Goal: Task Accomplishment & Management: Manage account settings

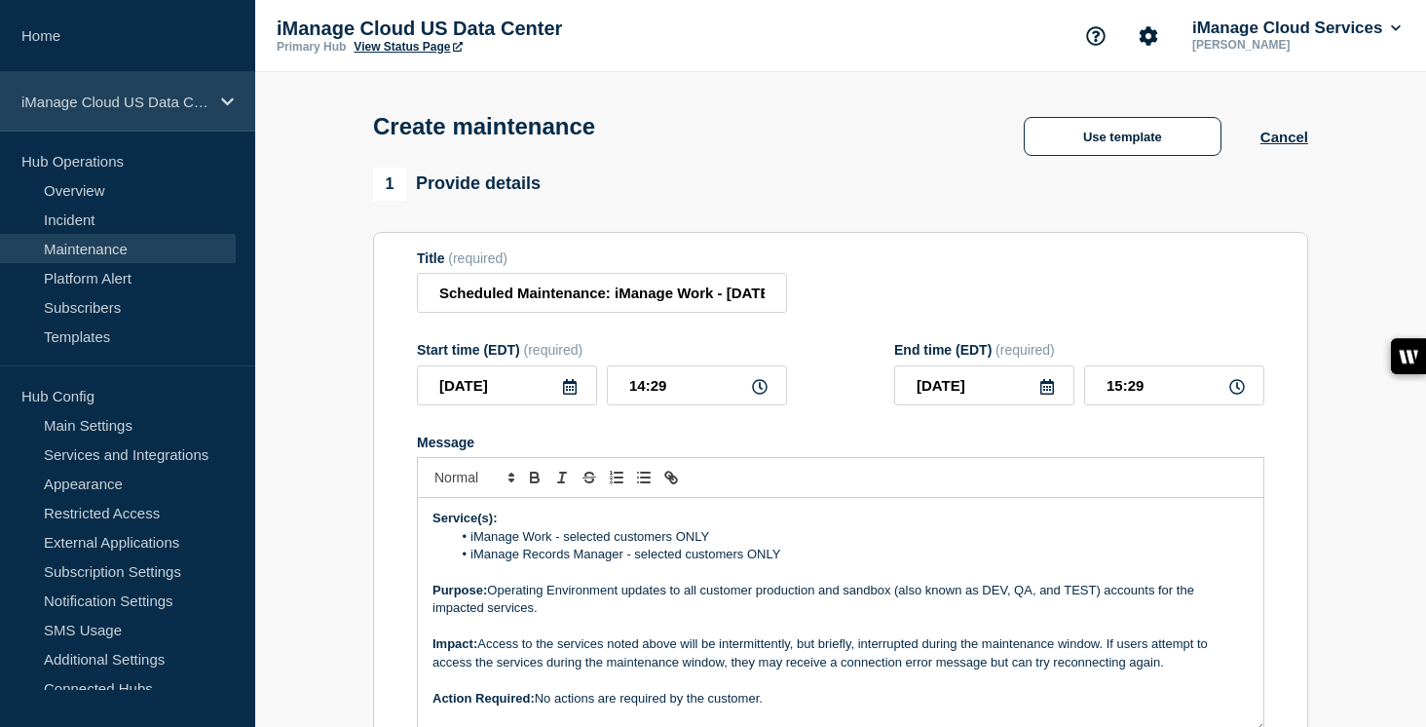
click at [193, 97] on p "iManage Cloud US Data Center" at bounding box center [114, 101] width 187 height 17
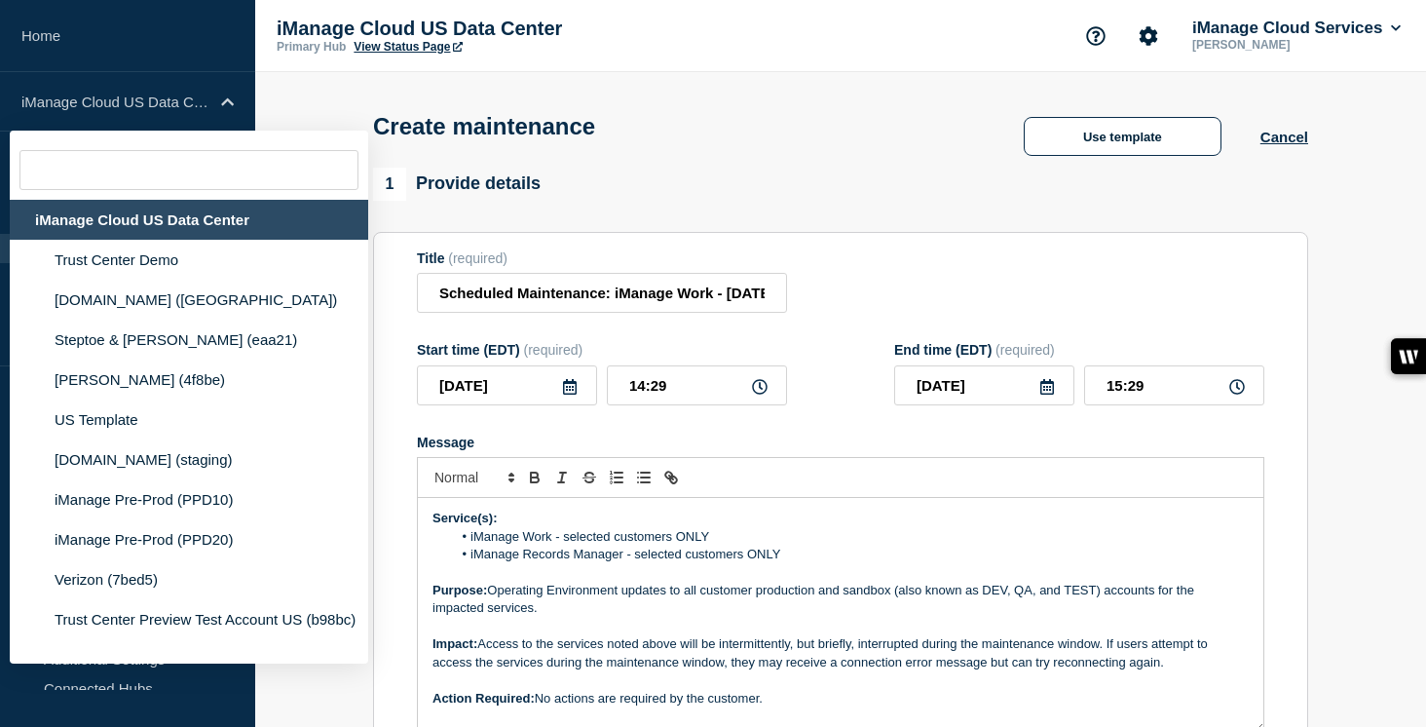
click at [715, 168] on div "Create maintenance Use template Cancel" at bounding box center [841, 119] width 979 height 95
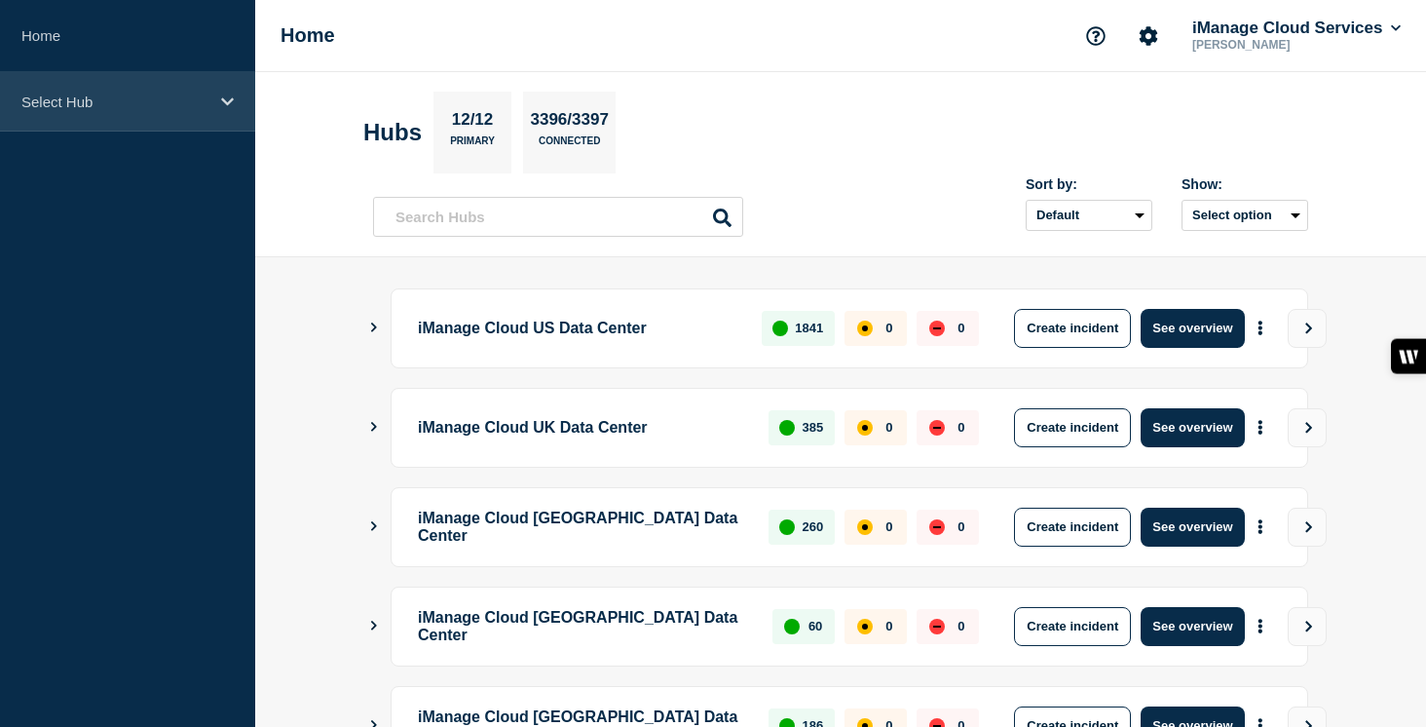
click at [140, 109] on p "Select Hub" at bounding box center [114, 101] width 187 height 17
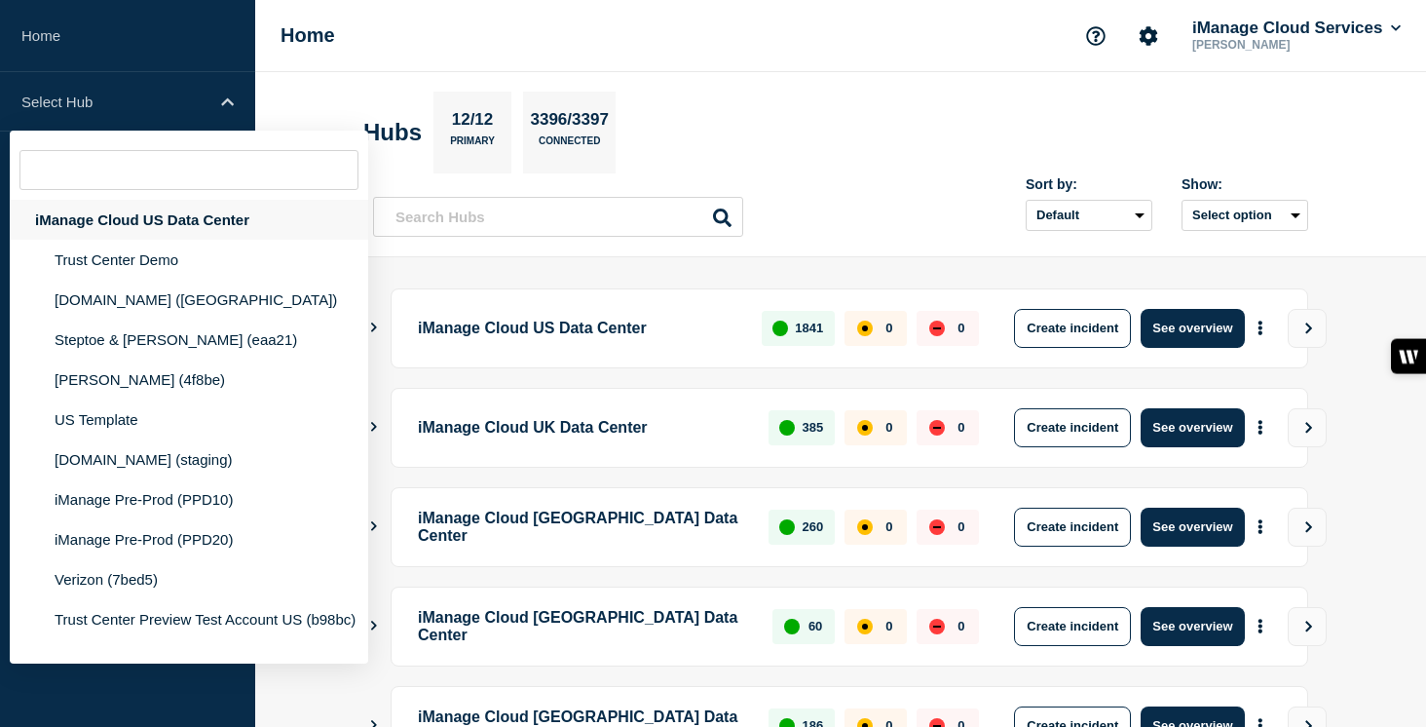
click at [176, 216] on div "iManage Cloud US Data Center" at bounding box center [189, 220] width 358 height 40
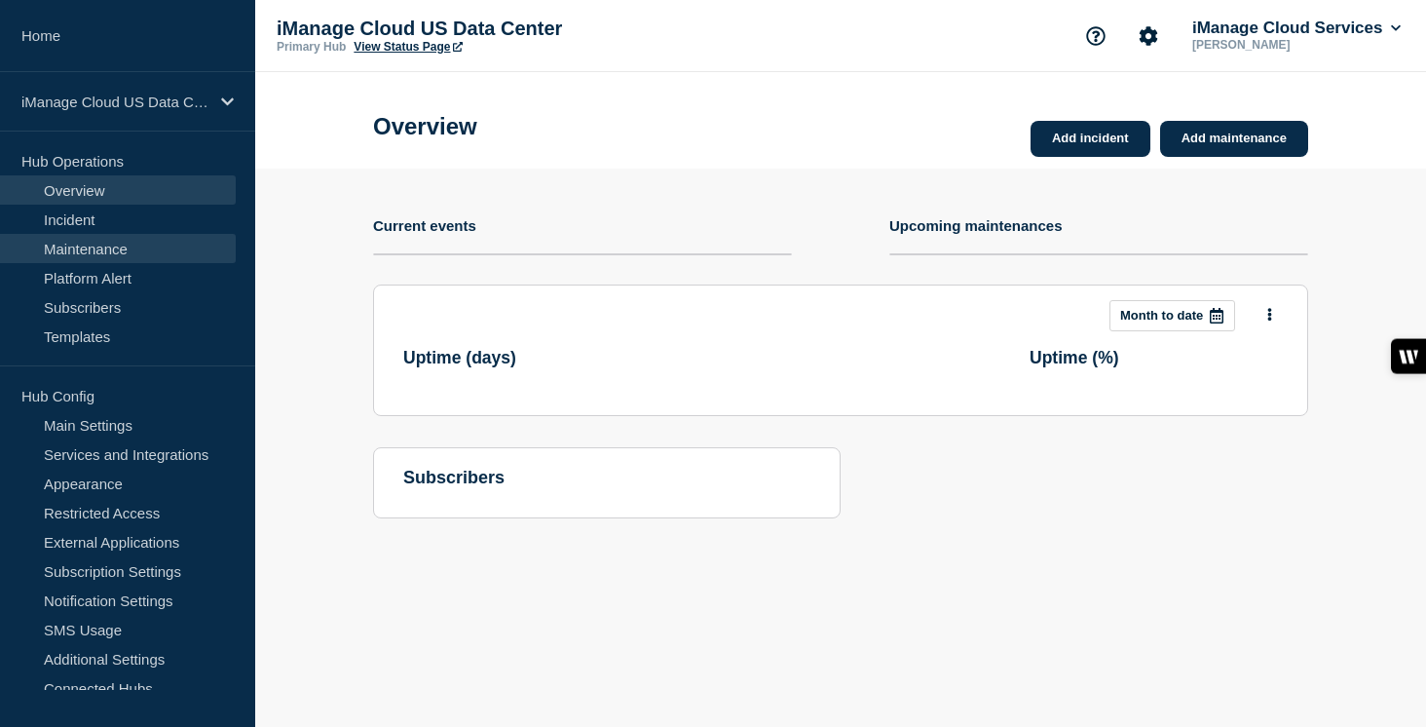
click at [122, 255] on link "Maintenance" at bounding box center [118, 248] width 236 height 29
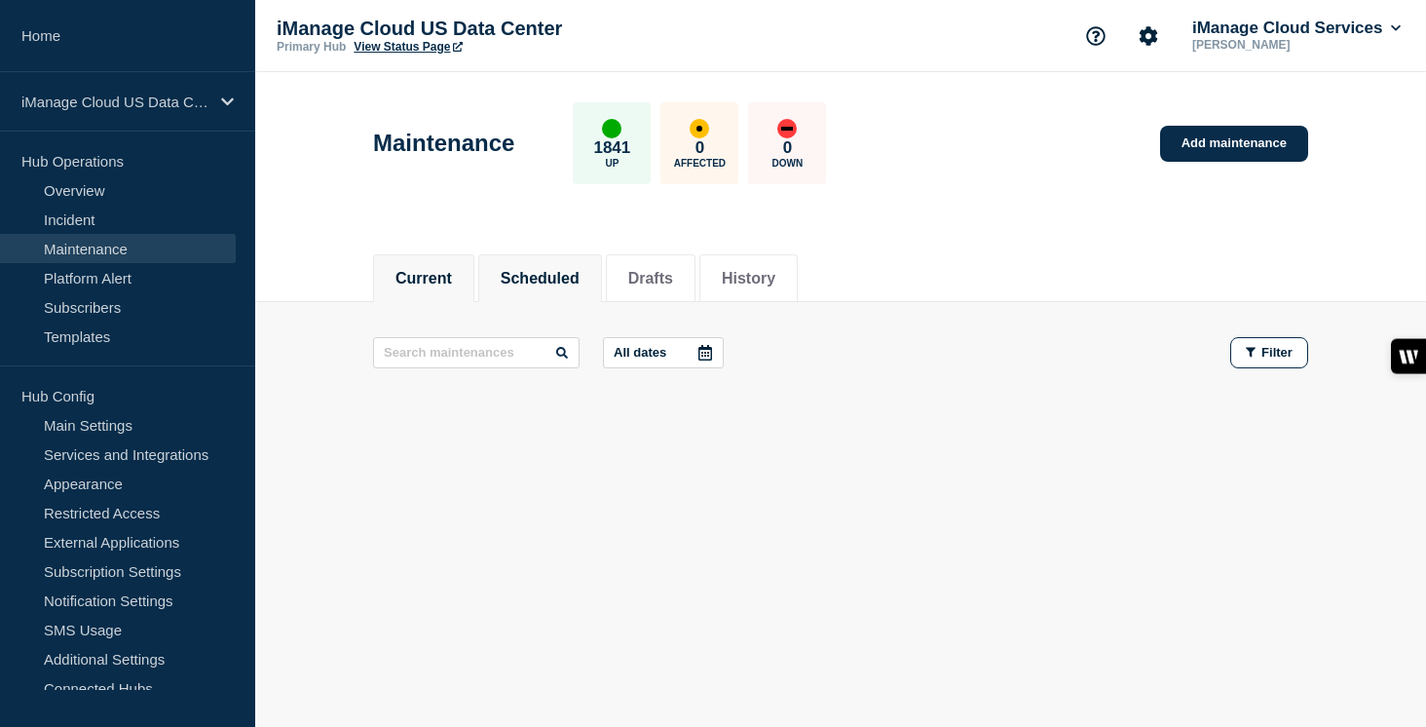
click at [539, 280] on button "Scheduled" at bounding box center [540, 279] width 79 height 18
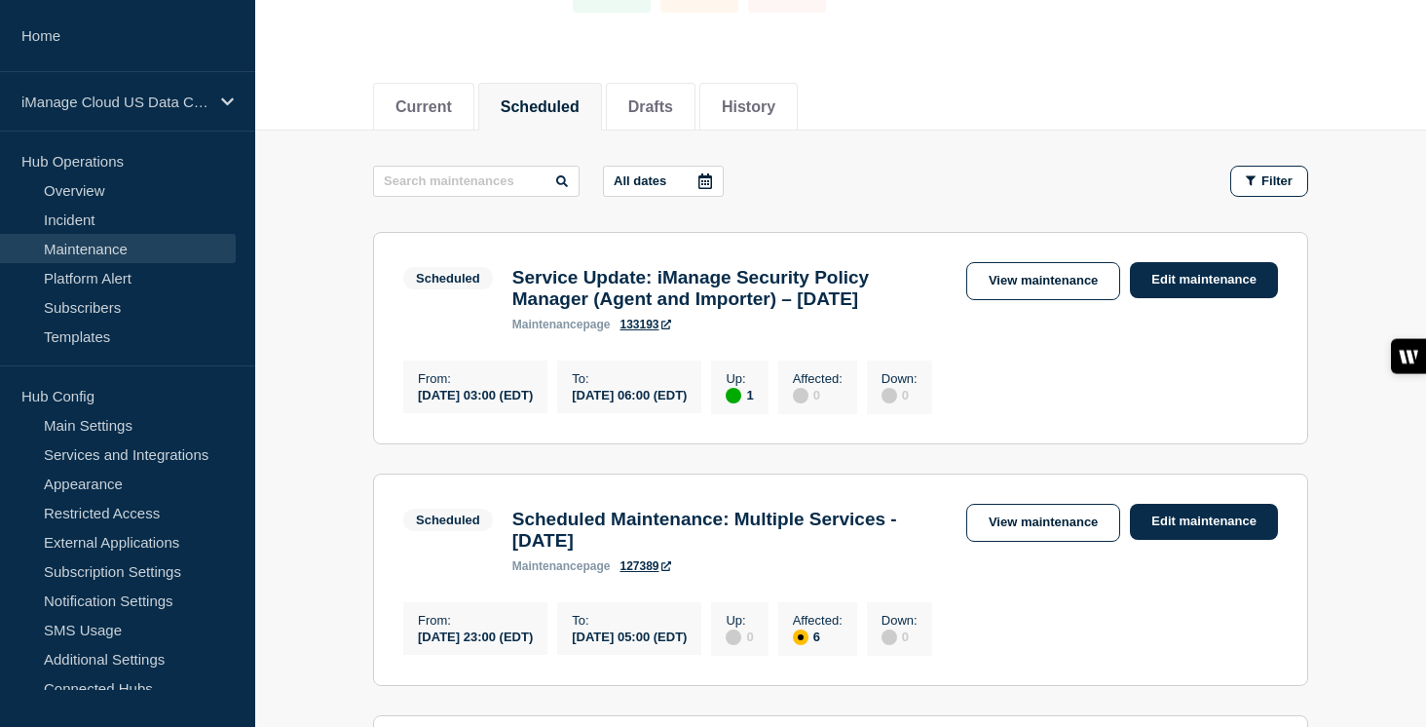
scroll to position [360, 0]
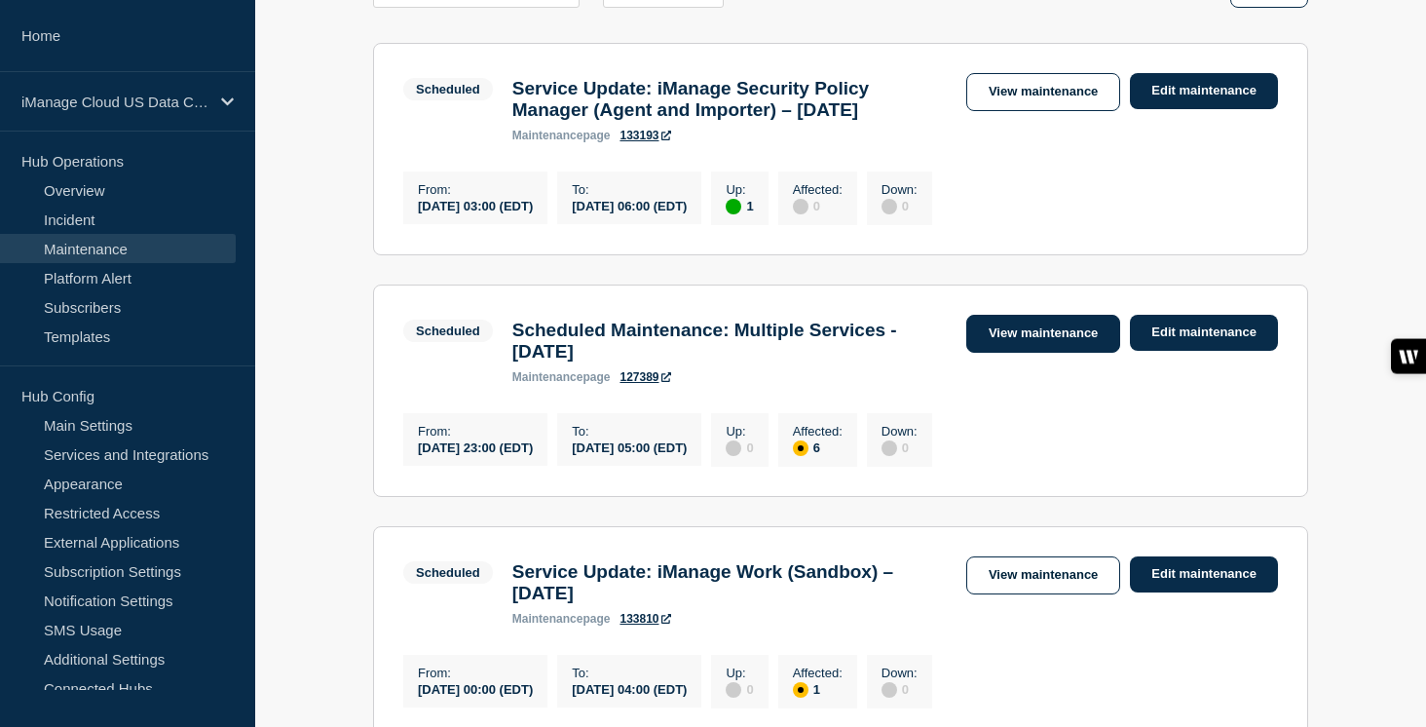
click at [1046, 353] on link "View maintenance" at bounding box center [1043, 334] width 154 height 38
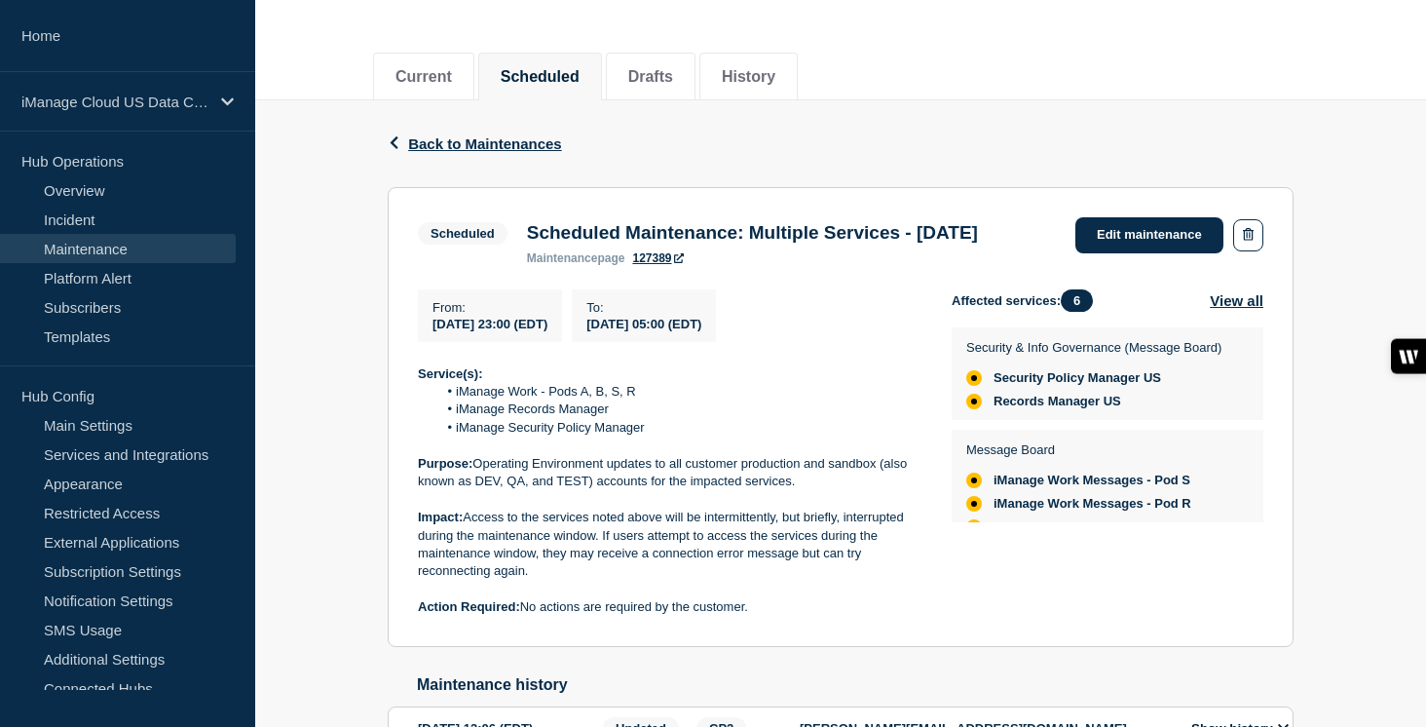
scroll to position [218, 0]
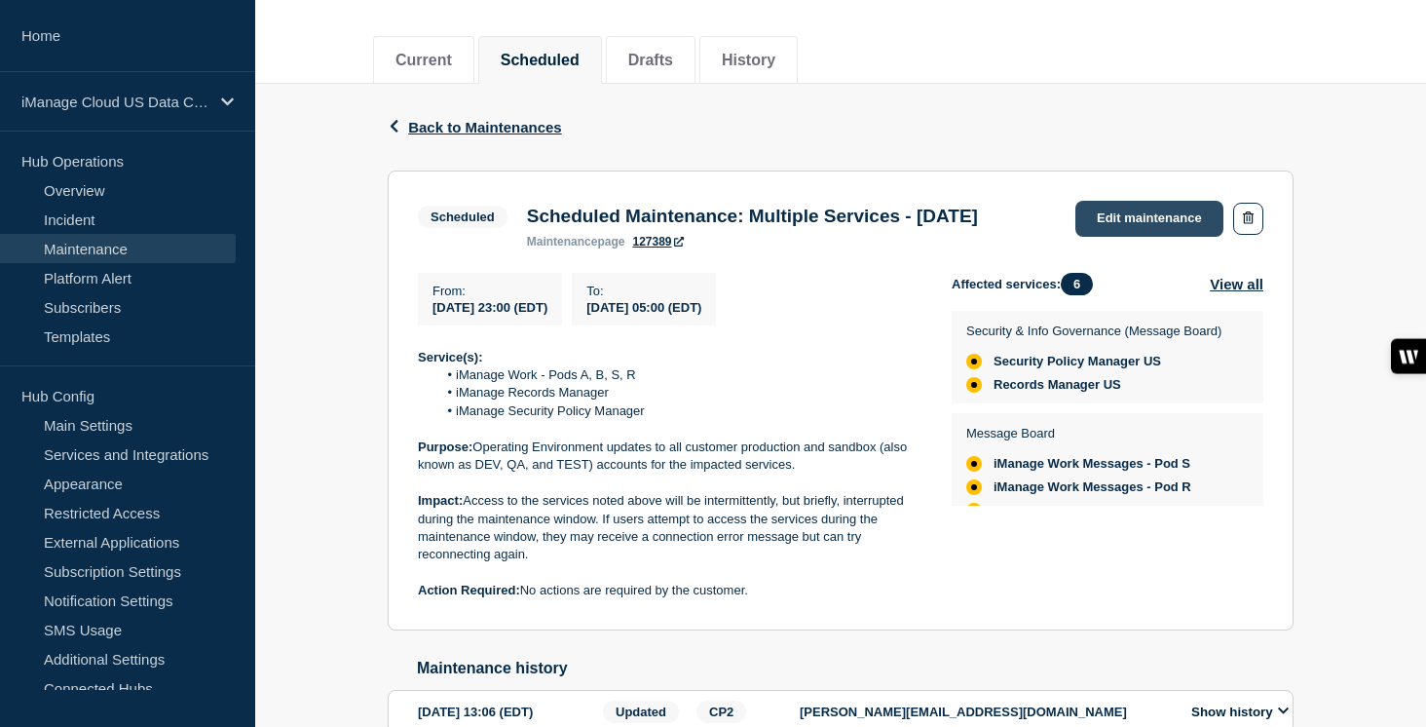
click at [1158, 217] on link "Edit maintenance" at bounding box center [1149, 219] width 148 height 36
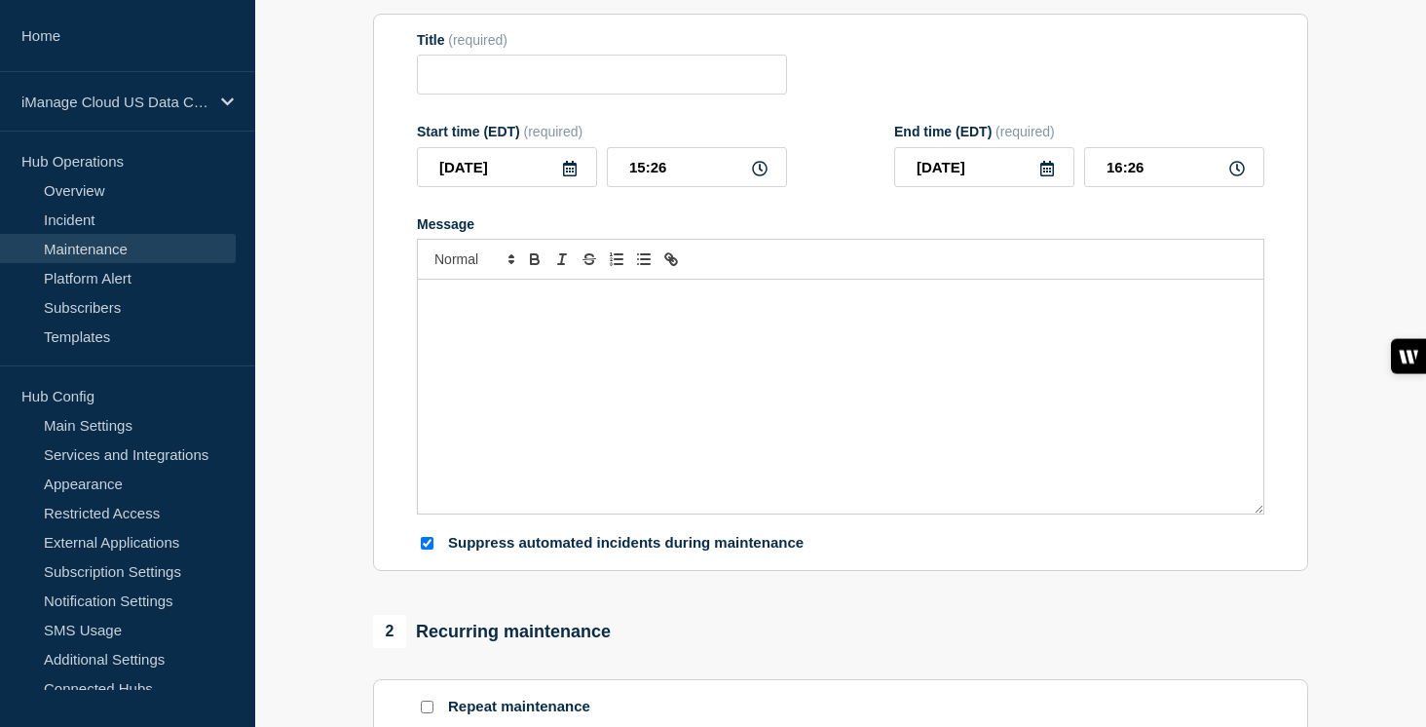
type input "Scheduled Maintenance: Multiple Services - [DATE]"
type input "[DATE]"
type input "23:00"
type input "[DATE]"
type input "05:00"
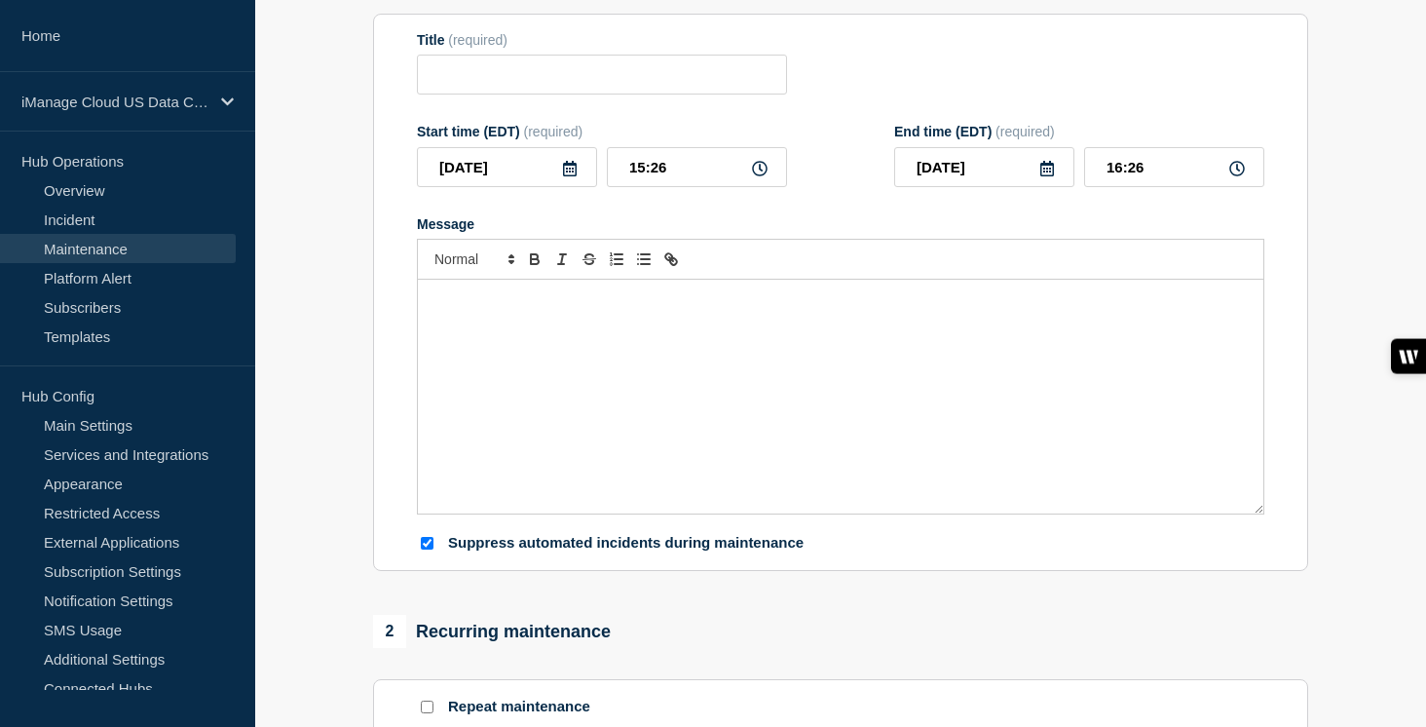
checkbox input "true"
checkbox input "false"
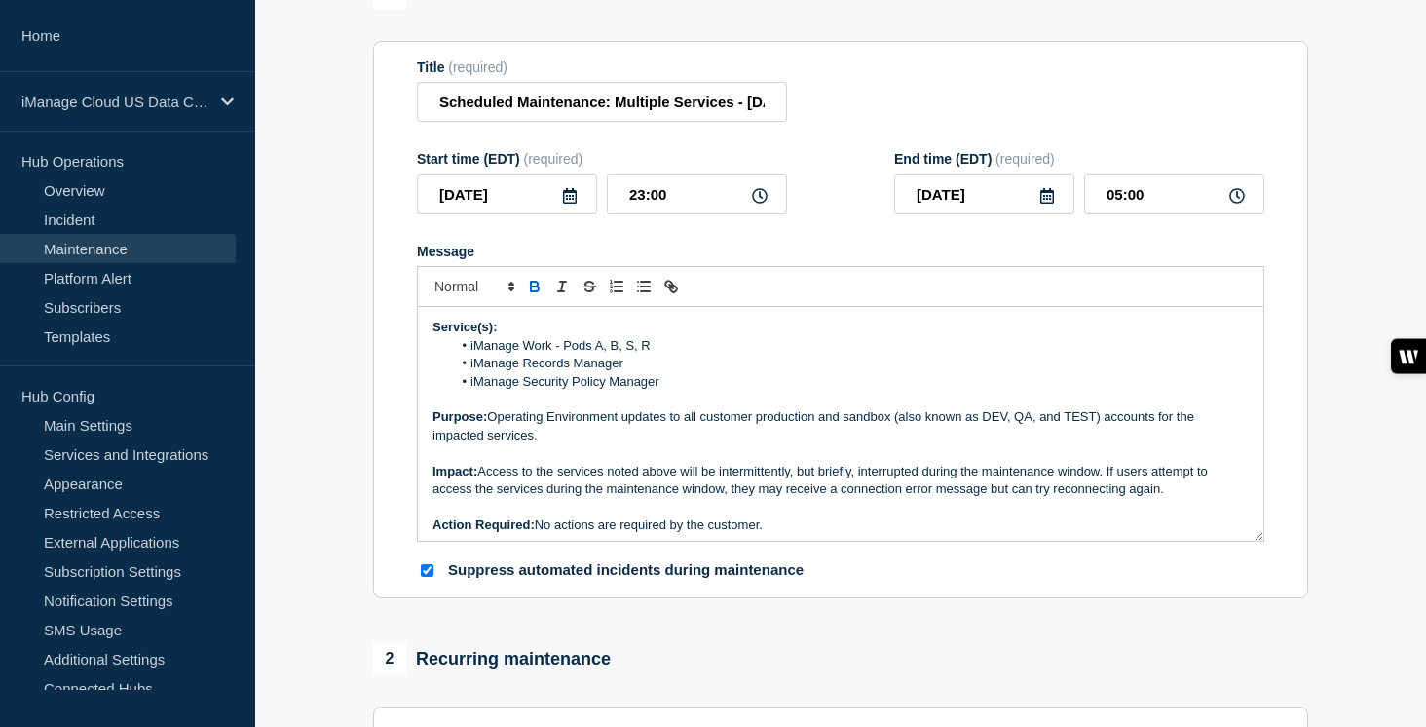
click at [566, 204] on icon at bounding box center [570, 196] width 16 height 16
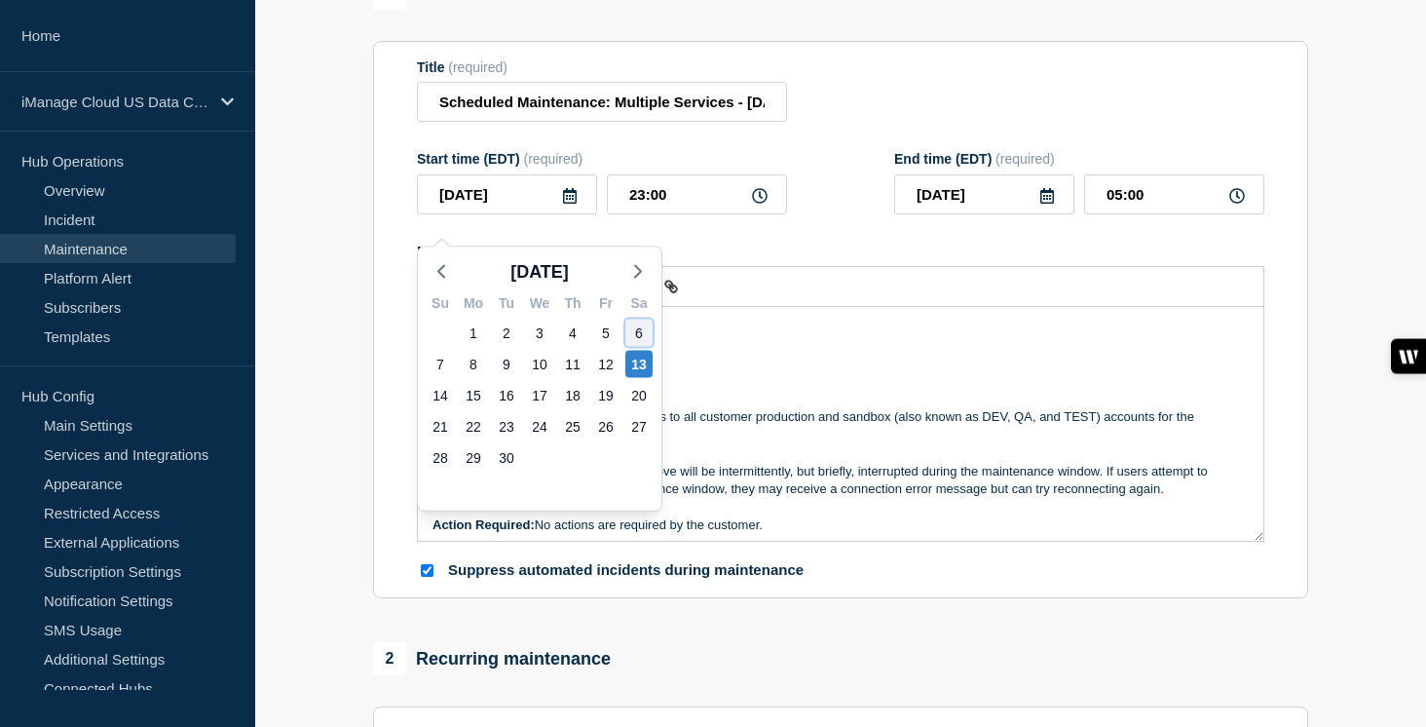
click at [632, 334] on div "6" at bounding box center [638, 332] width 27 height 27
type input "2025-09-06"
type input "2025-09-07"
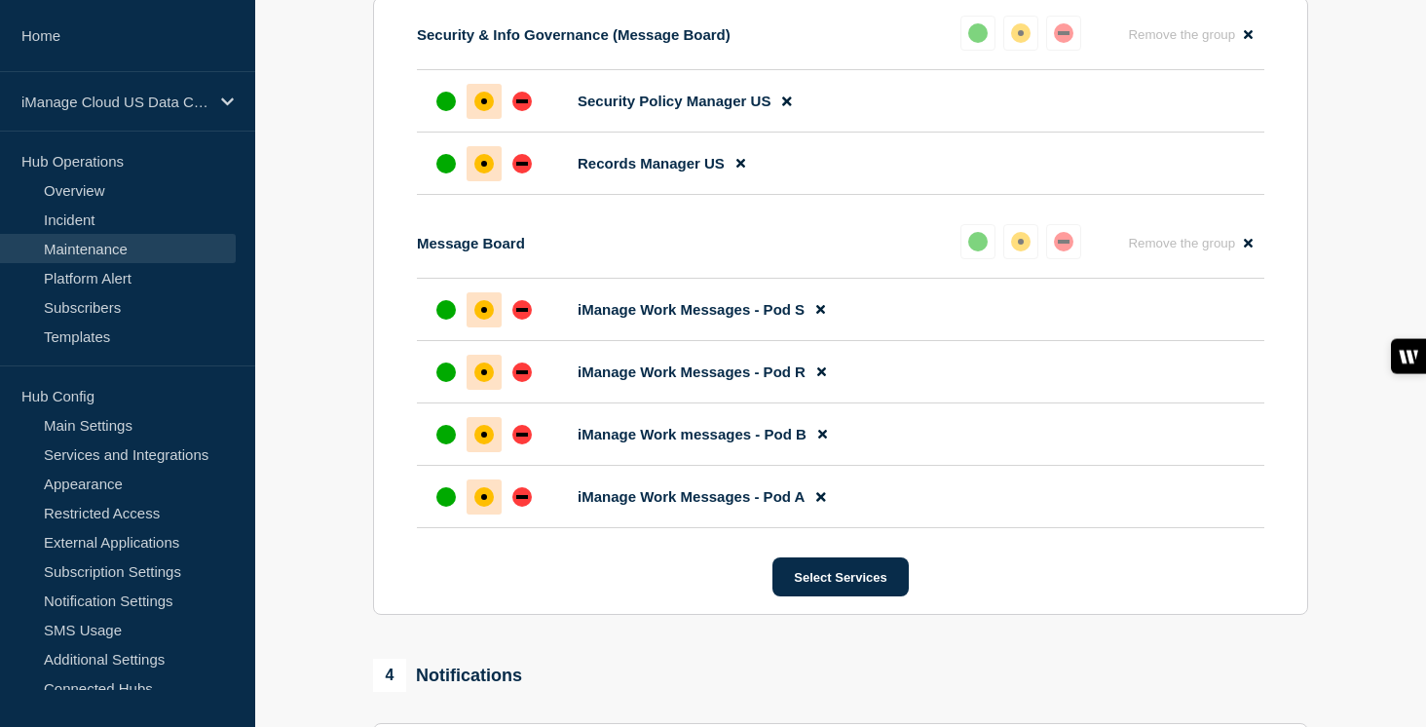
scroll to position [1458, 0]
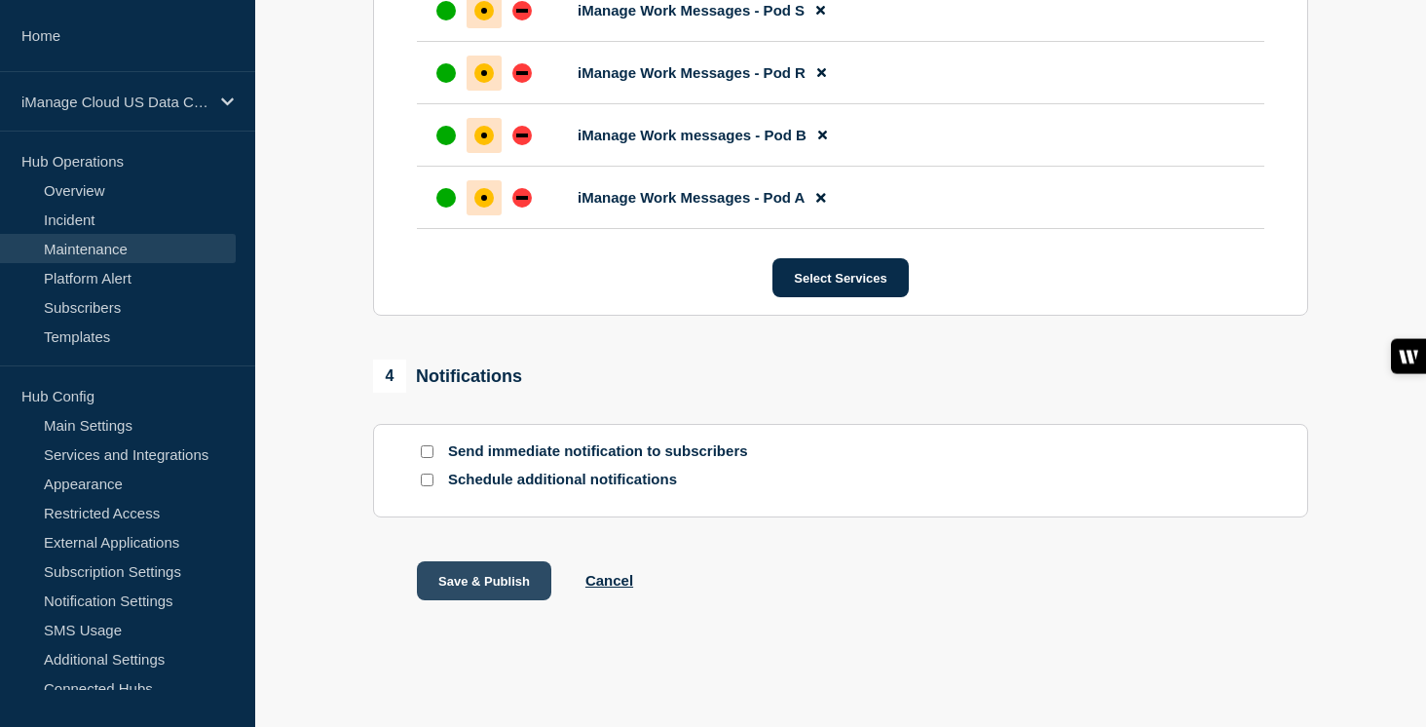
click at [477, 582] on button "Save & Publish" at bounding box center [484, 580] width 134 height 39
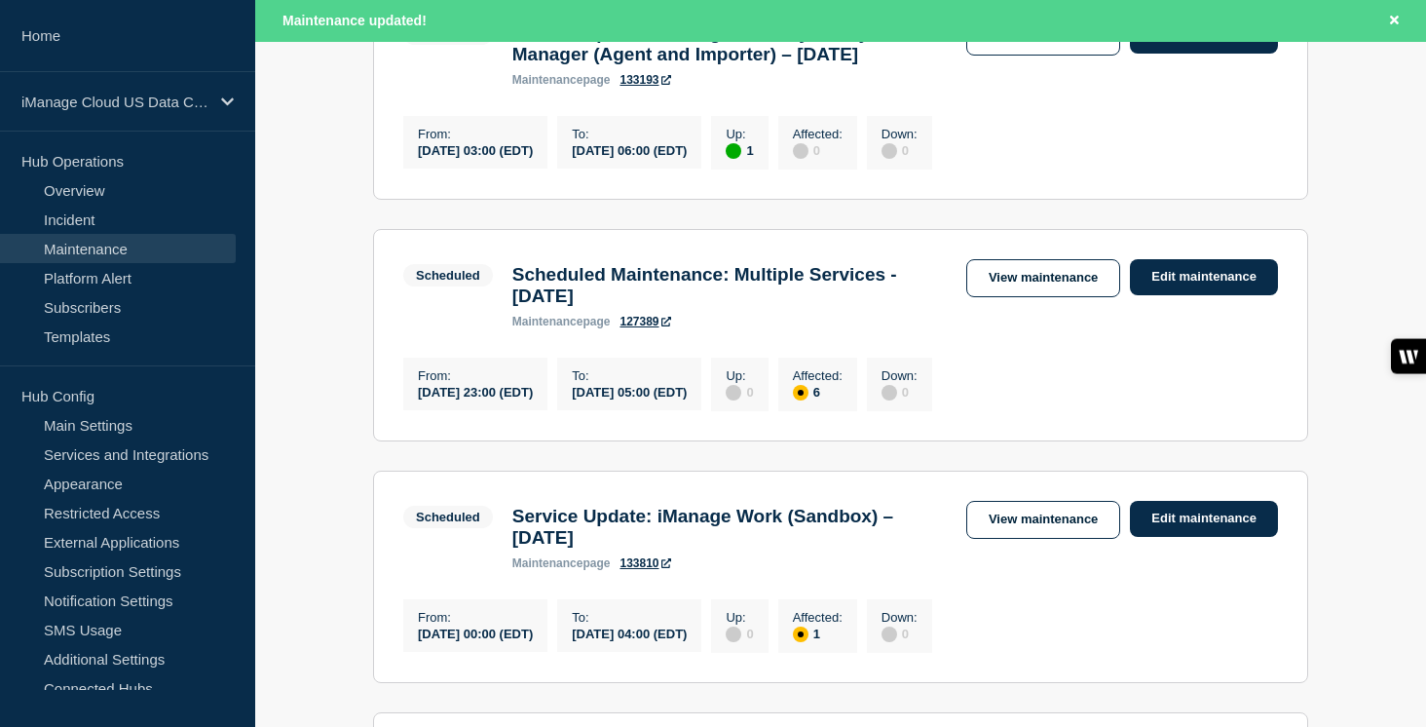
scroll to position [485, 0]
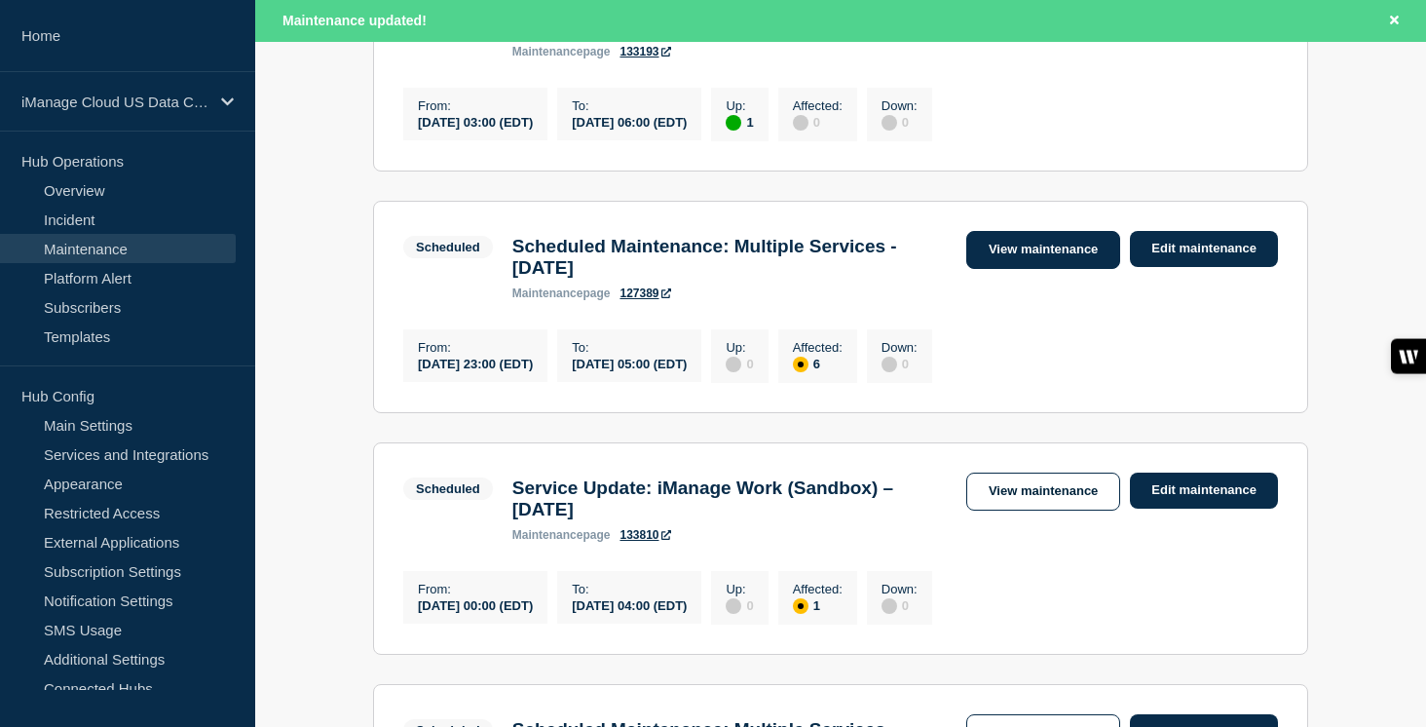
click at [1057, 268] on link "View maintenance" at bounding box center [1043, 250] width 154 height 38
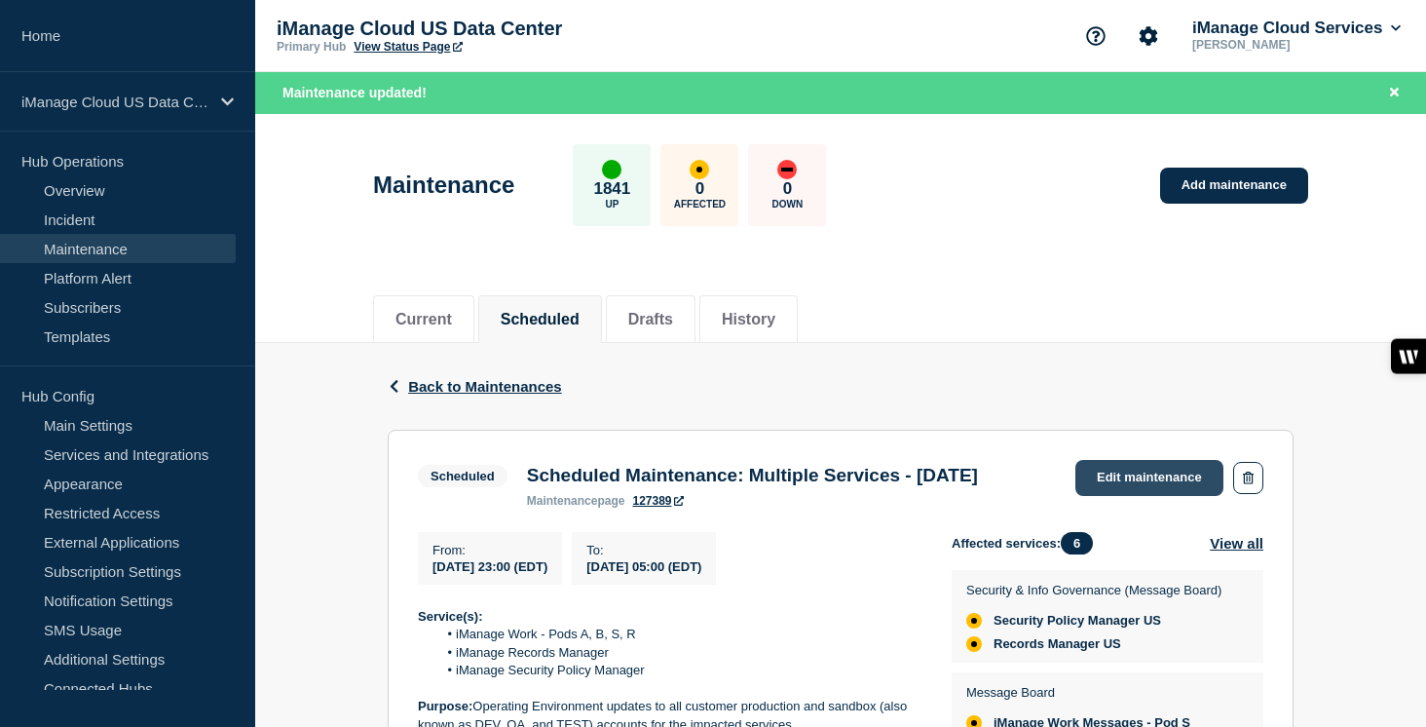
click at [1084, 484] on link "Edit maintenance" at bounding box center [1149, 478] width 148 height 36
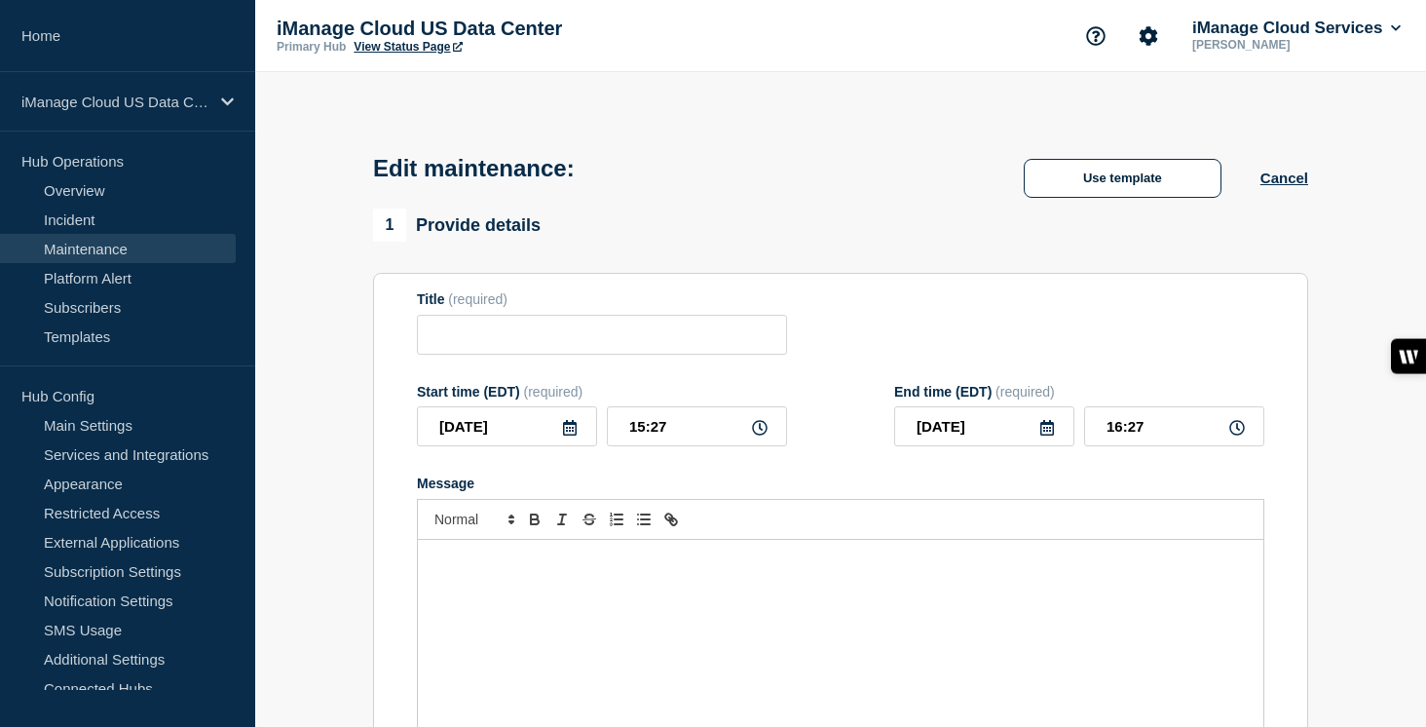
type input "Scheduled Maintenance: Multiple Services - September 13, 2025"
type input "2025-09-06"
type input "23:00"
type input "2025-09-07"
type input "05:00"
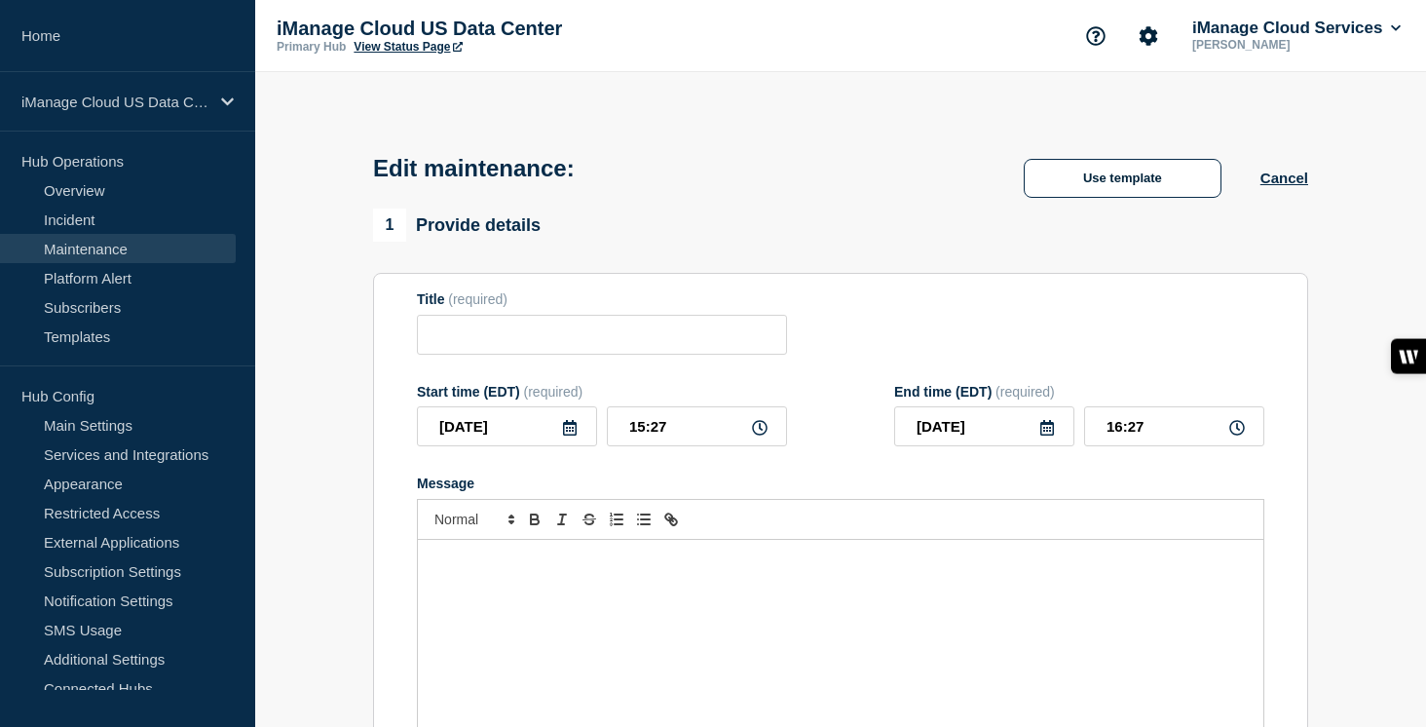
checkbox input "true"
checkbox input "false"
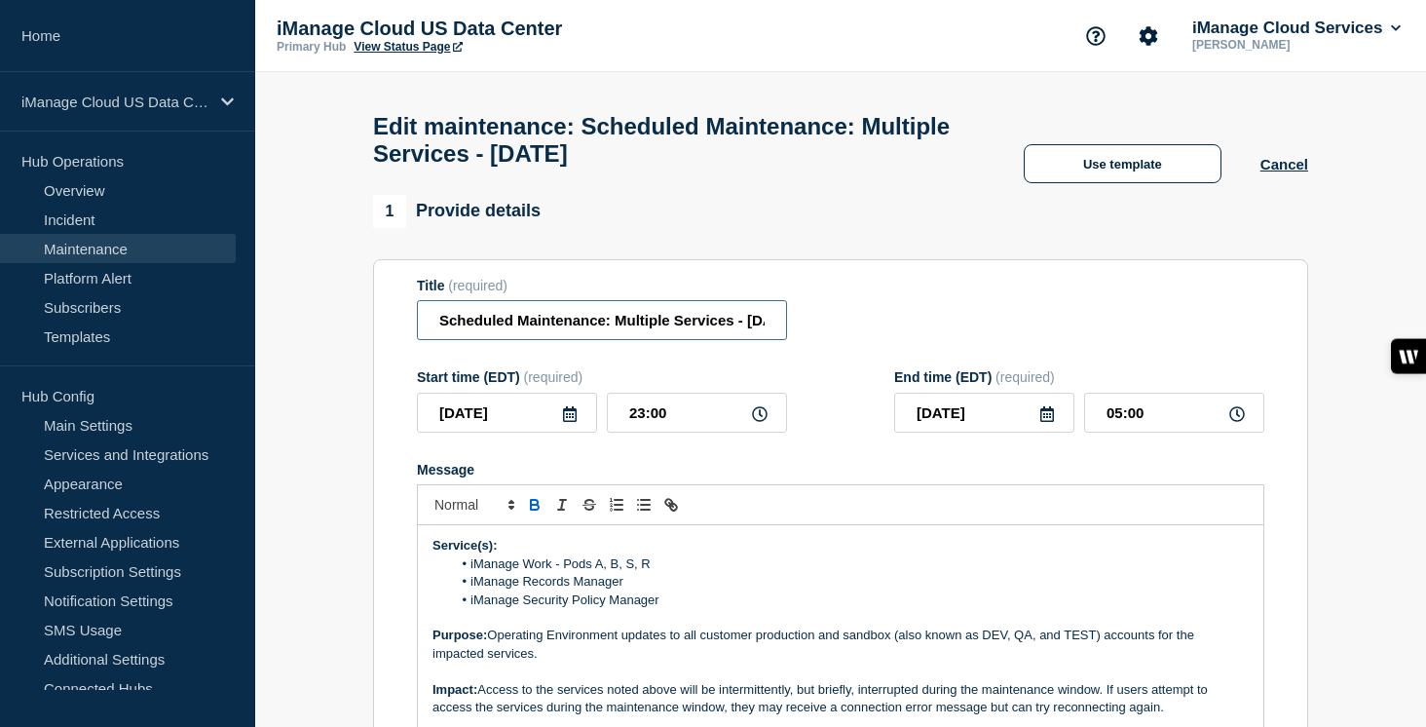
click at [682, 334] on input "Scheduled Maintenance: Multiple Services - September 13, 2025" at bounding box center [602, 320] width 370 height 40
click at [716, 336] on input "Scheduled Maintenance: Multiple Services - September 13, 2025" at bounding box center [602, 320] width 370 height 40
type input "Scheduled Maintenance: Multiple Services - September 6, 2025"
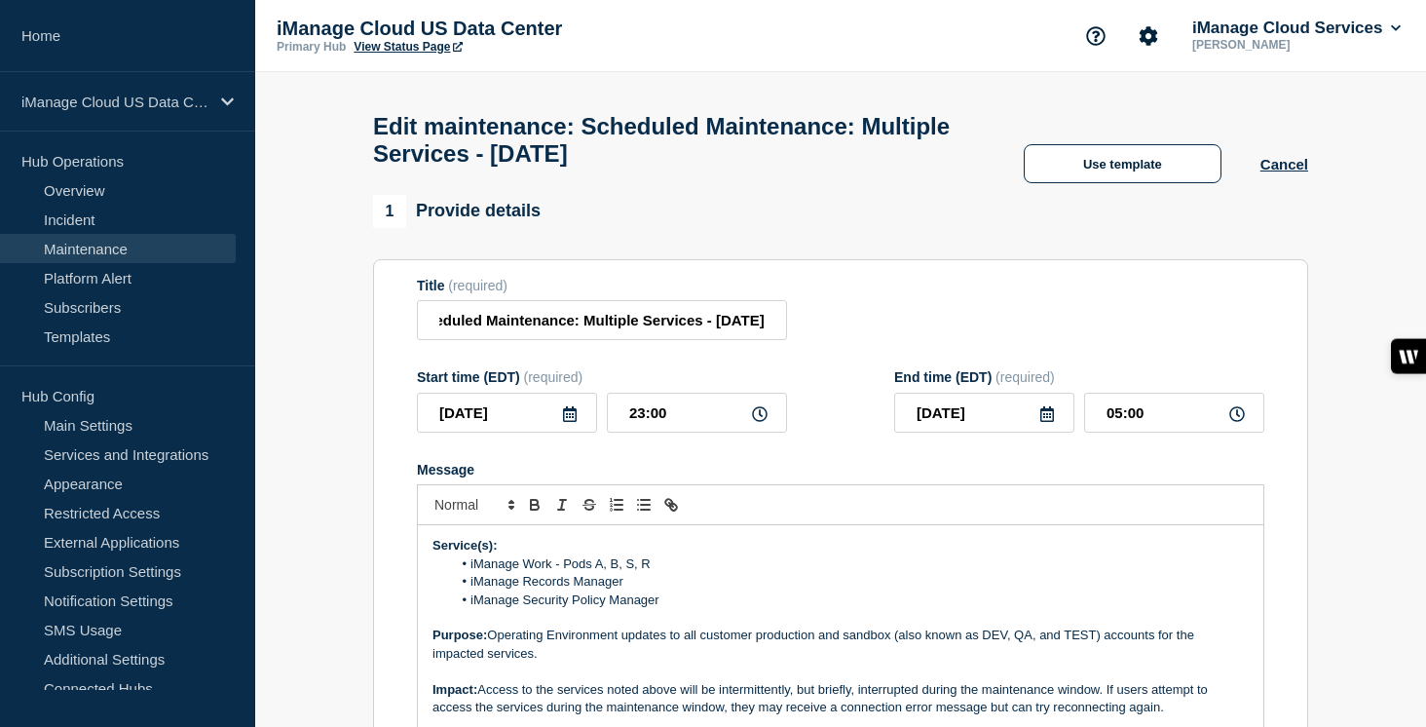
click at [803, 468] on form "Title (required) Scheduled Maintenance: Multiple Services - September 6, 2025 S…" at bounding box center [840, 538] width 847 height 521
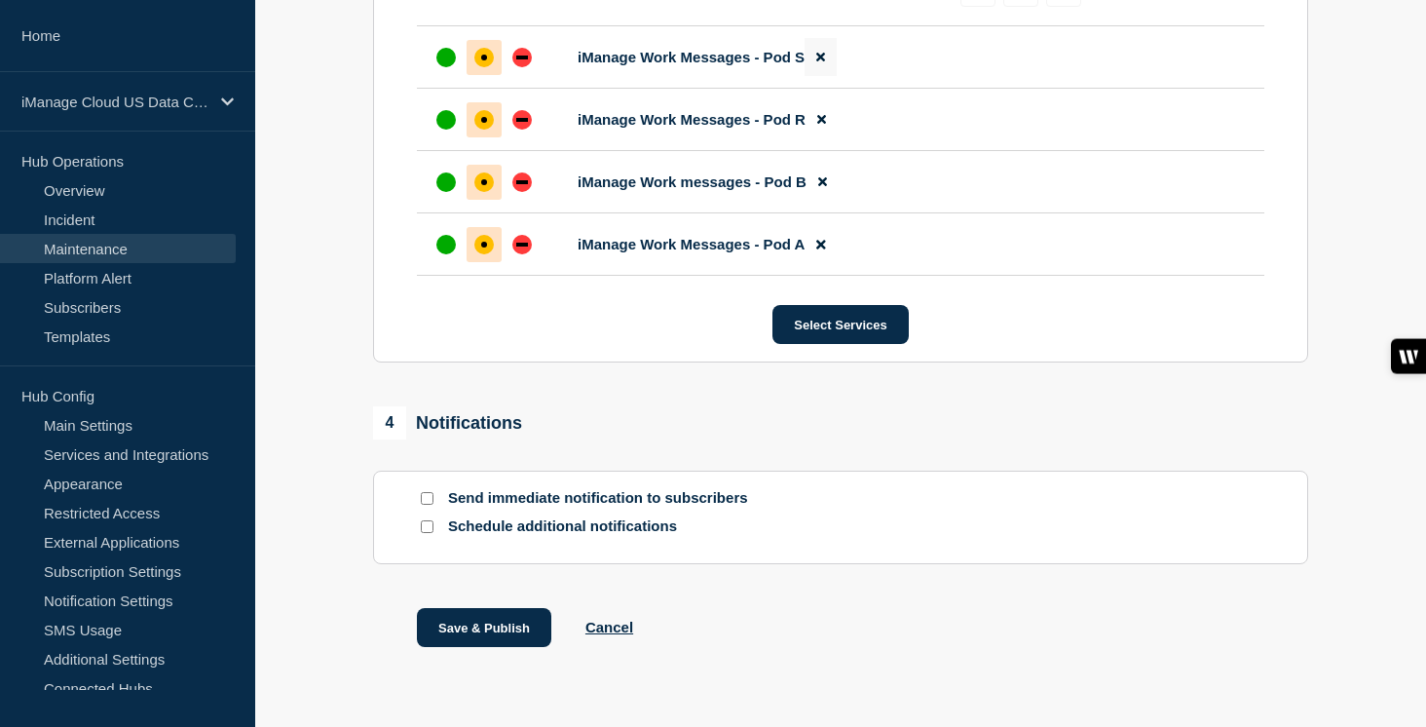
scroll to position [1458, 0]
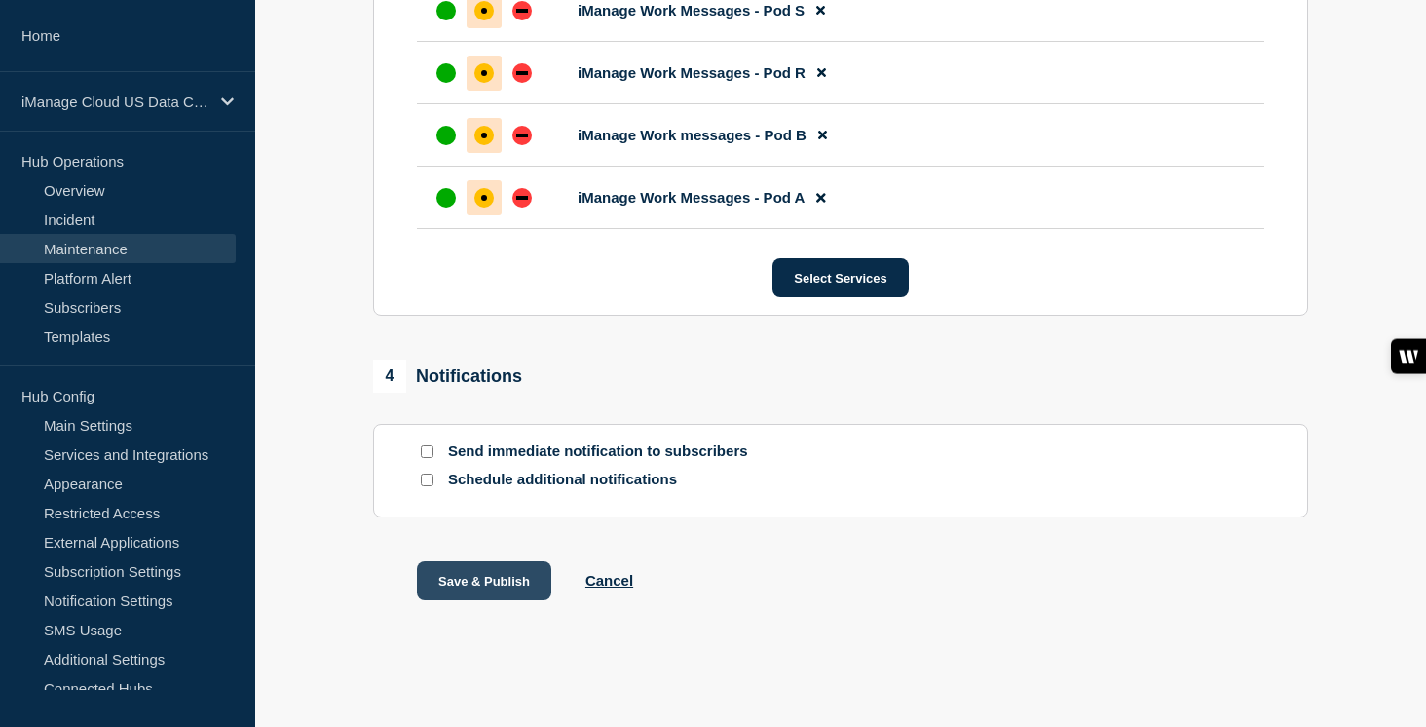
click at [464, 584] on button "Save & Publish" at bounding box center [484, 580] width 134 height 39
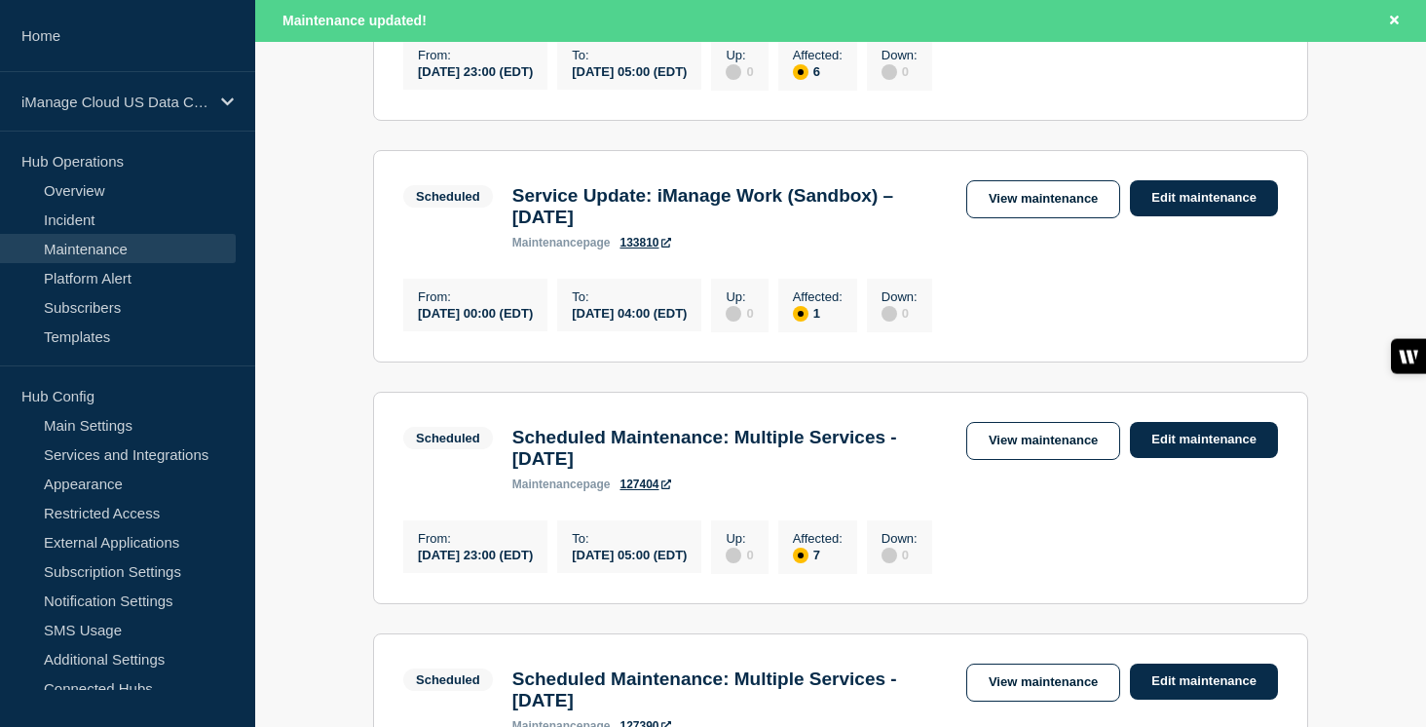
scroll to position [786, 0]
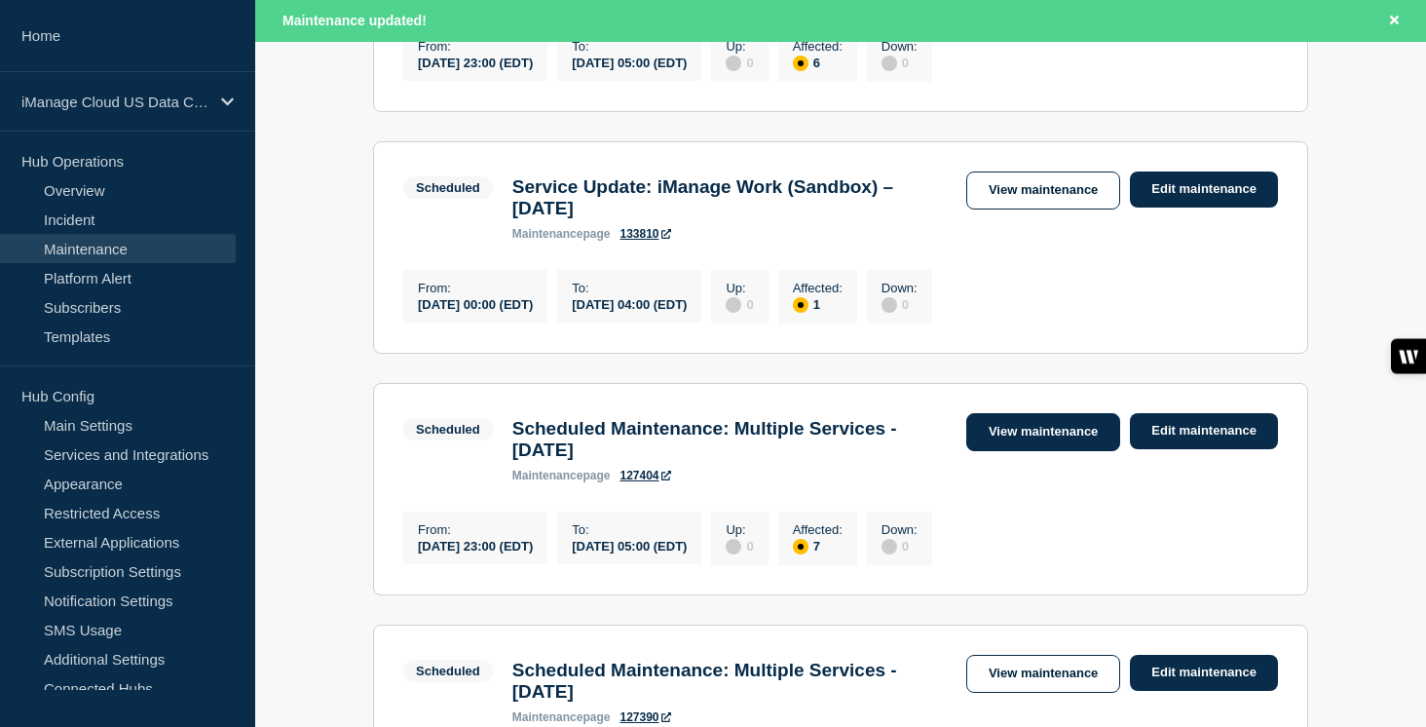
click at [1021, 451] on link "View maintenance" at bounding box center [1043, 432] width 154 height 38
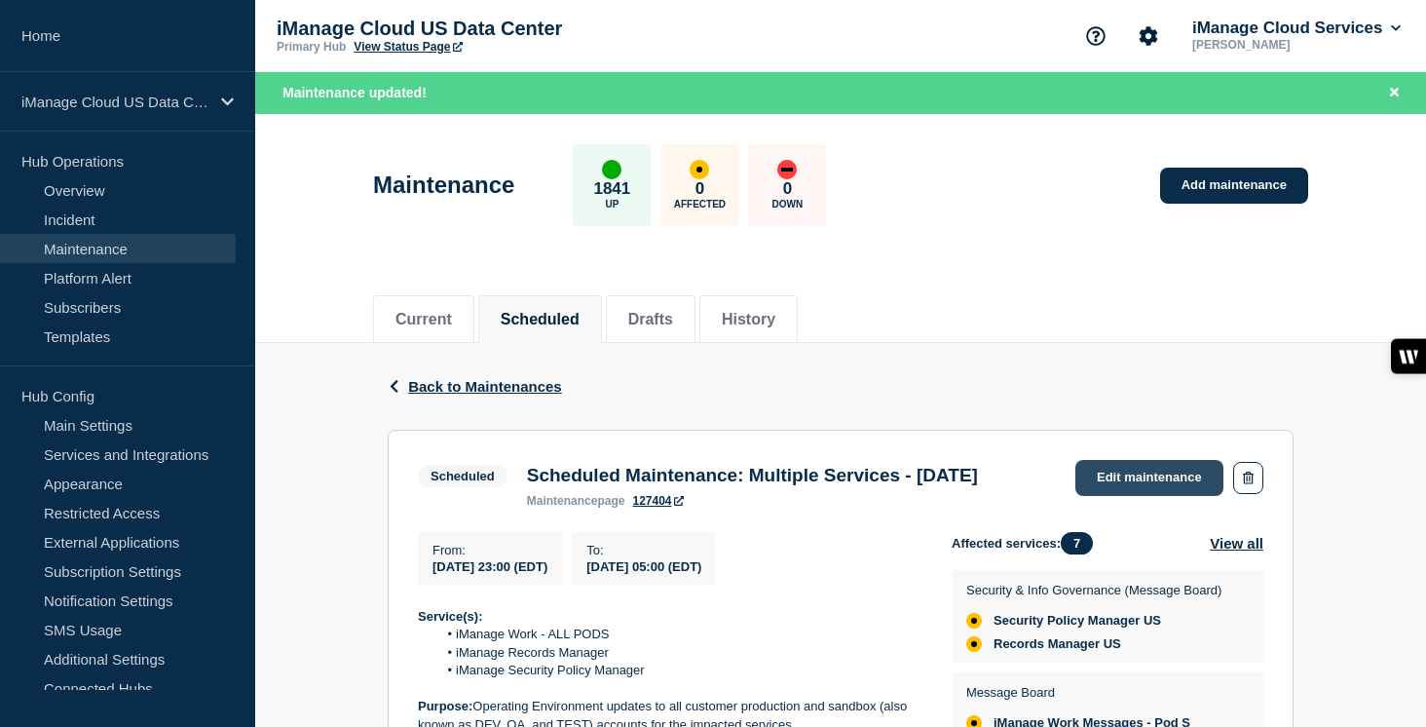
click at [1138, 476] on link "Edit maintenance" at bounding box center [1149, 478] width 148 height 36
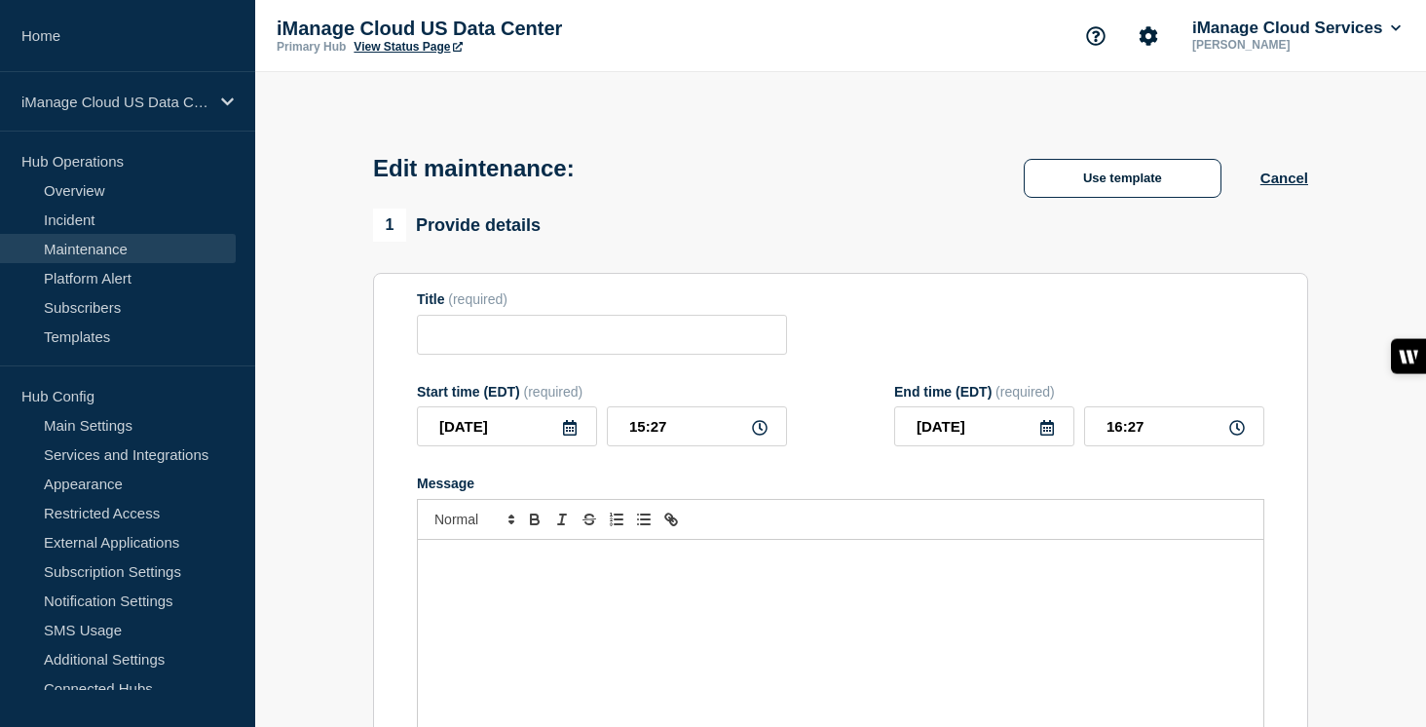
type input "Scheduled Maintenance: Multiple Services - September 20, 2025"
type input "2025-09-20"
type input "23:00"
type input "2025-09-21"
type input "05:00"
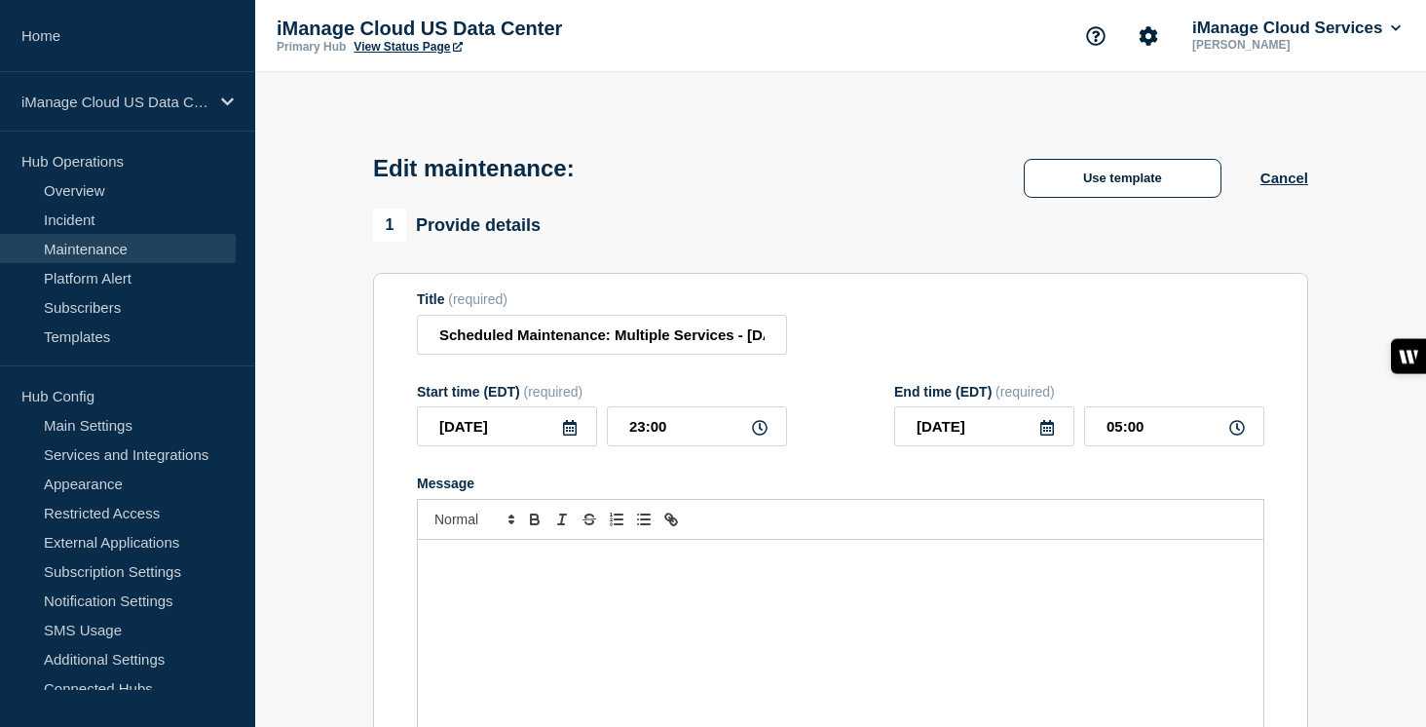
checkbox input "true"
checkbox input "false"
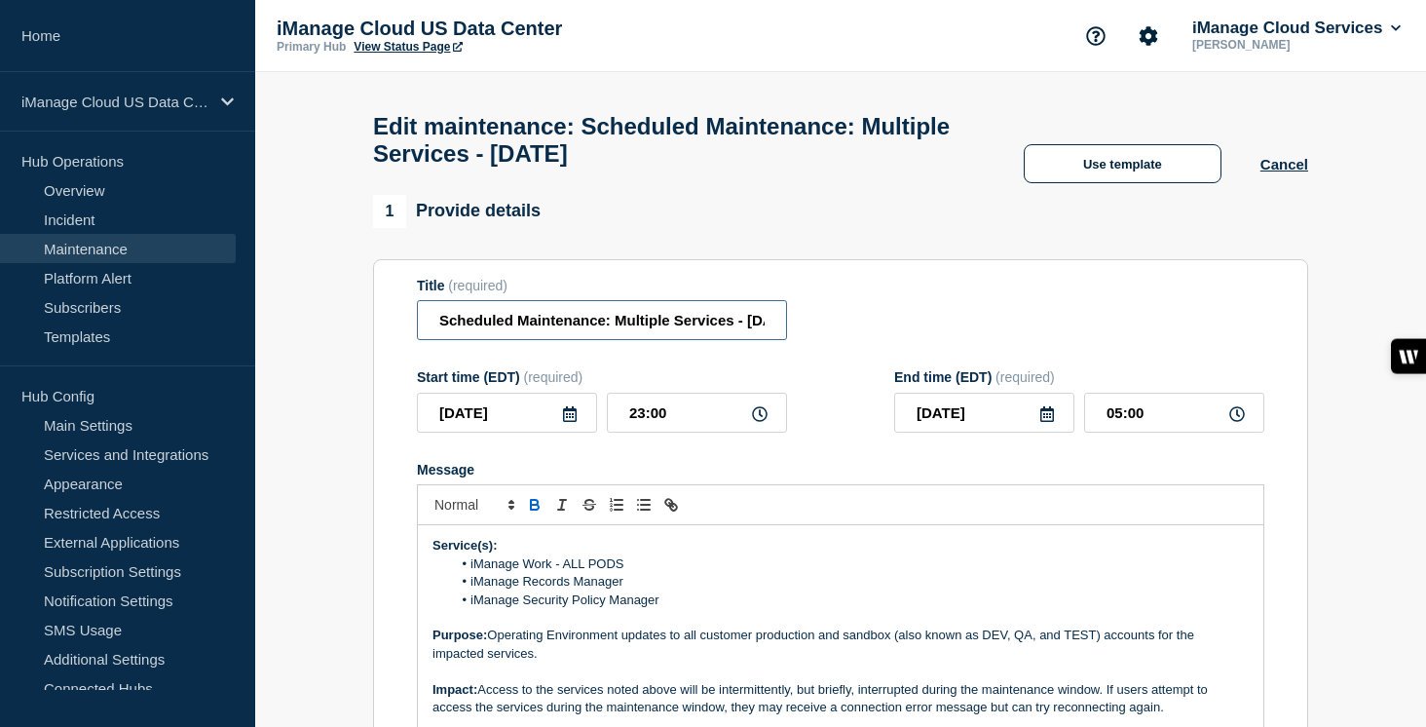
click at [711, 340] on input "Scheduled Maintenance: Multiple Services - September 20, 2025" at bounding box center [602, 320] width 370 height 40
click at [727, 336] on input "Scheduled Maintenance: Multiple Services - September 20, 2025" at bounding box center [602, 320] width 370 height 40
type input "Scheduled Maintenance: Multiple Services - September 13, 2025"
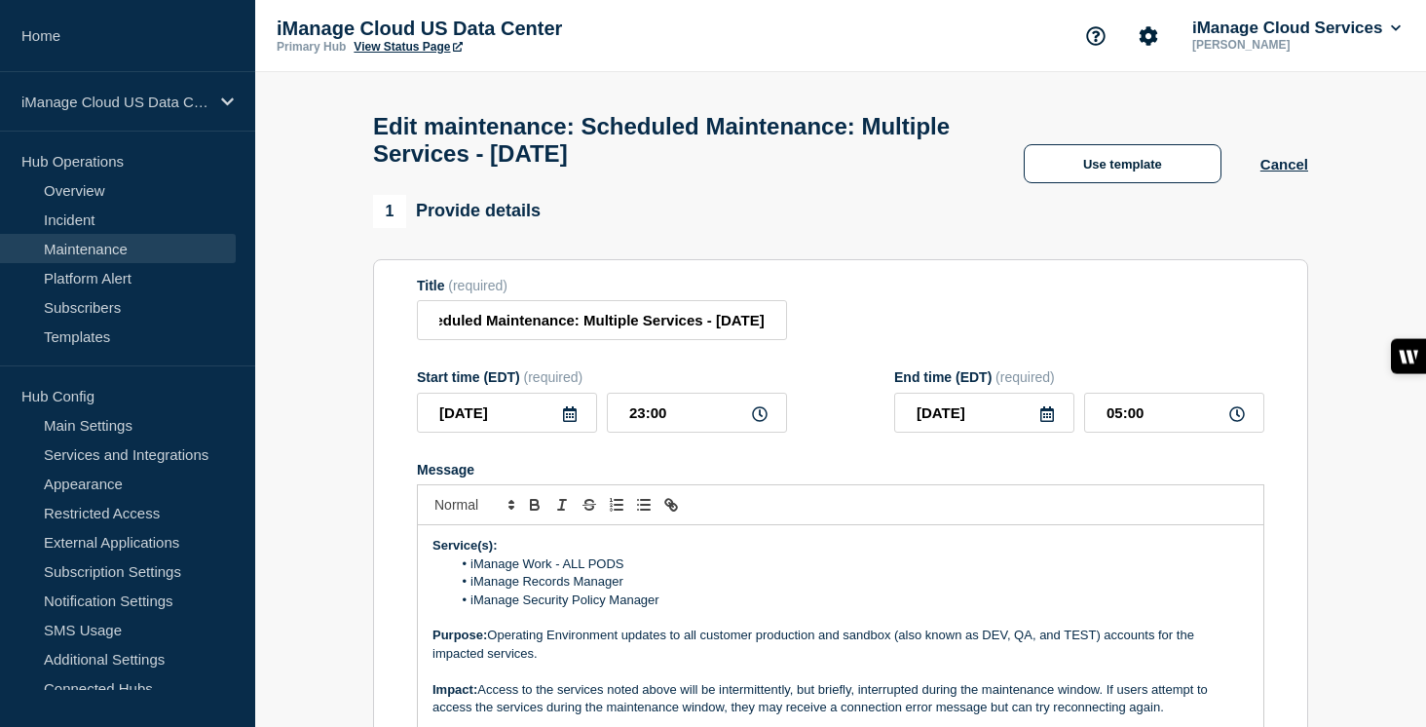
scroll to position [0, 0]
click at [565, 422] on icon at bounding box center [570, 414] width 16 height 16
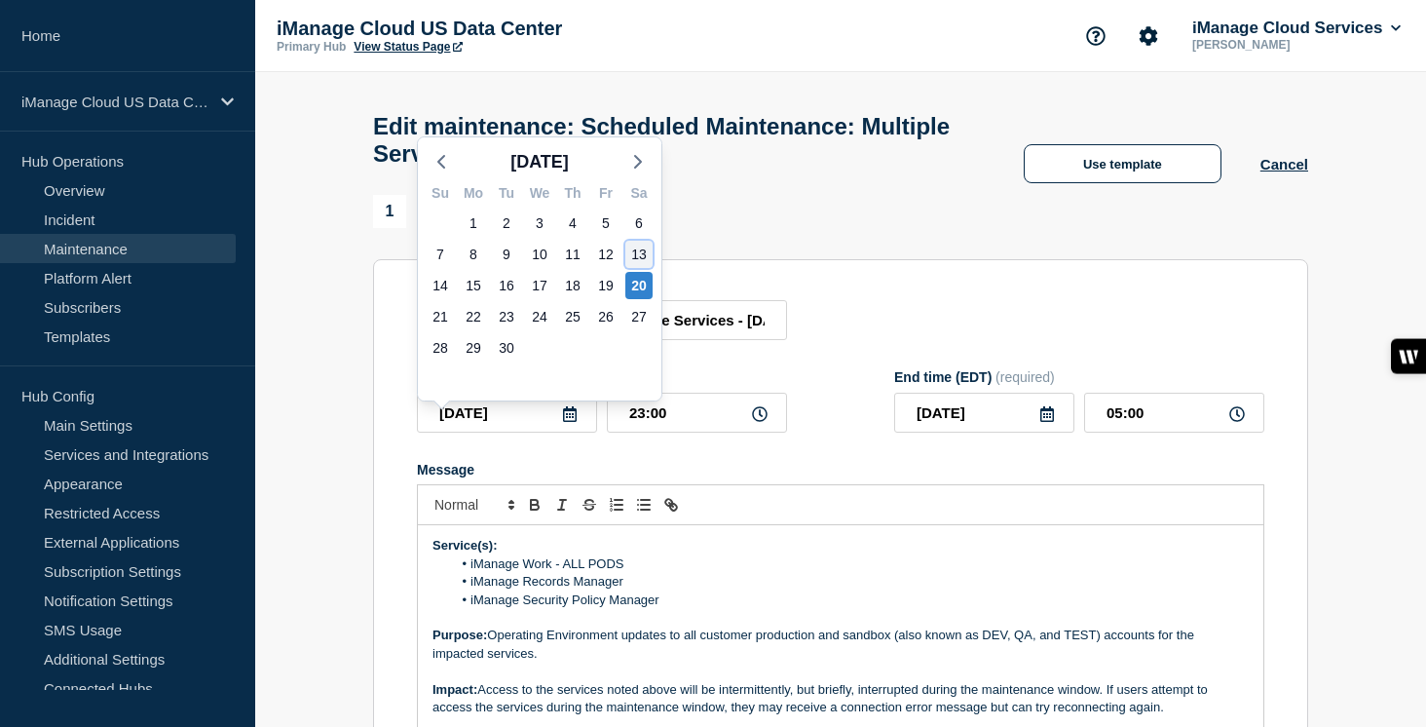
click at [639, 256] on div "13" at bounding box center [638, 254] width 27 height 27
type input "2025-09-13"
type input "2025-09-14"
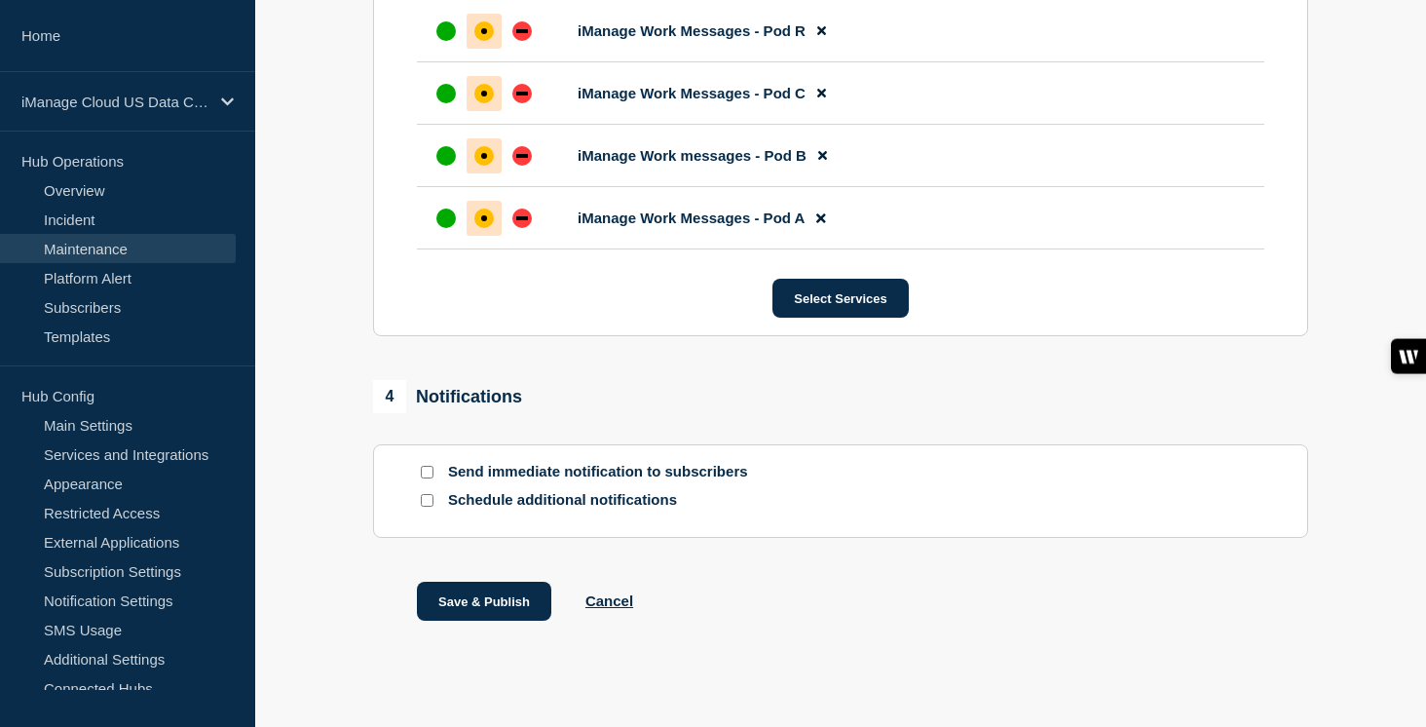
scroll to position [1524, 0]
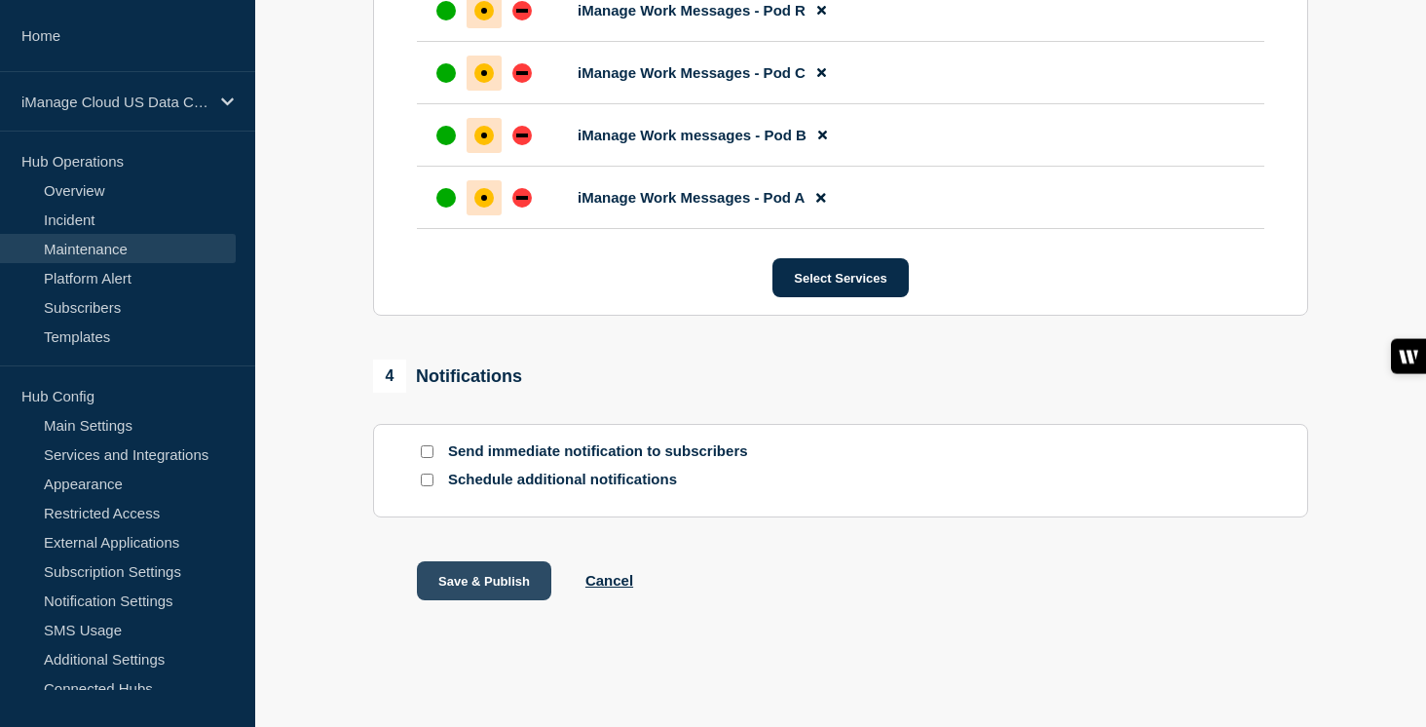
click at [498, 582] on button "Save & Publish" at bounding box center [484, 580] width 134 height 39
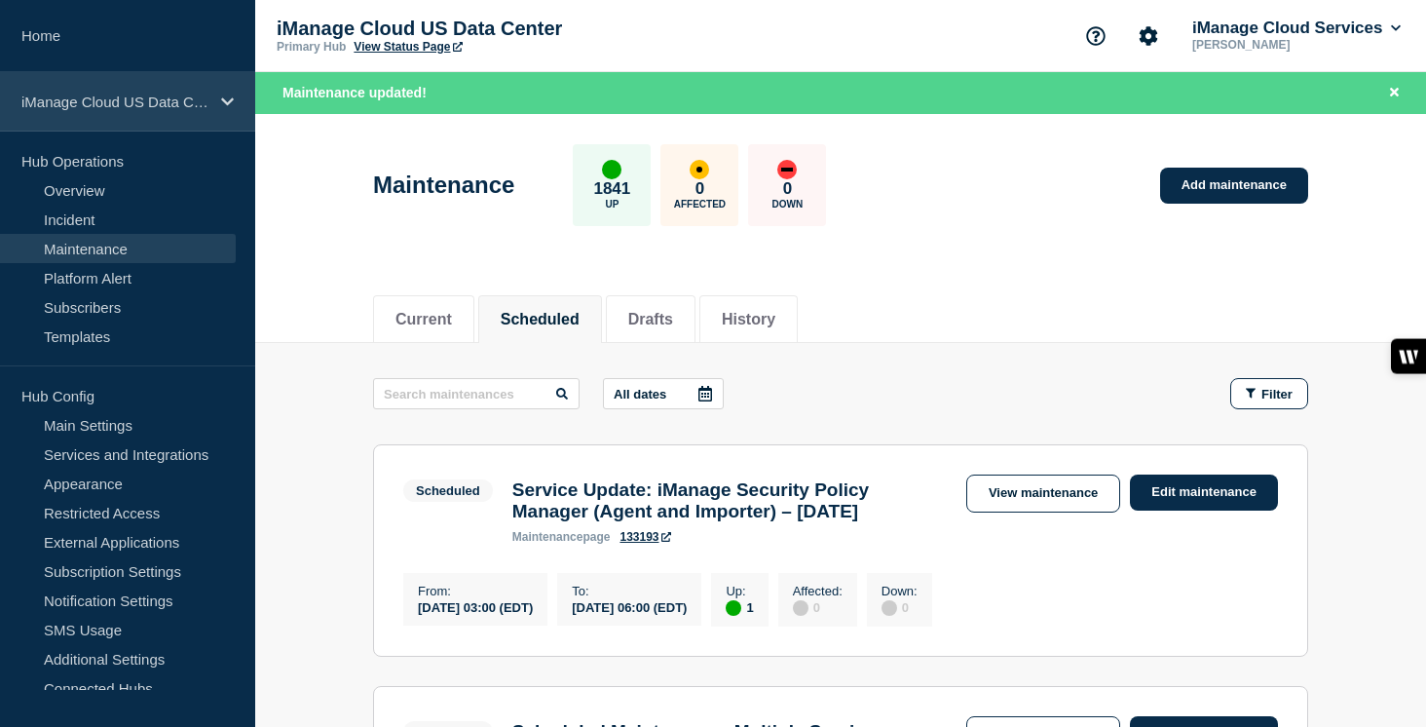
click at [199, 101] on p "iManage Cloud US Data Center" at bounding box center [114, 101] width 187 height 17
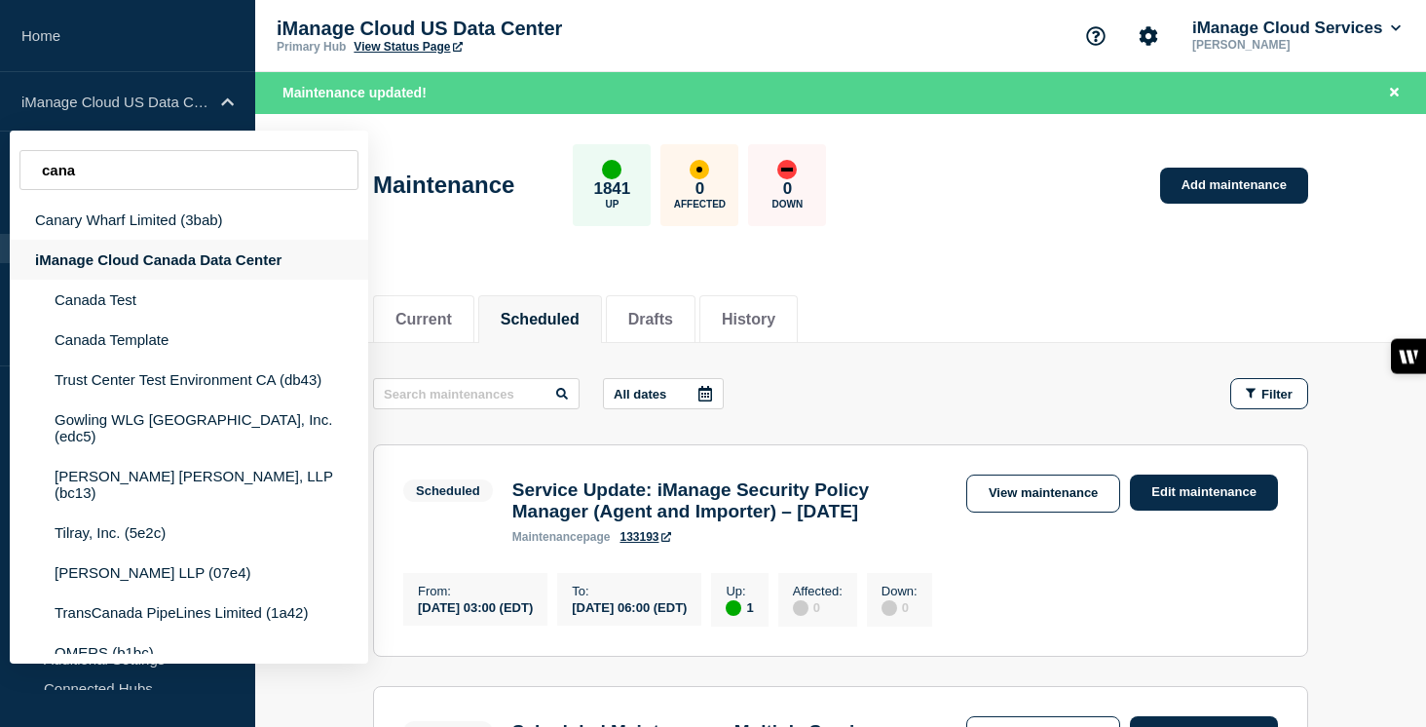
type input "cana"
click at [154, 269] on div "iManage Cloud Canada Data Center" at bounding box center [189, 260] width 358 height 40
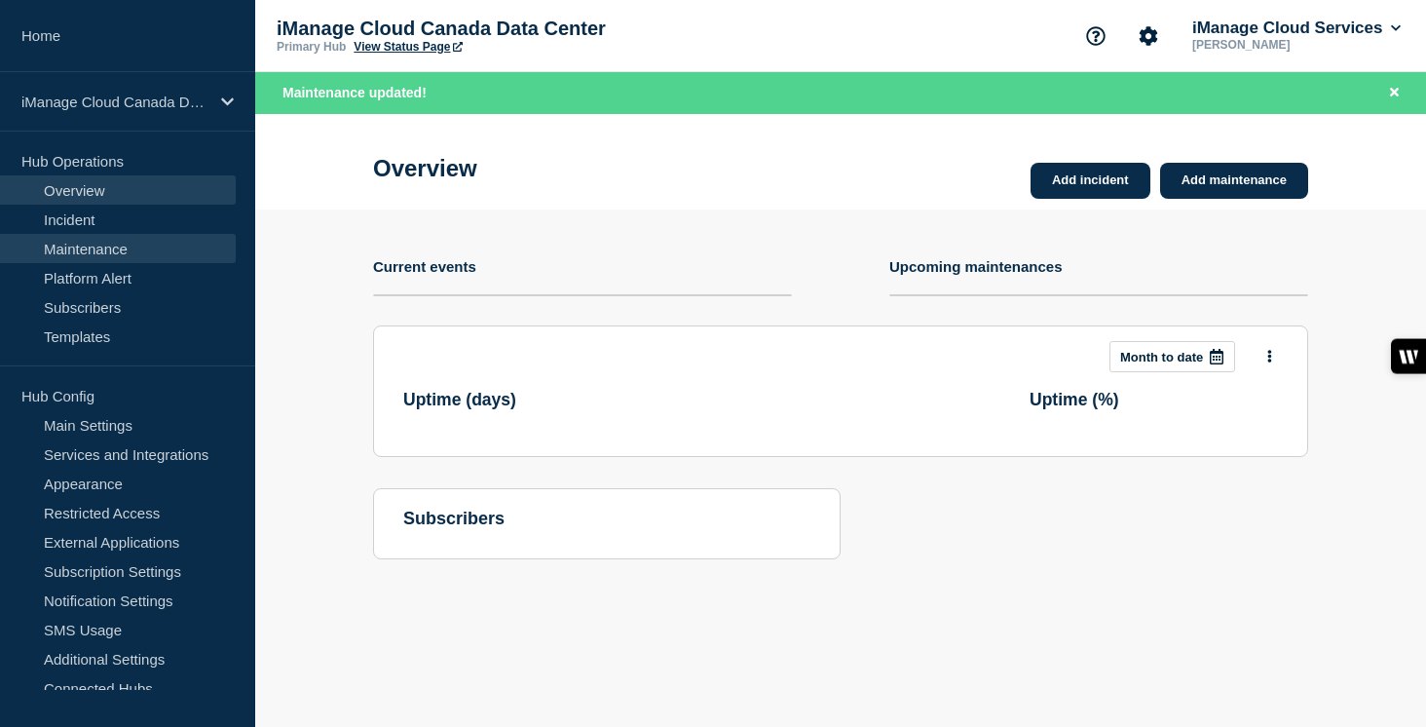
click at [166, 253] on link "Maintenance" at bounding box center [118, 248] width 236 height 29
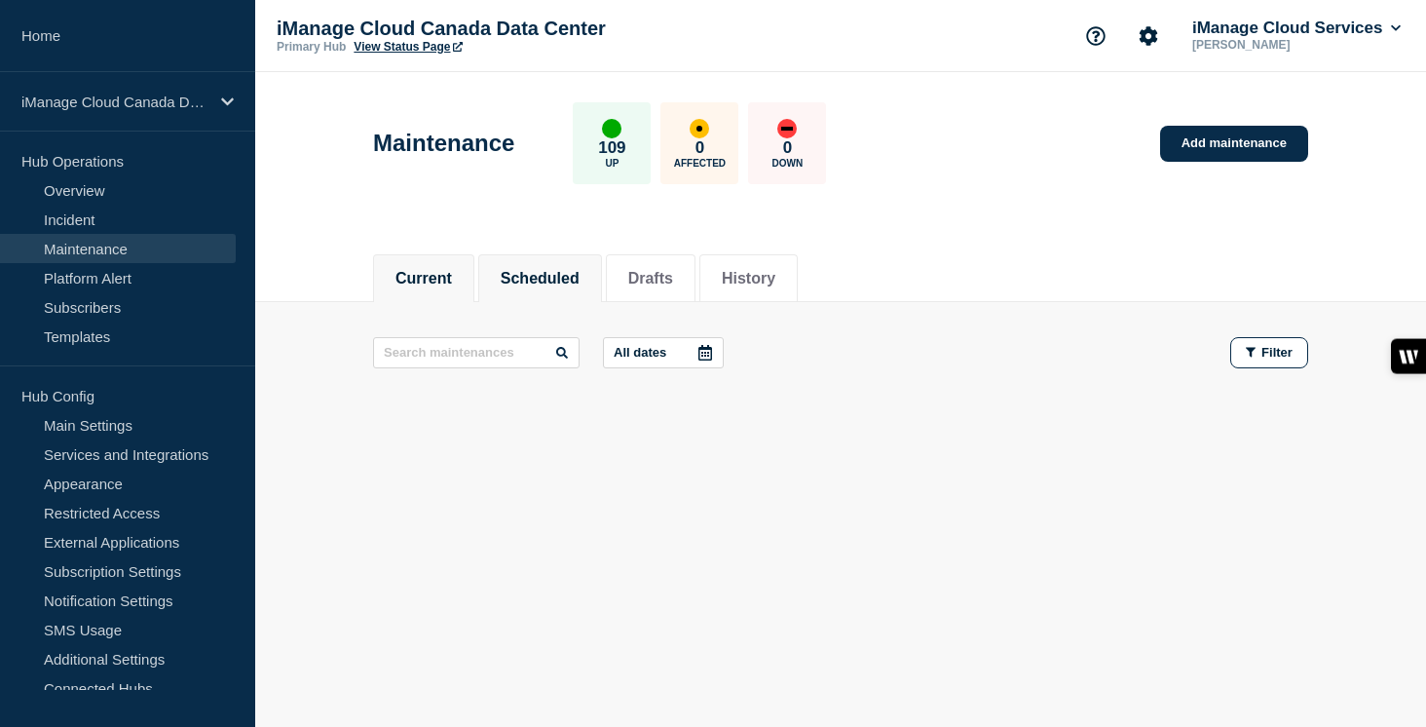
click at [557, 279] on button "Scheduled" at bounding box center [540, 279] width 79 height 18
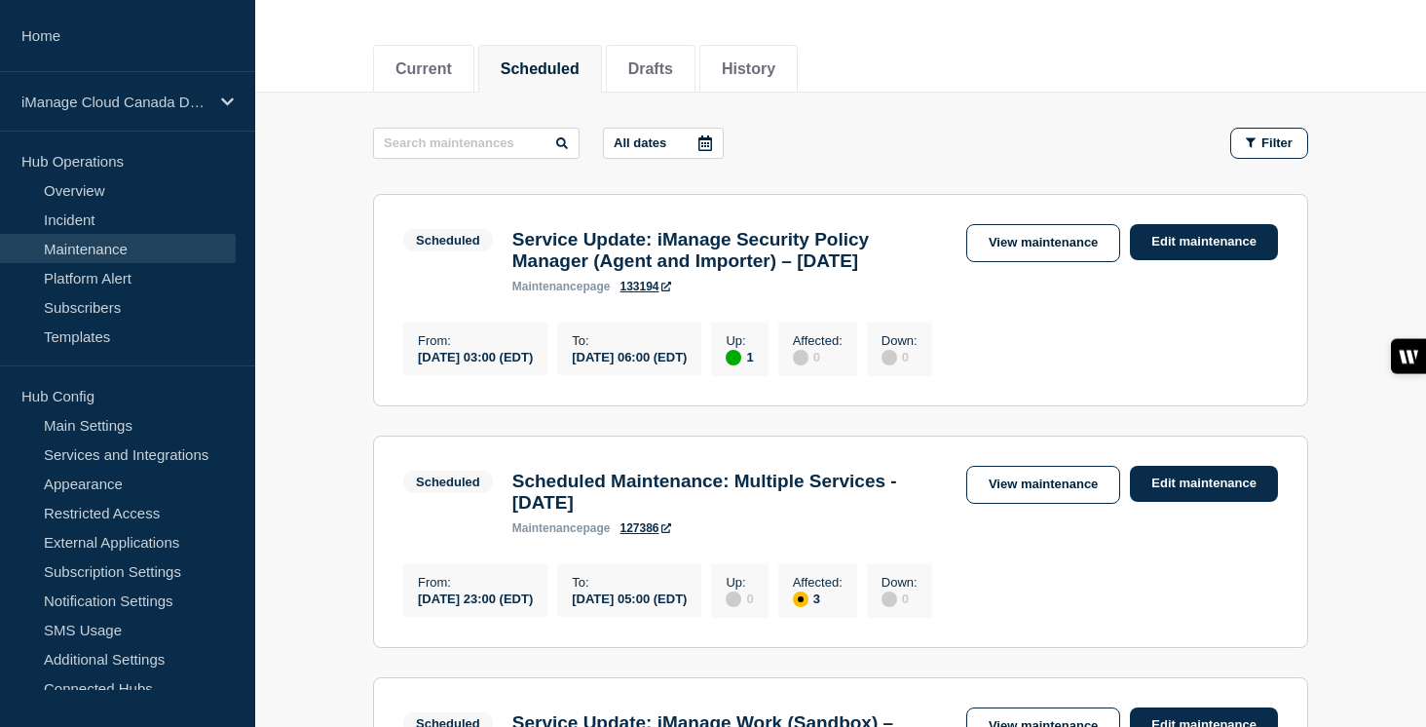
scroll to position [341, 0]
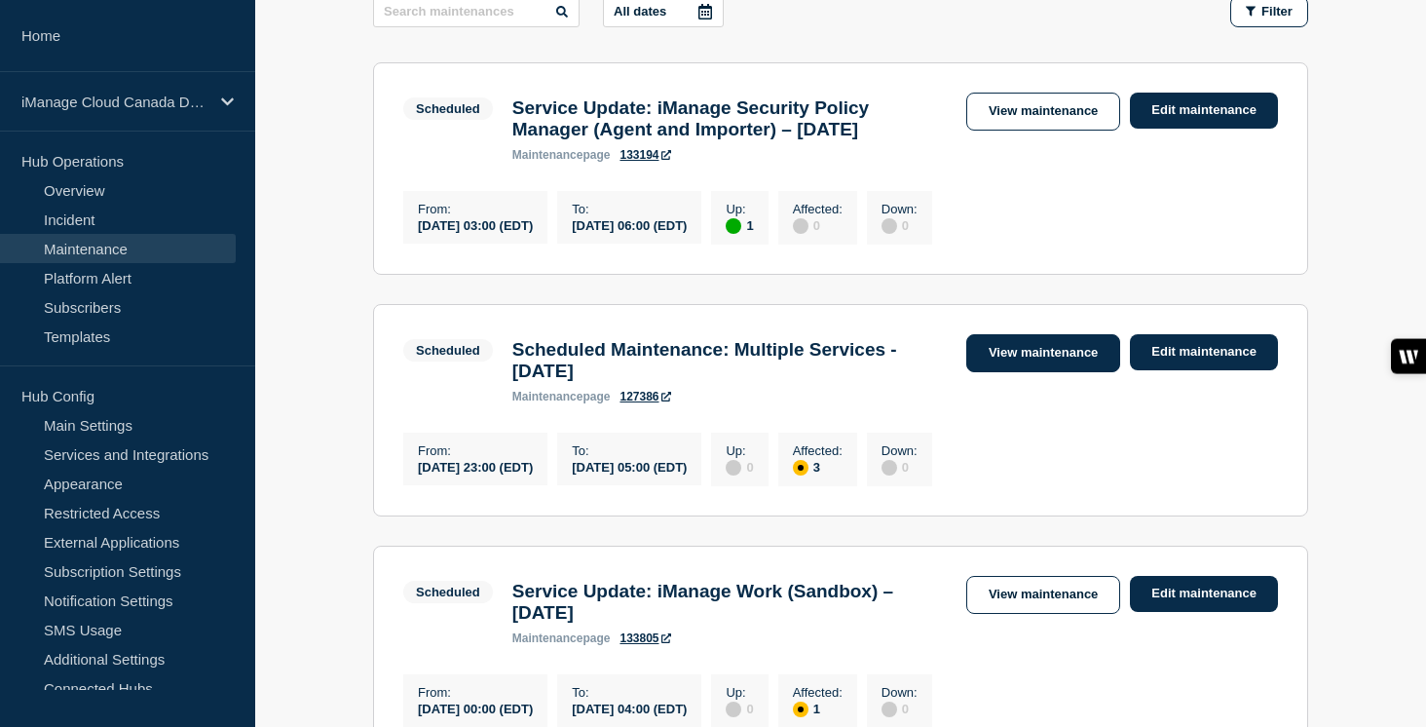
click at [1039, 369] on link "View maintenance" at bounding box center [1043, 353] width 154 height 38
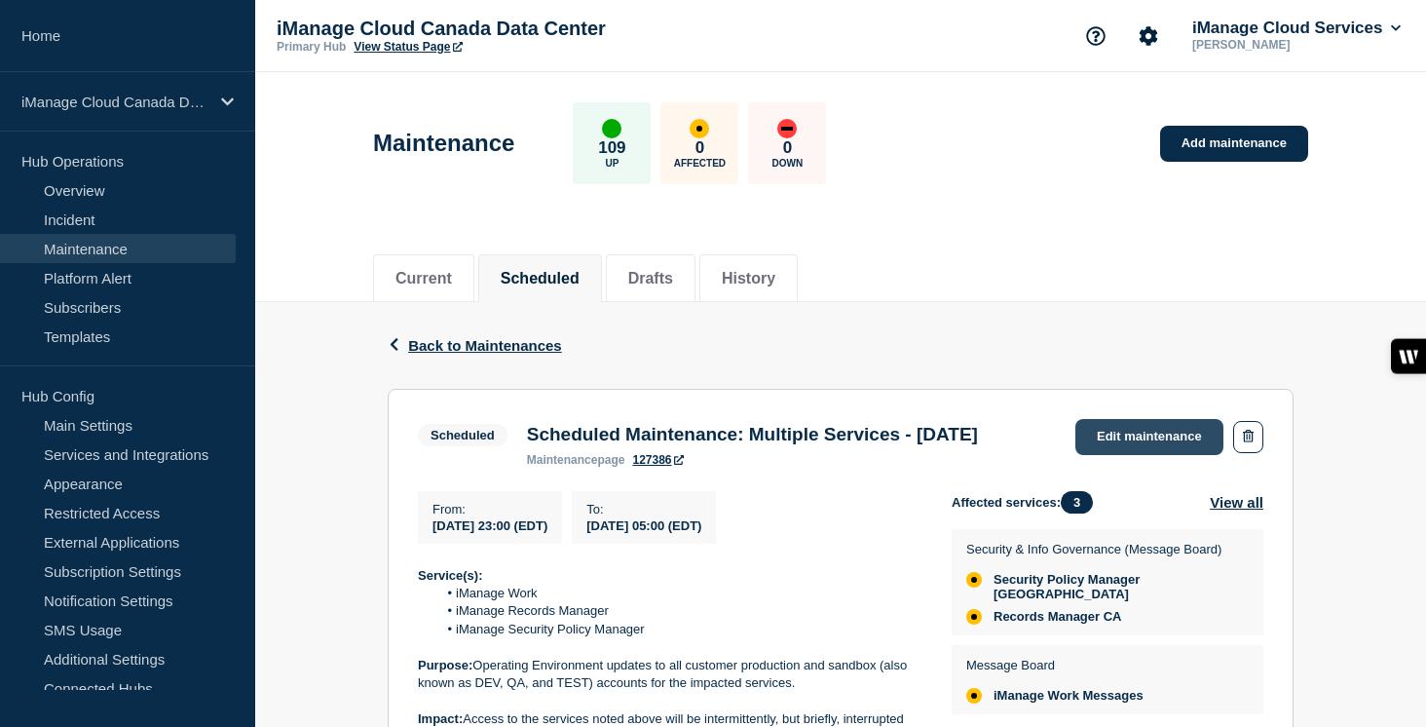
click at [1187, 432] on link "Edit maintenance" at bounding box center [1149, 437] width 148 height 36
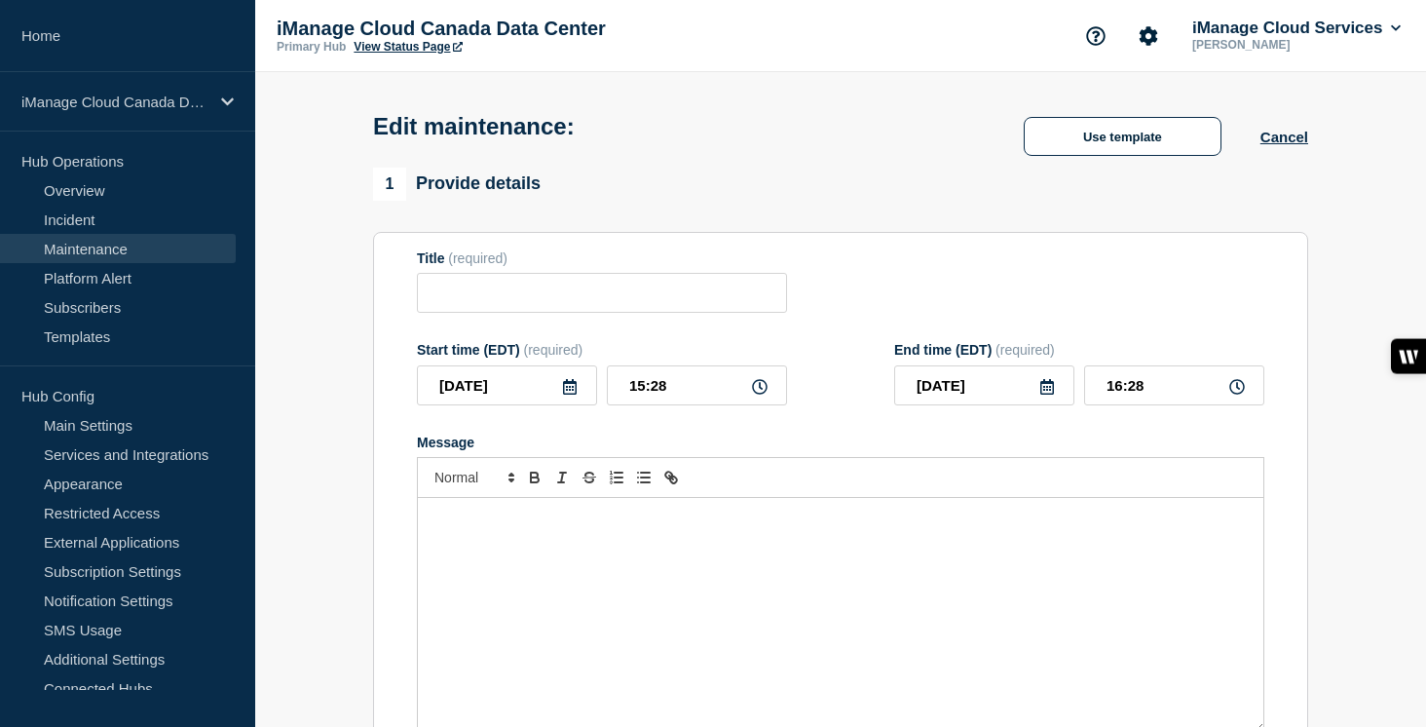
type input "Scheduled Maintenance: Multiple Services - September 13, 2025"
type input "2025-09-13"
type input "23:00"
type input "2025-09-14"
type input "05:00"
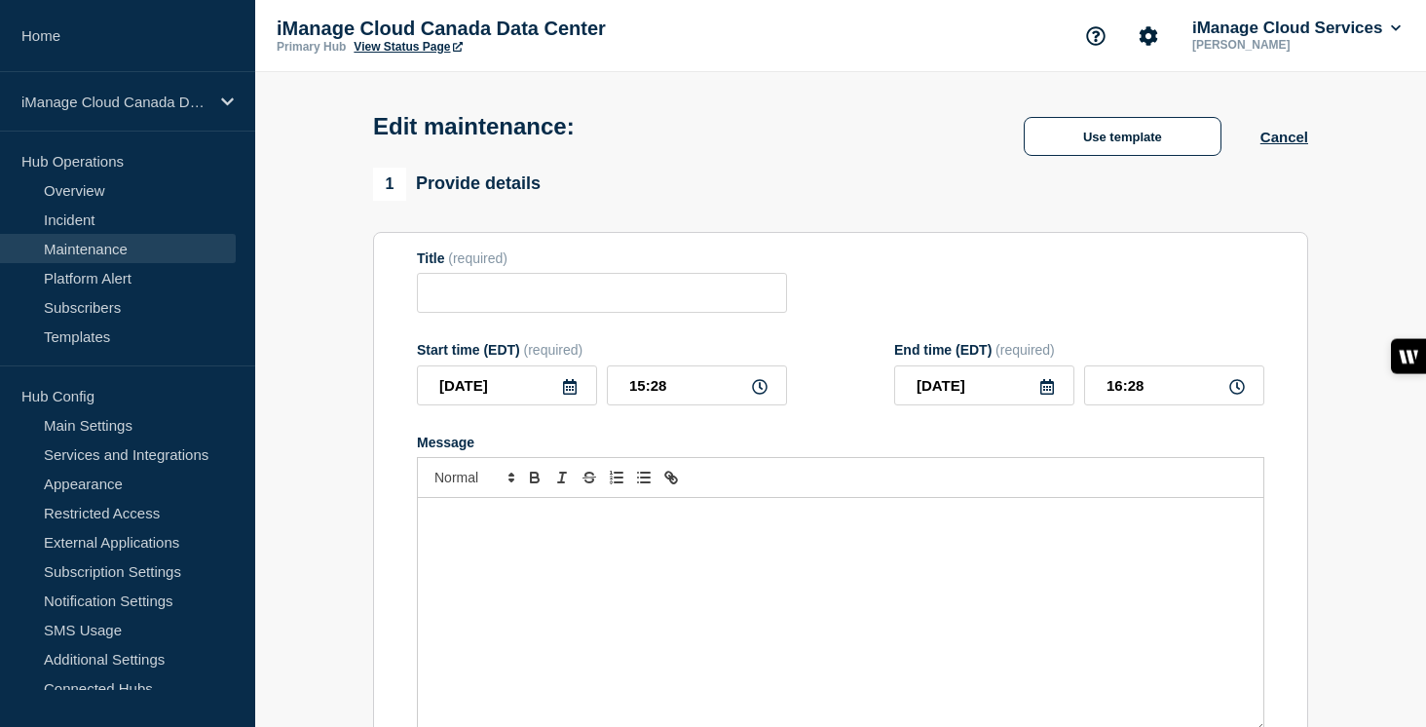
checkbox input "true"
checkbox input "false"
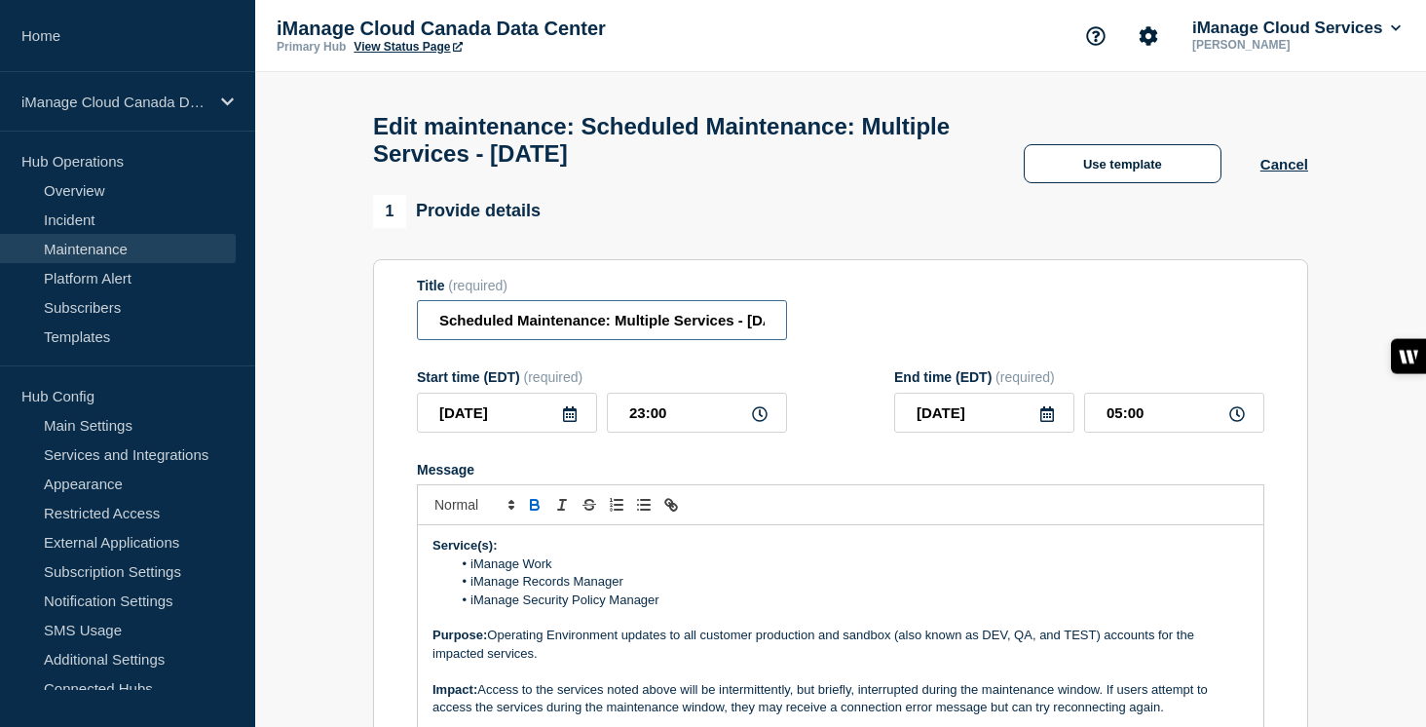
click at [681, 332] on input "Scheduled Maintenance: Multiple Services - September 13, 2025" at bounding box center [602, 320] width 370 height 40
click at [721, 337] on input "Scheduled Maintenance: Multiple Services - September 13, 2025" at bounding box center [602, 320] width 370 height 40
type input "Scheduled Maintenance: Multiple Services - September 6, 2025"
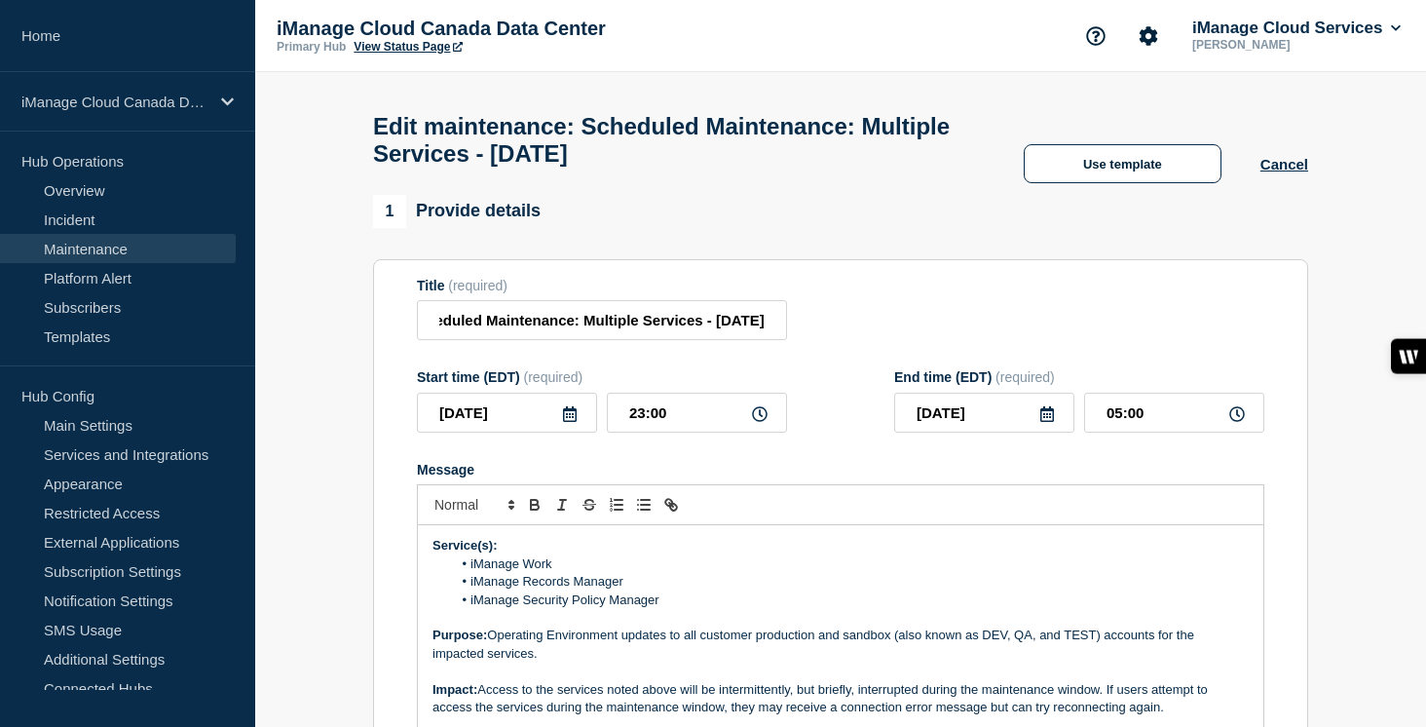
click at [565, 422] on icon at bounding box center [570, 414] width 16 height 16
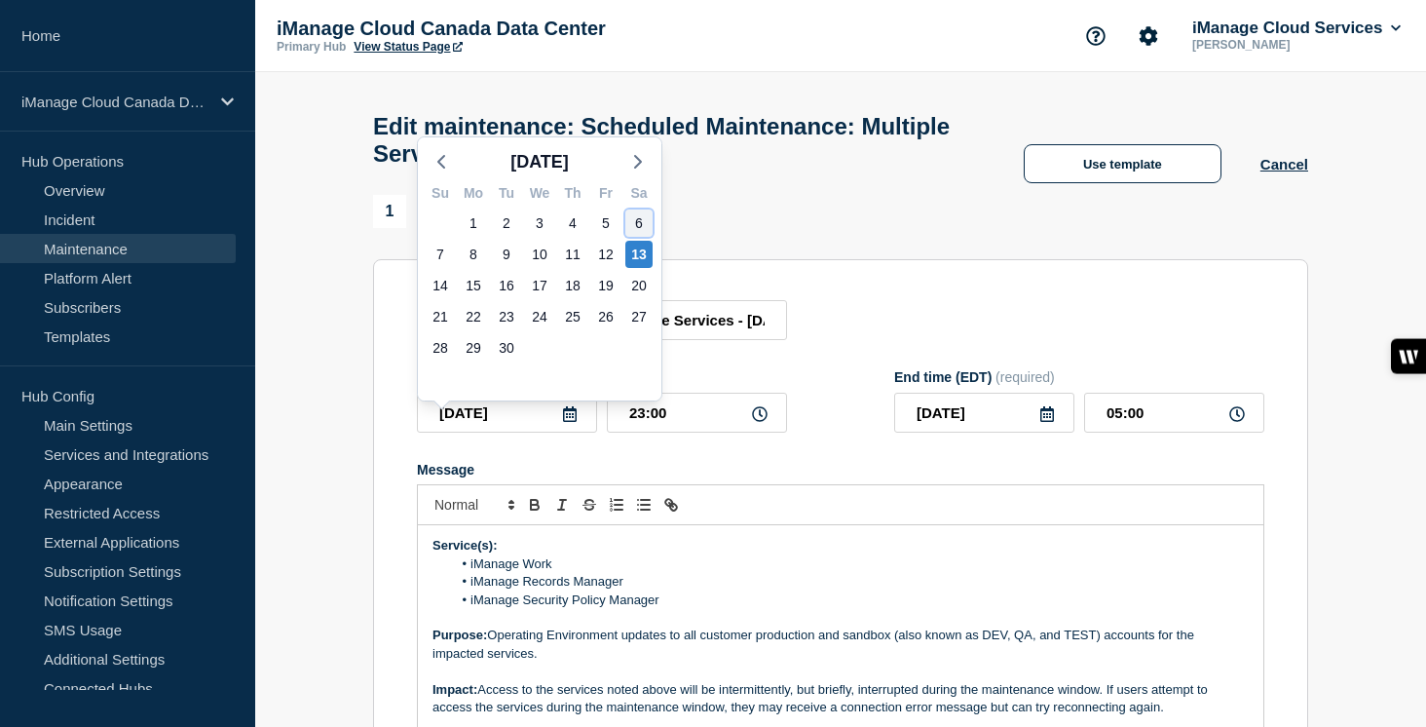
click at [640, 229] on div "6" at bounding box center [638, 222] width 27 height 27
type input "2025-09-06"
type input "2025-09-07"
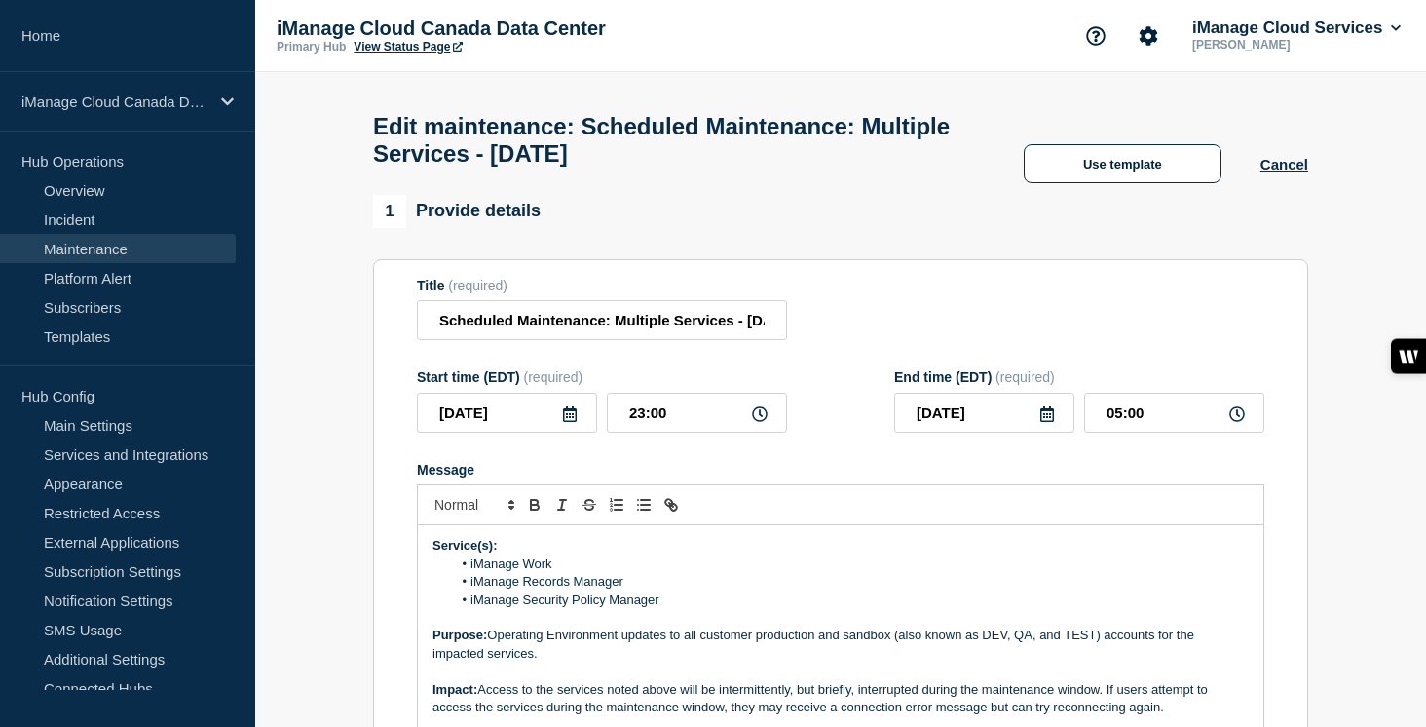
click at [747, 652] on p "Purpose: Operating Environment updates to all customer production and sandbox (…" at bounding box center [840, 644] width 816 height 36
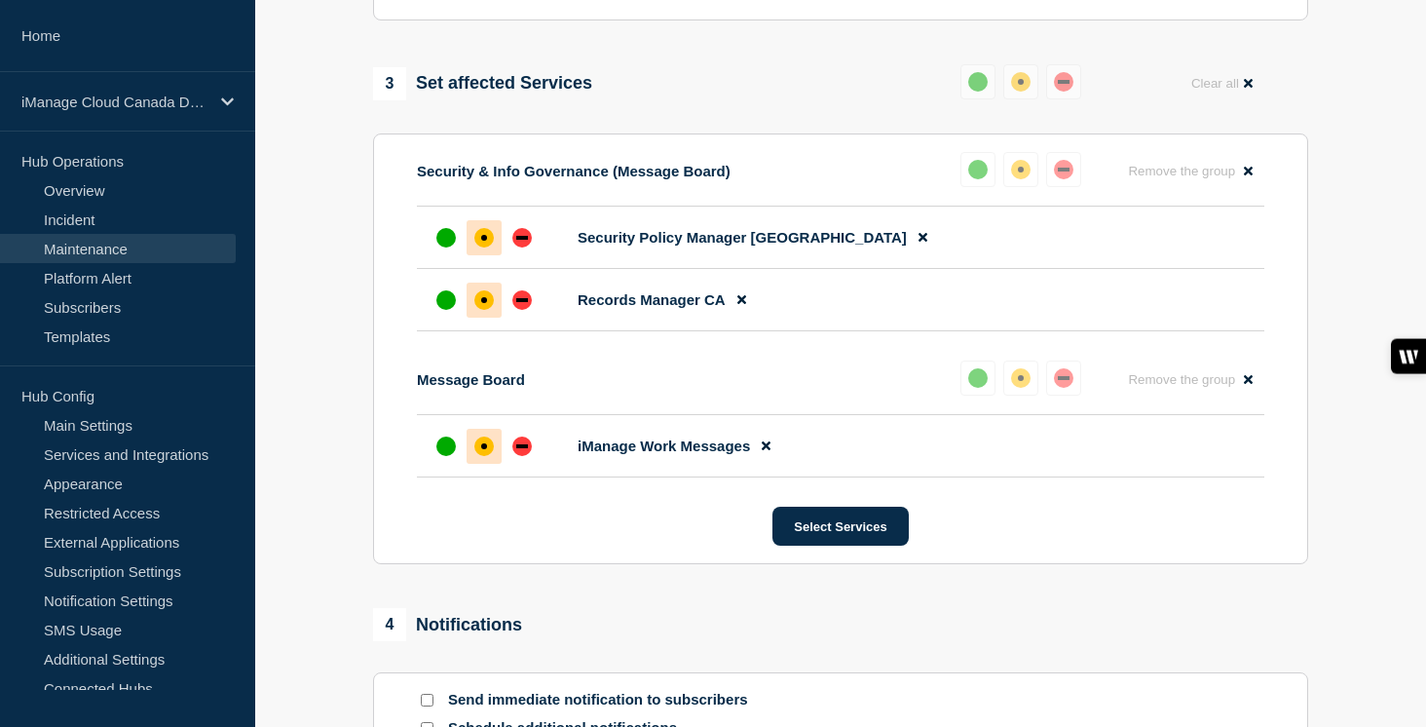
scroll to position [1162, 0]
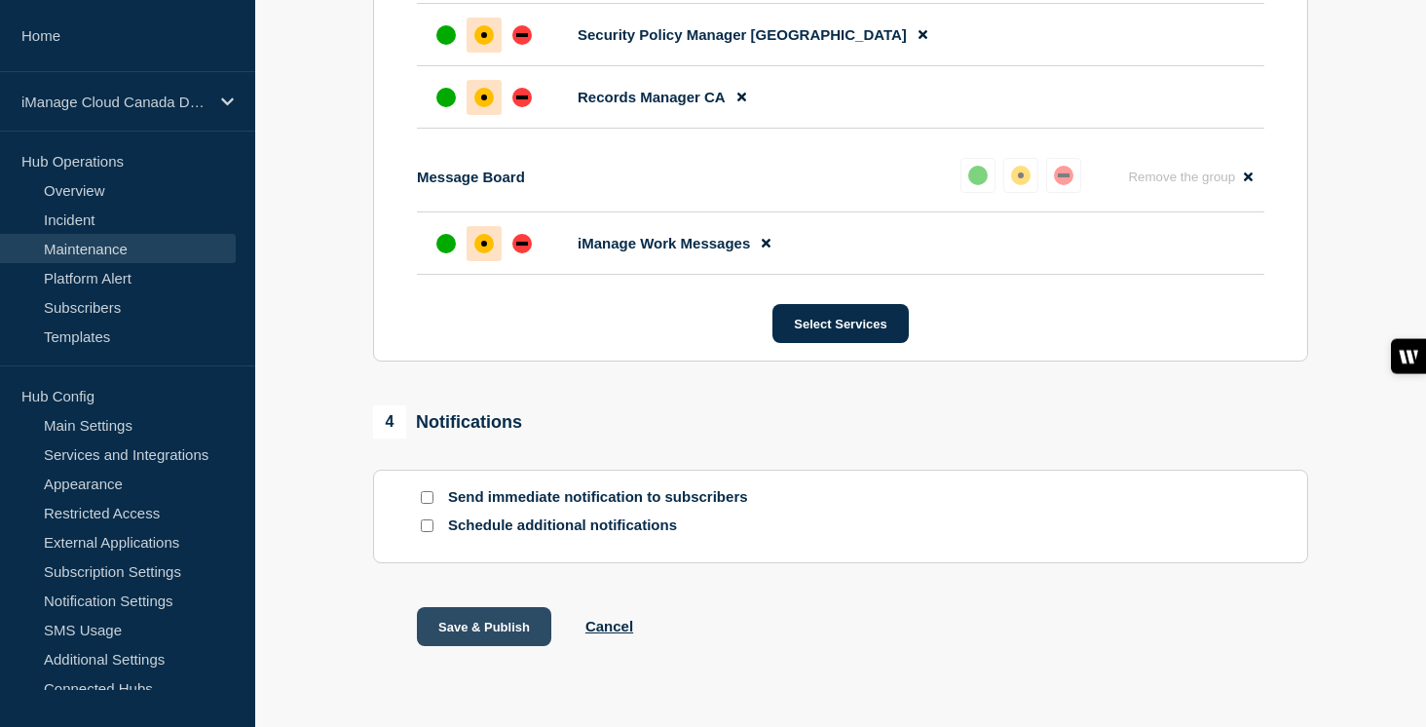
click at [512, 646] on button "Save & Publish" at bounding box center [484, 626] width 134 height 39
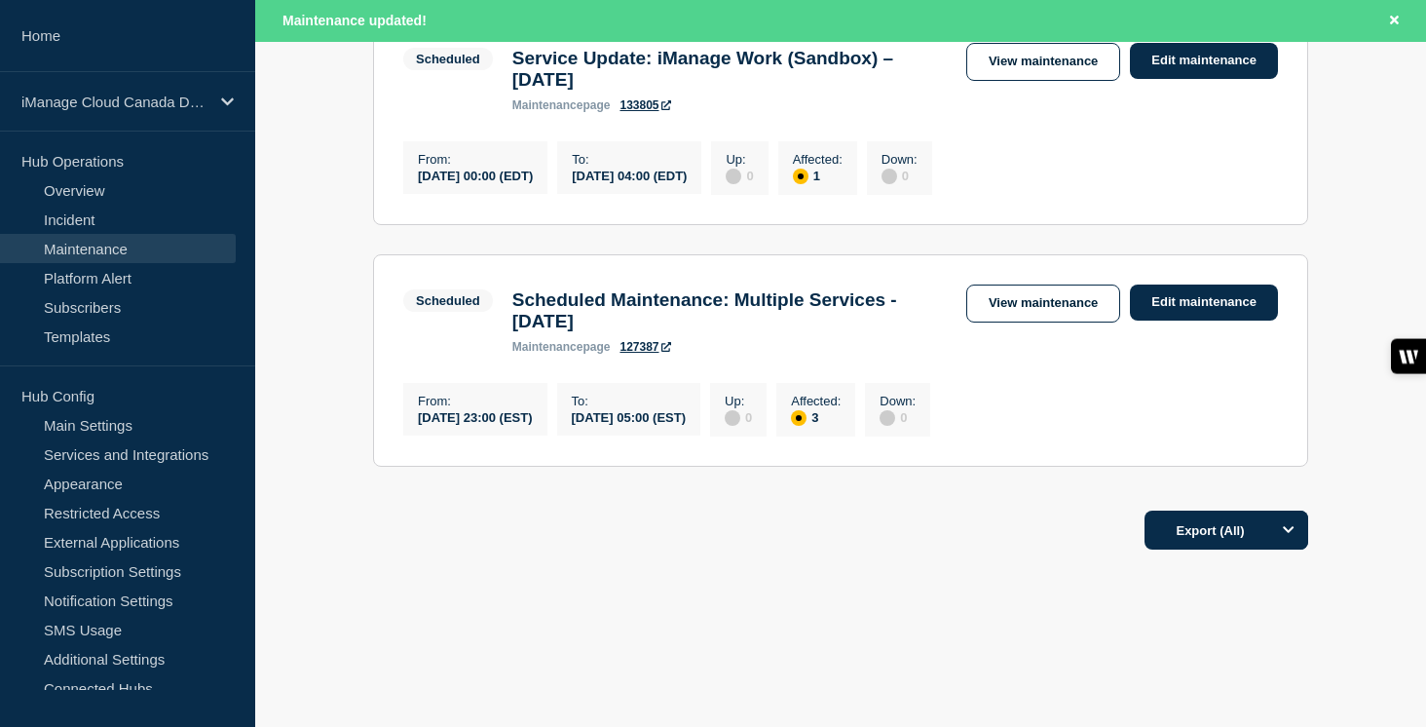
scroll to position [975, 0]
click at [214, 115] on div "iManage Cloud Canada Data Center" at bounding box center [127, 101] width 255 height 59
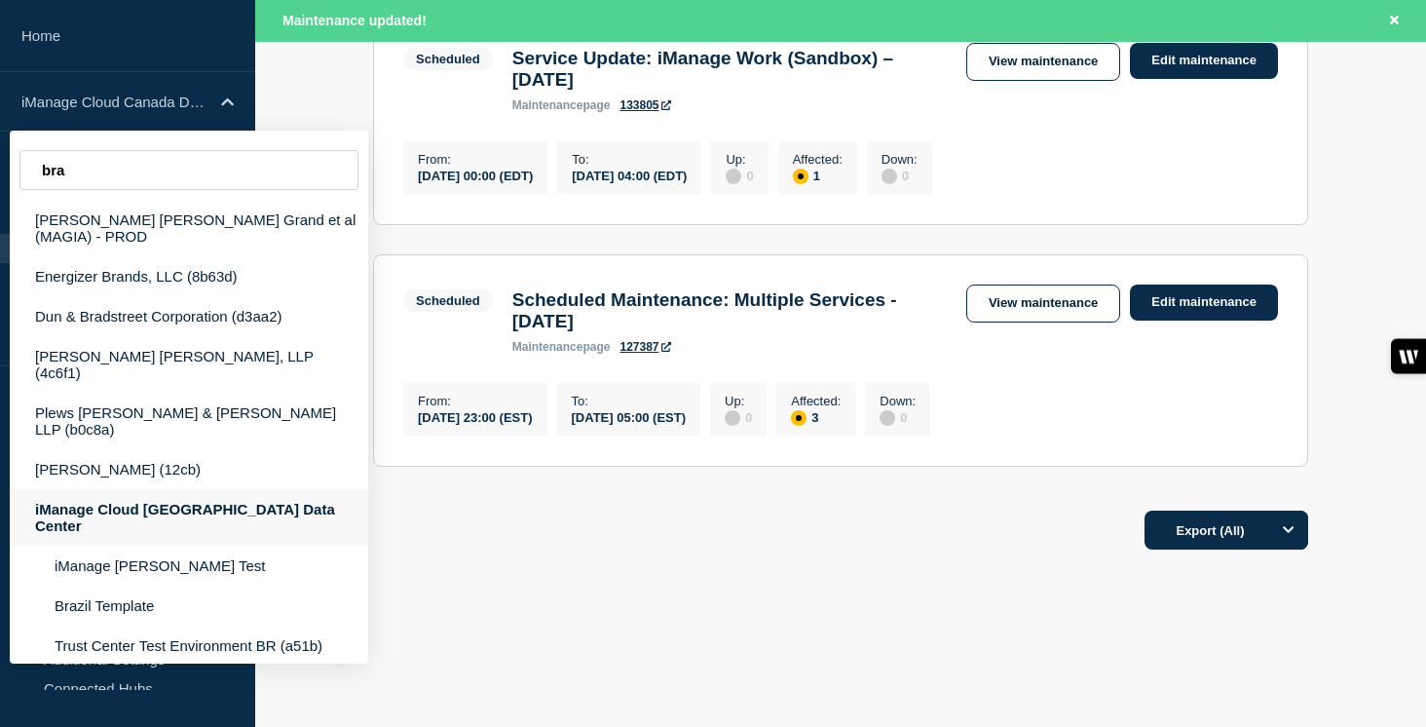
type input "bra"
click at [200, 507] on div "iManage Cloud [GEOGRAPHIC_DATA] Data Center" at bounding box center [189, 517] width 358 height 56
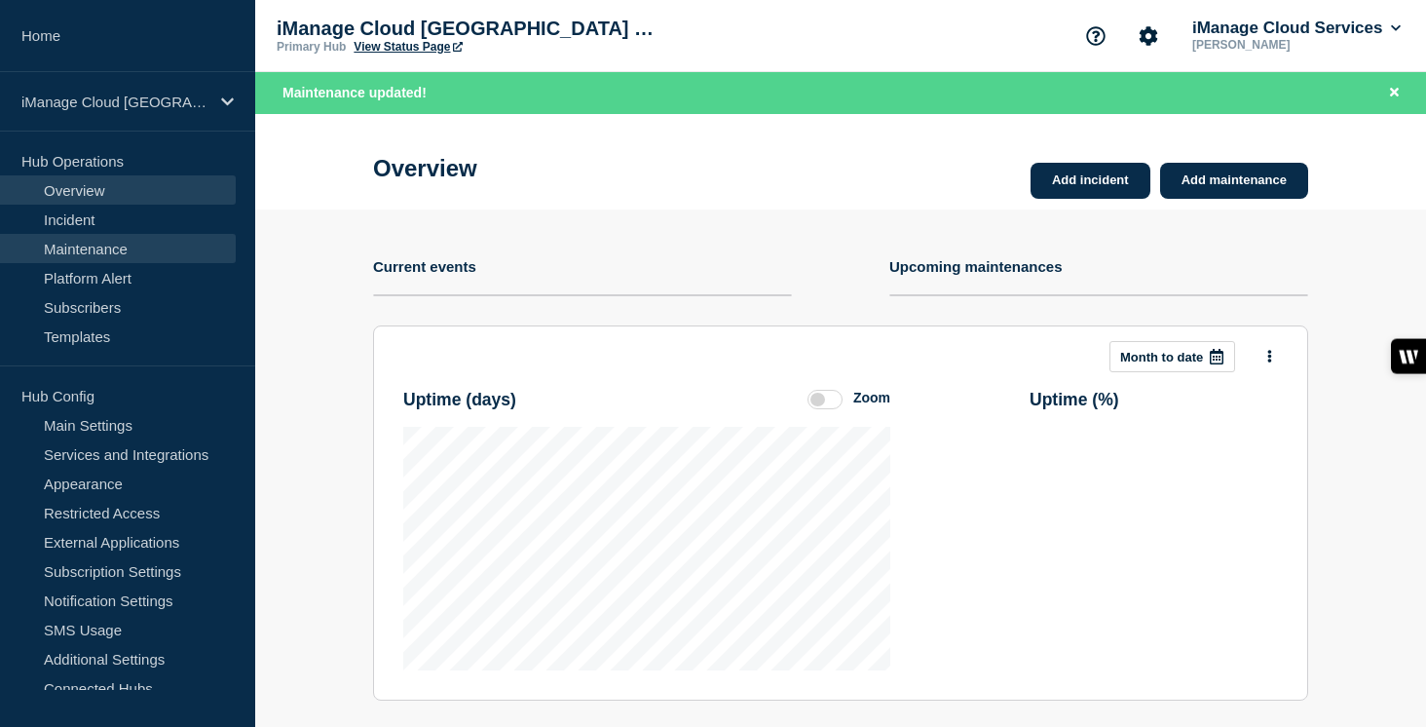
click at [157, 247] on link "Maintenance" at bounding box center [118, 248] width 236 height 29
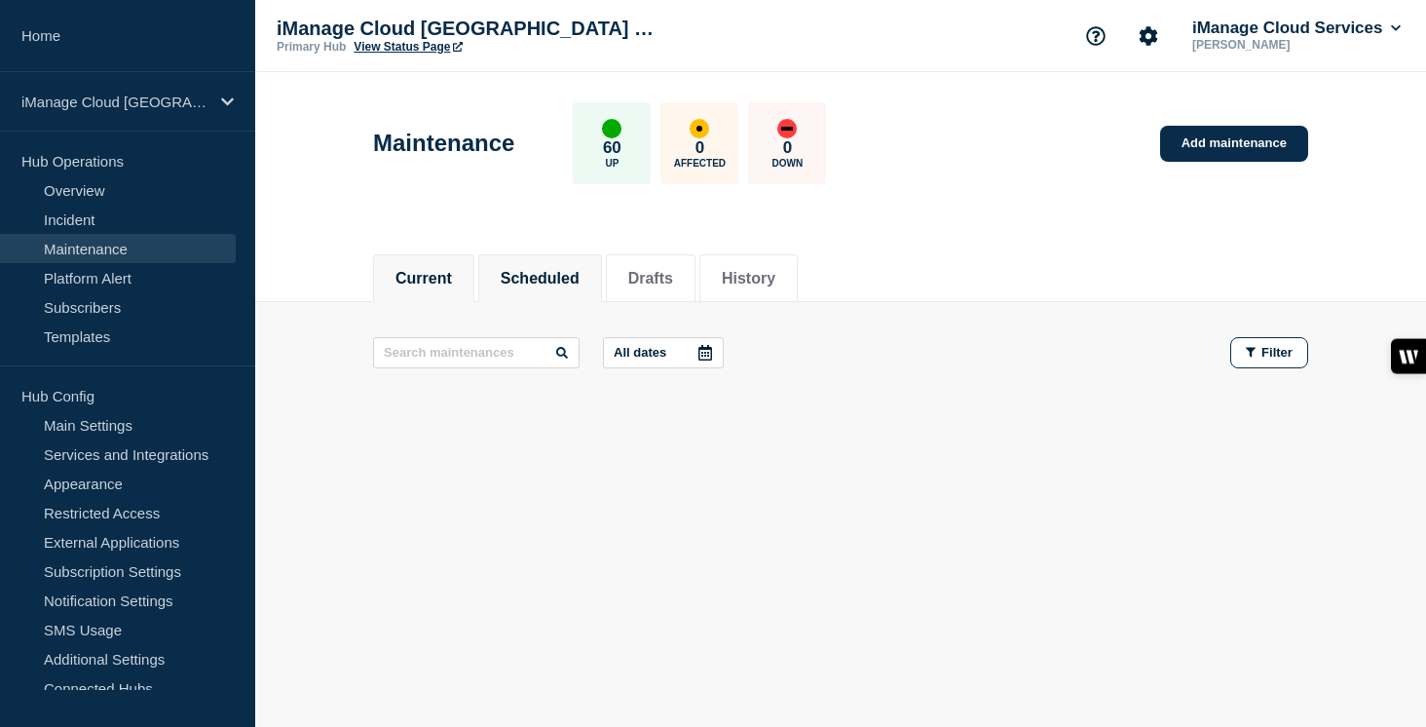
click at [553, 280] on button "Scheduled" at bounding box center [540, 279] width 79 height 18
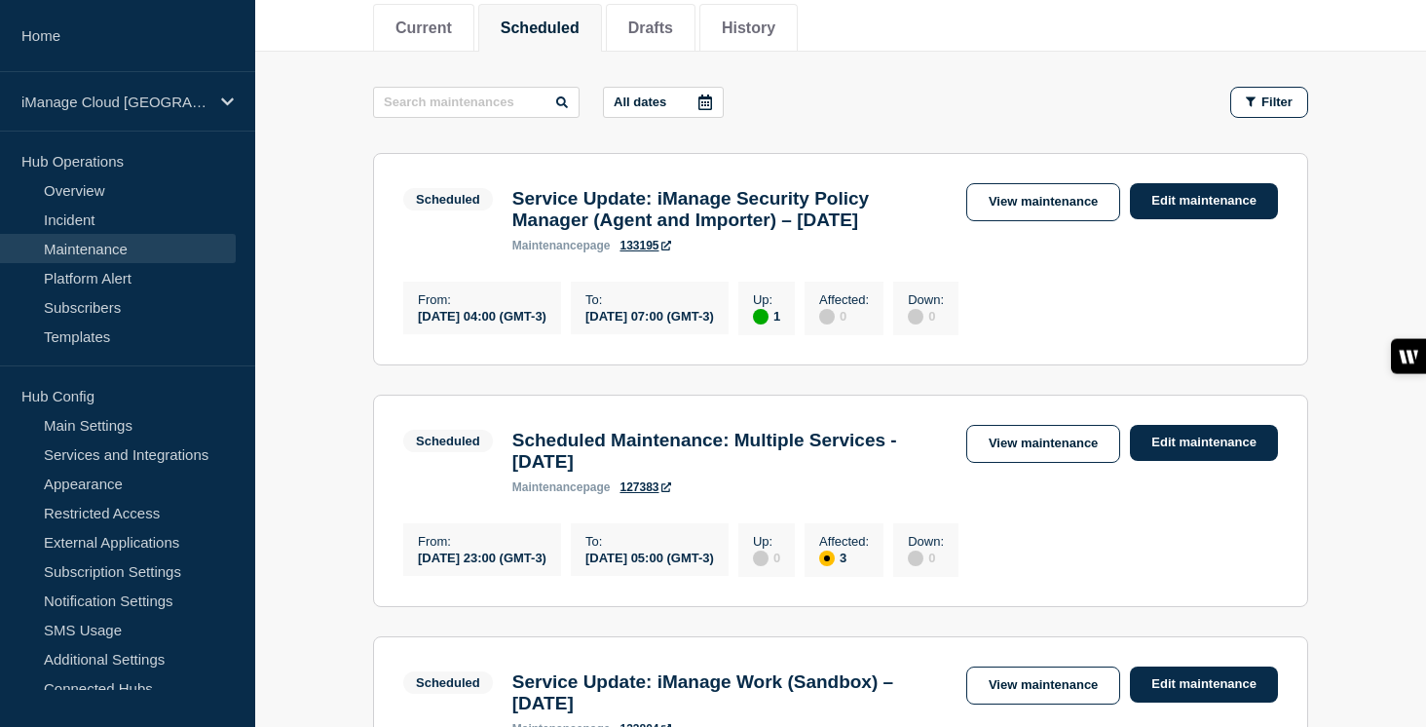
scroll to position [298, 0]
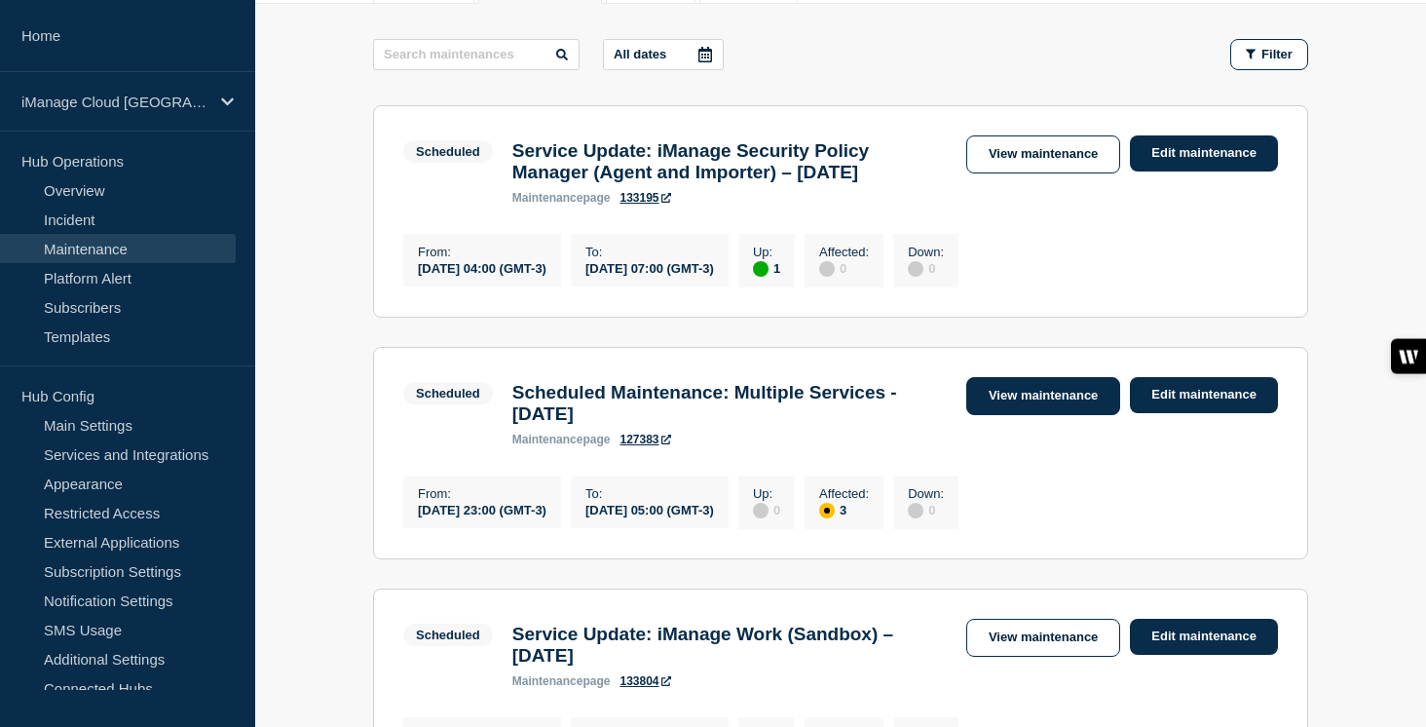
click at [1063, 415] on link "View maintenance" at bounding box center [1043, 396] width 154 height 38
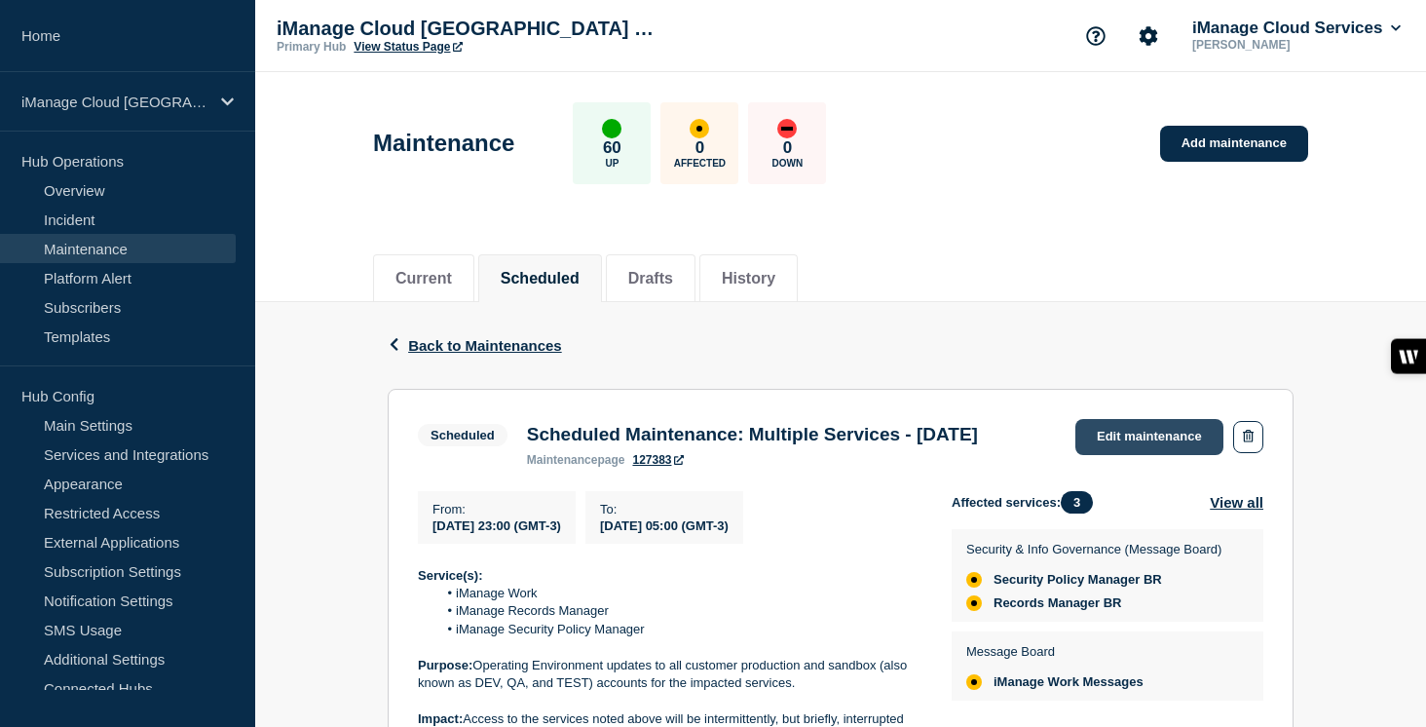
click at [1131, 430] on link "Edit maintenance" at bounding box center [1149, 437] width 148 height 36
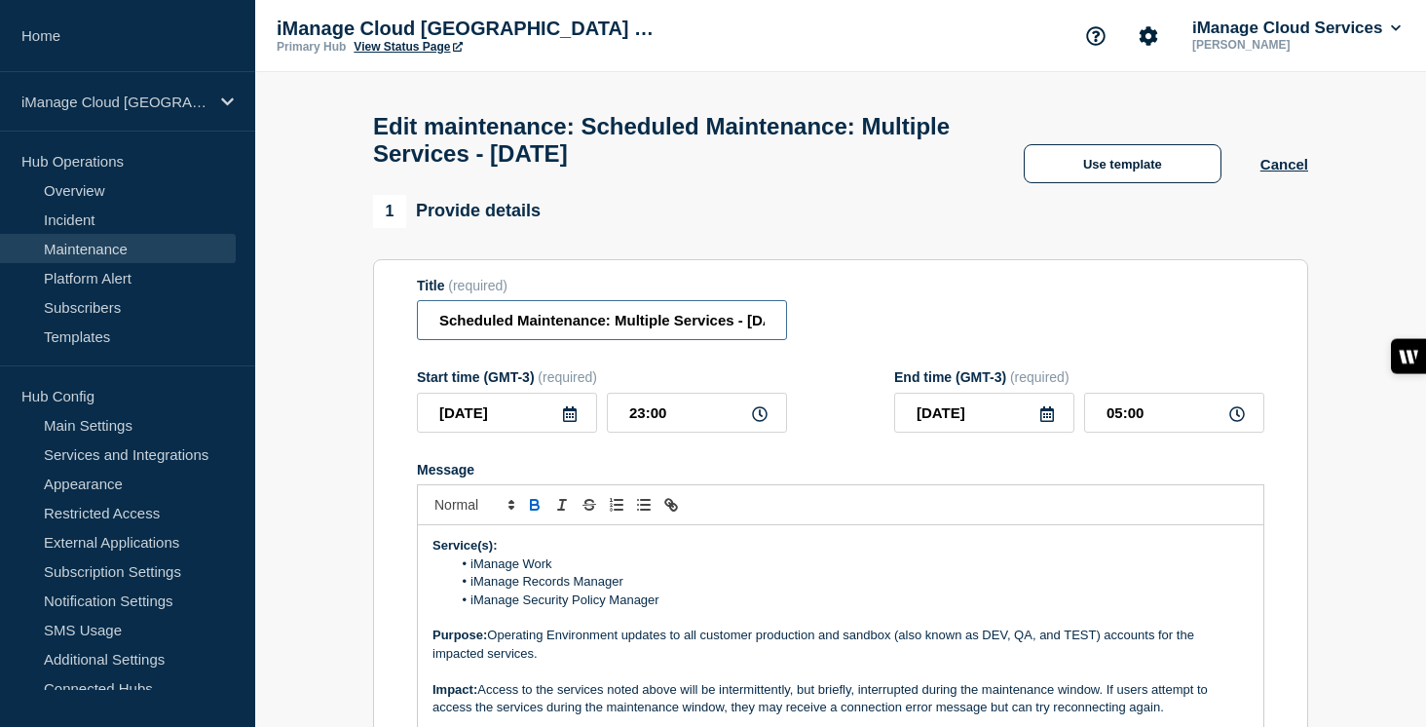
click at [686, 330] on input "Scheduled Maintenance: Multiple Services - September 13, 2025" at bounding box center [602, 320] width 370 height 40
click at [720, 338] on input "Scheduled Maintenance: Multiple Services - September 13, 2025" at bounding box center [602, 320] width 370 height 40
type input "Scheduled Maintenance: Multiple Services - September 6, 2025"
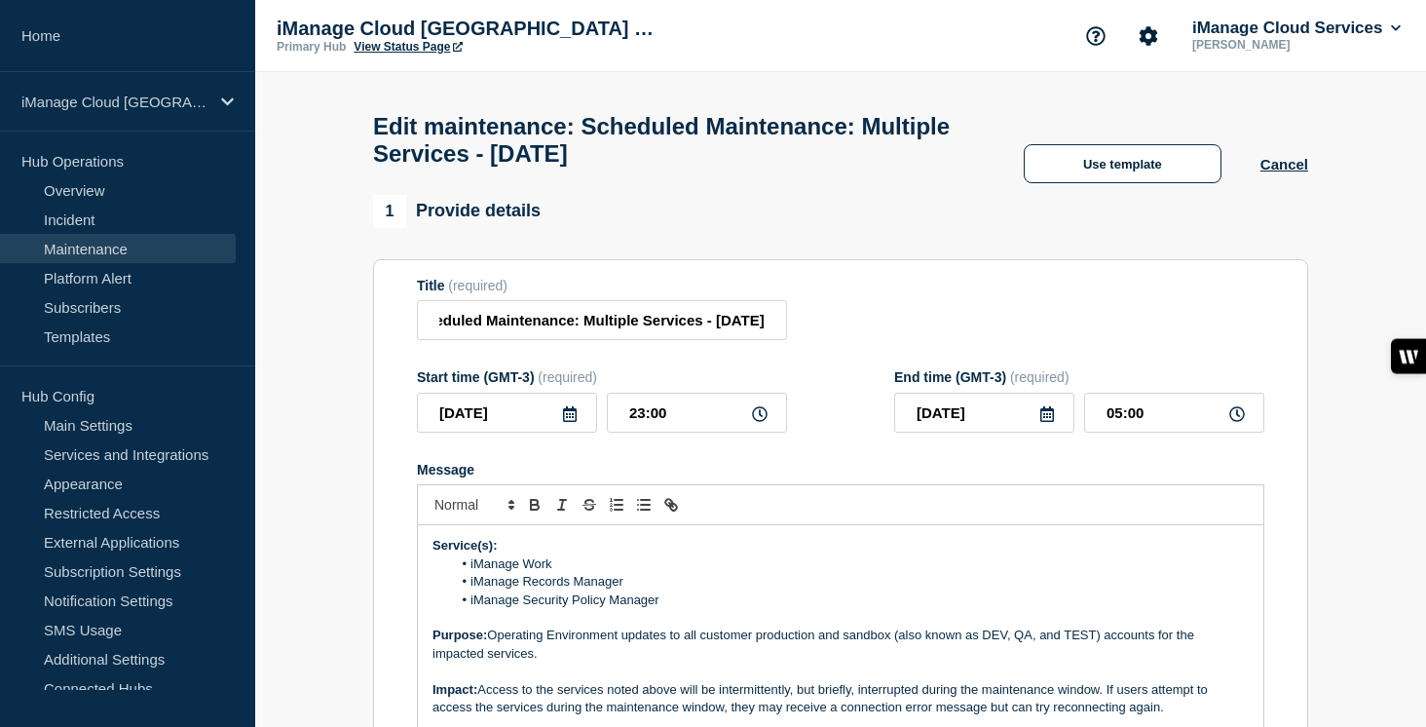
scroll to position [0, 0]
click at [563, 422] on icon at bounding box center [570, 414] width 14 height 16
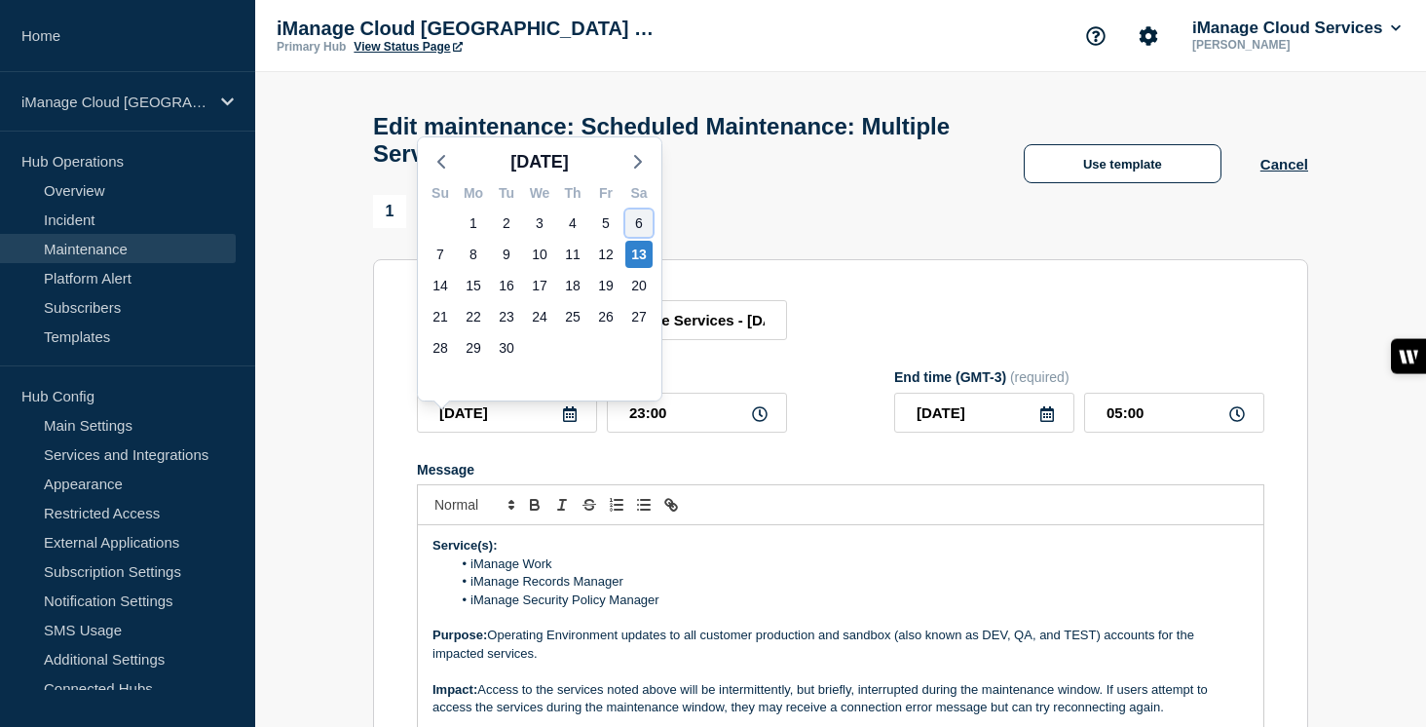
click at [641, 219] on div "6" at bounding box center [638, 222] width 27 height 27
type input "2025-09-06"
type input "2025-09-07"
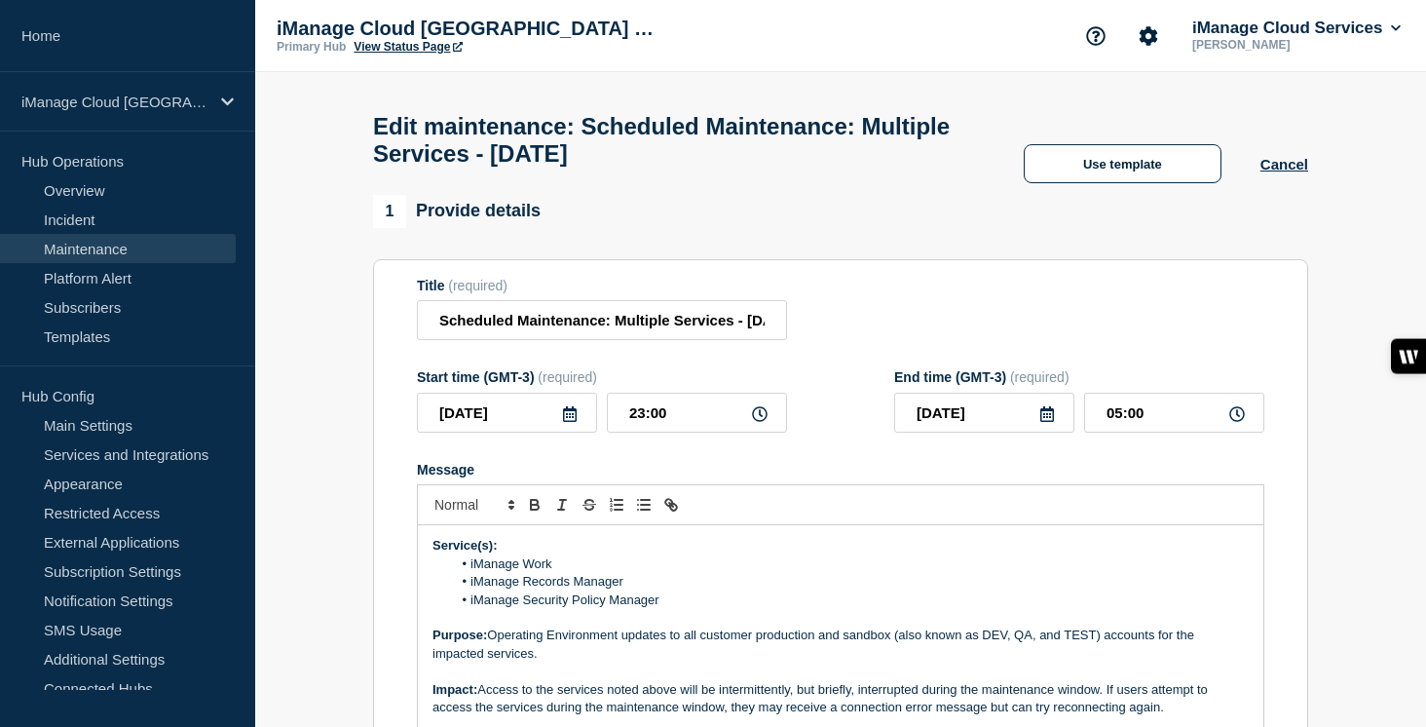
click at [640, 479] on form "Title (required) Scheduled Maintenance: Multiple Services - September 6, 2025 S…" at bounding box center [840, 538] width 847 height 521
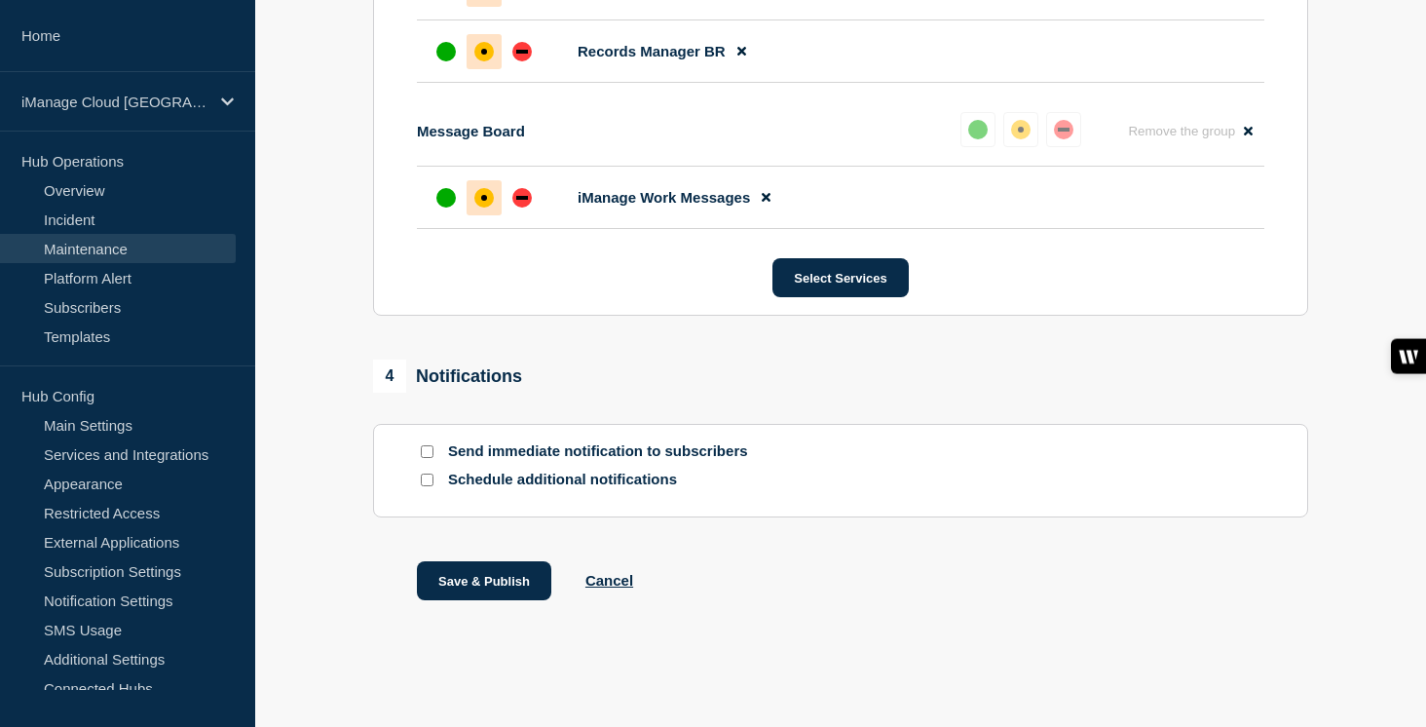
scroll to position [1261, 0]
click at [532, 575] on button "Save & Publish" at bounding box center [484, 580] width 134 height 39
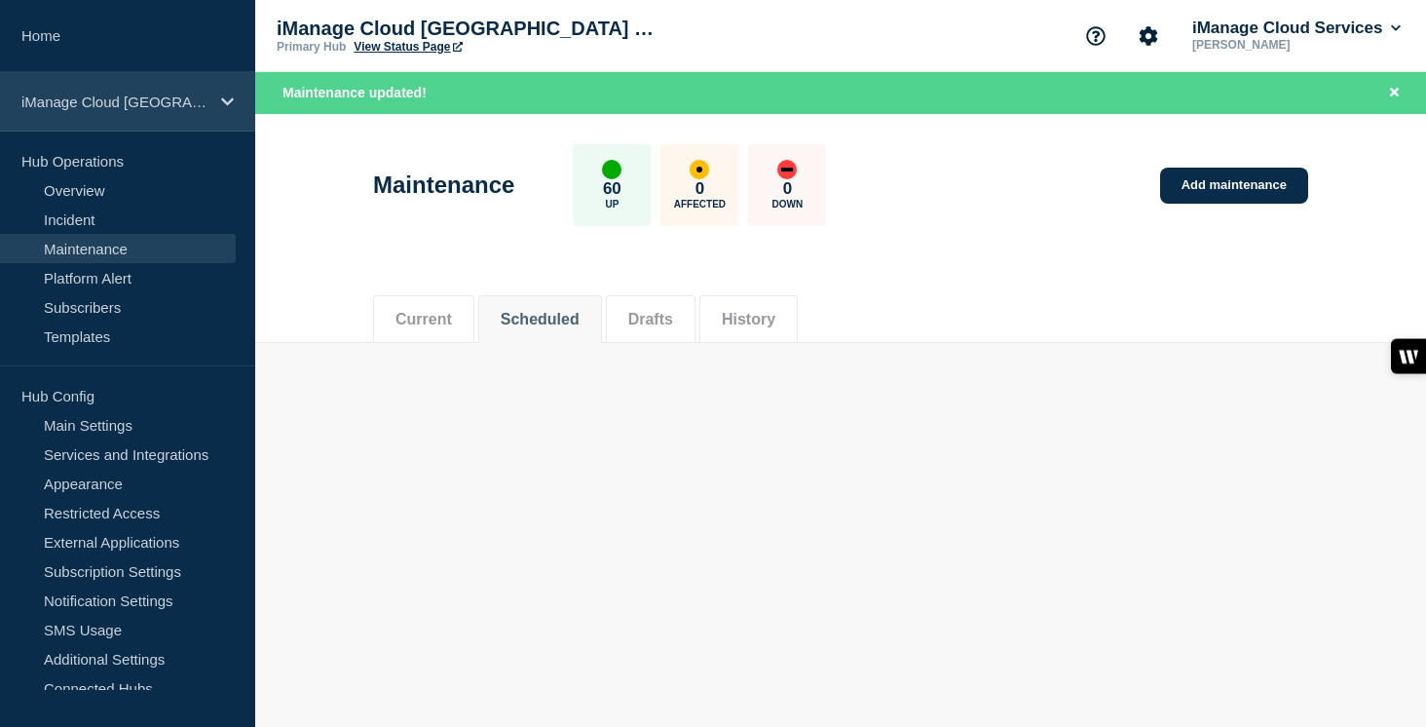
click at [188, 97] on p "iManage Cloud [GEOGRAPHIC_DATA] Data Center" at bounding box center [114, 101] width 187 height 17
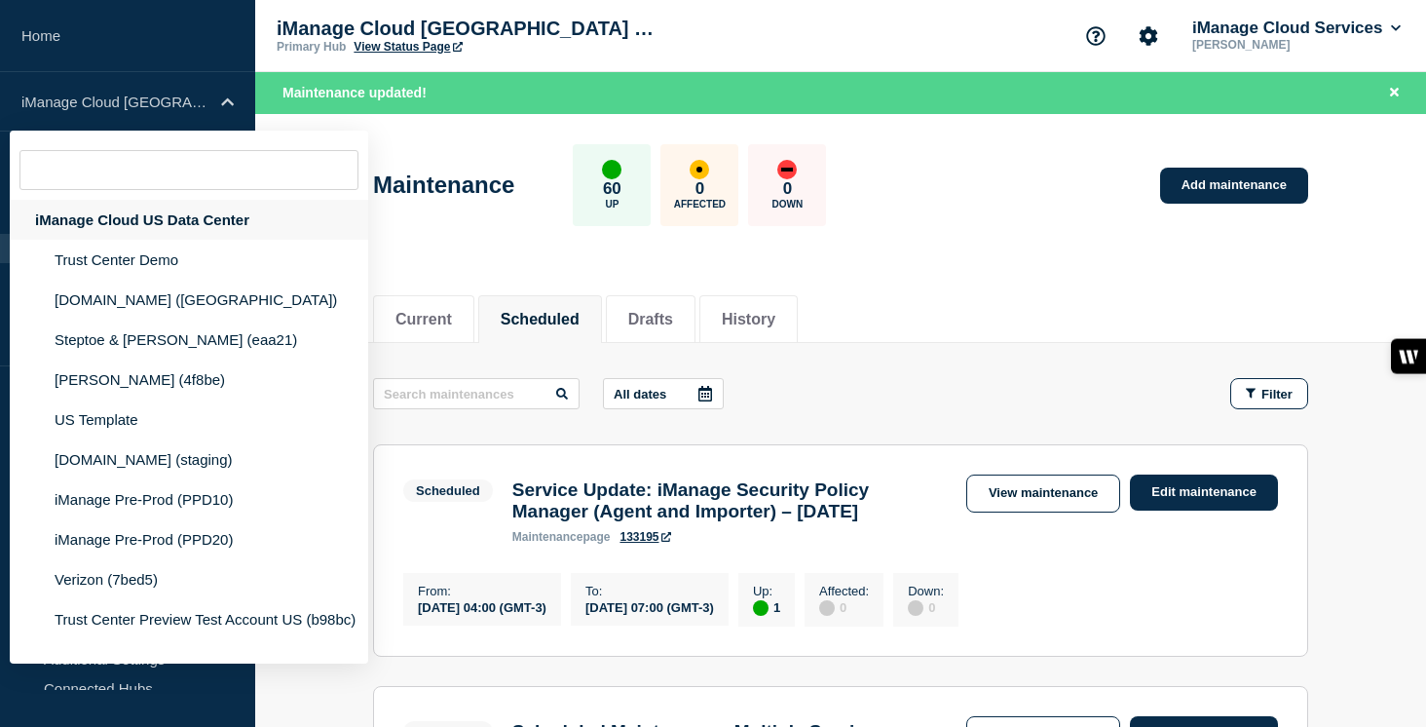
click at [247, 223] on div "iManage Cloud US Data Center" at bounding box center [189, 220] width 358 height 40
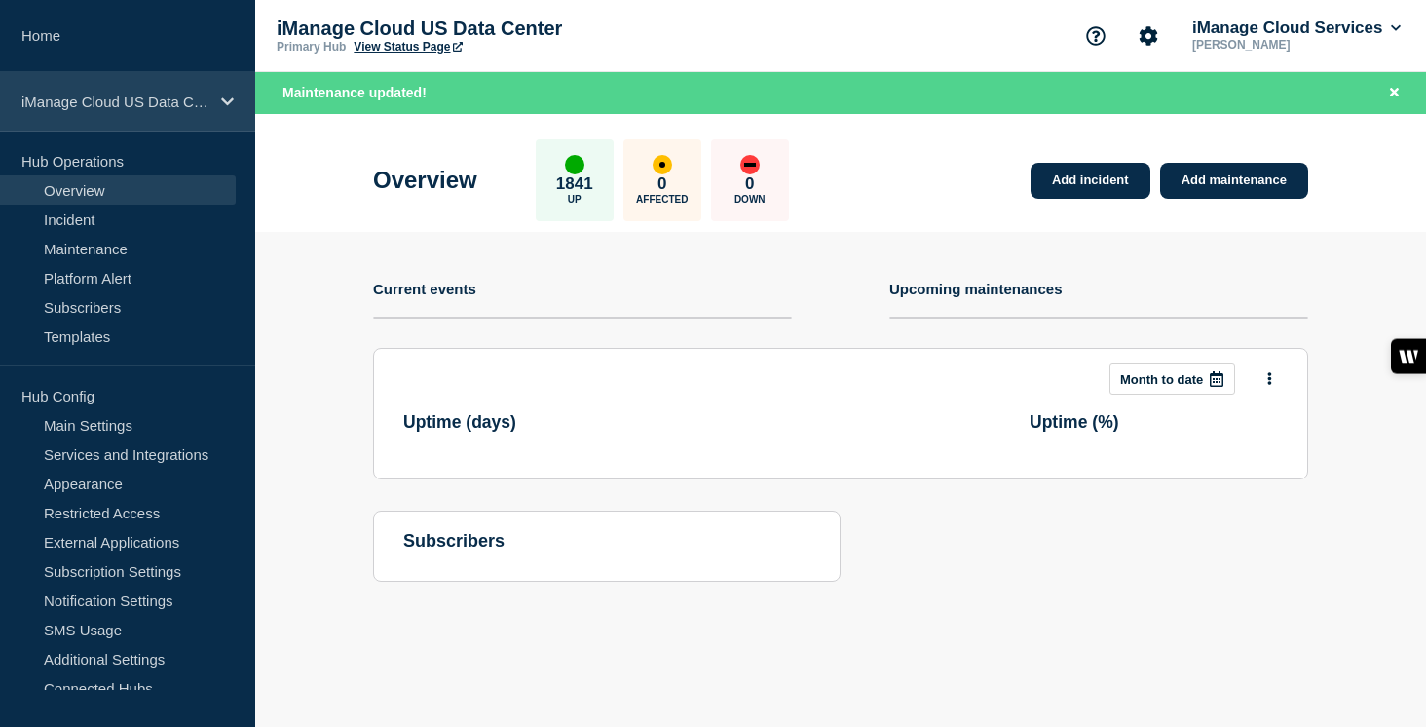
click at [160, 98] on p "iManage Cloud US Data Center" at bounding box center [114, 101] width 187 height 17
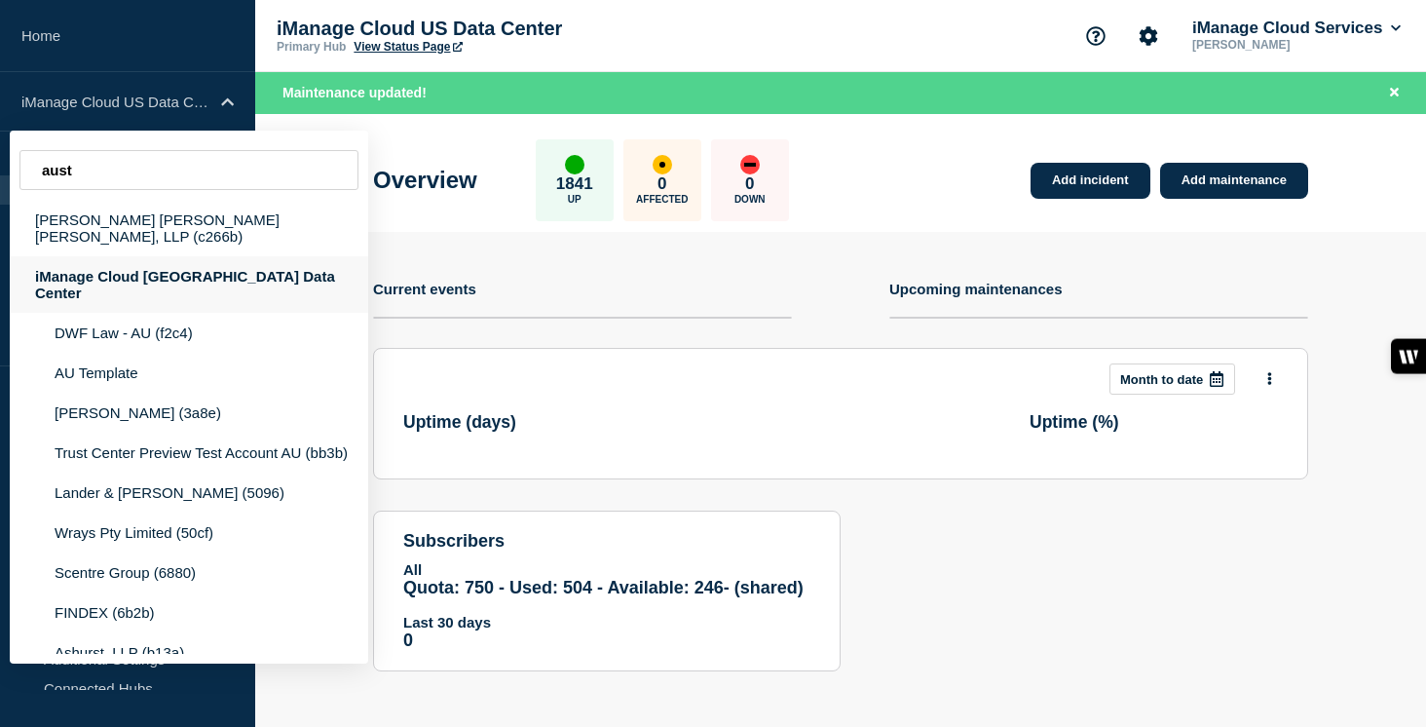
type input "aust"
click at [173, 263] on div "iManage Cloud [GEOGRAPHIC_DATA] Data Center" at bounding box center [189, 284] width 358 height 56
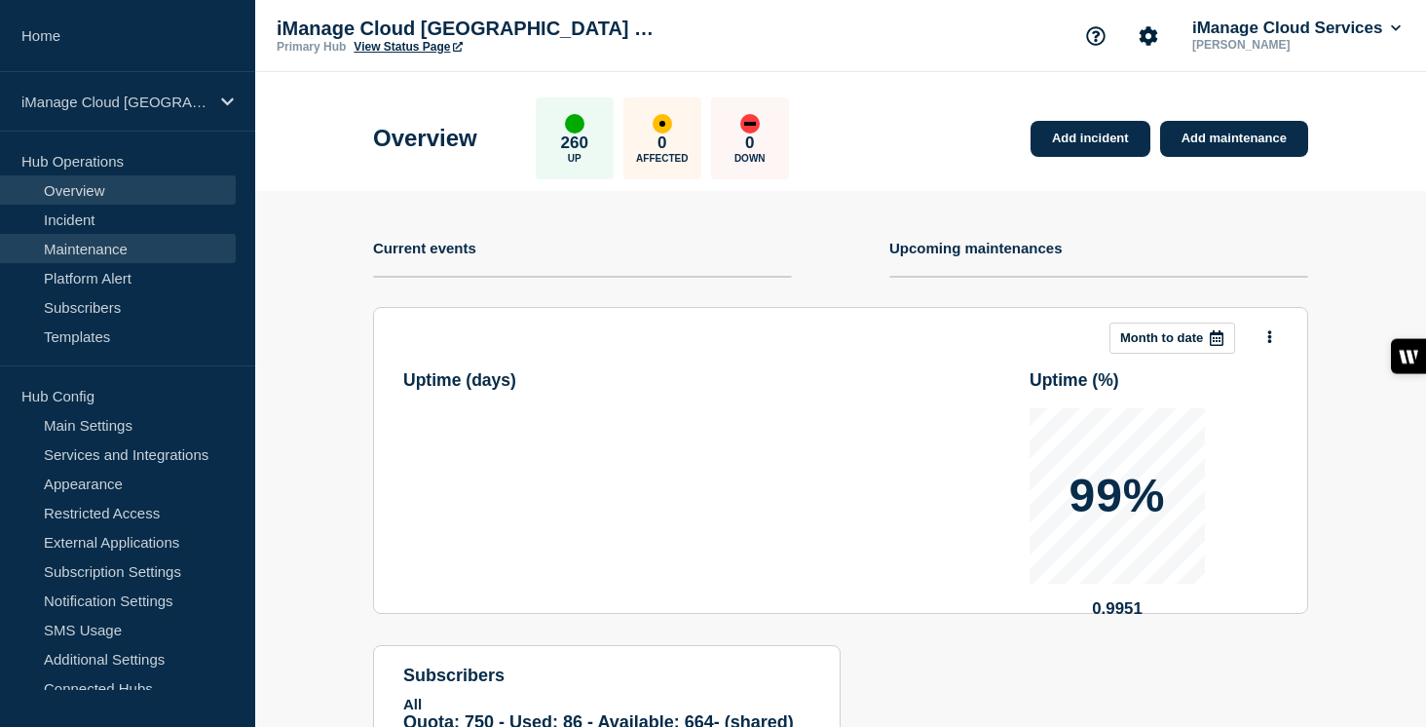
click at [158, 248] on link "Maintenance" at bounding box center [118, 248] width 236 height 29
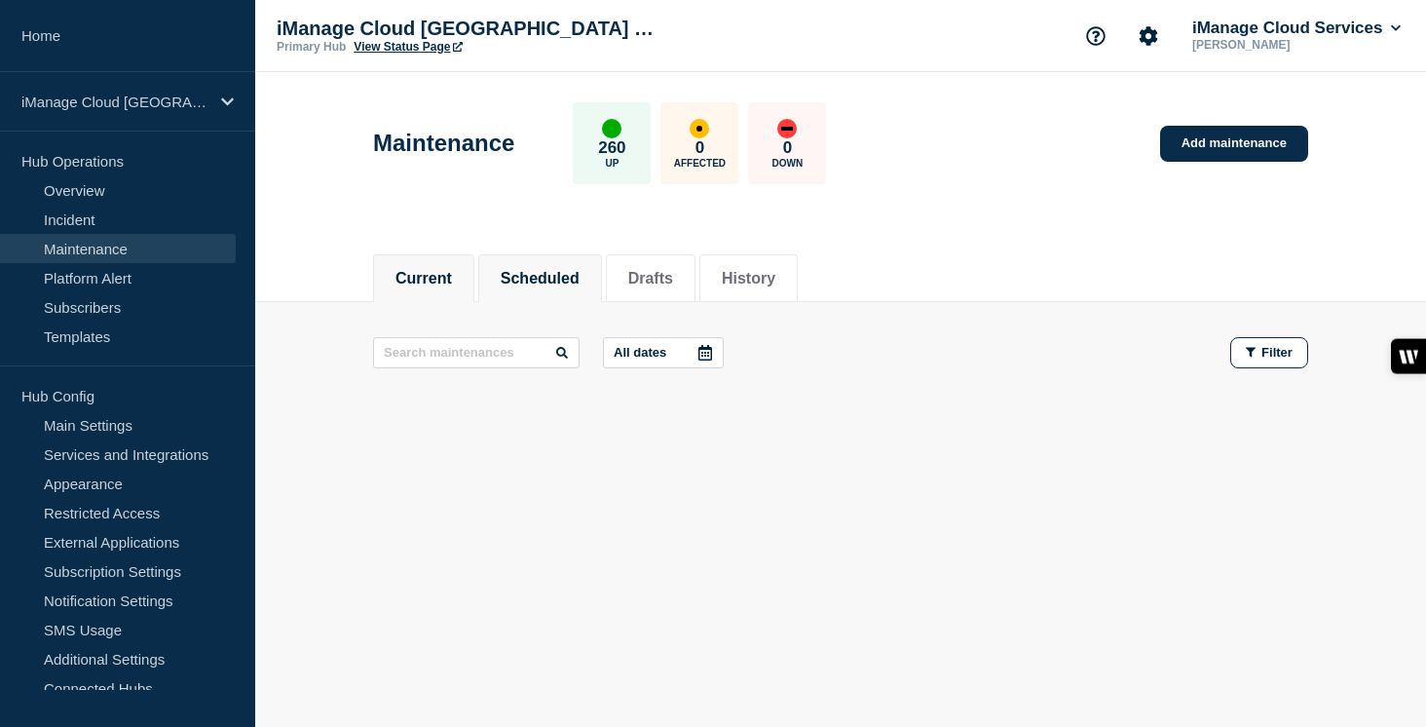
click at [558, 257] on li "Scheduled" at bounding box center [540, 278] width 124 height 48
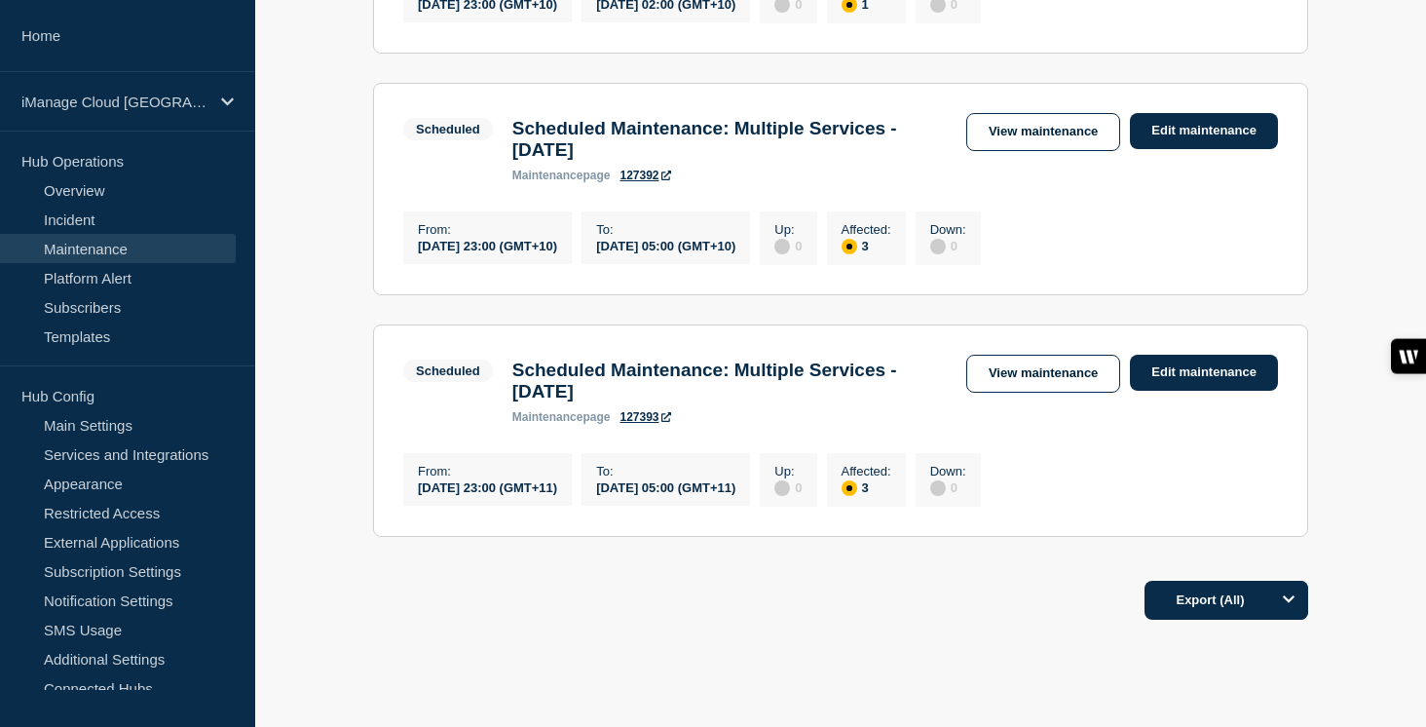
scroll to position [803, 0]
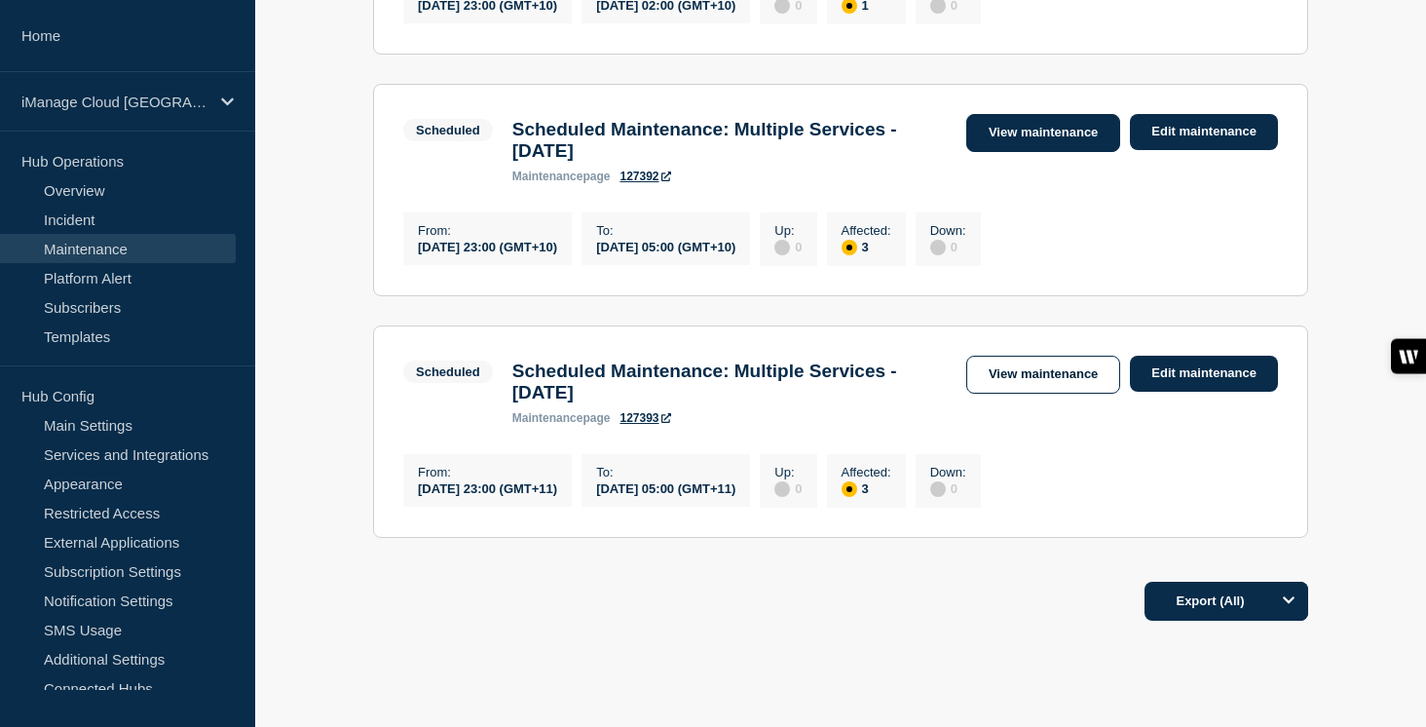
click at [1066, 152] on link "View maintenance" at bounding box center [1043, 133] width 154 height 38
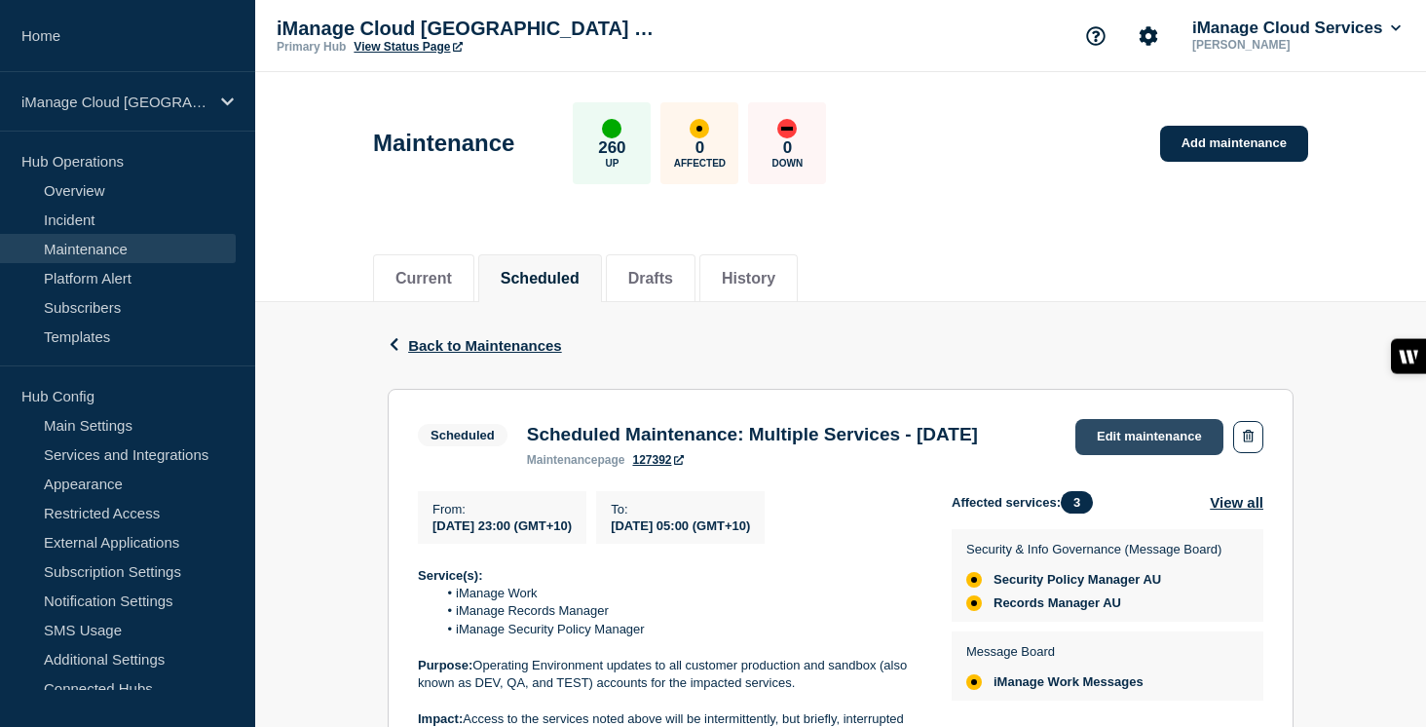
click at [1145, 453] on link "Edit maintenance" at bounding box center [1149, 437] width 148 height 36
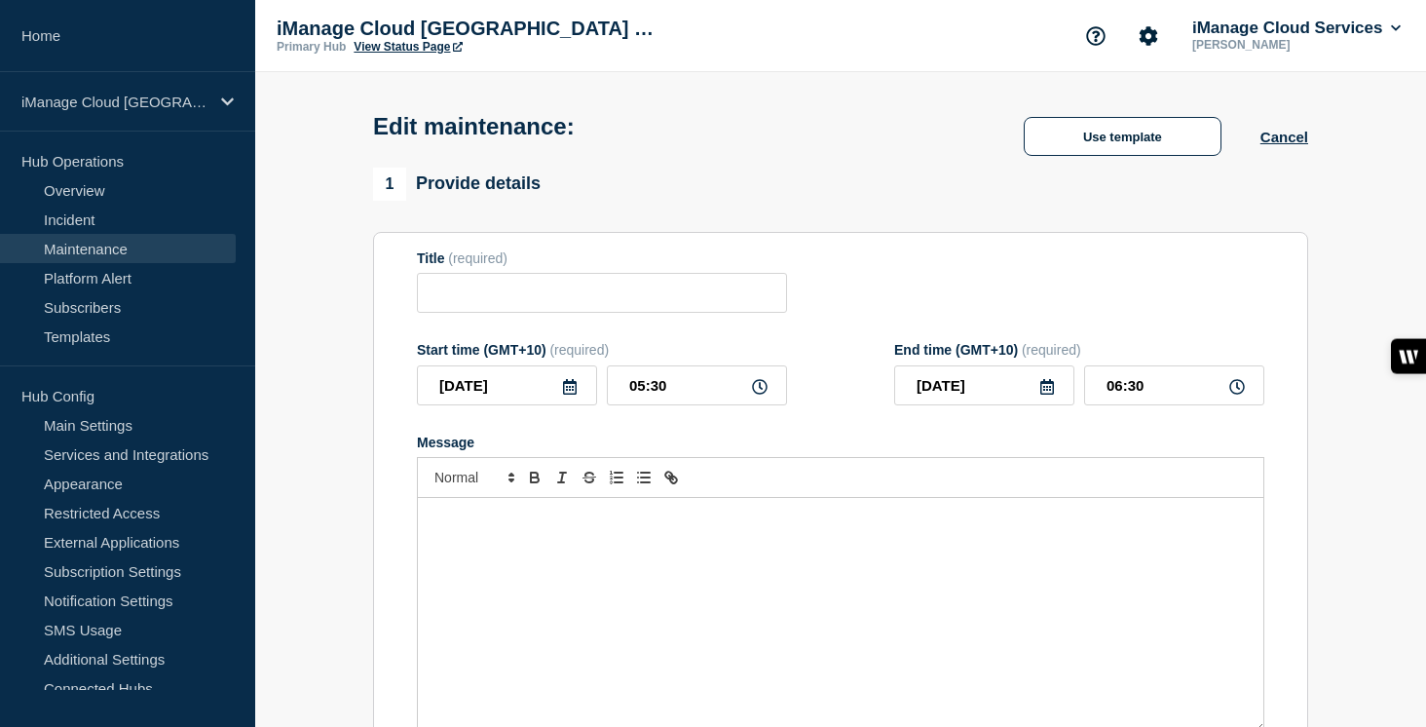
type input "Scheduled Maintenance: Multiple Services - September 20, 2025"
type input "2025-09-20"
type input "23:00"
type input "2025-09-21"
type input "05:00"
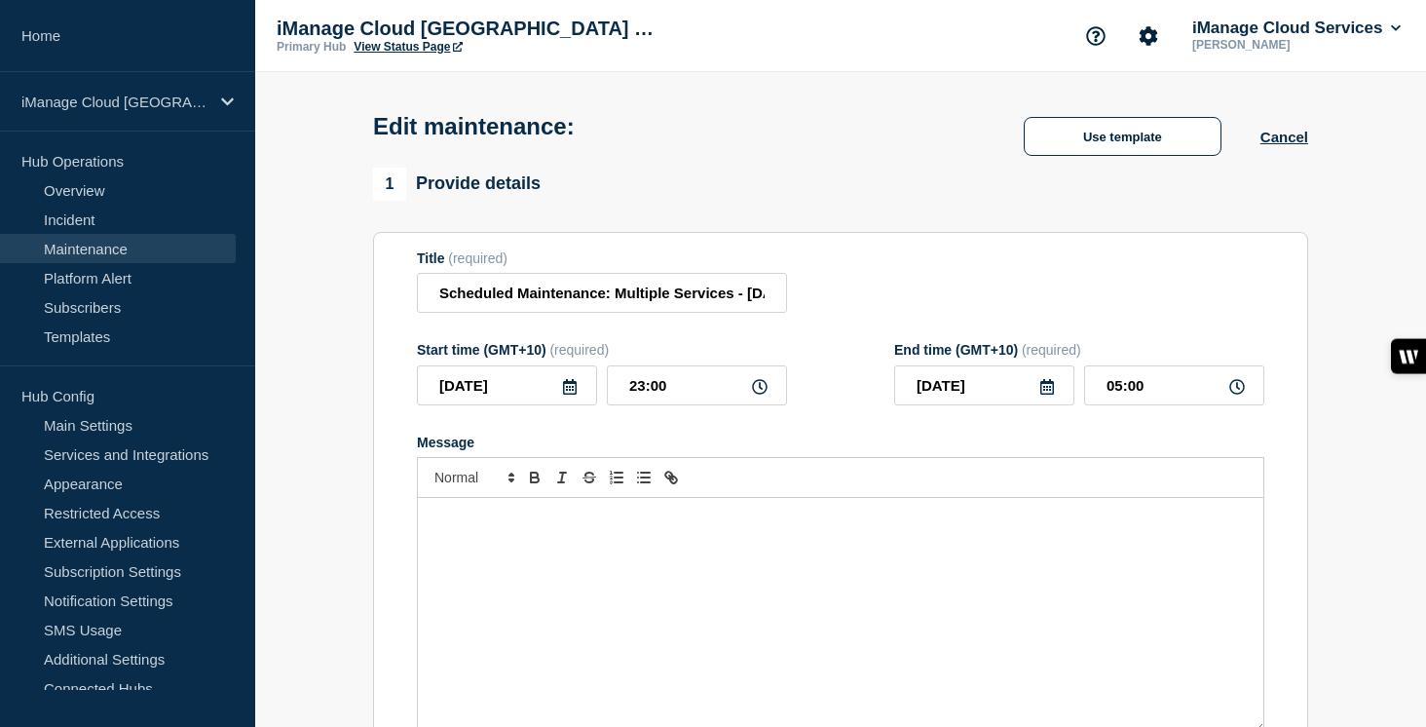
checkbox input "true"
checkbox input "false"
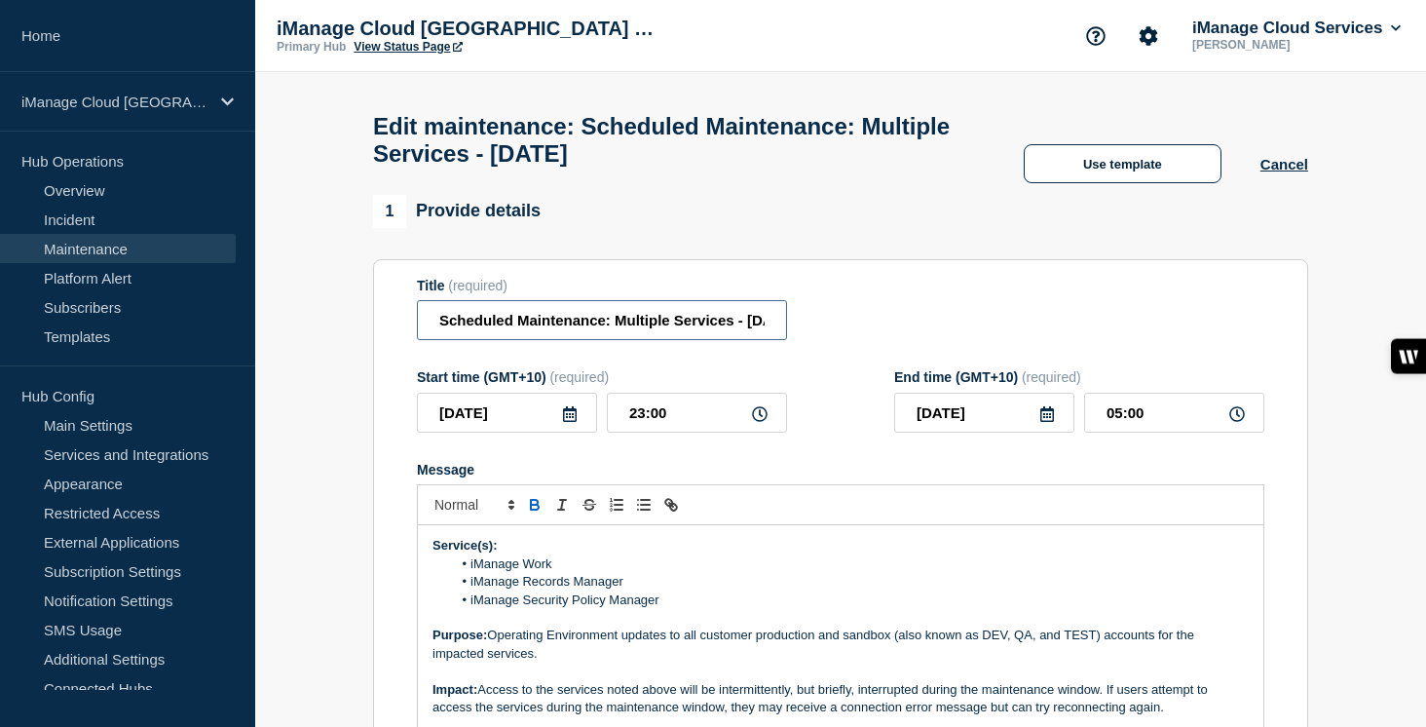
click at [649, 337] on input "Scheduled Maintenance: Multiple Services - September 20, 2025" at bounding box center [602, 320] width 370 height 40
click at [720, 333] on input "Scheduled Maintenance: Multiple Services - September 20, 2025" at bounding box center [602, 320] width 370 height 40
type input "Scheduled Maintenance: Multiple Services - September 13, 2025"
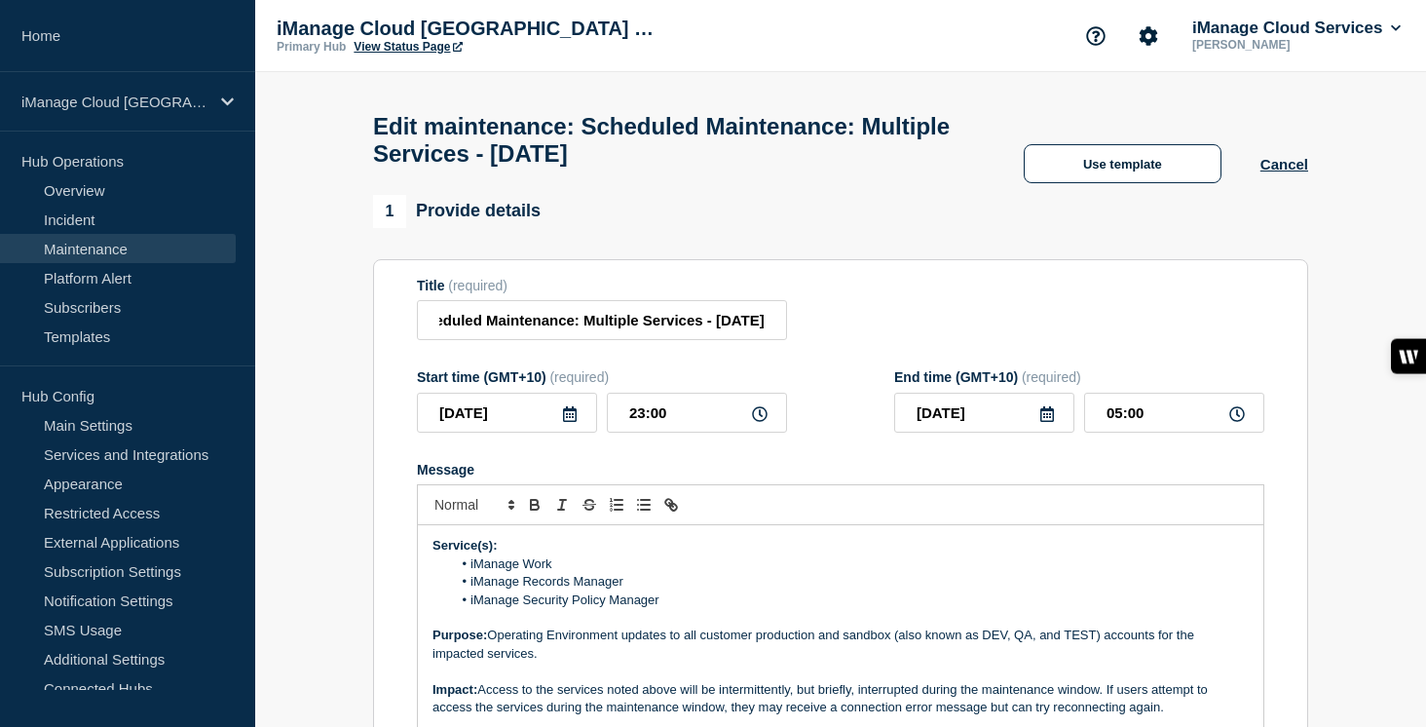
scroll to position [0, 0]
click at [575, 422] on icon at bounding box center [570, 414] width 16 height 16
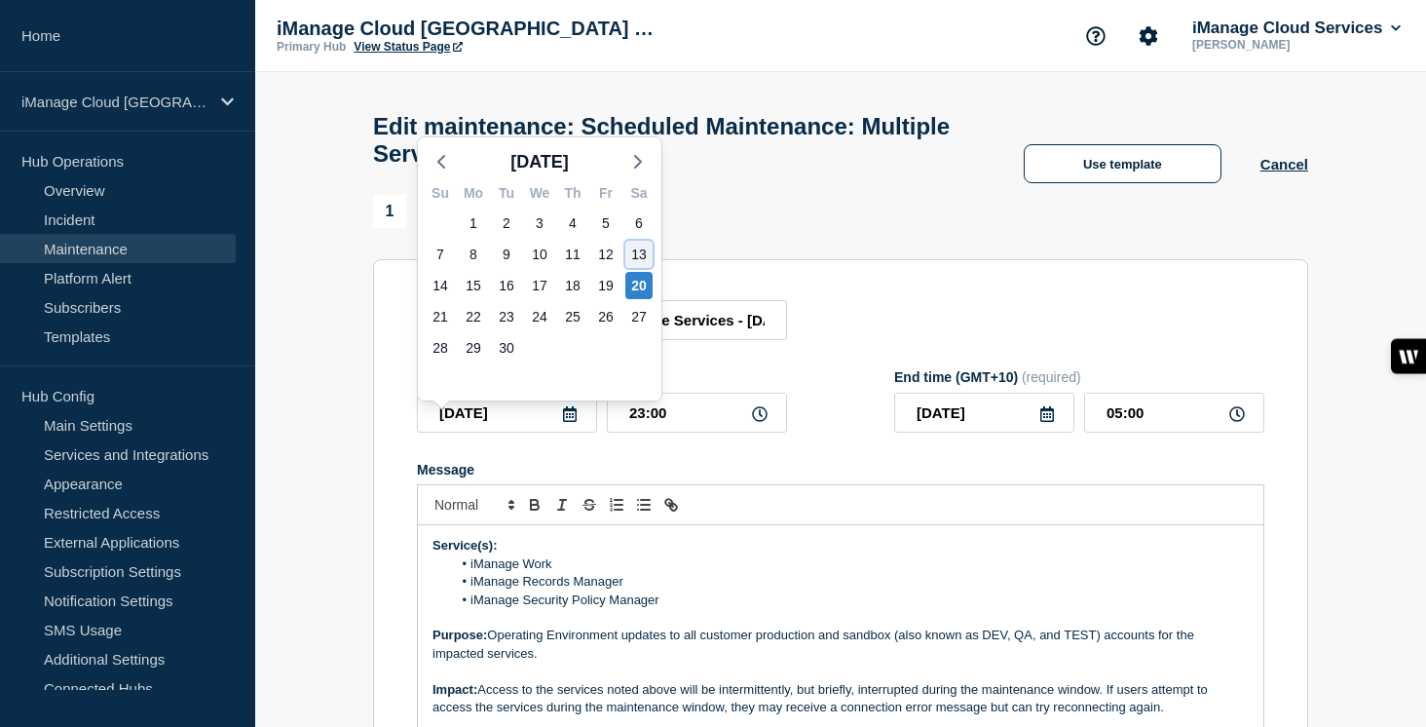
click at [641, 256] on div "13" at bounding box center [638, 254] width 27 height 27
type input "2025-09-13"
type input "2025-09-14"
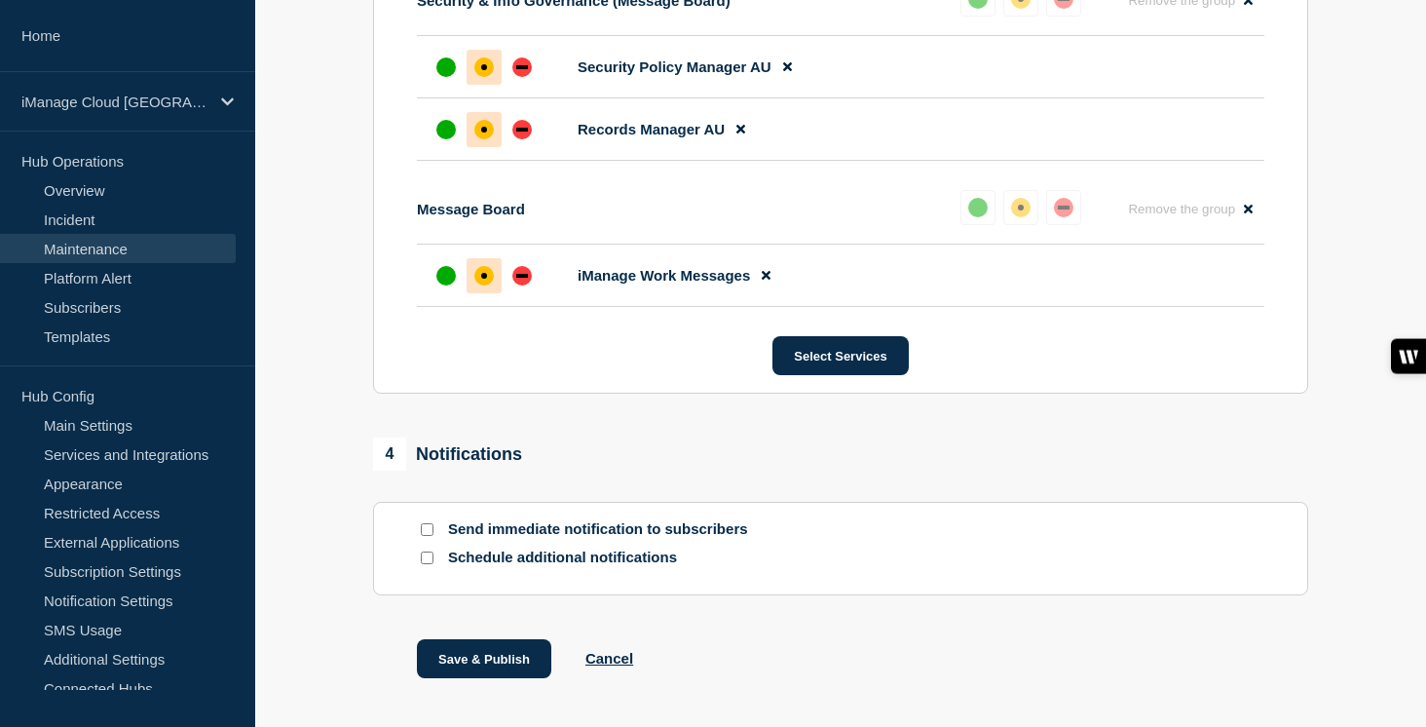
scroll to position [1261, 0]
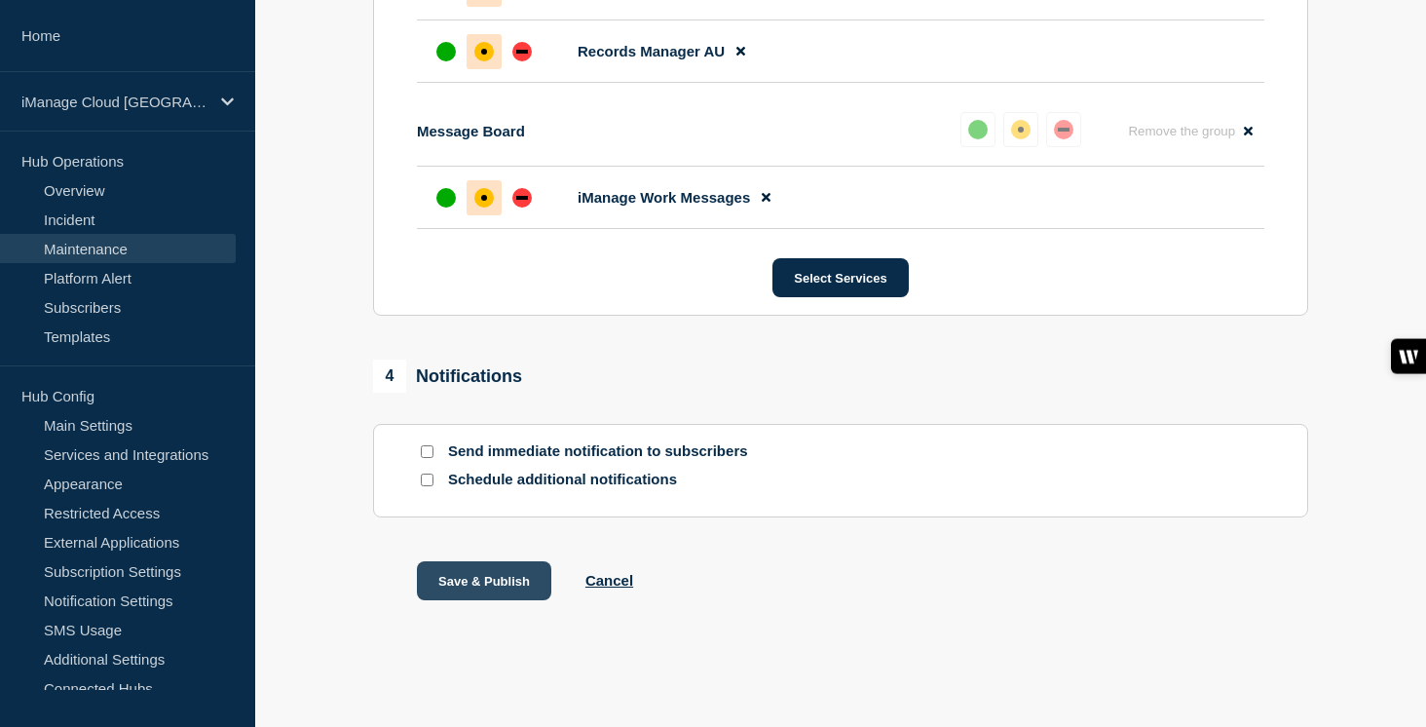
click at [495, 583] on button "Save & Publish" at bounding box center [484, 580] width 134 height 39
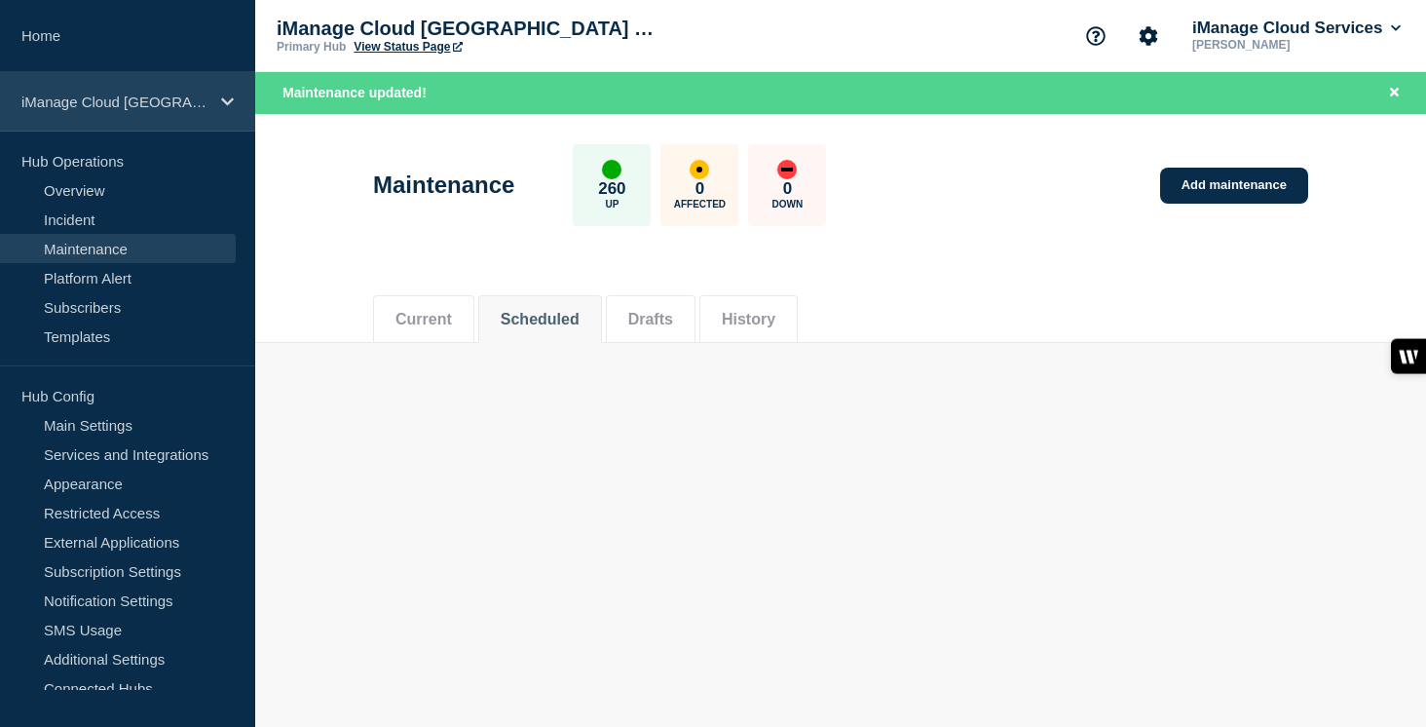
click at [216, 93] on div "iManage Cloud [GEOGRAPHIC_DATA] Data Center" at bounding box center [127, 101] width 255 height 59
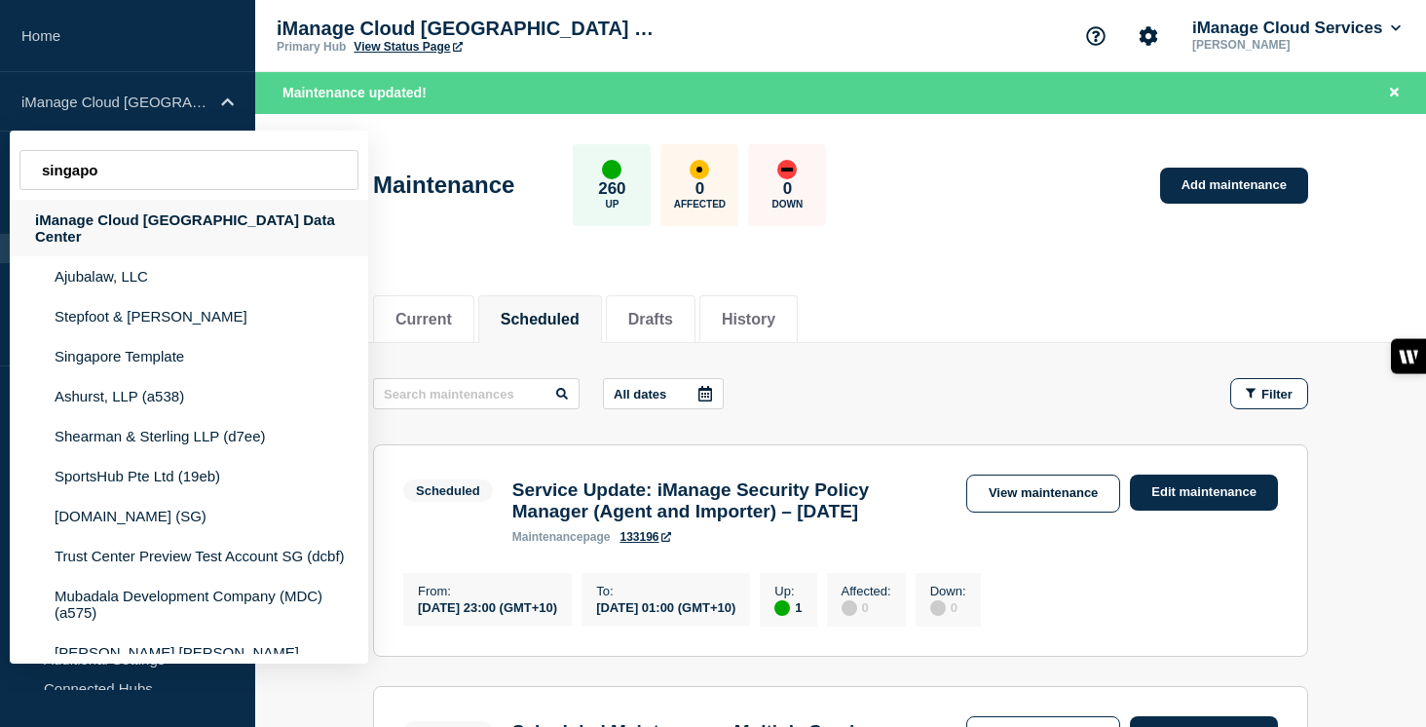
type input "singapo"
click at [225, 219] on div "iManage Cloud [GEOGRAPHIC_DATA] Data Center" at bounding box center [189, 228] width 358 height 56
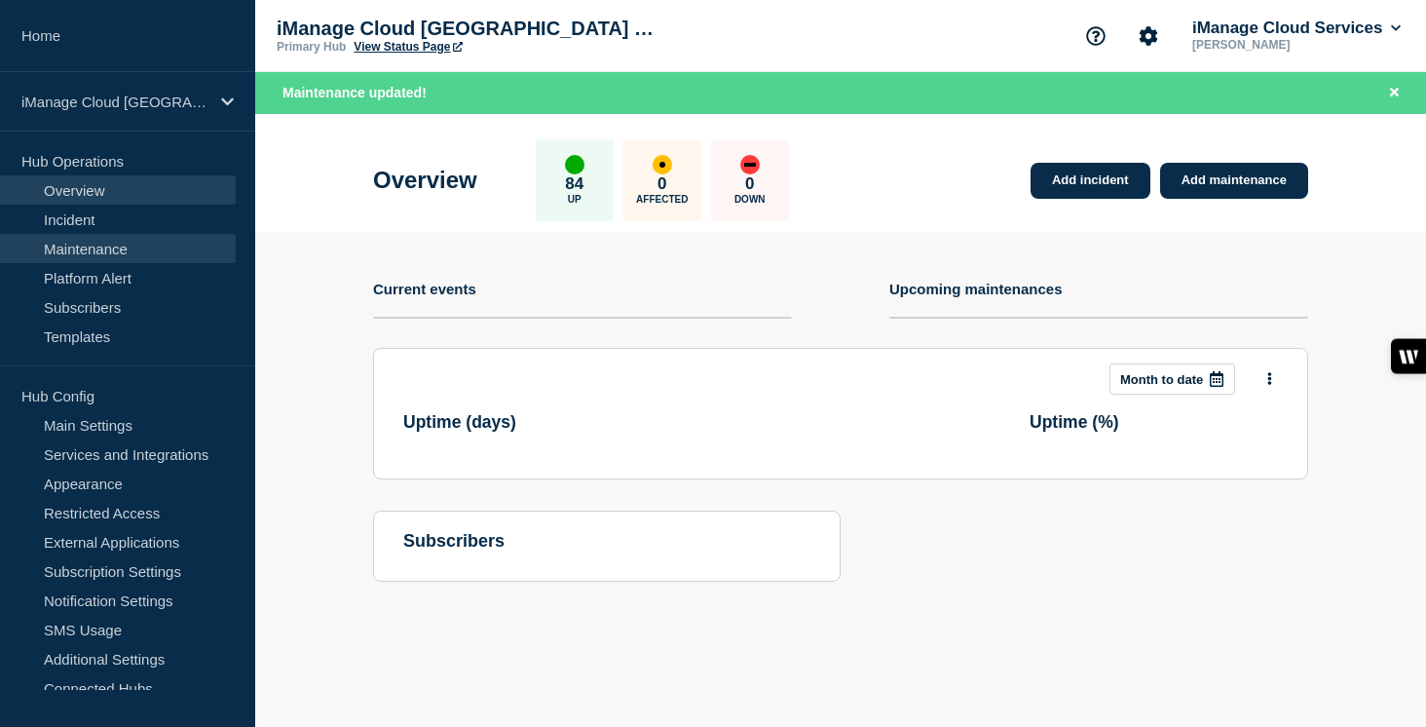
click at [133, 249] on link "Maintenance" at bounding box center [118, 248] width 236 height 29
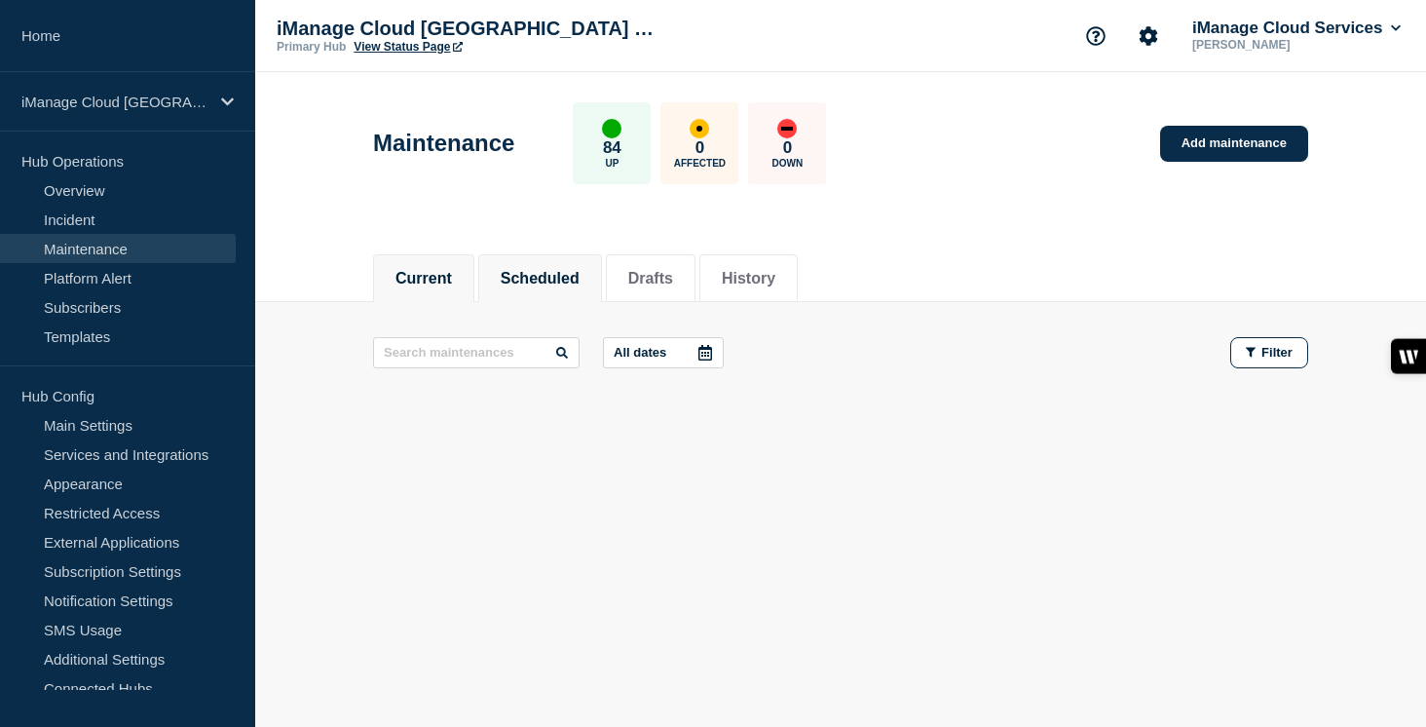
click at [545, 280] on button "Scheduled" at bounding box center [540, 279] width 79 height 18
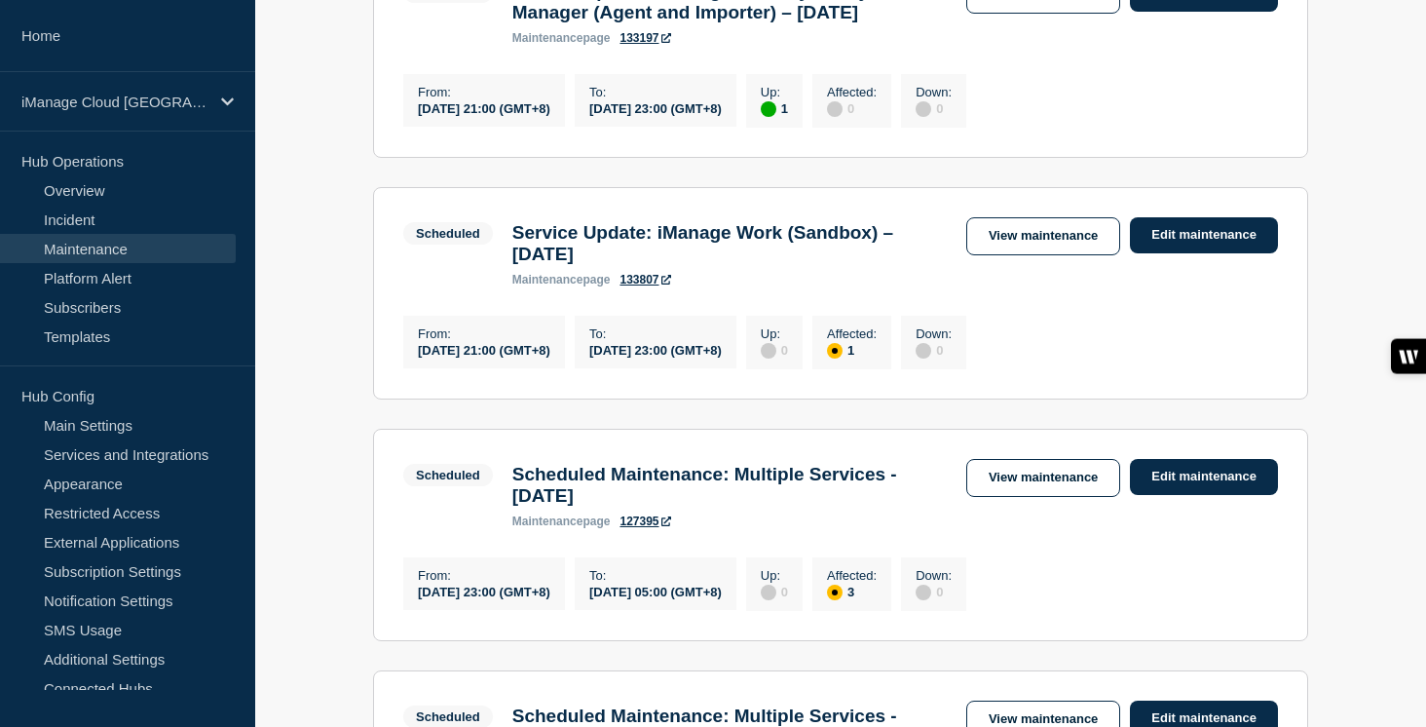
scroll to position [500, 0]
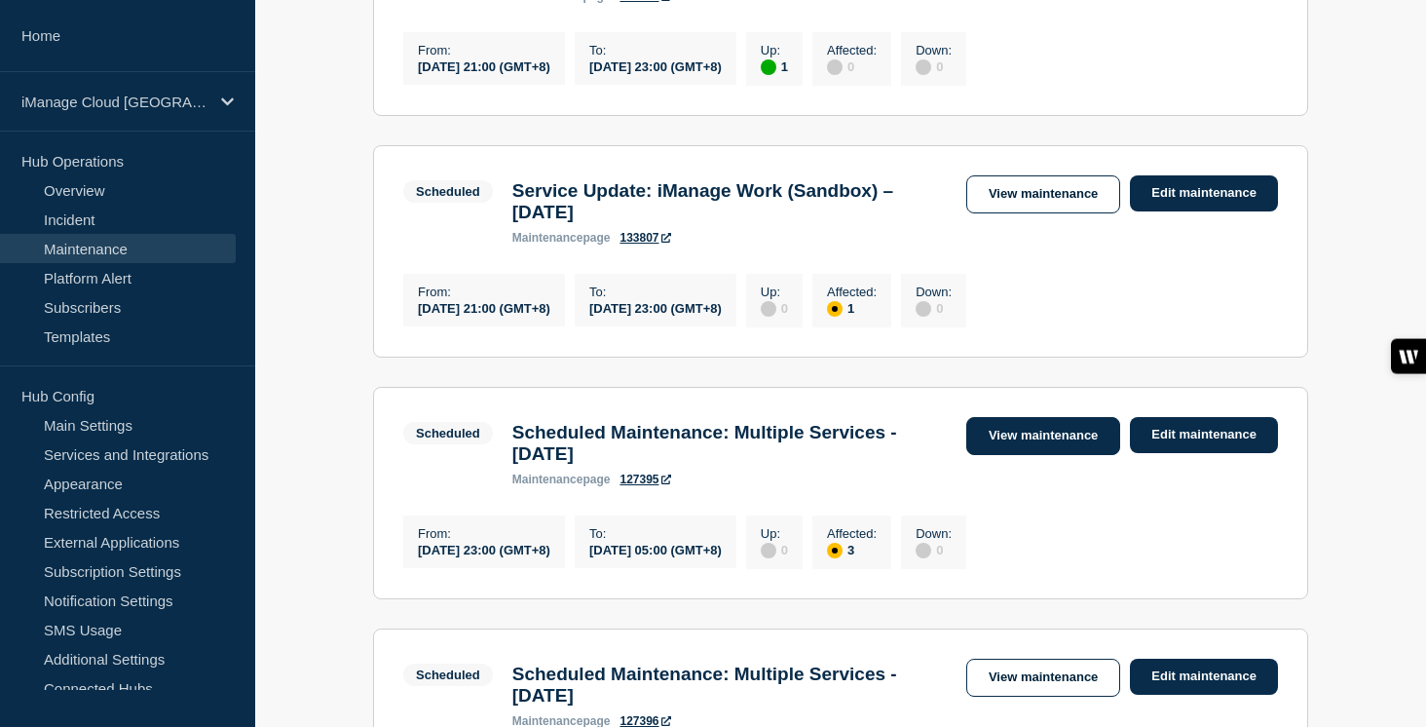
click at [1083, 455] on link "View maintenance" at bounding box center [1043, 436] width 154 height 38
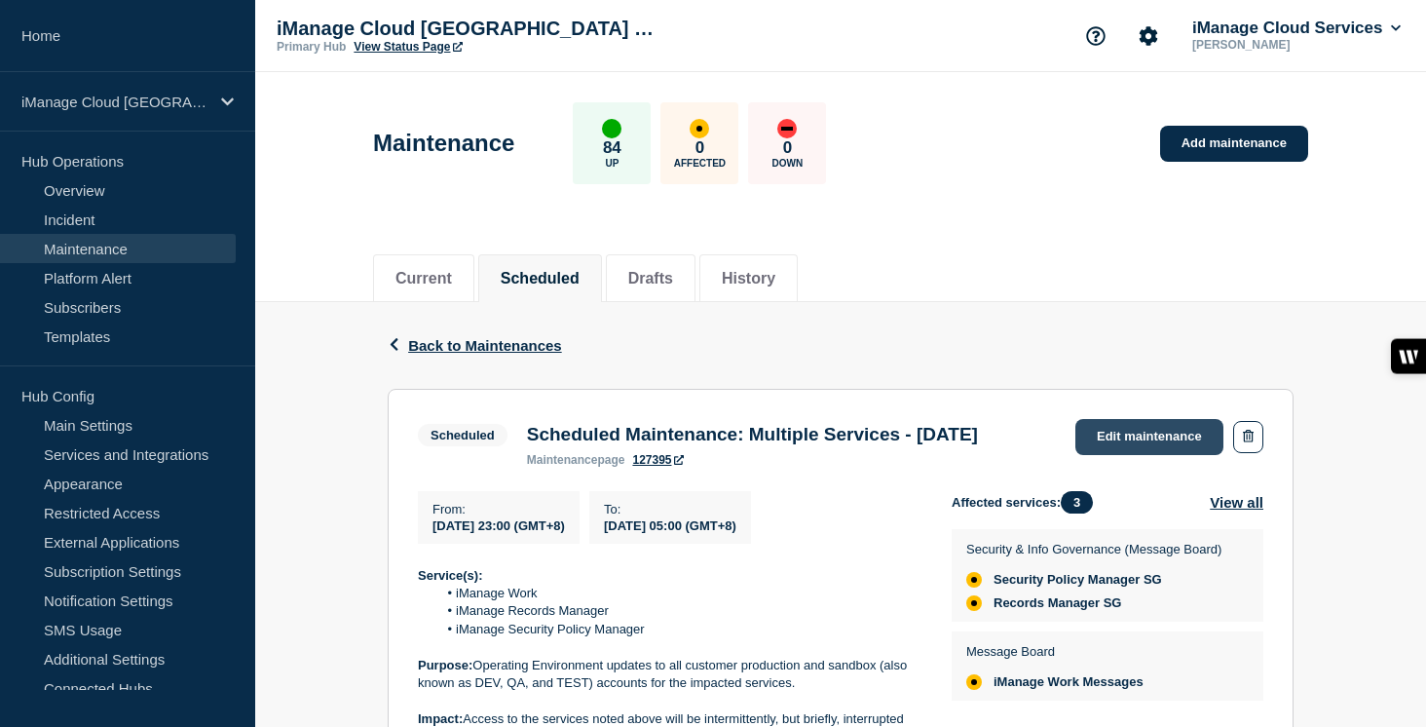
click at [1155, 441] on link "Edit maintenance" at bounding box center [1149, 437] width 148 height 36
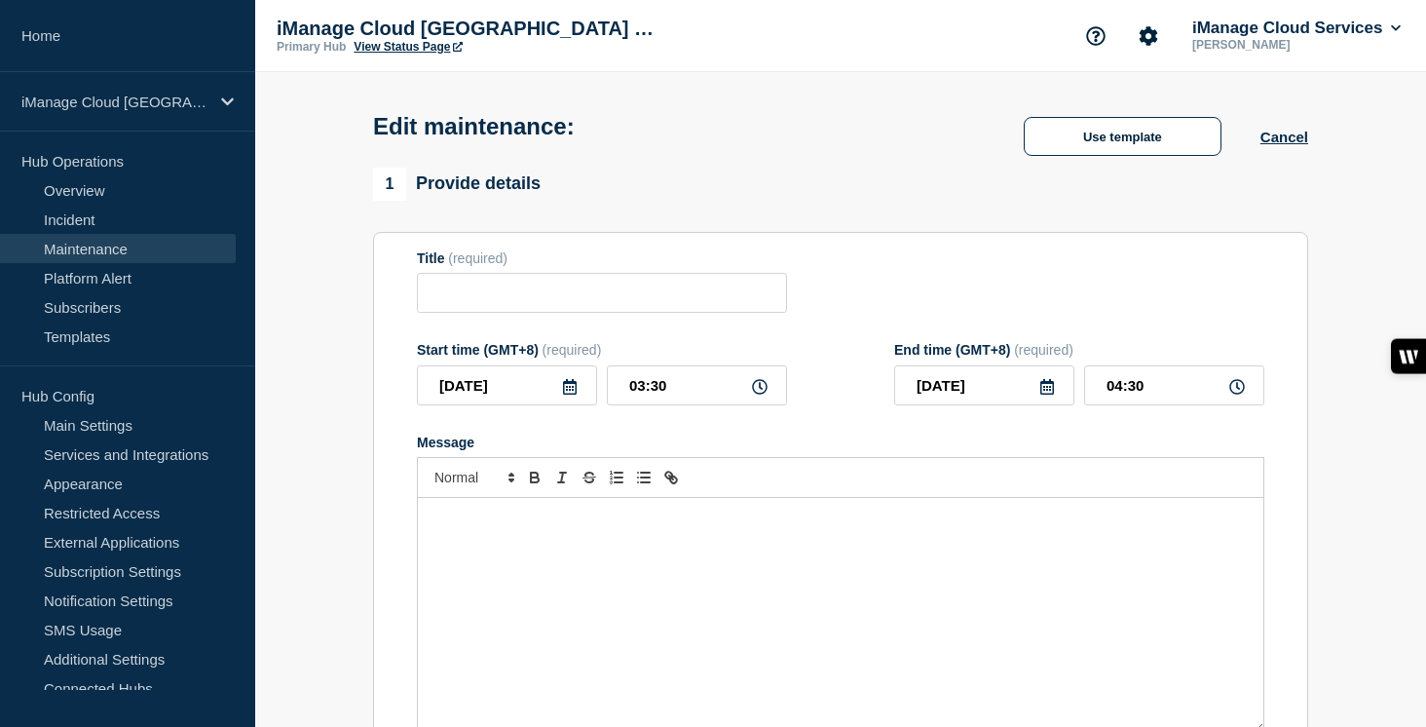
type input "Scheduled Maintenance: Multiple Services - September 20, 2025"
type input "2025-09-20"
type input "23:00"
type input "2025-09-21"
type input "05:00"
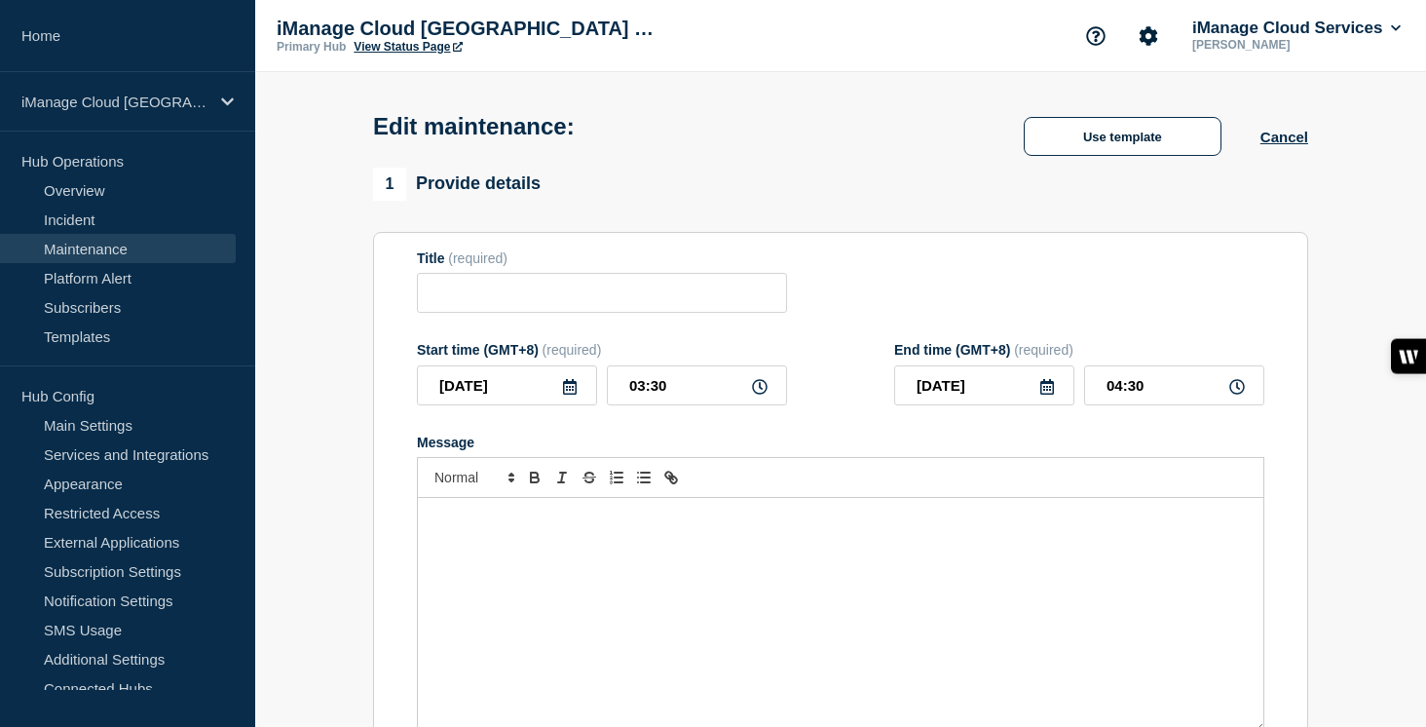
checkbox input "true"
checkbox input "false"
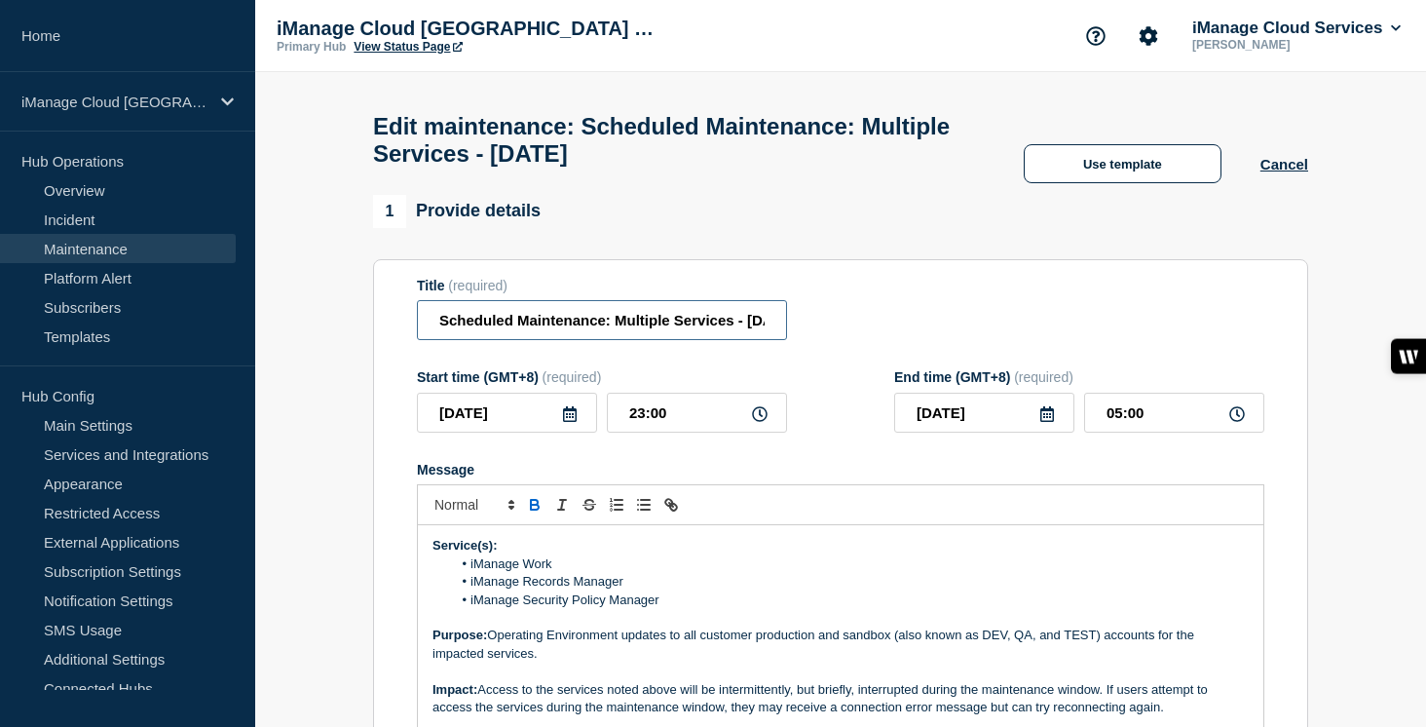
click at [709, 338] on input "Scheduled Maintenance: Multiple Services - September 20, 2025" at bounding box center [602, 320] width 370 height 40
click at [712, 338] on input "Scheduled Maintenance: Multiple Services - September 20, 2025" at bounding box center [602, 320] width 370 height 40
type input "Scheduled Maintenance: Multiple Services - September 13, 2025"
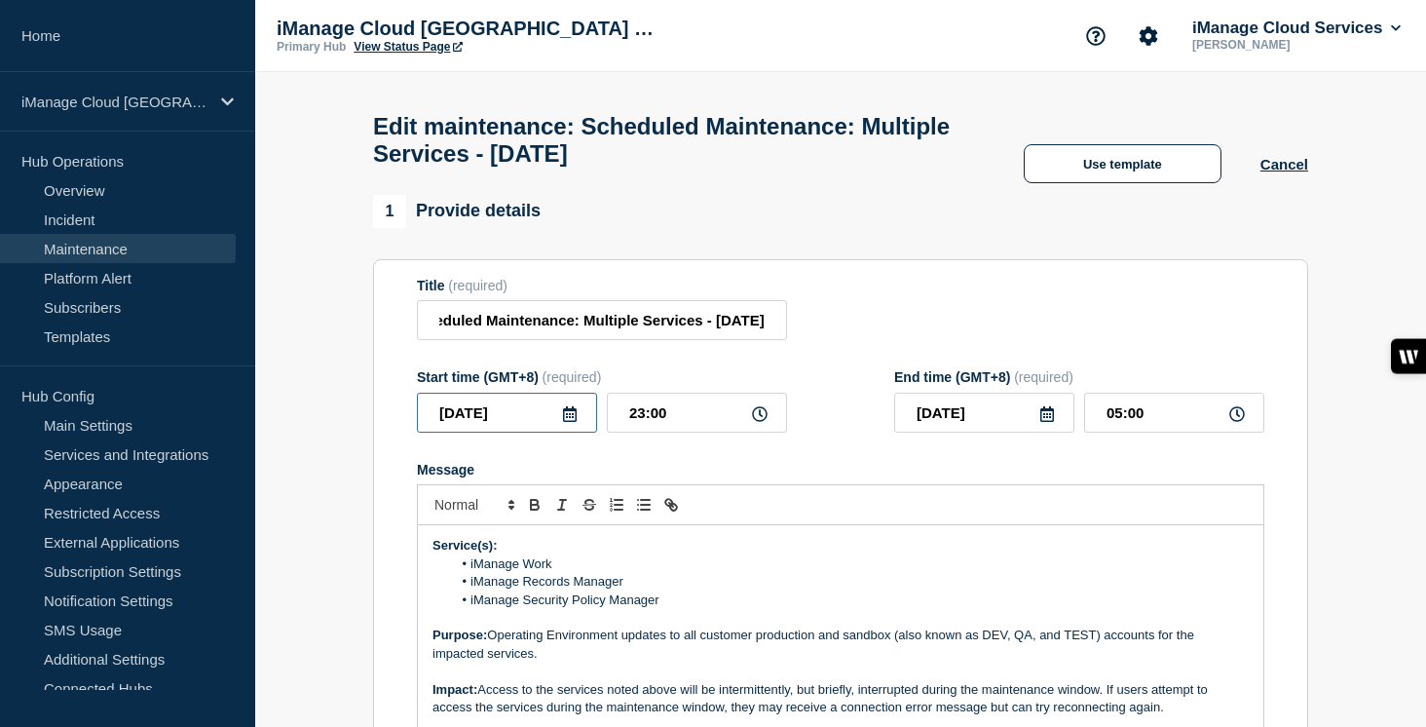
scroll to position [0, 0]
click at [573, 432] on input "2025-09-20" at bounding box center [507, 412] width 180 height 40
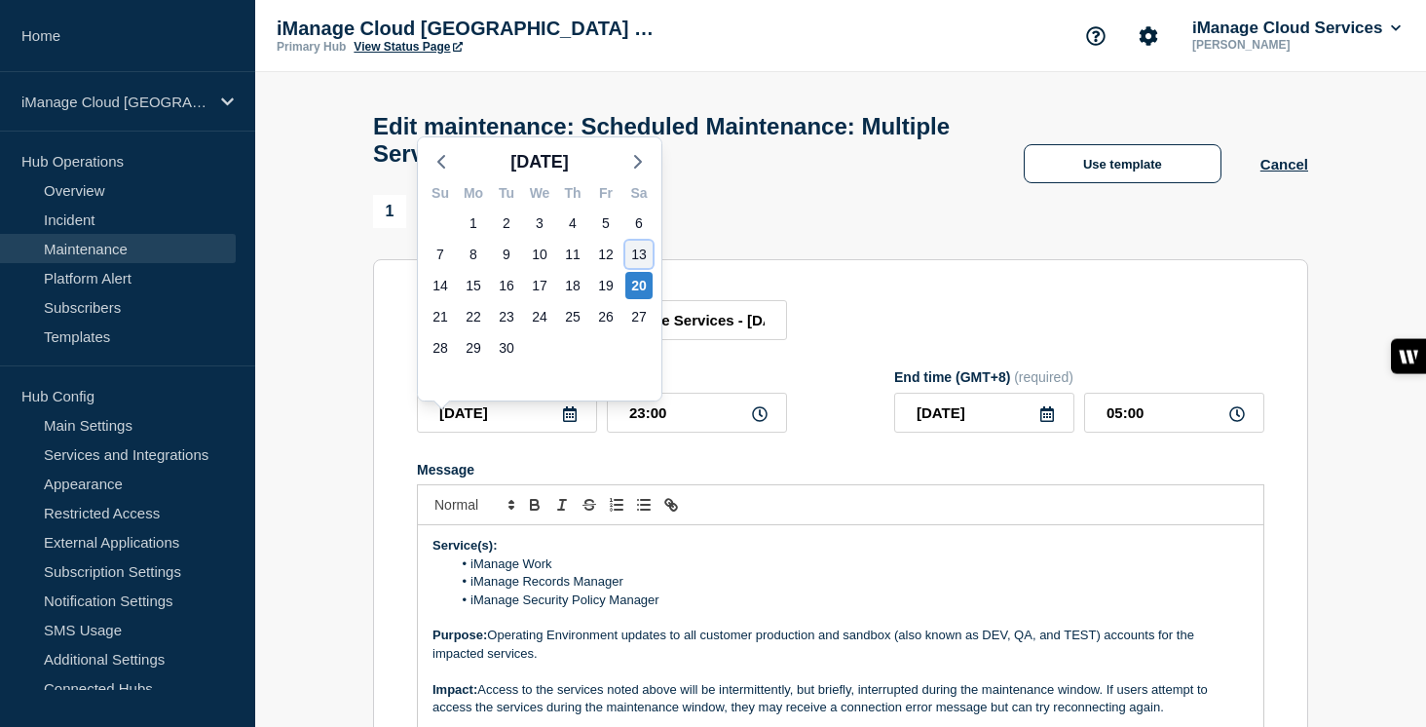
click at [639, 249] on div "13" at bounding box center [638, 254] width 27 height 27
type input "2025-09-13"
type input "2025-09-14"
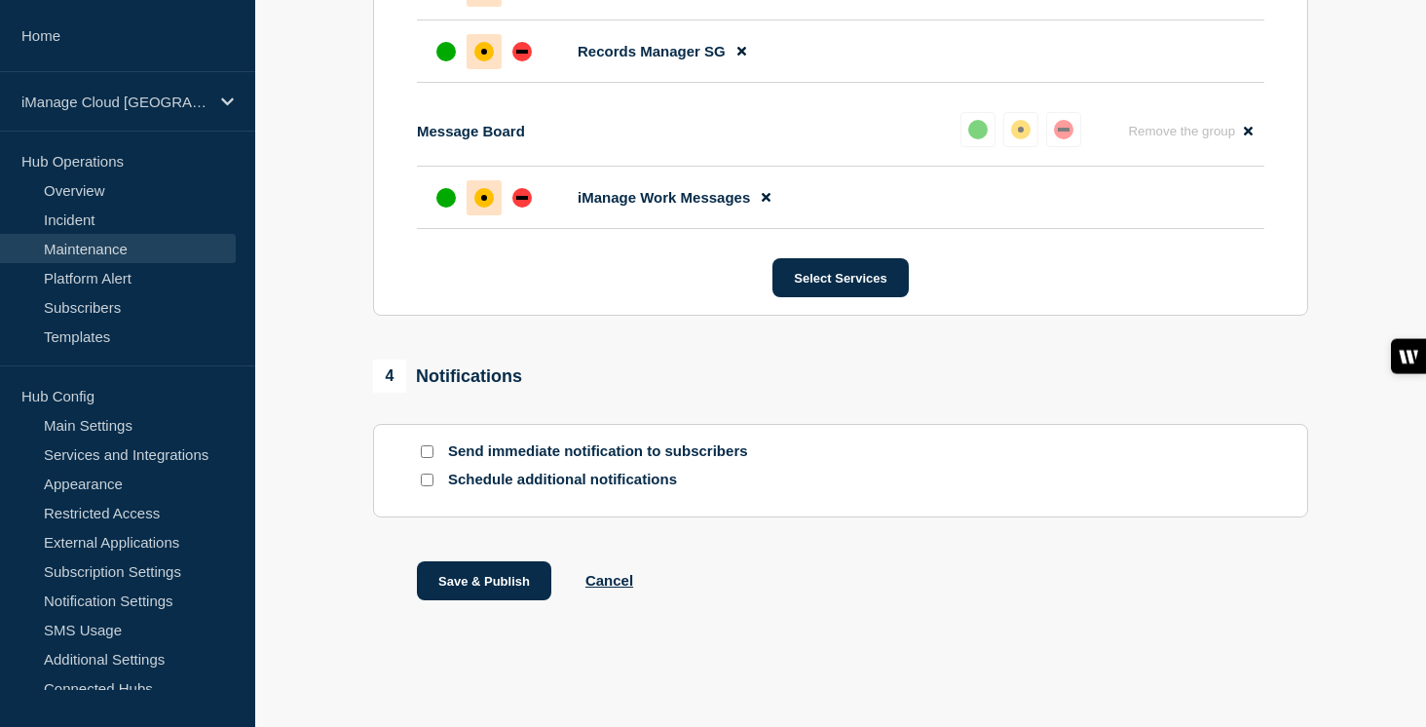
scroll to position [1261, 0]
click at [463, 593] on button "Save & Publish" at bounding box center [484, 580] width 134 height 39
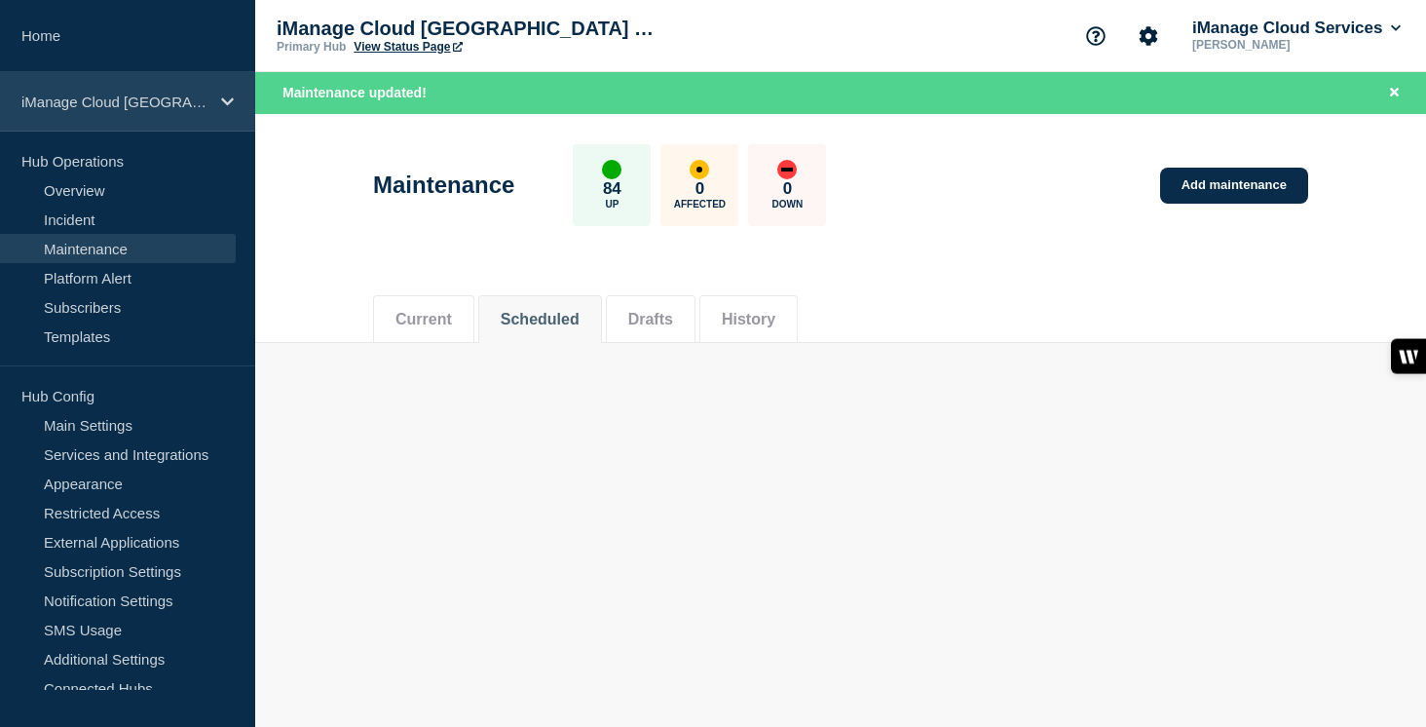
click at [202, 103] on p "iManage Cloud [GEOGRAPHIC_DATA] Data Center" at bounding box center [114, 101] width 187 height 17
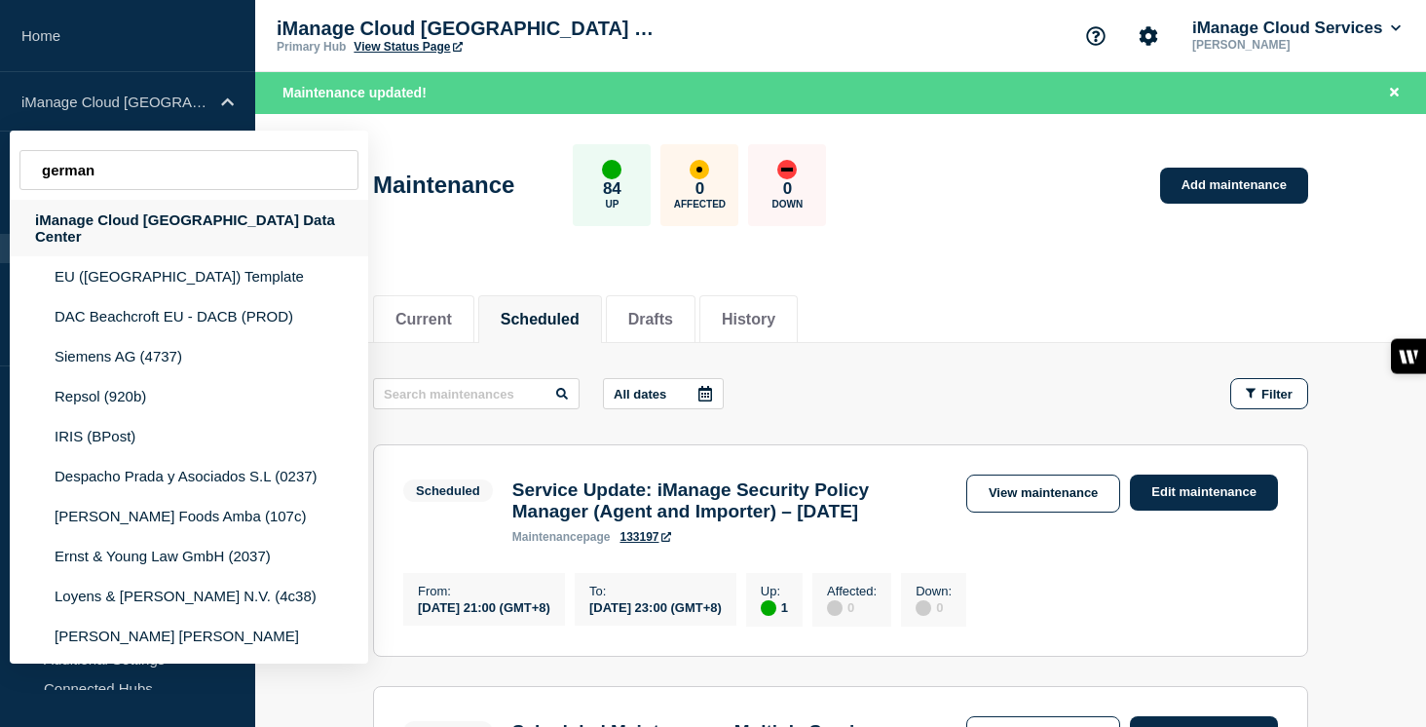
type input "german"
click at [179, 221] on div "iManage Cloud [GEOGRAPHIC_DATA] Data Center" at bounding box center [189, 228] width 358 height 56
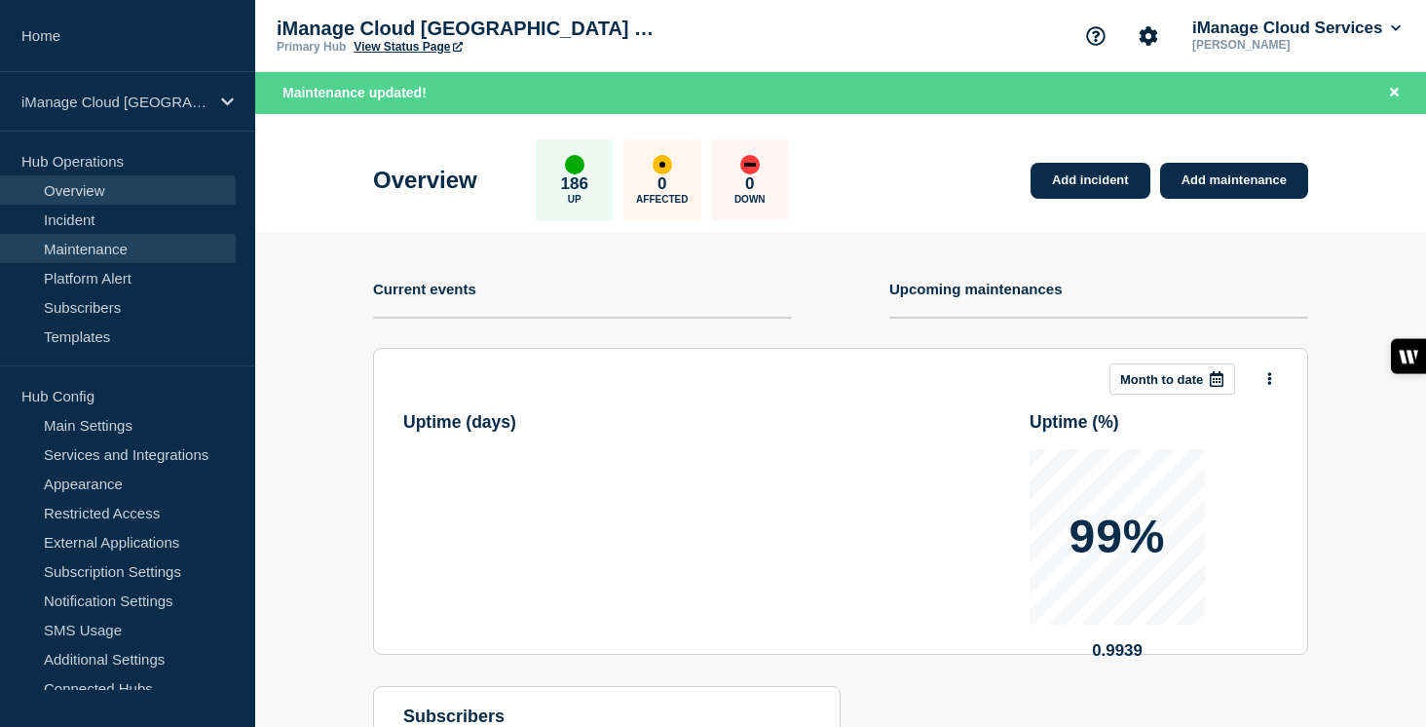
click at [147, 239] on link "Maintenance" at bounding box center [118, 248] width 236 height 29
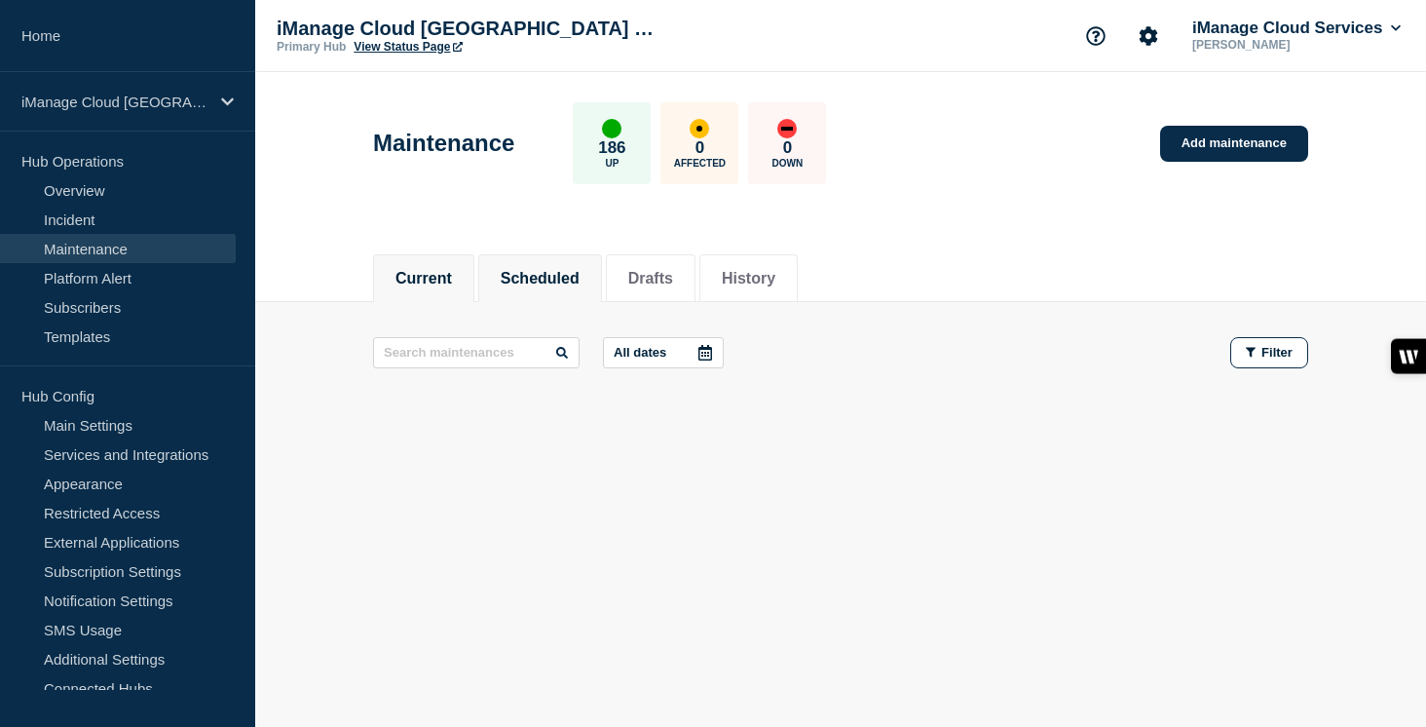
click at [547, 270] on button "Scheduled" at bounding box center [540, 279] width 79 height 18
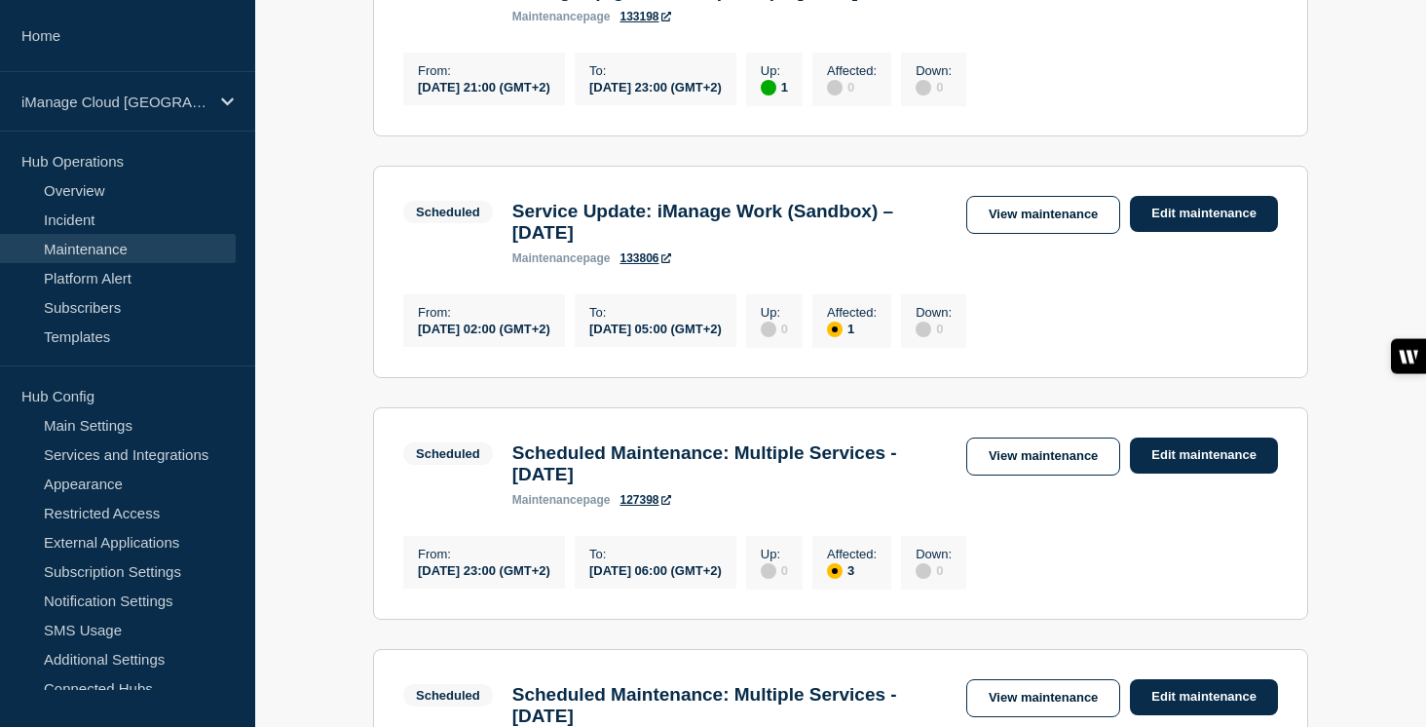
scroll to position [508, 0]
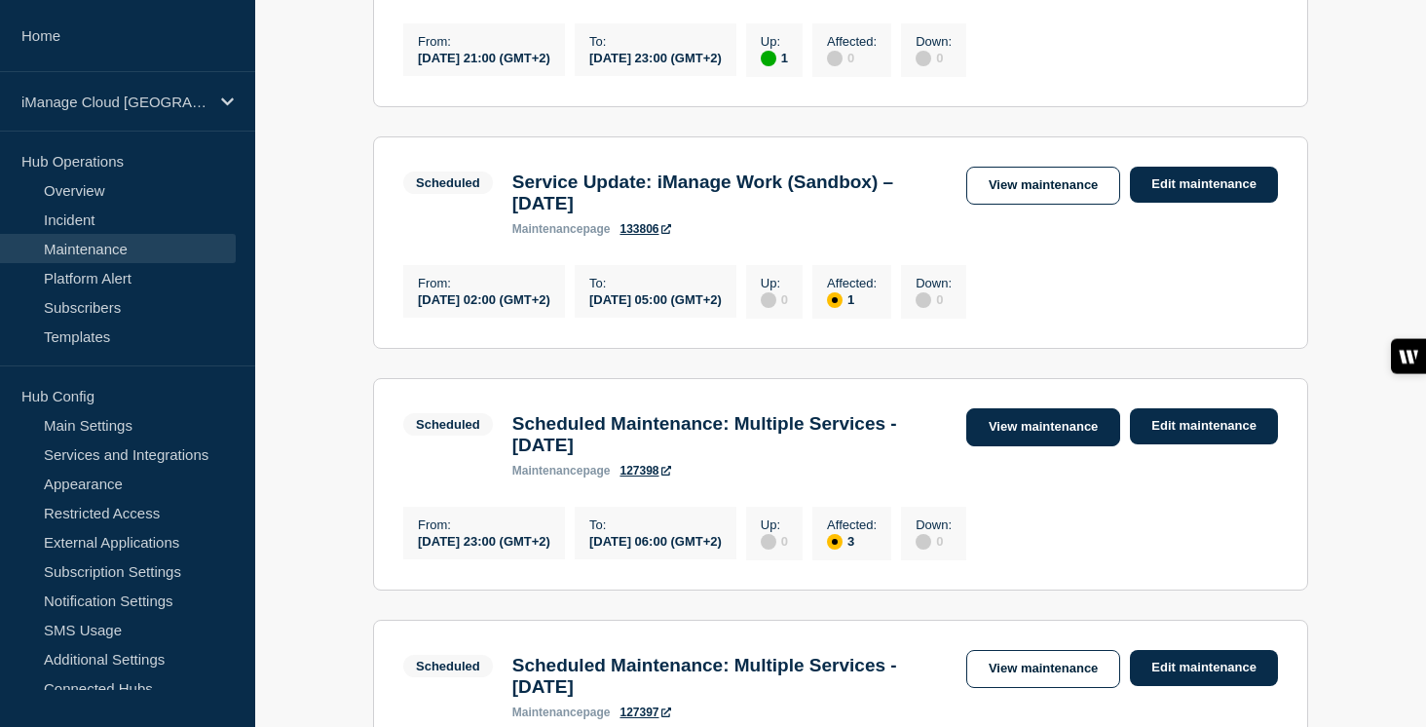
click at [1073, 446] on link "View maintenance" at bounding box center [1043, 427] width 154 height 38
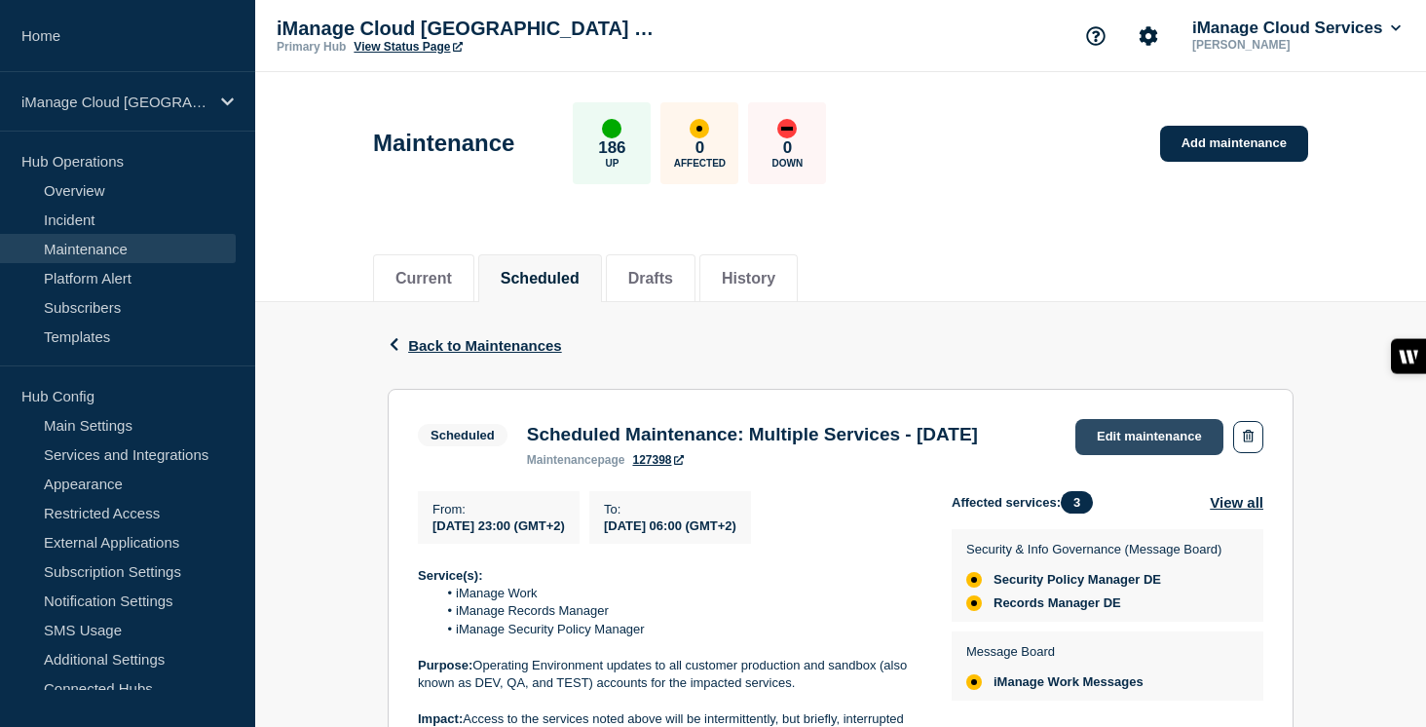
click at [1157, 428] on link "Edit maintenance" at bounding box center [1149, 437] width 148 height 36
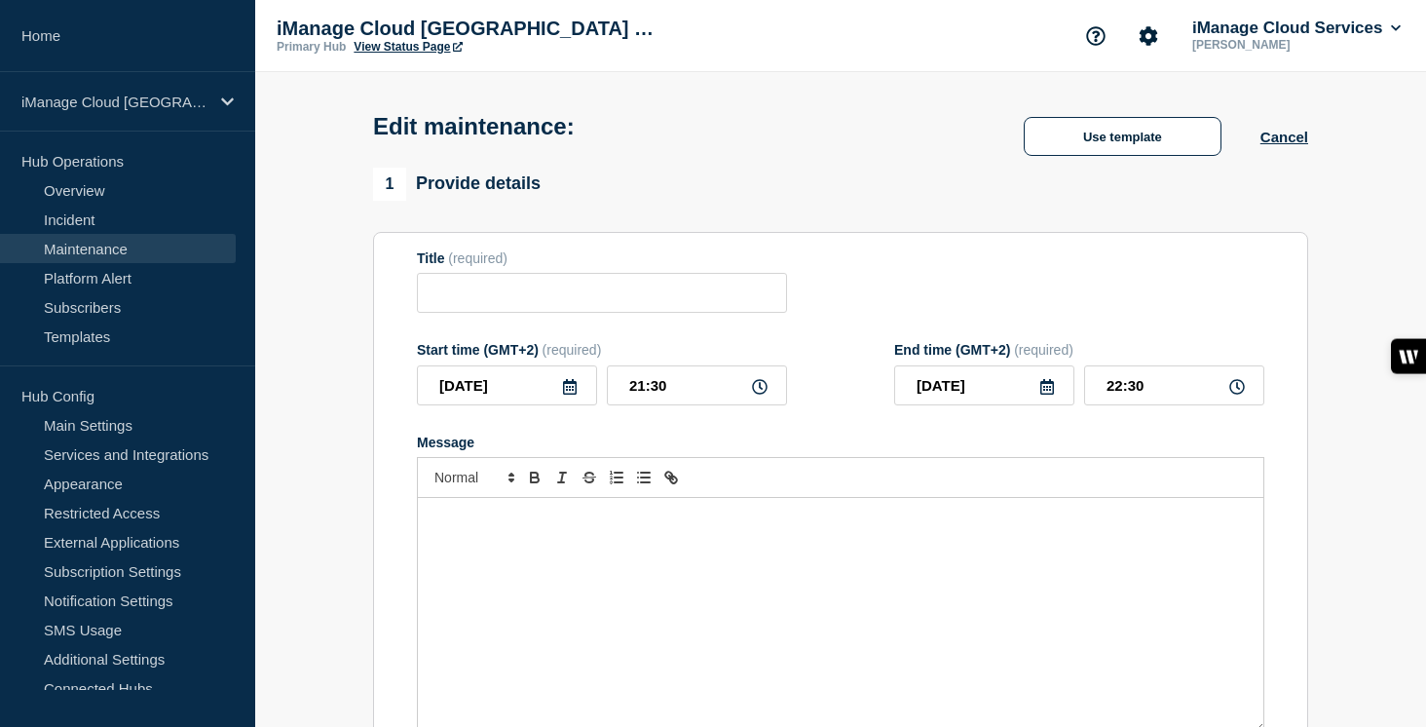
type input "Scheduled Maintenance: Multiple Services - September 20, 2025"
type input "2025-09-20"
type input "23:00"
type input "2025-09-21"
type input "06:00"
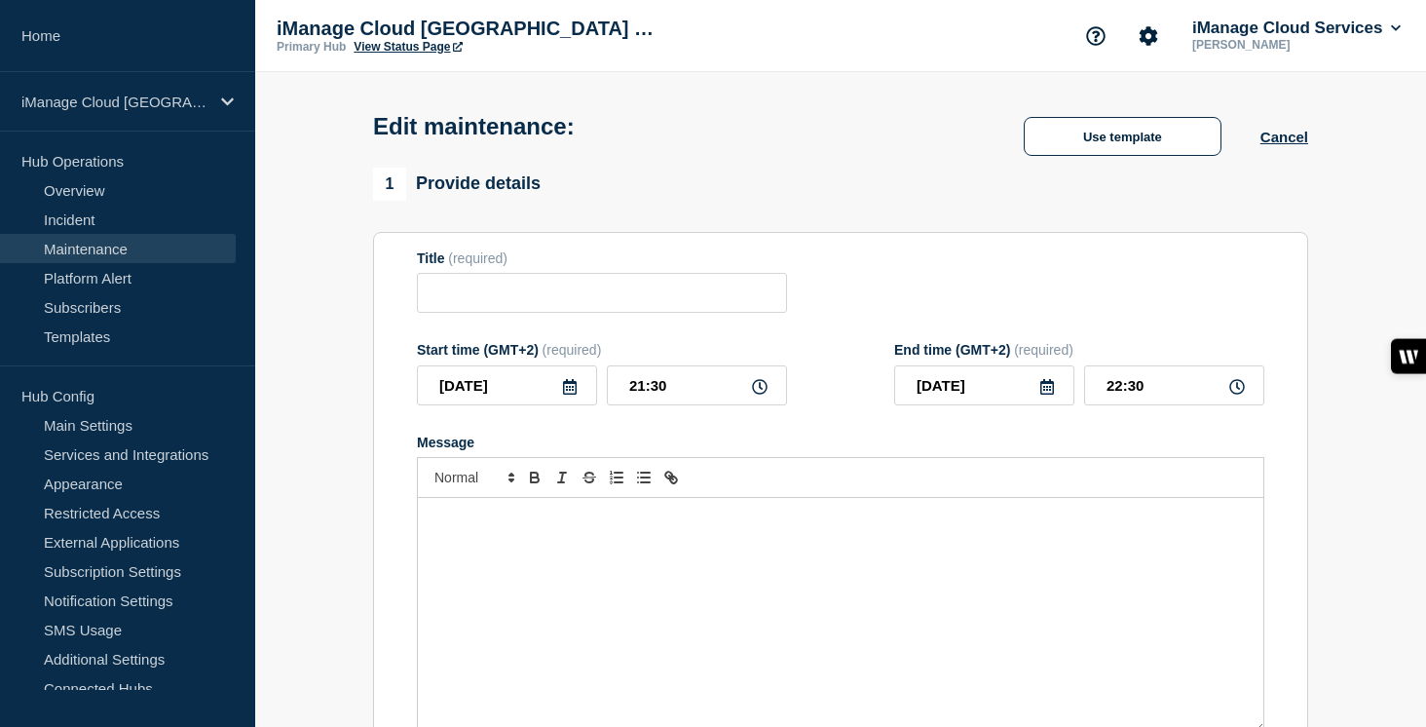
checkbox input "true"
checkbox input "false"
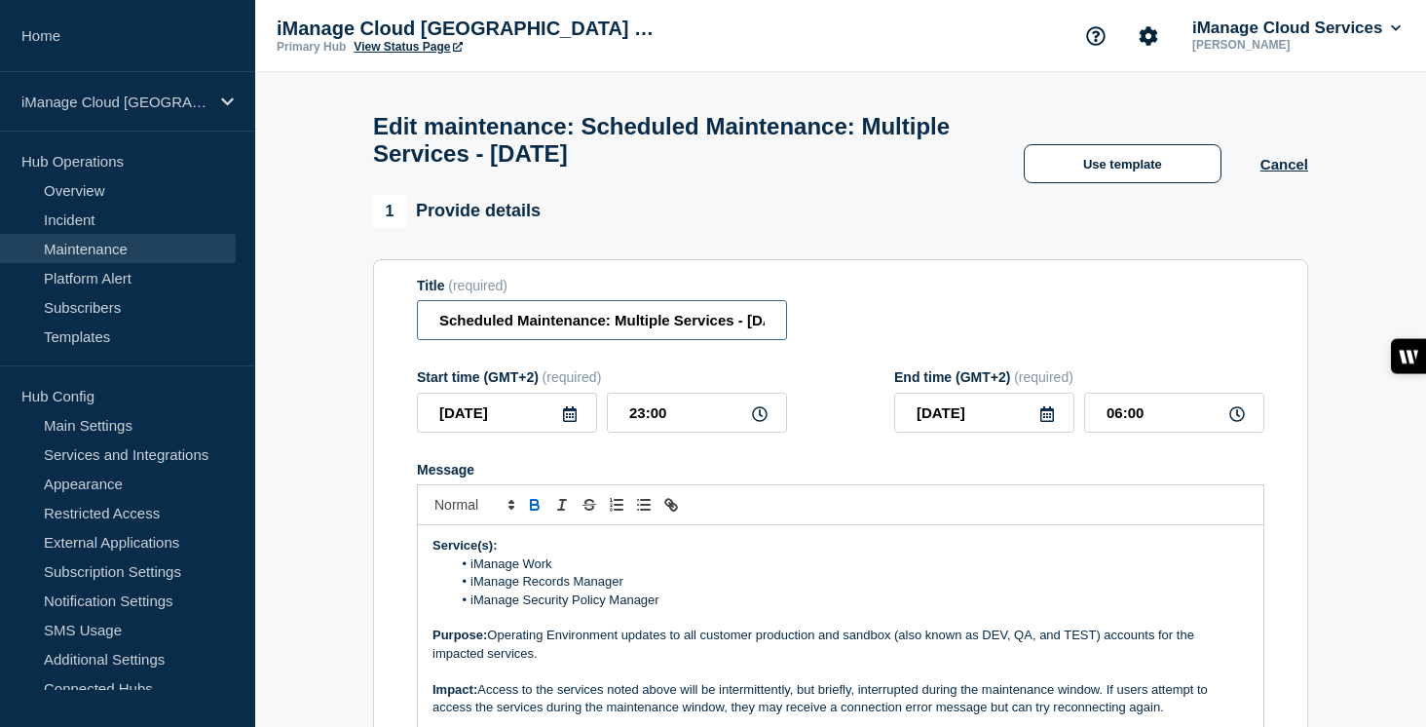
click at [697, 340] on input "Scheduled Maintenance: Multiple Services - September 20, 2025" at bounding box center [602, 320] width 370 height 40
click at [715, 339] on input "Scheduled Maintenance: Multiple Services - September 20, 2025" at bounding box center [602, 320] width 370 height 40
type input "Scheduled Maintenance: Multiple Services - September 13, 2025"
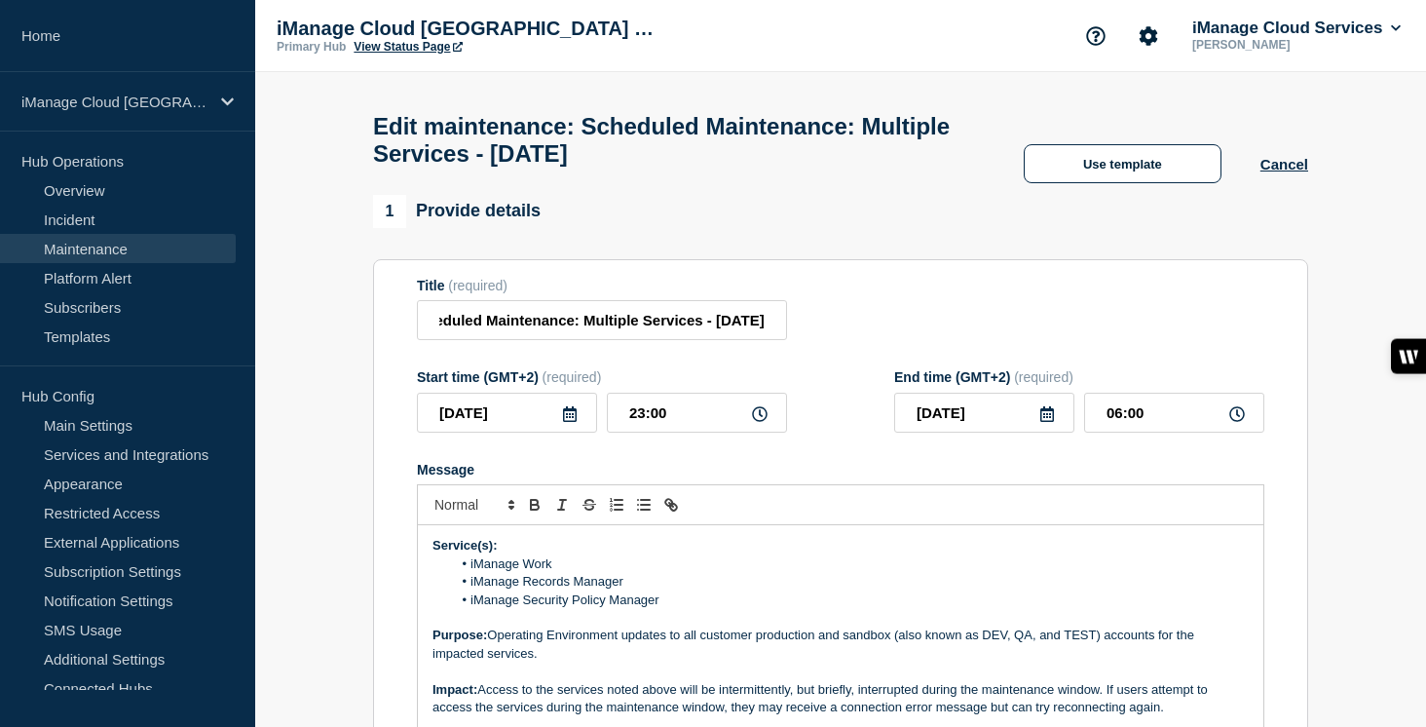
scroll to position [0, 0]
click at [566, 422] on icon at bounding box center [570, 414] width 14 height 16
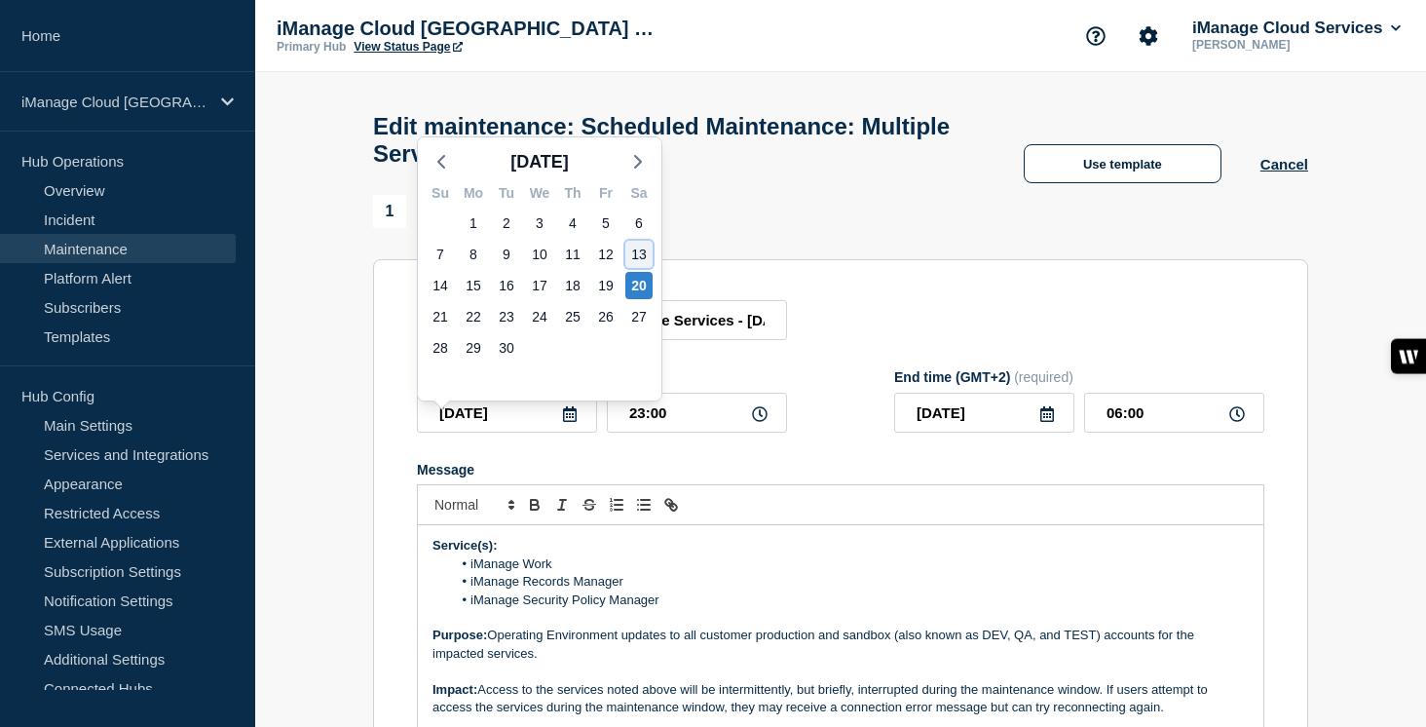
click at [639, 255] on div "13" at bounding box center [638, 254] width 27 height 27
type input "2025-09-13"
type input "2025-09-14"
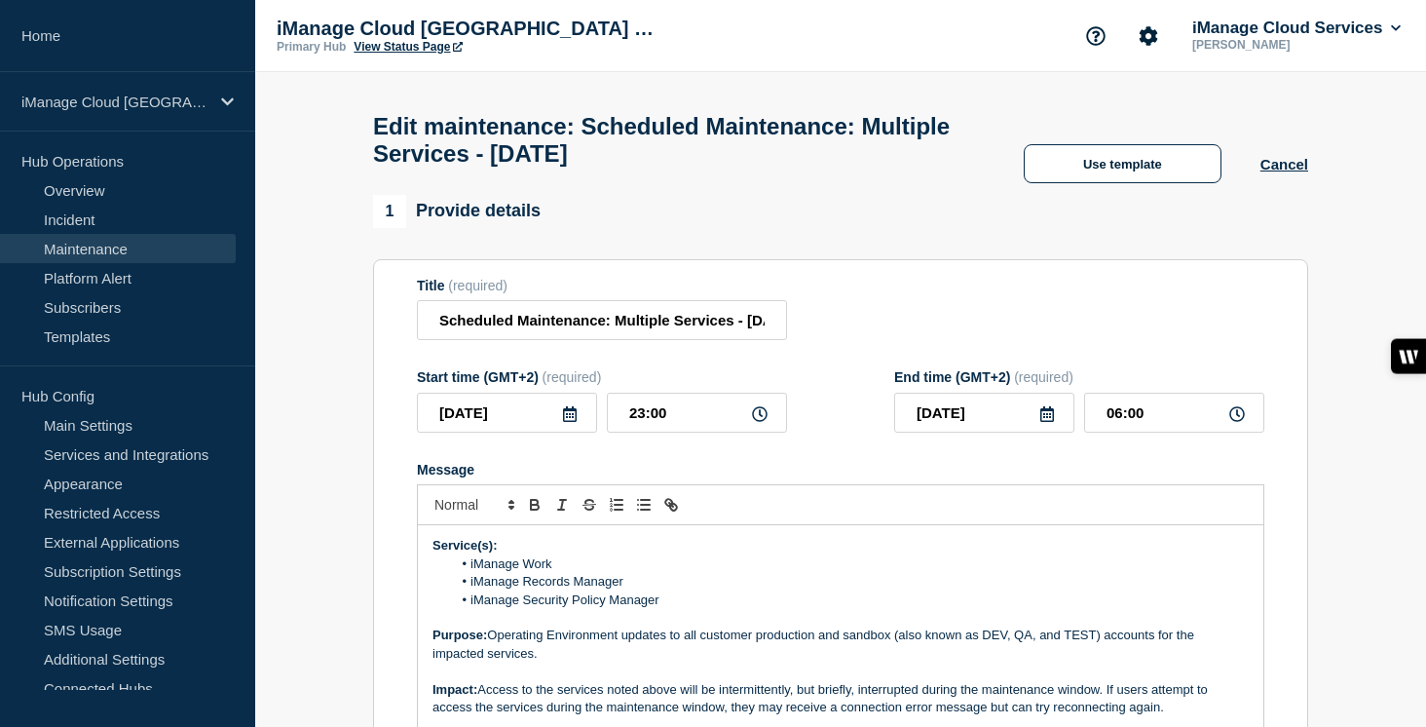
click at [653, 477] on div "Message" at bounding box center [840, 470] width 847 height 16
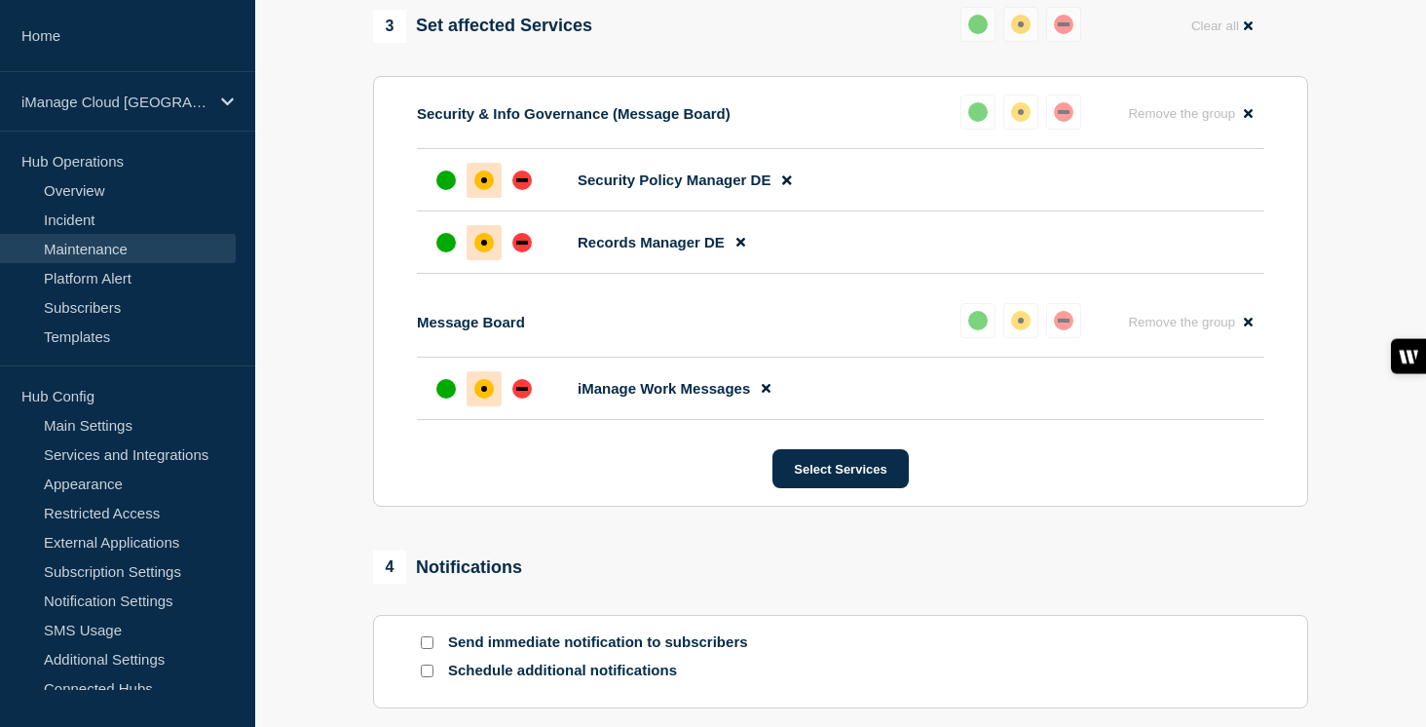
scroll to position [1261, 0]
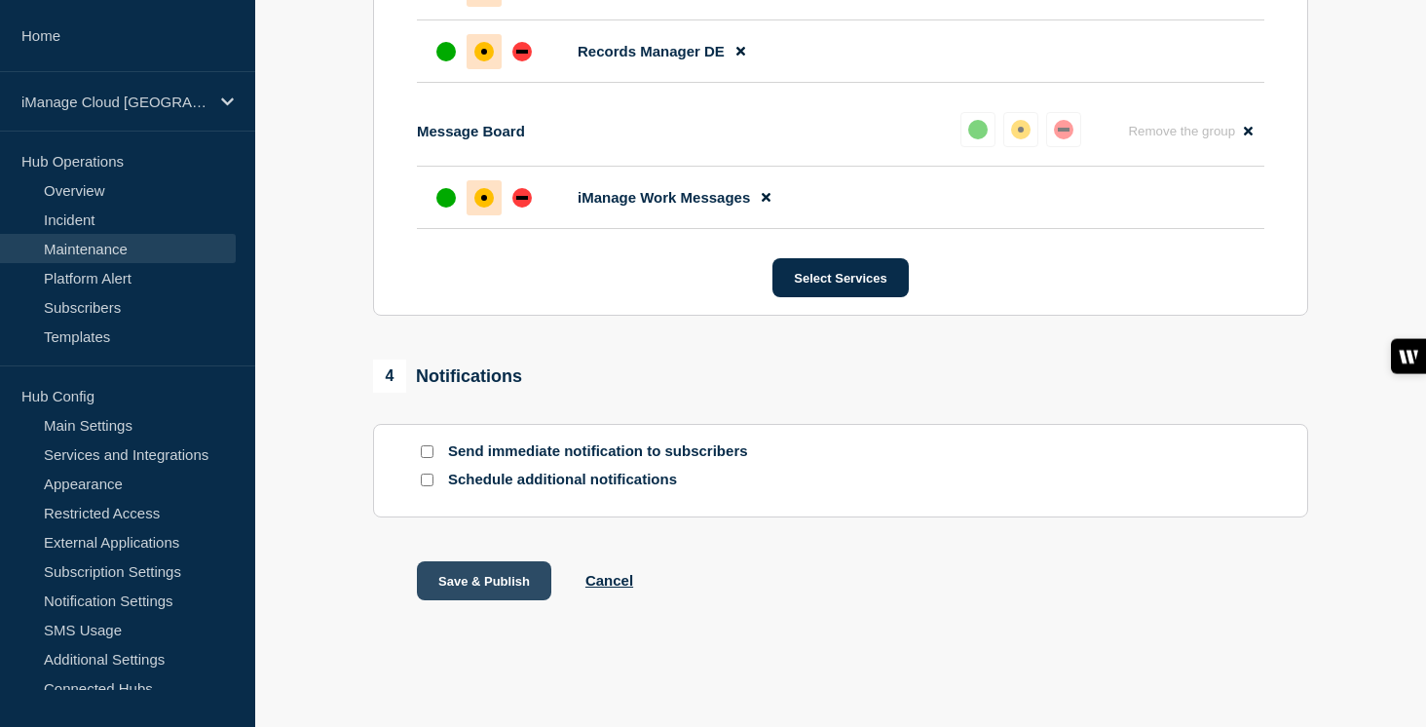
click at [505, 595] on button "Save & Publish" at bounding box center [484, 580] width 134 height 39
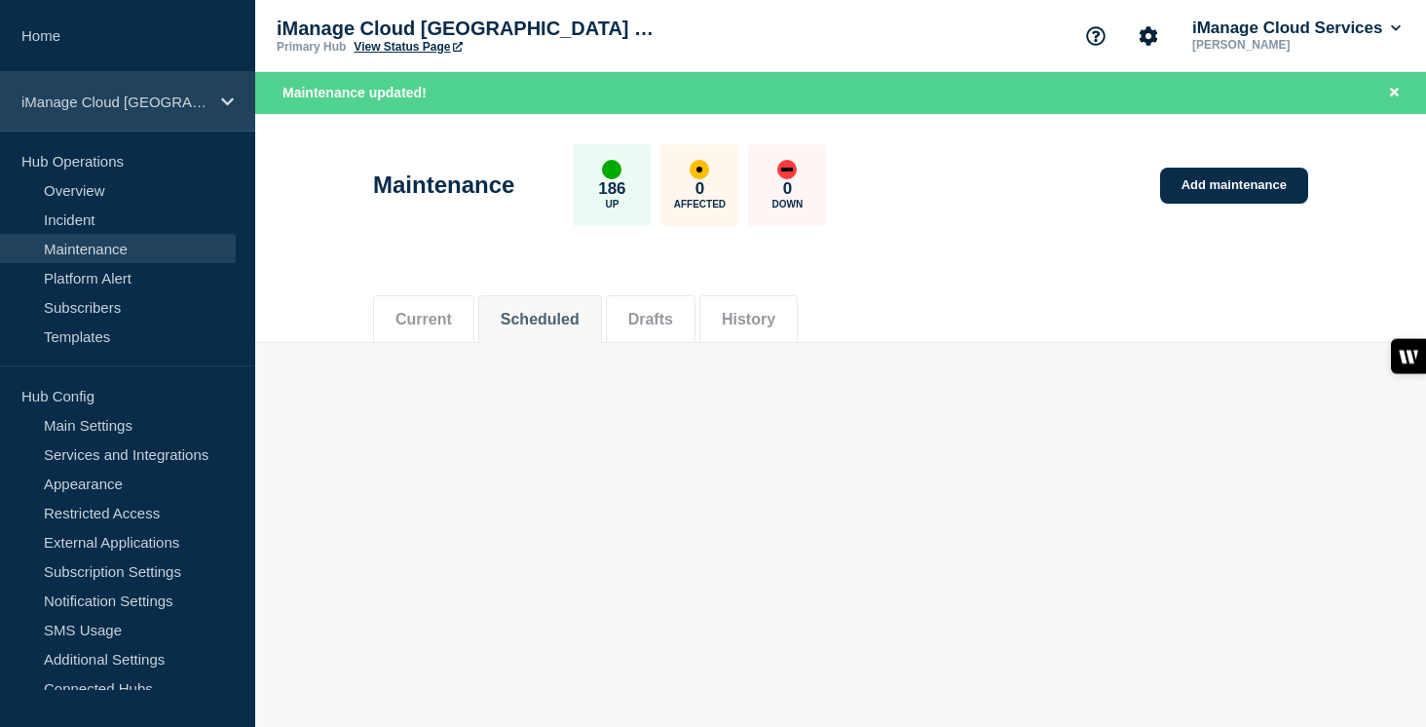
click at [144, 110] on p "iManage Cloud [GEOGRAPHIC_DATA] Data Center" at bounding box center [114, 101] width 187 height 17
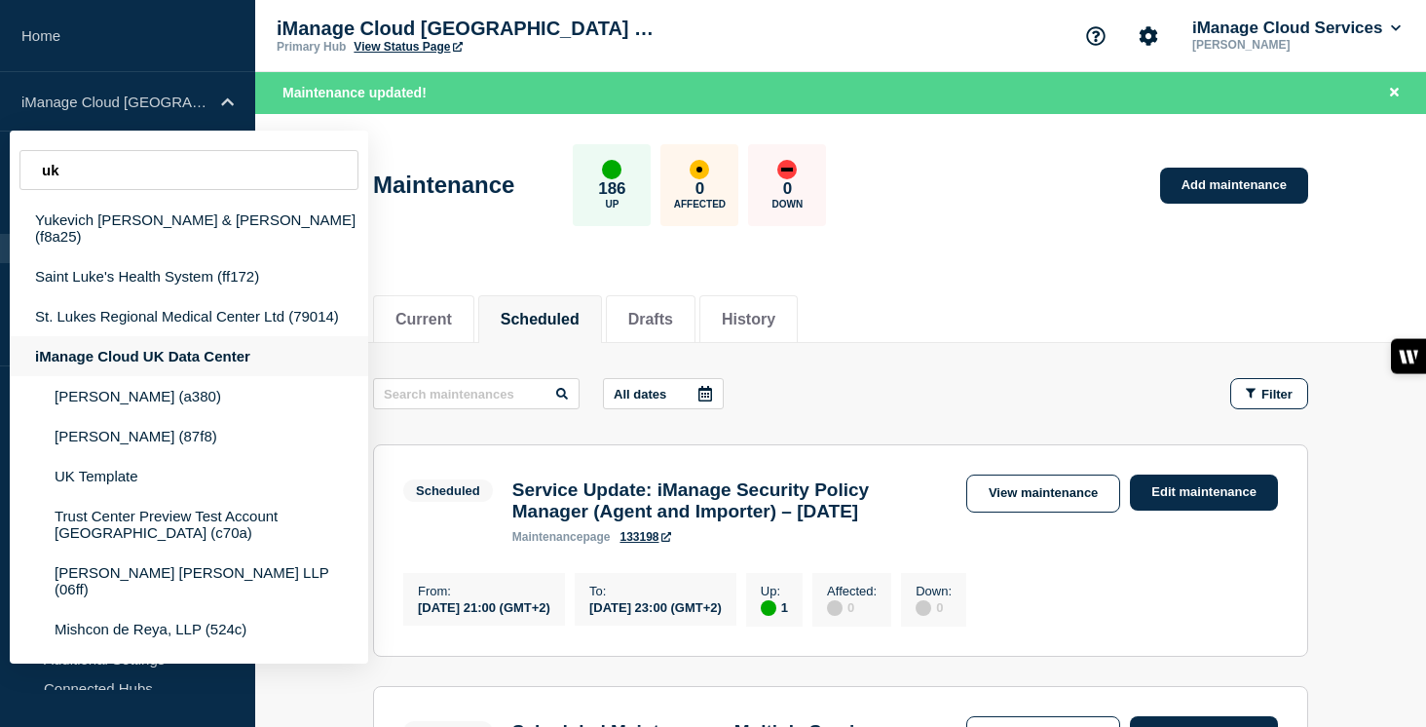
type input "uk"
click at [148, 336] on div "iManage Cloud UK Data Center" at bounding box center [189, 356] width 358 height 40
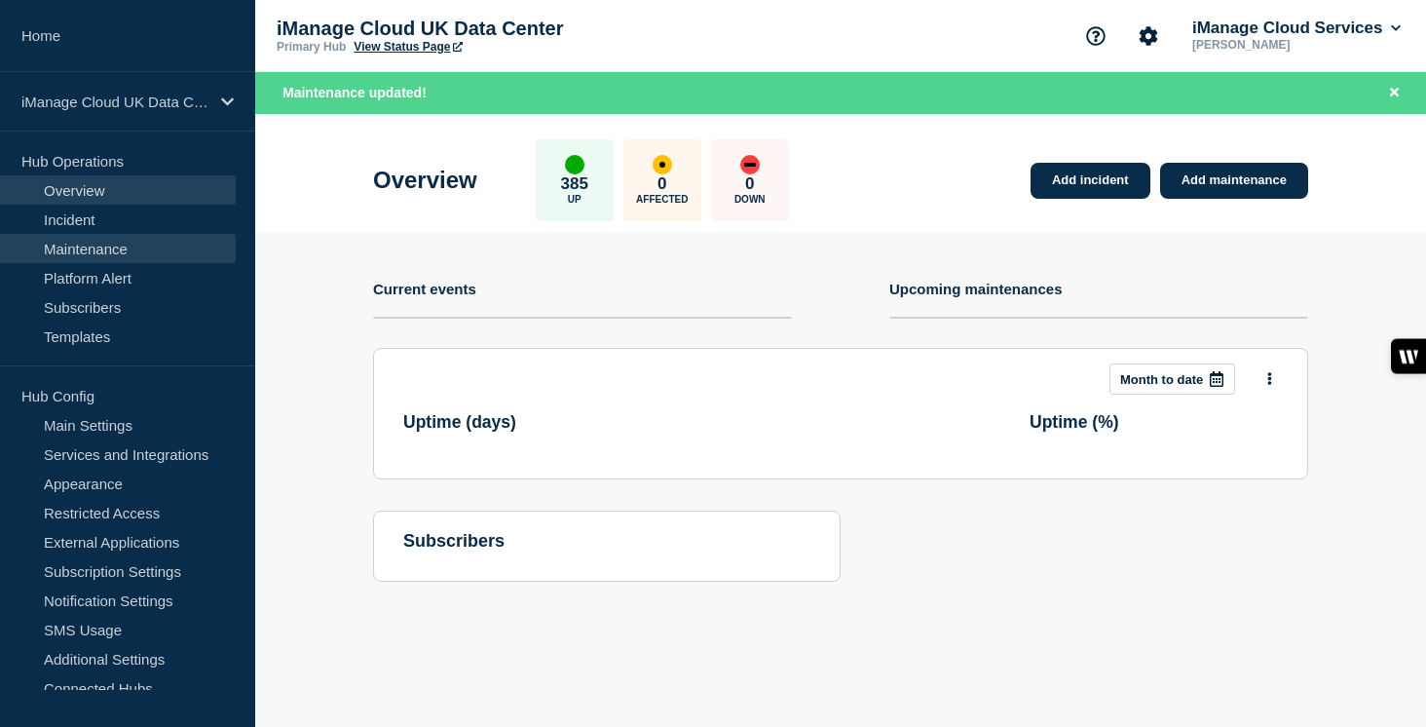
click at [125, 253] on link "Maintenance" at bounding box center [118, 248] width 236 height 29
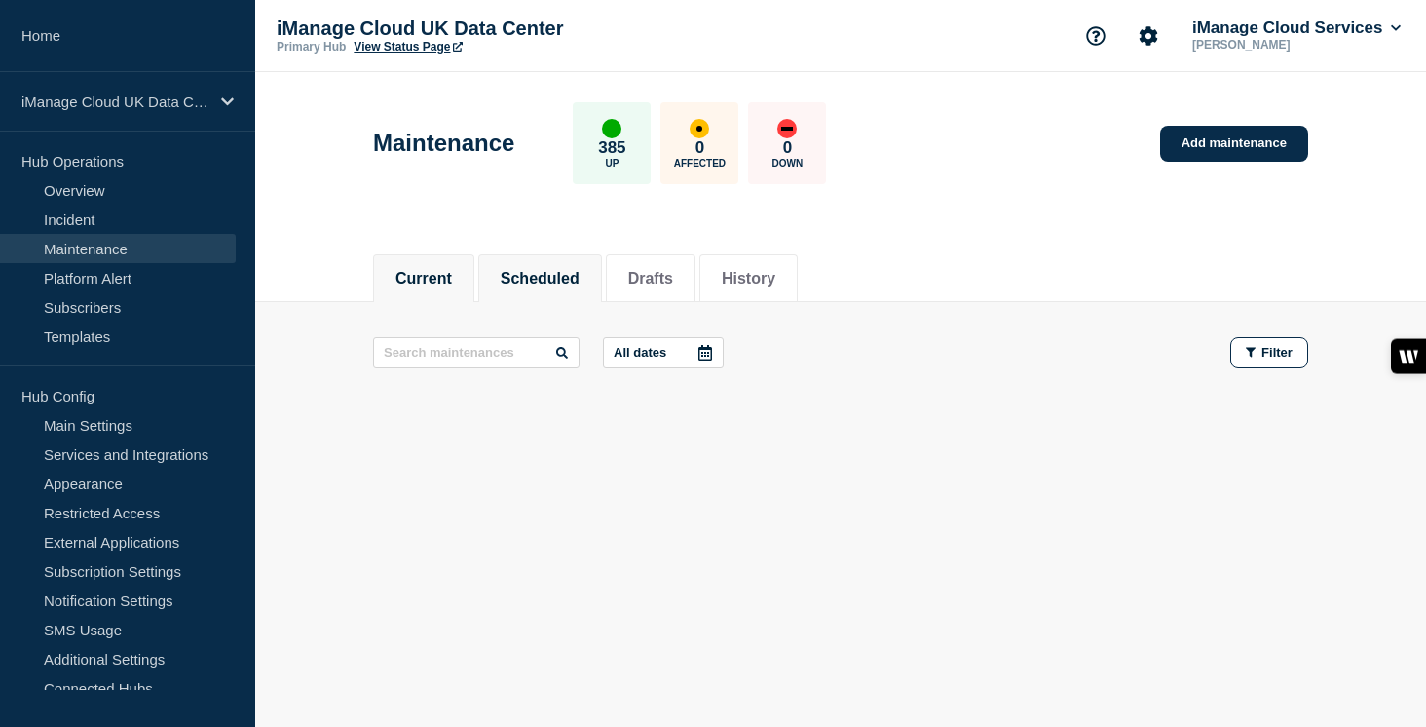
click at [549, 281] on button "Scheduled" at bounding box center [540, 279] width 79 height 18
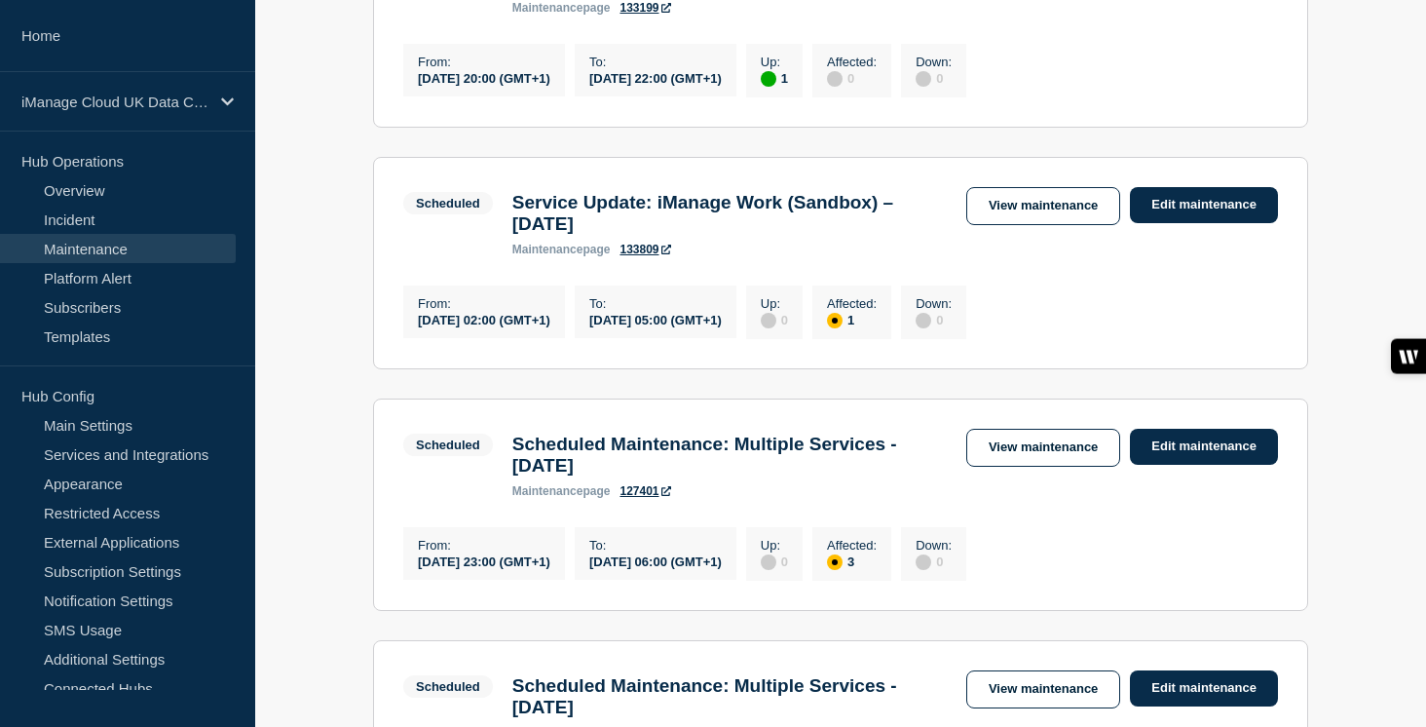
scroll to position [526, 0]
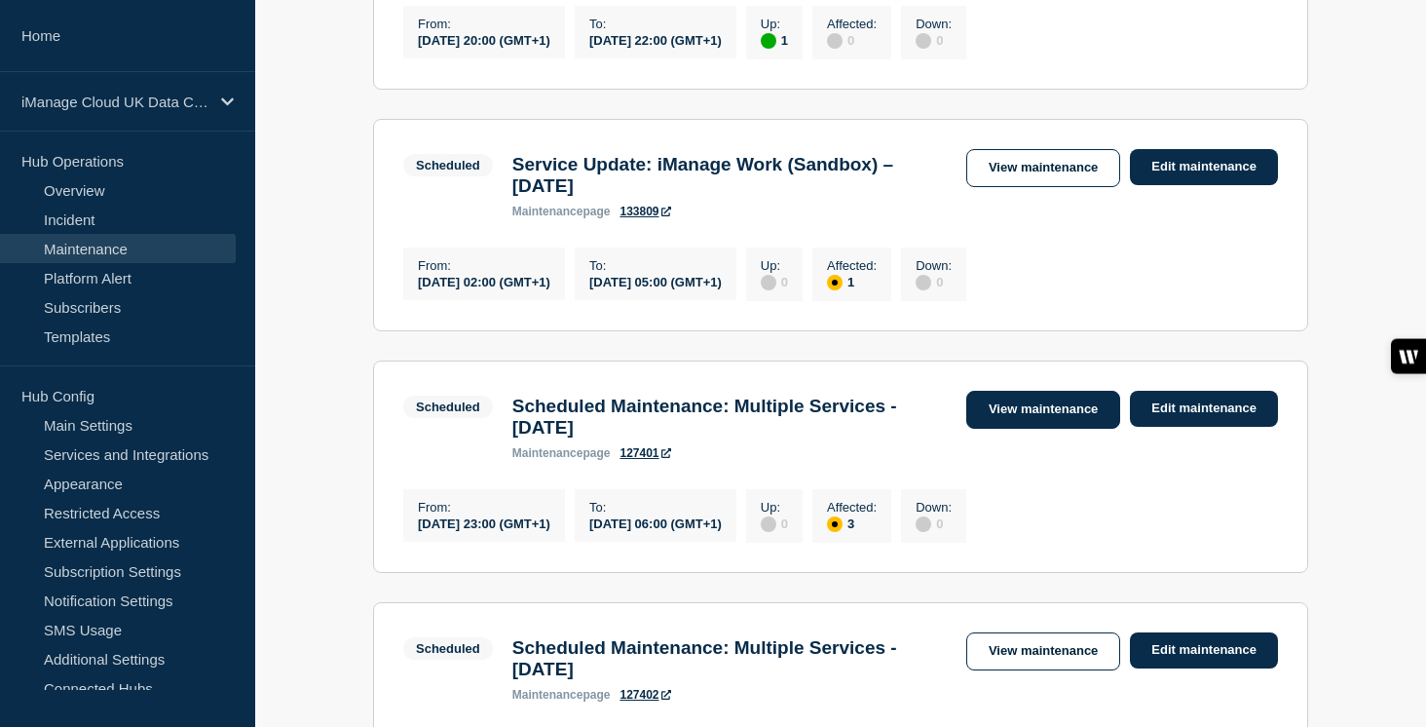
click at [1019, 429] on link "View maintenance" at bounding box center [1043, 410] width 154 height 38
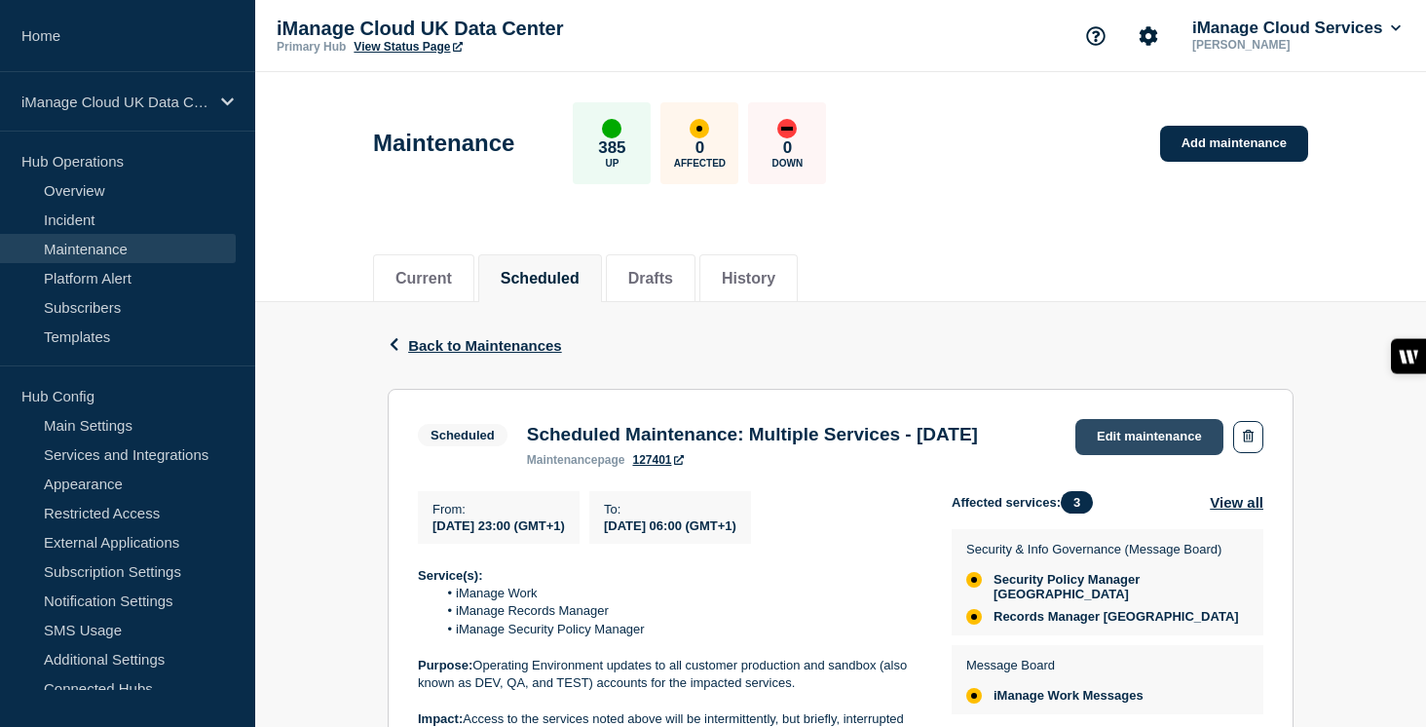
click at [1115, 438] on link "Edit maintenance" at bounding box center [1149, 437] width 148 height 36
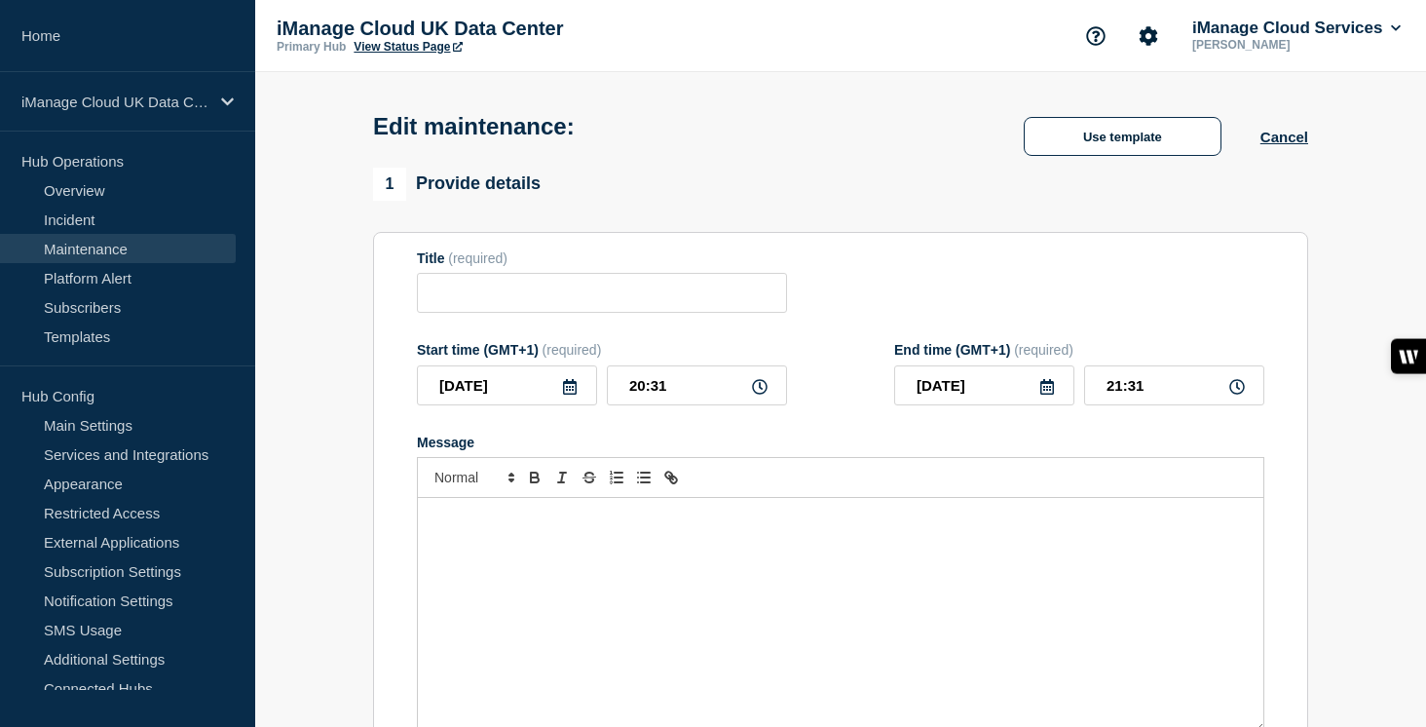
type input "Scheduled Maintenance: Multiple Services - September 20, 2025"
type input "2025-09-20"
type input "23:00"
type input "2025-09-21"
type input "06:00"
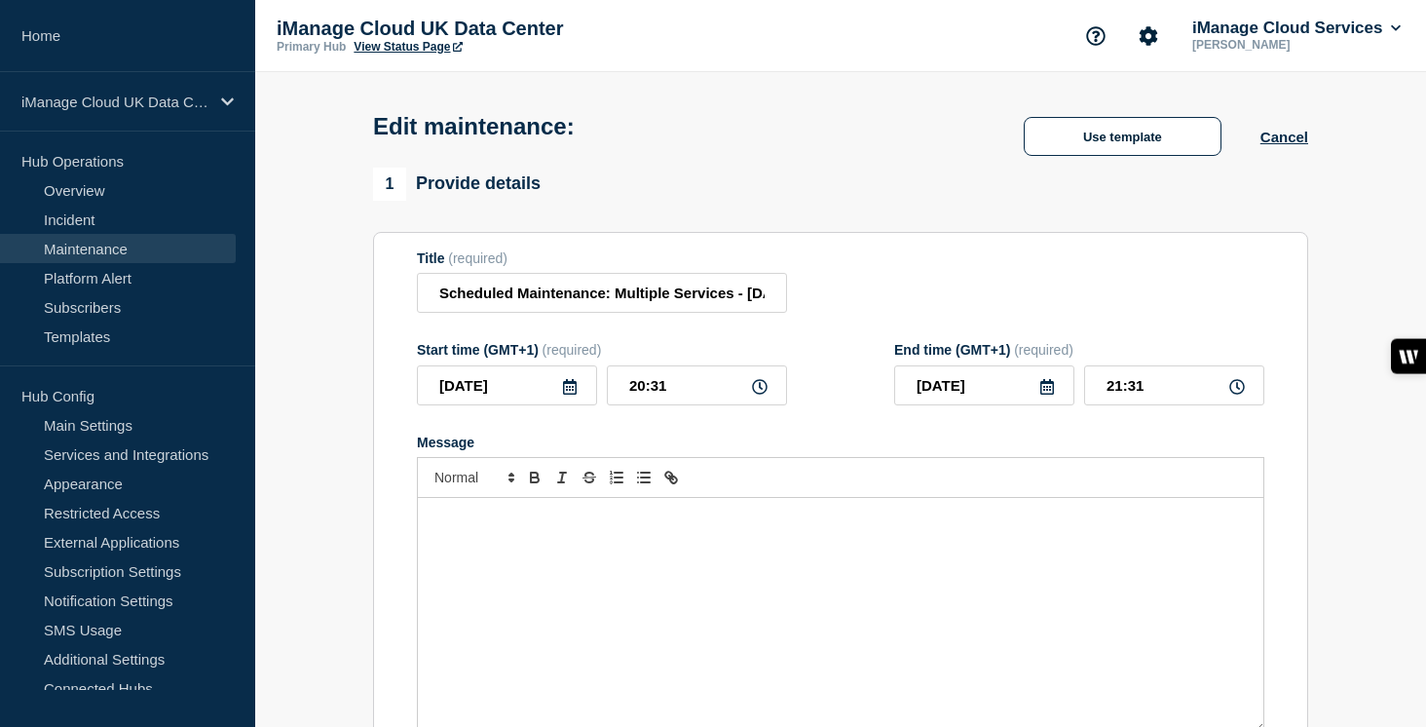
checkbox input "true"
checkbox input "false"
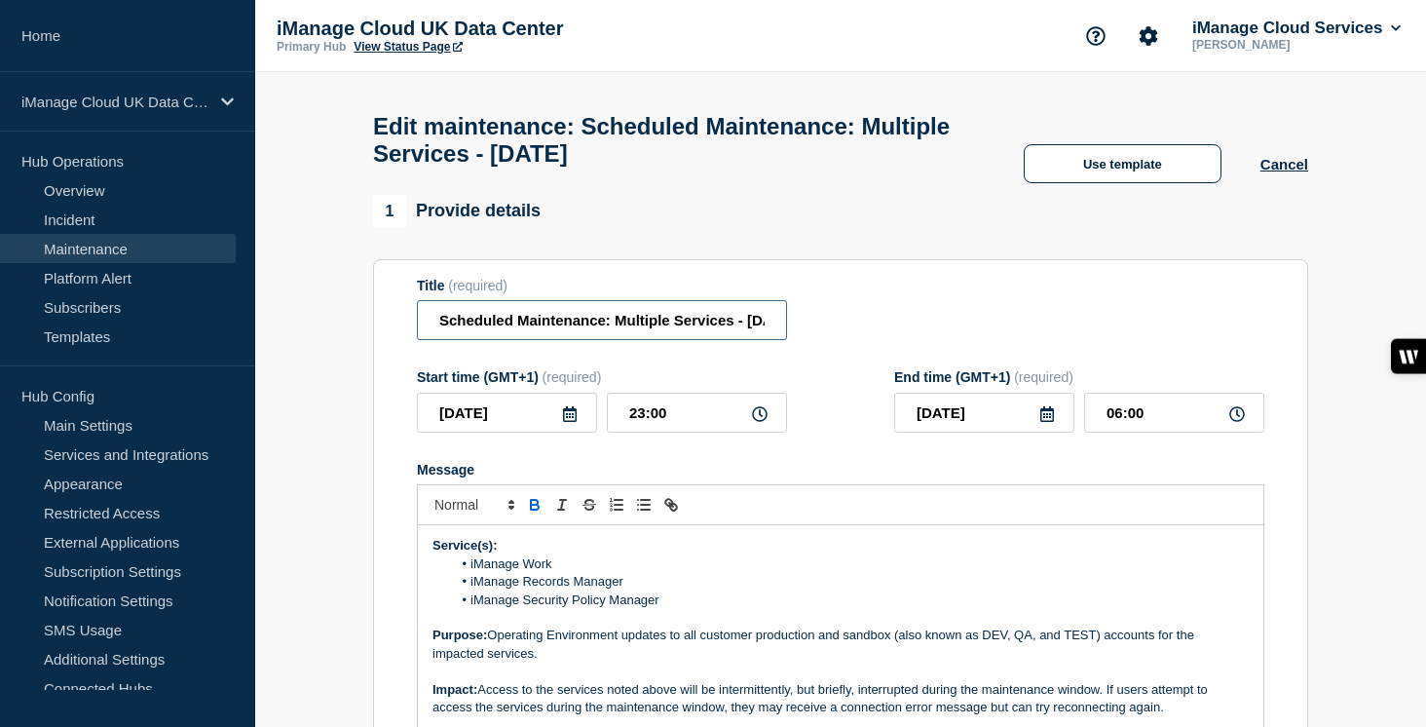
click at [738, 340] on input "Scheduled Maintenance: Multiple Services - September 20, 2025" at bounding box center [602, 320] width 370 height 40
click at [739, 335] on input "Scheduled Maintenance: Multiple Services - September 20, 2025" at bounding box center [602, 320] width 370 height 40
click at [716, 334] on input "Scheduled Maintenance: Multiple Services - September 20, 2025" at bounding box center [602, 320] width 370 height 40
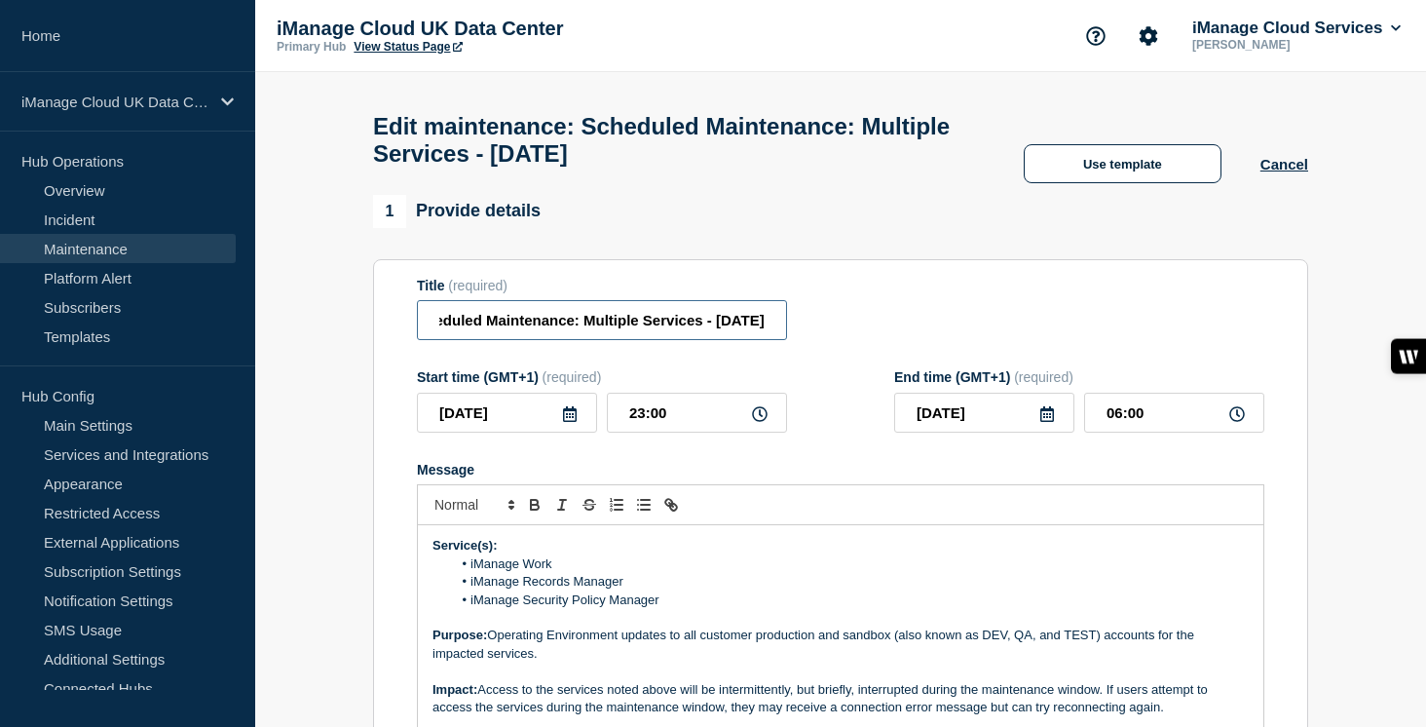
type input "Scheduled Maintenance: Multiple Services - September 13, 2025"
click at [568, 422] on icon at bounding box center [570, 414] width 16 height 16
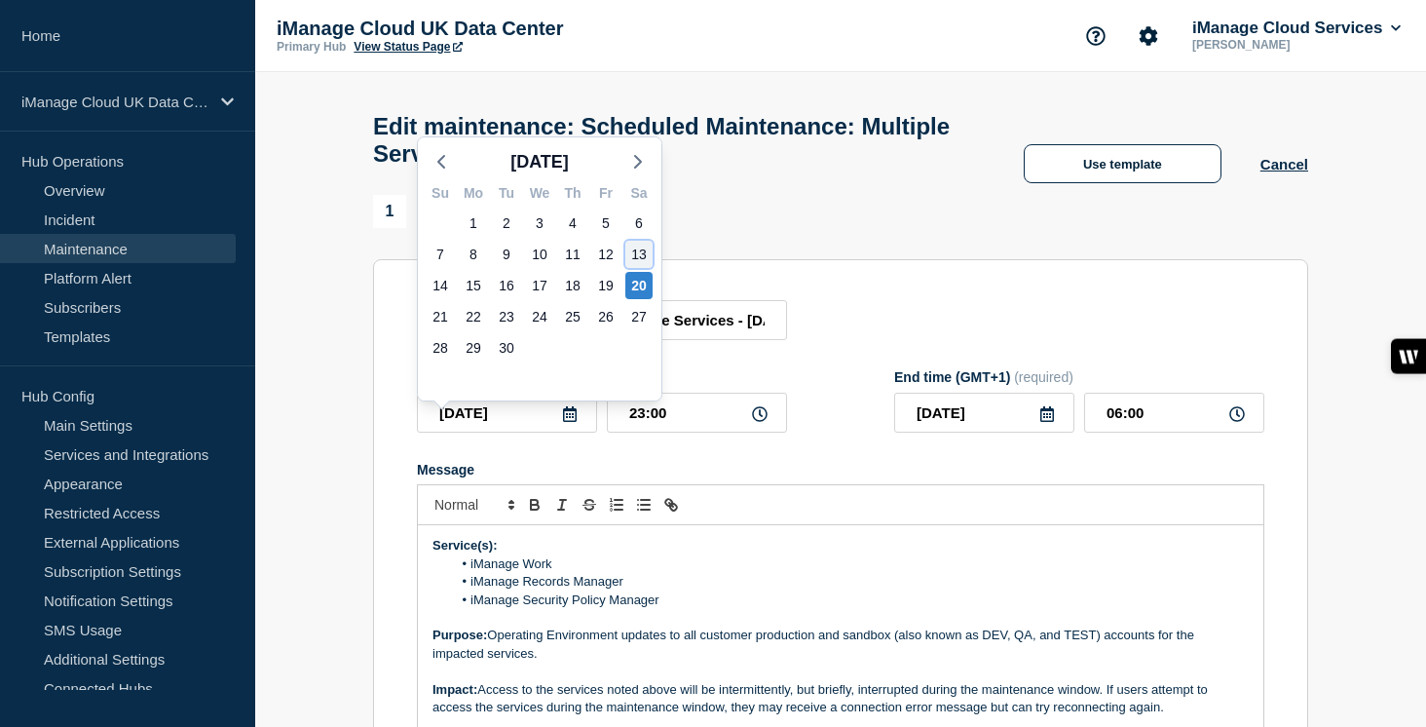
click at [639, 250] on div "13" at bounding box center [638, 254] width 27 height 27
type input "2025-09-13"
type input "2025-09-14"
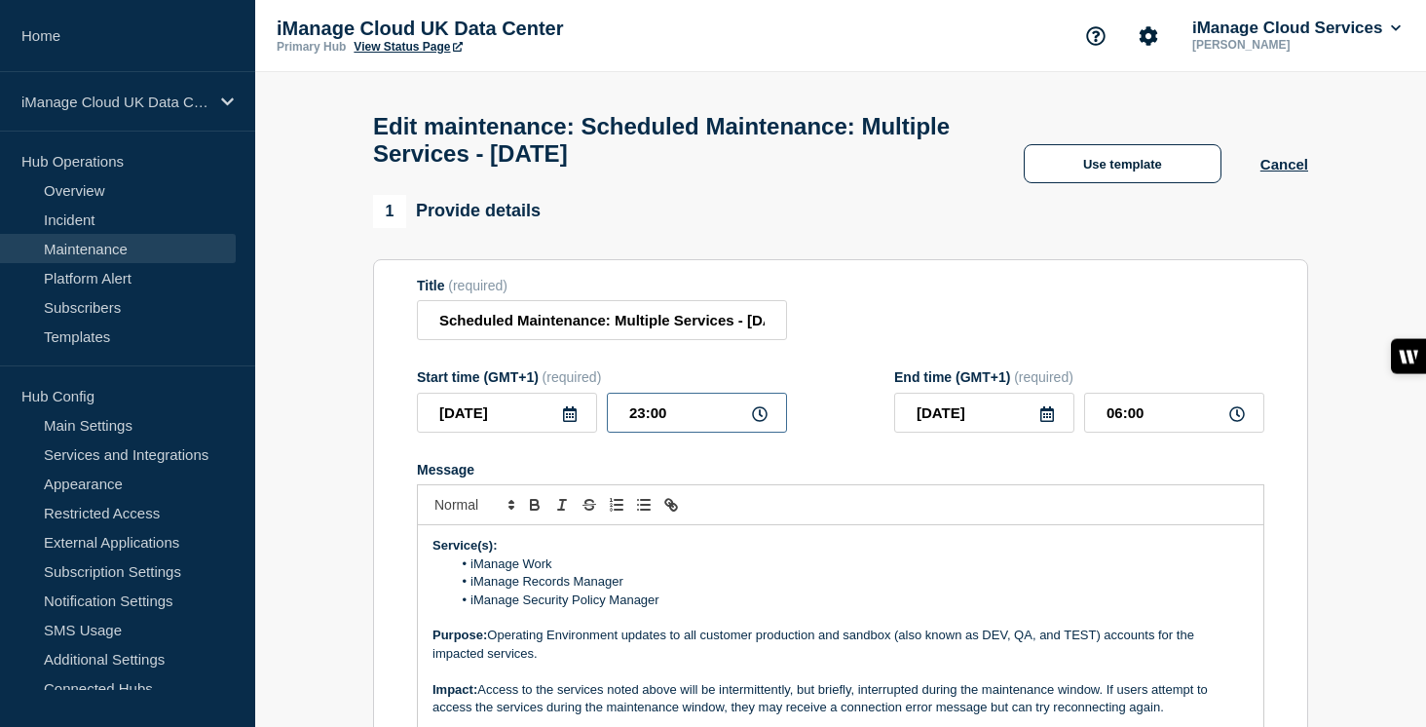
click at [634, 432] on input "23:00" at bounding box center [697, 412] width 180 height 40
click at [675, 473] on form "Title (required) Scheduled Maintenance: Multiple Services - September 13, 2025 …" at bounding box center [840, 538] width 847 height 521
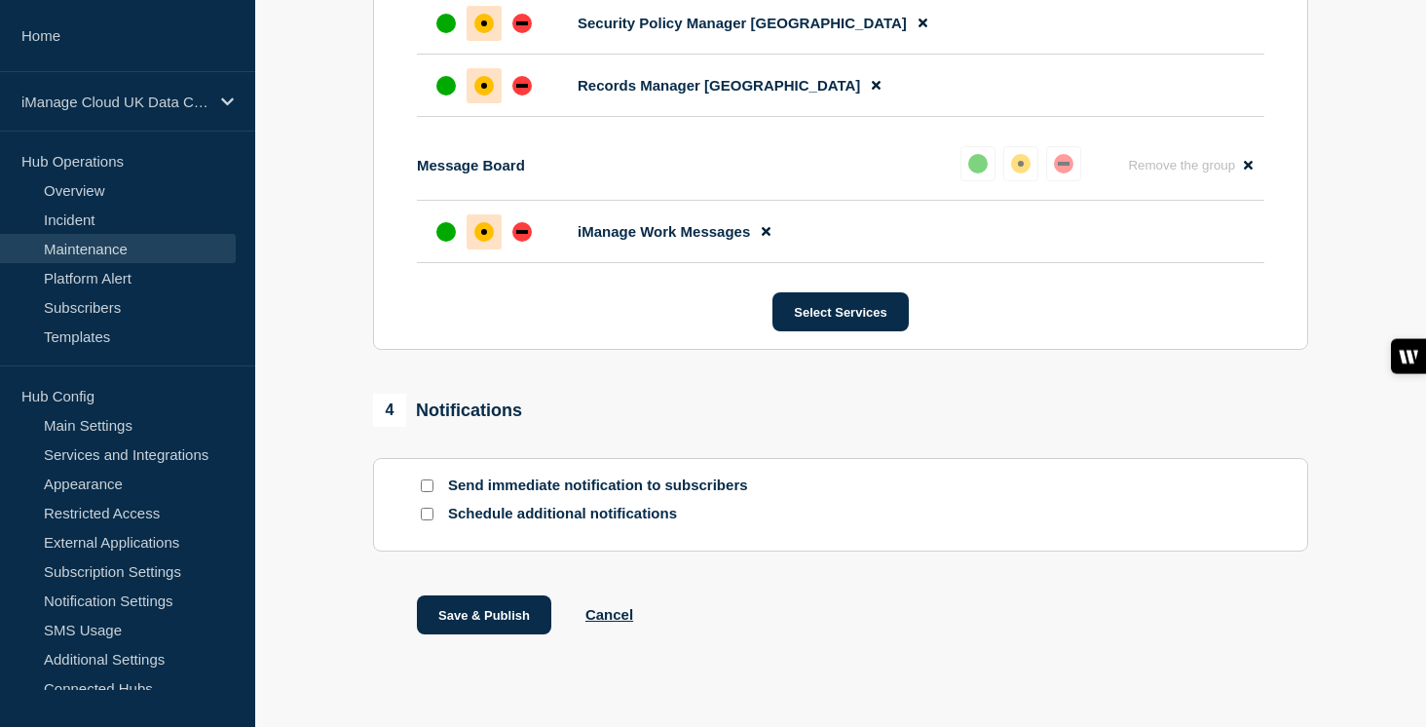
scroll to position [1261, 0]
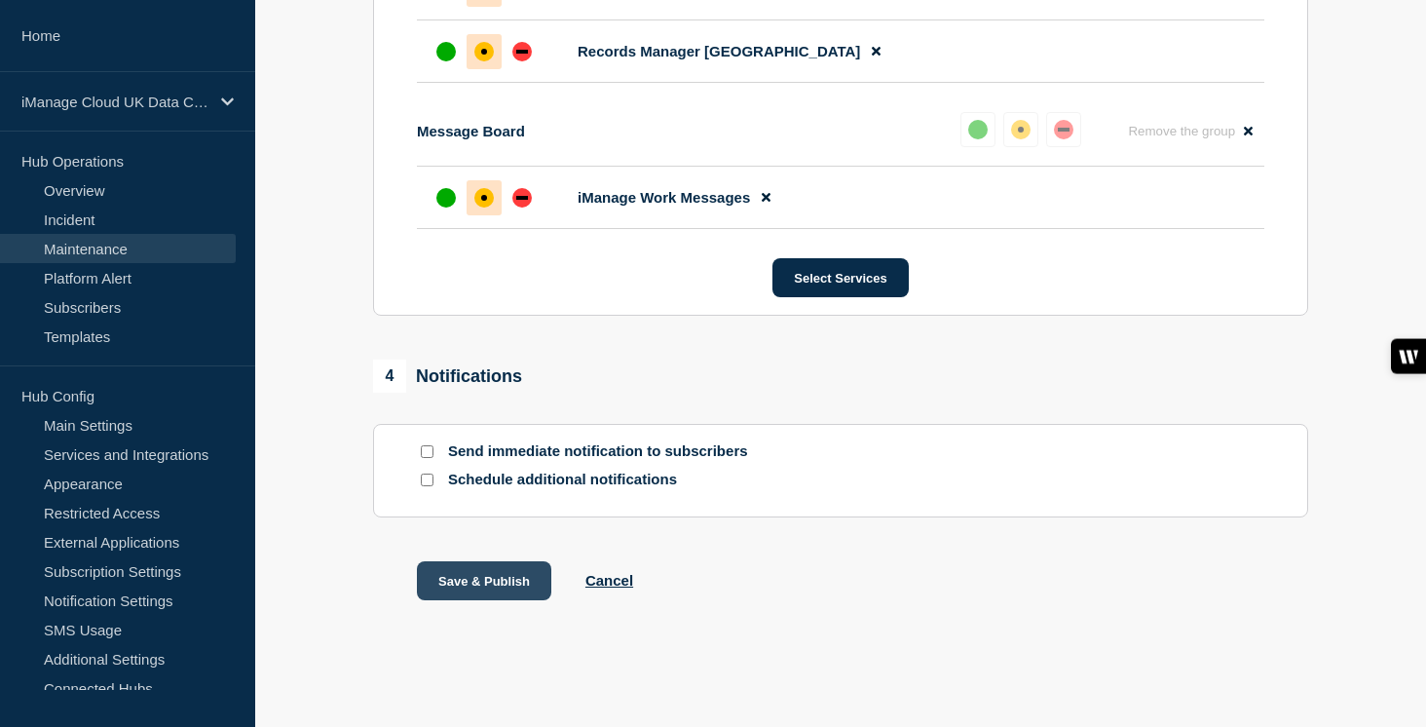
click at [505, 576] on button "Save & Publish" at bounding box center [484, 580] width 134 height 39
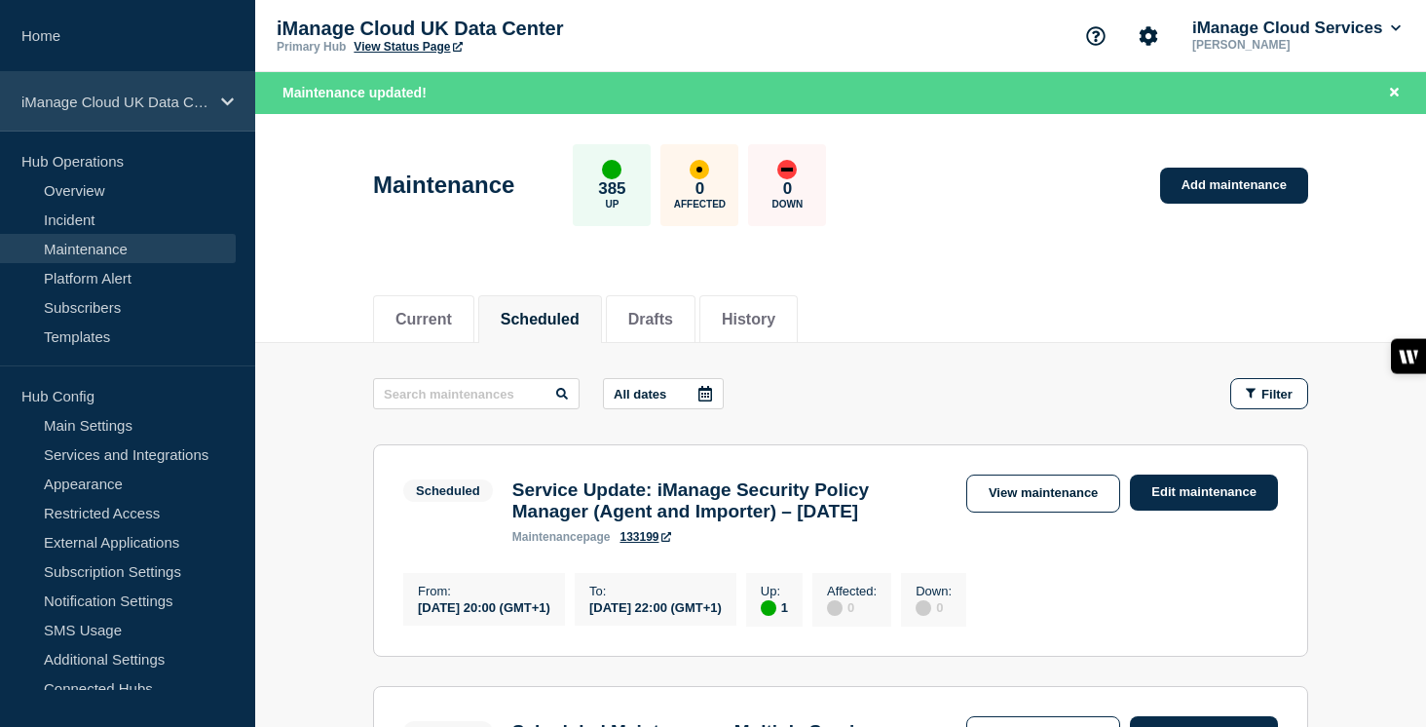
click at [210, 102] on div "iManage Cloud UK Data Center" at bounding box center [127, 101] width 255 height 59
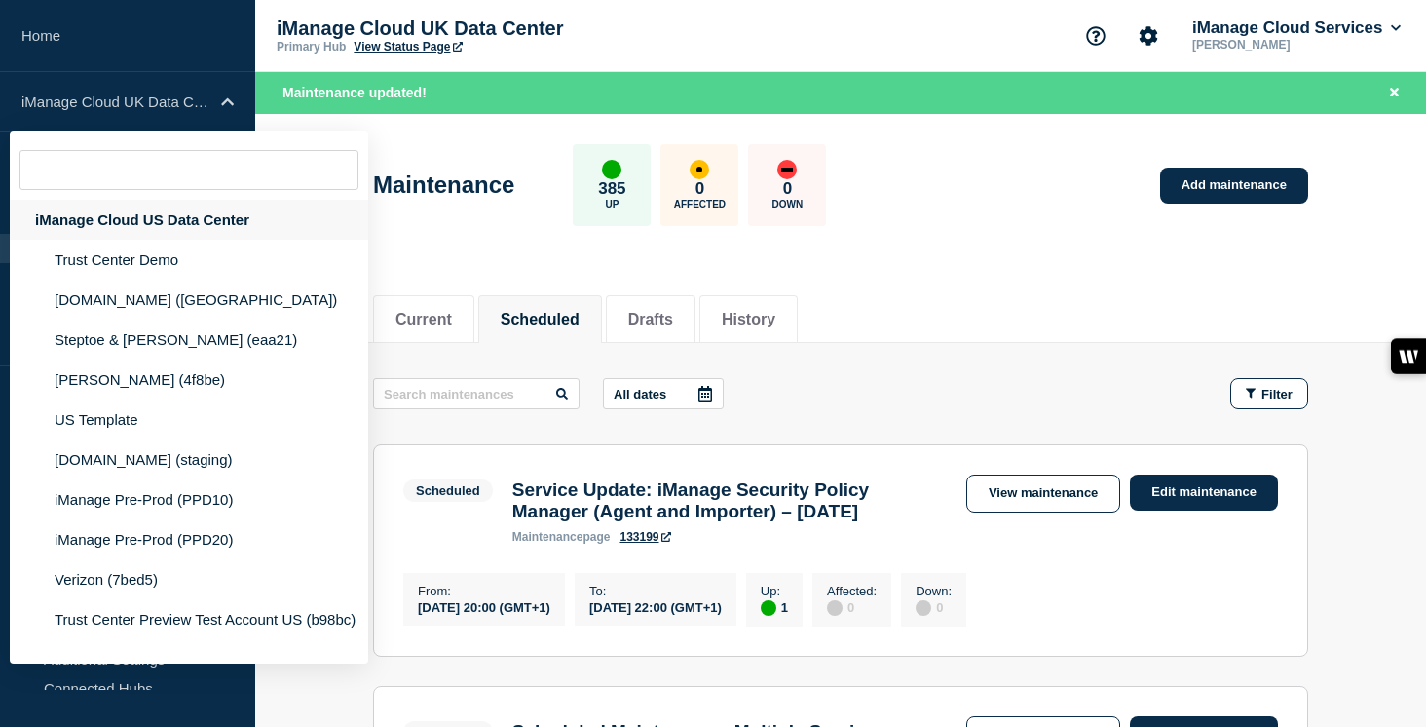
click at [207, 226] on div "iManage Cloud US Data Center" at bounding box center [189, 220] width 358 height 40
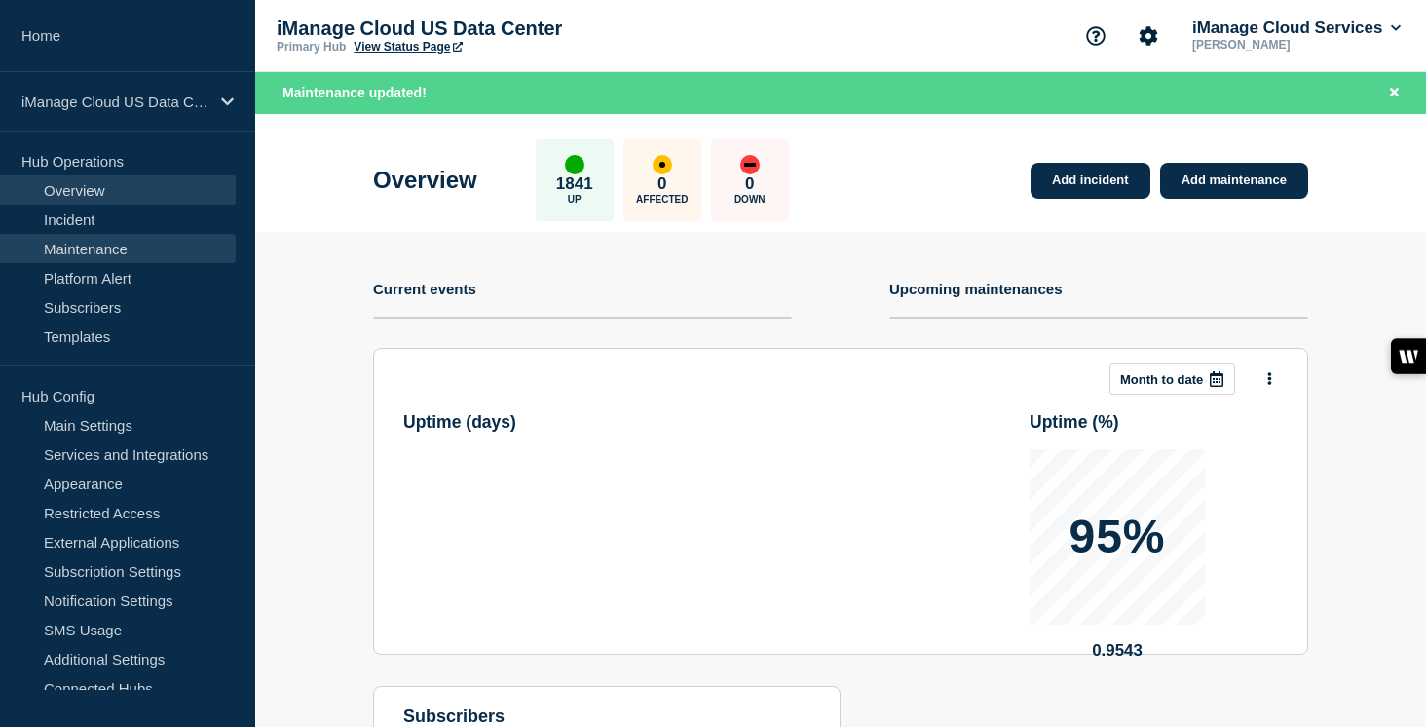
click at [134, 237] on link "Maintenance" at bounding box center [118, 248] width 236 height 29
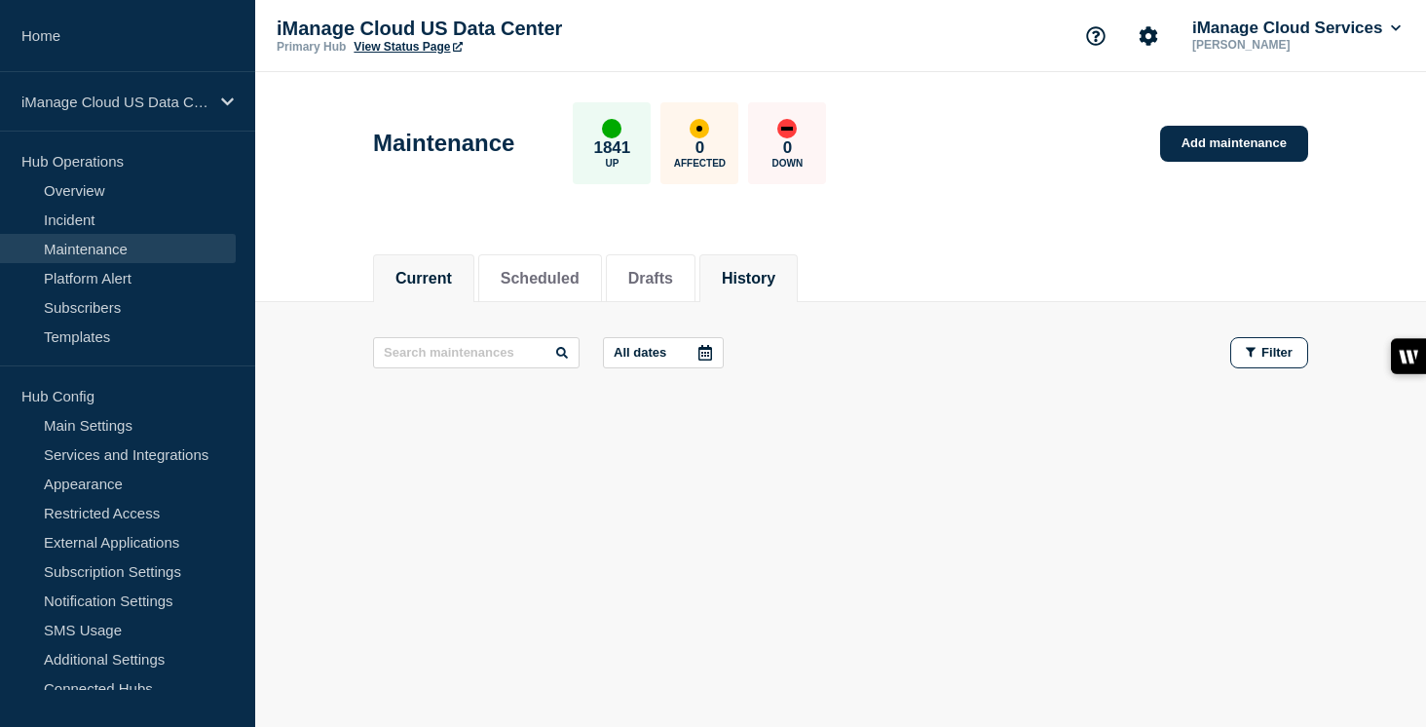
click at [767, 284] on button "History" at bounding box center [749, 279] width 54 height 18
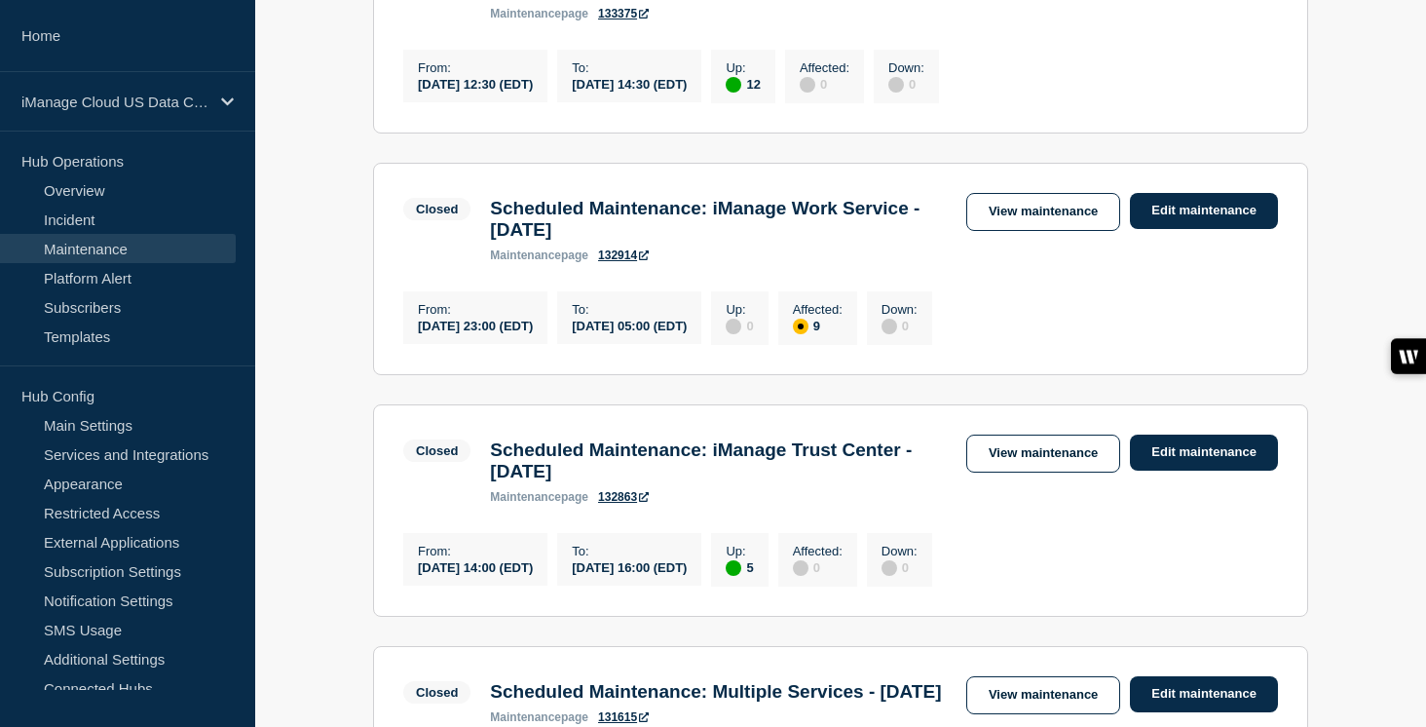
scroll to position [484, 0]
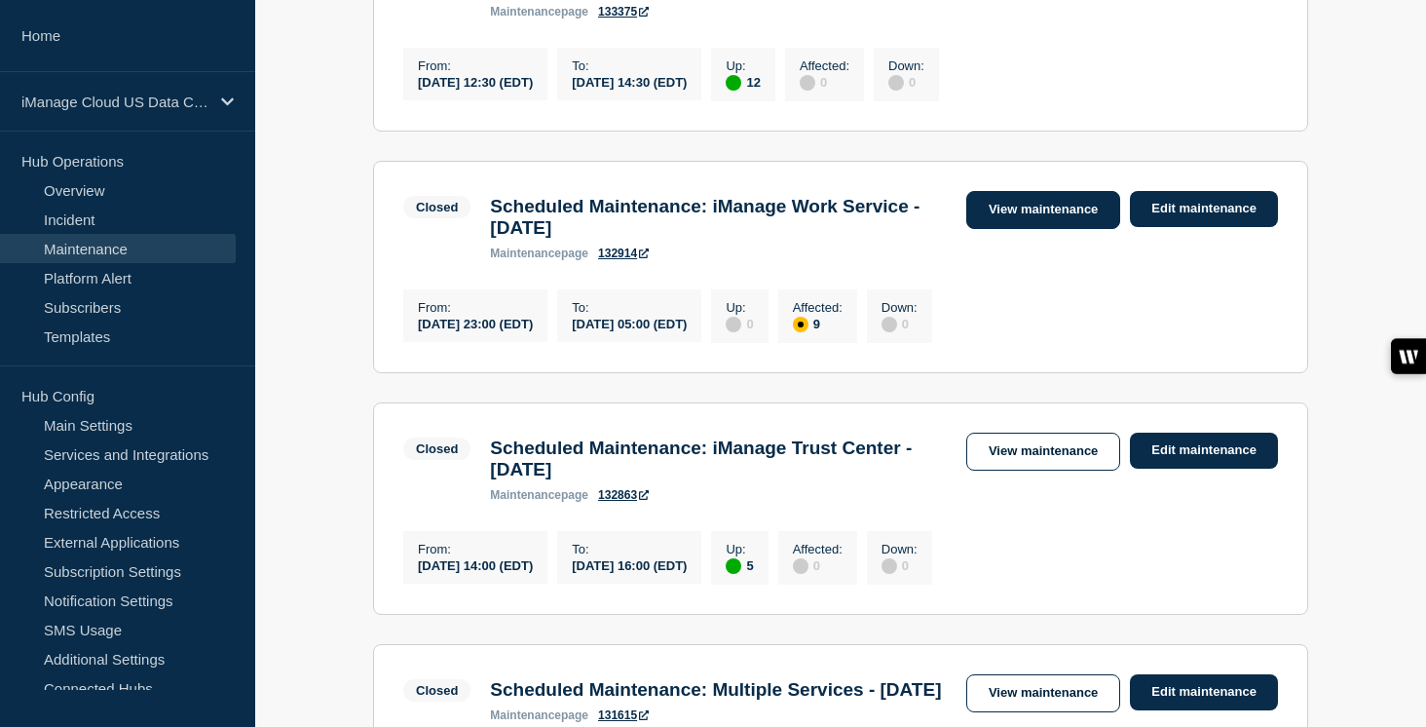
click at [1067, 222] on link "View maintenance" at bounding box center [1043, 210] width 154 height 38
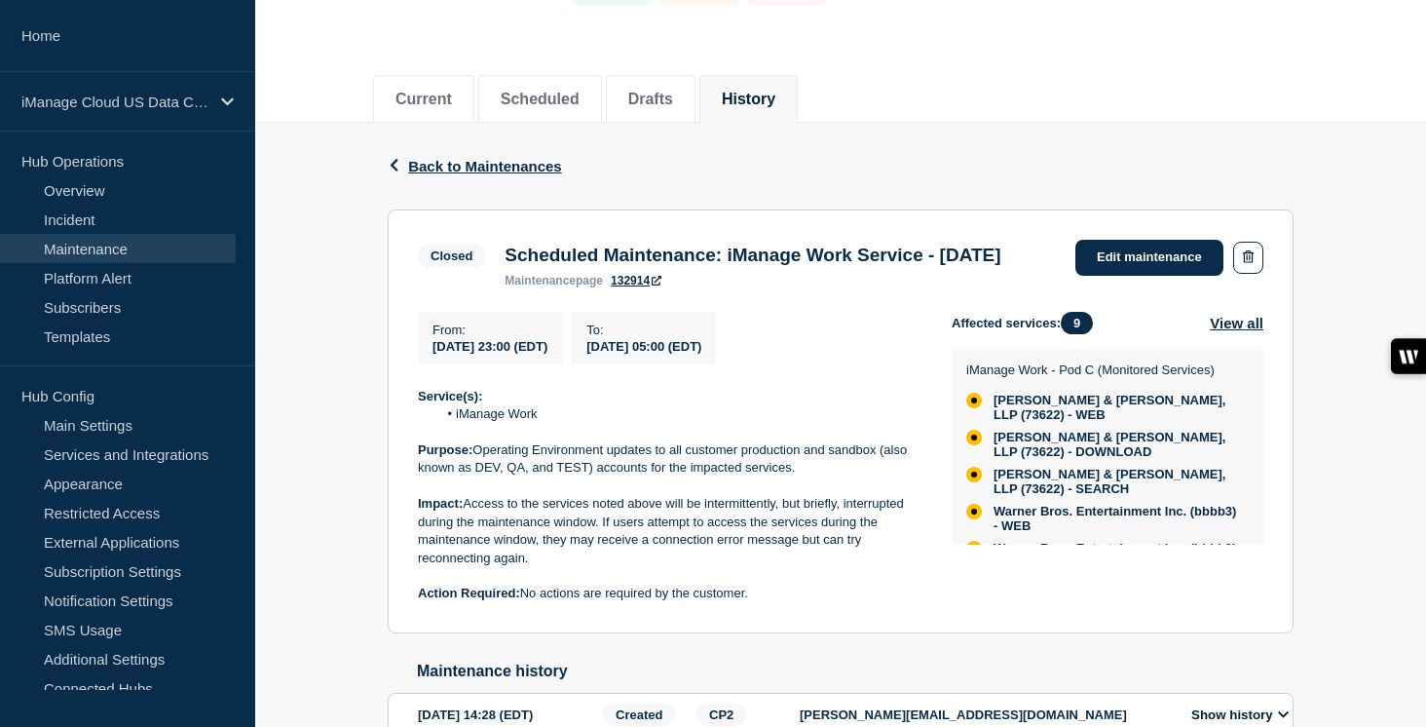
scroll to position [211, 0]
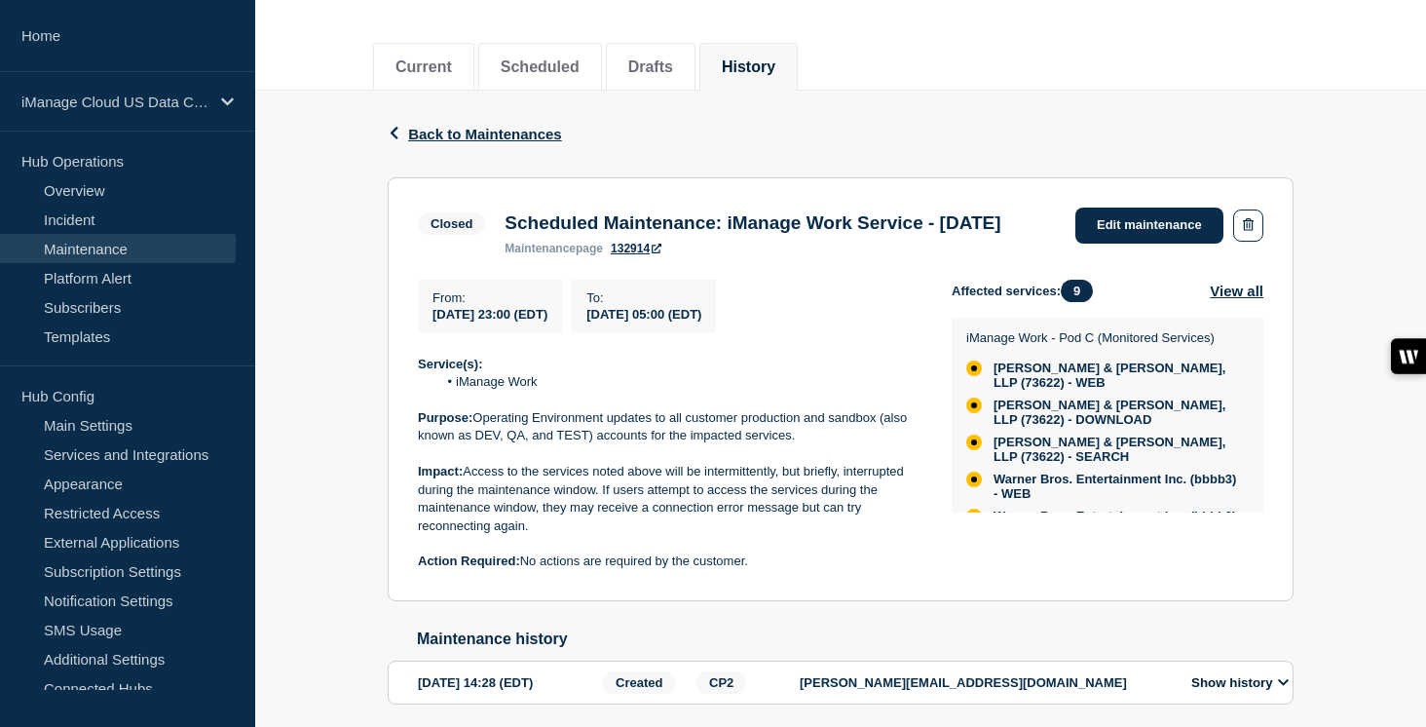
drag, startPoint x: 565, startPoint y: 247, endPoint x: 503, endPoint y: 220, distance: 68.0
click at [505, 220] on h3 "Scheduled Maintenance: iManage Work Service - August 23, 2025" at bounding box center [753, 222] width 496 height 21
copy h3 "Scheduled Maintenance: iManage Work Service - August 23, 2025"
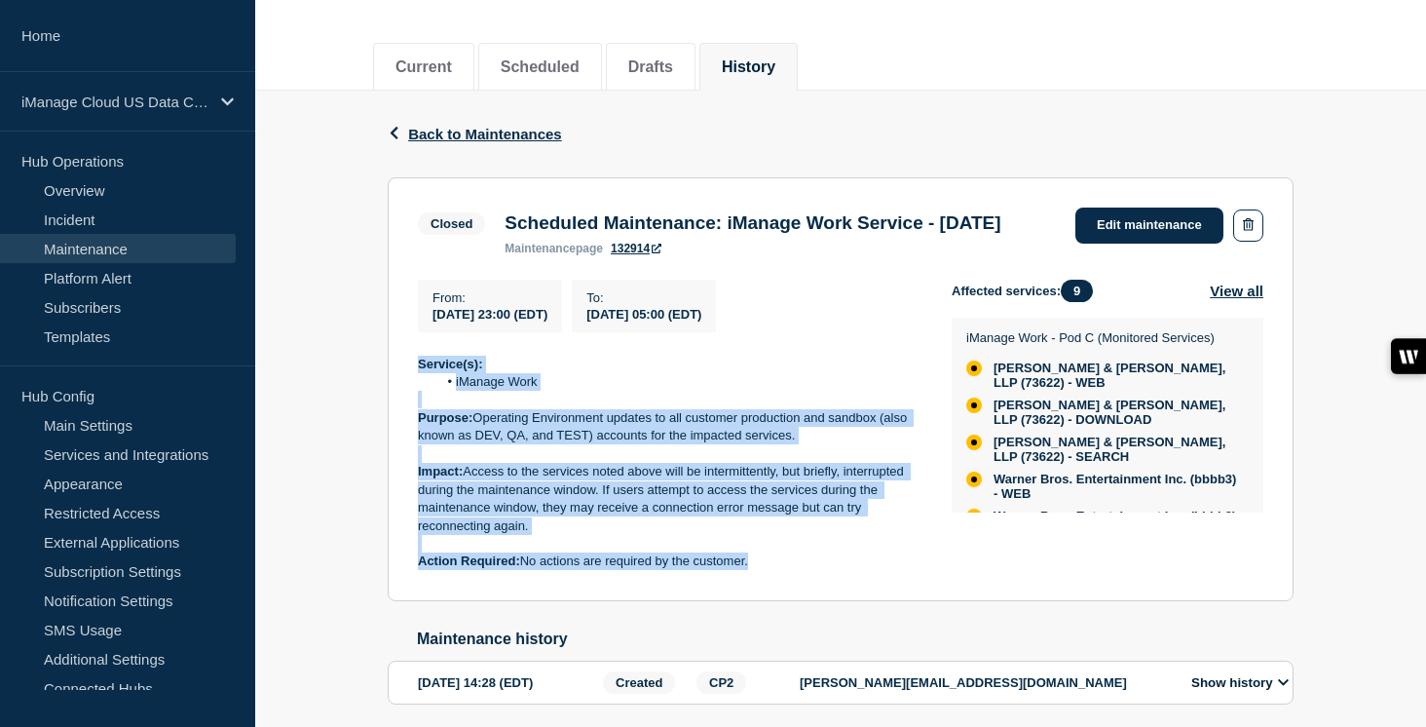
drag, startPoint x: 770, startPoint y: 604, endPoint x: 412, endPoint y: 400, distance: 412.2
click at [412, 400] on section "Closed Scheduled Maintenance: iManage Work Service - August 23, 2025 maintenanc…" at bounding box center [841, 389] width 906 height 424
copy div "Service(s): iManage Work Purpose: Operating Environment updates to all customer…"
drag, startPoint x: 548, startPoint y: 261, endPoint x: 502, endPoint y: 228, distance: 57.3
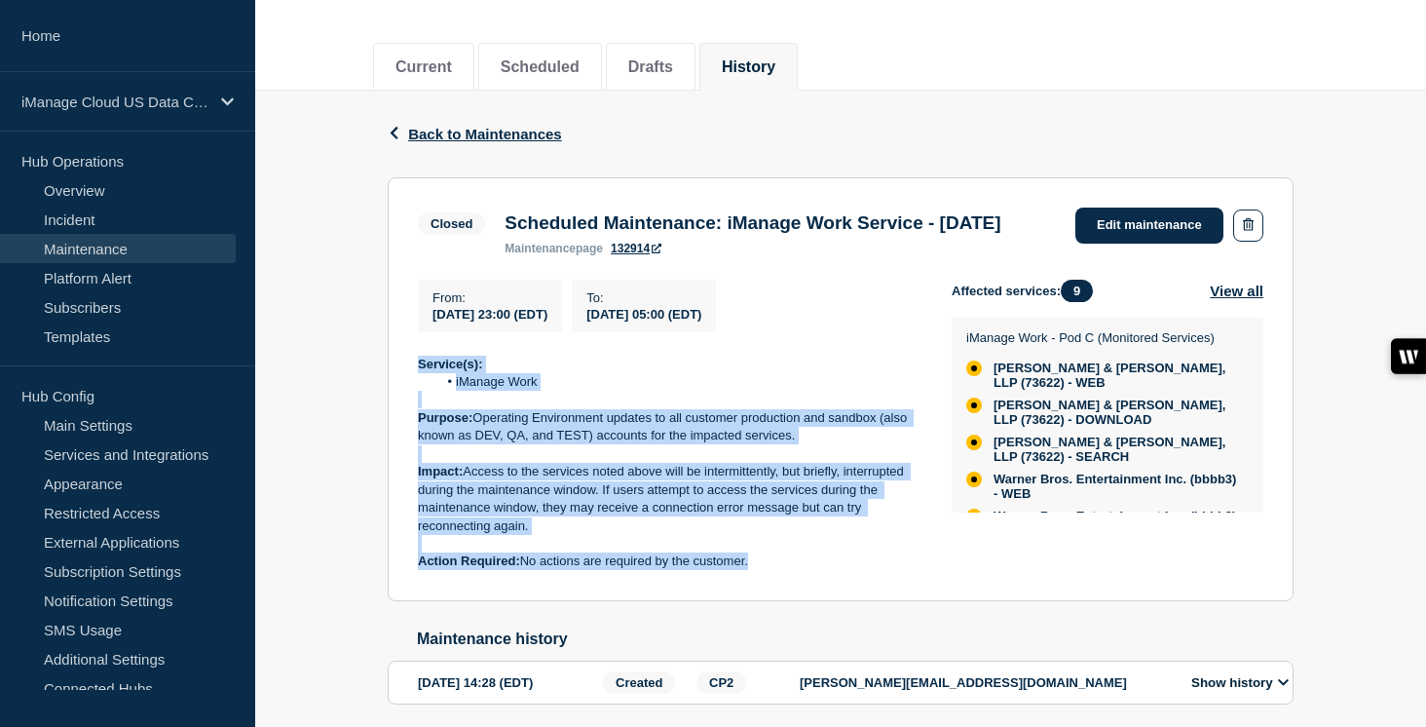
click at [502, 228] on div "Scheduled Maintenance: iManage Work Service - August 23, 2025 maintenance page …" at bounding box center [752, 233] width 515 height 43
copy h3 "Scheduled Maintenance: iManage Work Service - August 23, 2025"
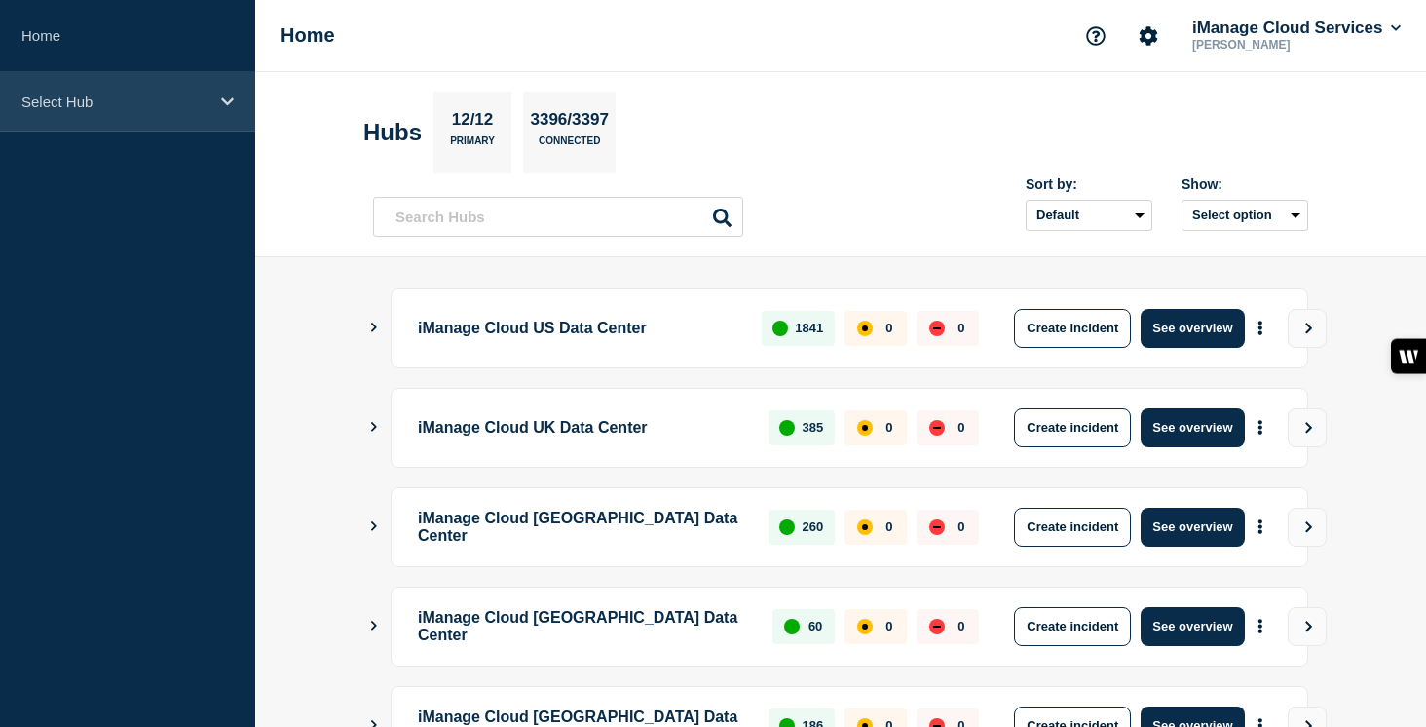
click at [148, 111] on div "Select Hub" at bounding box center [127, 101] width 255 height 59
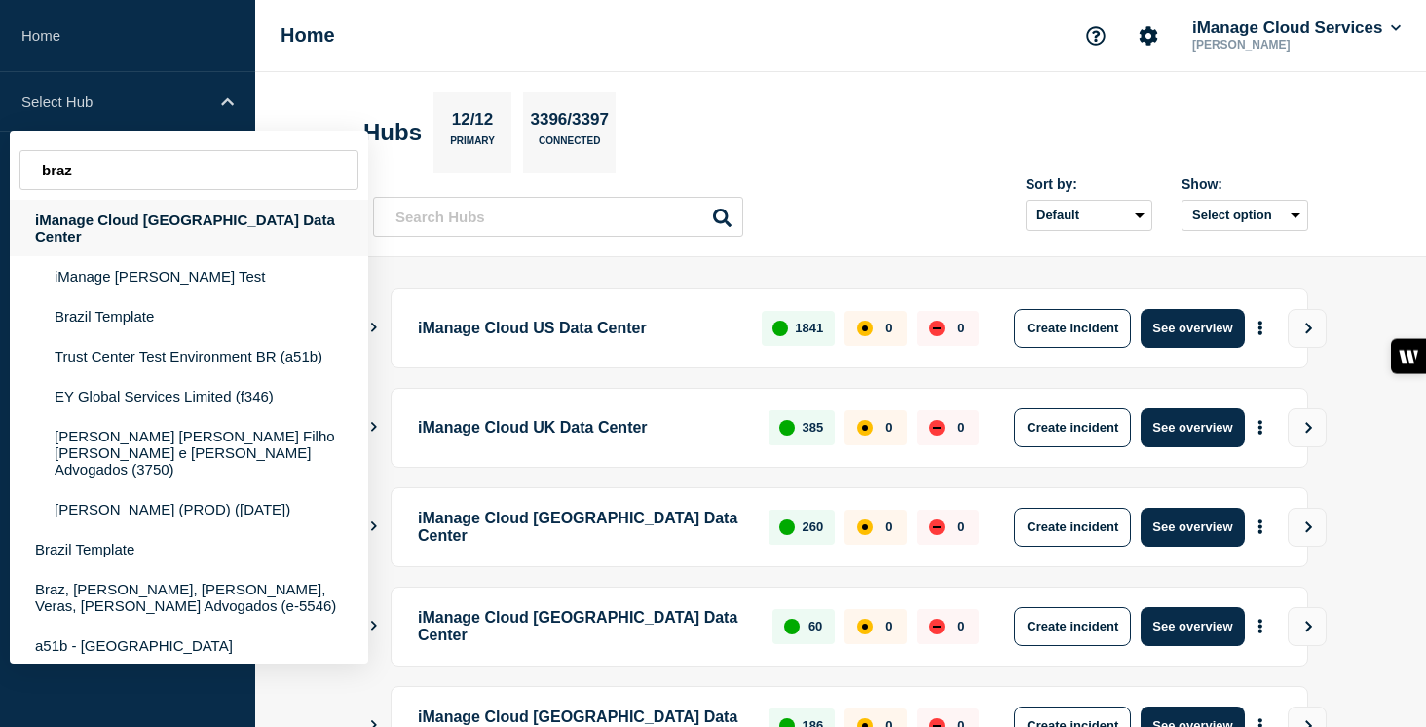
type input "braz"
click at [166, 226] on div "iManage Cloud [GEOGRAPHIC_DATA] Data Center" at bounding box center [189, 228] width 358 height 56
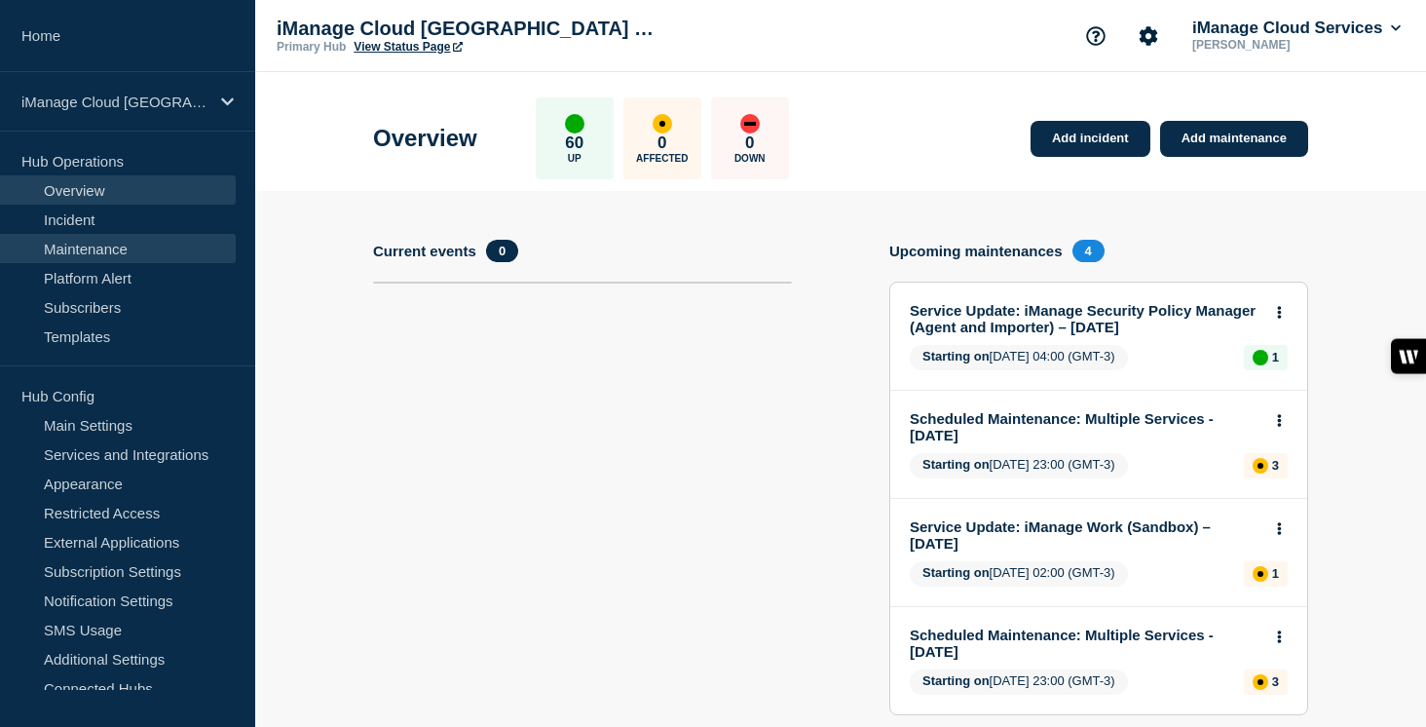
click at [168, 248] on link "Maintenance" at bounding box center [118, 248] width 236 height 29
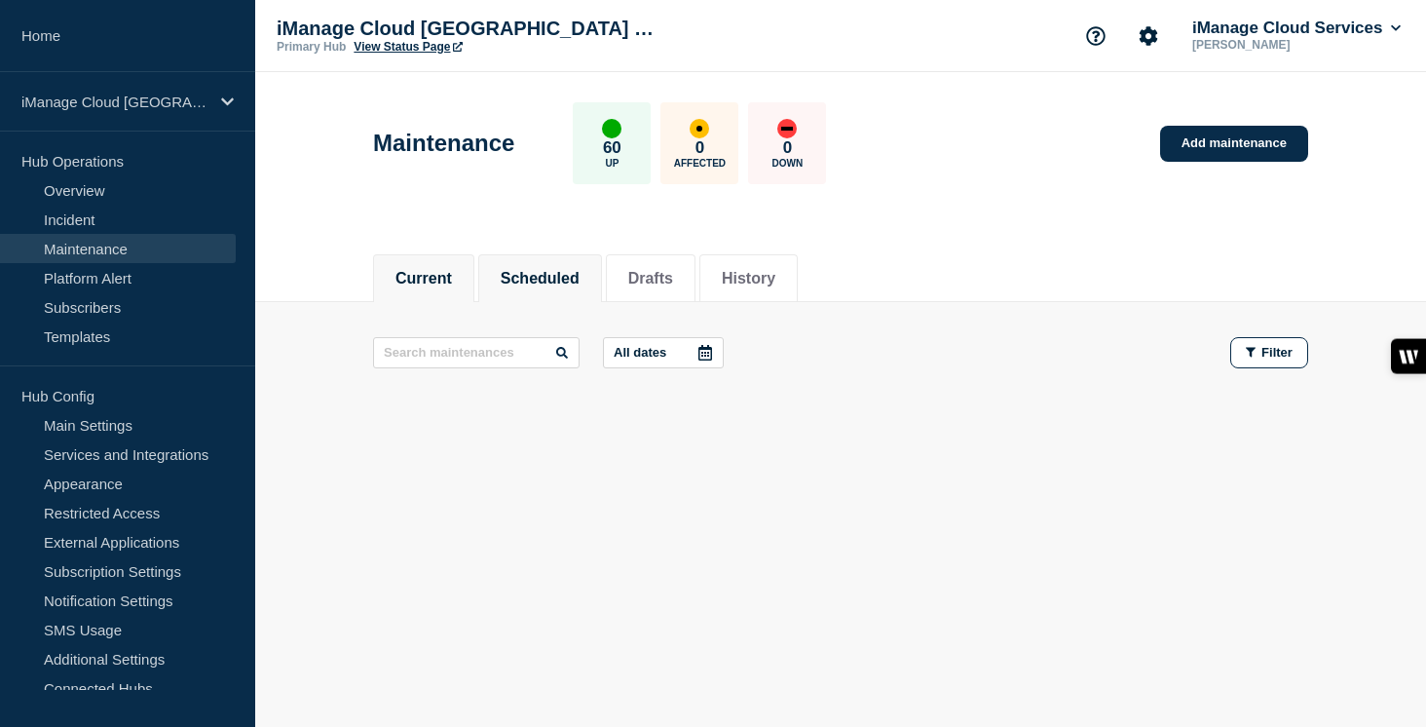
click at [554, 287] on li "Scheduled" at bounding box center [540, 278] width 124 height 48
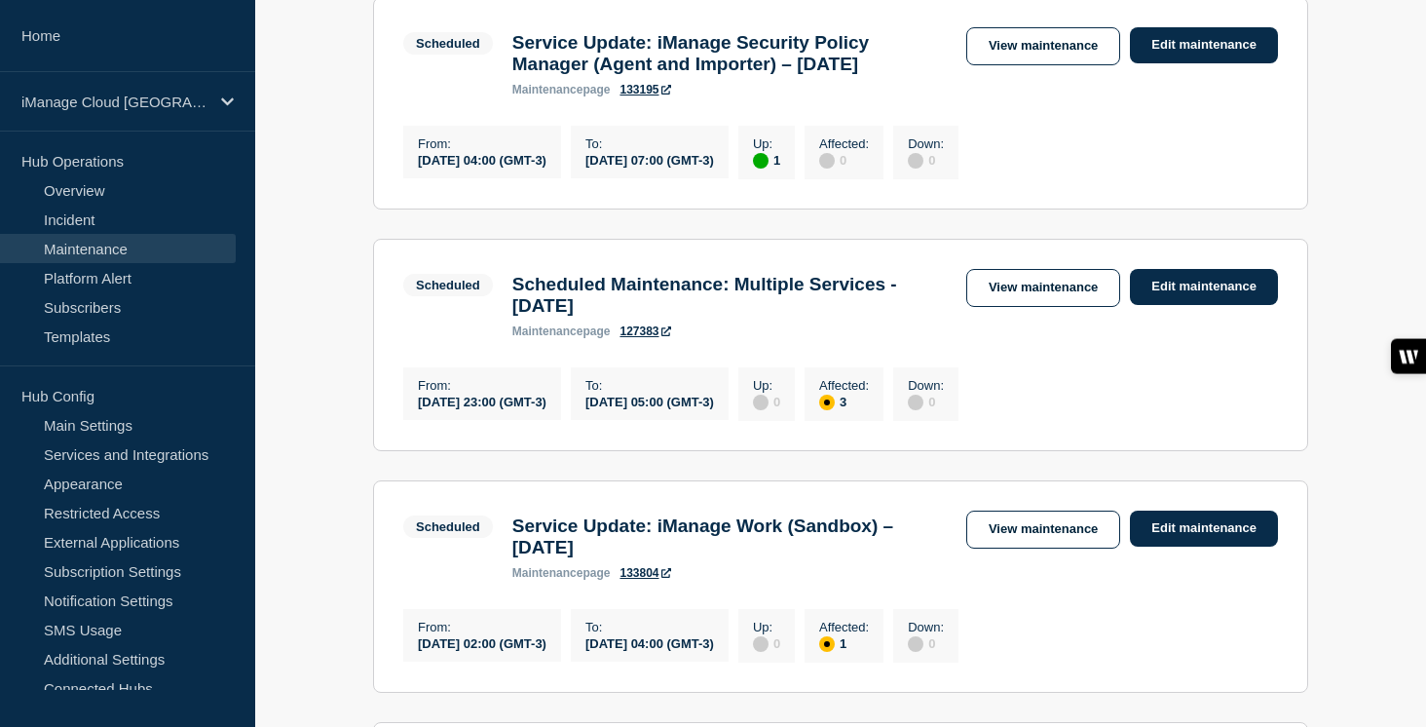
scroll to position [428, 0]
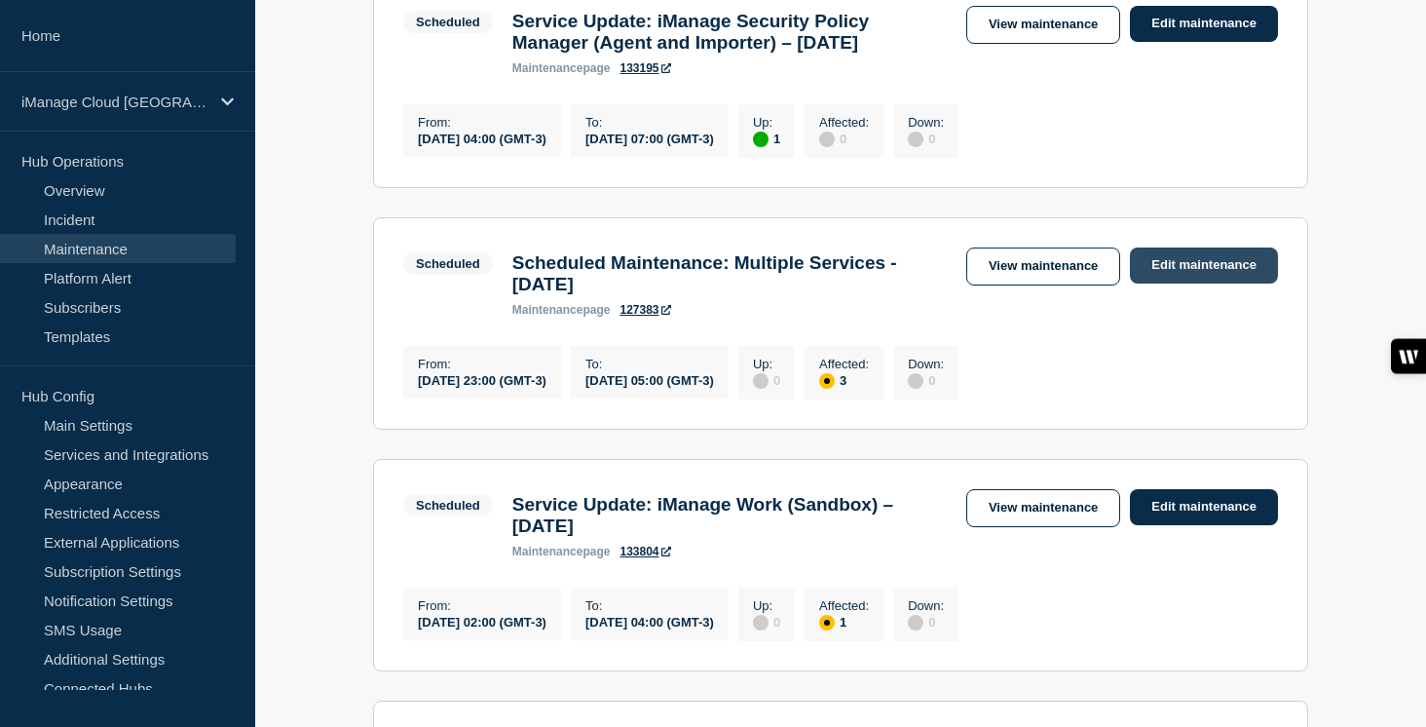
click at [1181, 281] on link "Edit maintenance" at bounding box center [1204, 265] width 148 height 36
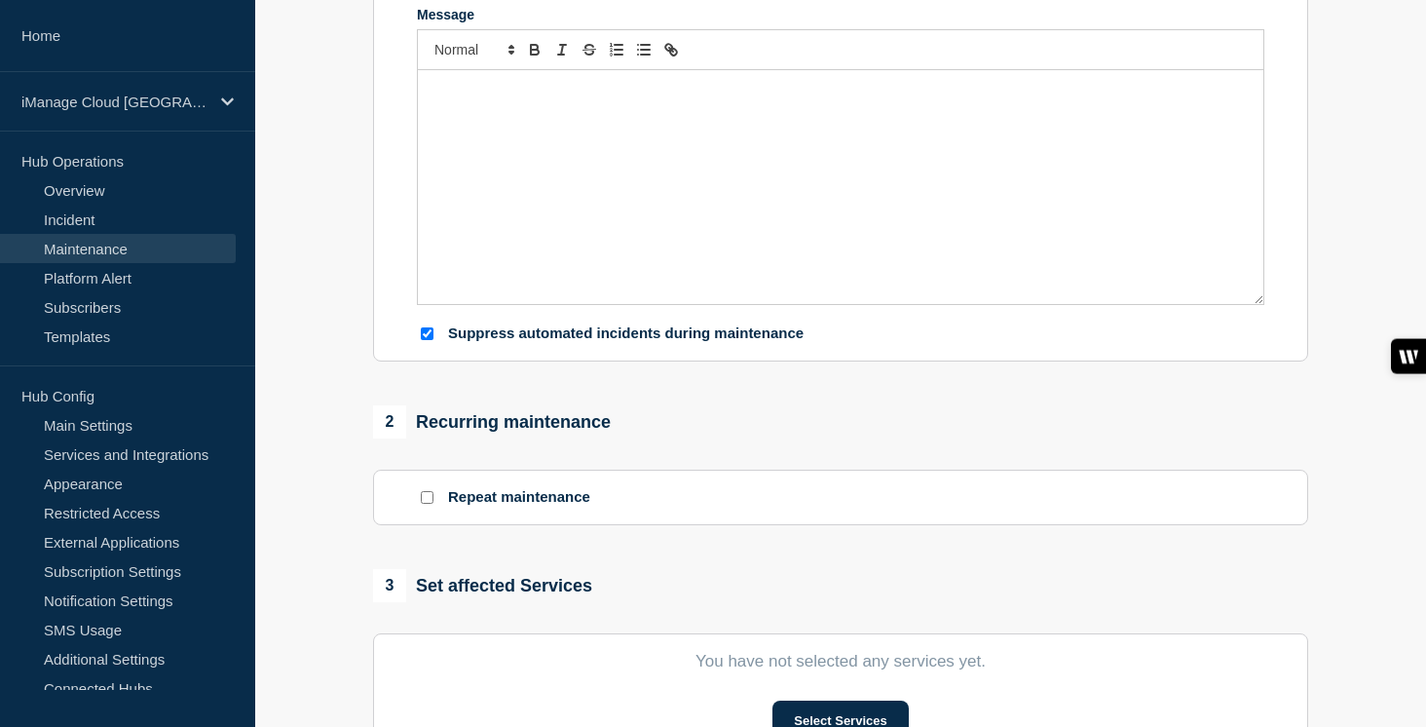
type input "Scheduled Maintenance: Multiple Services - September 6, 2025"
type input "2025-09-06"
type input "23:00"
type input "2025-09-07"
type input "05:00"
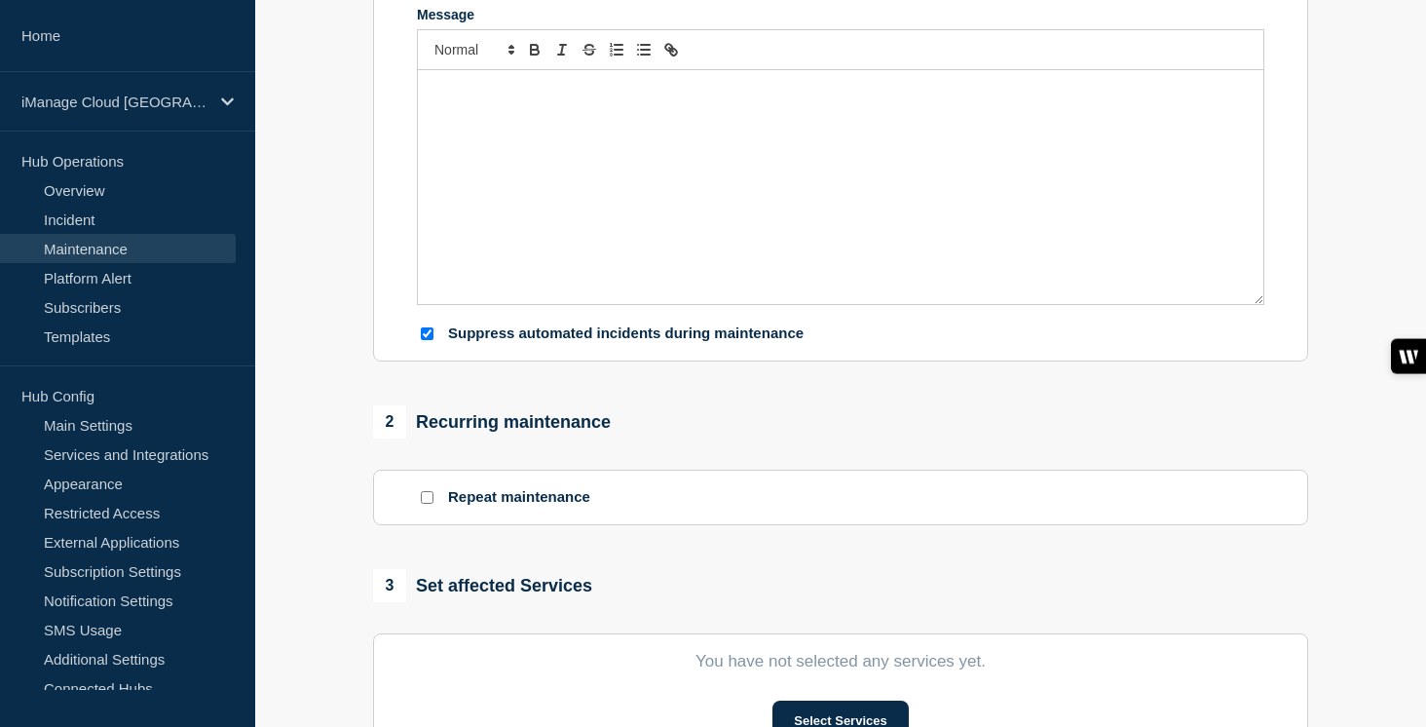
checkbox input "true"
checkbox input "false"
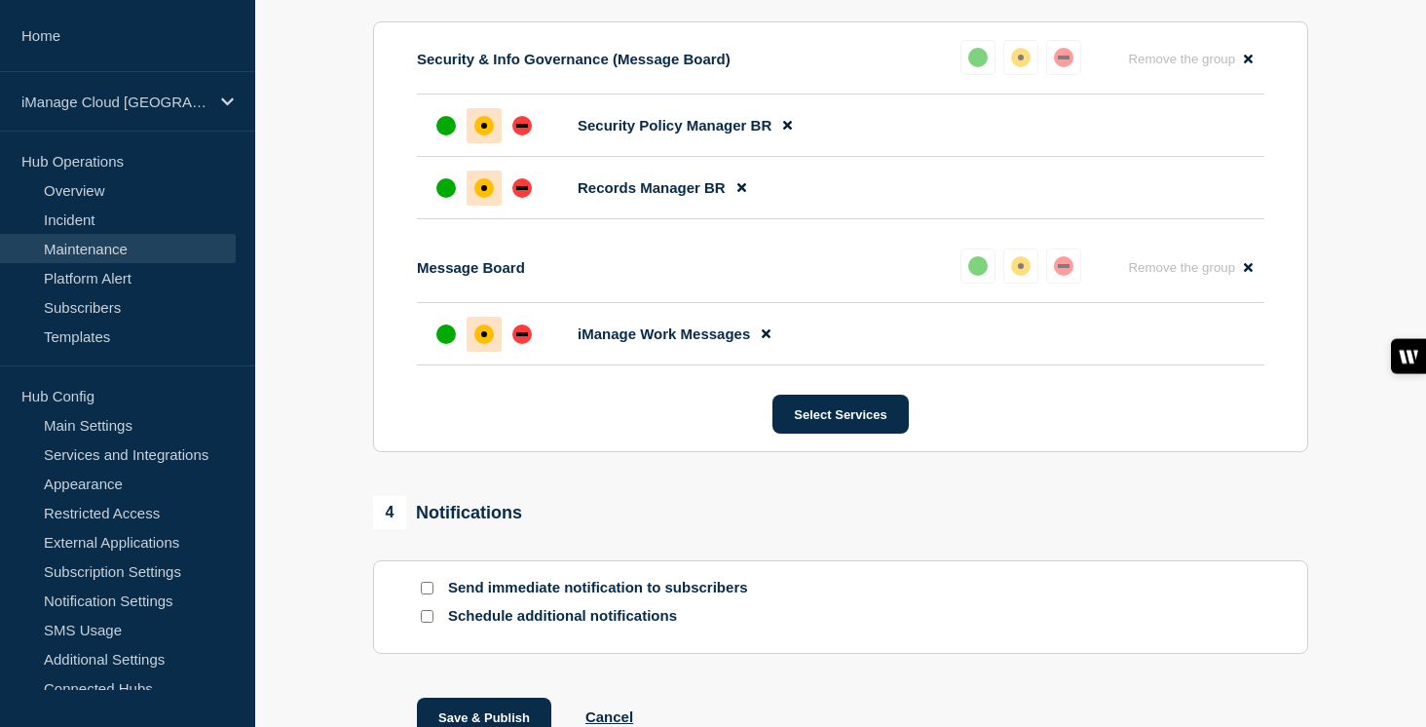
scroll to position [1073, 0]
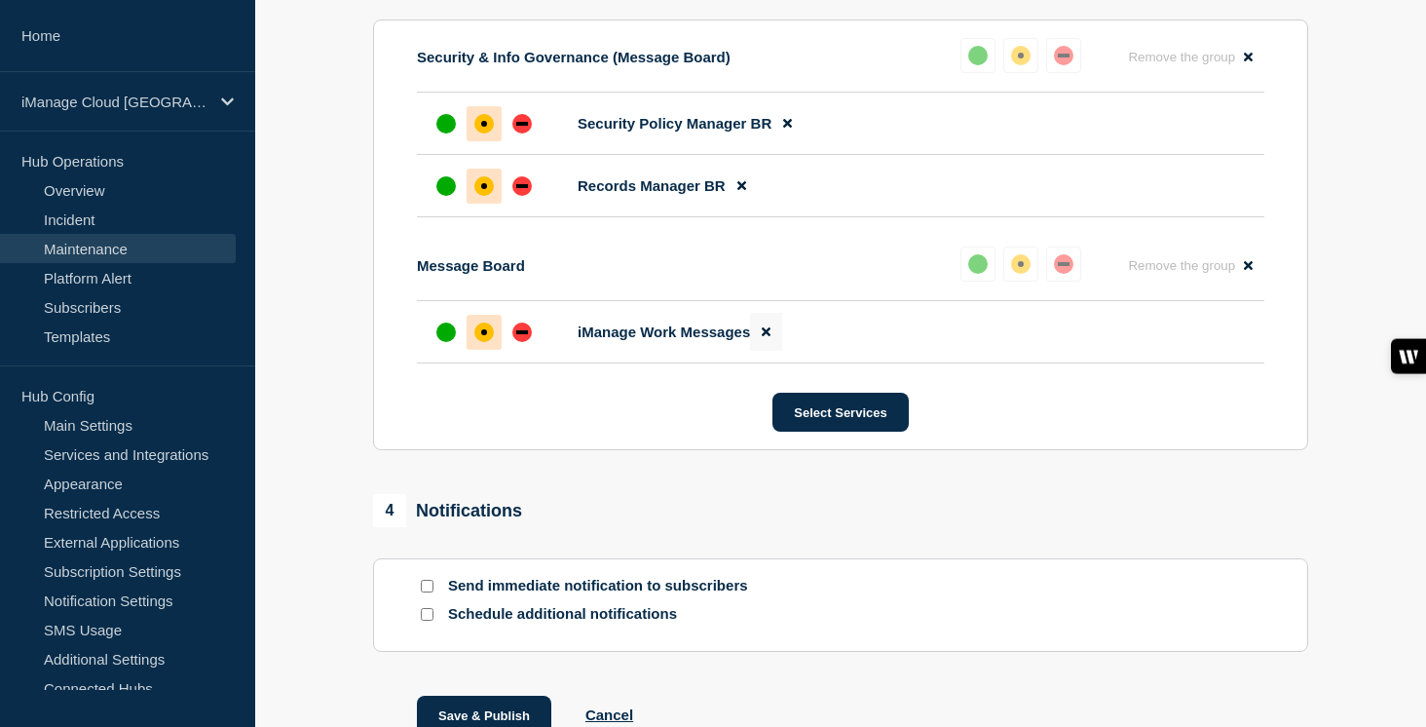
click at [767, 337] on icon at bounding box center [766, 332] width 9 height 9
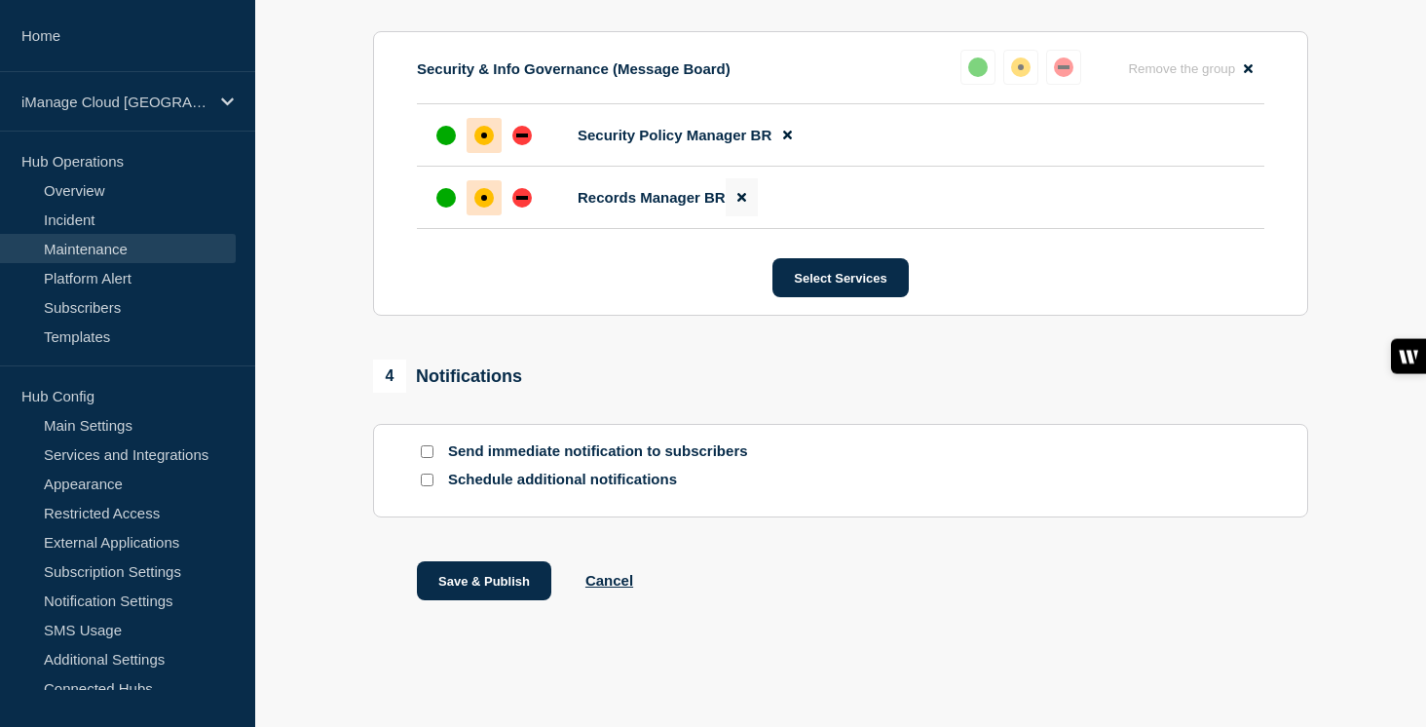
click at [737, 204] on icon at bounding box center [741, 197] width 9 height 13
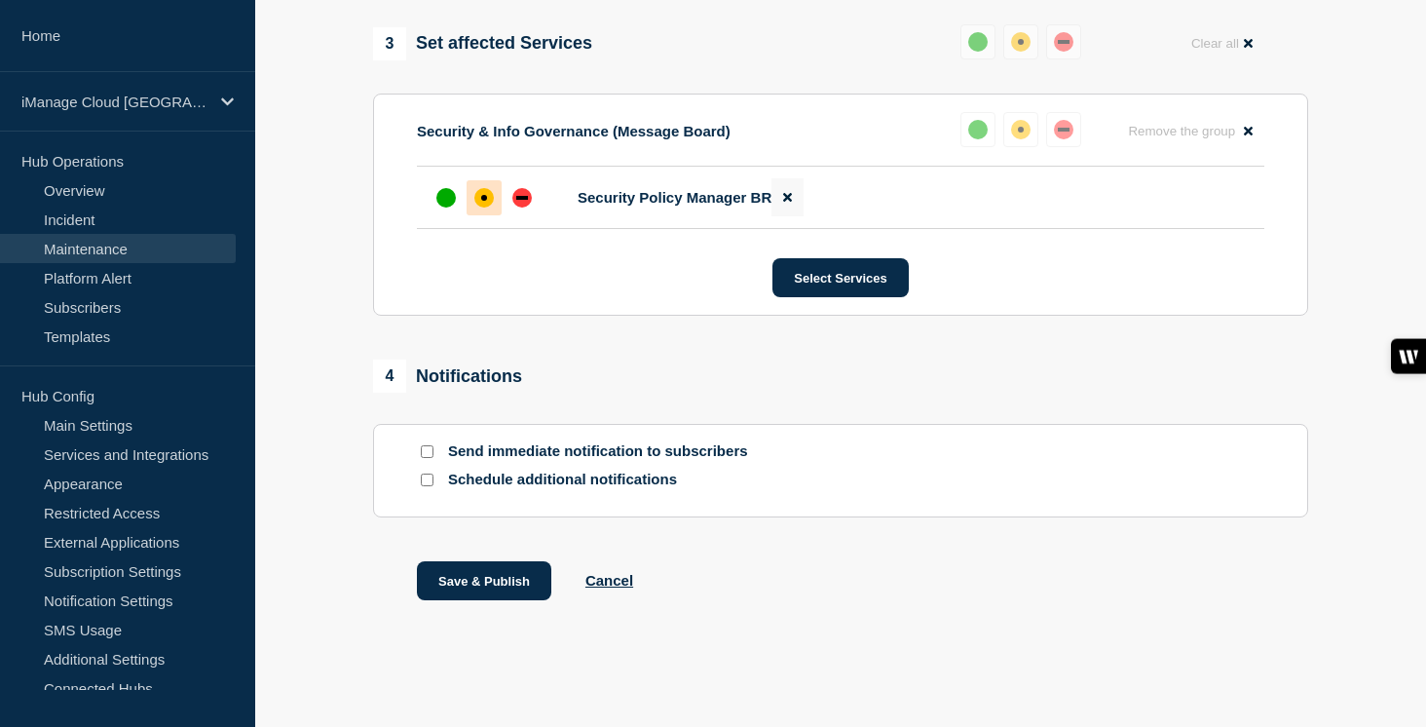
click at [783, 194] on icon at bounding box center [787, 198] width 9 height 9
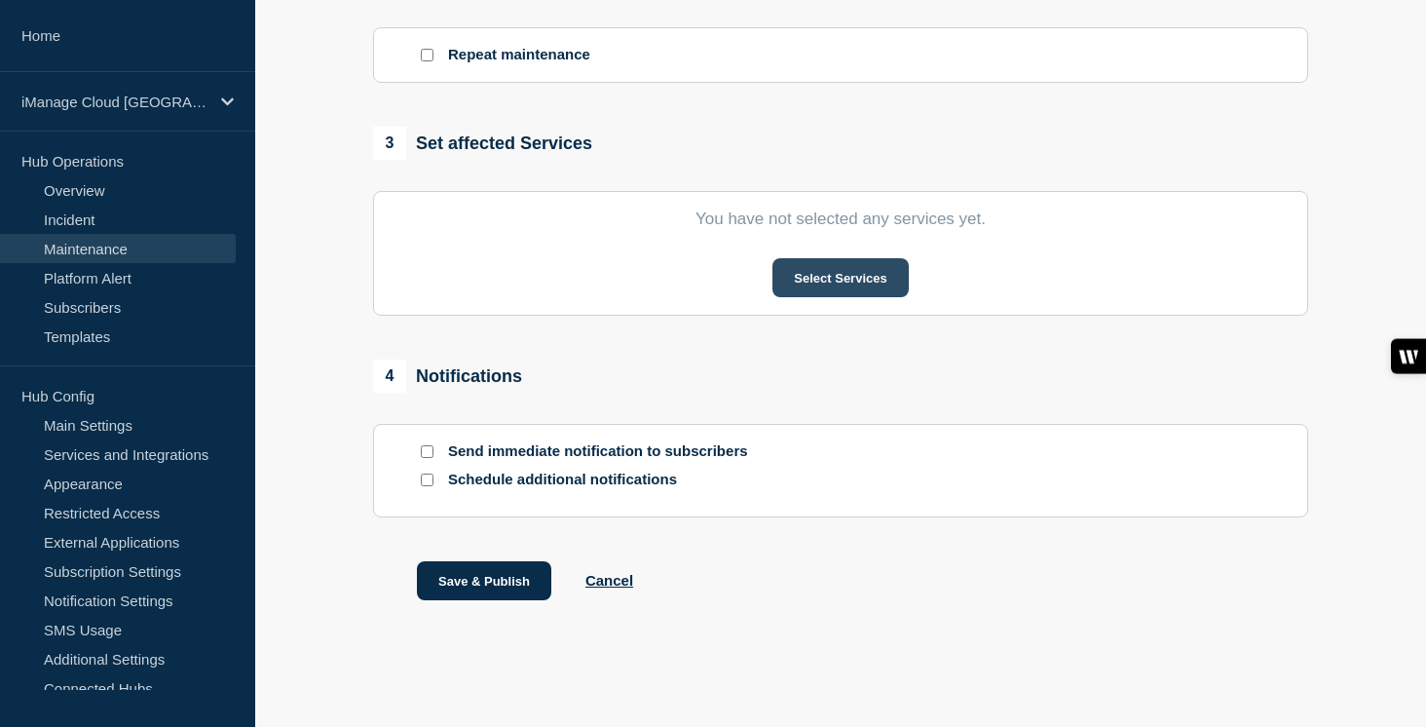
click at [849, 271] on button "Select Services" at bounding box center [839, 277] width 135 height 39
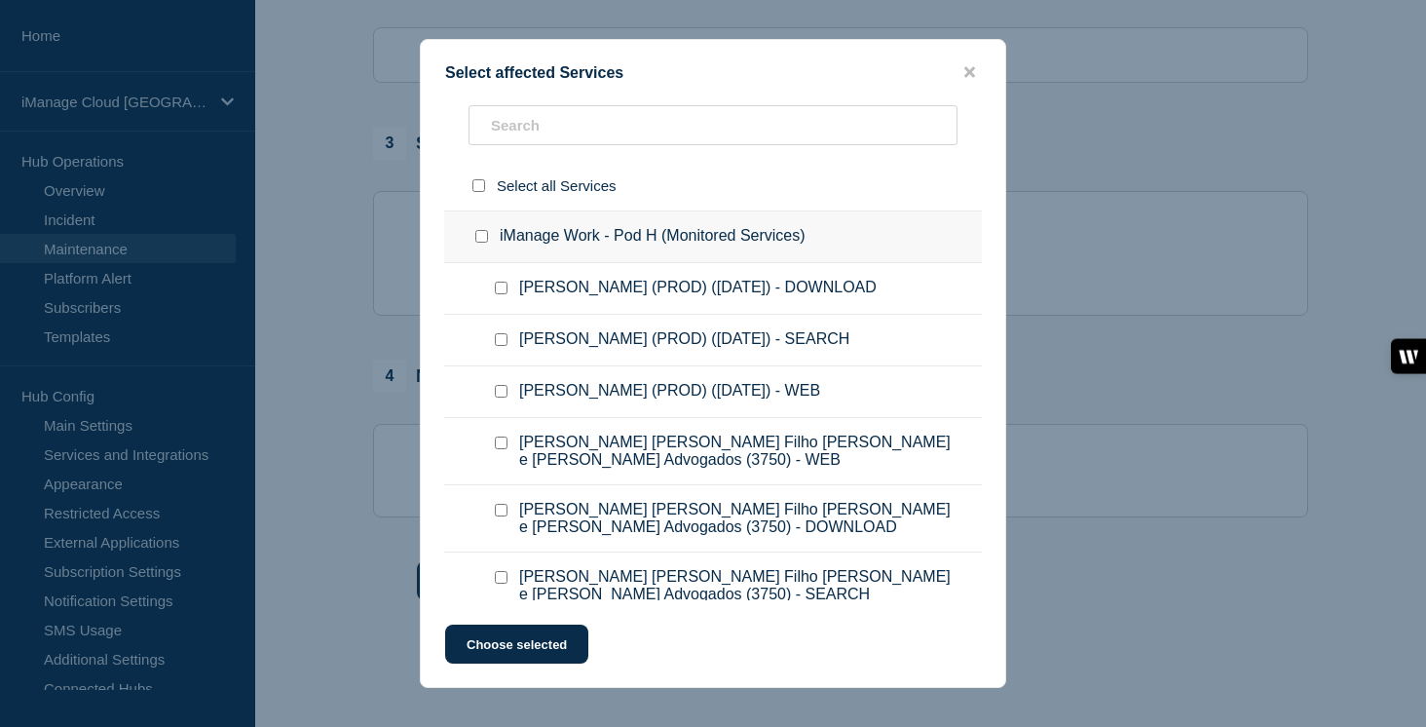
click at [483, 239] on input "iManage Work - Pod H (Monitored Services) checkbox" at bounding box center [481, 236] width 13 height 13
checkbox input "true"
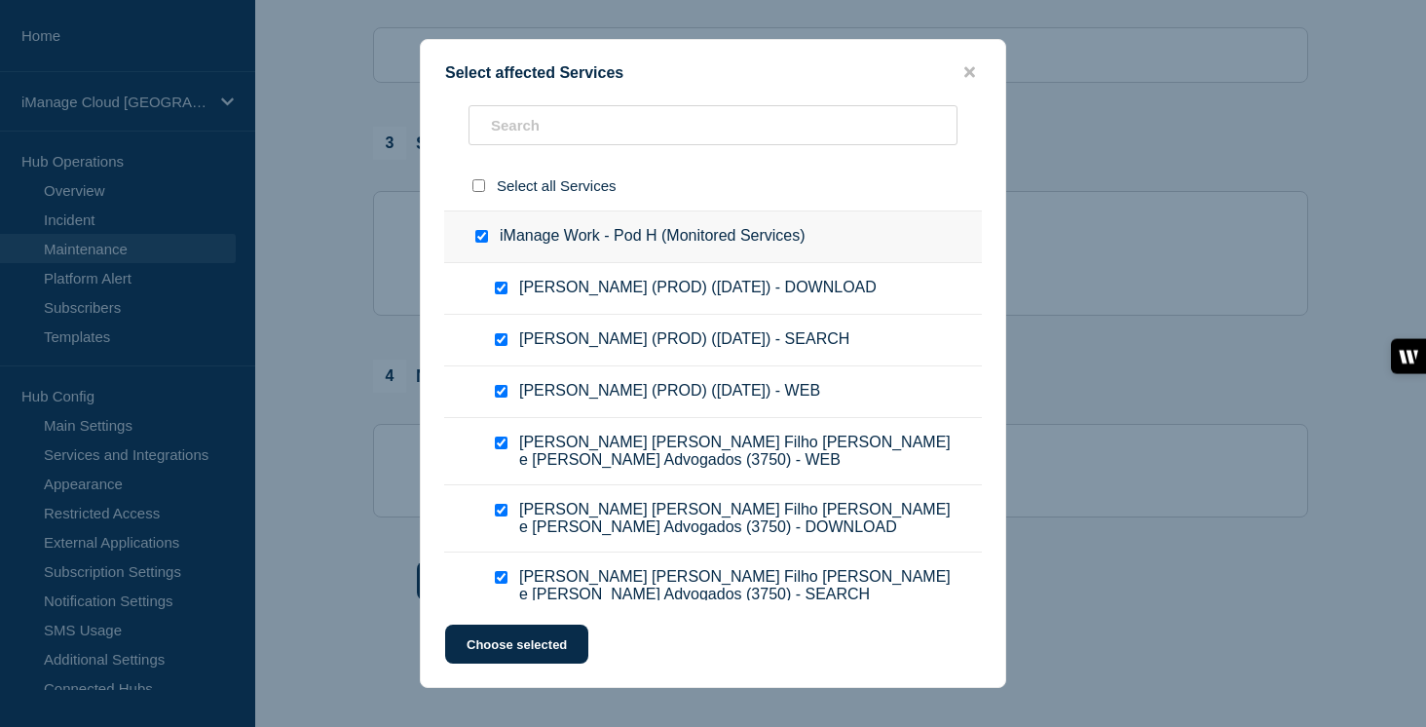
checkbox input "true"
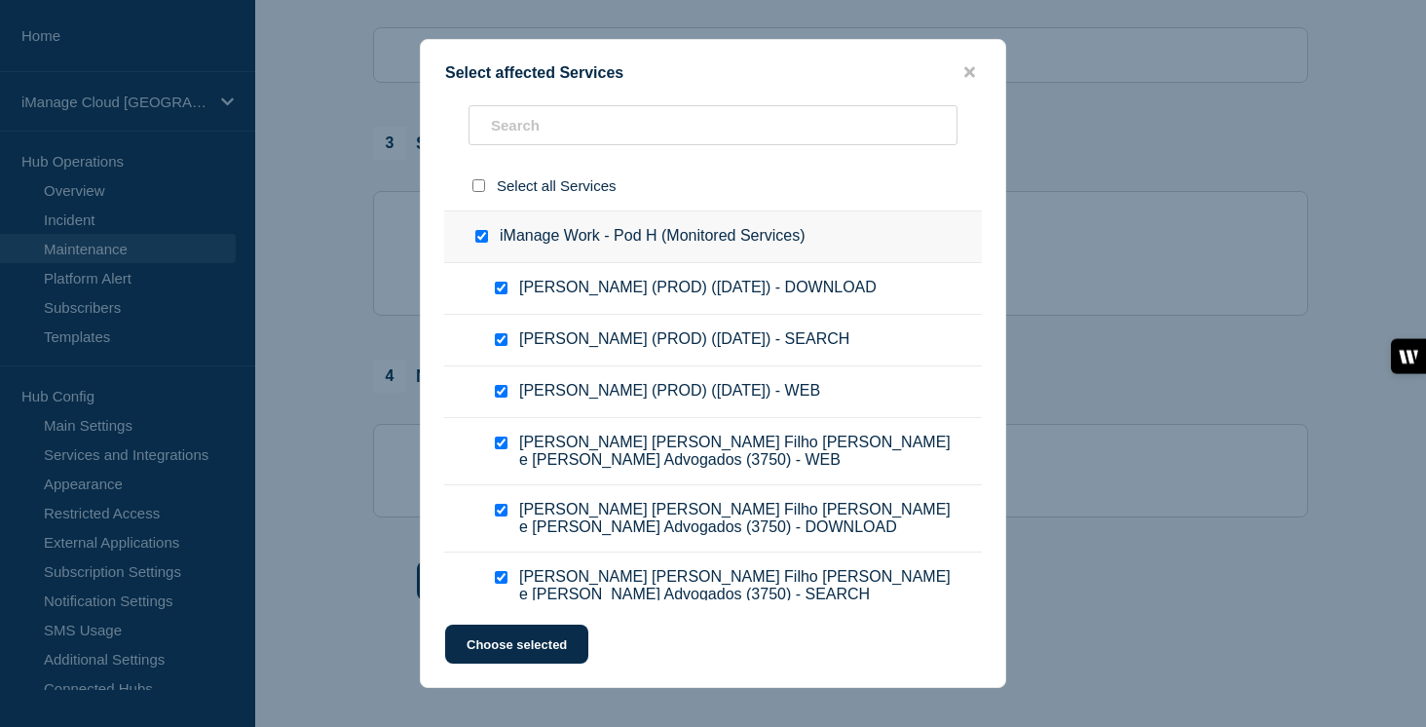
checkbox input "true"
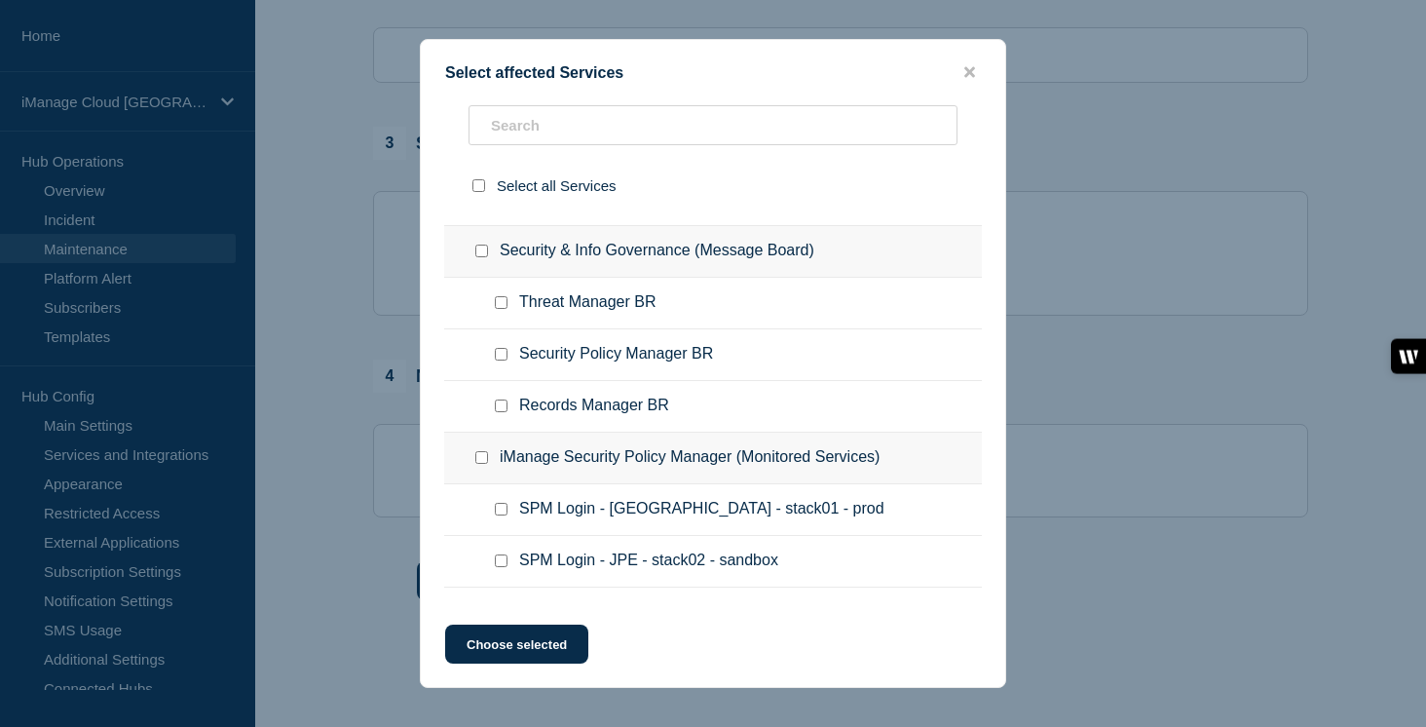
scroll to position [864, 0]
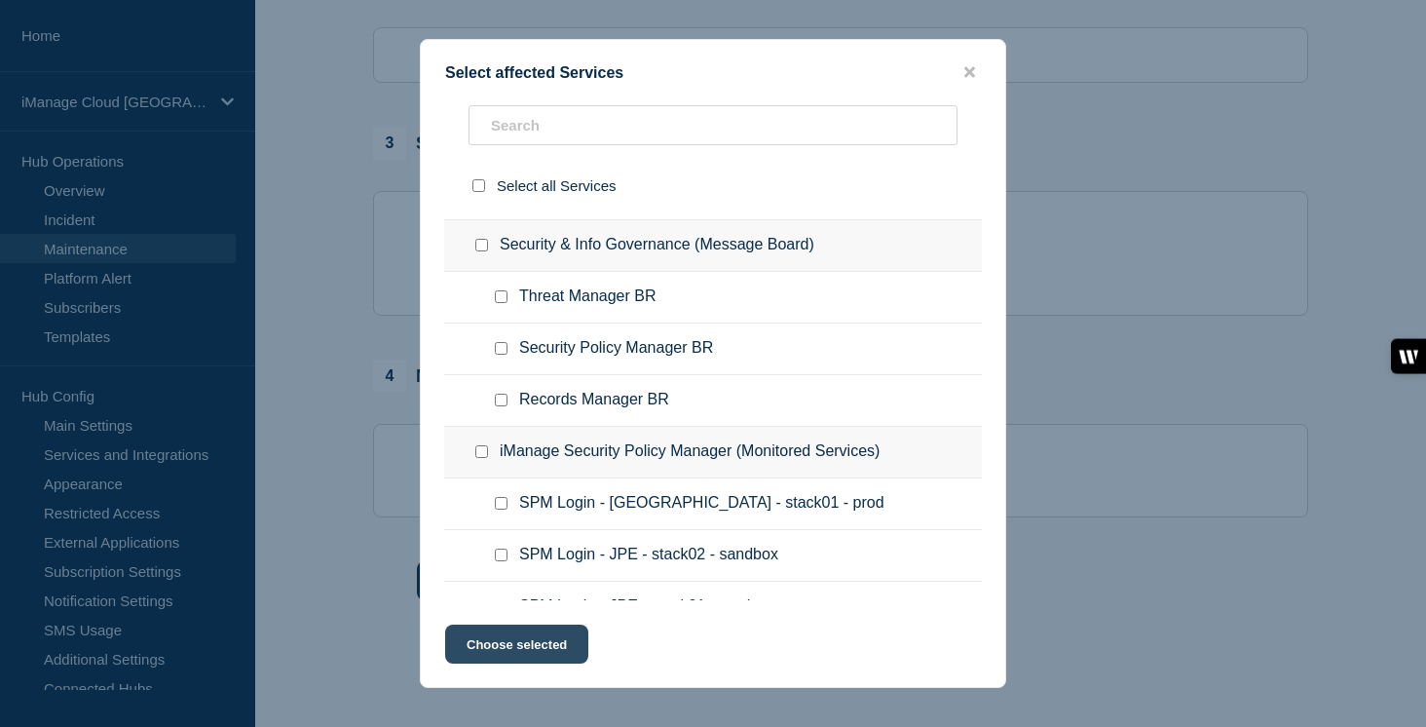
click at [548, 654] on button "Choose selected" at bounding box center [516, 643] width 143 height 39
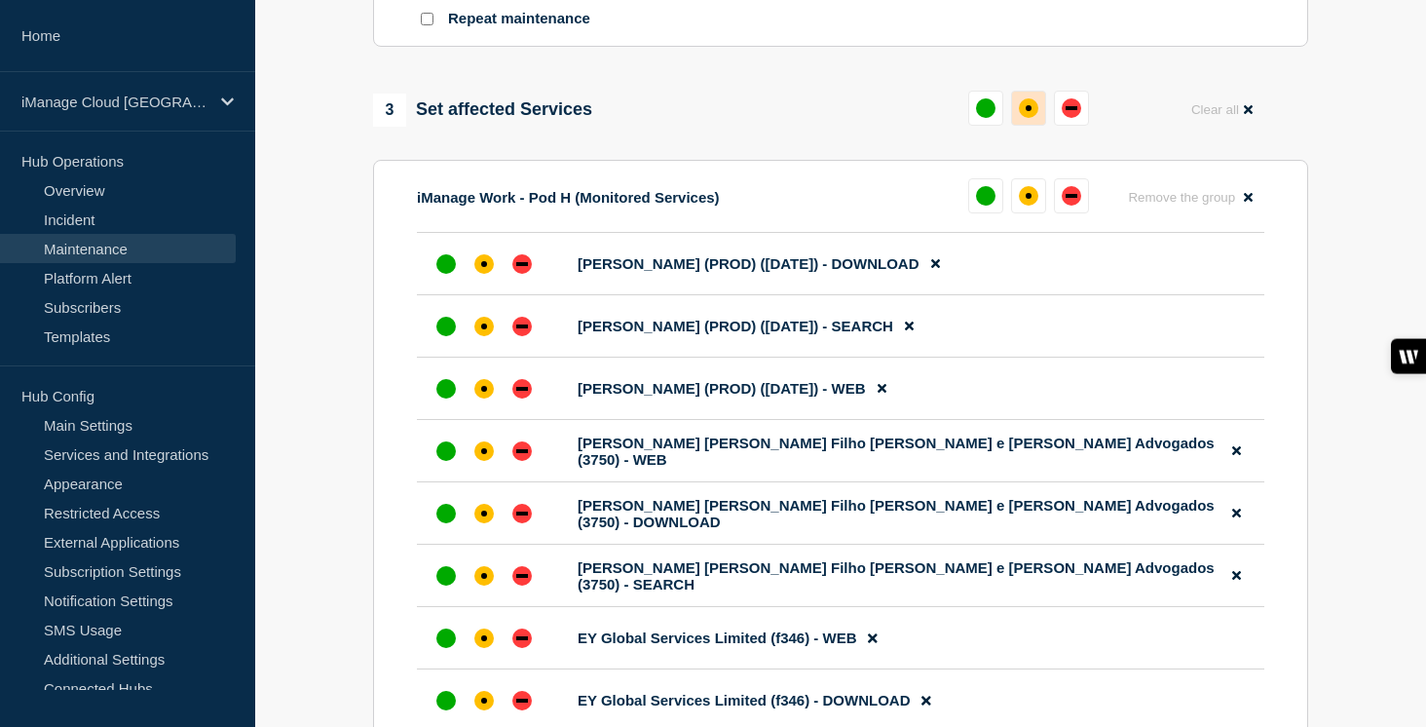
click at [1037, 118] on div "affected" at bounding box center [1028, 107] width 19 height 19
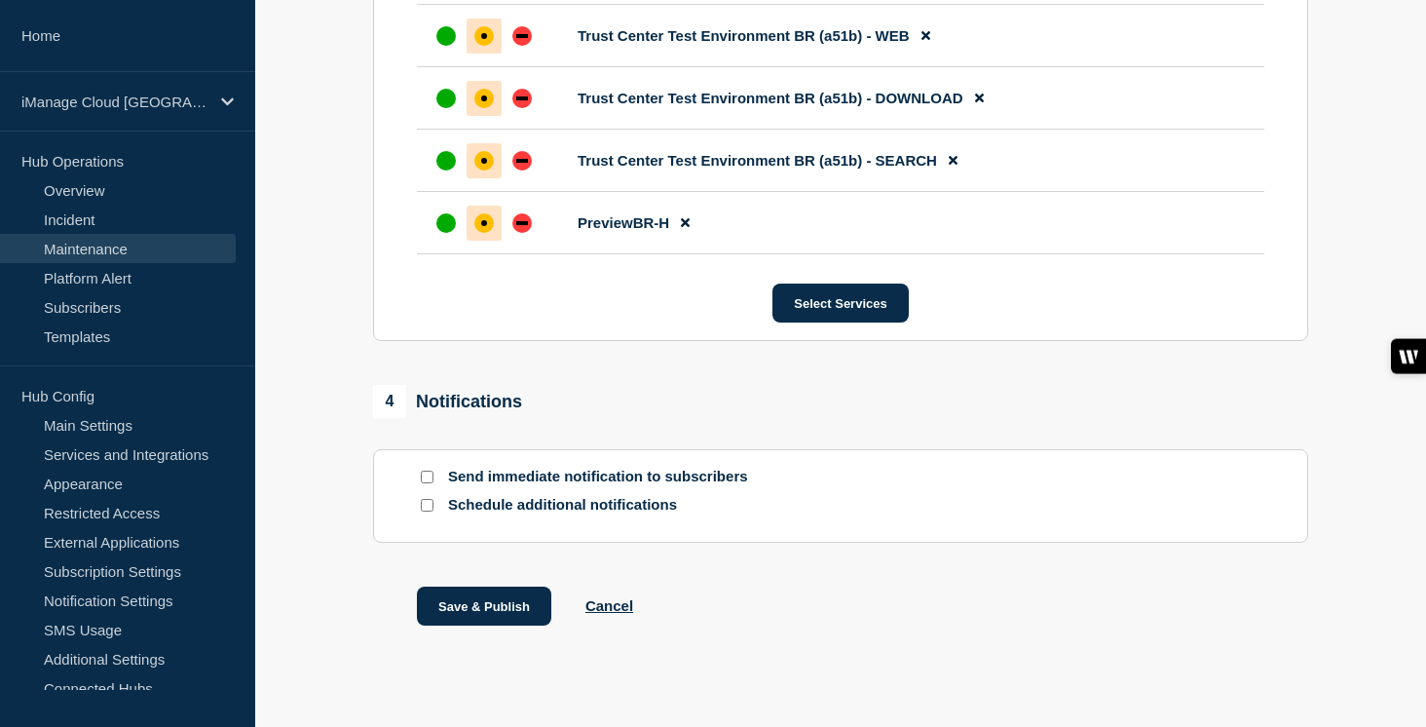
scroll to position [1831, 0]
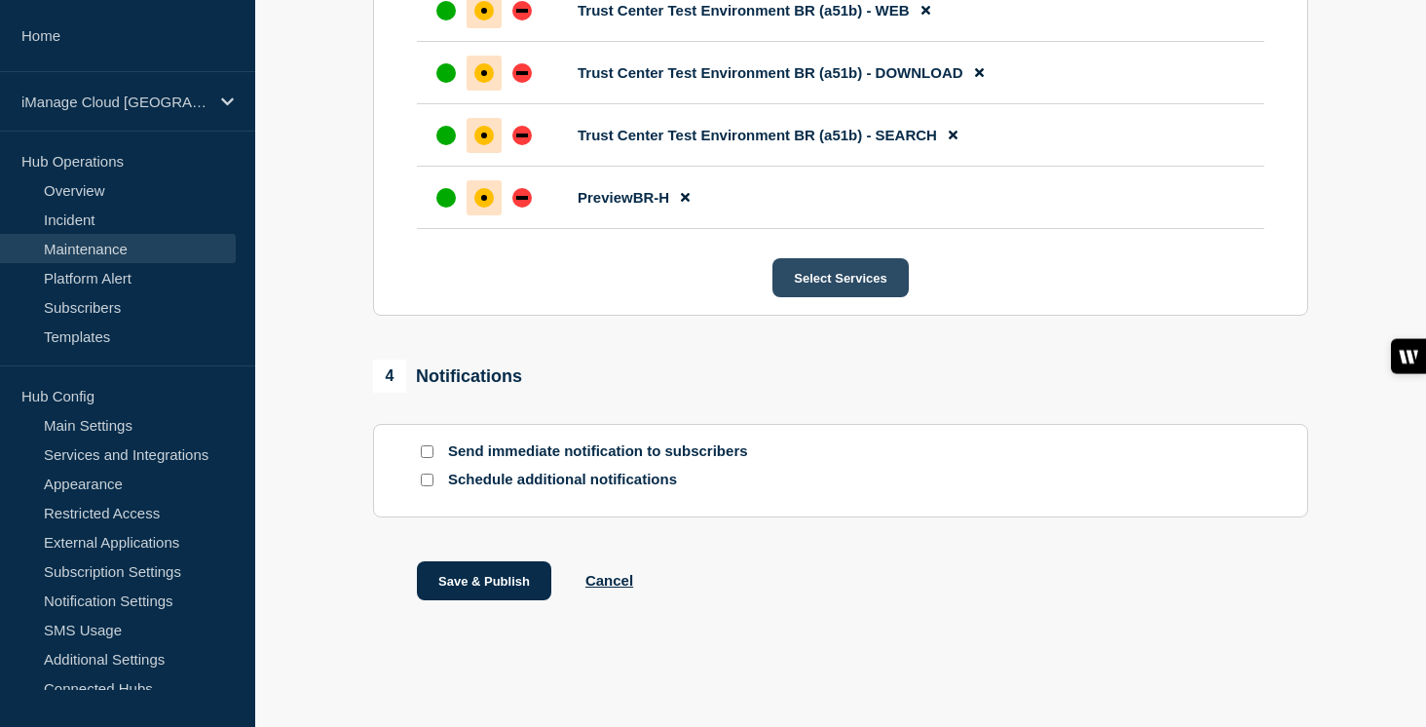
click at [830, 258] on button "Select Services" at bounding box center [839, 277] width 135 height 39
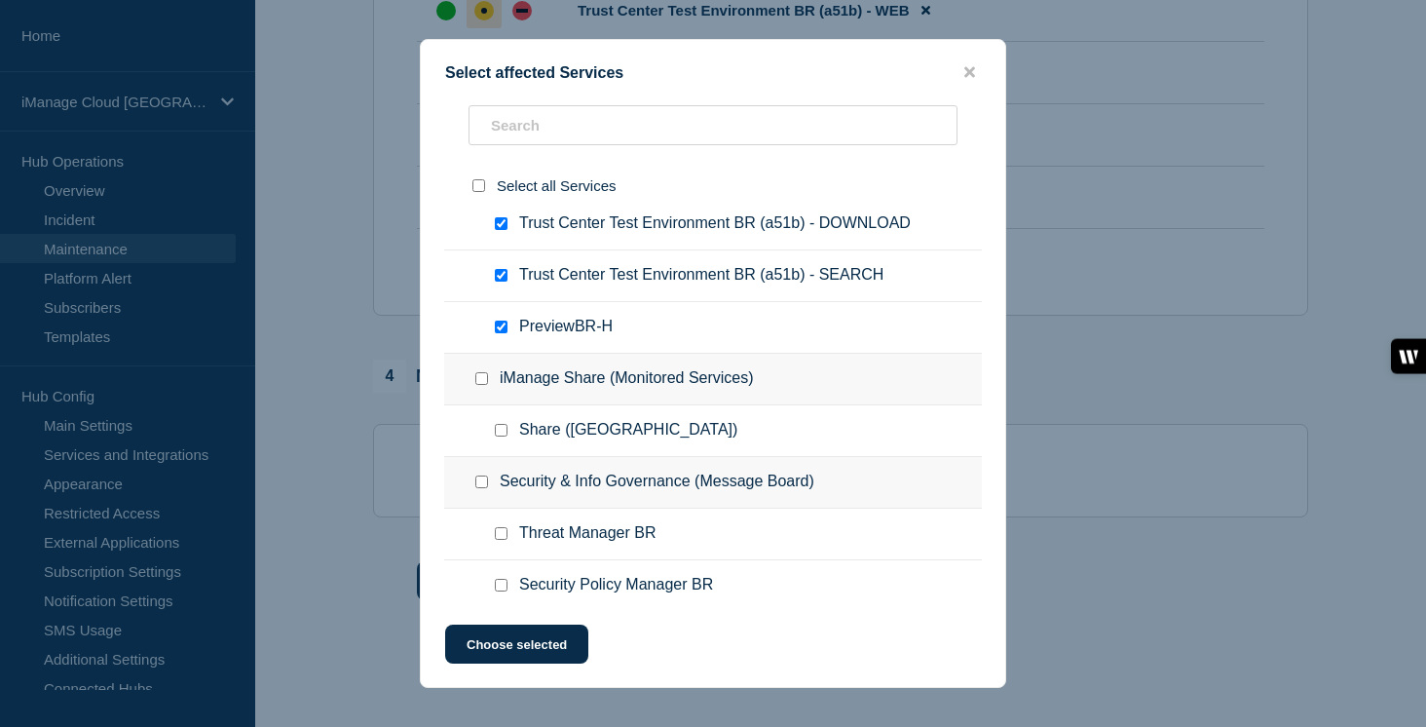
scroll to position [953, 0]
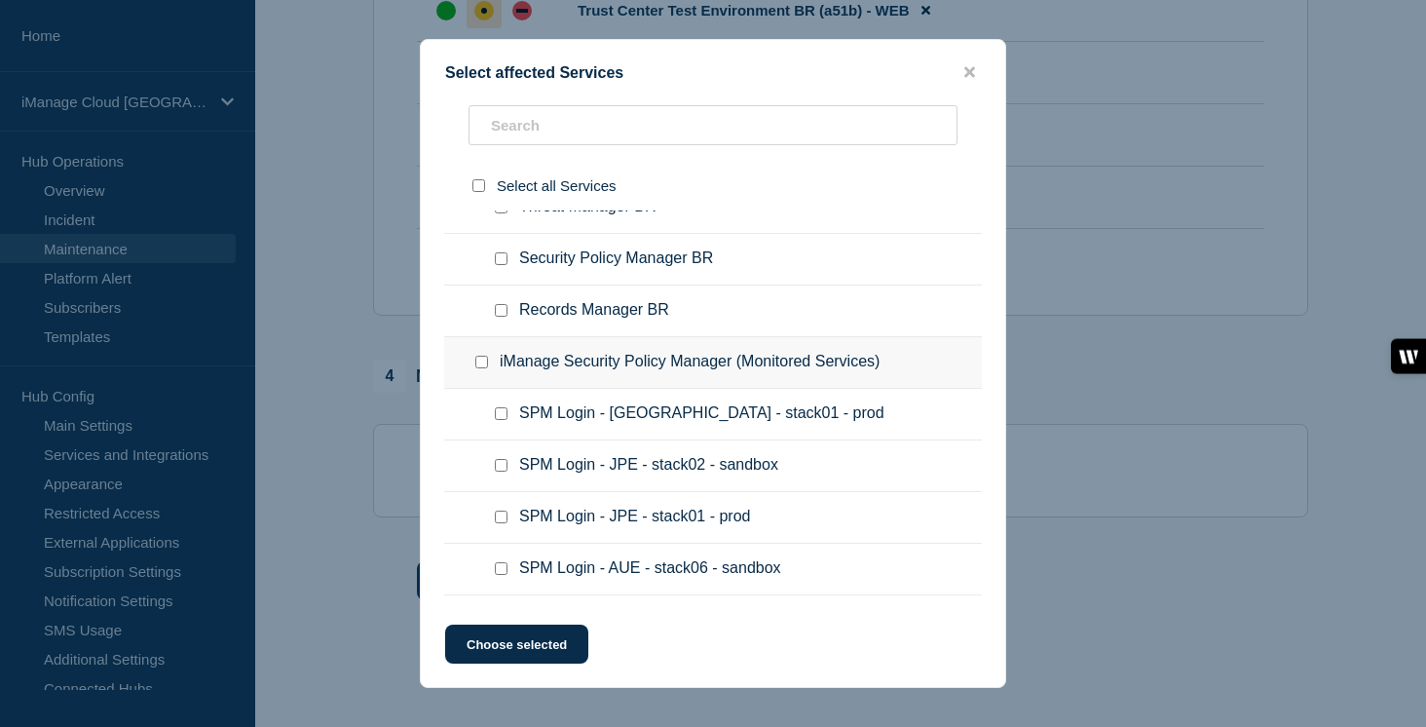
click at [500, 265] on input "Security Policy Manager BR checkbox" at bounding box center [501, 258] width 13 height 13
checkbox input "true"
click at [505, 317] on input "Records Manager BR checkbox" at bounding box center [501, 310] width 13 height 13
checkbox input "true"
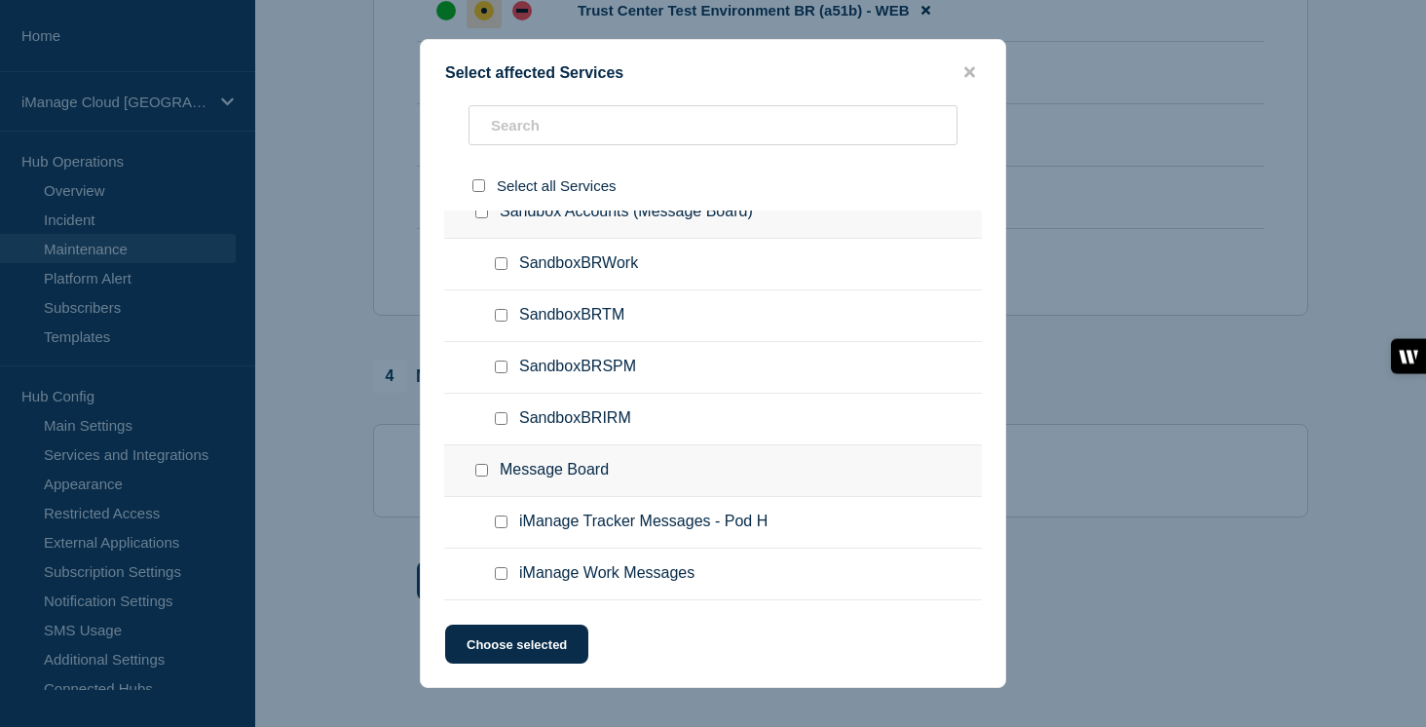
scroll to position [3207, 0]
click at [505, 643] on button "Choose selected" at bounding box center [516, 643] width 143 height 39
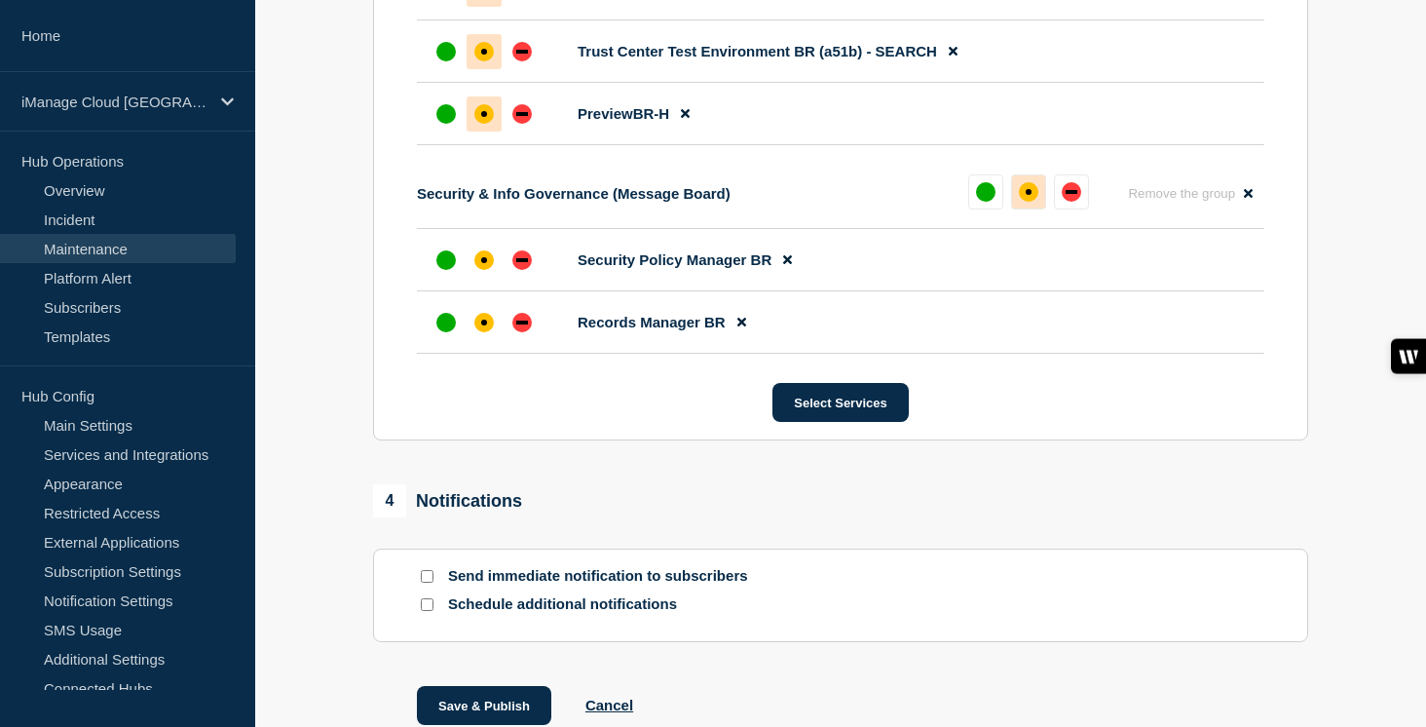
click at [1033, 202] on div "affected" at bounding box center [1028, 191] width 19 height 19
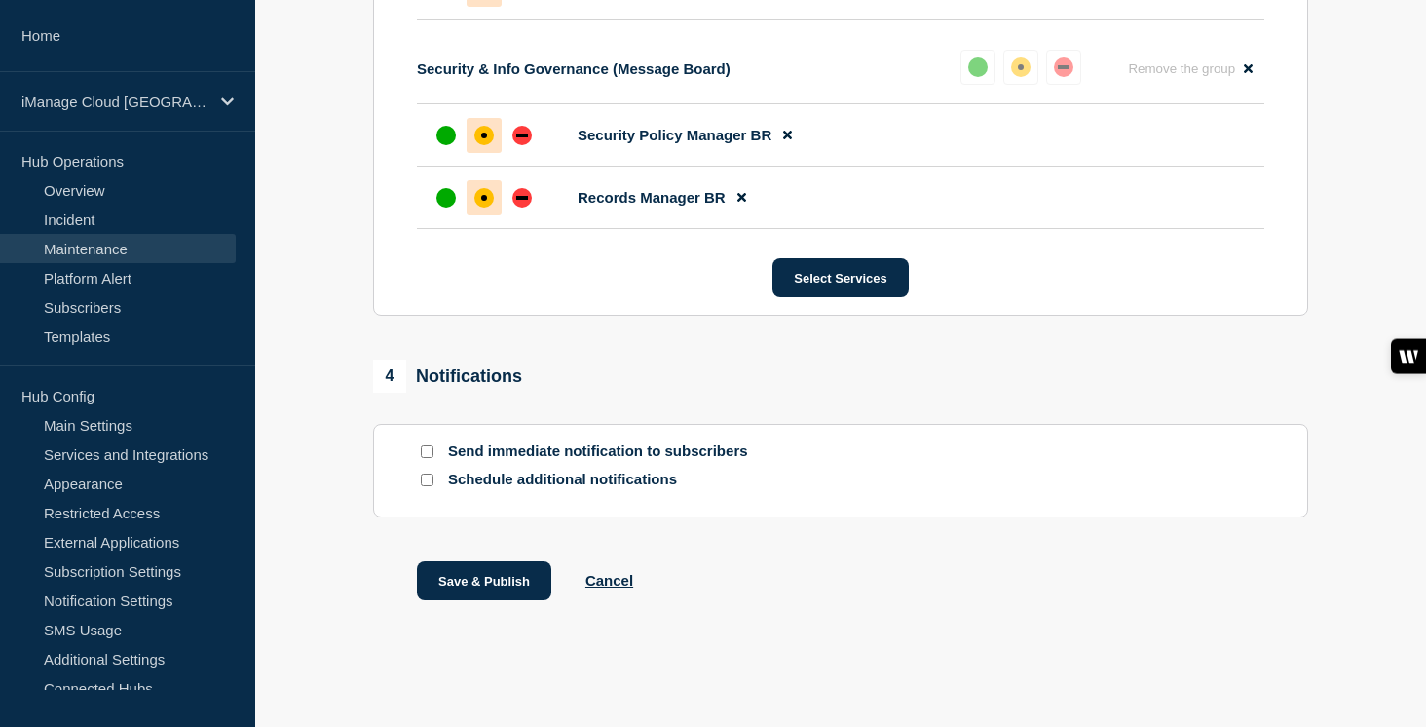
click at [427, 445] on input "Send immediate notification to subscribers" at bounding box center [427, 451] width 13 height 13
checkbox input "true"
click at [426, 489] on div "Schedule additional notifications" at bounding box center [840, 484] width 847 height 28
click at [426, 479] on input "Schedule additional notifications" at bounding box center [427, 479] width 13 height 13
checkbox input "true"
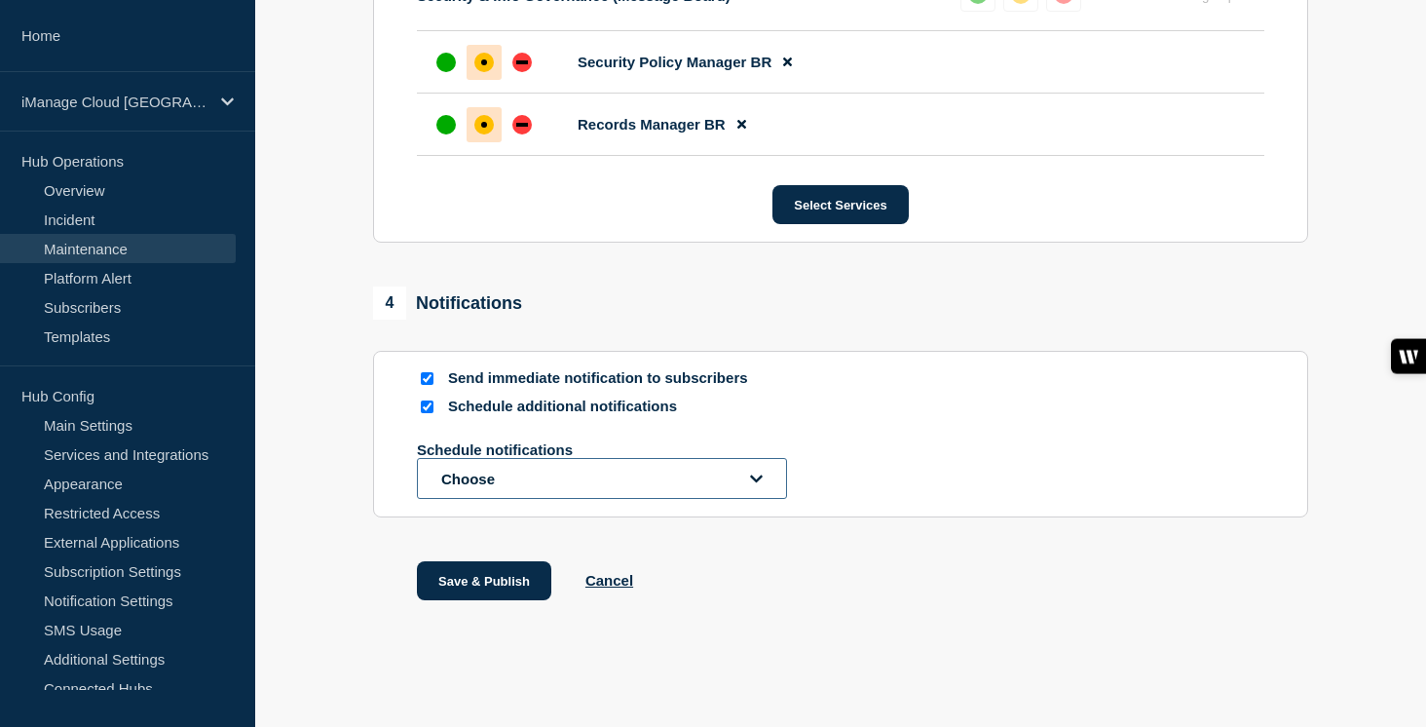
click at [489, 499] on button "Choose" at bounding box center [602, 478] width 370 height 41
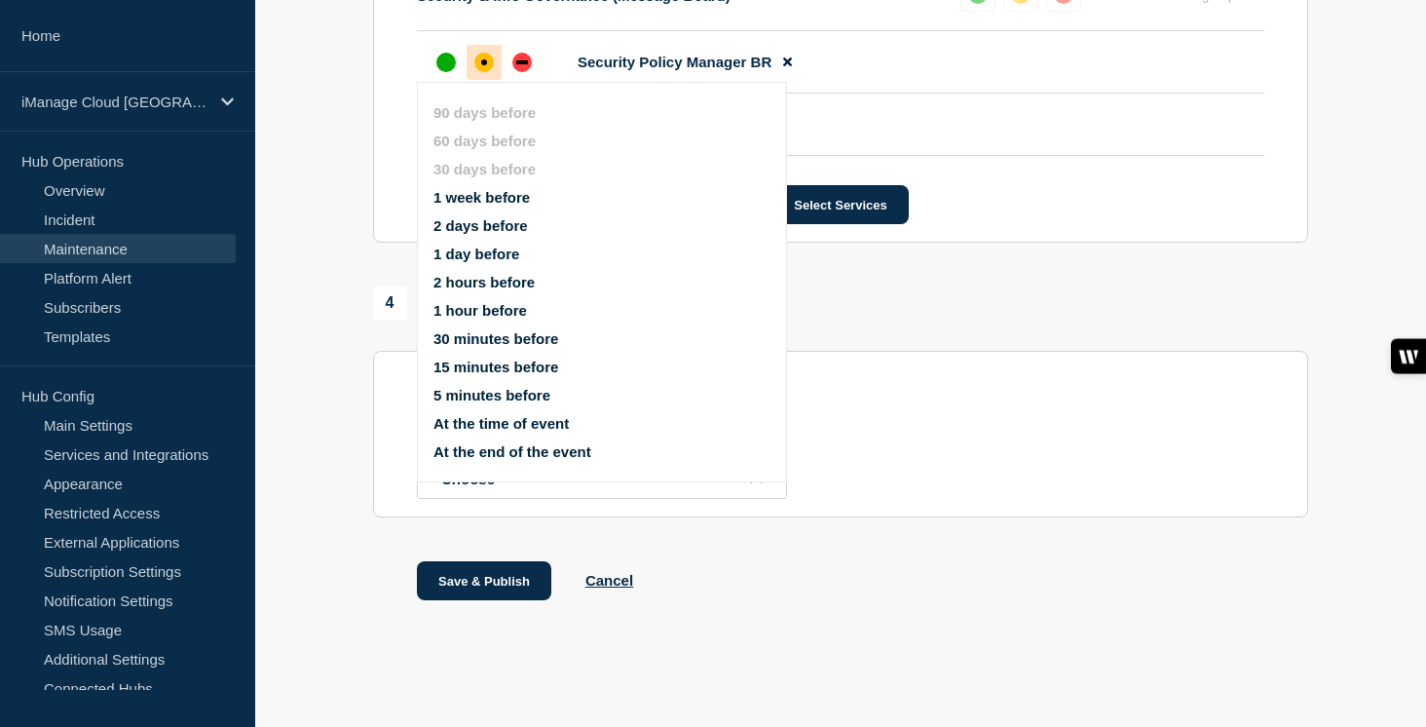
click at [492, 189] on button "1 week before" at bounding box center [481, 197] width 96 height 17
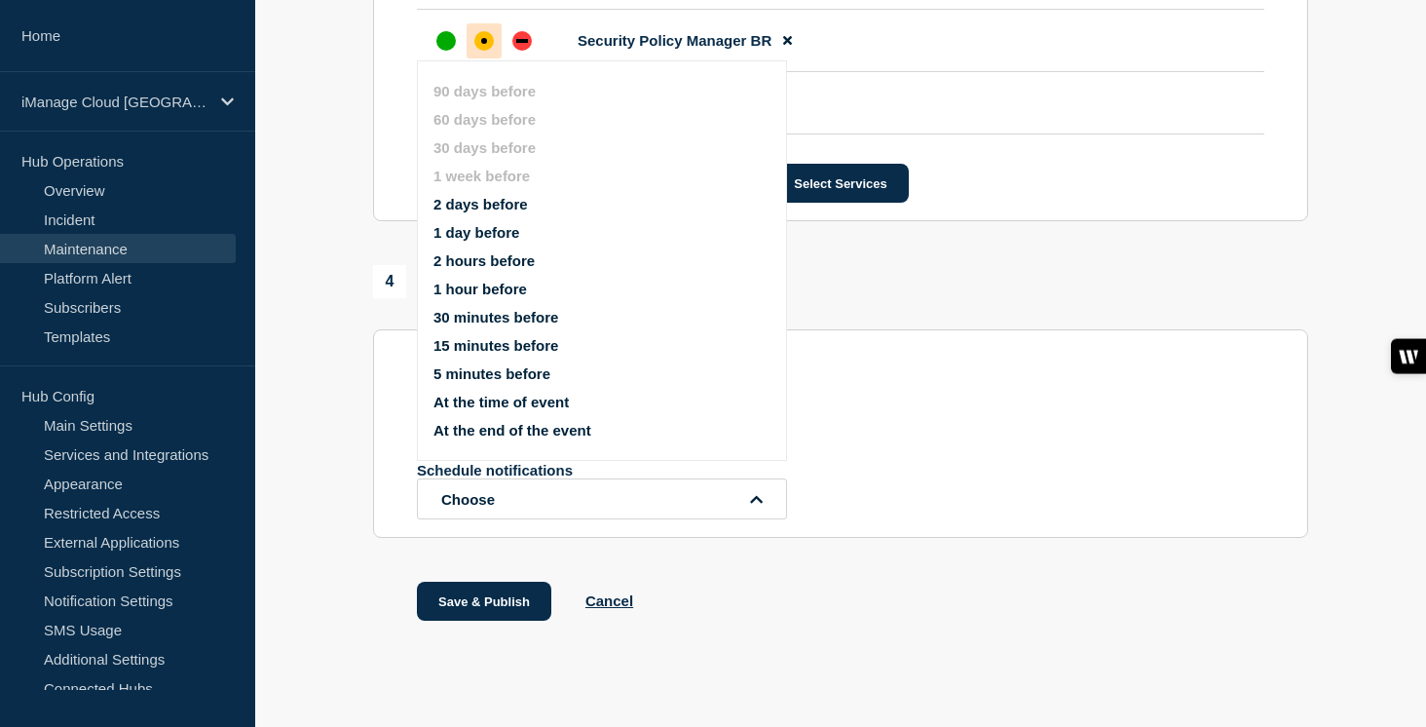
click at [486, 241] on button "1 day before" at bounding box center [476, 232] width 86 height 17
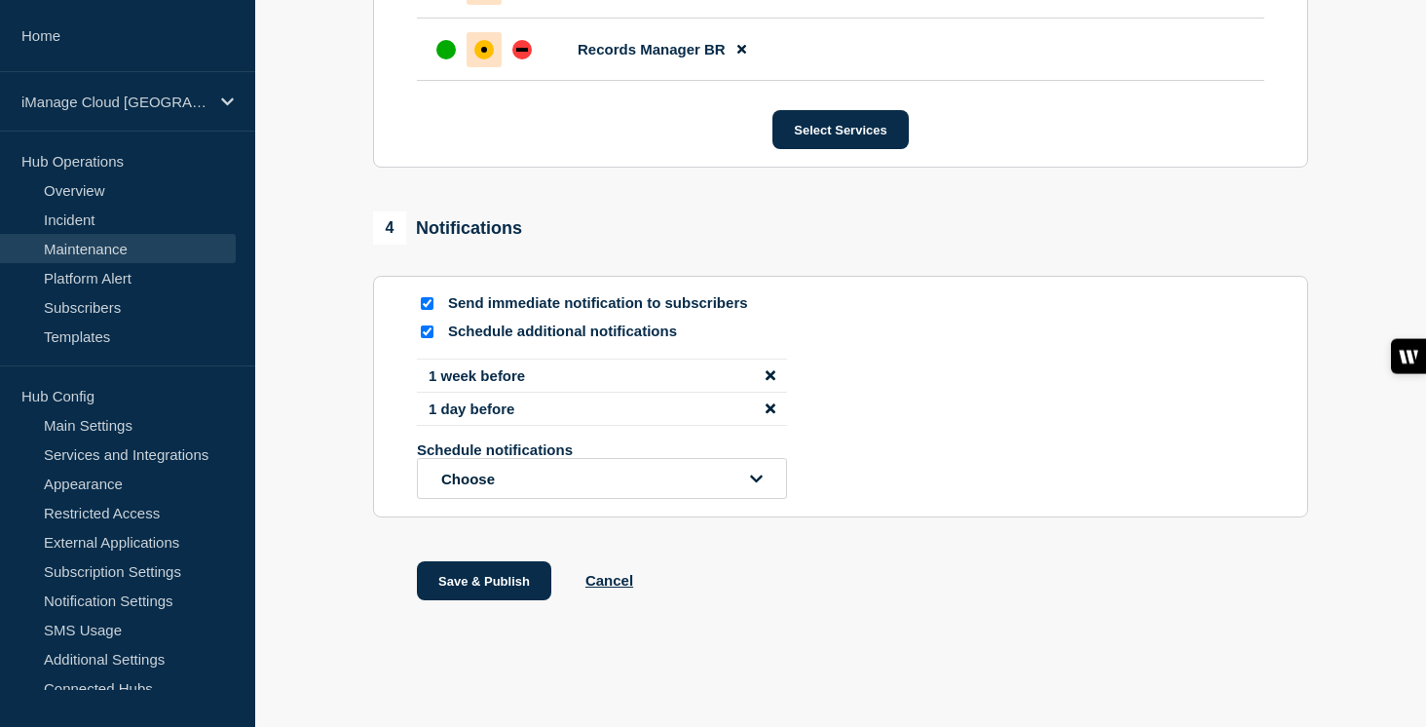
scroll to position [2208, 0]
click at [504, 584] on button "Save & Publish" at bounding box center [484, 580] width 134 height 39
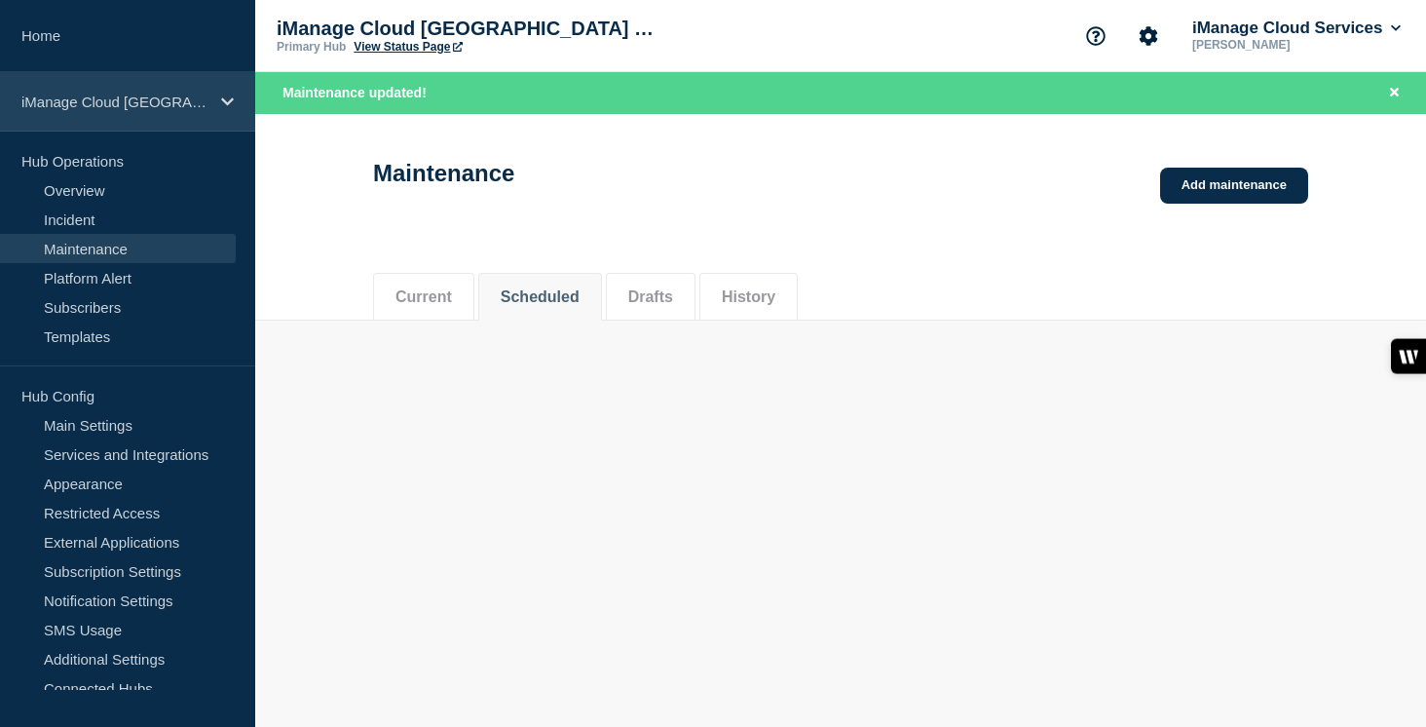
click at [221, 94] on icon at bounding box center [227, 101] width 13 height 15
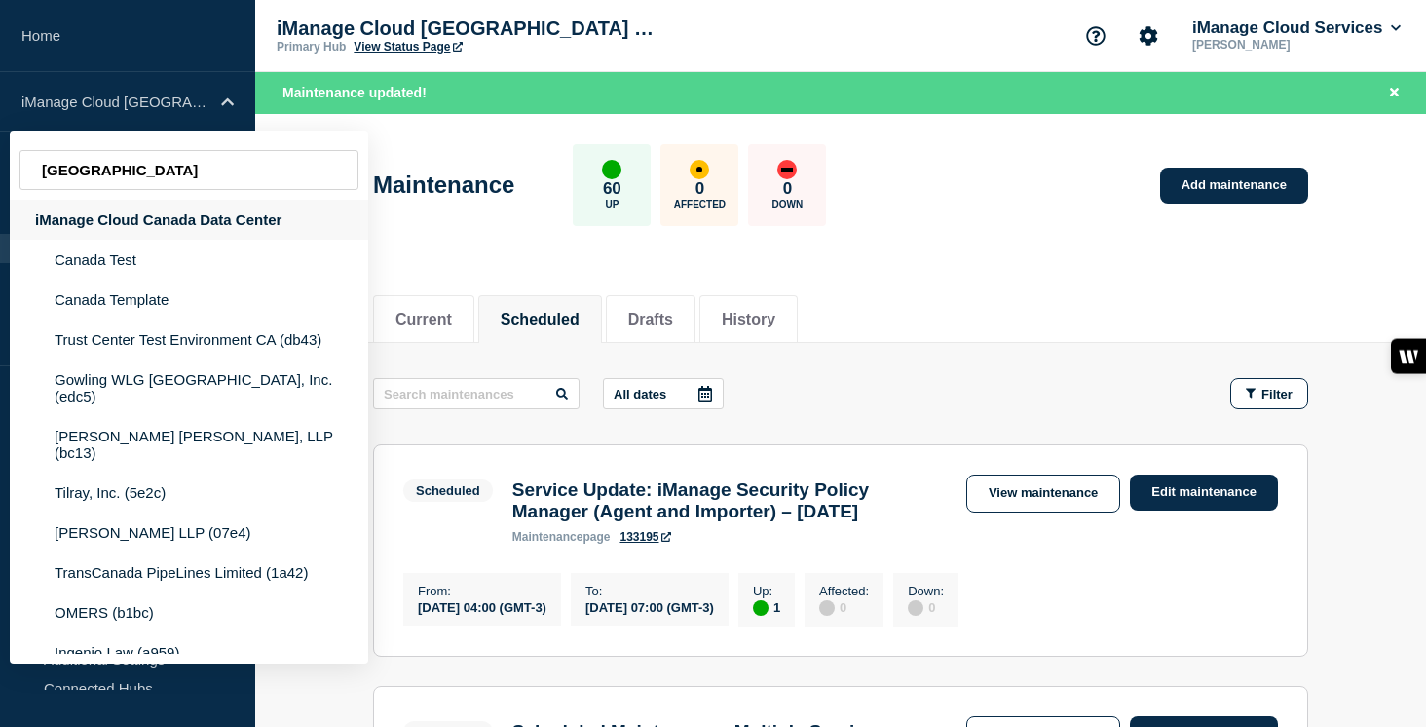
type input "canada"
click at [226, 224] on div "iManage Cloud Canada Data Center" at bounding box center [189, 220] width 358 height 40
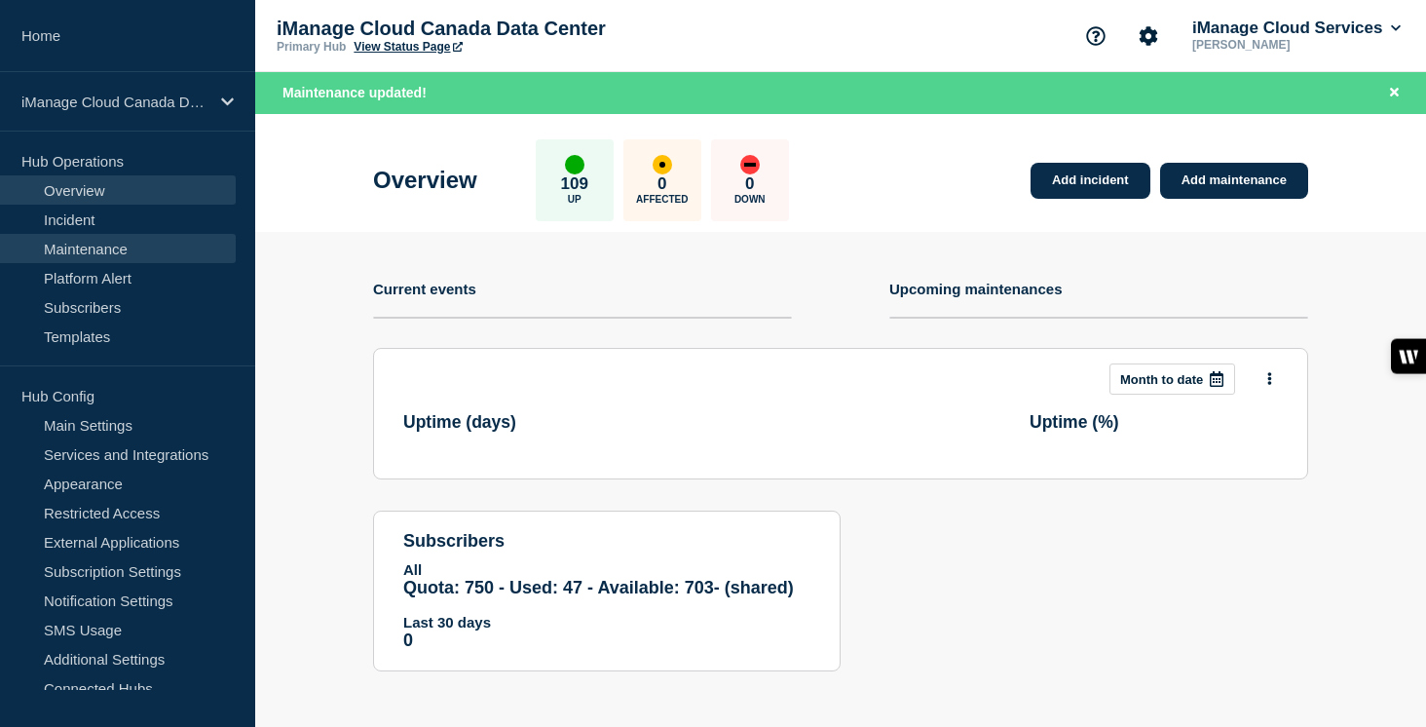
click at [128, 241] on link "Maintenance" at bounding box center [118, 248] width 236 height 29
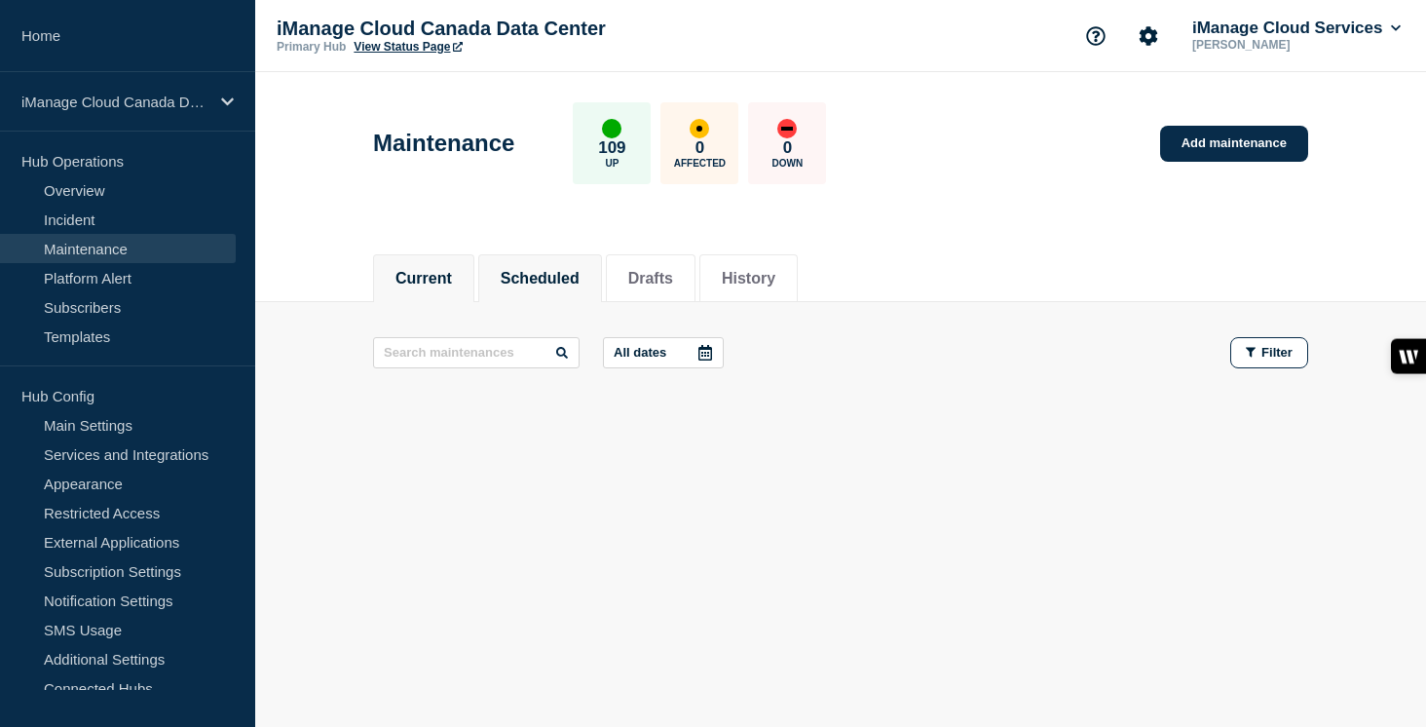
click at [542, 275] on button "Scheduled" at bounding box center [540, 279] width 79 height 18
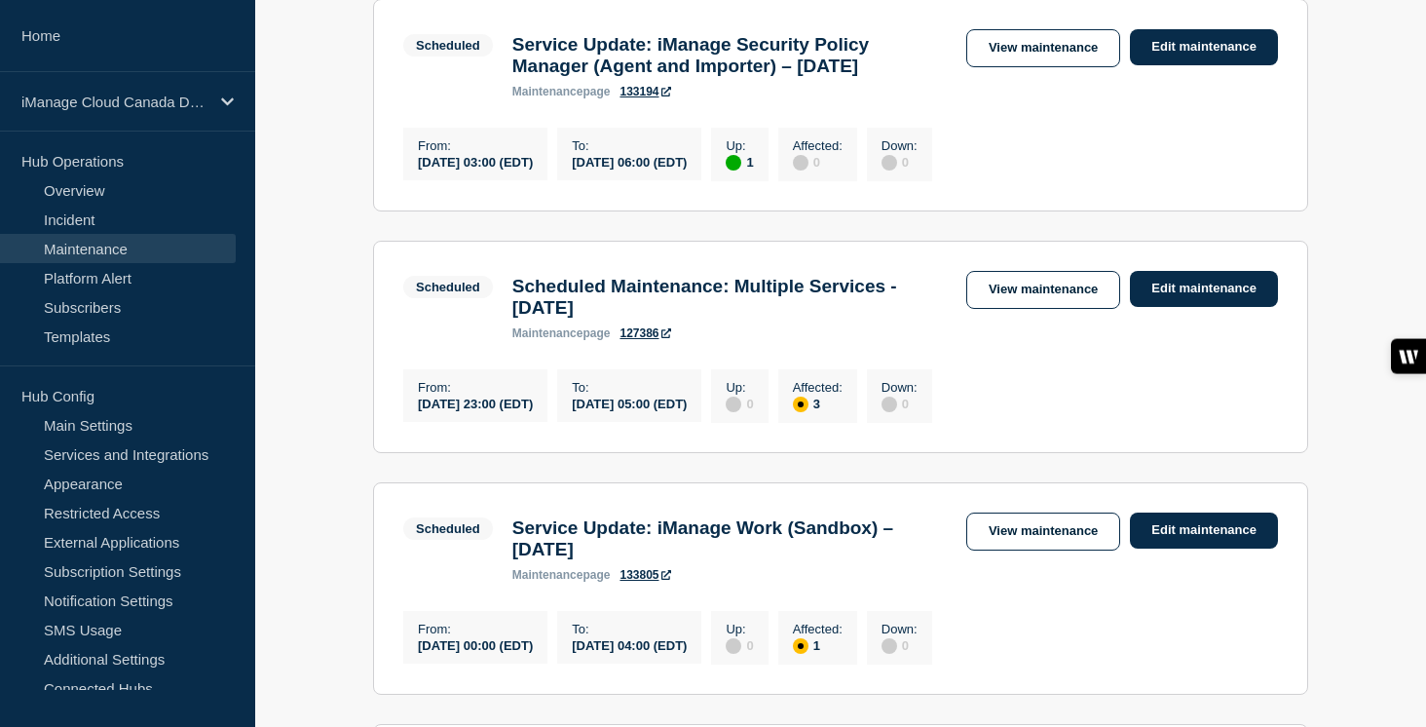
scroll to position [405, 0]
click at [1162, 301] on link "Edit maintenance" at bounding box center [1204, 288] width 148 height 36
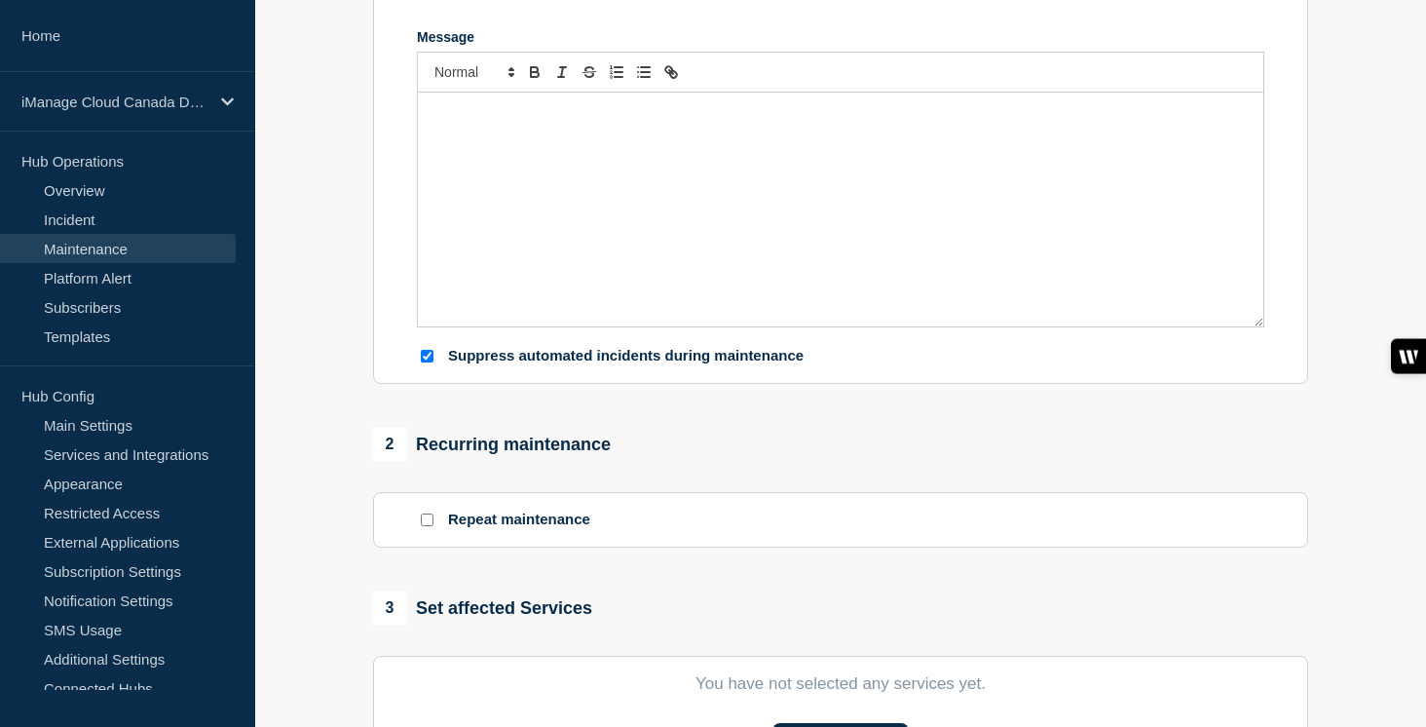
type input "Scheduled Maintenance: Multiple Services - September 6, 2025"
type input "2025-09-06"
type input "23:00"
type input "2025-09-07"
type input "05:00"
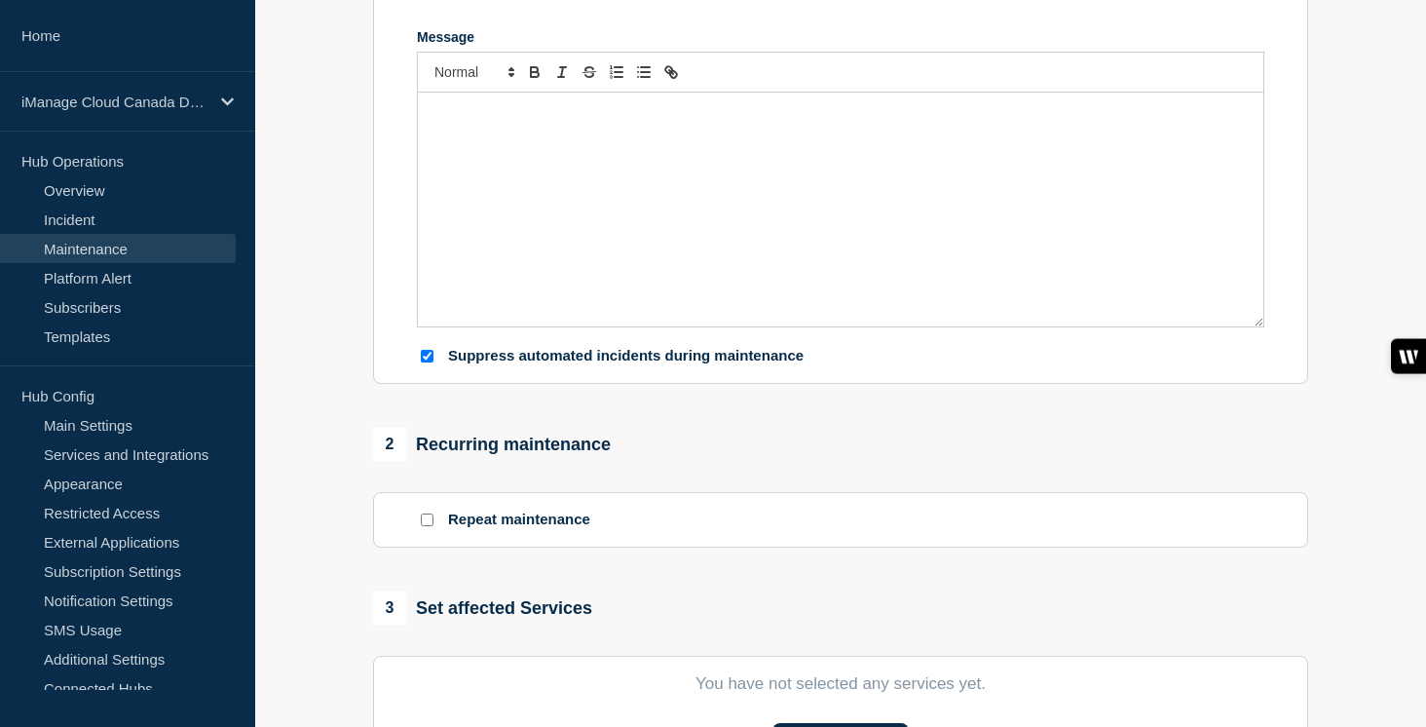
checkbox input "true"
checkbox input "false"
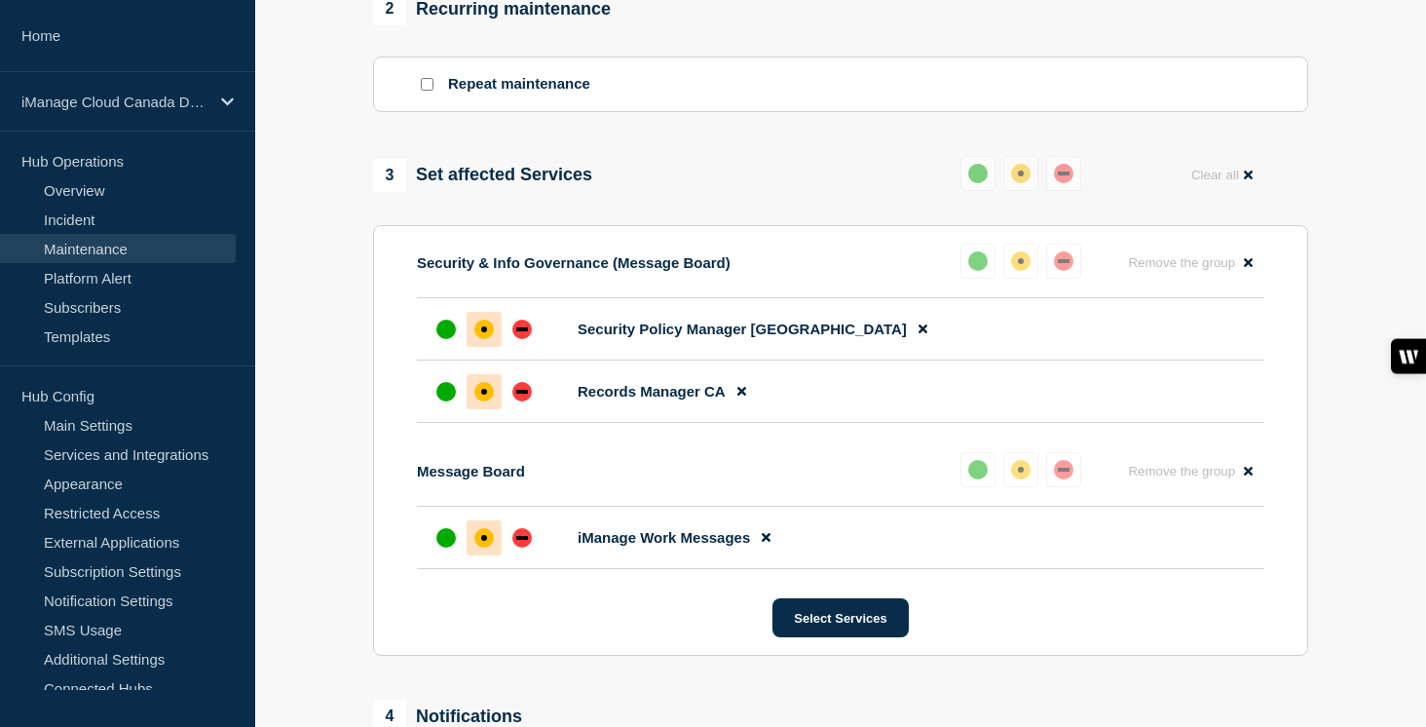
scroll to position [931, 0]
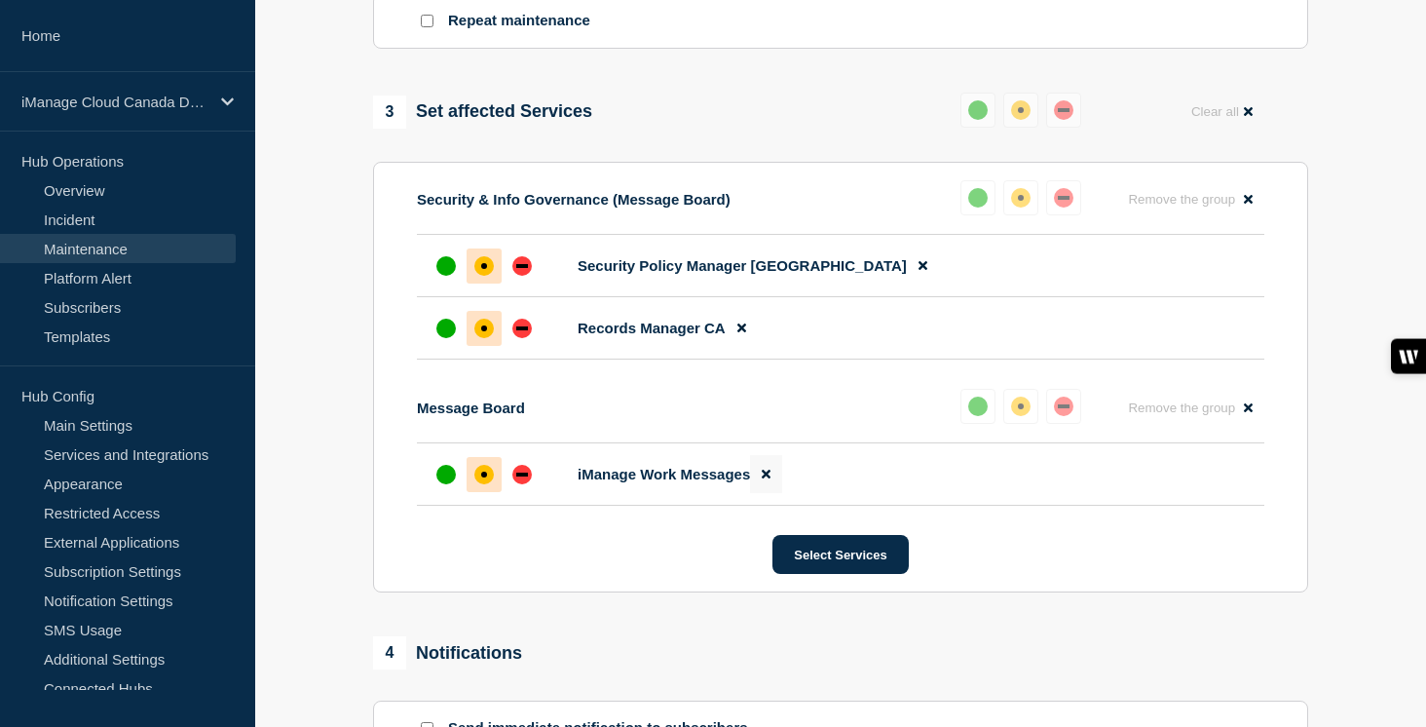
click at [763, 479] on icon at bounding box center [766, 474] width 9 height 9
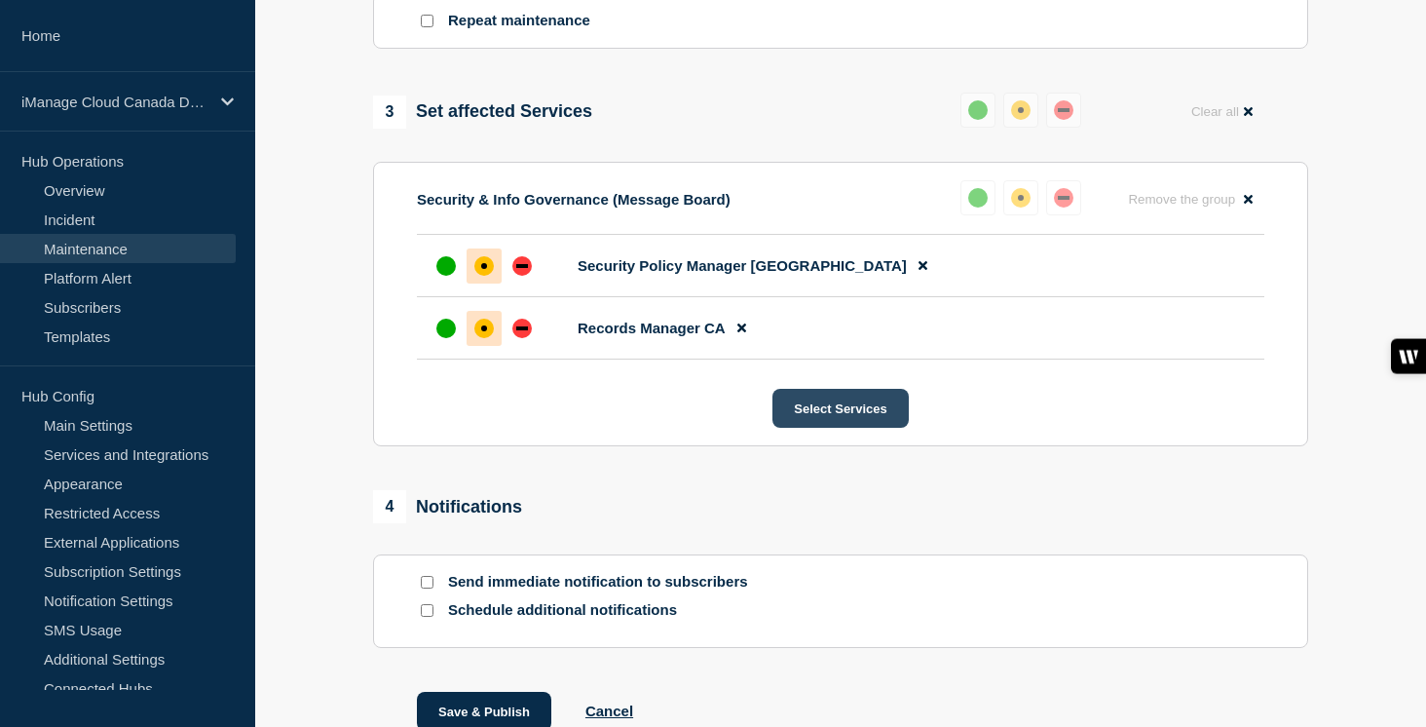
click at [838, 428] on button "Select Services" at bounding box center [839, 408] width 135 height 39
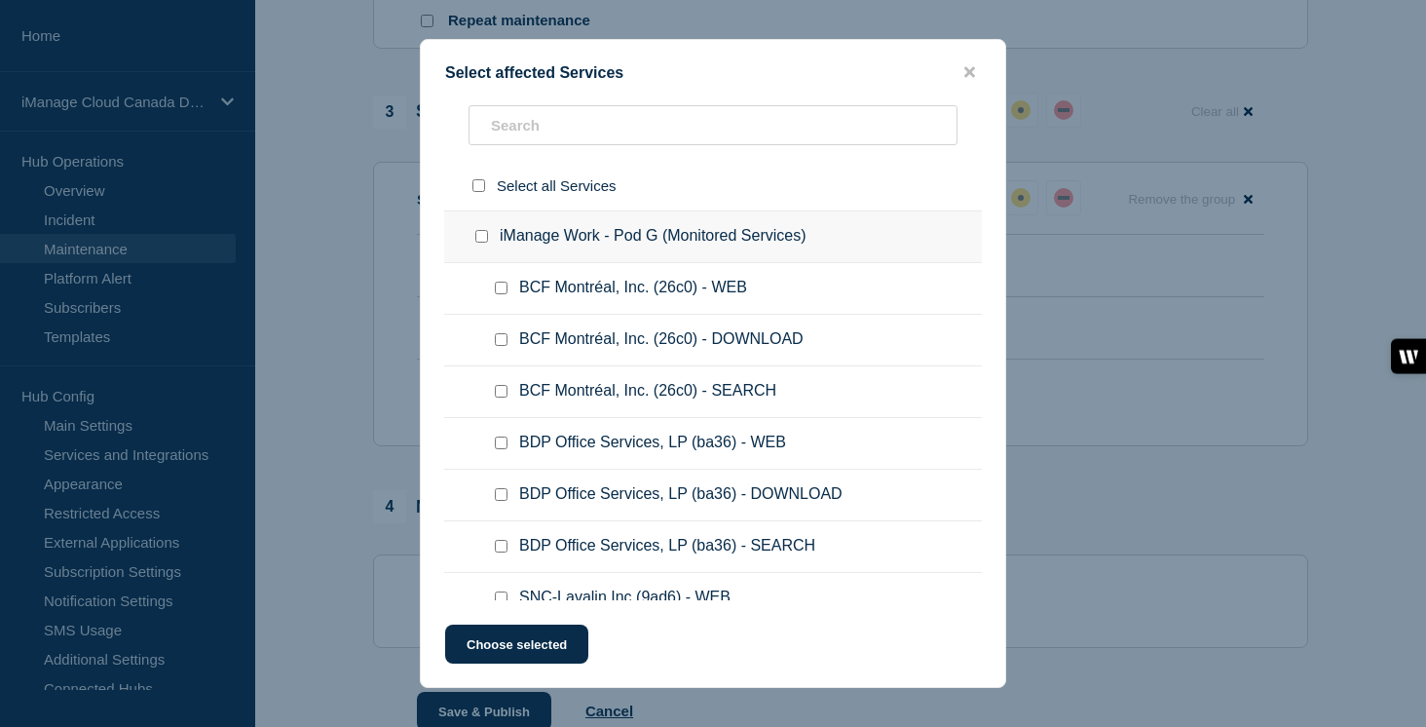
click at [483, 243] on input "iManage Work - Pod G (Monitored Services) checkbox" at bounding box center [481, 236] width 13 height 13
checkbox input "true"
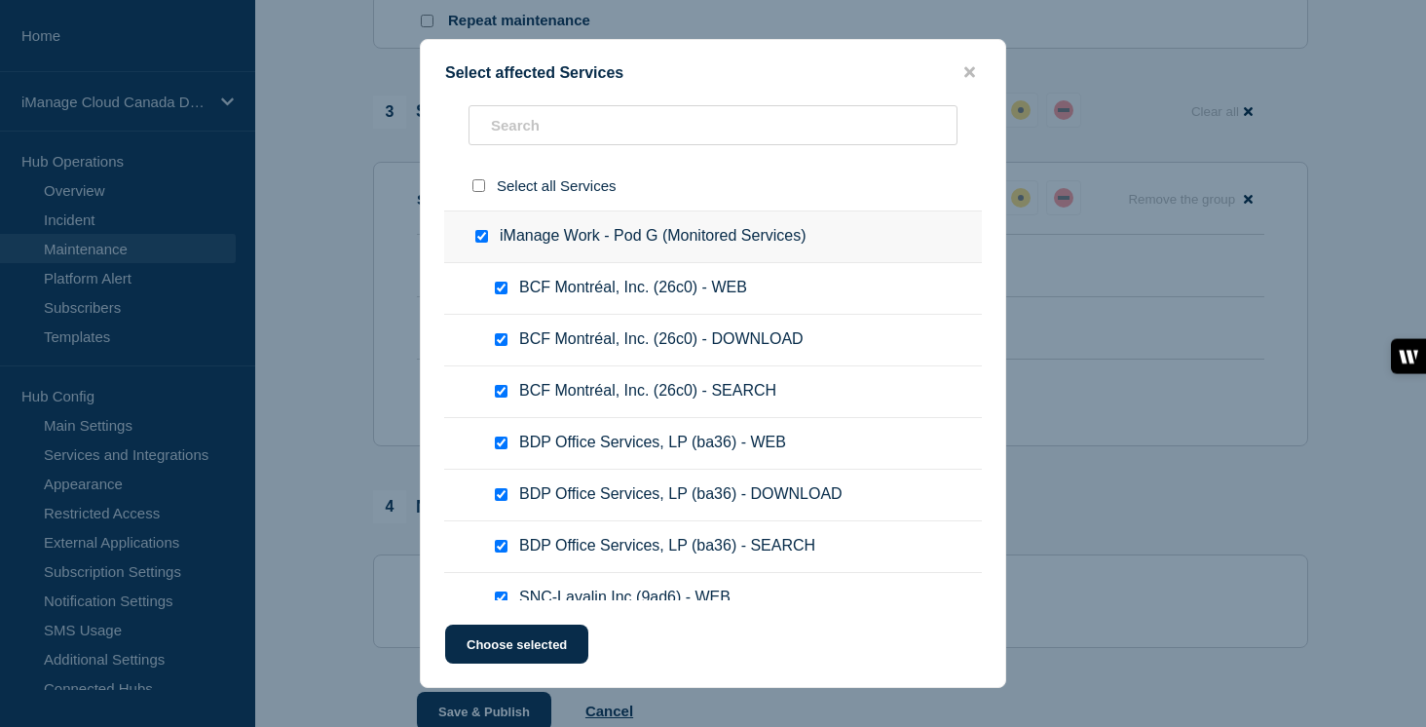
checkbox input "true"
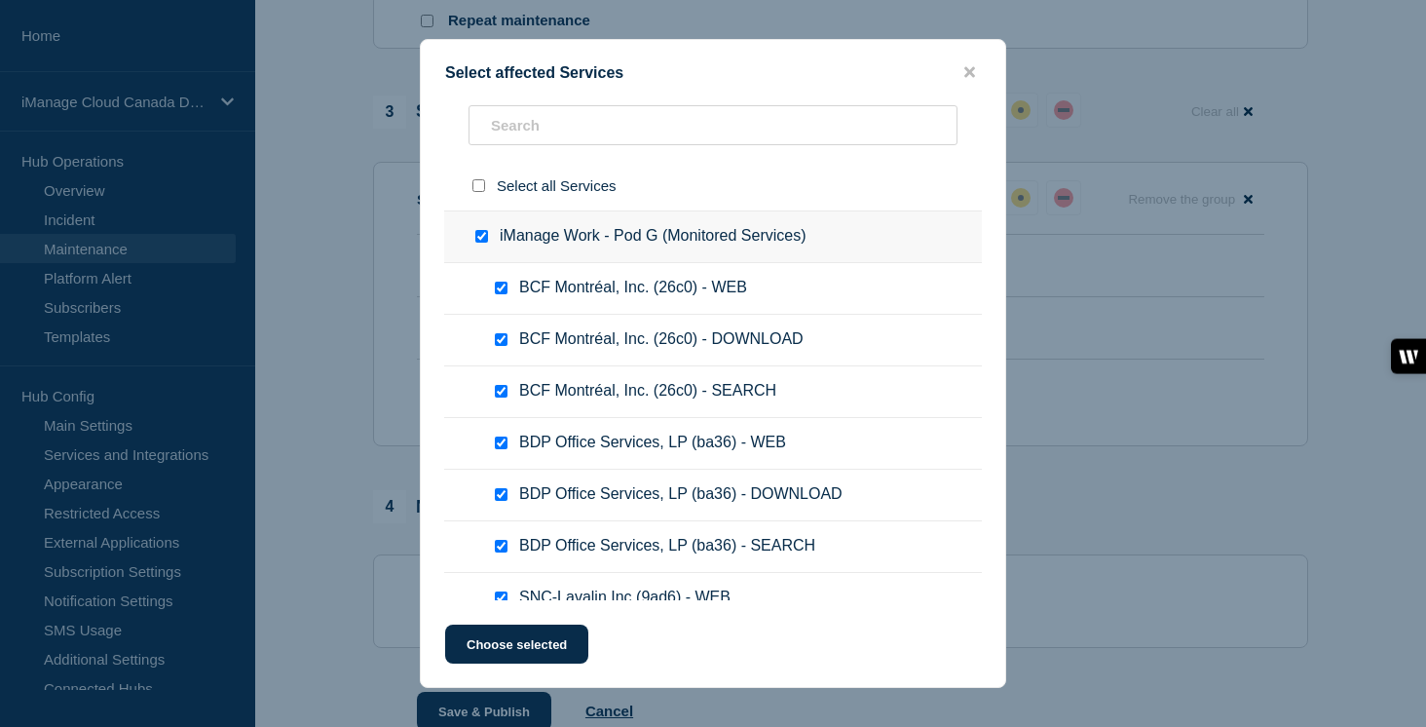
checkbox input "true"
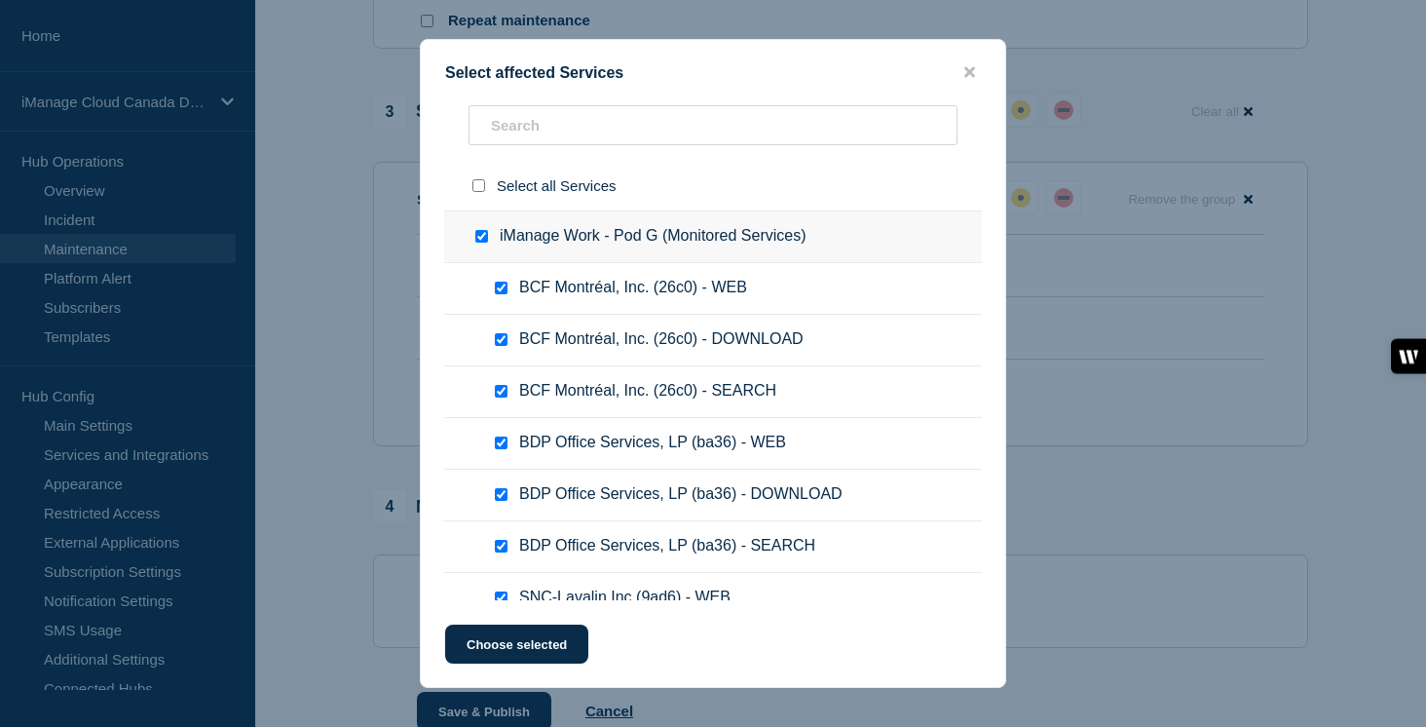
checkbox input "true"
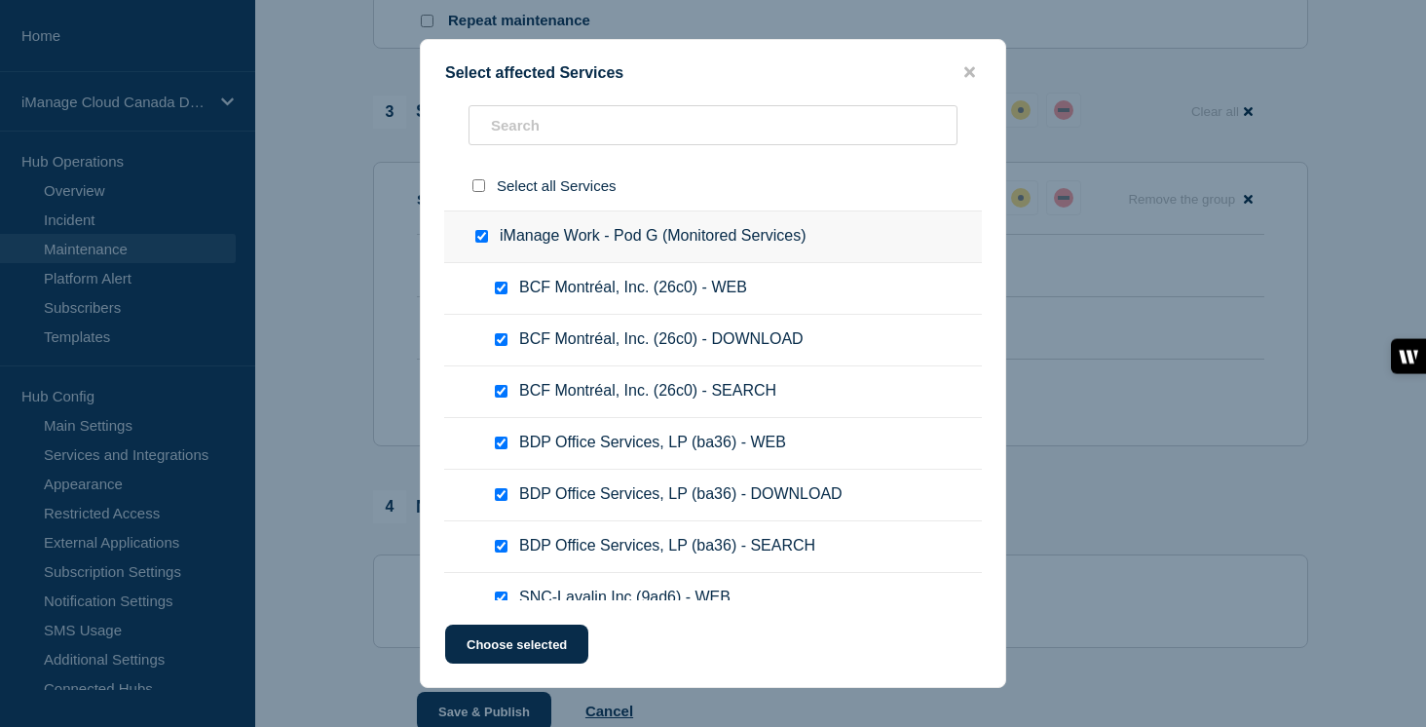
checkbox input "true"
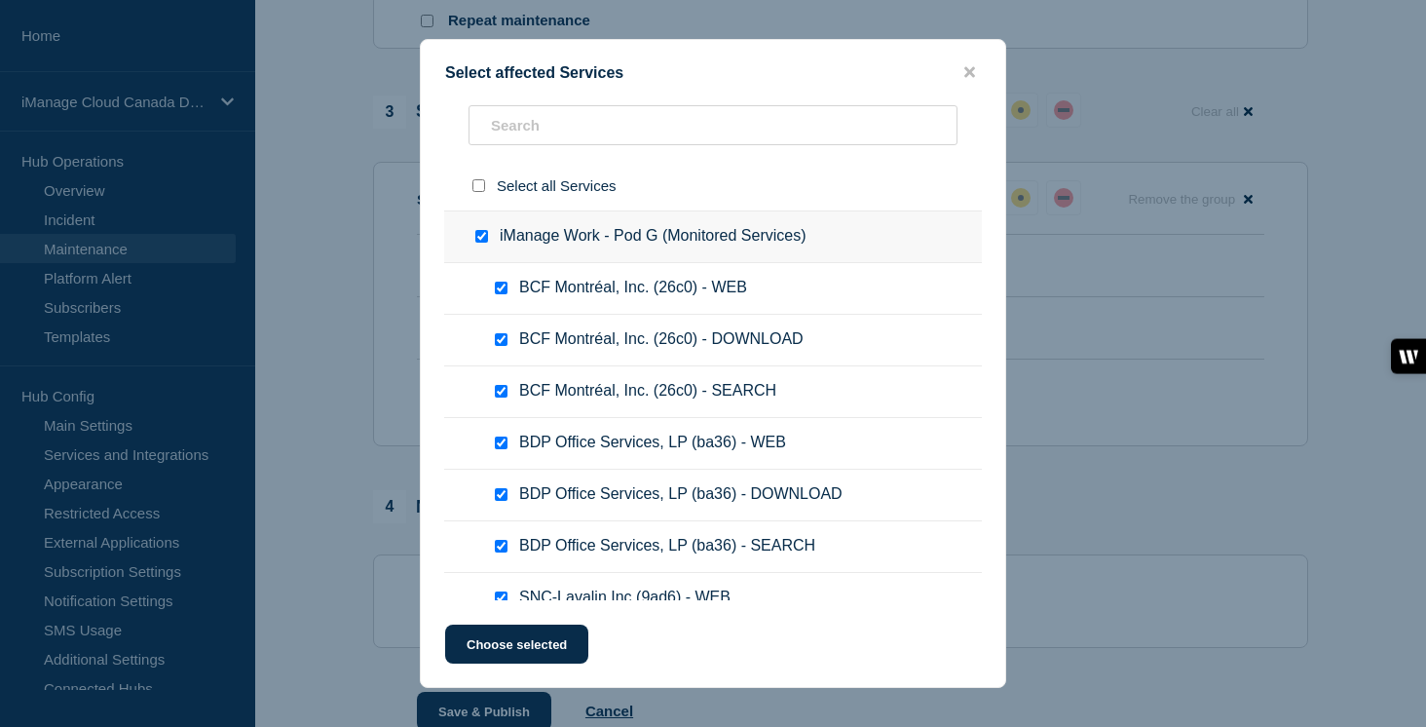
checkbox input "true"
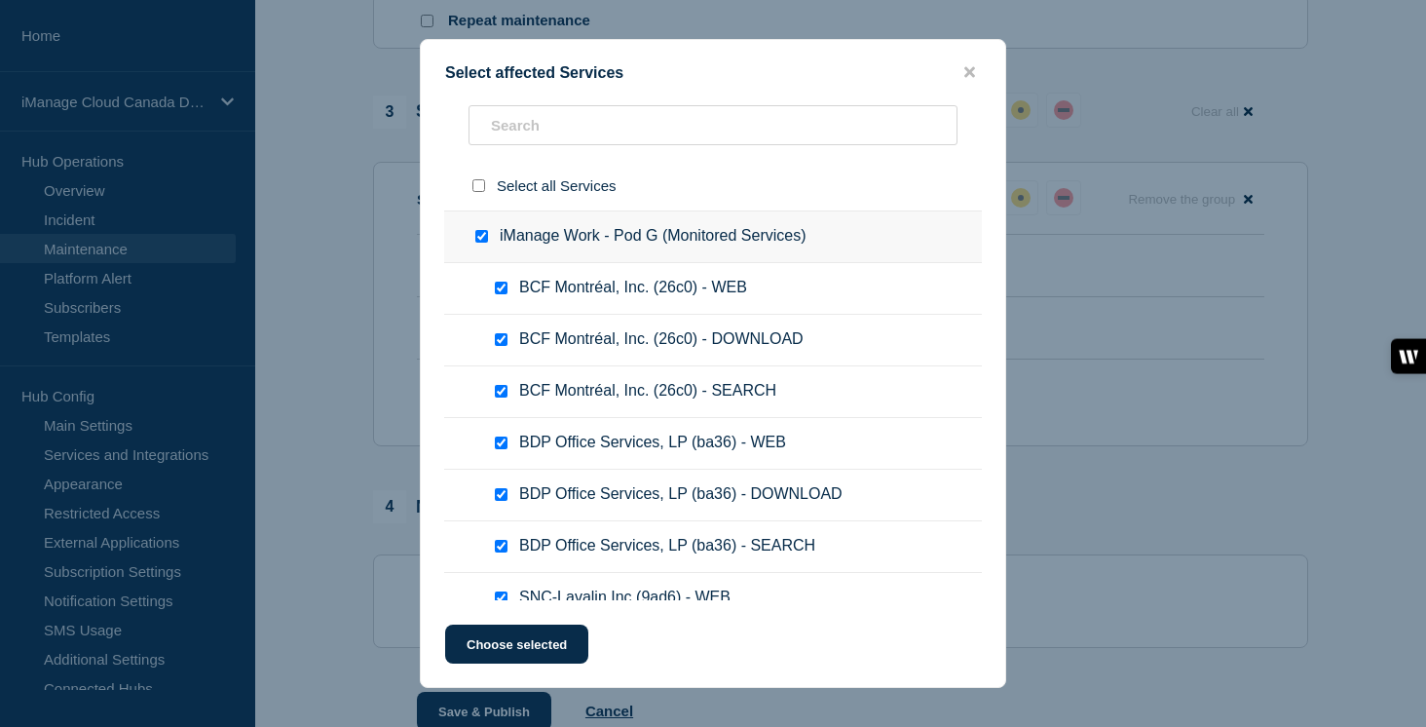
checkbox input "true"
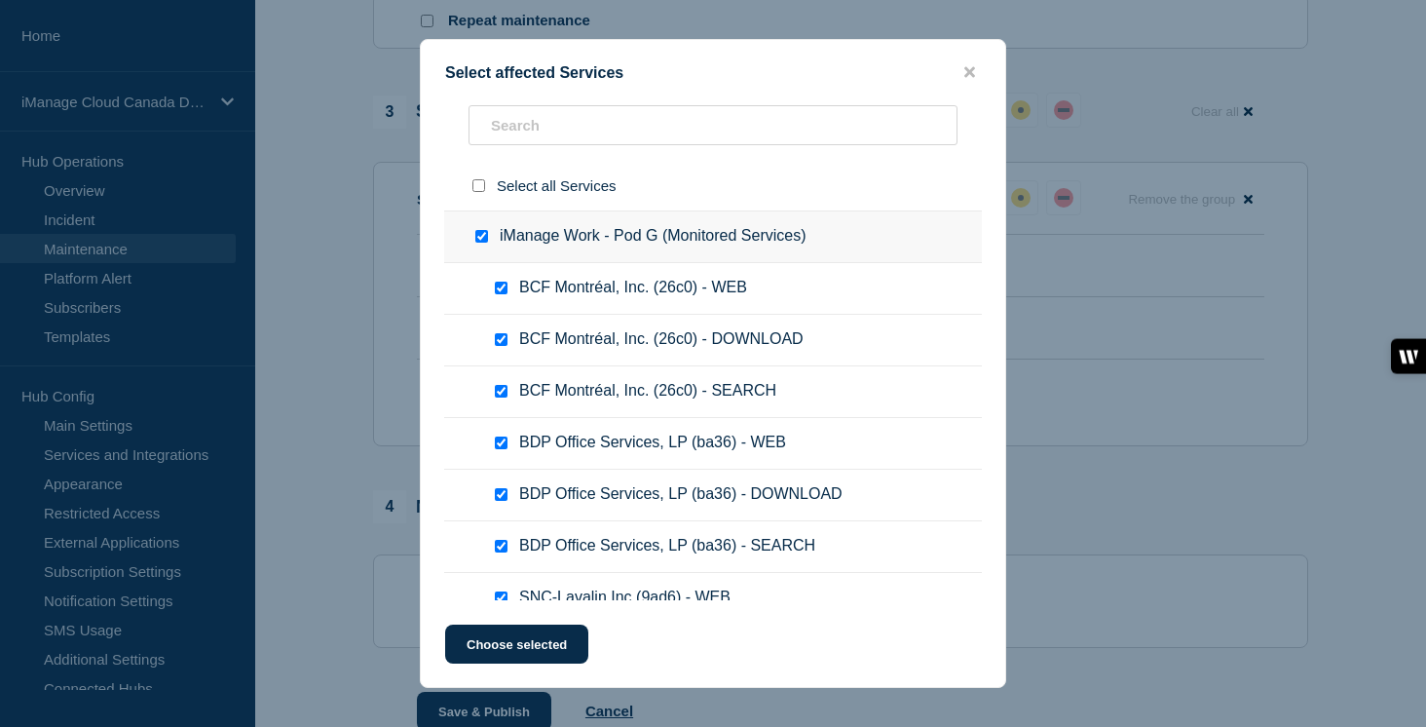
checkbox input "true"
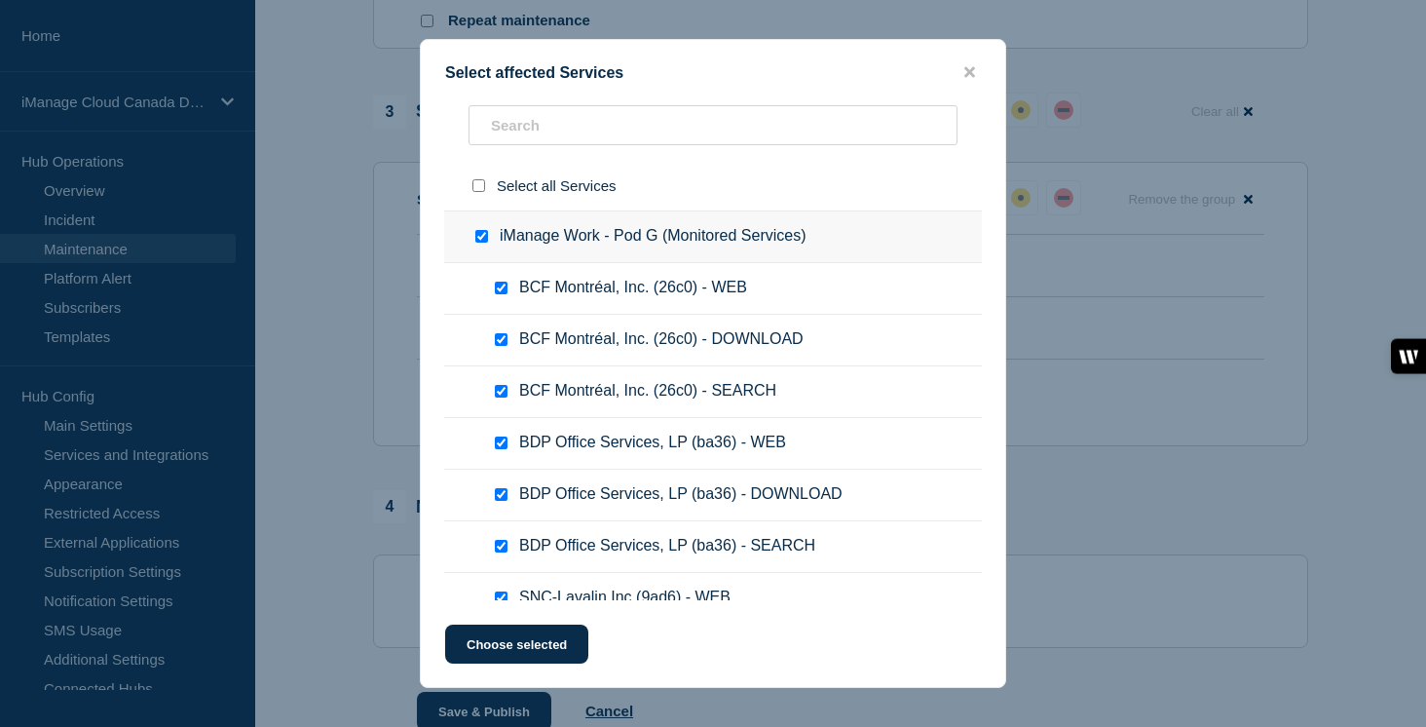
checkbox input "true"
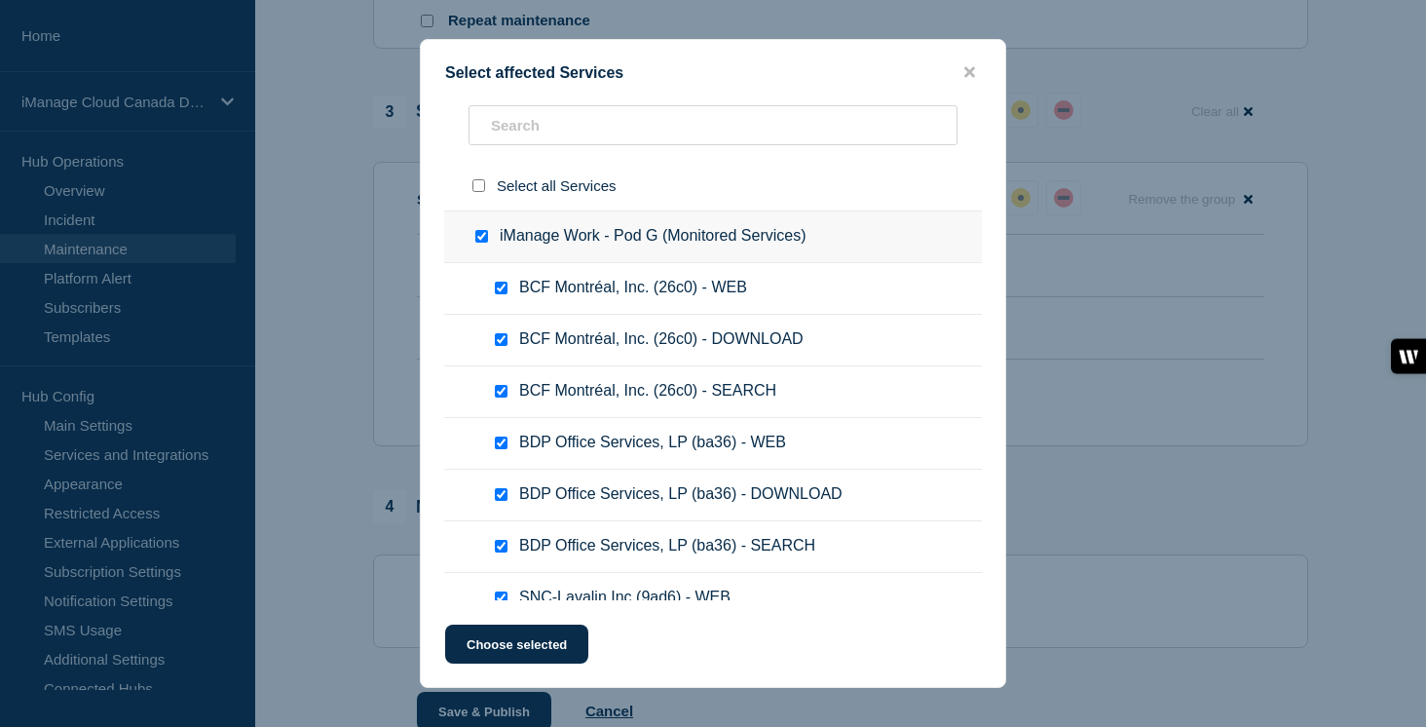
checkbox input "true"
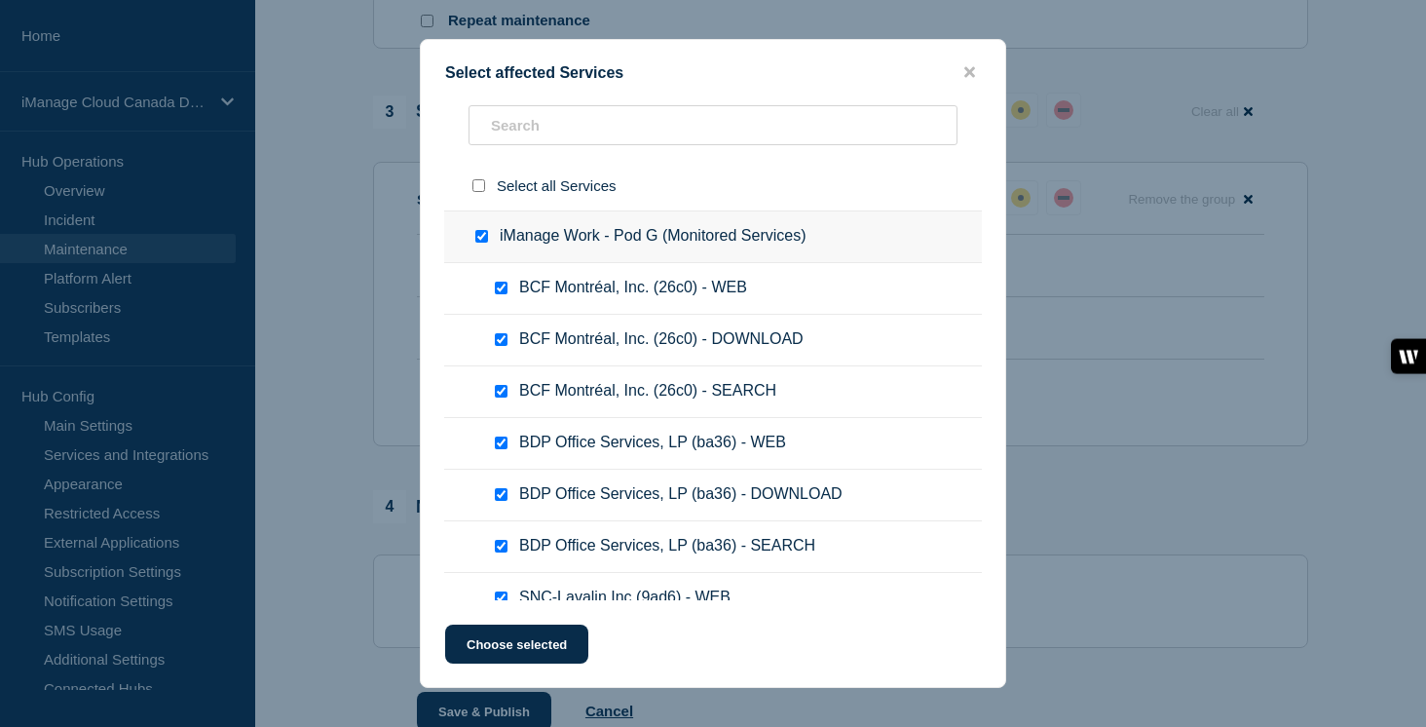
checkbox input "true"
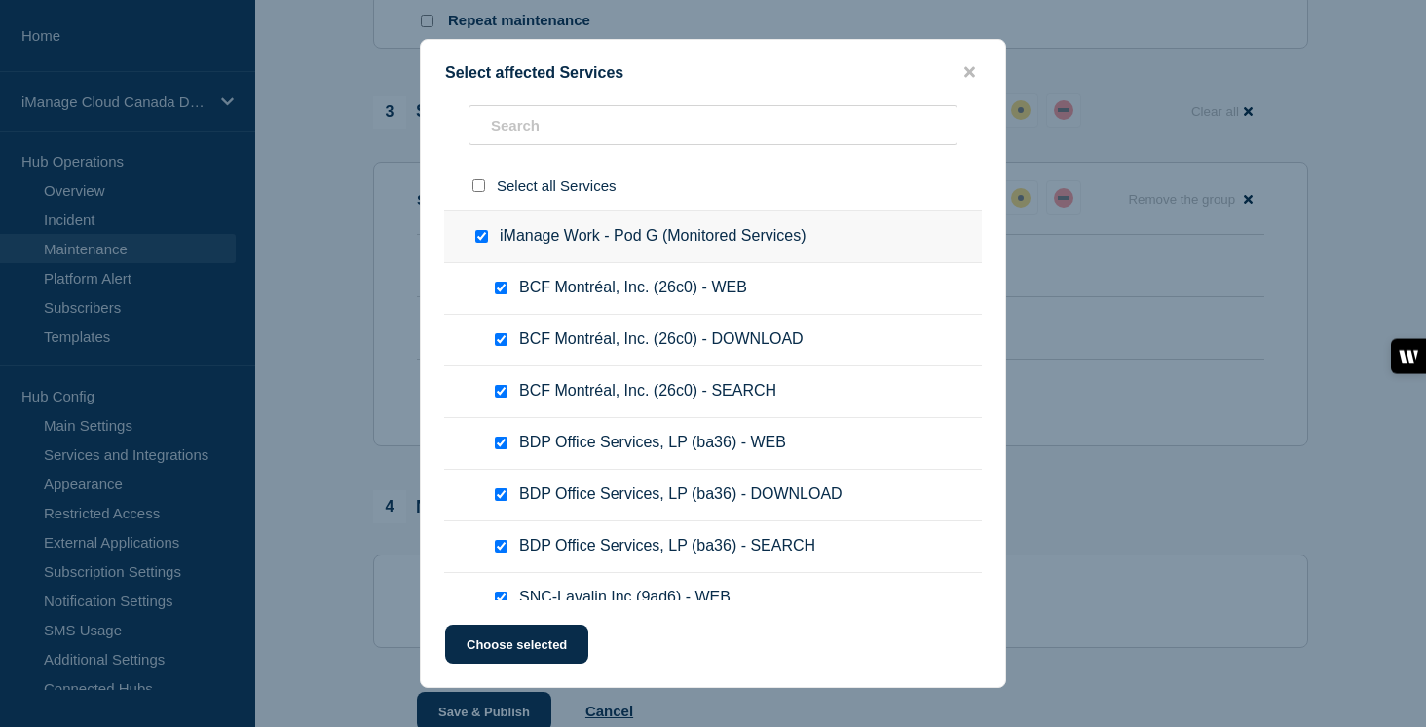
checkbox input "true"
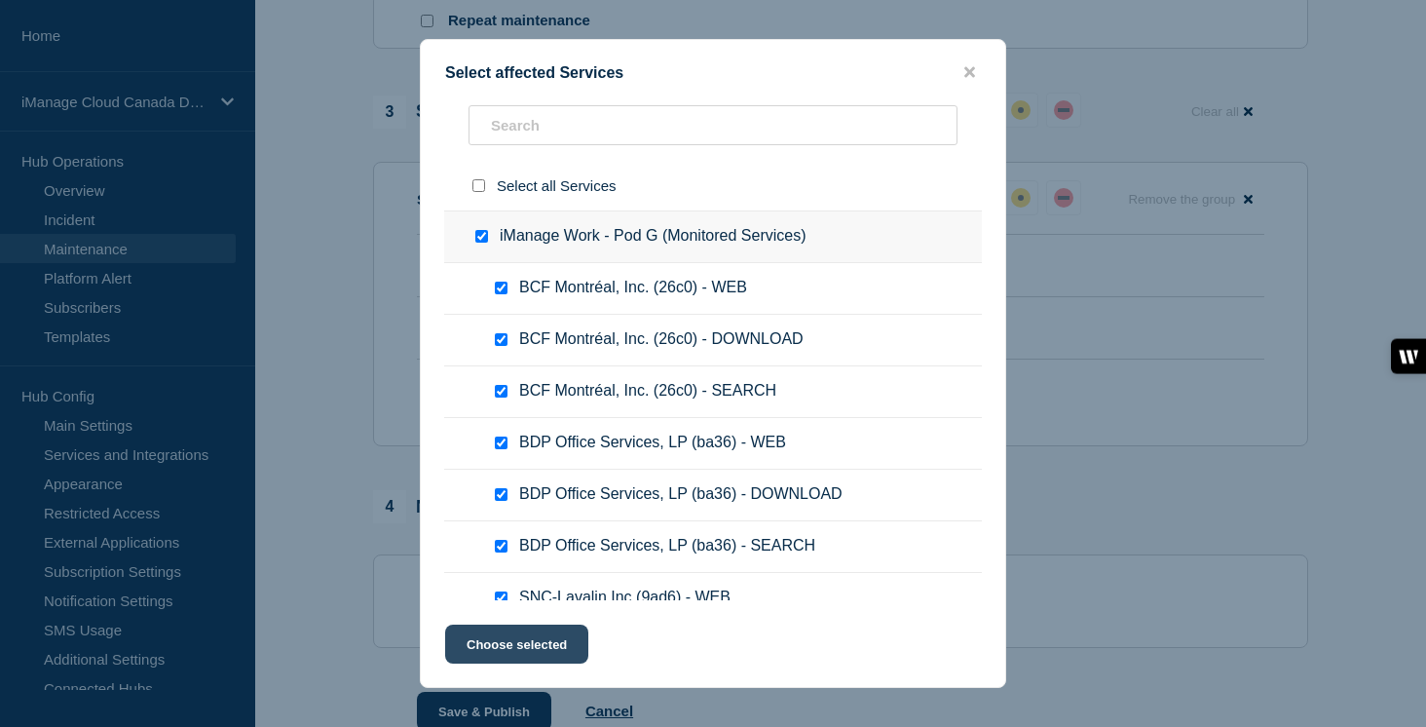
click at [529, 663] on button "Choose selected" at bounding box center [516, 643] width 143 height 39
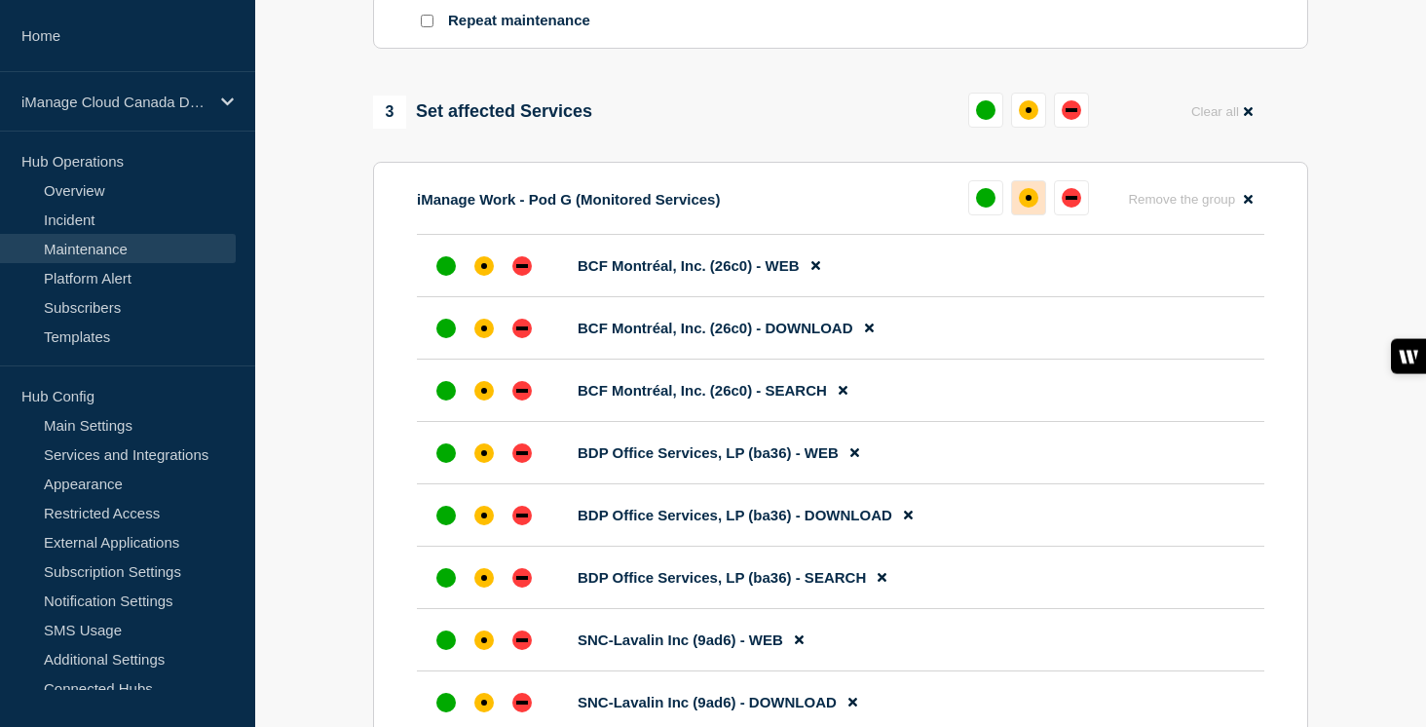
click at [1026, 207] on div "affected" at bounding box center [1028, 197] width 19 height 19
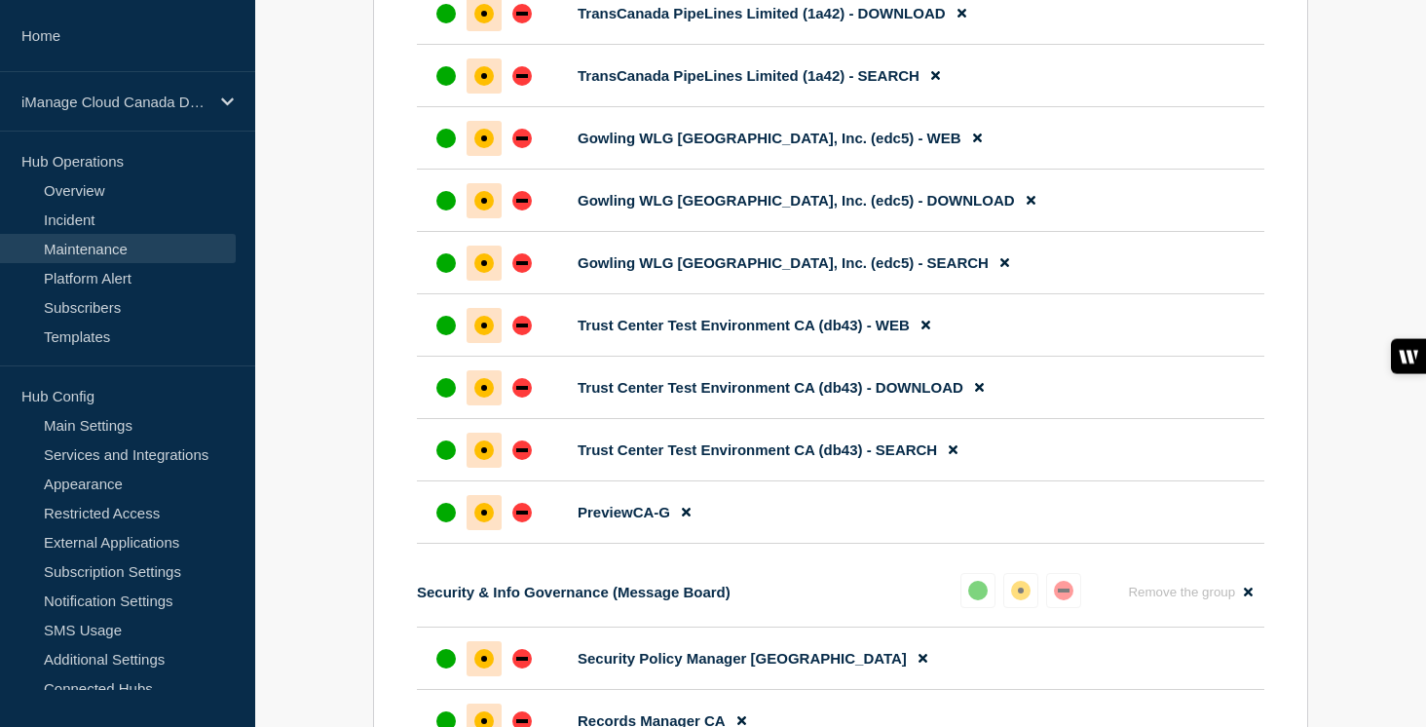
scroll to position [5008, 0]
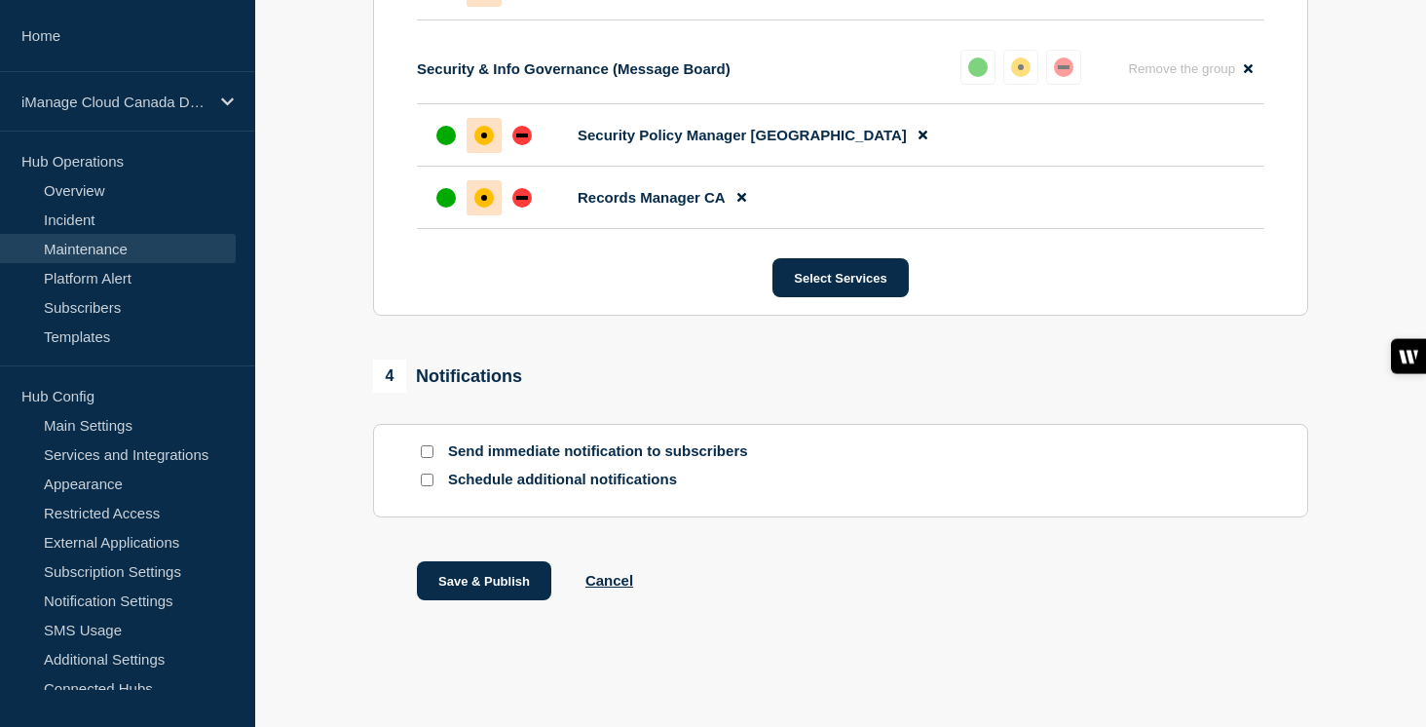
click at [425, 447] on input "Send immediate notification to subscribers" at bounding box center [427, 451] width 13 height 13
checkbox input "true"
click at [427, 479] on input "Schedule additional notifications" at bounding box center [427, 479] width 13 height 13
checkbox input "true"
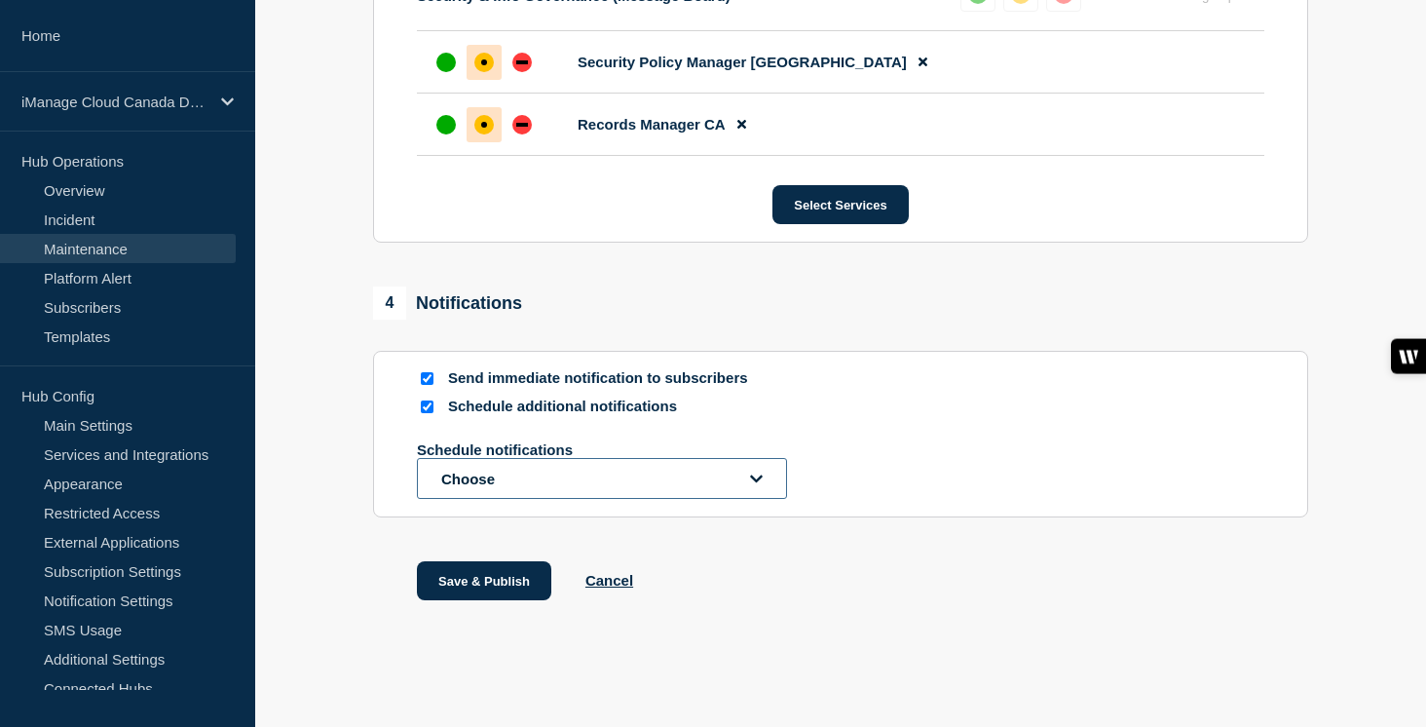
click at [456, 499] on button "Choose" at bounding box center [602, 478] width 370 height 41
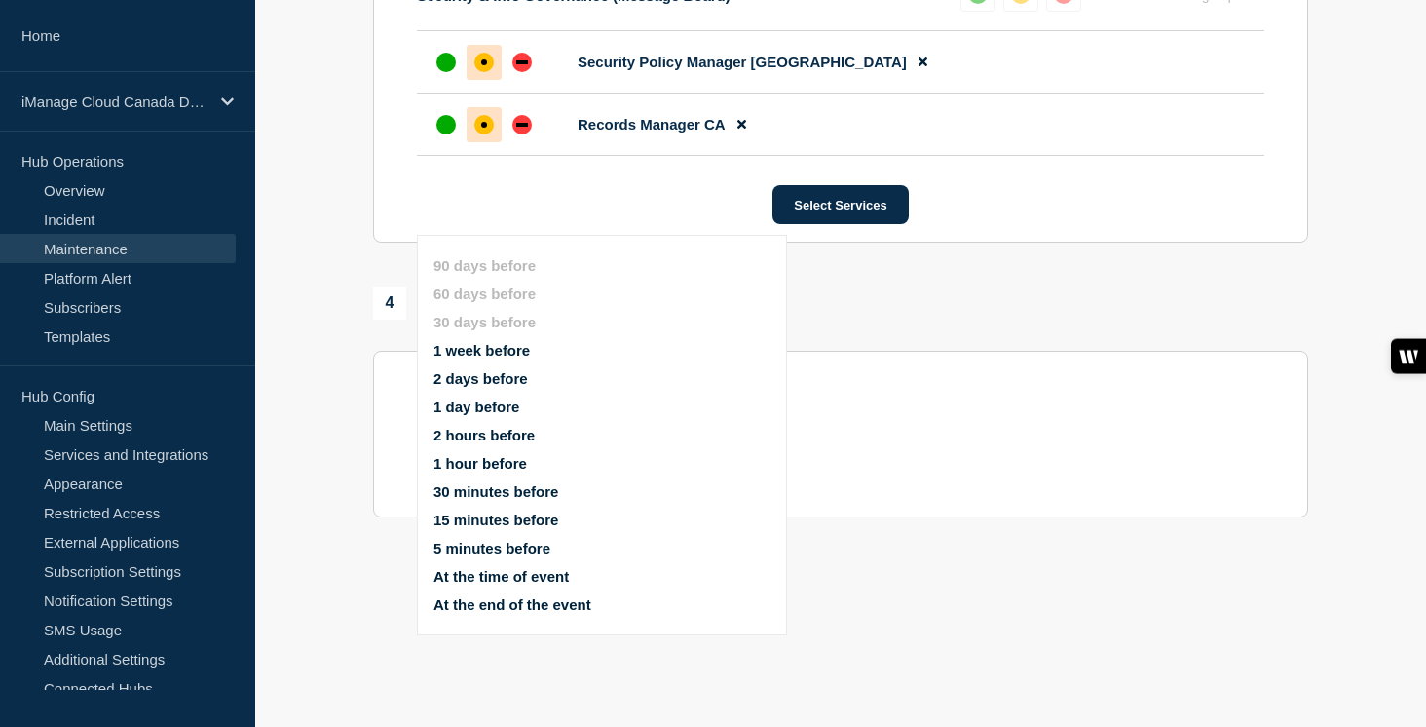
click at [500, 342] on button "1 week before" at bounding box center [481, 350] width 96 height 17
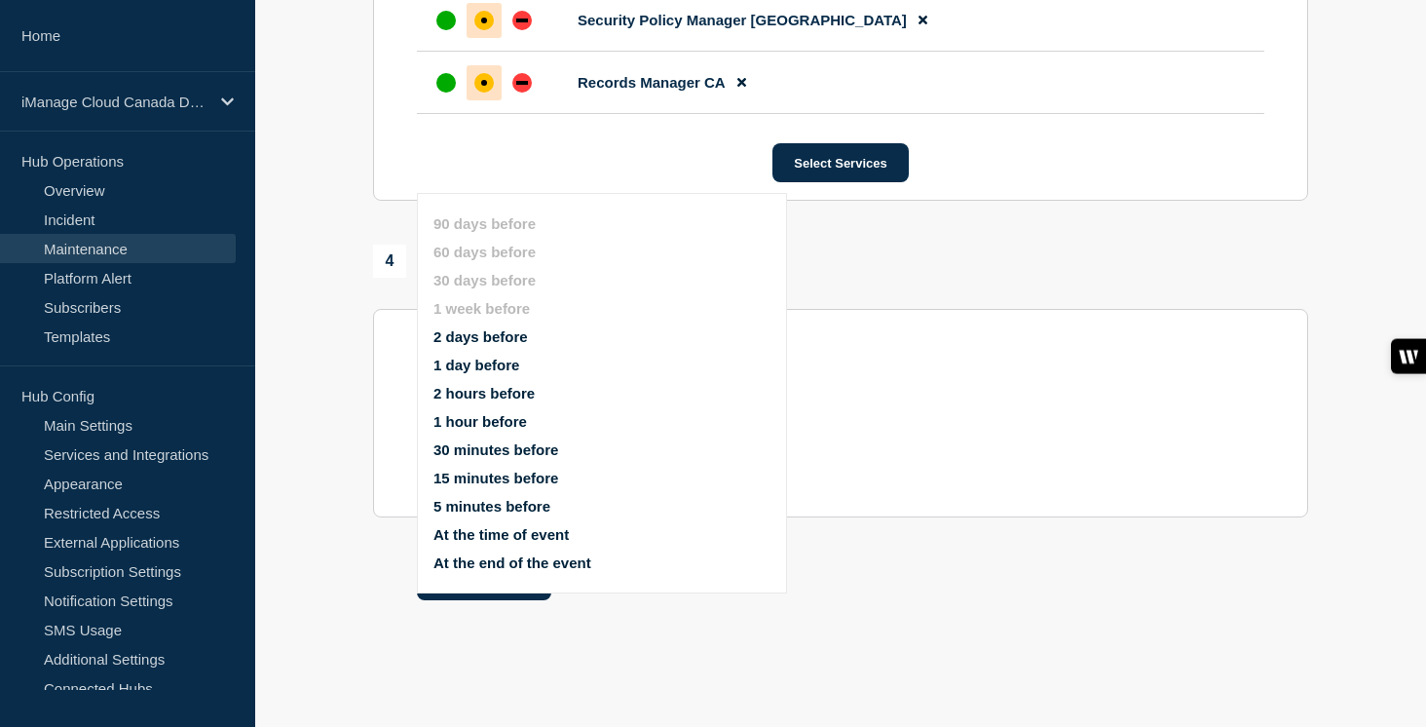
click at [490, 356] on button "1 day before" at bounding box center [476, 364] width 86 height 17
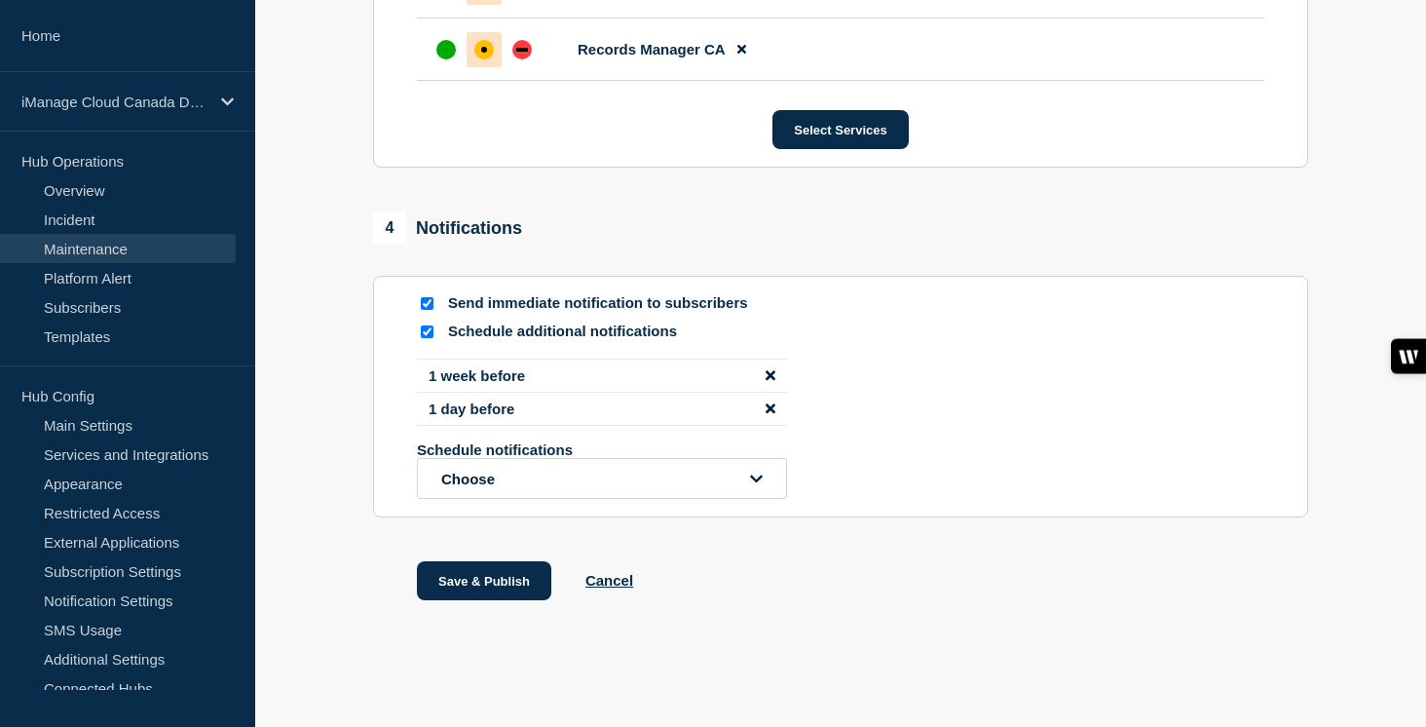
scroll to position [5167, 0]
click at [504, 581] on button "Save & Publish" at bounding box center [484, 580] width 134 height 39
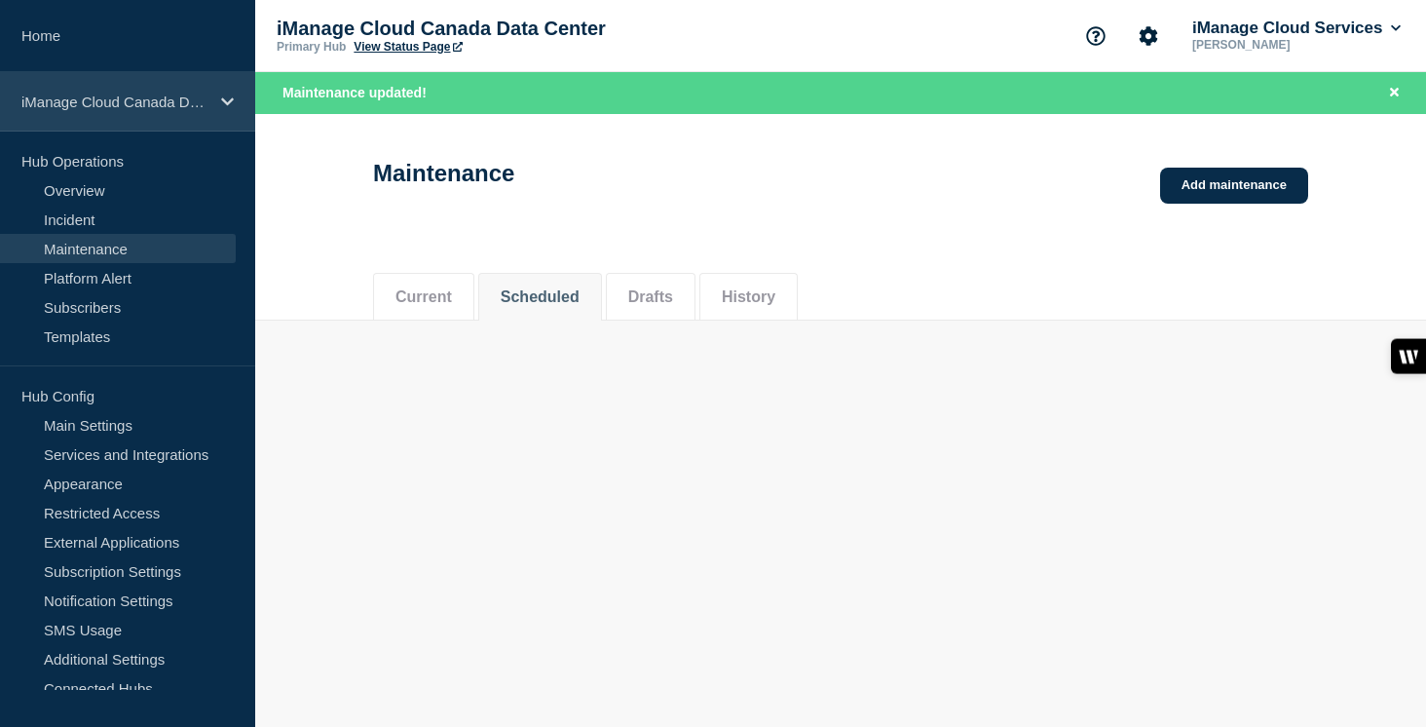
click at [206, 106] on p "iManage Cloud Canada Data Center" at bounding box center [114, 101] width 187 height 17
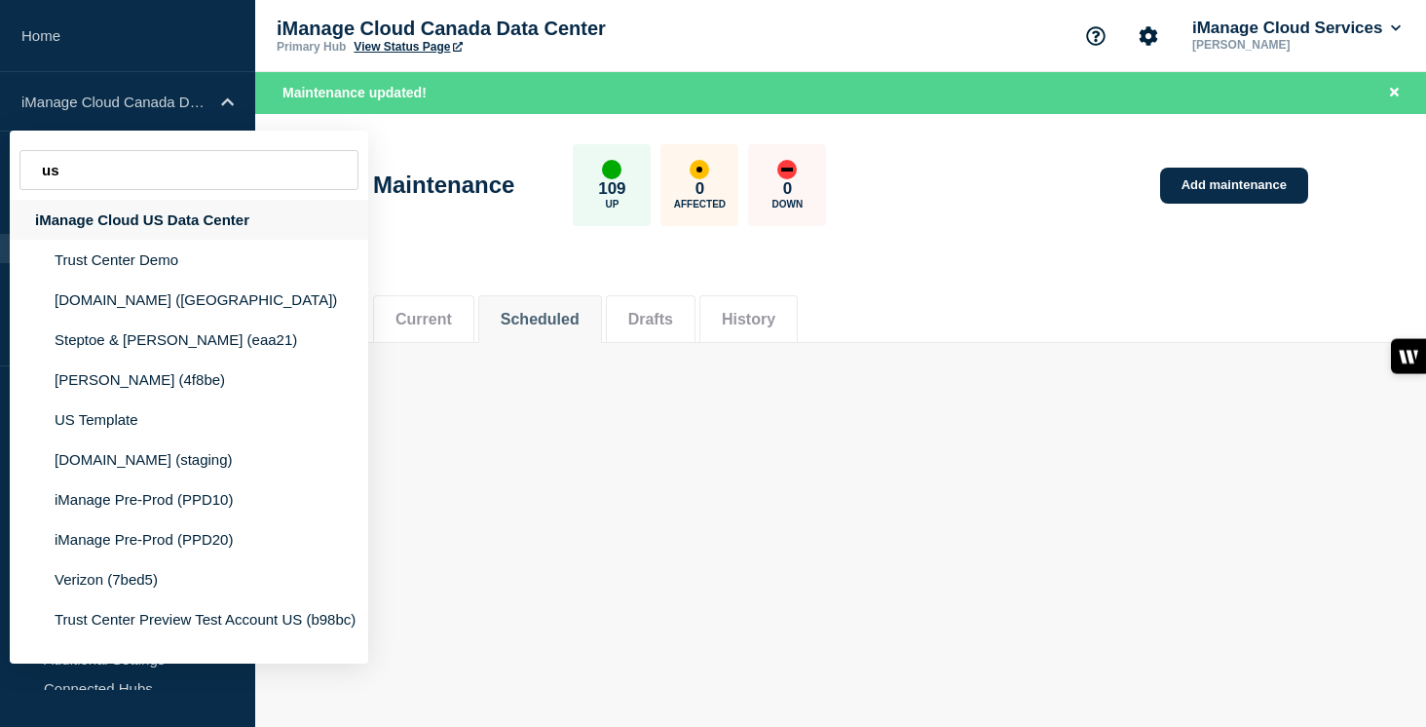
type input "us"
click at [157, 228] on div "iManage Cloud US Data Center" at bounding box center [189, 220] width 358 height 40
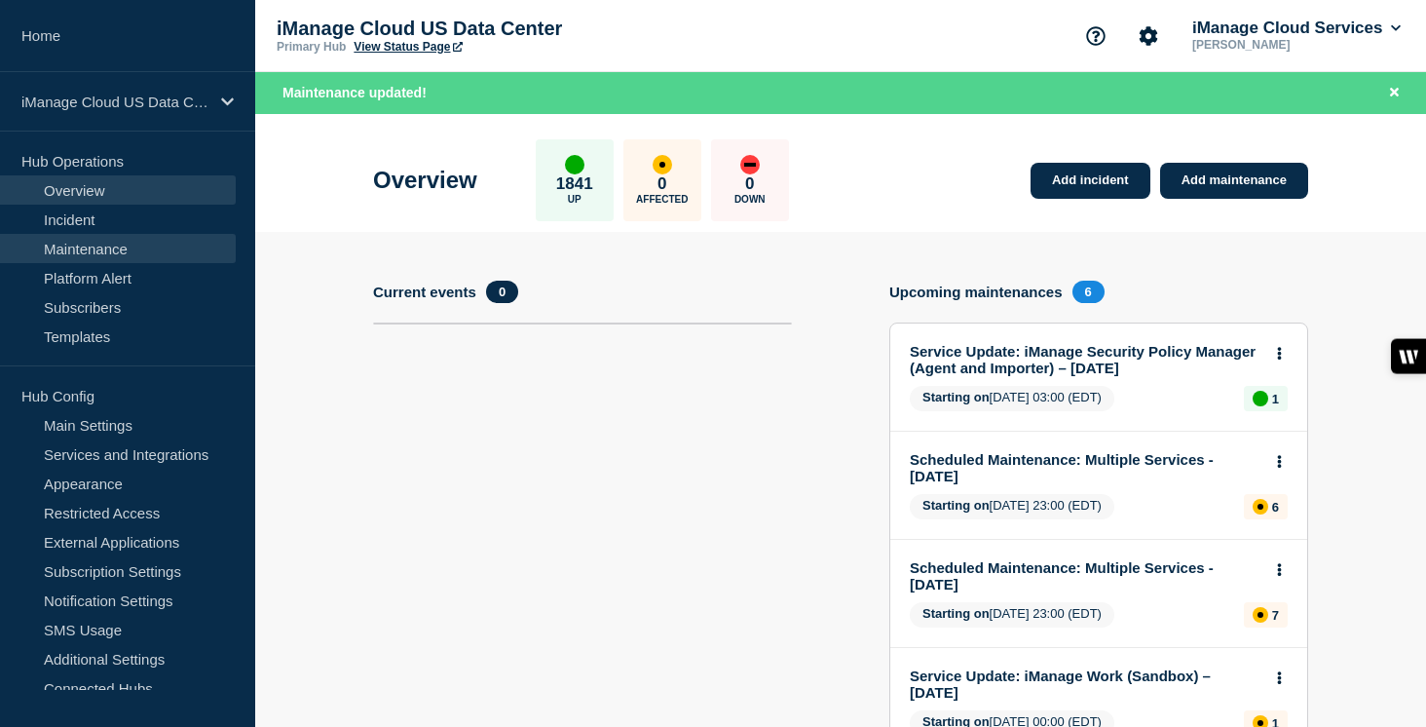
click at [152, 247] on link "Maintenance" at bounding box center [118, 248] width 236 height 29
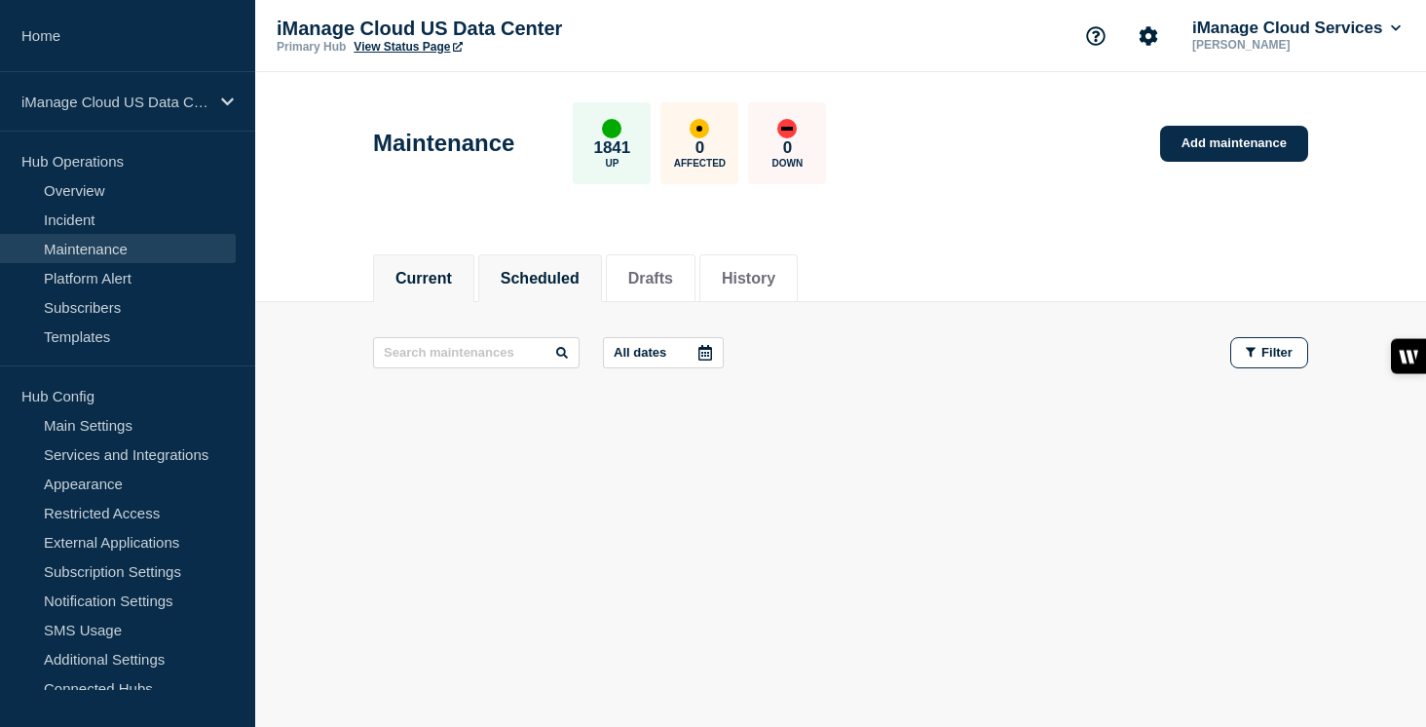
click at [536, 276] on button "Scheduled" at bounding box center [540, 279] width 79 height 18
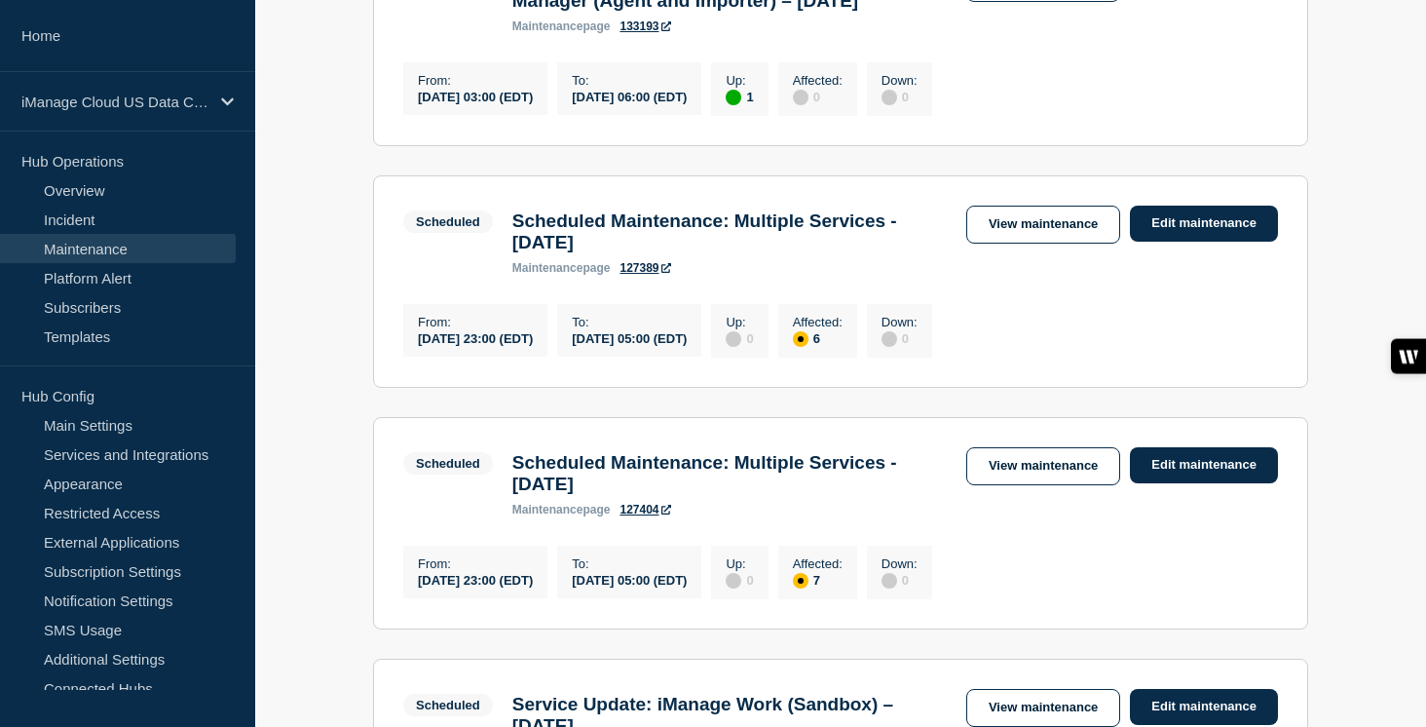
scroll to position [560, 0]
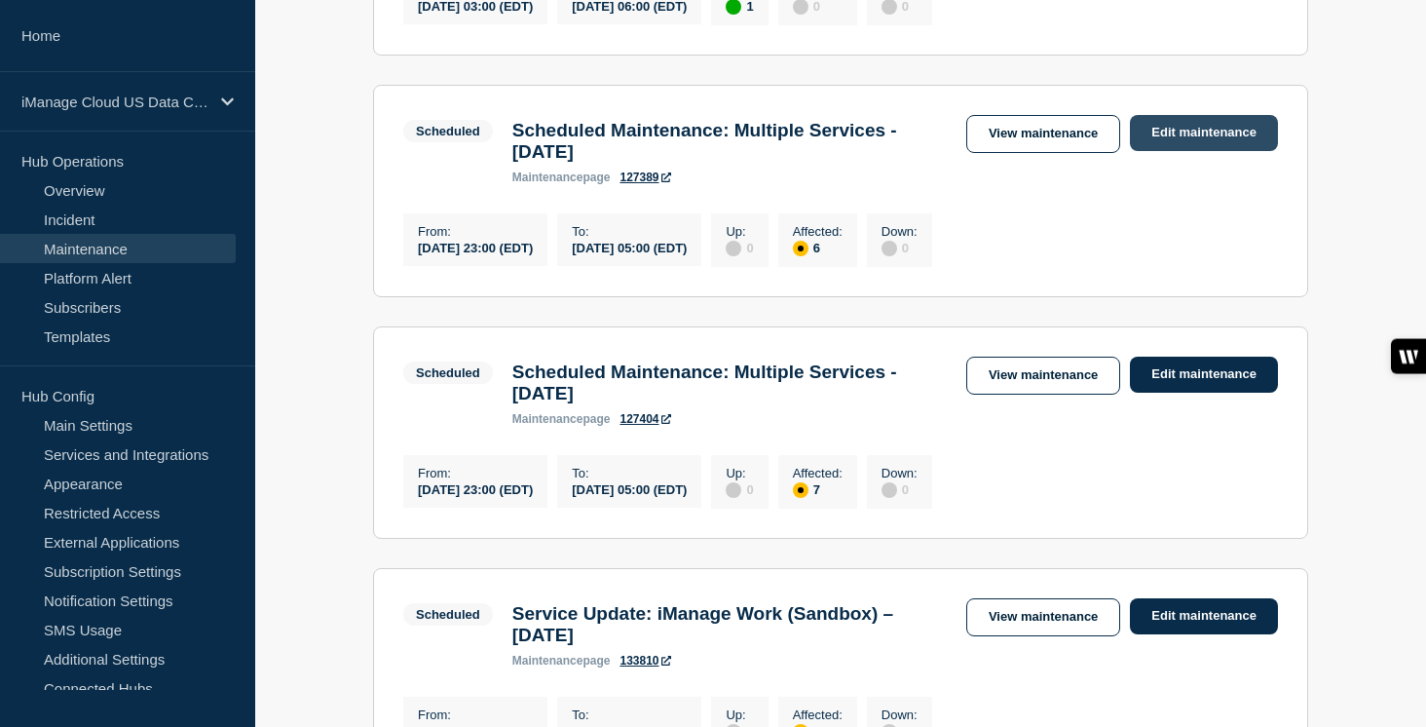
click at [1205, 145] on link "Edit maintenance" at bounding box center [1204, 133] width 148 height 36
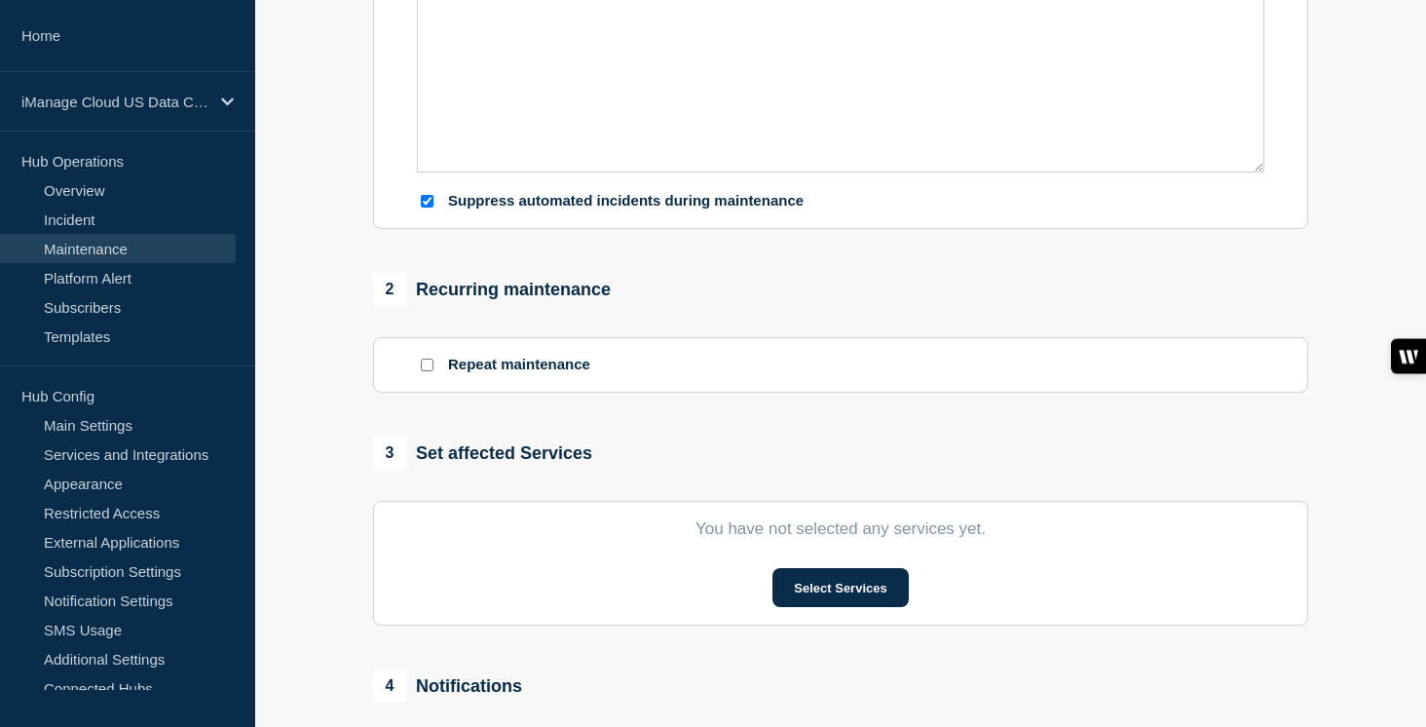
type input "Scheduled Maintenance: Multiple Services - September 6, 2025"
type input "2025-09-06"
type input "23:00"
type input "2025-09-07"
type input "05:00"
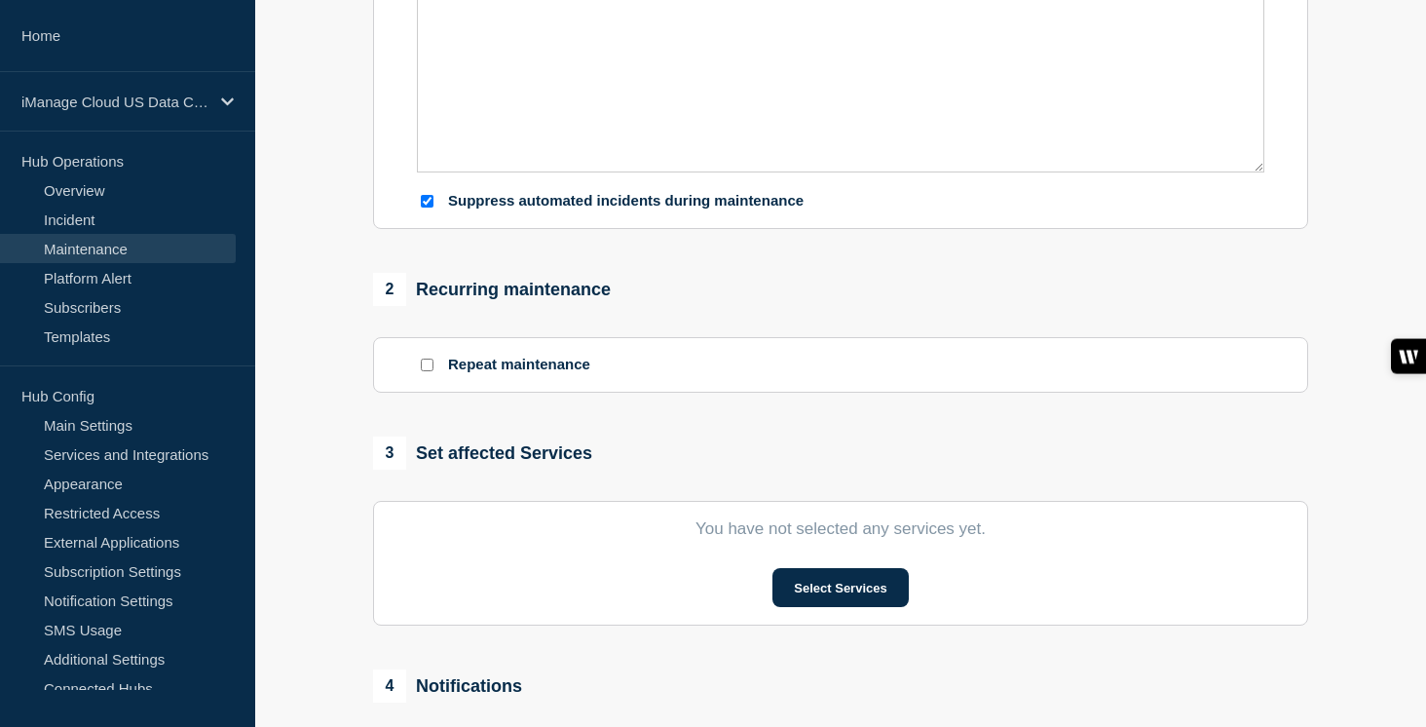
checkbox input "true"
checkbox input "false"
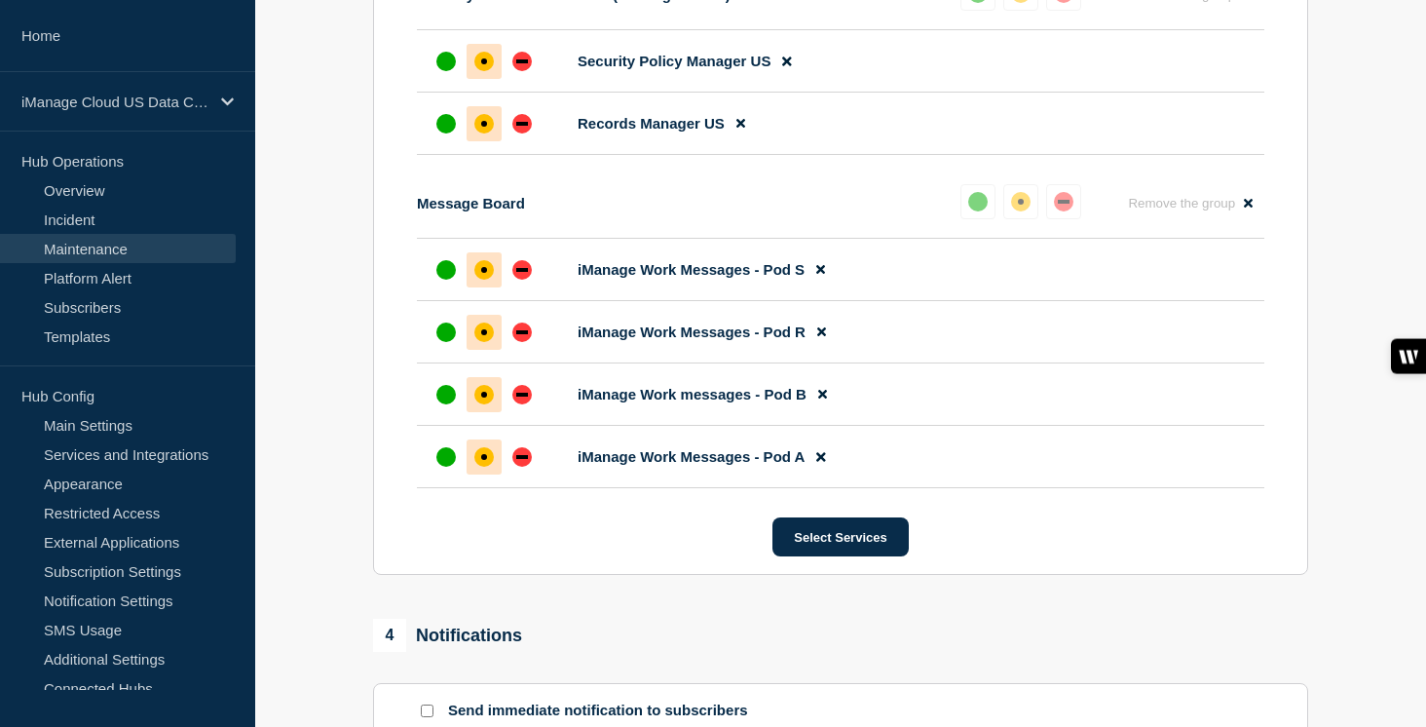
scroll to position [1137, 0]
click at [1247, 207] on icon at bounding box center [1248, 203] width 9 height 9
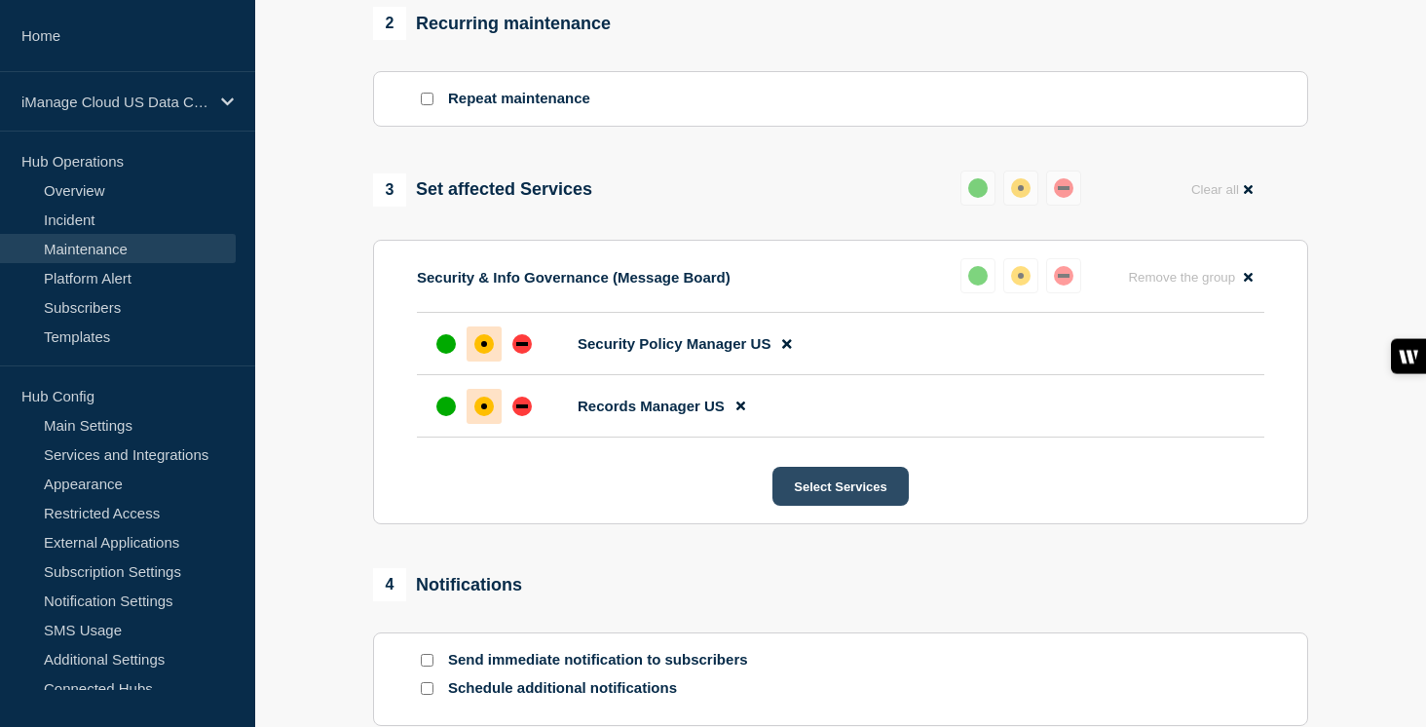
scroll to position [1042, 0]
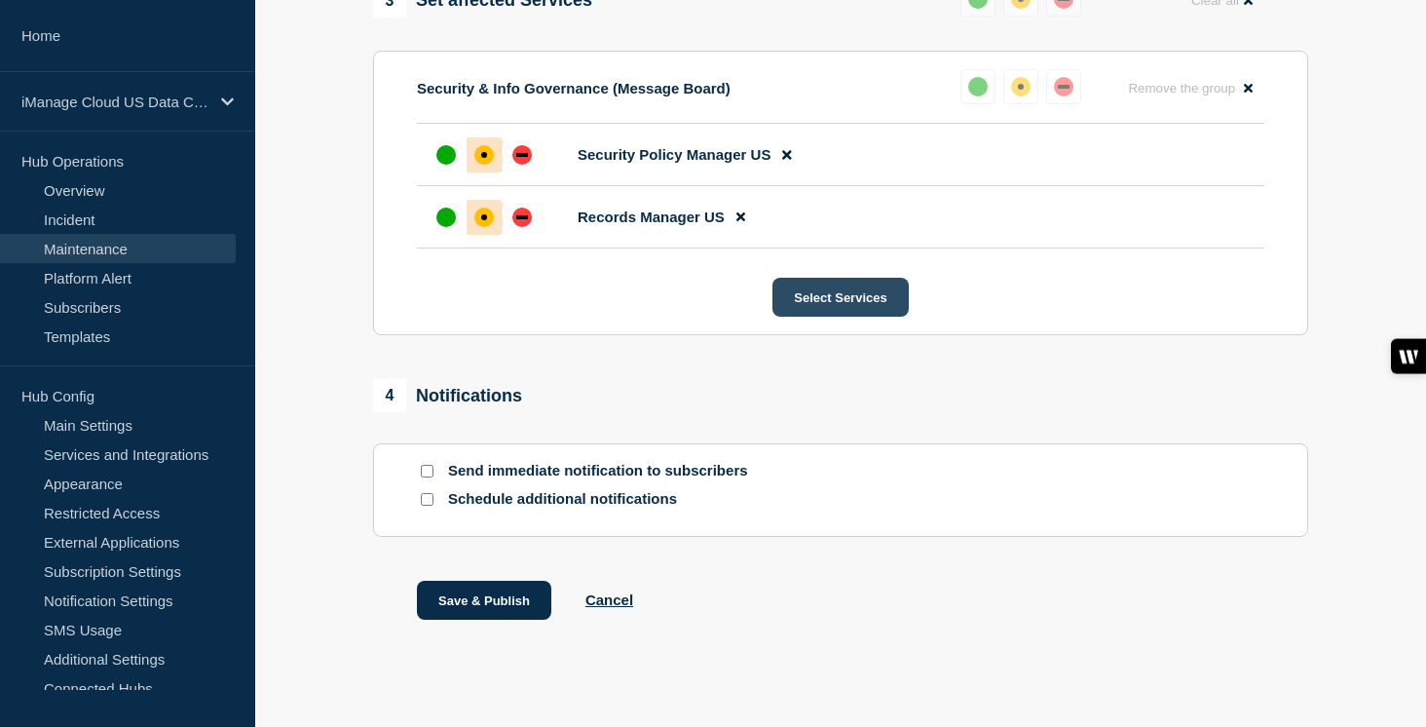
click at [848, 317] on button "Select Services" at bounding box center [839, 297] width 135 height 39
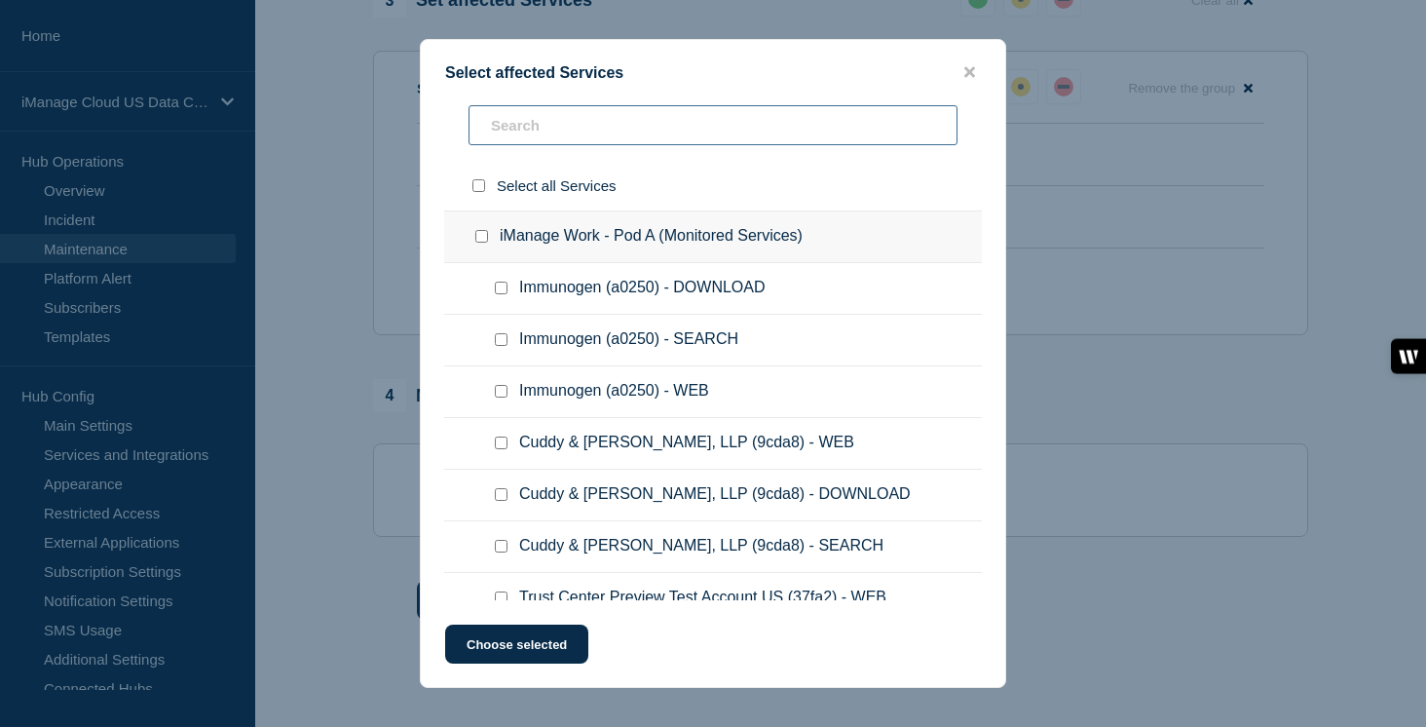
click at [620, 123] on input "text" at bounding box center [712, 125] width 489 height 40
type input "pod a"
click at [484, 243] on input "iManage Work - Pod A (Monitored Services) checkbox" at bounding box center [481, 236] width 13 height 13
checkbox input "true"
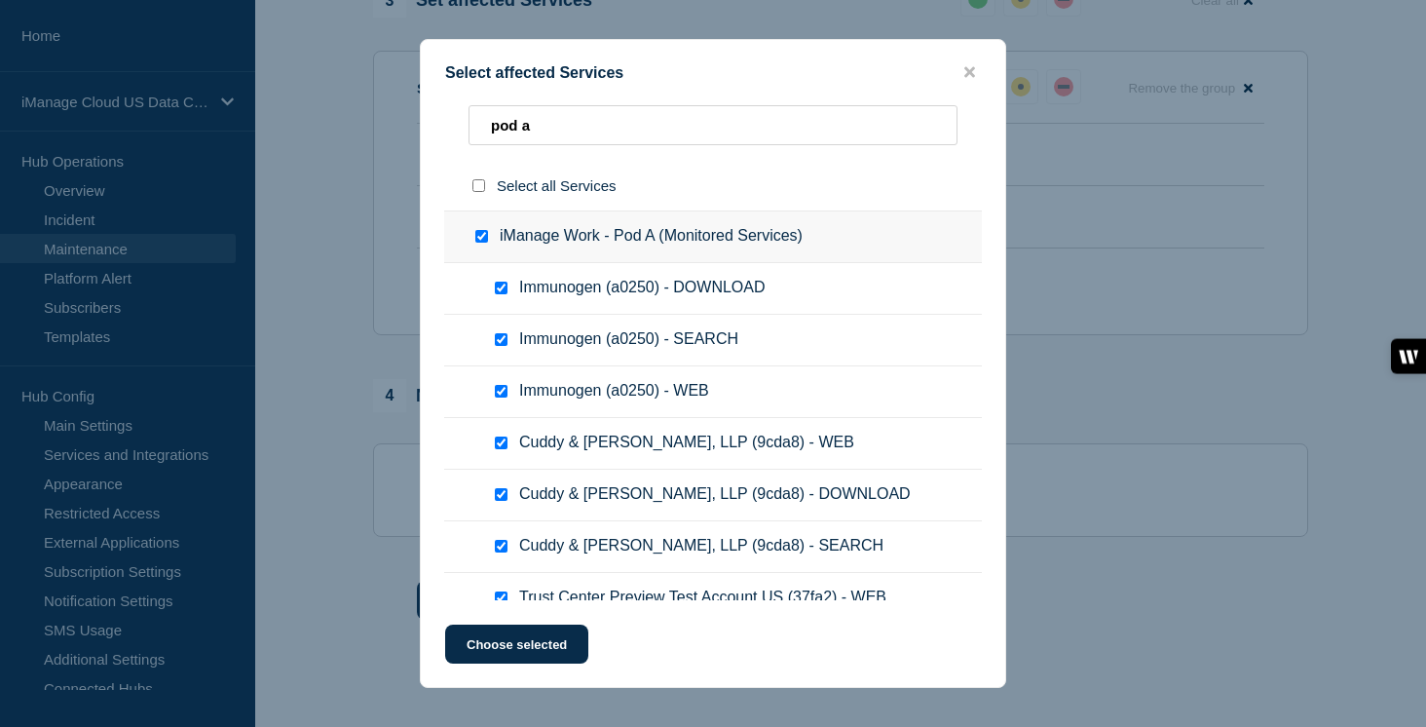
checkbox input "true"
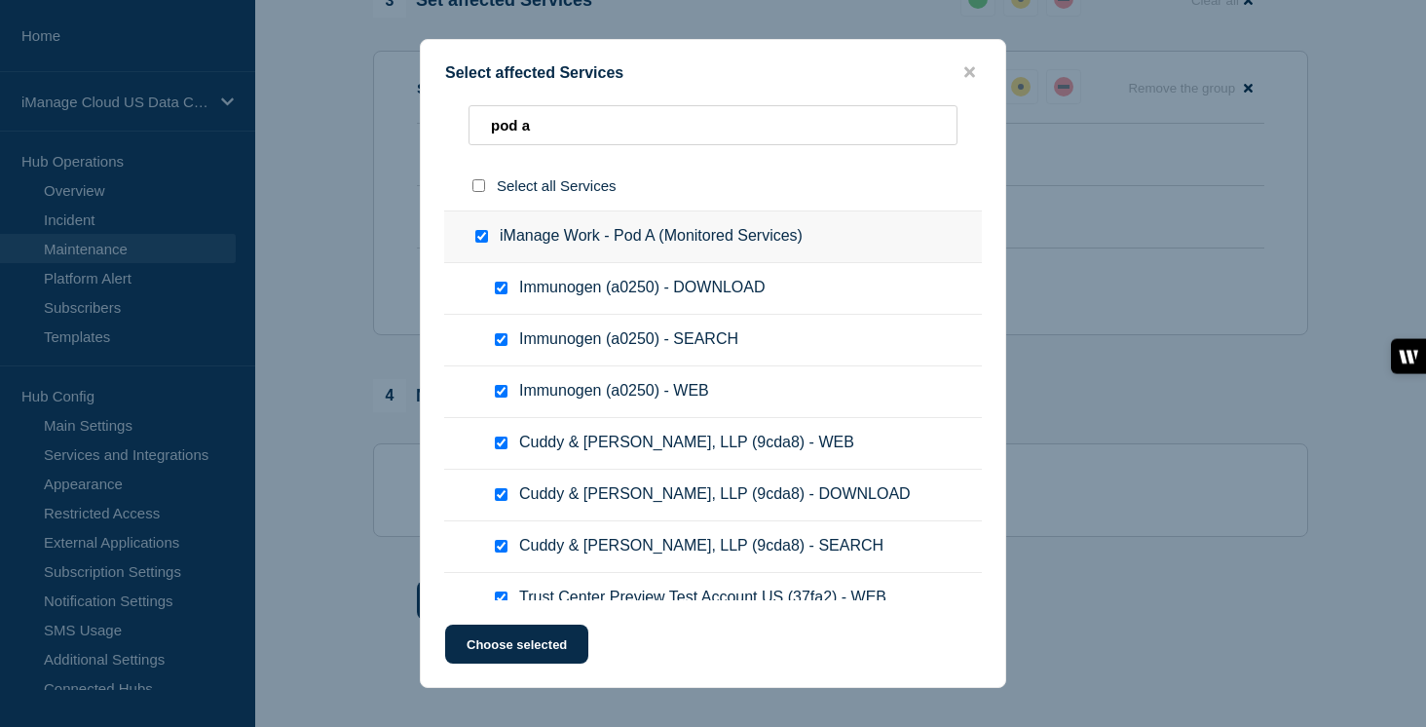
checkbox input "true"
checkbox checkbox"] "true"
checkbox input "true"
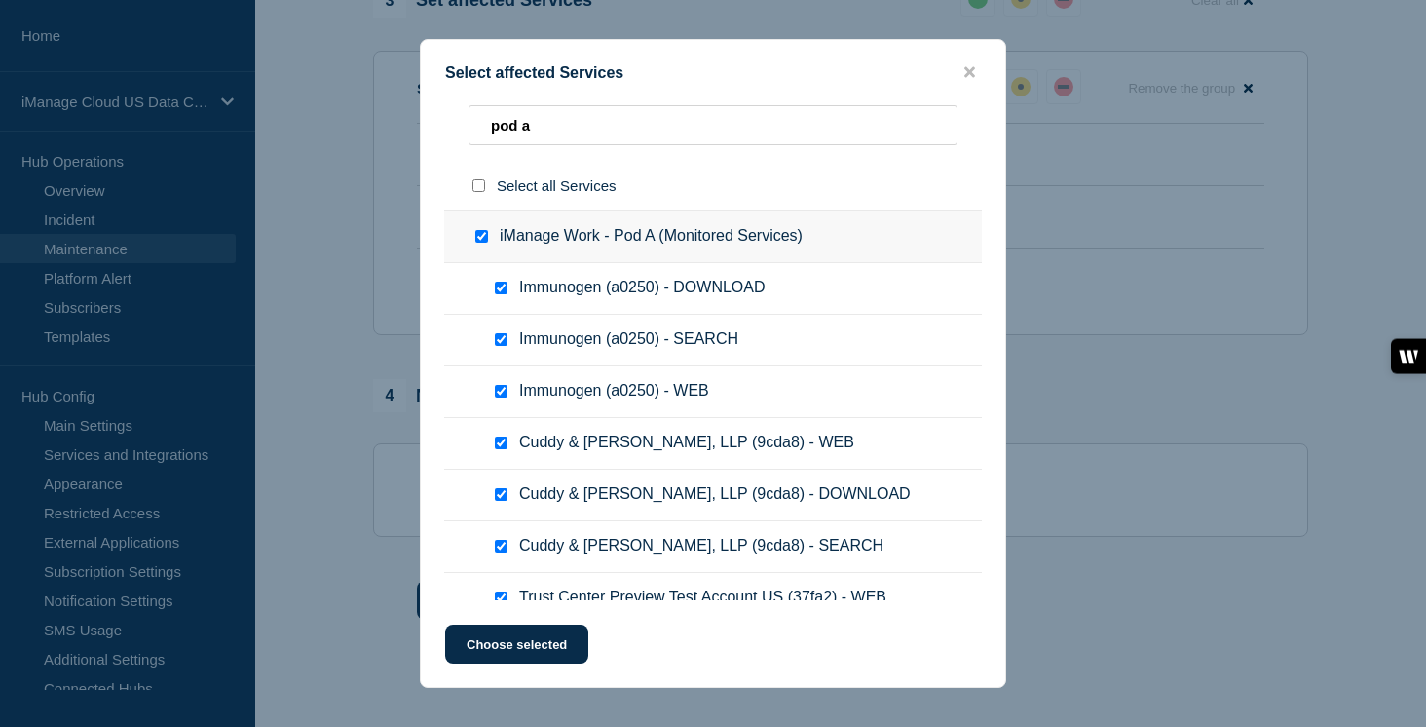
checkbox input "true"
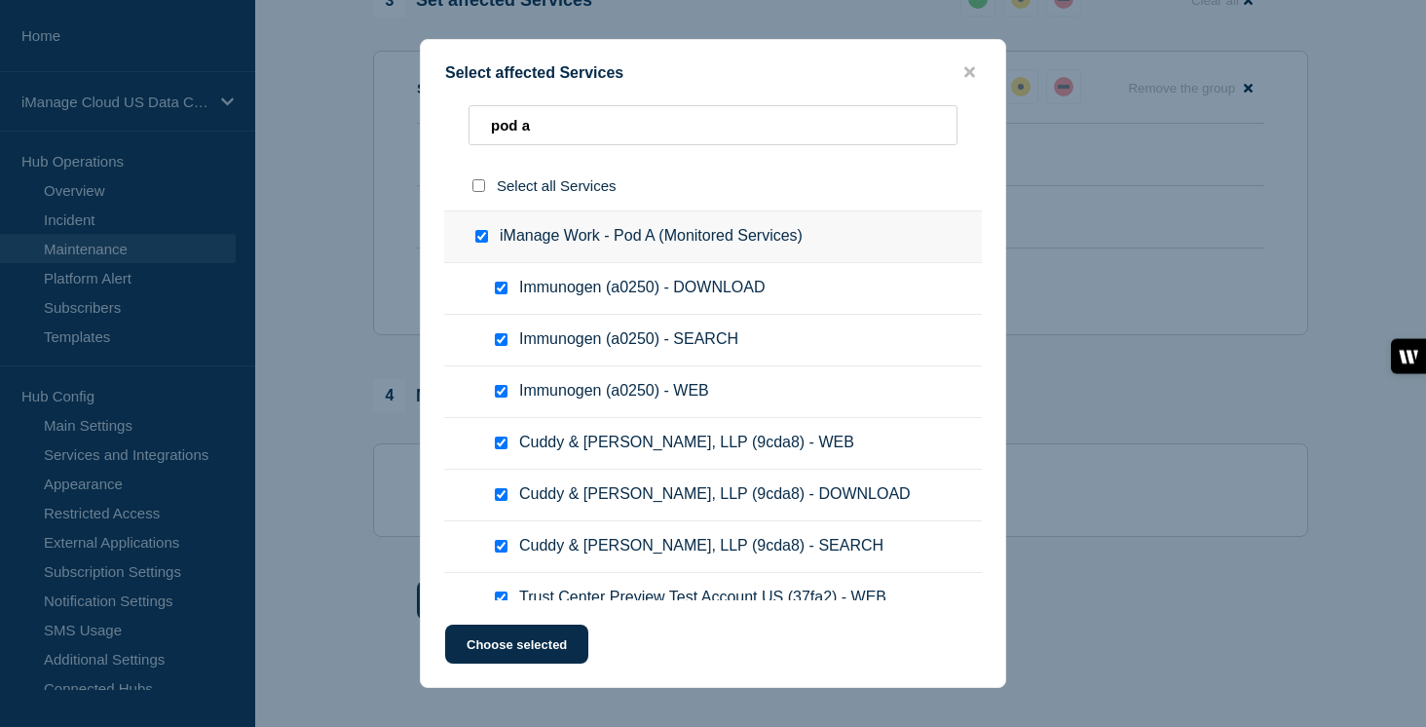
checkbox input "true"
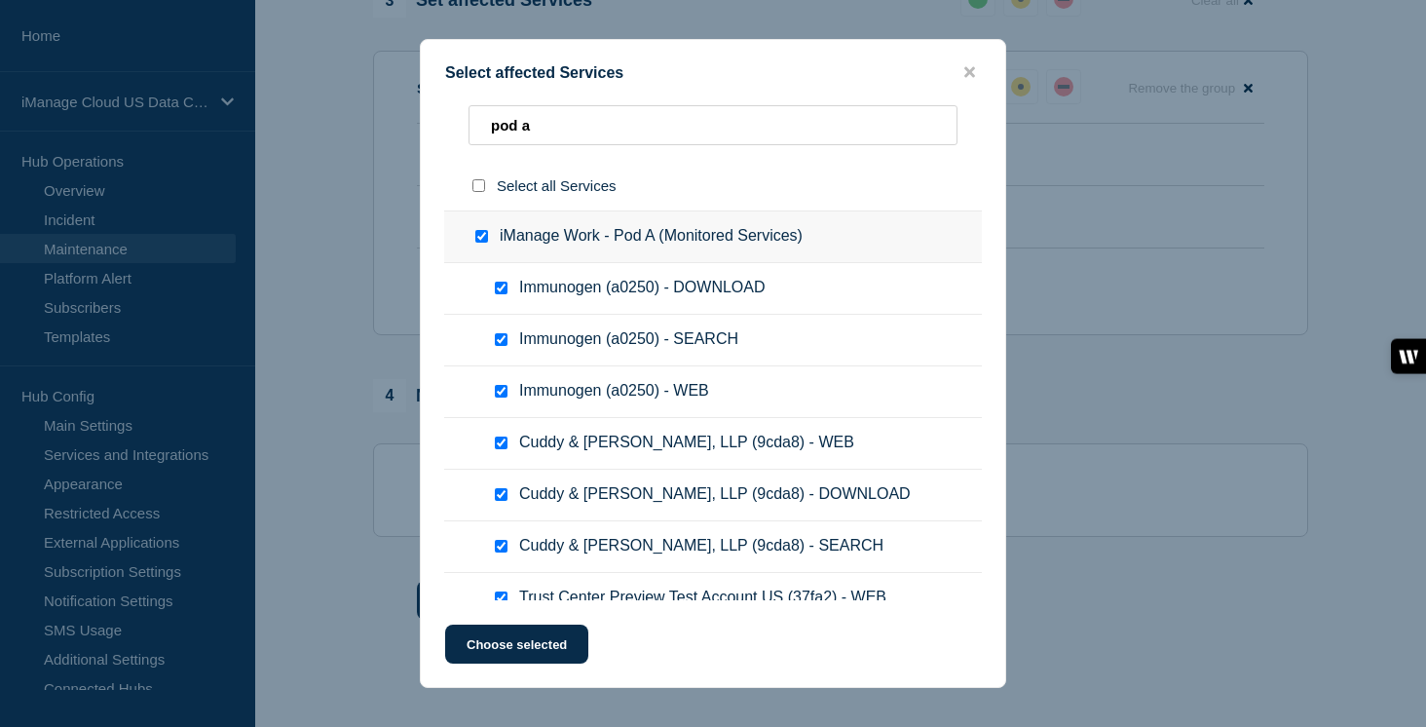
checkbox input "true"
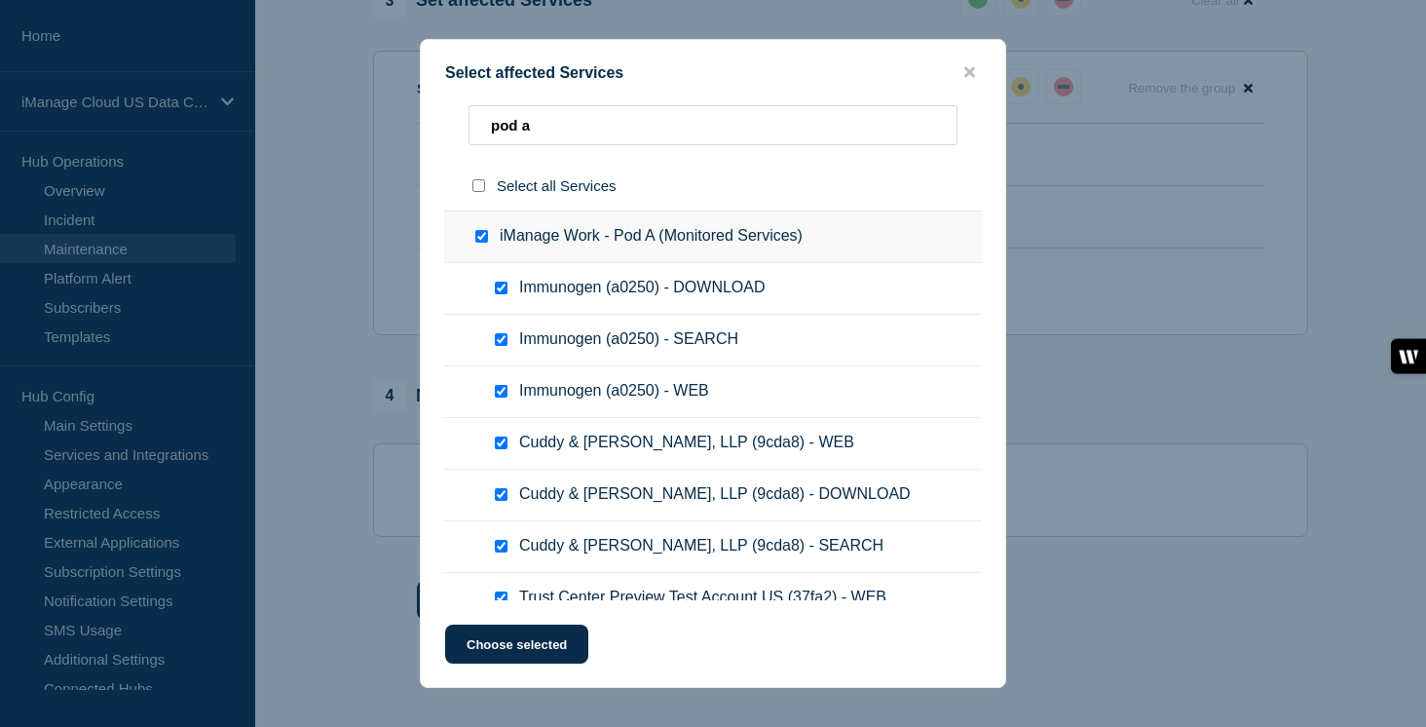
checkbox input "true"
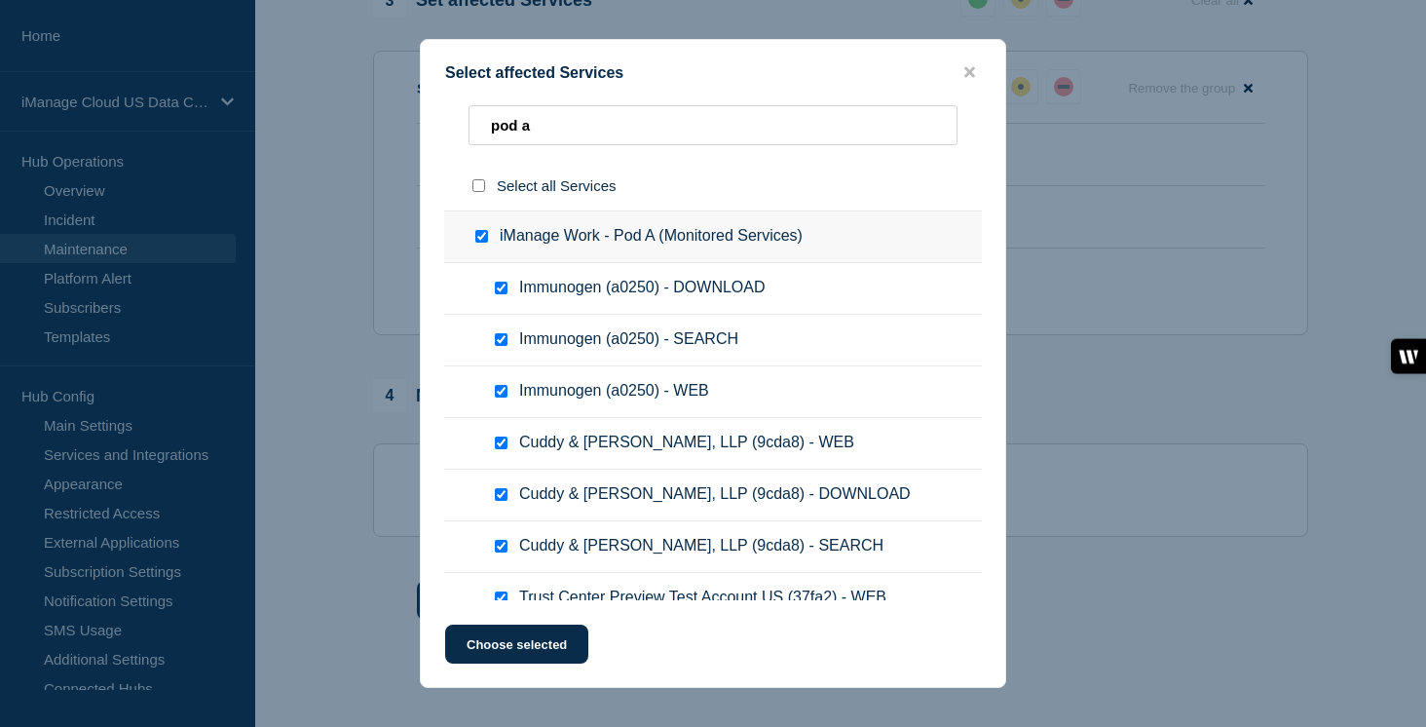
checkbox input "true"
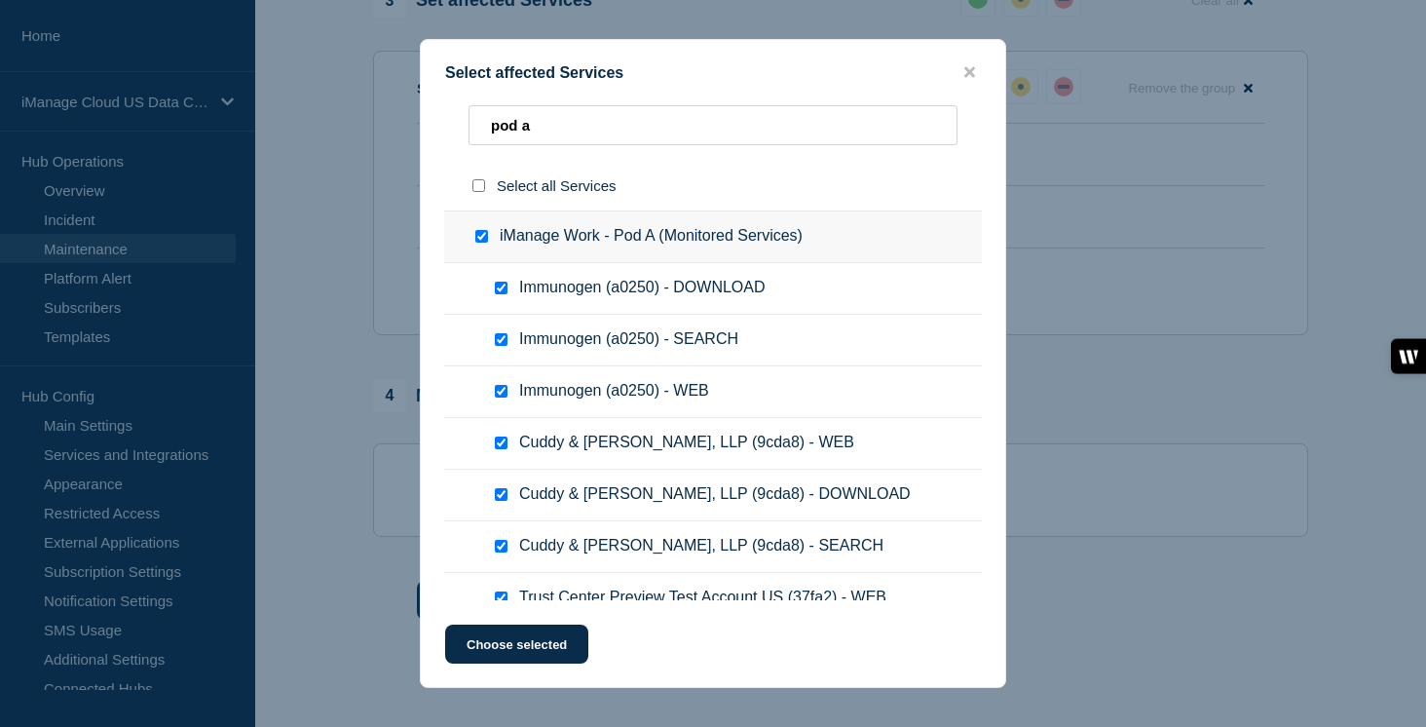
checkbox input "true"
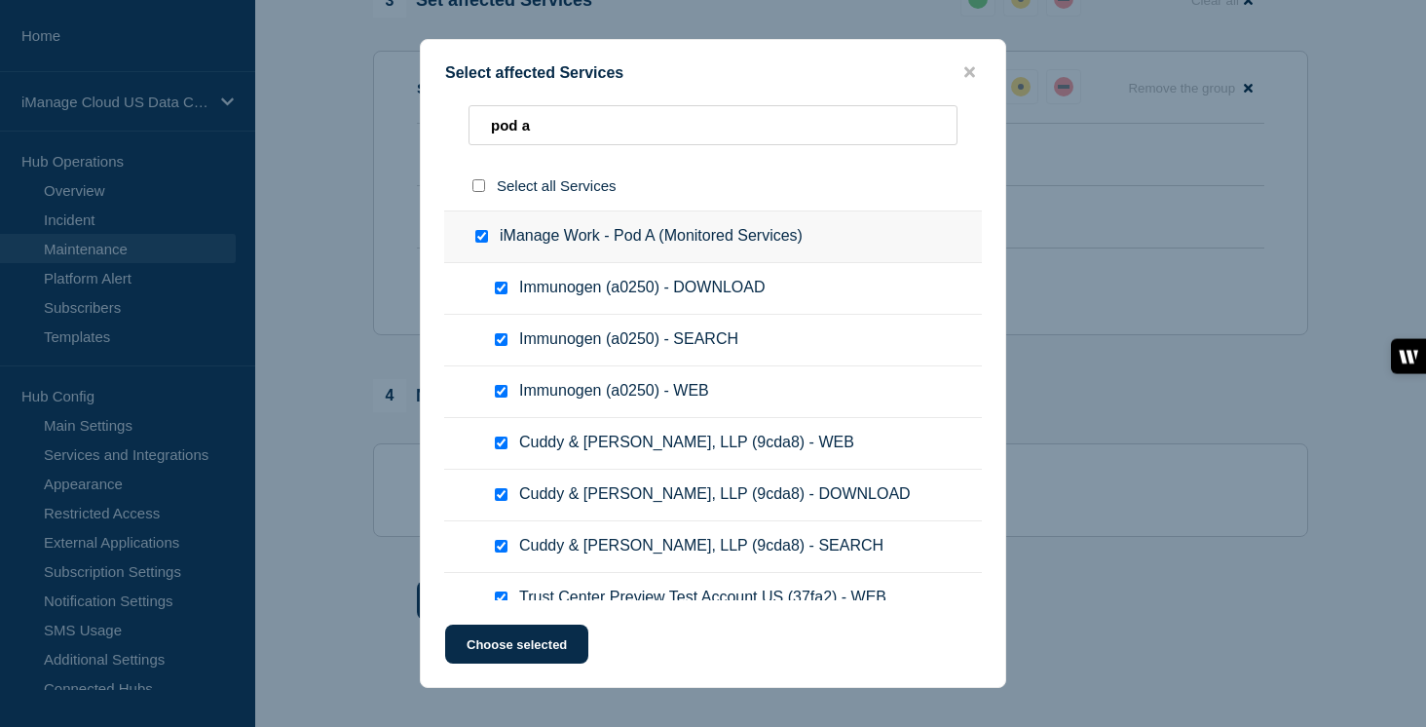
checkbox input "true"
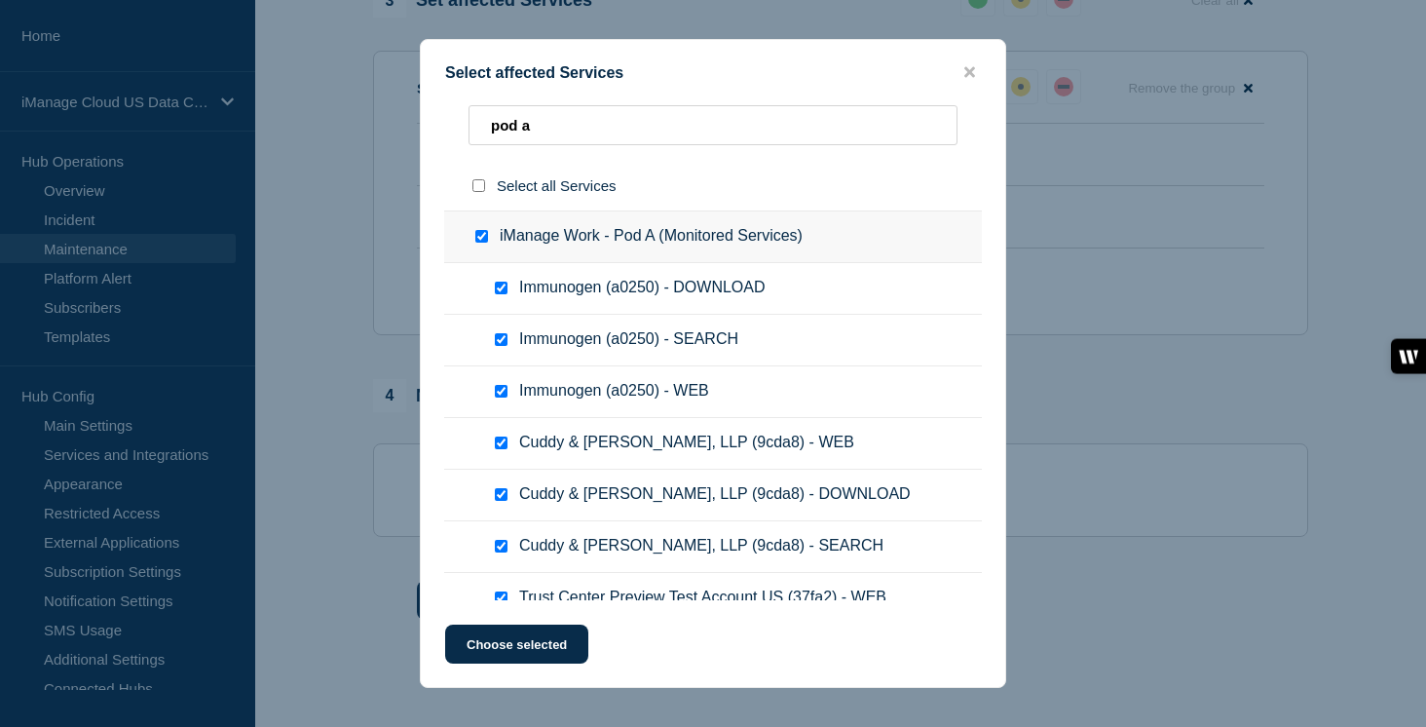
checkbox input "true"
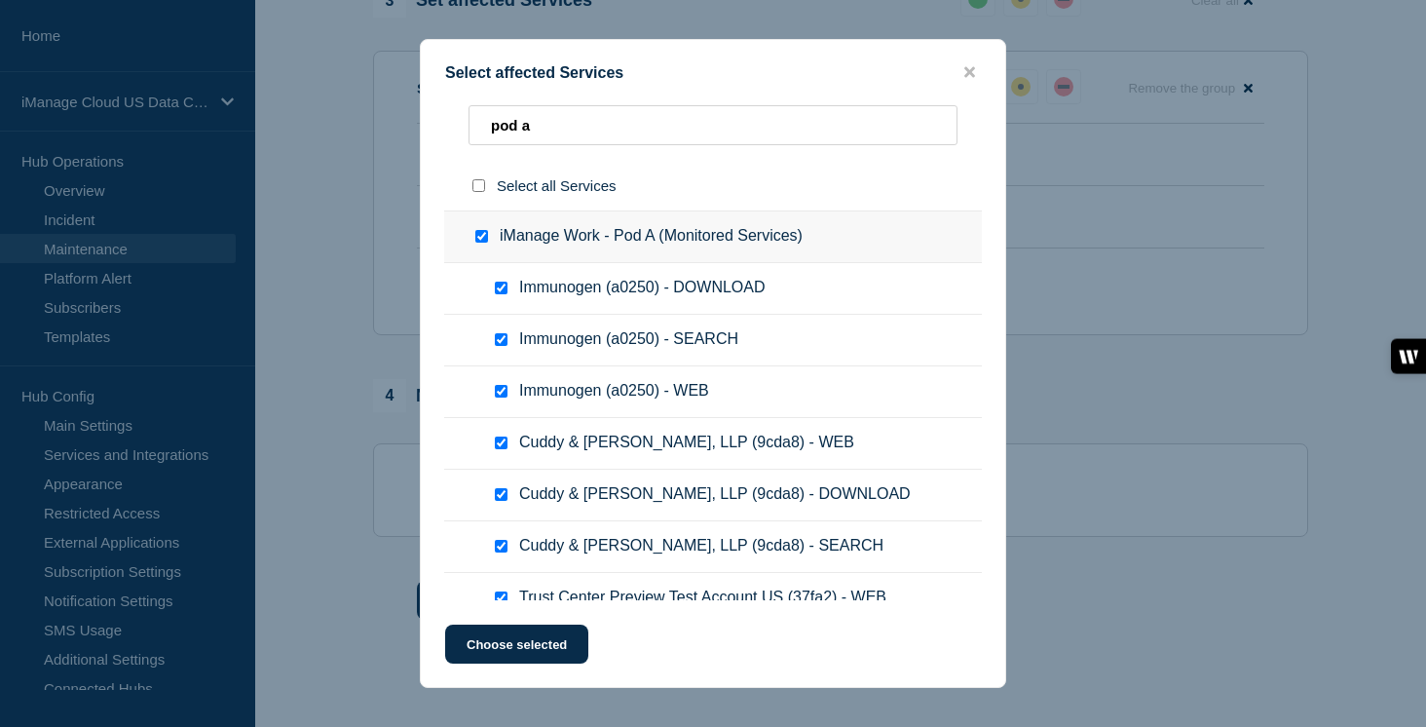
checkbox input "true"
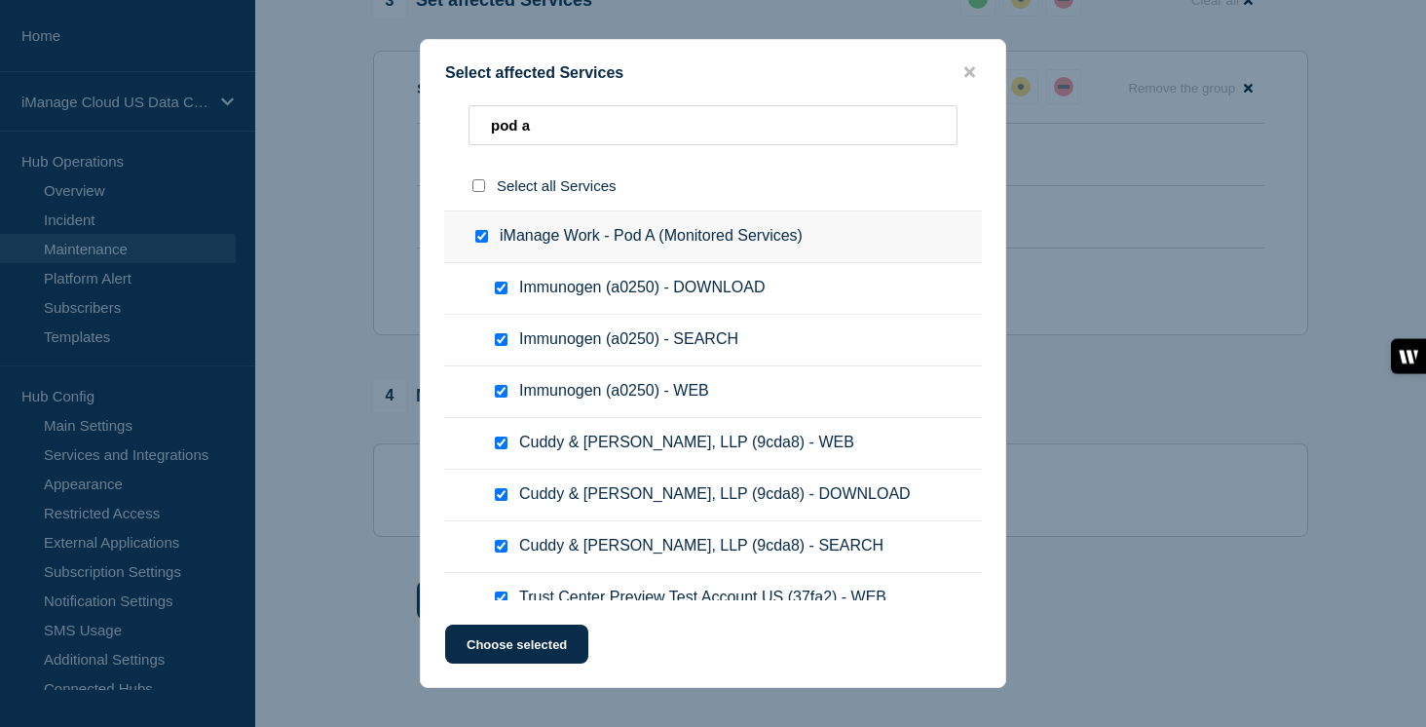
checkbox input "true"
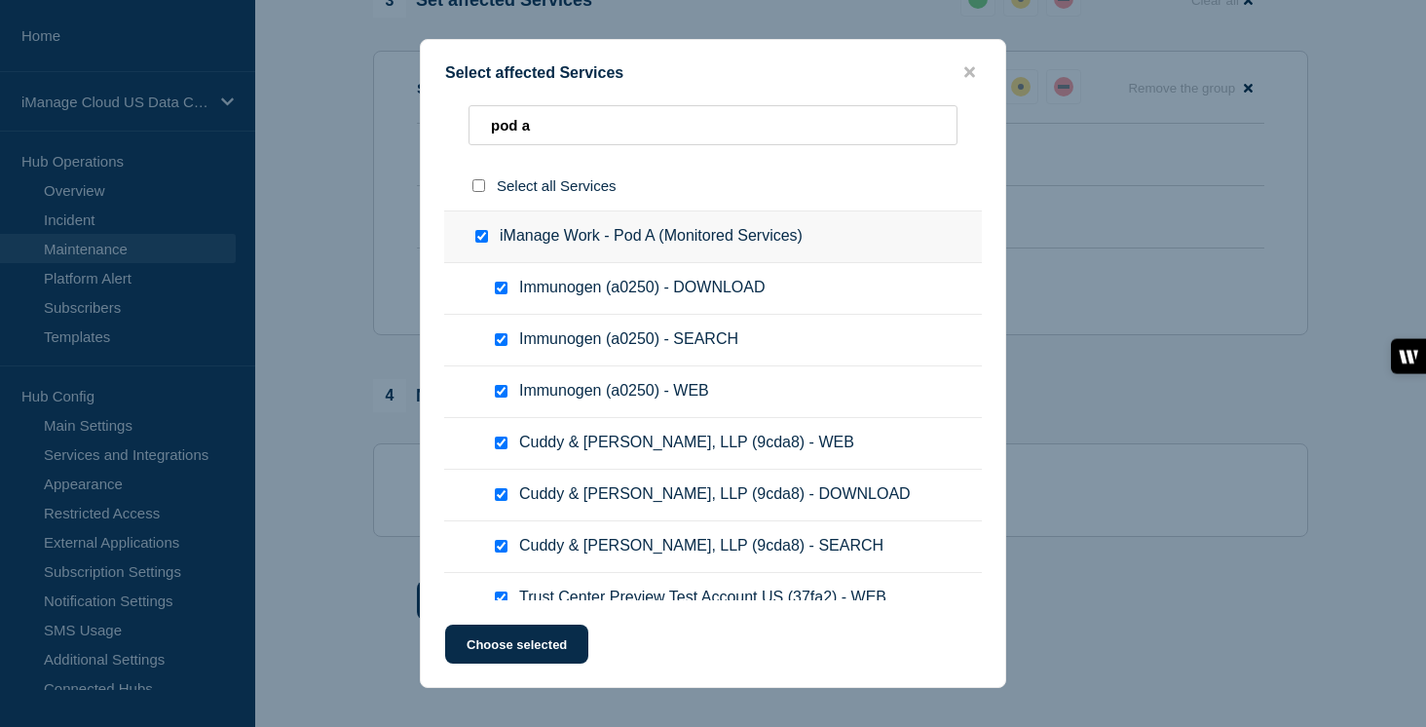
checkbox input "true"
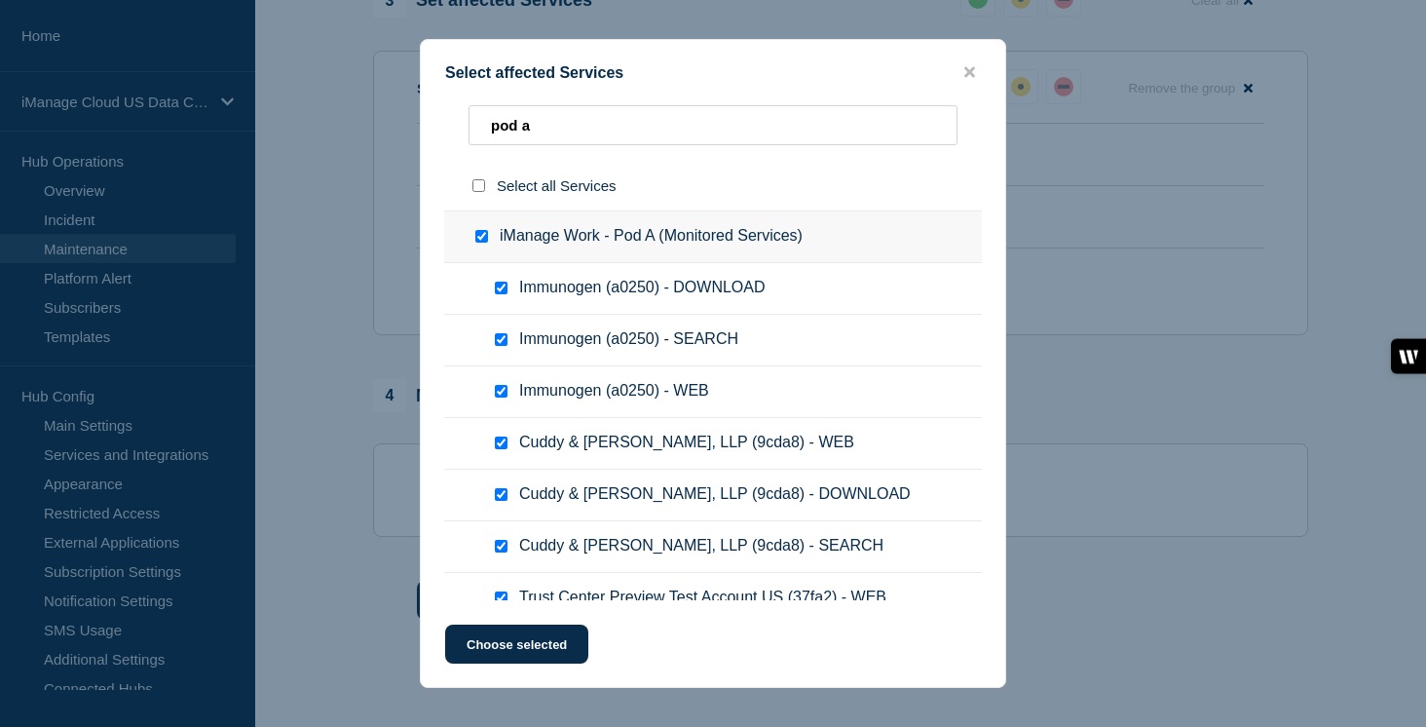
checkbox input "true"
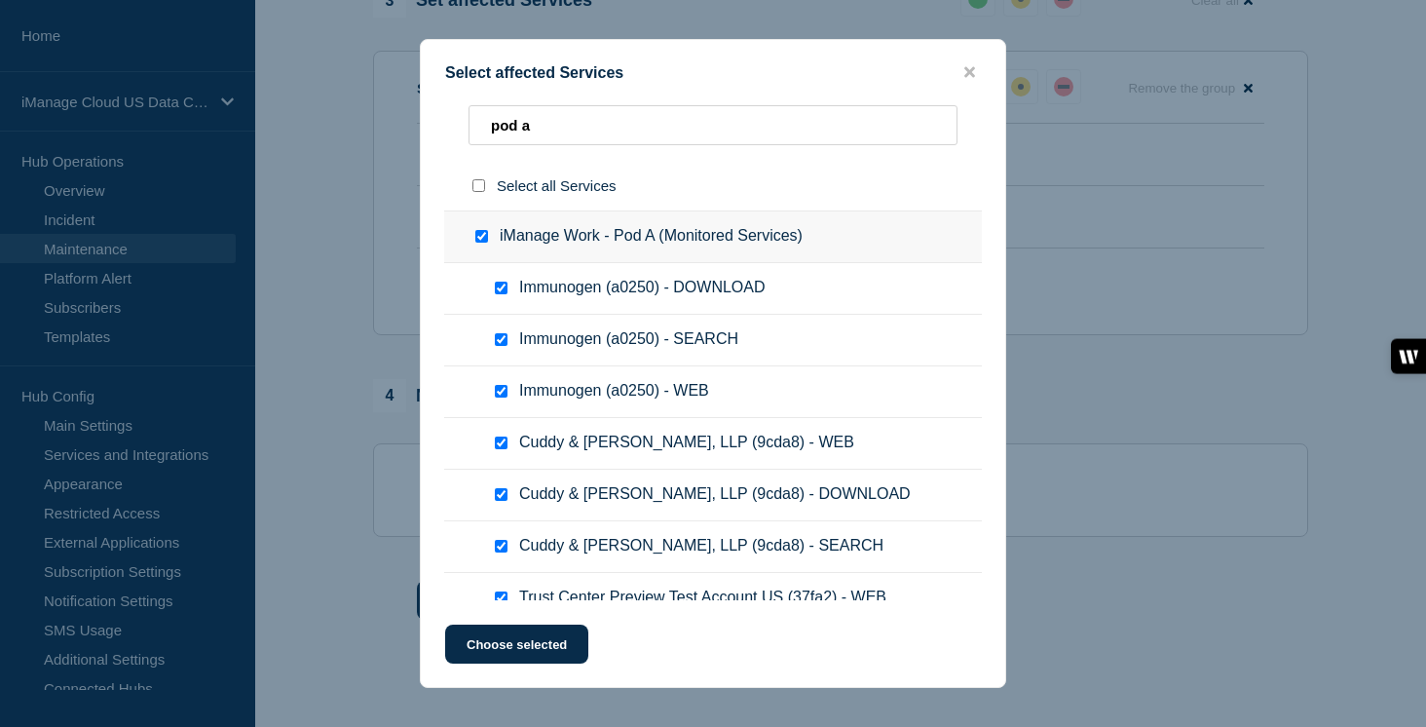
checkbox input "true"
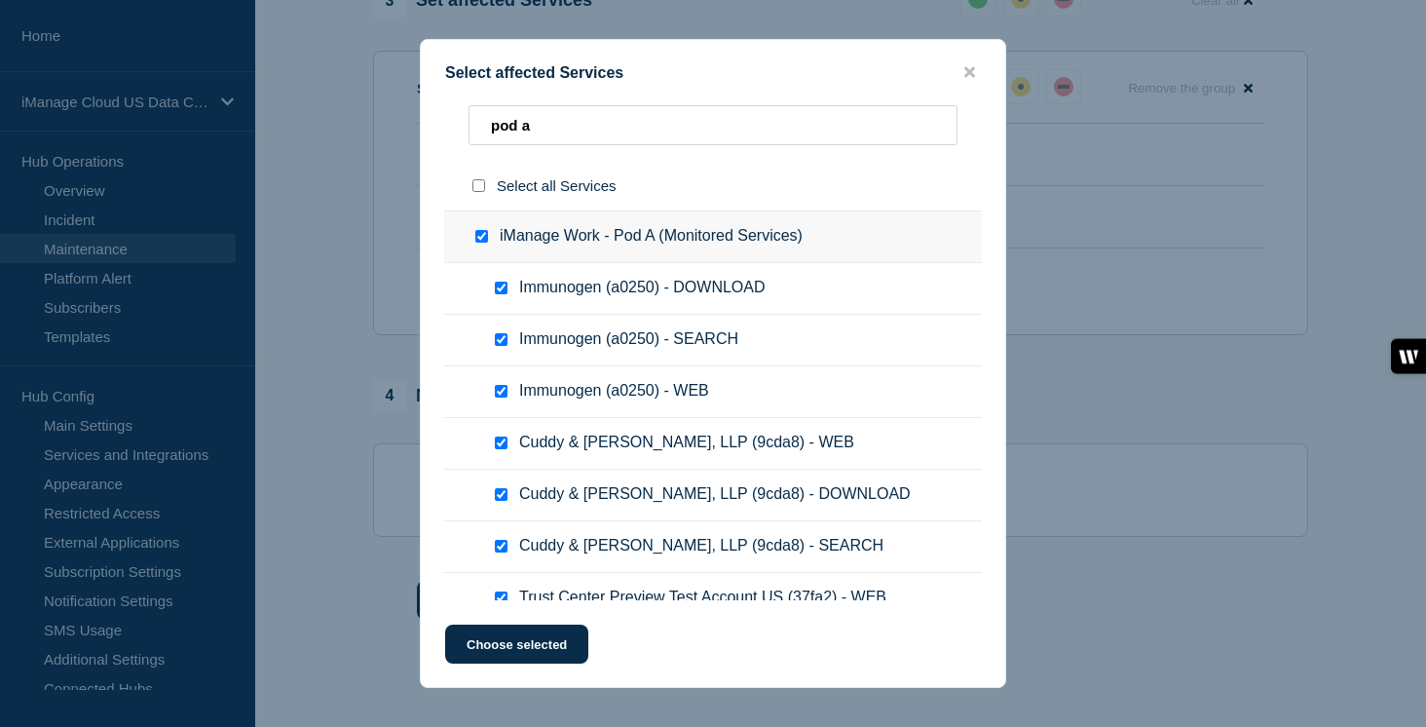
checkbox input "true"
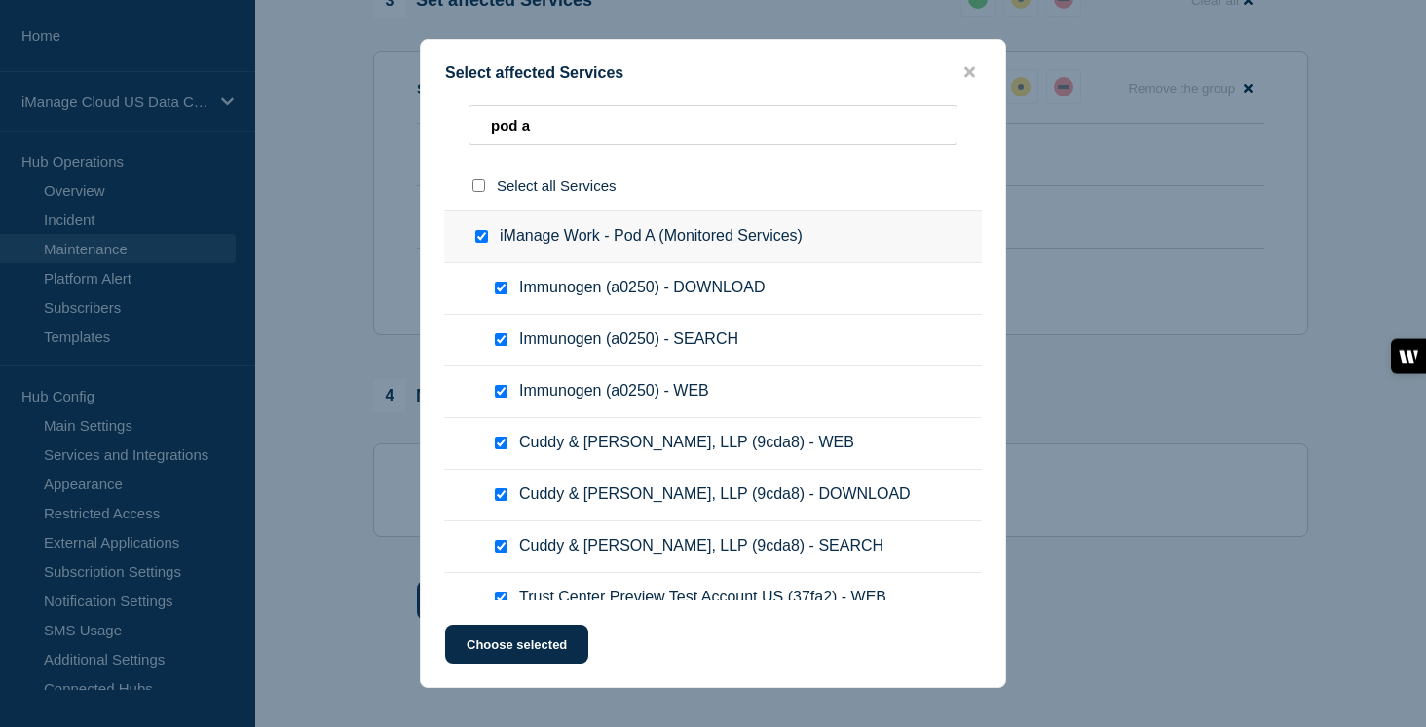
checkbox input "true"
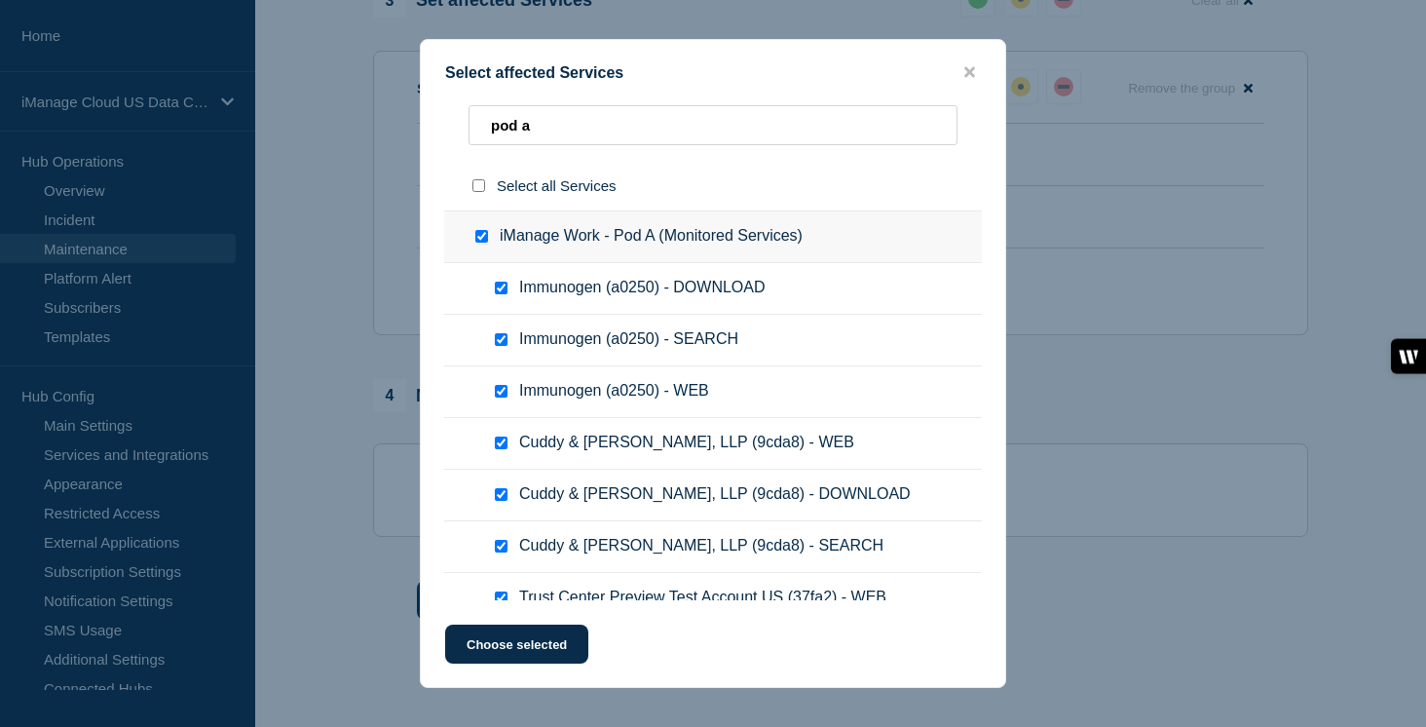
checkbox input "true"
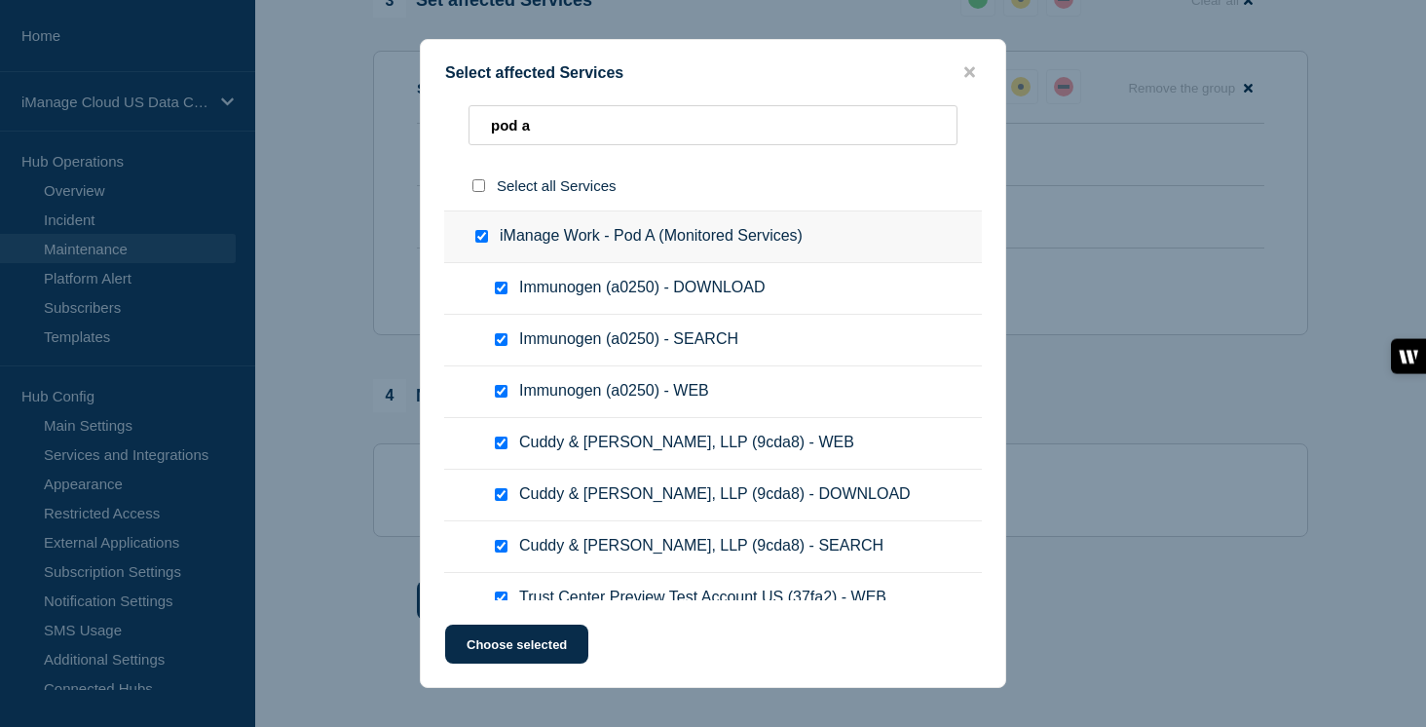
checkbox input "true"
click at [560, 121] on input "pod a" at bounding box center [712, 125] width 489 height 40
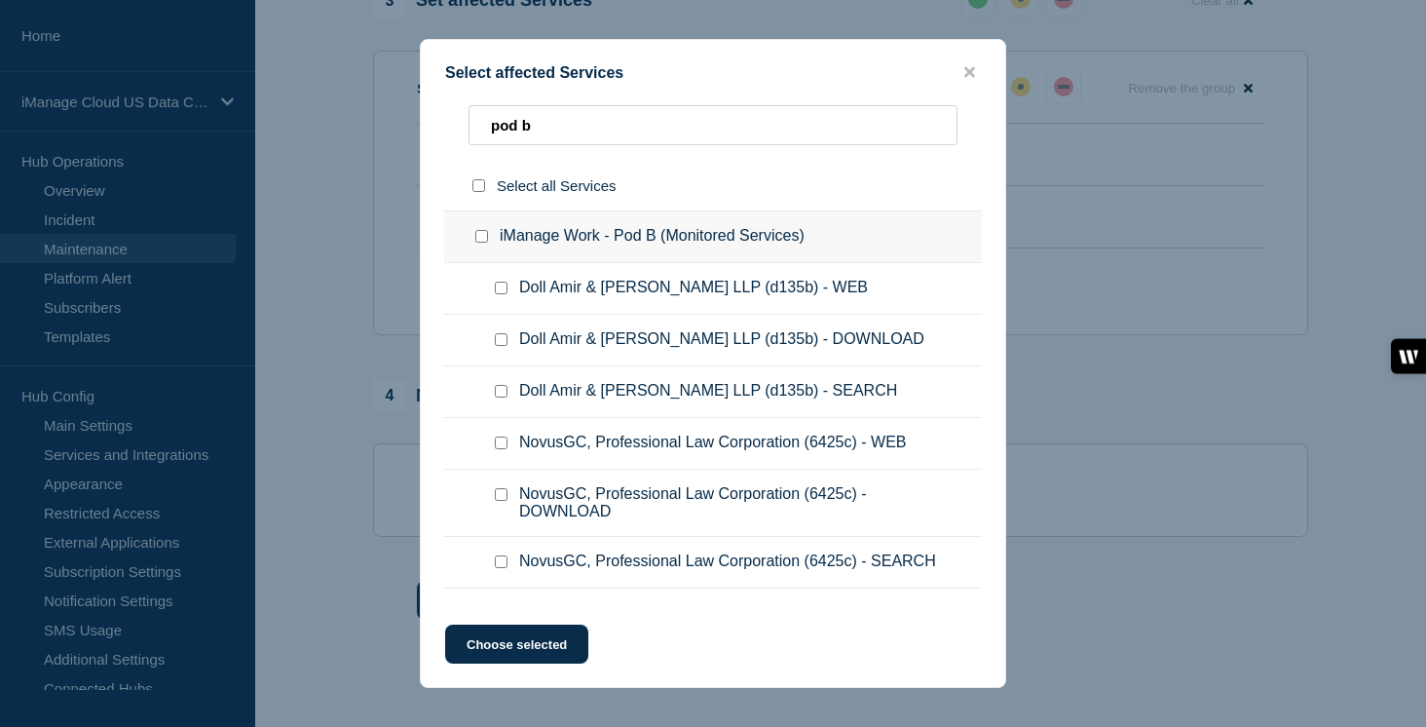
click at [481, 242] on input "iManage Work - Pod B (Monitored Services) checkbox" at bounding box center [481, 236] width 13 height 13
click at [543, 135] on input "pod b" at bounding box center [712, 125] width 489 height 40
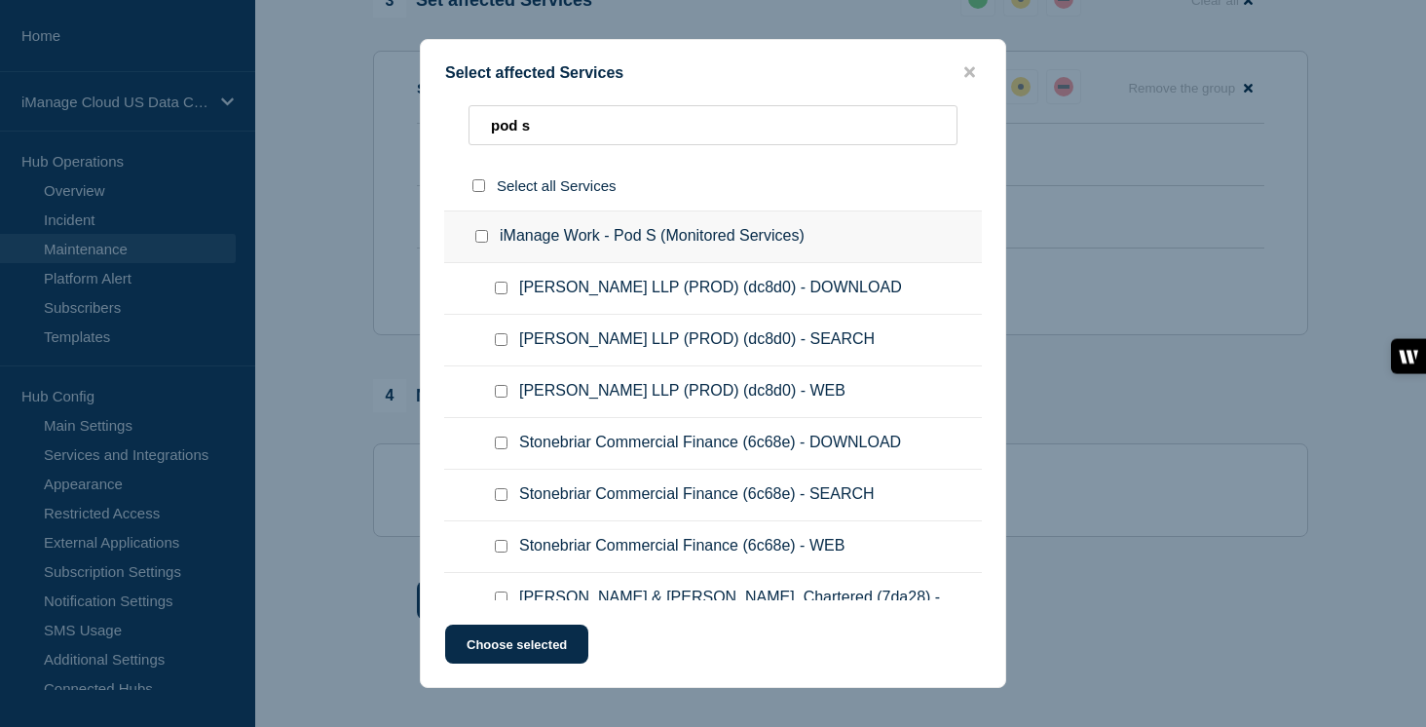
click at [481, 243] on input "iManage Work - Pod S (Monitored Services) checkbox" at bounding box center [481, 236] width 13 height 13
click at [540, 126] on input "pod s" at bounding box center [712, 125] width 489 height 40
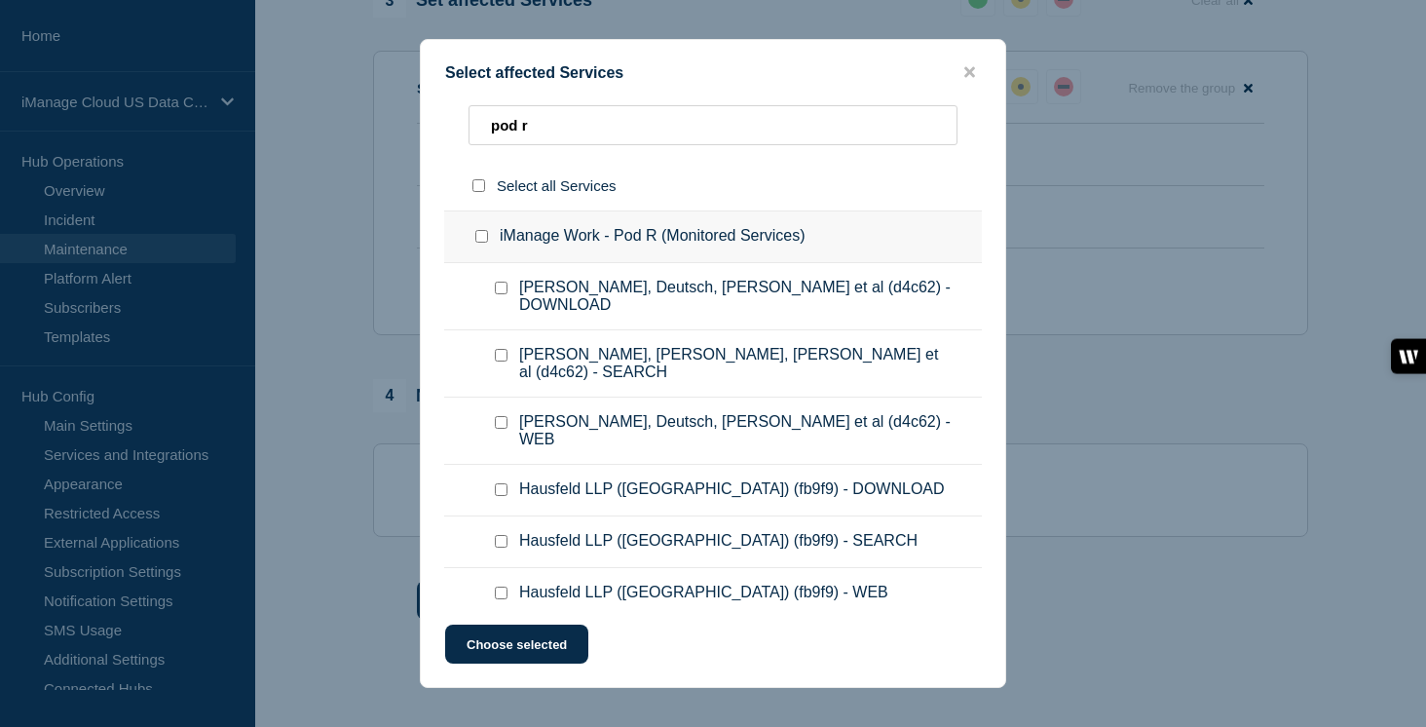
click at [479, 243] on input "iManage Work - Pod R (Monitored Services) checkbox" at bounding box center [481, 236] width 13 height 13
click at [515, 658] on button "Choose selected" at bounding box center [516, 643] width 143 height 39
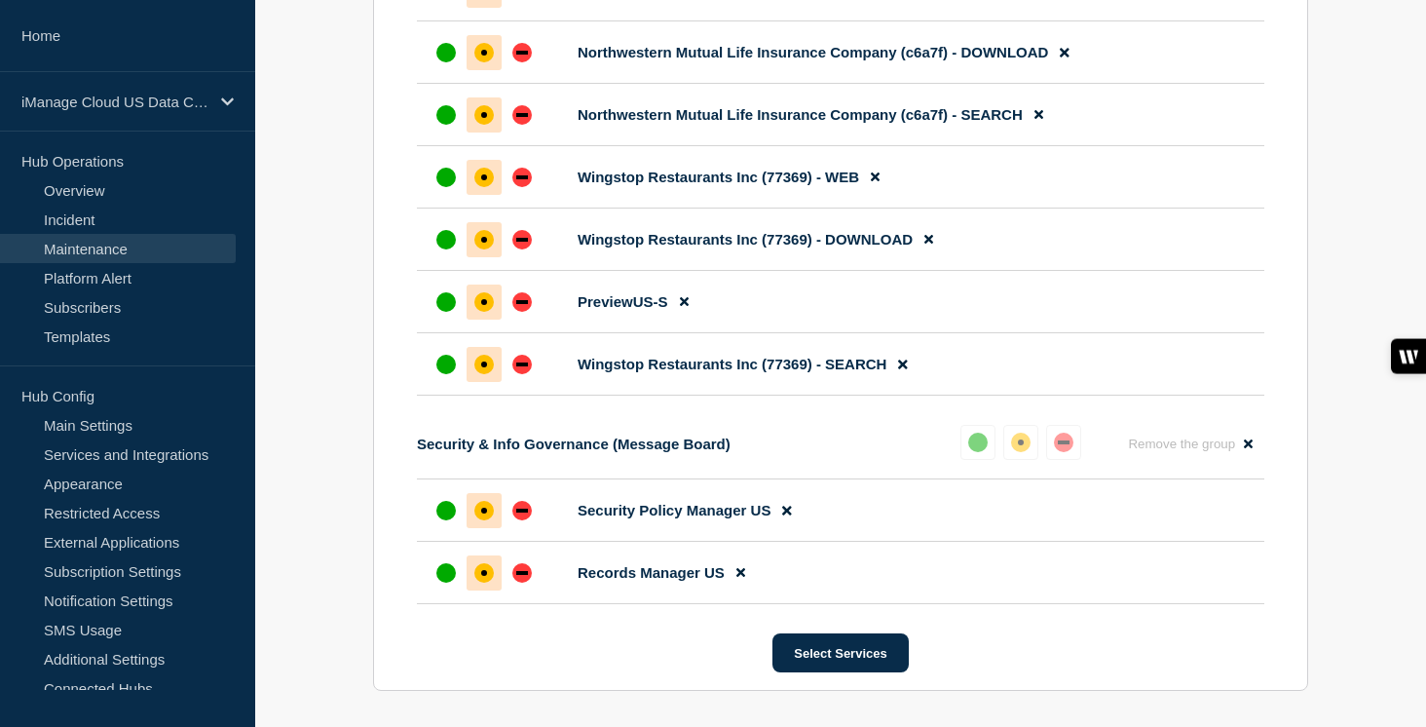
scroll to position [94020, 0]
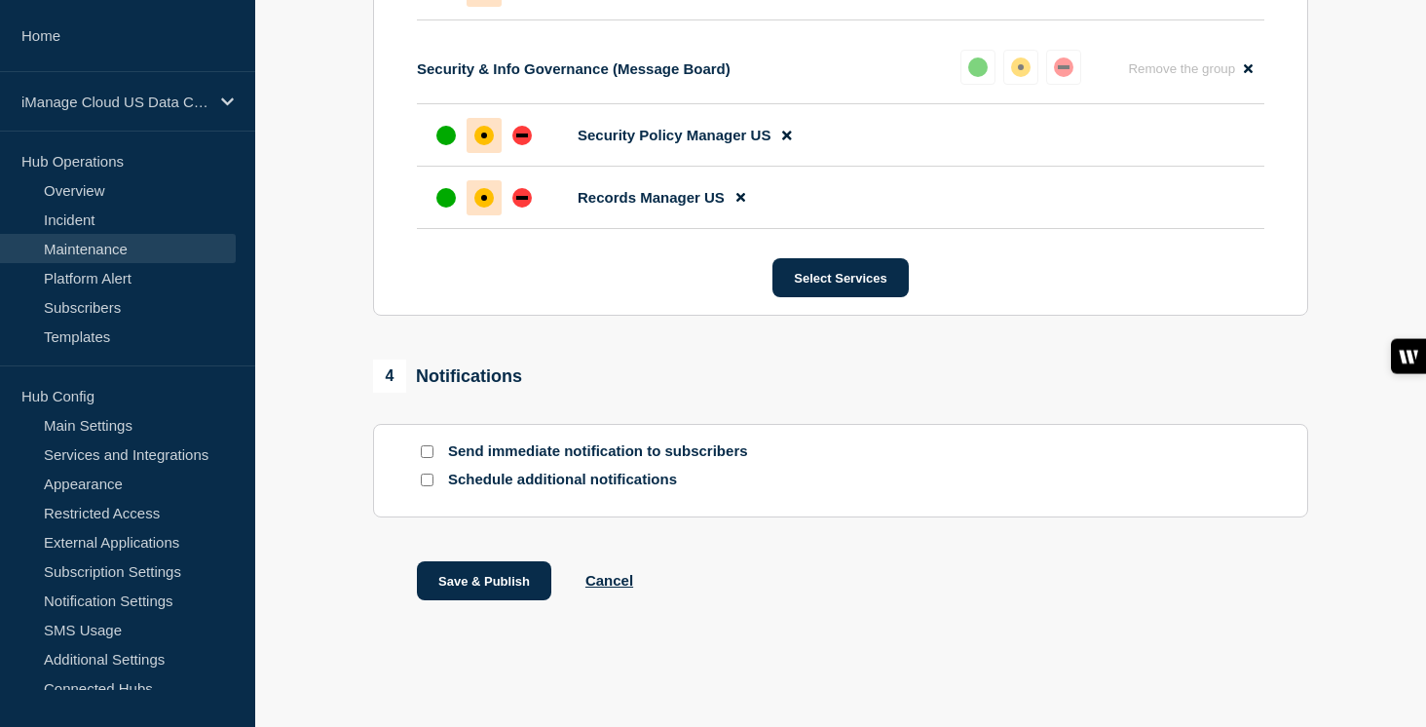
click at [430, 450] on input "Send immediate notification to subscribers" at bounding box center [427, 451] width 13 height 13
click at [430, 479] on input "Schedule additional notifications" at bounding box center [427, 479] width 13 height 13
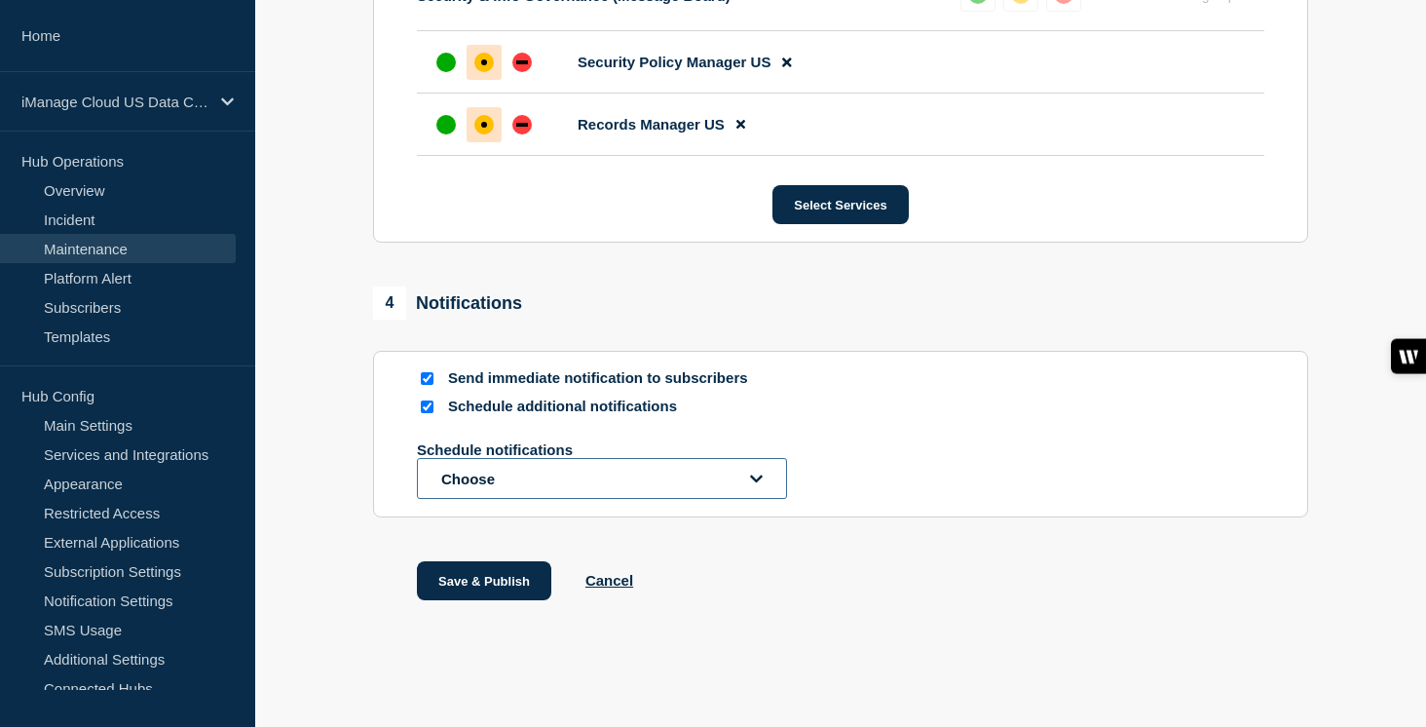
click at [483, 499] on button "Choose" at bounding box center [602, 478] width 370 height 41
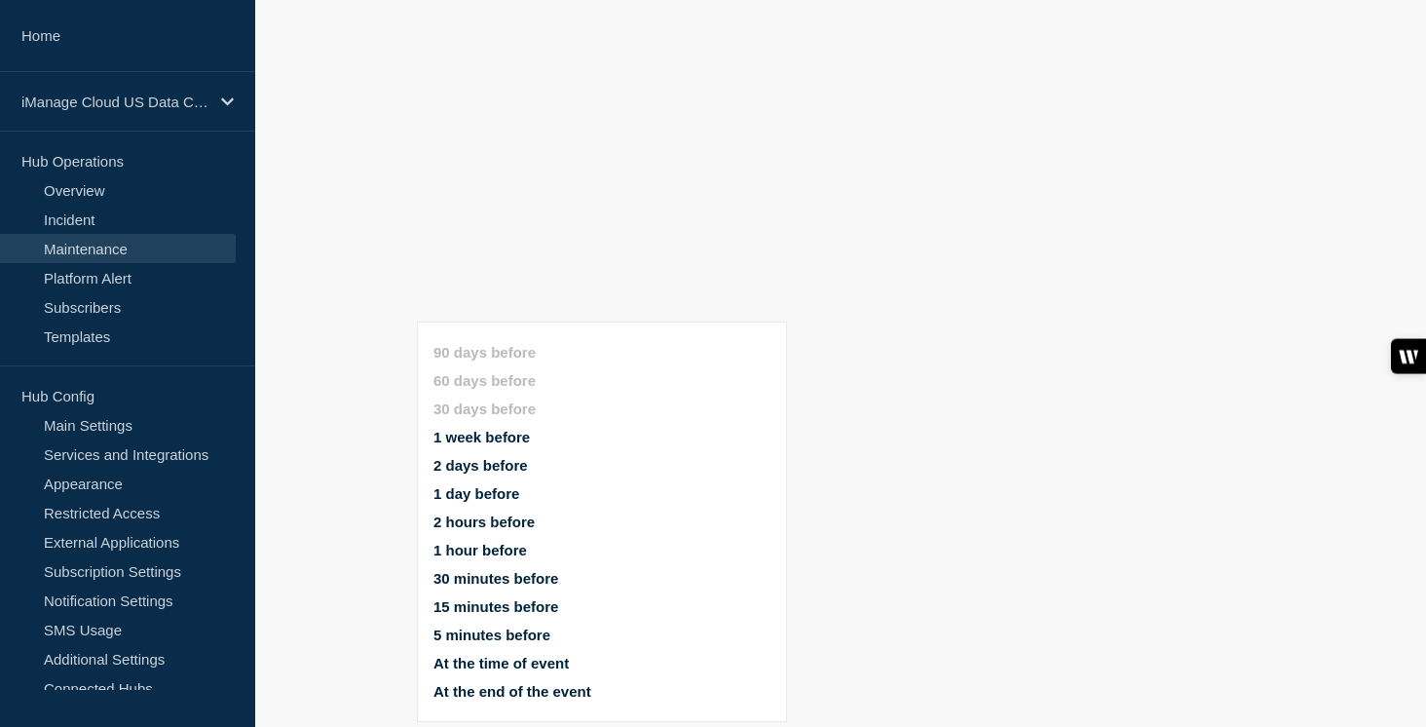
click at [500, 429] on button "1 week before" at bounding box center [481, 437] width 96 height 17
click at [491, 485] on button "1 day before" at bounding box center [476, 493] width 86 height 17
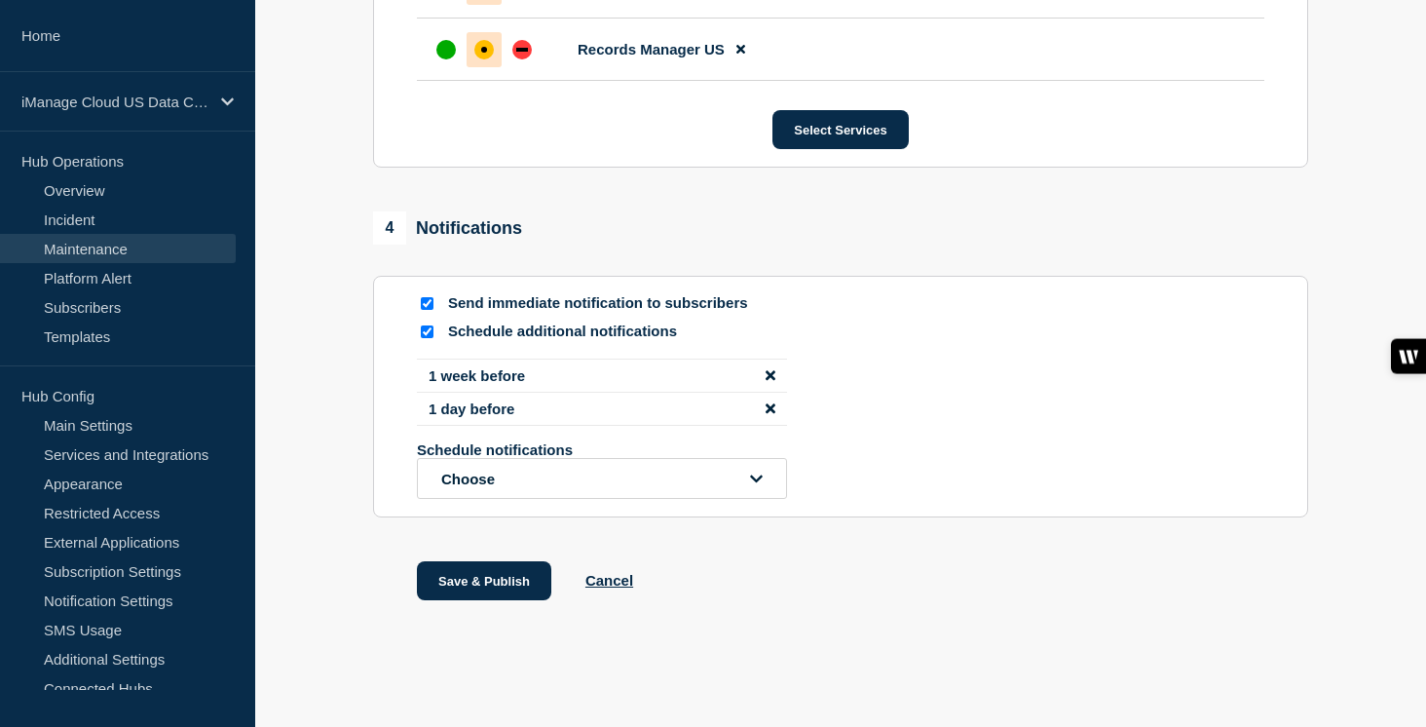
scroll to position [94178, 0]
click at [496, 580] on button "Save & Publish" at bounding box center [484, 580] width 134 height 39
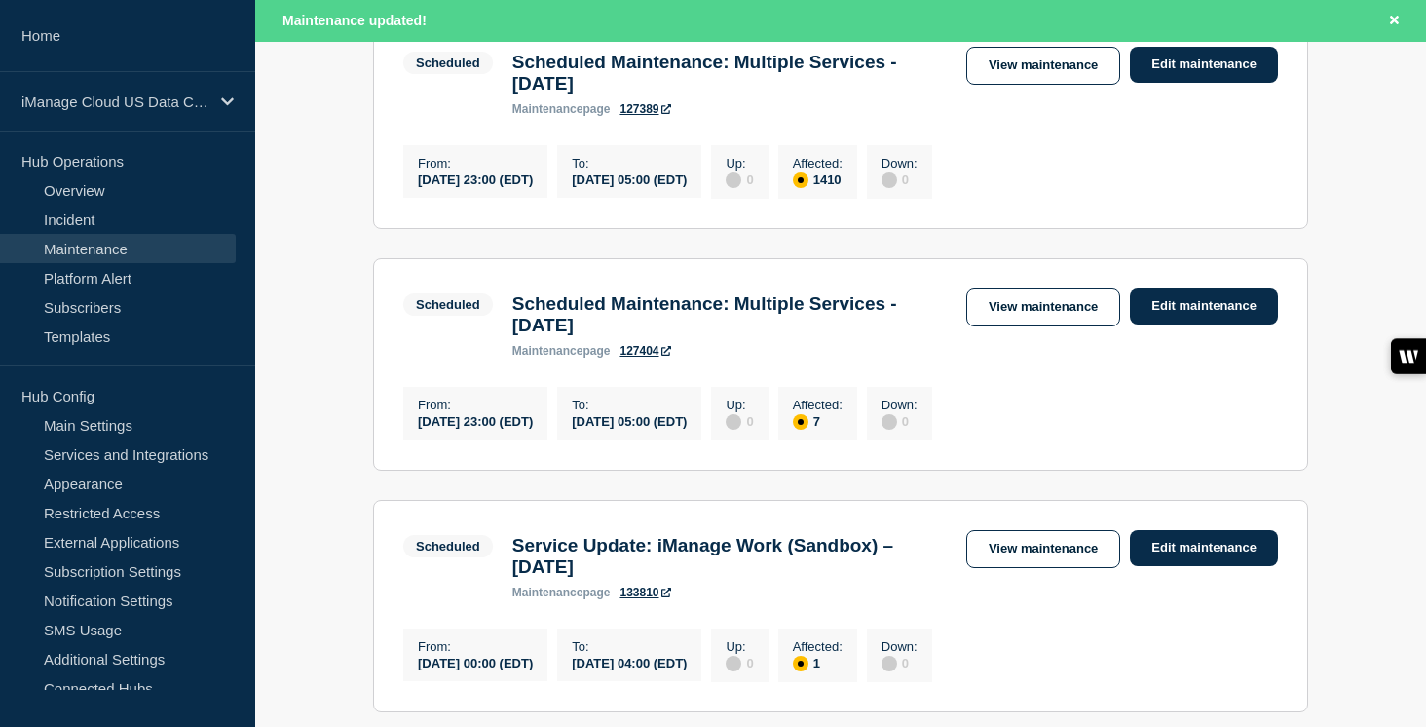
scroll to position [666, 0]
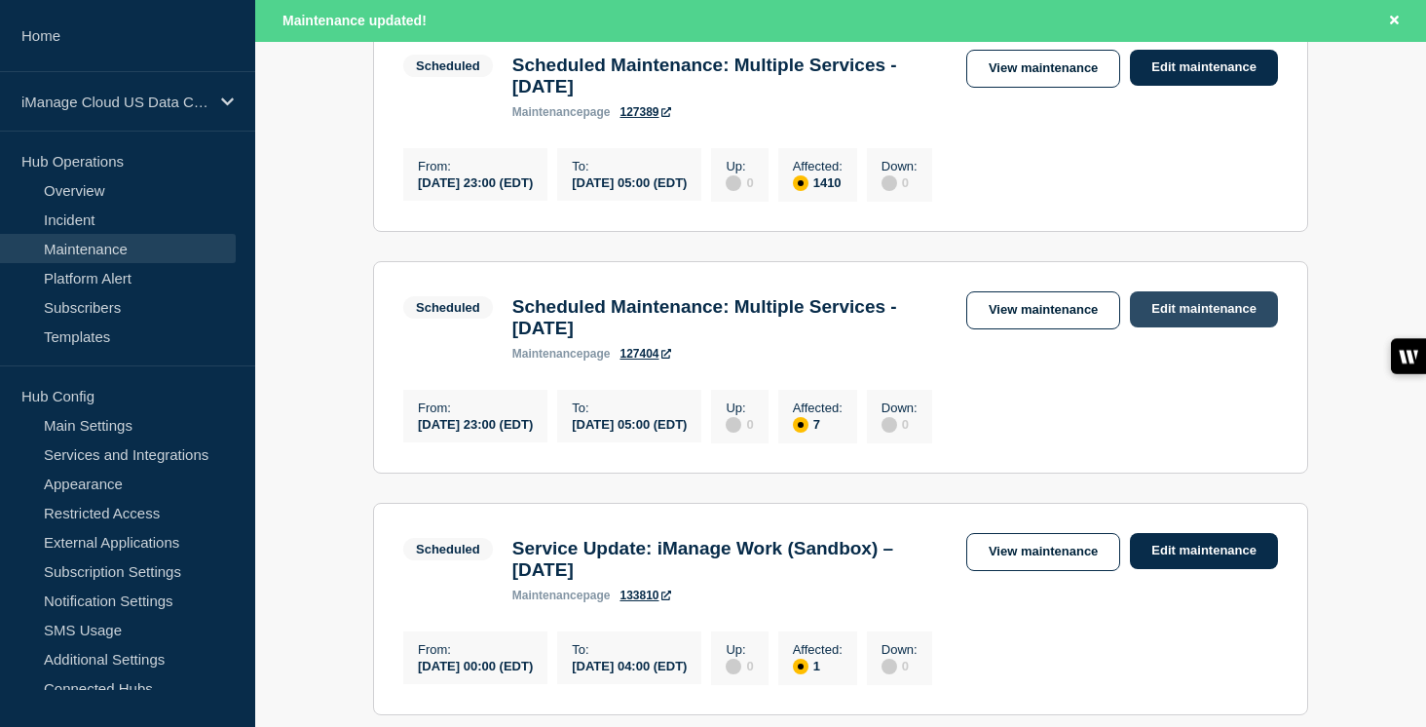
click at [1195, 327] on link "Edit maintenance" at bounding box center [1204, 309] width 148 height 36
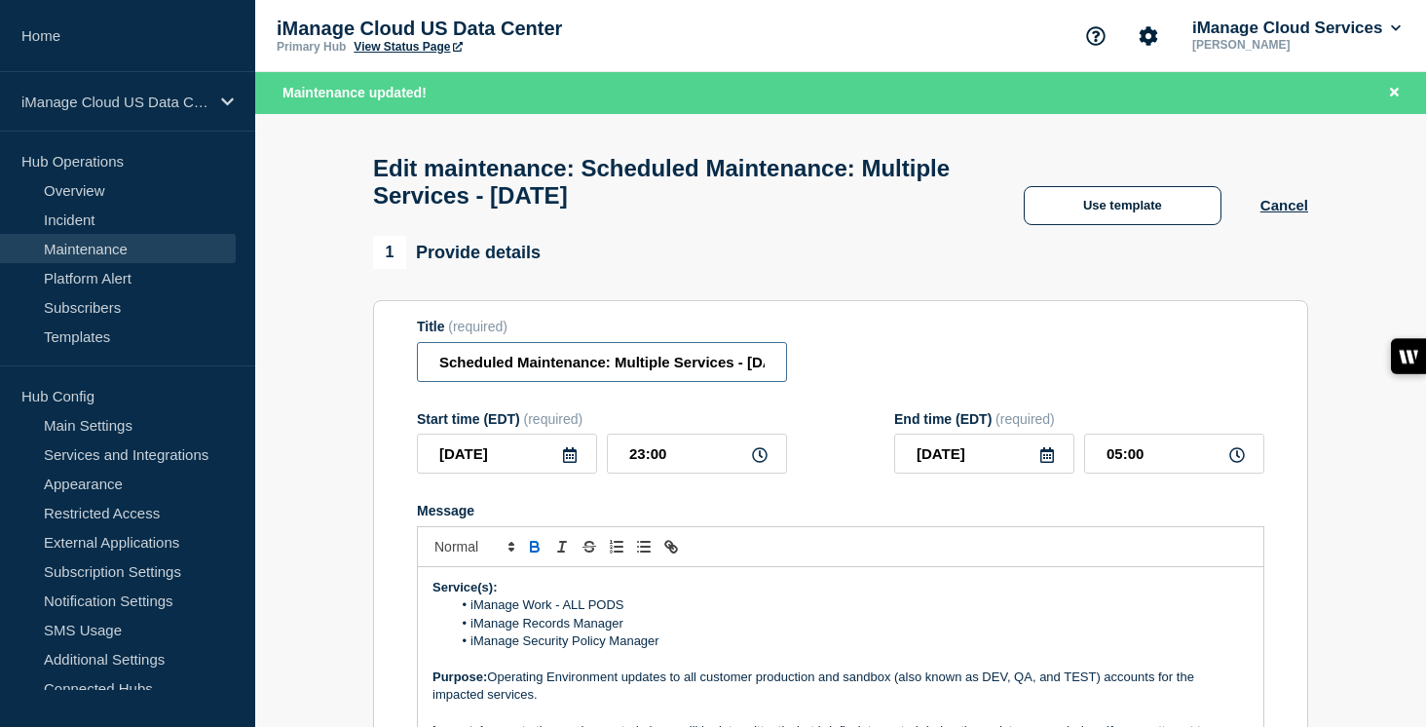
click at [695, 376] on input "Scheduled Maintenance: Multiple Services - September 13, 2025" at bounding box center [602, 362] width 370 height 40
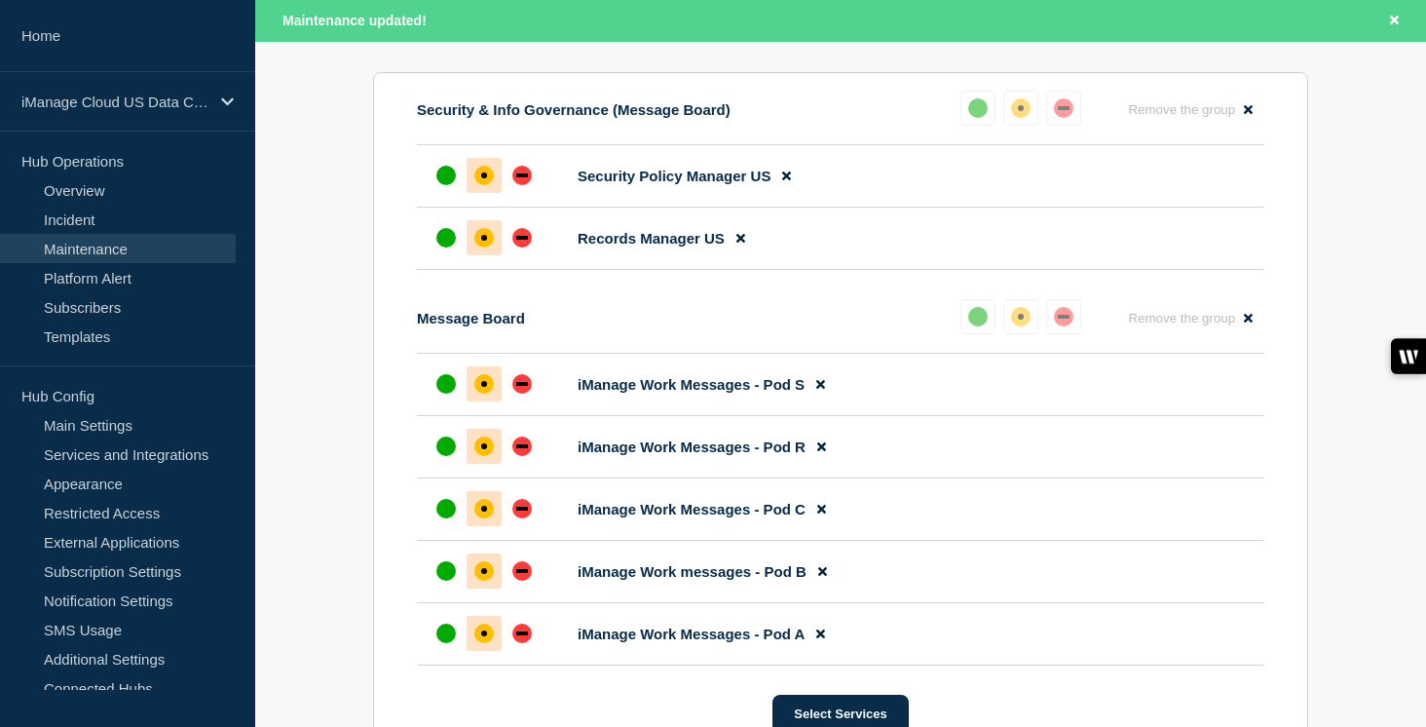
scroll to position [1173, 0]
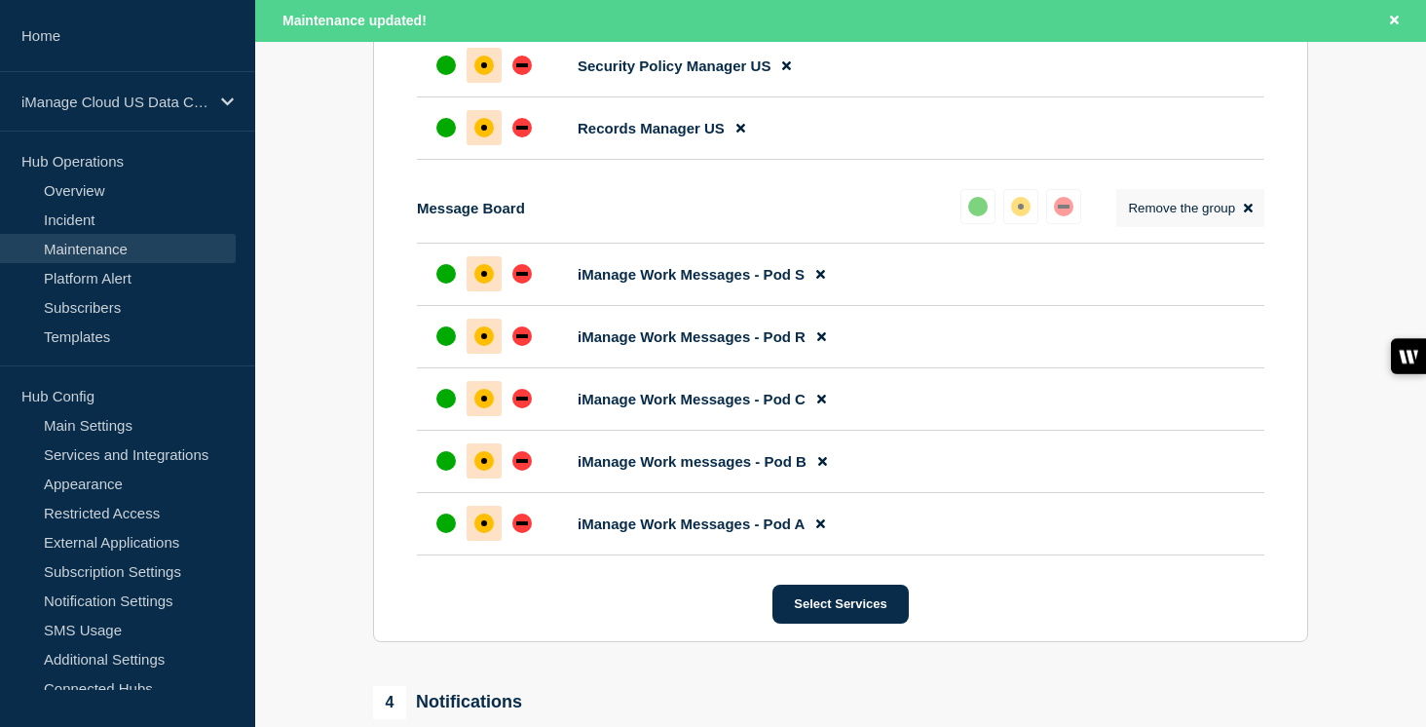
click at [1252, 212] on icon at bounding box center [1248, 208] width 9 height 9
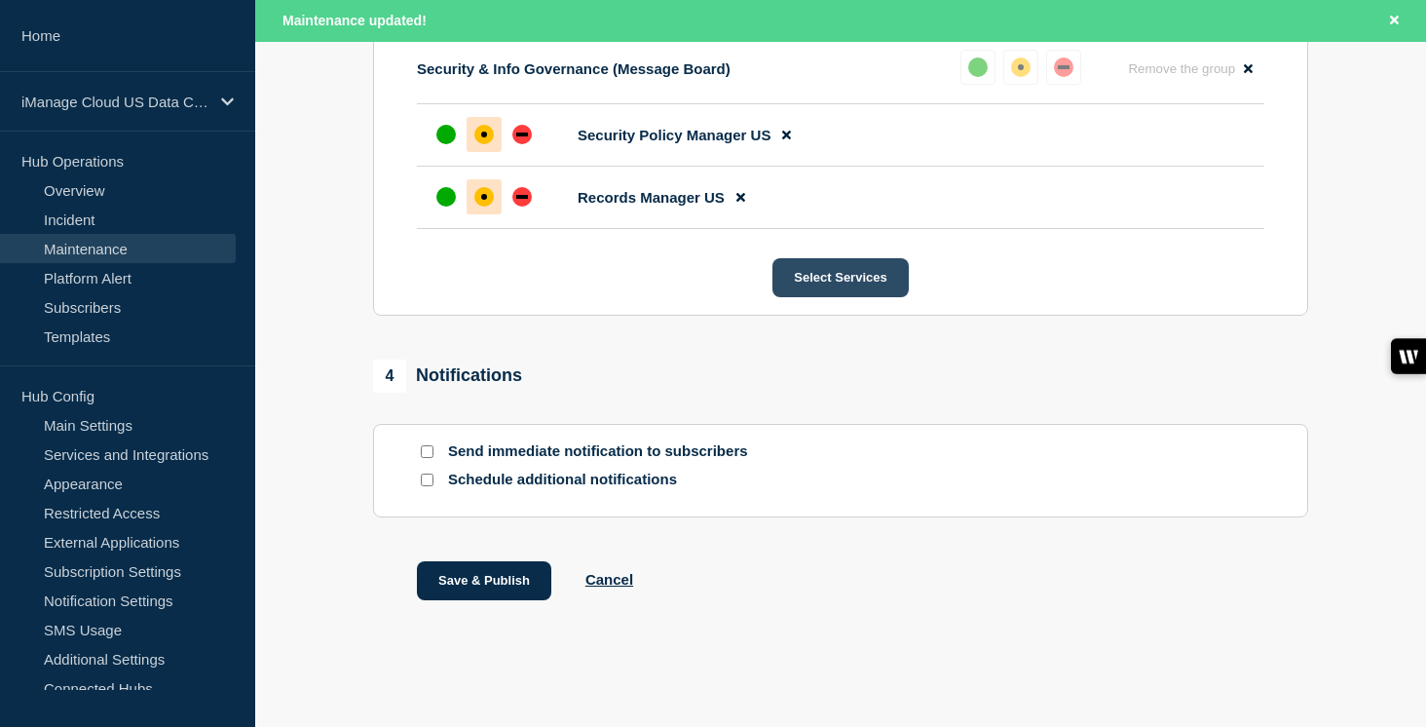
click at [878, 271] on button "Select Services" at bounding box center [839, 277] width 135 height 39
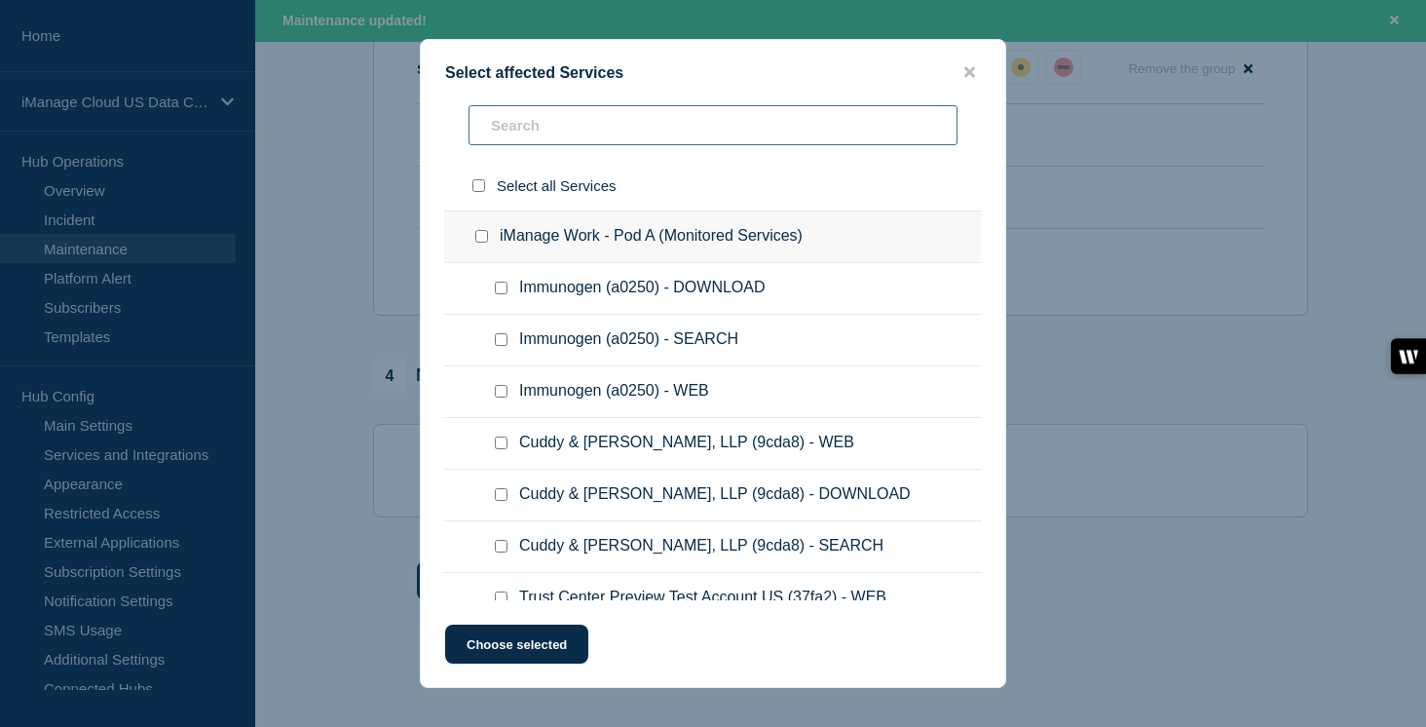
click at [511, 137] on input "text" at bounding box center [712, 125] width 489 height 40
click at [476, 240] on input "iManage Work - Pod A (Monitored Services) checkbox" at bounding box center [481, 236] width 13 height 13
click at [542, 127] on input "pod a" at bounding box center [712, 125] width 489 height 40
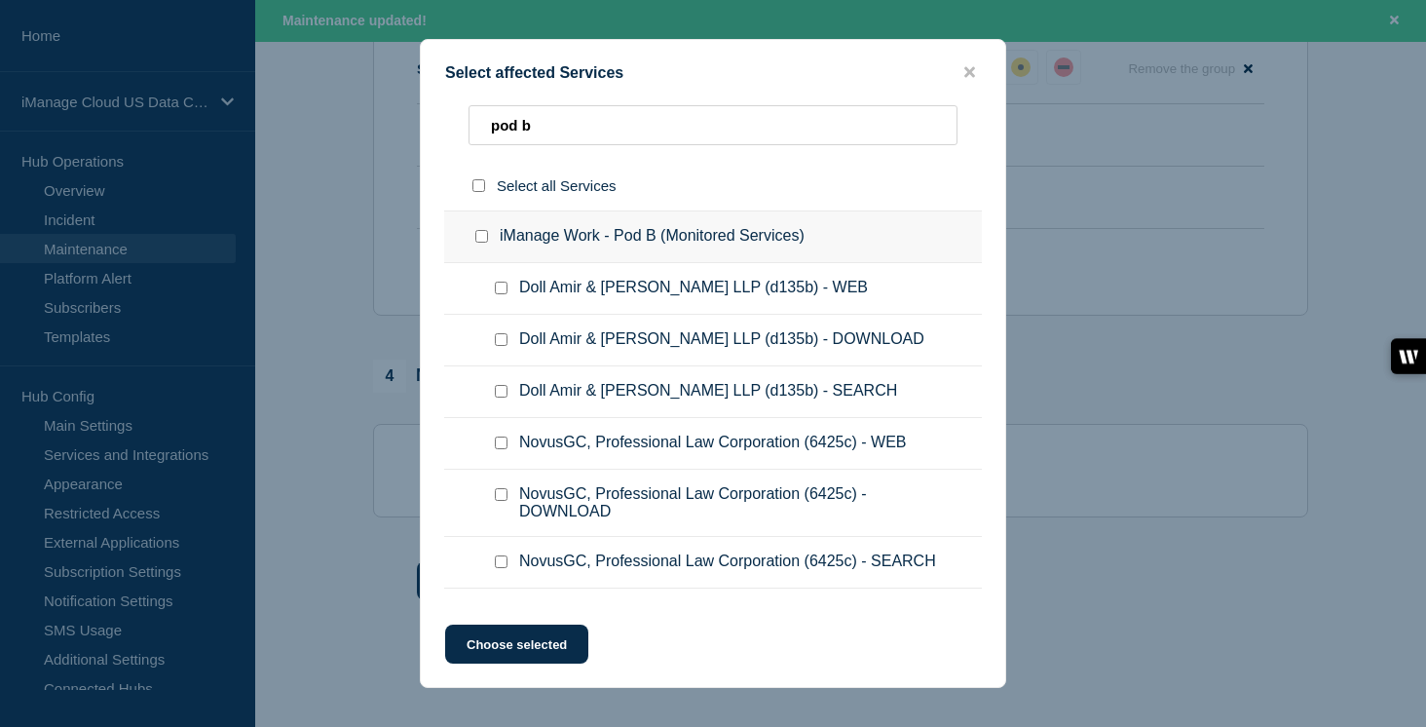
click at [483, 243] on input "iManage Work - Pod B (Monitored Services) checkbox" at bounding box center [481, 236] width 13 height 13
click at [540, 120] on input "pod b" at bounding box center [712, 125] width 489 height 40
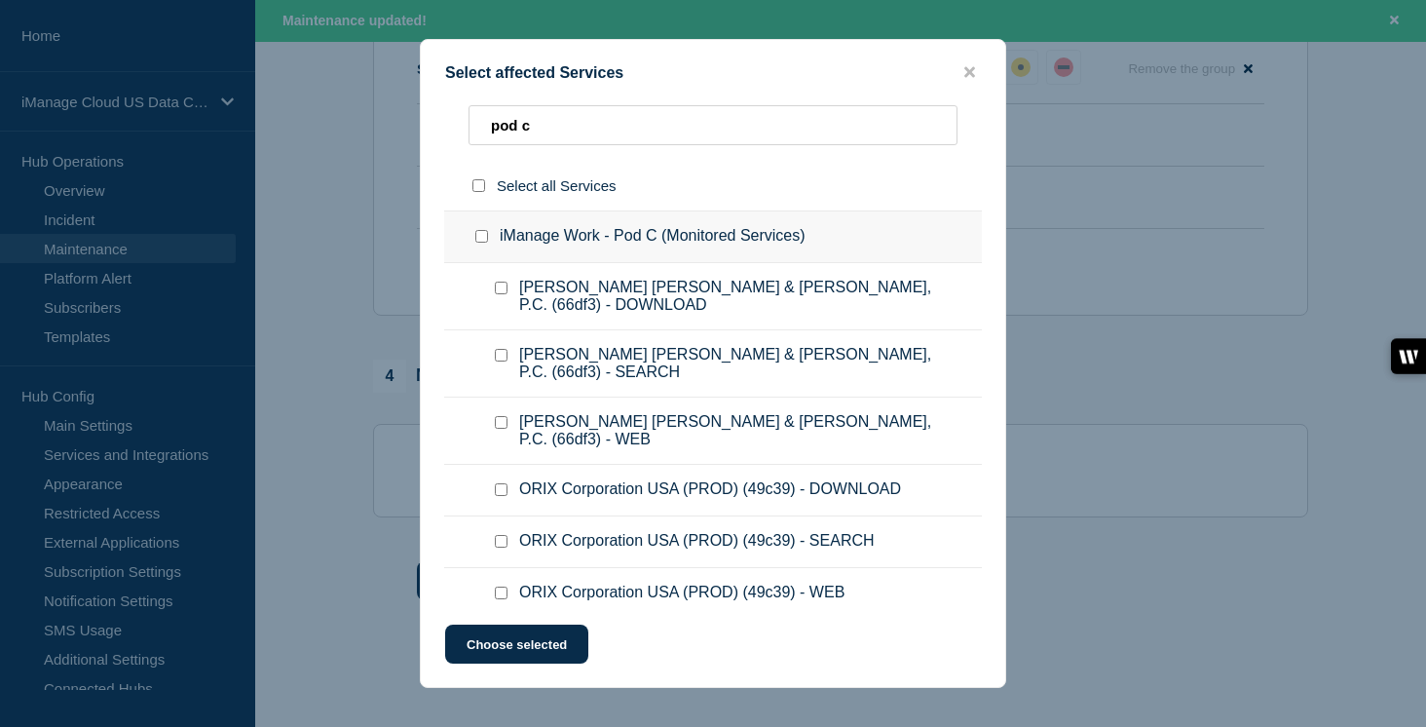
click at [488, 239] on div at bounding box center [485, 236] width 28 height 19
click at [486, 239] on input "iManage Work - Pod C (Monitored Services) checkbox" at bounding box center [481, 236] width 13 height 13
click at [560, 131] on input "pod c" at bounding box center [712, 125] width 489 height 40
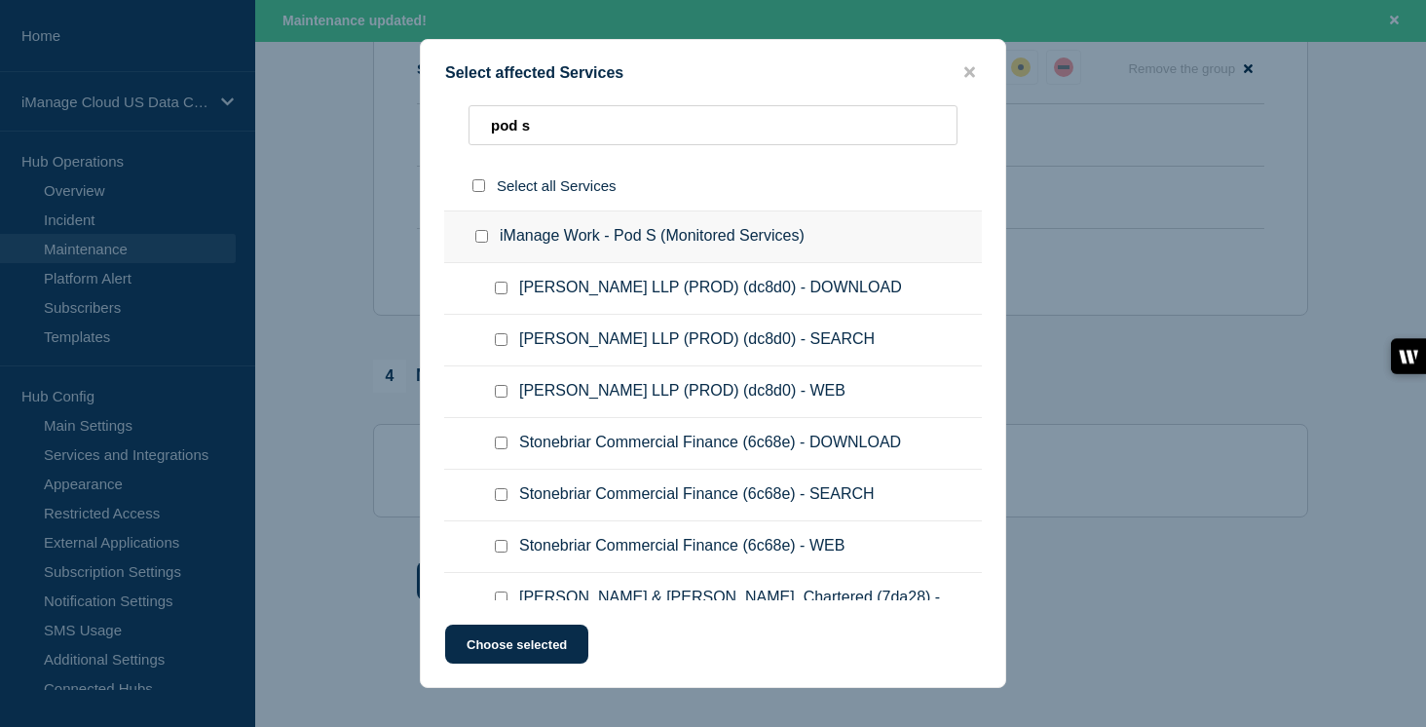
click at [485, 239] on input "iManage Work - Pod S (Monitored Services) checkbox" at bounding box center [481, 236] width 13 height 13
click at [537, 130] on input "pod s" at bounding box center [712, 125] width 489 height 40
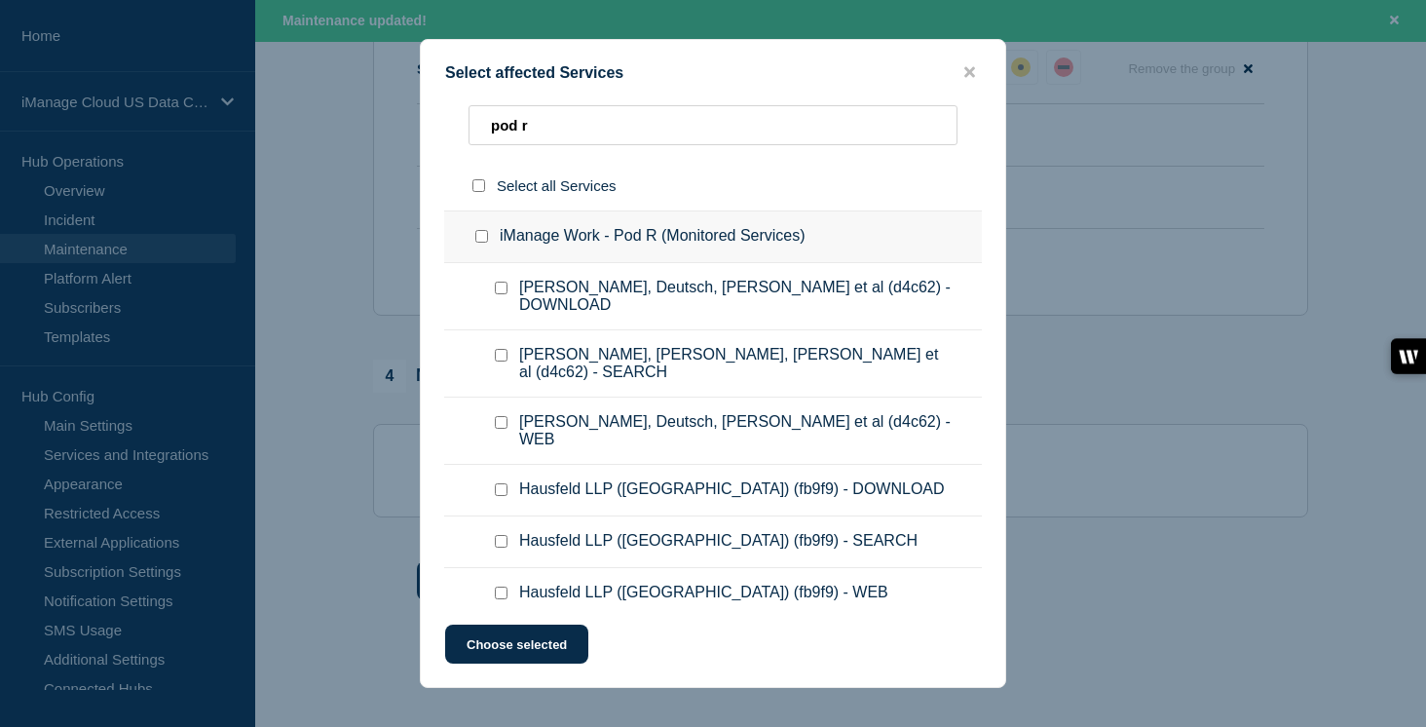
click at [478, 243] on input "iManage Work - Pod R (Monitored Services) checkbox" at bounding box center [481, 236] width 13 height 13
click at [516, 648] on button "Choose selected" at bounding box center [516, 643] width 143 height 39
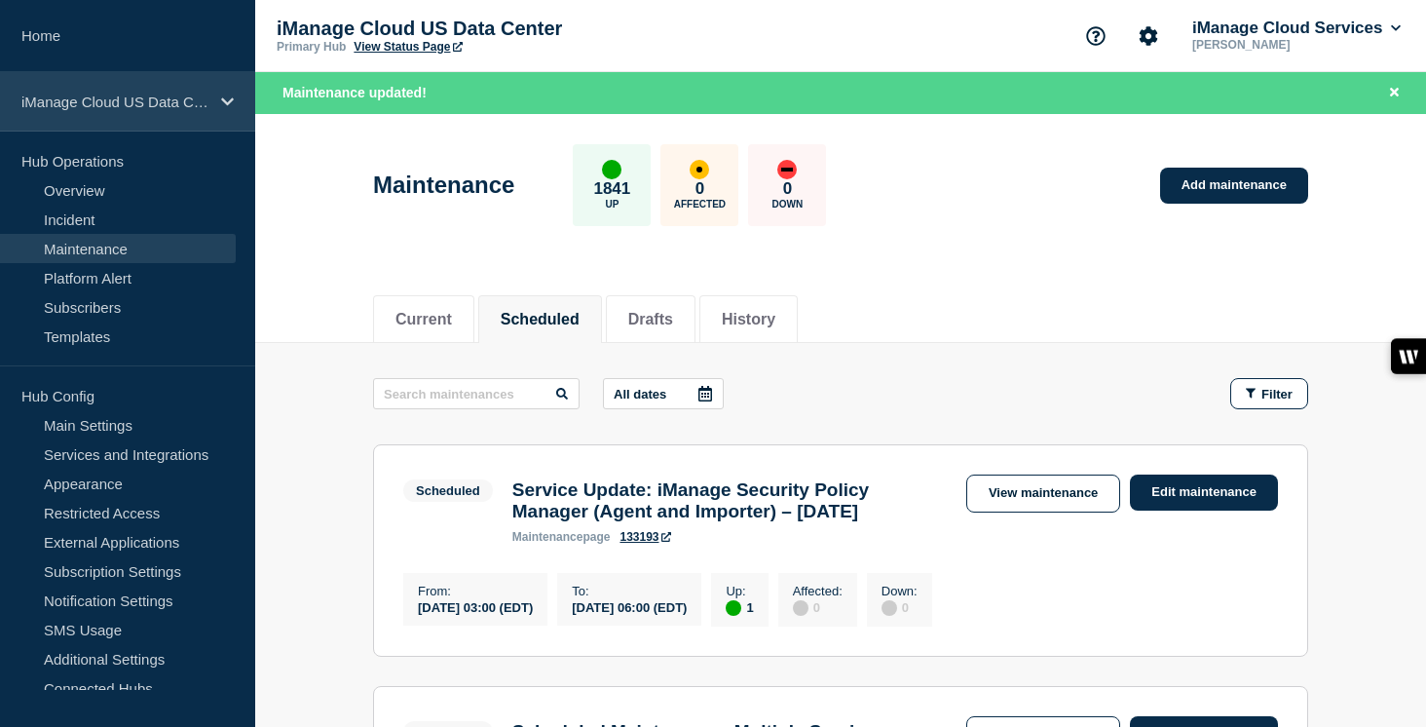
click at [225, 103] on icon at bounding box center [227, 101] width 13 height 15
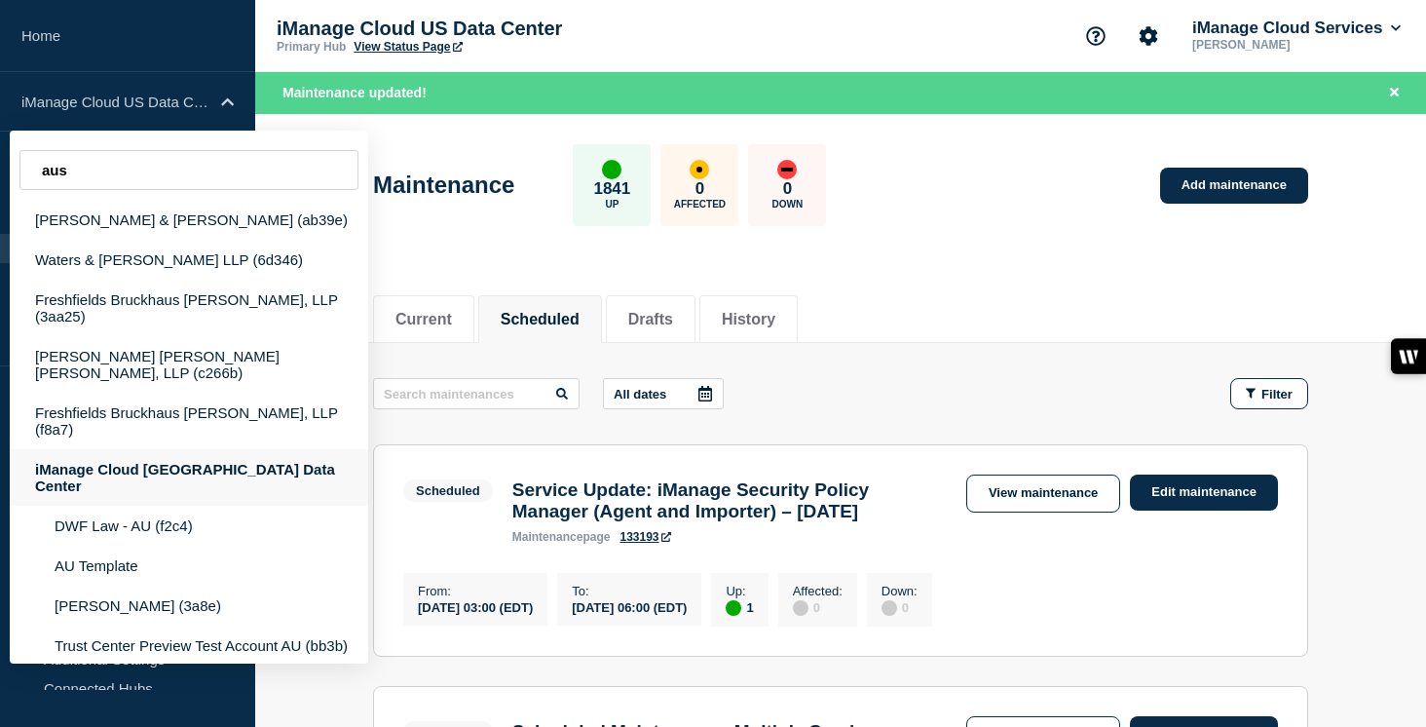
type input "aus"
click at [188, 449] on div "iManage Cloud [GEOGRAPHIC_DATA] Data Center" at bounding box center [189, 477] width 358 height 56
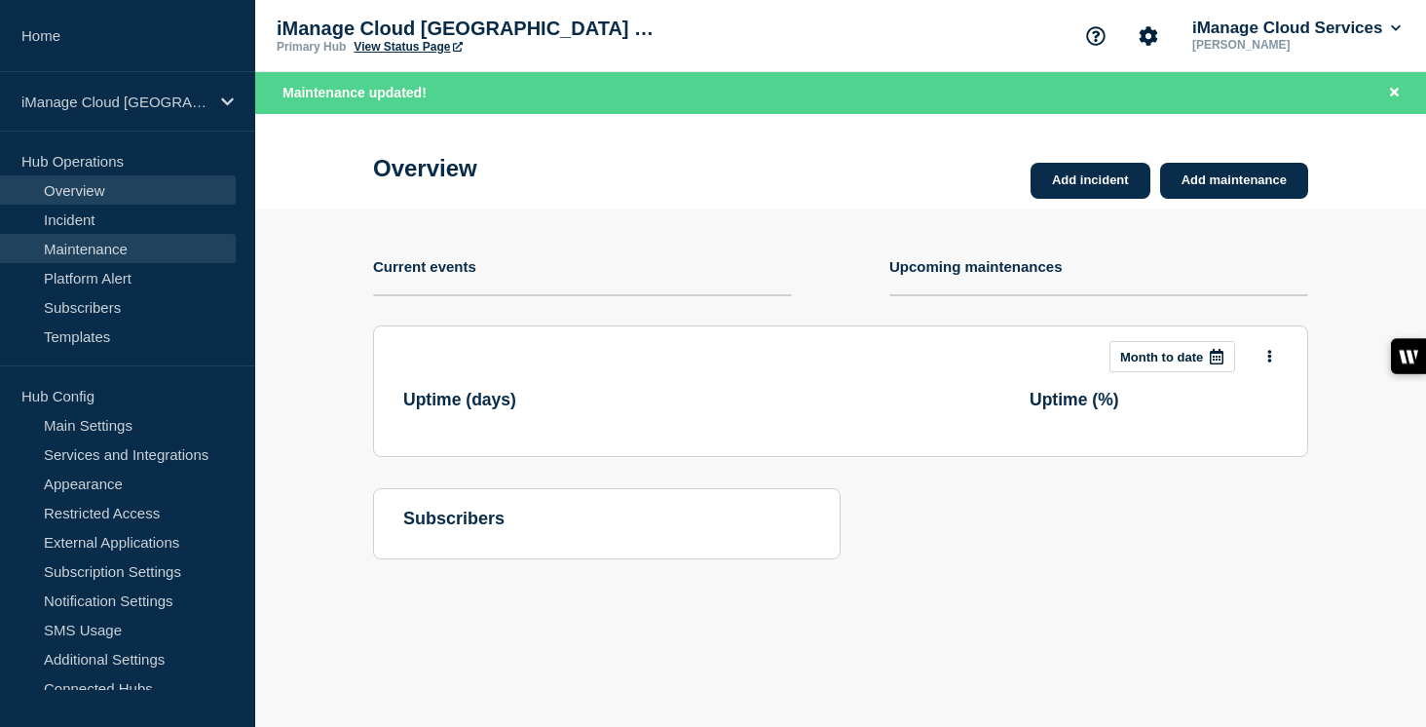
click at [137, 257] on link "Maintenance" at bounding box center [118, 248] width 236 height 29
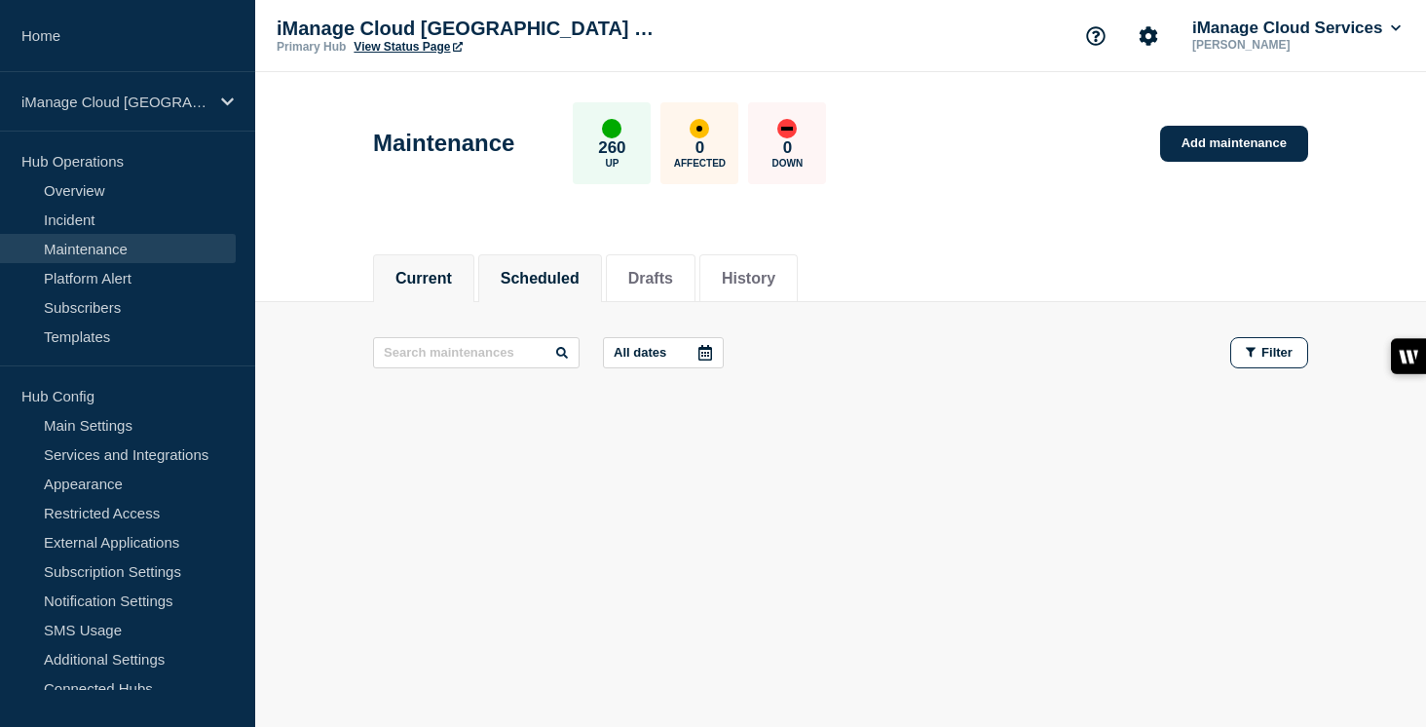
click at [536, 294] on li "Scheduled" at bounding box center [540, 278] width 124 height 48
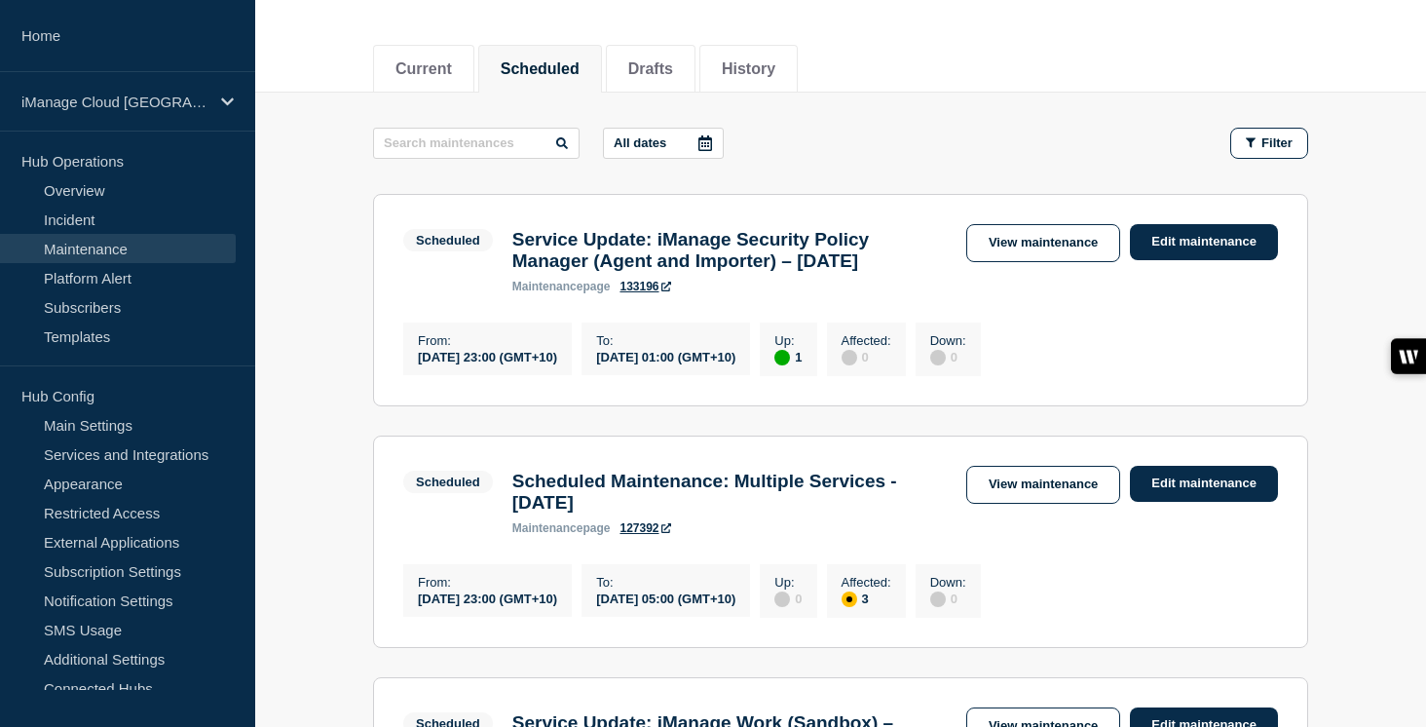
scroll to position [449, 0]
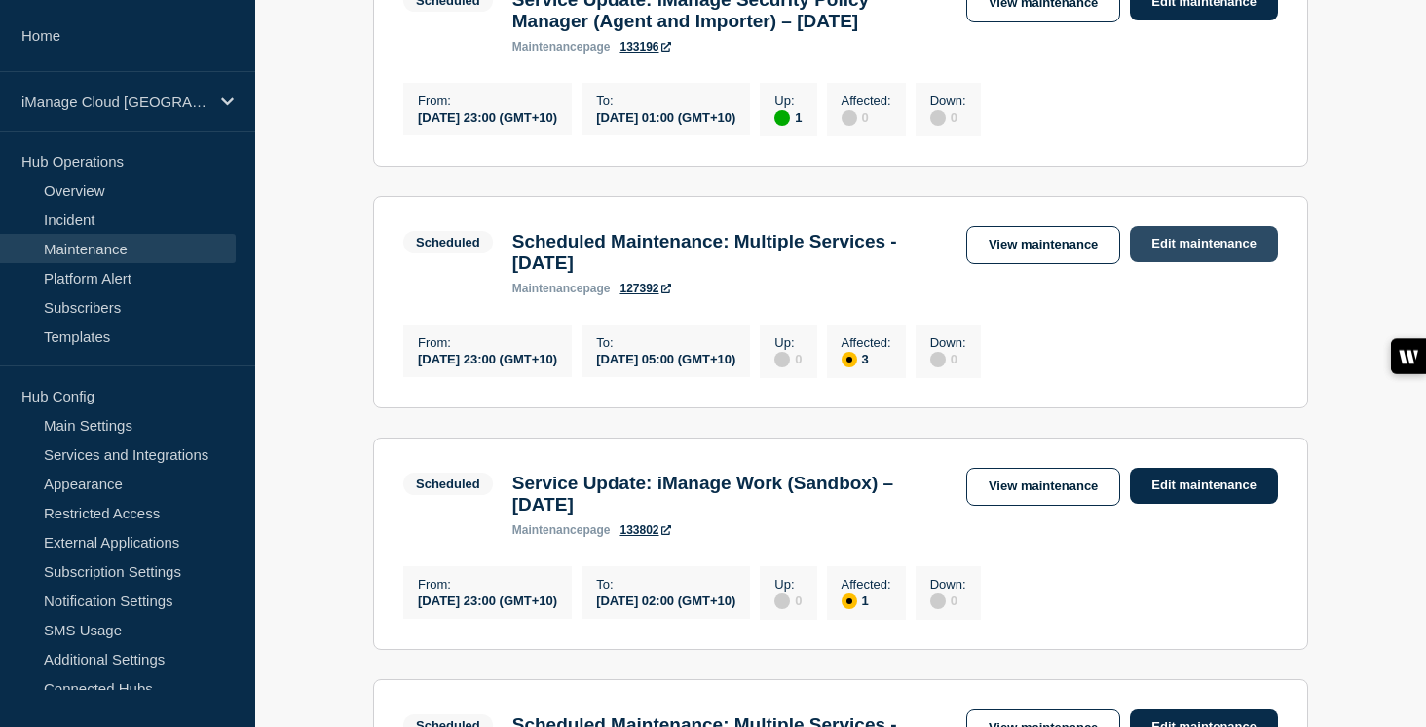
click at [1195, 262] on link "Edit maintenance" at bounding box center [1204, 244] width 148 height 36
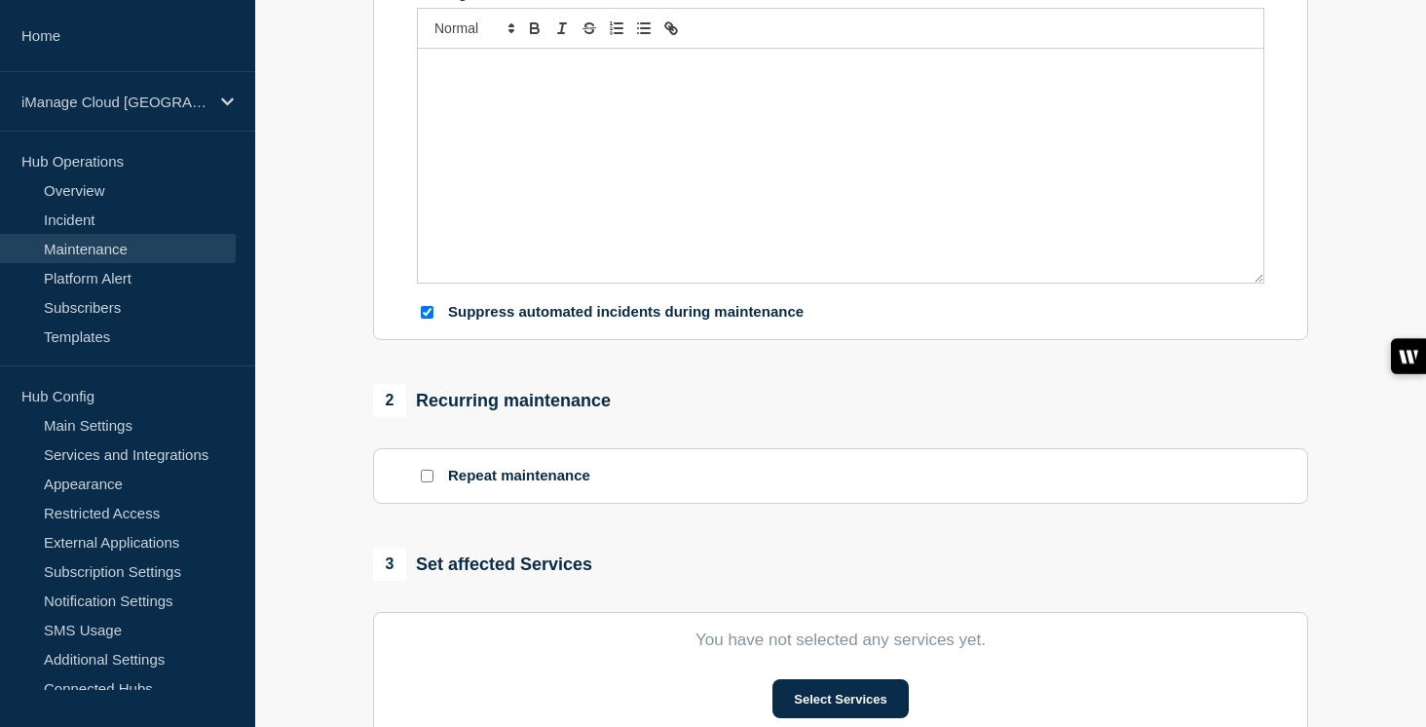
type input "Scheduled Maintenance: Multiple Services - September 13, 2025"
type input "2025-09-13"
type input "23:00"
type input "2025-09-14"
type input "05:00"
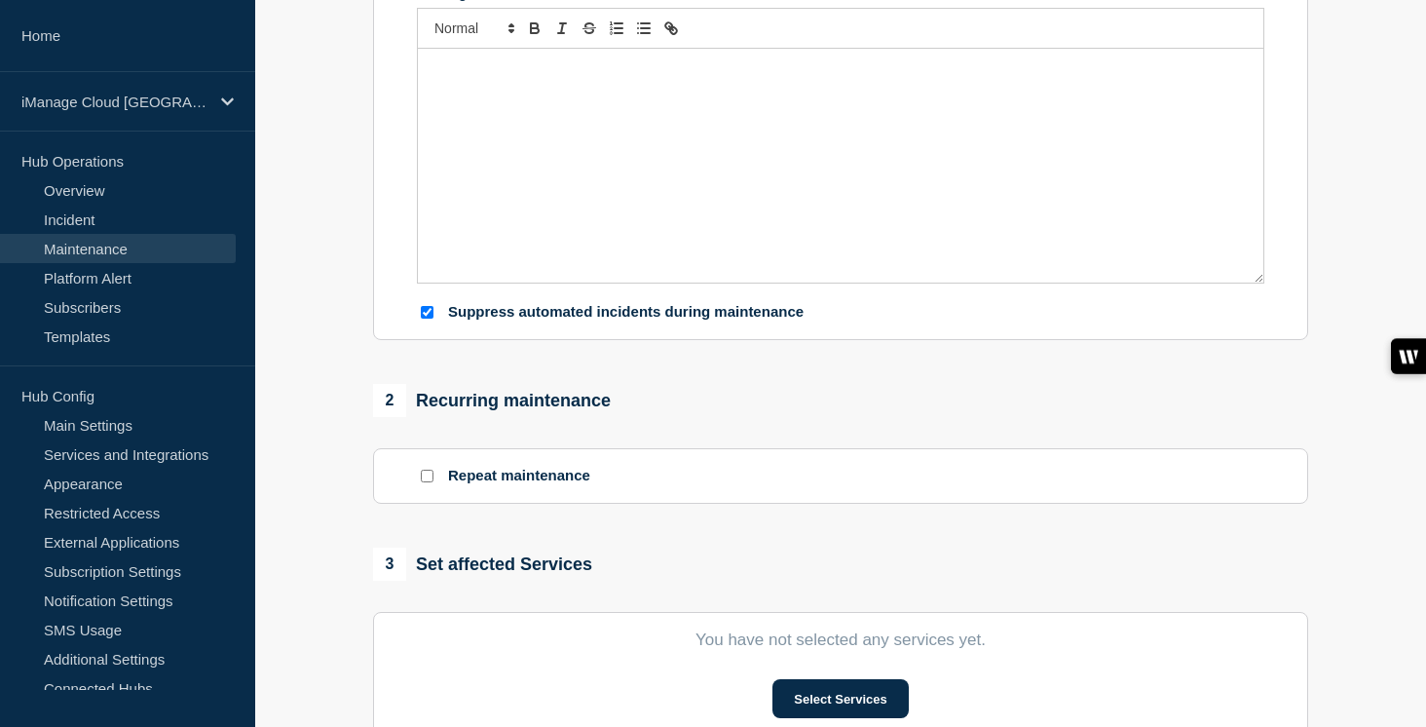
checkbox input "true"
checkbox input "false"
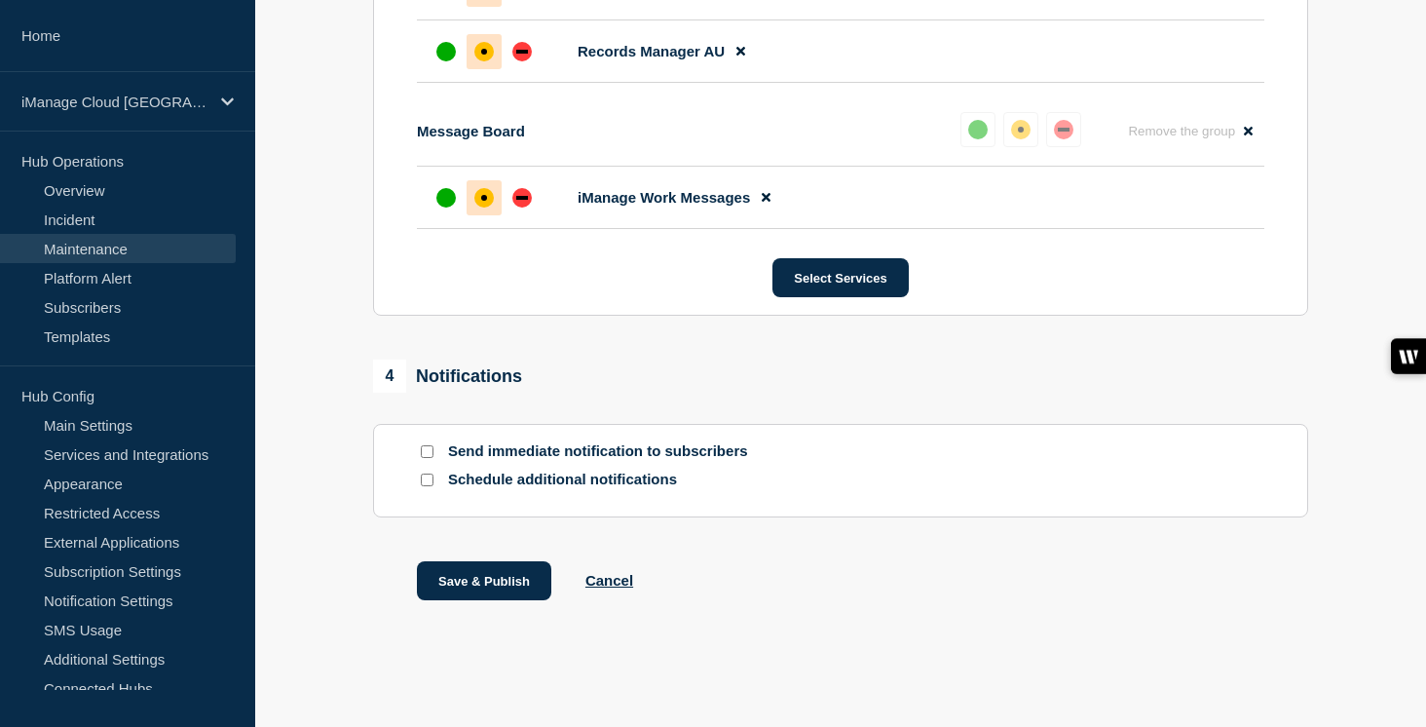
scroll to position [1252, 0]
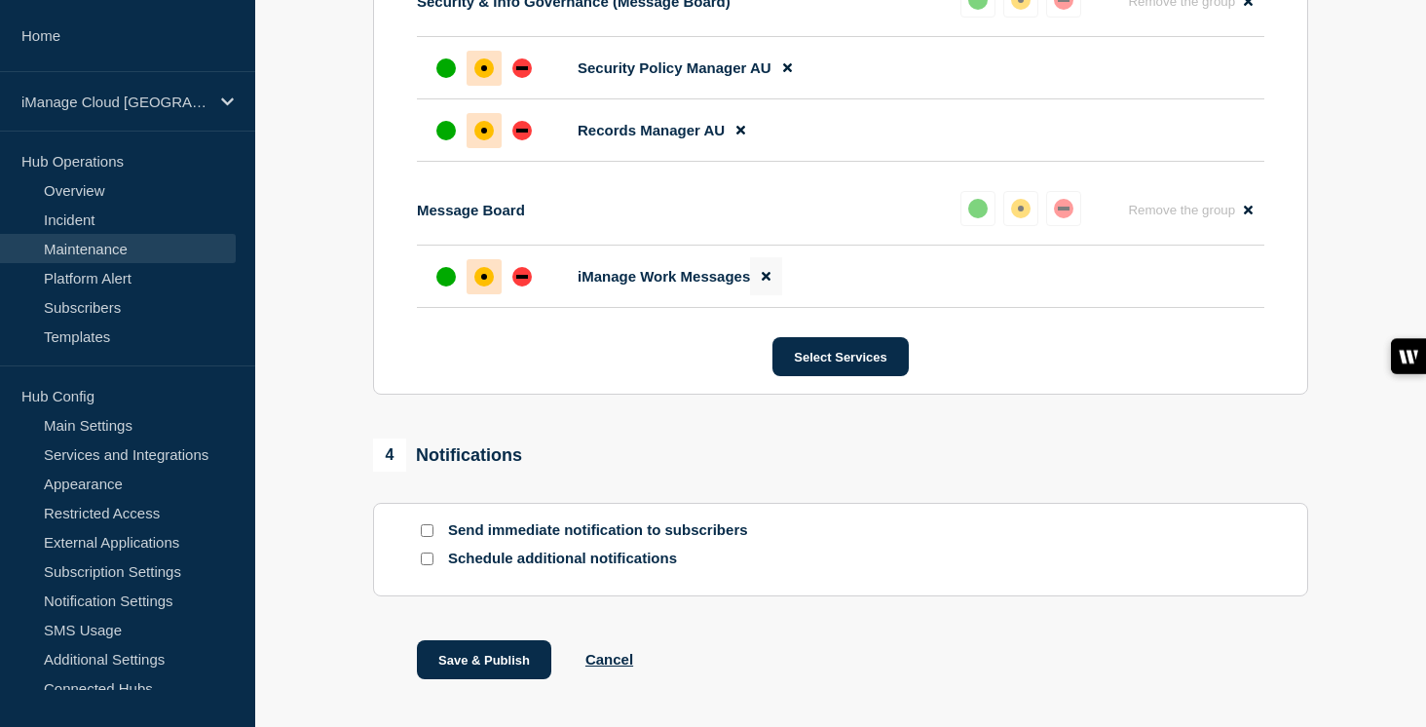
click at [766, 282] on icon at bounding box center [766, 276] width 9 height 13
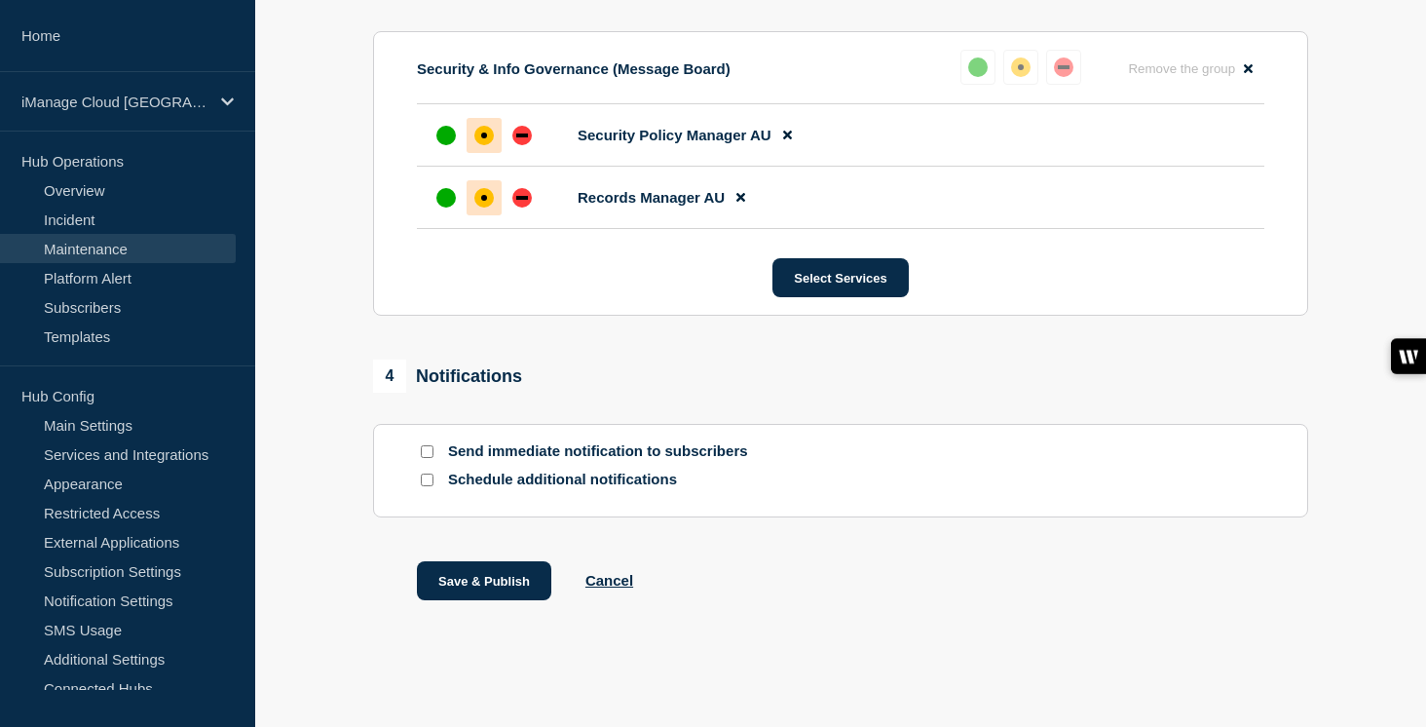
scroll to position [1108, 0]
click at [847, 293] on button "Select Services" at bounding box center [839, 277] width 135 height 39
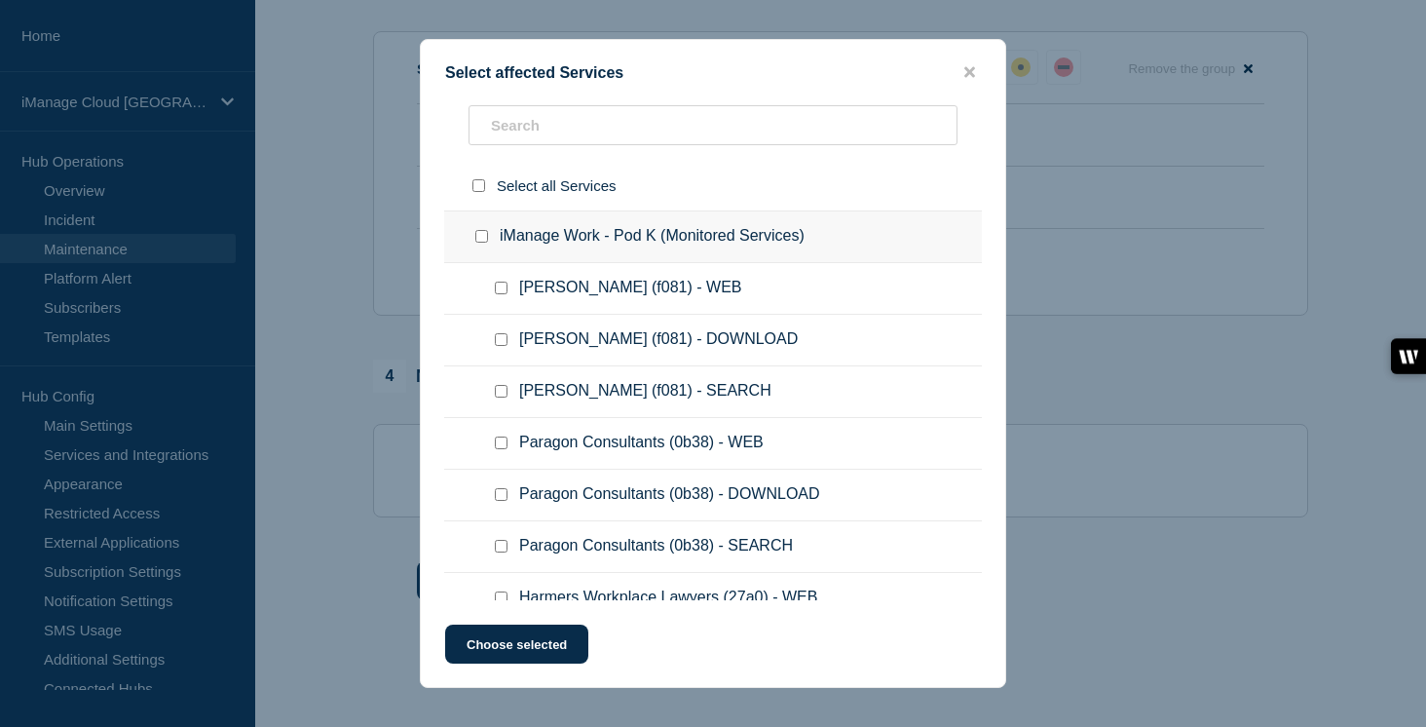
click at [475, 237] on input "iManage Work - Pod K (Monitored Services) checkbox" at bounding box center [481, 236] width 13 height 13
checkbox input "true"
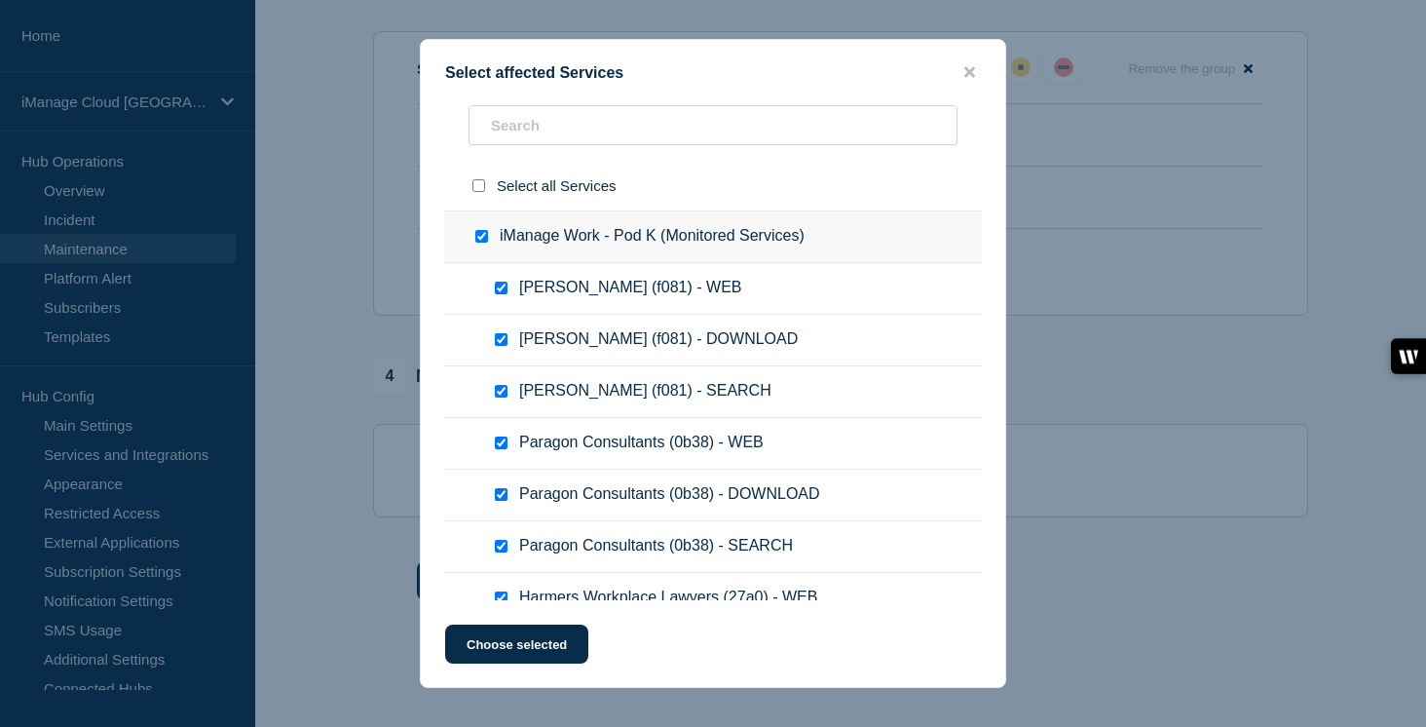
checkbox input "true"
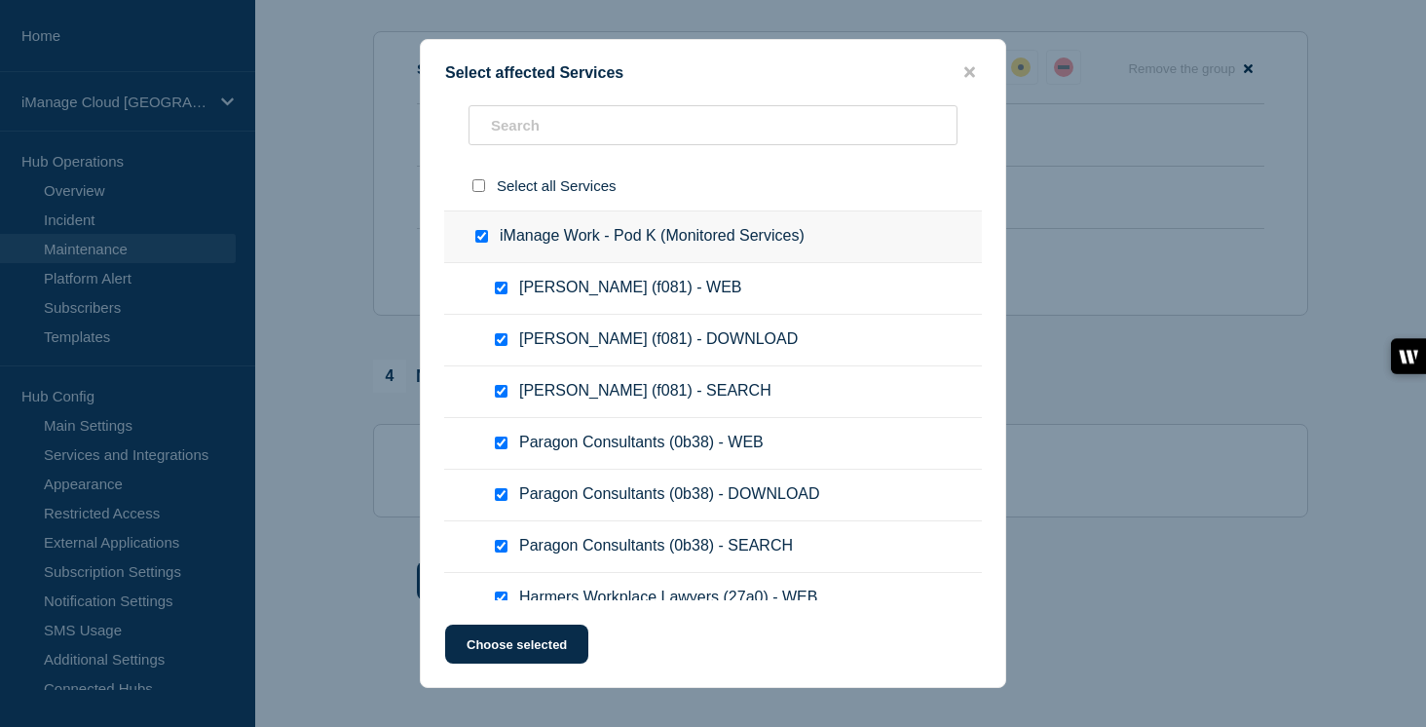
checkbox input "true"
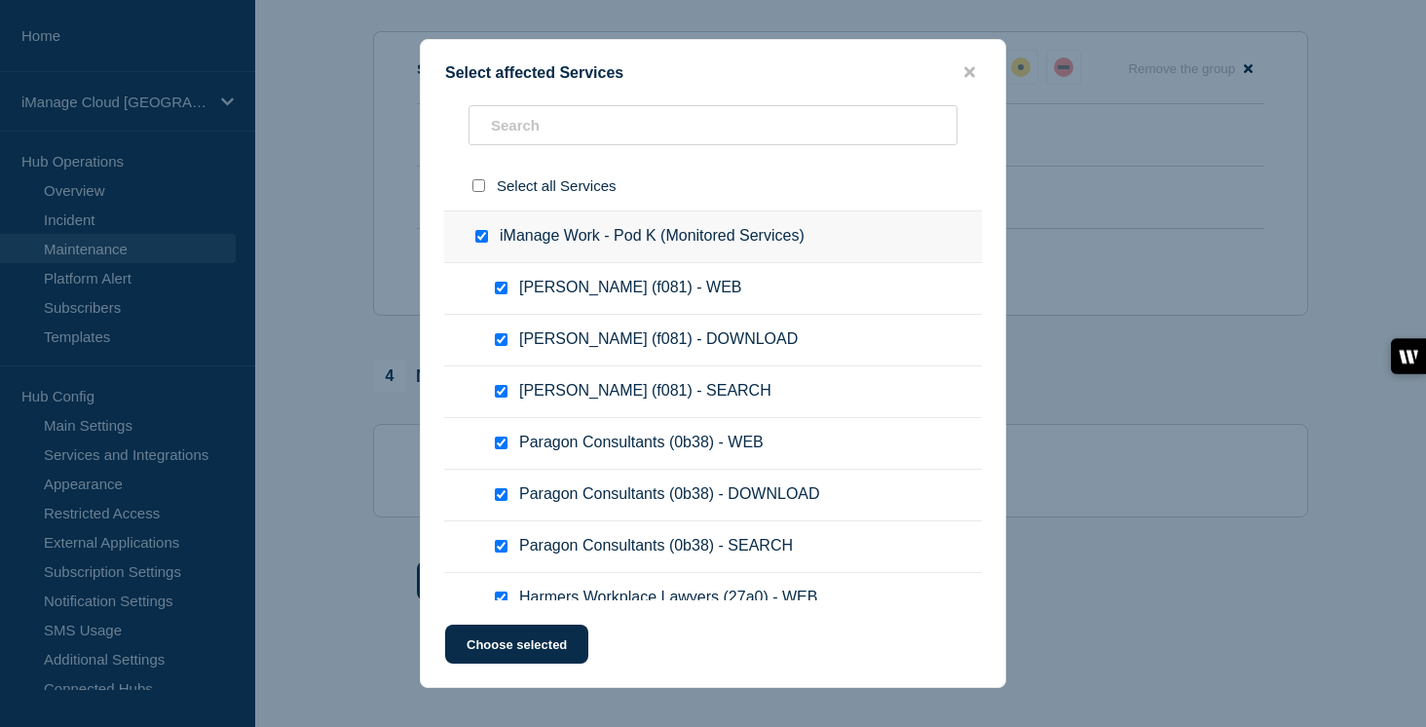
checkbox input "true"
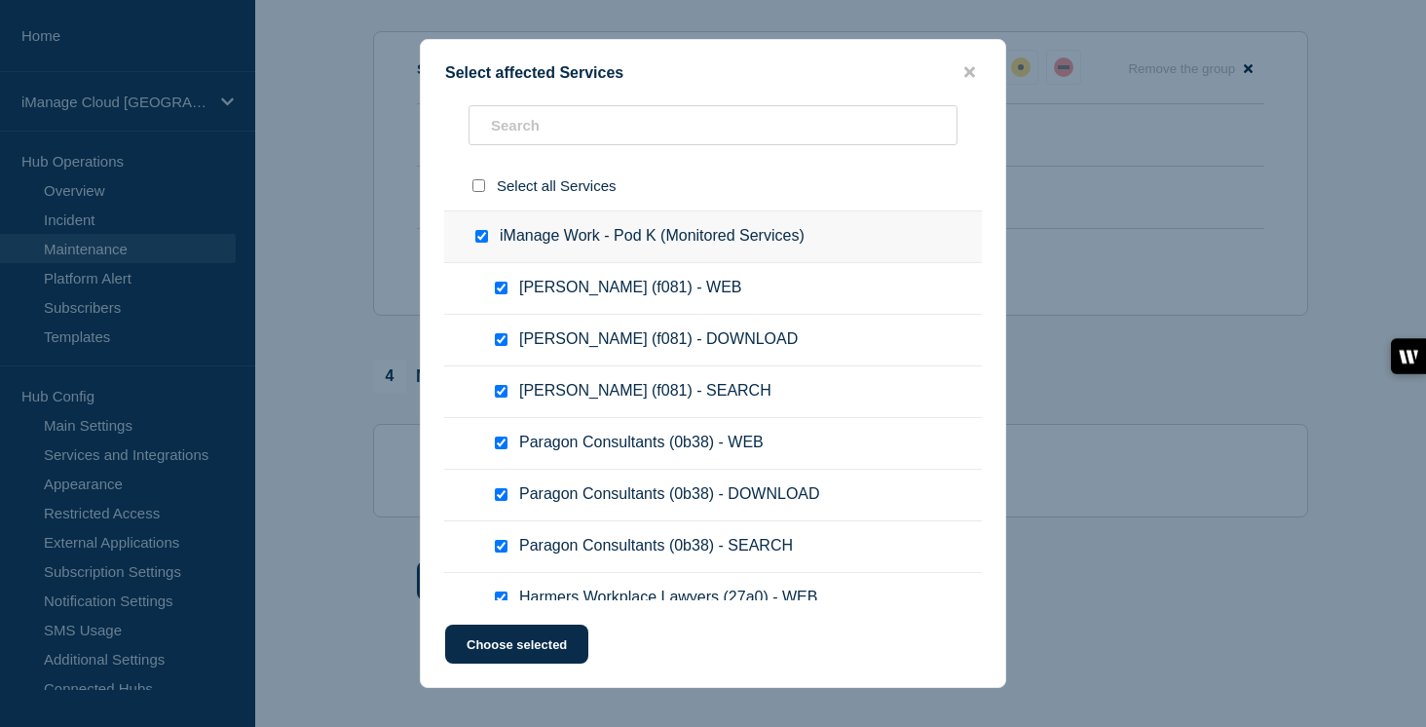
checkbox input "true"
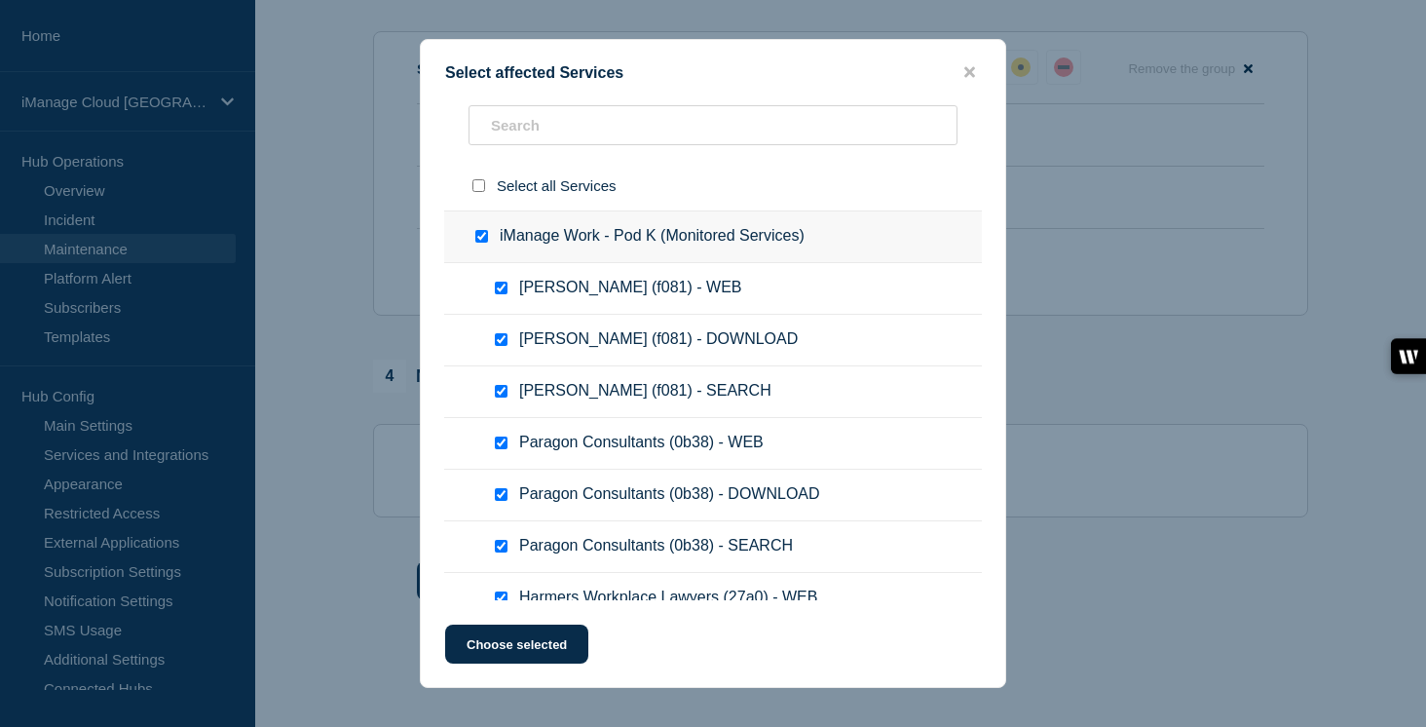
checkbox input "true"
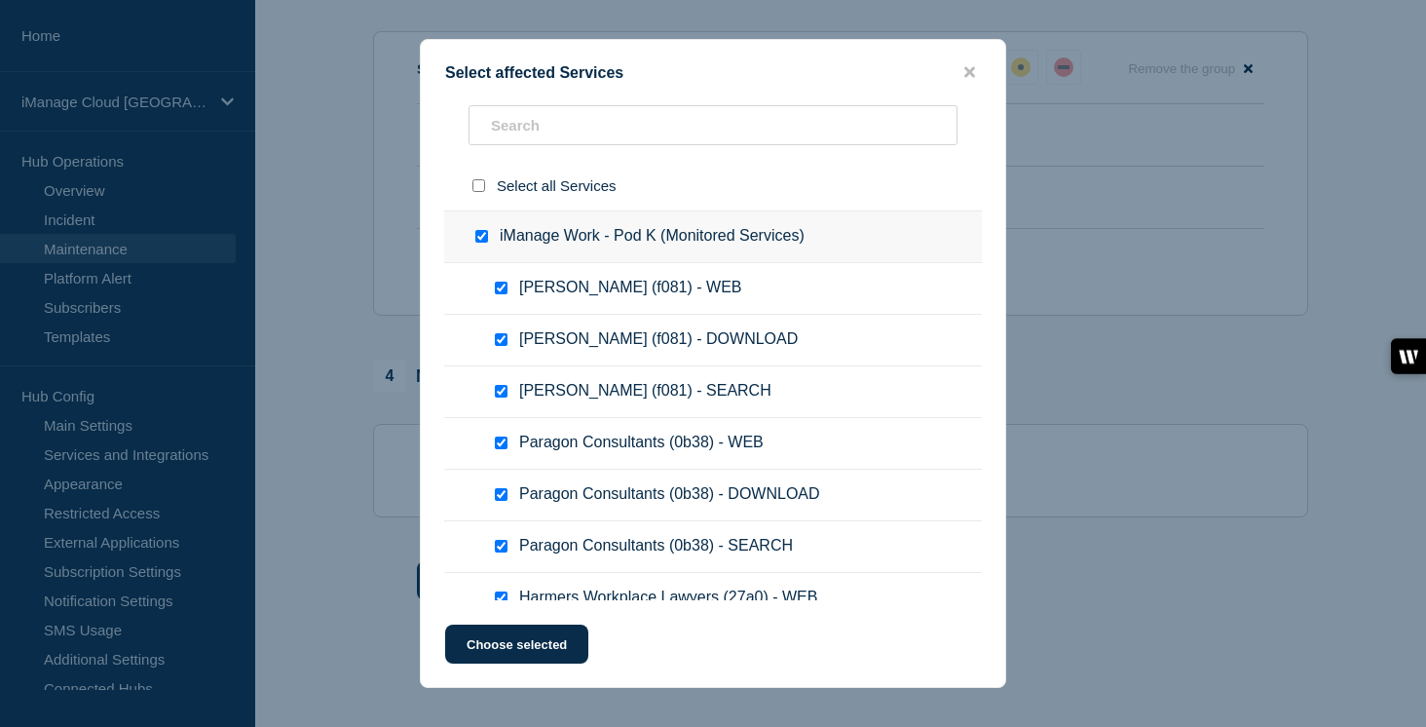
checkbox input "true"
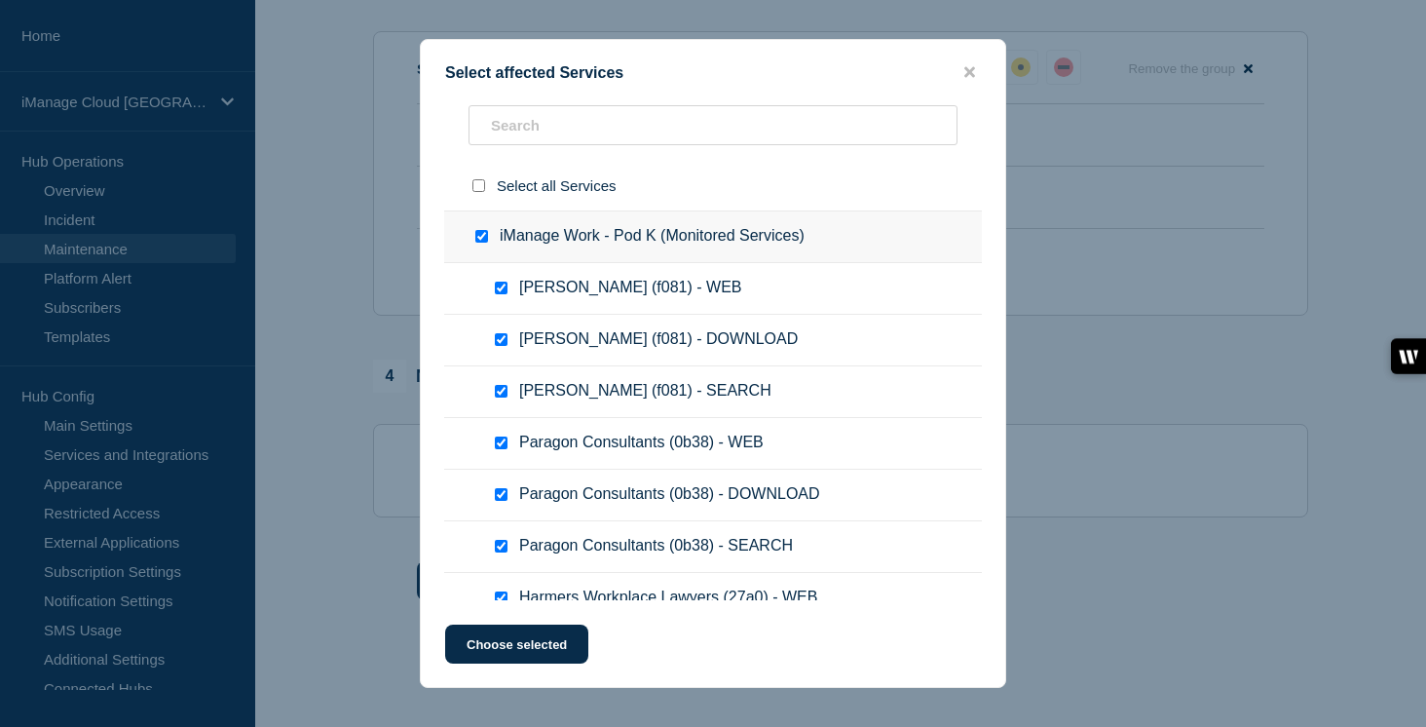
checkbox input "true"
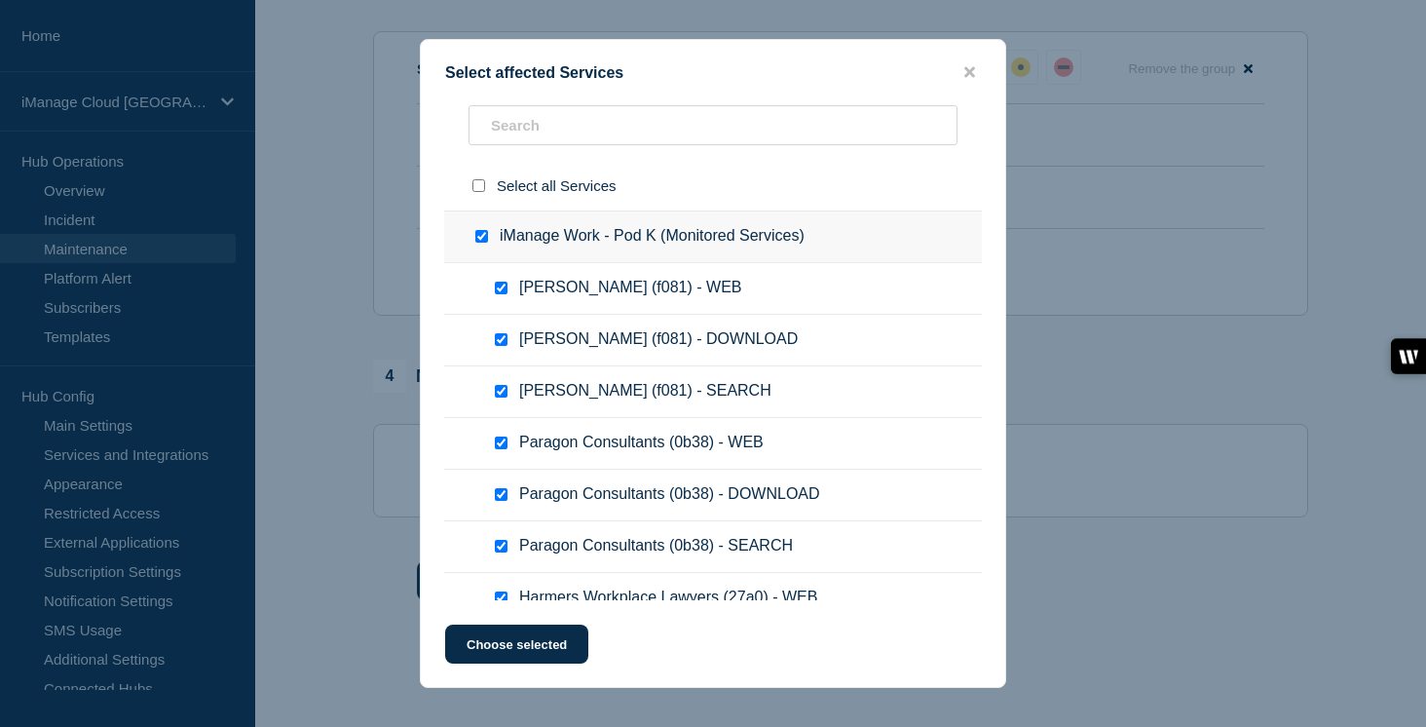
checkbox input "true"
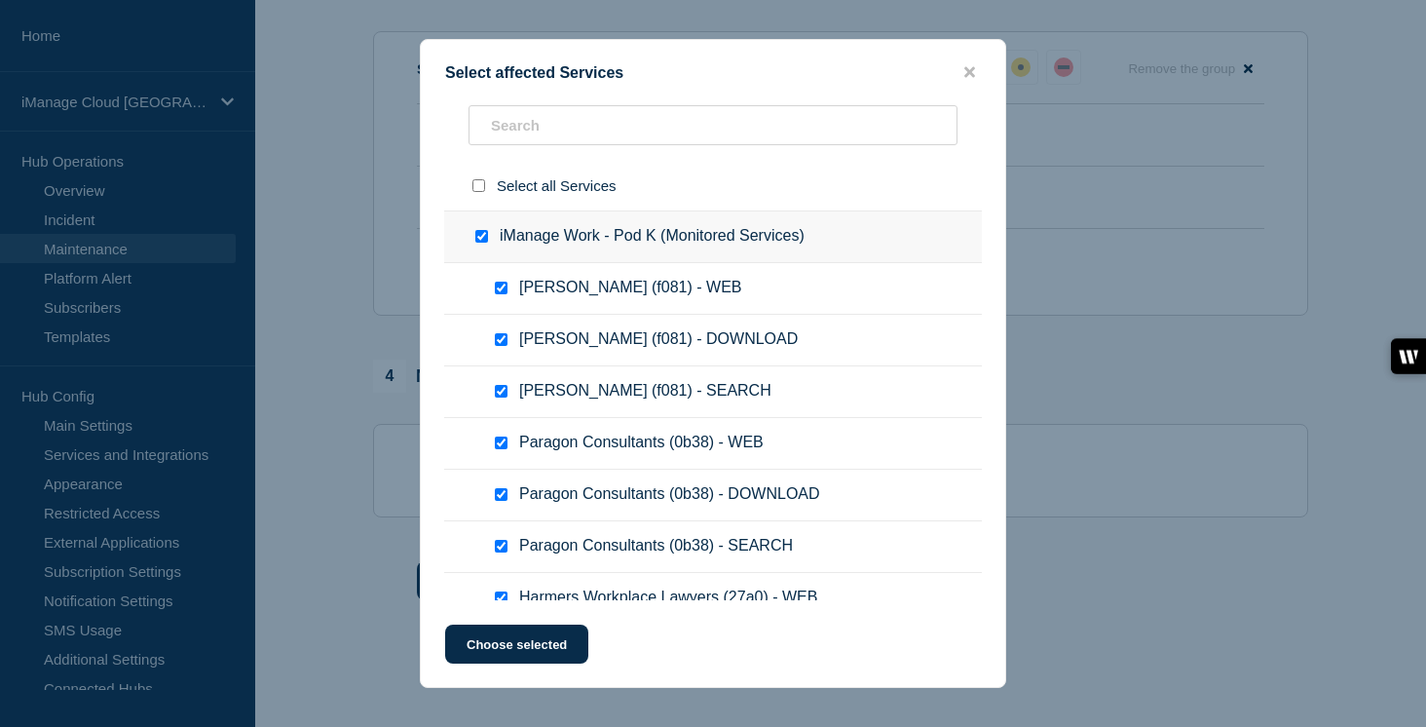
checkbox input "true"
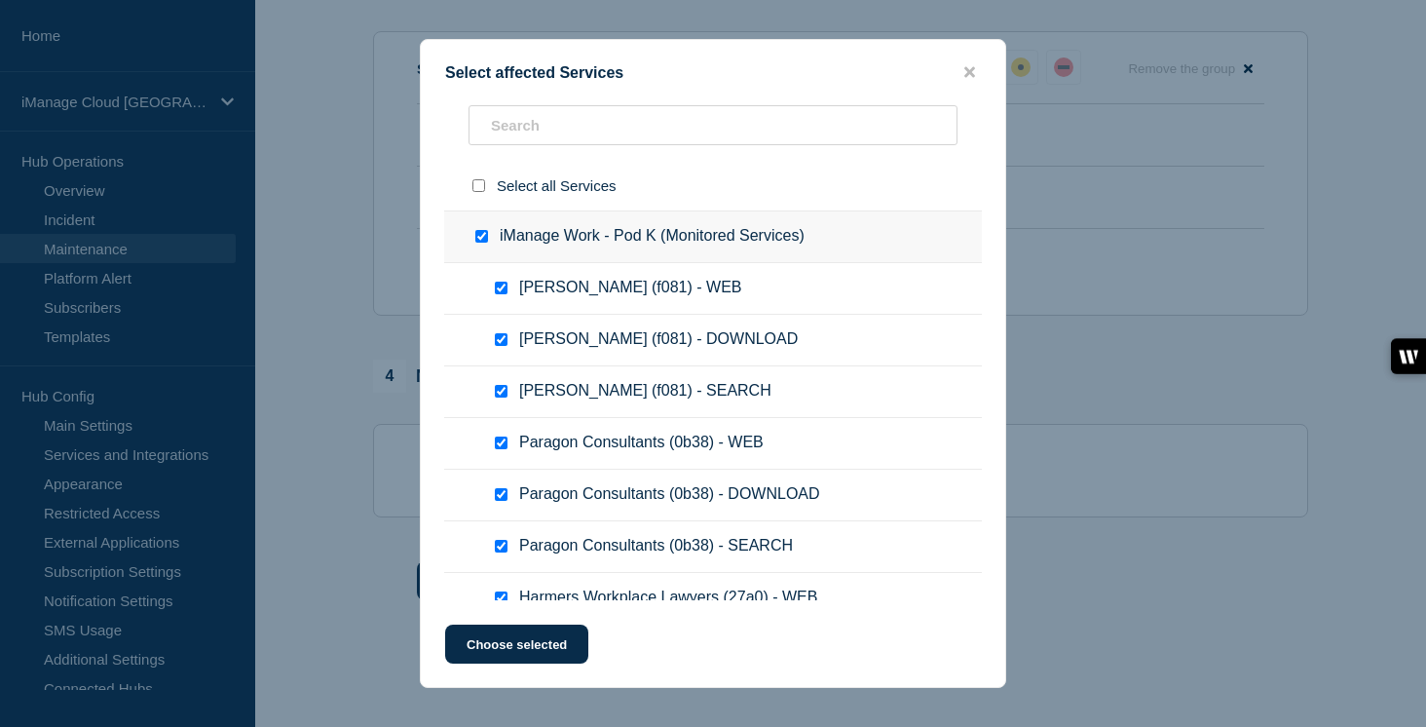
checkbox input "true"
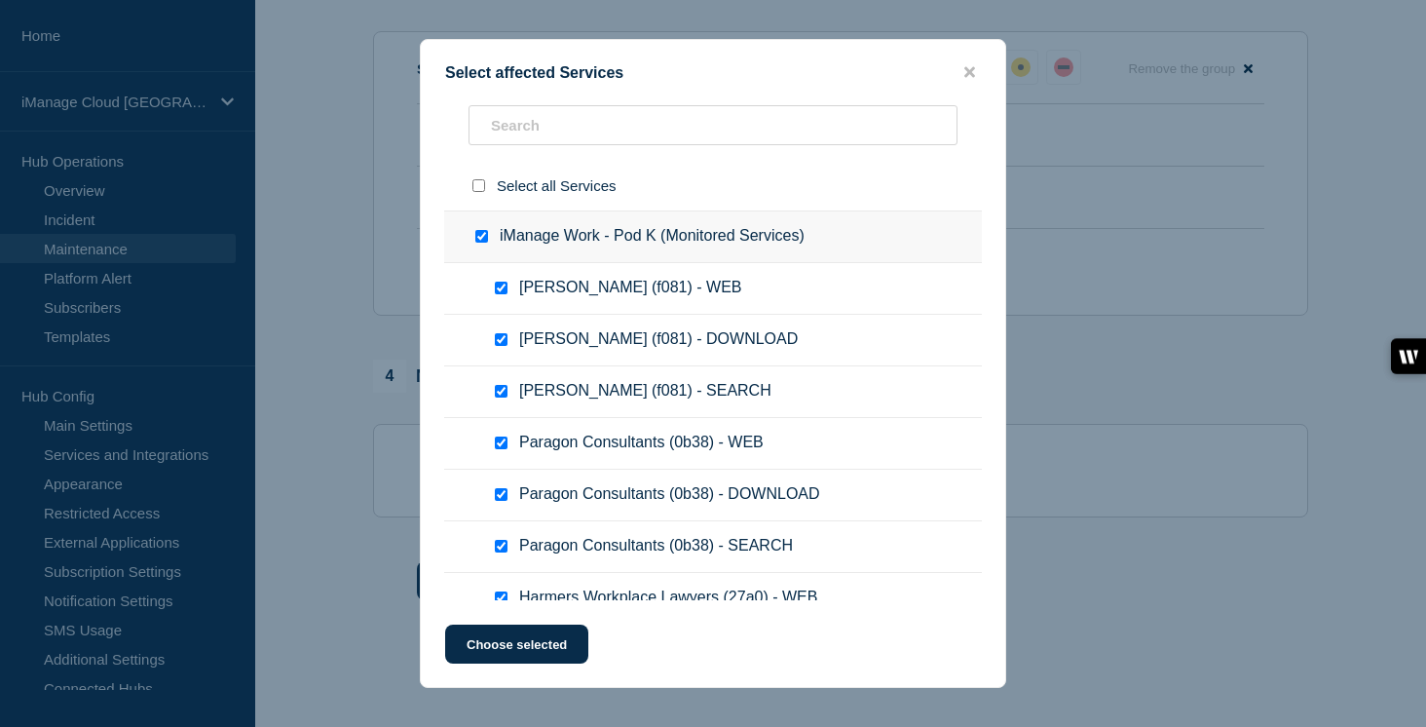
checkbox input "true"
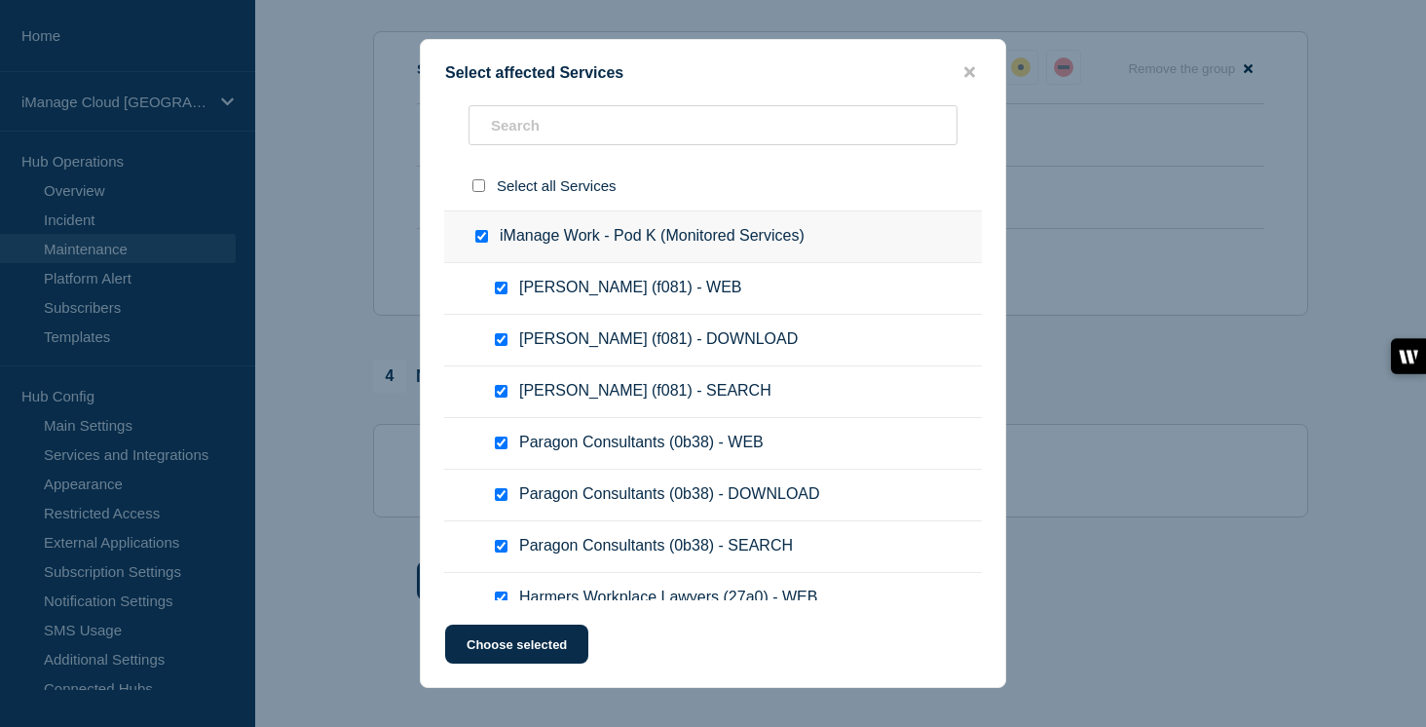
checkbox input "true"
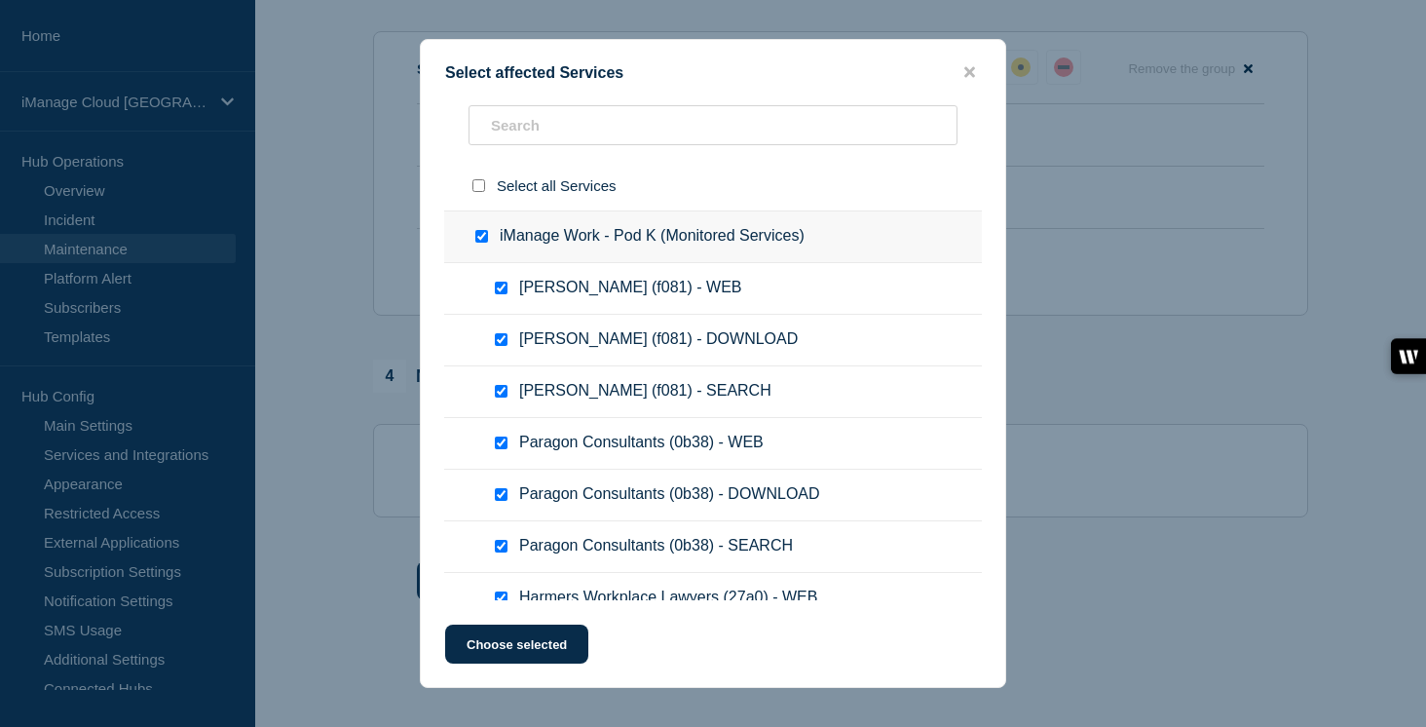
checkbox input "true"
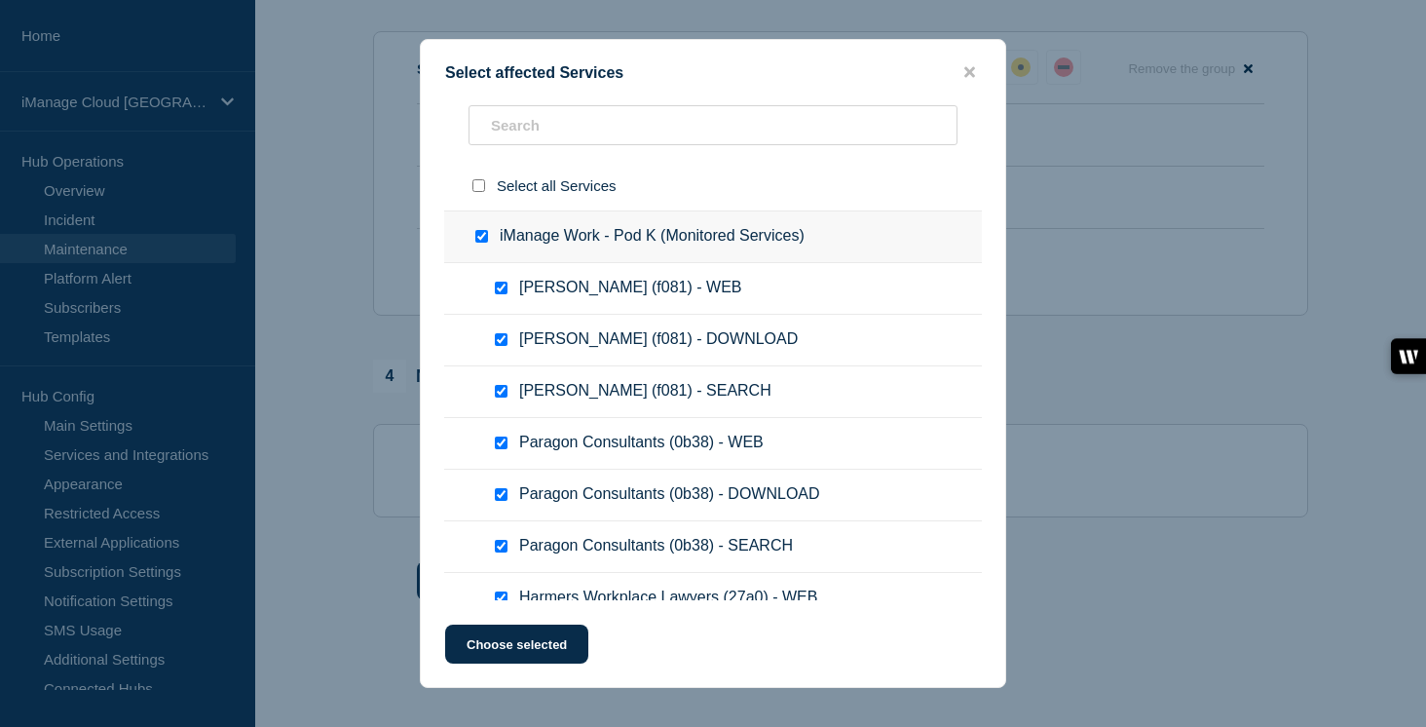
checkbox input "true"
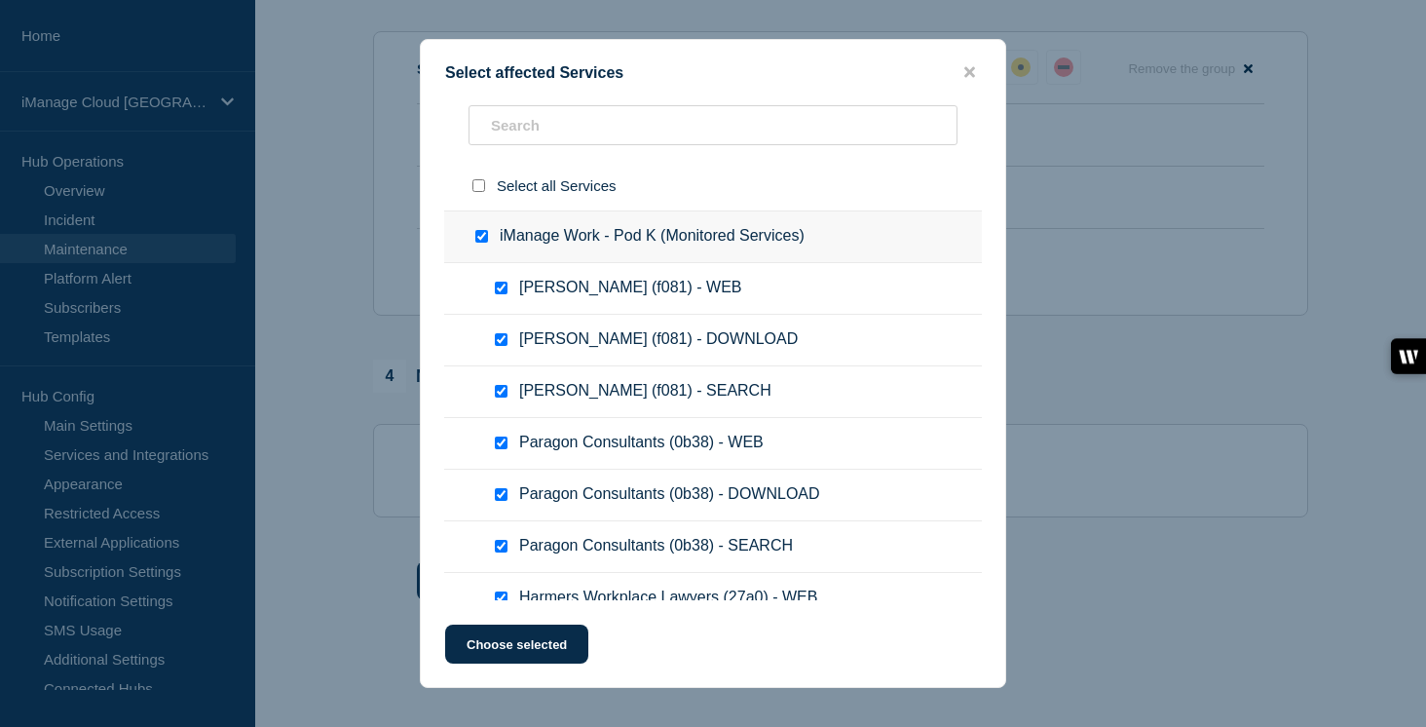
checkbox input "true"
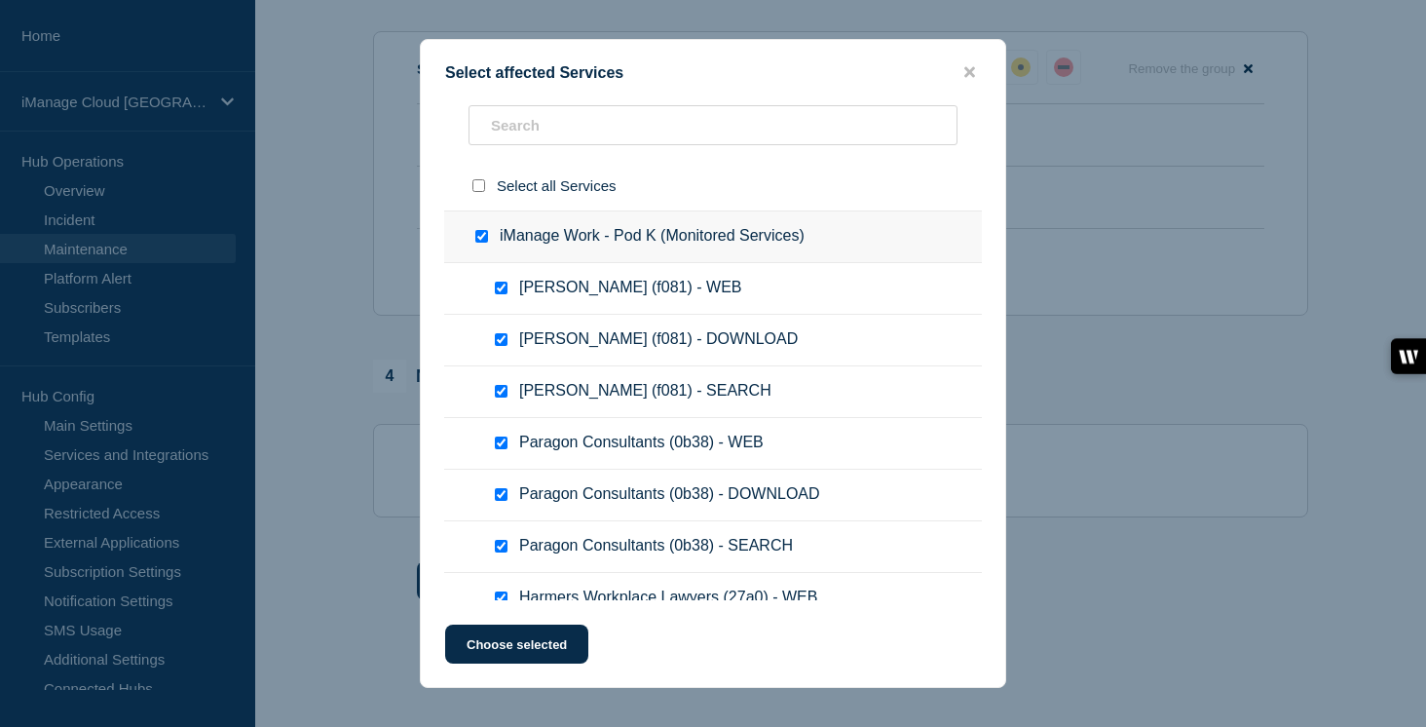
checkbox input "true"
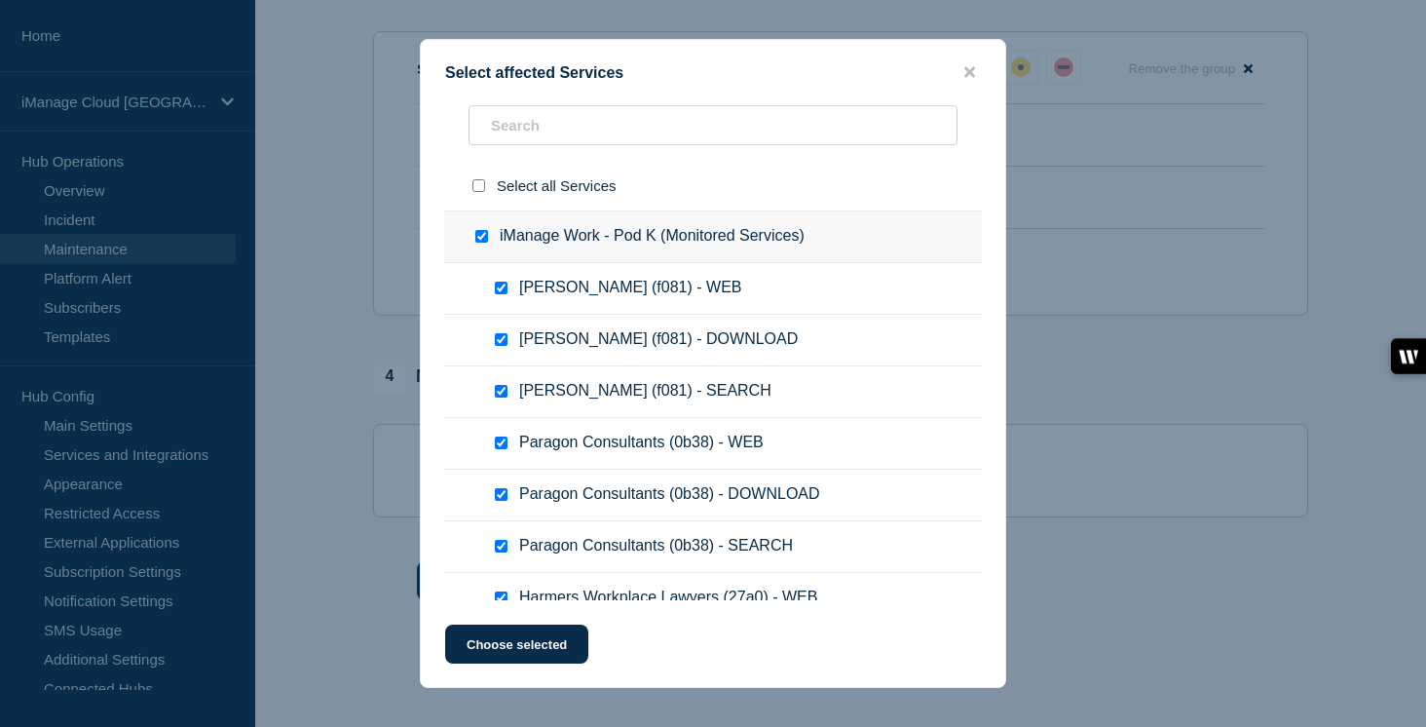
checkbox input "true"
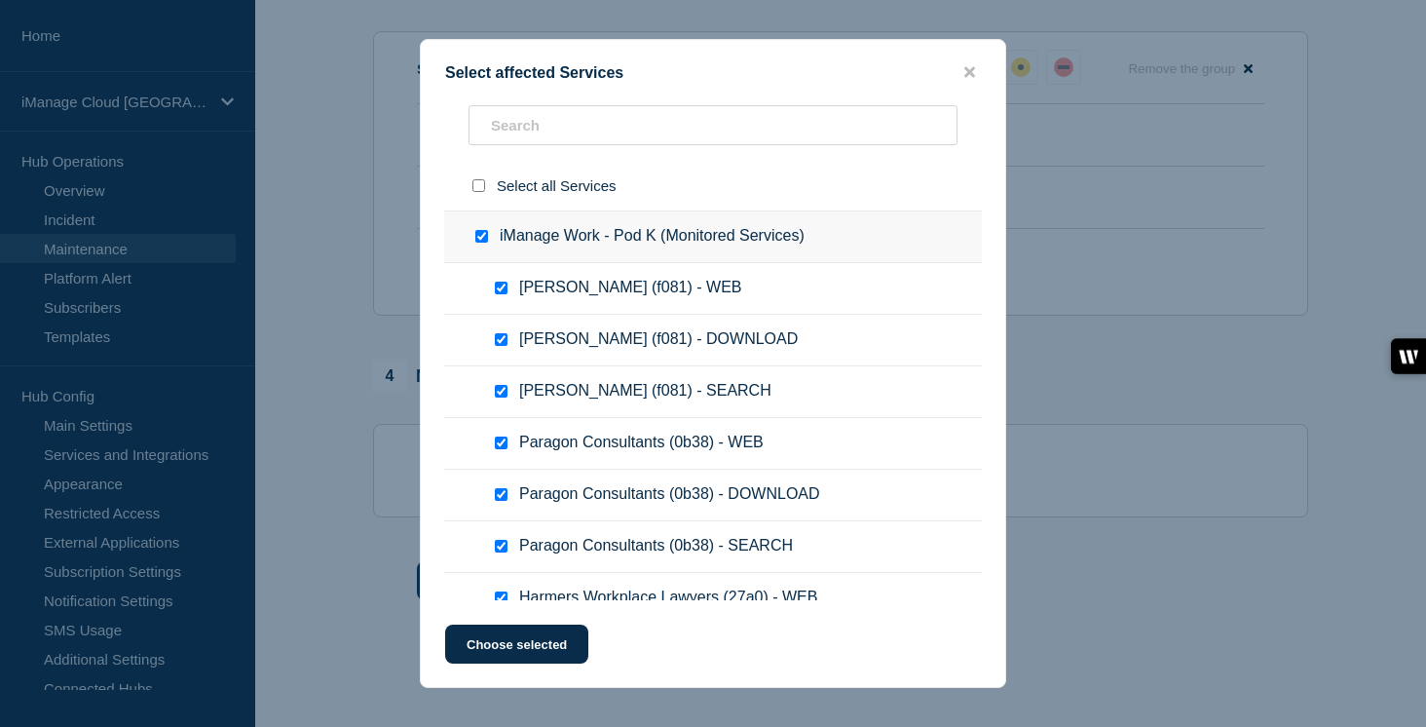
checkbox input "true"
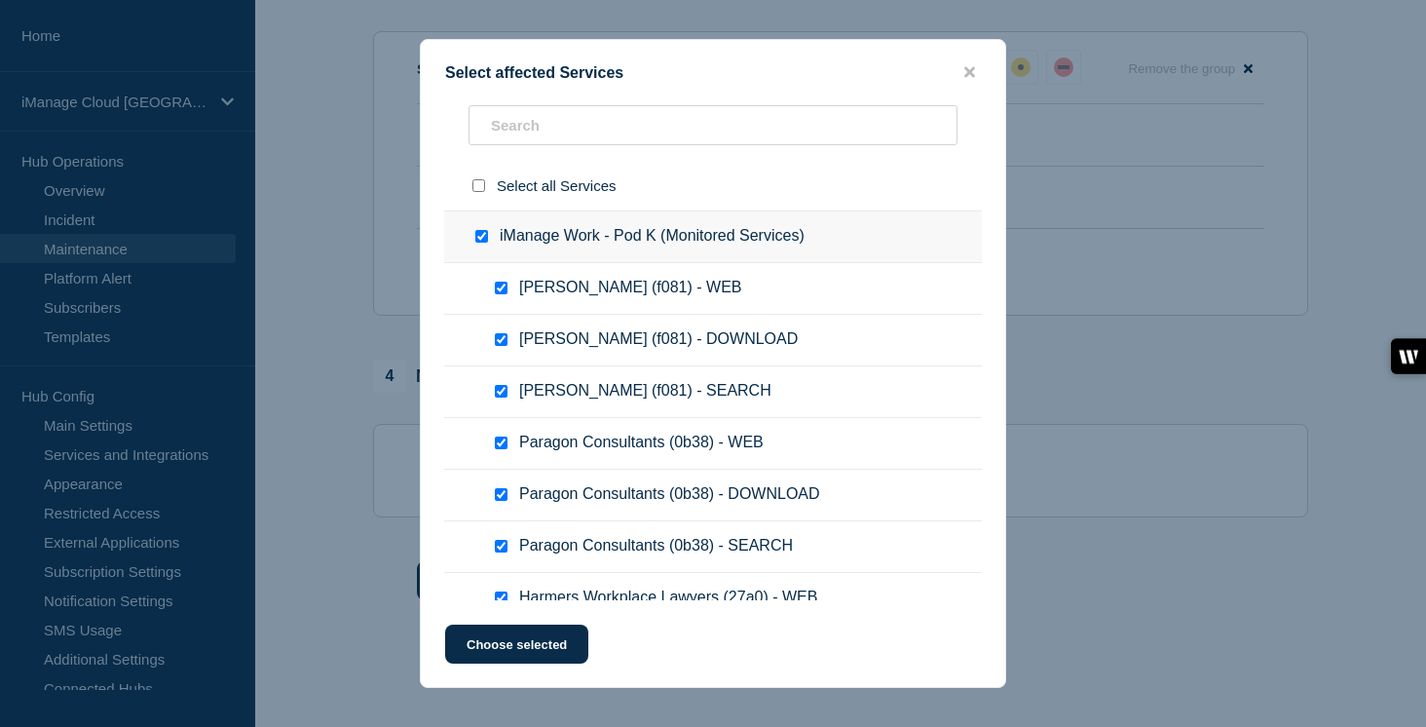
checkbox input "true"
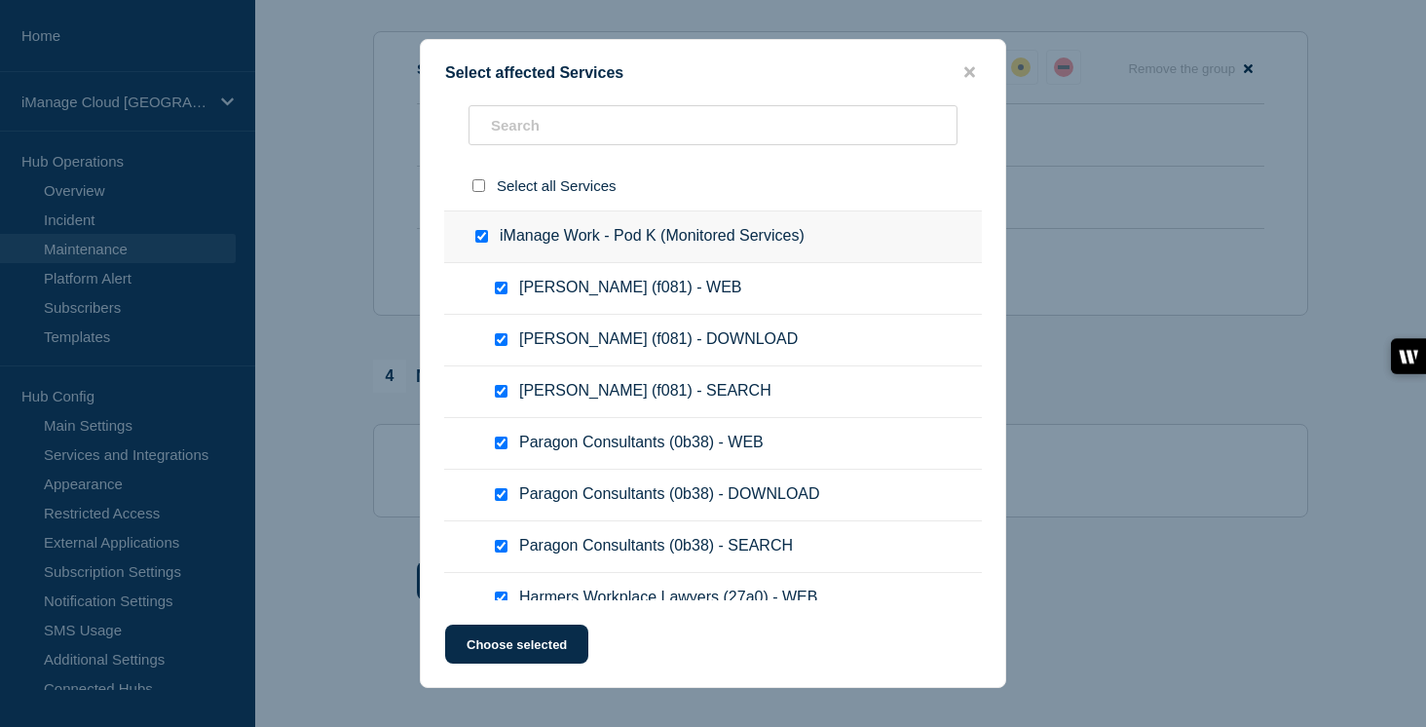
checkbox input "true"
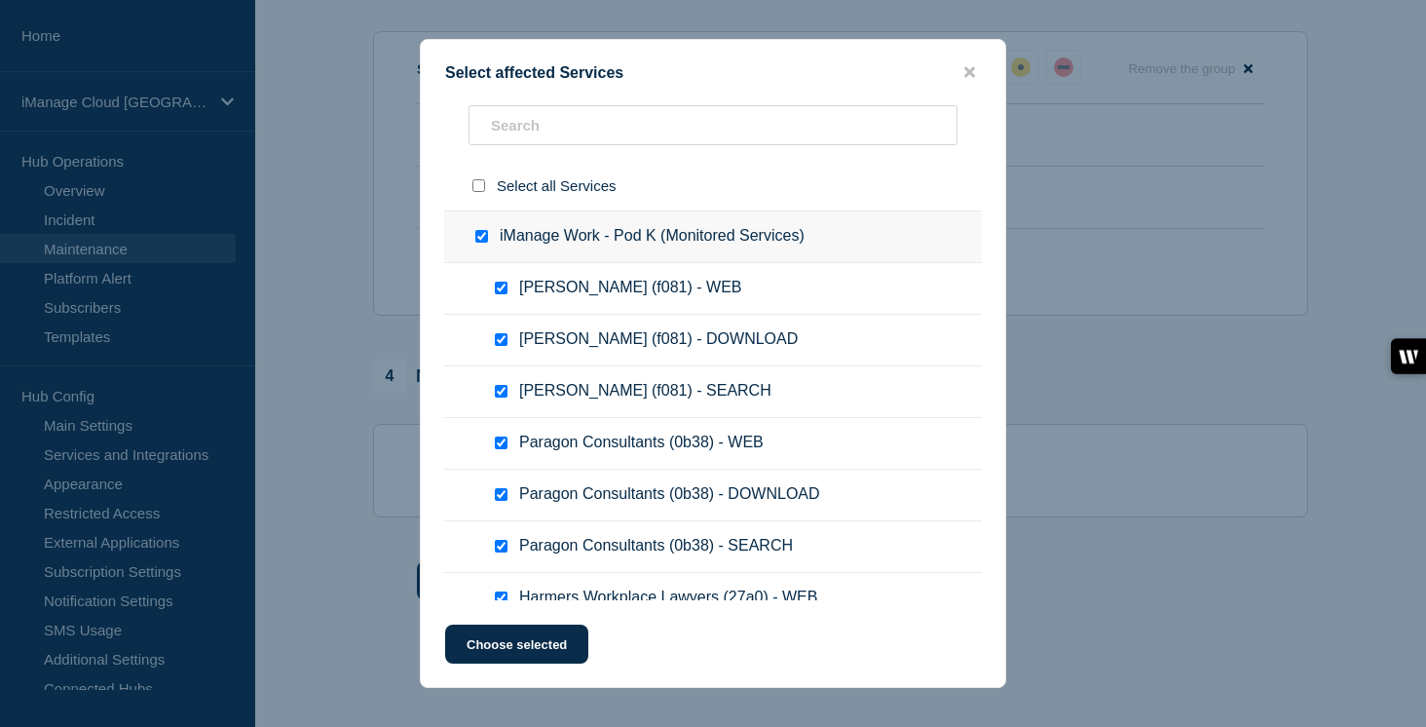
checkbox input "true"
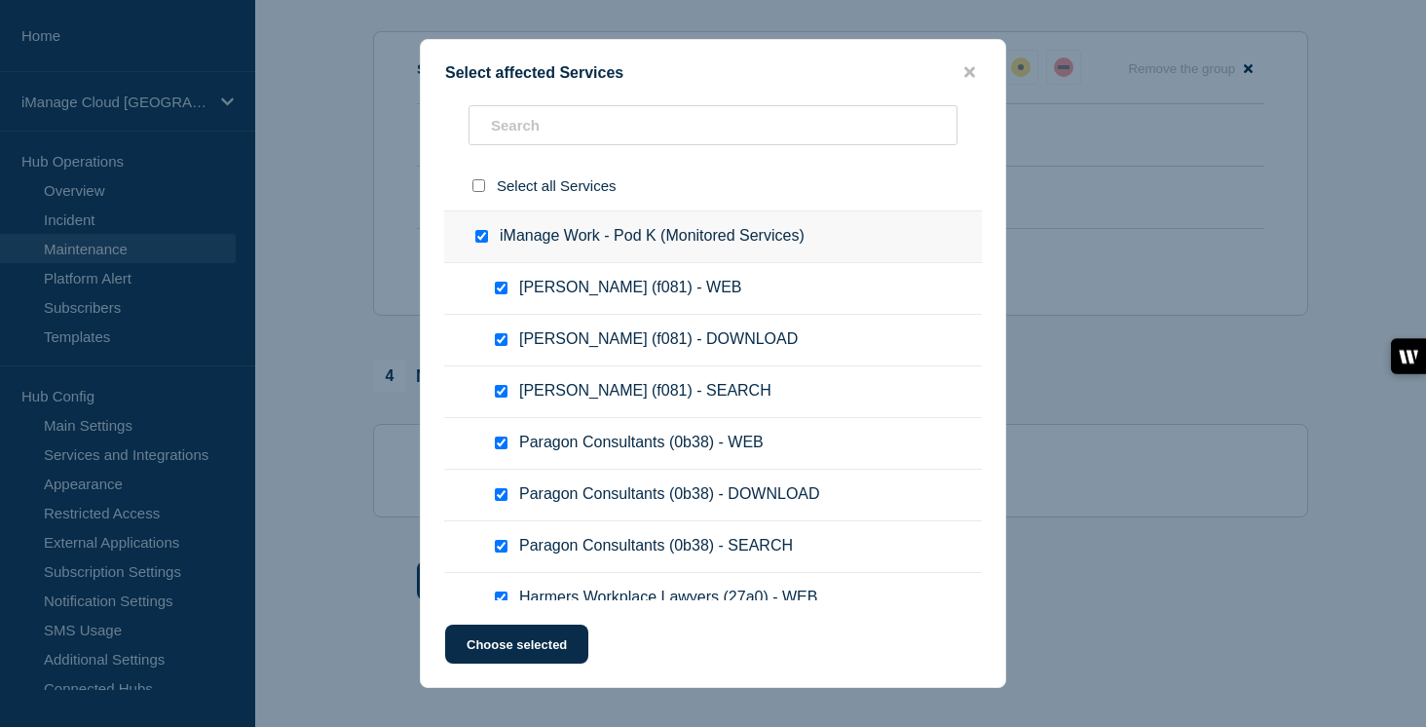
checkbox input "true"
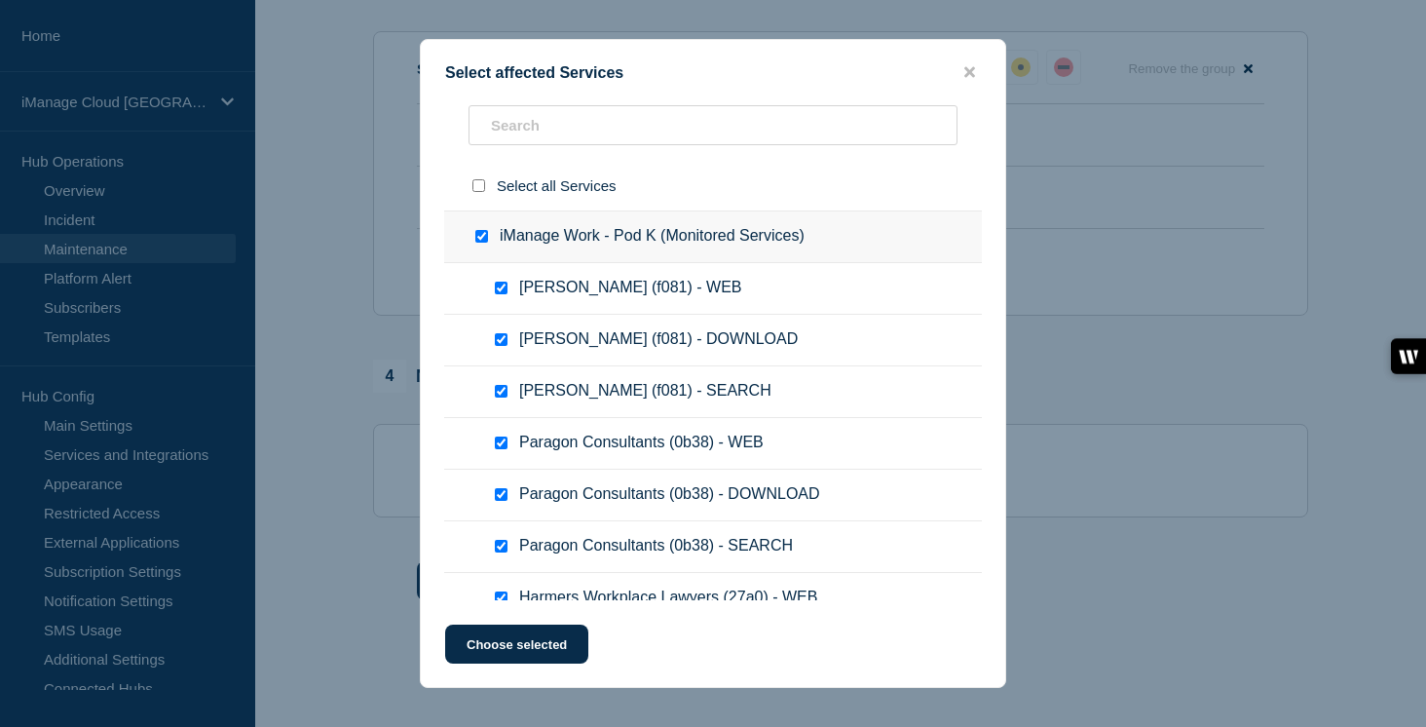
checkbox input "true"
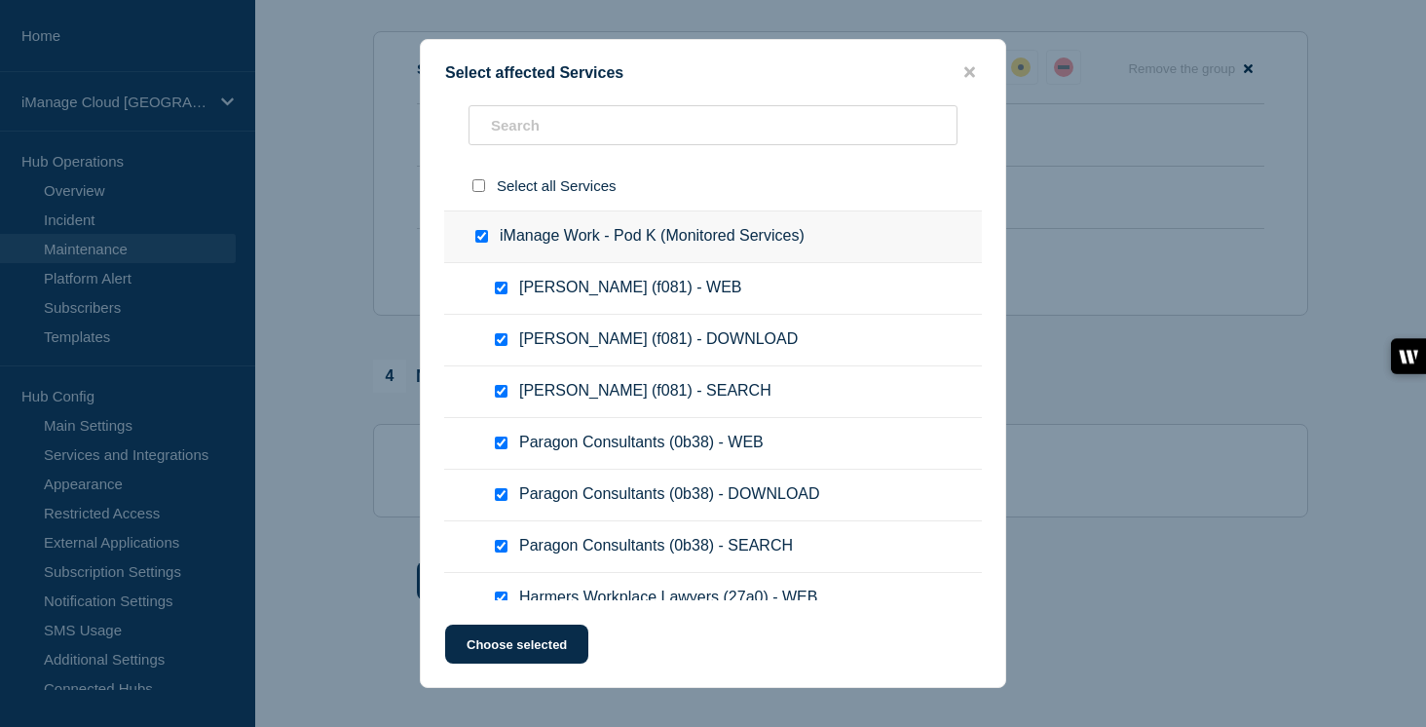
checkbox input "true"
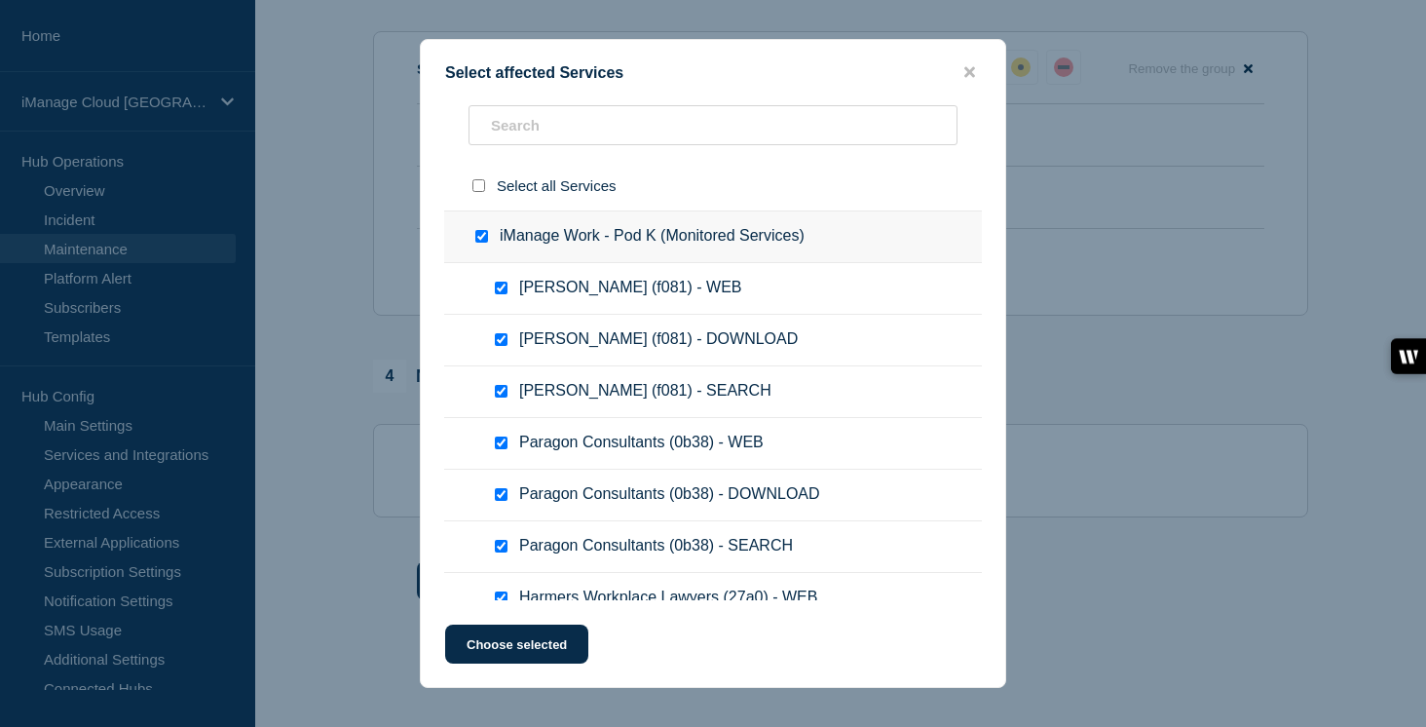
checkbox input "true"
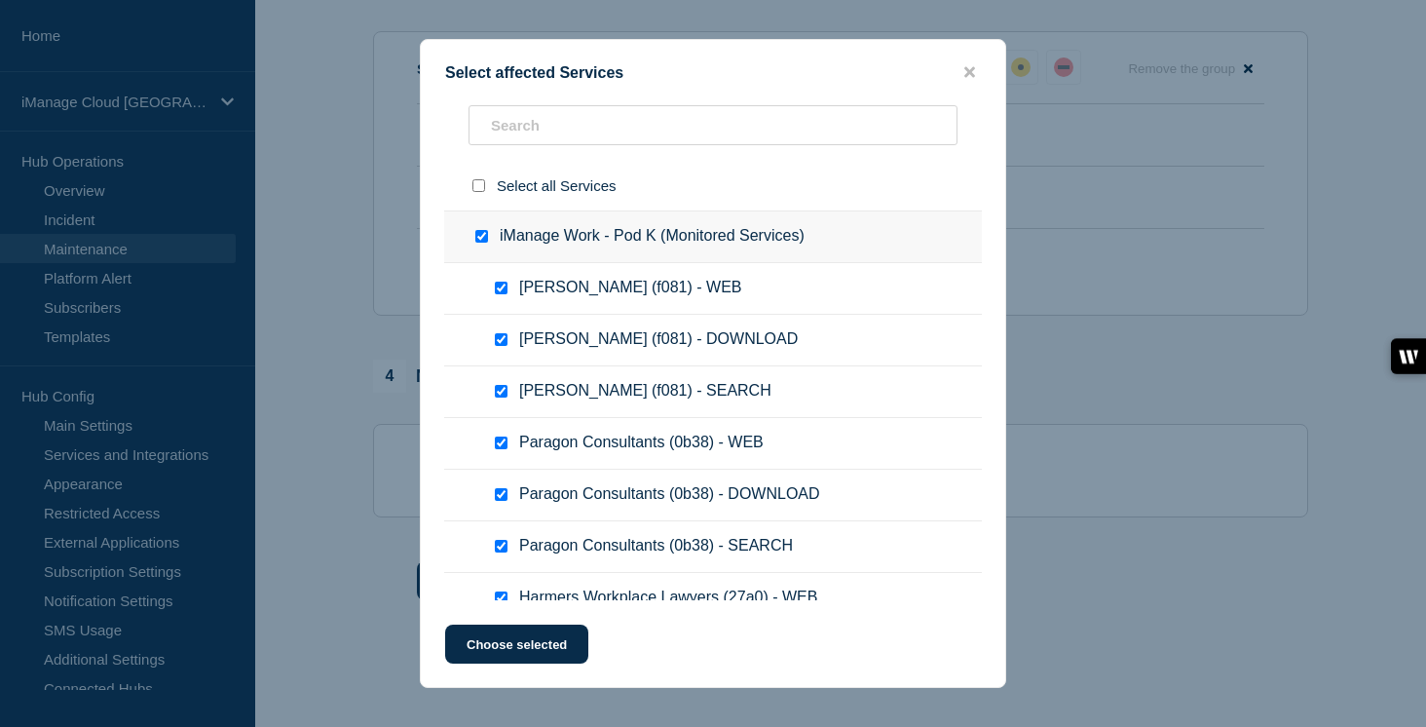
checkbox input "true"
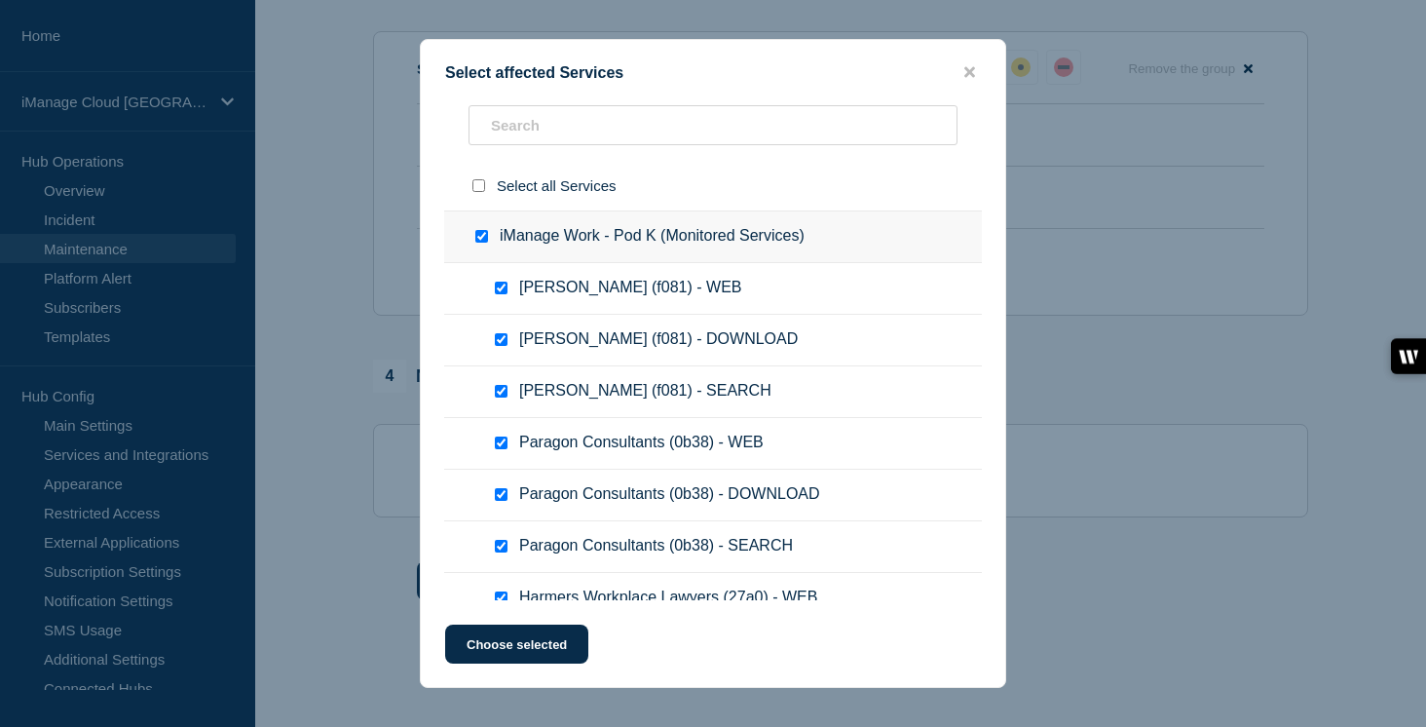
checkbox input "true"
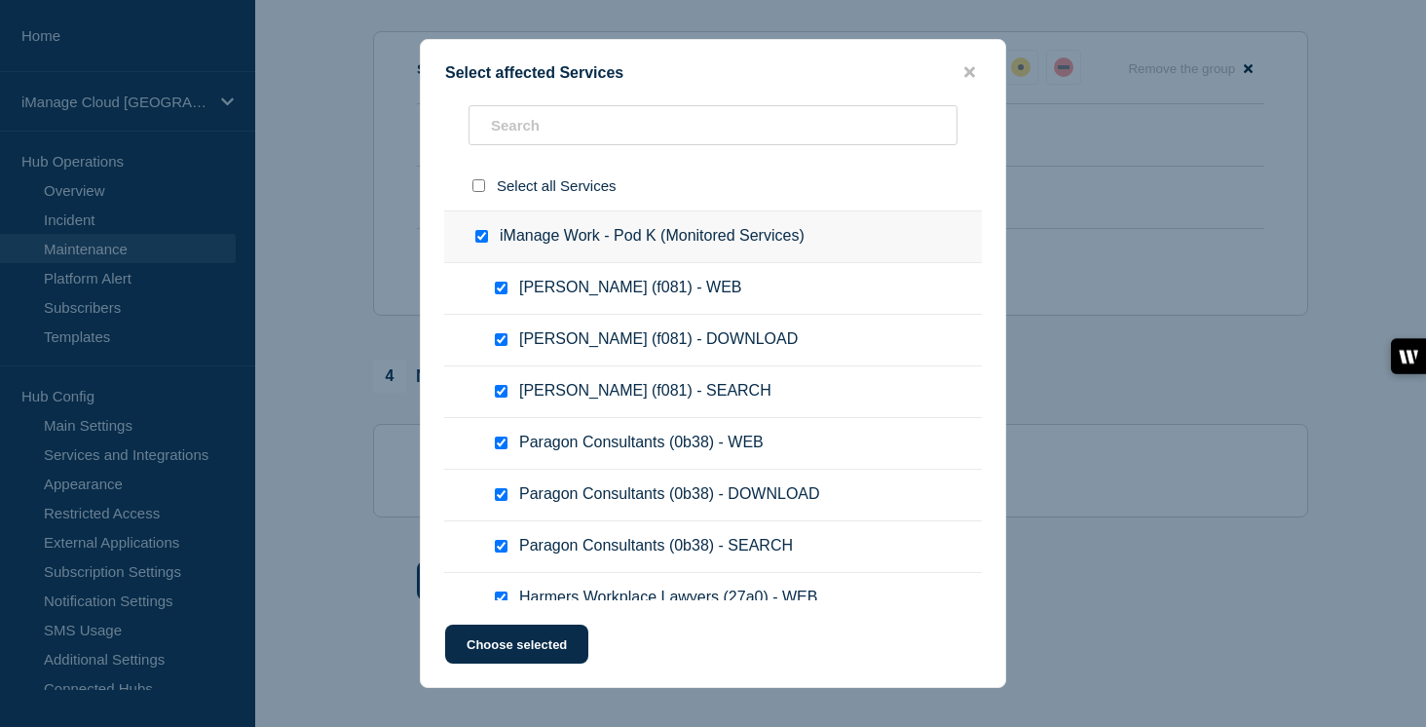
checkbox input "true"
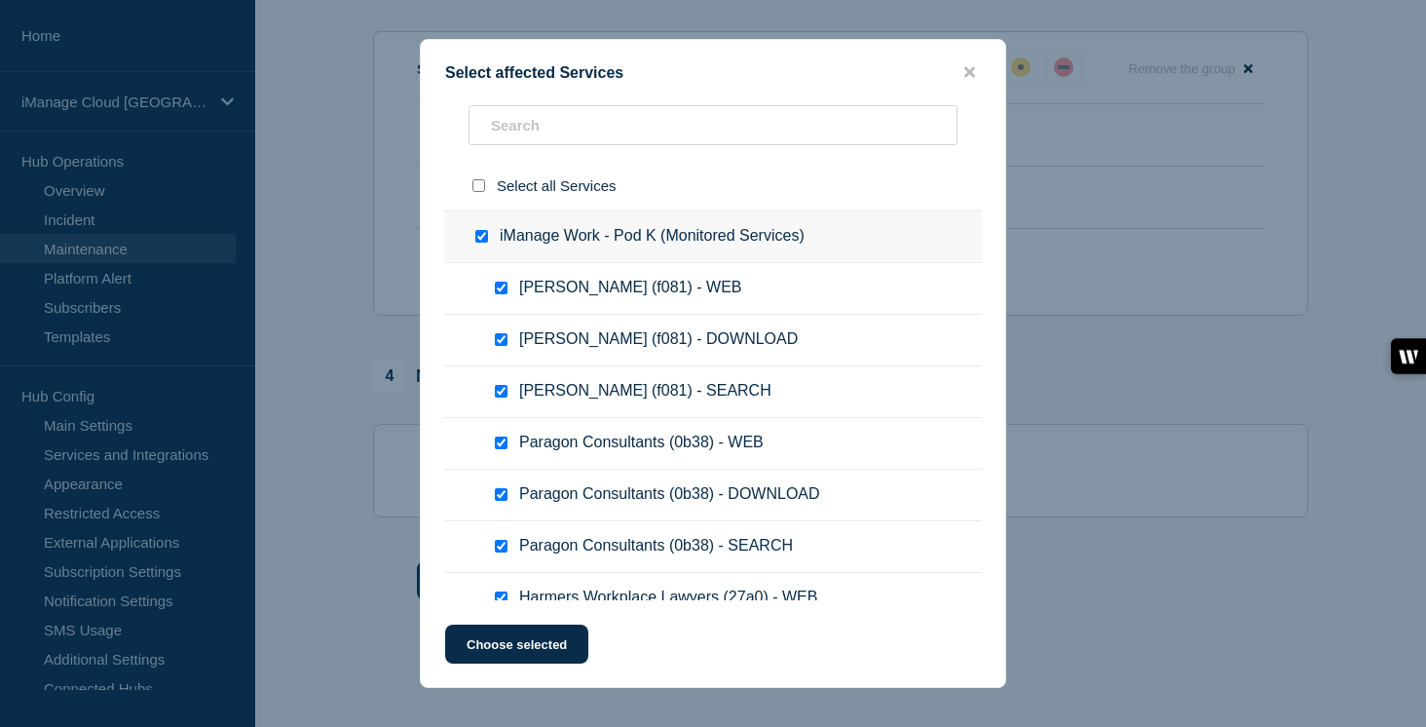
checkbox input "true"
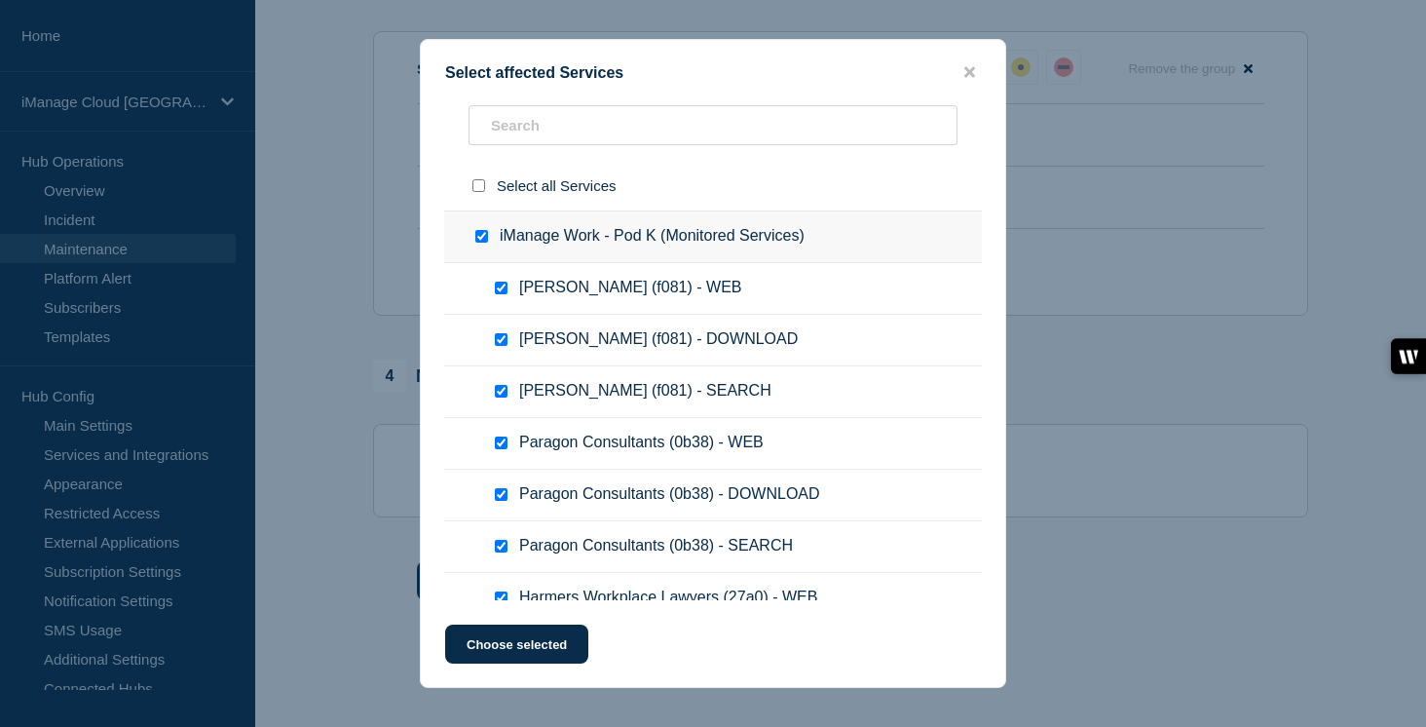
checkbox input "true"
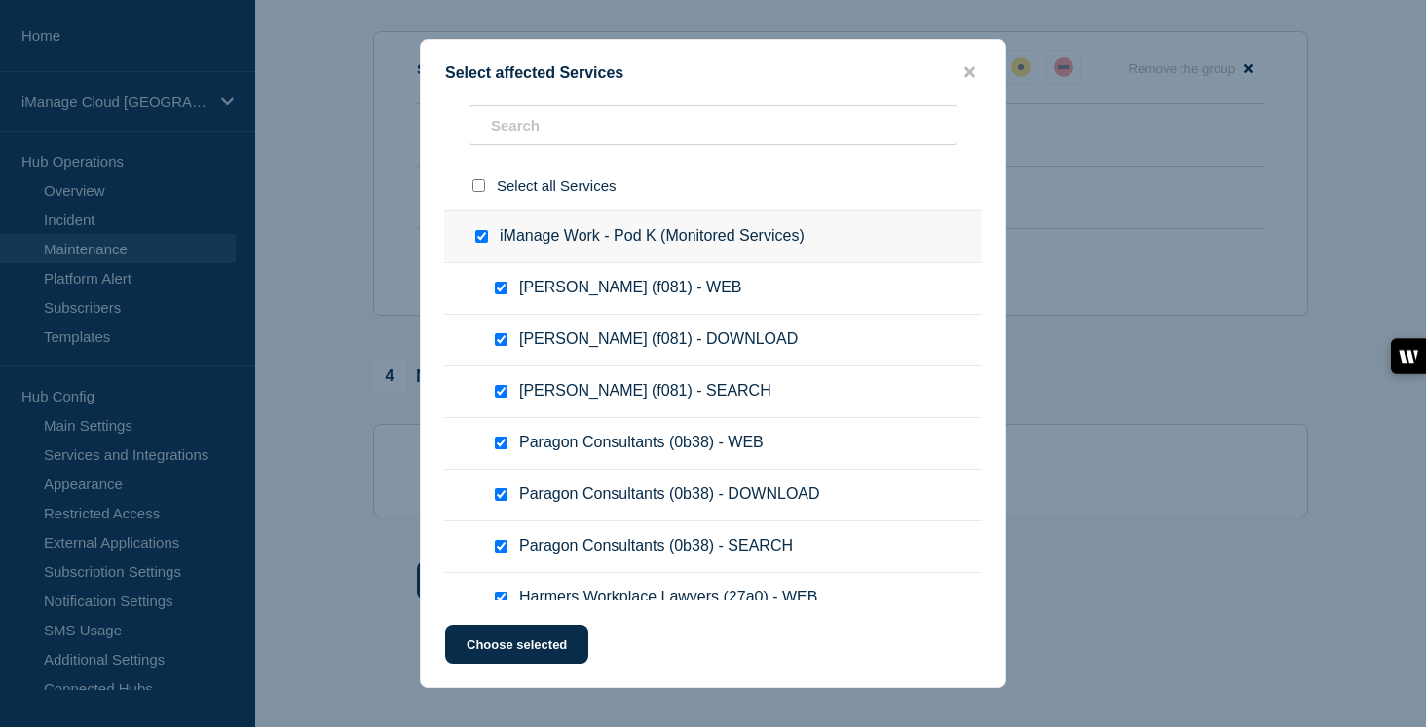
checkbox input "true"
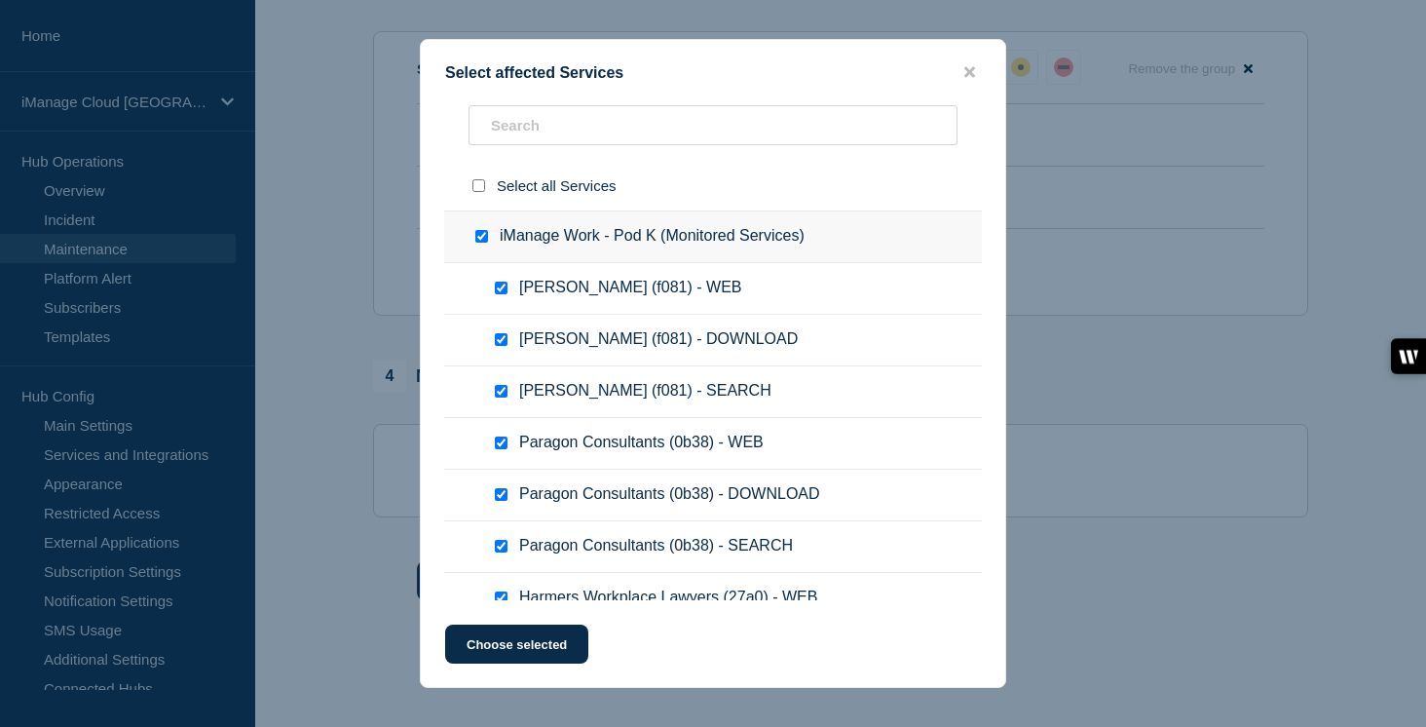
checkbox input "true"
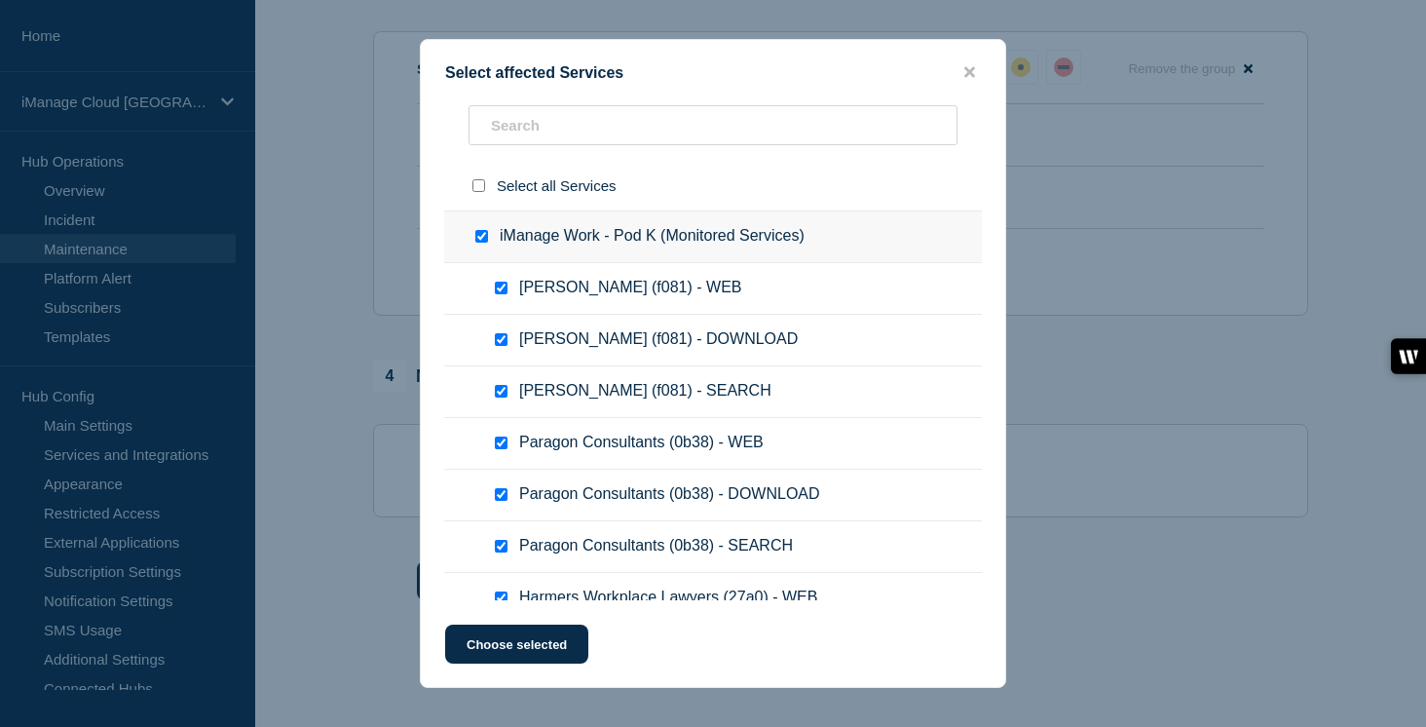
checkbox input "true"
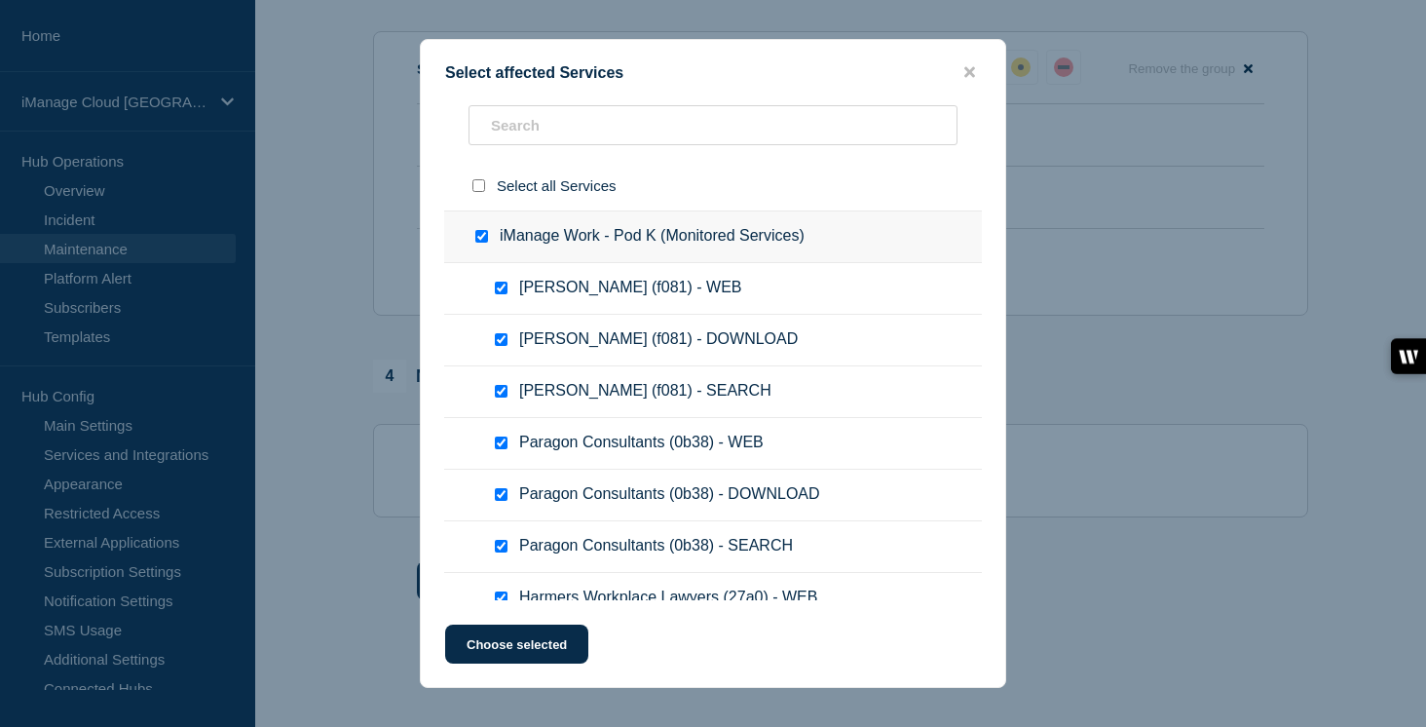
checkbox input "true"
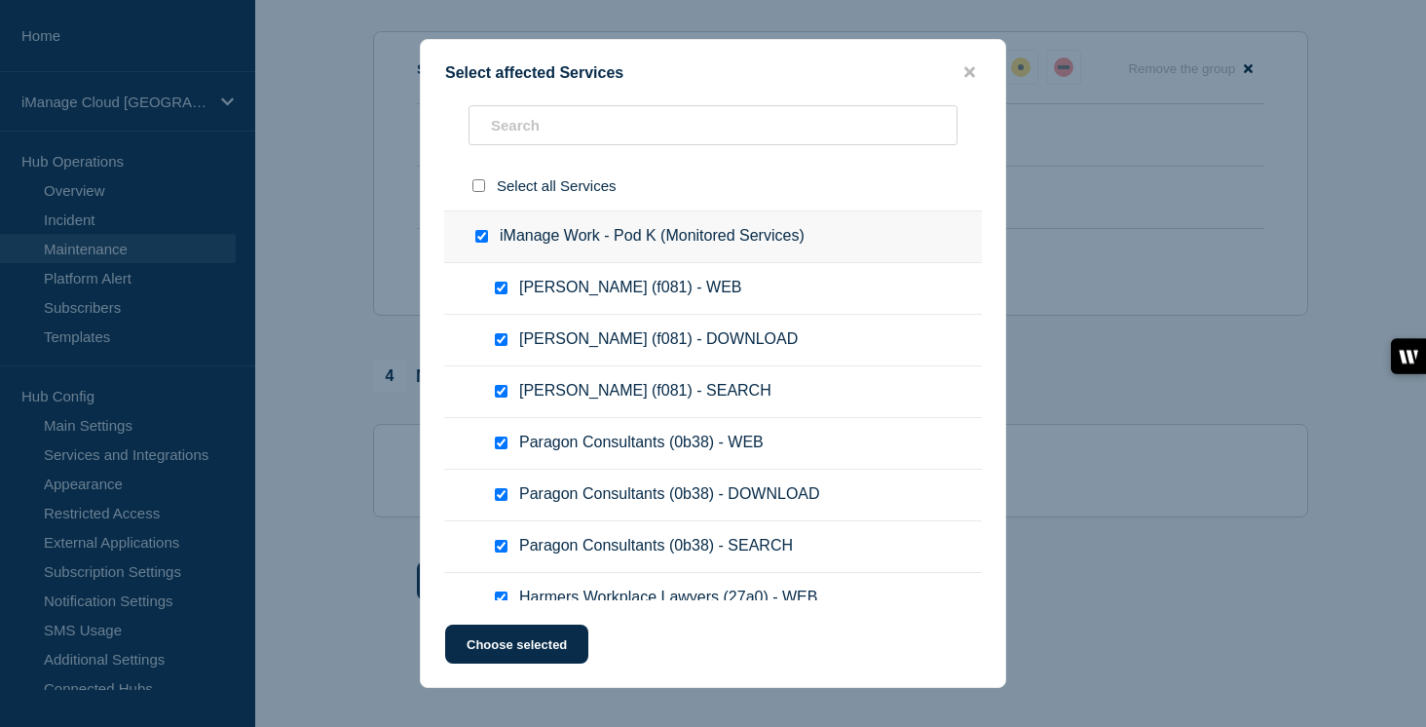
checkbox input "true"
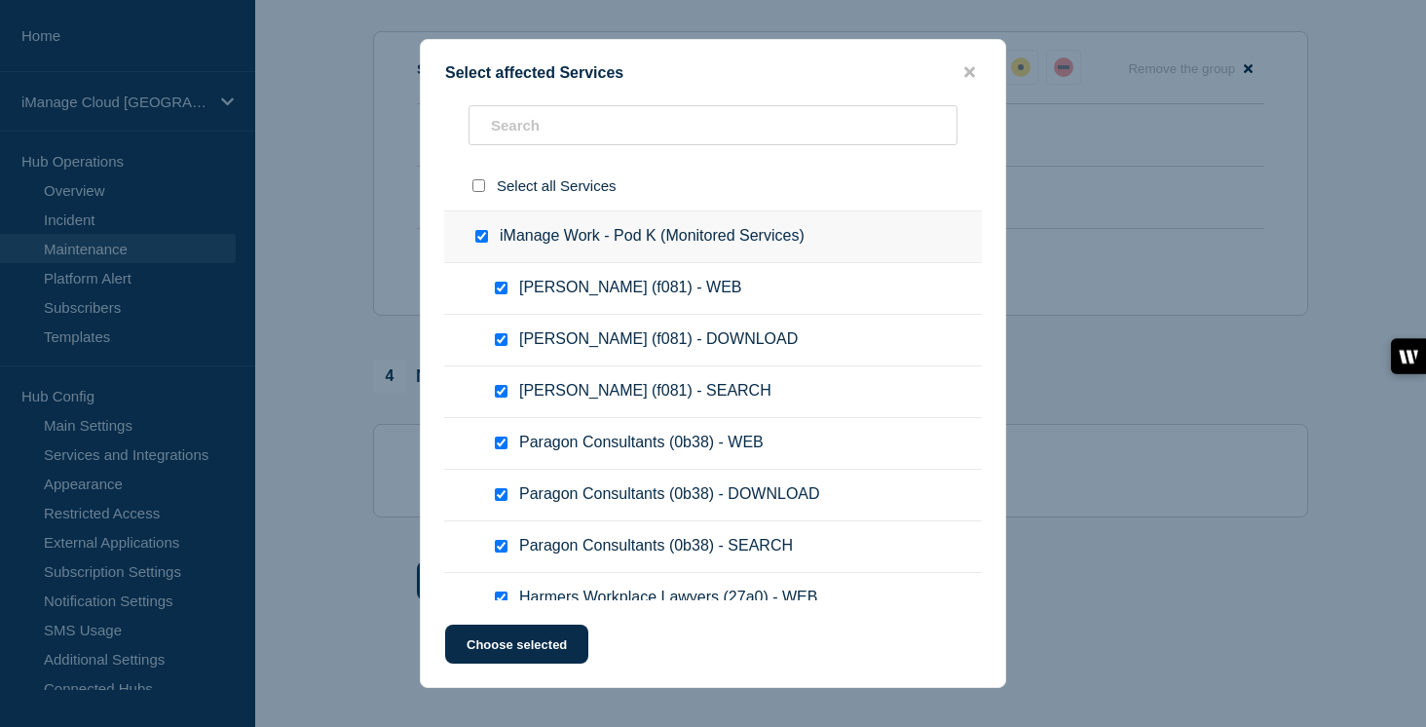
checkbox input "true"
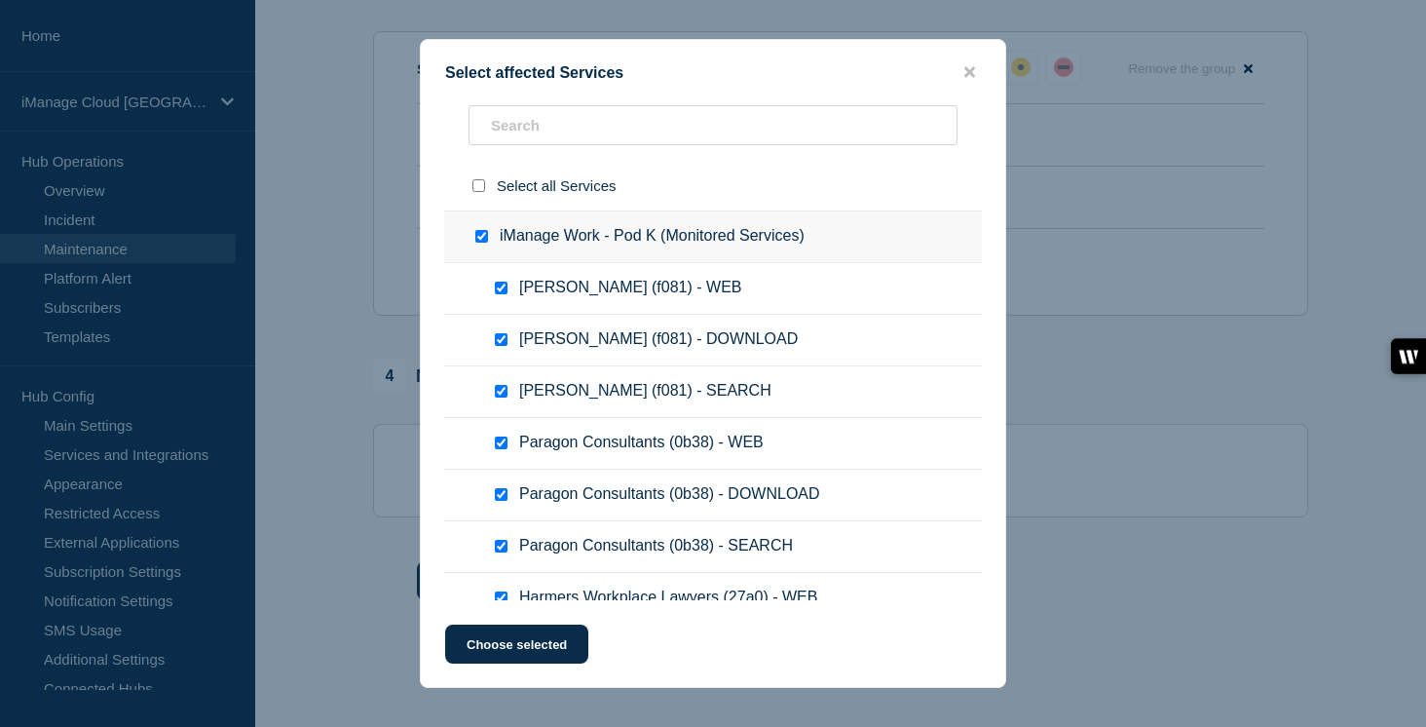
checkbox input "true"
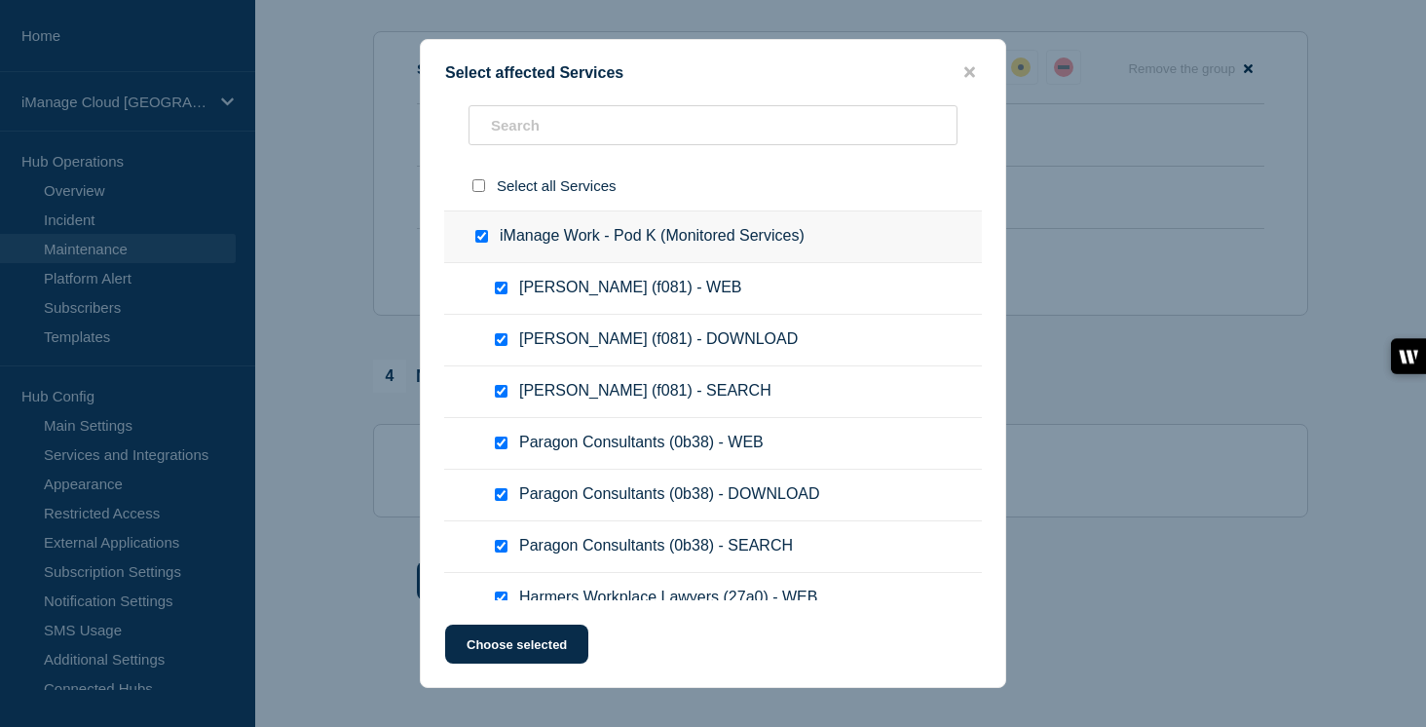
checkbox input "true"
click at [525, 641] on button "Choose selected" at bounding box center [516, 643] width 143 height 39
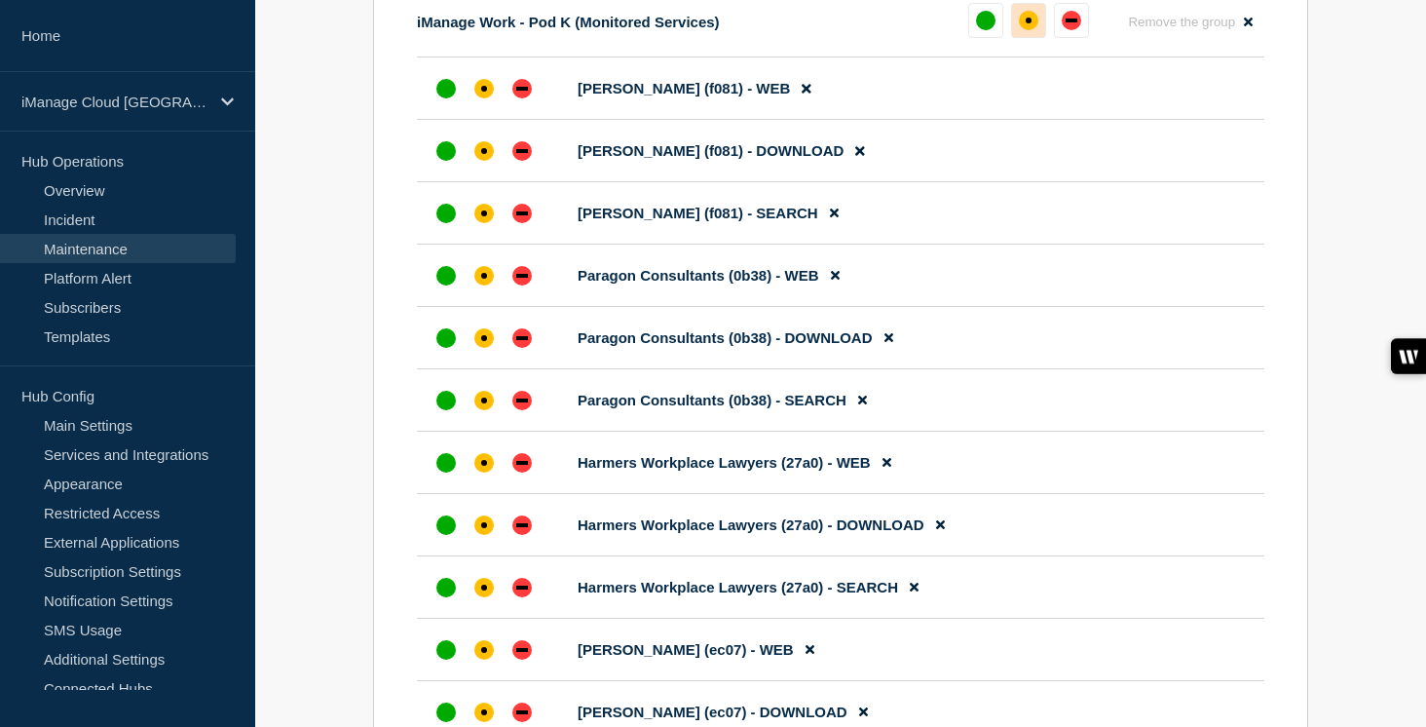
click at [1037, 30] on div "affected" at bounding box center [1028, 20] width 19 height 19
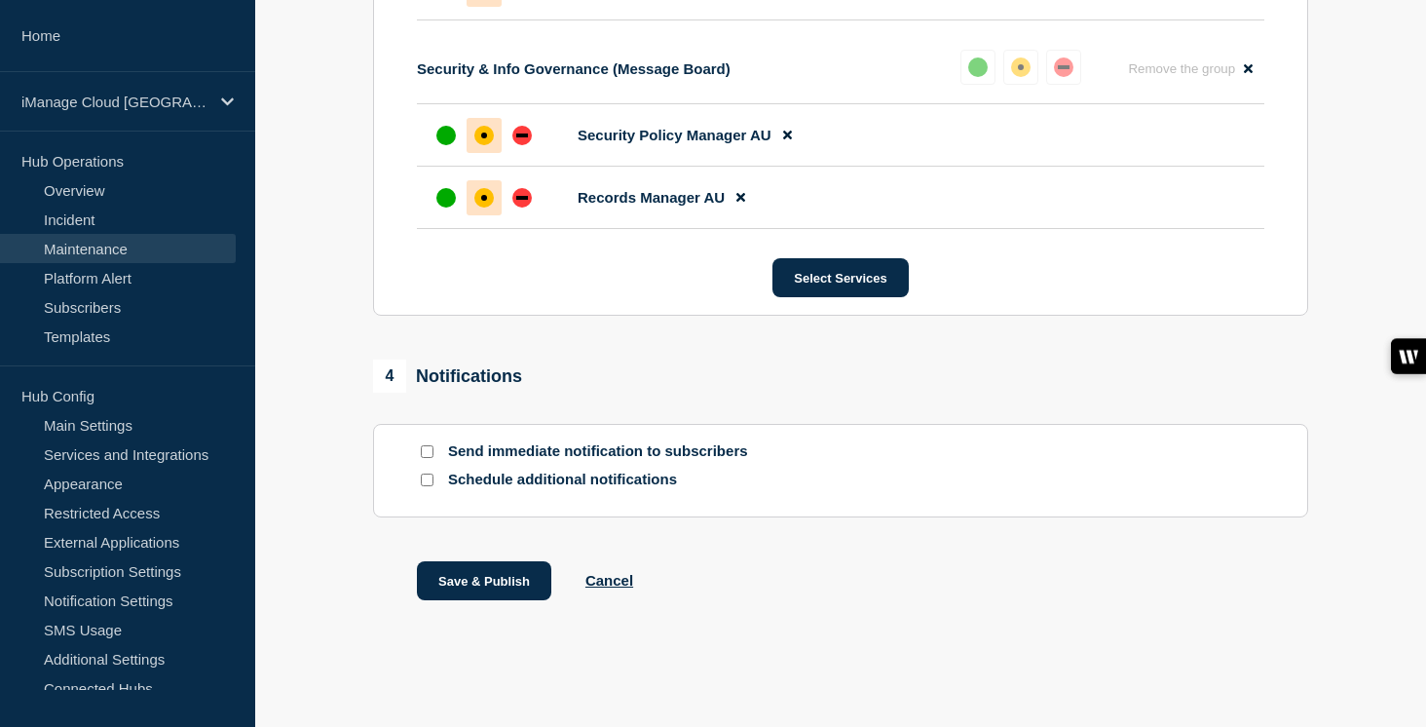
scroll to position [15198, 0]
click at [430, 447] on input "Send immediate notification to subscribers" at bounding box center [427, 451] width 13 height 13
click at [430, 480] on input "Schedule additional notifications" at bounding box center [427, 479] width 13 height 13
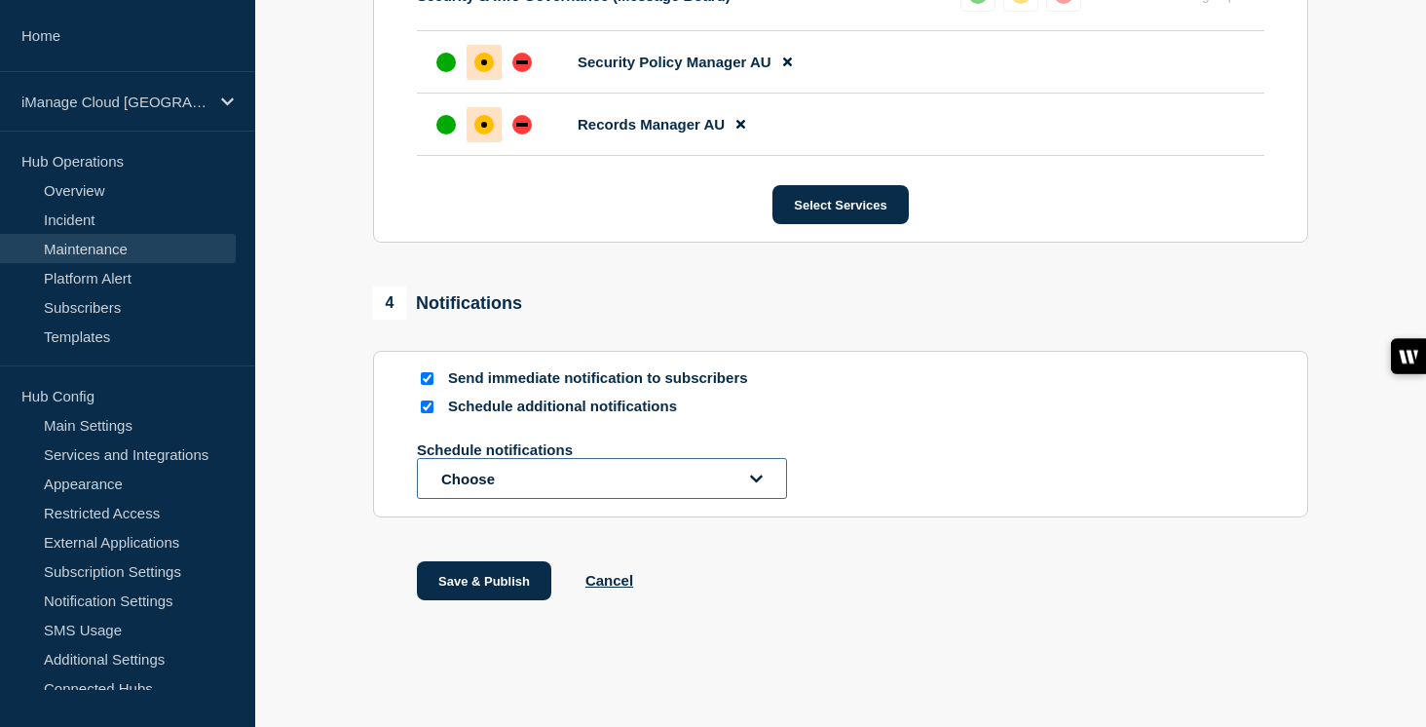
click at [462, 499] on button "Choose" at bounding box center [602, 478] width 370 height 41
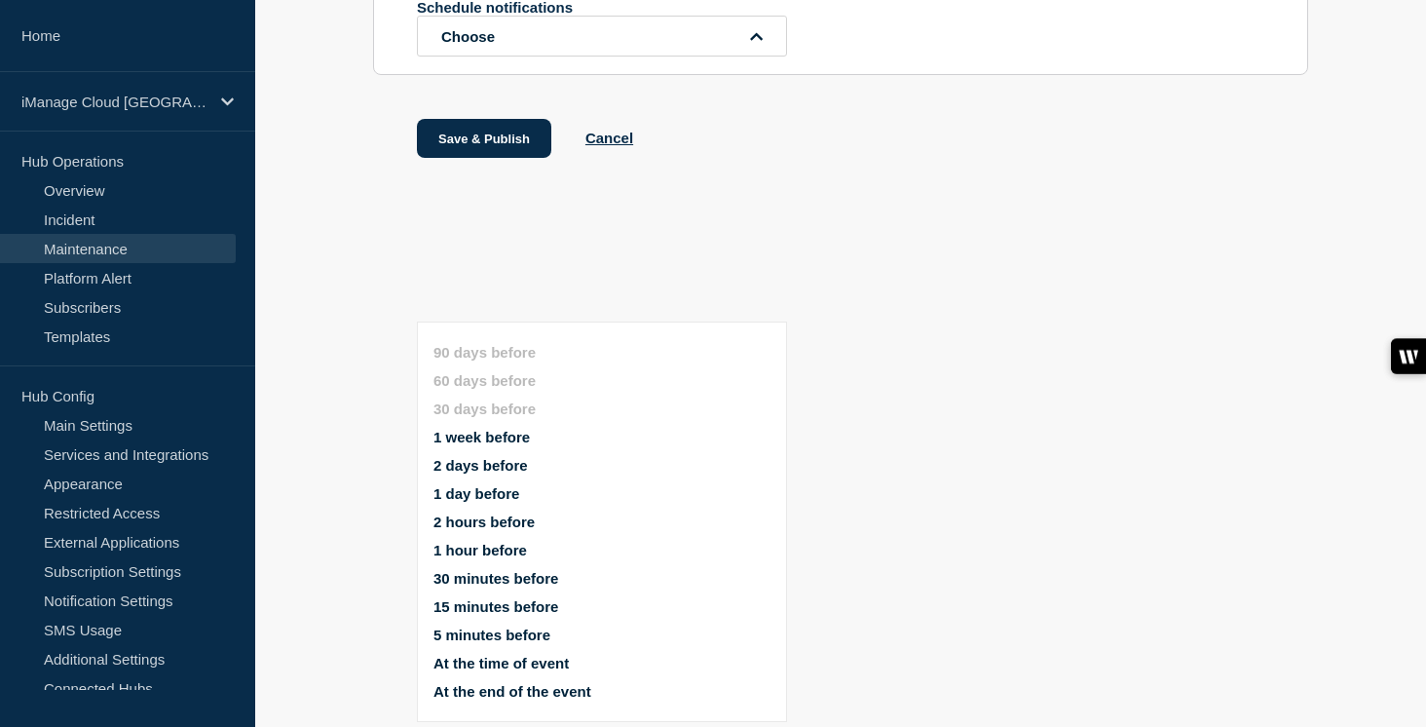
click at [489, 332] on ul "90 days before 60 days before 30 days before 1 week before 2 days before 1 day …" at bounding box center [618, 521] width 370 height 379
click at [491, 429] on button "1 week before" at bounding box center [481, 437] width 96 height 17
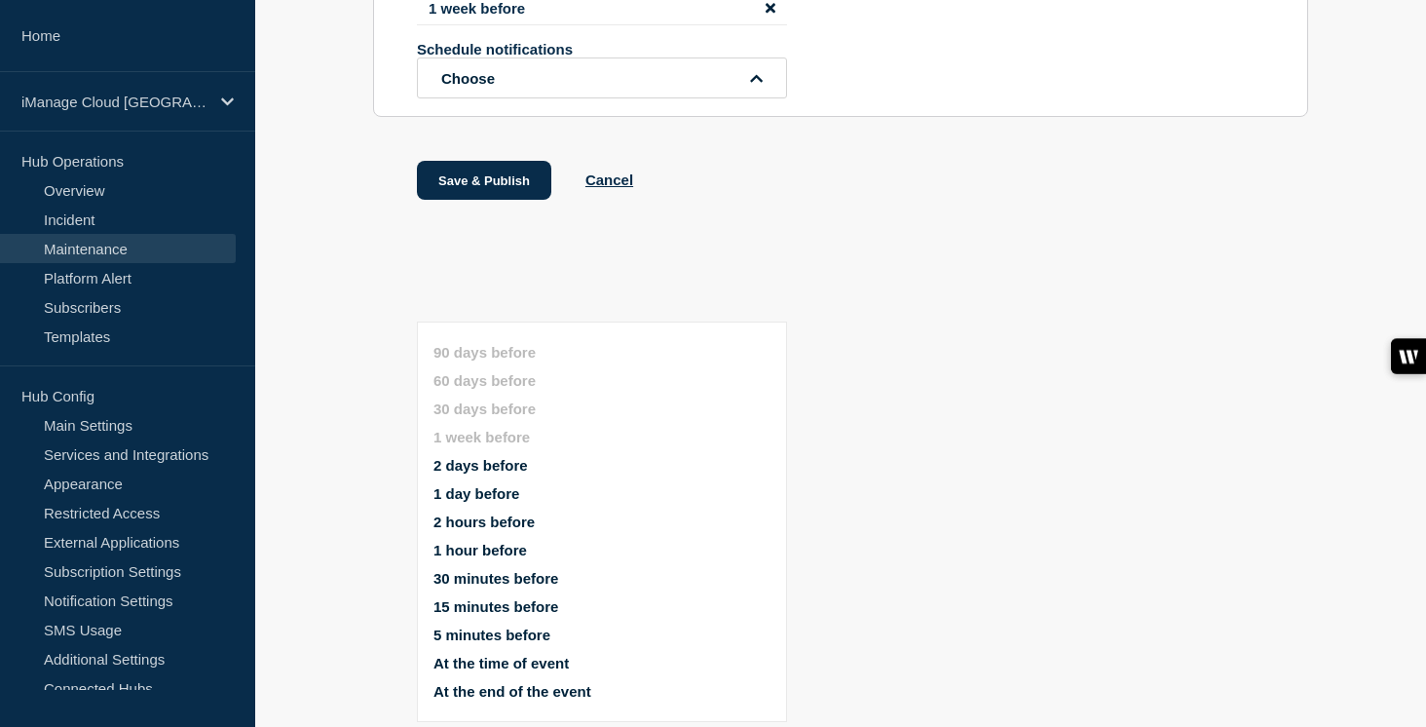
click at [484, 485] on button "1 day before" at bounding box center [476, 493] width 86 height 17
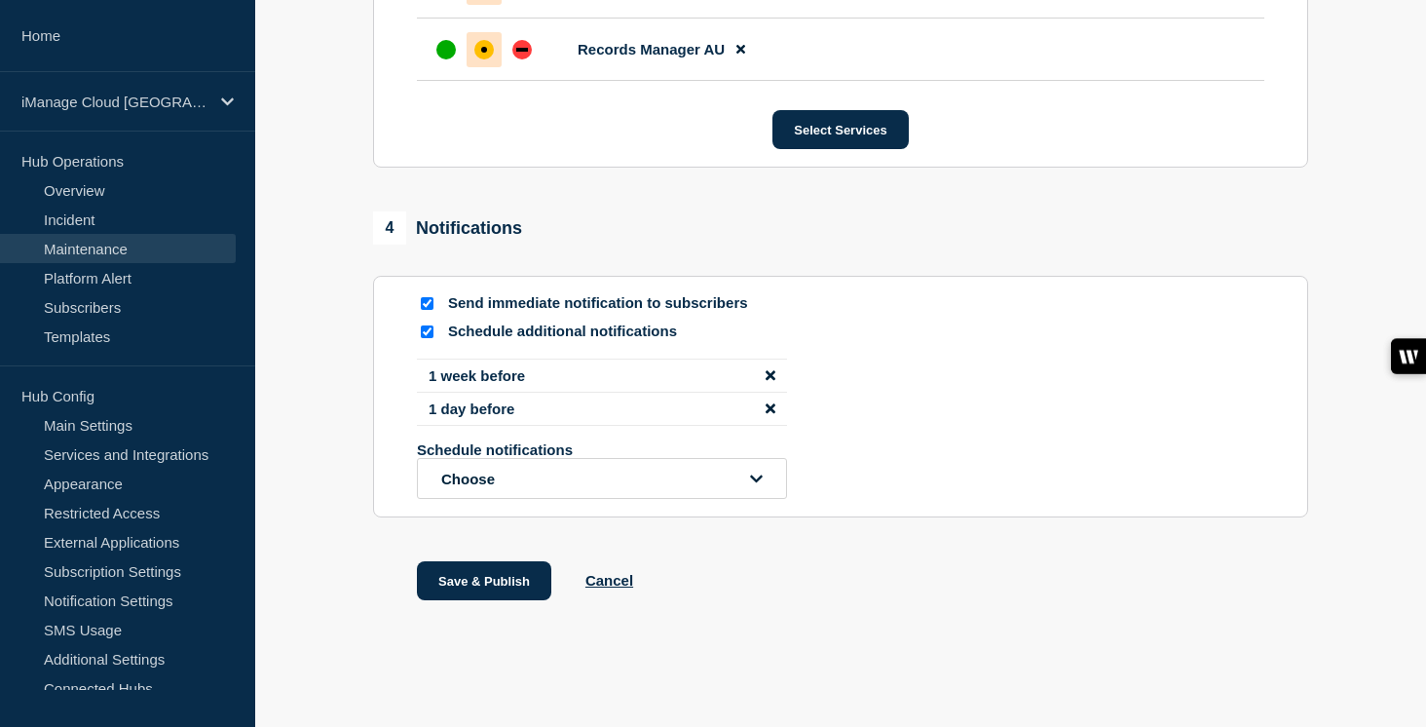
scroll to position [15356, 0]
click at [479, 597] on button "Save & Publish" at bounding box center [484, 580] width 134 height 39
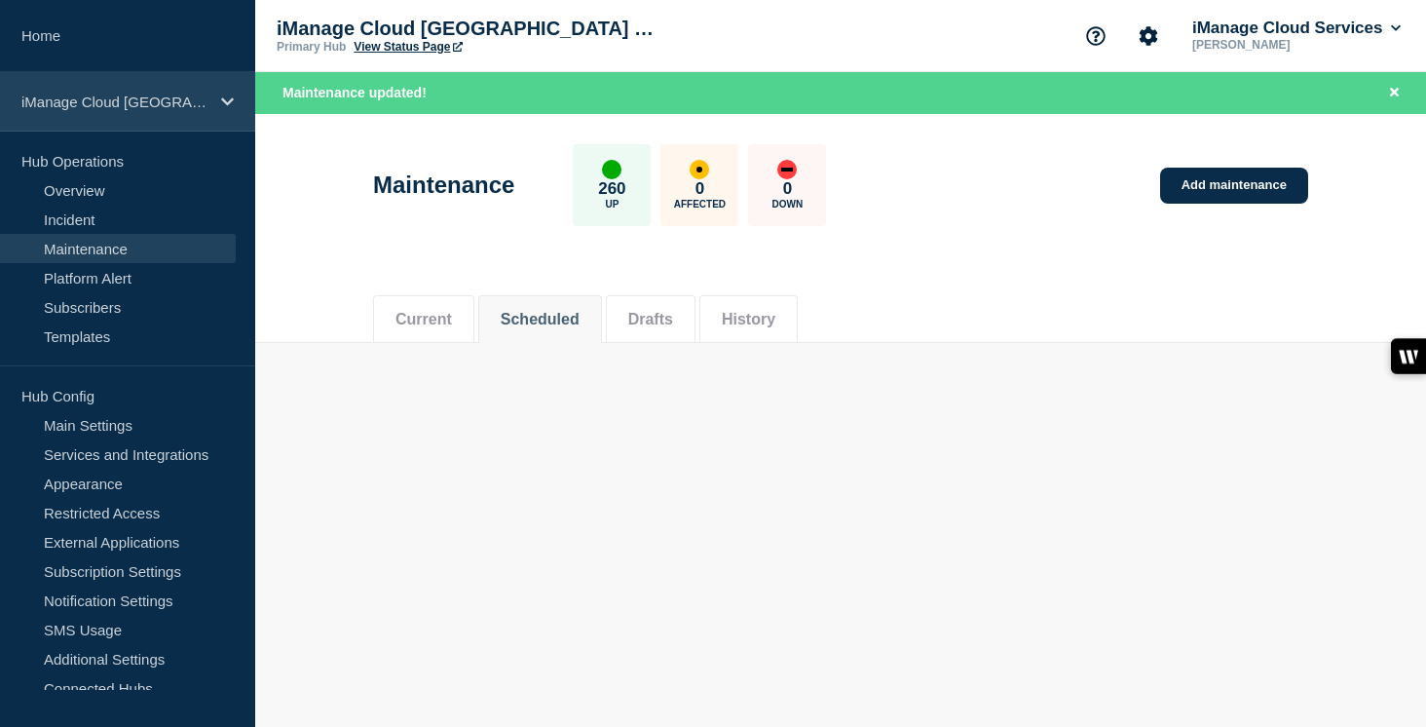
click at [168, 109] on p "iManage Cloud Australia Data Center" at bounding box center [114, 101] width 187 height 17
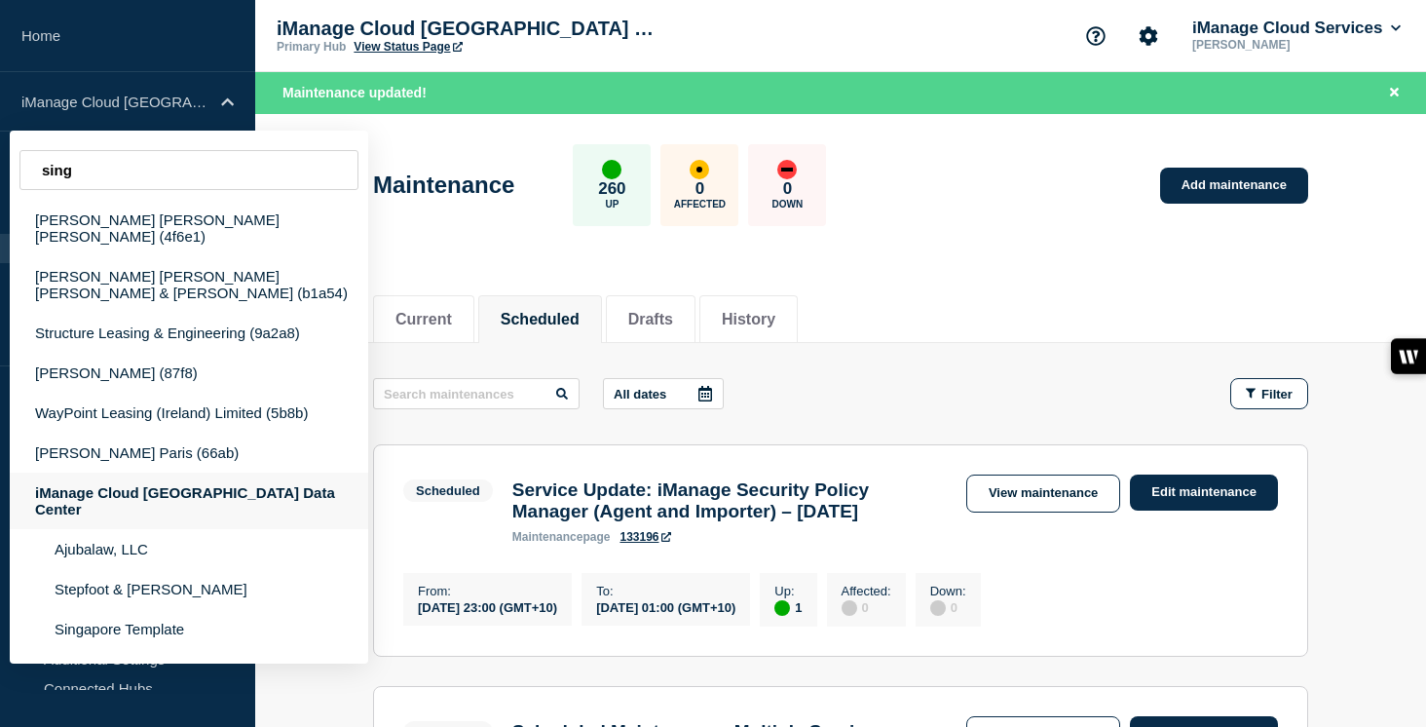
click at [213, 477] on div "iManage Cloud Singapore Data Center" at bounding box center [189, 500] width 358 height 56
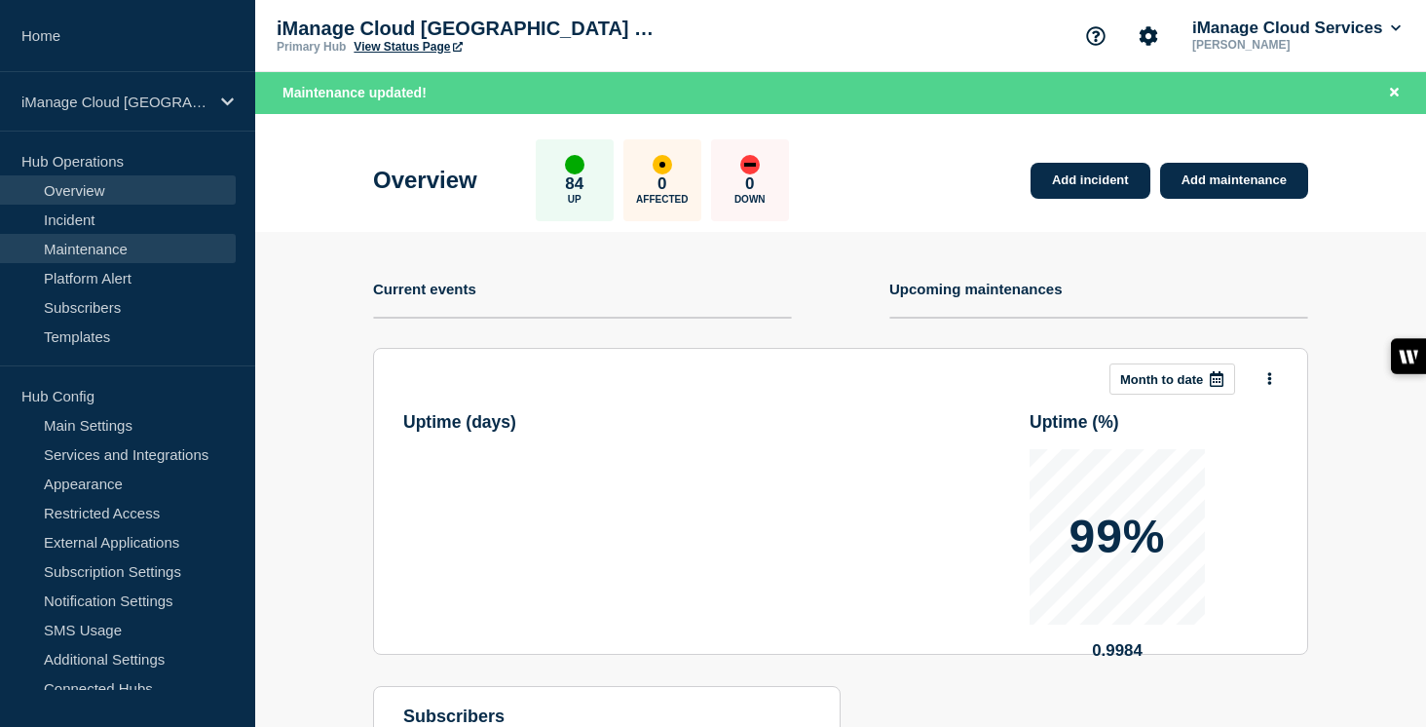
click at [128, 253] on link "Maintenance" at bounding box center [118, 248] width 236 height 29
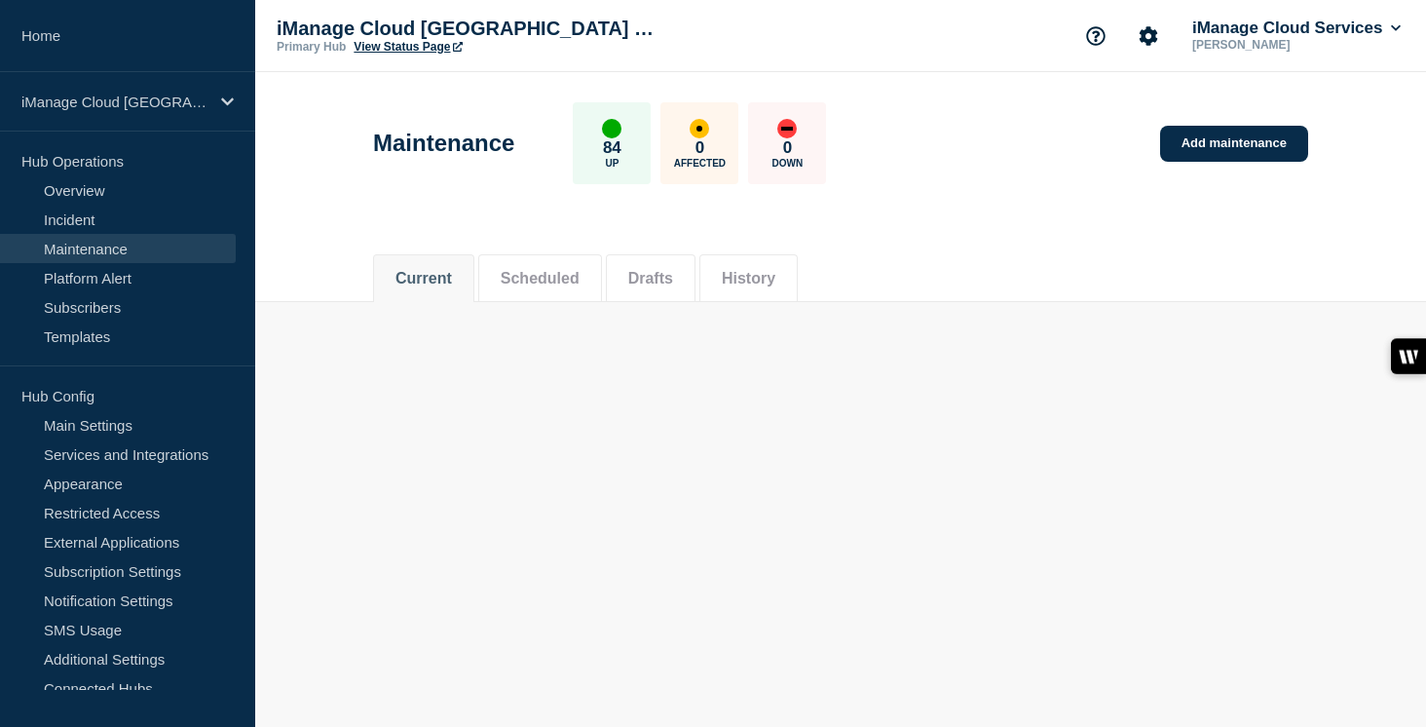
click at [550, 278] on button "Scheduled" at bounding box center [540, 279] width 79 height 18
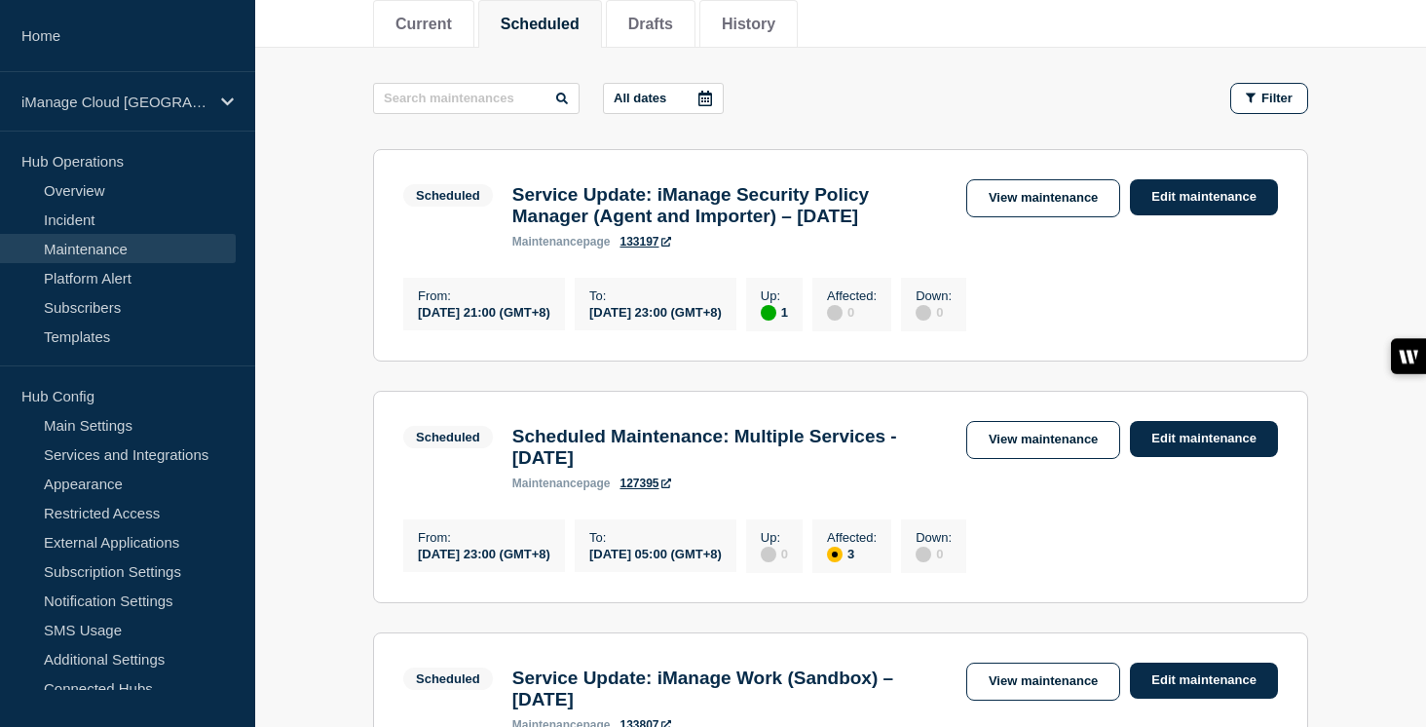
scroll to position [639, 0]
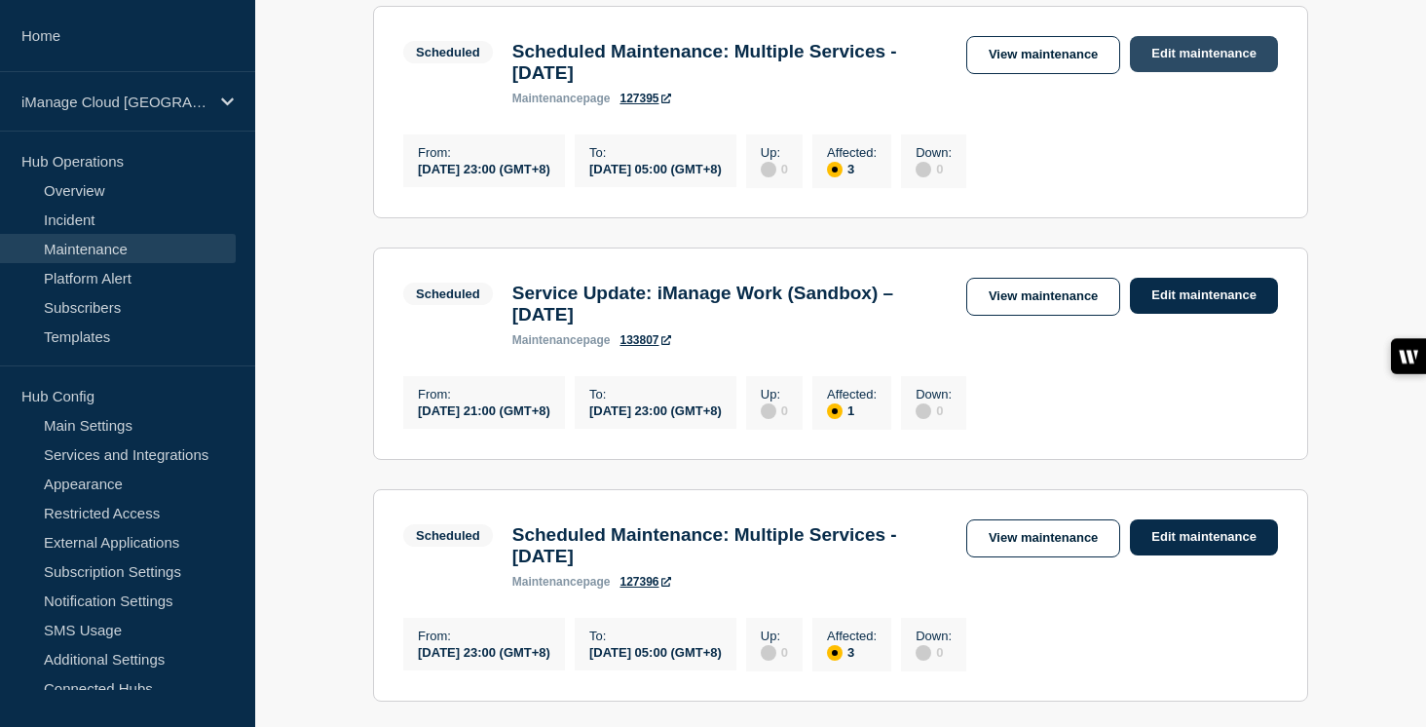
click at [1187, 60] on link "Edit maintenance" at bounding box center [1204, 54] width 148 height 36
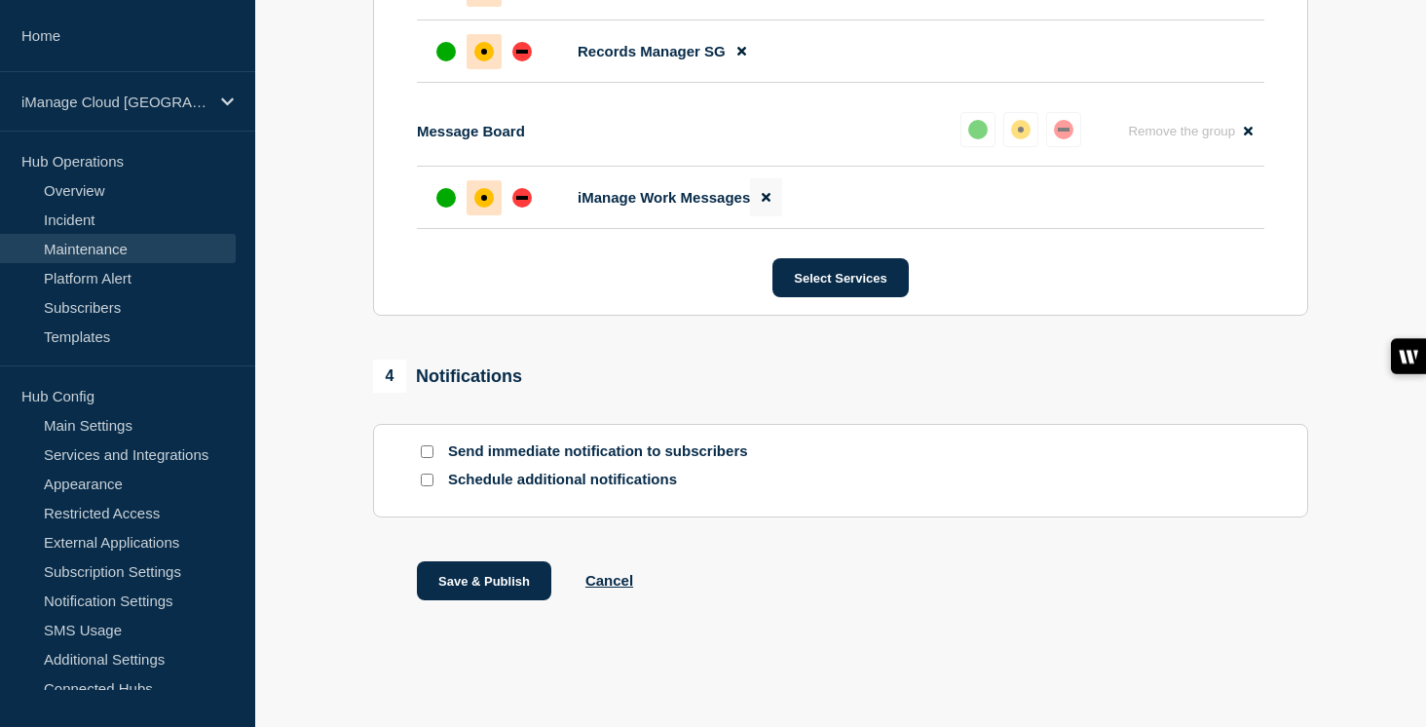
click at [763, 196] on button at bounding box center [766, 197] width 32 height 38
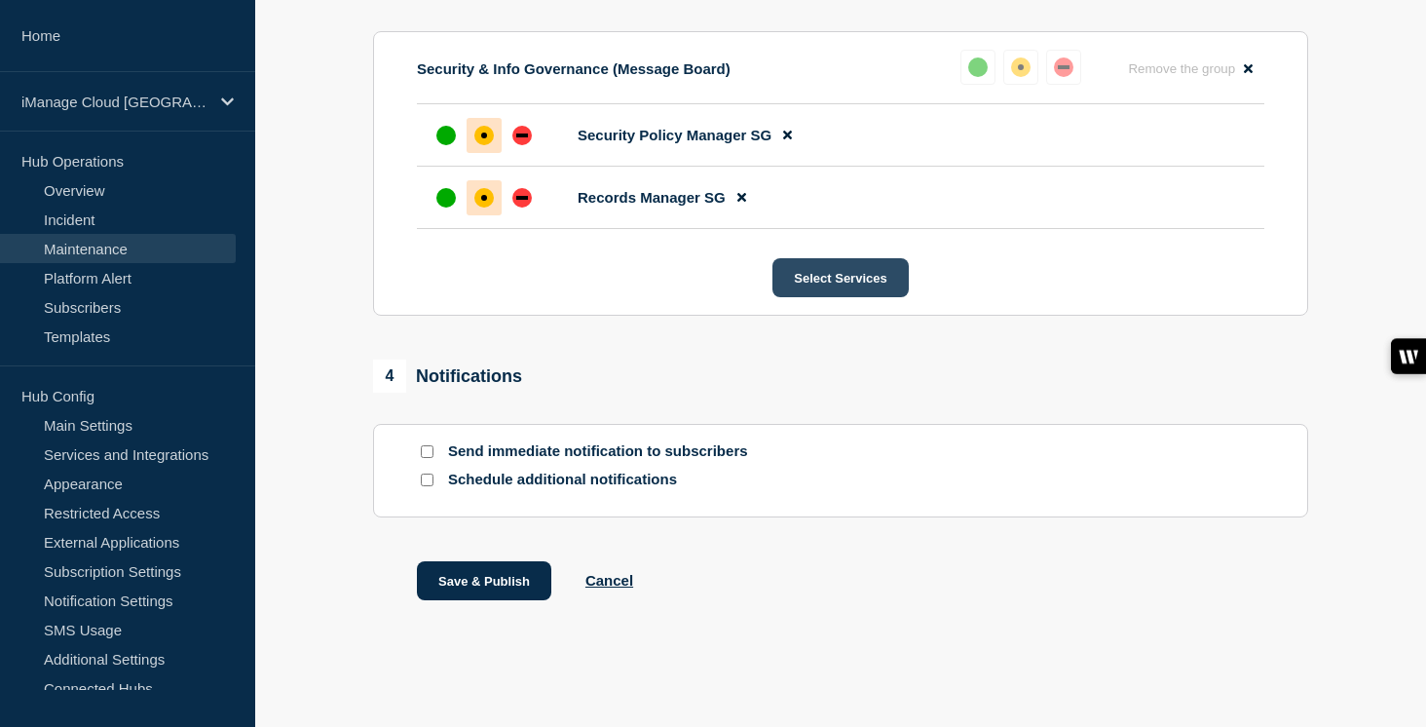
click at [838, 272] on button "Select Services" at bounding box center [839, 277] width 135 height 39
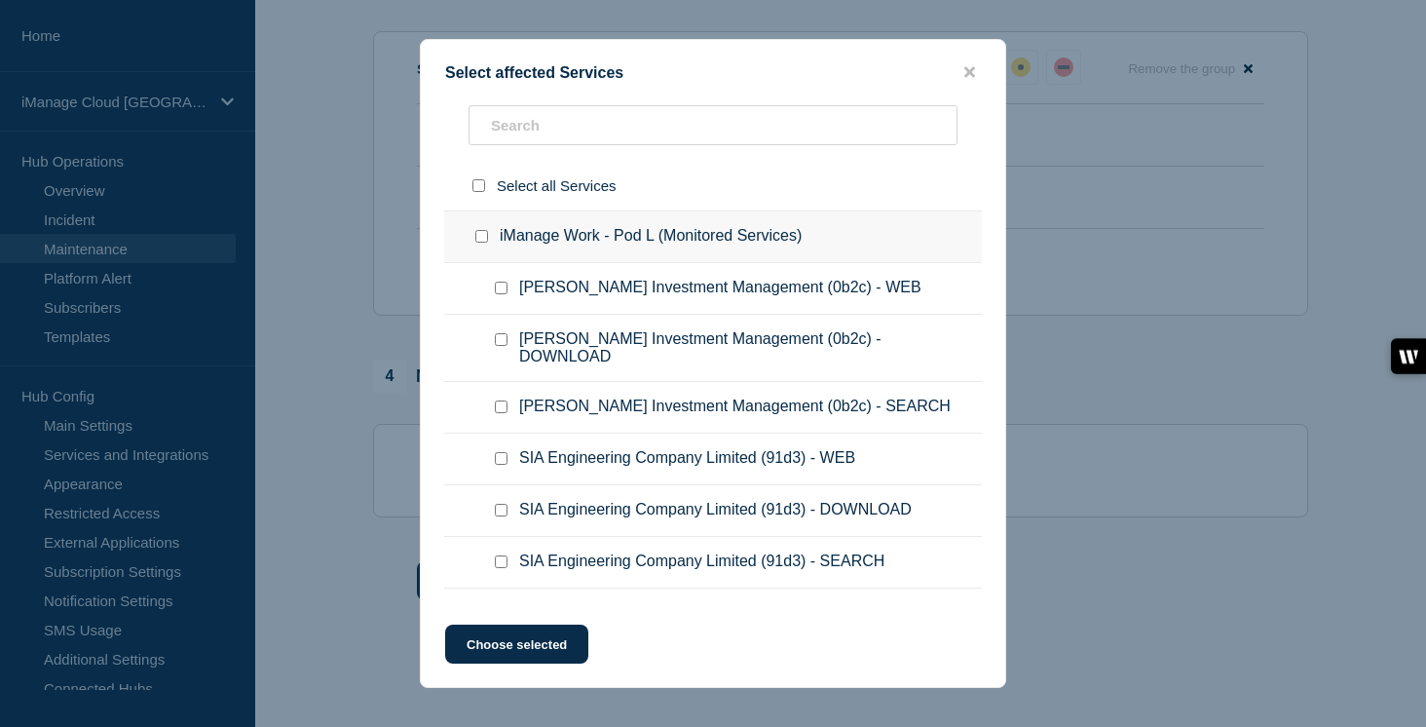
click at [485, 239] on input "iManage Work - Pod L (Monitored Services) checkbox" at bounding box center [481, 236] width 13 height 13
click at [521, 657] on button "Choose selected" at bounding box center [516, 643] width 143 height 39
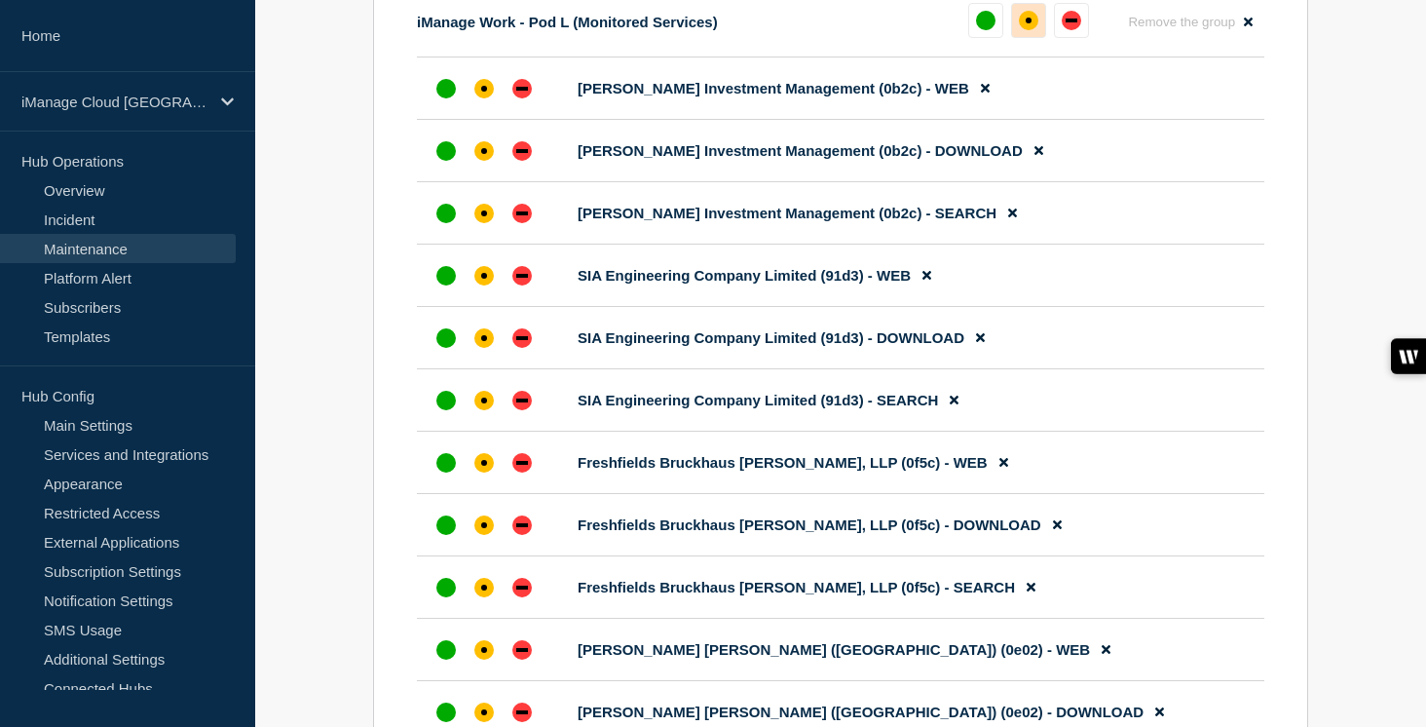
click at [1024, 30] on div "affected" at bounding box center [1028, 20] width 19 height 19
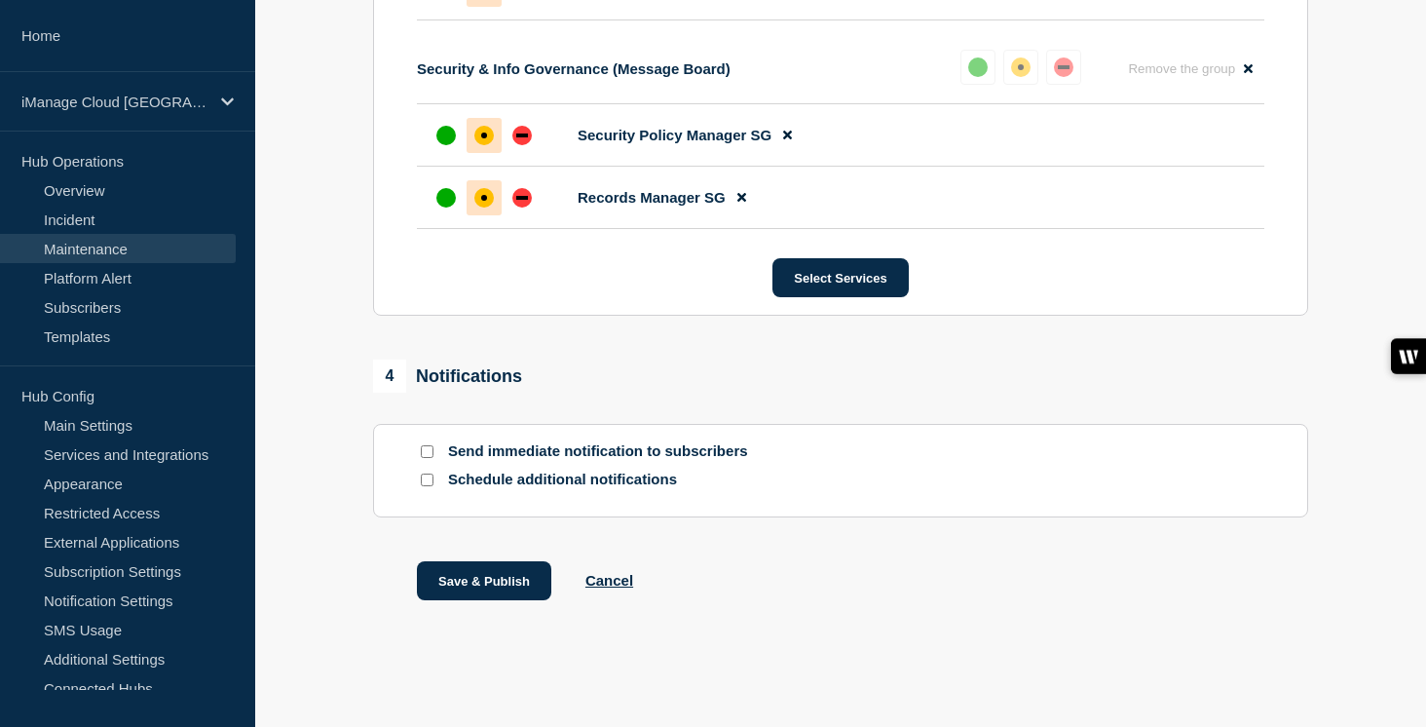
scroll to position [3628, 0]
click at [424, 455] on input "Send immediate notification to subscribers" at bounding box center [427, 451] width 13 height 13
click at [424, 488] on div at bounding box center [426, 479] width 19 height 19
click at [430, 473] on input "Schedule additional notifications" at bounding box center [427, 479] width 13 height 13
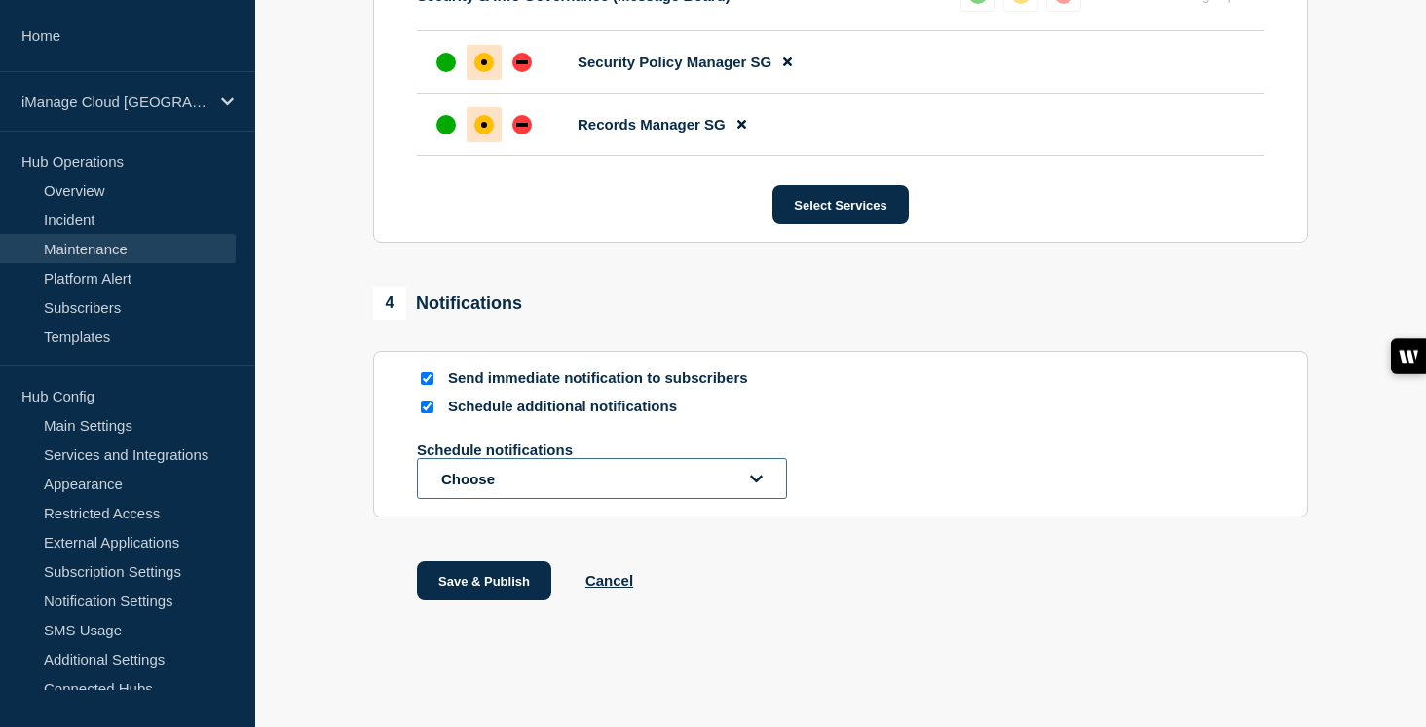
click at [504, 499] on button "Choose" at bounding box center [602, 478] width 370 height 41
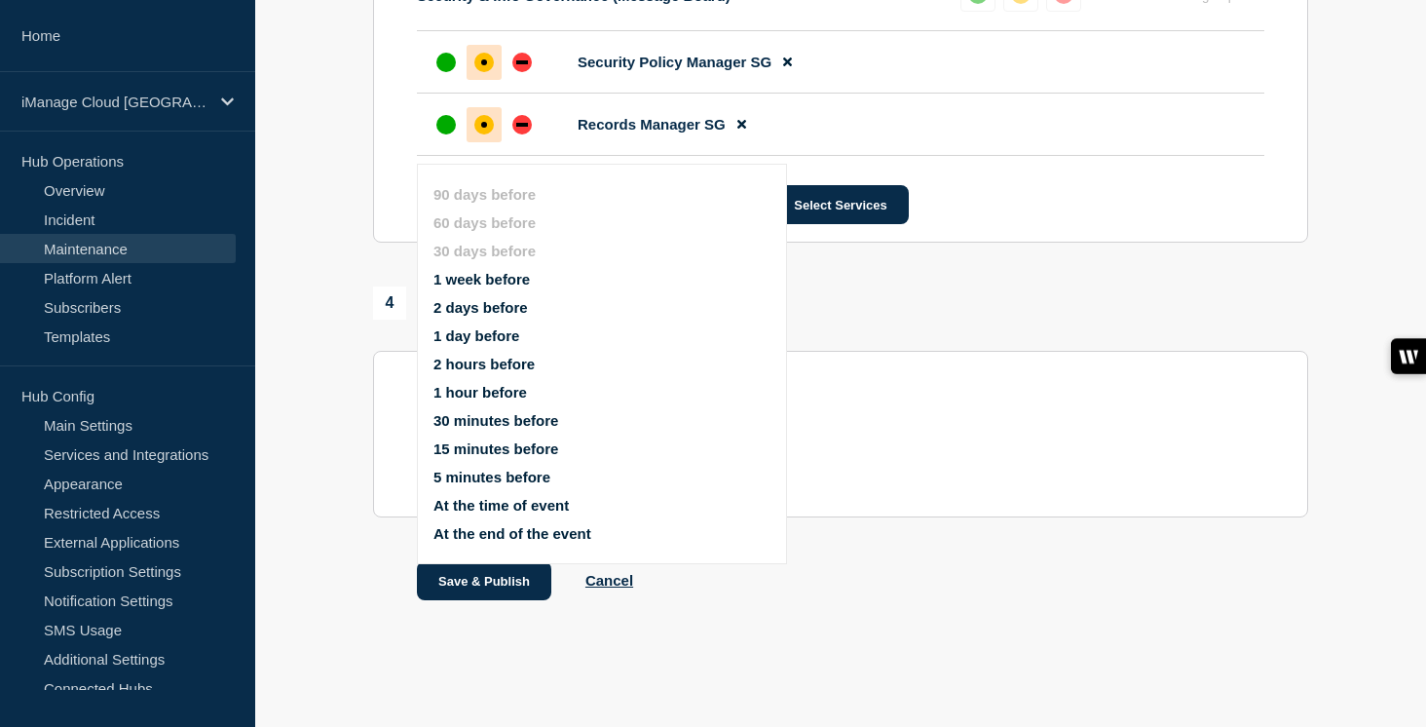
click at [509, 271] on button "1 week before" at bounding box center [481, 279] width 96 height 17
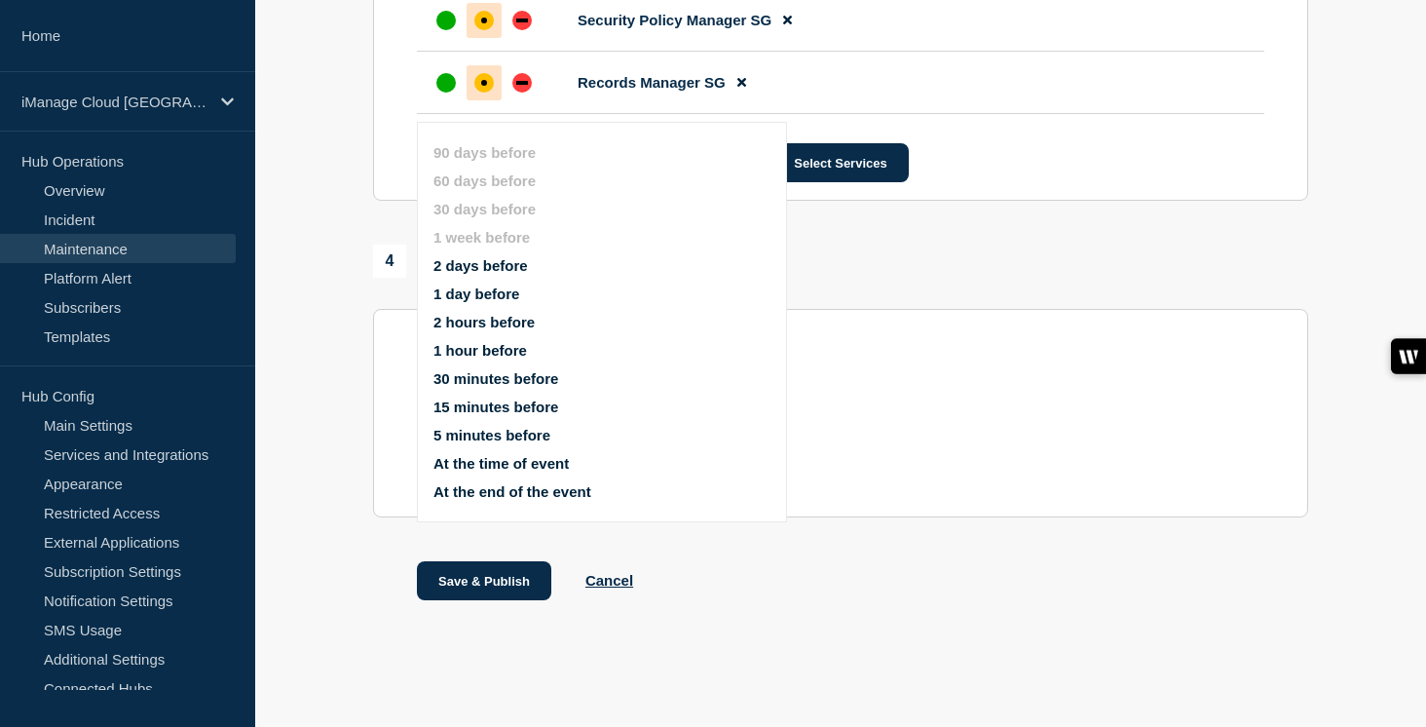
click at [502, 285] on button "1 day before" at bounding box center [476, 293] width 86 height 17
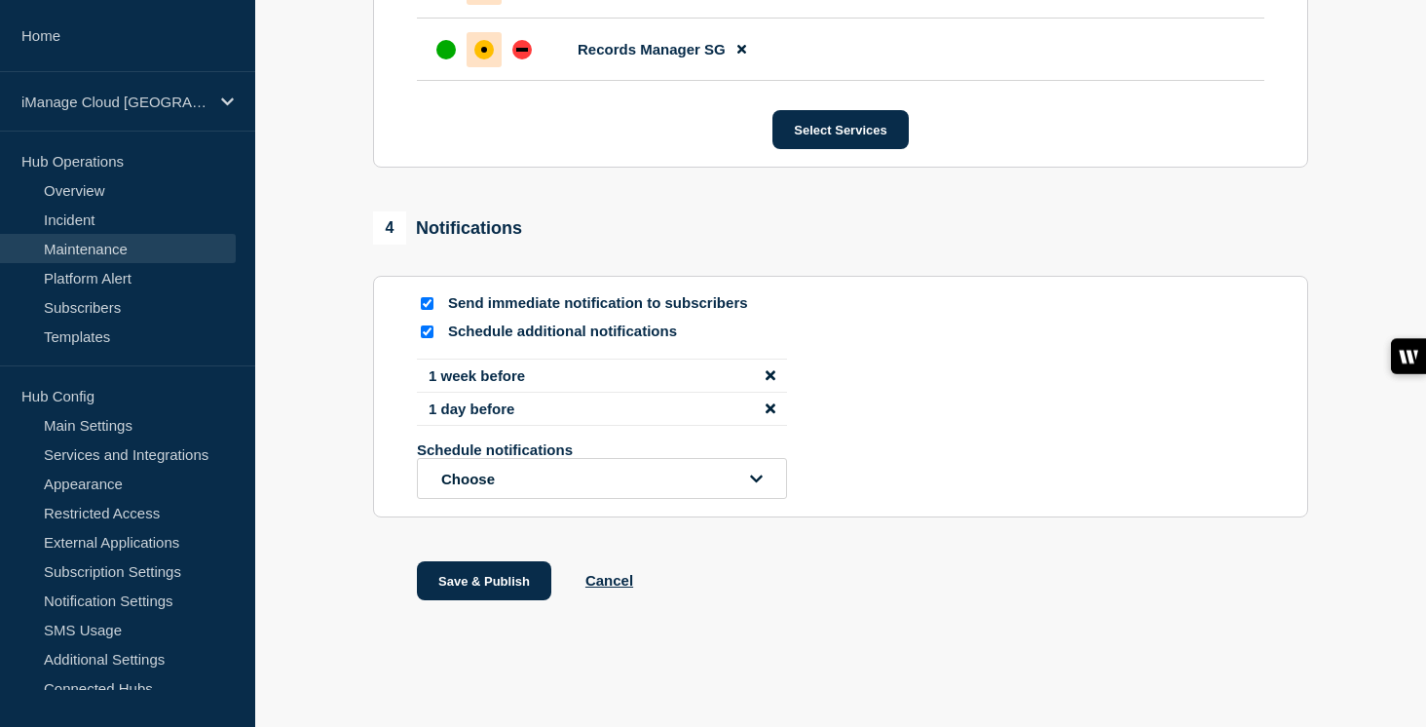
scroll to position [3786, 0]
click at [495, 575] on button "Save & Publish" at bounding box center [484, 580] width 134 height 39
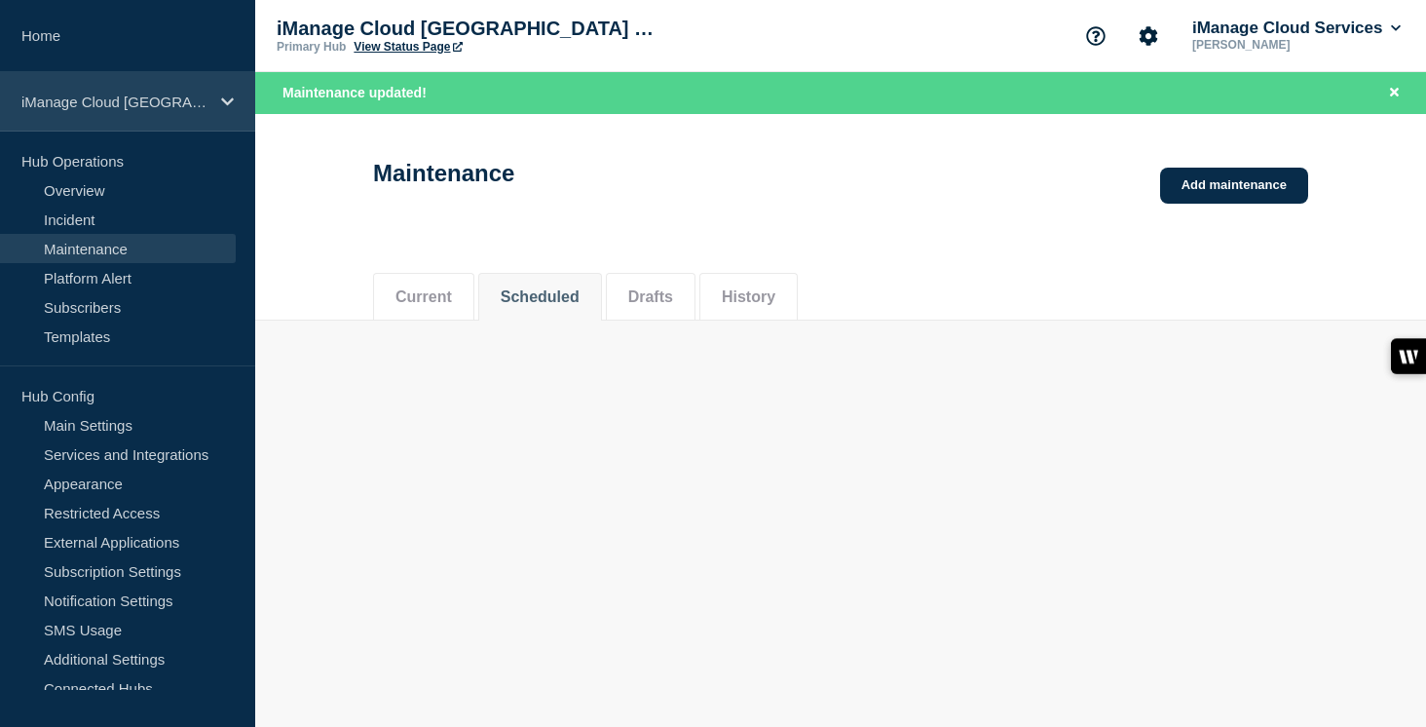
click at [165, 114] on div "iManage Cloud [GEOGRAPHIC_DATA] Data Center" at bounding box center [127, 101] width 255 height 59
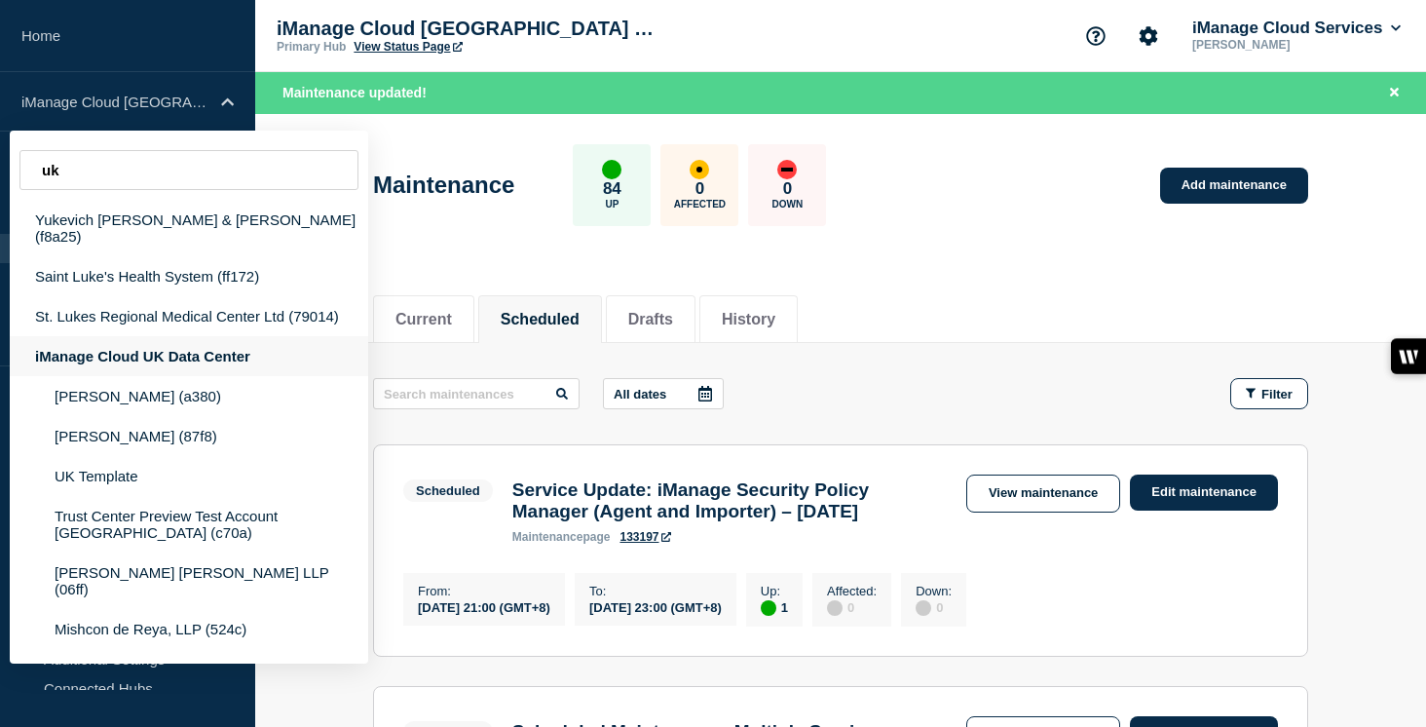
click at [182, 355] on div "iManage Cloud UK Data Center" at bounding box center [189, 356] width 358 height 40
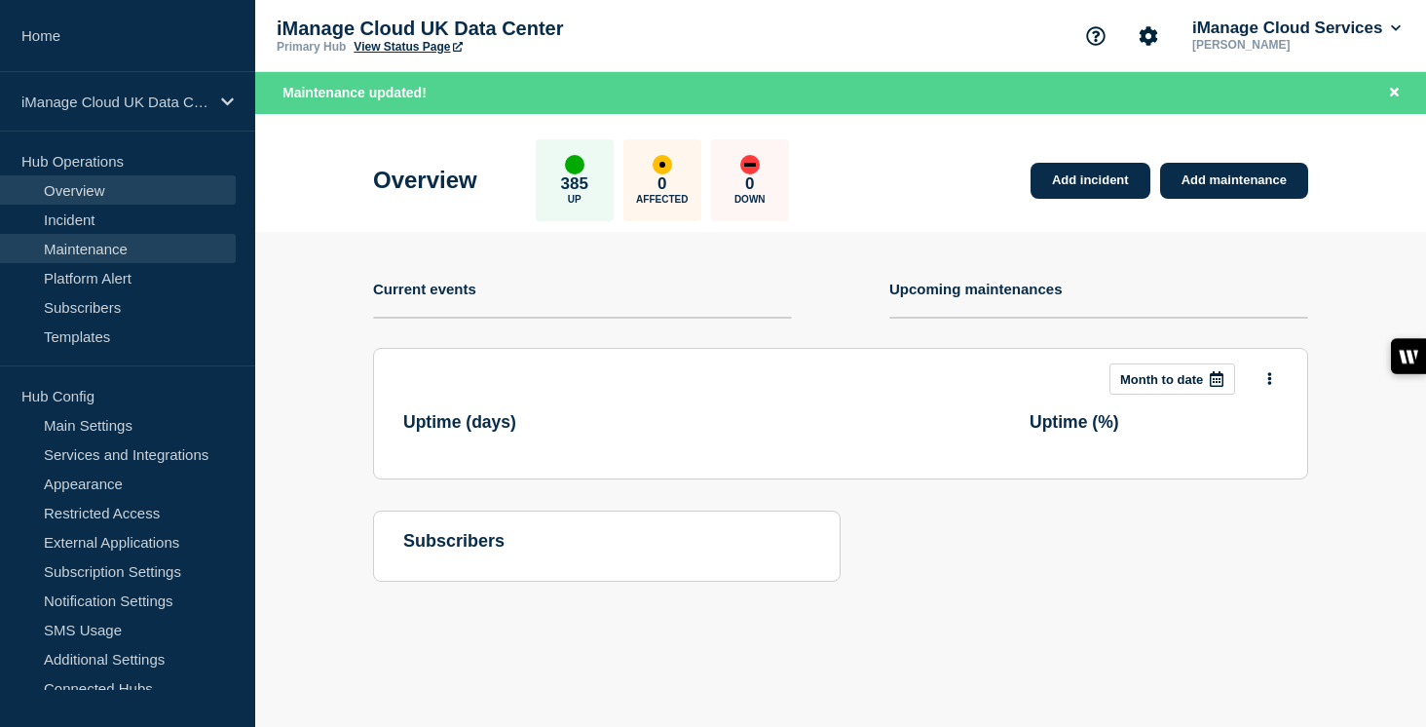
click at [126, 247] on link "Maintenance" at bounding box center [118, 248] width 236 height 29
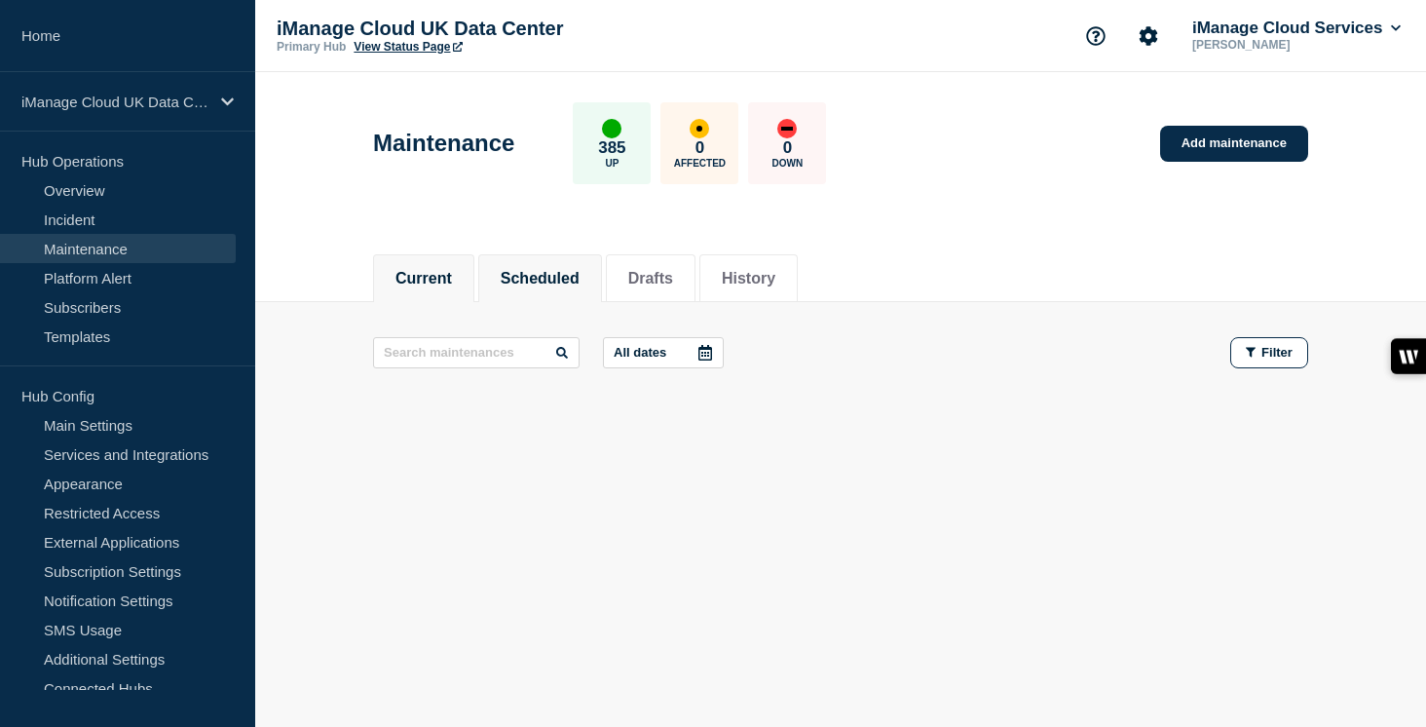
click at [536, 271] on button "Scheduled" at bounding box center [540, 279] width 79 height 18
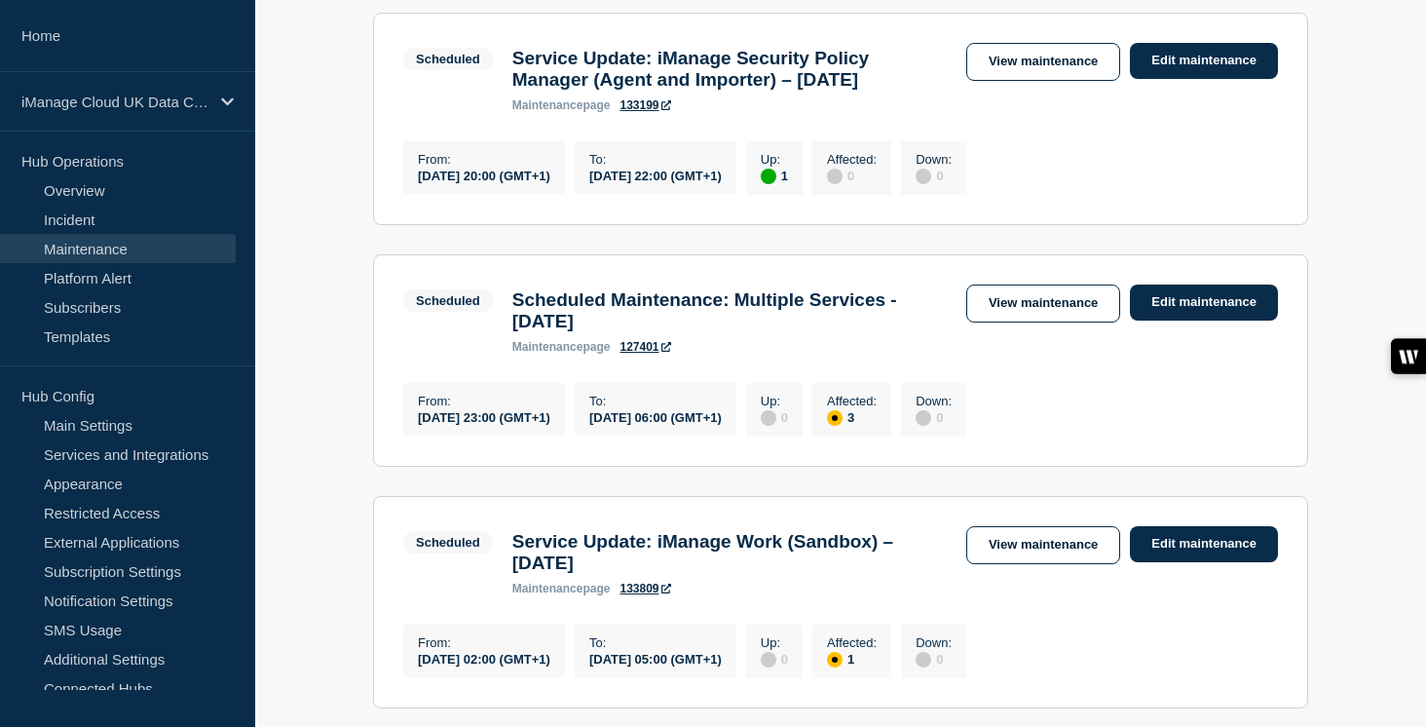
scroll to position [410, 0]
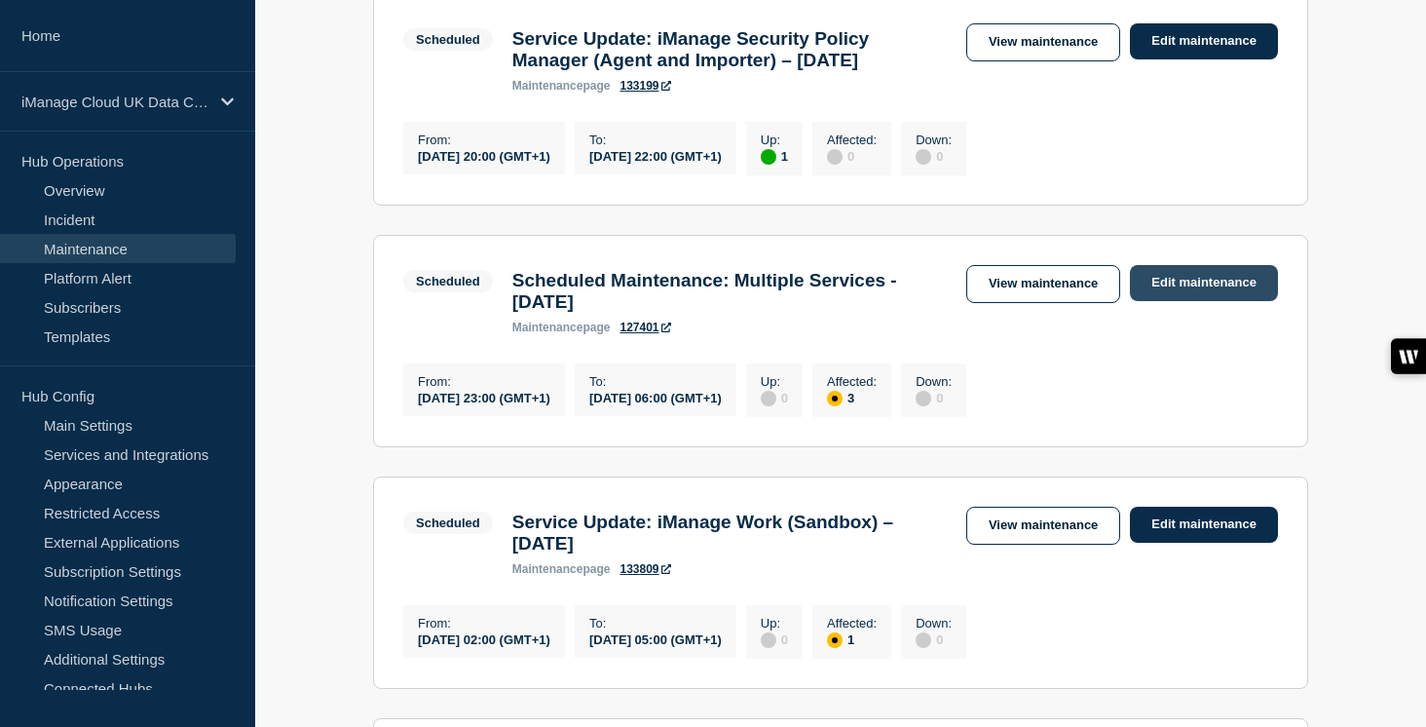
click at [1163, 301] on link "Edit maintenance" at bounding box center [1204, 283] width 148 height 36
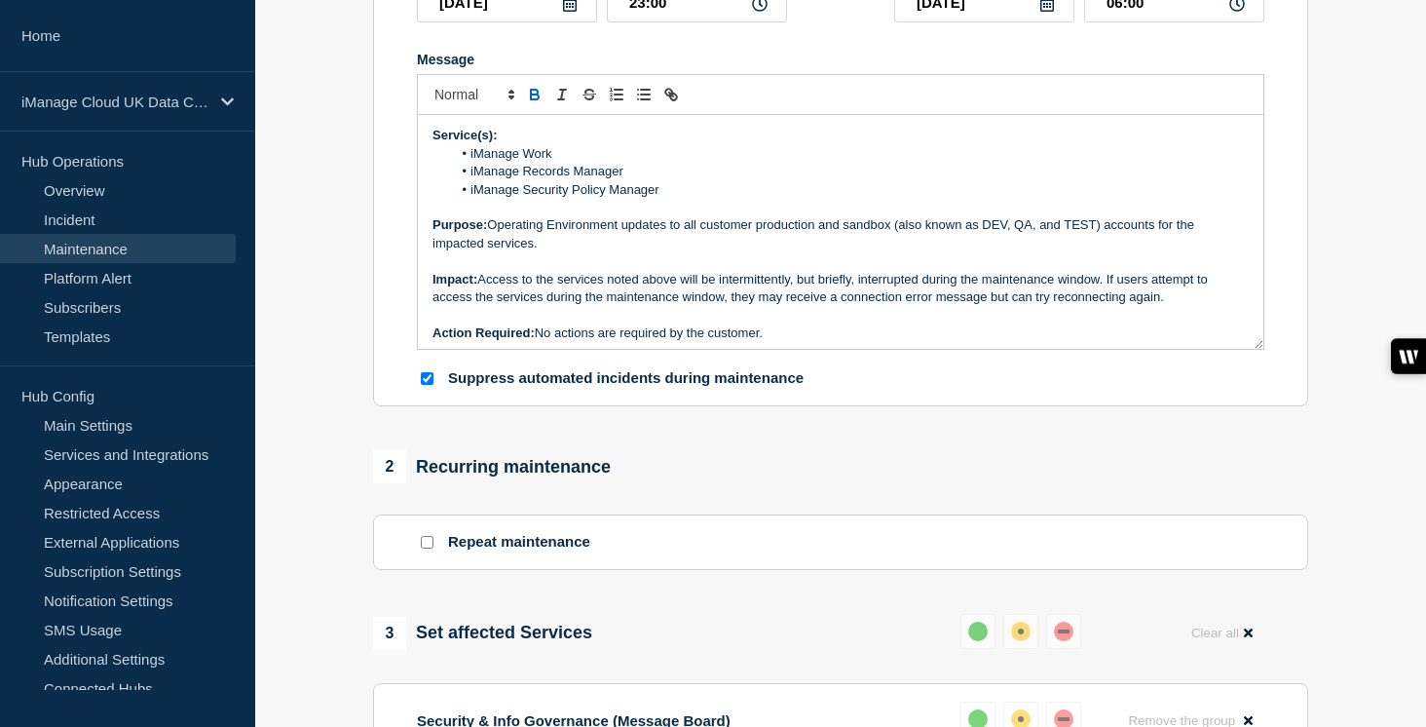
scroll to position [5, 0]
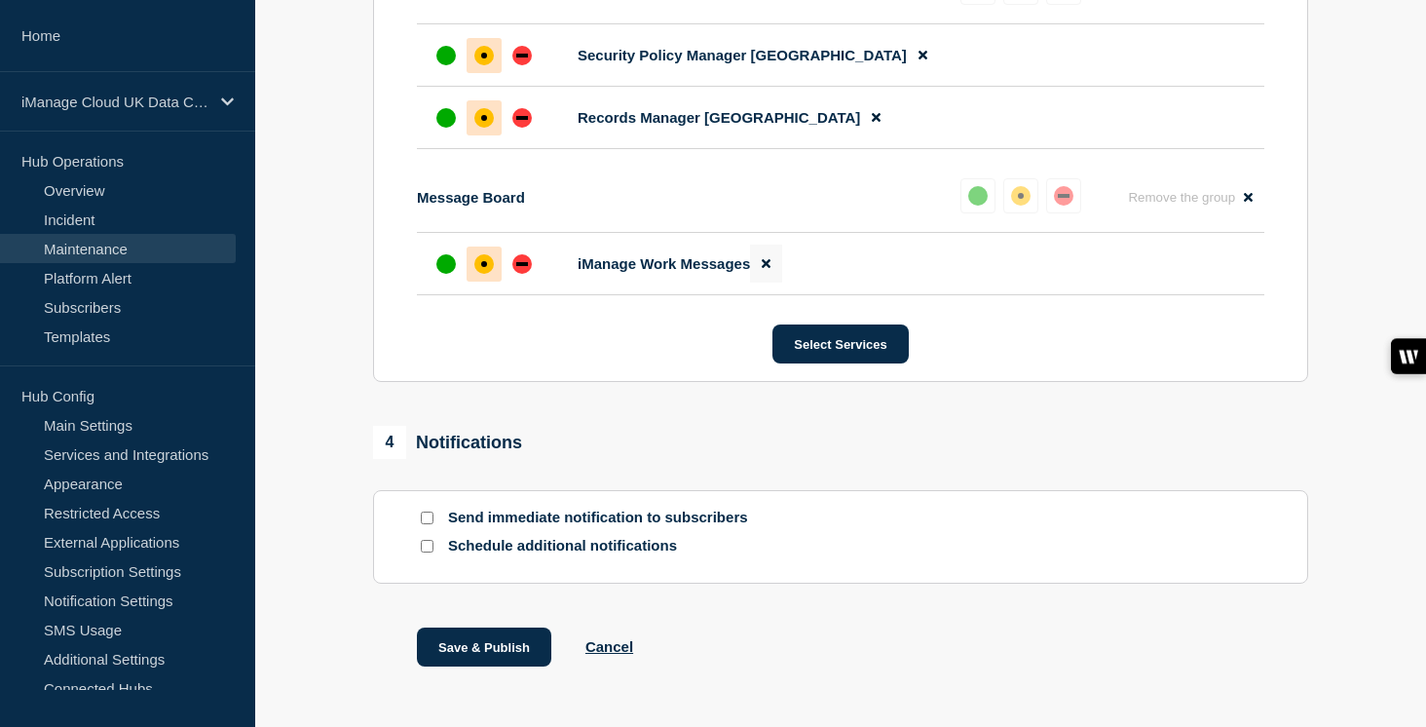
click at [766, 282] on button at bounding box center [766, 263] width 32 height 38
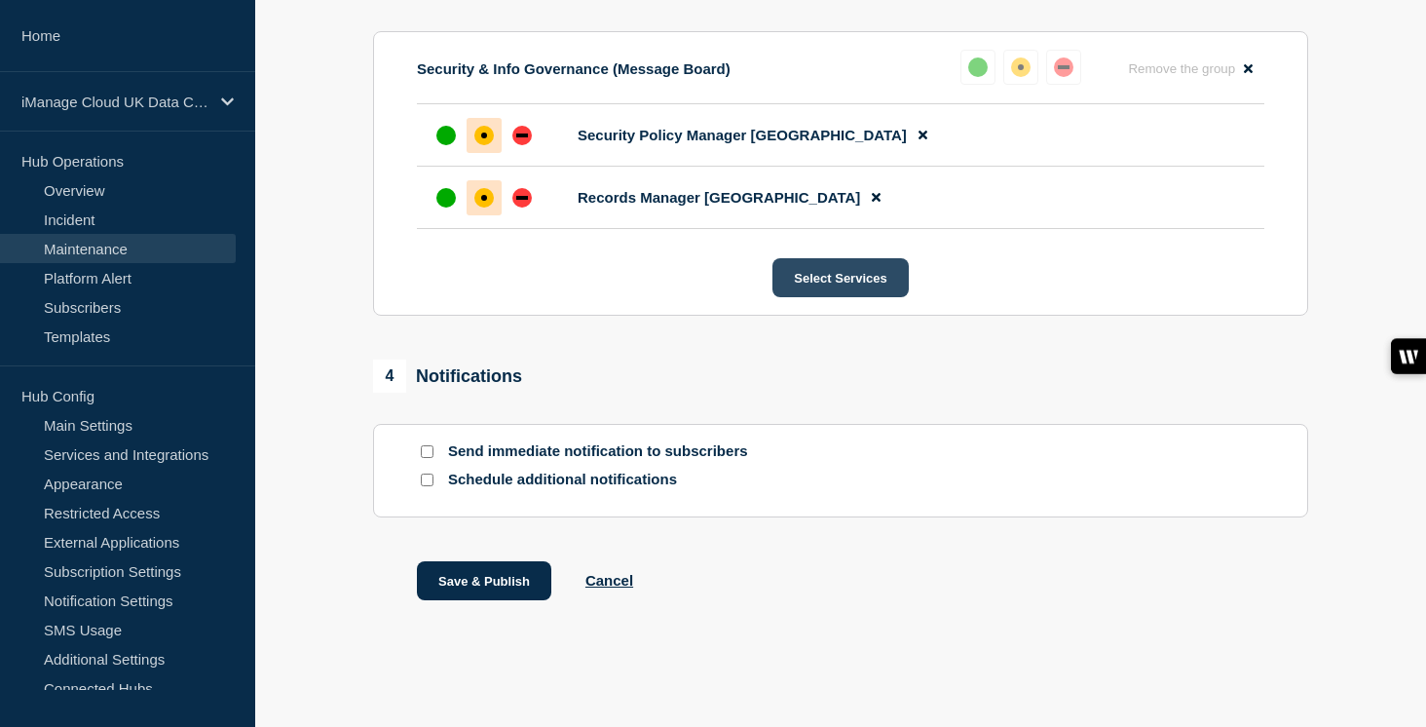
click at [867, 266] on button "Select Services" at bounding box center [839, 277] width 135 height 39
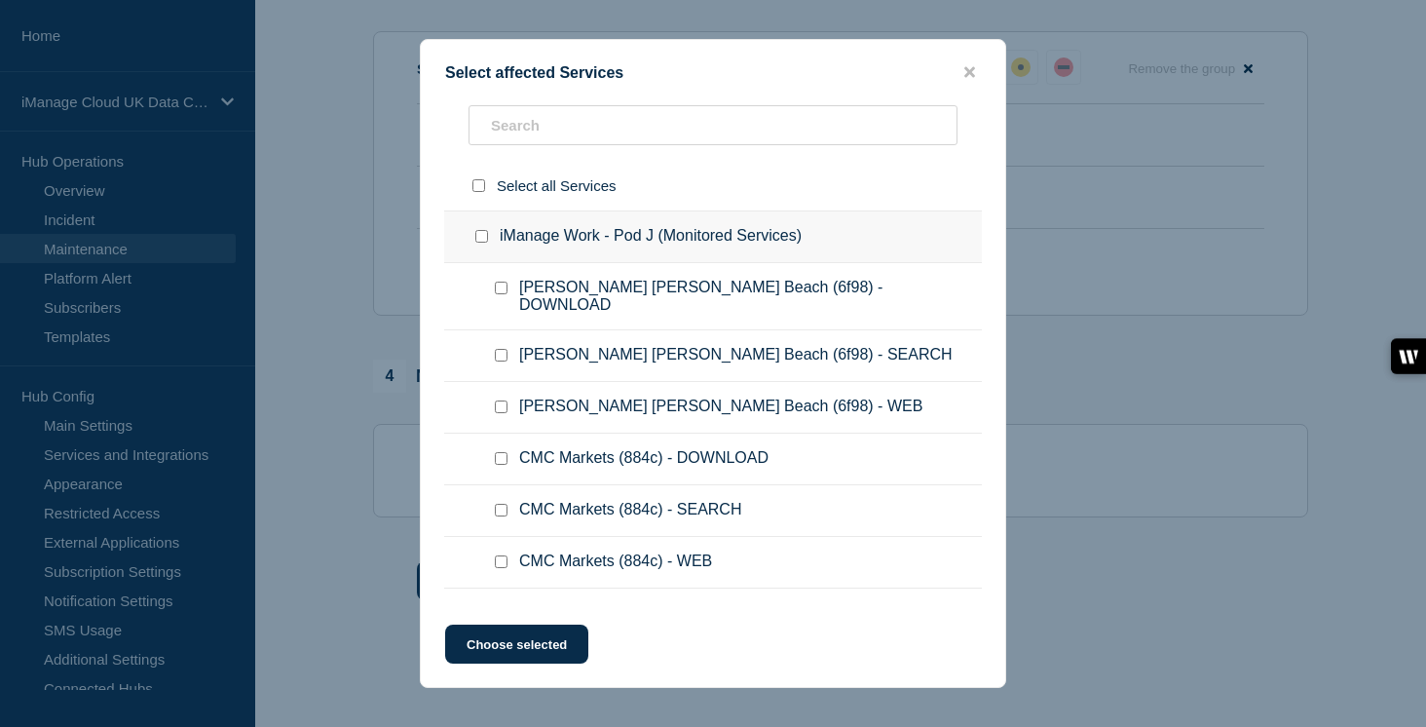
click at [484, 239] on input "iManage Work - Pod J (Monitored Services) checkbox" at bounding box center [481, 236] width 13 height 13
click at [539, 657] on button "Choose selected" at bounding box center [516, 643] width 143 height 39
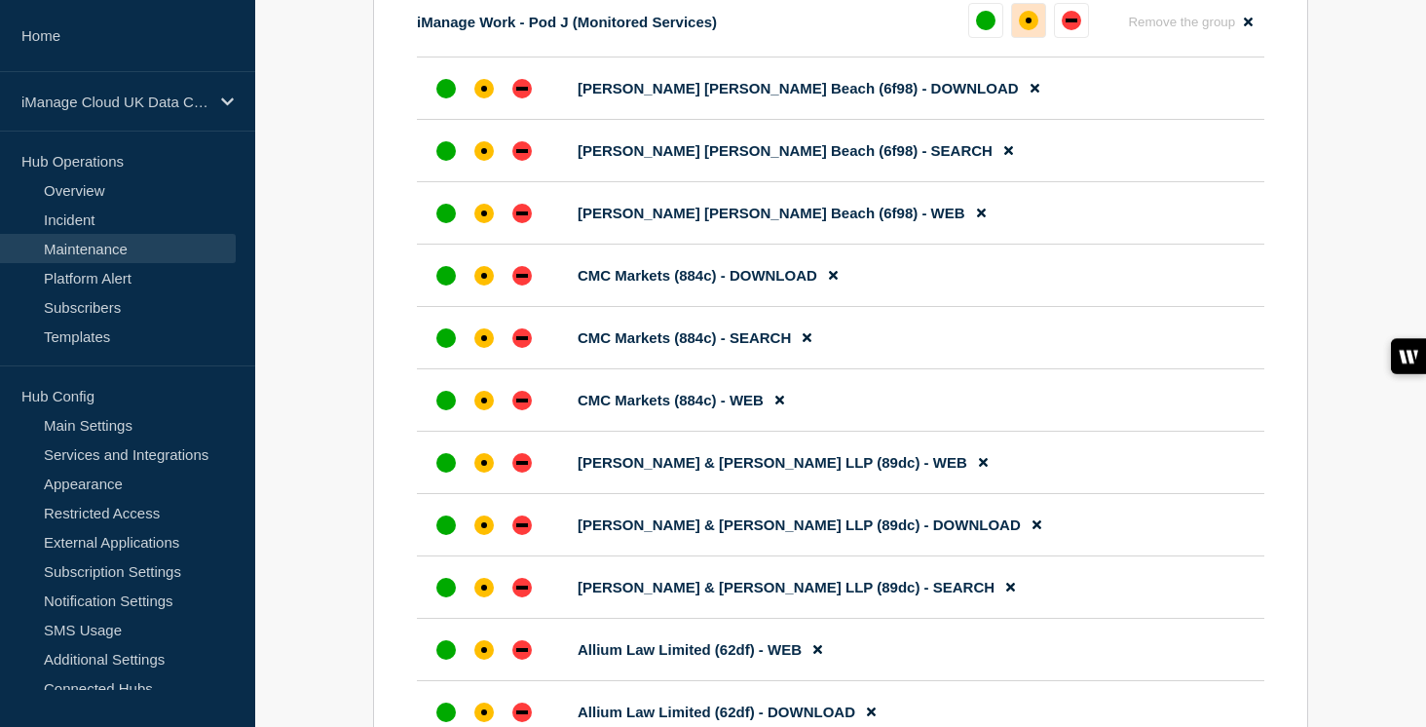
click at [1034, 38] on button at bounding box center [1028, 20] width 35 height 35
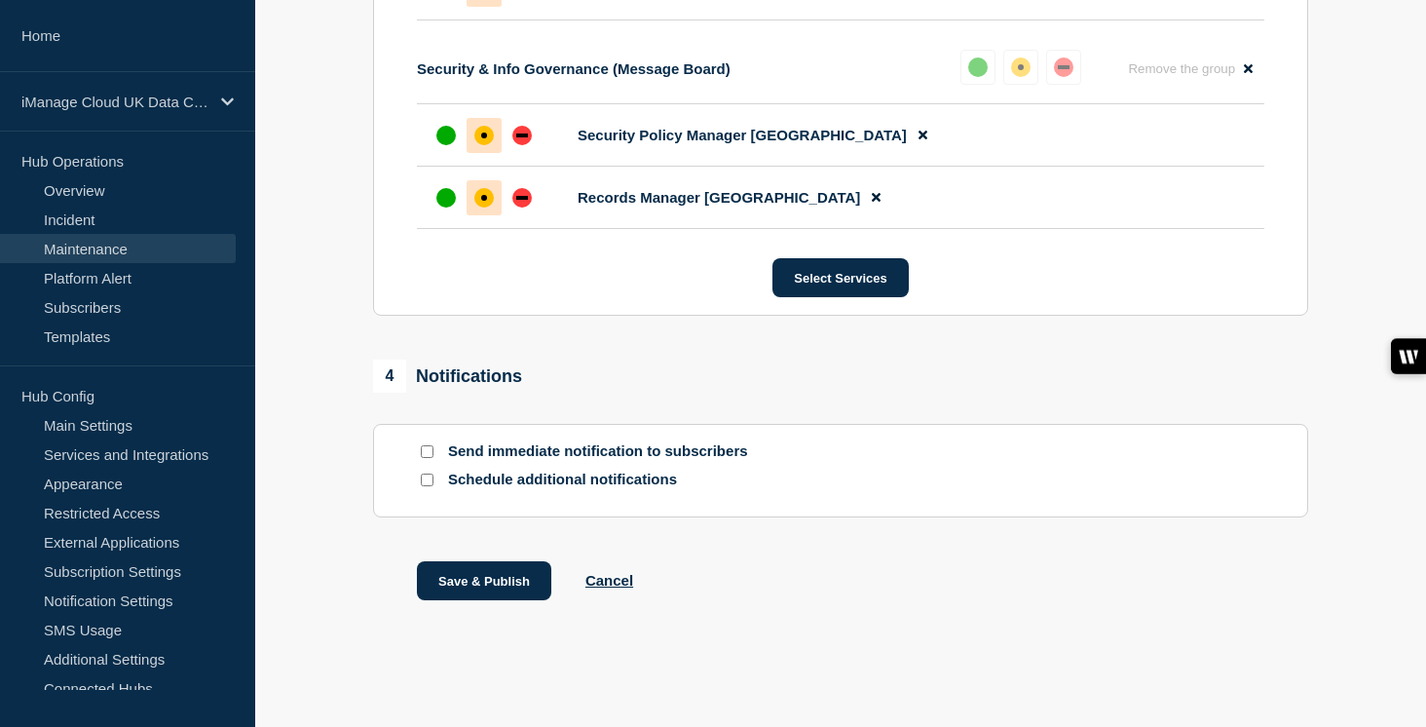
scroll to position [23350, 0]
click at [424, 449] on input "Send immediate notification to subscribers" at bounding box center [427, 451] width 13 height 13
click at [425, 488] on div at bounding box center [426, 479] width 19 height 19
click at [426, 476] on input "Schedule additional notifications" at bounding box center [427, 479] width 13 height 13
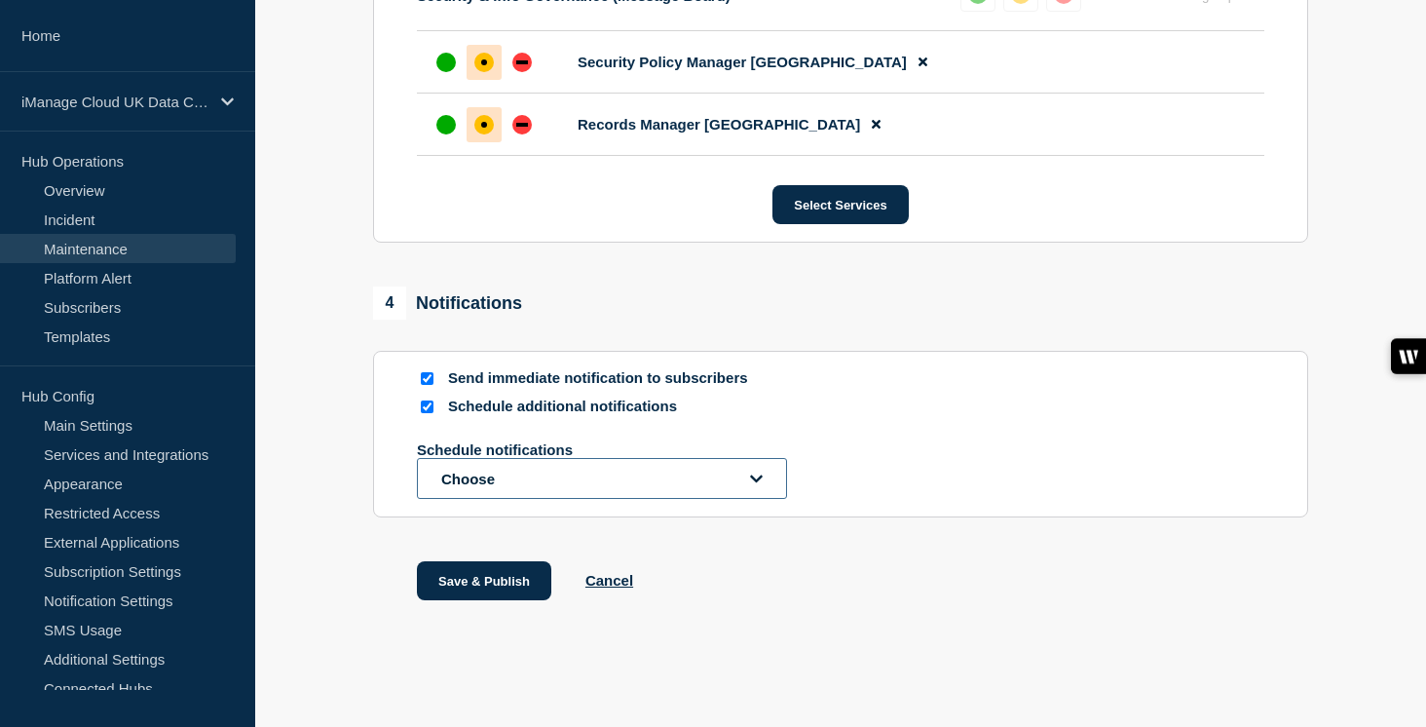
click at [464, 499] on button "Choose" at bounding box center [602, 478] width 370 height 41
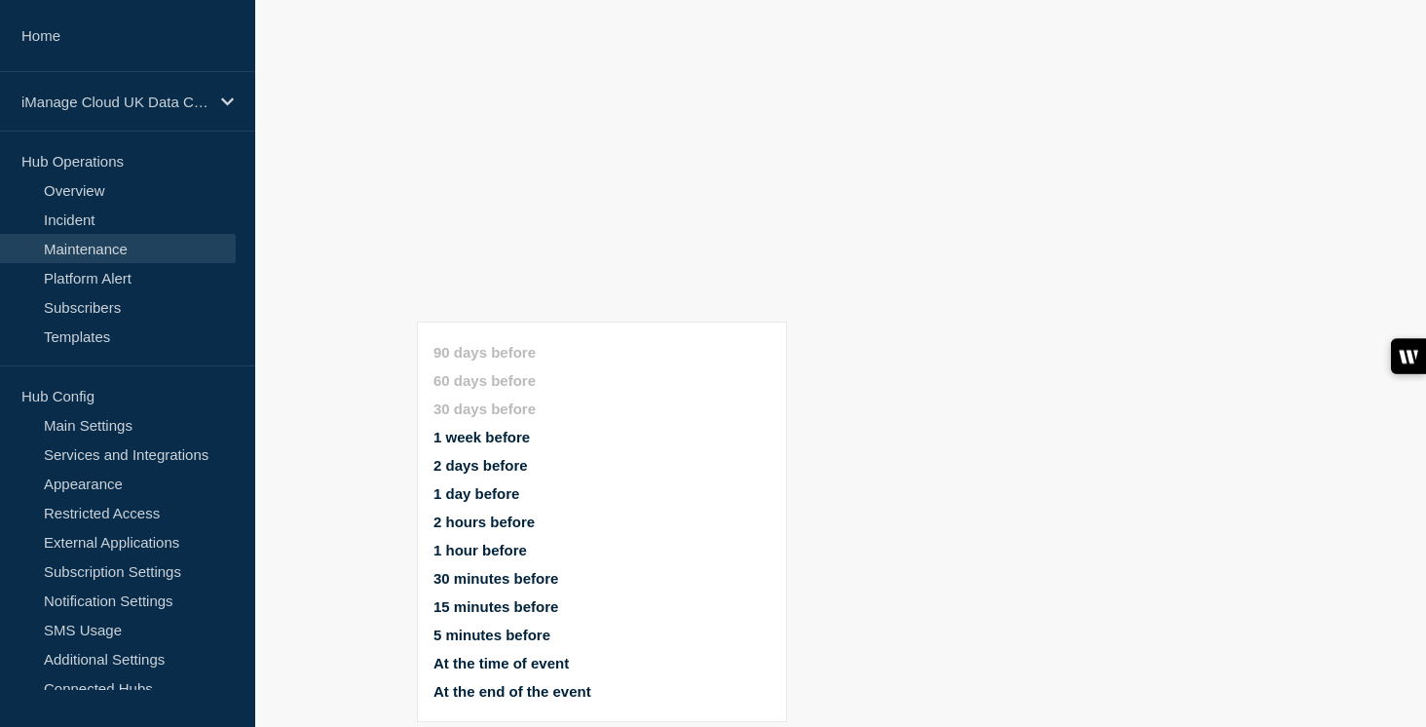
click at [517, 429] on button "1 week before" at bounding box center [481, 437] width 96 height 17
click at [496, 485] on button "1 day before" at bounding box center [476, 493] width 86 height 17
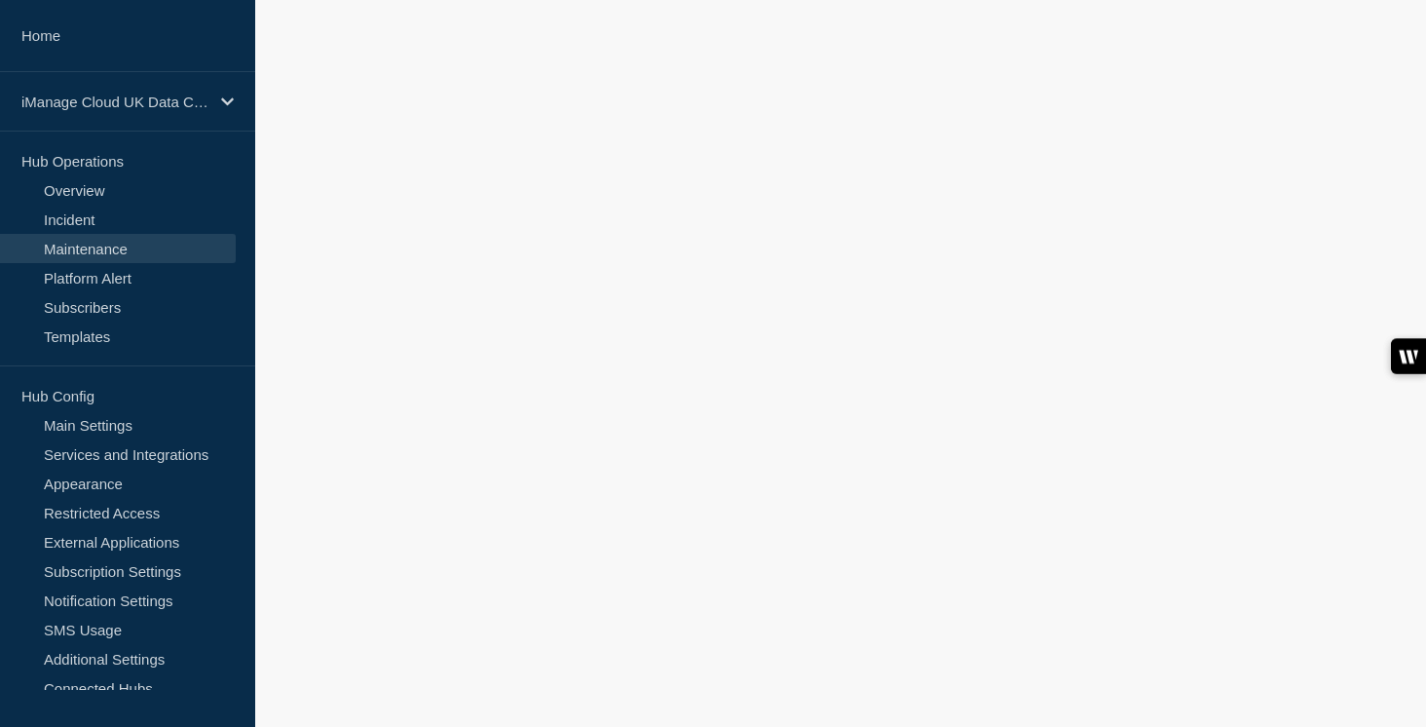
scroll to position [23508, 0]
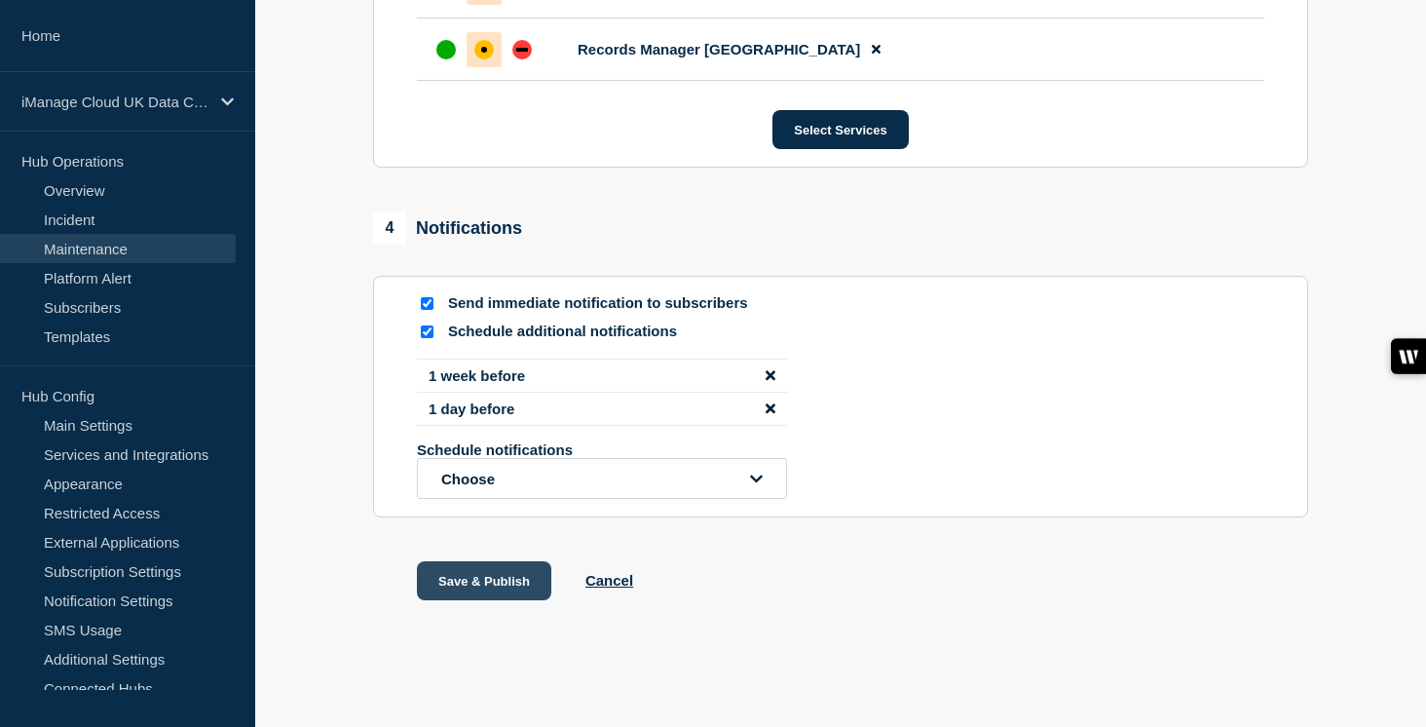
click at [511, 592] on button "Save & Publish" at bounding box center [484, 580] width 134 height 39
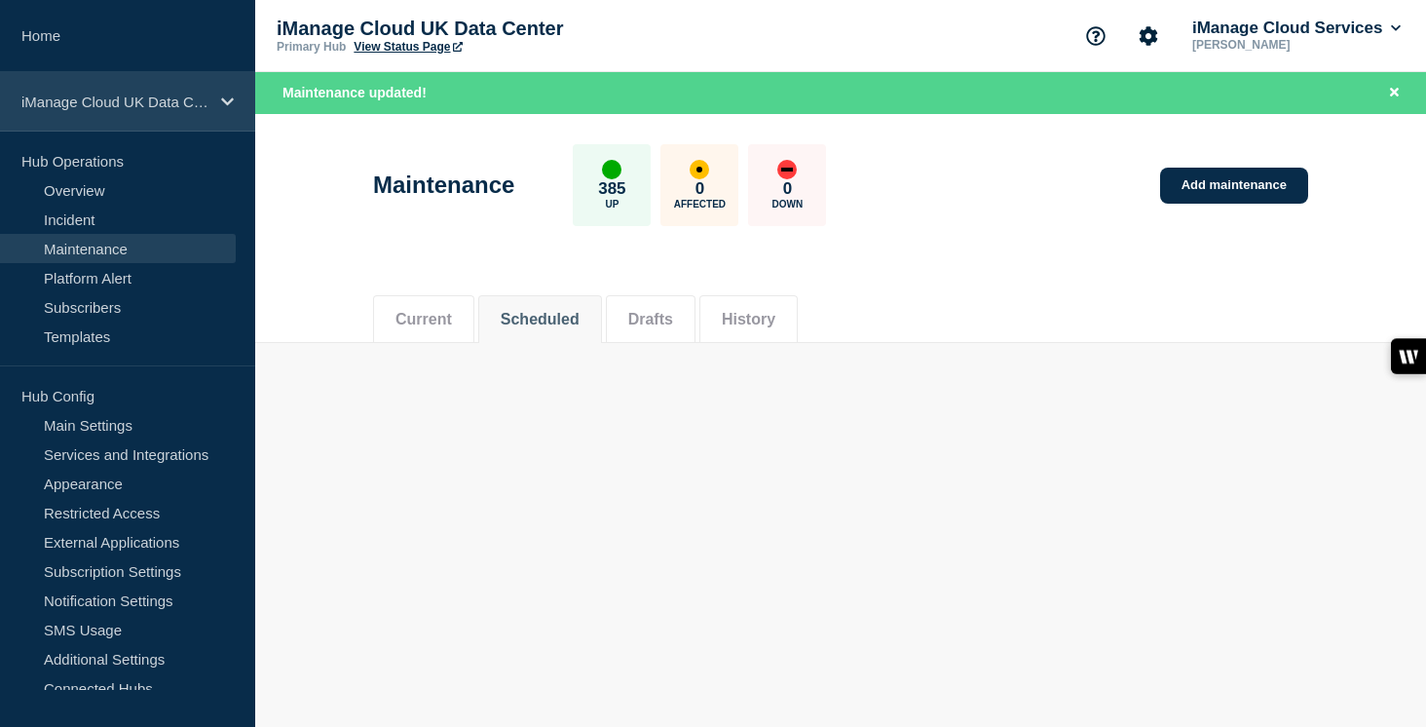
click at [191, 101] on p "iManage Cloud UK Data Center" at bounding box center [114, 101] width 187 height 17
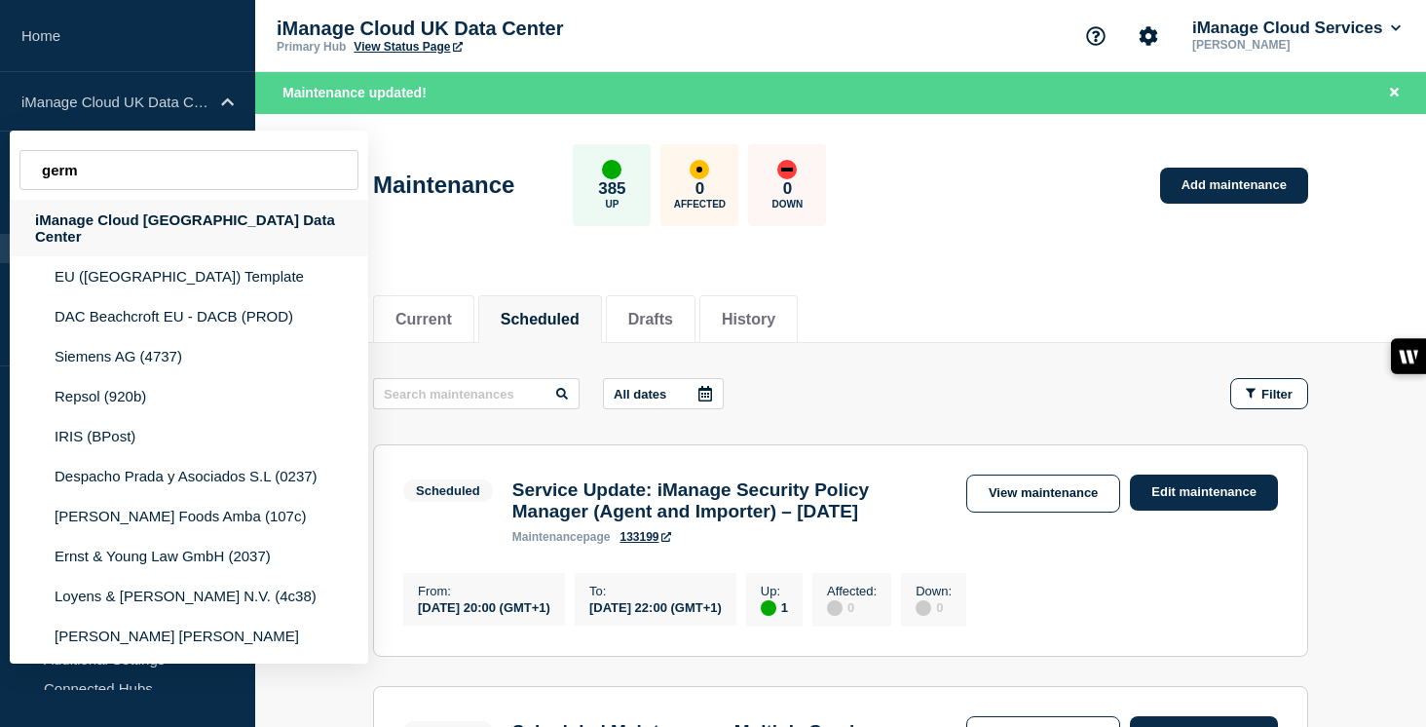
click at [199, 217] on div "iManage Cloud [GEOGRAPHIC_DATA] Data Center" at bounding box center [189, 228] width 358 height 56
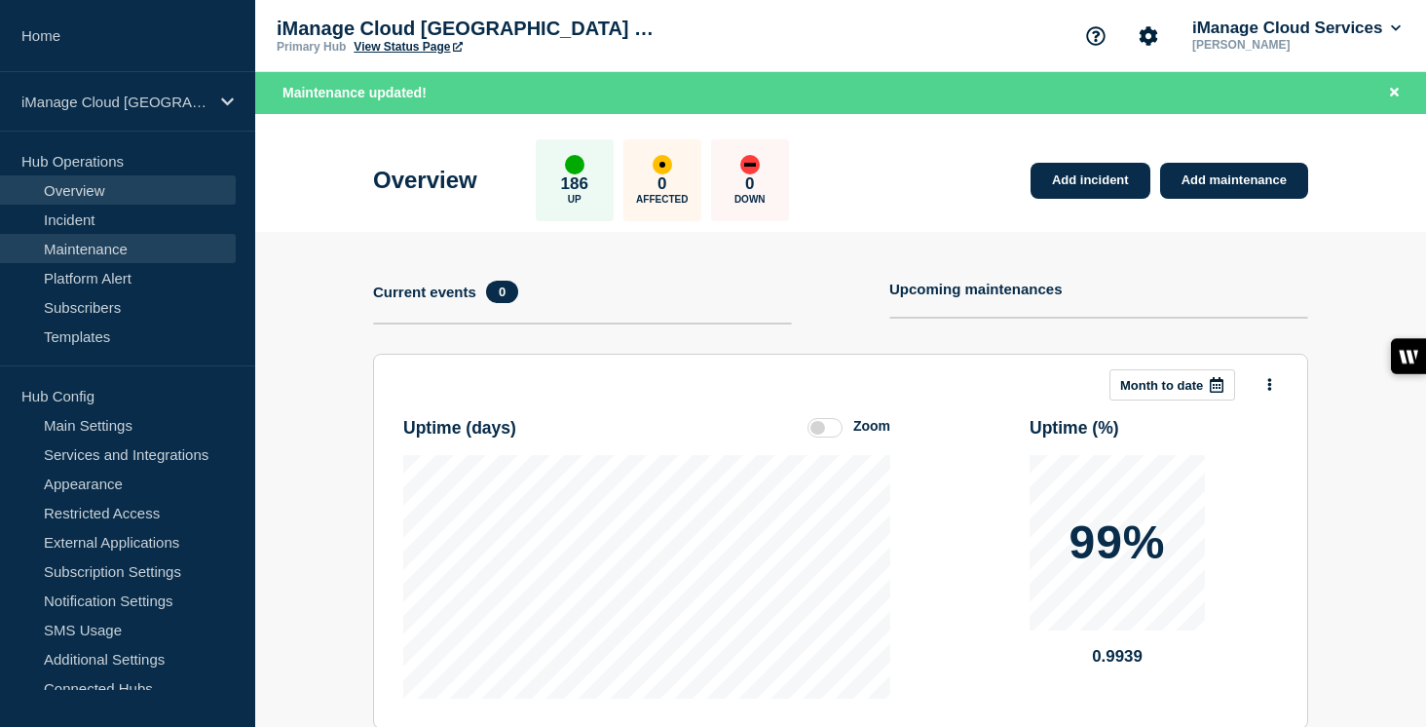
click at [161, 247] on link "Maintenance" at bounding box center [118, 248] width 236 height 29
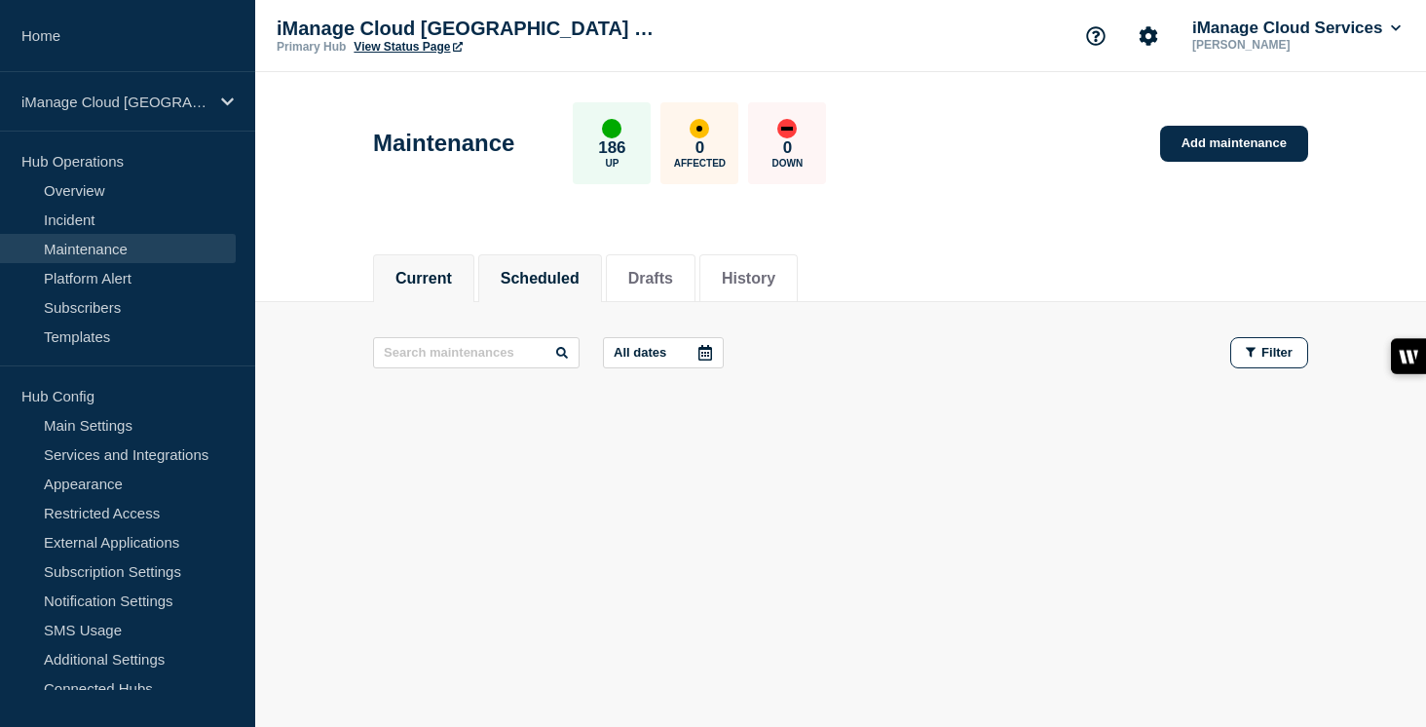
click at [550, 275] on button "Scheduled" at bounding box center [540, 279] width 79 height 18
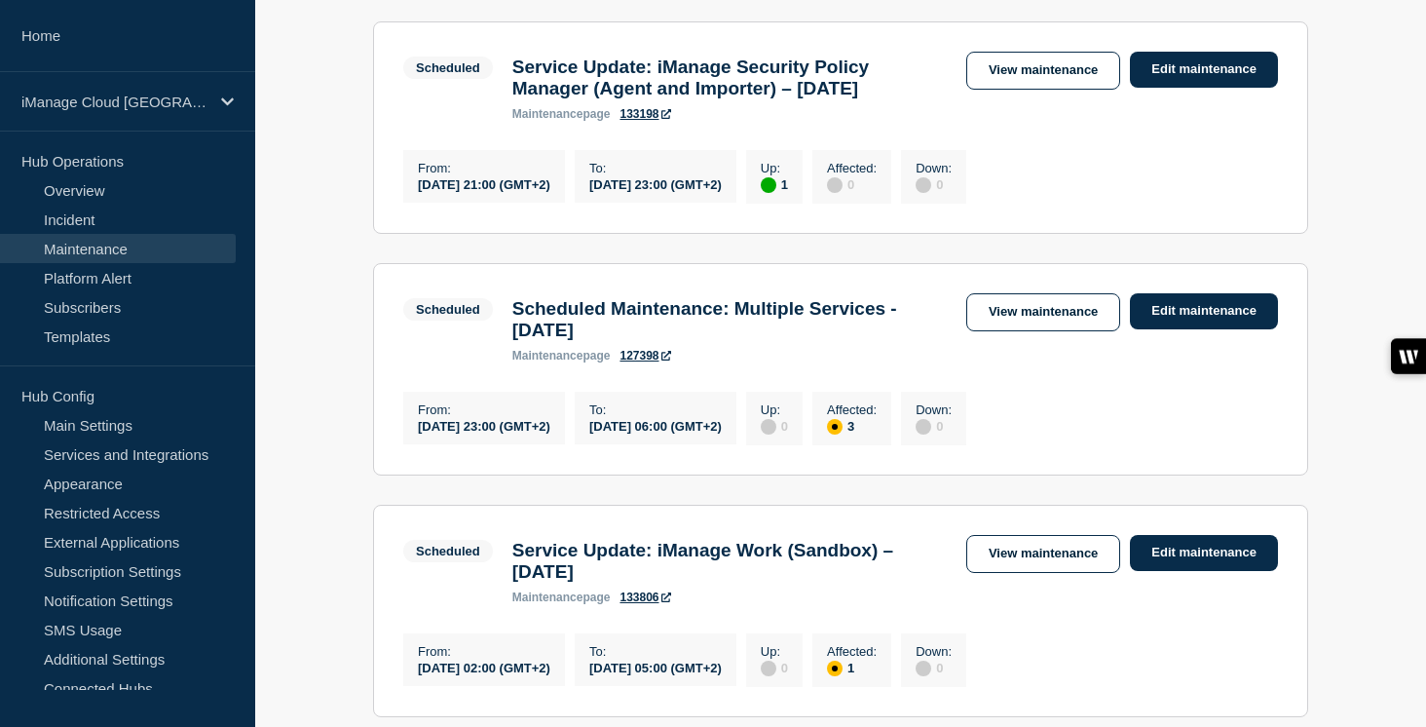
scroll to position [405, 0]
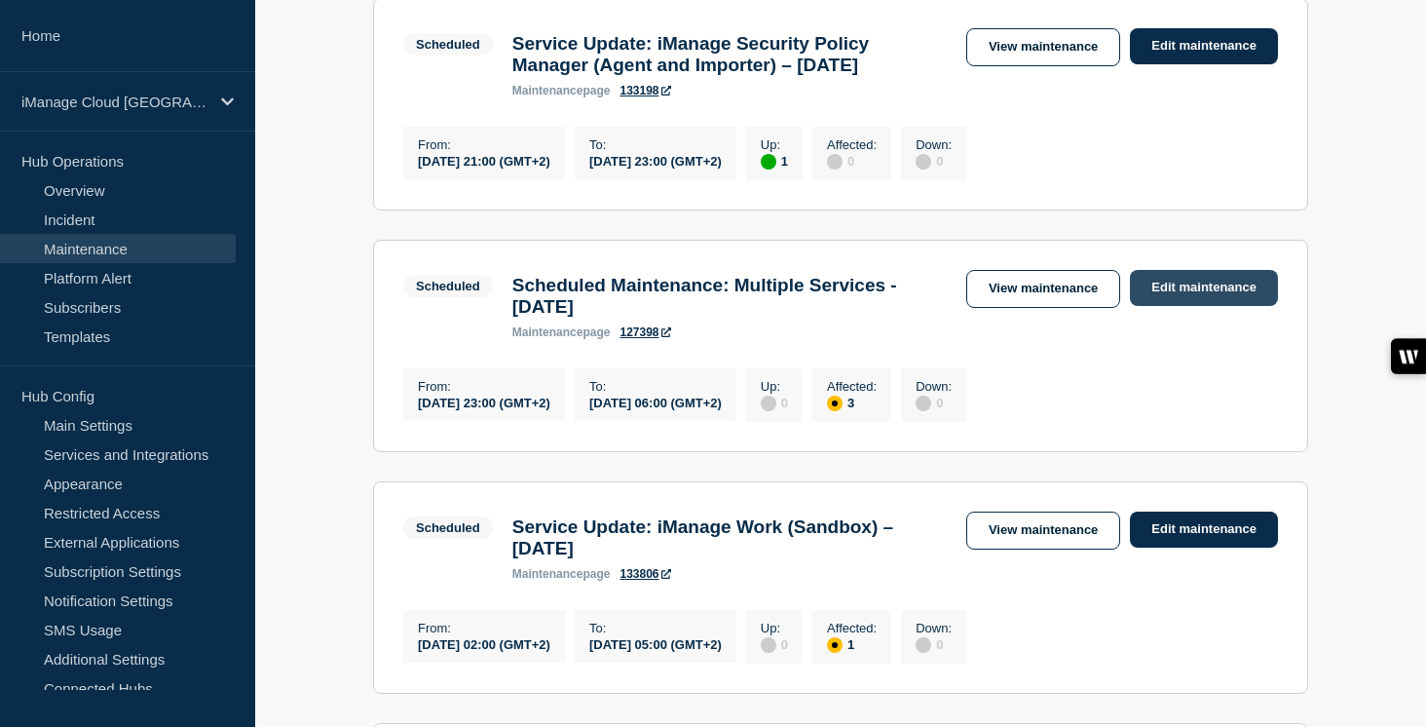
click at [1237, 292] on link "Edit maintenance" at bounding box center [1204, 288] width 148 height 36
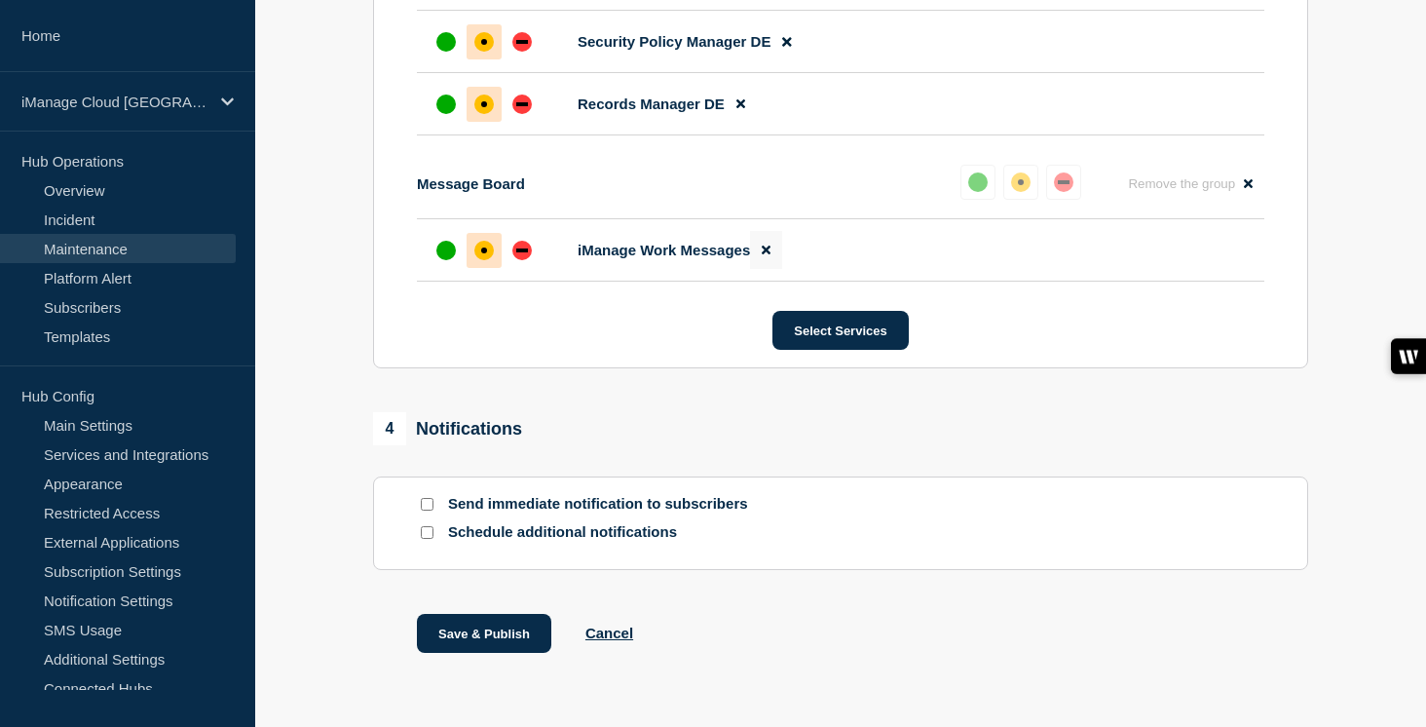
click at [766, 255] on icon at bounding box center [766, 250] width 9 height 9
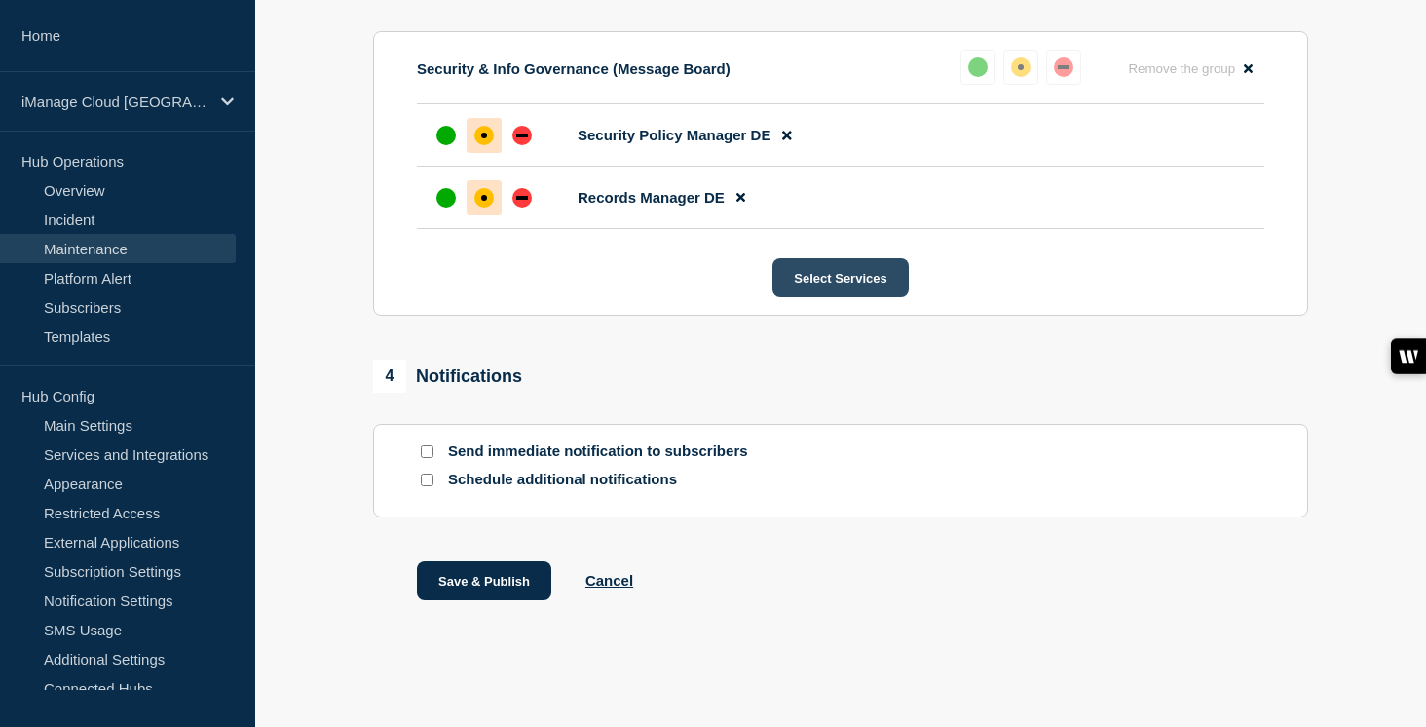
click at [850, 281] on button "Select Services" at bounding box center [839, 277] width 135 height 39
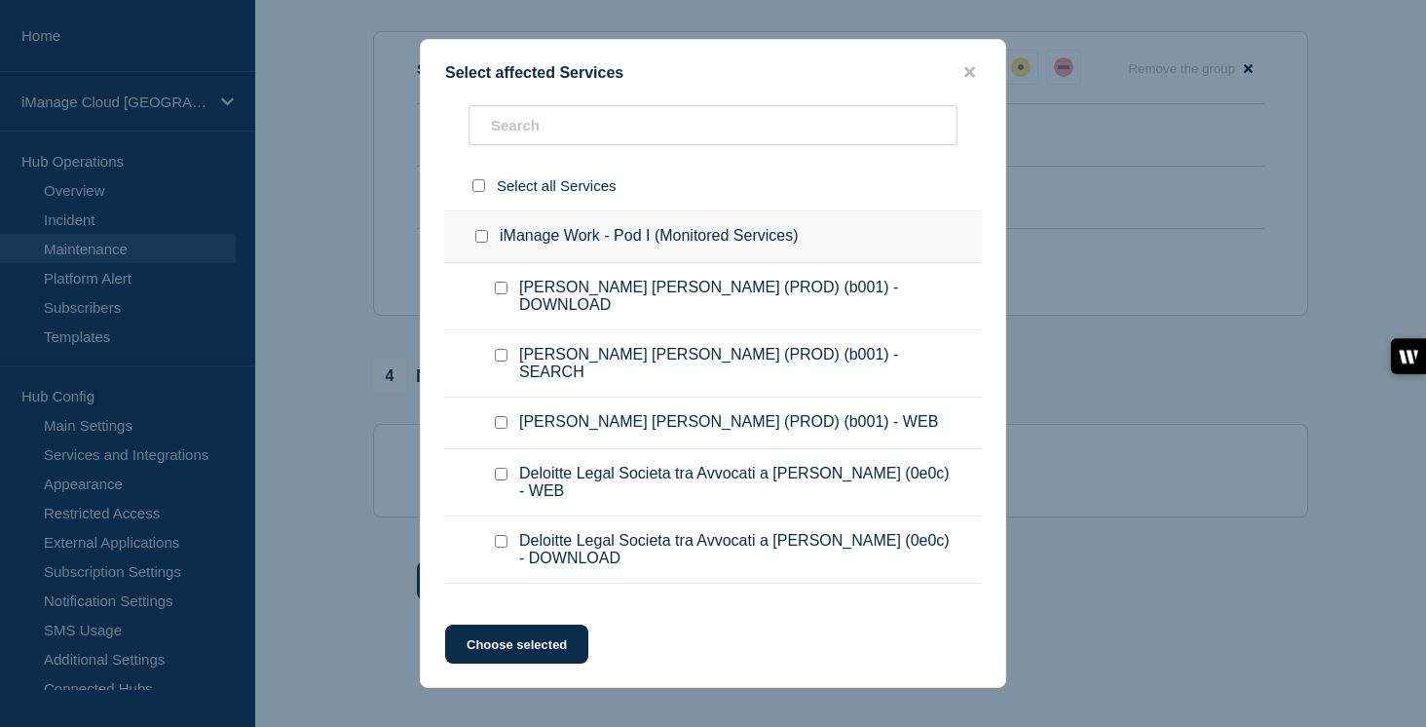
click at [485, 239] on input "iManage Work - Pod I (Monitored Services) checkbox" at bounding box center [481, 236] width 13 height 13
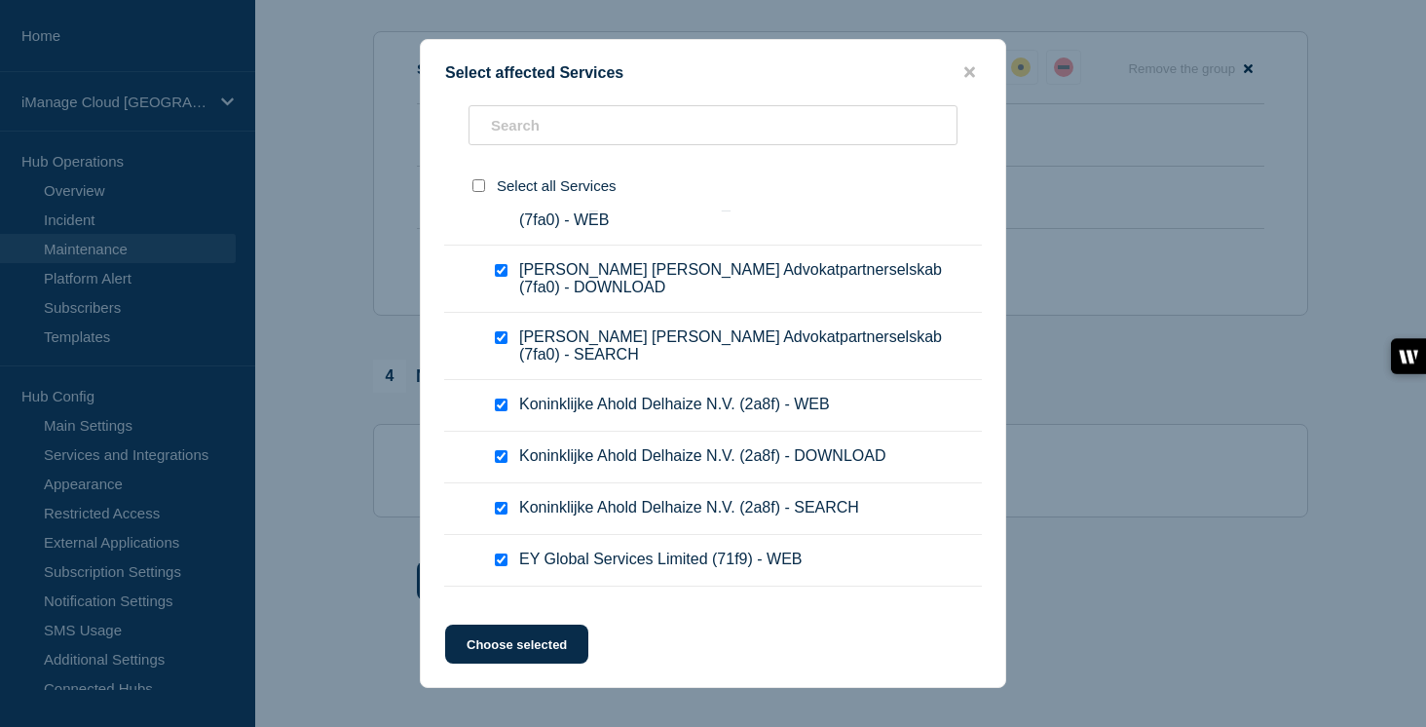
scroll to position [2715, 0]
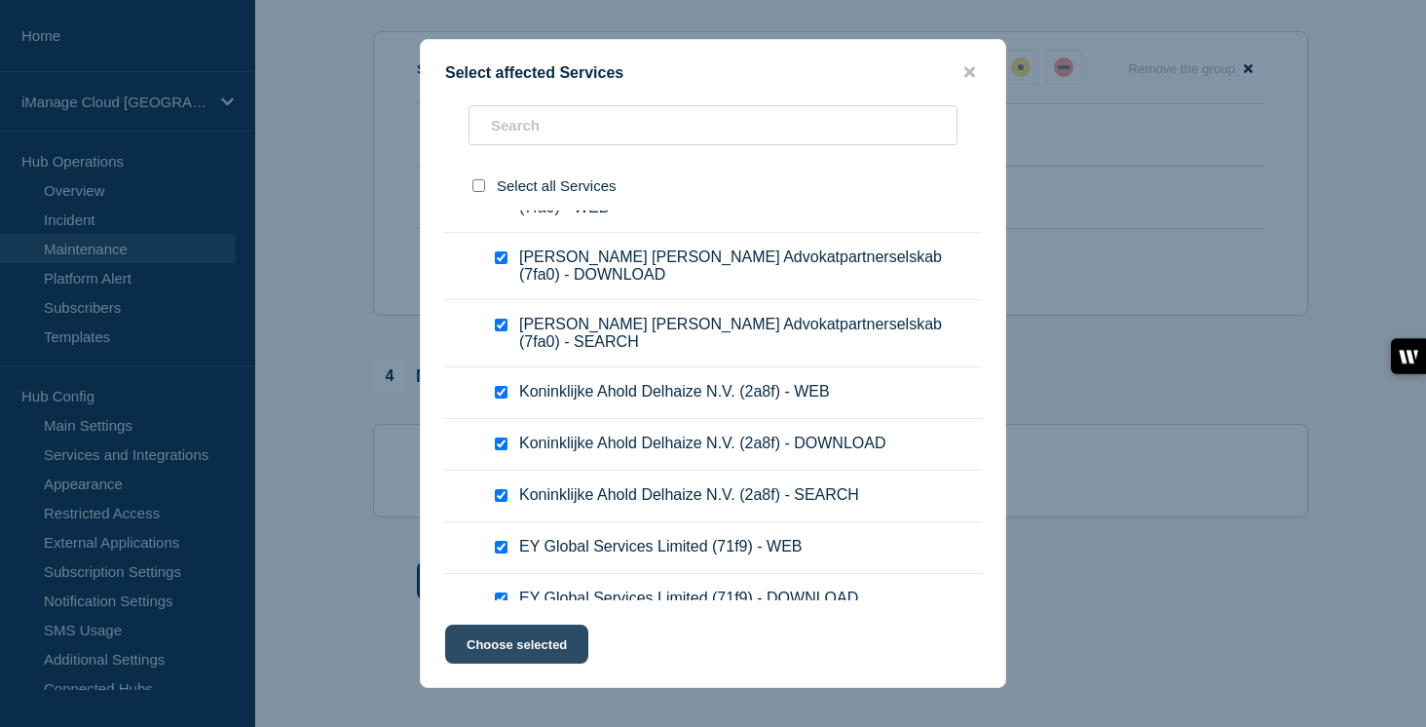
click at [528, 644] on button "Choose selected" at bounding box center [516, 643] width 143 height 39
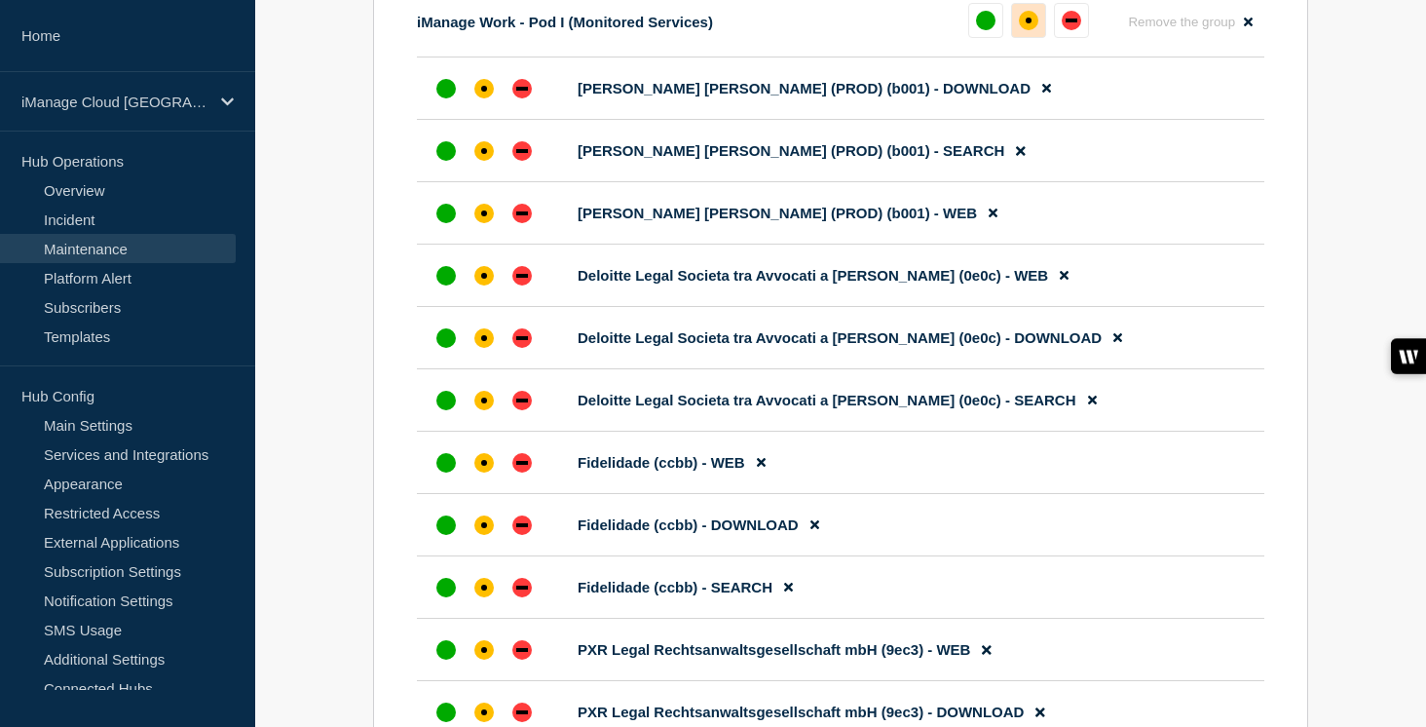
click at [1040, 38] on button at bounding box center [1028, 20] width 35 height 35
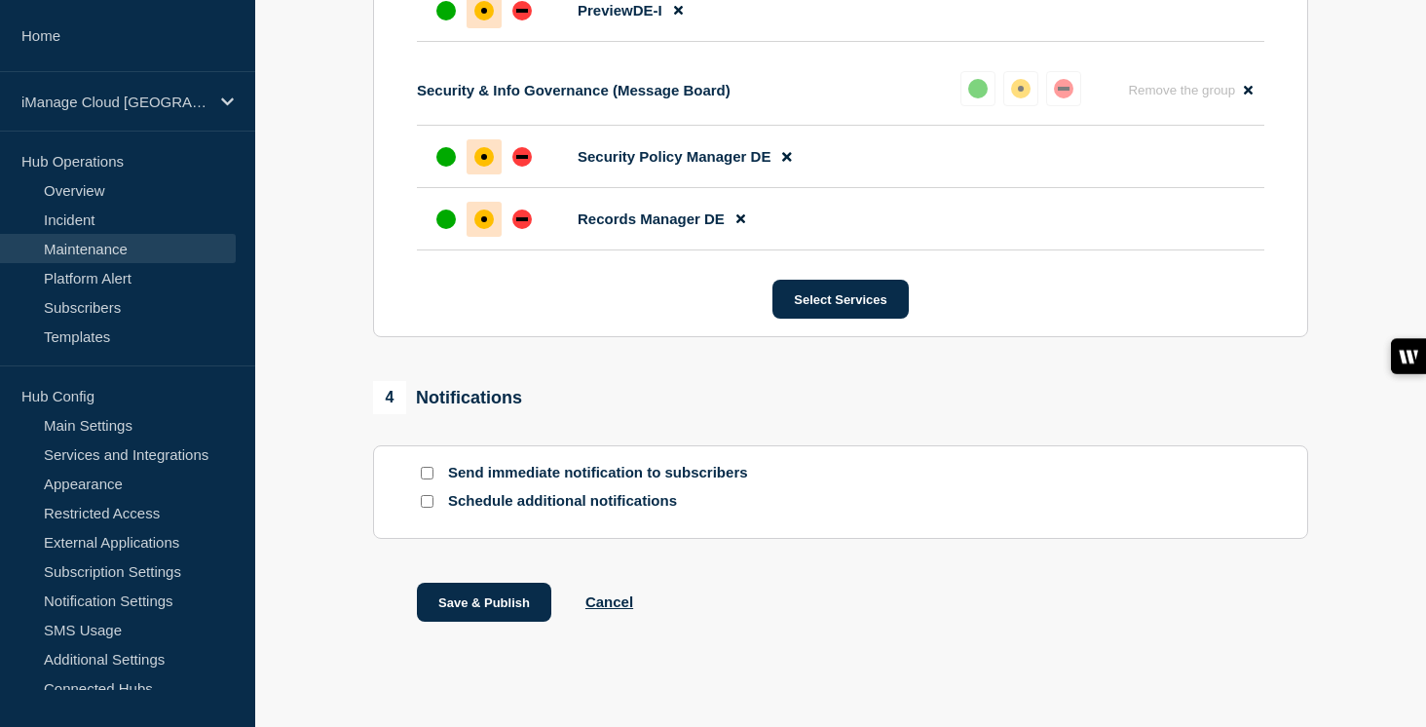
scroll to position [10334, 0]
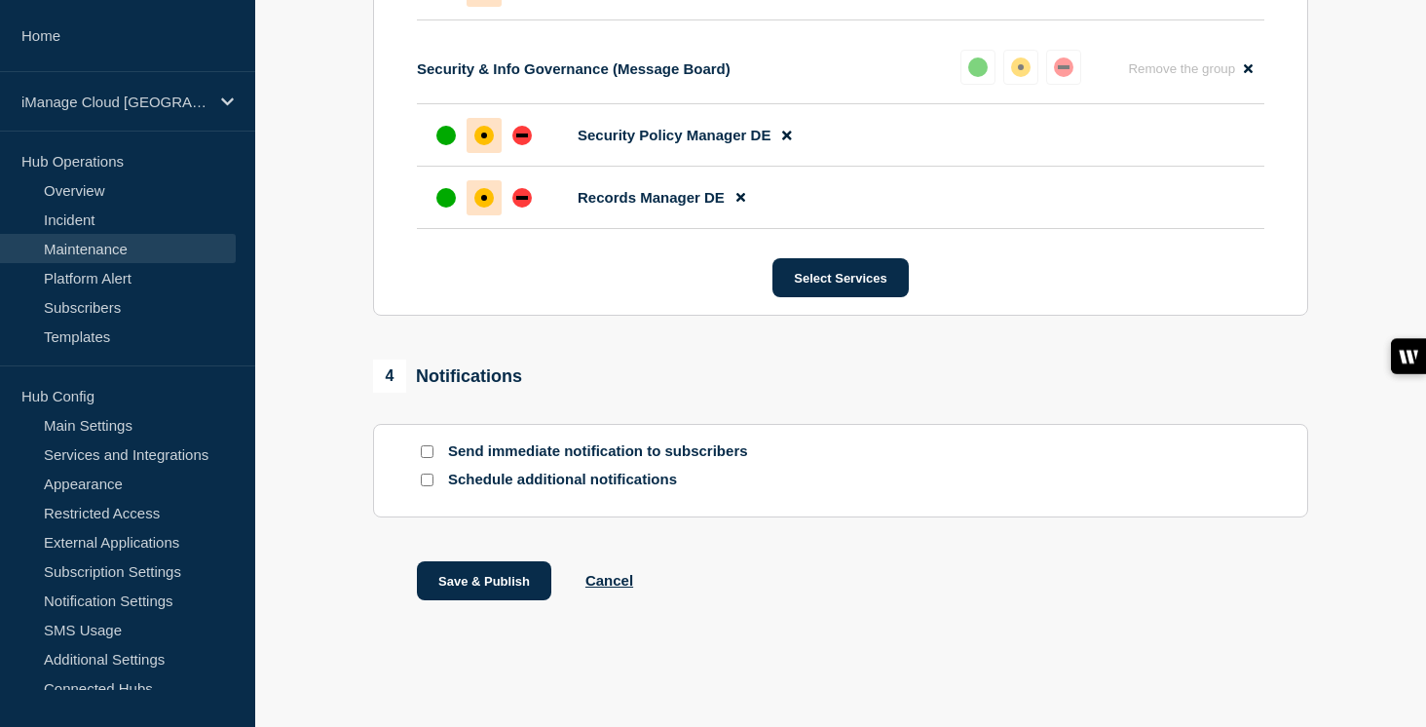
click at [425, 448] on input "Send immediate notification to subscribers" at bounding box center [427, 451] width 13 height 13
click at [428, 481] on input "Schedule additional notifications" at bounding box center [427, 479] width 13 height 13
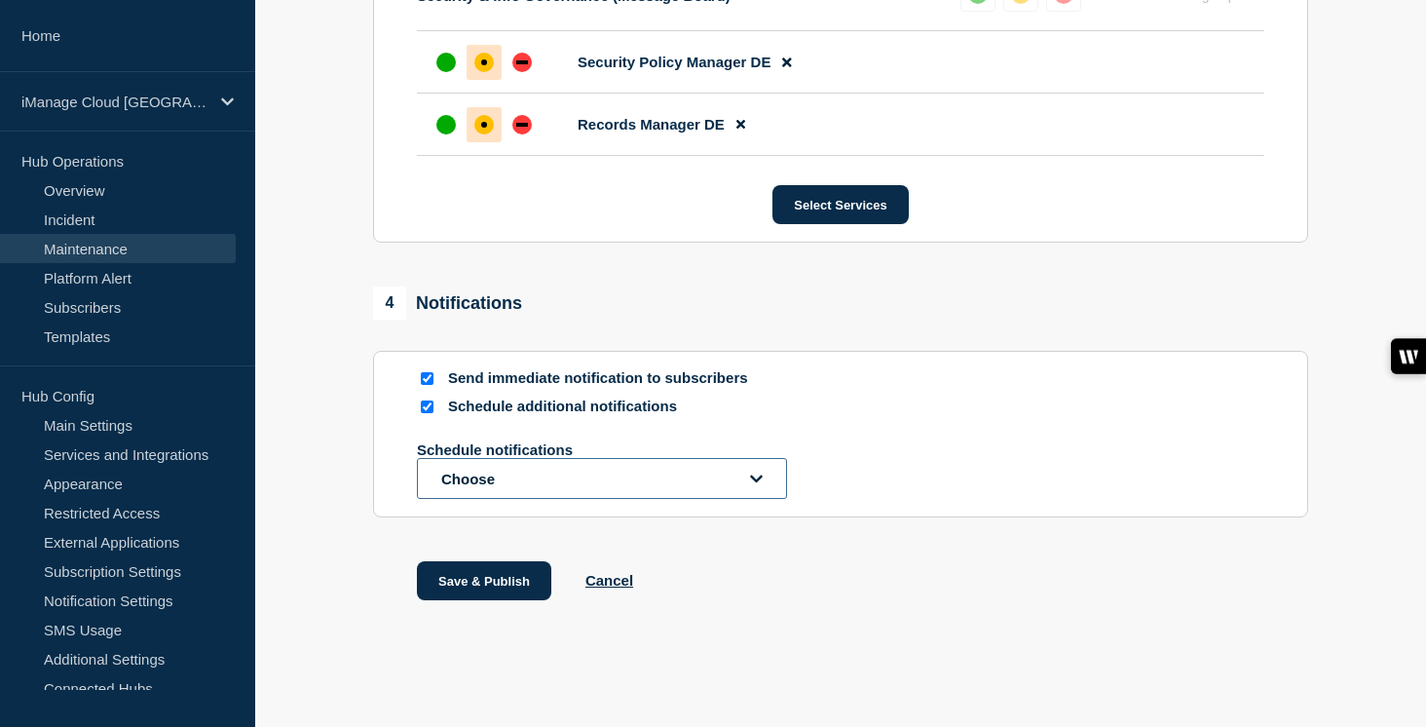
click at [452, 499] on button "Choose" at bounding box center [602, 478] width 370 height 41
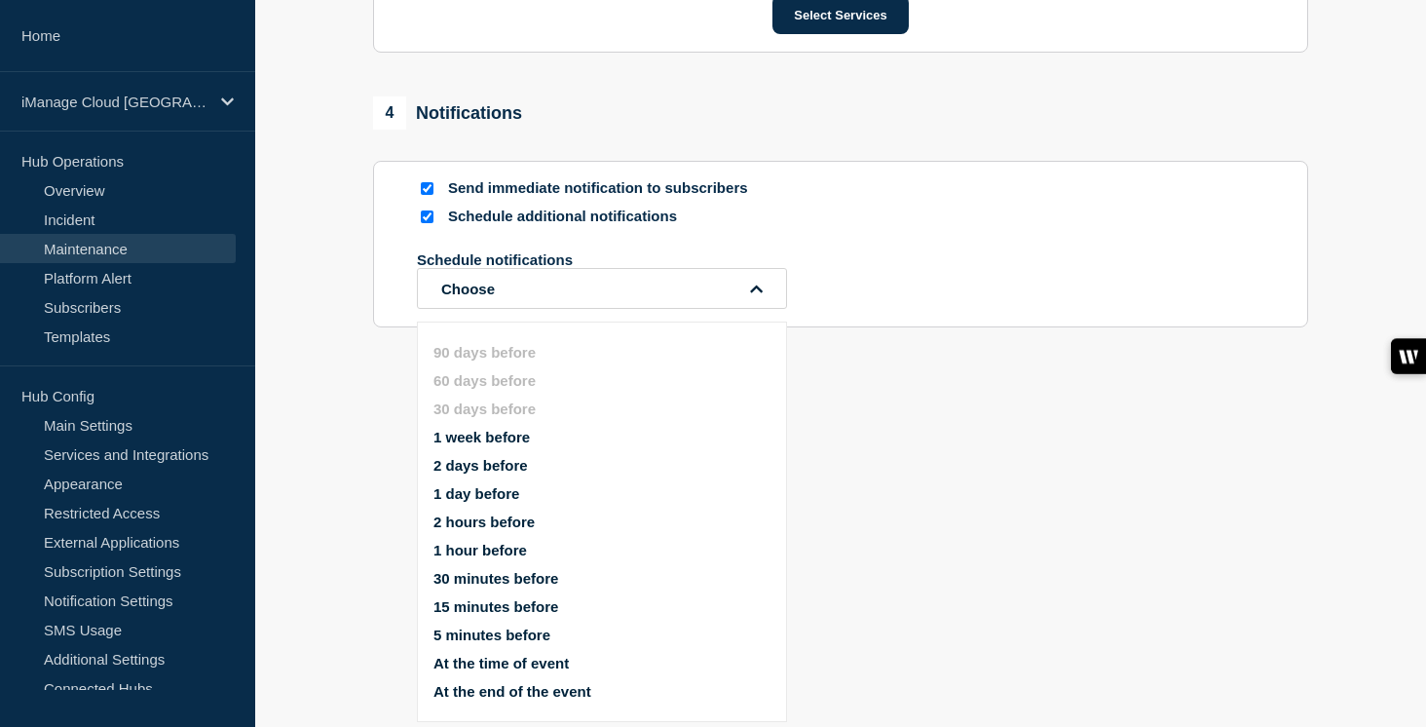
click at [507, 429] on button "1 week before" at bounding box center [481, 437] width 96 height 17
click at [503, 485] on button "1 day before" at bounding box center [476, 493] width 86 height 17
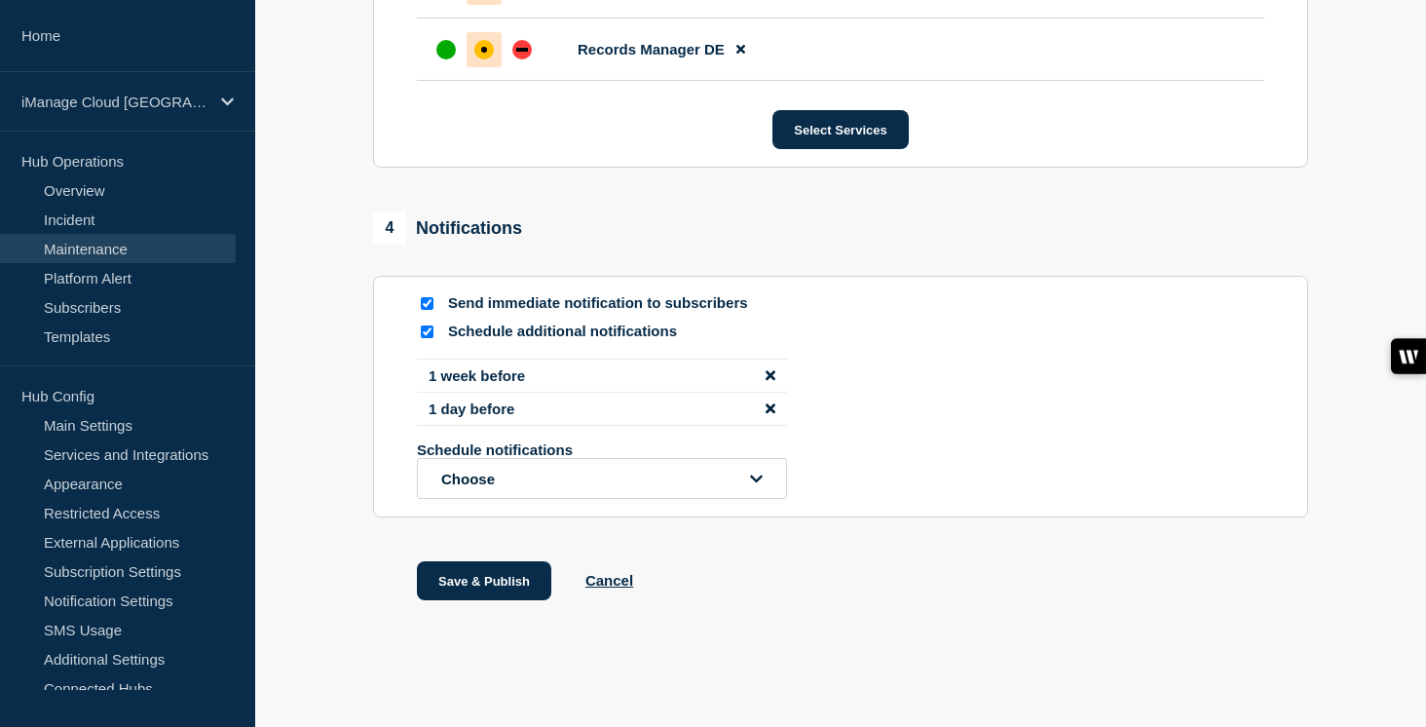
scroll to position [10491, 0]
click at [481, 579] on button "Save & Publish" at bounding box center [484, 580] width 134 height 39
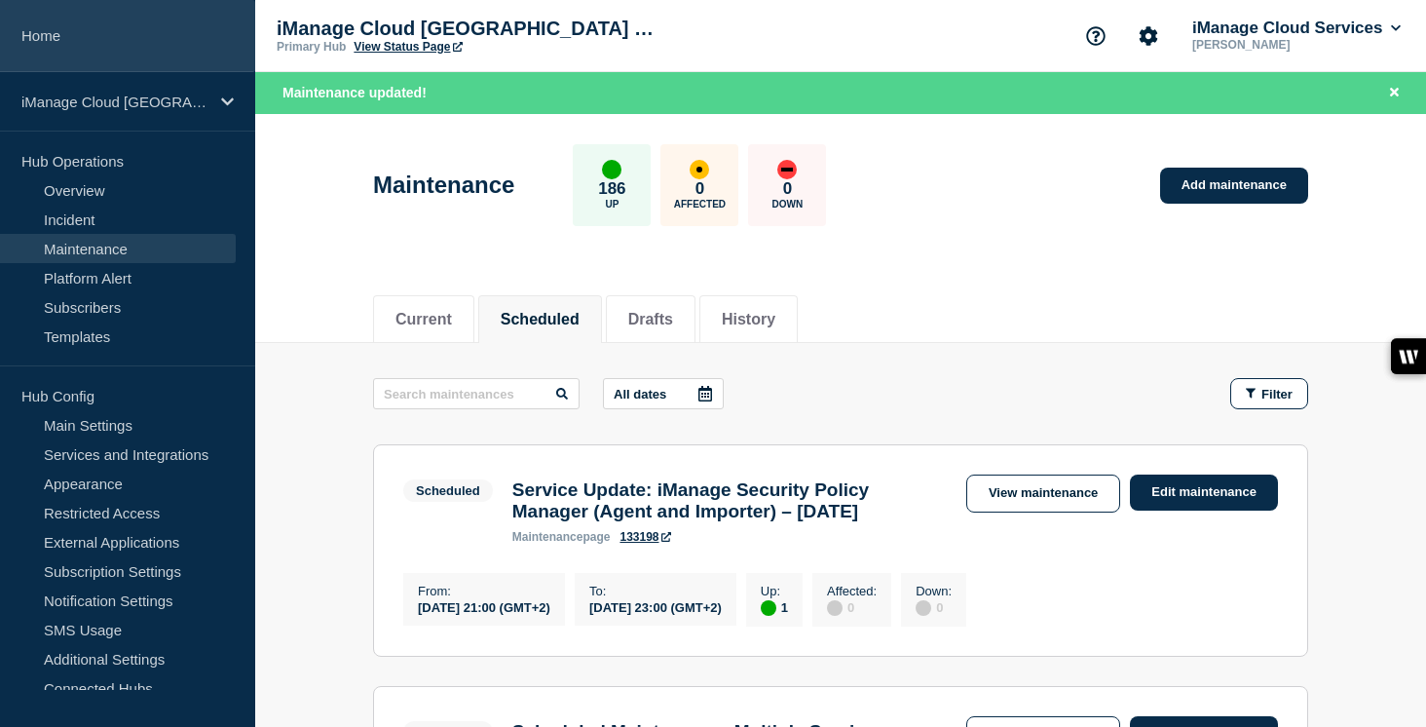
click at [55, 34] on link "Home" at bounding box center [127, 36] width 255 height 72
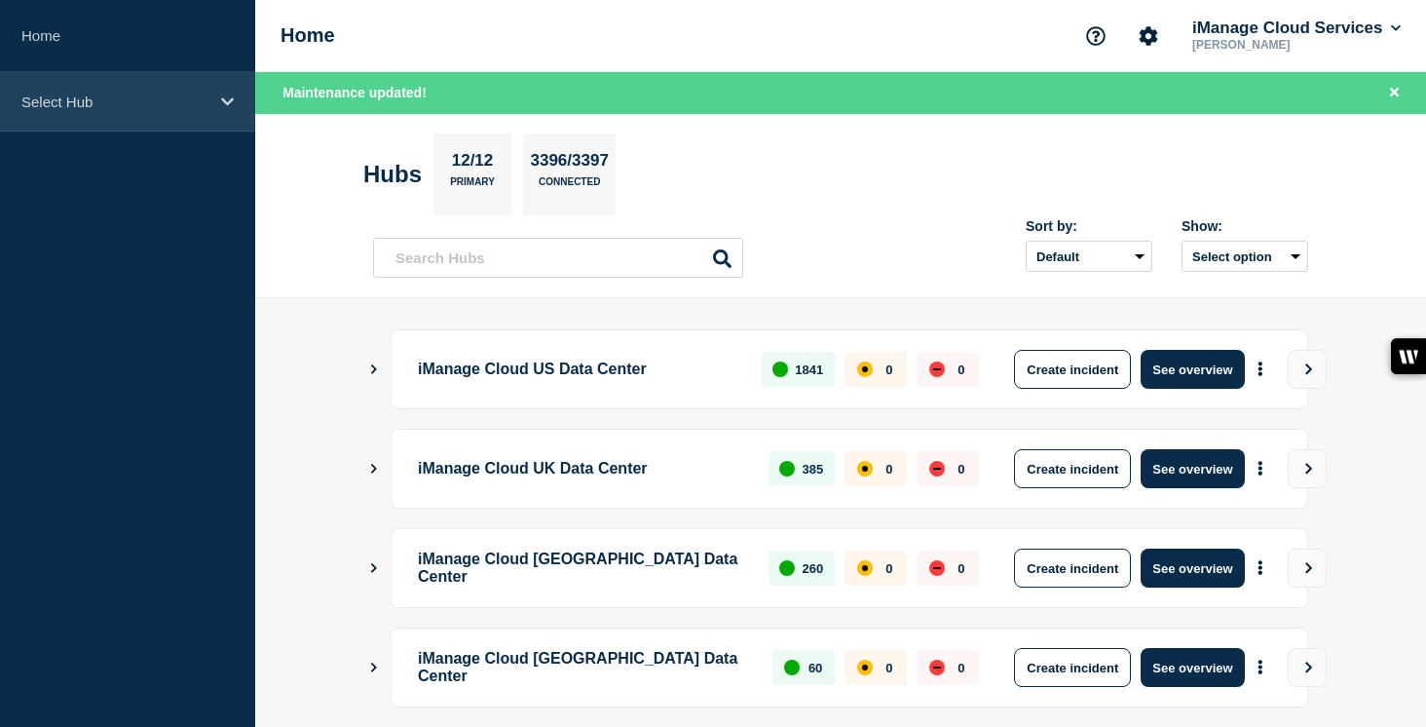
click at [213, 99] on div "Select Hub" at bounding box center [127, 101] width 255 height 59
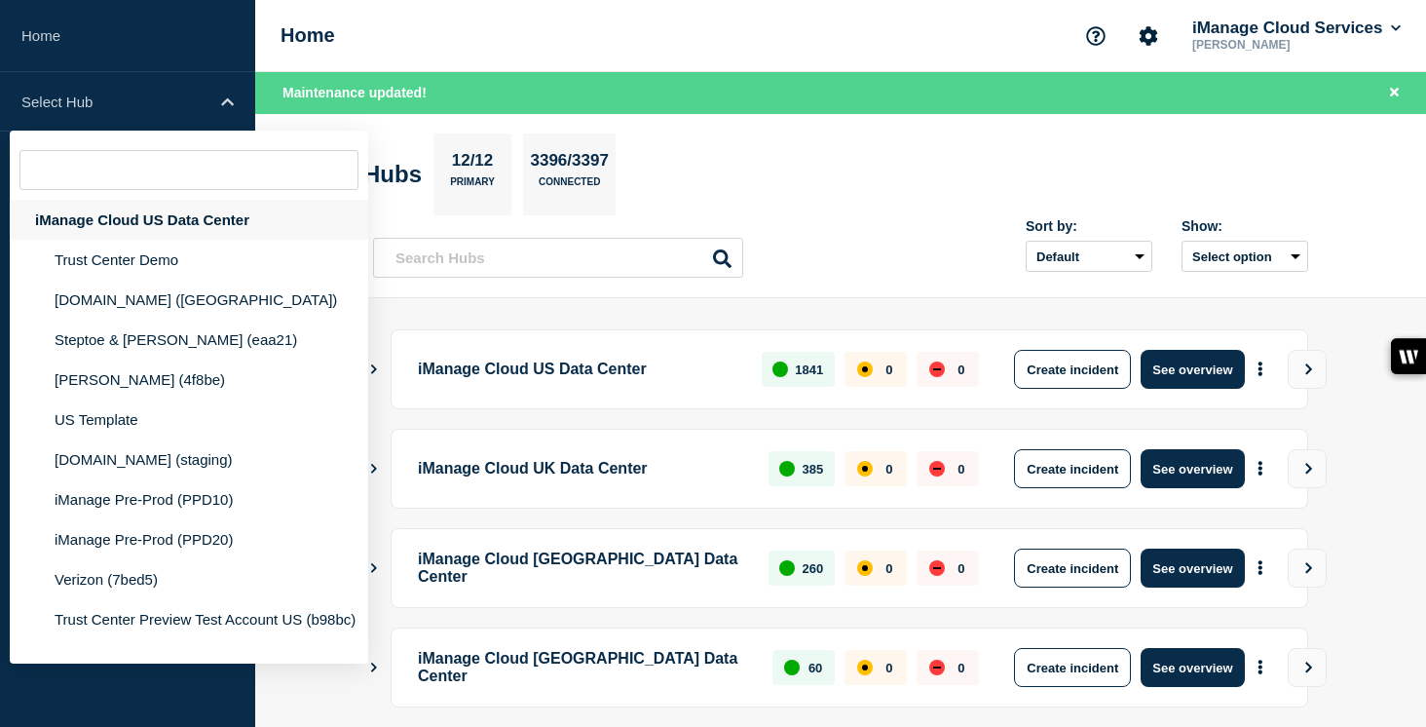
click at [157, 235] on div "iManage Cloud US Data Center" at bounding box center [189, 220] width 358 height 40
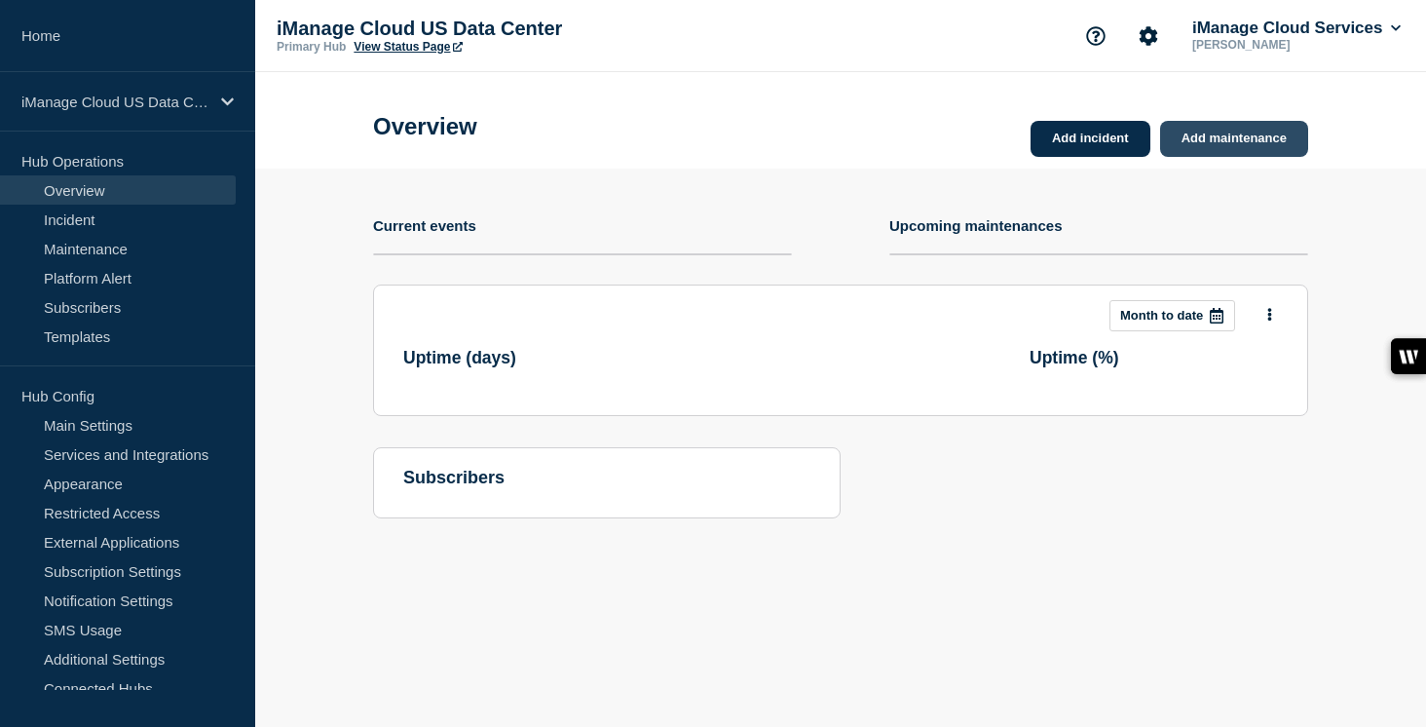
click at [1230, 136] on link "Add maintenance" at bounding box center [1234, 139] width 148 height 36
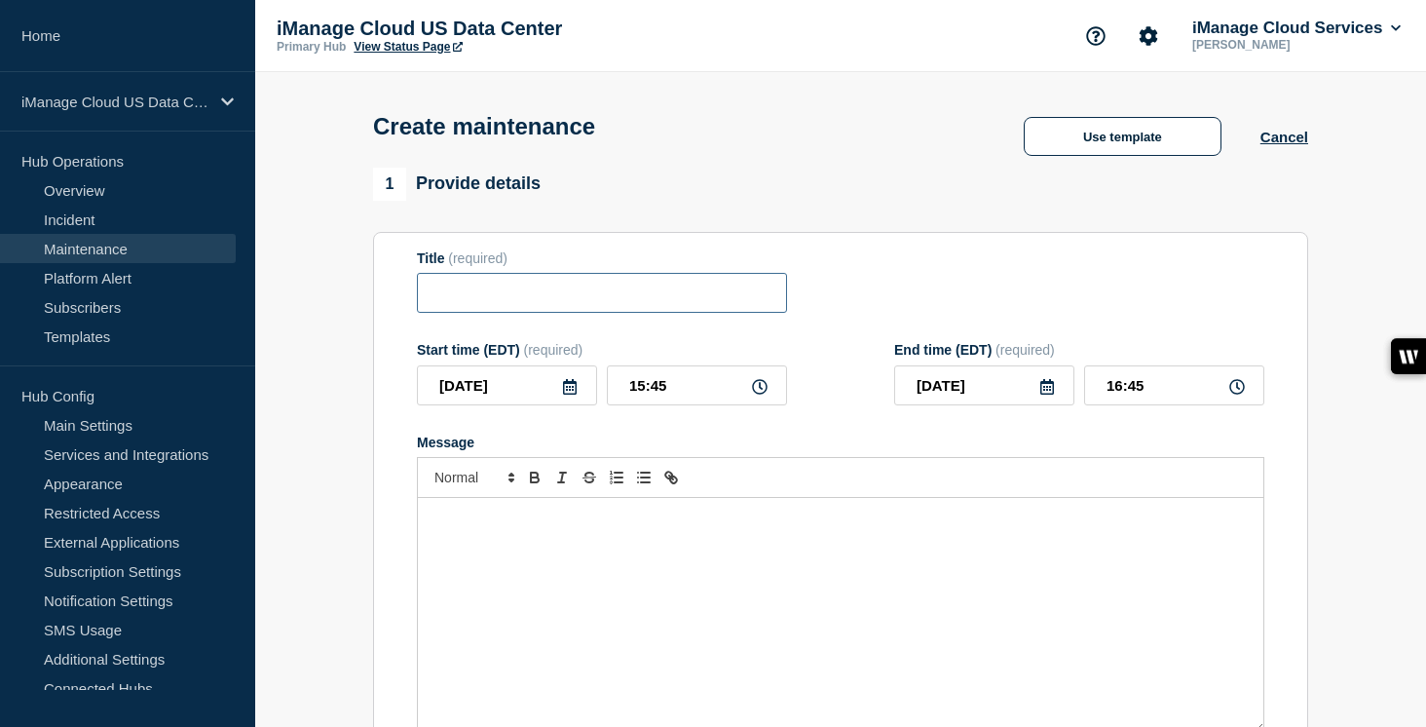
click at [449, 304] on input "Title" at bounding box center [602, 293] width 370 height 40
paste input "Scheduled Maintenance: iManage Work Service - [DATE]"
drag, startPoint x: 722, startPoint y: 303, endPoint x: 654, endPoint y: 303, distance: 68.2
click at [654, 303] on input "Scheduled Maintenance: iManage Work Service - [DATE]" at bounding box center [602, 293] width 370 height 40
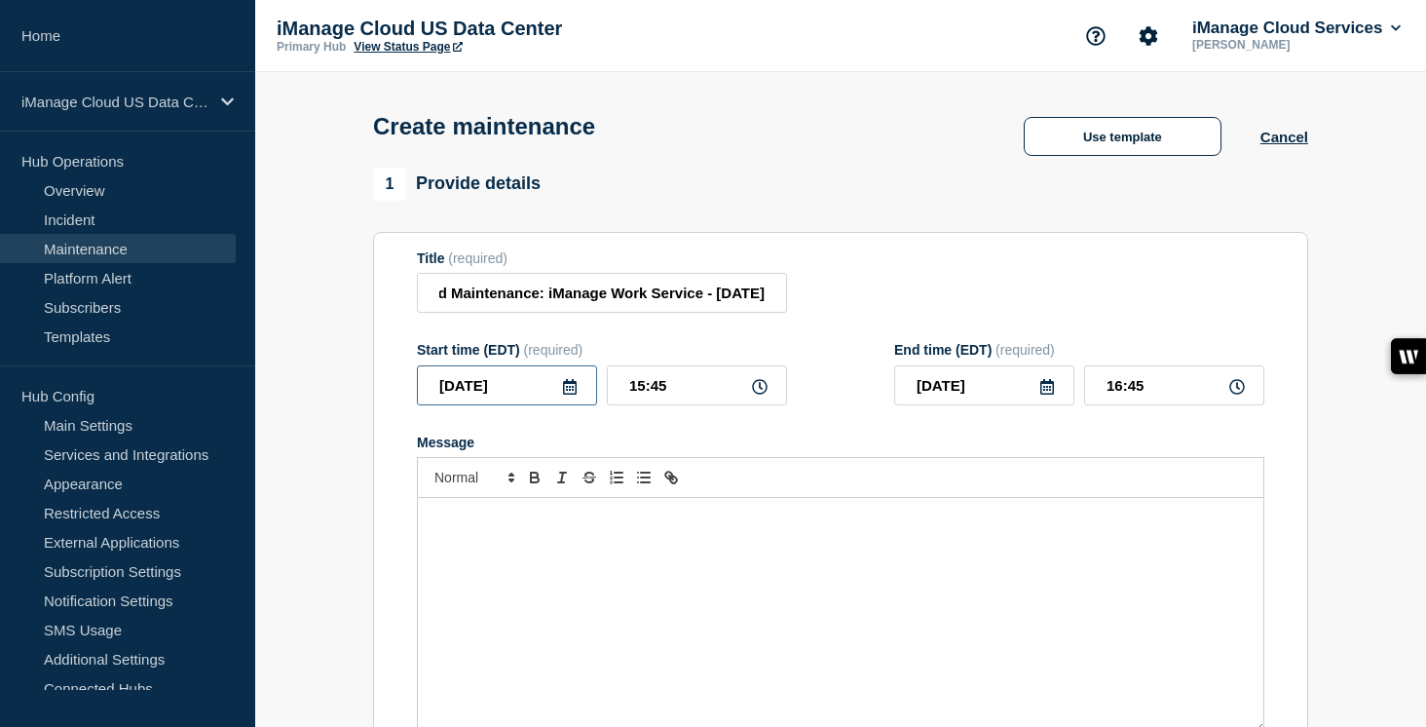
scroll to position [0, 0]
click at [549, 389] on input "2025-08-29" at bounding box center [507, 385] width 180 height 40
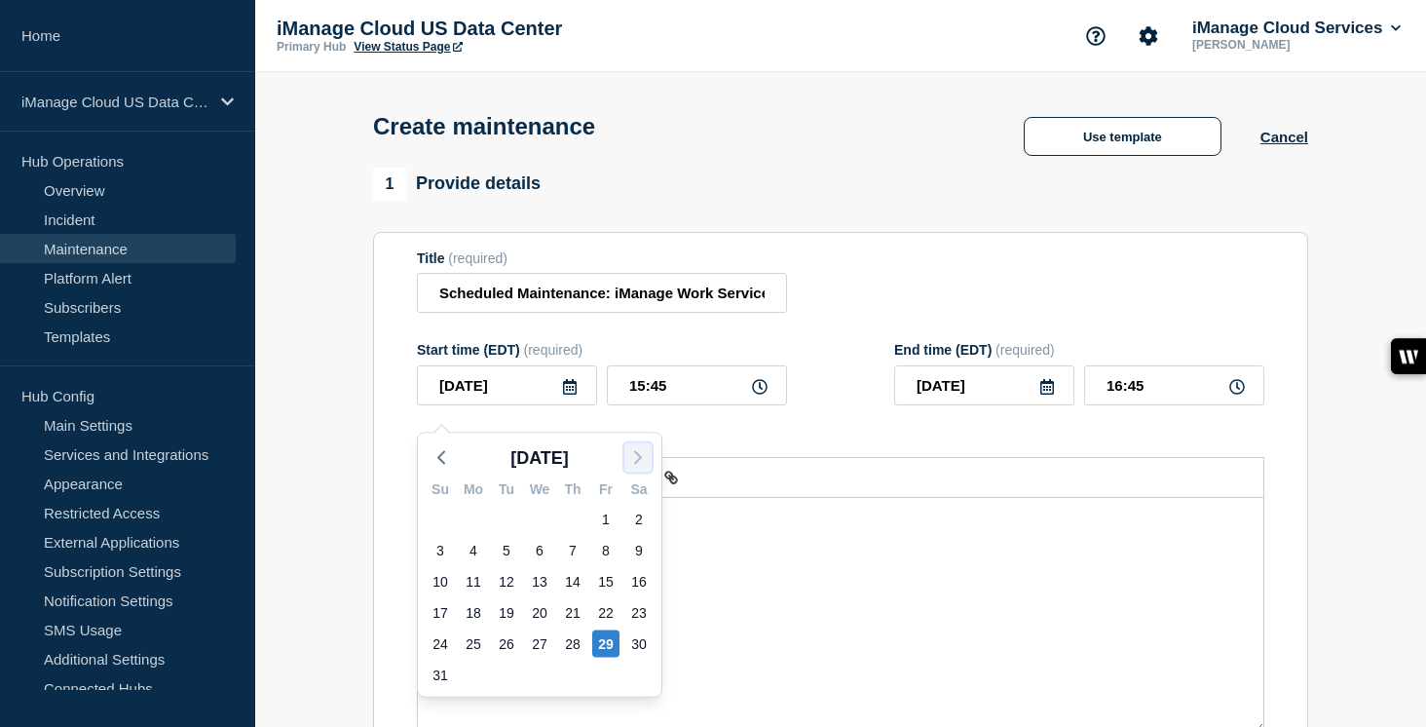
click at [647, 463] on icon "button" at bounding box center [637, 457] width 23 height 23
click at [486, 549] on div "8" at bounding box center [473, 550] width 27 height 27
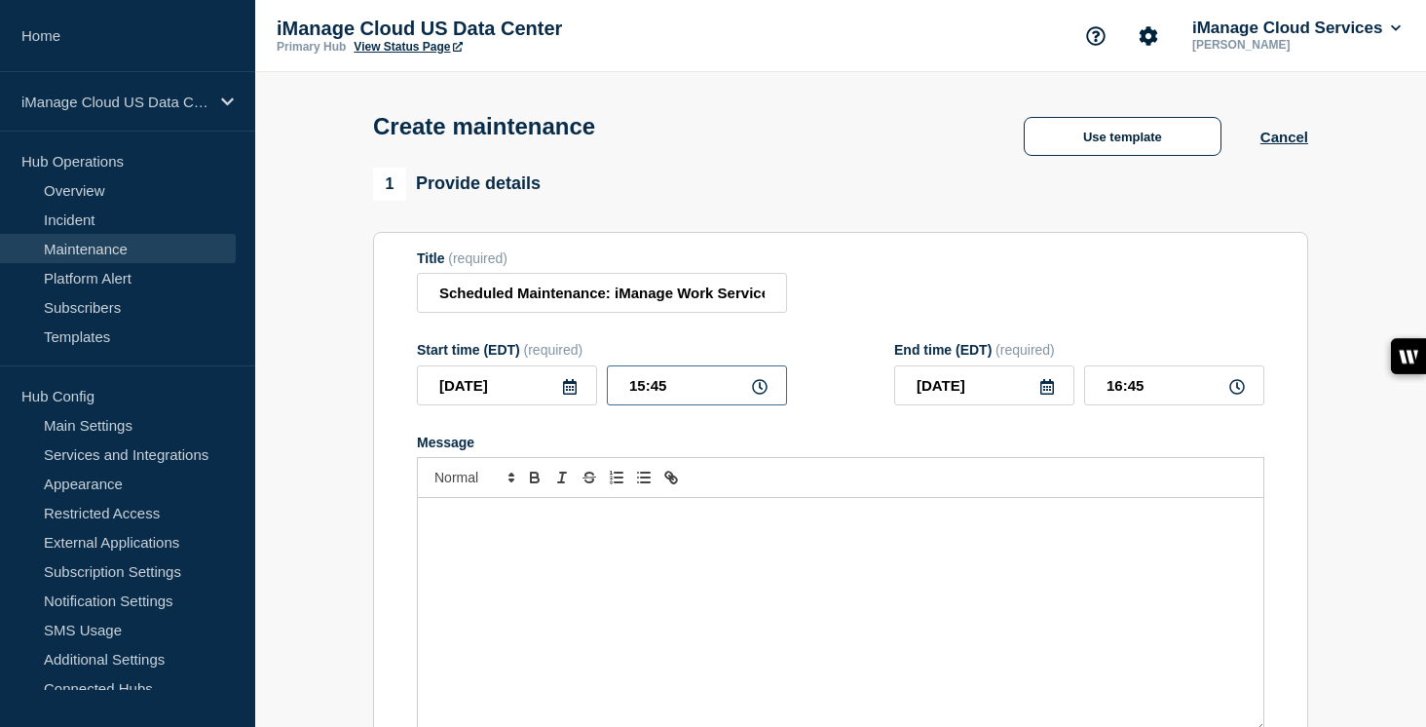
click at [661, 405] on input "15:45" at bounding box center [697, 385] width 180 height 40
drag, startPoint x: 669, startPoint y: 404, endPoint x: 585, endPoint y: 402, distance: 83.8
click at [585, 402] on div "2025-09-08 15:45" at bounding box center [602, 385] width 370 height 40
drag, startPoint x: 1161, startPoint y: 401, endPoint x: 1070, endPoint y: 400, distance: 90.6
click at [1070, 400] on div "2025-09-09 00:00" at bounding box center [1079, 385] width 370 height 40
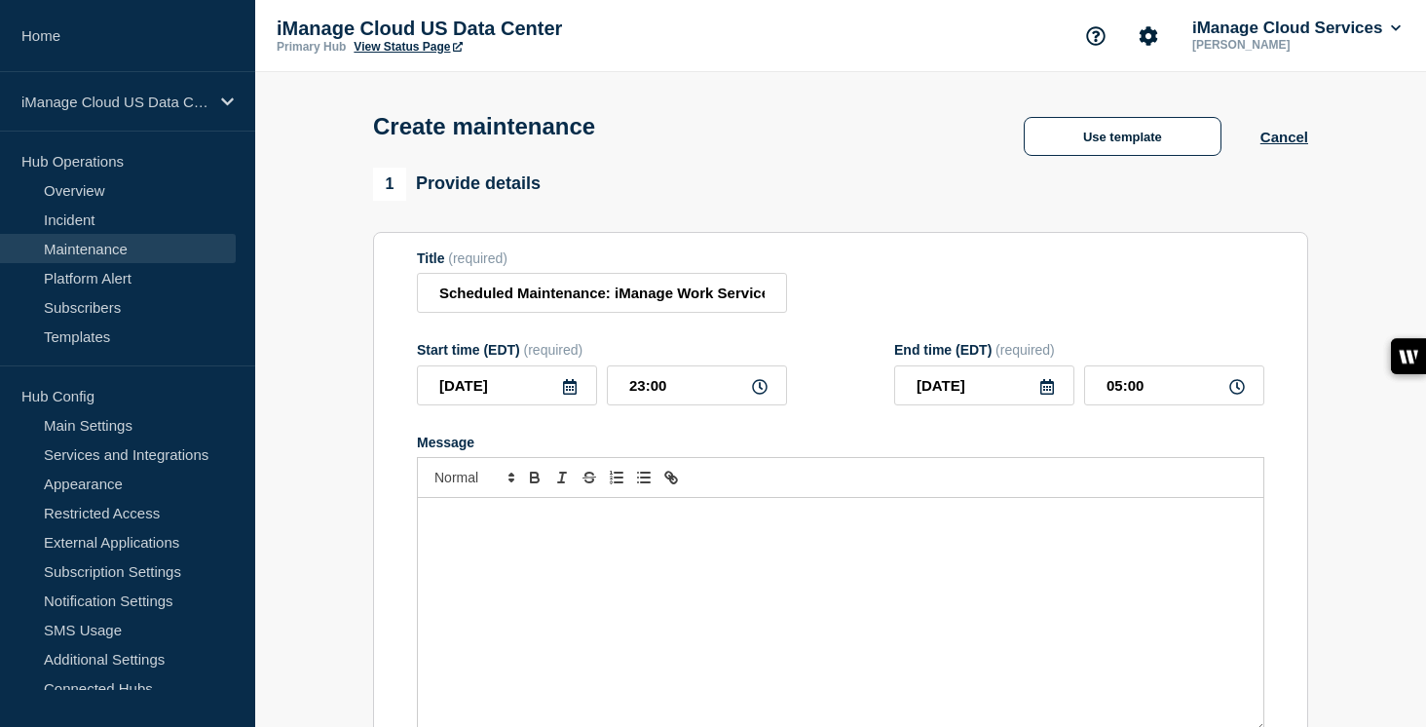
click at [507, 576] on div "Message" at bounding box center [840, 615] width 845 height 234
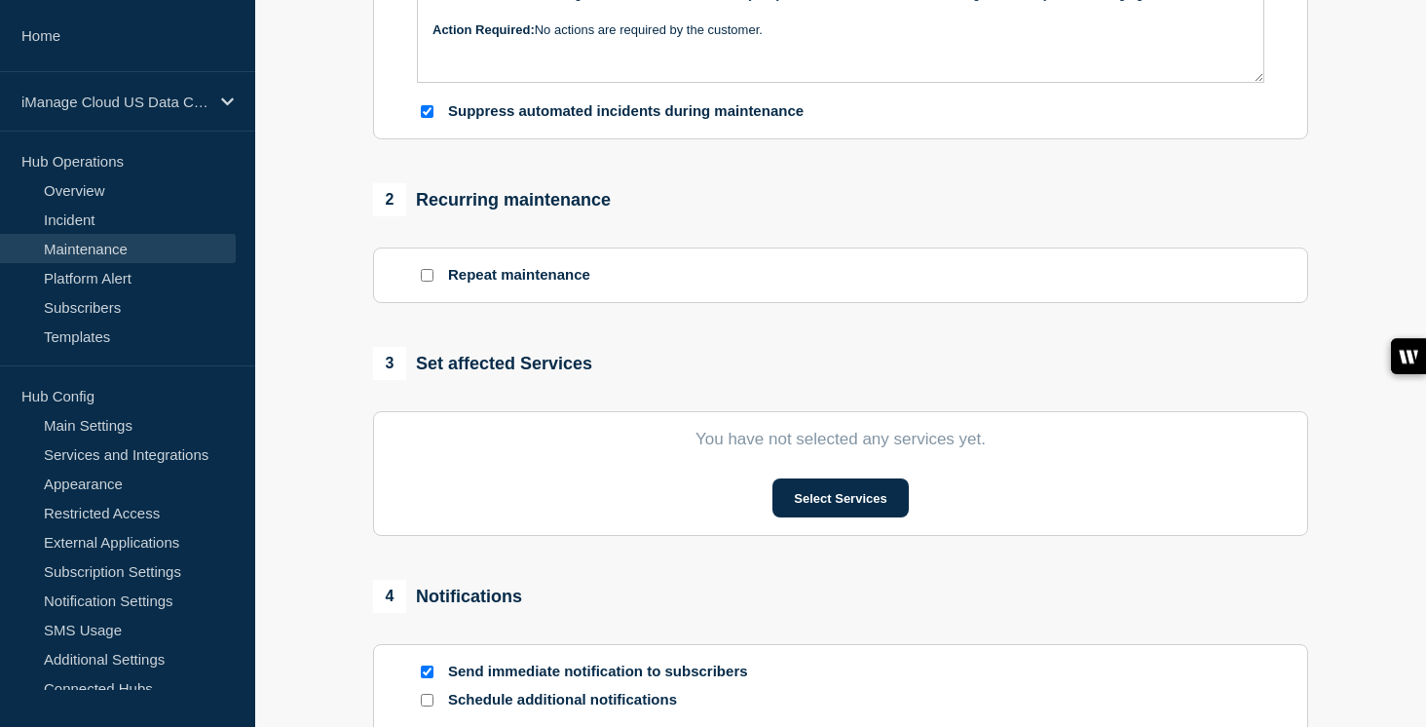
scroll to position [788, 0]
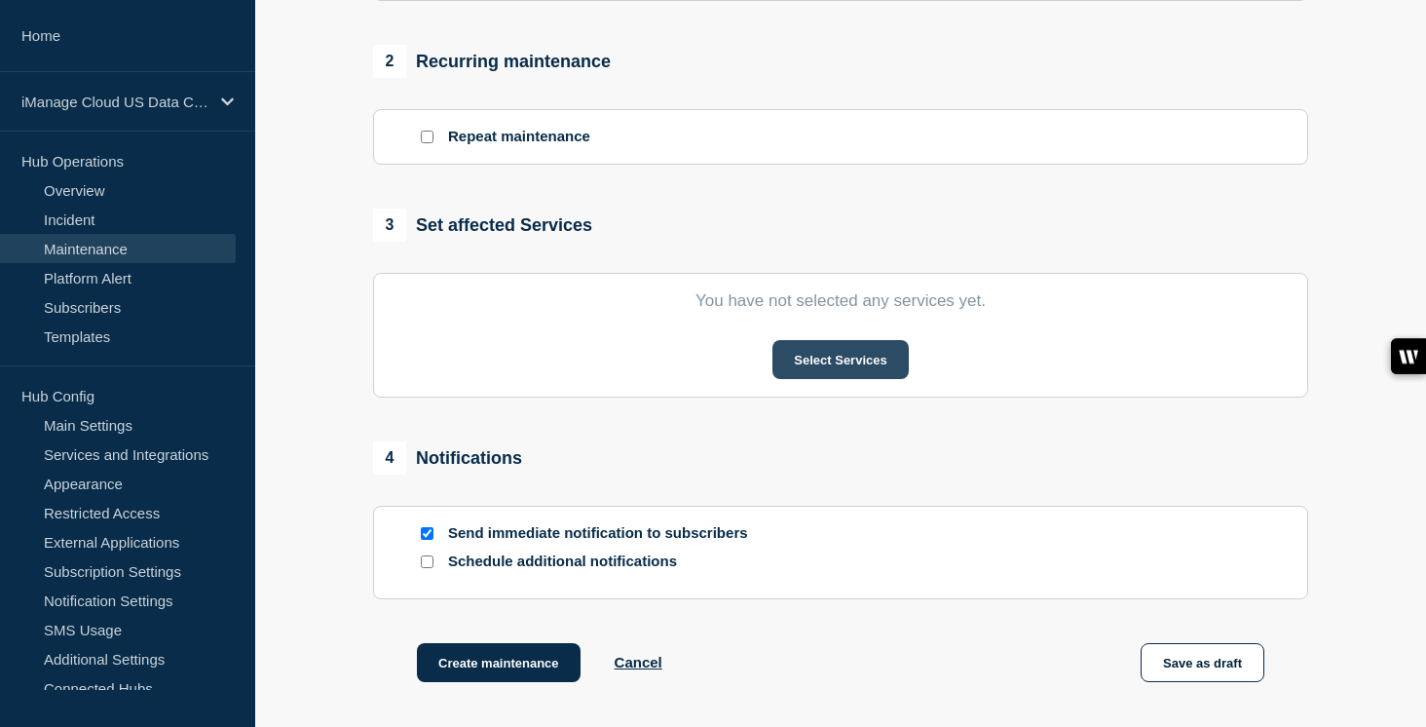
click at [873, 379] on button "Select Services" at bounding box center [839, 359] width 135 height 39
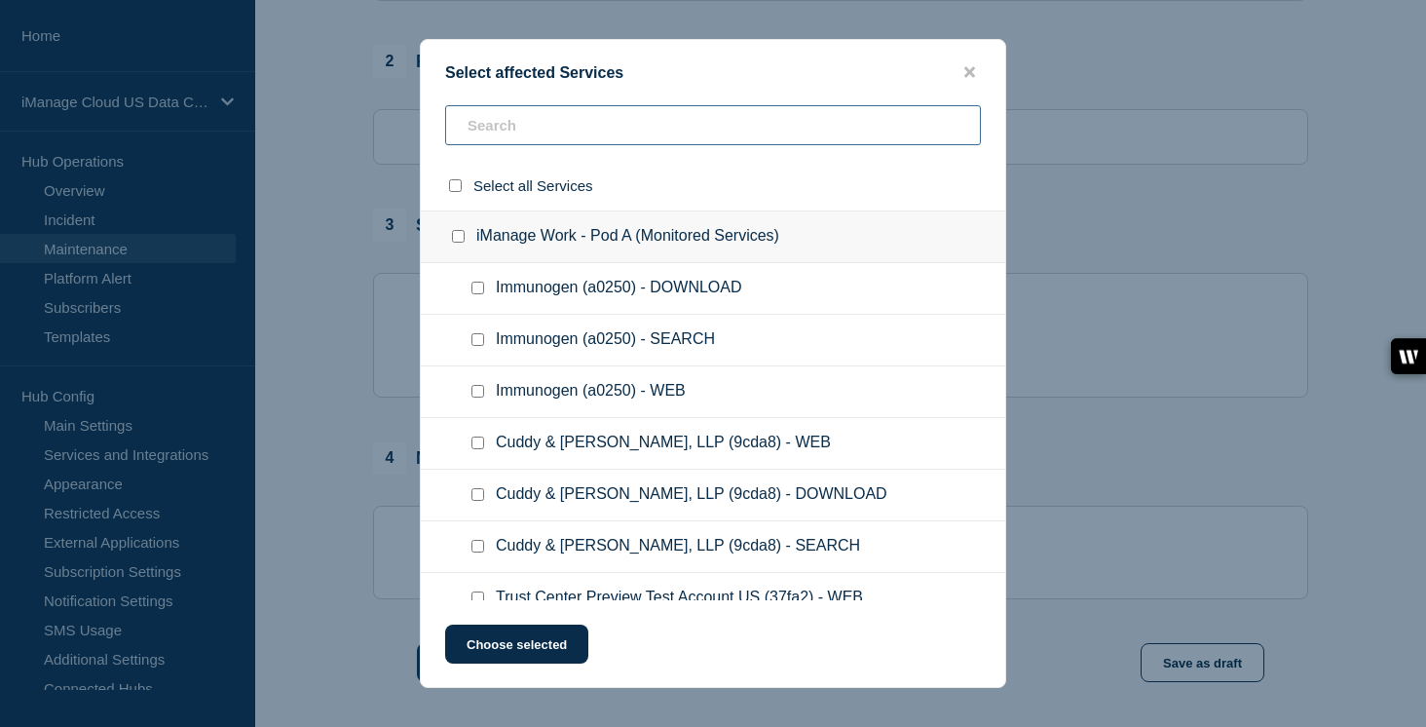
click at [543, 108] on input "text" at bounding box center [713, 125] width 536 height 40
paste input "2d52e"
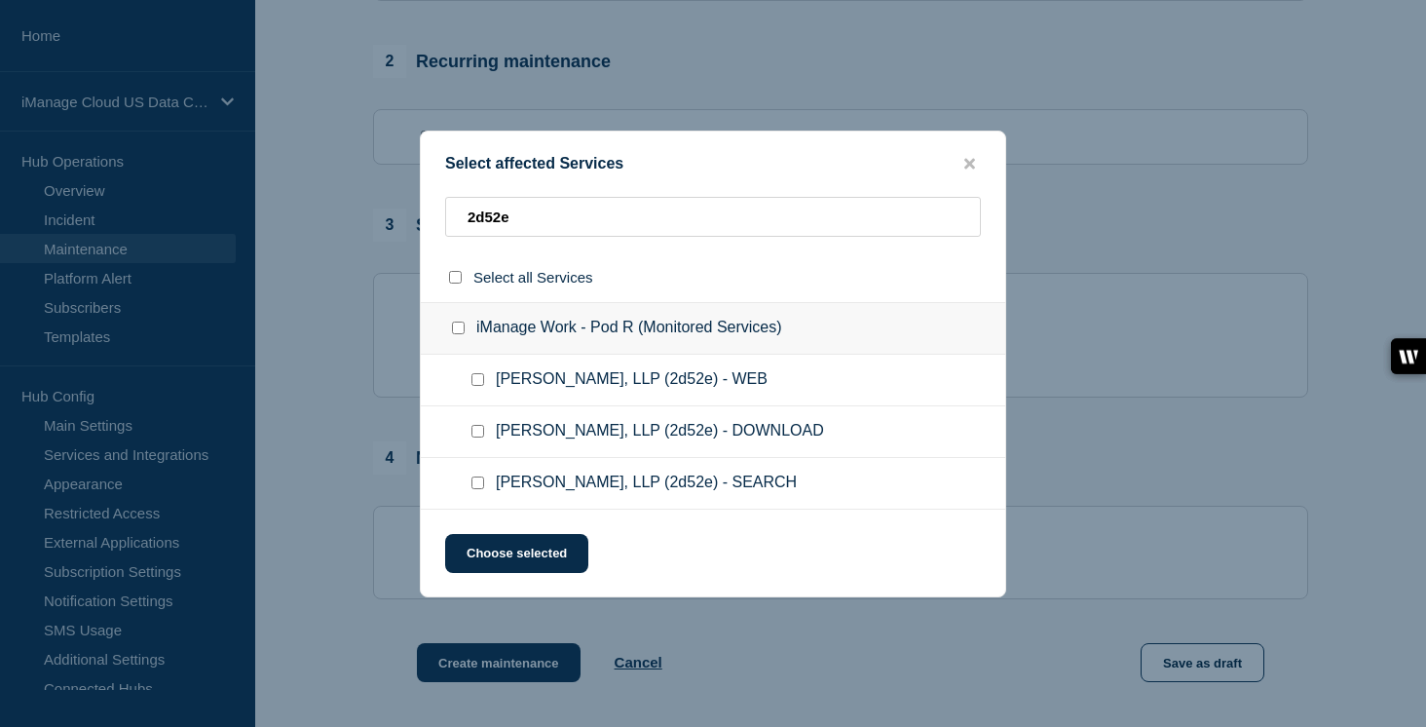
click at [478, 381] on input "Chaffe McCall, LLP (2d52e) - WEB checkbox" at bounding box center [477, 379] width 13 height 13
click at [476, 429] on input "Chaffe McCall, LLP (2d52e) - DOWNLOAD checkbox" at bounding box center [477, 431] width 13 height 13
click at [480, 489] on input "Chaffe McCall, LLP (2d52e) - SEARCH checkbox" at bounding box center [477, 482] width 13 height 13
drag, startPoint x: 527, startPoint y: 218, endPoint x: 442, endPoint y: 216, distance: 84.8
click at [442, 252] on div "2d52e" at bounding box center [713, 277] width 584 height 50
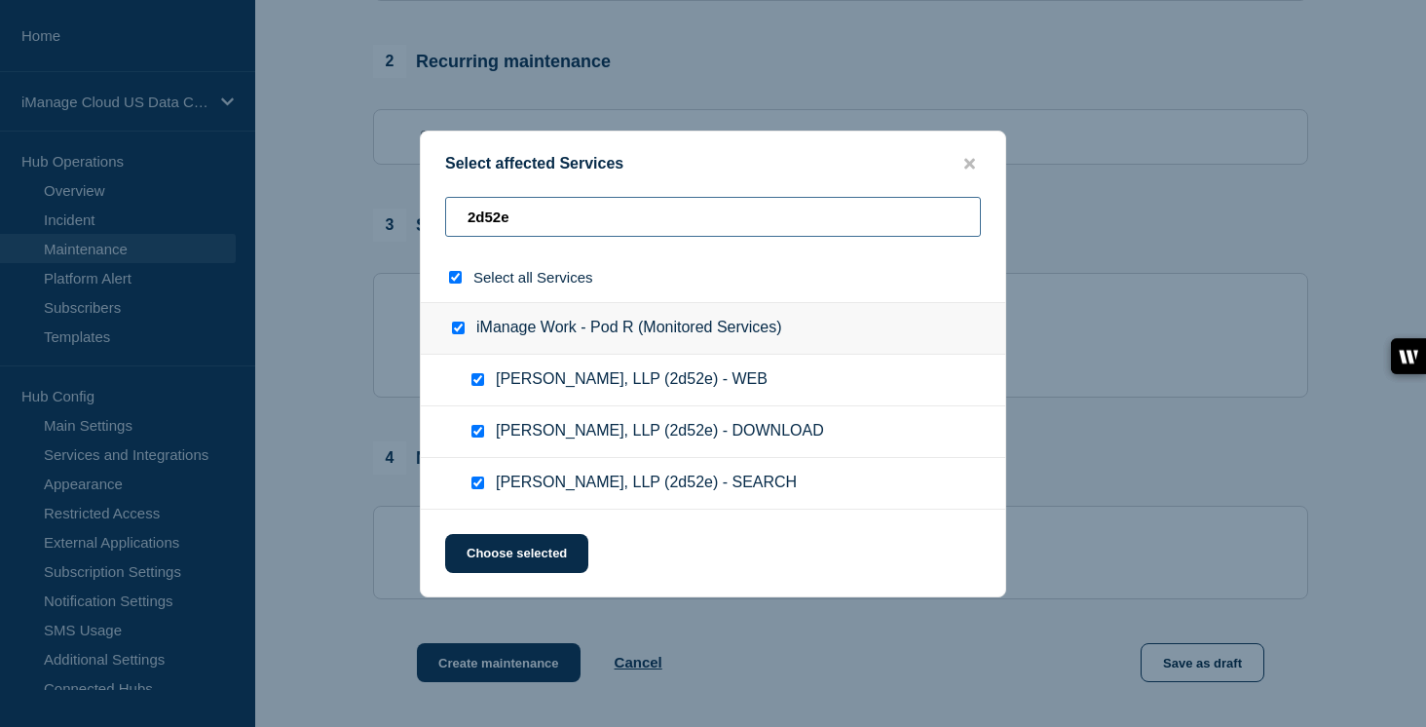
paste input "89909"
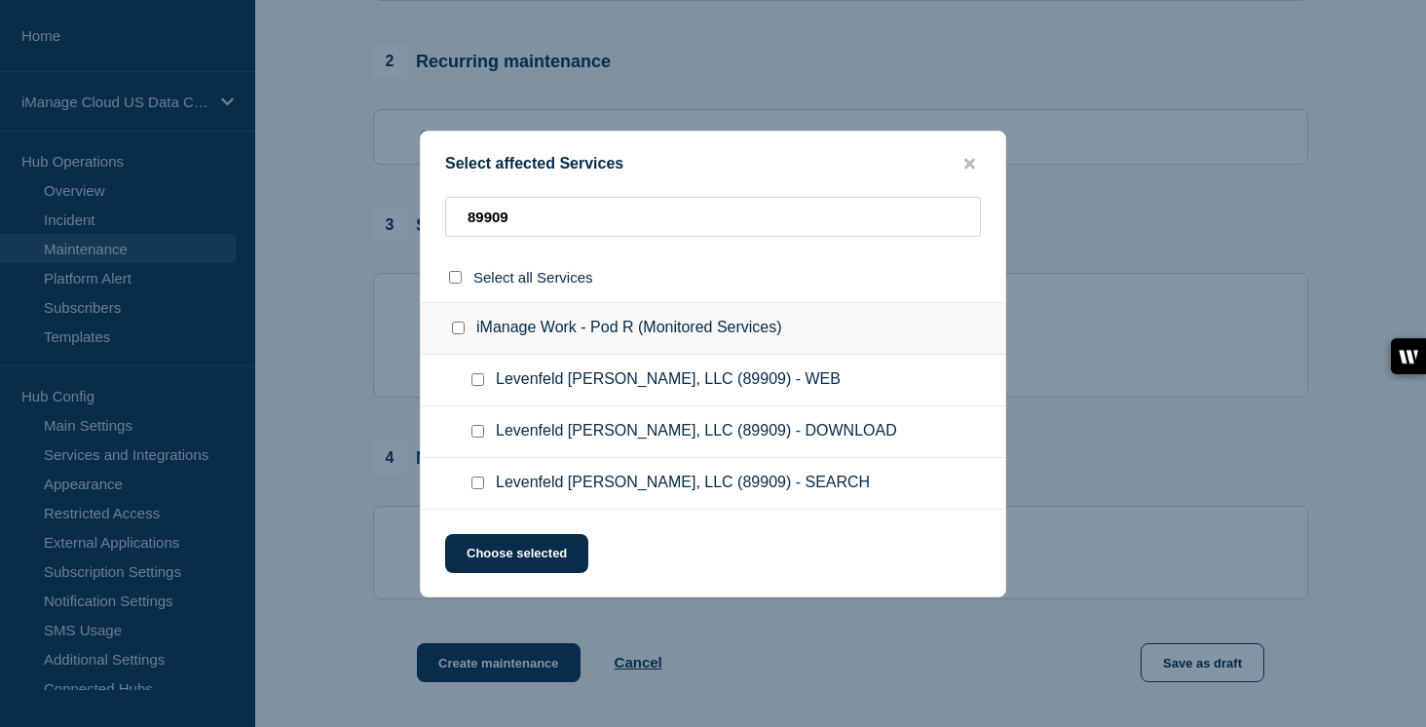
click at [479, 379] on input "Levenfeld Pearlstein, LLC (89909) - WEB checkbox" at bounding box center [477, 379] width 13 height 13
click at [479, 432] on input "Levenfeld Pearlstein, LLC (89909) - DOWNLOAD checkbox" at bounding box center [477, 431] width 13 height 13
click at [479, 489] on input "Levenfeld Pearlstein, LLC (89909) - SEARCH checkbox" at bounding box center [477, 482] width 13 height 13
drag, startPoint x: 524, startPoint y: 222, endPoint x: 449, endPoint y: 205, distance: 77.0
click at [449, 205] on input "89909" at bounding box center [713, 217] width 536 height 40
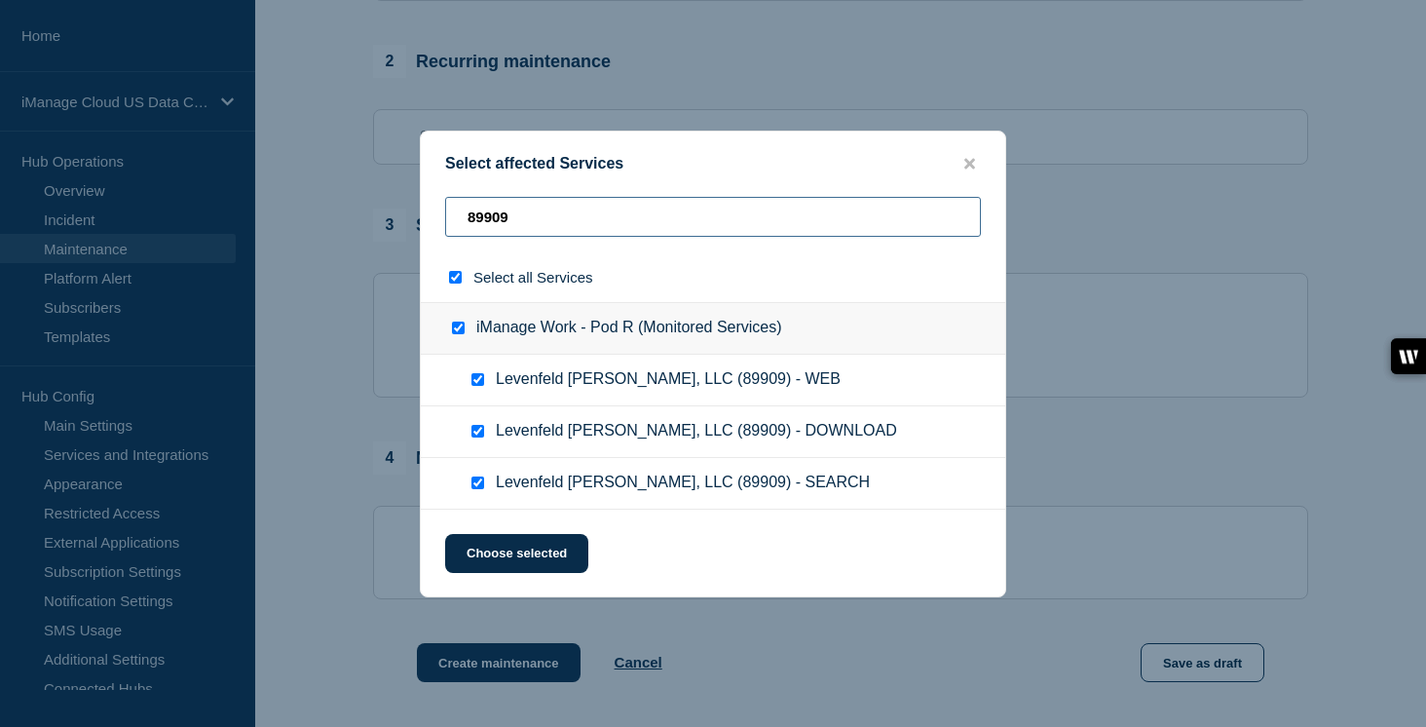
paste input "c96d"
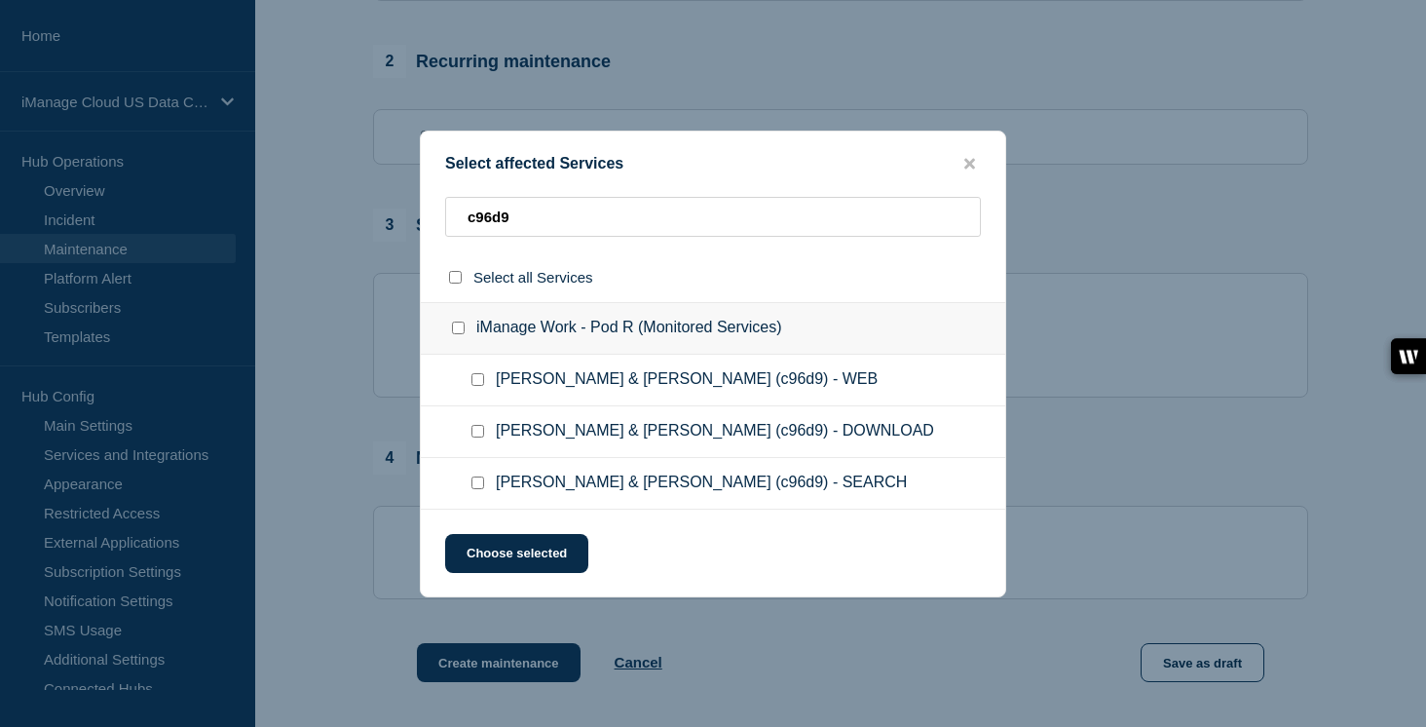
click at [474, 388] on div at bounding box center [481, 379] width 28 height 19
click at [476, 386] on input "Crowe & Dunlevy (c96d9) - WEB checkbox" at bounding box center [477, 379] width 13 height 13
click at [475, 436] on input "Crowe & Dunlevy (c96d9) - DOWNLOAD checkbox" at bounding box center [477, 431] width 13 height 13
click at [477, 487] on input "Crowe & Dunlevy (c96d9) - SEARCH checkbox" at bounding box center [477, 482] width 13 height 13
click at [509, 552] on button "Choose selected" at bounding box center [516, 553] width 143 height 39
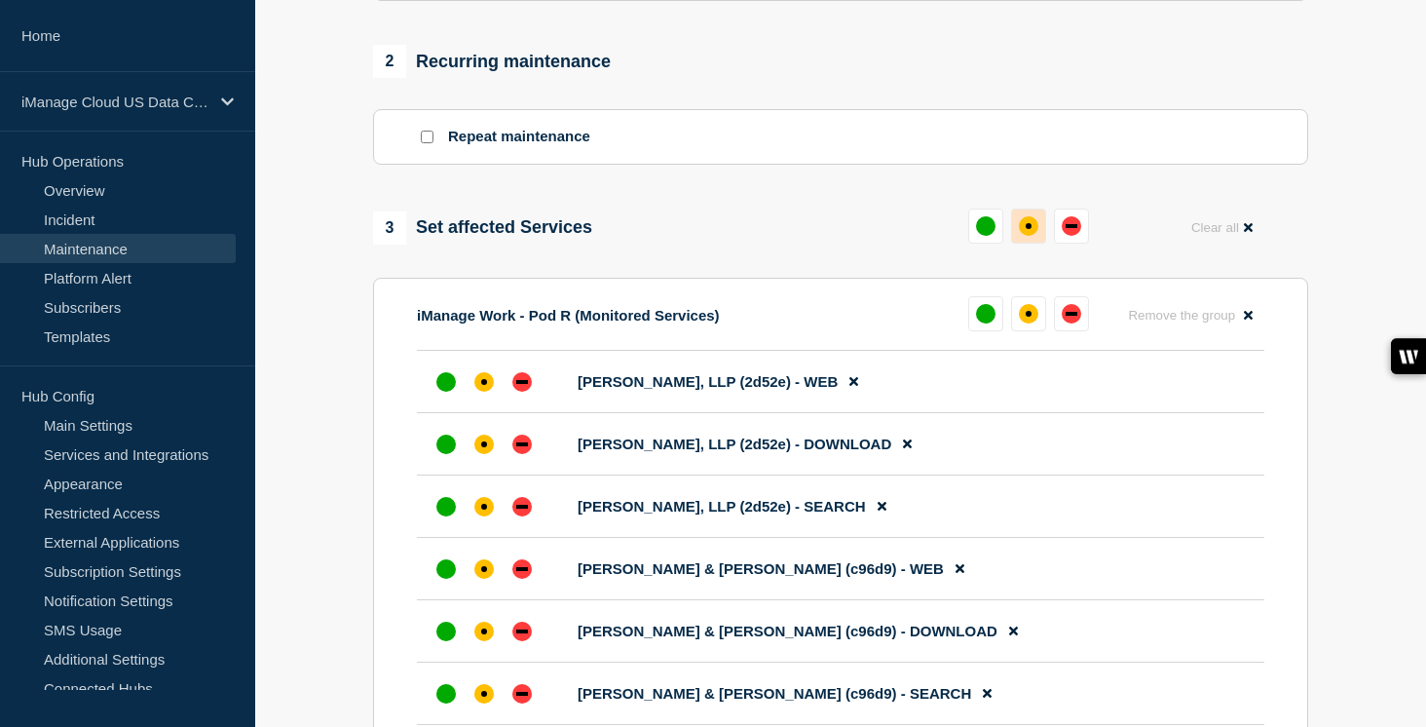
click at [1025, 243] on button at bounding box center [1028, 225] width 35 height 35
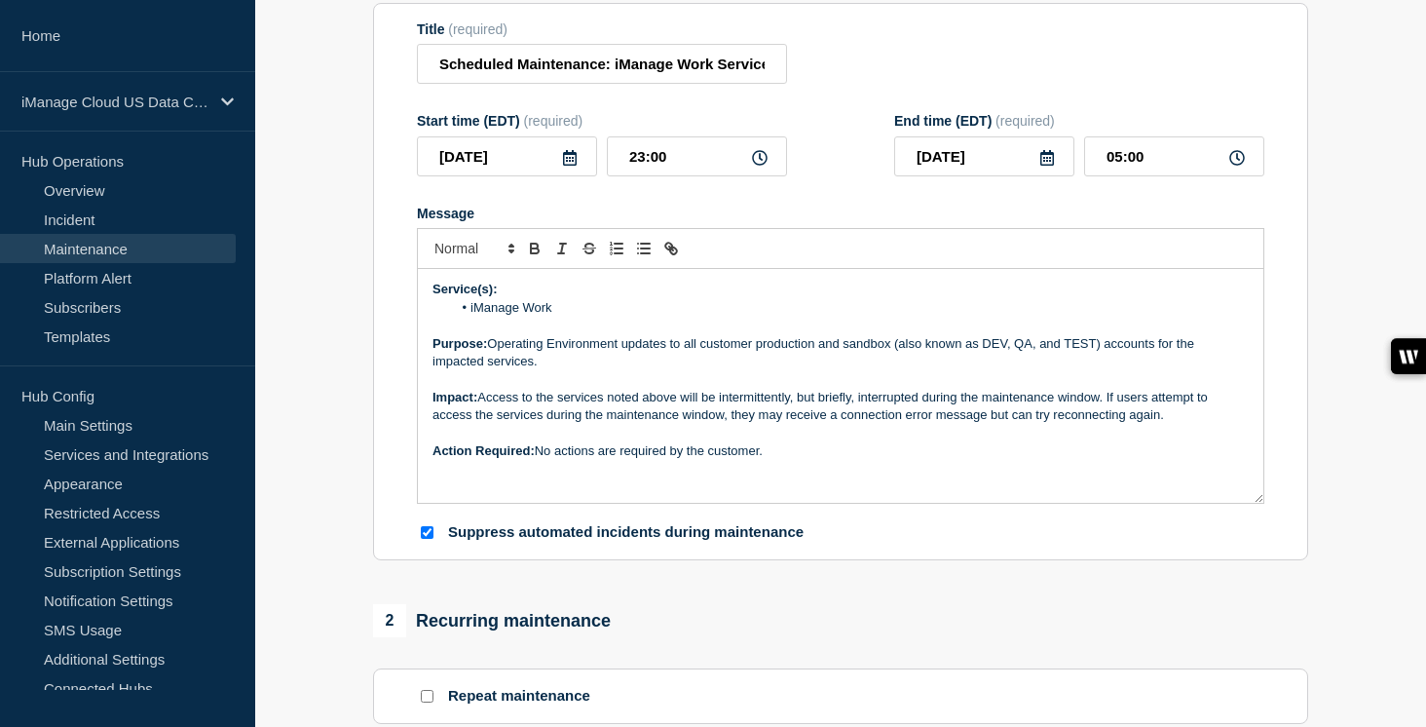
scroll to position [157, 0]
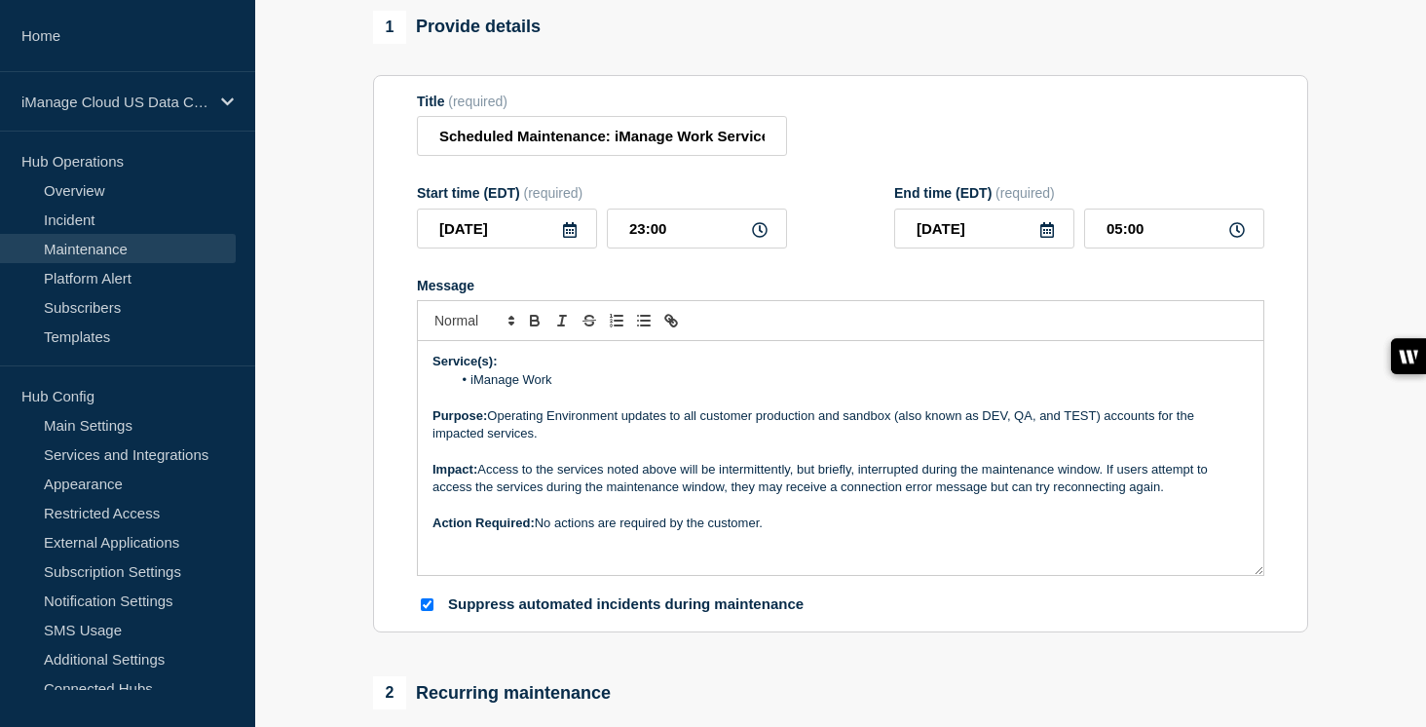
click at [555, 389] on li "iManage Work" at bounding box center [851, 380] width 798 height 18
drag, startPoint x: 754, startPoint y: 434, endPoint x: 687, endPoint y: 436, distance: 67.2
click at [687, 436] on p "Purpose: Operating Environment updates to all customer production and sandbox (…" at bounding box center [840, 425] width 816 height 36
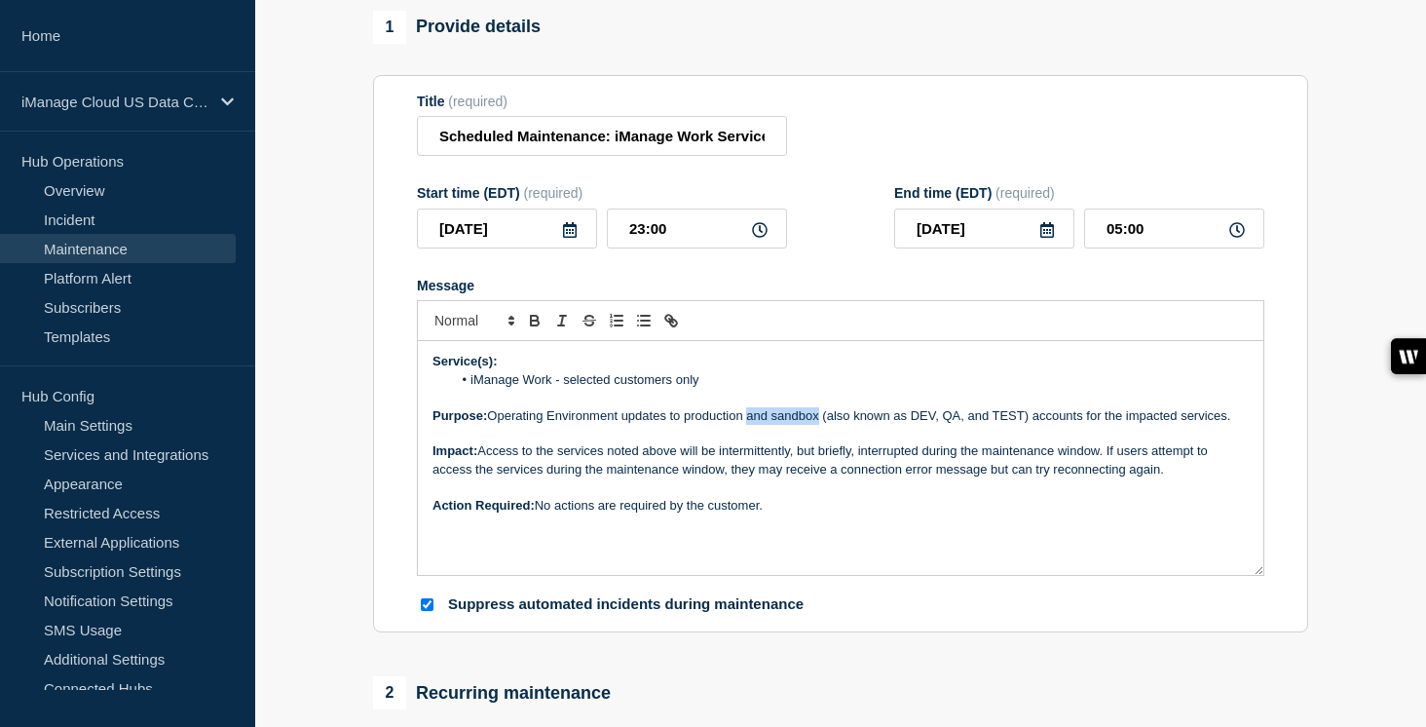
drag, startPoint x: 822, startPoint y: 431, endPoint x: 750, endPoint y: 435, distance: 72.2
click at [750, 425] on p "Purpose: Operating Environment updates to production and sandbox (also known as…" at bounding box center [840, 416] width 816 height 18
drag, startPoint x: 959, startPoint y: 434, endPoint x: 766, endPoint y: 436, distance: 192.9
click at [766, 425] on p "Purpose: Operating Environment updates to production (also known as DEV, QA, an…" at bounding box center [840, 416] width 816 height 18
click at [971, 425] on p "Purpose: Operating Environment updates to production accounts for the impacted …" at bounding box center [840, 416] width 816 height 18
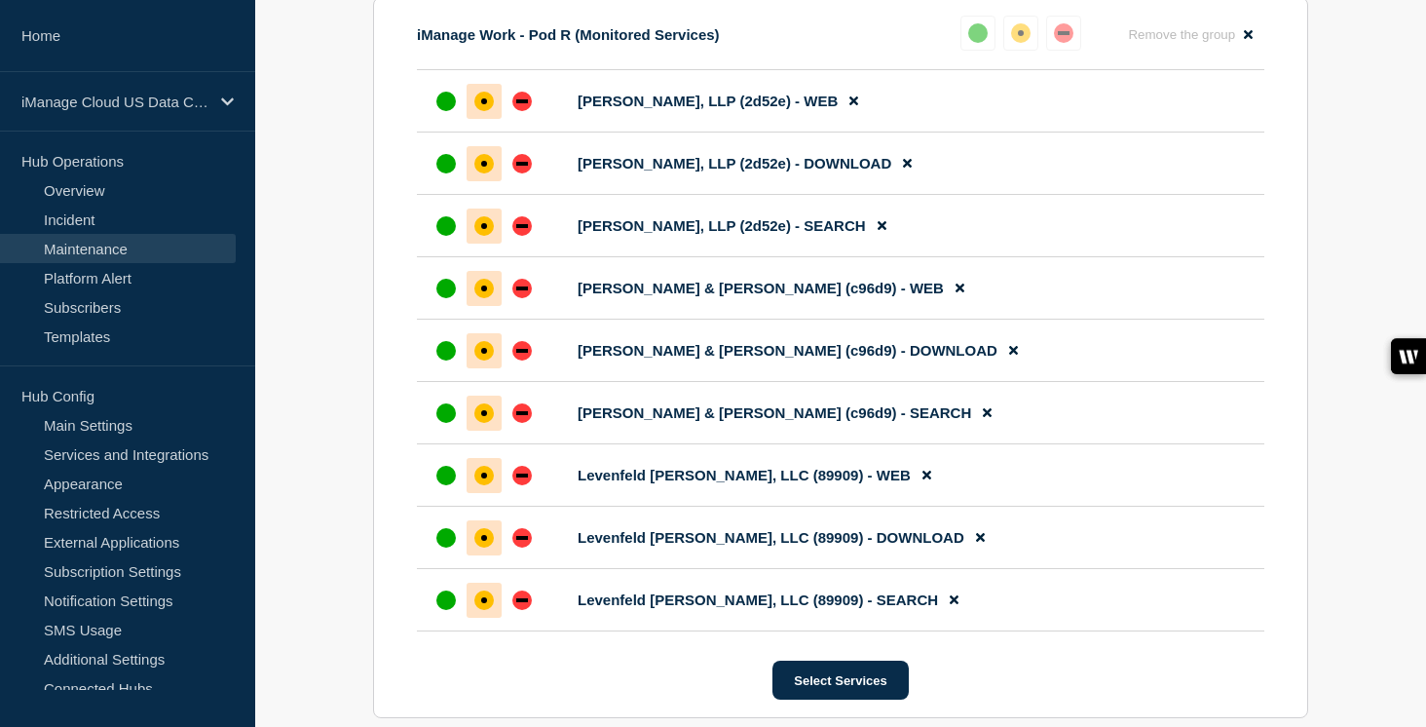
scroll to position [1633, 0]
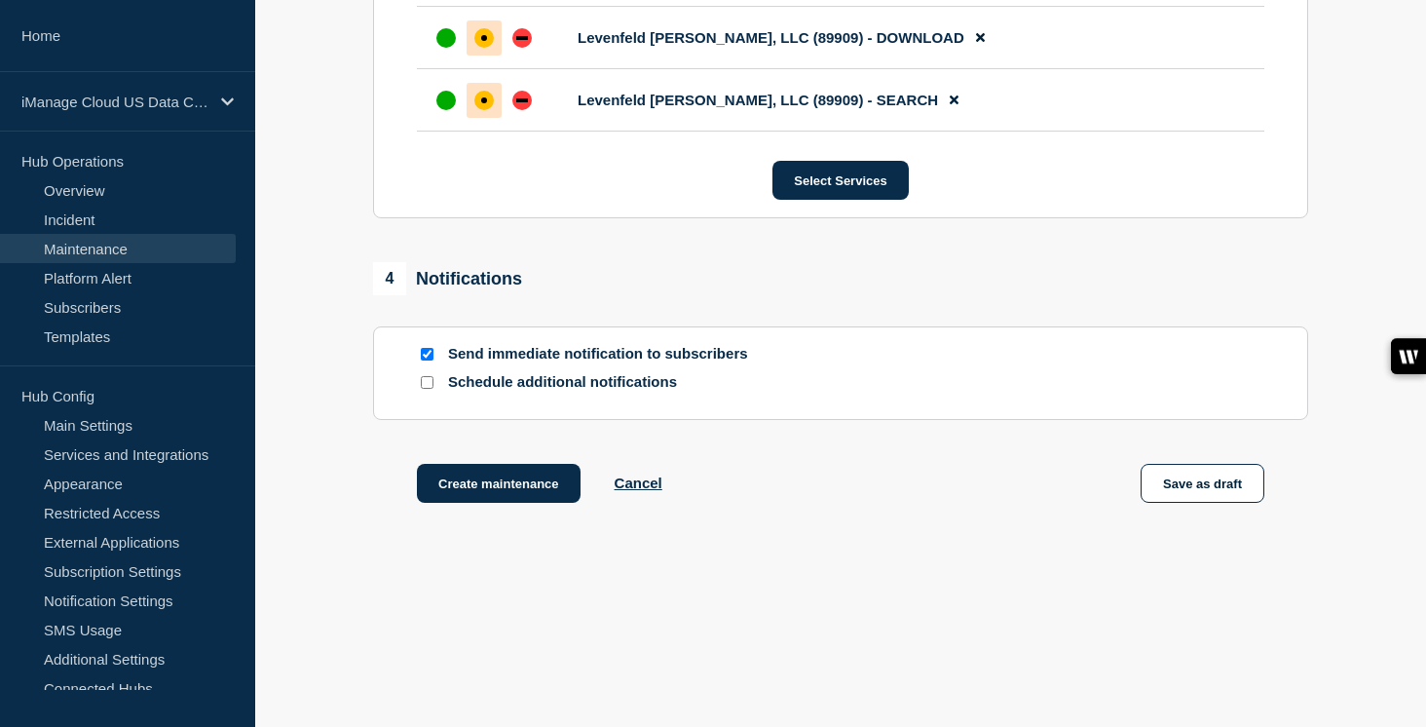
click at [428, 385] on input "Schedule additional notifications" at bounding box center [427, 382] width 13 height 13
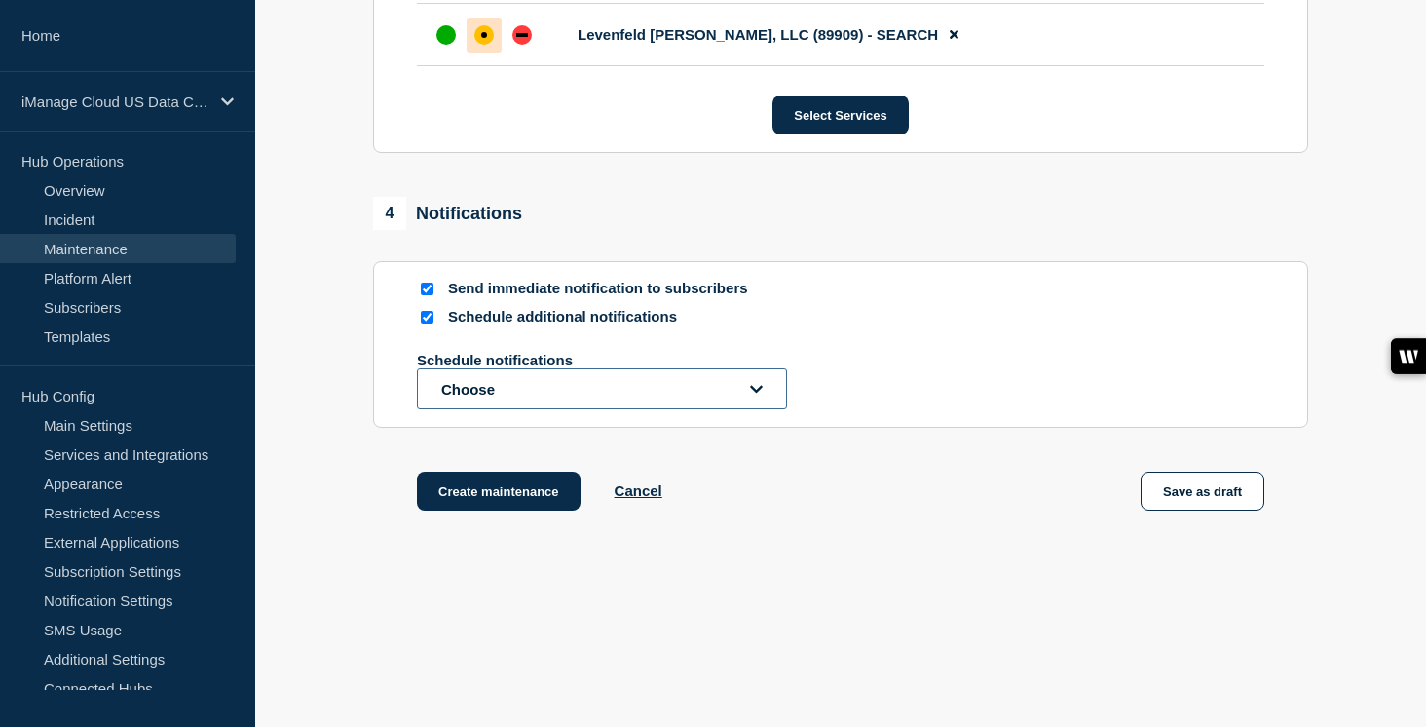
click at [474, 409] on button "Choose" at bounding box center [602, 388] width 370 height 41
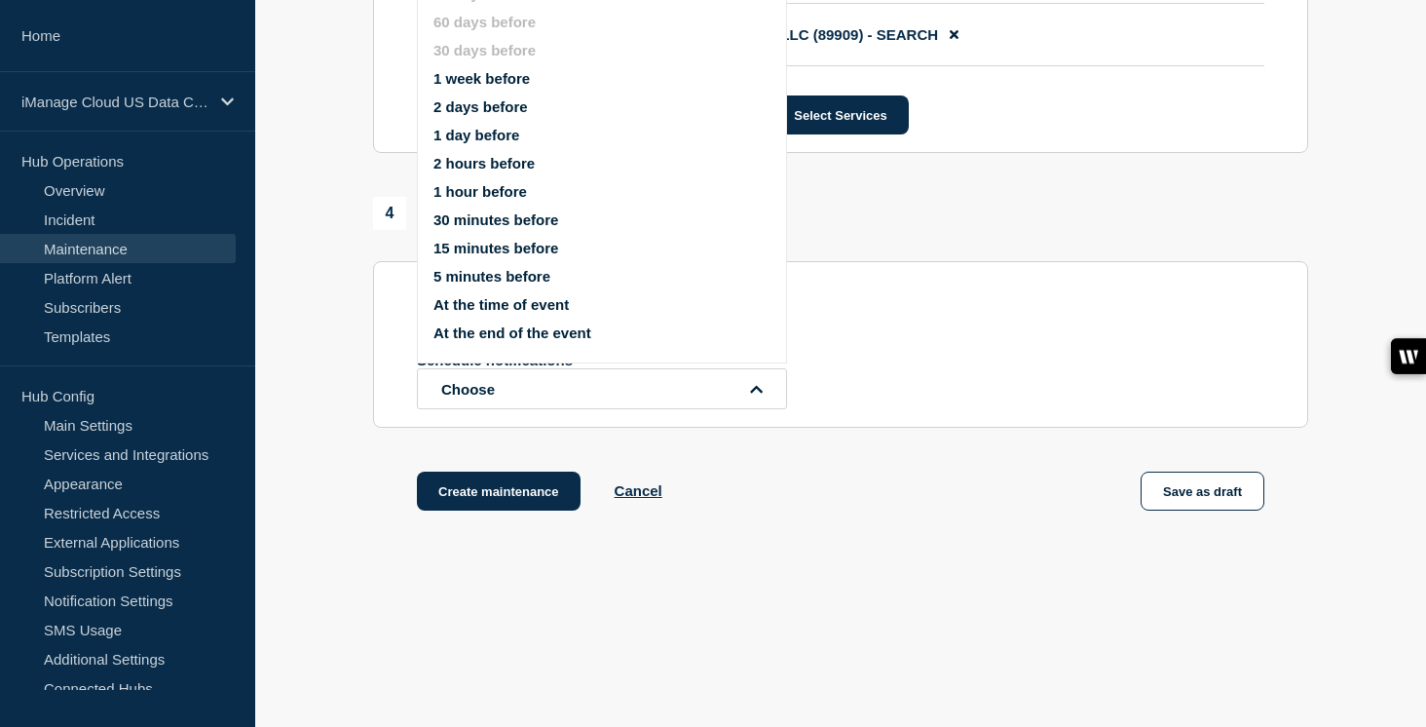
scroll to position [1601, 0]
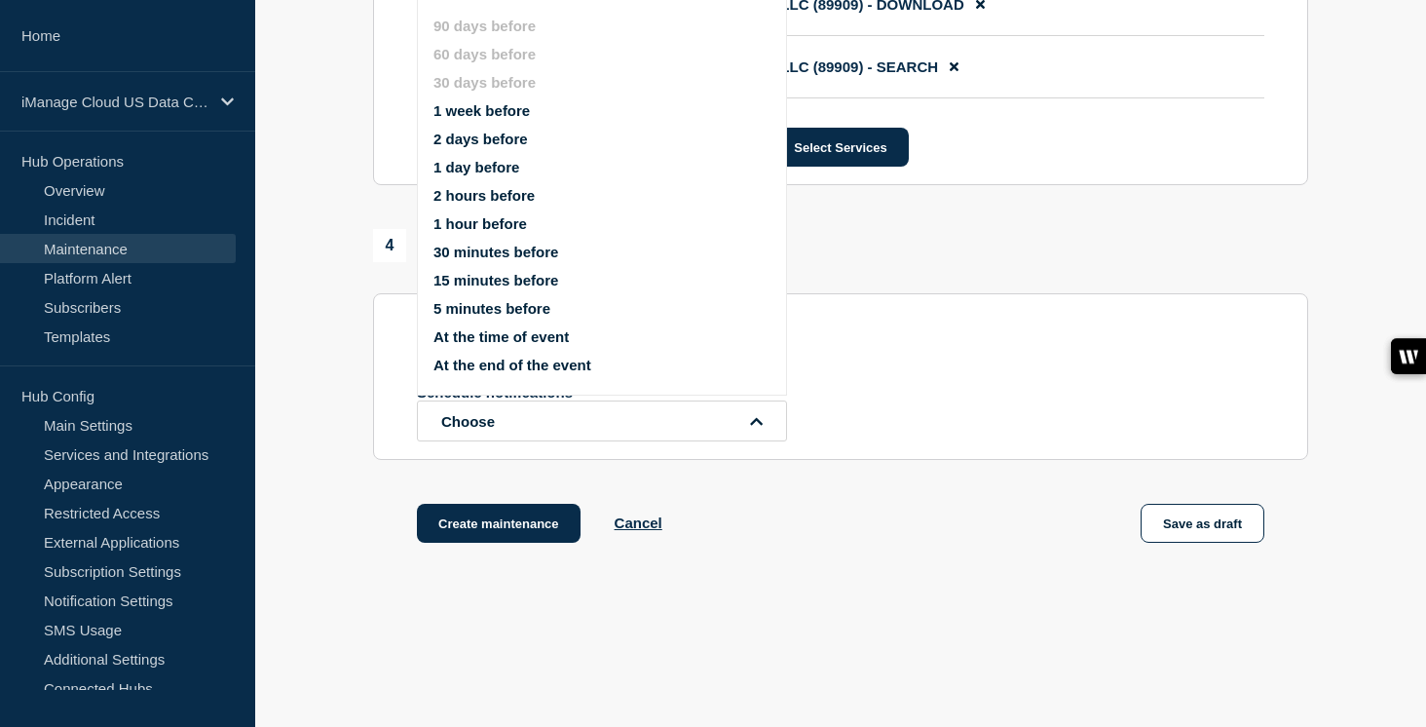
click at [508, 119] on button "1 week before" at bounding box center [481, 110] width 96 height 17
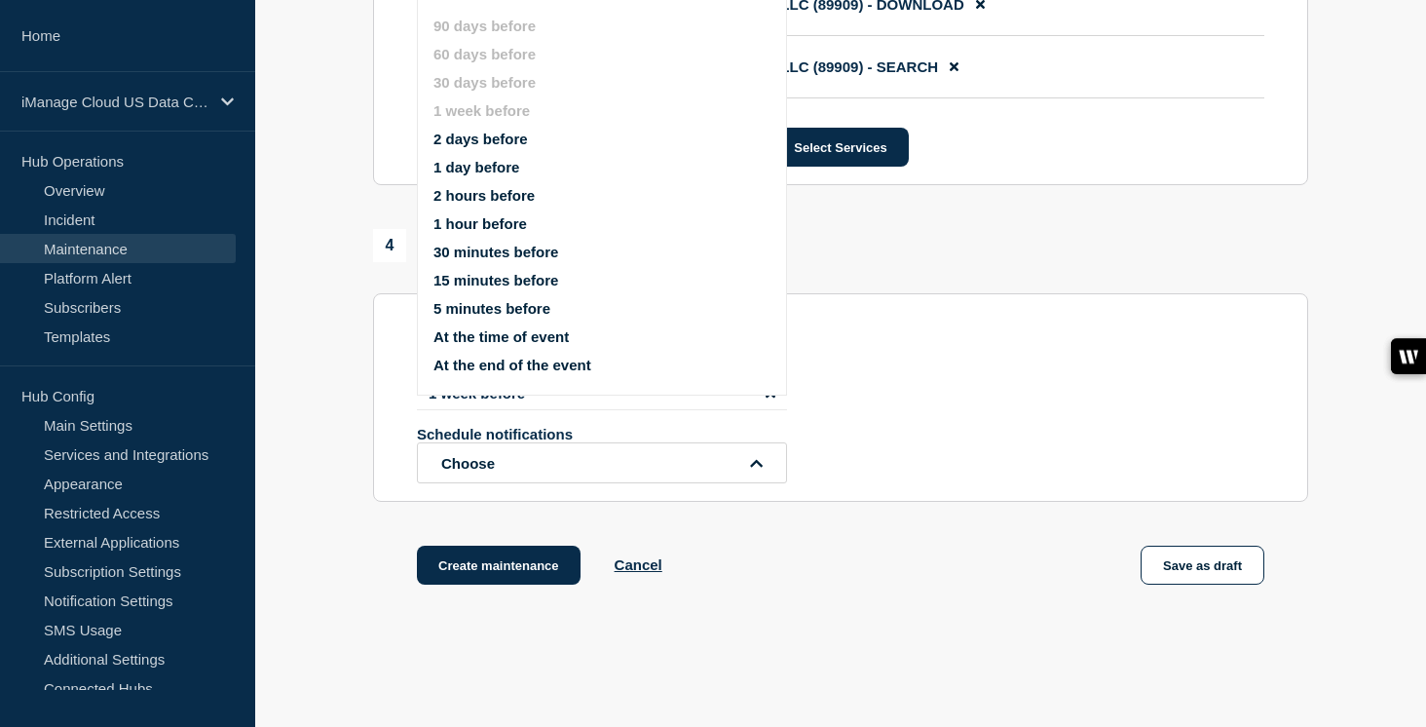
click at [495, 175] on button "1 day before" at bounding box center [476, 167] width 86 height 17
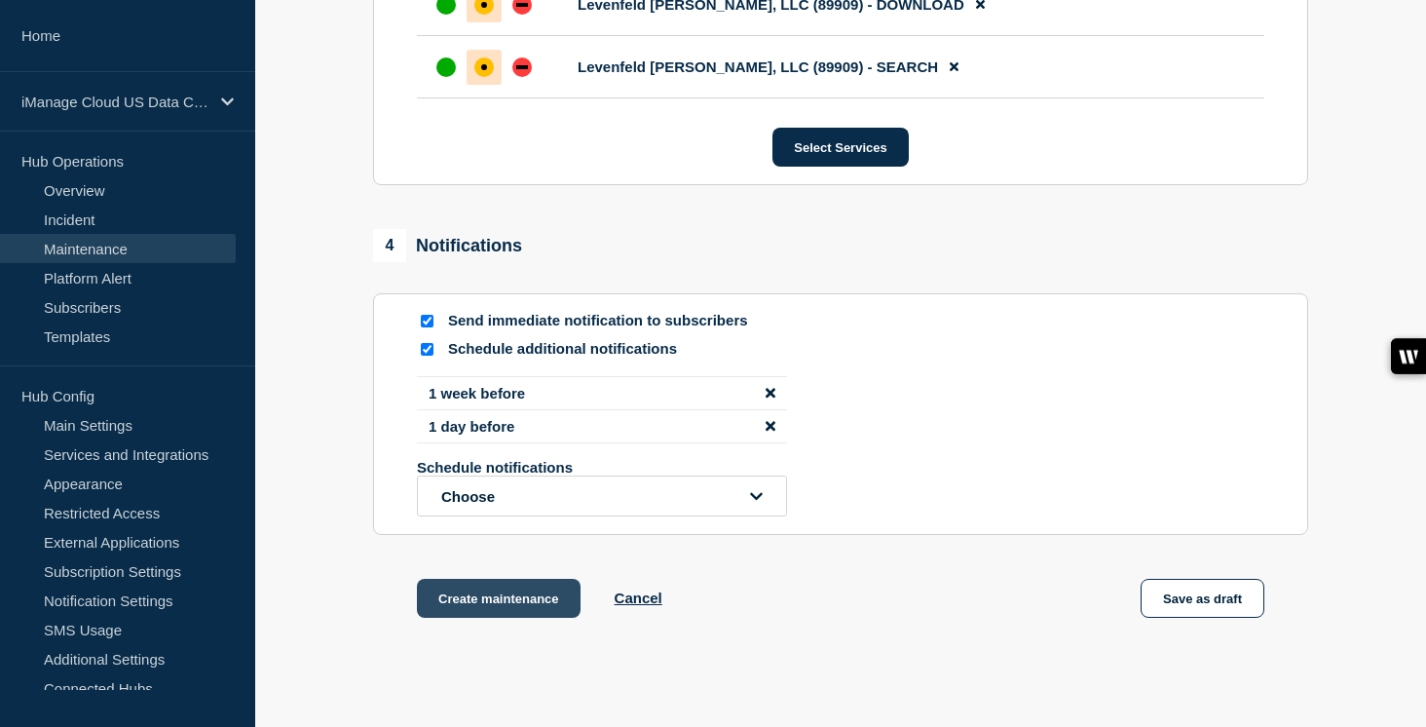
click at [543, 617] on button "Create maintenance" at bounding box center [499, 598] width 164 height 39
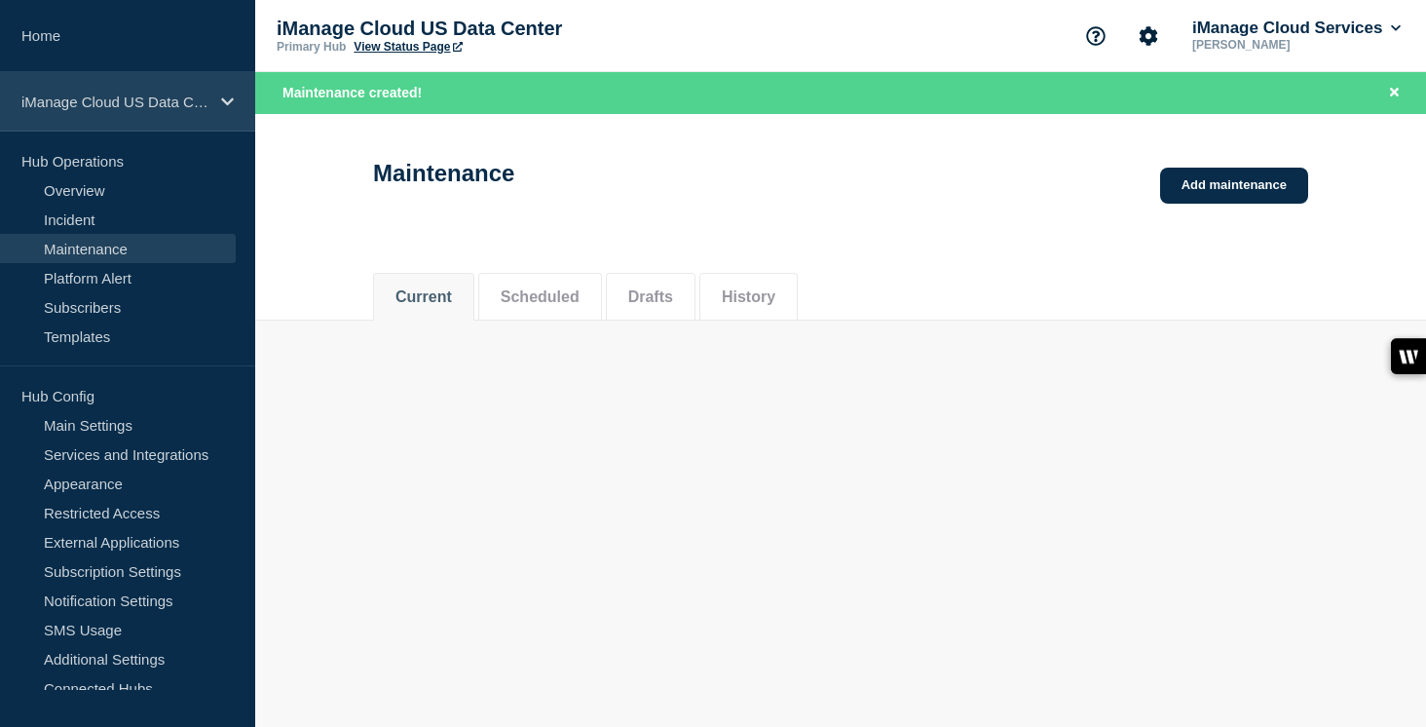
click at [215, 108] on div "iManage Cloud US Data Center" at bounding box center [127, 101] width 255 height 59
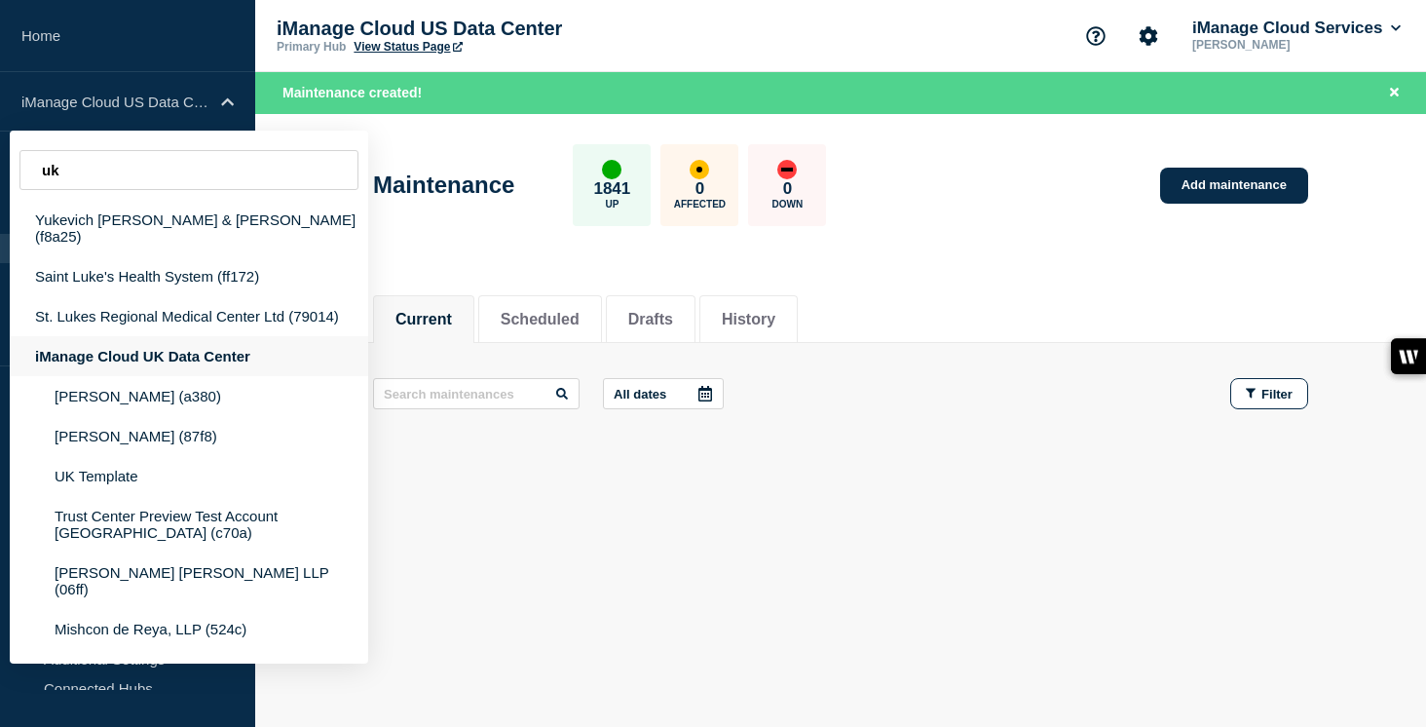
click at [227, 344] on div "iManage Cloud UK Data Center" at bounding box center [189, 356] width 358 height 40
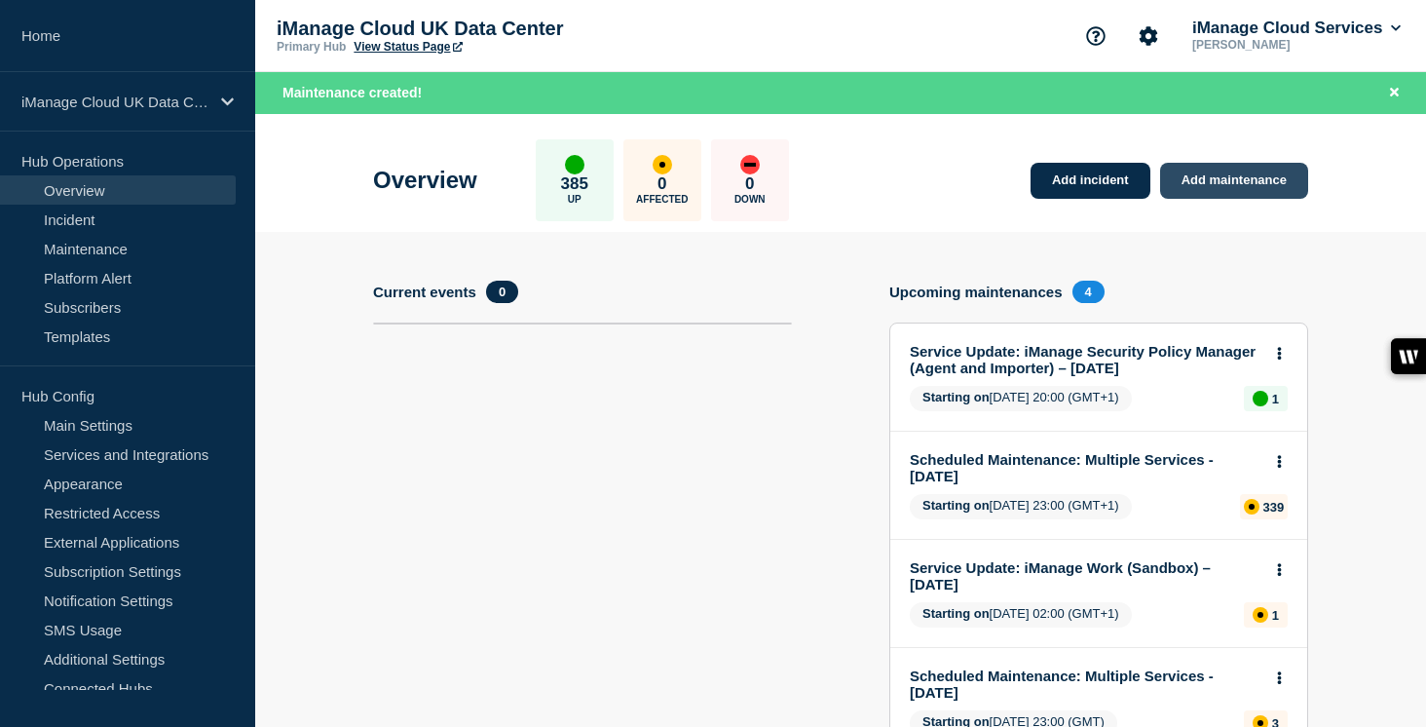
click at [1205, 192] on link "Add maintenance" at bounding box center [1234, 181] width 148 height 36
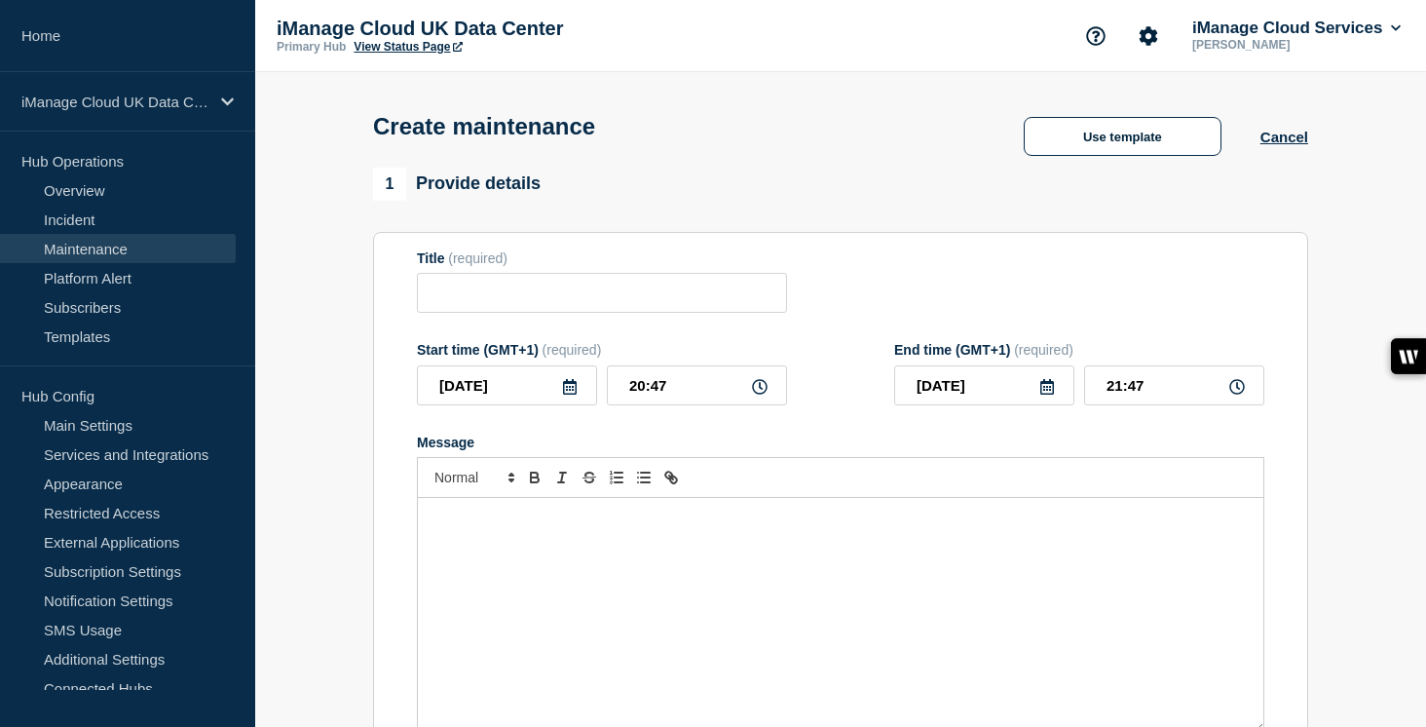
click at [542, 590] on div "Message" at bounding box center [840, 615] width 845 height 234
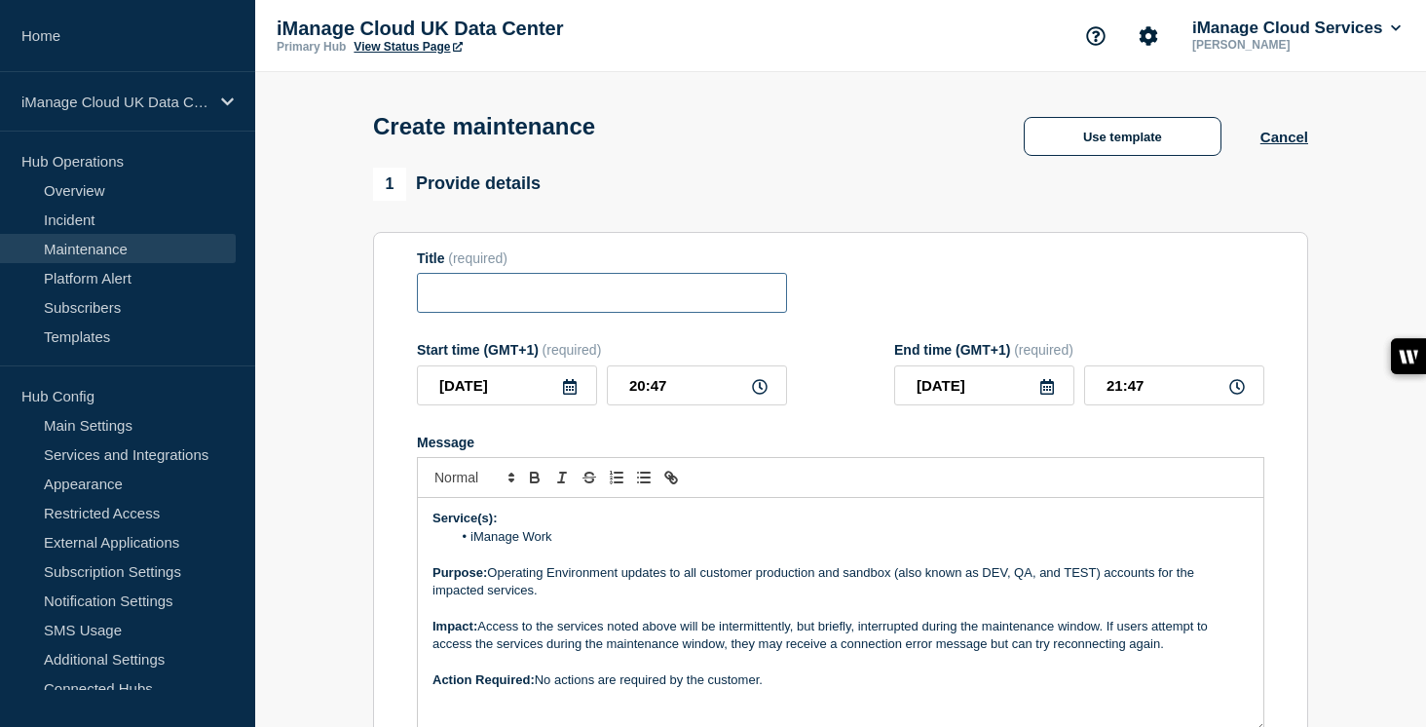
click at [478, 311] on input "Title" at bounding box center [602, 293] width 370 height 40
paste input "Scheduled Maintenance: iManage Work Service - [DATE]"
drag, startPoint x: 720, startPoint y: 301, endPoint x: 652, endPoint y: 302, distance: 68.2
click at [652, 302] on input "Scheduled Maintenance: iManage Work Service - [DATE]" at bounding box center [602, 293] width 370 height 40
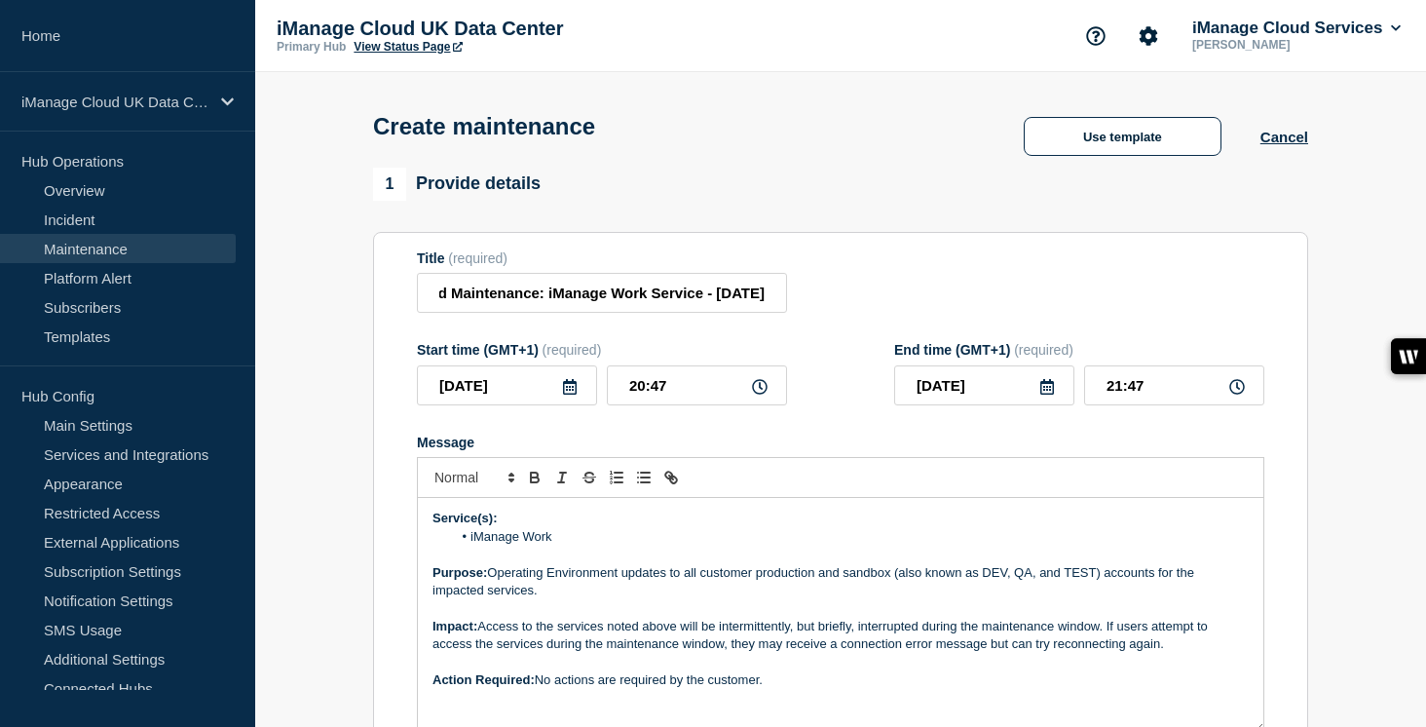
scroll to position [0, 0]
click at [575, 394] on icon at bounding box center [570, 387] width 14 height 16
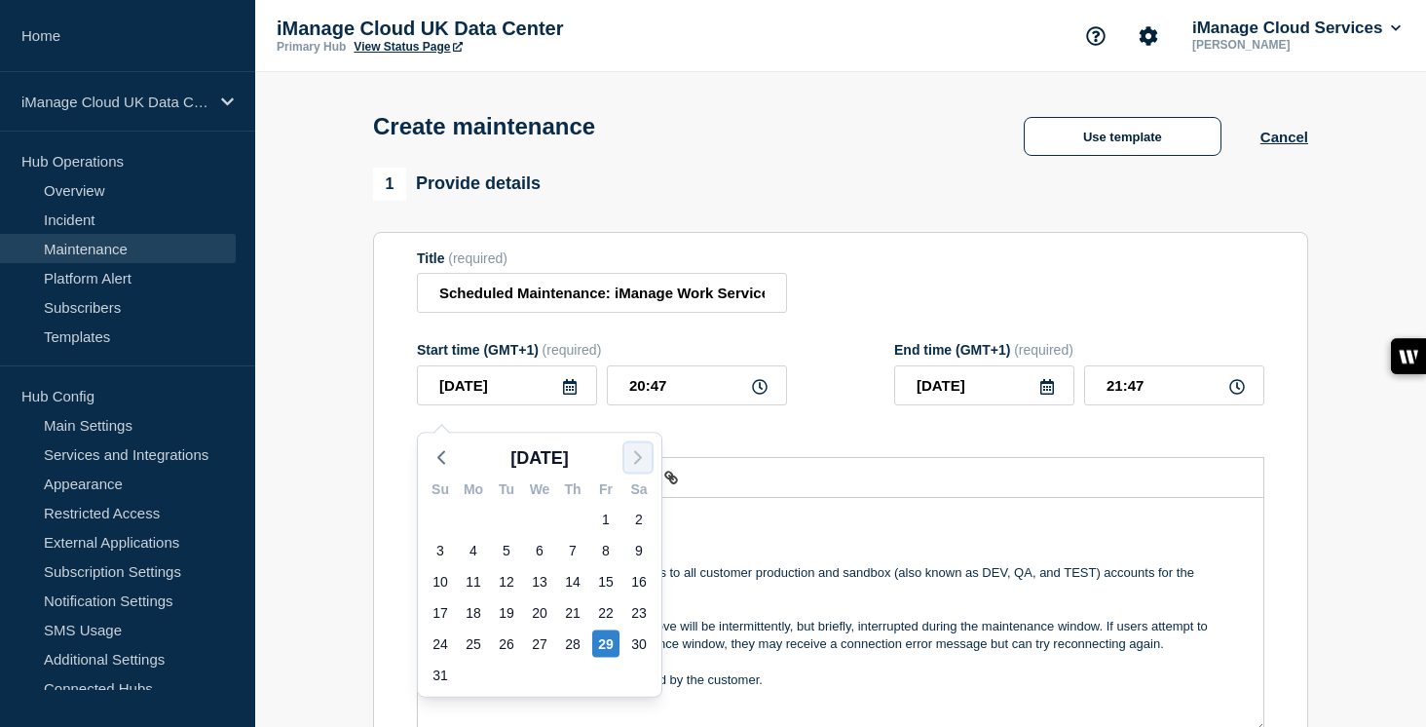
click at [643, 468] on button "button" at bounding box center [637, 457] width 27 height 29
click at [505, 544] on div "9" at bounding box center [506, 550] width 27 height 27
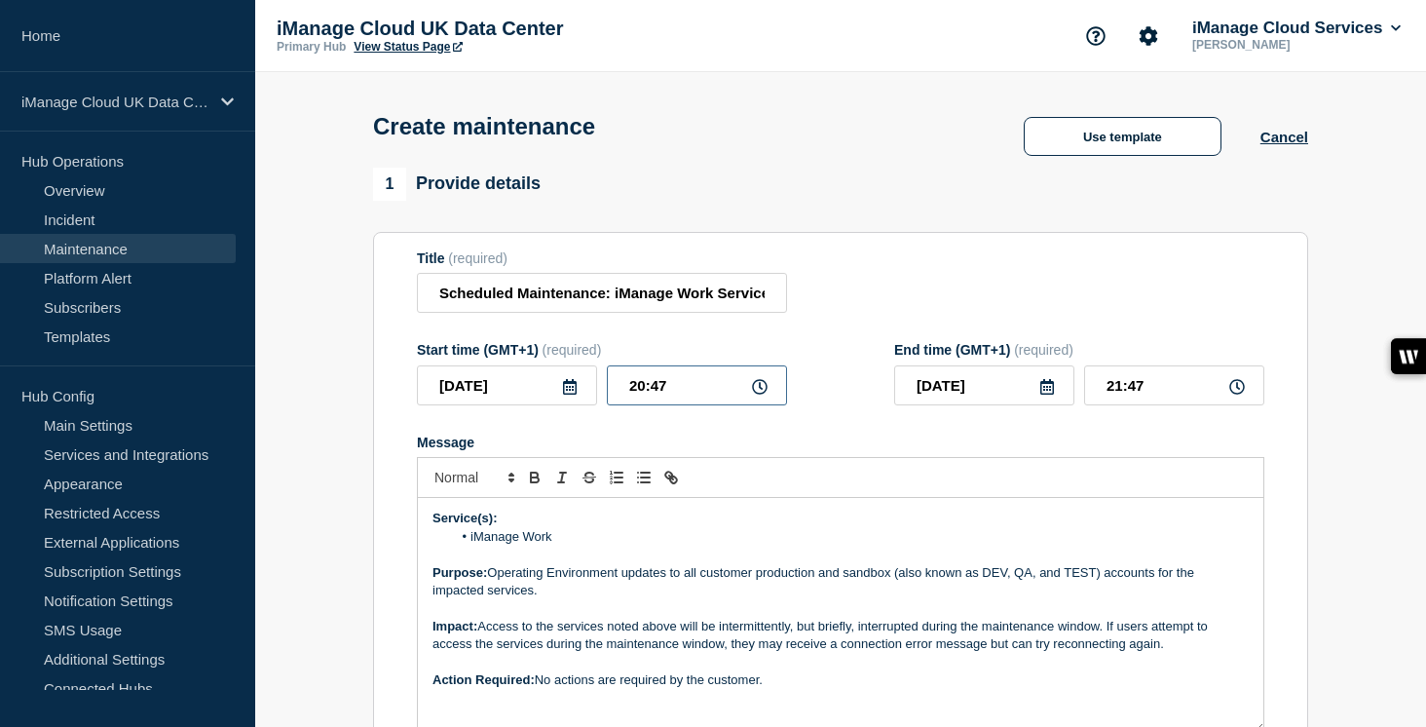
drag, startPoint x: 675, startPoint y: 402, endPoint x: 579, endPoint y: 398, distance: 95.5
click at [579, 398] on div "2025-09-09 20:47" at bounding box center [602, 385] width 370 height 40
drag, startPoint x: 1146, startPoint y: 399, endPoint x: 1064, endPoint y: 398, distance: 82.8
click at [1064, 398] on div "2025-09-09 02:00" at bounding box center [1079, 385] width 370 height 40
click at [561, 563] on p "Message" at bounding box center [840, 554] width 816 height 18
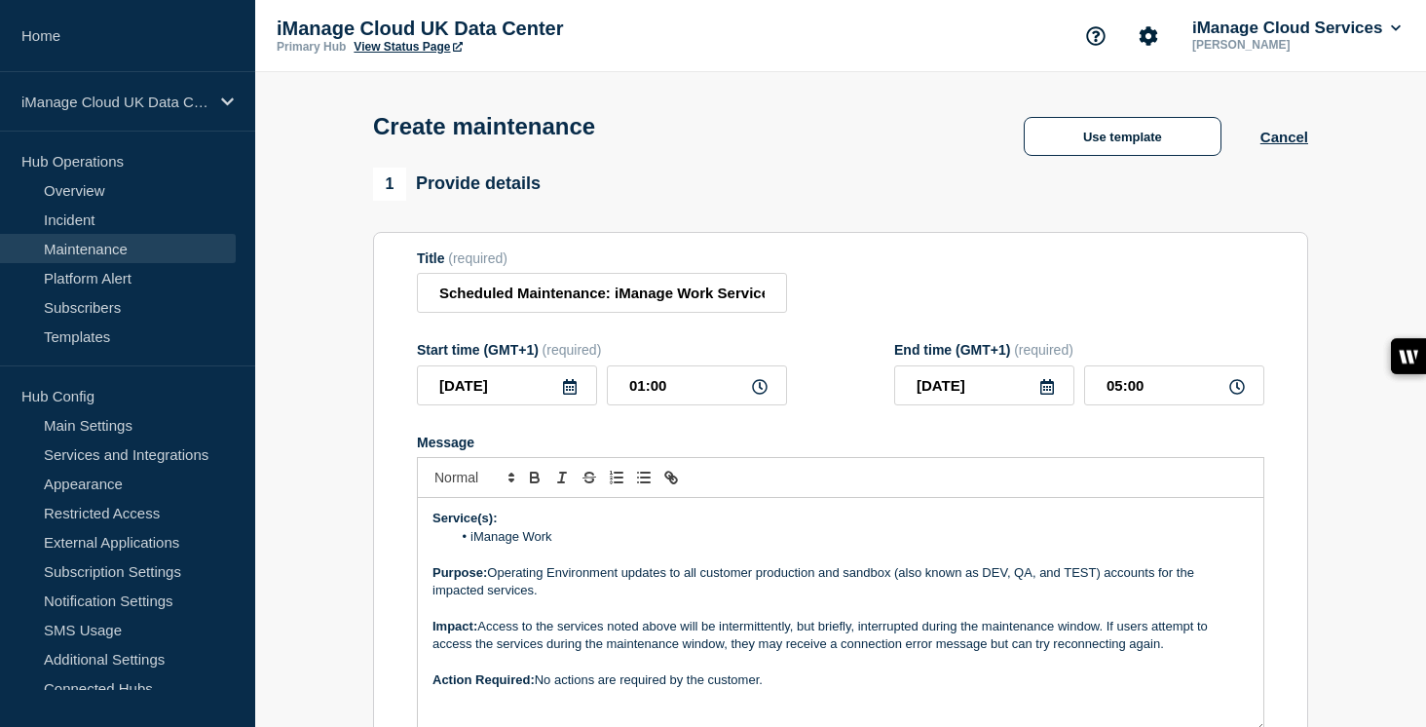
click at [568, 545] on li "iManage Work" at bounding box center [851, 537] width 798 height 18
drag, startPoint x: 756, startPoint y: 596, endPoint x: 687, endPoint y: 593, distance: 69.2
click at [687, 593] on p "Purpose: Operating Environment updates to all customer production and sandbox (…" at bounding box center [840, 582] width 816 height 36
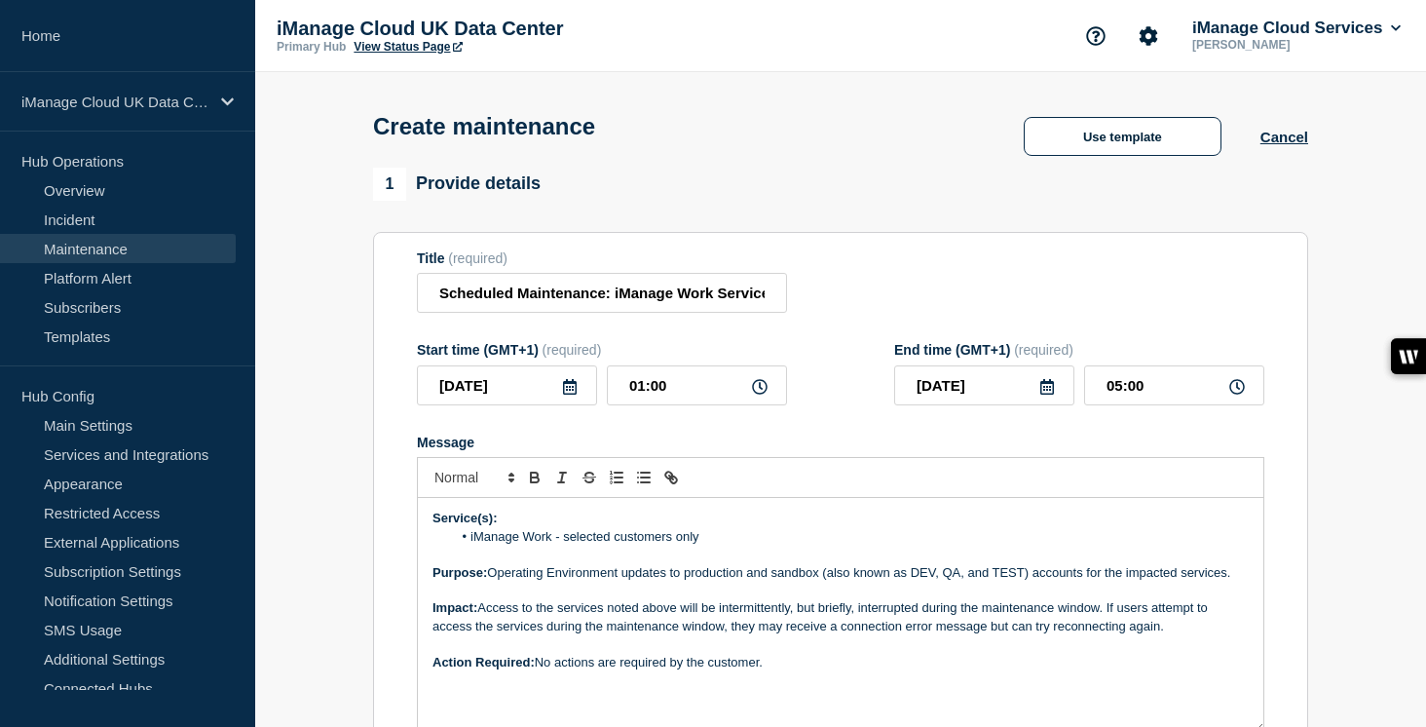
drag, startPoint x: 748, startPoint y: 593, endPoint x: 1032, endPoint y: 596, distance: 284.4
click at [1032, 581] on p "Purpose: Operating Environment updates to production and sandbox (also known as…" at bounding box center [840, 573] width 816 height 18
drag, startPoint x: 1032, startPoint y: 596, endPoint x: 751, endPoint y: 592, distance: 281.5
click at [751, 581] on p "Purpose: Operating Environment updates to production and sandbox (also known as…" at bounding box center [840, 573] width 816 height 18
click at [971, 581] on p "Purpose: Operating Environment updates to production accounts for the impacted …" at bounding box center [840, 573] width 816 height 18
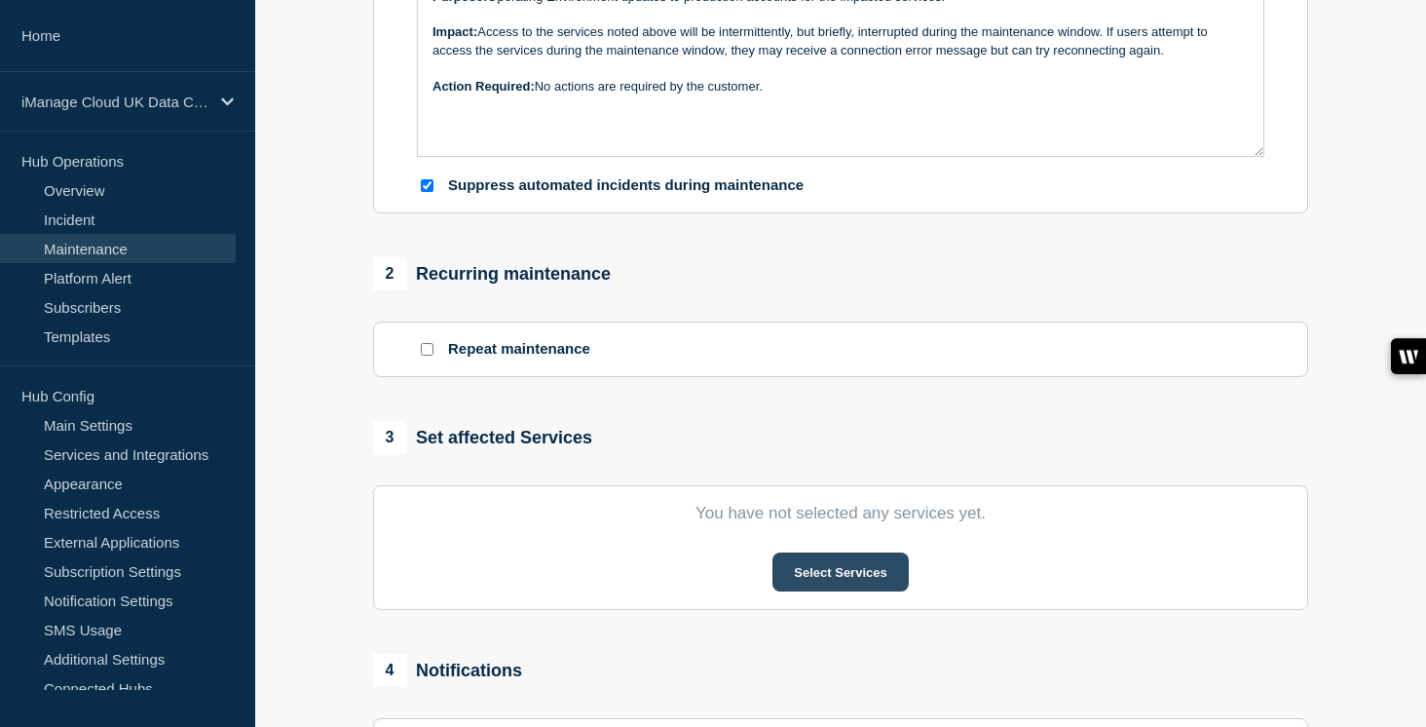
scroll to position [613, 0]
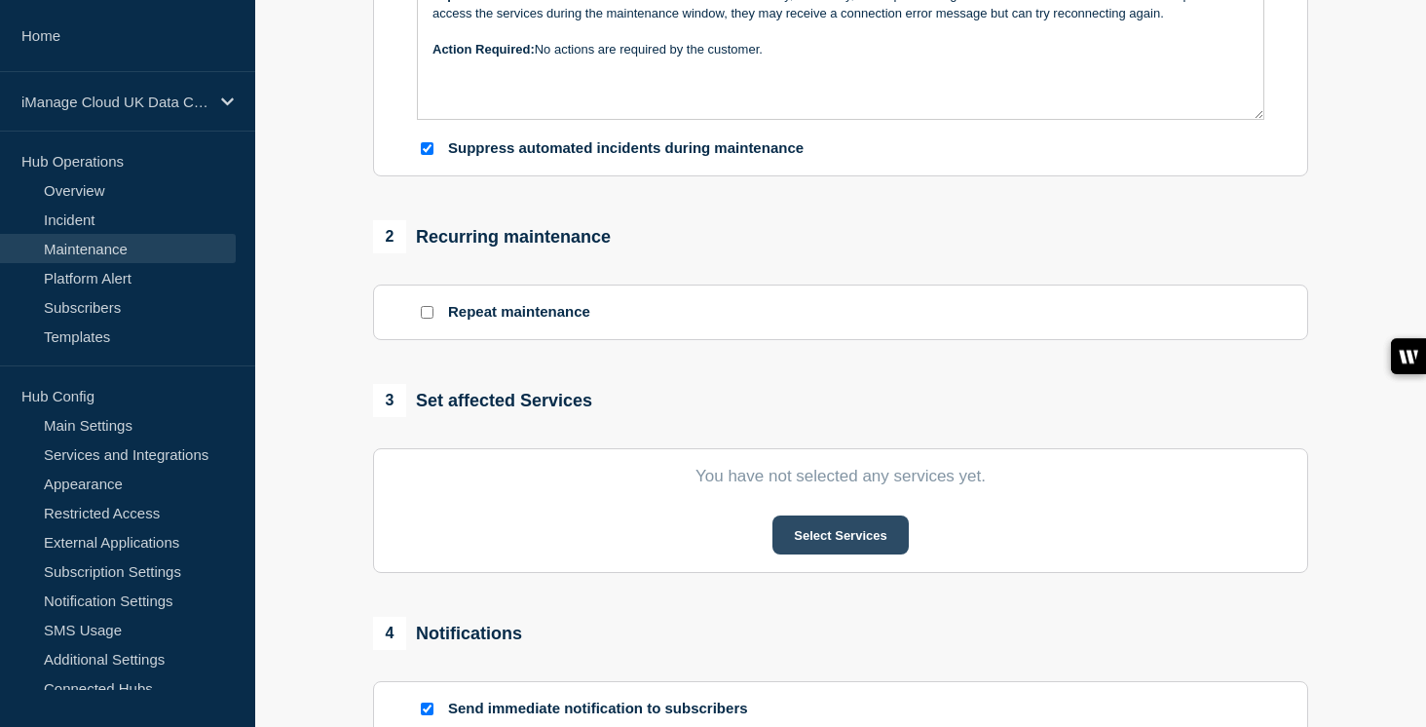
click at [857, 554] on button "Select Services" at bounding box center [839, 534] width 135 height 39
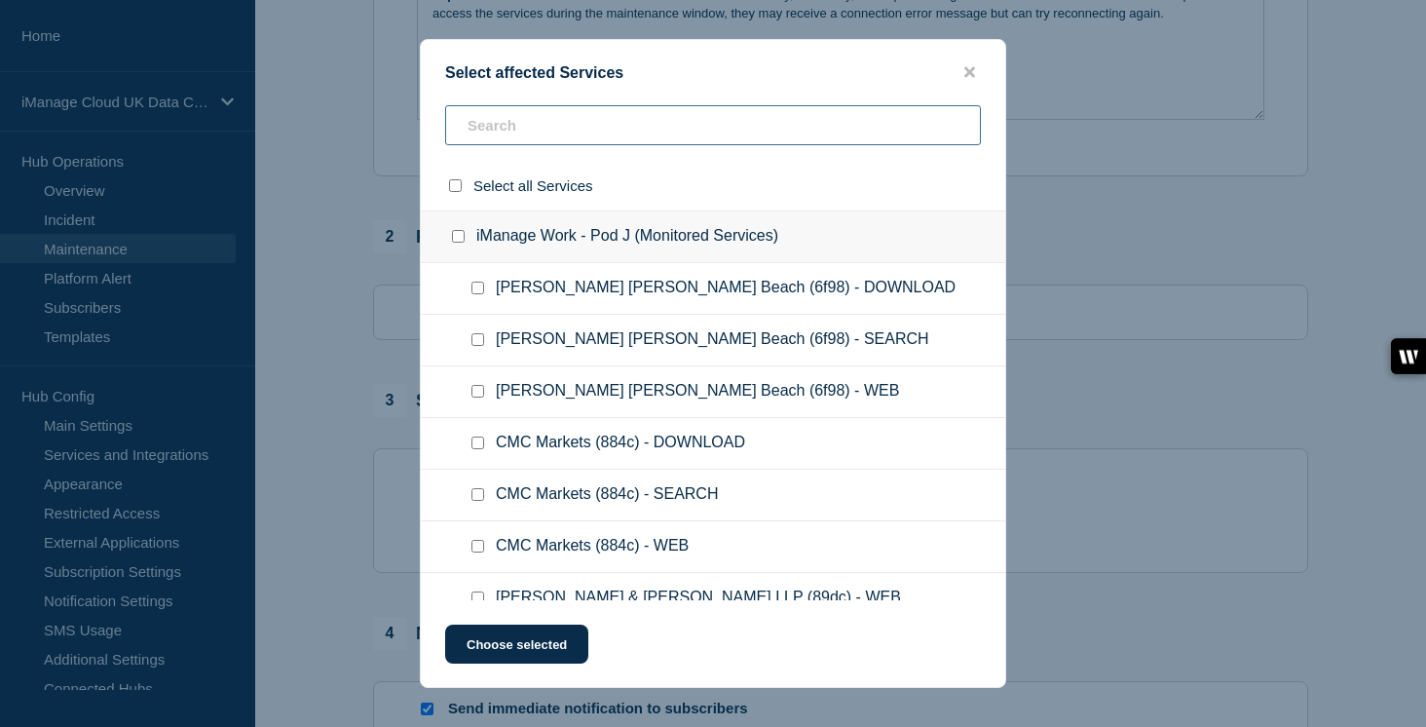
click at [487, 136] on input "text" at bounding box center [713, 125] width 536 height 40
paste input "16c4"
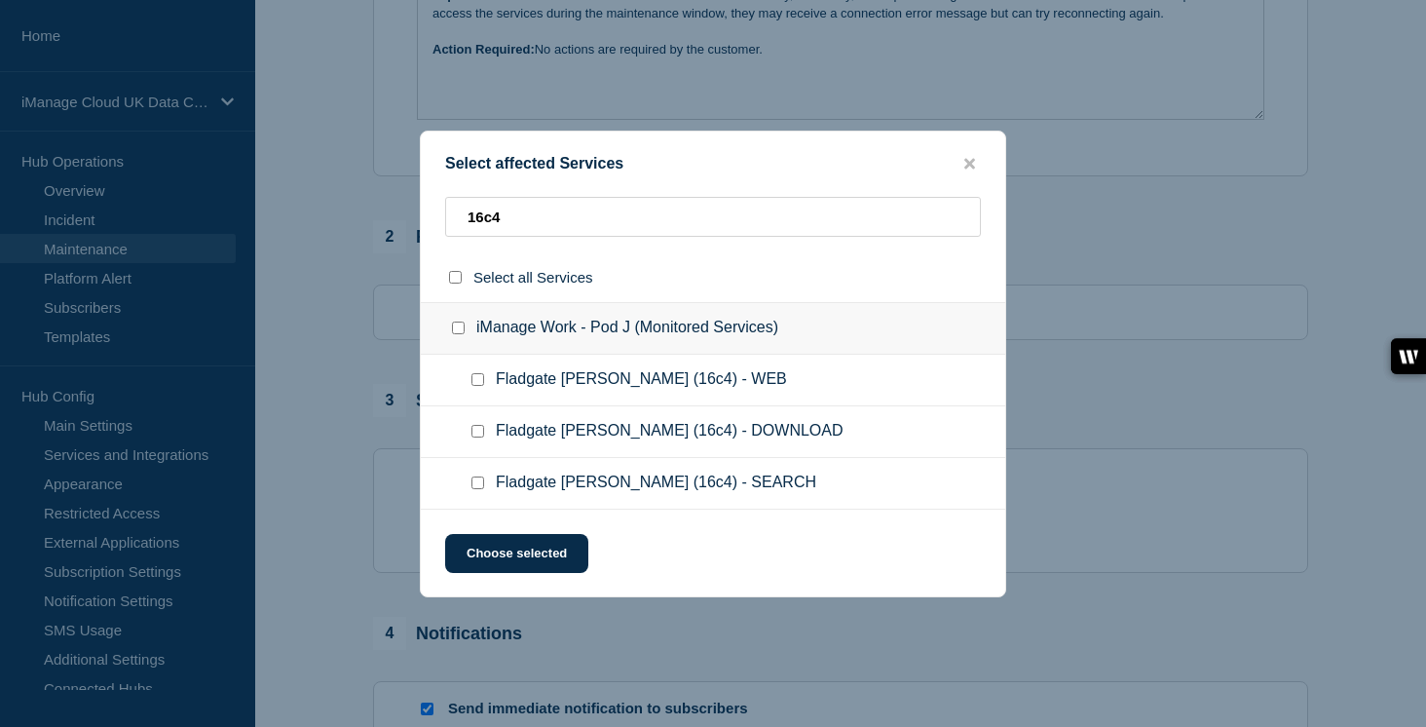
click at [483, 377] on input "Fladgate Fielder (16c4) - WEB checkbox" at bounding box center [477, 379] width 13 height 13
click at [477, 441] on div at bounding box center [481, 431] width 28 height 19
click at [477, 435] on input "Fladgate Fielder (16c4) - DOWNLOAD checkbox" at bounding box center [477, 431] width 13 height 13
click at [476, 482] on input "Fladgate Fielder (16c4) - SEARCH checkbox" at bounding box center [477, 482] width 13 height 13
drag, startPoint x: 505, startPoint y: 211, endPoint x: 449, endPoint y: 209, distance: 55.5
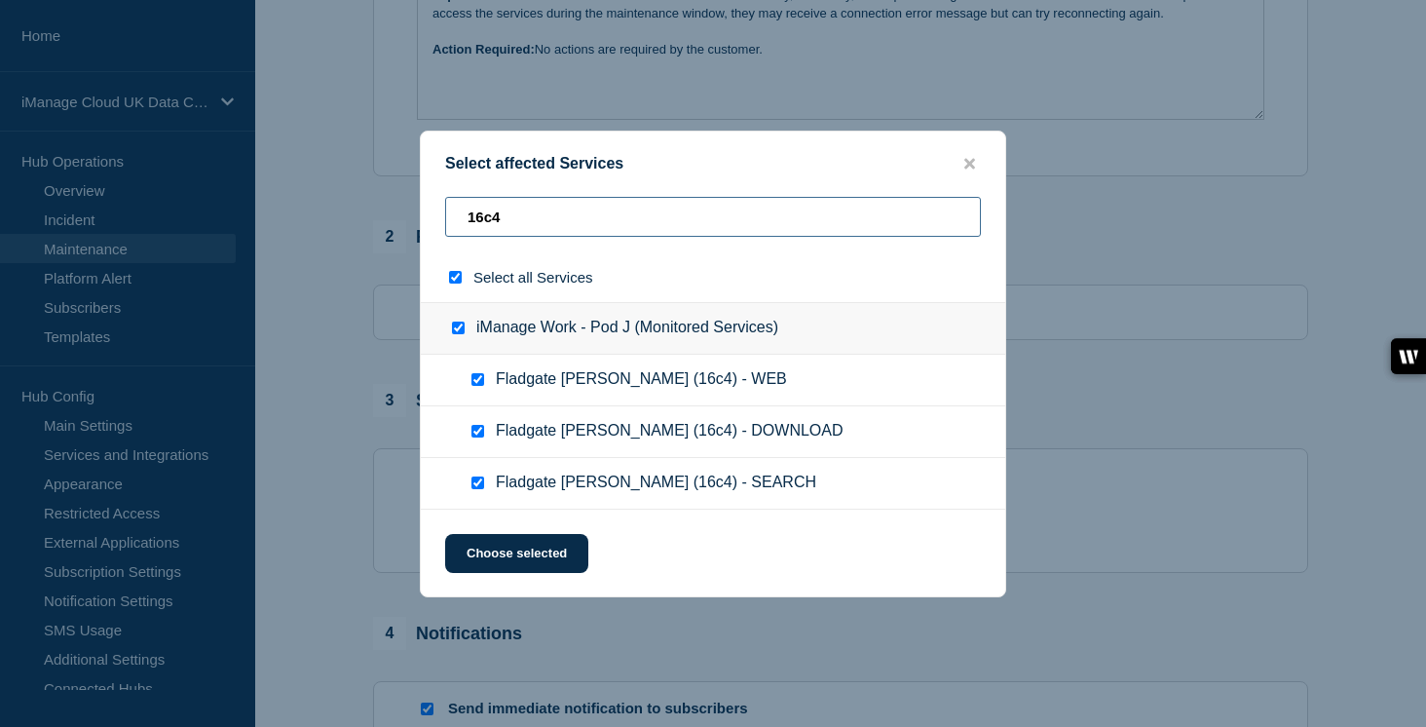
click at [449, 209] on input "16c4" at bounding box center [713, 217] width 536 height 40
paste input "21ac"
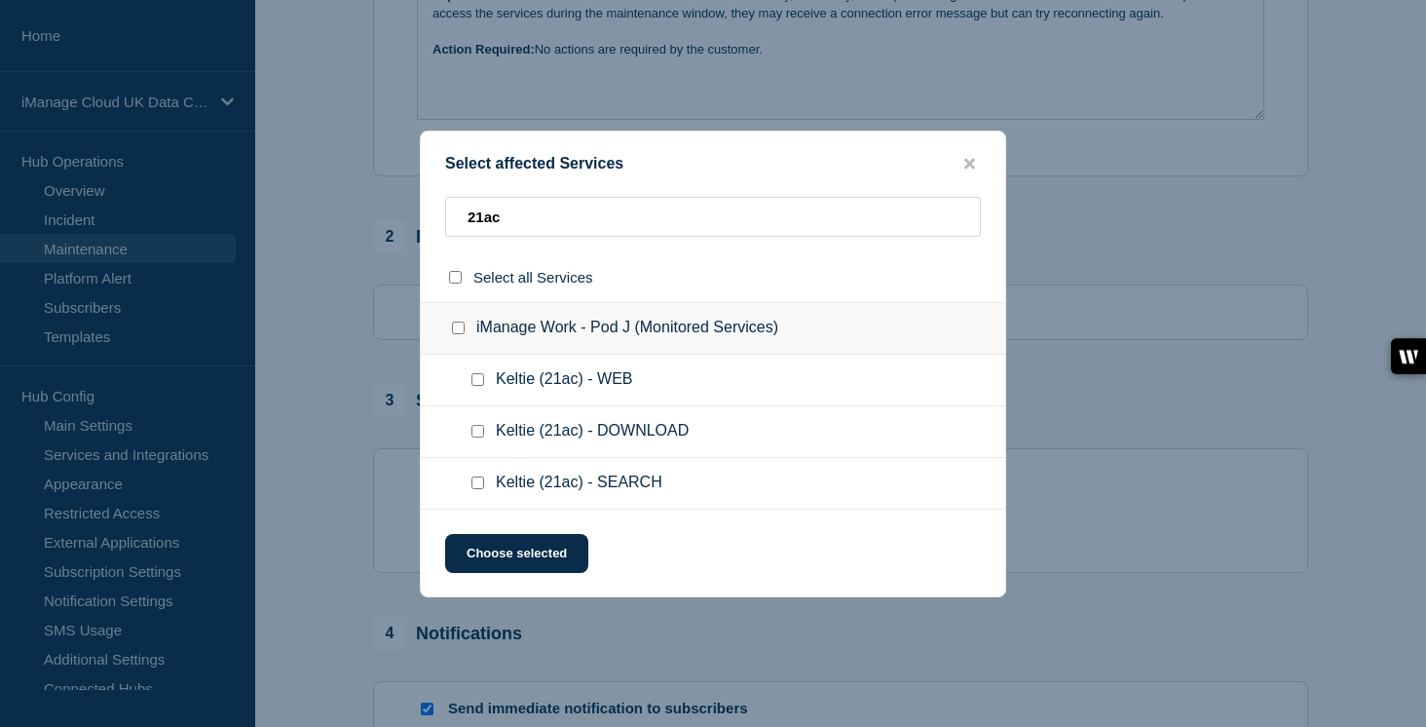
click at [479, 381] on input "Keltie (21ac) - WEB checkbox" at bounding box center [477, 379] width 13 height 13
click at [478, 436] on input "Keltie (21ac) - DOWNLOAD checkbox" at bounding box center [477, 431] width 13 height 13
click at [477, 493] on div at bounding box center [481, 482] width 28 height 19
click at [482, 484] on input "Keltie (21ac) - SEARCH checkbox" at bounding box center [477, 482] width 13 height 13
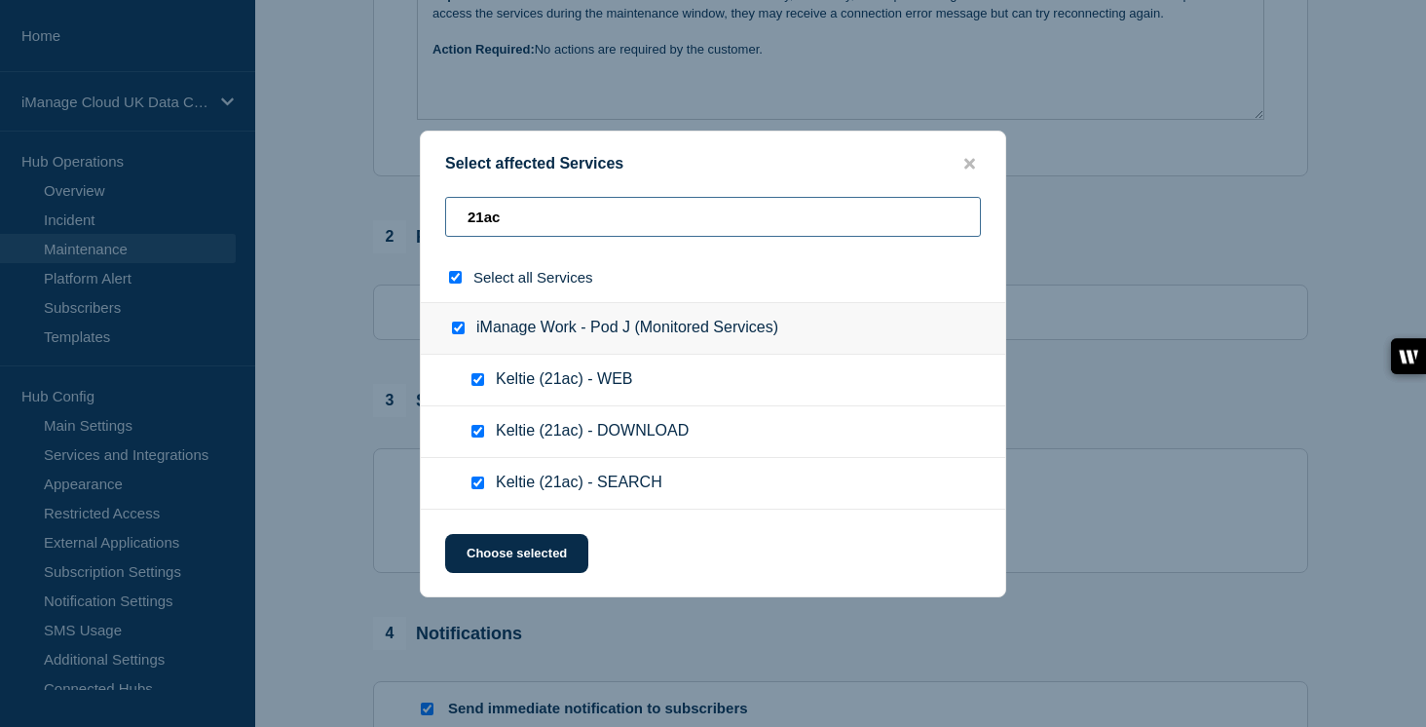
drag, startPoint x: 503, startPoint y: 202, endPoint x: 466, endPoint y: 204, distance: 37.1
click at [466, 204] on input "21ac" at bounding box center [713, 217] width 536 height 40
drag, startPoint x: 501, startPoint y: 210, endPoint x: 462, endPoint y: 210, distance: 39.0
click at [462, 210] on input "21ac" at bounding box center [713, 217] width 536 height 40
paste input "524"
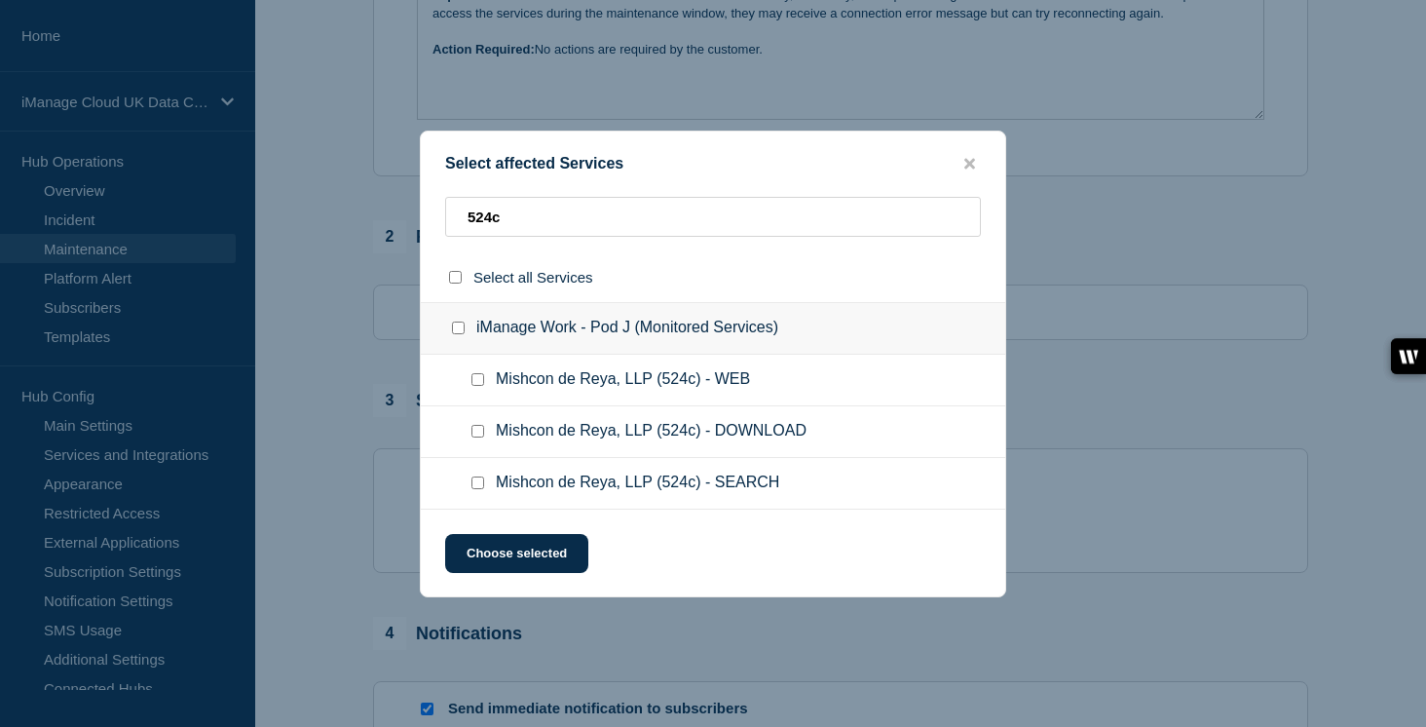
click at [481, 381] on input "Mishcon de Reya, LLP (524c) - WEB checkbox" at bounding box center [477, 379] width 13 height 13
click at [474, 437] on input "Mishcon de Reya, LLP (524c) - DOWNLOAD checkbox" at bounding box center [477, 431] width 13 height 13
click at [479, 484] on input "Mishcon de Reya, LLP (524c) - SEARCH checkbox" at bounding box center [477, 482] width 13 height 13
drag, startPoint x: 510, startPoint y: 214, endPoint x: 445, endPoint y: 213, distance: 65.3
click at [445, 213] on input "524c" at bounding box center [713, 217] width 536 height 40
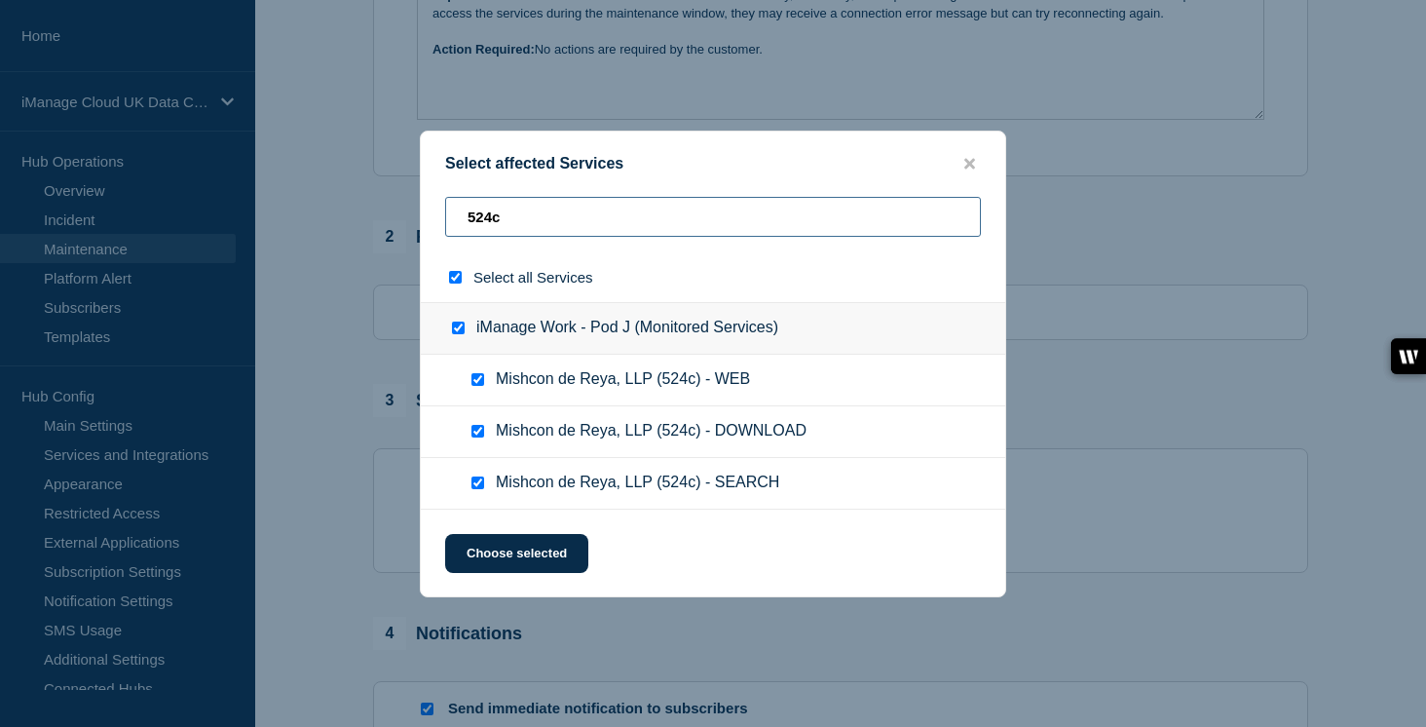
paste input "a1d6"
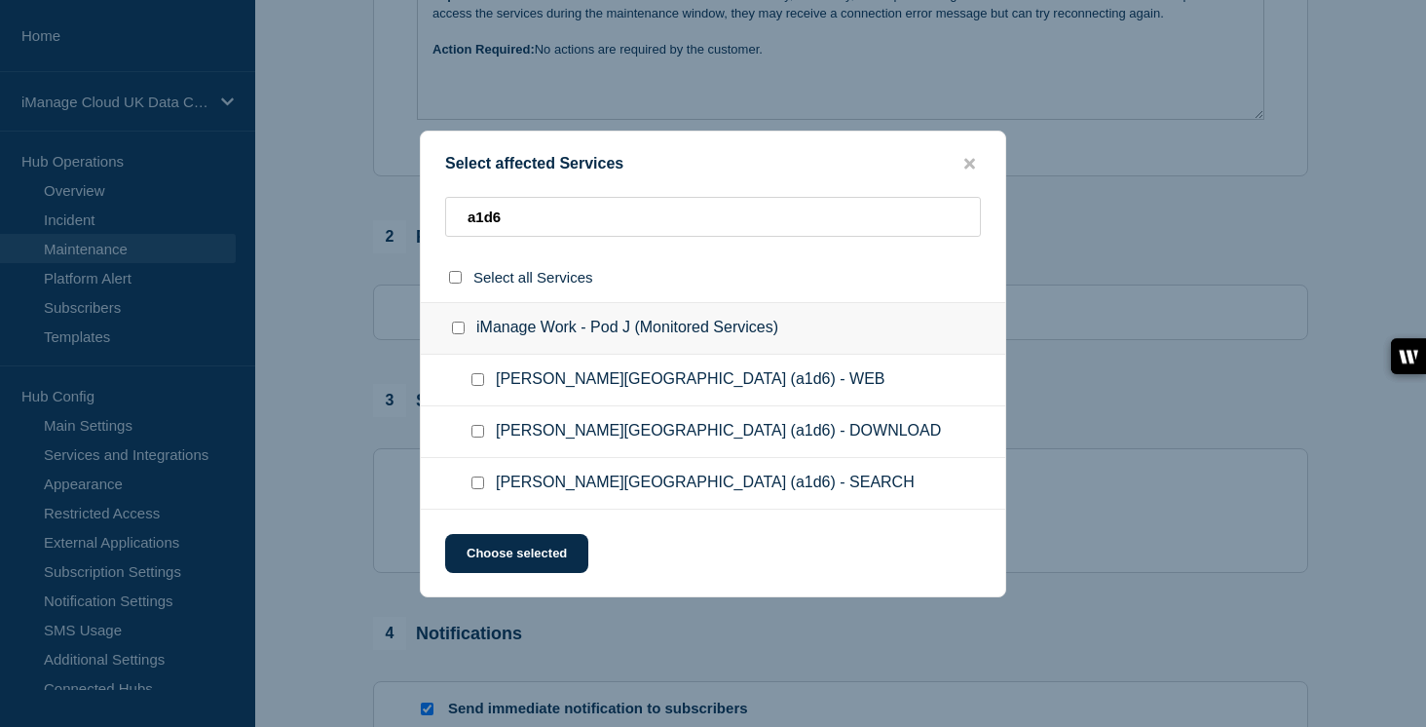
click at [480, 384] on input "Grant Thornton Channel Islands (a1d6) - WEB checkbox" at bounding box center [477, 379] width 13 height 13
click at [479, 428] on input "Grant Thornton Channel Islands (a1d6) - DOWNLOAD checkbox" at bounding box center [477, 431] width 13 height 13
click at [477, 489] on input "Grant Thornton Channel Islands (a1d6) - SEARCH checkbox" at bounding box center [477, 482] width 13 height 13
drag, startPoint x: 511, startPoint y: 206, endPoint x: 433, endPoint y: 205, distance: 77.9
click at [433, 252] on div "a1d6" at bounding box center [713, 277] width 584 height 50
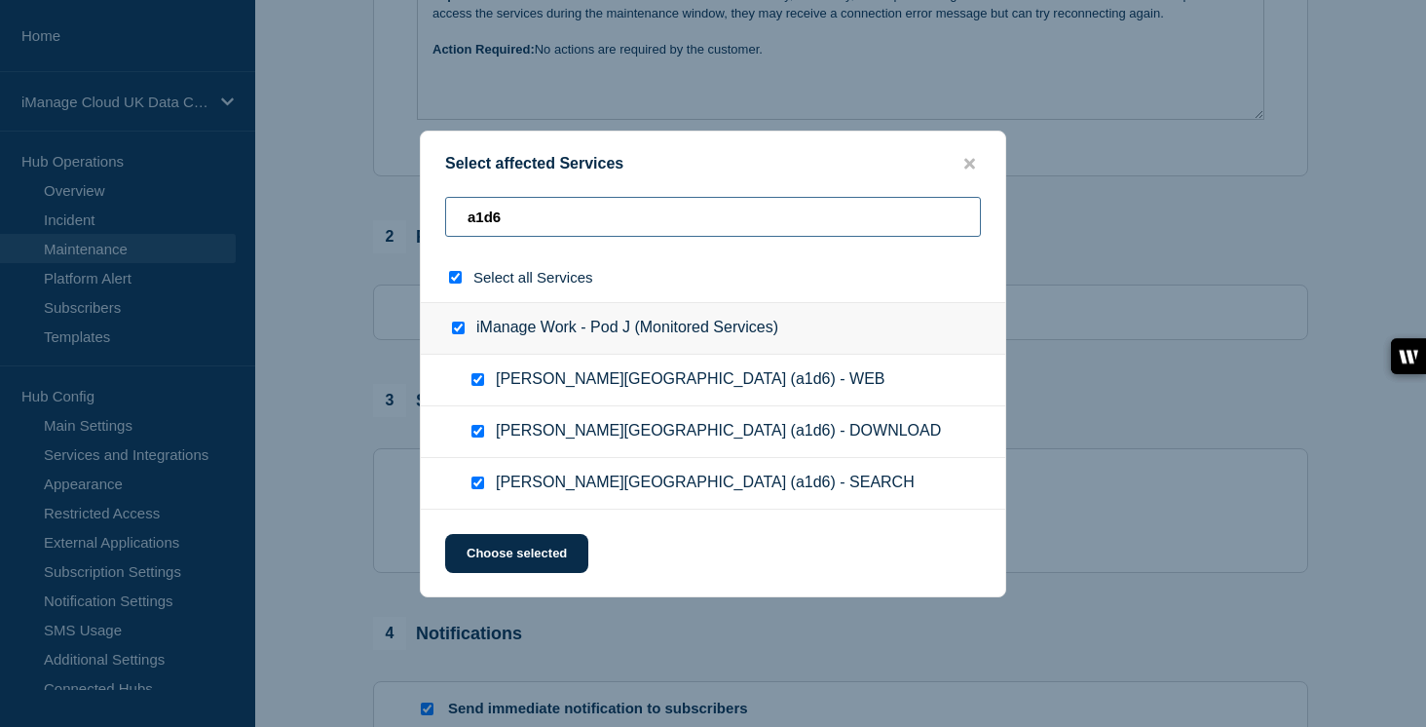
paste input "f8a7"
click at [482, 381] on input "Freshfields Bruckhaus Deringer, LLP (f8a7) - WEB checkbox" at bounding box center [477, 379] width 13 height 13
click at [476, 437] on input "Freshfields Bruckhaus Deringer, LLP (f8a7) - DOWNLOAD checkbox" at bounding box center [477, 431] width 13 height 13
click at [476, 489] on input "Freshfields Bruckhaus Deringer, LLP (f8a7) - SEARCH checkbox" at bounding box center [477, 482] width 13 height 13
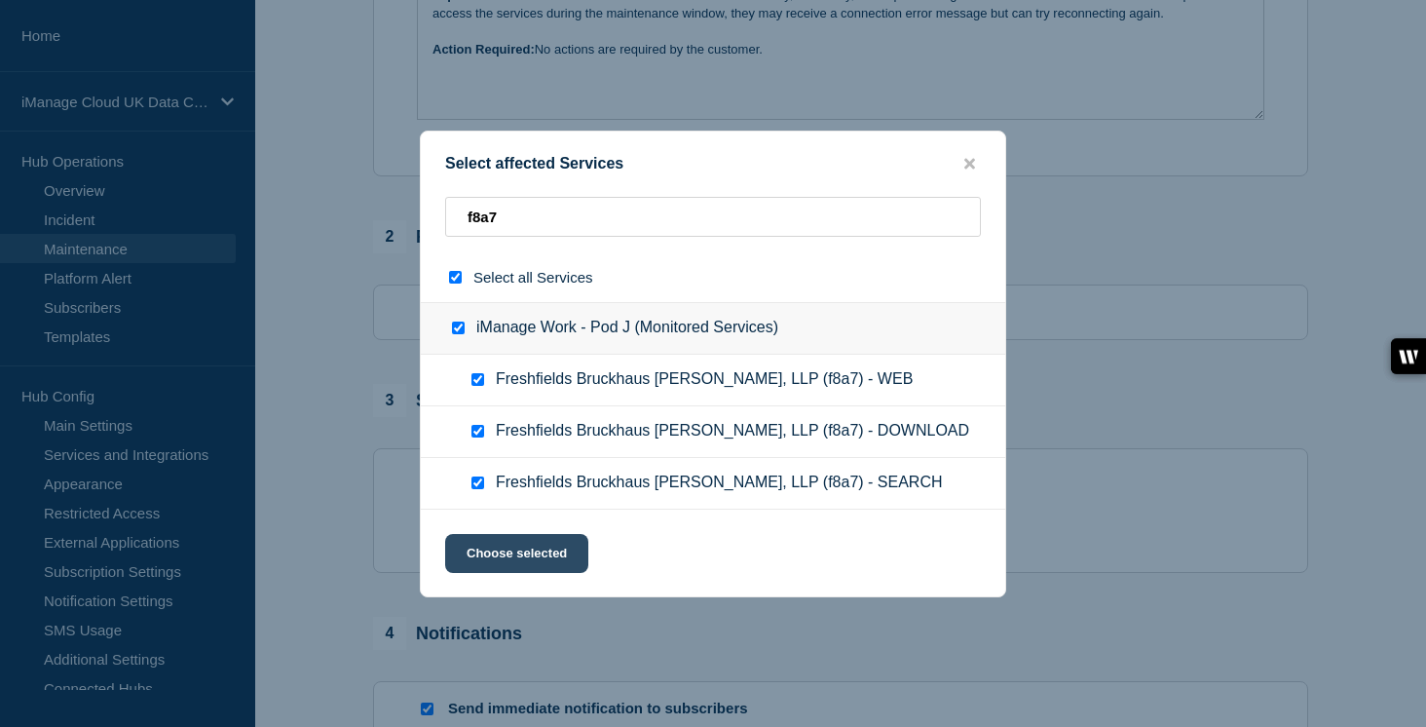
click at [507, 557] on button "Choose selected" at bounding box center [516, 553] width 143 height 39
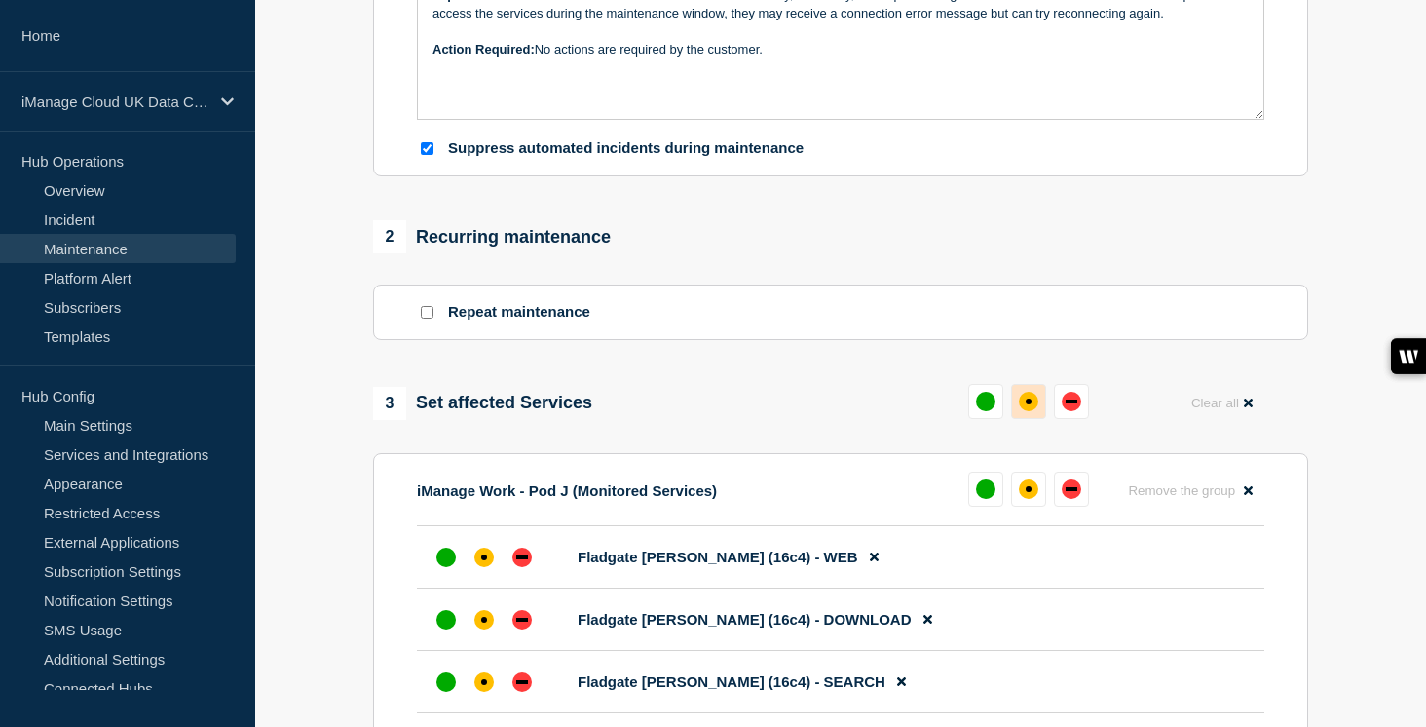
click at [1033, 419] on button at bounding box center [1028, 401] width 35 height 35
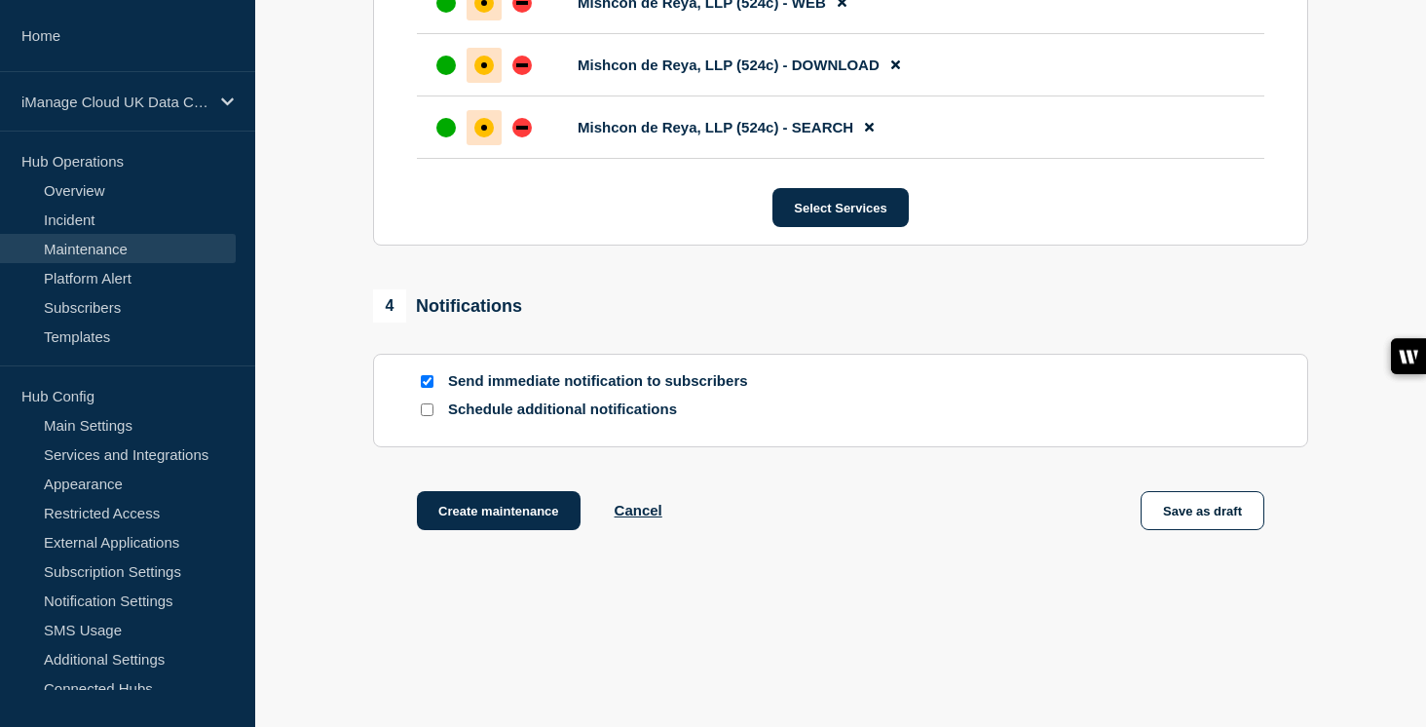
scroll to position [2028, 0]
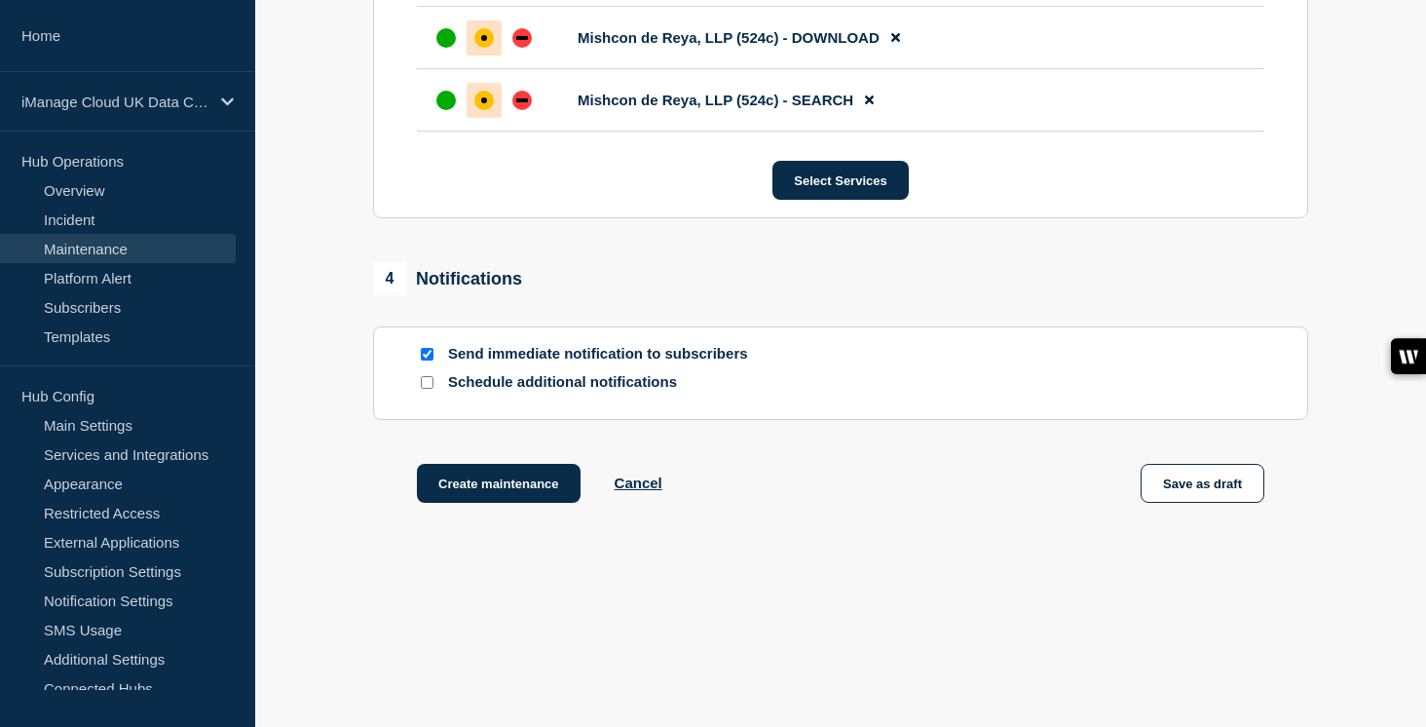
click at [430, 383] on input "Schedule additional notifications" at bounding box center [427, 382] width 13 height 13
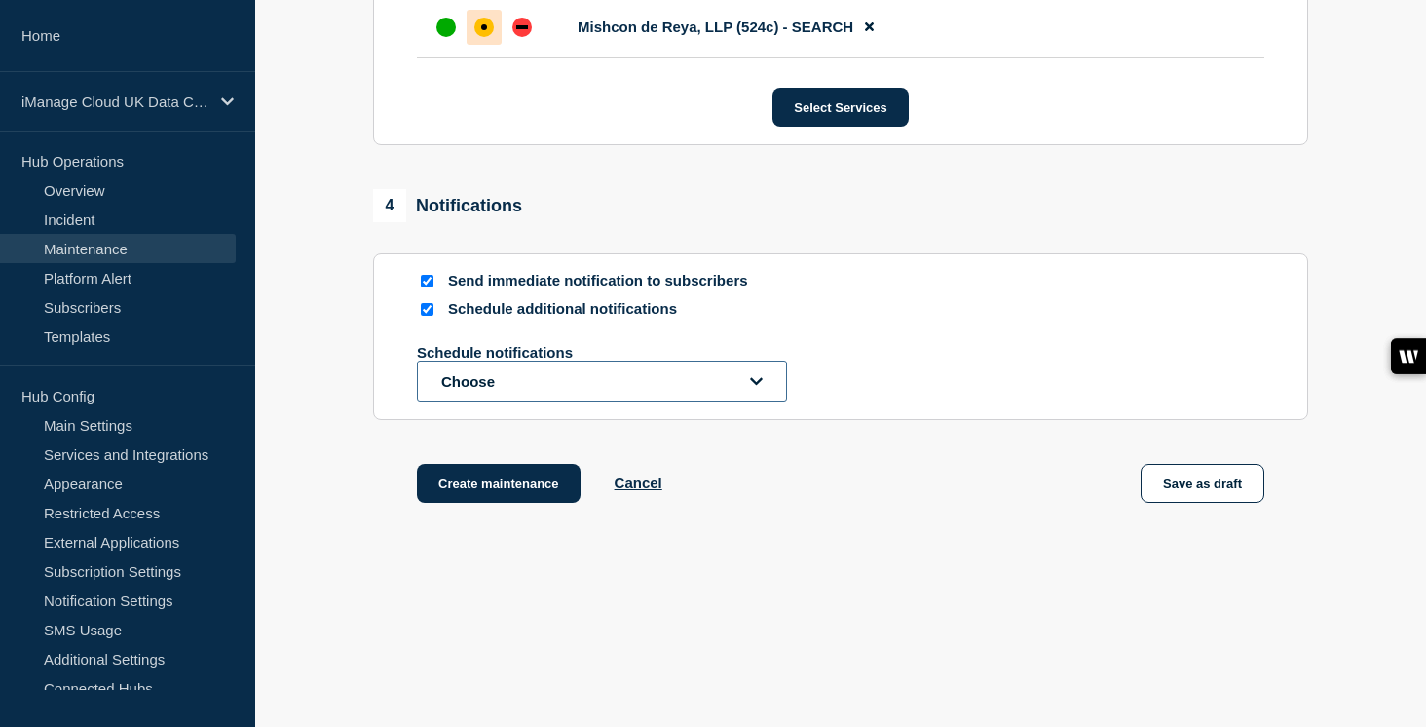
click at [475, 401] on button "Choose" at bounding box center [602, 380] width 370 height 41
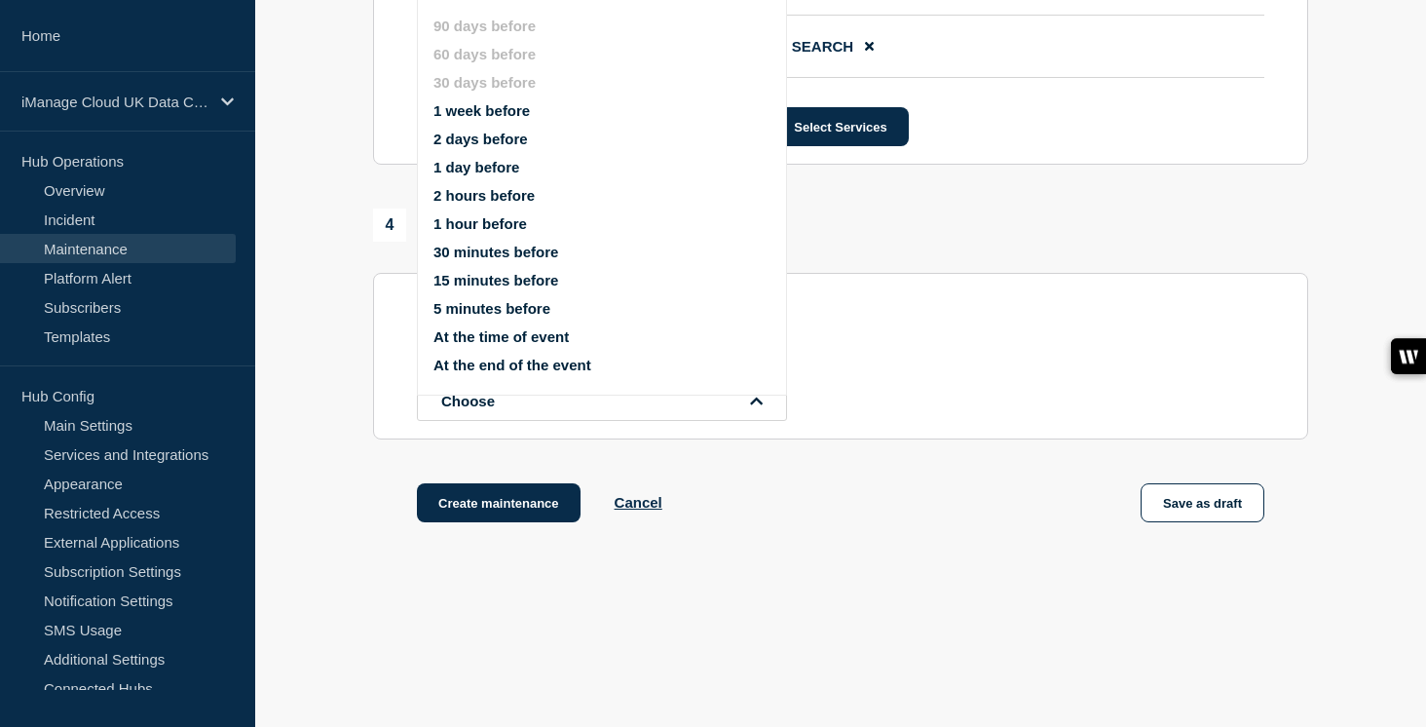
click at [487, 119] on button "1 week before" at bounding box center [481, 110] width 96 height 17
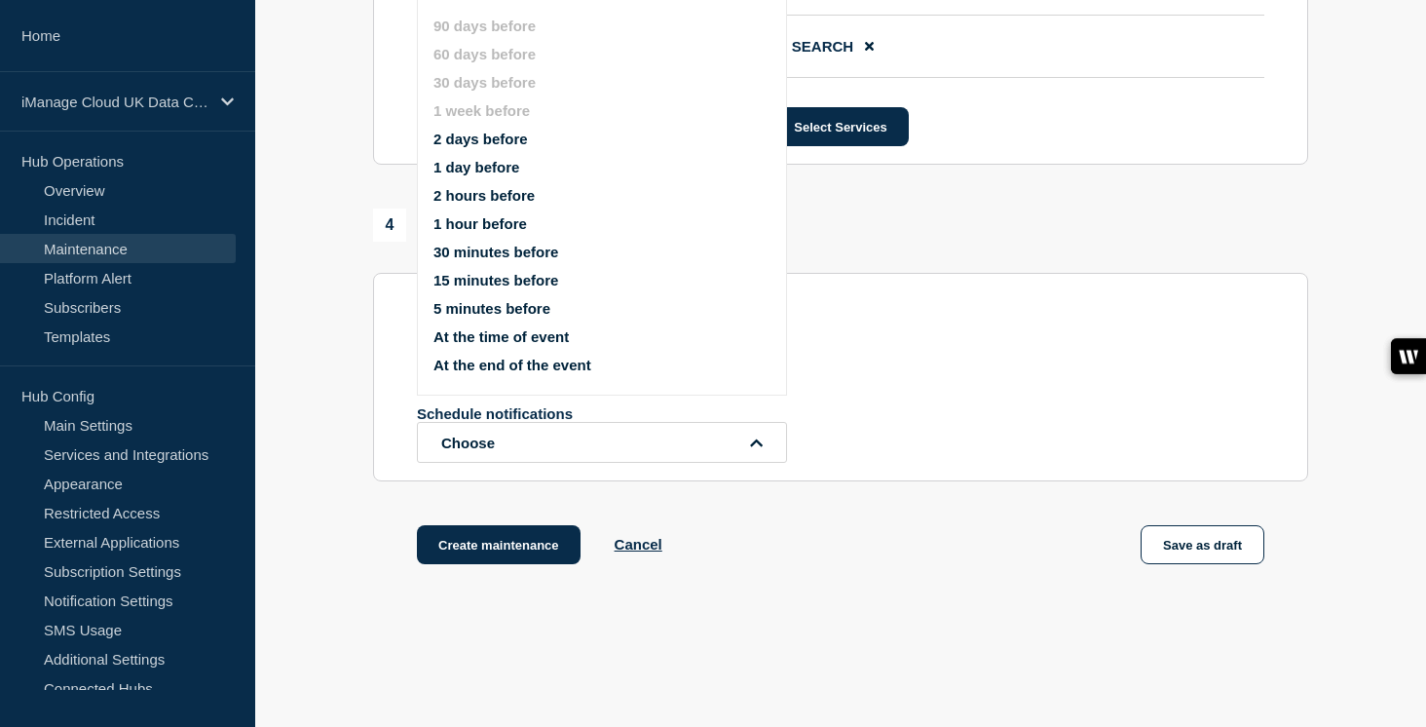
click at [482, 175] on button "1 day before" at bounding box center [476, 167] width 86 height 17
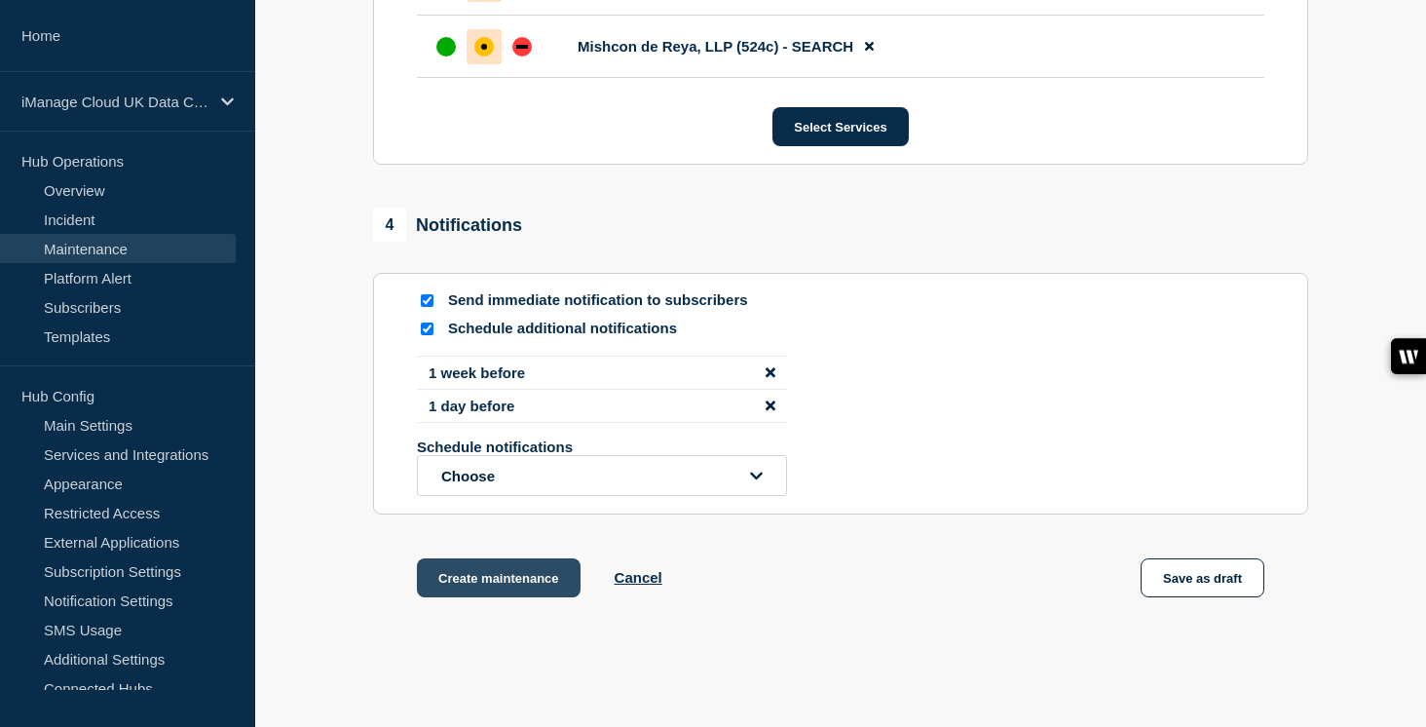
click at [530, 597] on button "Create maintenance" at bounding box center [499, 577] width 164 height 39
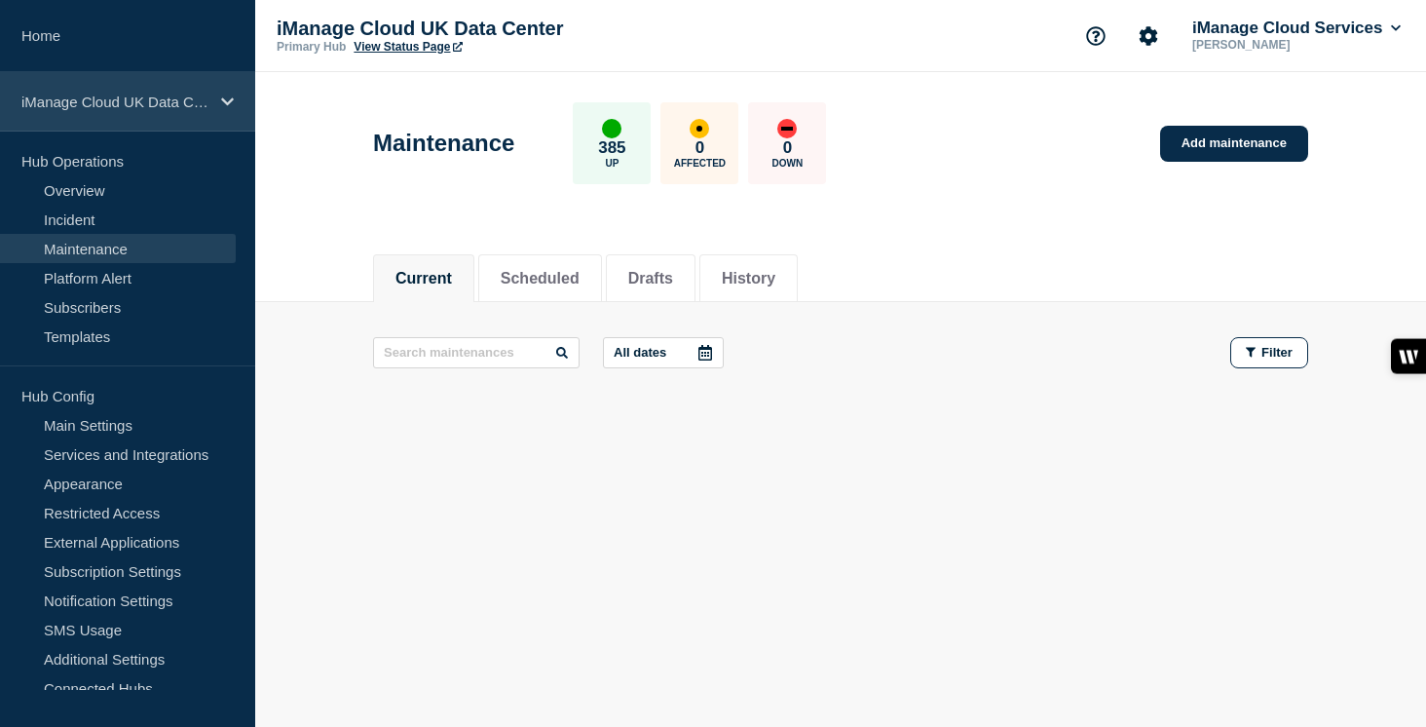
click at [193, 119] on div "iManage Cloud UK Data Center" at bounding box center [127, 101] width 255 height 59
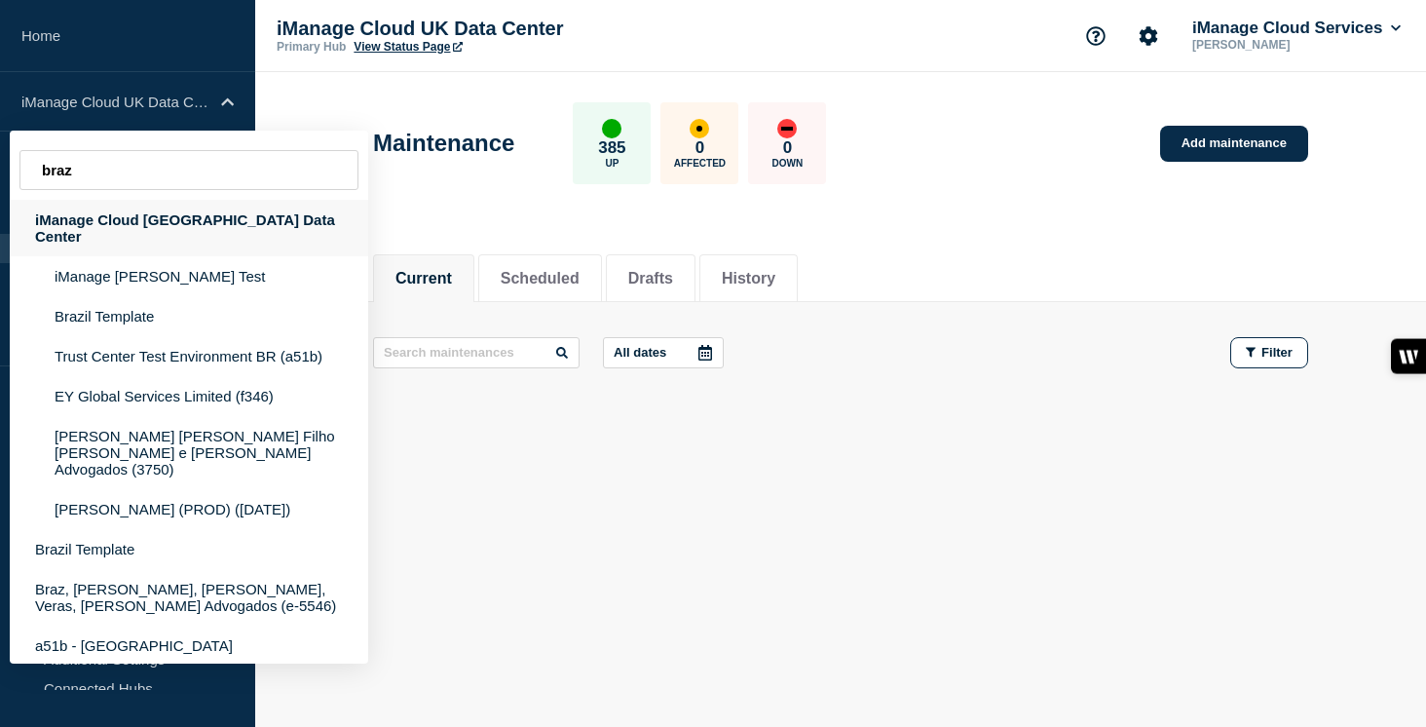
type input "braz"
click at [206, 226] on div "iManage Cloud [GEOGRAPHIC_DATA] Data Center" at bounding box center [189, 228] width 358 height 56
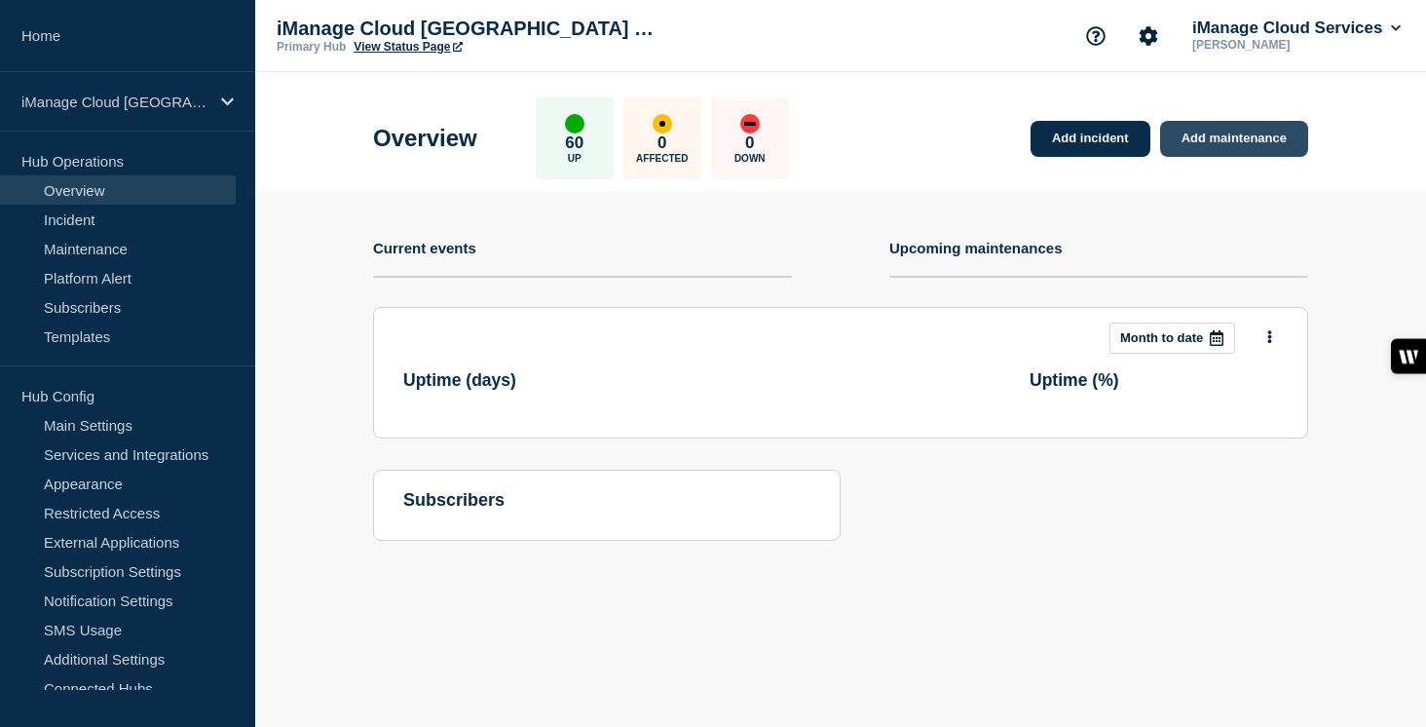
click at [1281, 144] on link "Add maintenance" at bounding box center [1234, 139] width 148 height 36
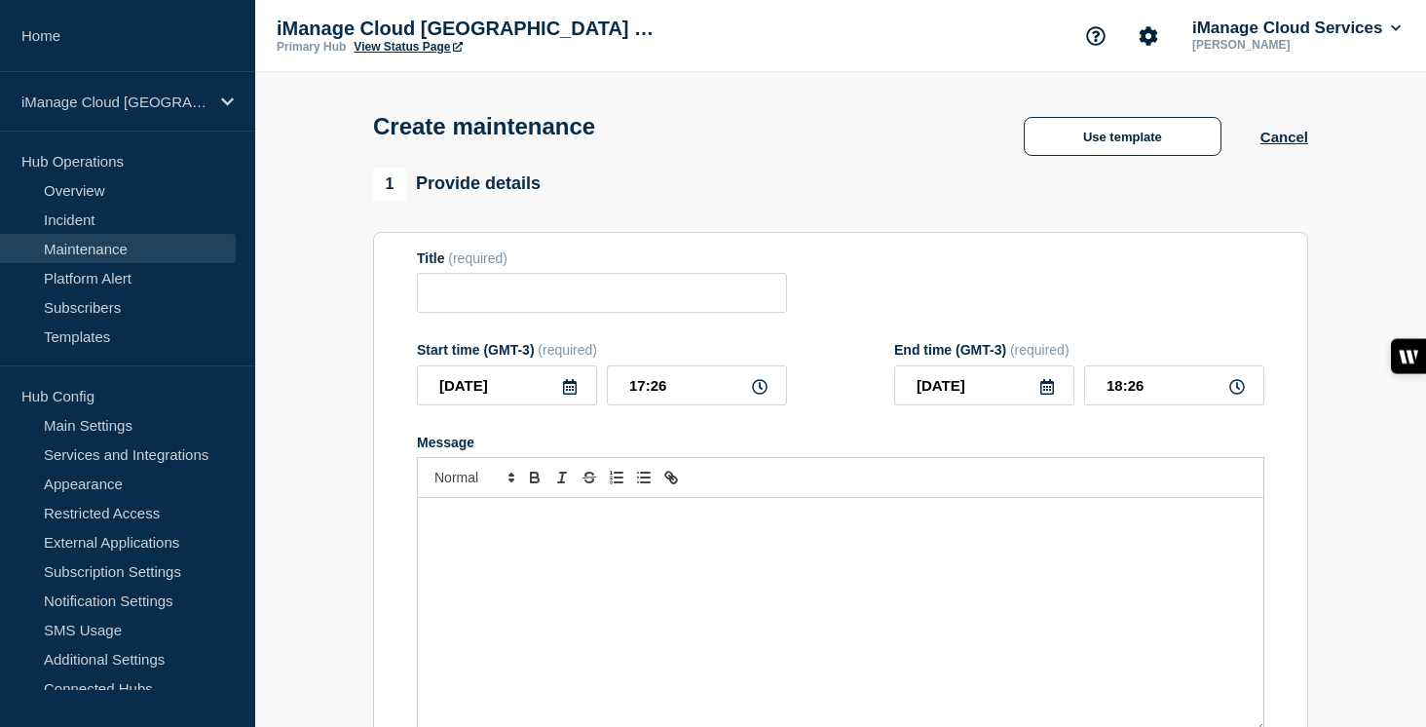
checkbox input "true"
click at [443, 313] on input "Title" at bounding box center [602, 293] width 370 height 40
paste input "Service Update: iManage Work (US Pod B) – [DATE]"
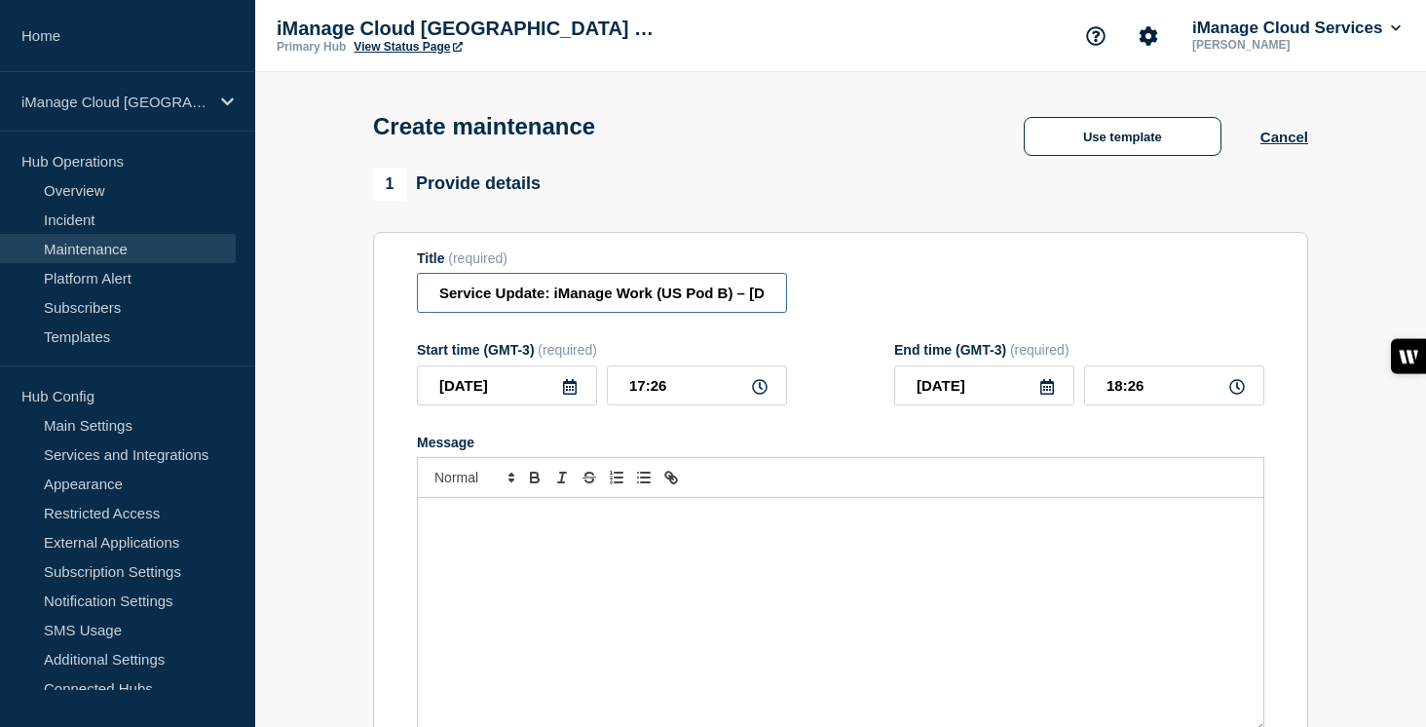
scroll to position [0, 78]
click at [650, 303] on input "Service Update: iManage Work (US Pod B) – [DATE]" at bounding box center [602, 293] width 370 height 40
click at [719, 300] on input "Service Update: iManage Work – [DATE]" at bounding box center [602, 293] width 370 height 40
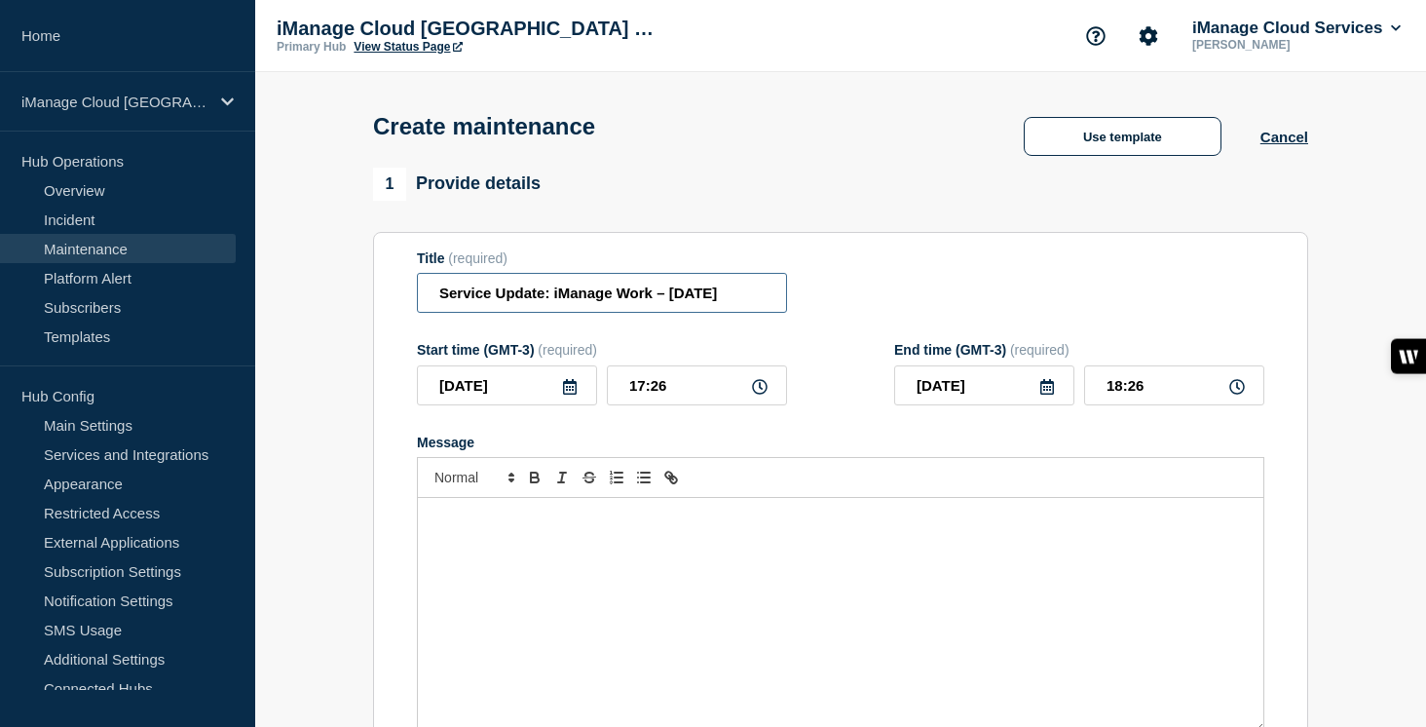
type input "Service Update: iManage Work – [DATE]"
click at [559, 401] on input "[DATE]" at bounding box center [507, 385] width 180 height 40
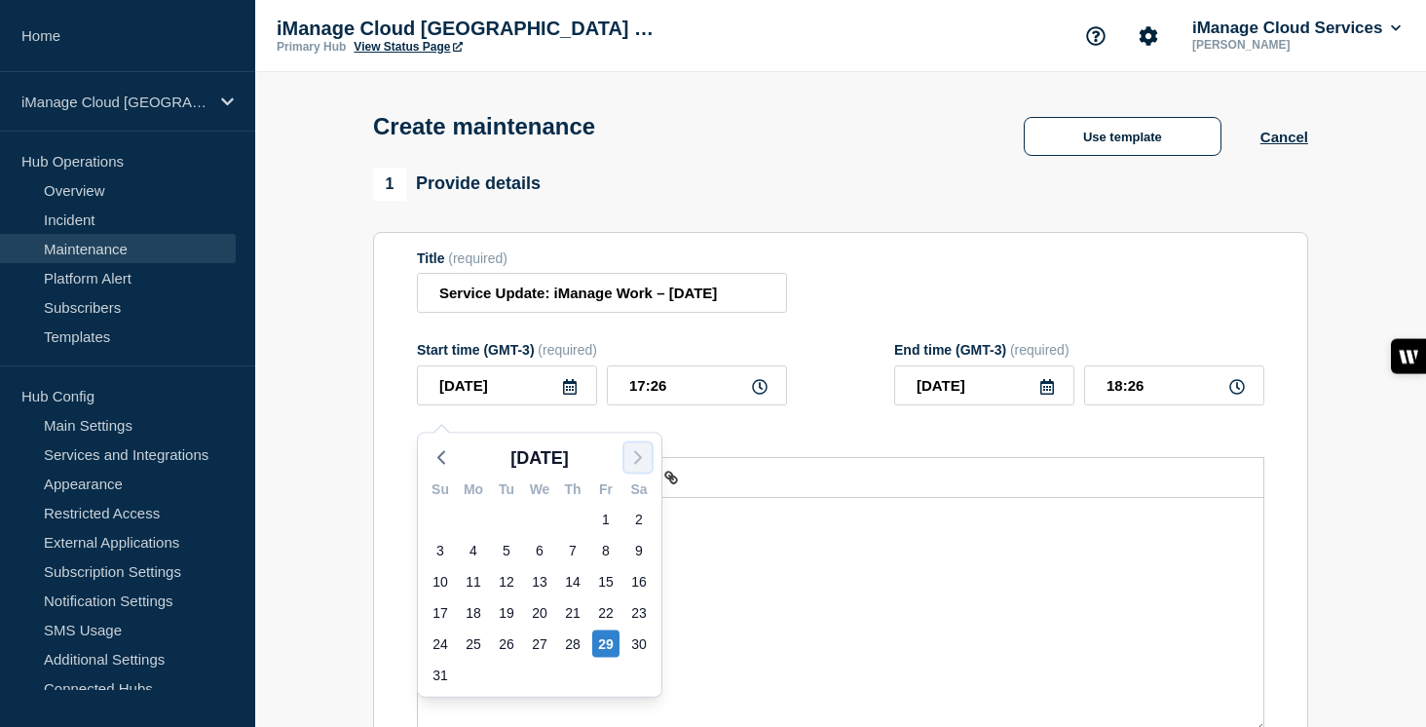
click at [626, 464] on icon "button" at bounding box center [637, 457] width 23 height 23
click at [599, 520] on div "3" at bounding box center [605, 518] width 27 height 27
type input "[DATE]"
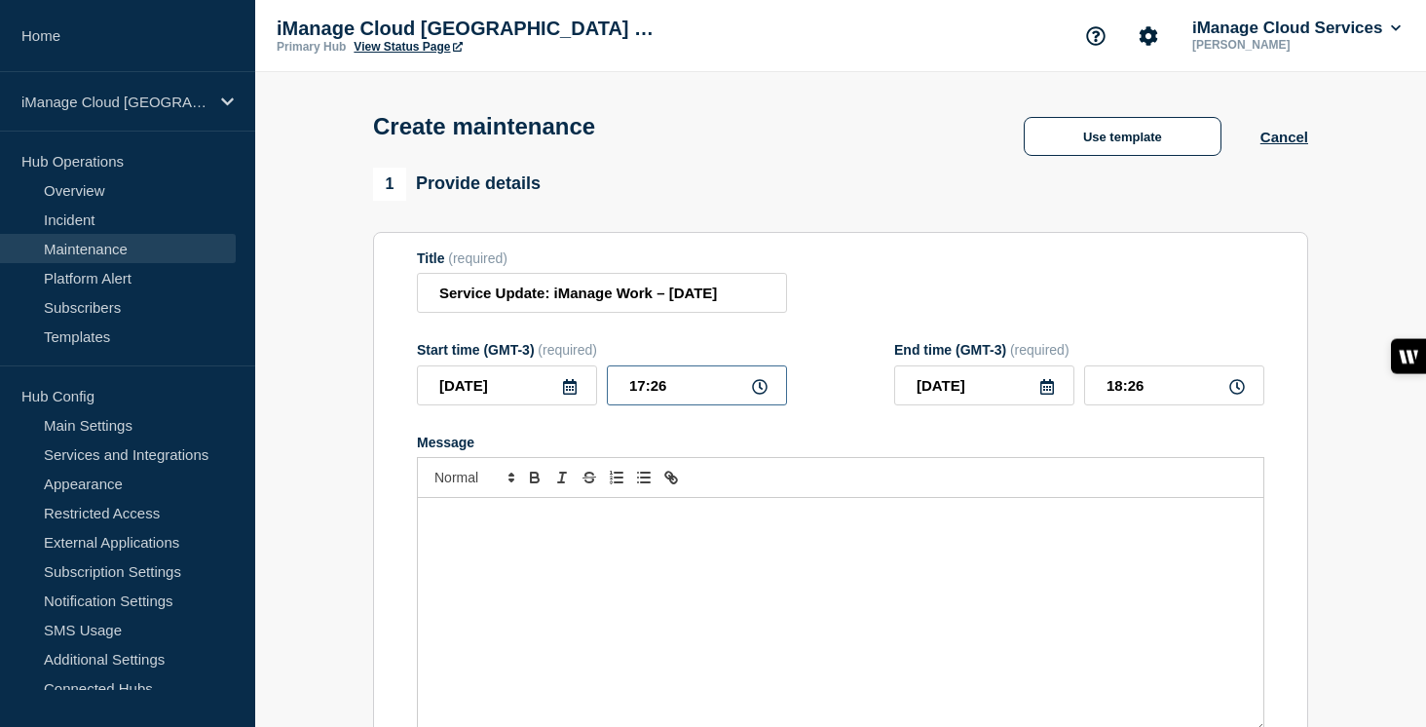
drag, startPoint x: 684, startPoint y: 400, endPoint x: 580, endPoint y: 397, distance: 103.3
click at [580, 397] on div "[DATE] 17:26" at bounding box center [602, 385] width 370 height 40
type input "23:00"
type input "[DATE]"
drag, startPoint x: 1157, startPoint y: 408, endPoint x: 1059, endPoint y: 403, distance: 98.5
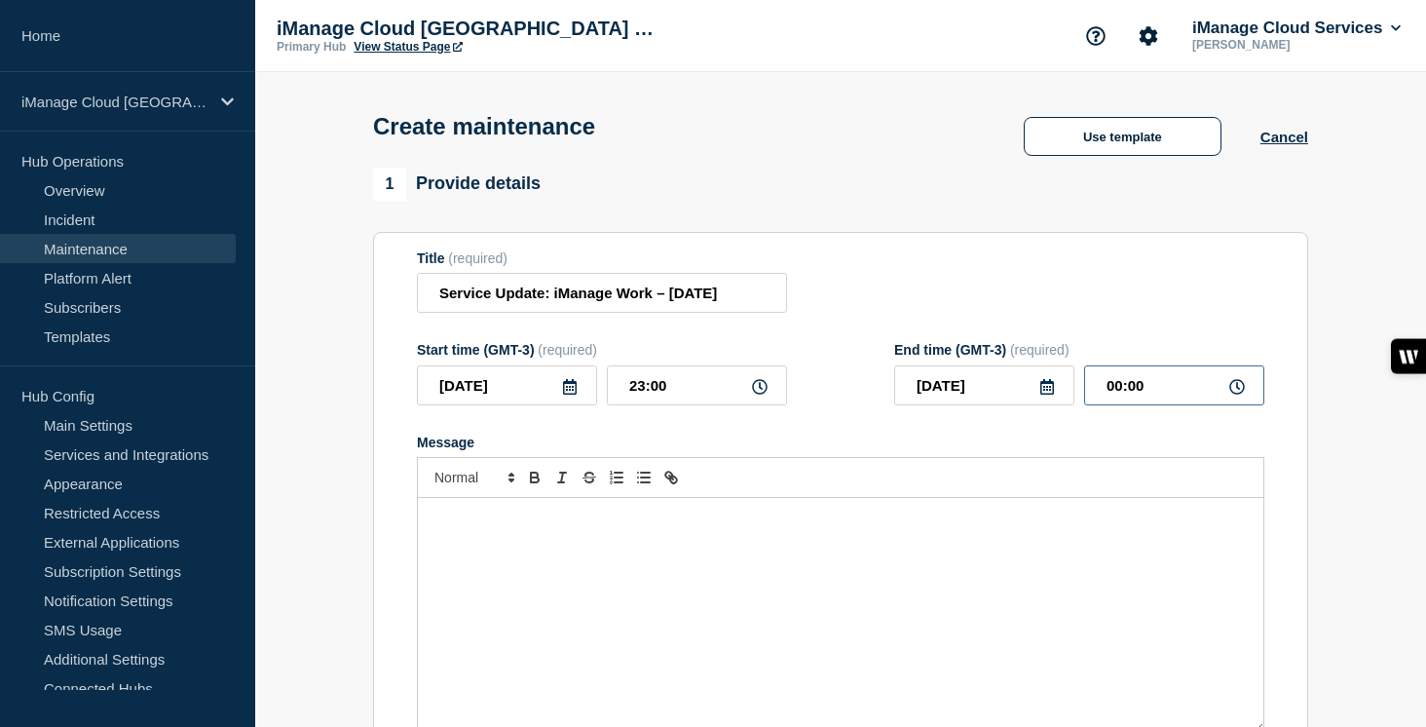
click at [1059, 403] on div "[DATE] 00:00" at bounding box center [1079, 385] width 370 height 40
type input "05:00"
click at [540, 588] on div "Message" at bounding box center [840, 615] width 845 height 234
paste div "Message"
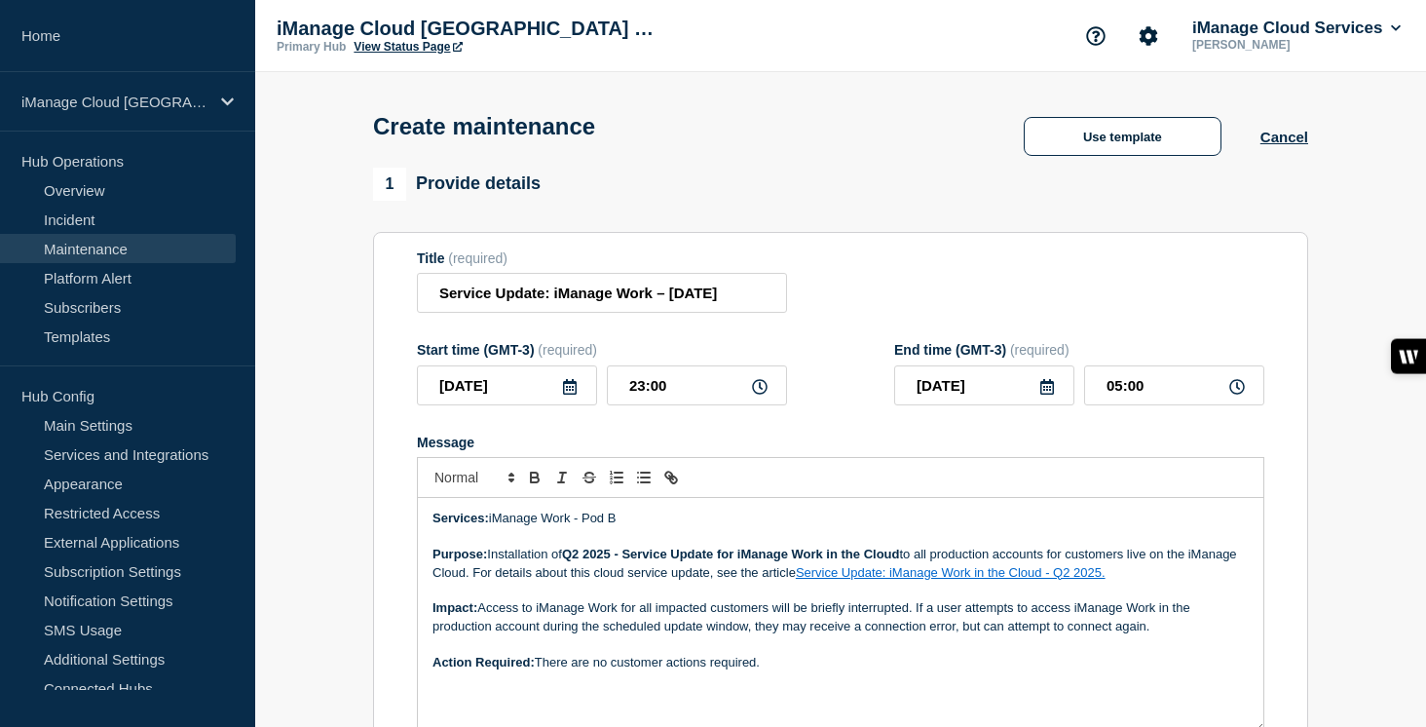
click at [634, 527] on p "Services: iManage Work - Pod B" at bounding box center [840, 518] width 816 height 18
click at [588, 561] on strong "Q2 2025 - Service Update for iManage Work in the Cloud" at bounding box center [731, 553] width 338 height 15
click at [867, 579] on link "Service Update: iManage Work in the Cloud - Q2 2025." at bounding box center [951, 572] width 310 height 15
click at [1073, 615] on link at bounding box center [1046, 607] width 55 height 15
click at [1072, 581] on p "Purpose: Installation of Q4 2025 - Service Update for iManage Work in the Cloud…" at bounding box center [840, 563] width 816 height 36
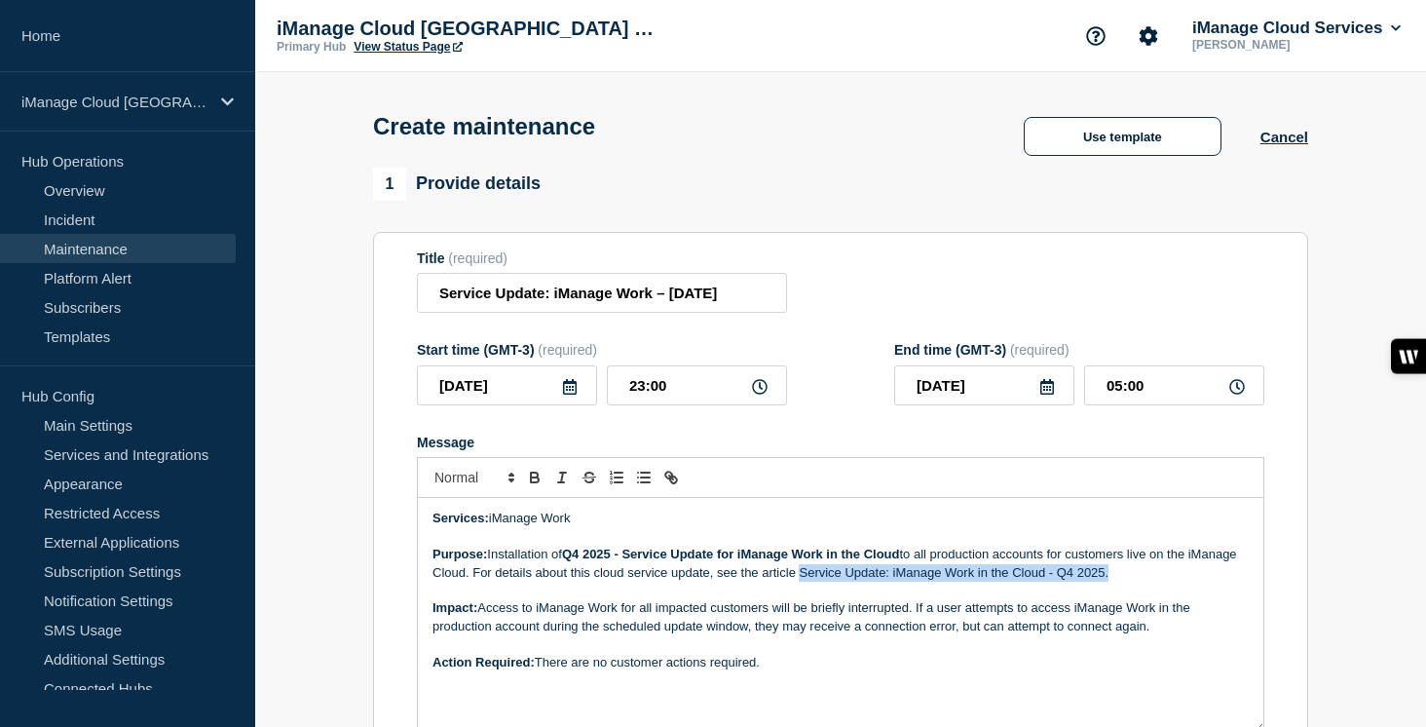
drag, startPoint x: 1112, startPoint y: 588, endPoint x: 800, endPoint y: 590, distance: 312.6
click at [800, 581] on p "Purpose: Installation of Q4 2025 - Service Update for iManage Work in the Cloud…" at bounding box center [840, 563] width 816 height 36
click at [678, 486] on icon "Toggle link" at bounding box center [671, 477] width 18 height 18
type input "Service Update: iManage Work in the Cloud - Q4 2025."
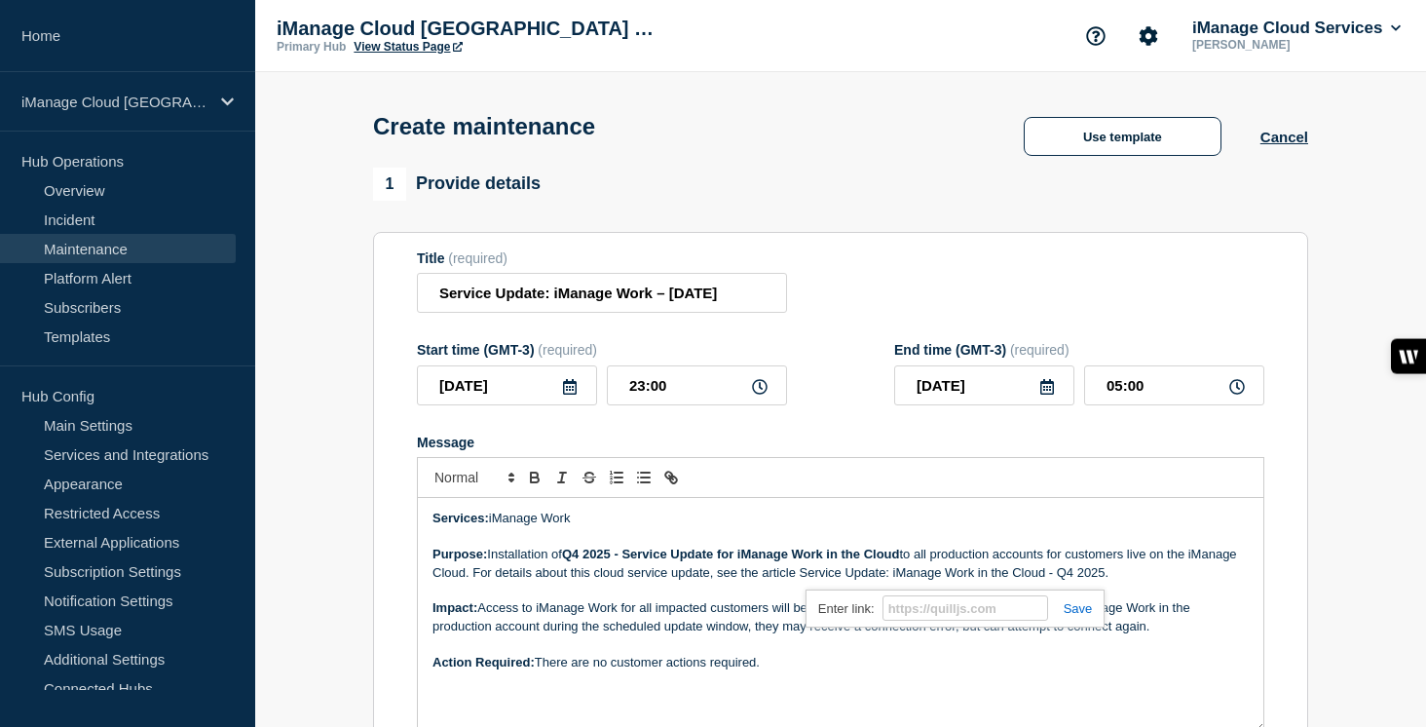
paste input "[URL][DOMAIN_NAME]"
type input "[URL][DOMAIN_NAME]"
click at [1079, 616] on link at bounding box center [1070, 608] width 45 height 15
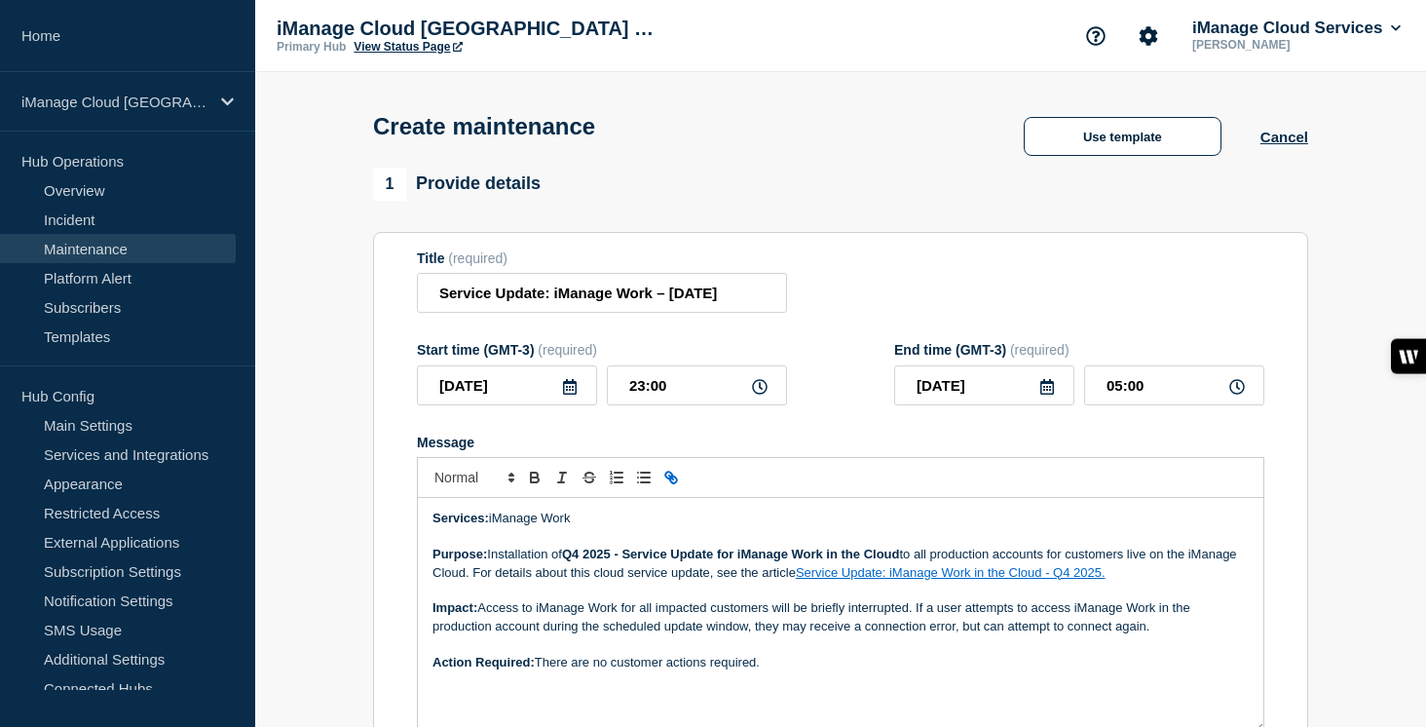
click at [1008, 623] on p "Impact: Access to iManage Work for all impacted customers will be briefly inter…" at bounding box center [840, 617] width 816 height 36
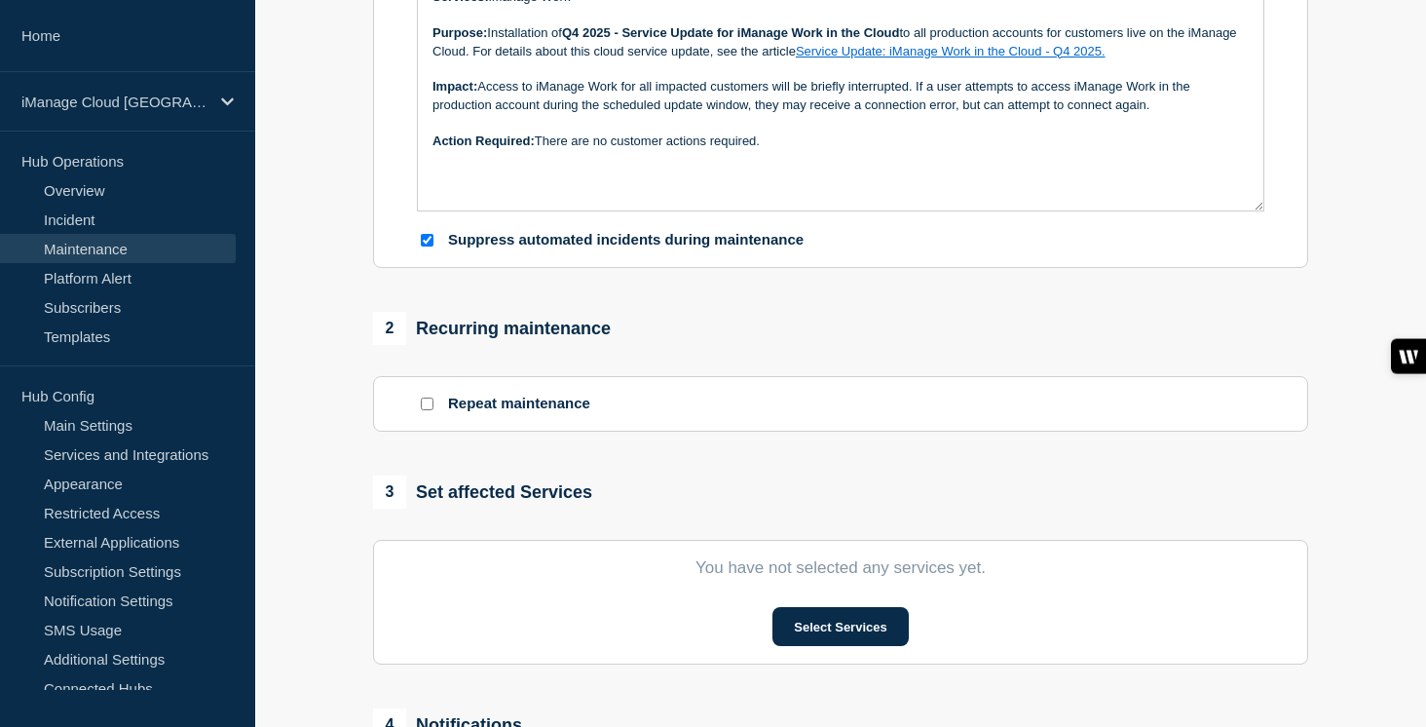
scroll to position [526, 0]
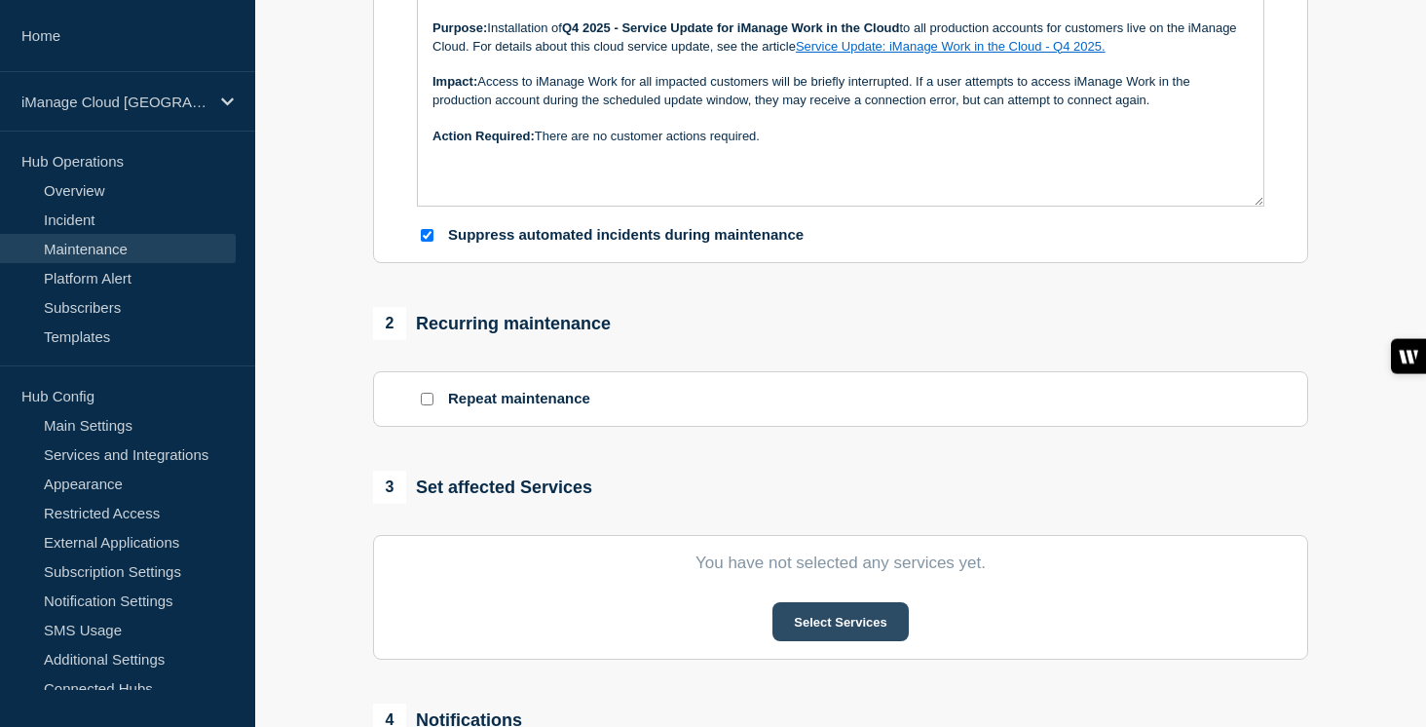
click at [827, 641] on button "Select Services" at bounding box center [839, 621] width 135 height 39
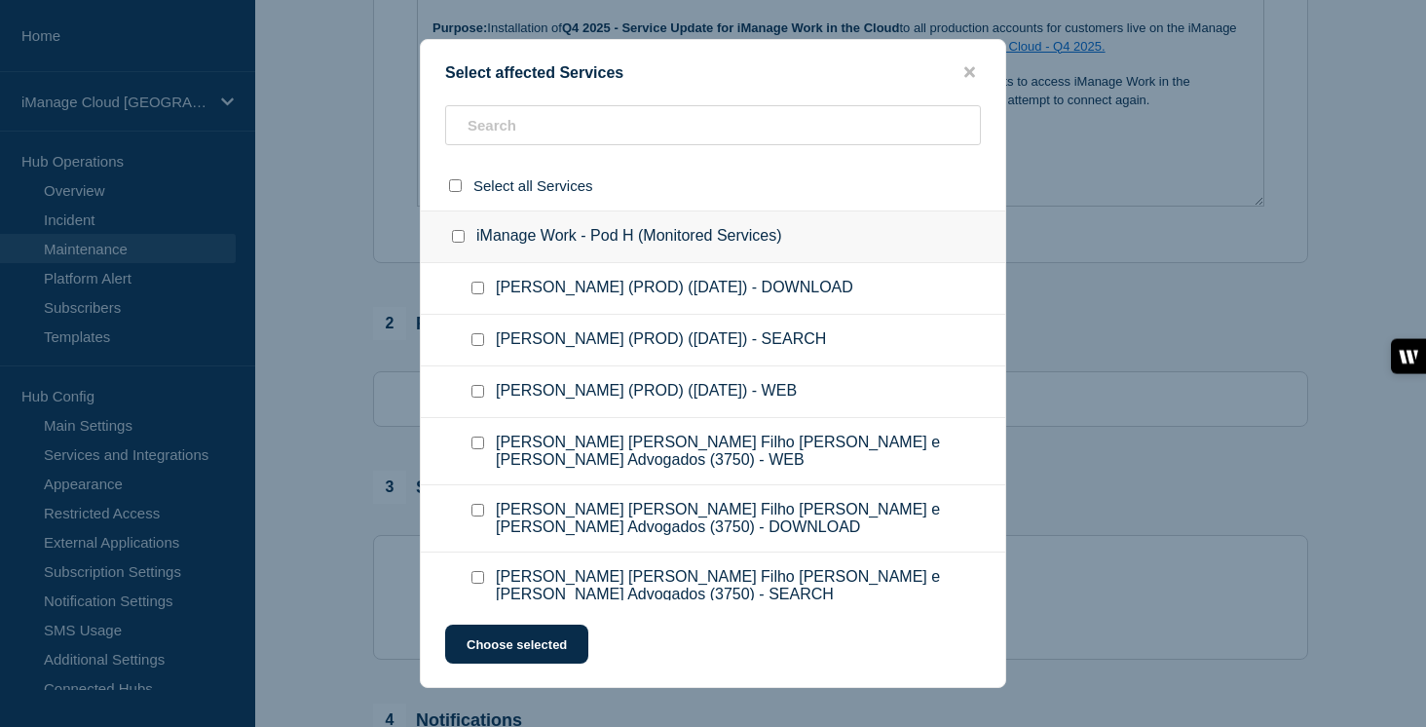
click at [453, 243] on input "iManage Work - Pod H (Monitored Services) checkbox" at bounding box center [458, 236] width 13 height 13
checkbox input "true"
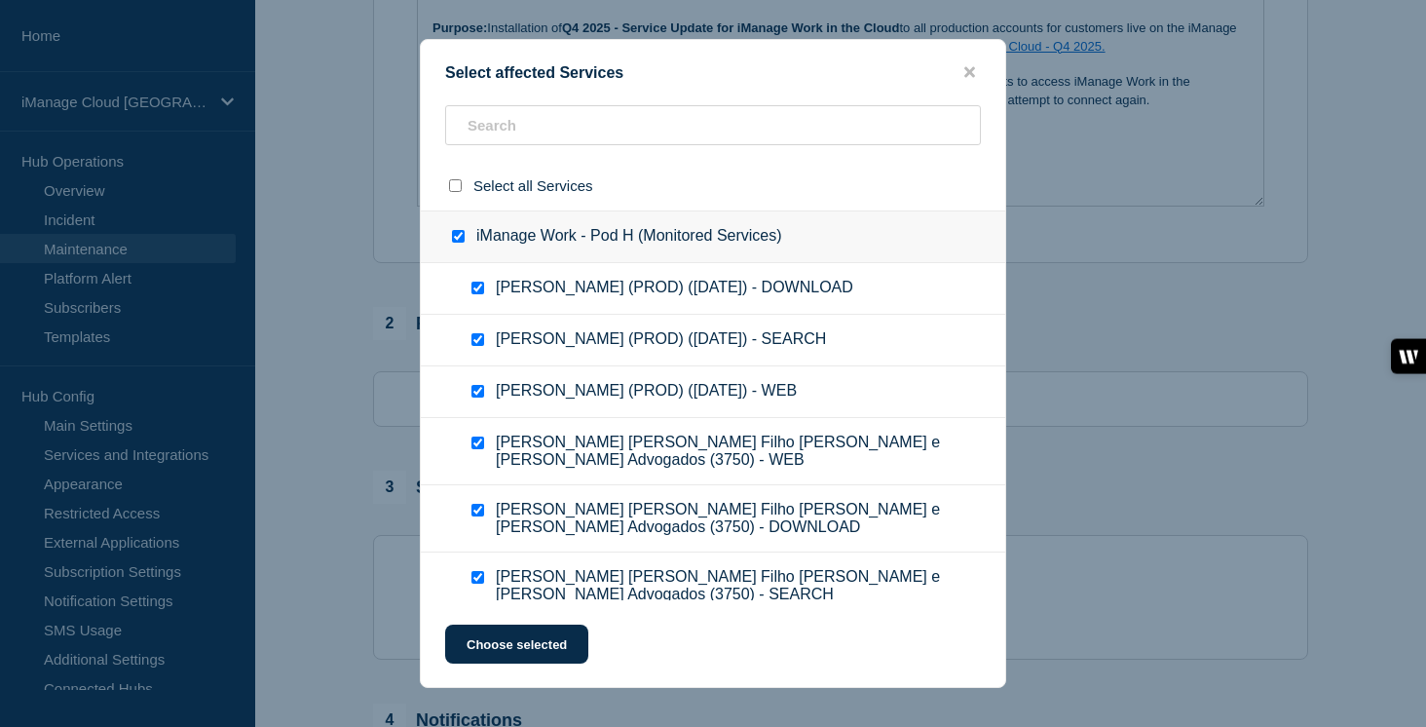
checkbox input "true"
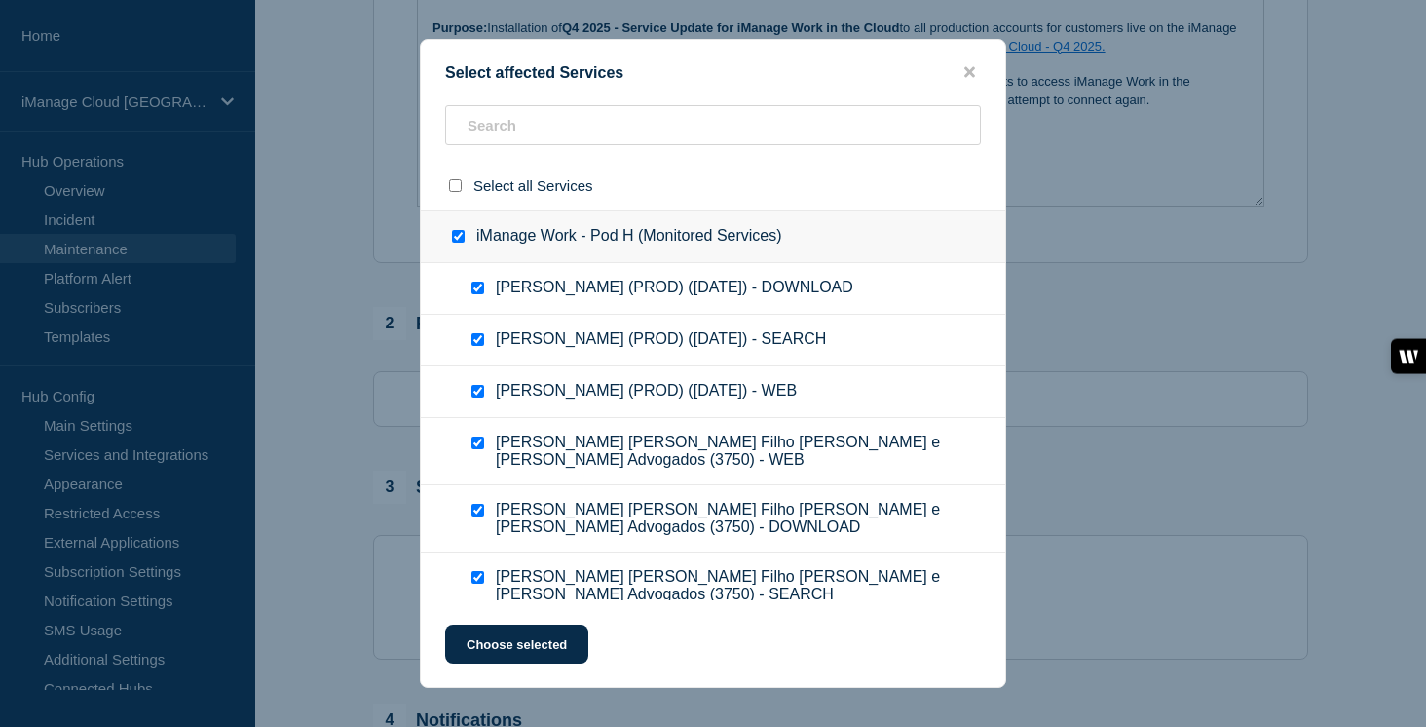
checkbox input "true"
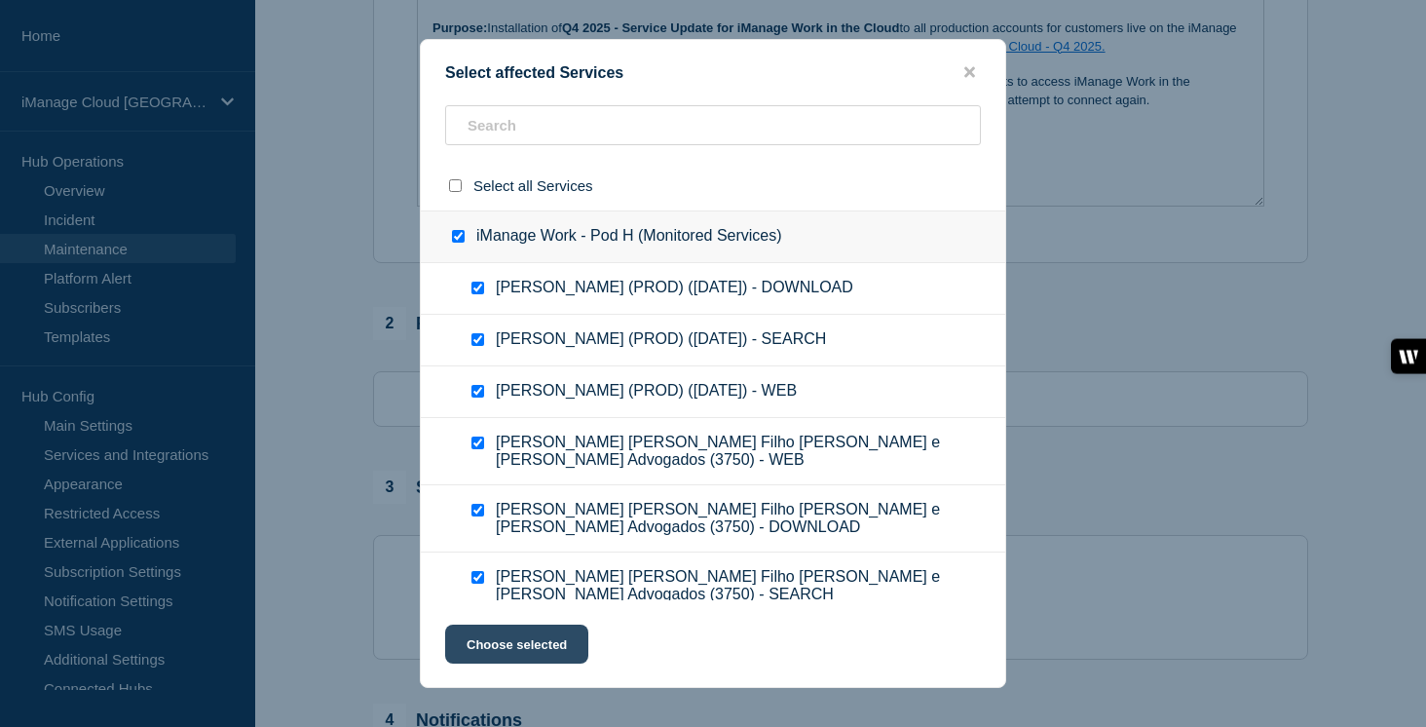
click at [533, 655] on button "Choose selected" at bounding box center [516, 643] width 143 height 39
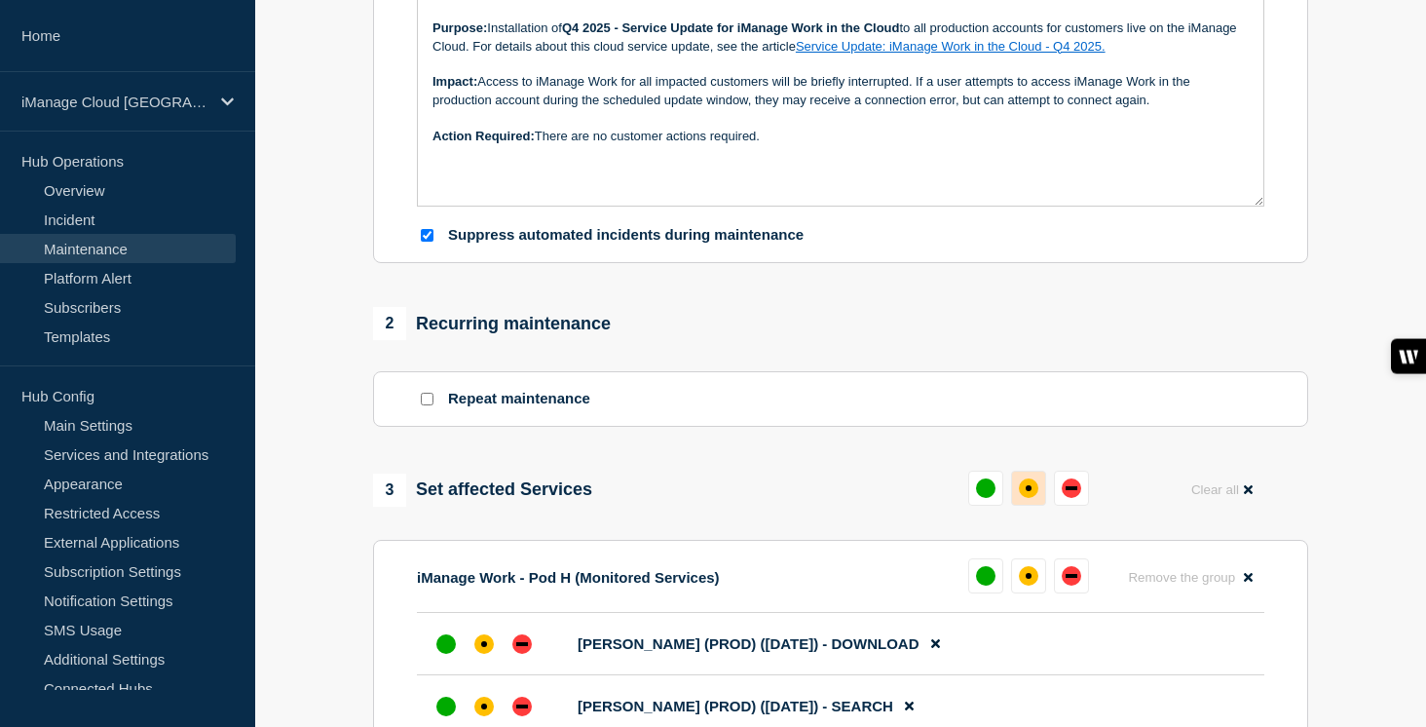
click at [1028, 505] on button at bounding box center [1028, 487] width 35 height 35
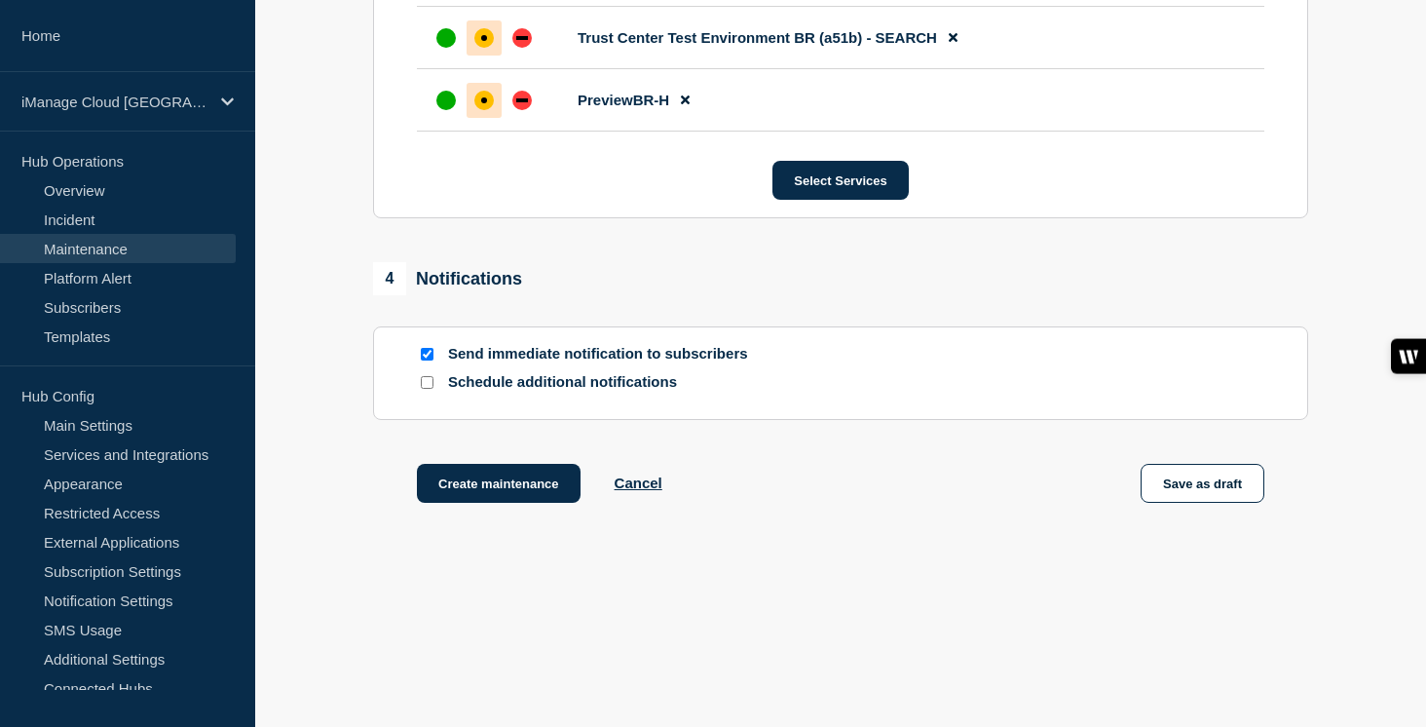
scroll to position [1896, 0]
click at [424, 381] on input "Schedule additional notifications" at bounding box center [427, 382] width 13 height 13
checkbox input "true"
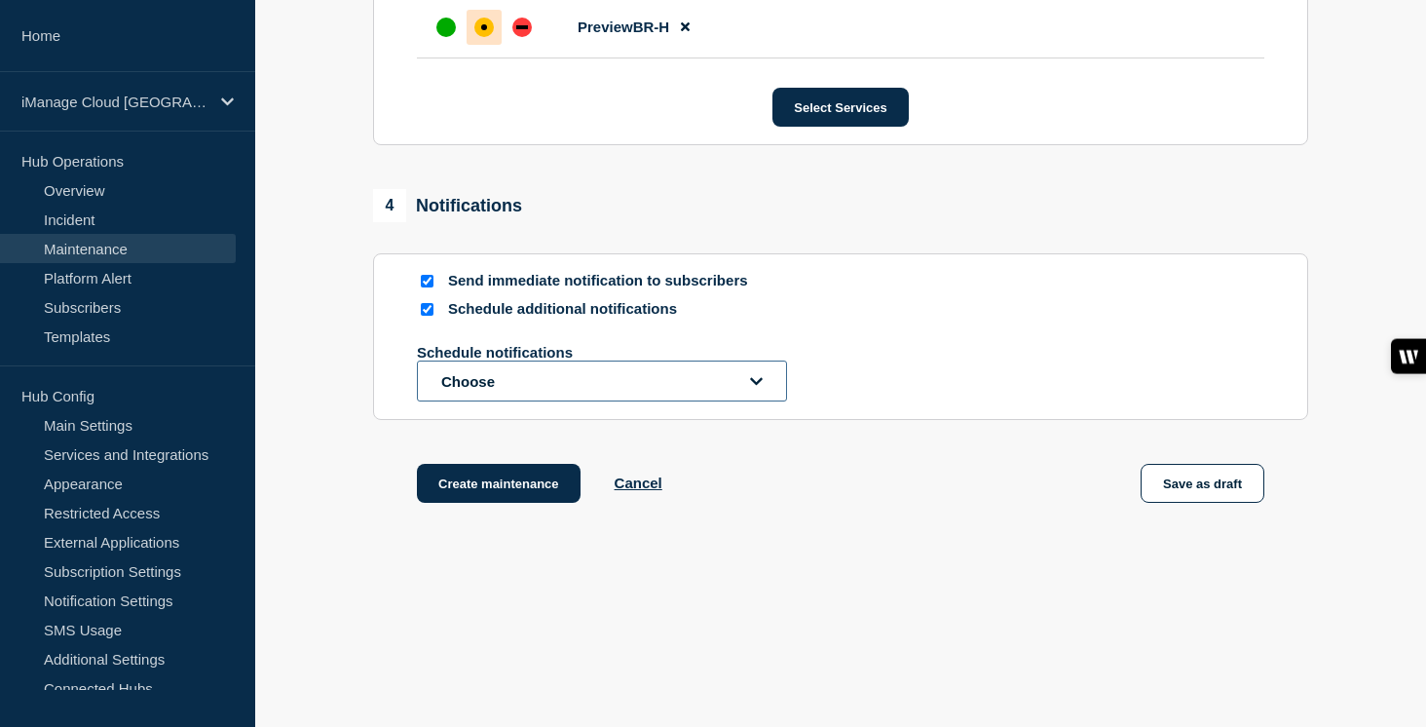
click at [473, 401] on button "Choose" at bounding box center [602, 380] width 370 height 41
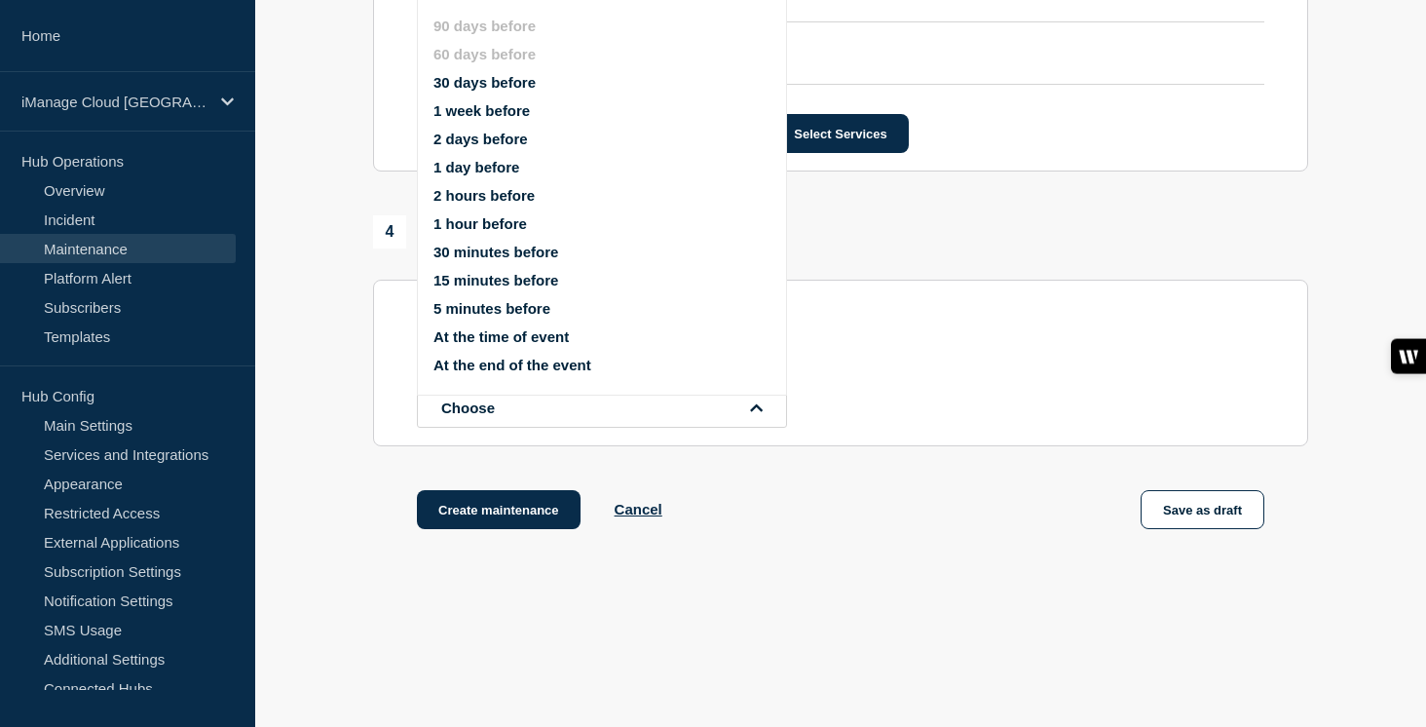
click at [506, 115] on button "1 week before" at bounding box center [481, 110] width 96 height 17
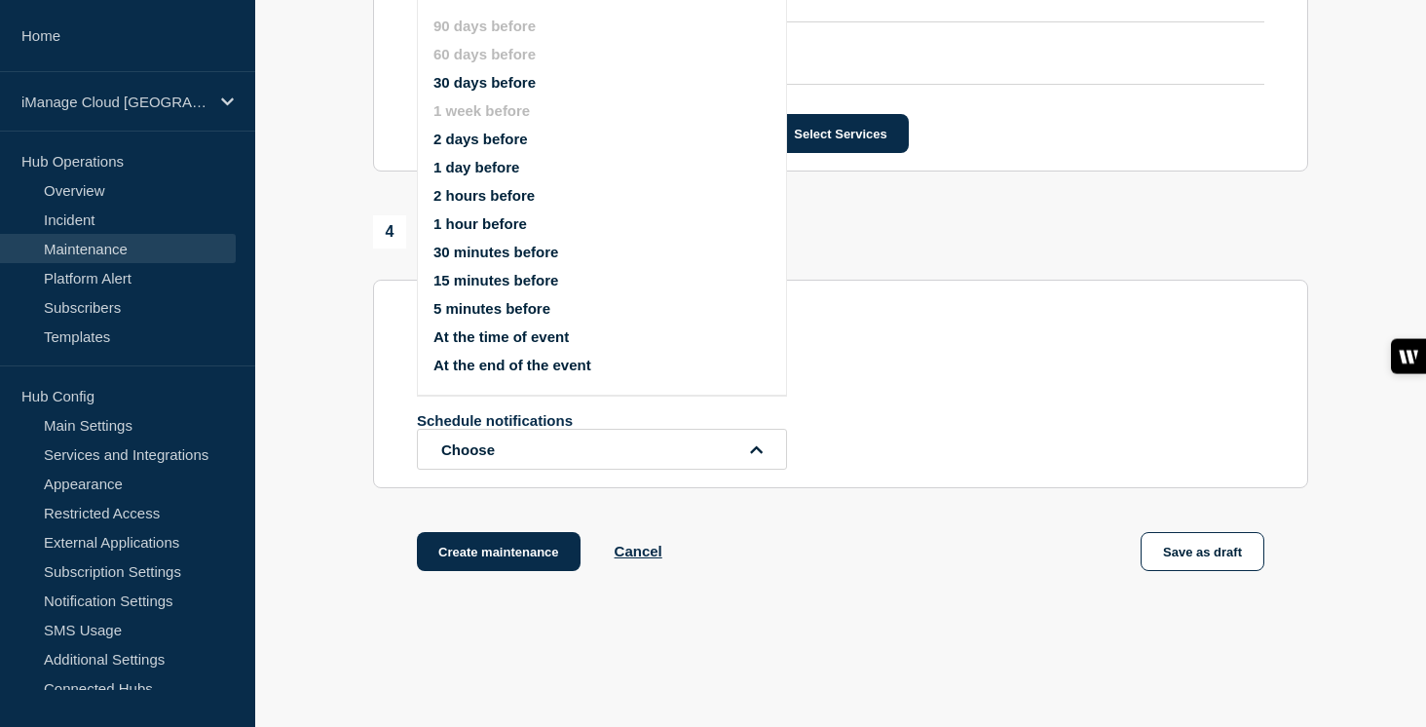
click at [480, 175] on button "1 day before" at bounding box center [476, 167] width 86 height 17
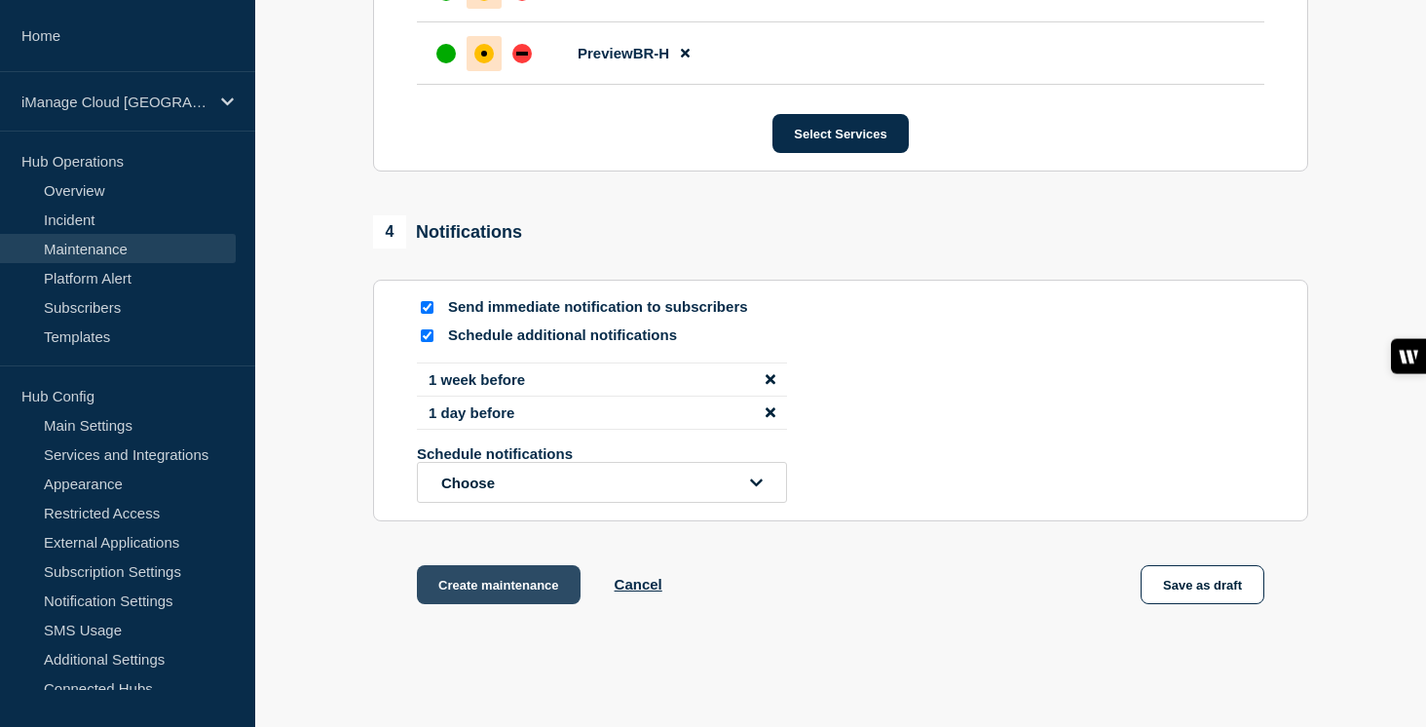
click at [520, 604] on button "Create maintenance" at bounding box center [499, 584] width 164 height 39
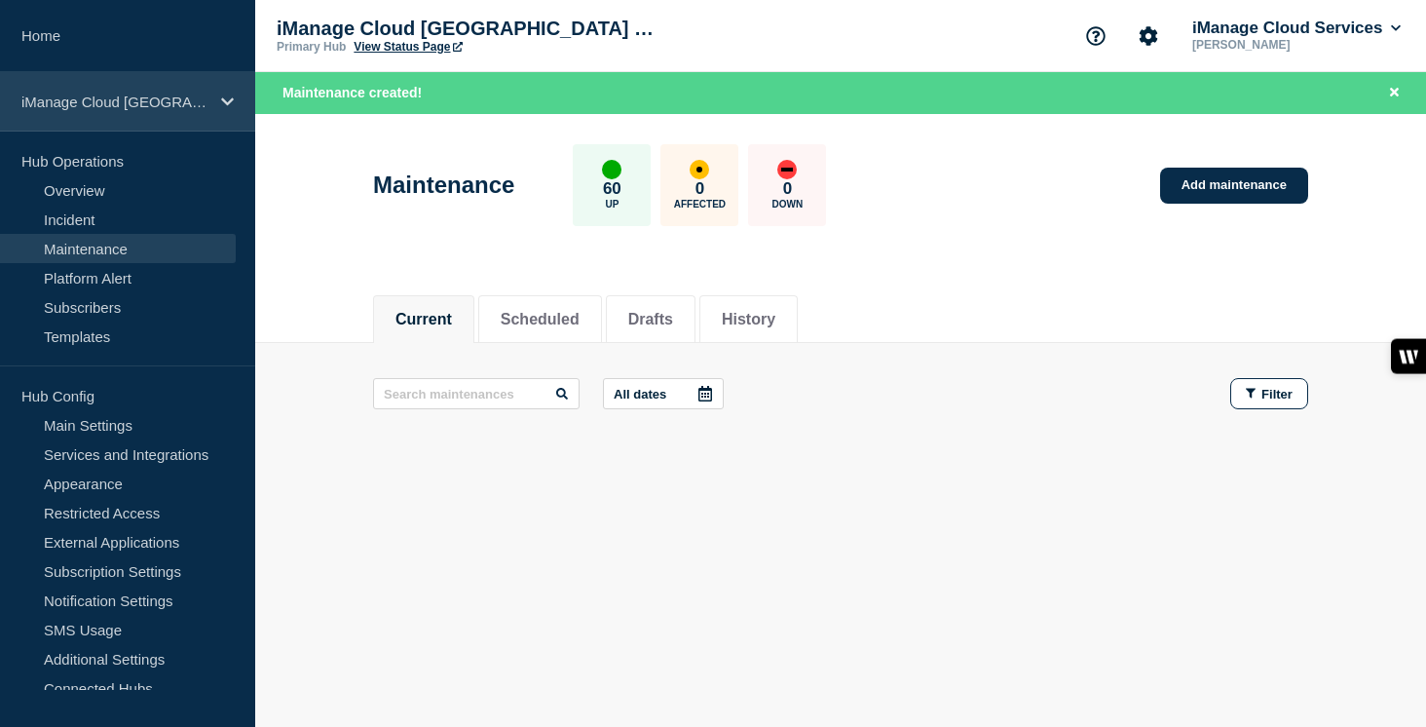
click at [201, 84] on div "iManage Cloud [GEOGRAPHIC_DATA] Data Center" at bounding box center [127, 101] width 255 height 59
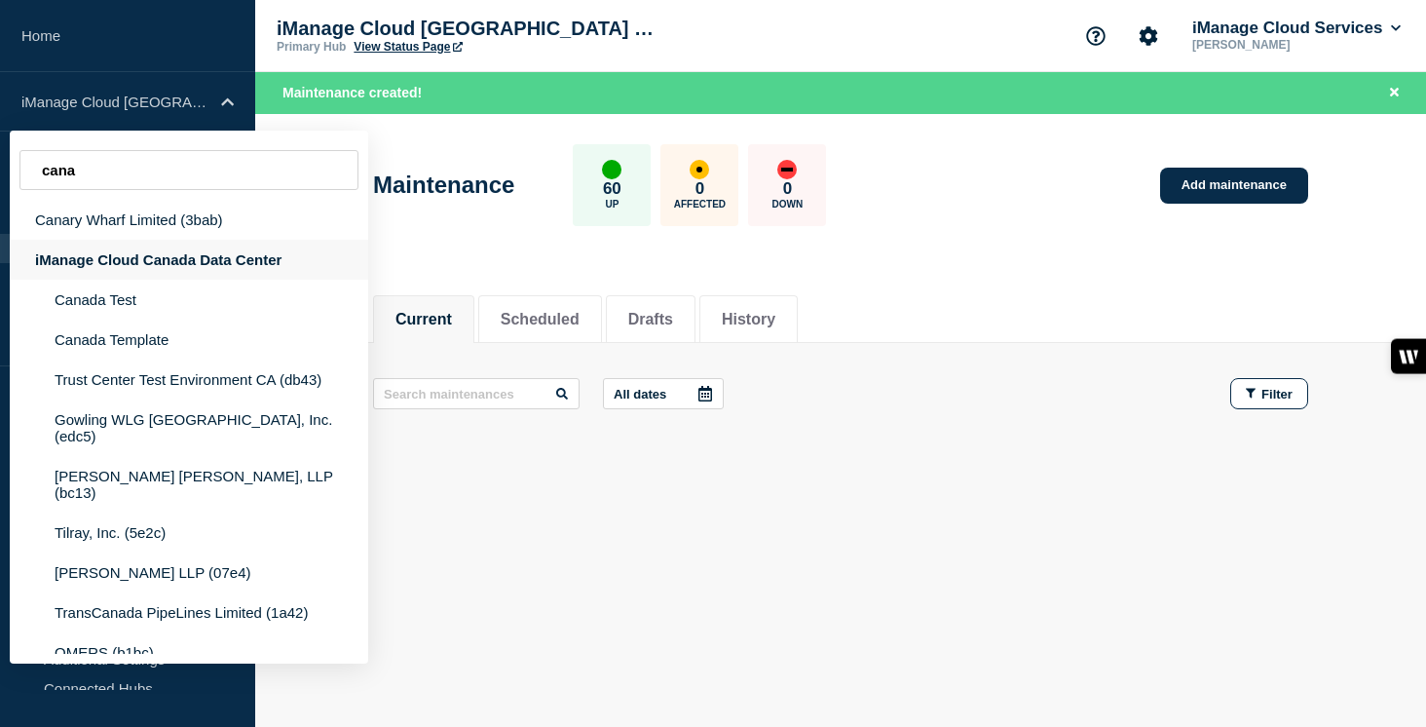
type input "cana"
click at [168, 248] on div "iManage Cloud Canada Data Center" at bounding box center [189, 260] width 358 height 40
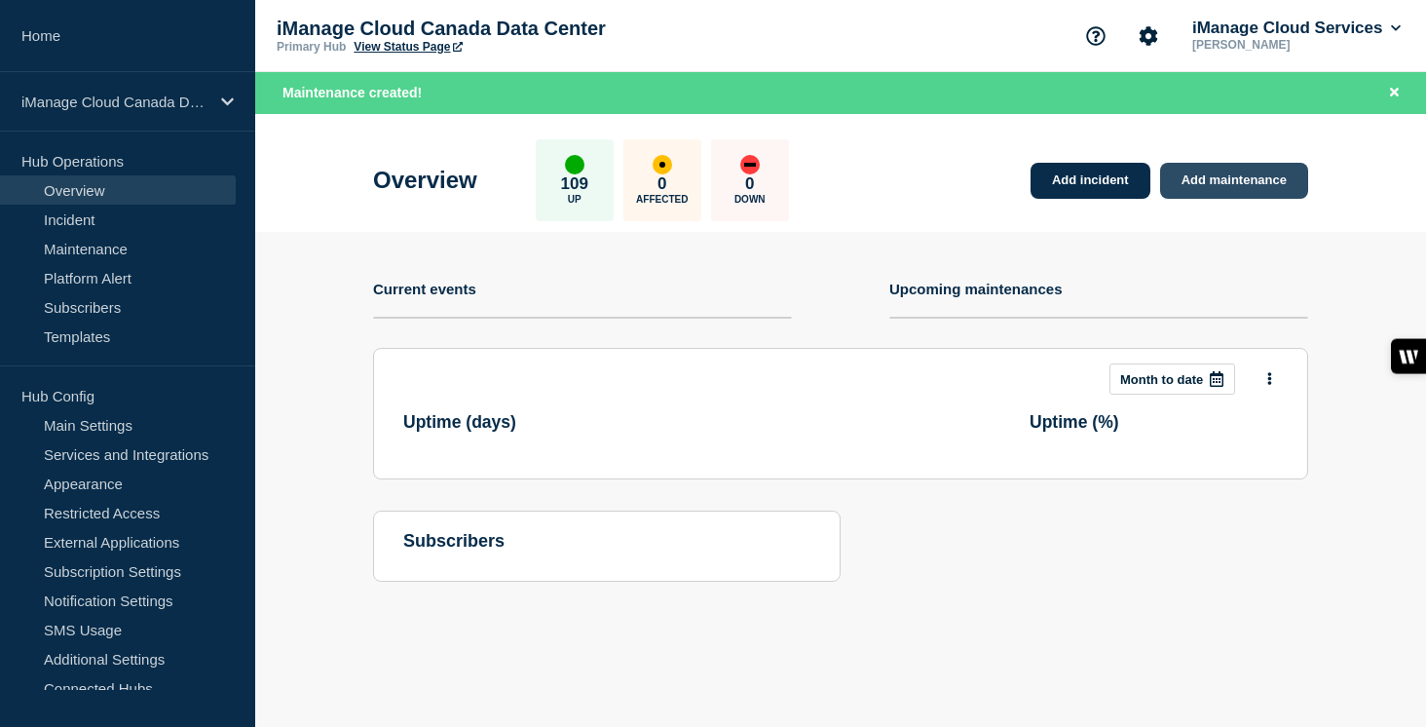
click at [1244, 188] on link "Add maintenance" at bounding box center [1234, 181] width 148 height 36
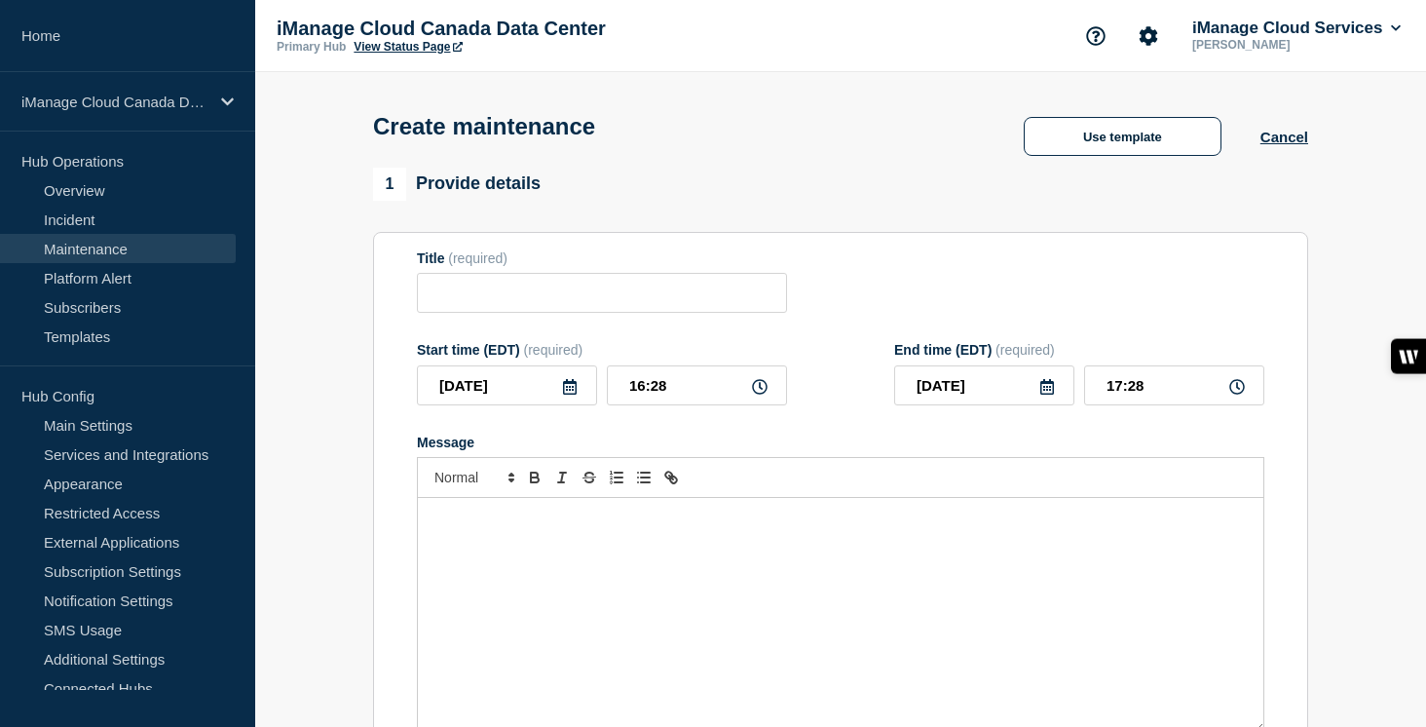
checkbox input "true"
click at [494, 310] on input "Title" at bounding box center [602, 293] width 370 height 40
paste input "Service Update: iManage Work – [DATE]"
type input "Service Update: iManage Work – [DATE]"
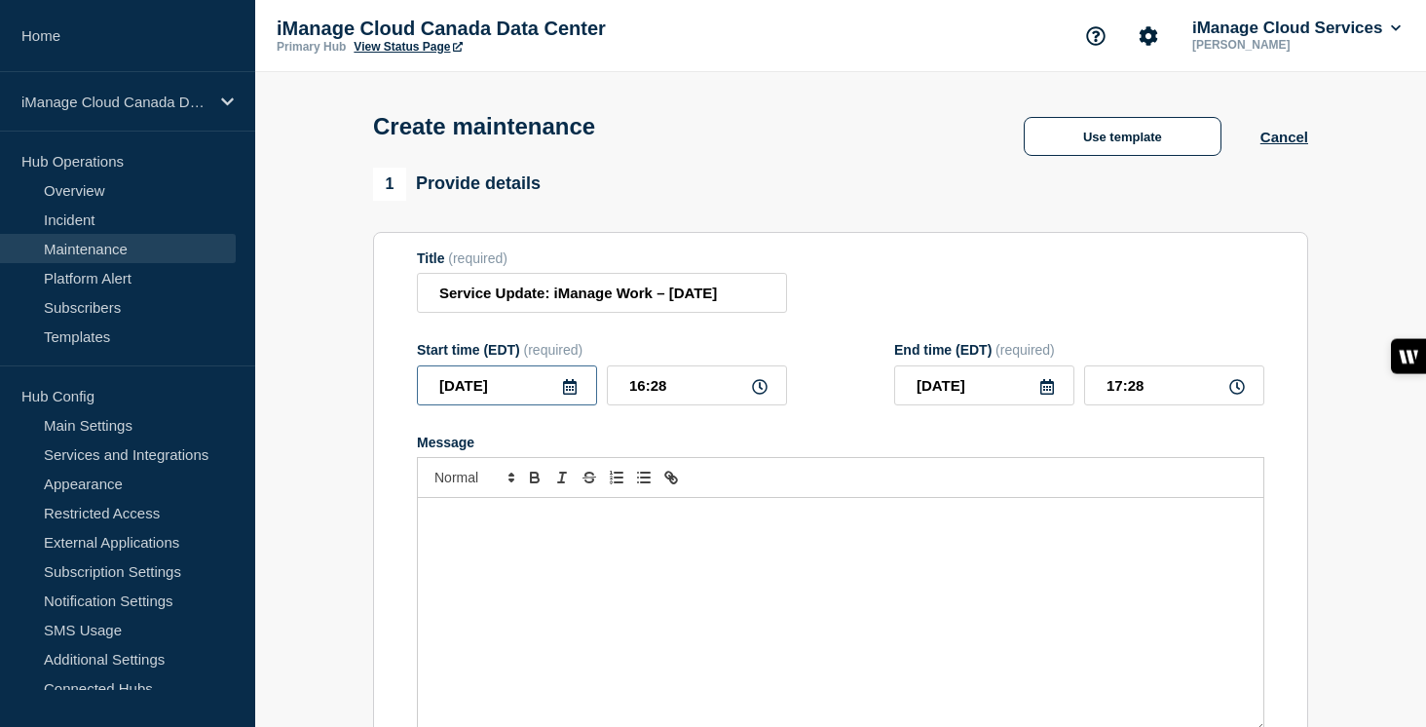
click at [560, 405] on input "[DATE]" at bounding box center [507, 385] width 180 height 40
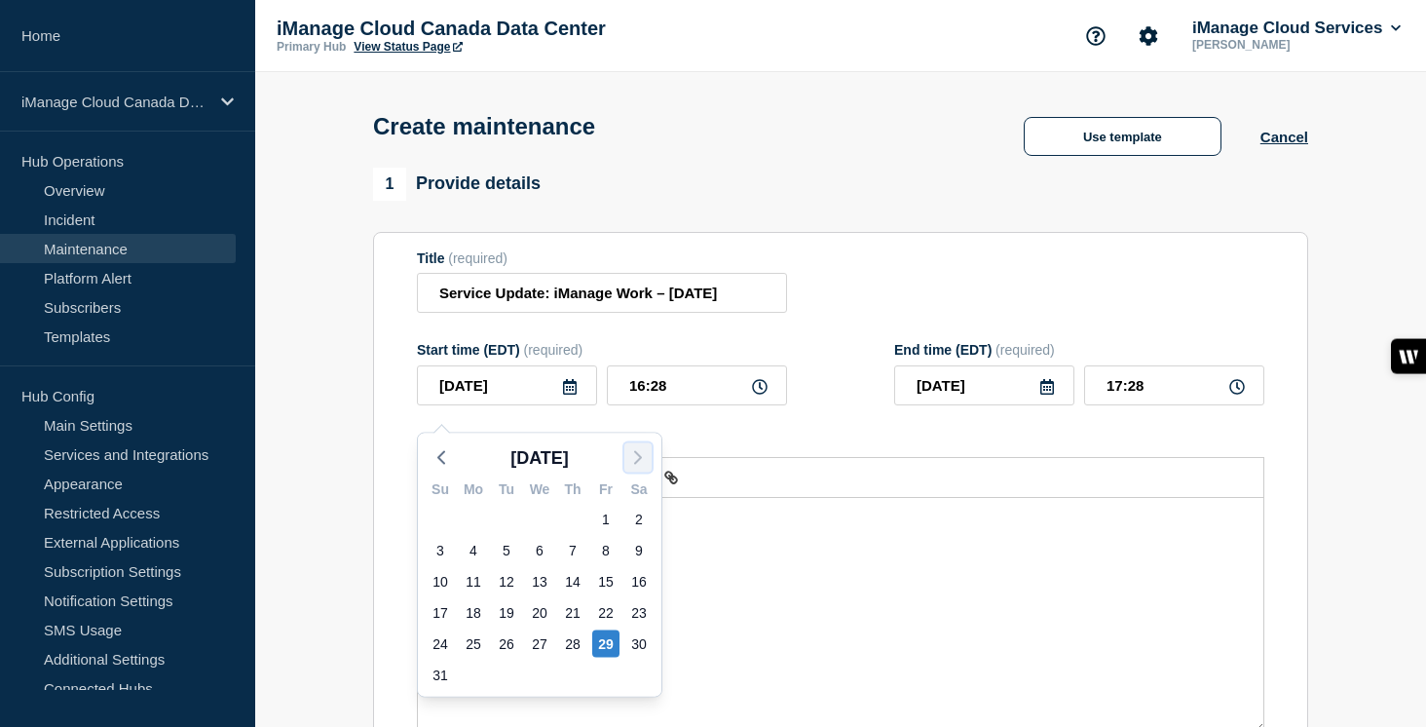
click at [630, 452] on icon "button" at bounding box center [637, 457] width 23 height 23
click at [598, 523] on div "3" at bounding box center [605, 518] width 27 height 27
type input "[DATE]"
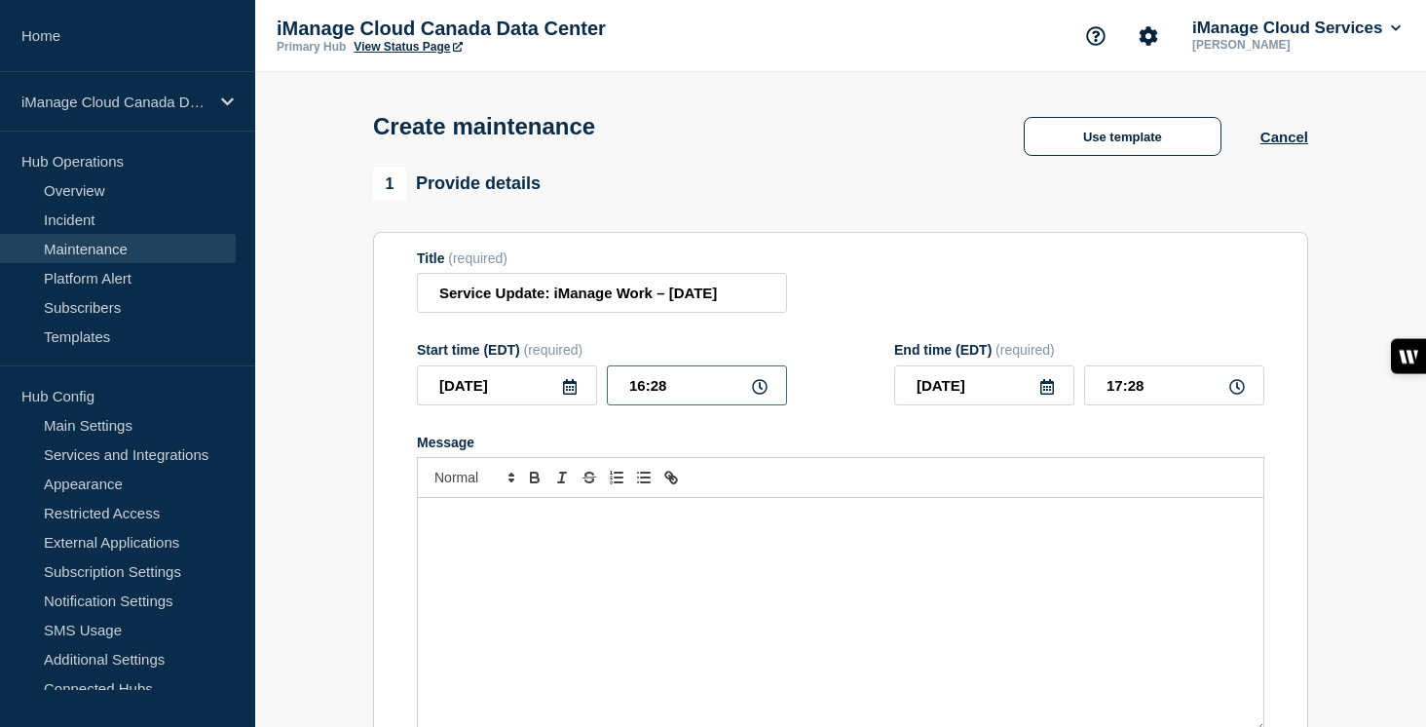
click at [671, 403] on input "16:28" at bounding box center [697, 385] width 180 height 40
drag, startPoint x: 679, startPoint y: 403, endPoint x: 592, endPoint y: 403, distance: 86.7
click at [592, 403] on div "[DATE] 16:28" at bounding box center [602, 385] width 370 height 40
type input "23:00"
type input "[DATE]"
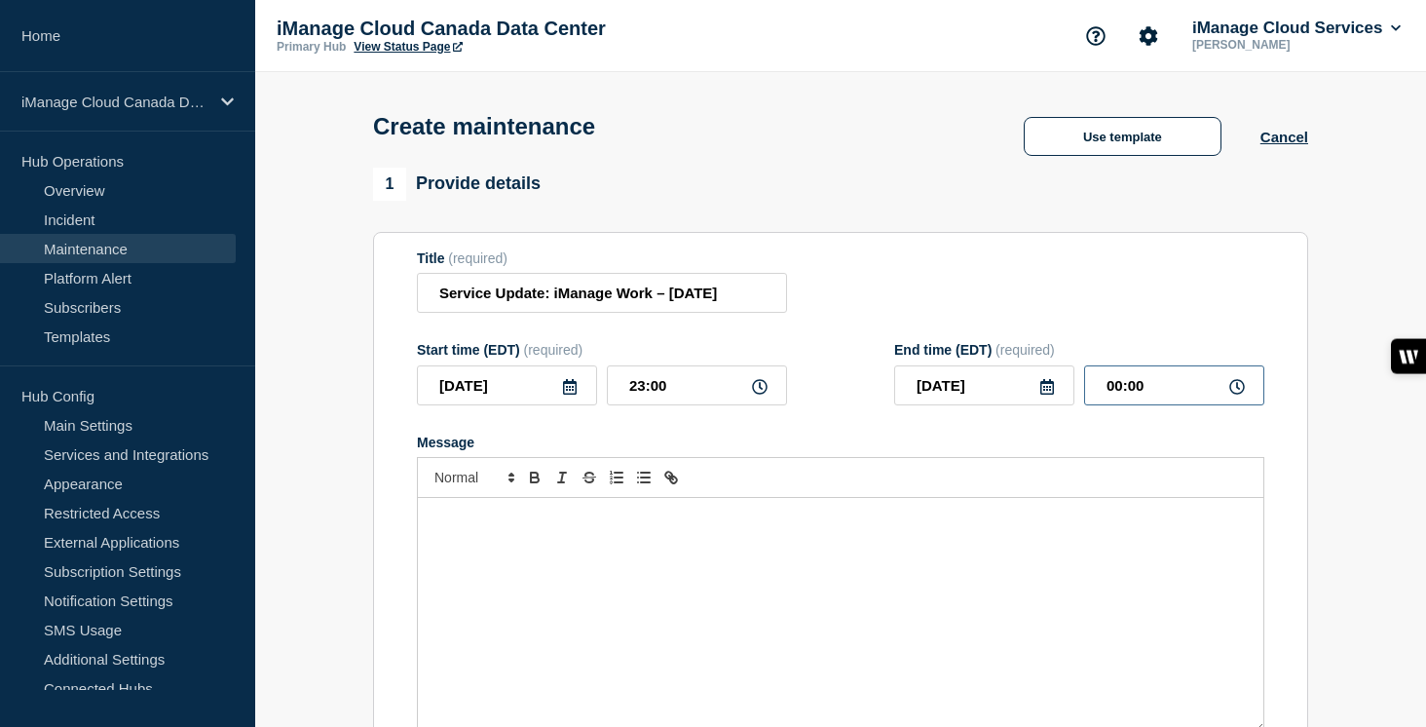
drag, startPoint x: 1156, startPoint y: 401, endPoint x: 1064, endPoint y: 401, distance: 92.5
click at [1064, 401] on div "[DATE] 00:00" at bounding box center [1079, 385] width 370 height 40
type input "05:00"
click at [449, 578] on div "Message" at bounding box center [840, 615] width 845 height 234
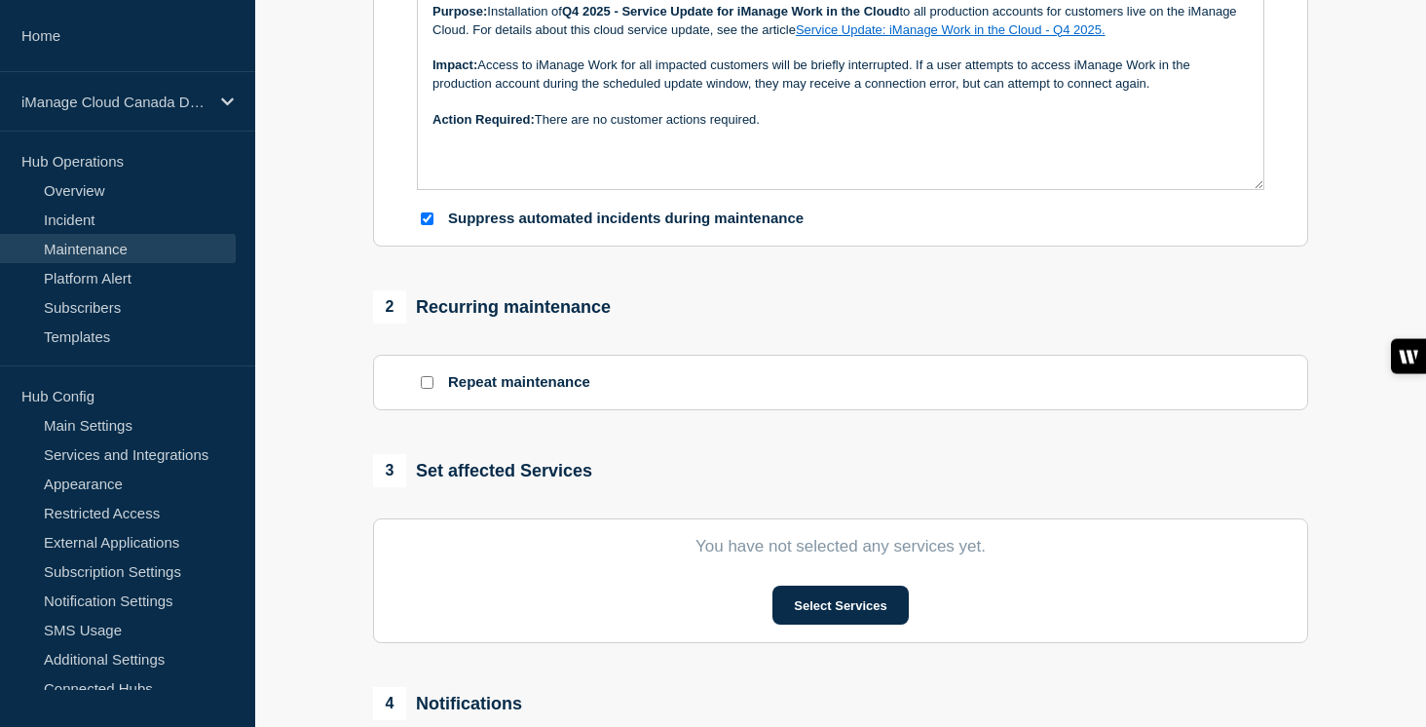
scroll to position [711, 0]
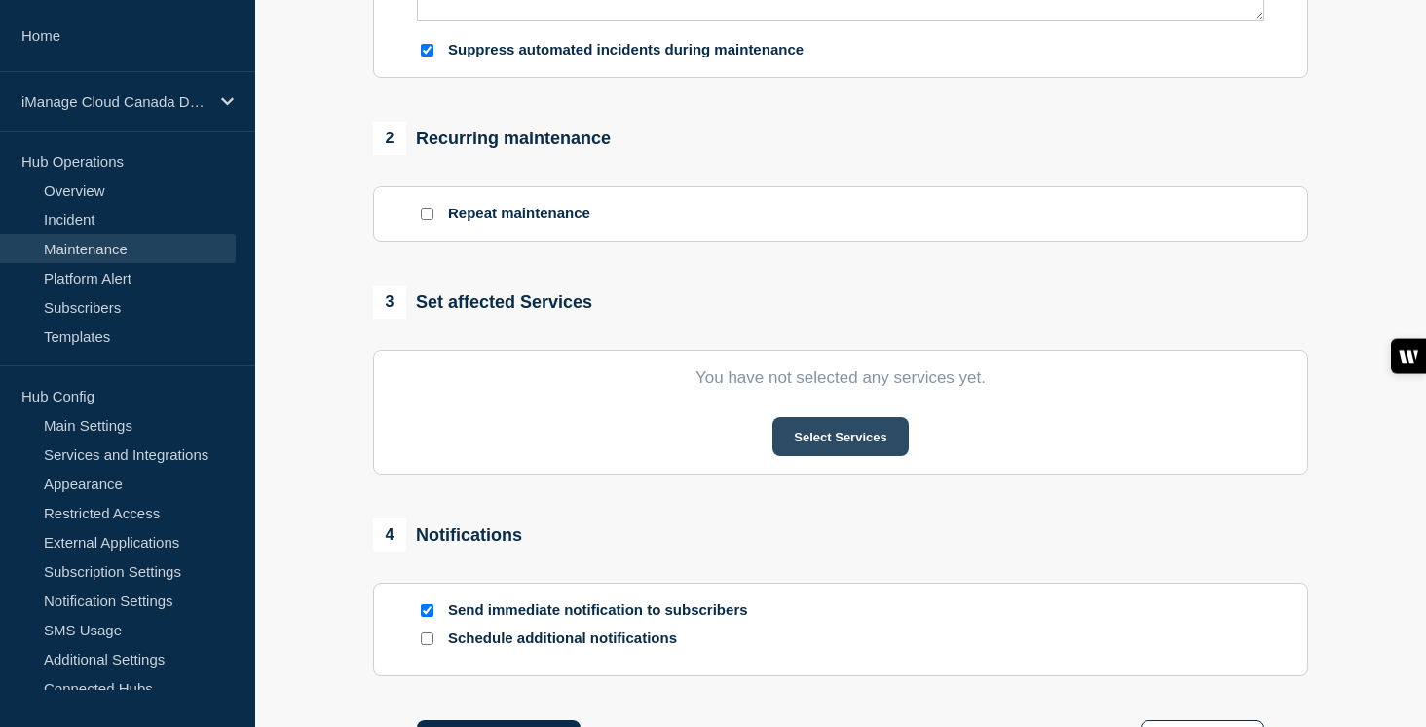
click at [820, 456] on button "Select Services" at bounding box center [839, 436] width 135 height 39
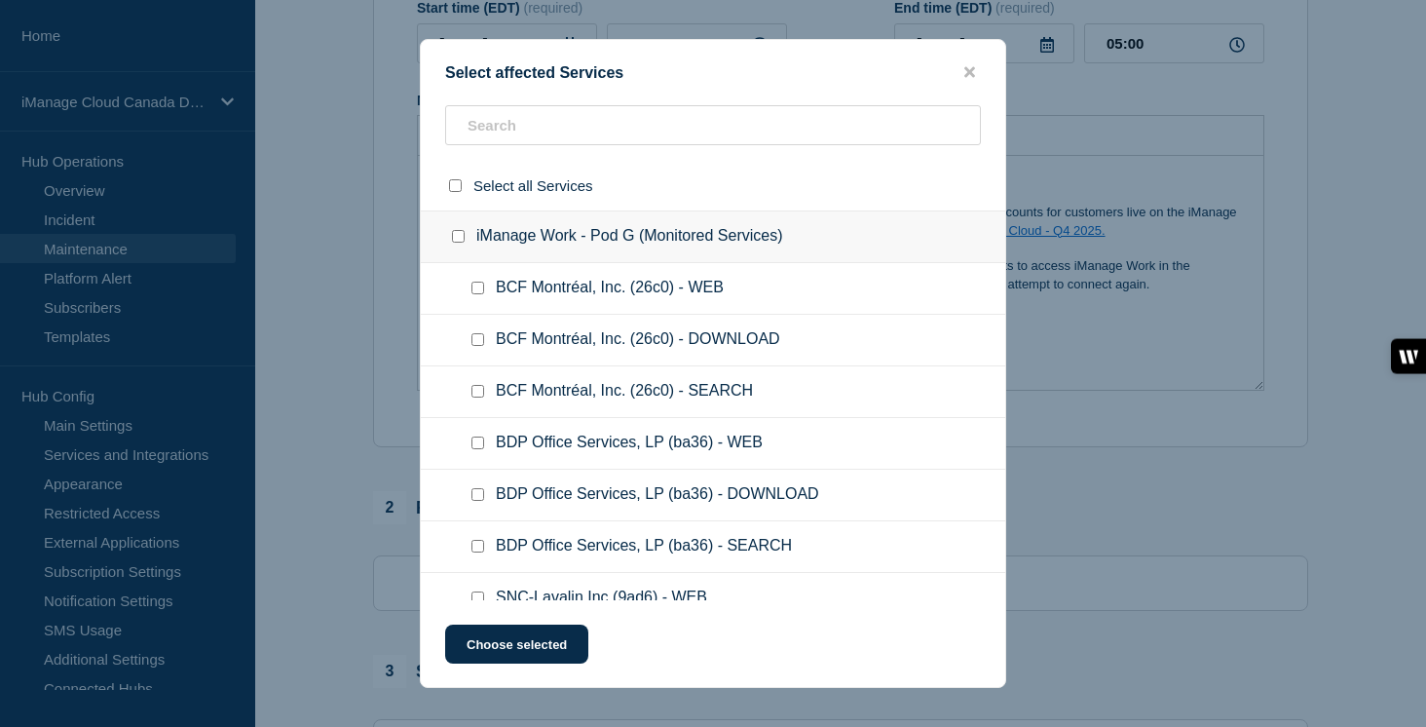
scroll to position [65, 0]
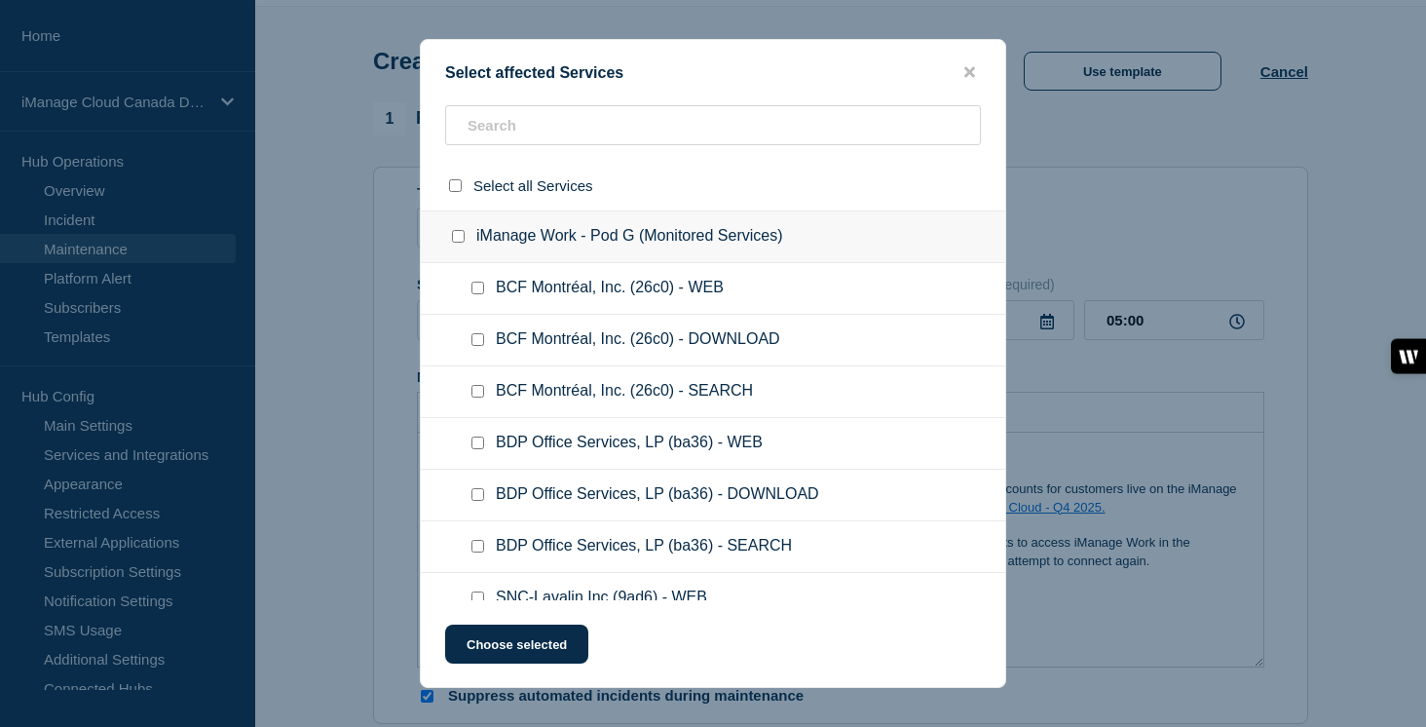
click at [459, 243] on input "iManage Work - Pod G (Monitored Services) checkbox" at bounding box center [458, 236] width 13 height 13
checkbox input "true"
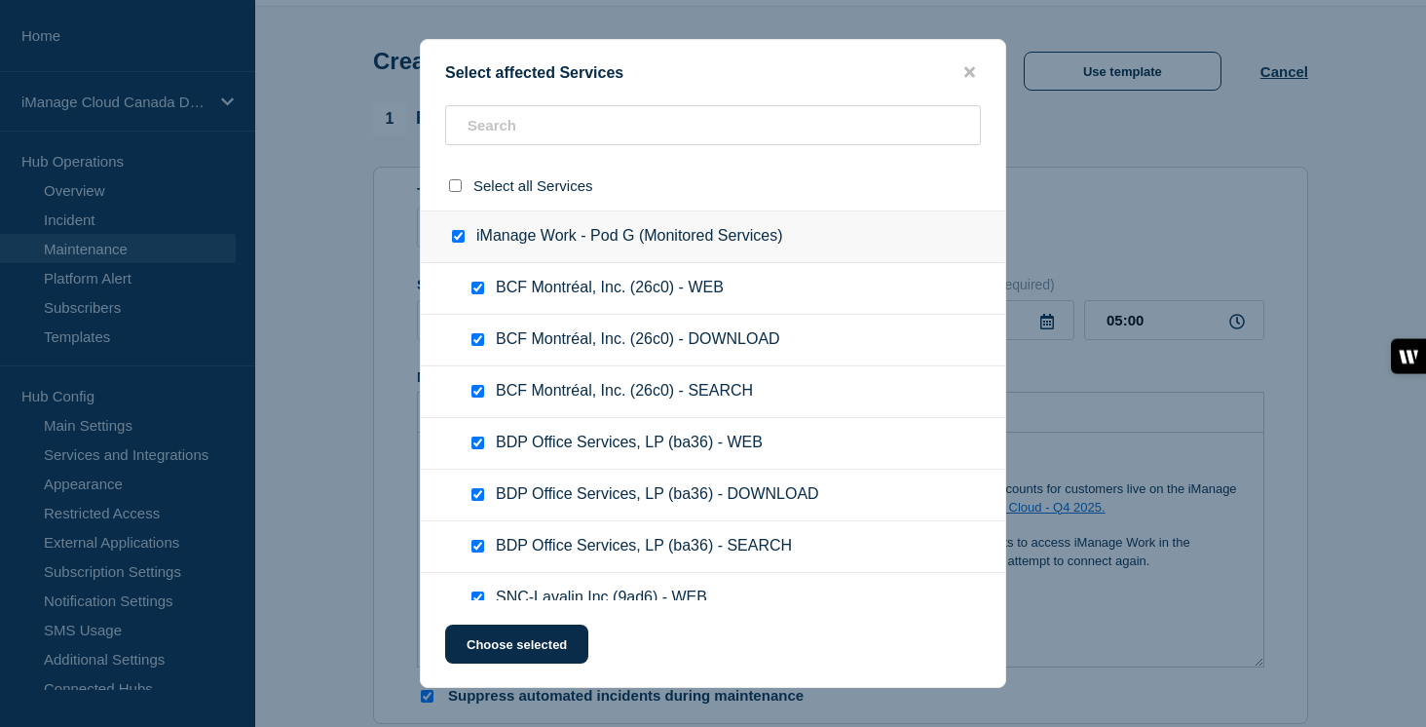
checkbox input "true"
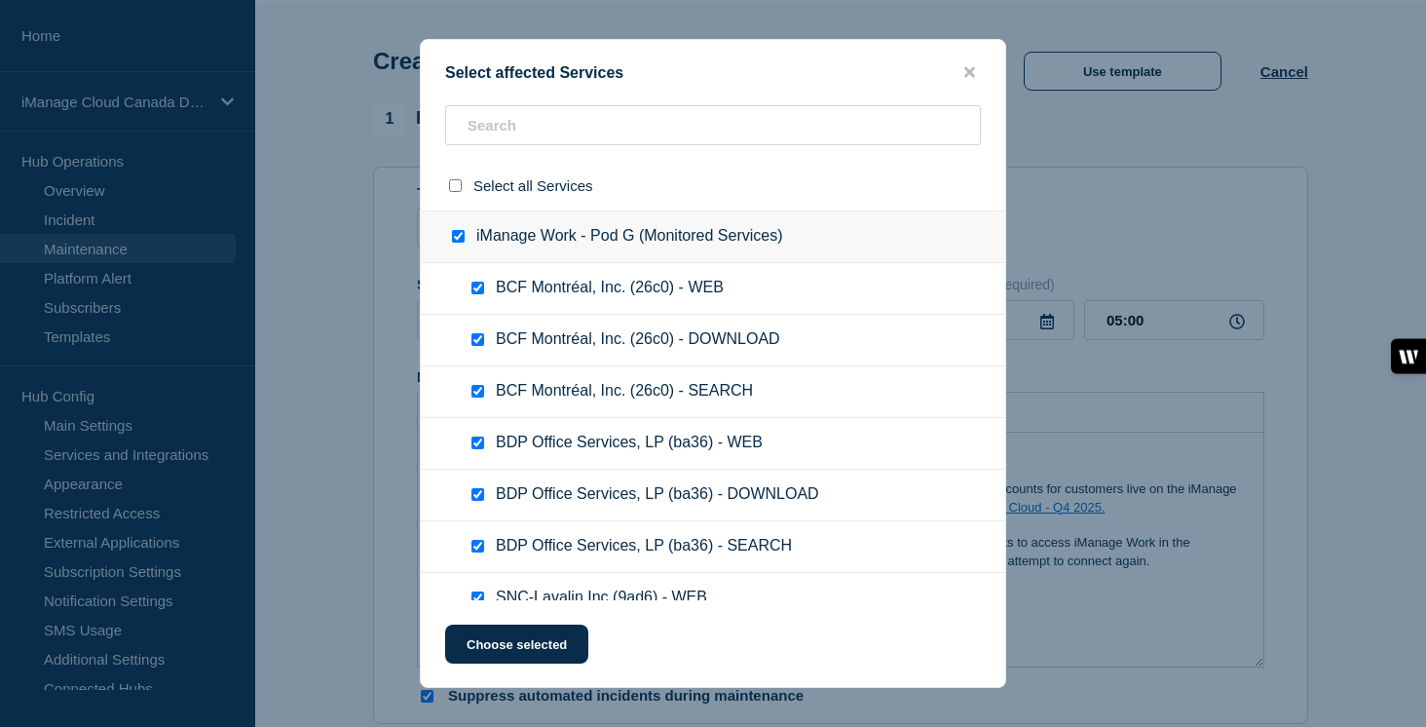
checkbox input "true"
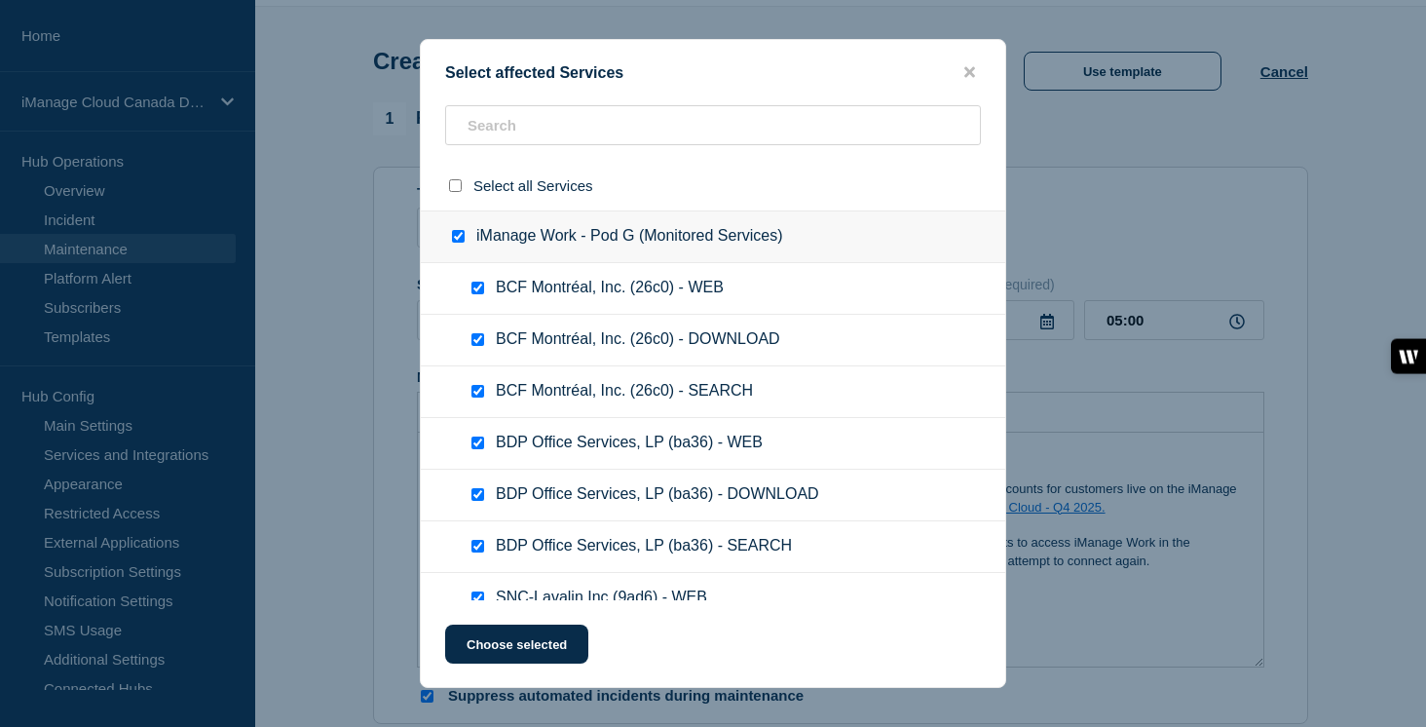
checkbox input "true"
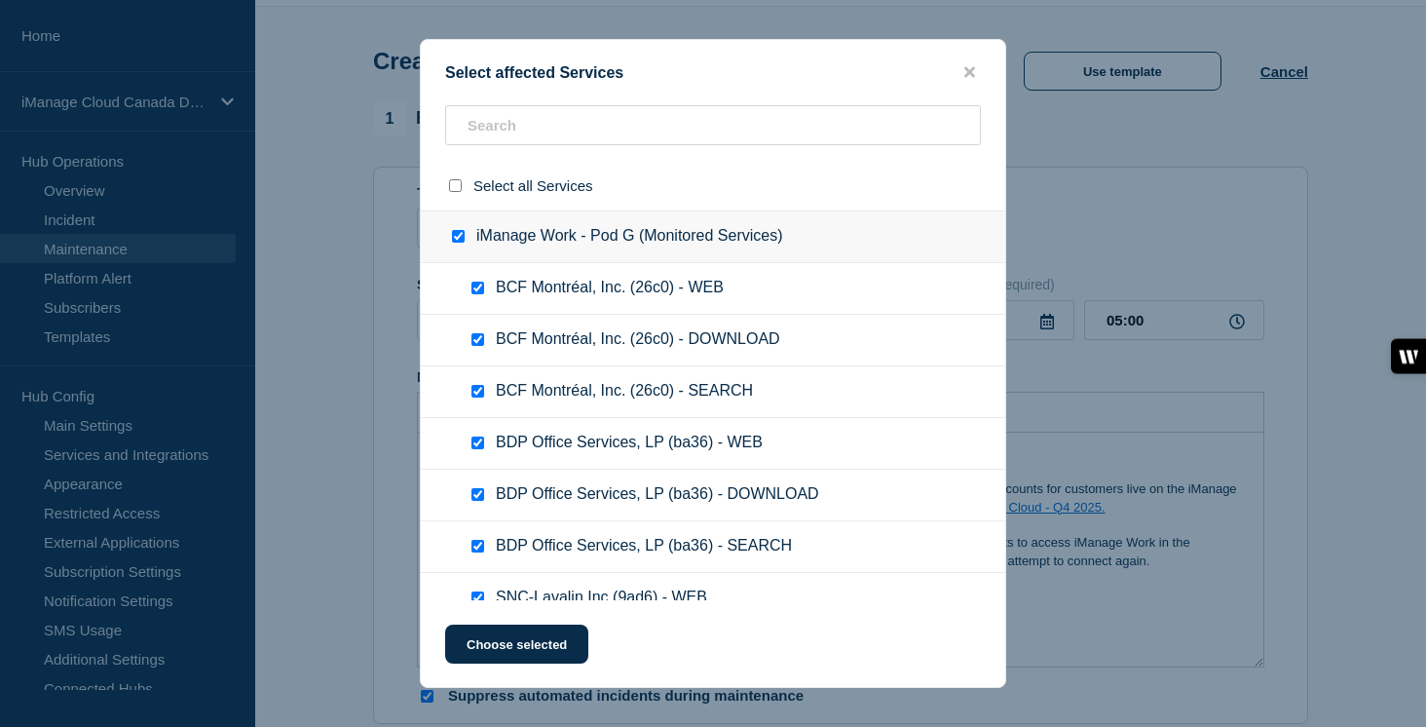
checkbox input "true"
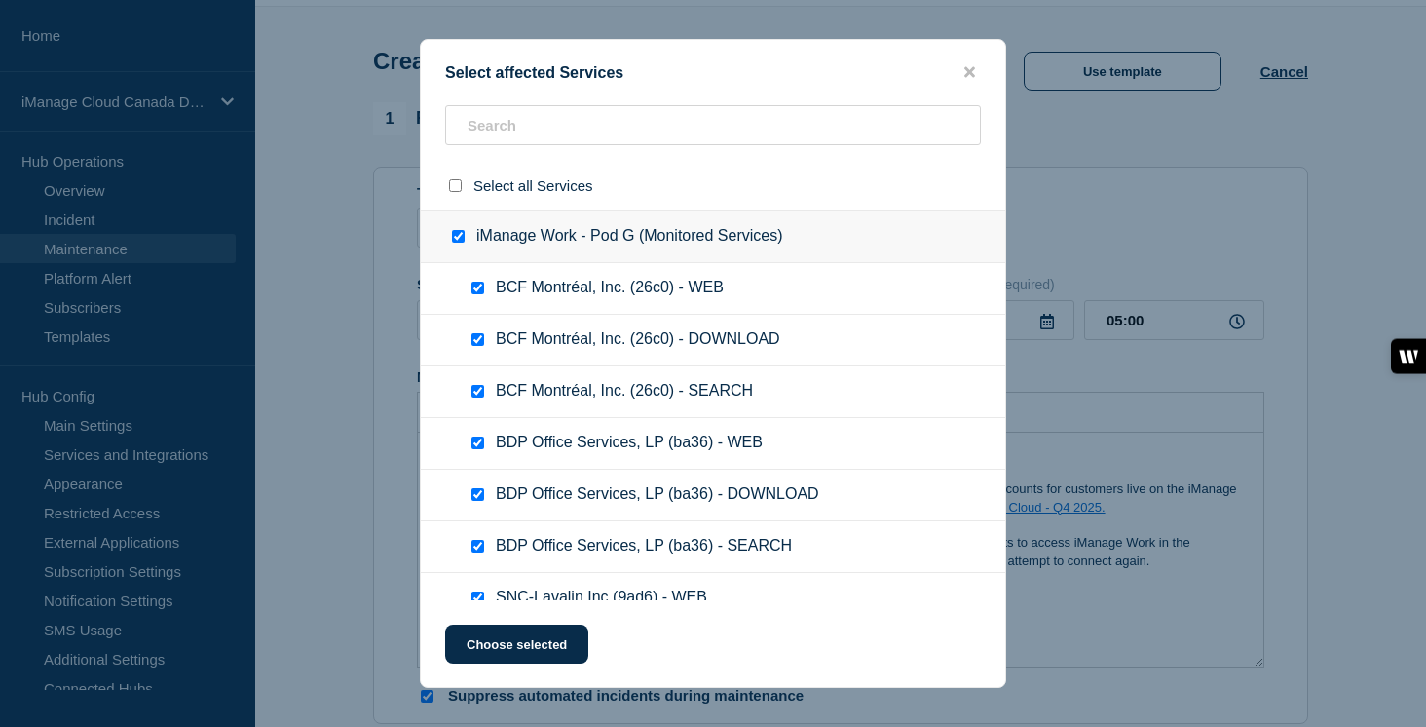
checkbox input "true"
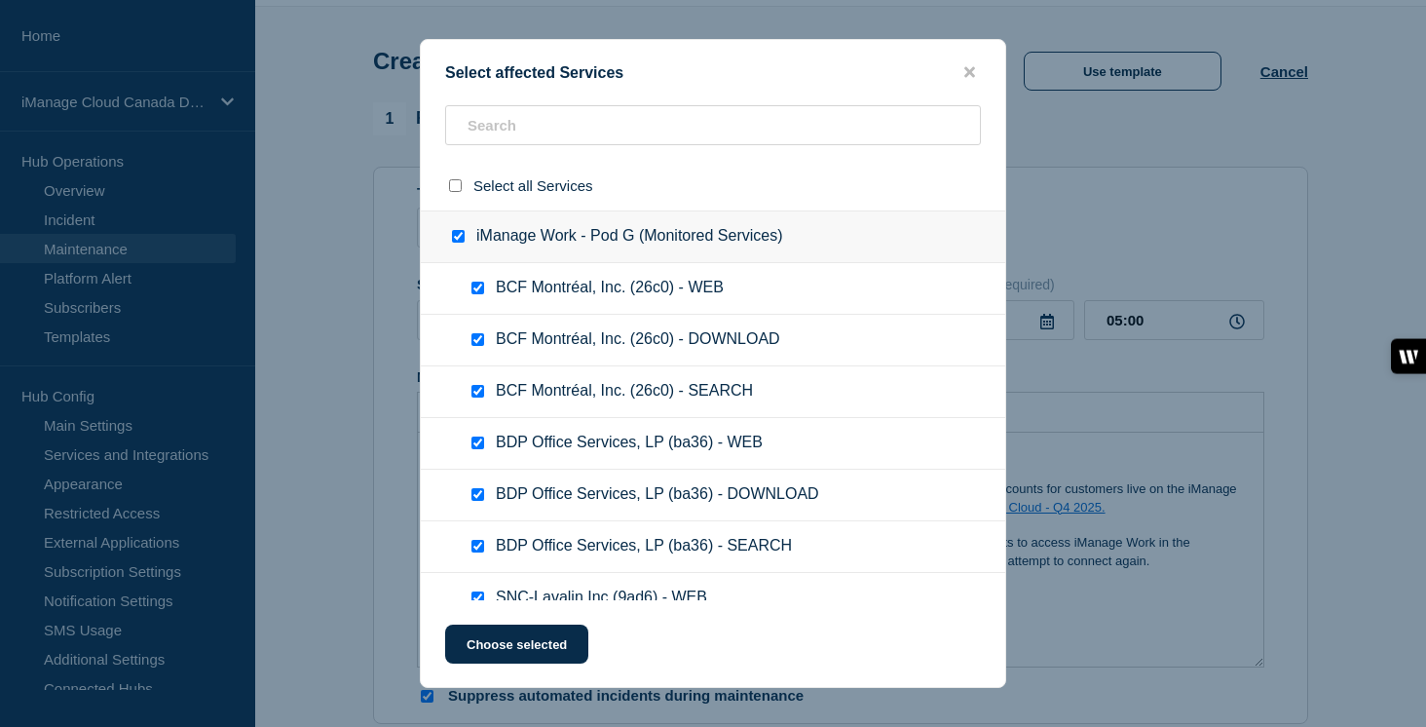
checkbox input "true"
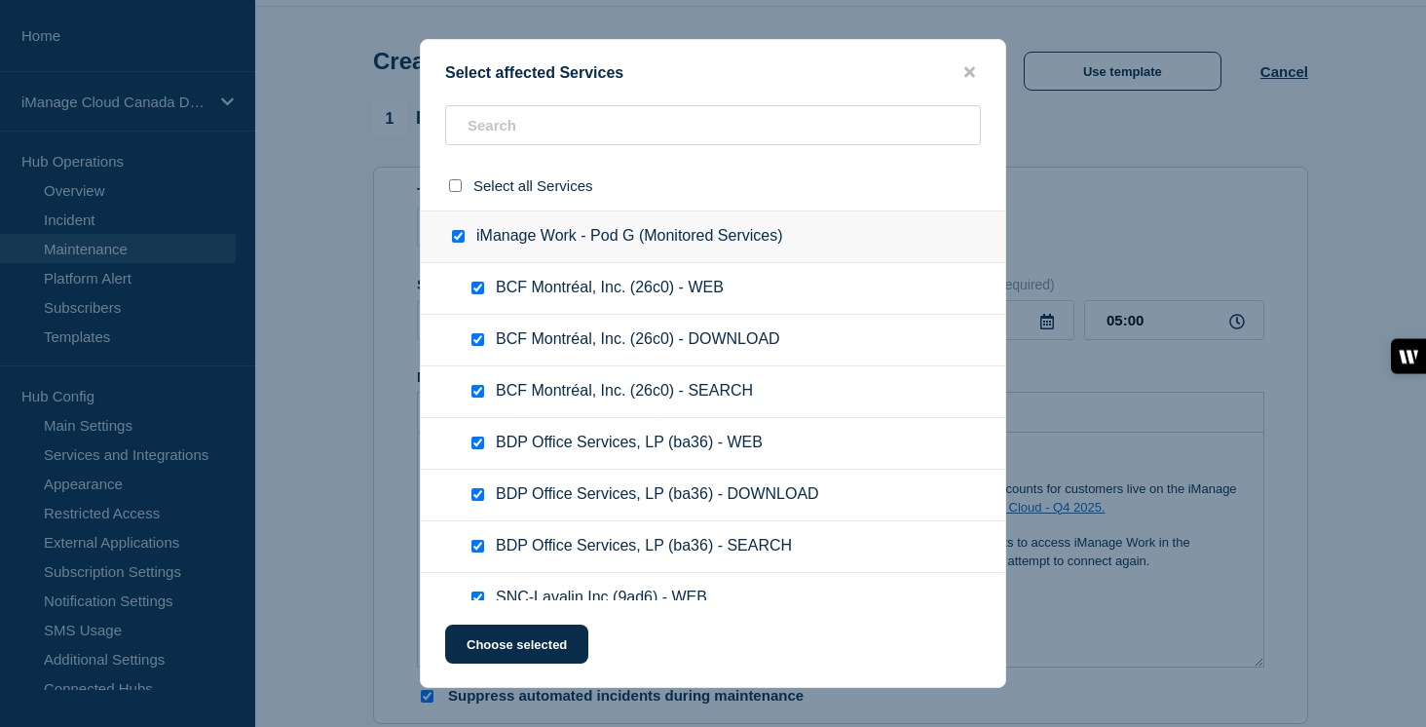
checkbox input "true"
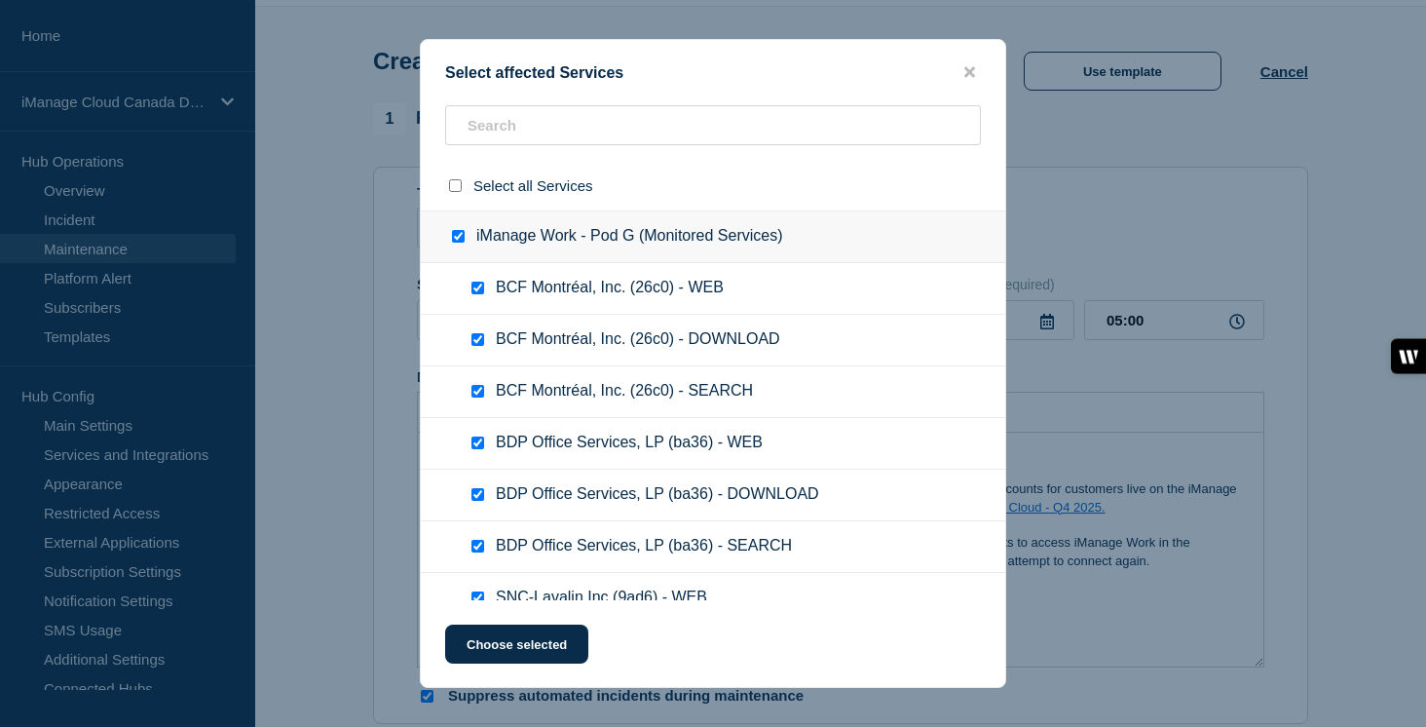
checkbox input "true"
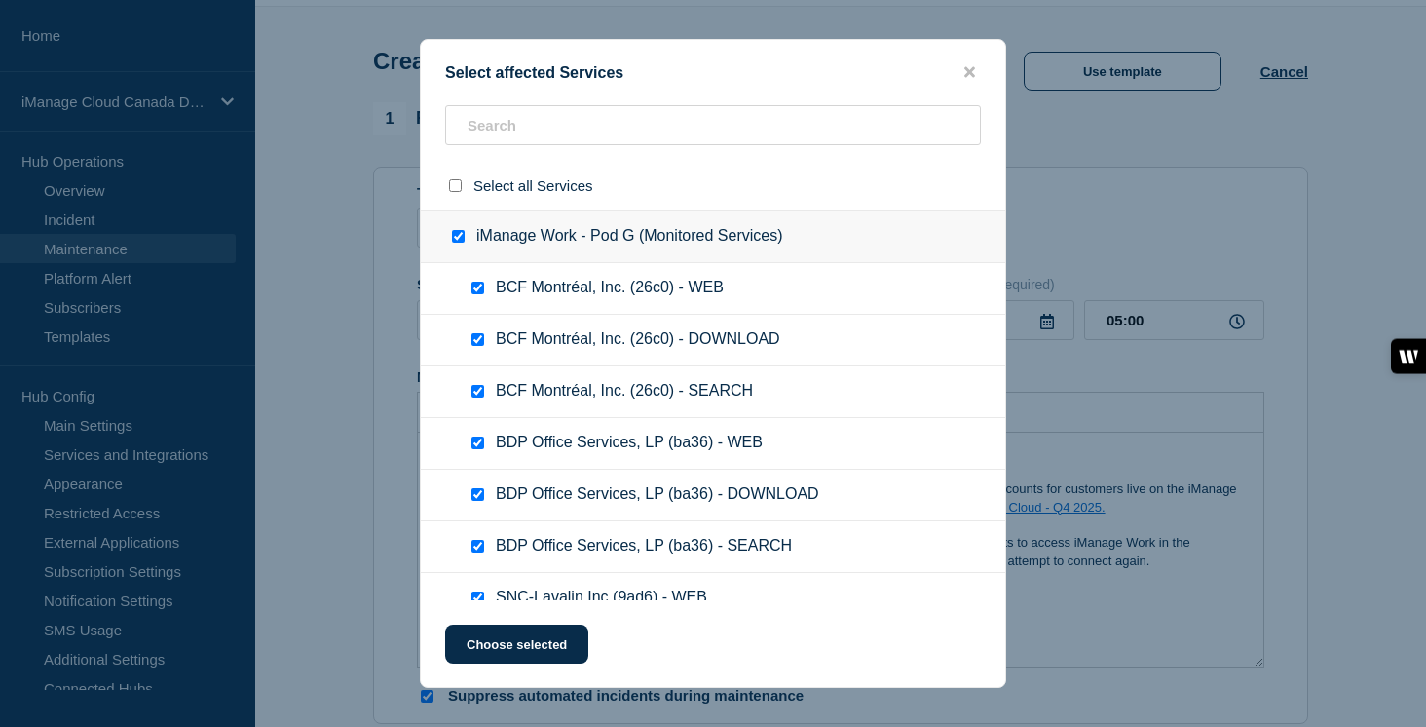
checkbox input "true"
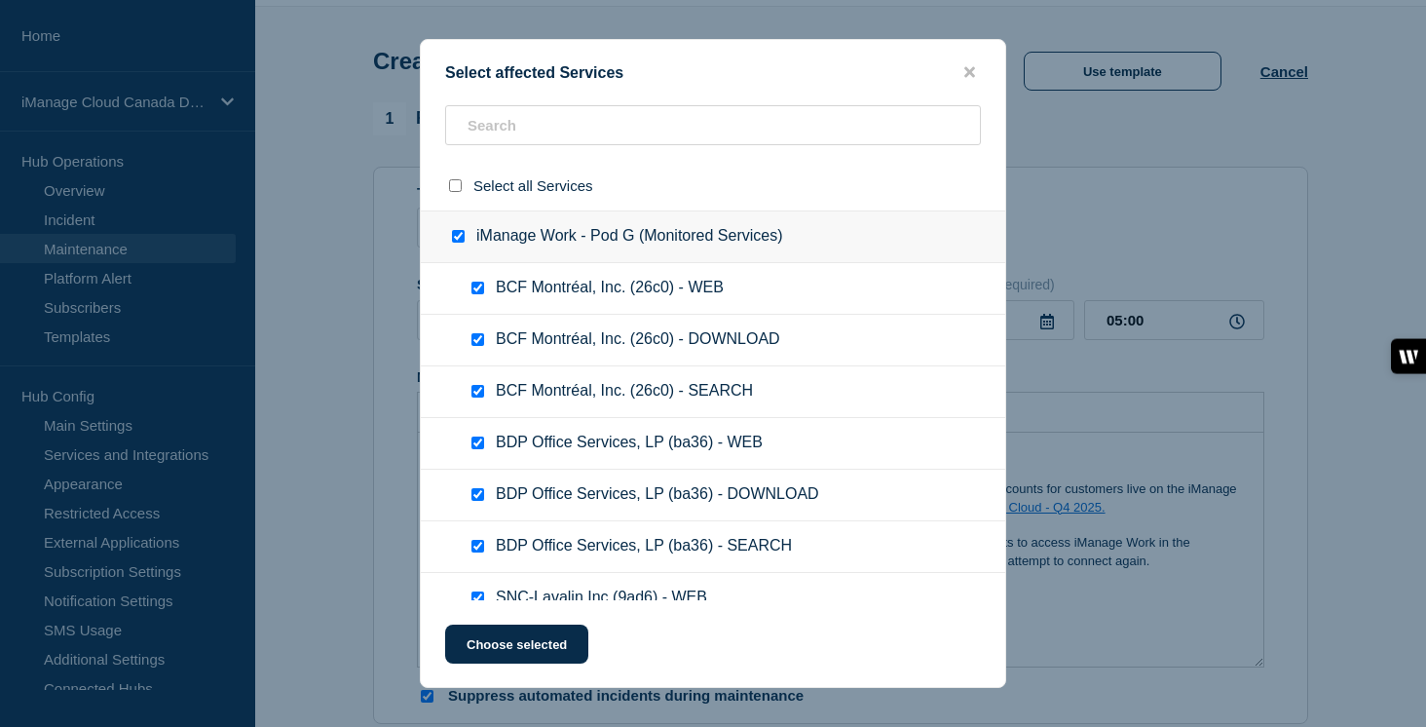
checkbox input "true"
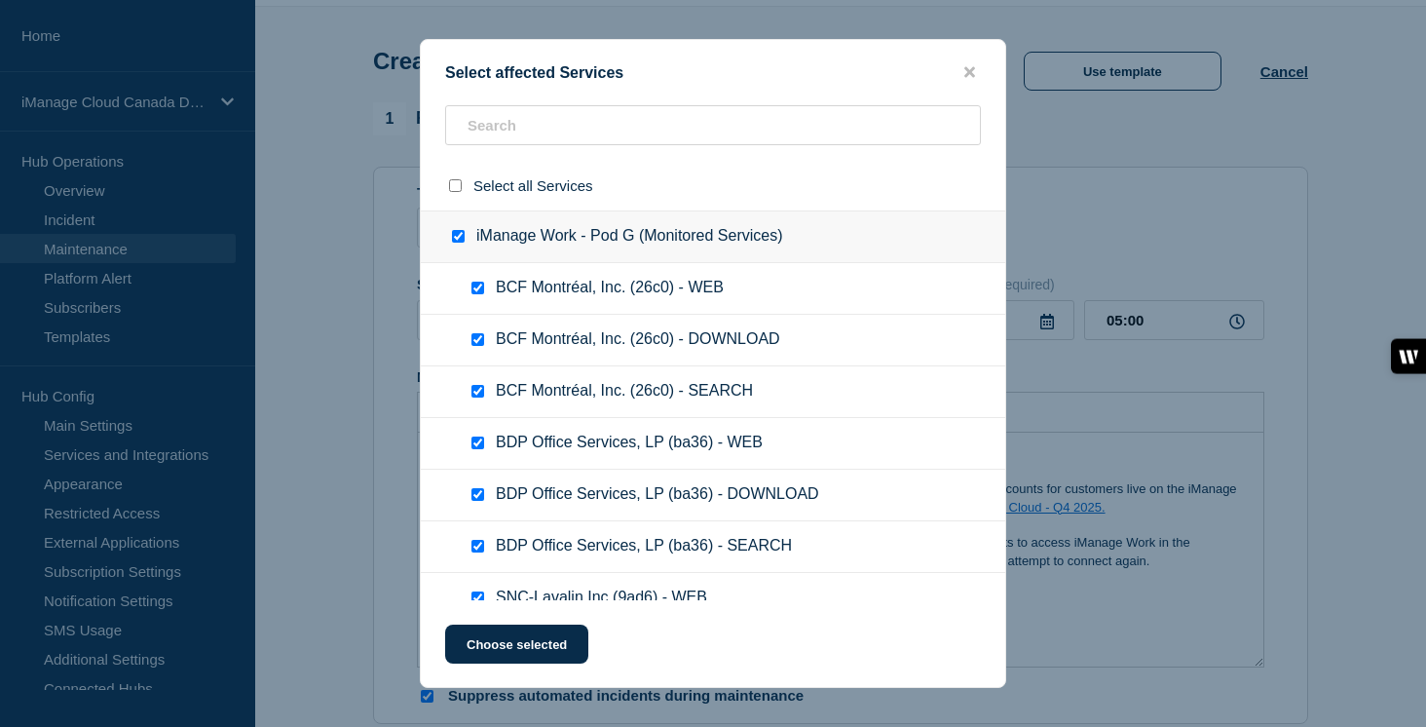
checkbox input "true"
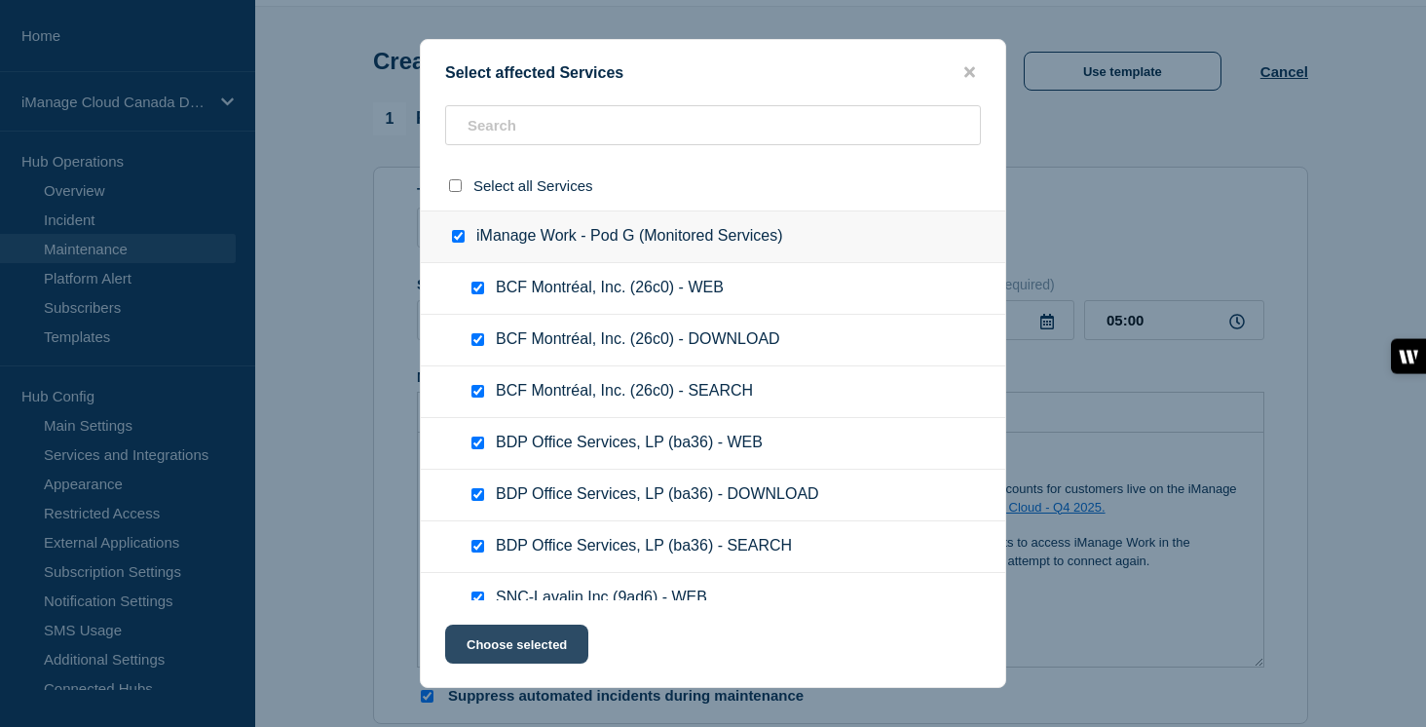
click at [543, 653] on button "Choose selected" at bounding box center [516, 643] width 143 height 39
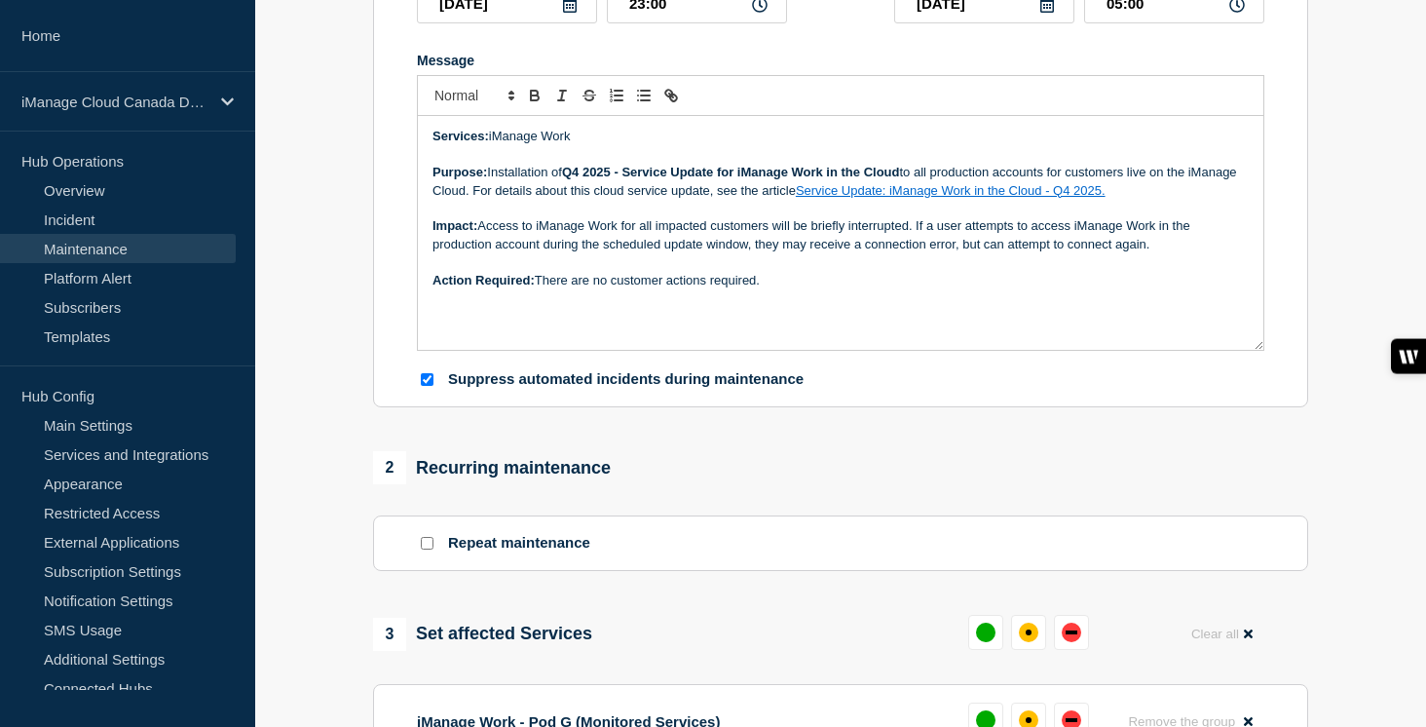
scroll to position [542, 0]
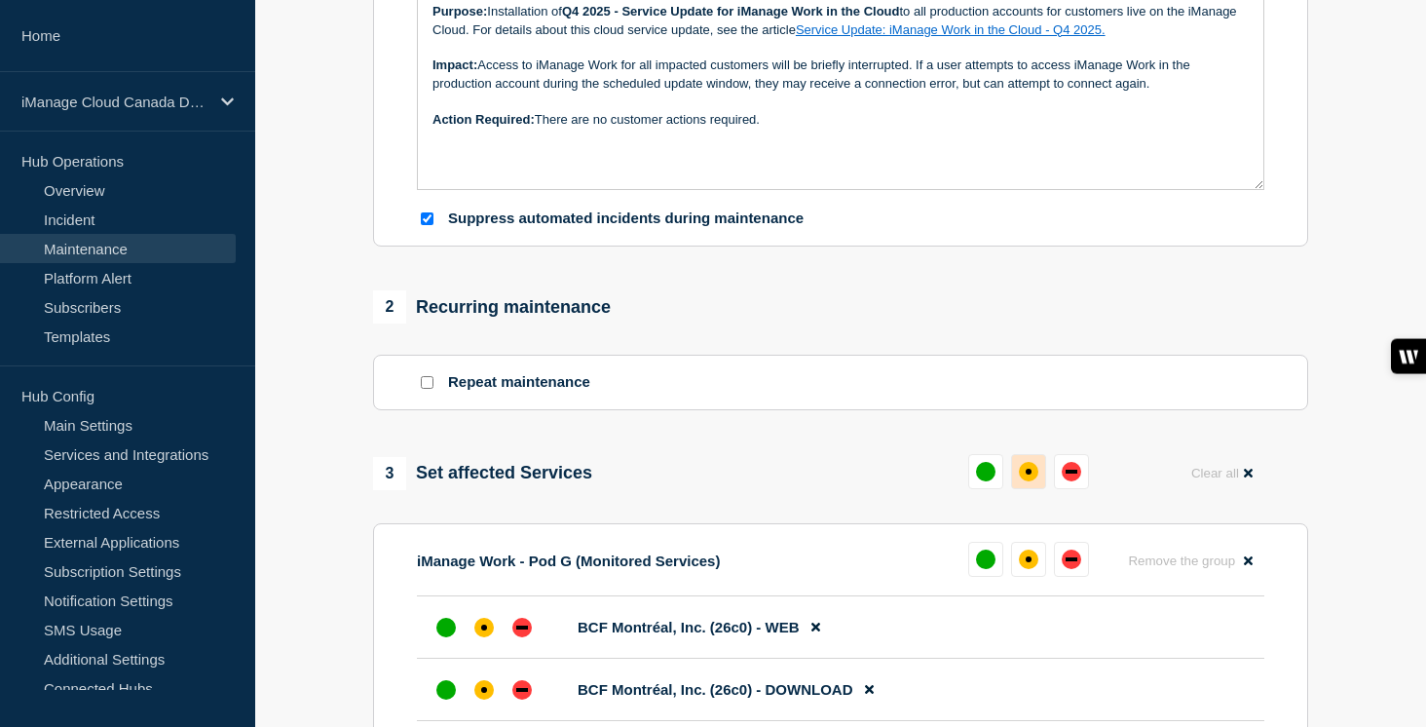
click at [1026, 481] on div "affected" at bounding box center [1028, 471] width 19 height 19
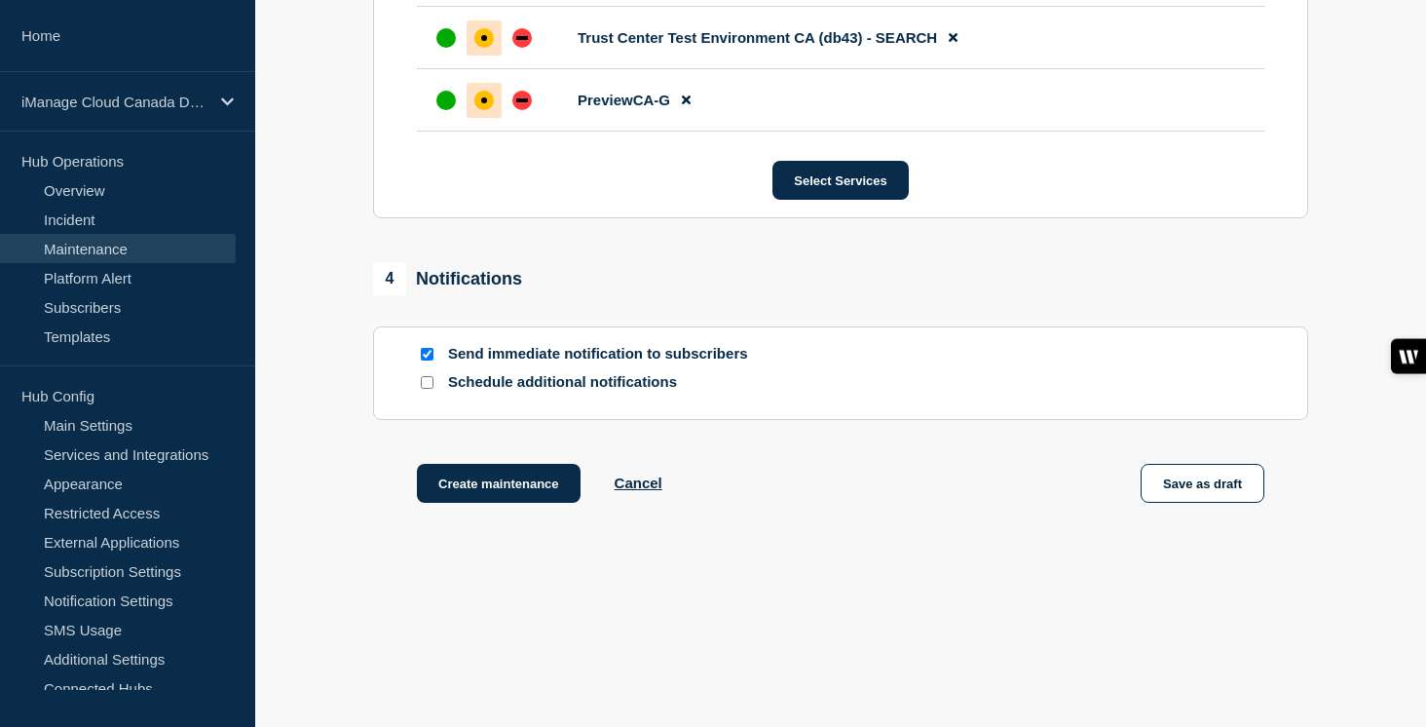
scroll to position [4855, 0]
click at [427, 384] on input "Schedule additional notifications" at bounding box center [427, 382] width 13 height 13
checkbox input "true"
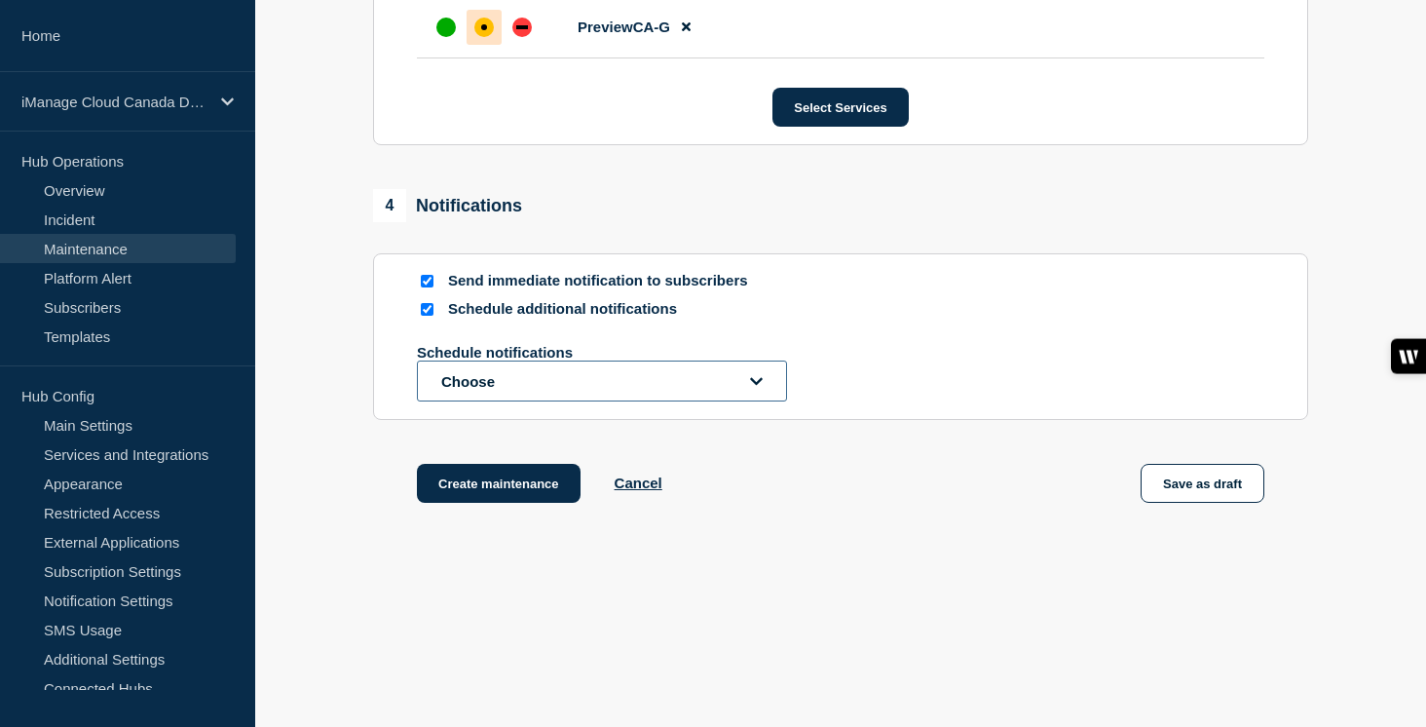
click at [469, 401] on button "Choose" at bounding box center [602, 380] width 370 height 41
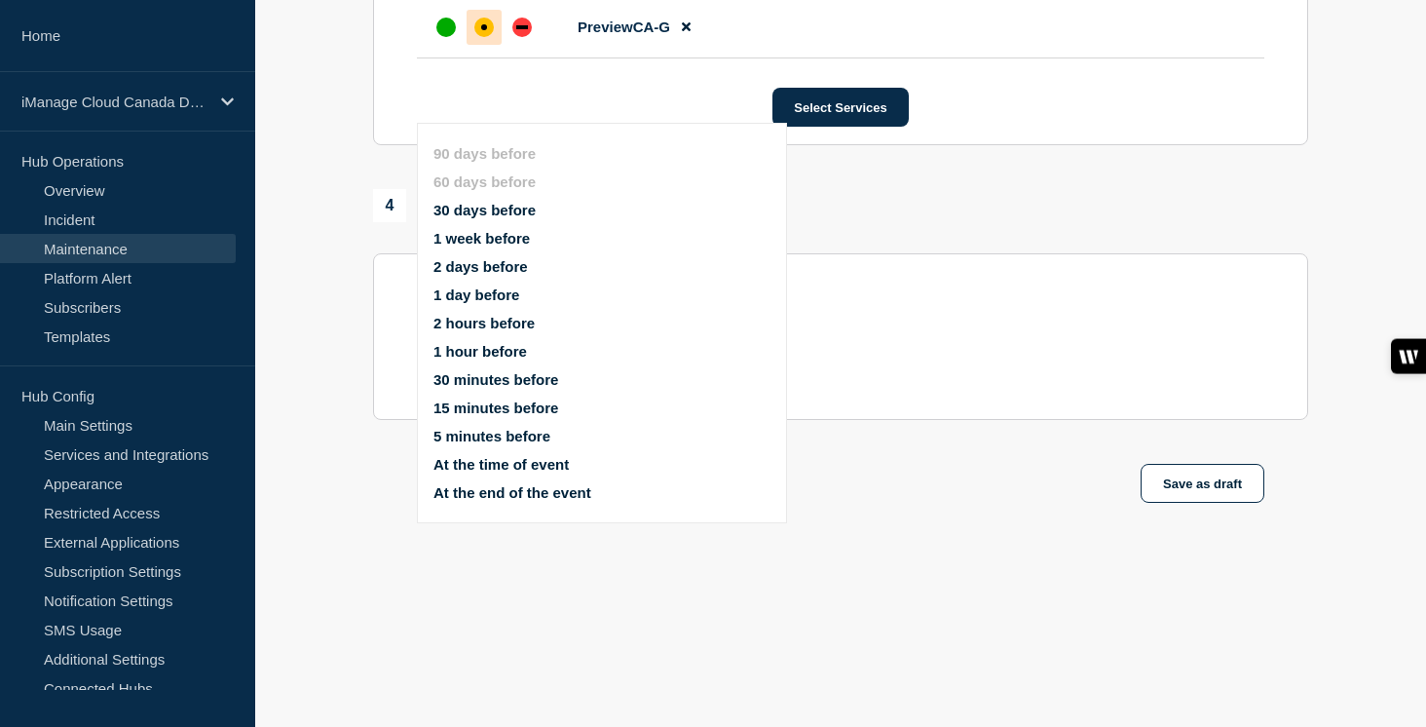
click at [475, 230] on button "1 week before" at bounding box center [481, 238] width 96 height 17
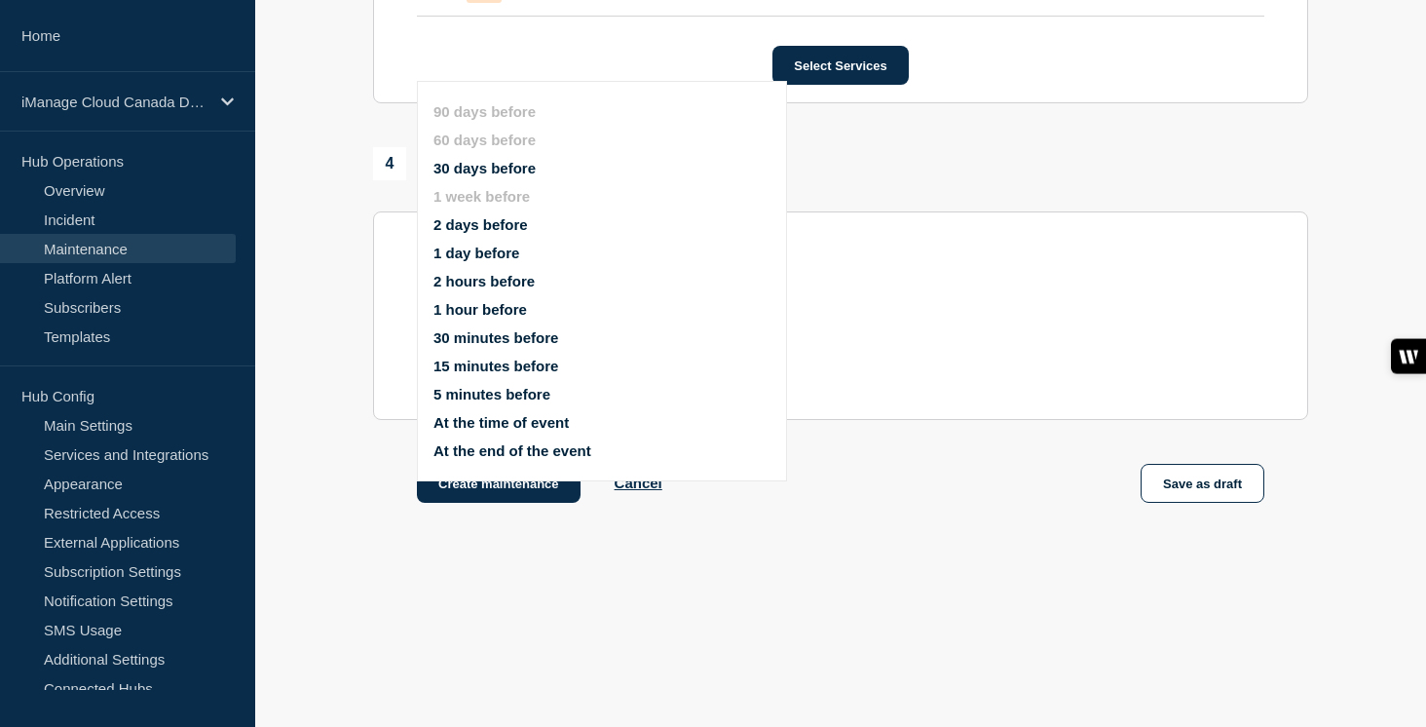
click at [462, 244] on button "1 day before" at bounding box center [476, 252] width 86 height 17
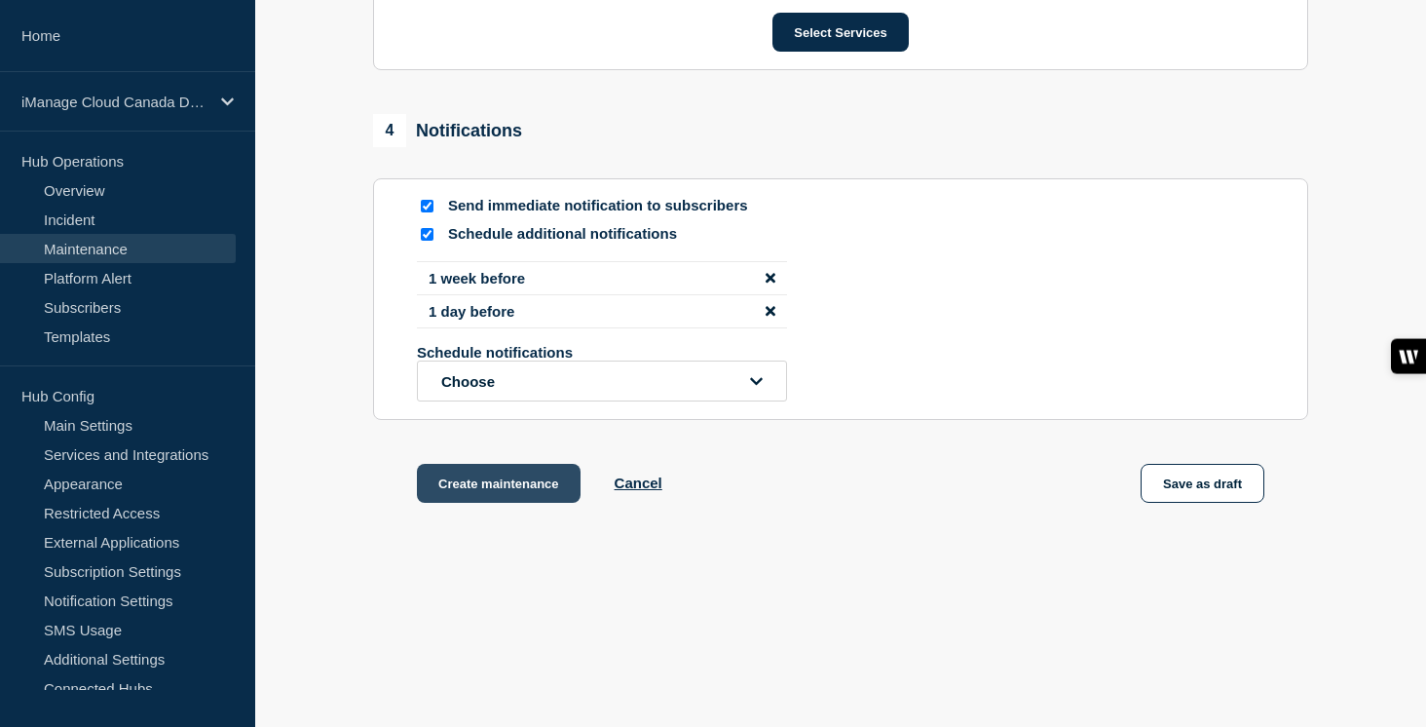
click at [518, 503] on button "Create maintenance" at bounding box center [499, 483] width 164 height 39
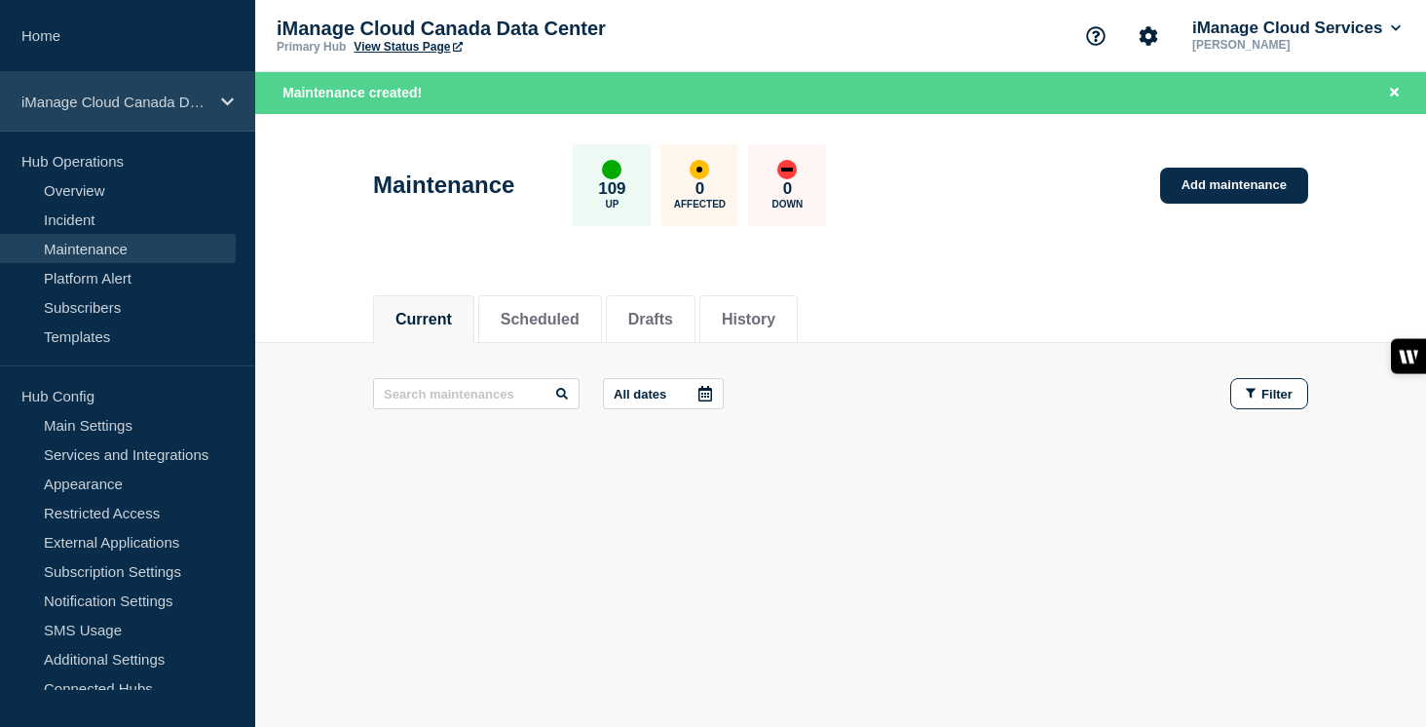
click at [216, 98] on div "iManage Cloud Canada Data Center" at bounding box center [127, 101] width 255 height 59
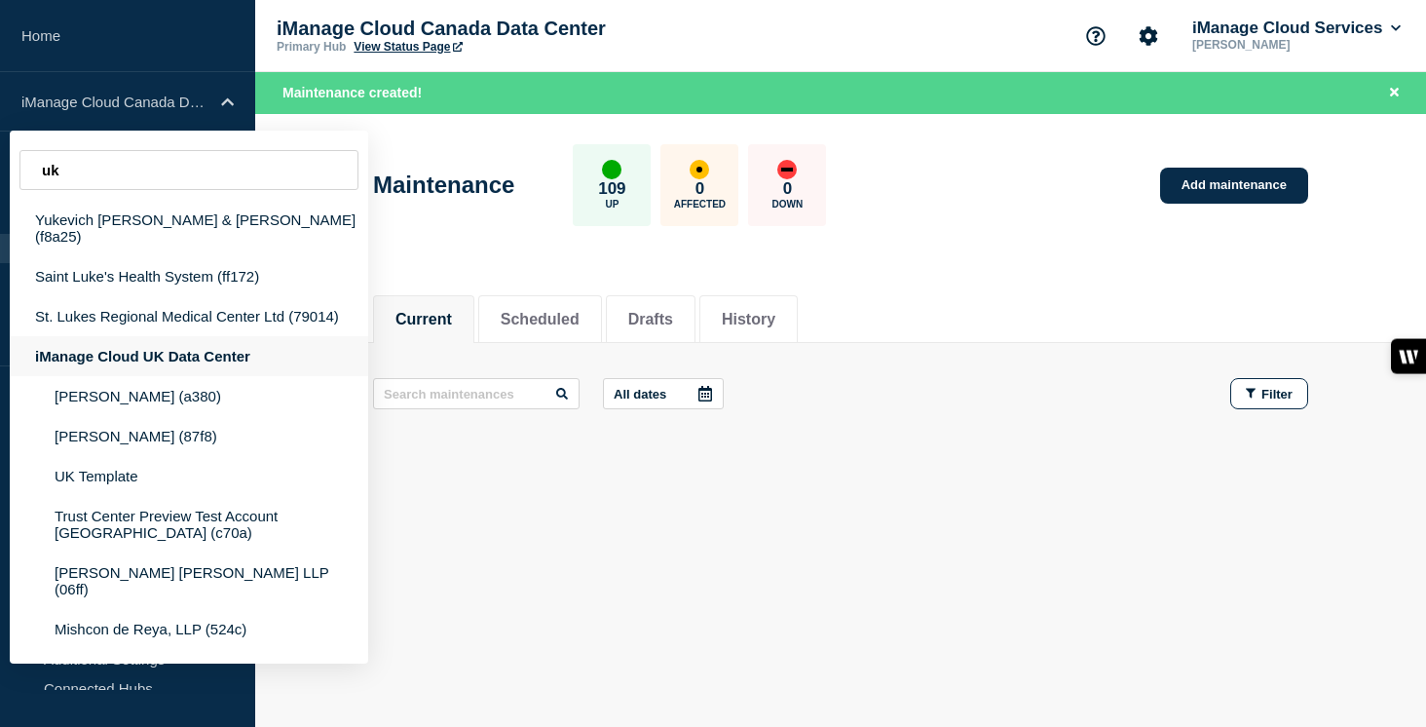
type input "uk"
click at [155, 358] on div "iManage Cloud UK Data Center" at bounding box center [189, 356] width 358 height 40
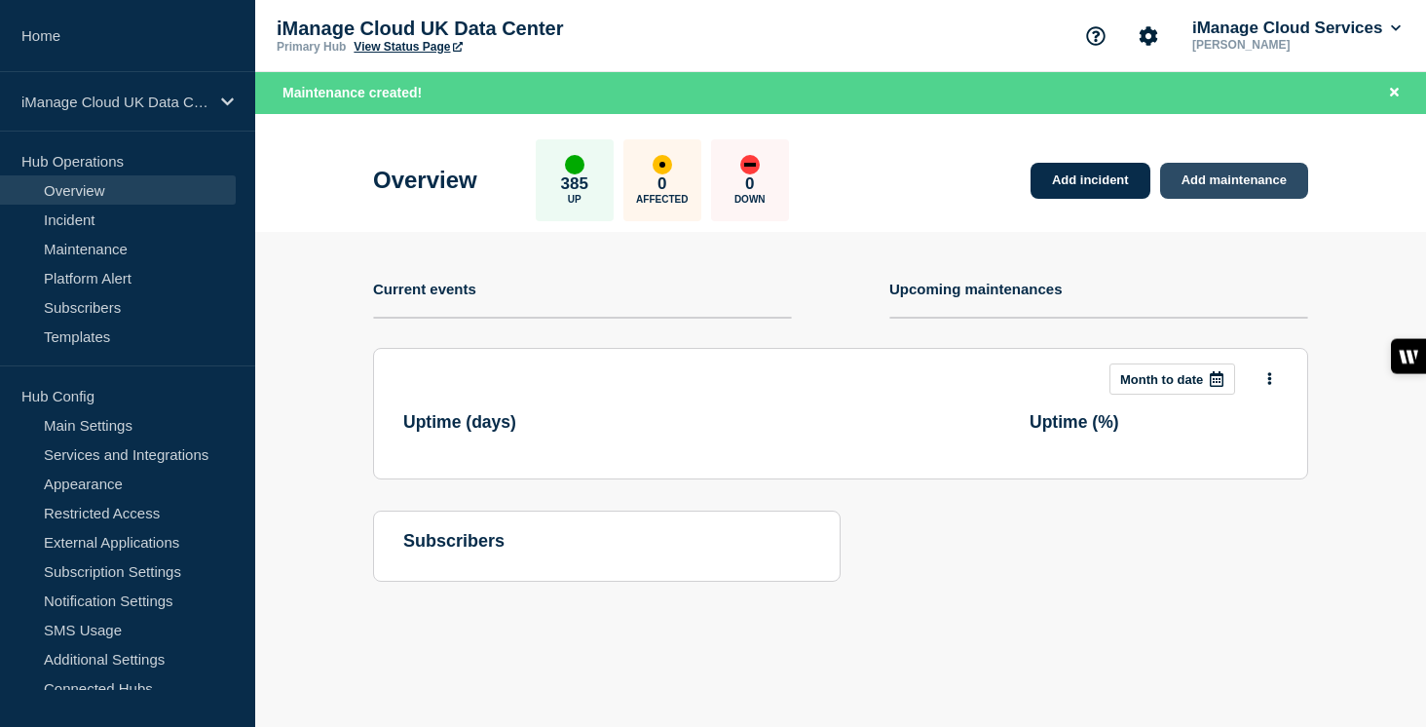
click at [1253, 190] on link "Add maintenance" at bounding box center [1234, 181] width 148 height 36
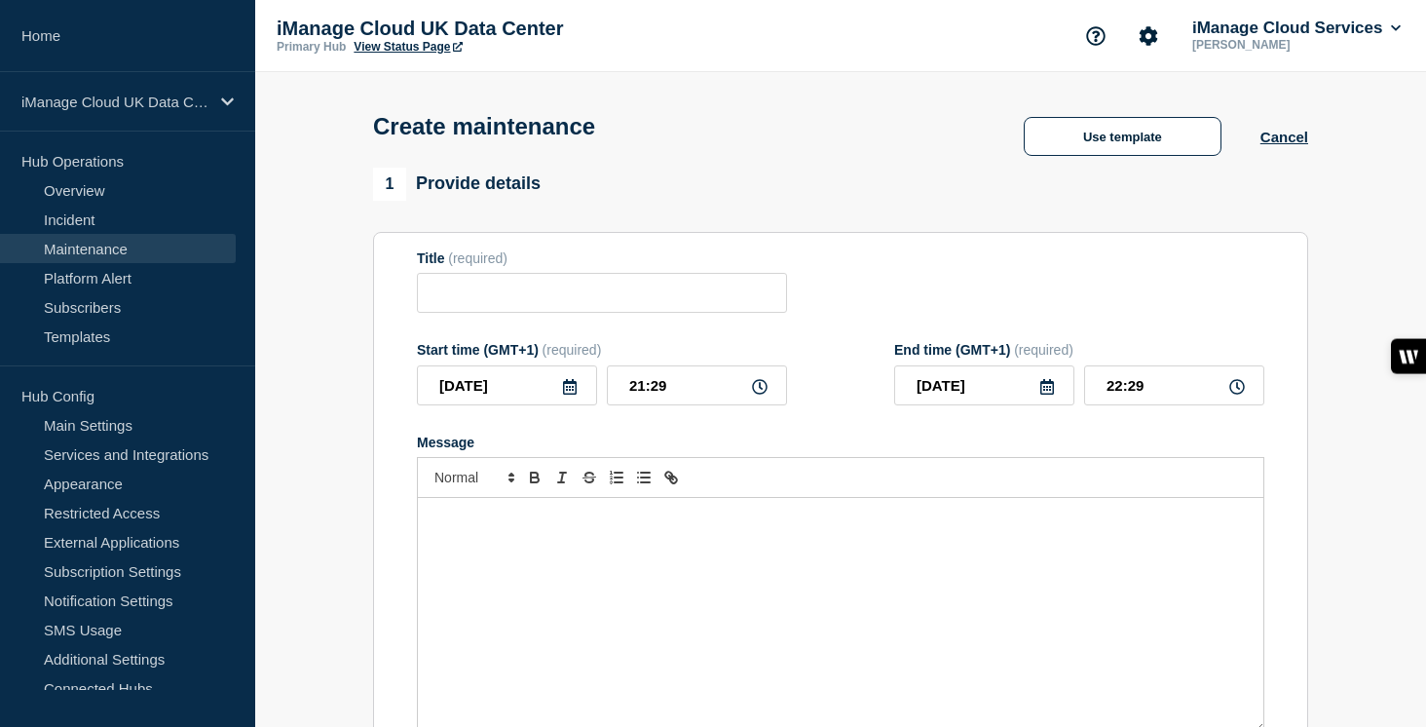
click at [684, 557] on div "Message" at bounding box center [840, 615] width 845 height 234
checkbox input "true"
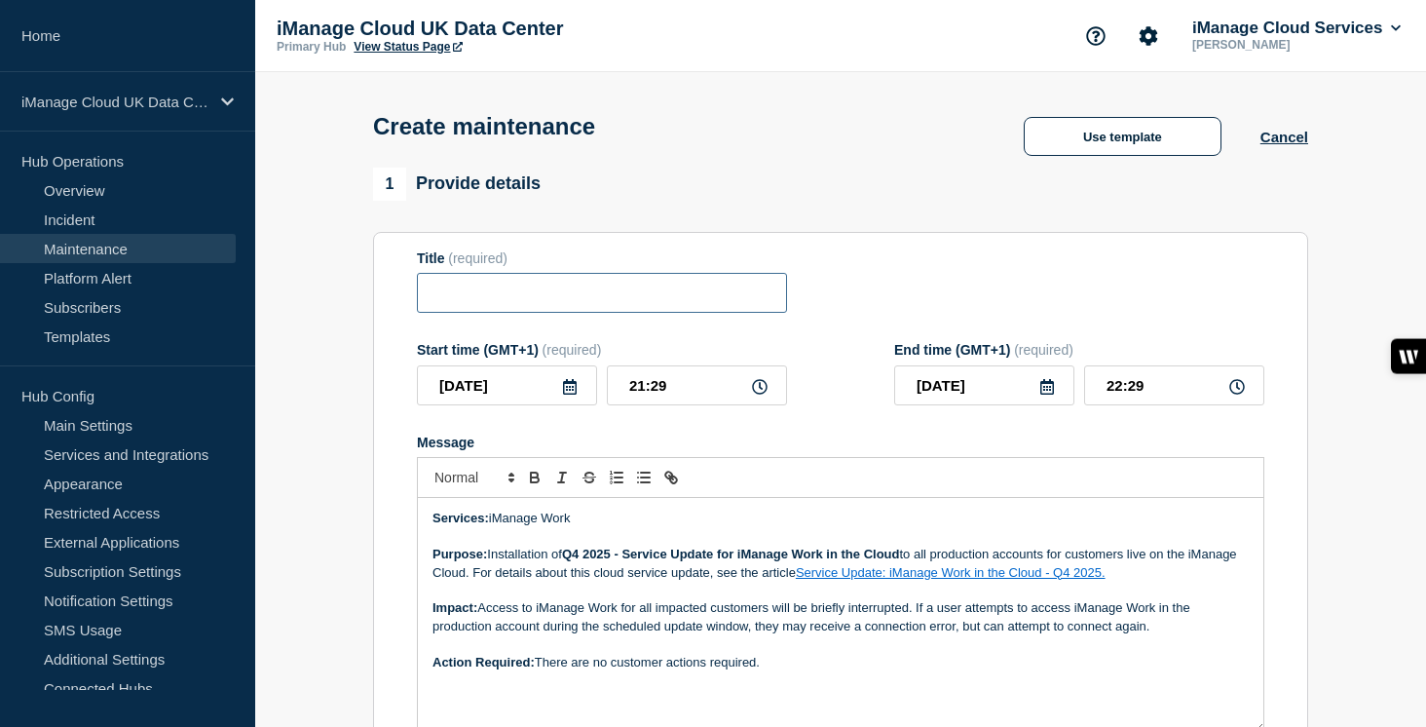
click at [443, 313] on input "Title" at bounding box center [602, 293] width 370 height 40
paste input "Service Update: iManage Work – [DATE]"
type input "Service Update: iManage Work – [DATE]"
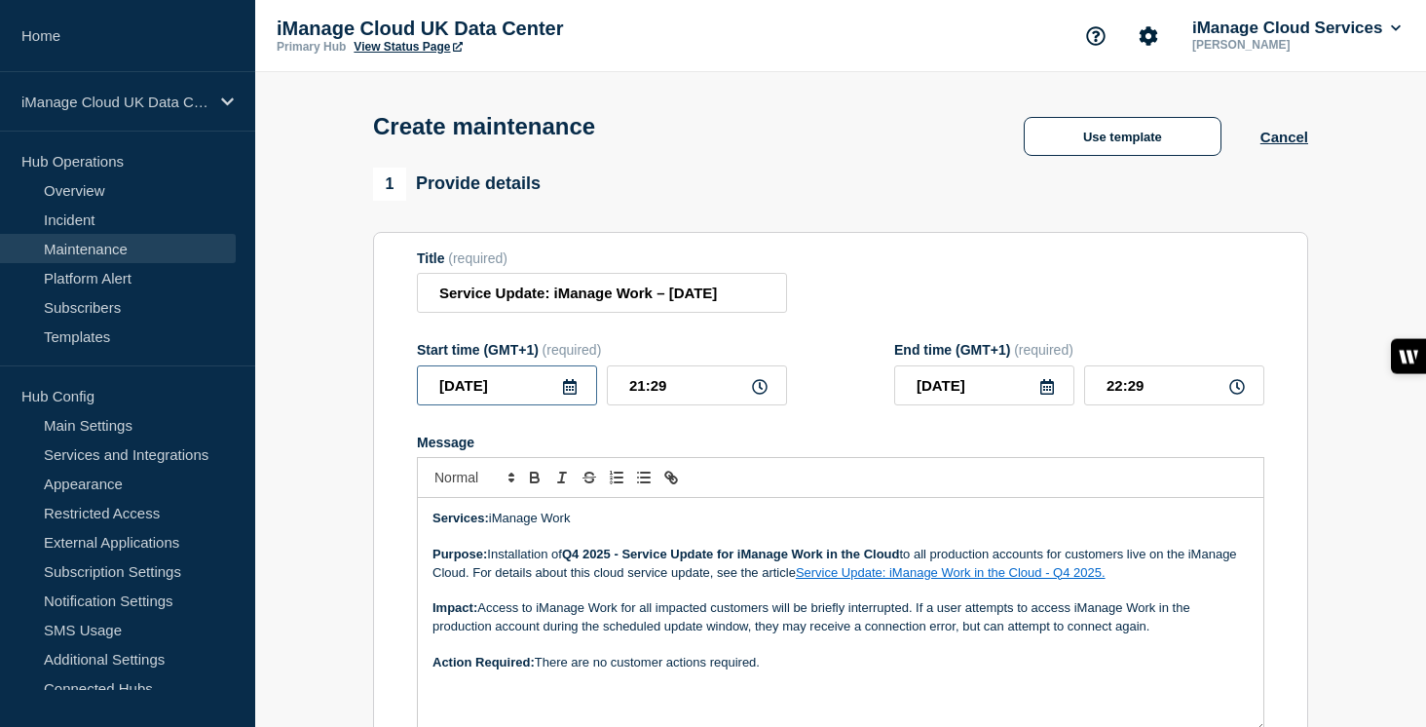
scroll to position [0, 0]
click at [589, 395] on input "[DATE]" at bounding box center [507, 385] width 180 height 40
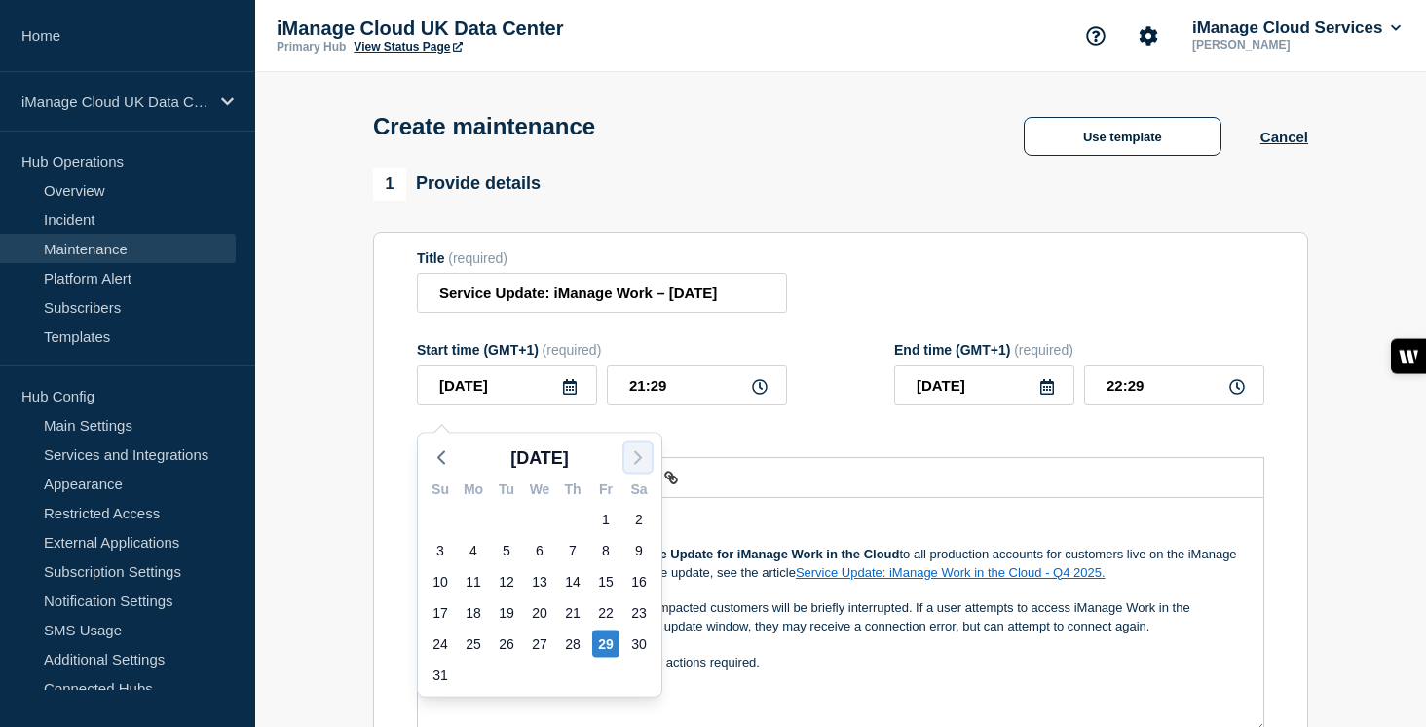
click at [631, 459] on icon "button" at bounding box center [637, 457] width 23 height 23
click at [631, 457] on icon "button" at bounding box center [637, 457] width 23 height 23
click at [622, 530] on div "4" at bounding box center [638, 519] width 33 height 31
click at [607, 522] on div "3" at bounding box center [605, 518] width 27 height 27
type input "[DATE]"
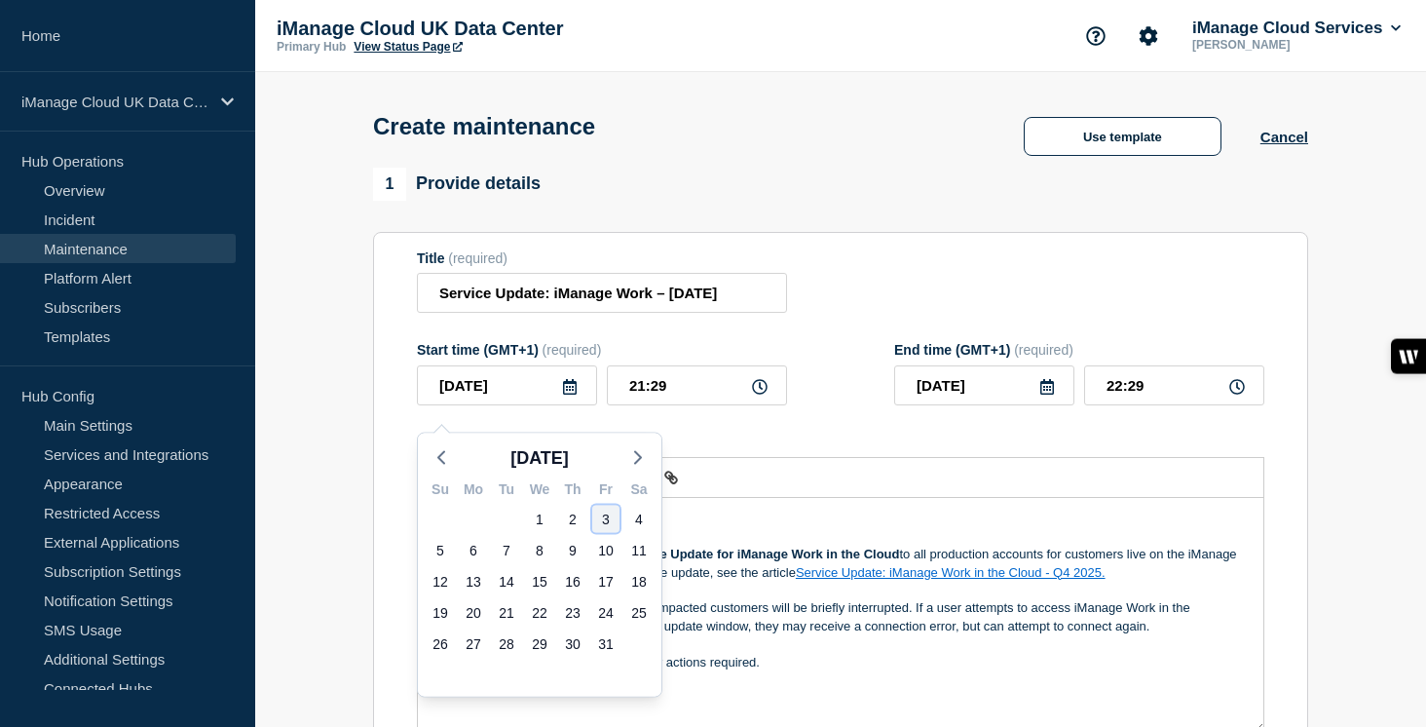
type input "[DATE]"
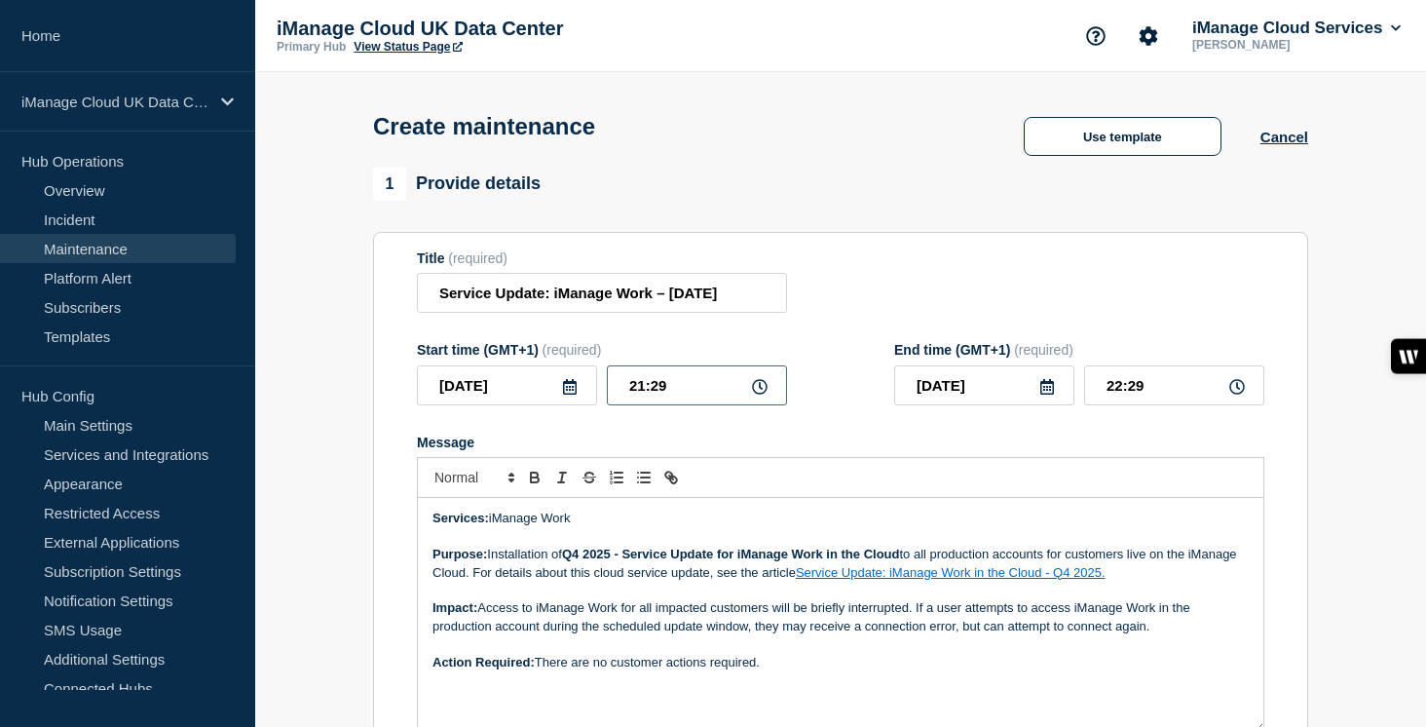
drag, startPoint x: 678, startPoint y: 392, endPoint x: 605, endPoint y: 392, distance: 73.0
click at [605, 392] on div "[DATE] 21:29" at bounding box center [602, 385] width 370 height 40
type input "23:00"
type input "[DATE]"
drag, startPoint x: 1159, startPoint y: 391, endPoint x: 1067, endPoint y: 391, distance: 91.6
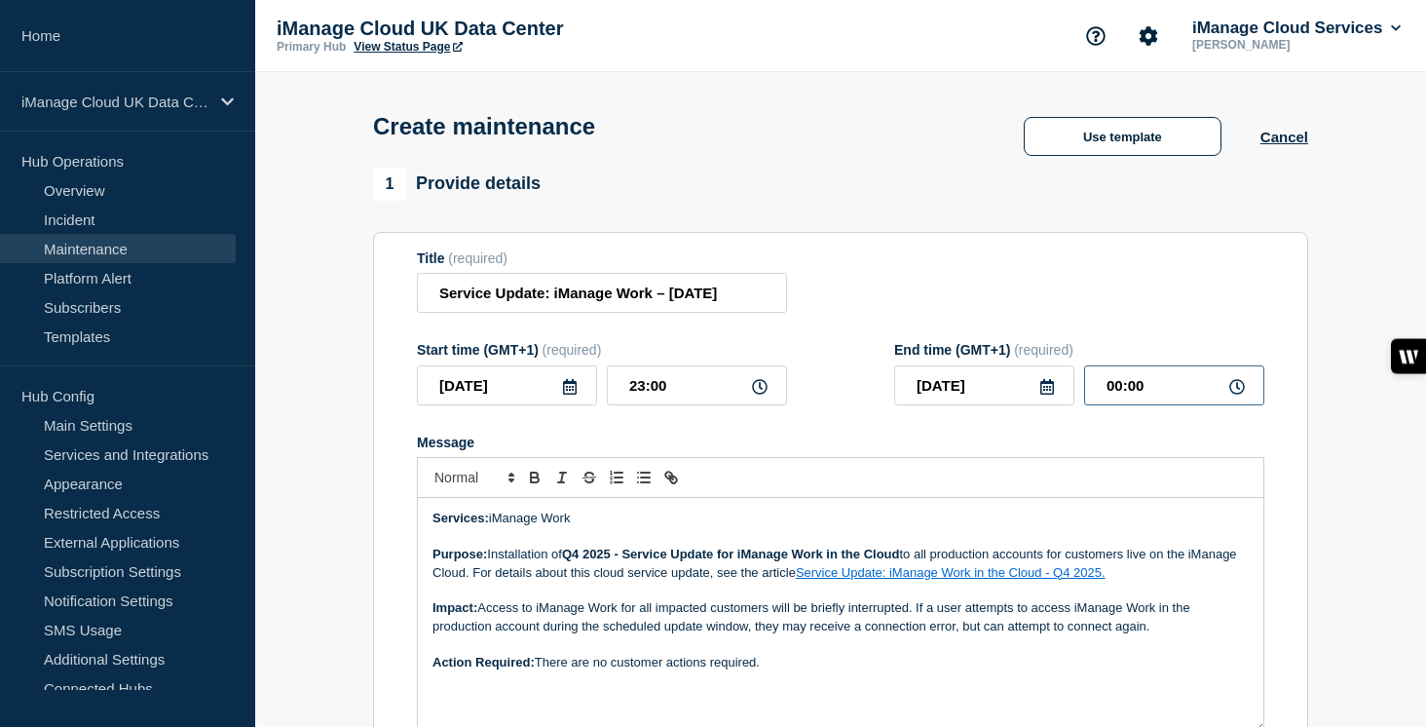
click at [1067, 391] on div "[DATE] 00:00" at bounding box center [1079, 385] width 370 height 40
drag, startPoint x: 1142, startPoint y: 398, endPoint x: 1065, endPoint y: 398, distance: 76.9
click at [1065, 398] on div "[DATE] 00:00" at bounding box center [1079, 385] width 370 height 40
type input "05:00"
click at [947, 441] on form "Title (required) Service Update: iManage Work – [DATE] Start time (GMT+1) (requ…" at bounding box center [840, 510] width 847 height 521
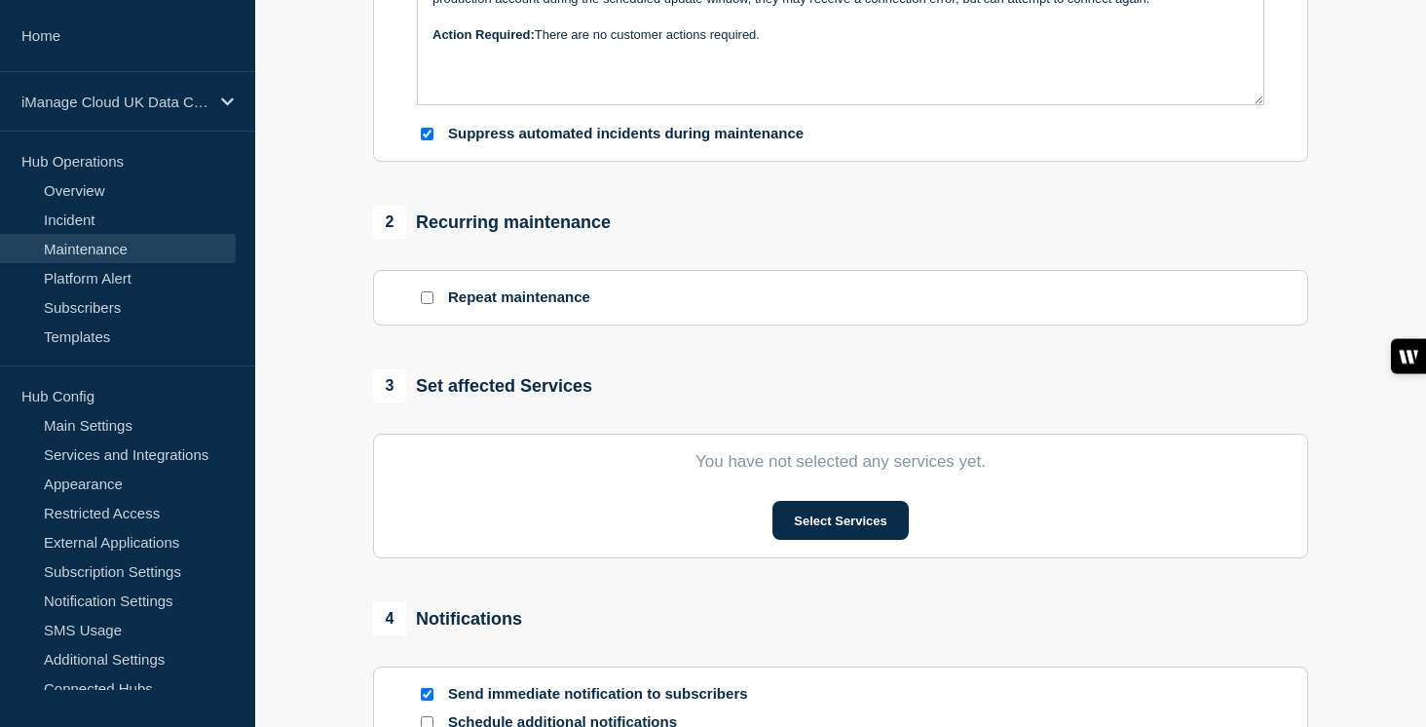
scroll to position [909, 0]
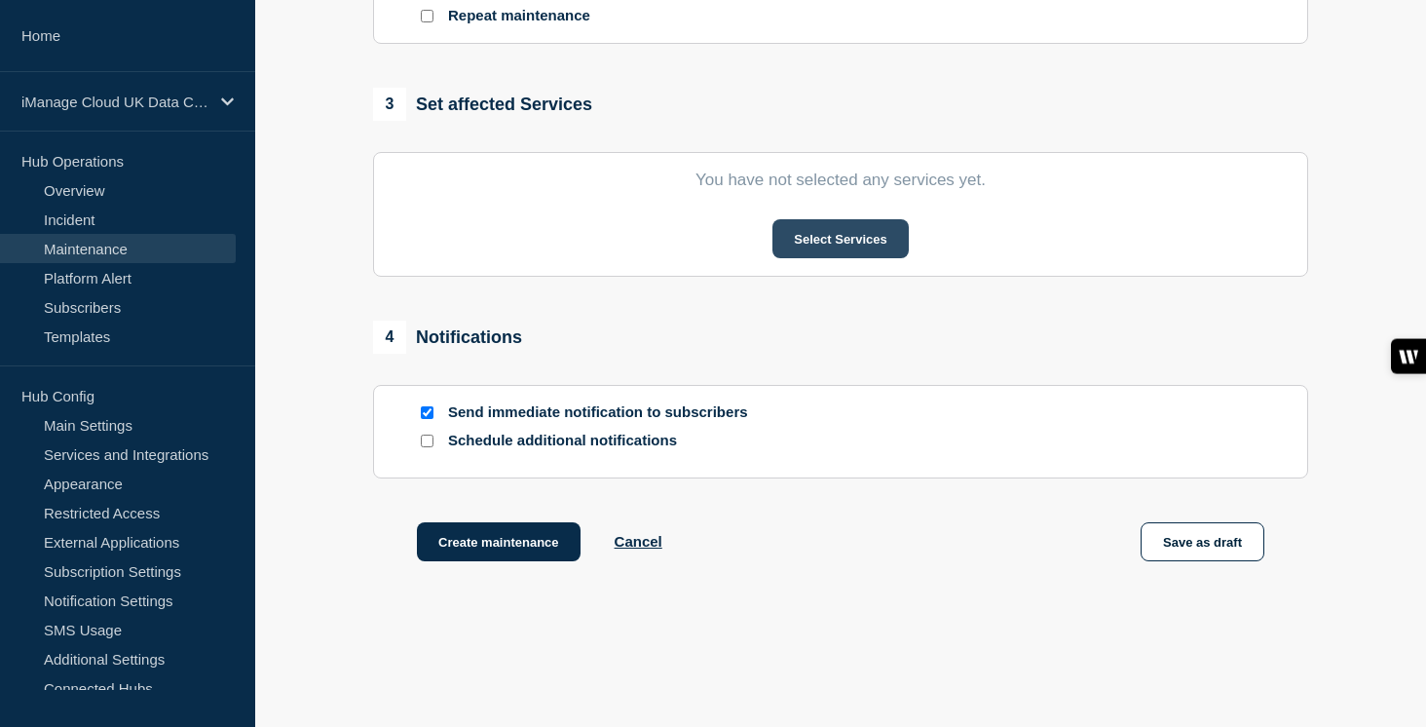
click at [843, 258] on button "Select Services" at bounding box center [839, 238] width 135 height 39
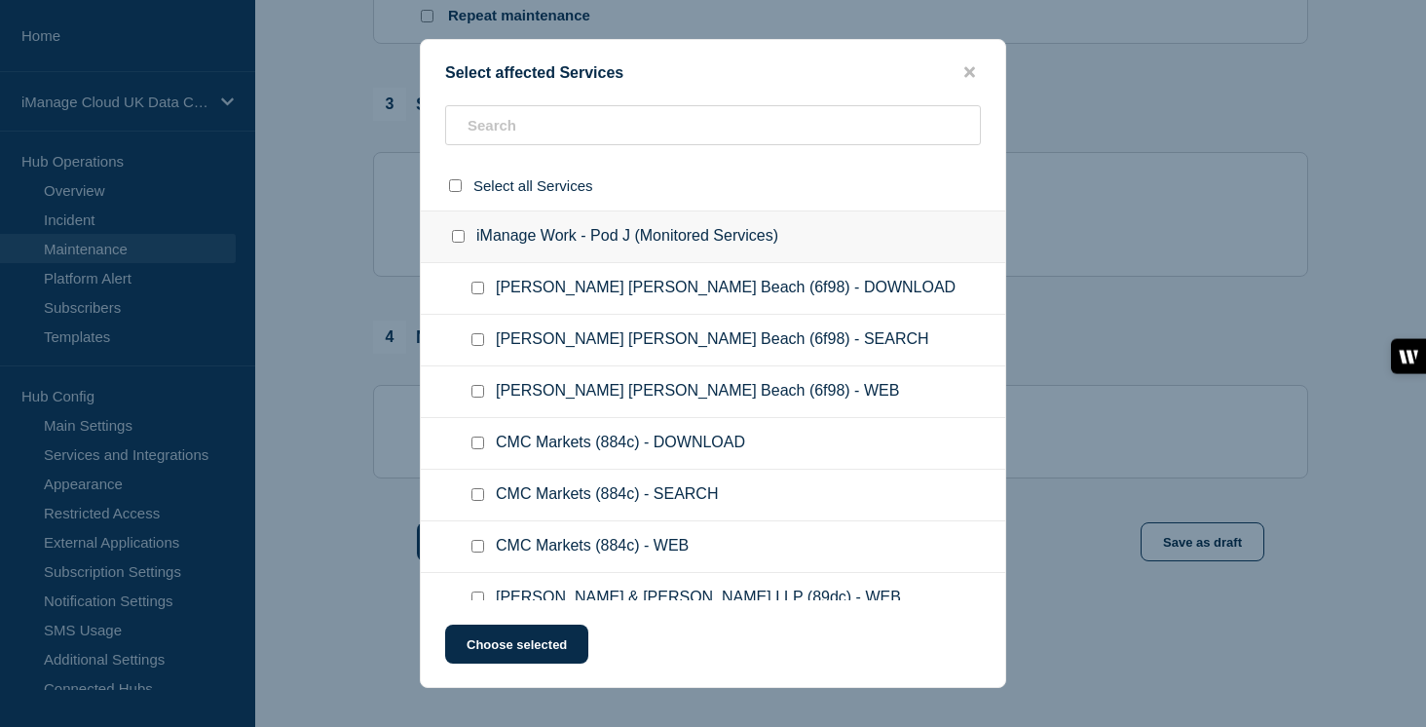
click at [457, 242] on input "iManage Work - Pod J (Monitored Services) checkbox" at bounding box center [458, 236] width 13 height 13
checkbox input "true"
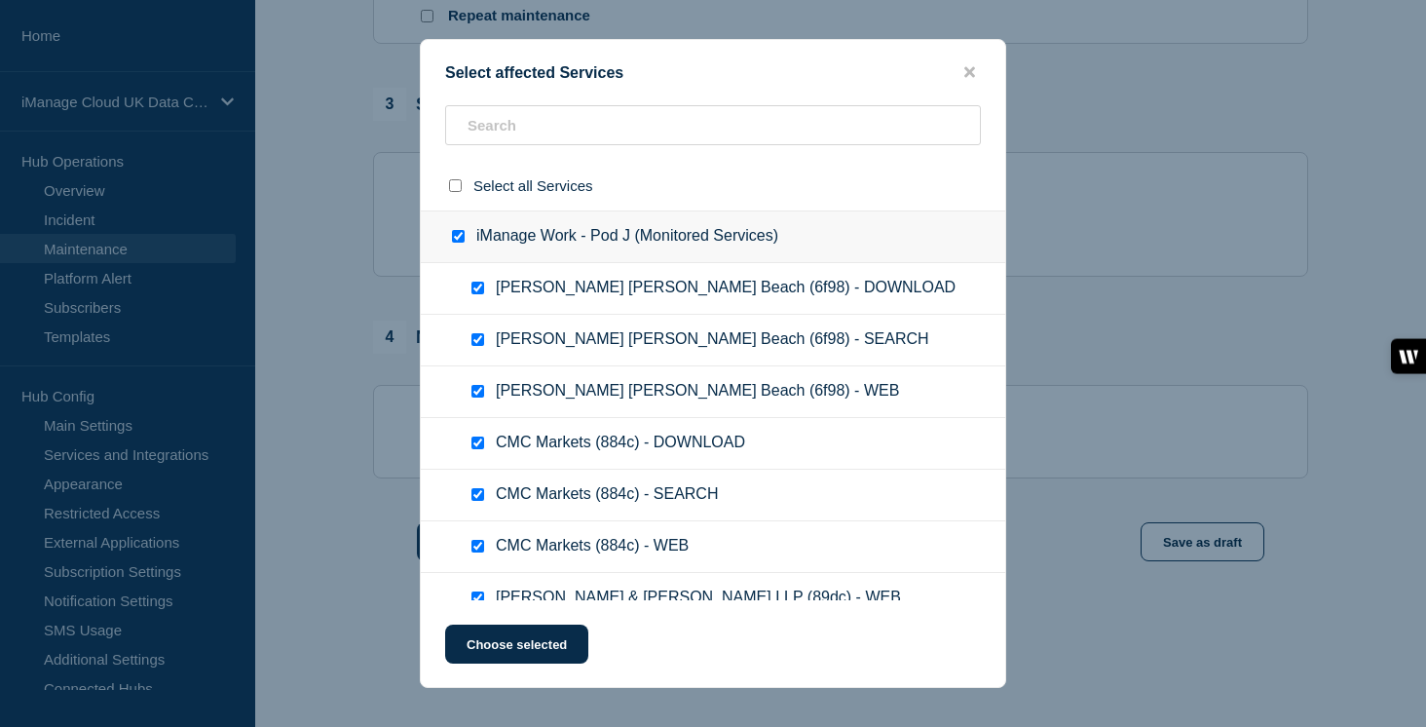
checkbox input "true"
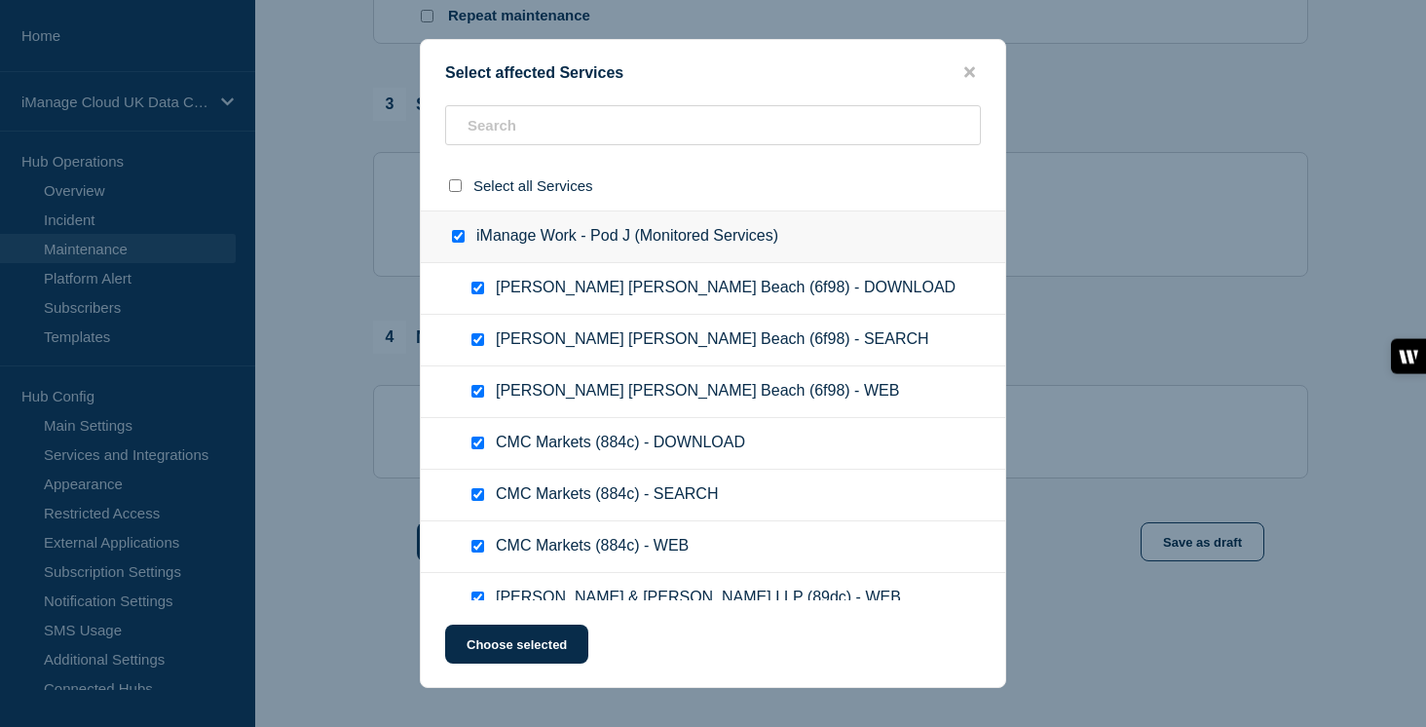
checkbox input "true"
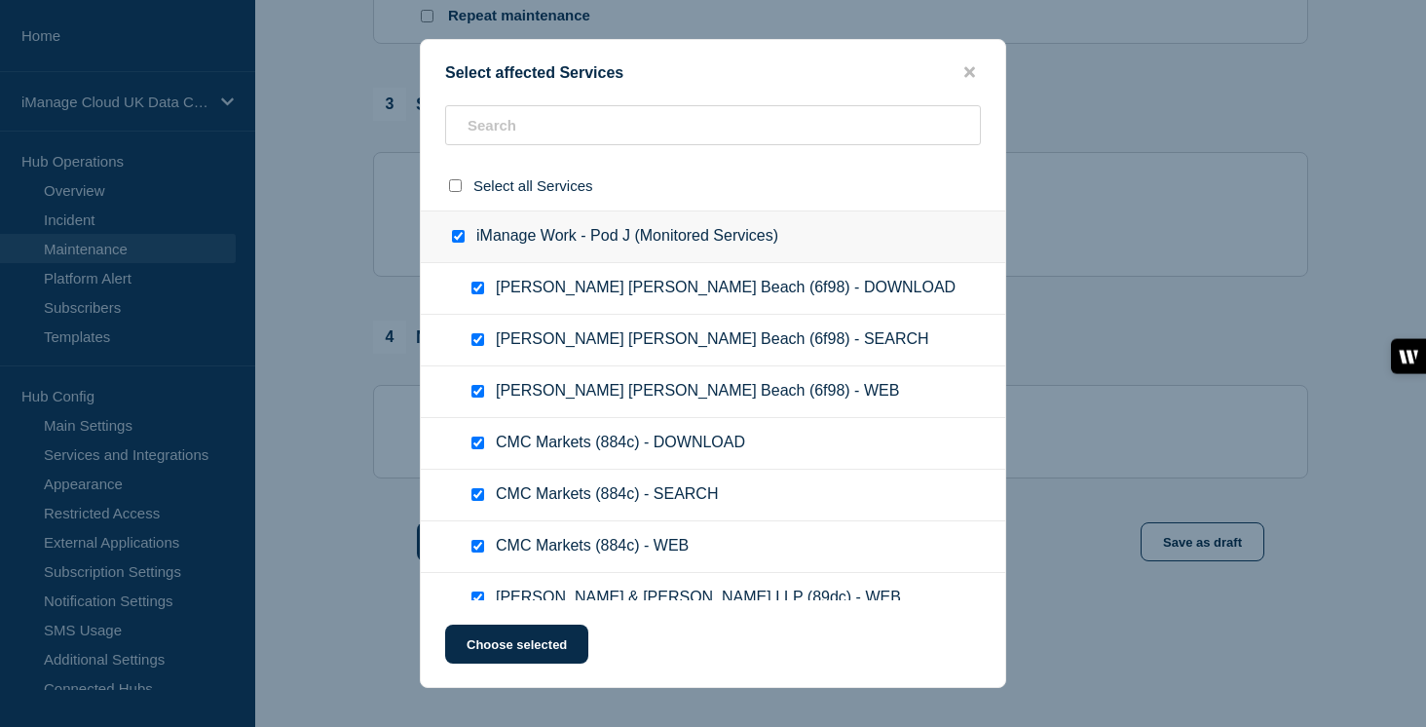
checkbox input "true"
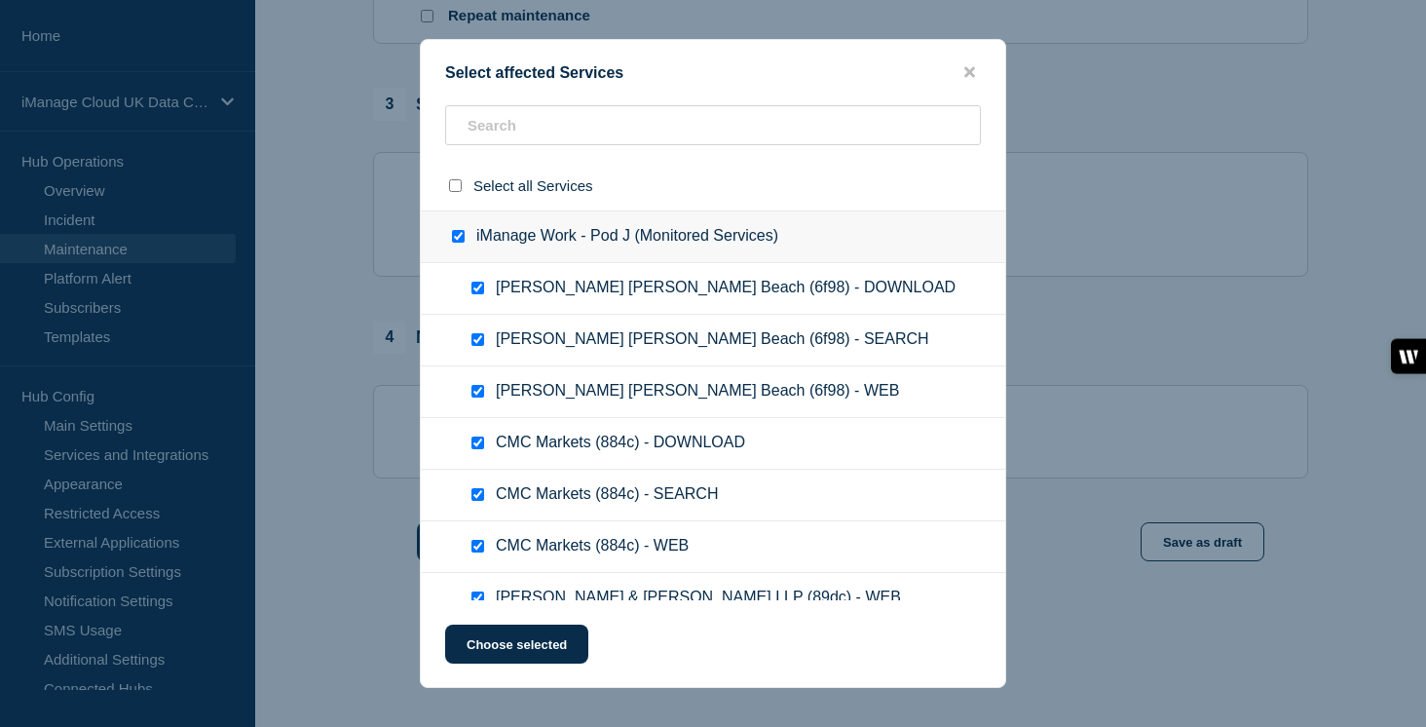
checkbox input "true"
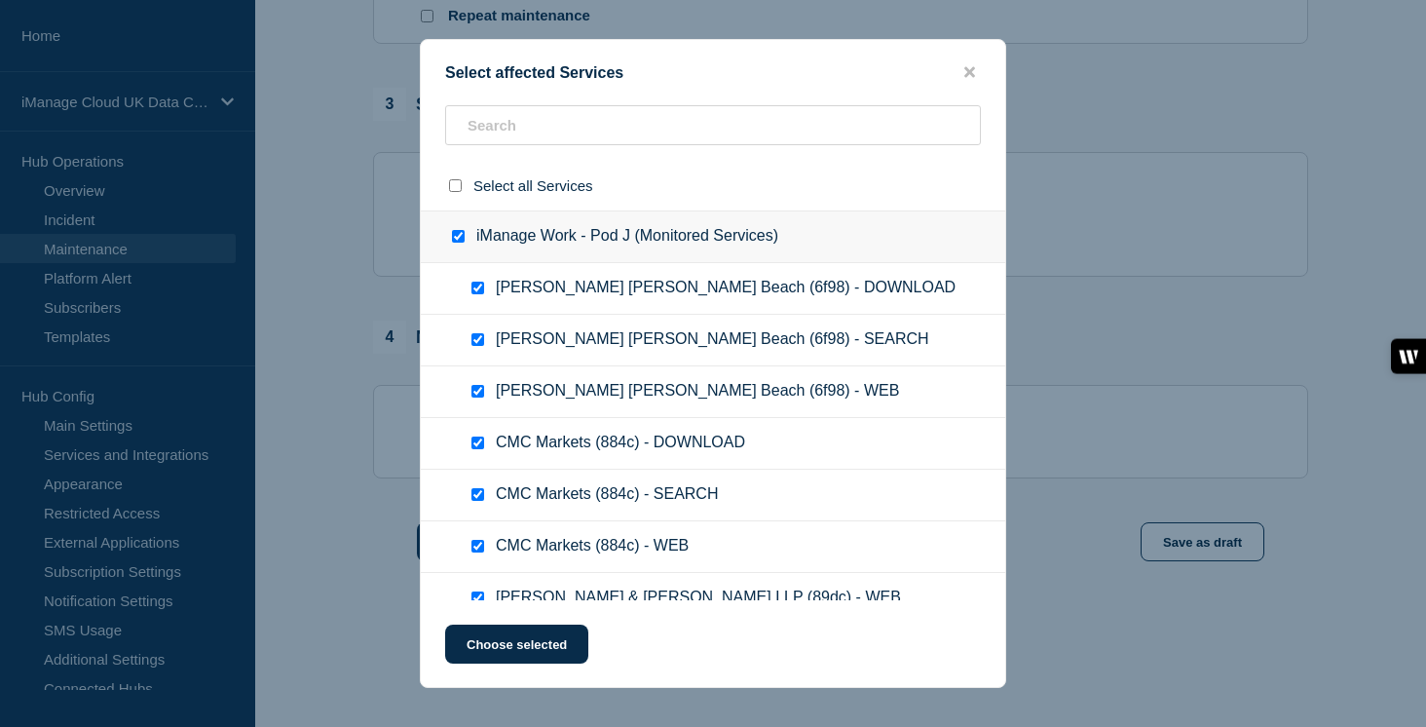
checkbox input "true"
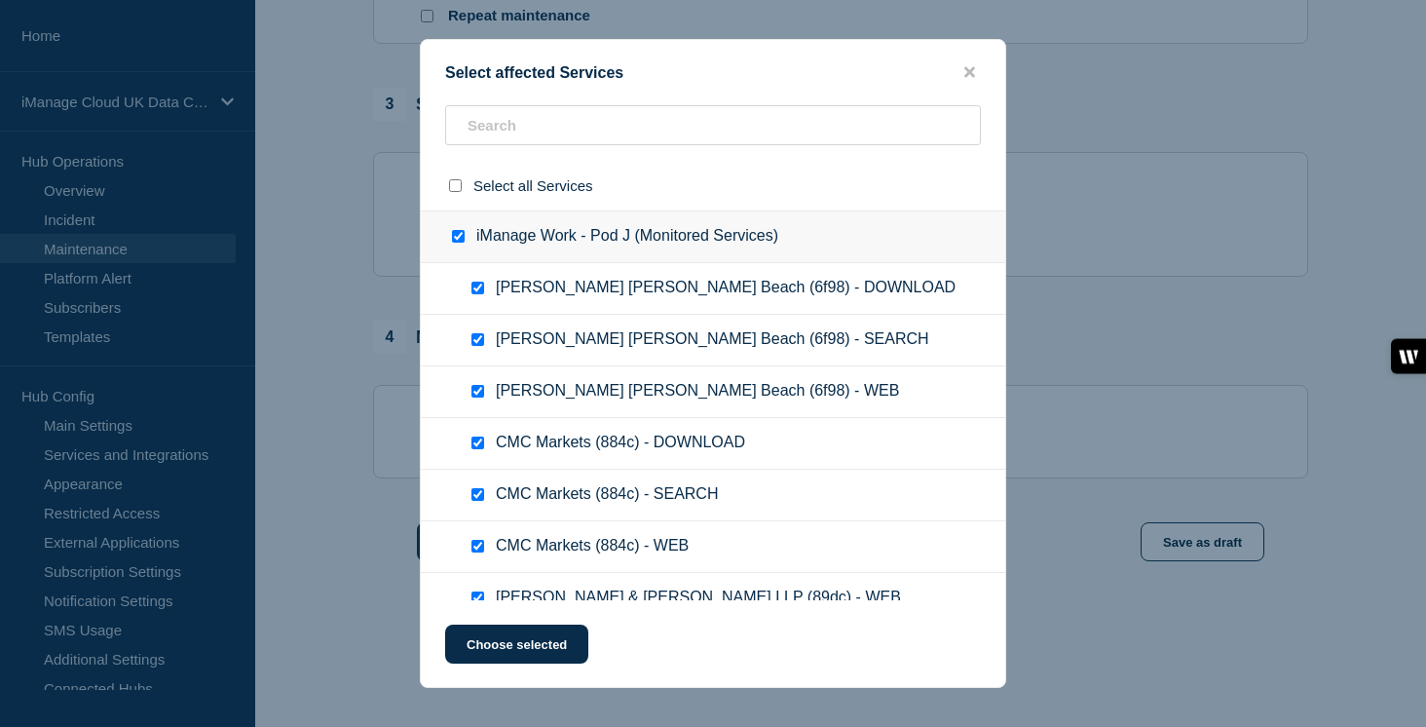
checkbox input "true"
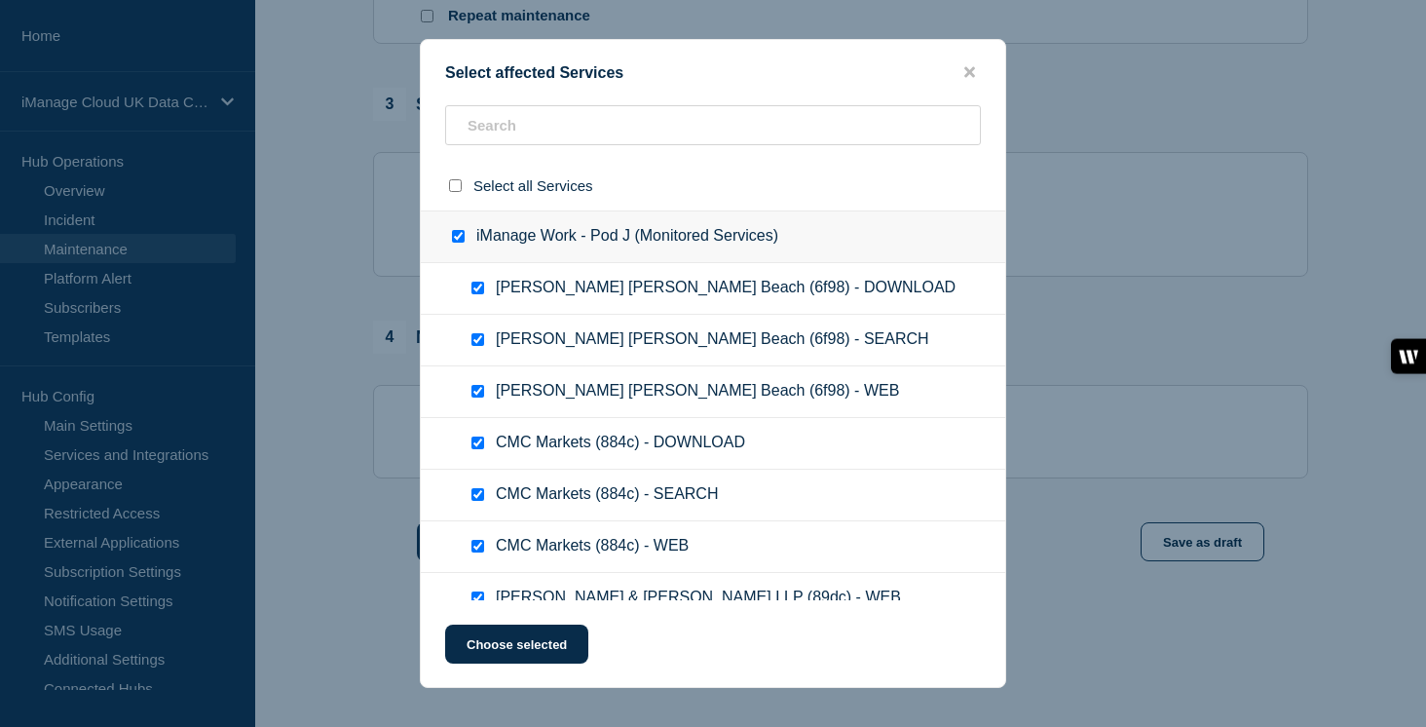
checkbox input "true"
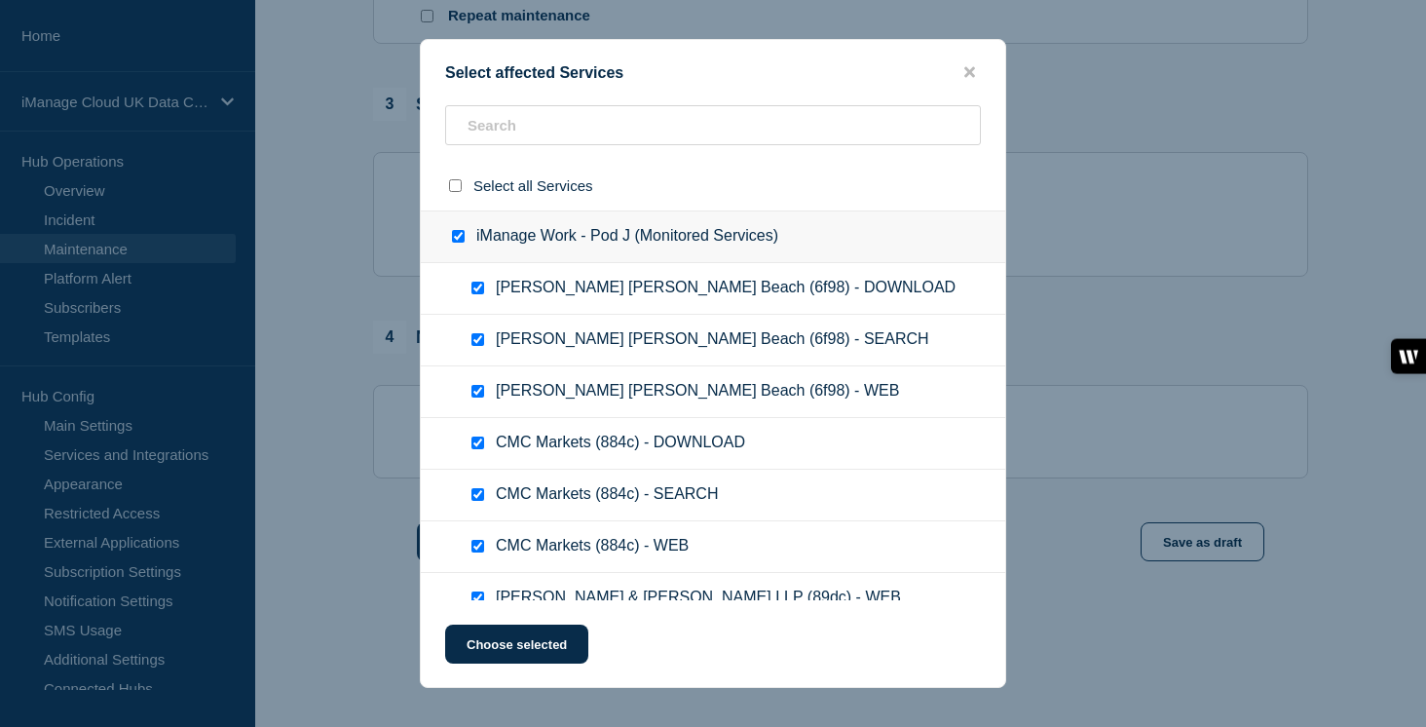
checkbox input "true"
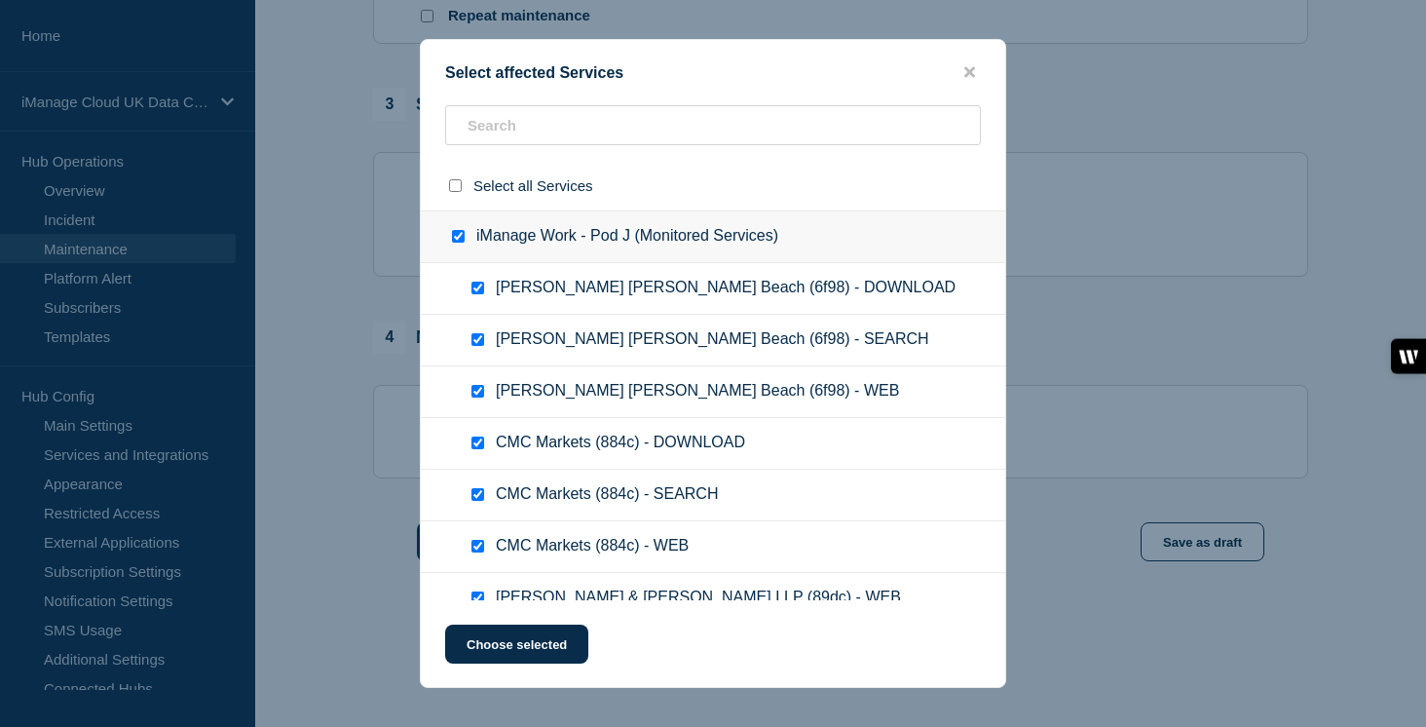
checkbox input "true"
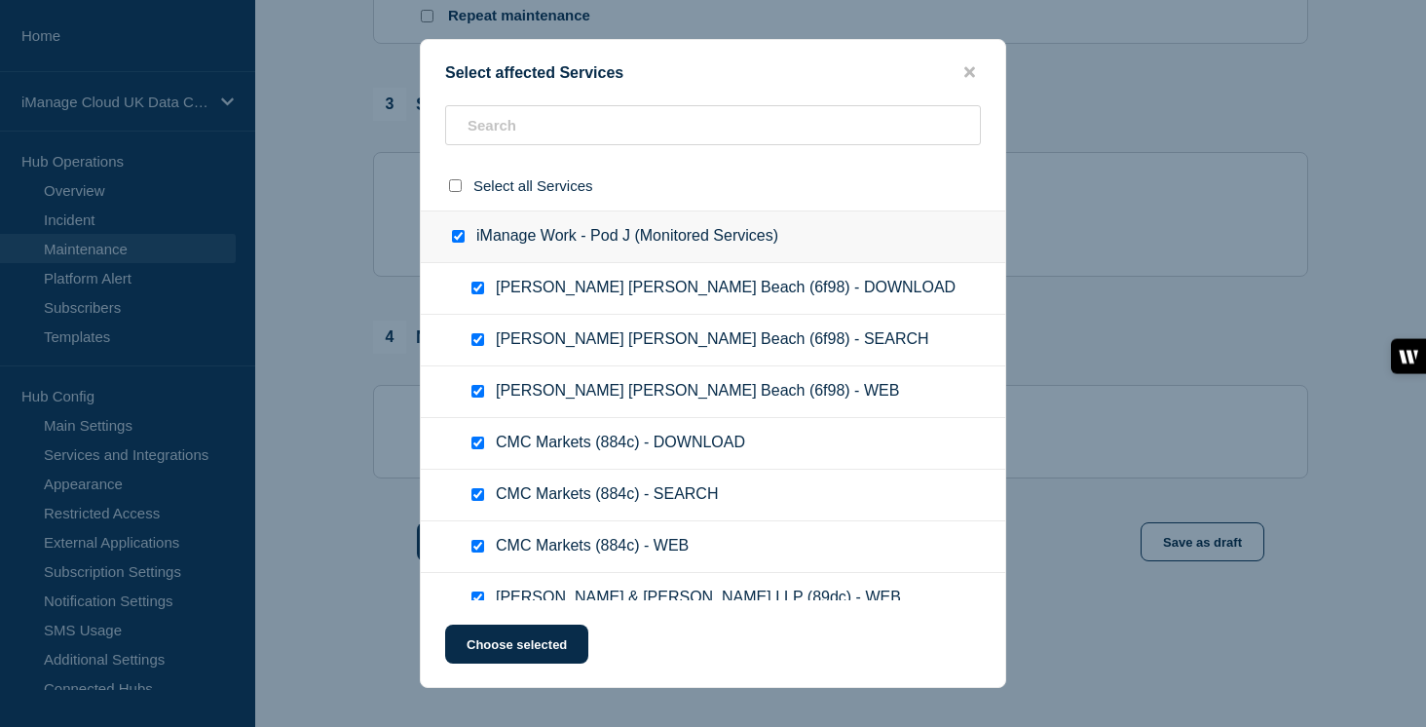
checkbox input "true"
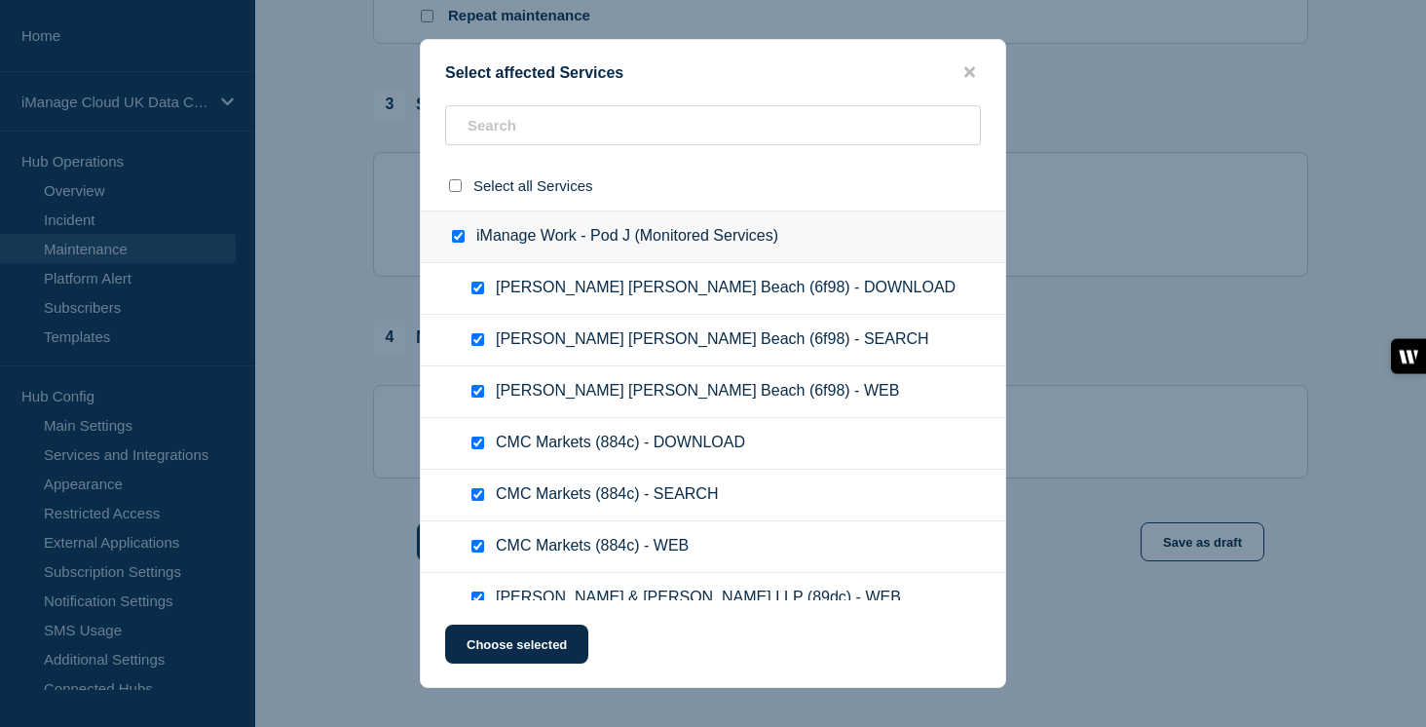
checkbox input "true"
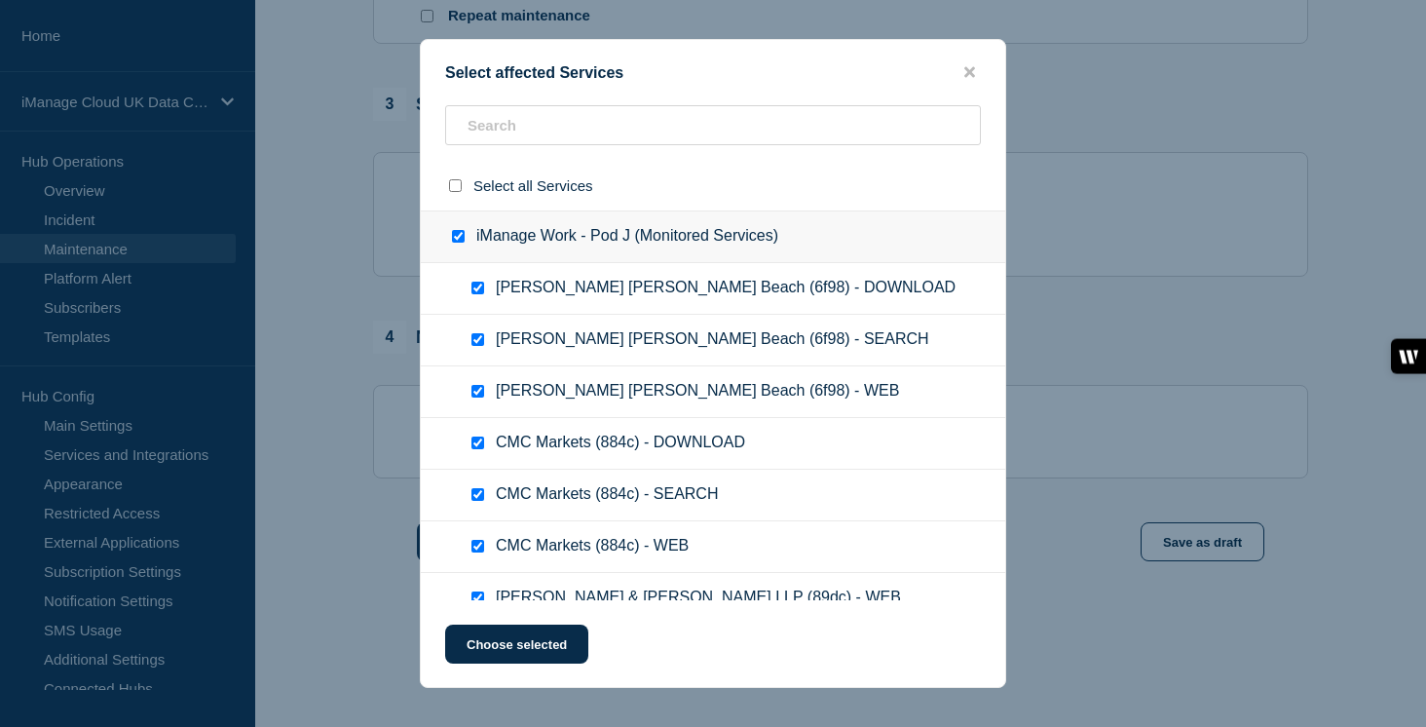
checkbox input "true"
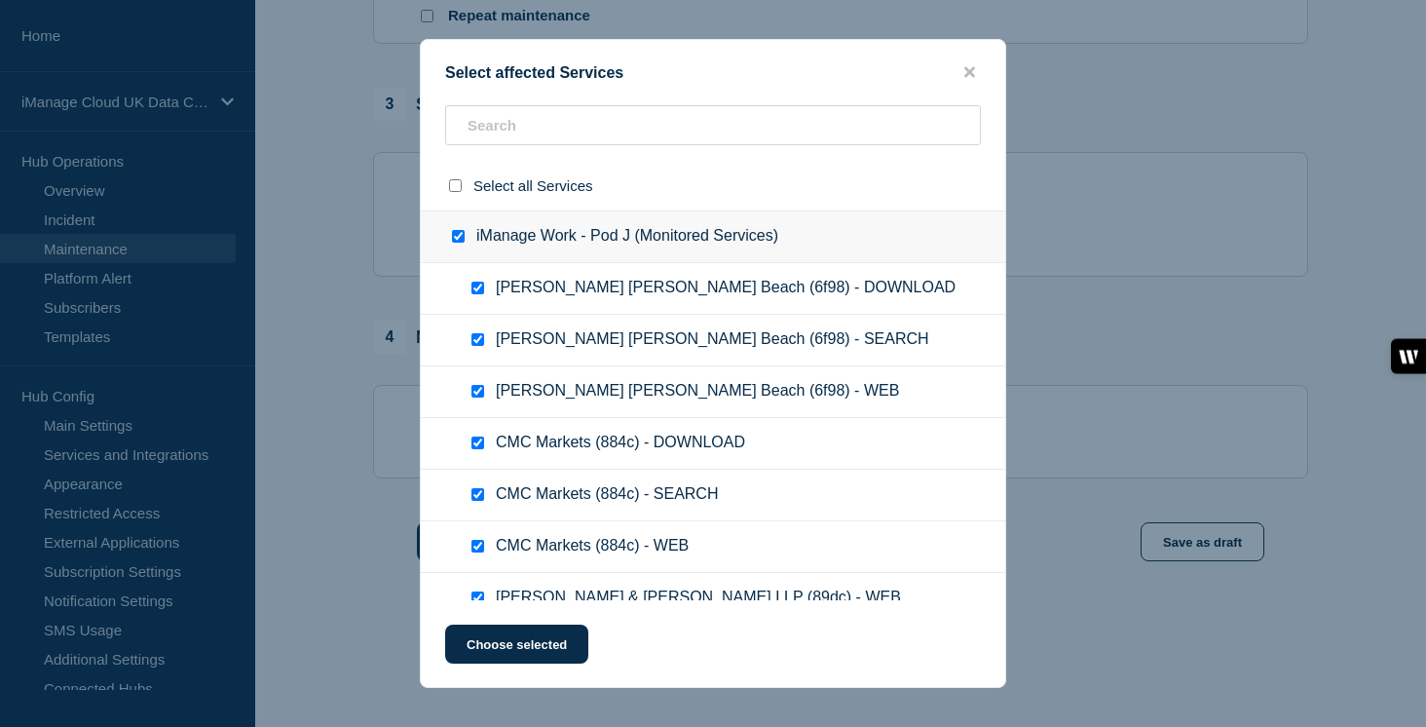
checkbox input "true"
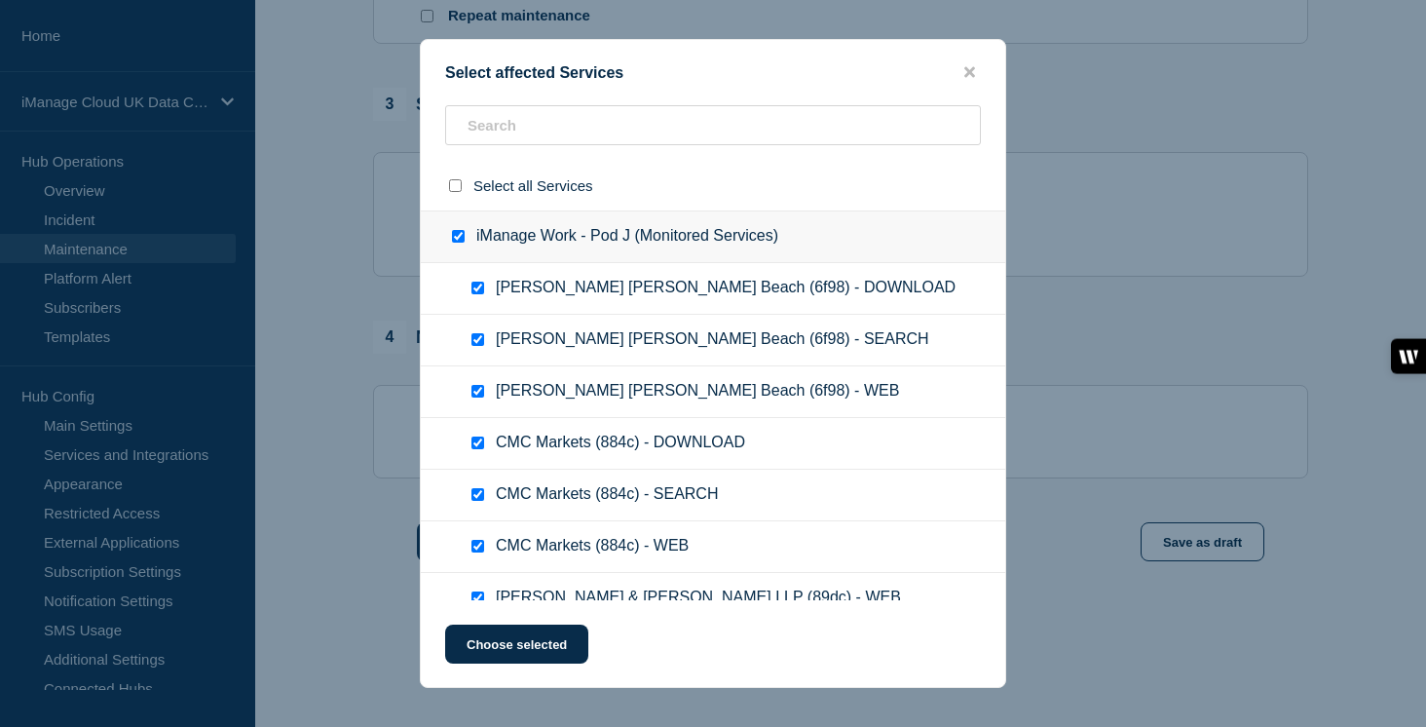
checkbox input "true"
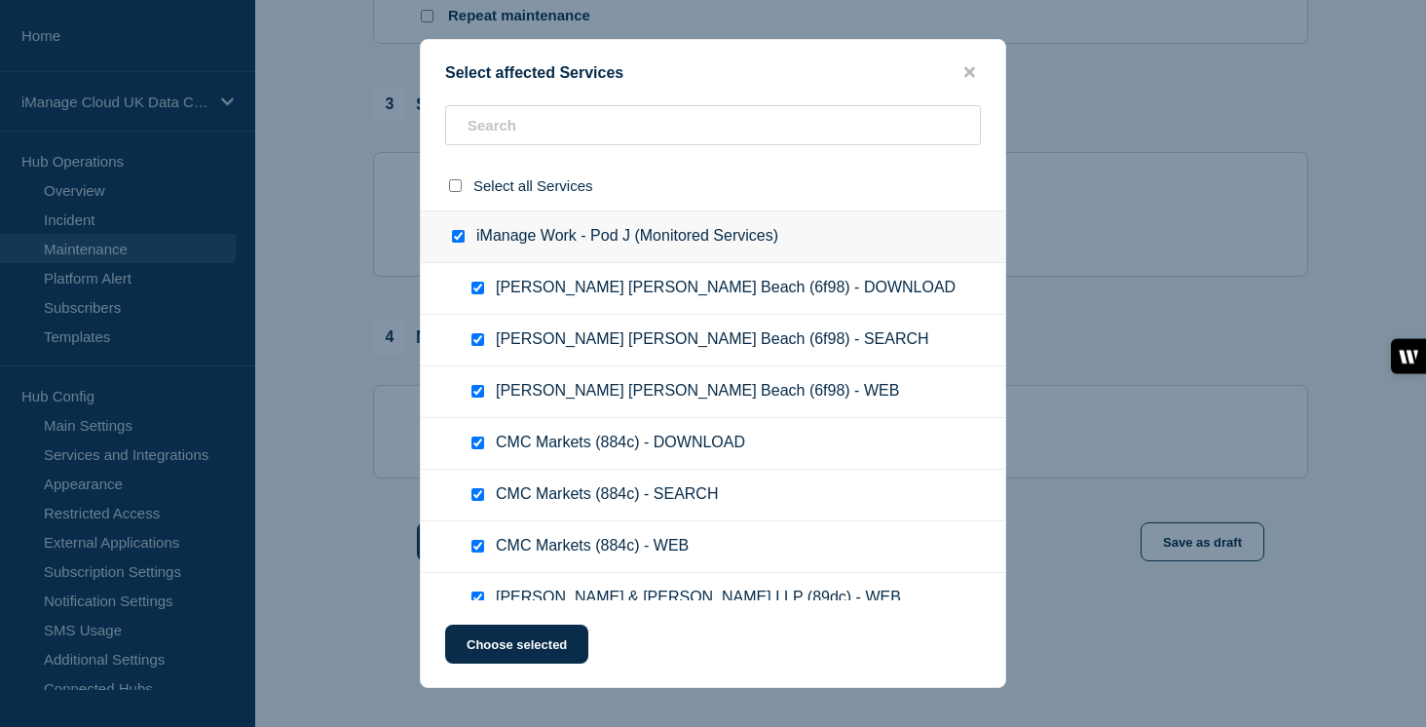
checkbox input "true"
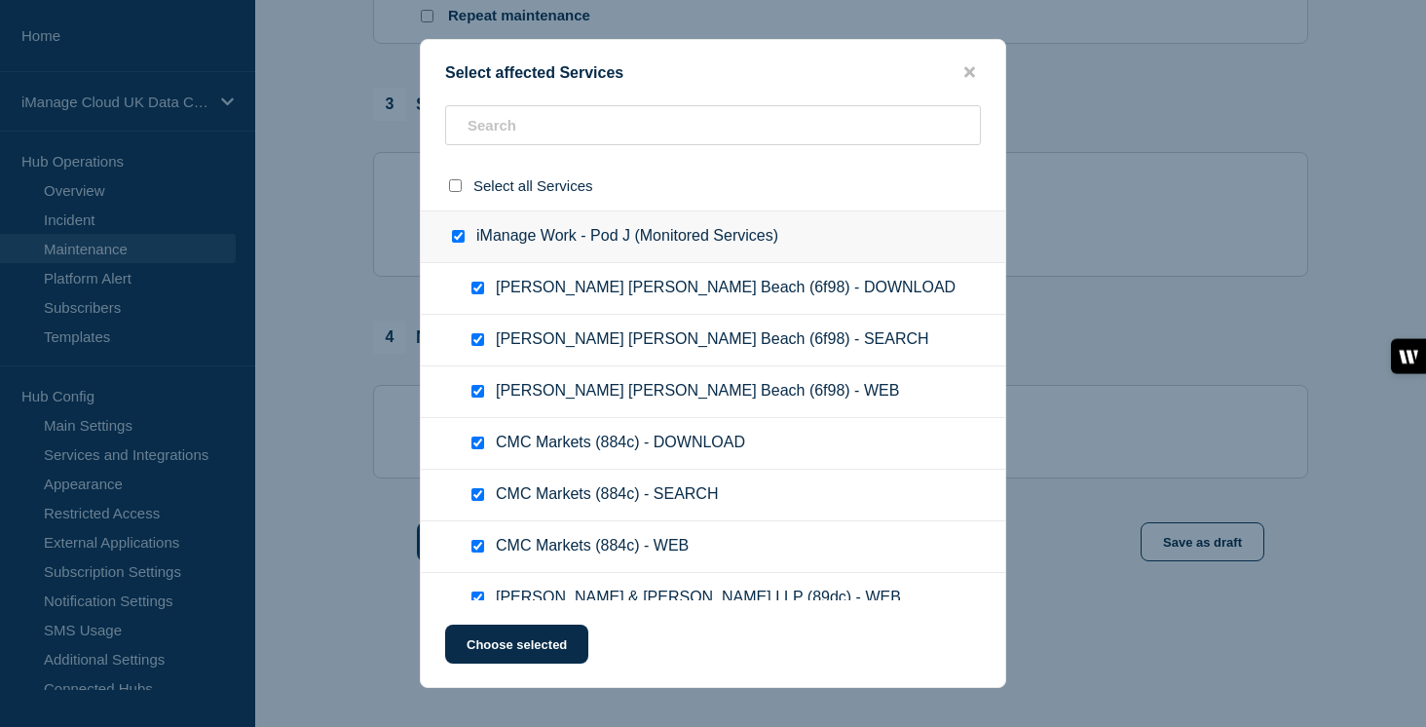
checkbox input "true"
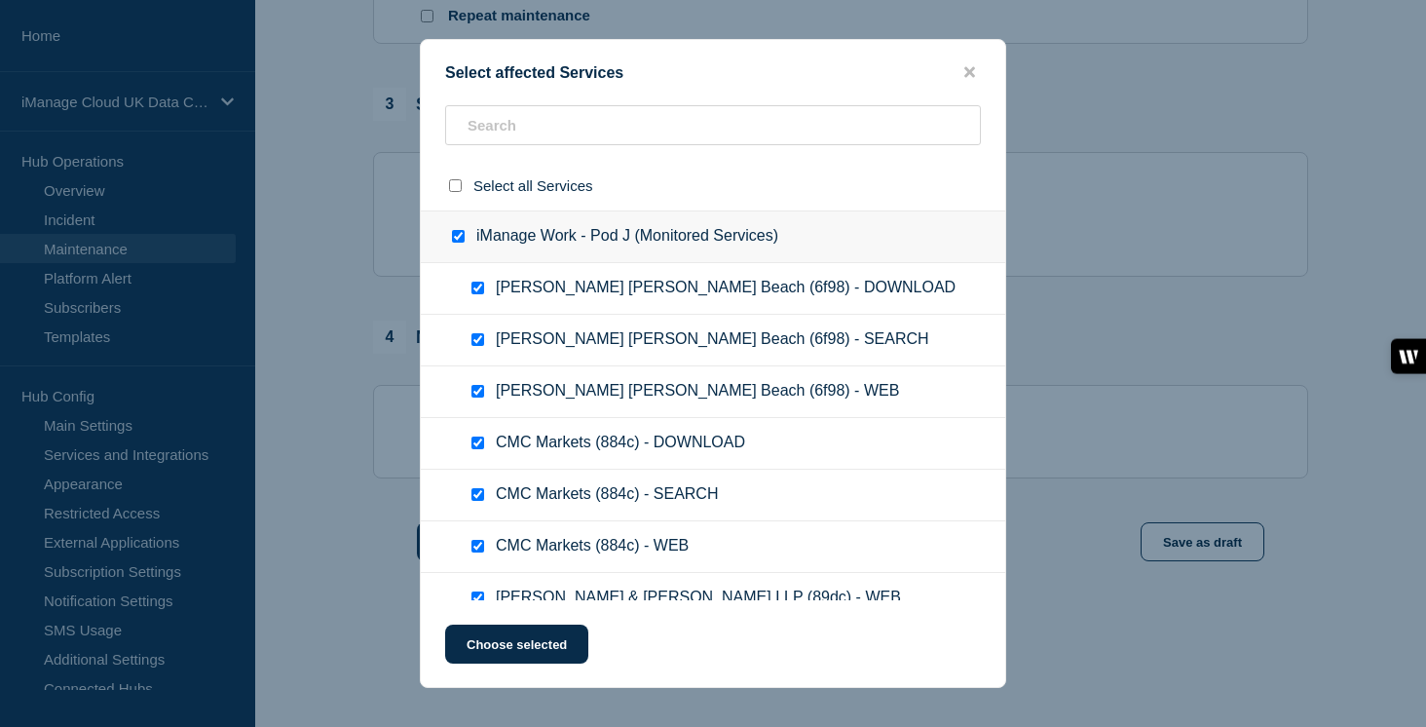
checkbox input "true"
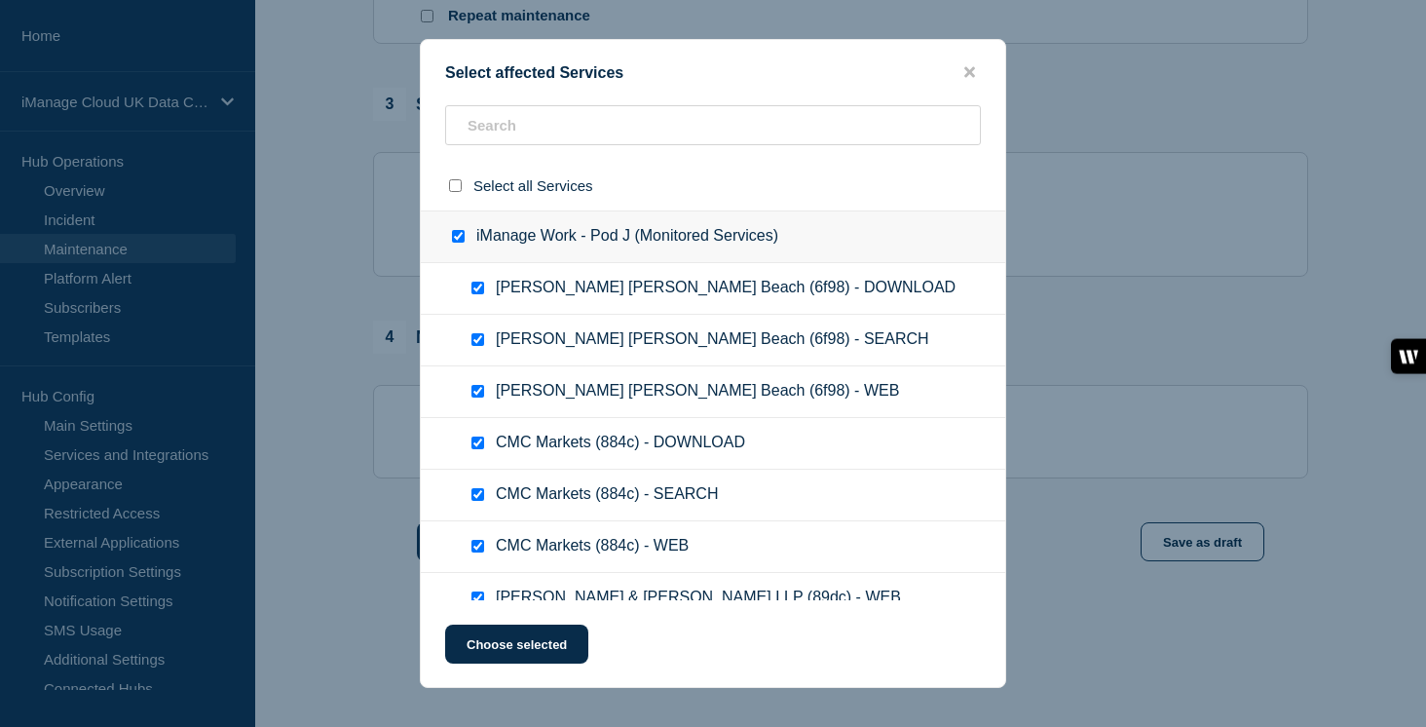
checkbox input "true"
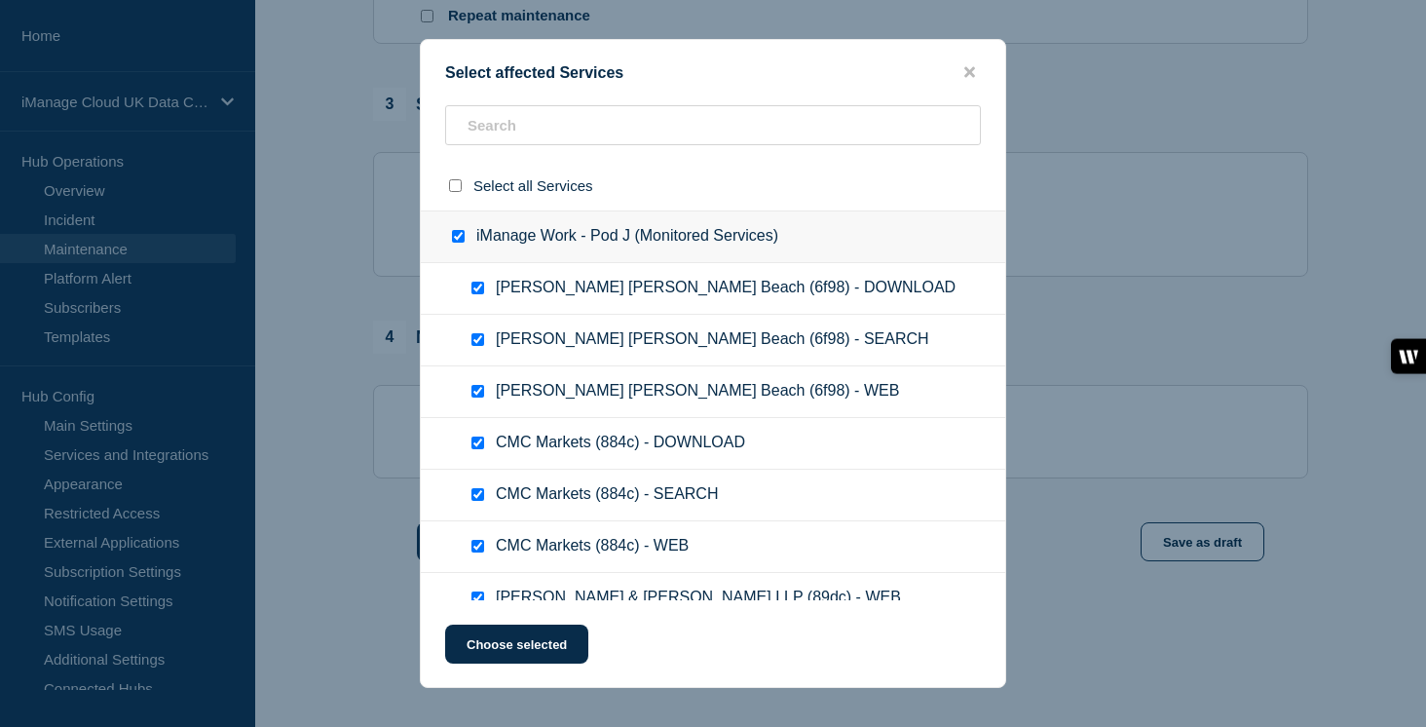
checkbox input "true"
click at [536, 641] on button "Choose selected" at bounding box center [516, 643] width 143 height 39
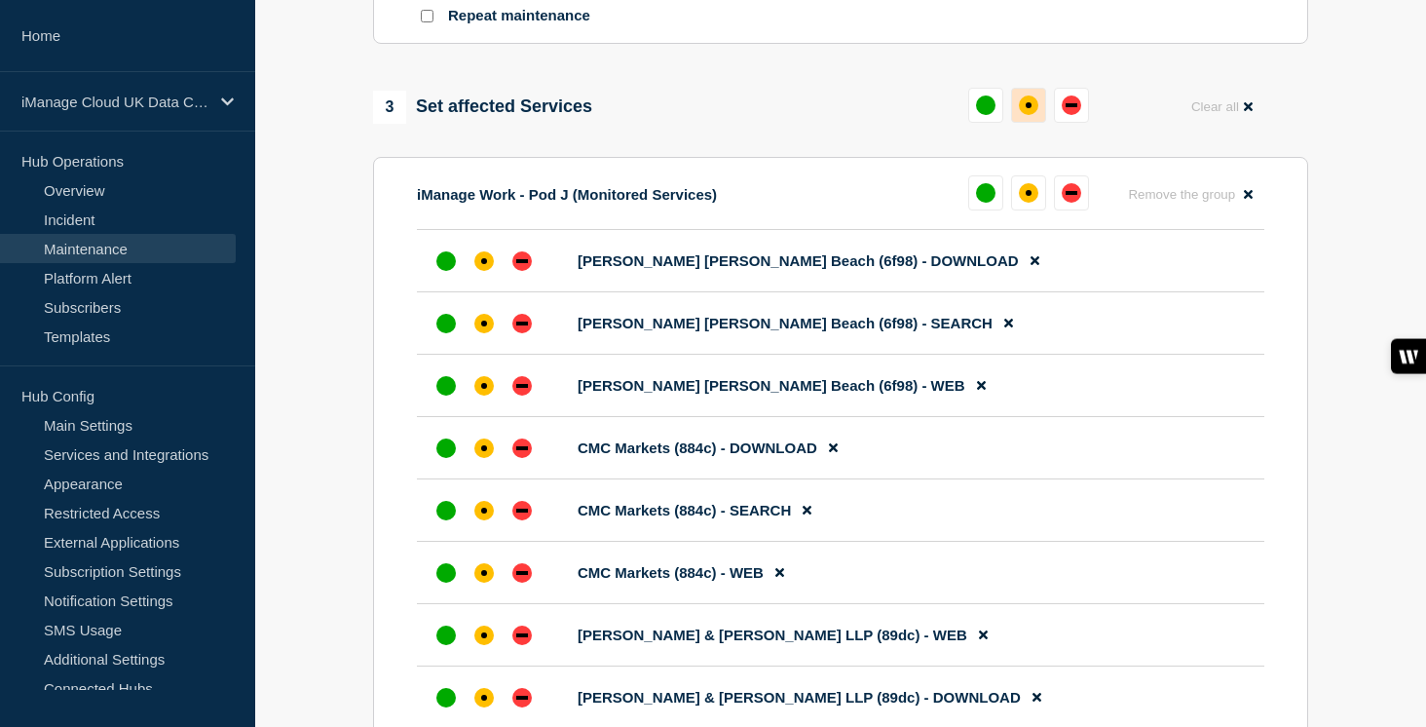
click at [1034, 115] on div "affected" at bounding box center [1028, 104] width 19 height 19
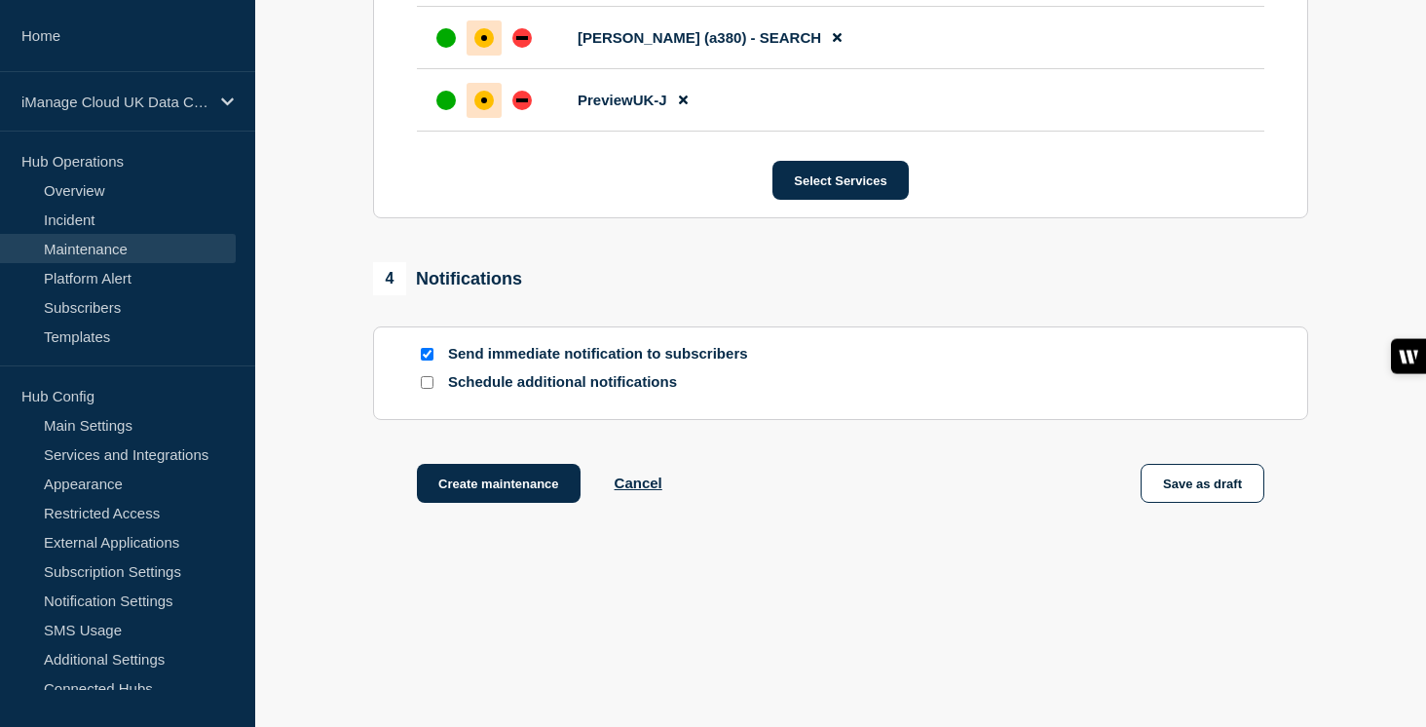
scroll to position [23196, 0]
click at [429, 382] on input "Schedule additional notifications" at bounding box center [427, 382] width 13 height 13
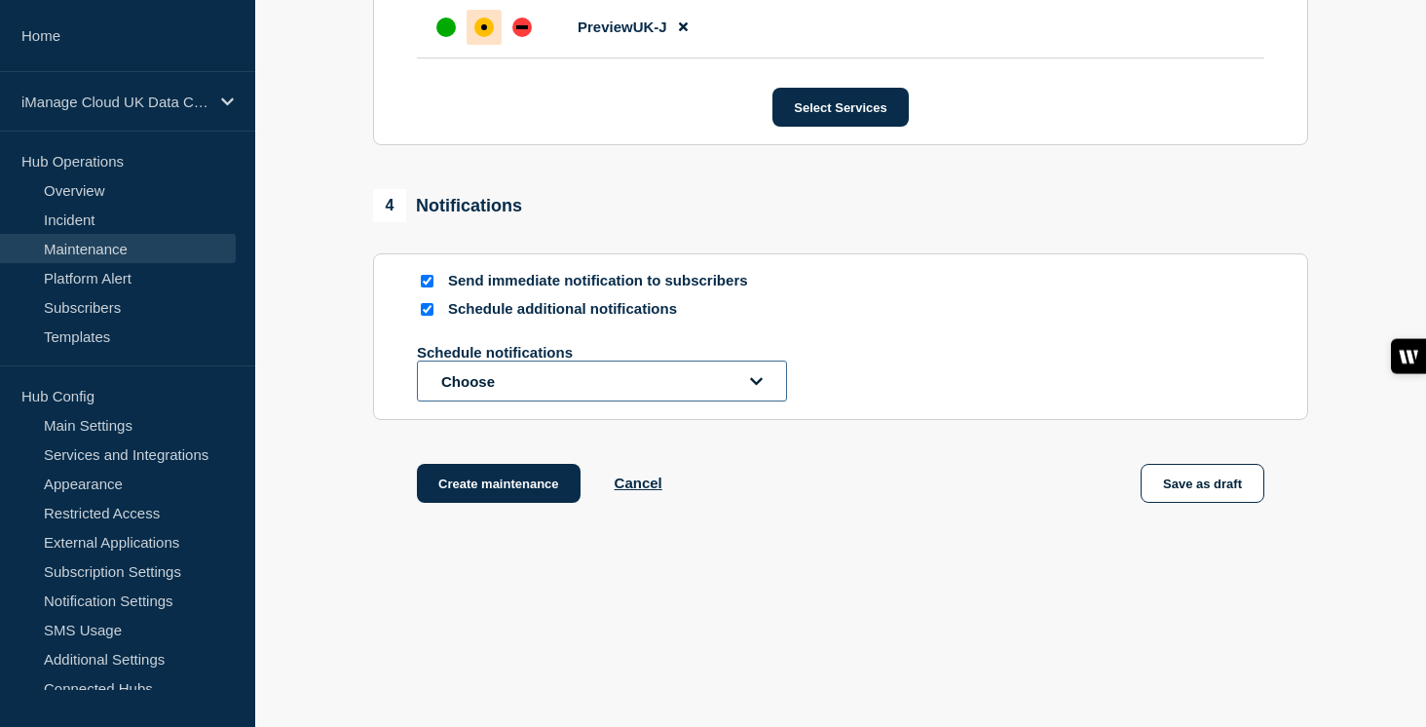
click at [459, 401] on button "Choose" at bounding box center [602, 380] width 370 height 41
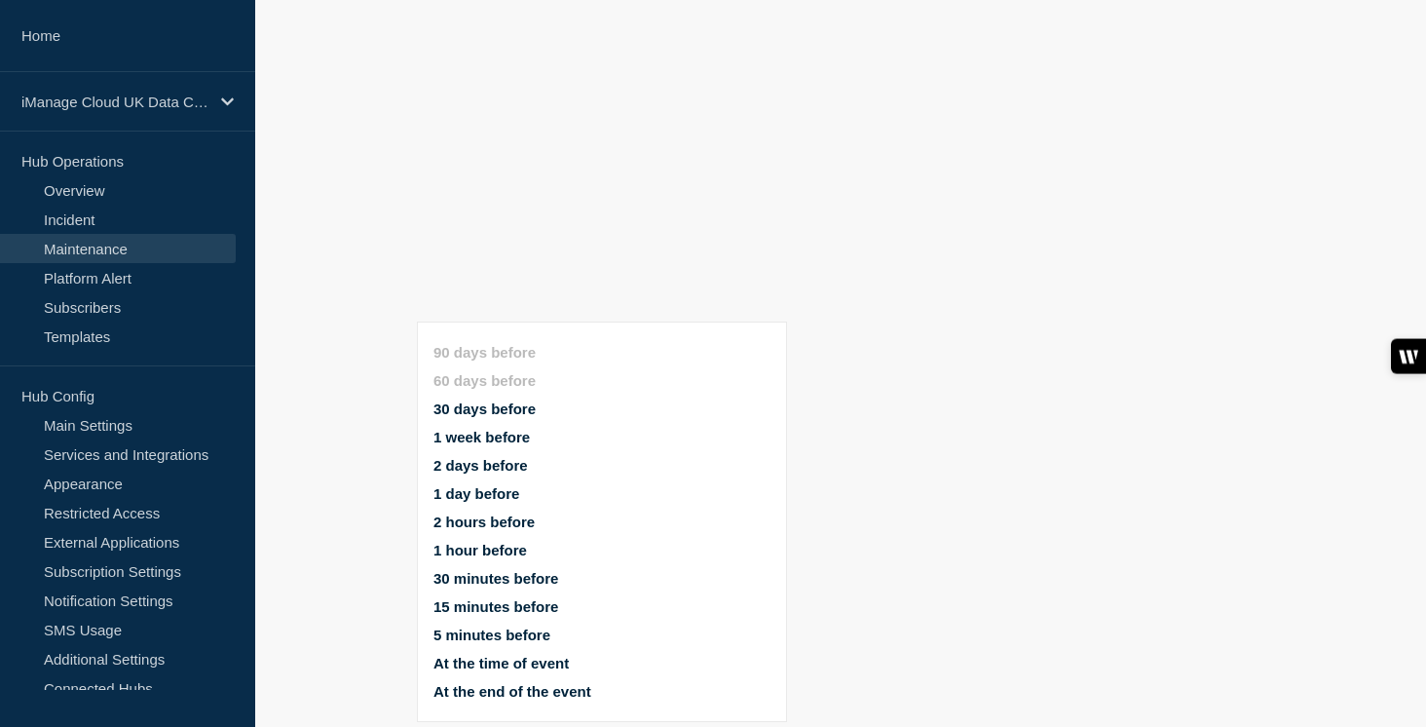
click at [477, 429] on button "1 week before" at bounding box center [481, 437] width 96 height 17
click at [474, 485] on button "1 day before" at bounding box center [476, 493] width 86 height 17
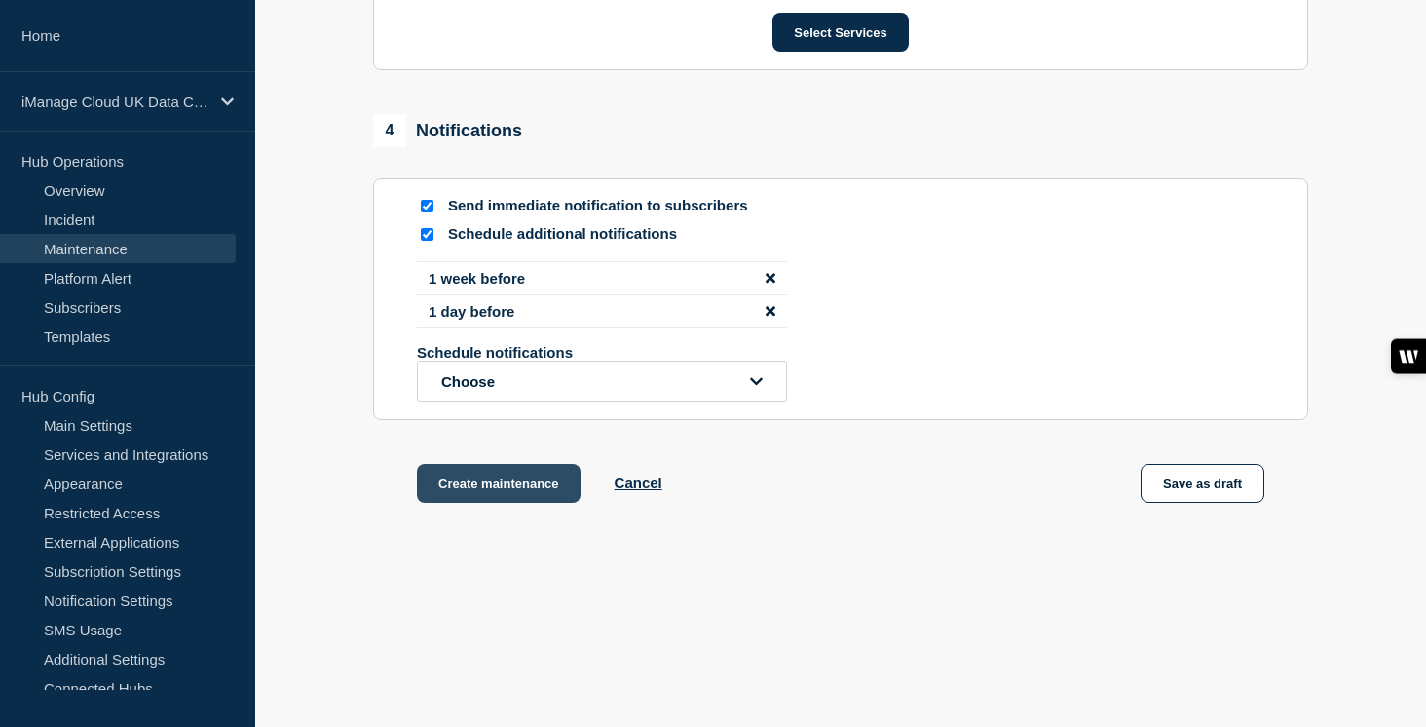
click at [509, 503] on button "Create maintenance" at bounding box center [499, 483] width 164 height 39
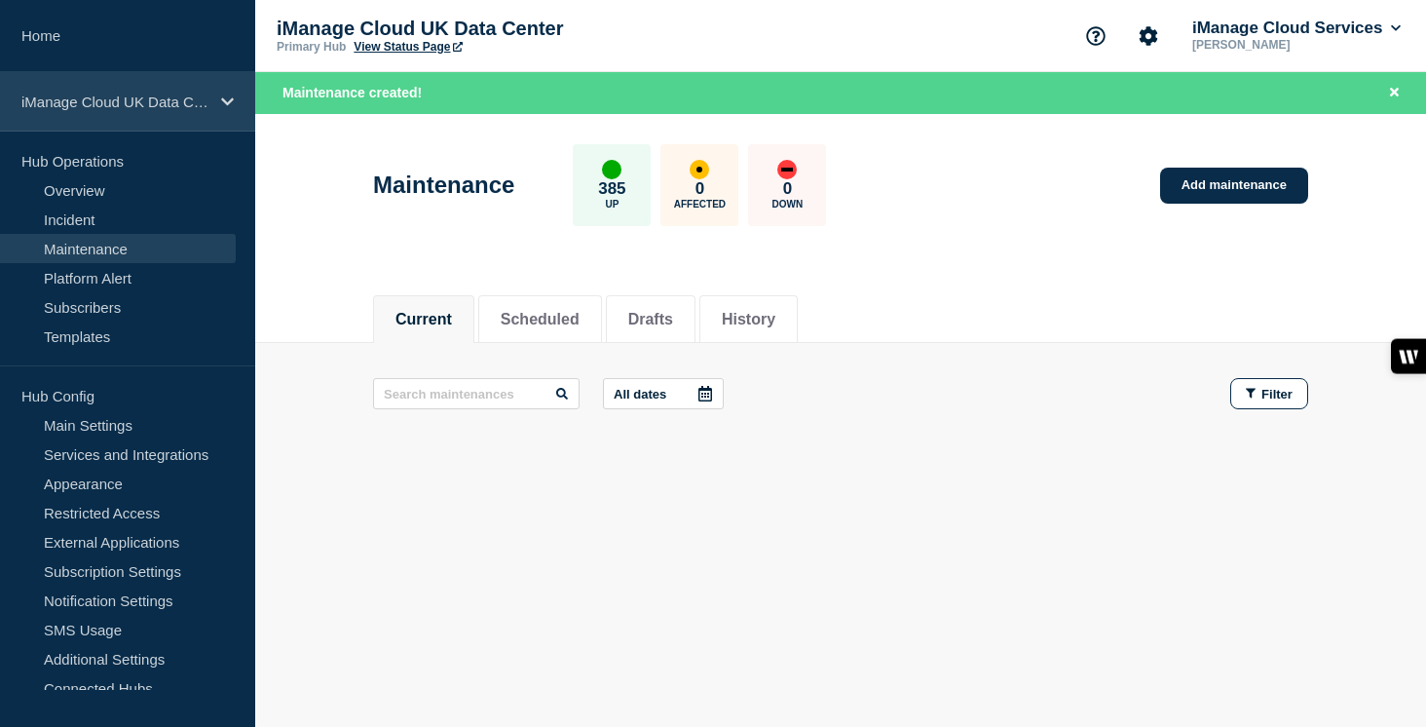
click at [167, 116] on div "iManage Cloud UK Data Center" at bounding box center [127, 101] width 255 height 59
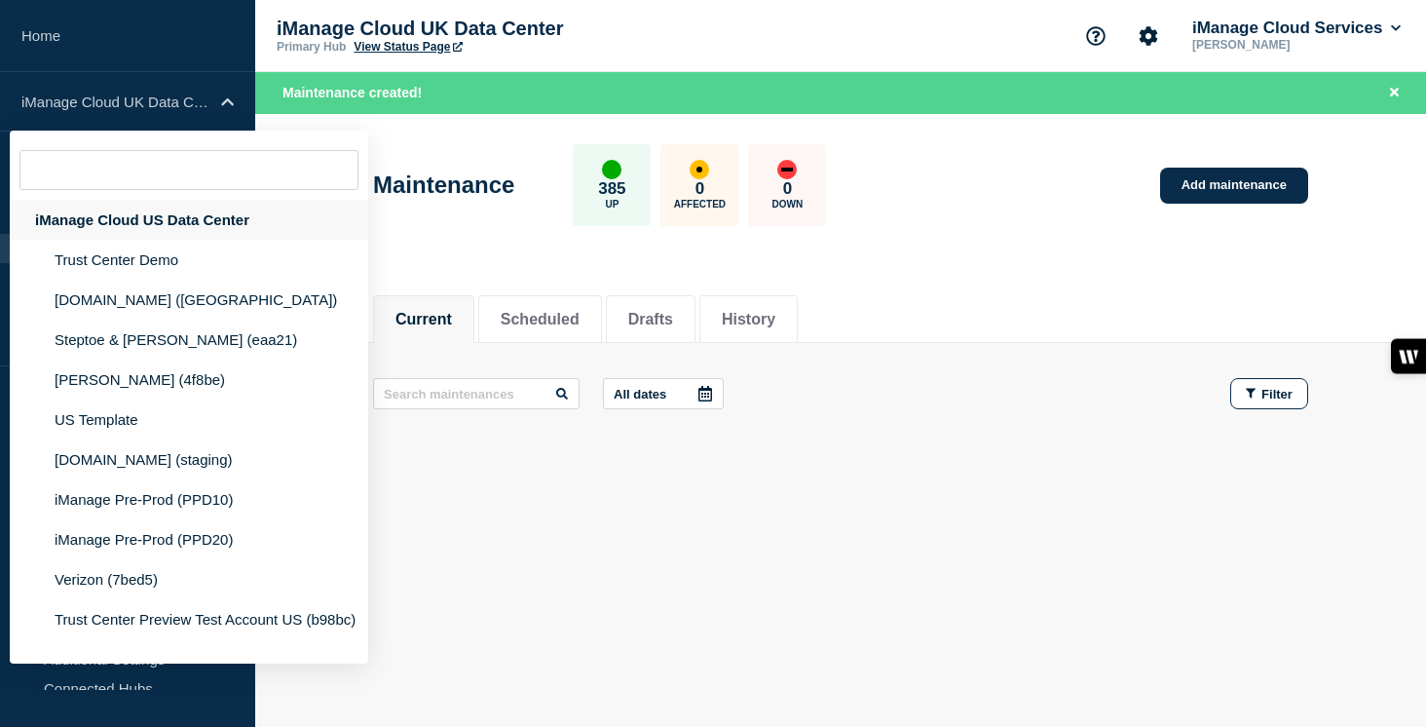
click at [194, 213] on div "iManage Cloud US Data Center" at bounding box center [189, 220] width 358 height 40
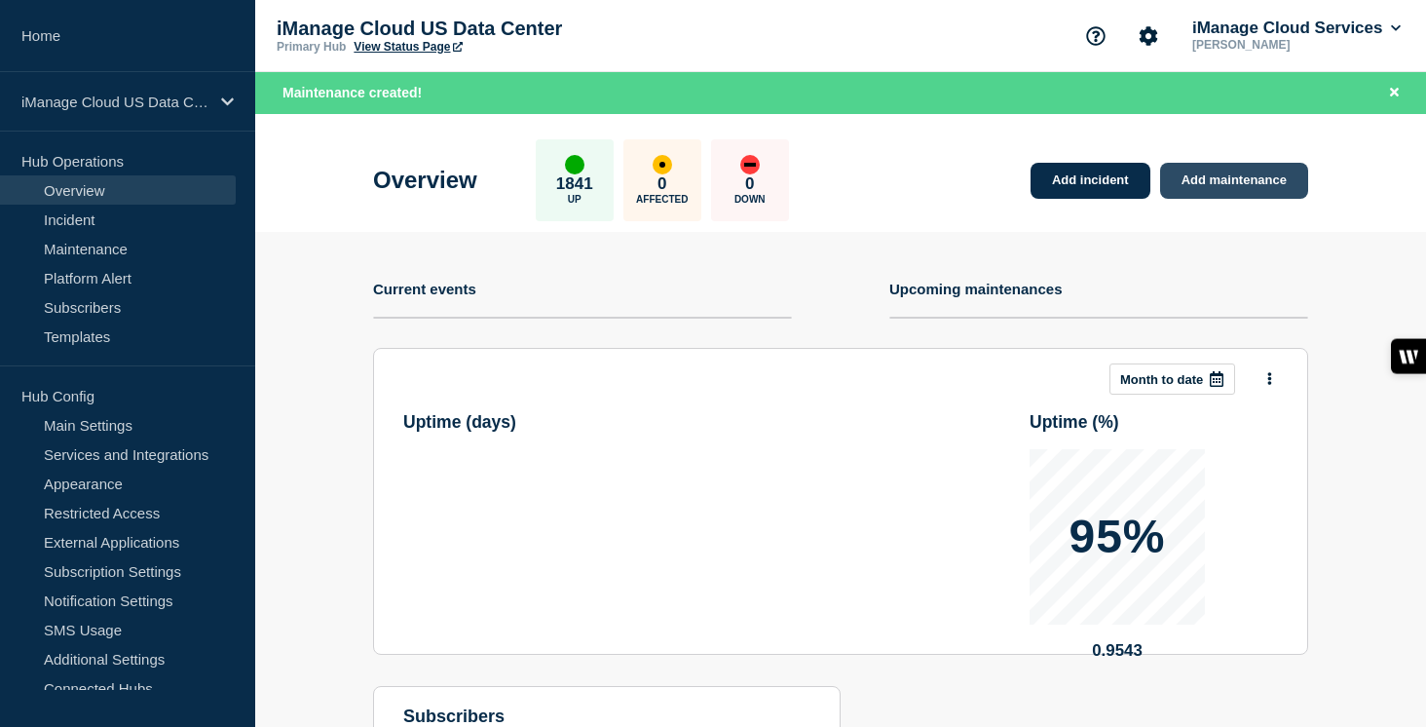
click at [1249, 181] on link "Add maintenance" at bounding box center [1234, 181] width 148 height 36
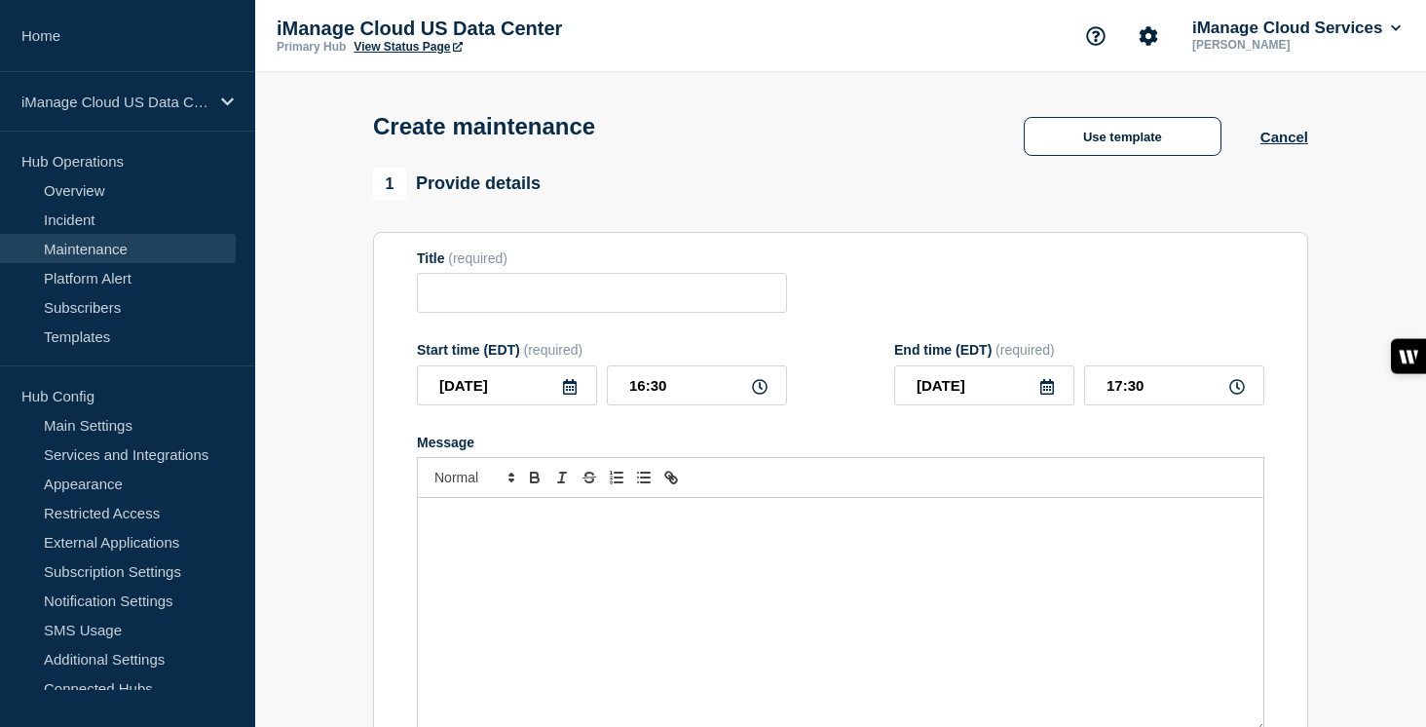
click at [466, 573] on div "Message" at bounding box center [840, 615] width 845 height 234
click at [476, 313] on input "Title" at bounding box center [602, 293] width 370 height 40
paste input "Service Update: iManage Work – [DATE]"
click at [720, 307] on input "Service Update: iManage Work – [DATE]" at bounding box center [602, 293] width 370 height 40
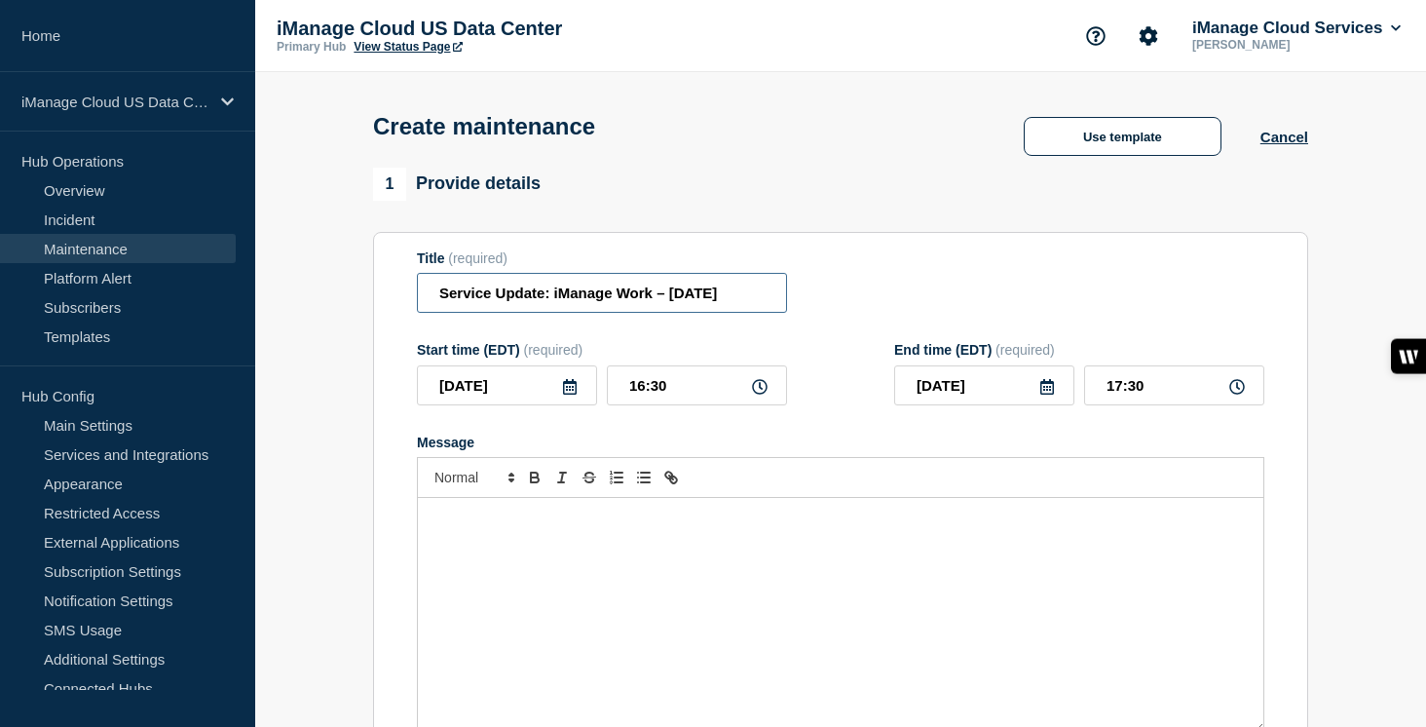
scroll to position [0, 8]
click at [565, 394] on icon at bounding box center [570, 387] width 16 height 16
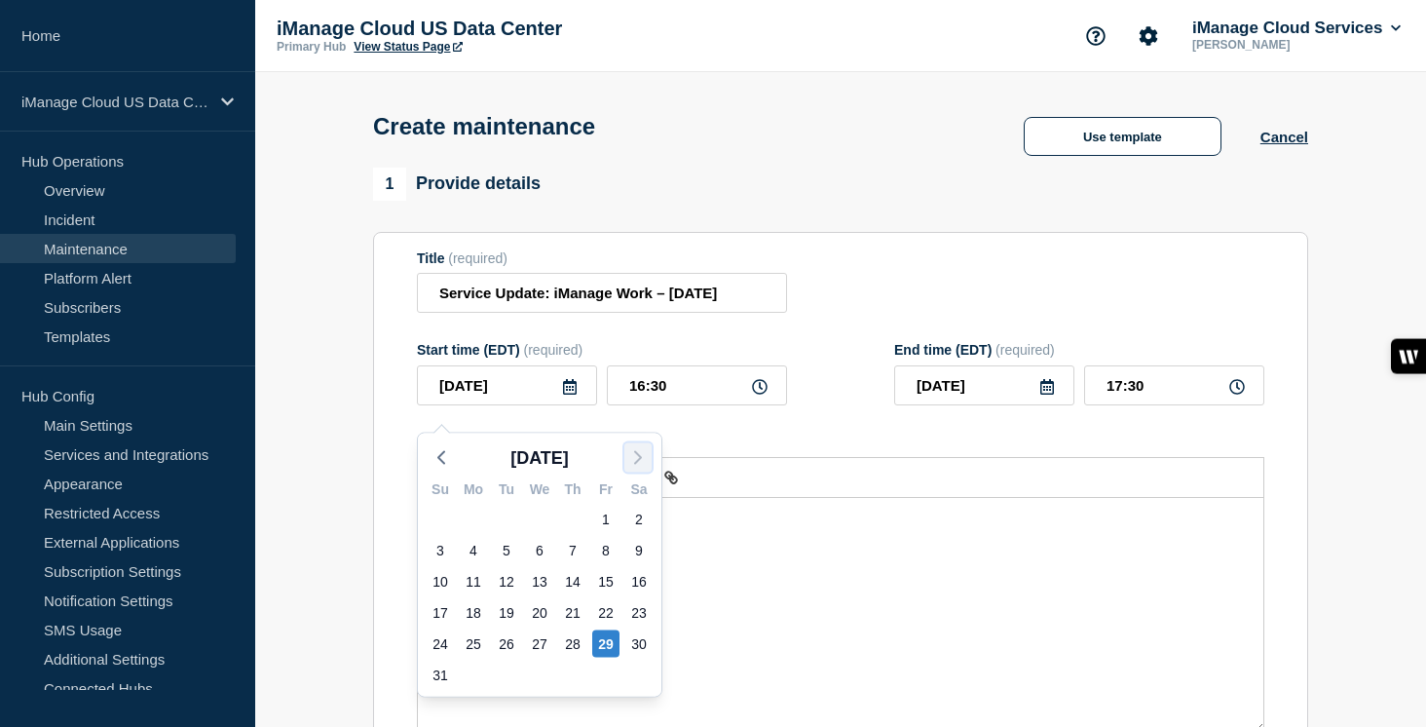
click at [644, 467] on icon "button" at bounding box center [637, 457] width 23 height 23
click at [632, 519] on div "4" at bounding box center [638, 518] width 27 height 27
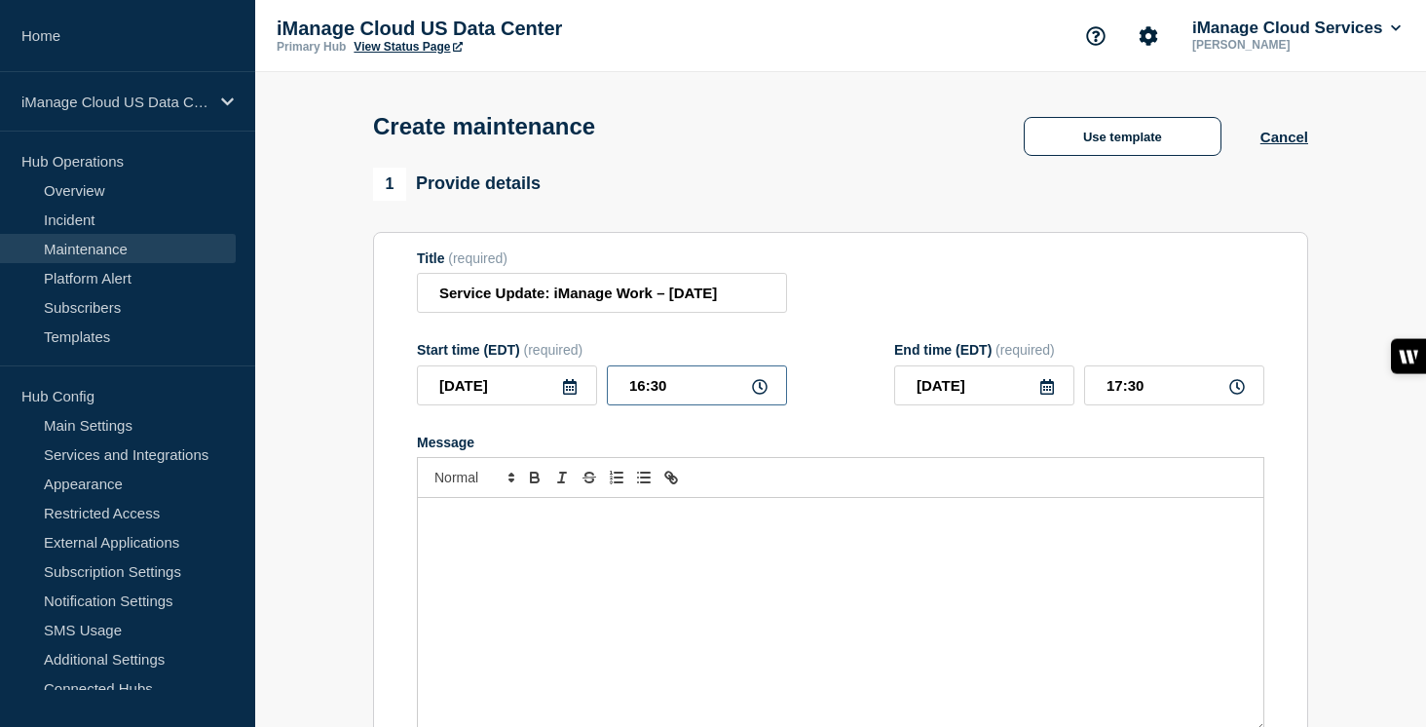
click at [680, 405] on input "16:30" at bounding box center [697, 385] width 180 height 40
drag, startPoint x: 1158, startPoint y: 396, endPoint x: 1066, endPoint y: 397, distance: 91.6
click at [1066, 397] on div "2025-10-05 00:00" at bounding box center [1079, 385] width 370 height 40
click at [510, 576] on div "Message" at bounding box center [840, 615] width 845 height 234
paste div "Message"
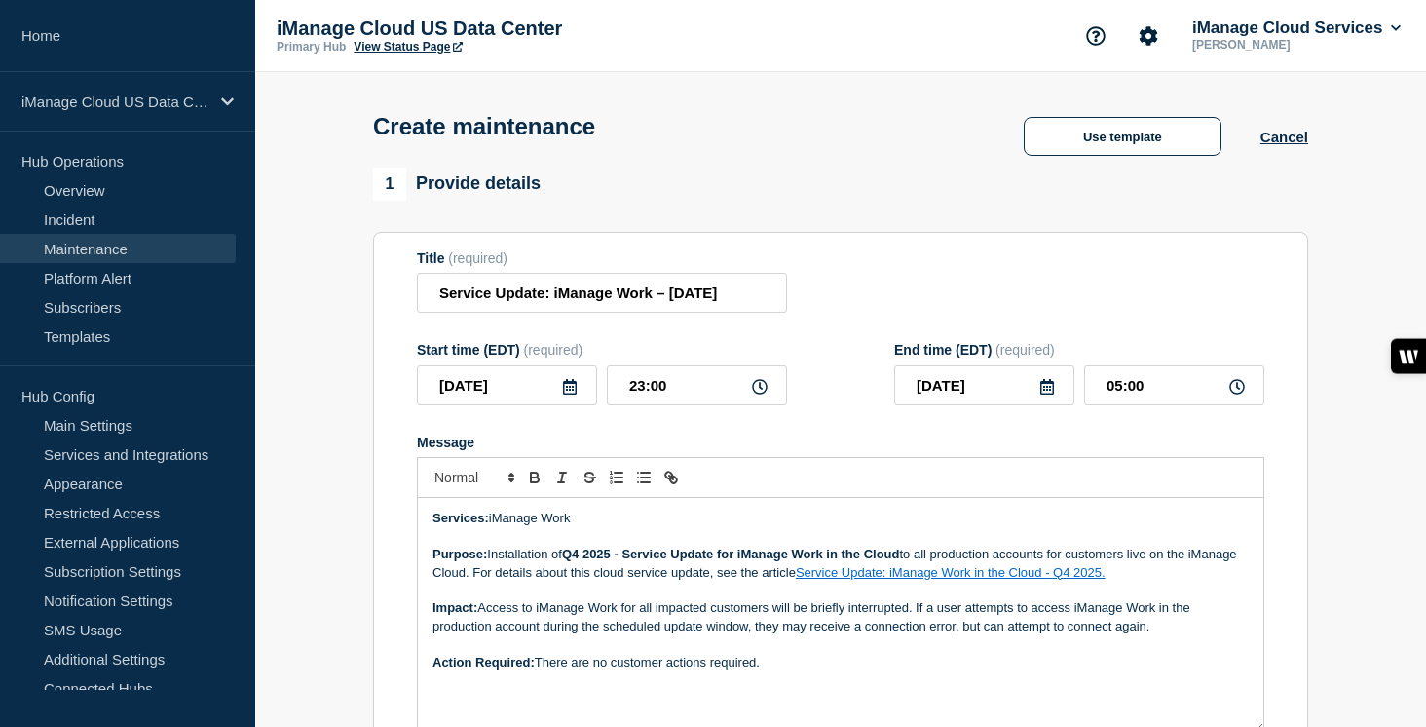
click at [617, 527] on p "Services: iManage Work" at bounding box center [840, 518] width 816 height 18
click at [668, 297] on input "Service Update: iManage Work – October 4, 2025" at bounding box center [602, 293] width 370 height 40
click at [651, 303] on input "Service Update: iManage Work – October 4, 2025" at bounding box center [602, 293] width 370 height 40
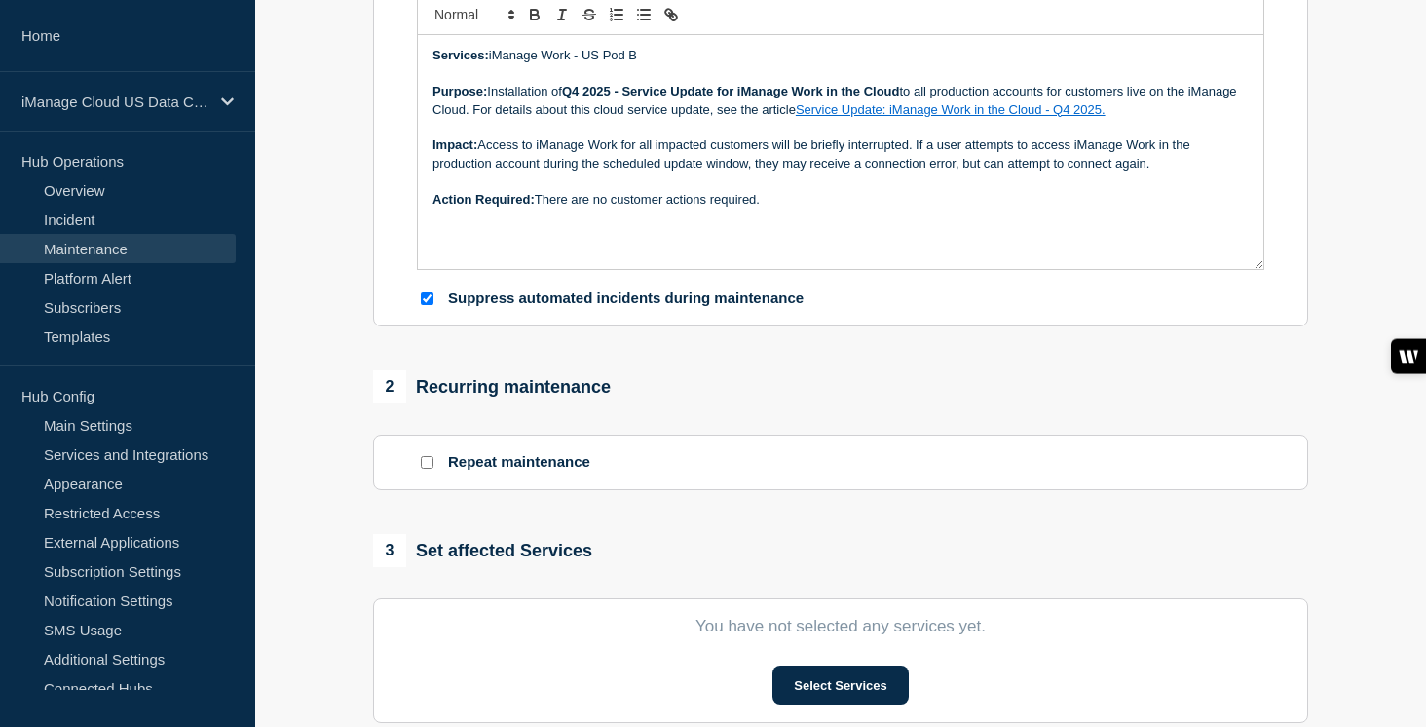
scroll to position [536, 0]
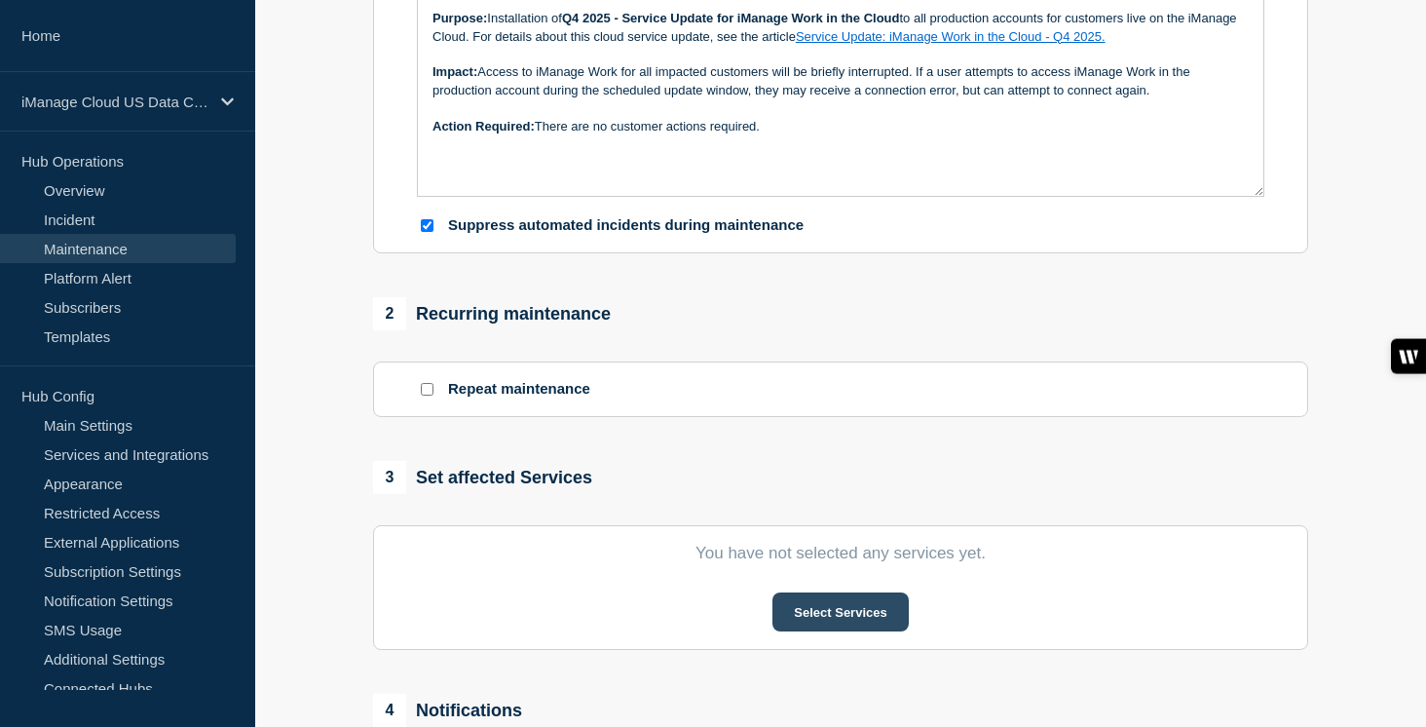
click at [841, 631] on button "Select Services" at bounding box center [839, 611] width 135 height 39
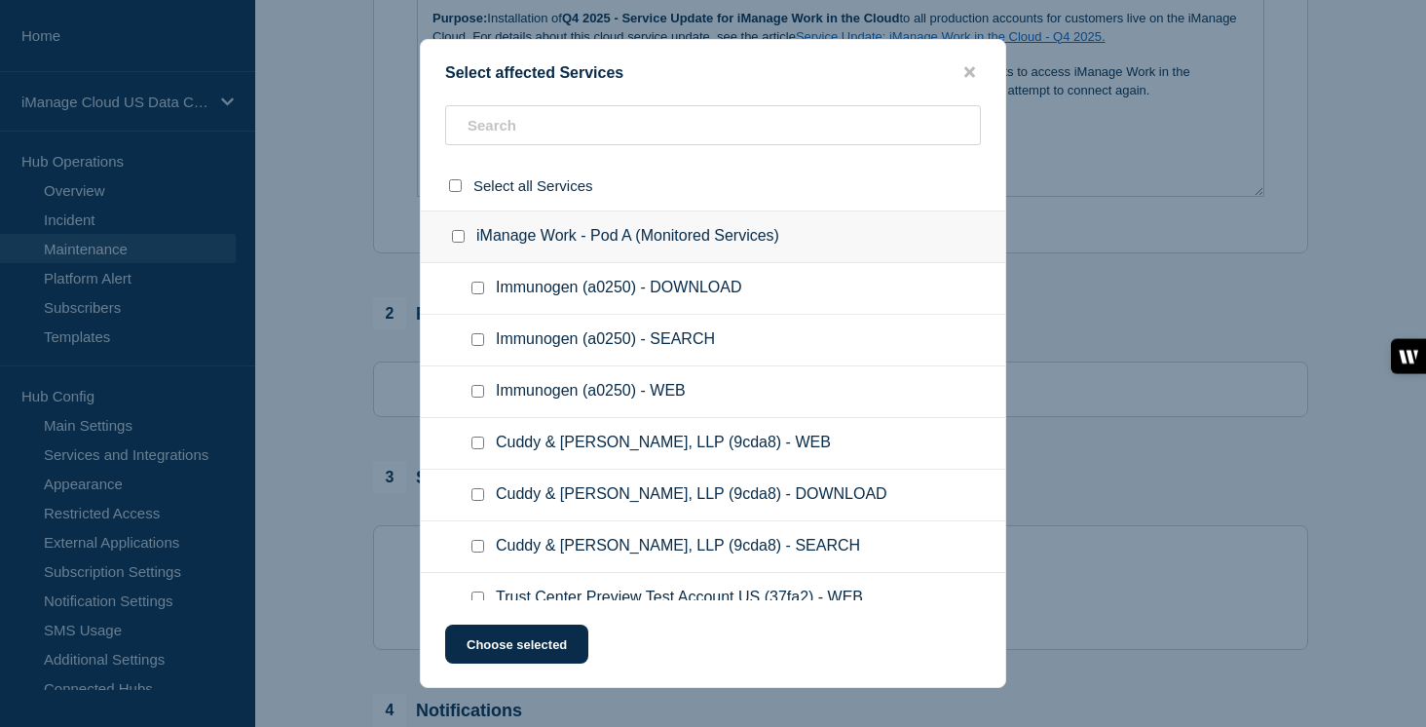
click at [516, 161] on div at bounding box center [713, 186] width 584 height 50
click at [516, 140] on input "text" at bounding box center [713, 125] width 536 height 40
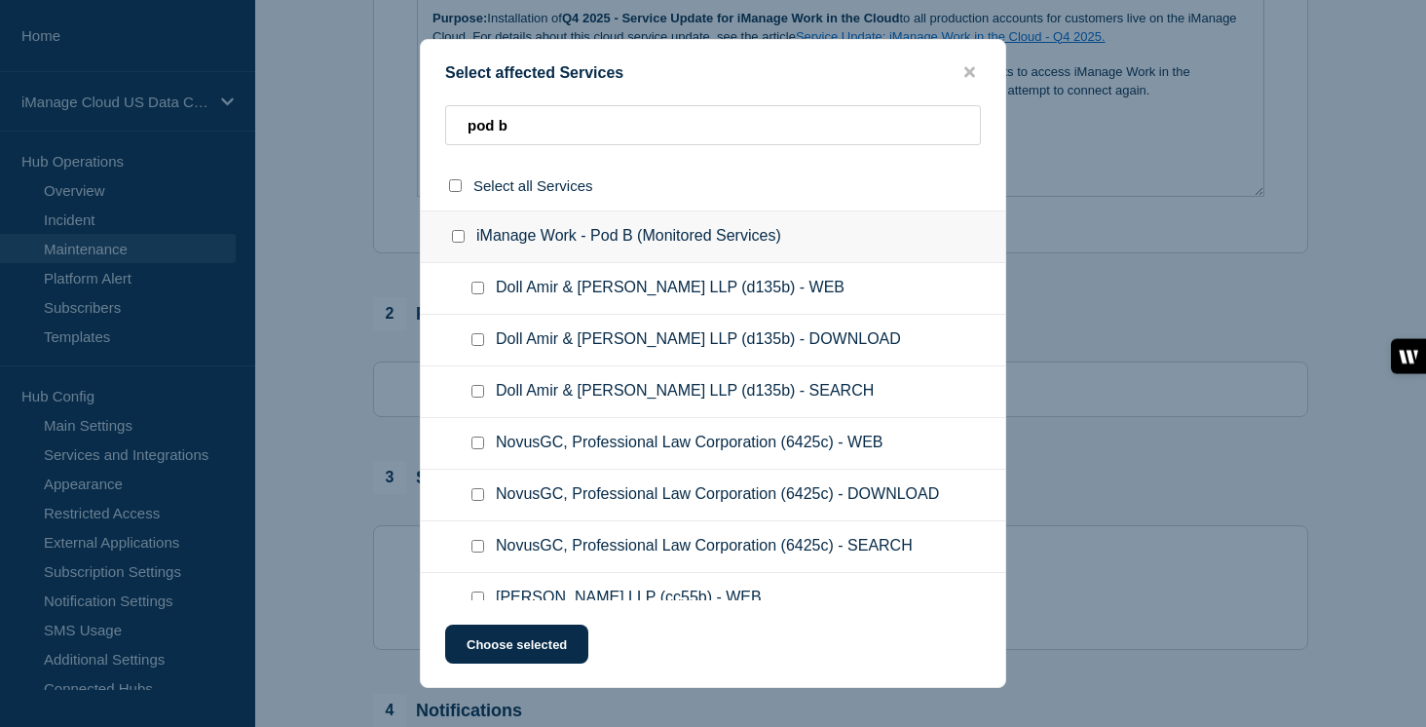
click at [455, 243] on input "iManage Work - Pod B (Monitored Services) checkbox" at bounding box center [458, 236] width 13 height 13
click at [516, 650] on button "Choose selected" at bounding box center [516, 643] width 143 height 39
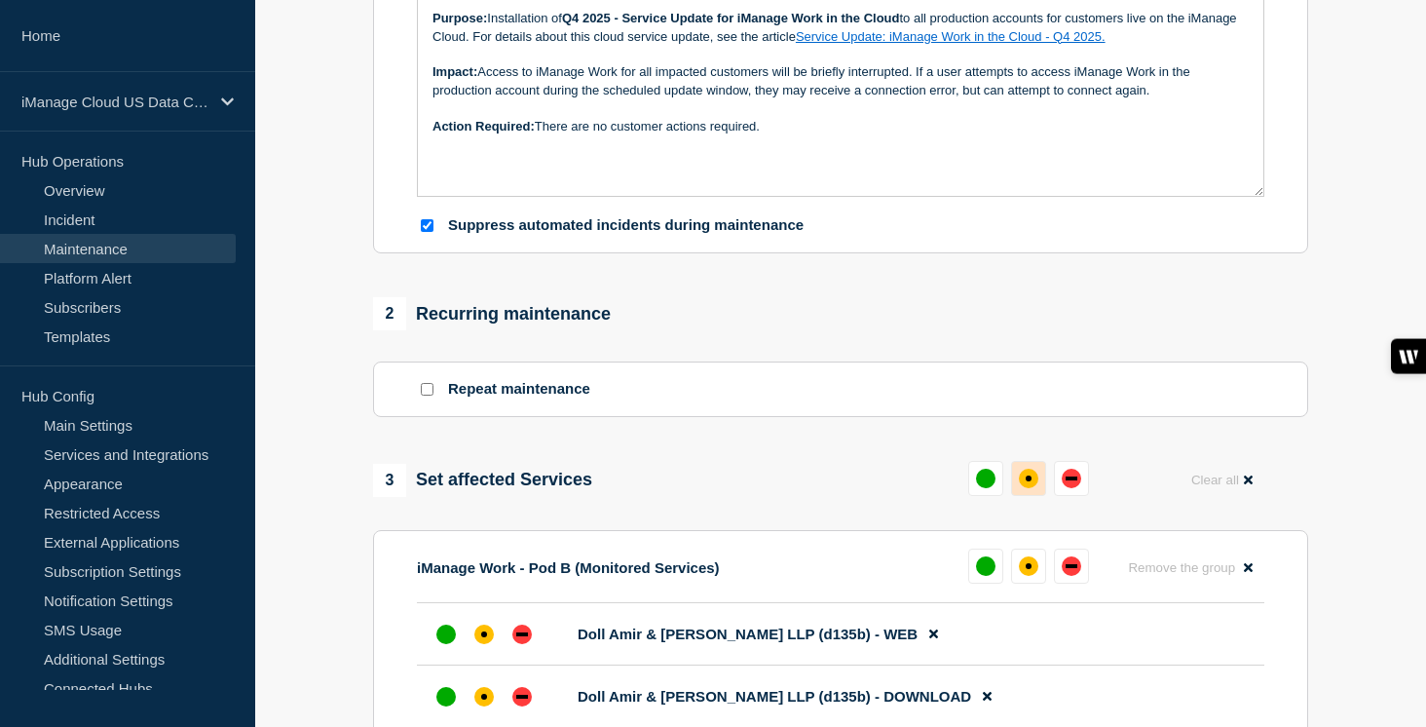
click at [1029, 496] on button at bounding box center [1028, 478] width 35 height 35
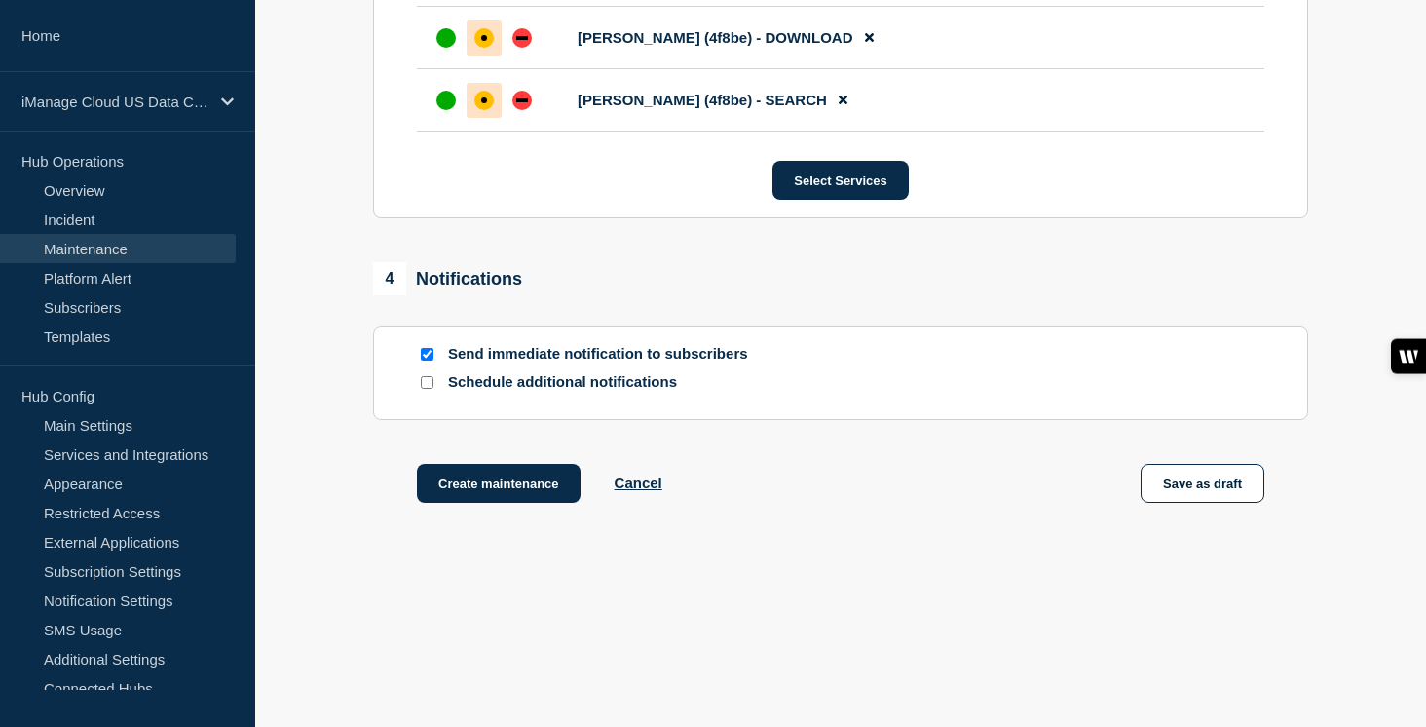
scroll to position [33057, 0]
click at [429, 384] on input "Schedule additional notifications" at bounding box center [427, 382] width 13 height 13
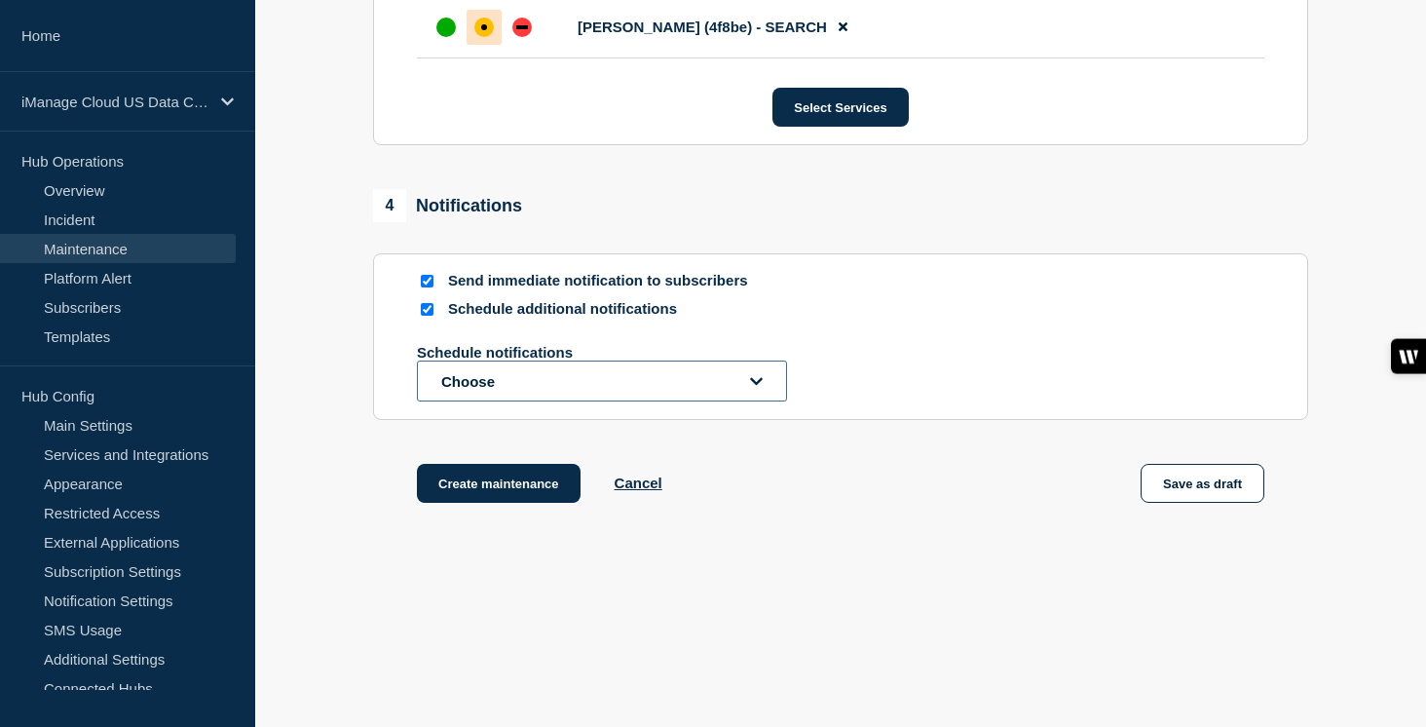
click at [460, 401] on button "Choose" at bounding box center [602, 380] width 370 height 41
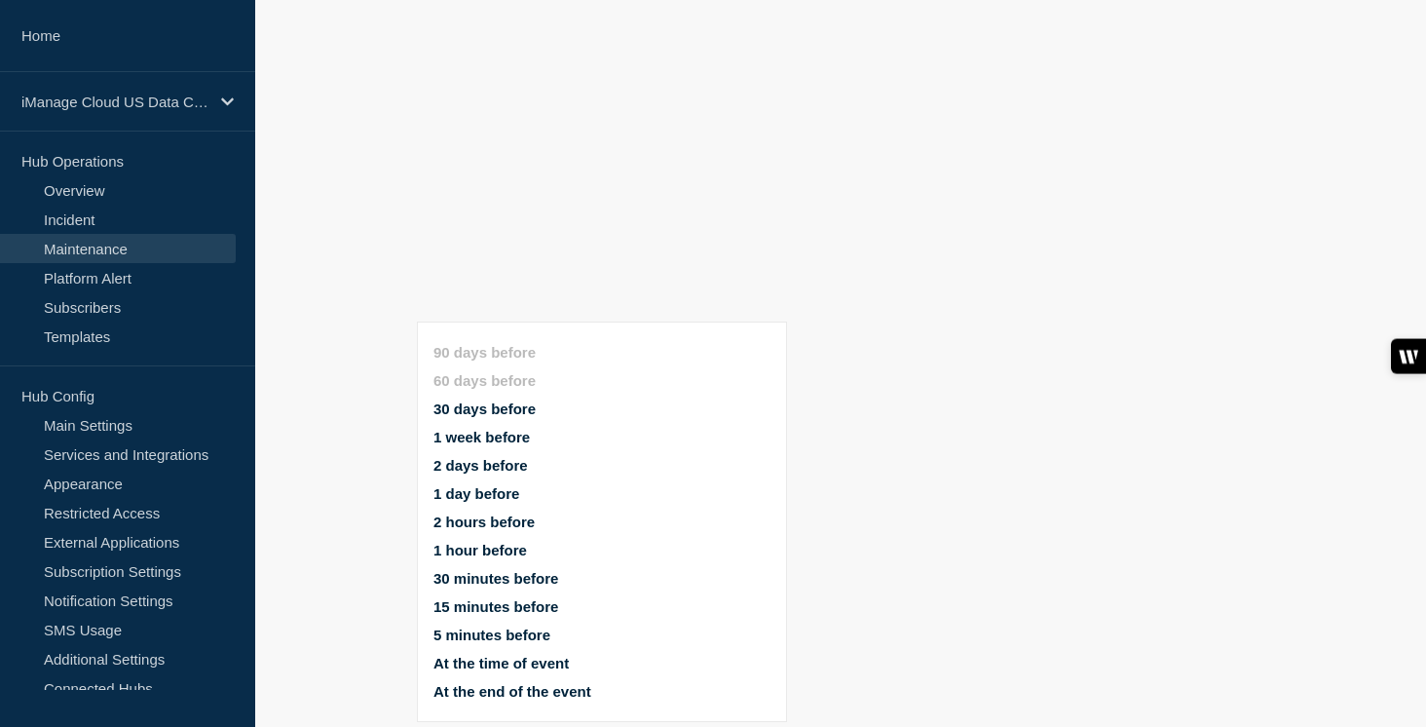
click at [500, 429] on button "1 week before" at bounding box center [481, 437] width 96 height 17
click at [479, 485] on button "1 day before" at bounding box center [476, 493] width 86 height 17
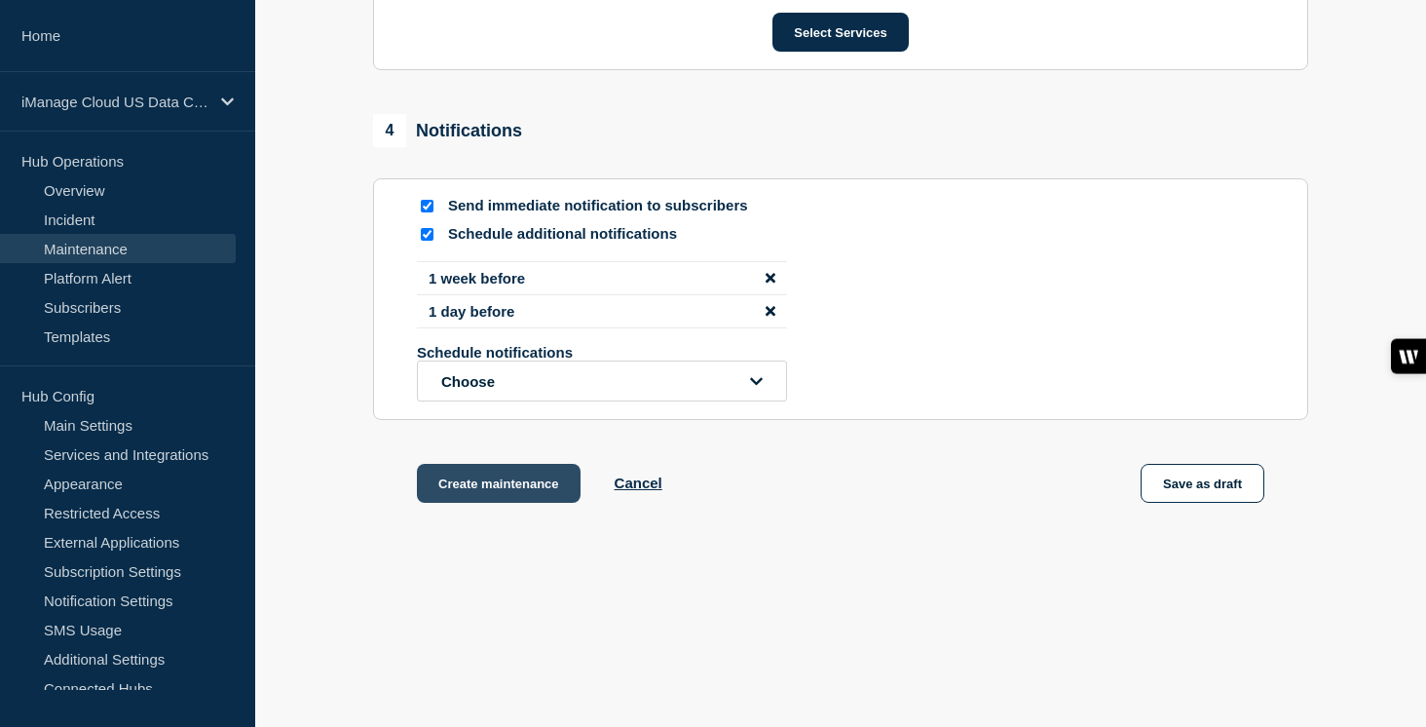
click at [484, 503] on button "Create maintenance" at bounding box center [499, 483] width 164 height 39
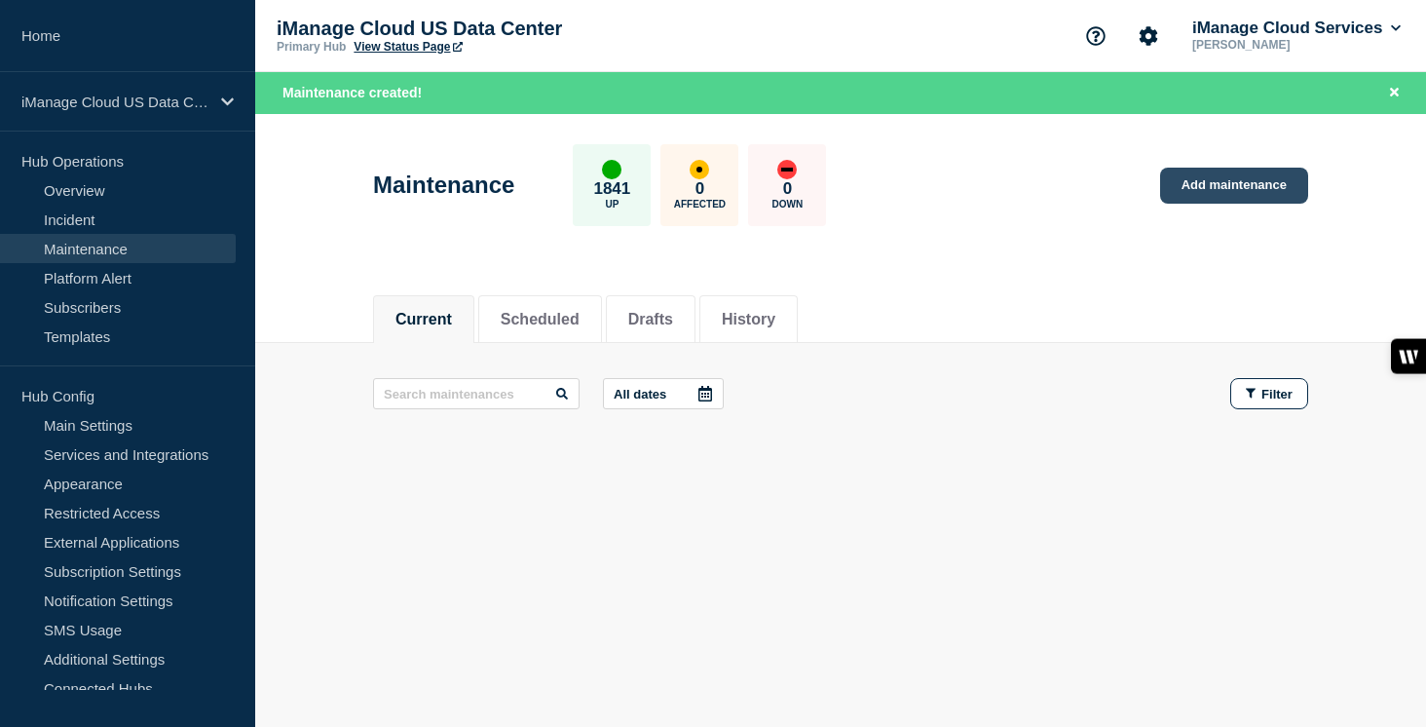
click at [1228, 174] on link "Add maintenance" at bounding box center [1234, 186] width 148 height 36
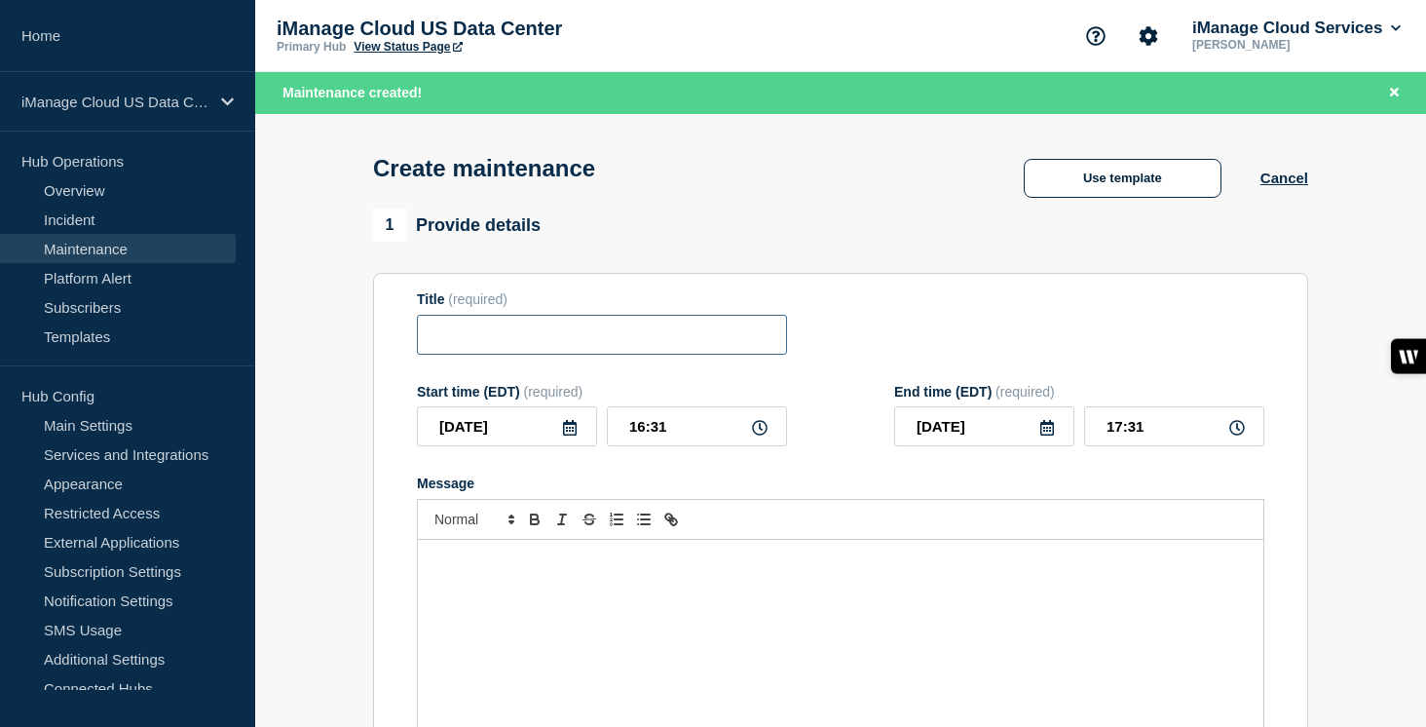
click at [482, 355] on input "Title" at bounding box center [602, 335] width 370 height 40
paste input "Services: iManage Work Purpose: Installation of Q4 2025 - Service Update for iM…"
click at [494, 610] on div "Message" at bounding box center [840, 657] width 845 height 234
paste div "Message"
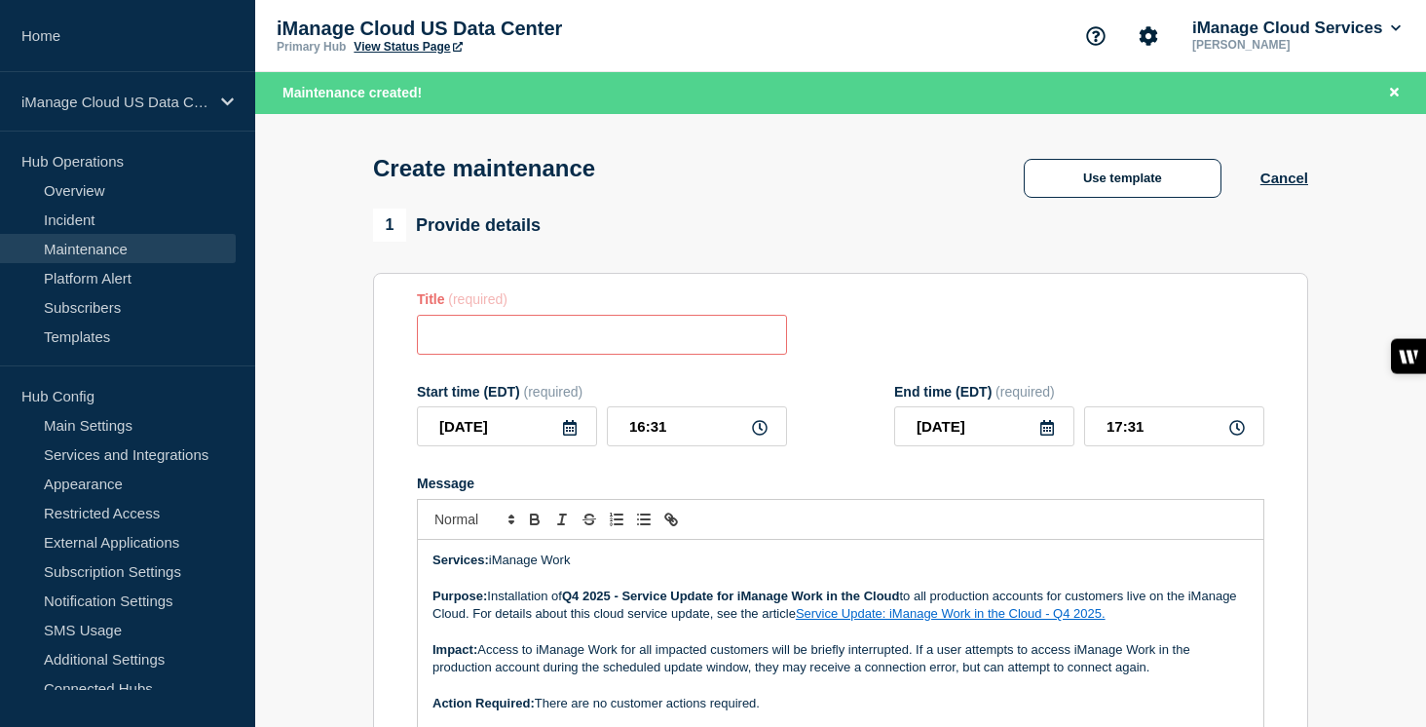
scroll to position [5, 0]
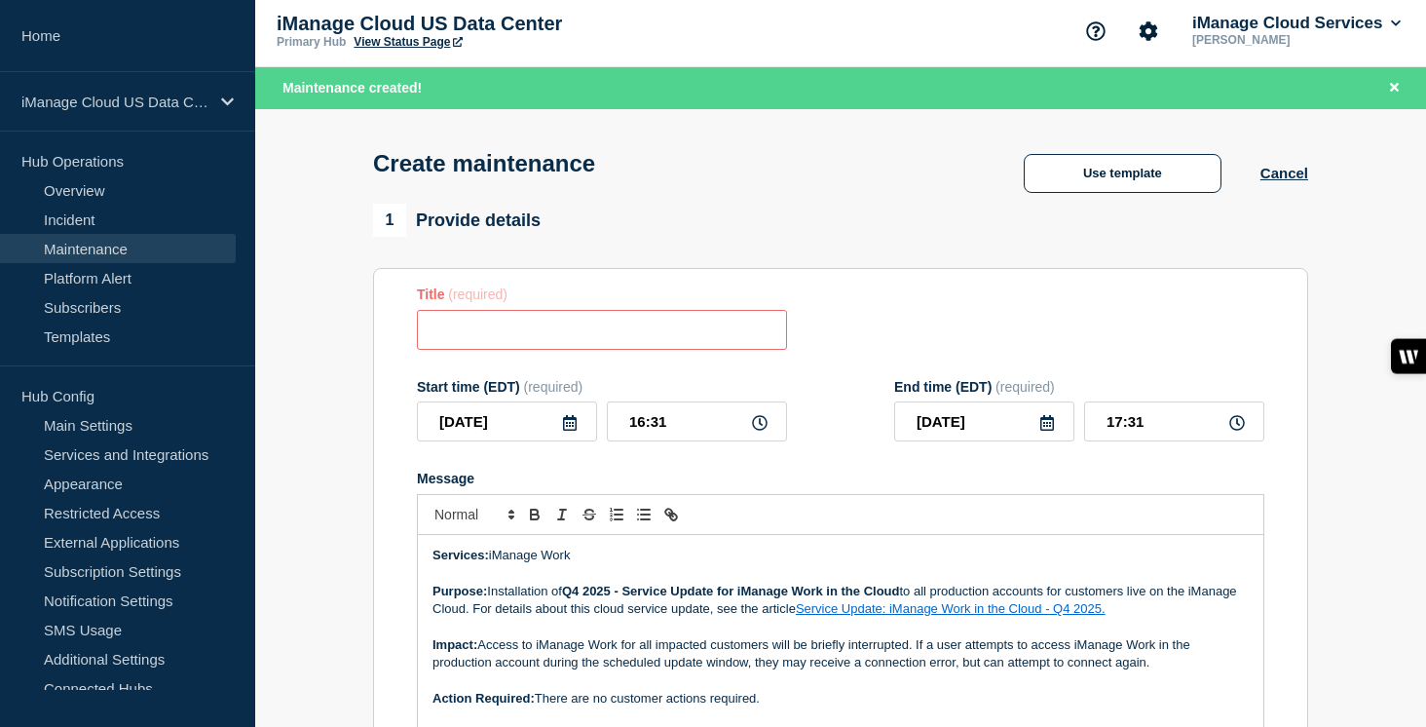
click at [617, 564] on p "Services: iManage Work" at bounding box center [840, 555] width 816 height 18
click at [522, 345] on input "Title" at bounding box center [602, 330] width 370 height 40
paste input "Service Update: iManage Work – [DATE]"
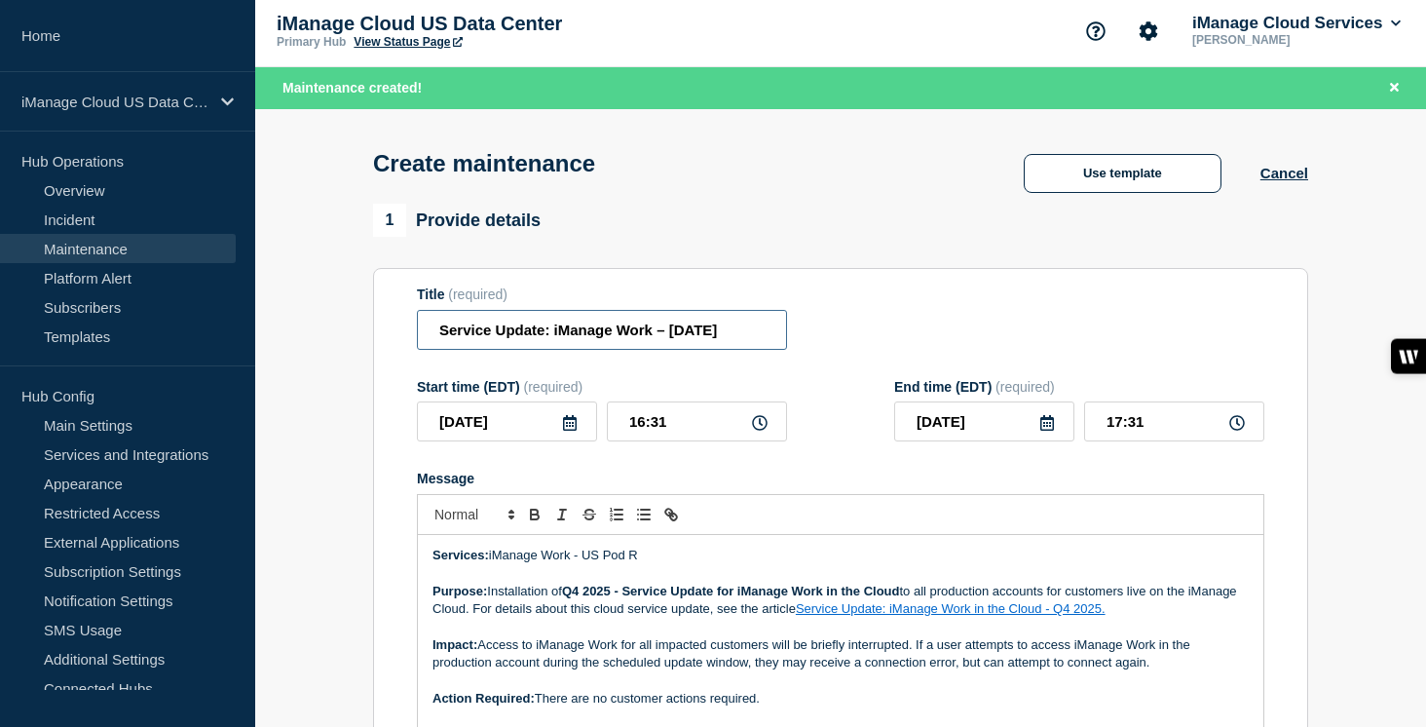
scroll to position [0, 17]
click at [634, 342] on input "Service Update: iManage Work – [DATE]" at bounding box center [602, 330] width 370 height 40
click at [565, 430] on icon at bounding box center [570, 423] width 14 height 16
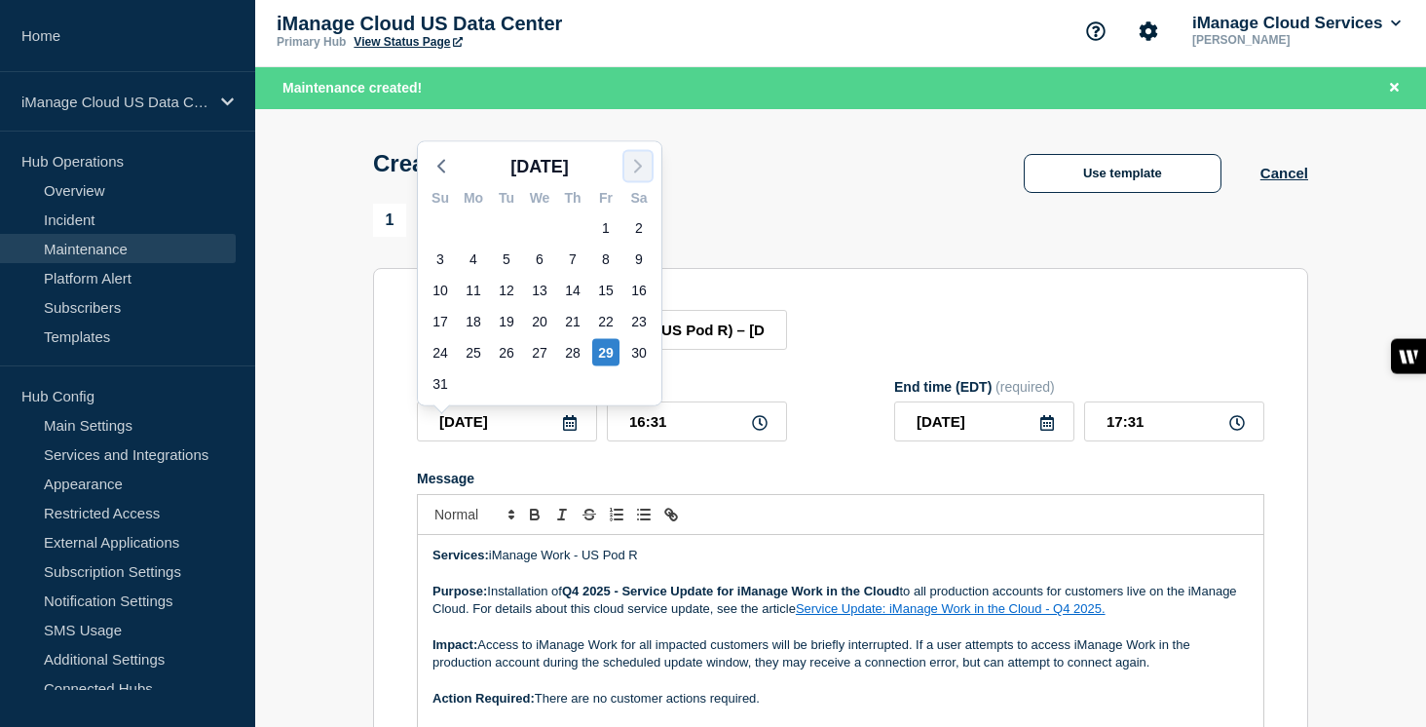
click at [638, 173] on icon "button" at bounding box center [637, 166] width 23 height 23
click at [604, 258] on div "10" at bounding box center [605, 258] width 27 height 27
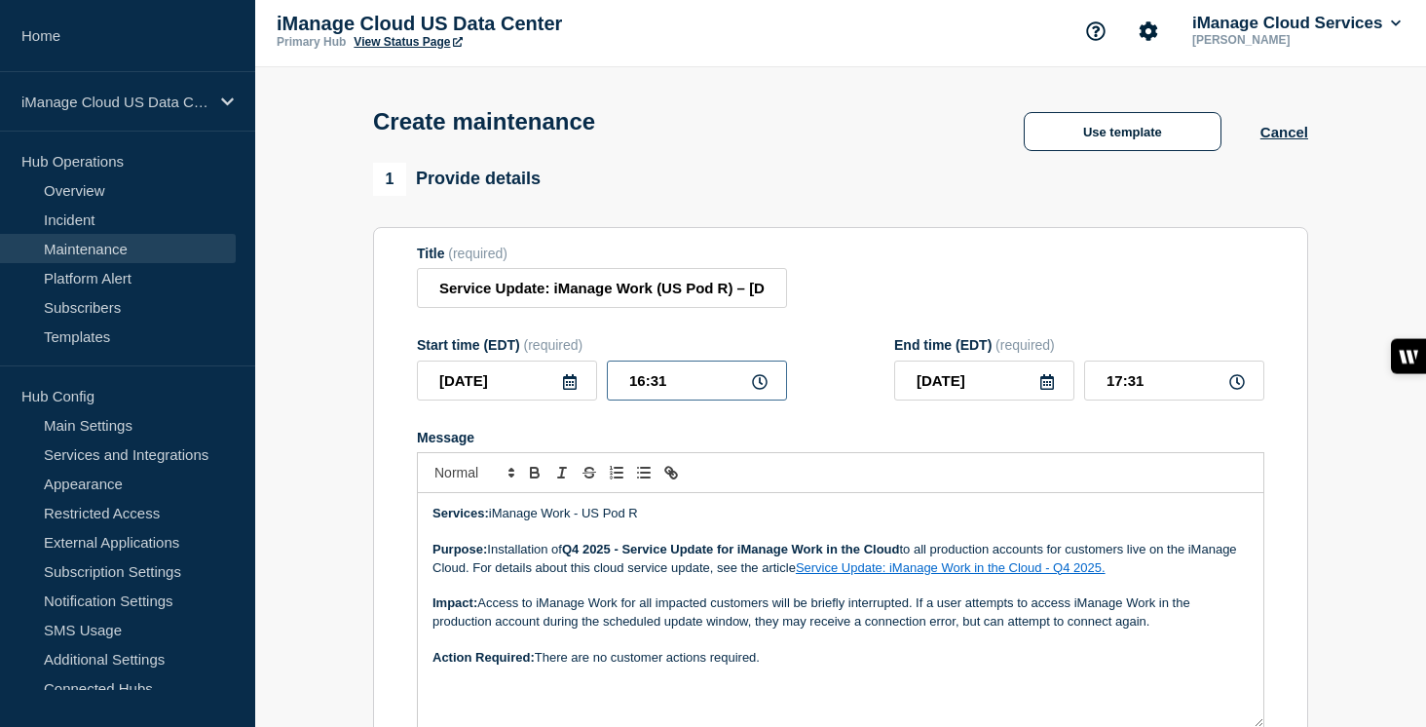
click at [660, 400] on input "16:31" at bounding box center [697, 380] width 180 height 40
click at [675, 392] on input "16:31" at bounding box center [697, 380] width 180 height 40
drag, startPoint x: 675, startPoint y: 392, endPoint x: 630, endPoint y: 392, distance: 44.8
click at [630, 392] on input "16:31" at bounding box center [697, 380] width 180 height 40
drag, startPoint x: 1155, startPoint y: 397, endPoint x: 1079, endPoint y: 397, distance: 76.0
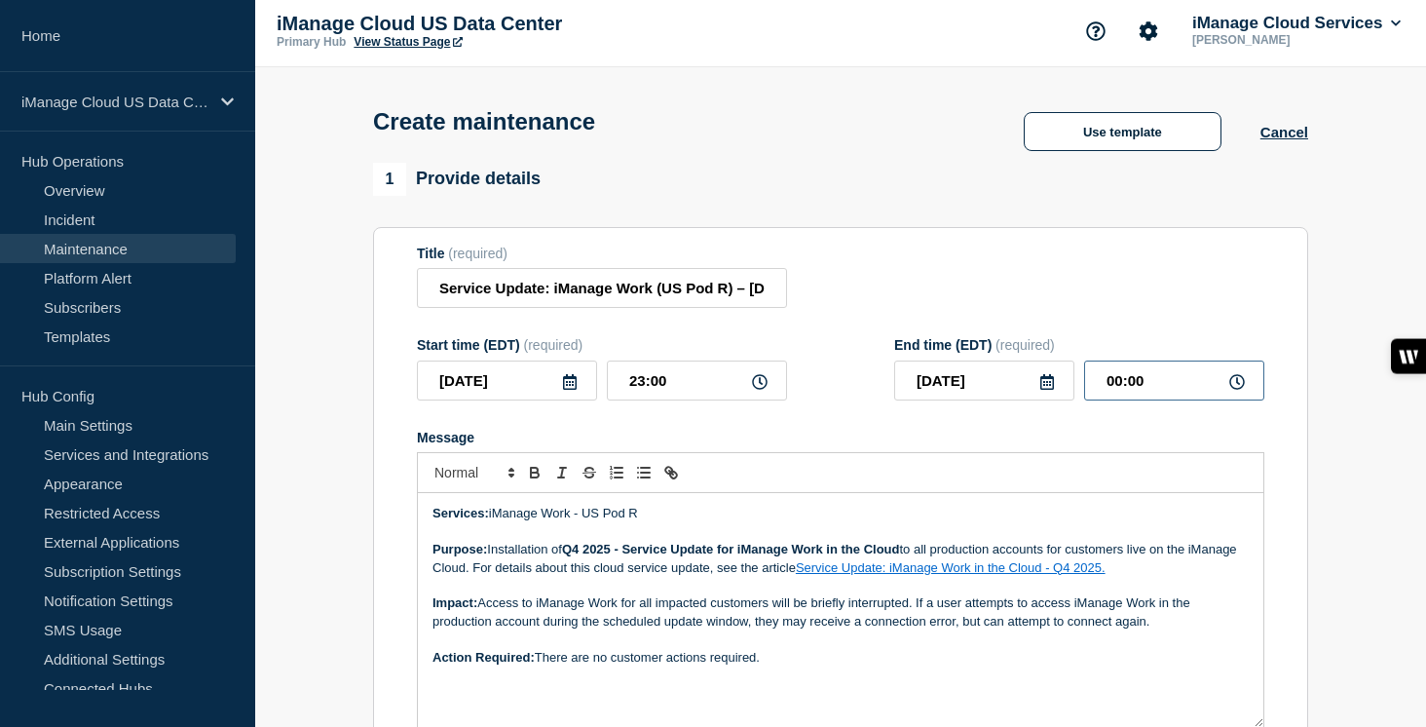
click at [1079, 397] on div "2025-10-11 00:00" at bounding box center [1079, 380] width 370 height 40
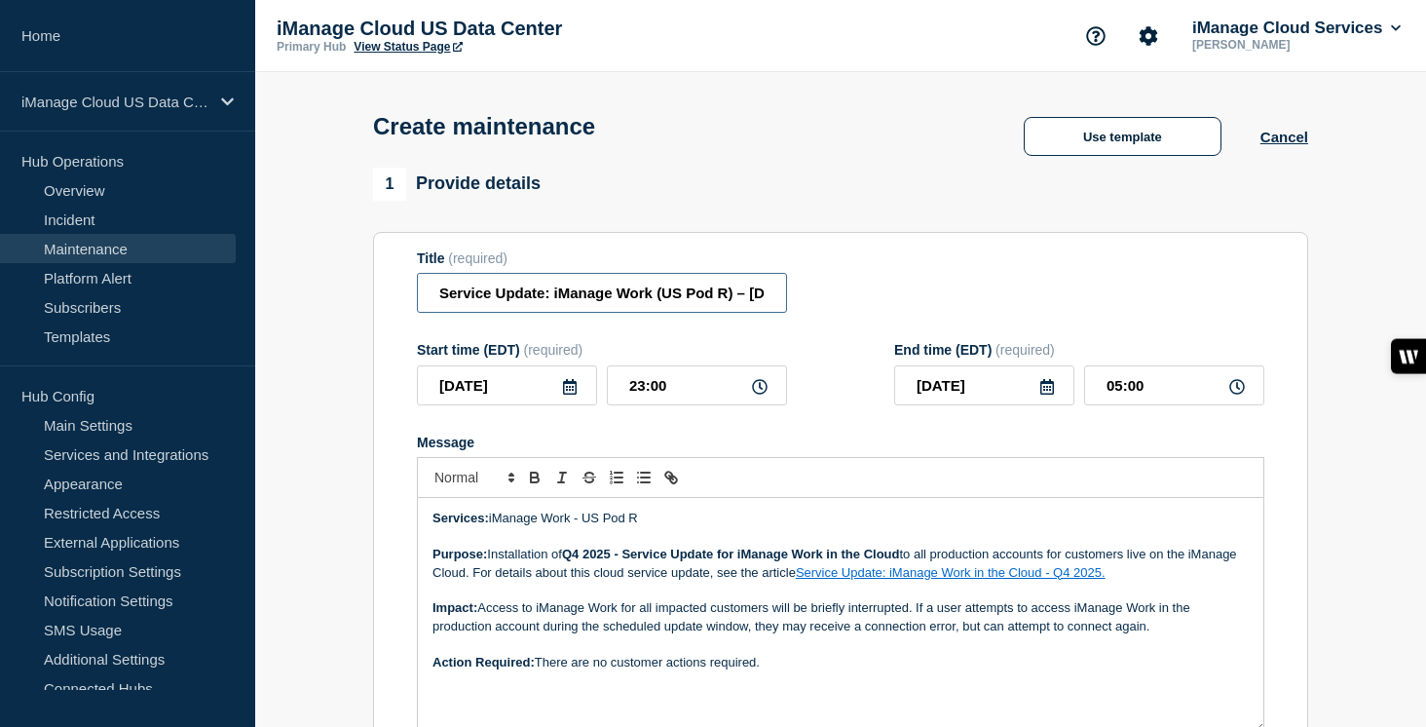
click at [717, 292] on input "Service Update: iManage Work (US Pod R) – October 3, 2025" at bounding box center [602, 293] width 370 height 40
click at [719, 302] on input "Service Update: iManage Work (US Pod R) – October 3, 2025" at bounding box center [602, 293] width 370 height 40
click at [713, 353] on div "Start time (EDT) (required)" at bounding box center [602, 350] width 370 height 16
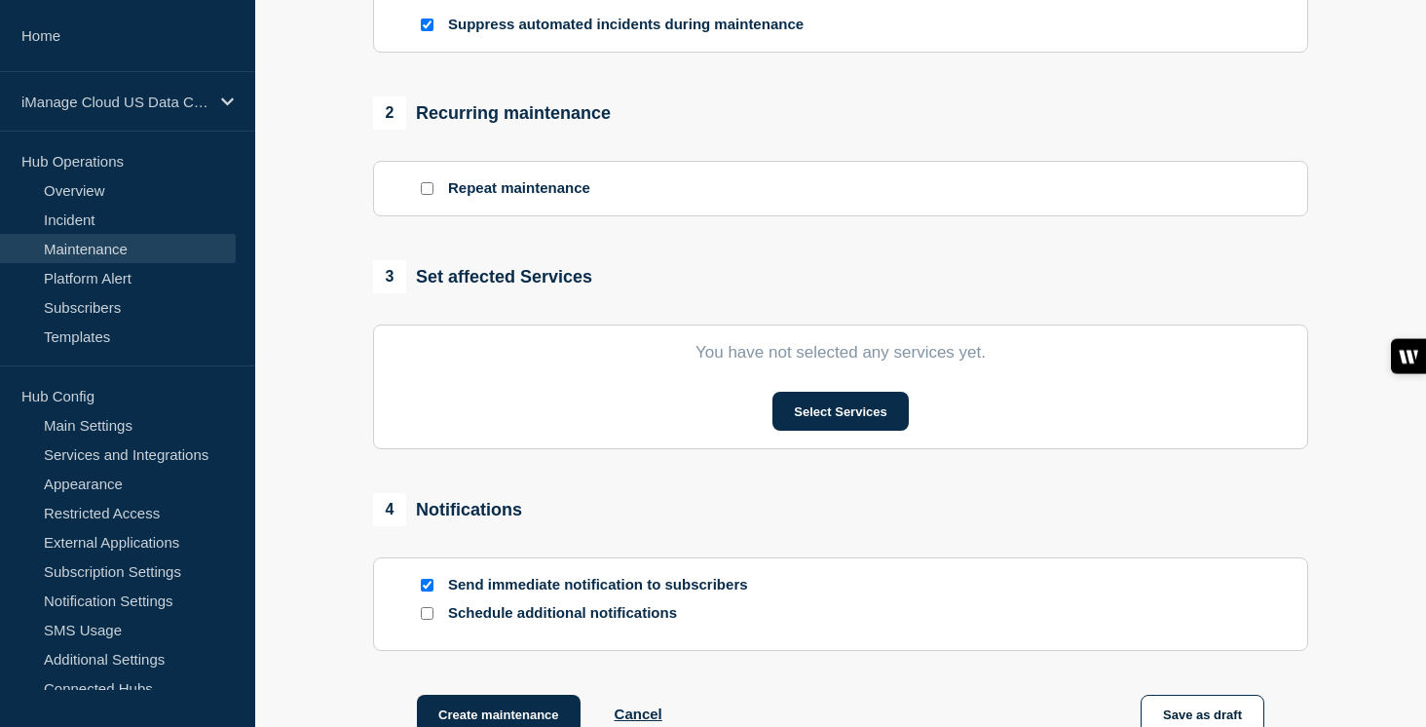
scroll to position [756, 0]
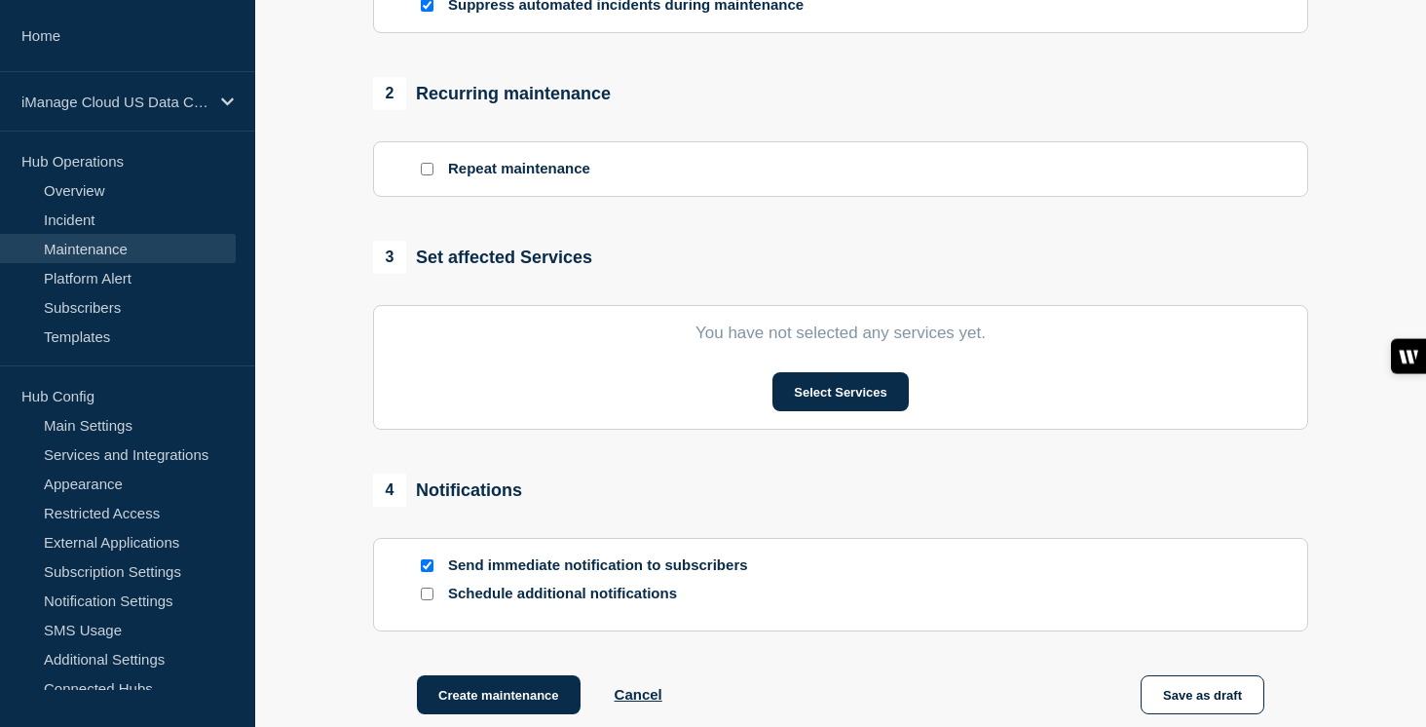
click at [841, 430] on section "You have not selected any services yet. Select Services" at bounding box center [840, 367] width 935 height 125
click at [842, 411] on button "Select Services" at bounding box center [839, 391] width 135 height 39
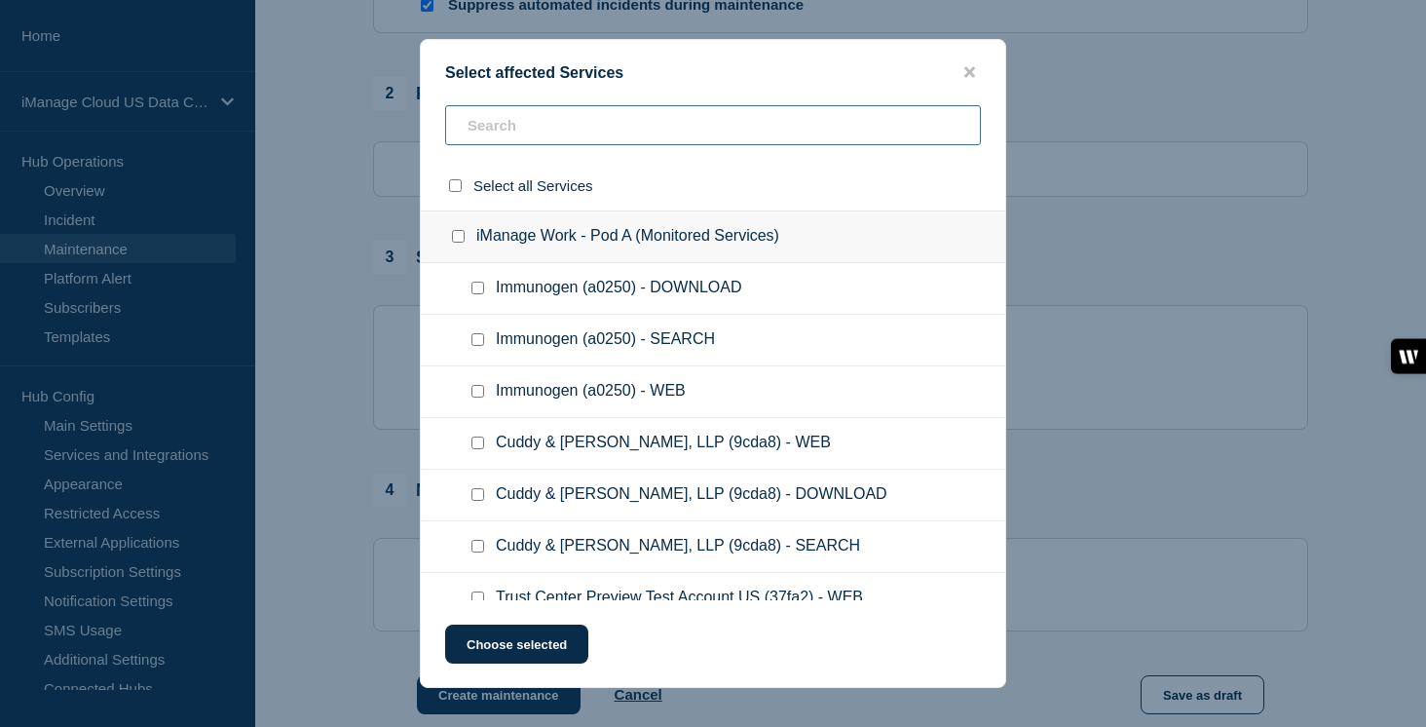
click at [525, 138] on input "text" at bounding box center [713, 125] width 536 height 40
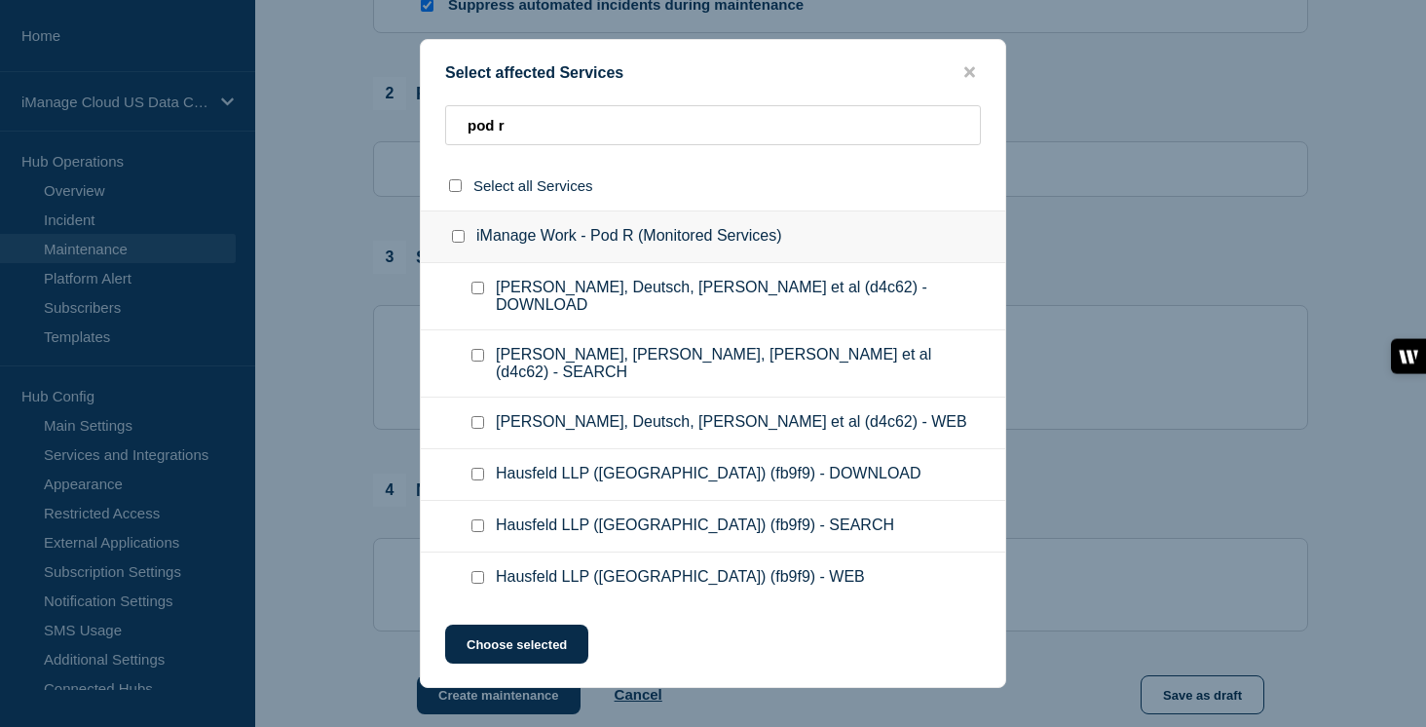
click at [460, 240] on input "iManage Work - Pod R (Monitored Services) checkbox" at bounding box center [458, 236] width 13 height 13
click at [548, 645] on button "Choose selected" at bounding box center [516, 643] width 143 height 39
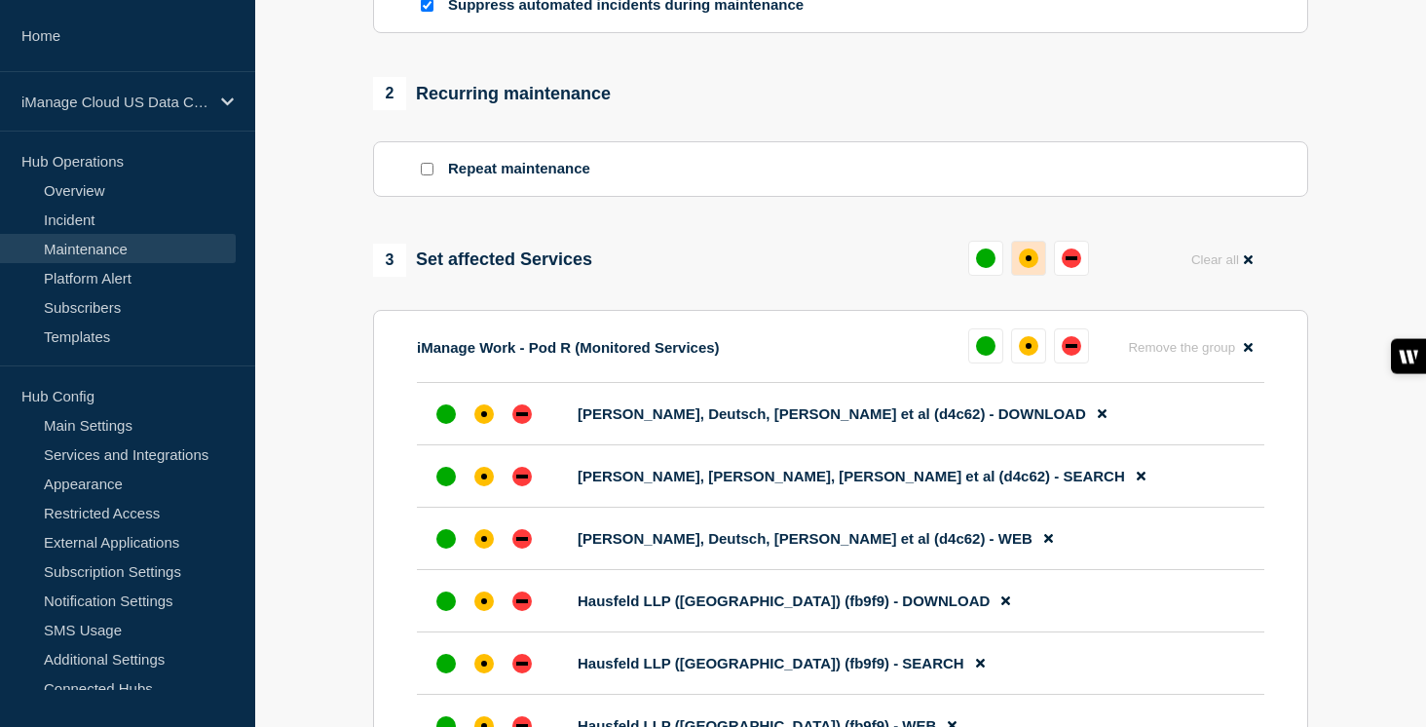
click at [1036, 268] on div "affected" at bounding box center [1028, 257] width 19 height 19
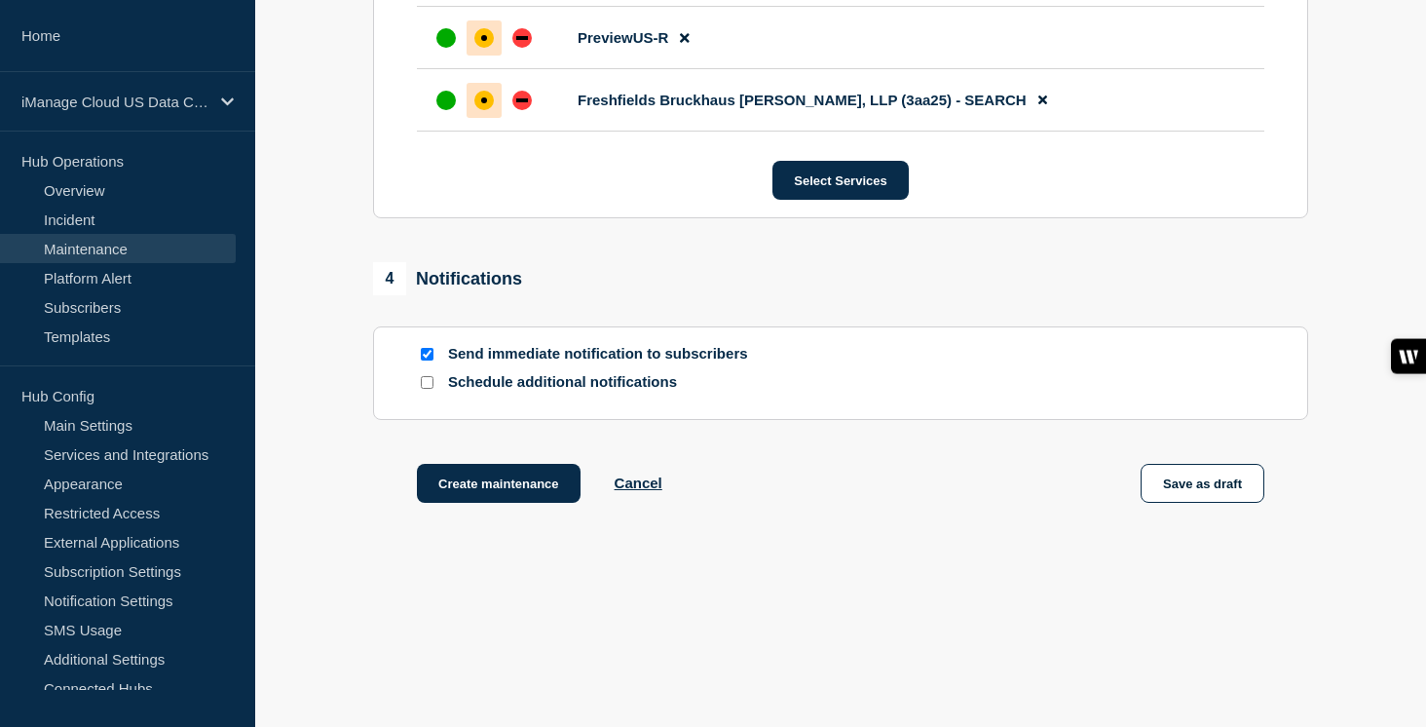
scroll to position [24380, 0]
click at [428, 382] on input "Schedule additional notifications" at bounding box center [427, 382] width 13 height 13
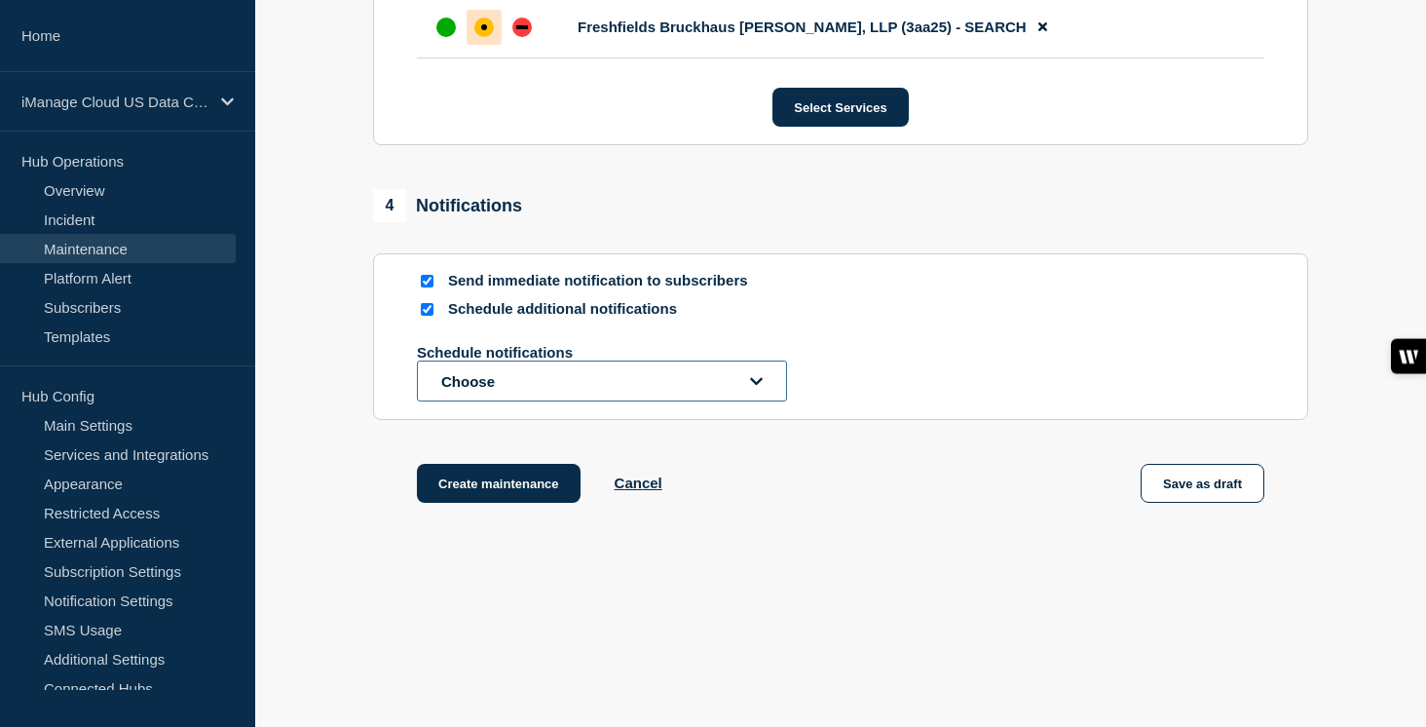
click at [455, 401] on button "Choose" at bounding box center [602, 380] width 370 height 41
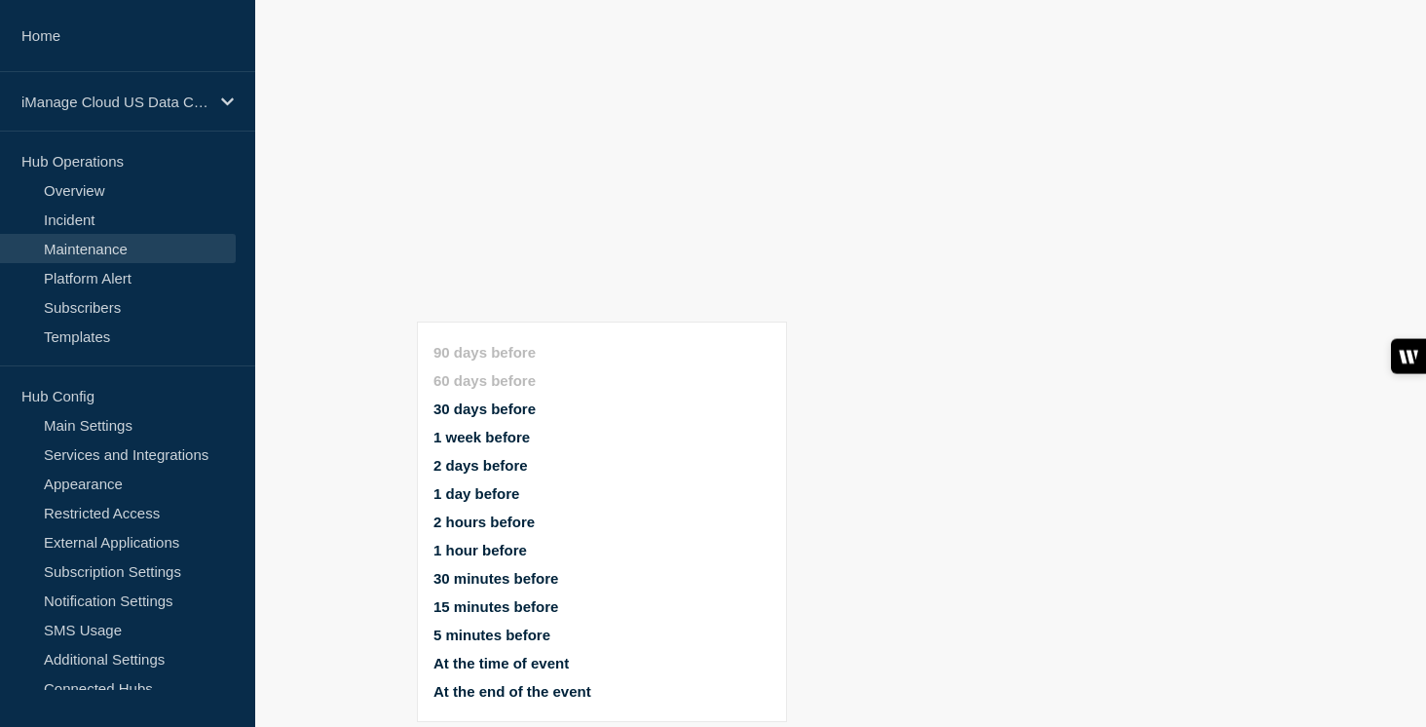
scroll to position [24348, 0]
click at [479, 429] on button "1 week before" at bounding box center [481, 437] width 96 height 17
click at [467, 485] on button "1 day before" at bounding box center [476, 493] width 86 height 17
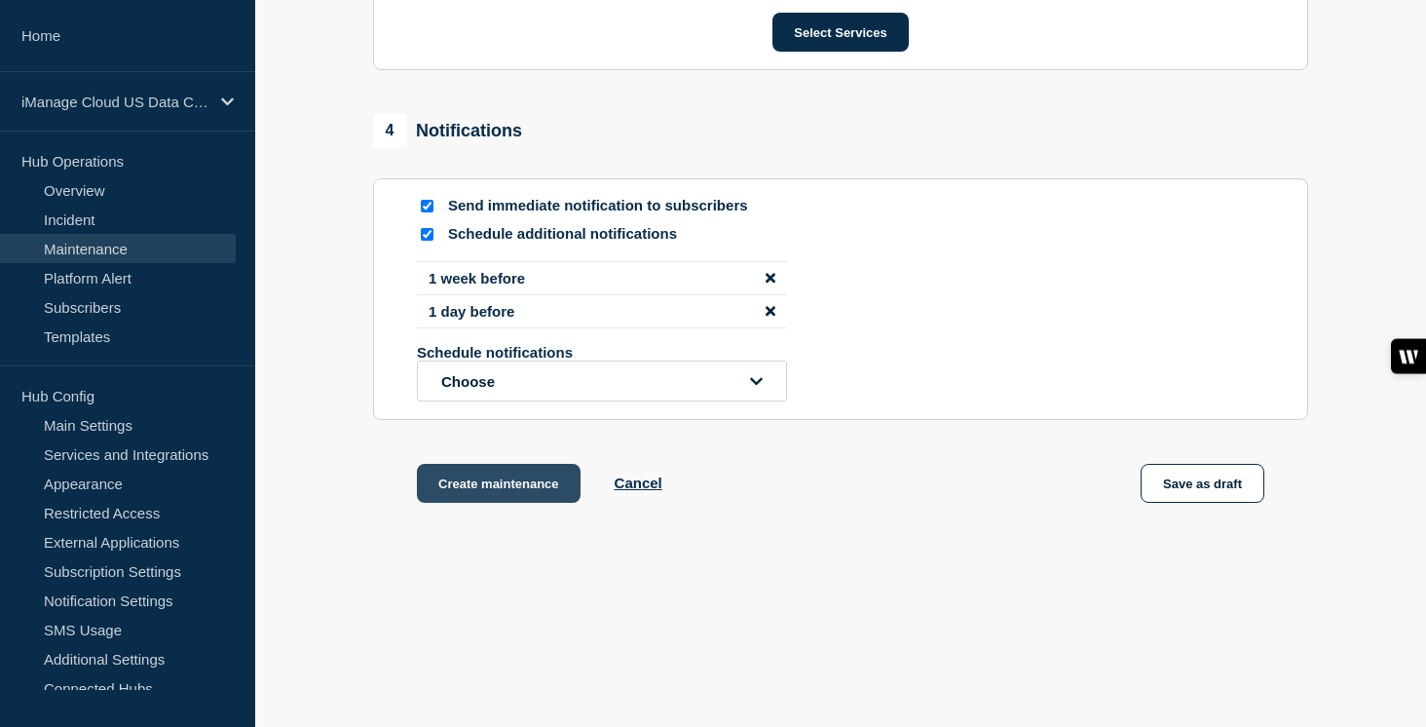
click at [496, 503] on button "Create maintenance" at bounding box center [499, 483] width 164 height 39
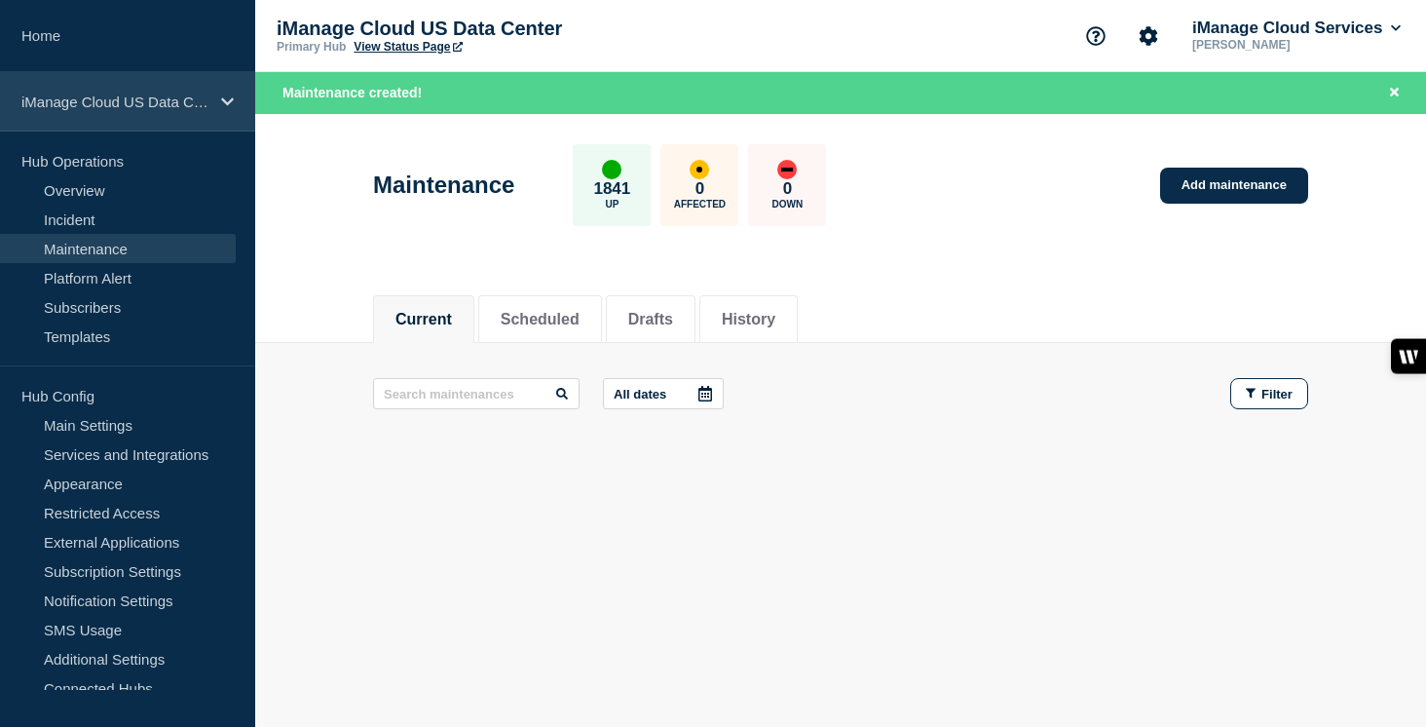
click at [147, 97] on p "iManage Cloud US Data Center" at bounding box center [114, 101] width 187 height 17
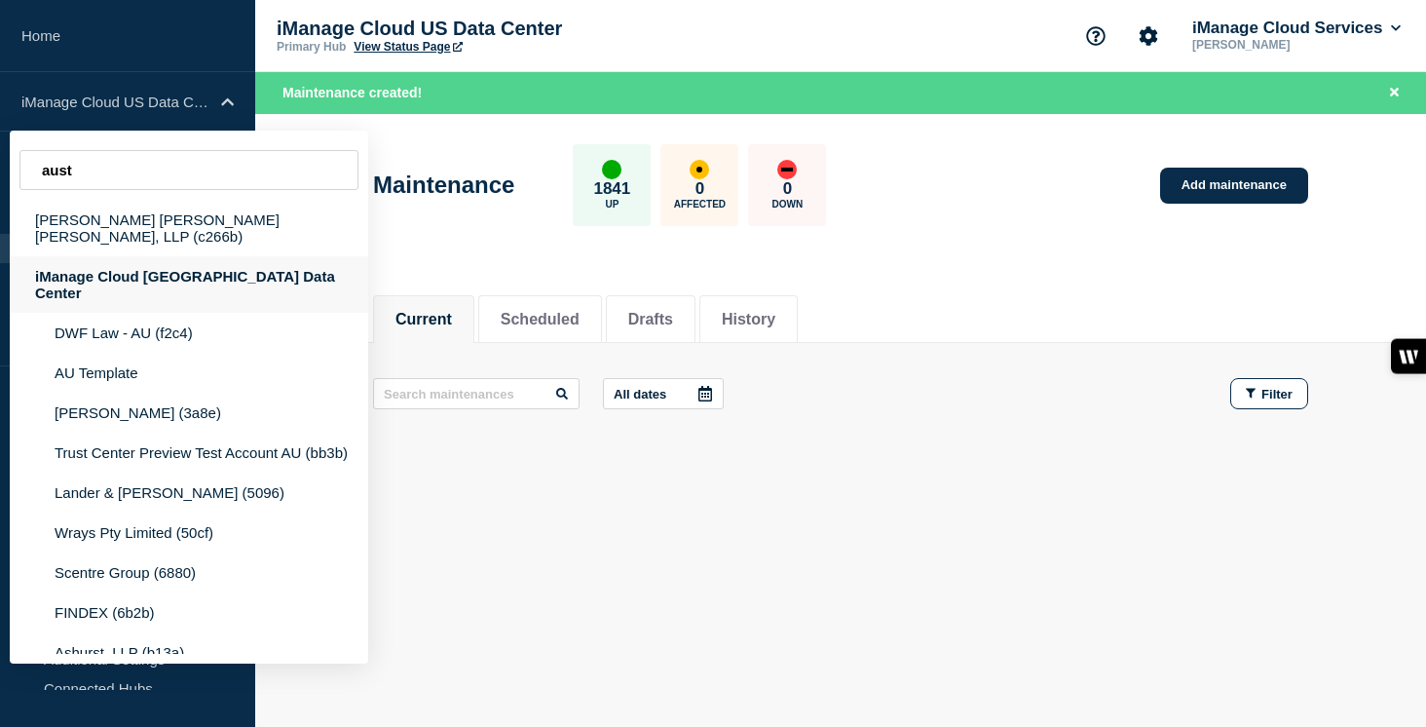
click at [199, 267] on div "iManage Cloud [GEOGRAPHIC_DATA] Data Center" at bounding box center [189, 284] width 358 height 56
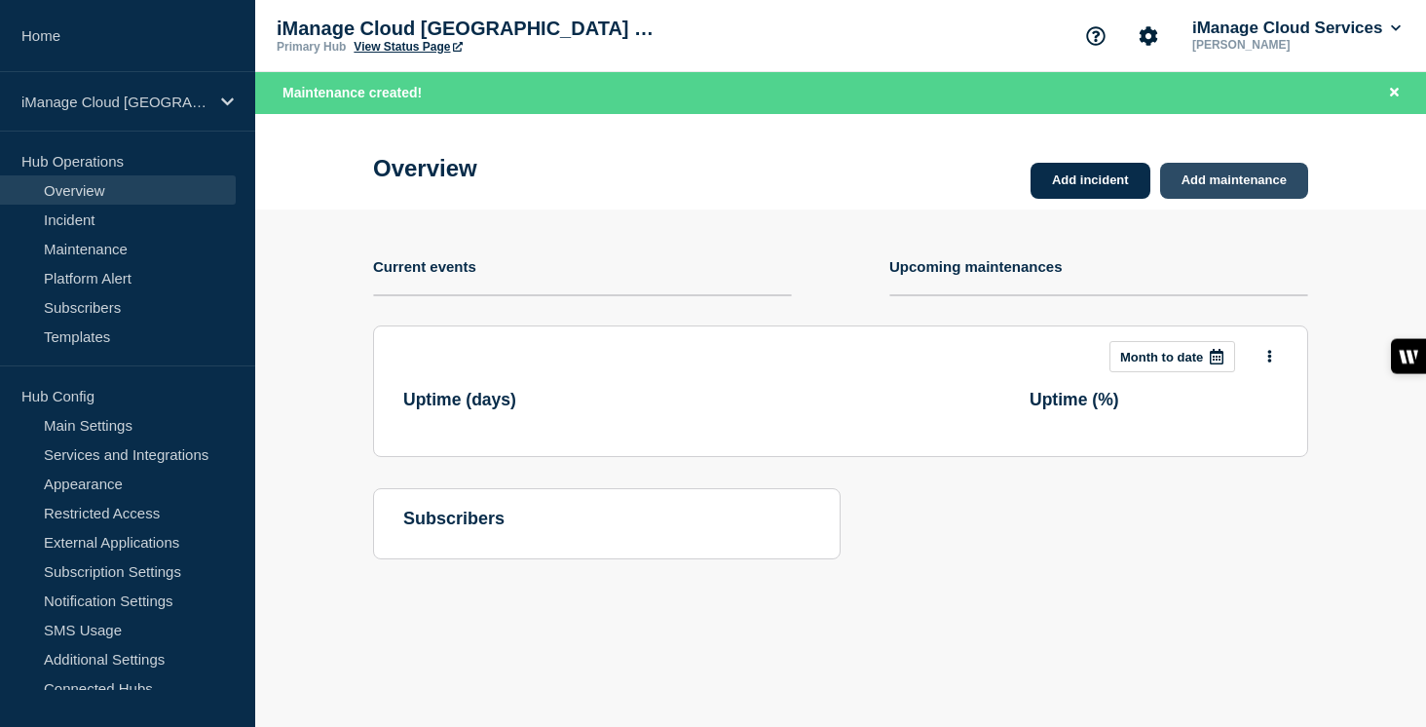
click at [1238, 177] on link "Add maintenance" at bounding box center [1234, 181] width 148 height 36
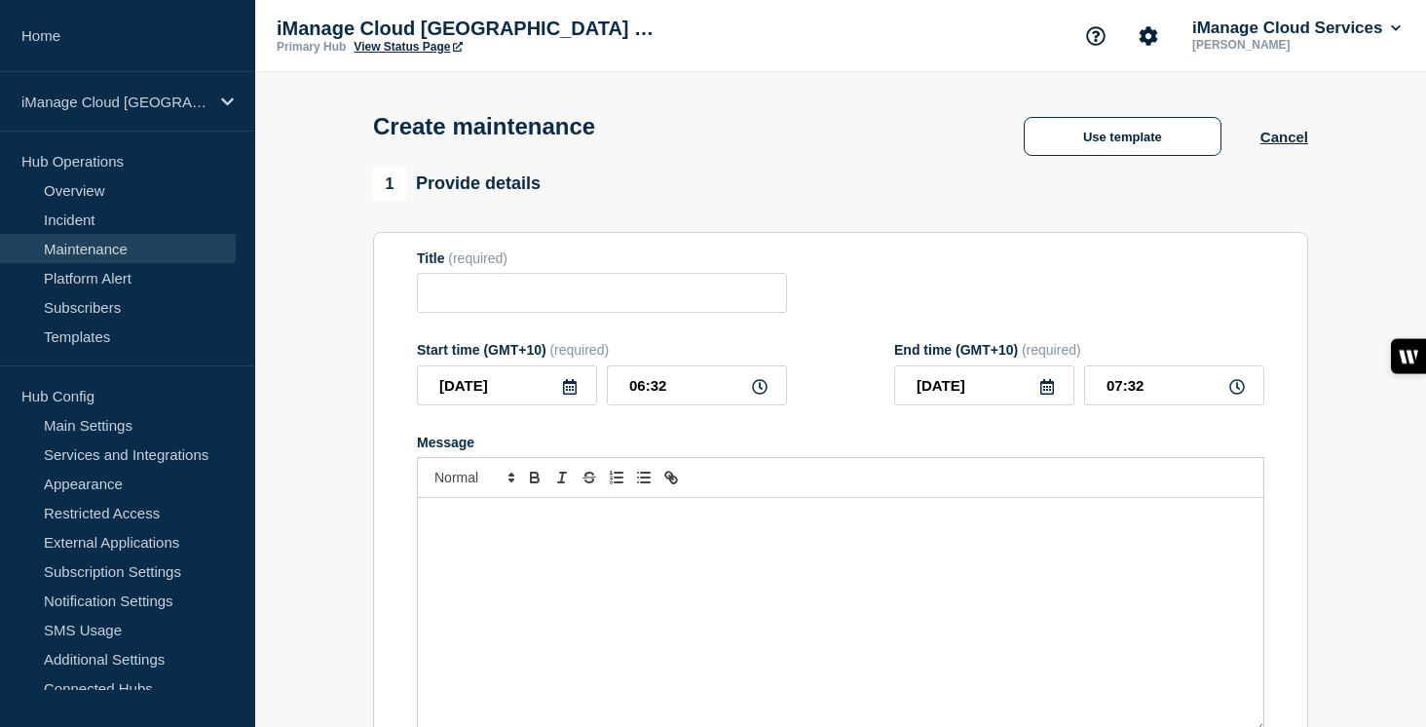
click at [575, 574] on div "Message" at bounding box center [840, 615] width 845 height 234
click at [494, 292] on input "Title" at bounding box center [602, 293] width 370 height 40
paste input "Service Update: iManage Work – [DATE]"
click at [722, 297] on input "Service Update: iManage Work – [DATE]" at bounding box center [602, 293] width 370 height 40
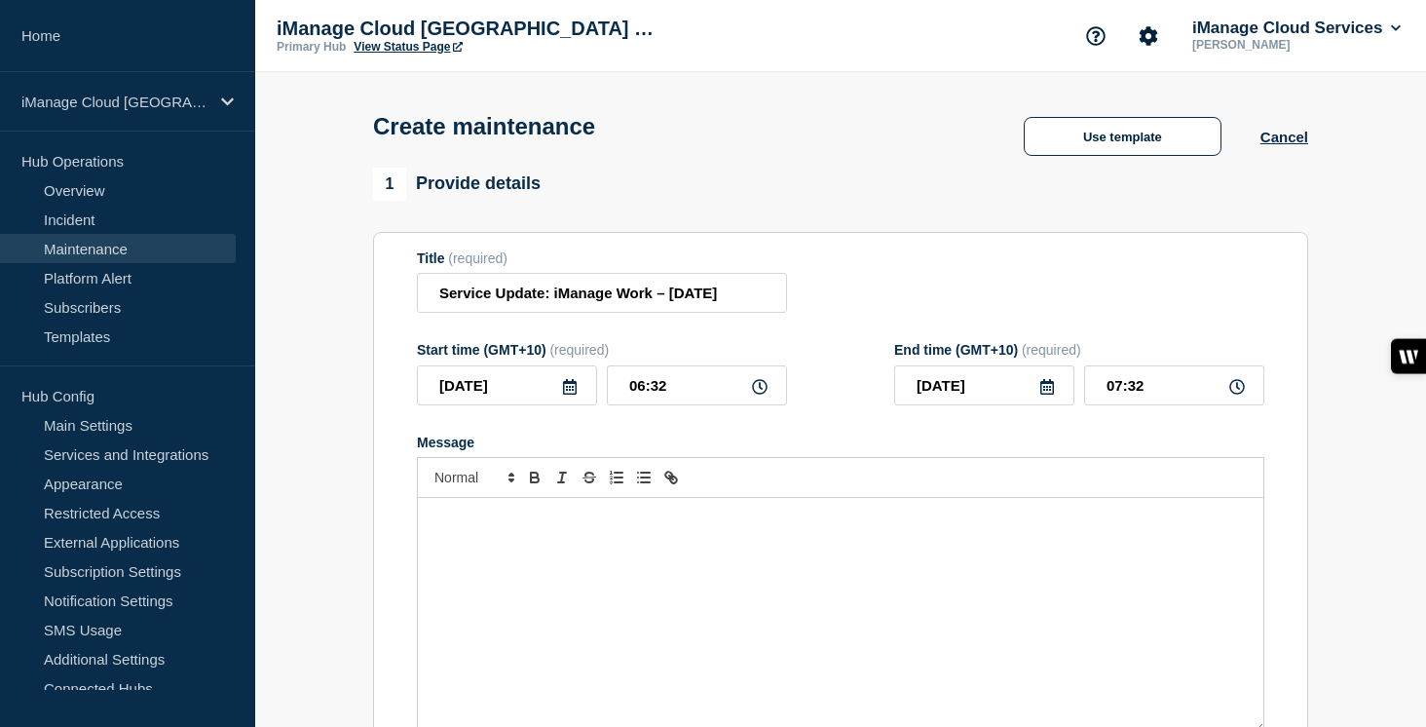
scroll to position [0, 0]
click at [574, 394] on icon at bounding box center [570, 387] width 14 height 16
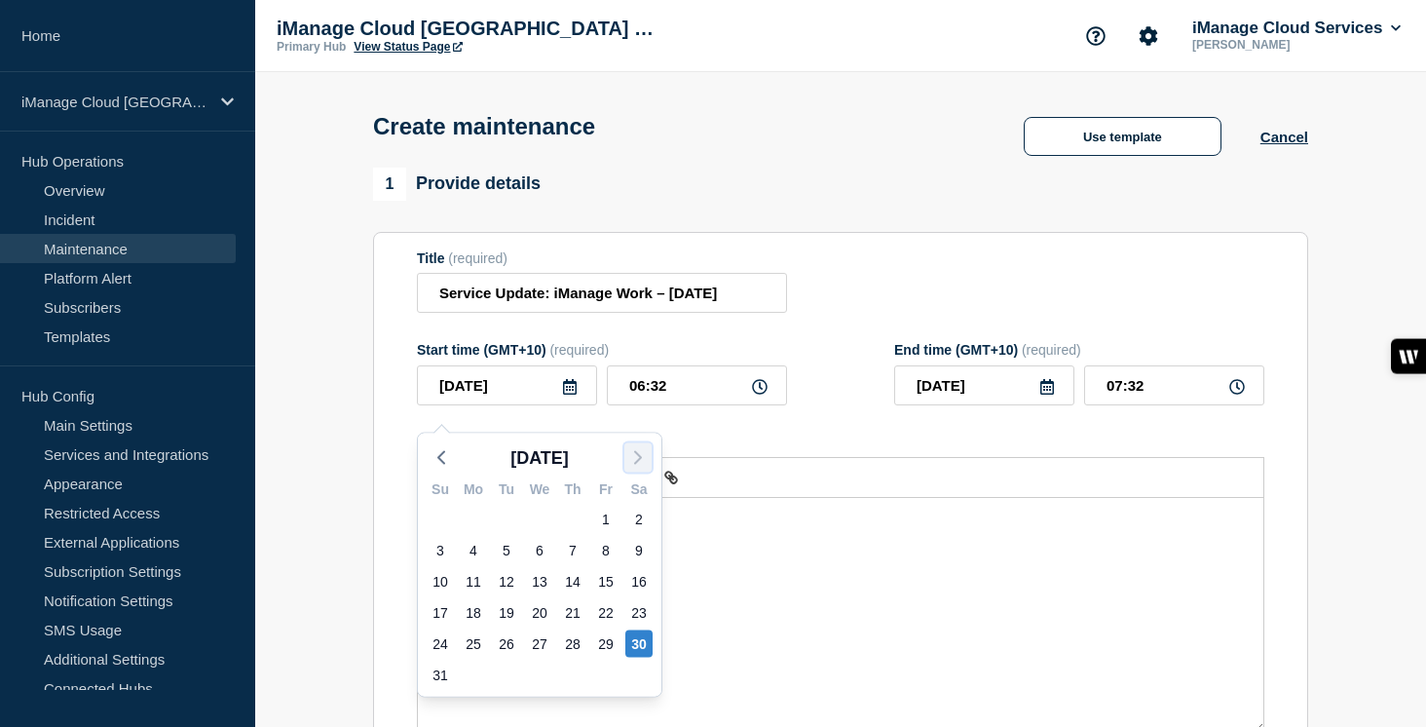
click at [637, 466] on icon "button" at bounding box center [637, 457] width 23 height 23
click at [632, 544] on div "11" at bounding box center [638, 550] width 27 height 27
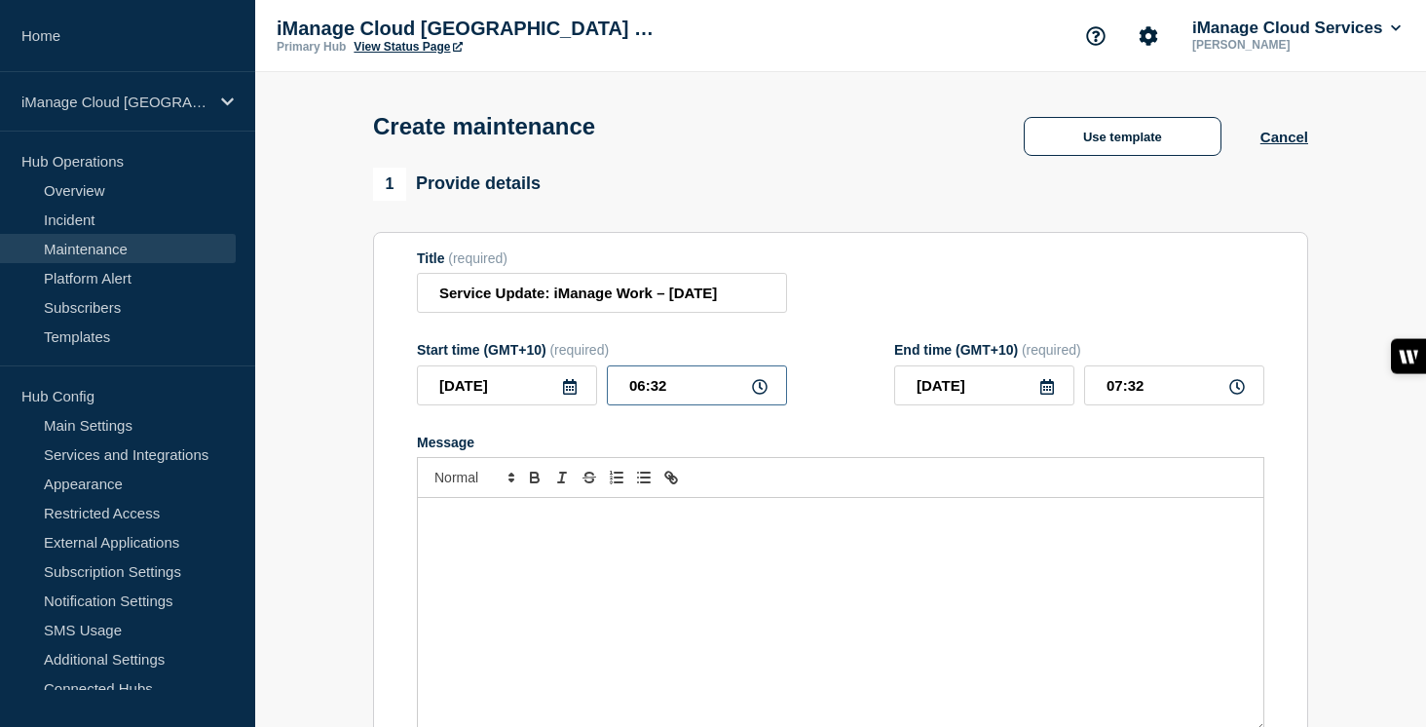
drag, startPoint x: 670, startPoint y: 400, endPoint x: 598, endPoint y: 399, distance: 72.1
click at [598, 399] on div "2025-10-11 06:32" at bounding box center [602, 385] width 370 height 40
drag, startPoint x: 1163, startPoint y: 397, endPoint x: 1061, endPoint y: 397, distance: 102.3
click at [1061, 397] on div "2025-10-12 00:00" at bounding box center [1079, 385] width 370 height 40
click at [532, 610] on div "Message" at bounding box center [840, 615] width 845 height 234
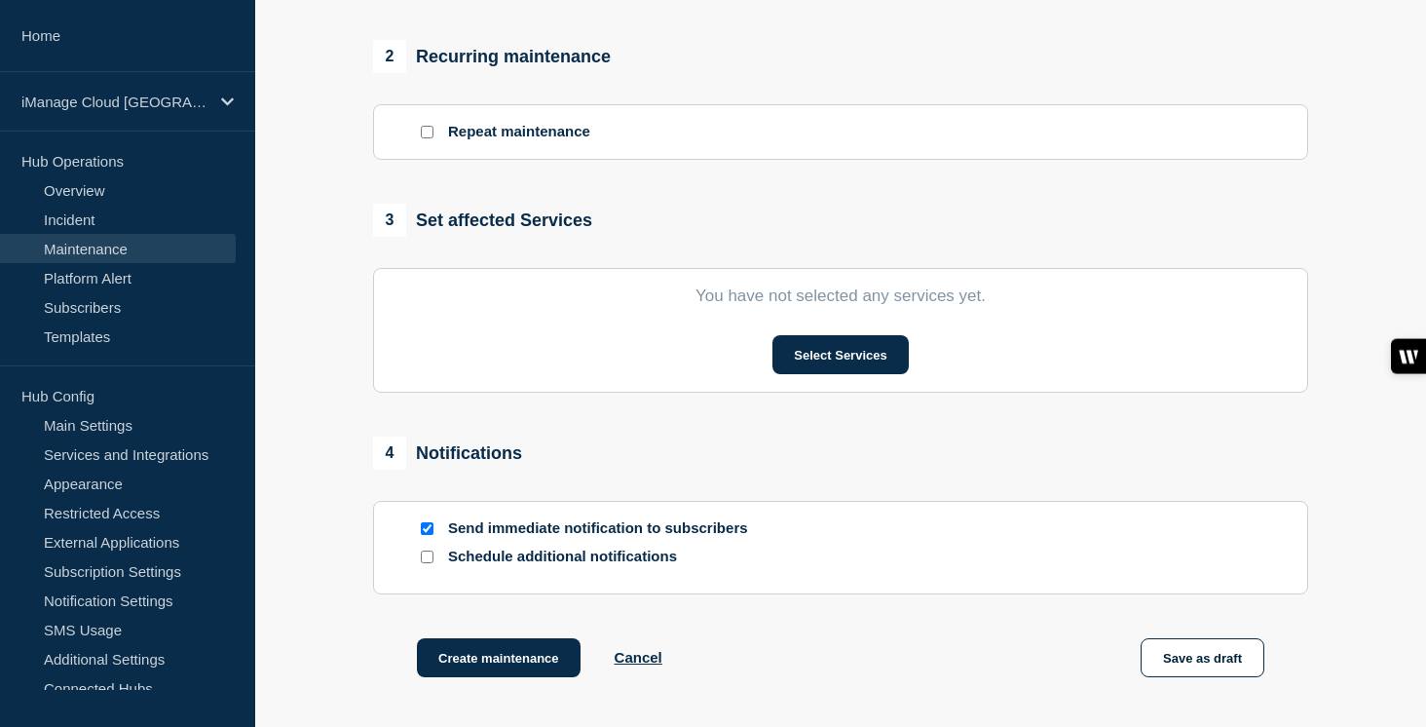
scroll to position [820, 0]
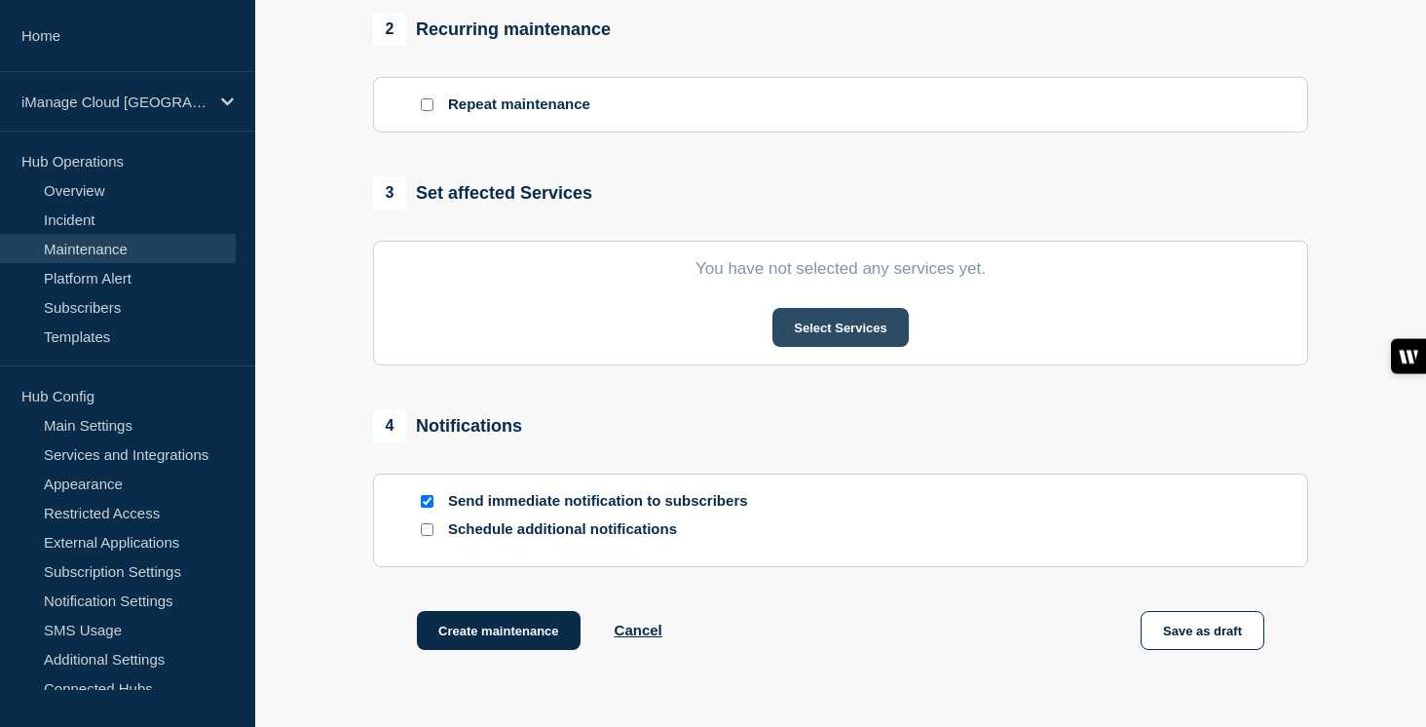
click at [852, 347] on button "Select Services" at bounding box center [839, 327] width 135 height 39
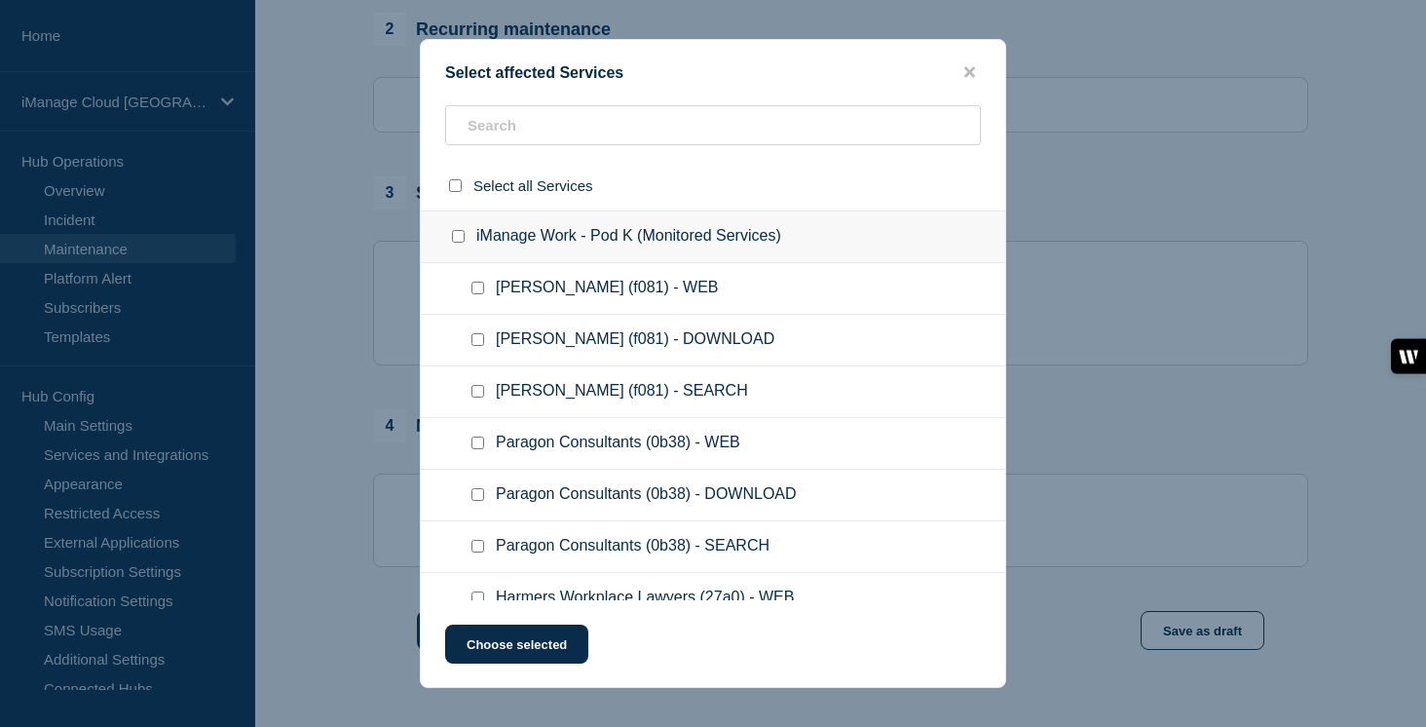
click at [458, 243] on input "iManage Work - Pod K (Monitored Services) checkbox" at bounding box center [458, 236] width 13 height 13
click at [535, 642] on button "Choose selected" at bounding box center [516, 643] width 143 height 39
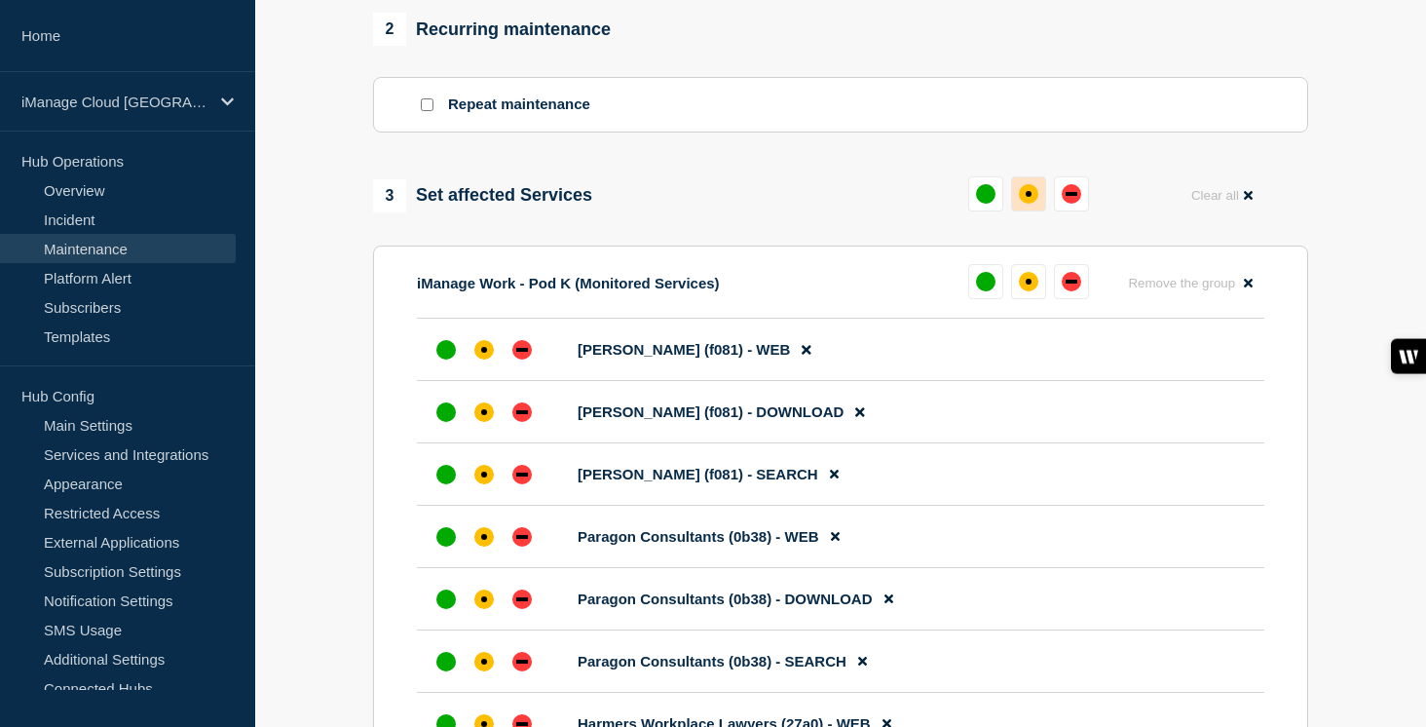
click at [1034, 204] on div "affected" at bounding box center [1028, 193] width 19 height 19
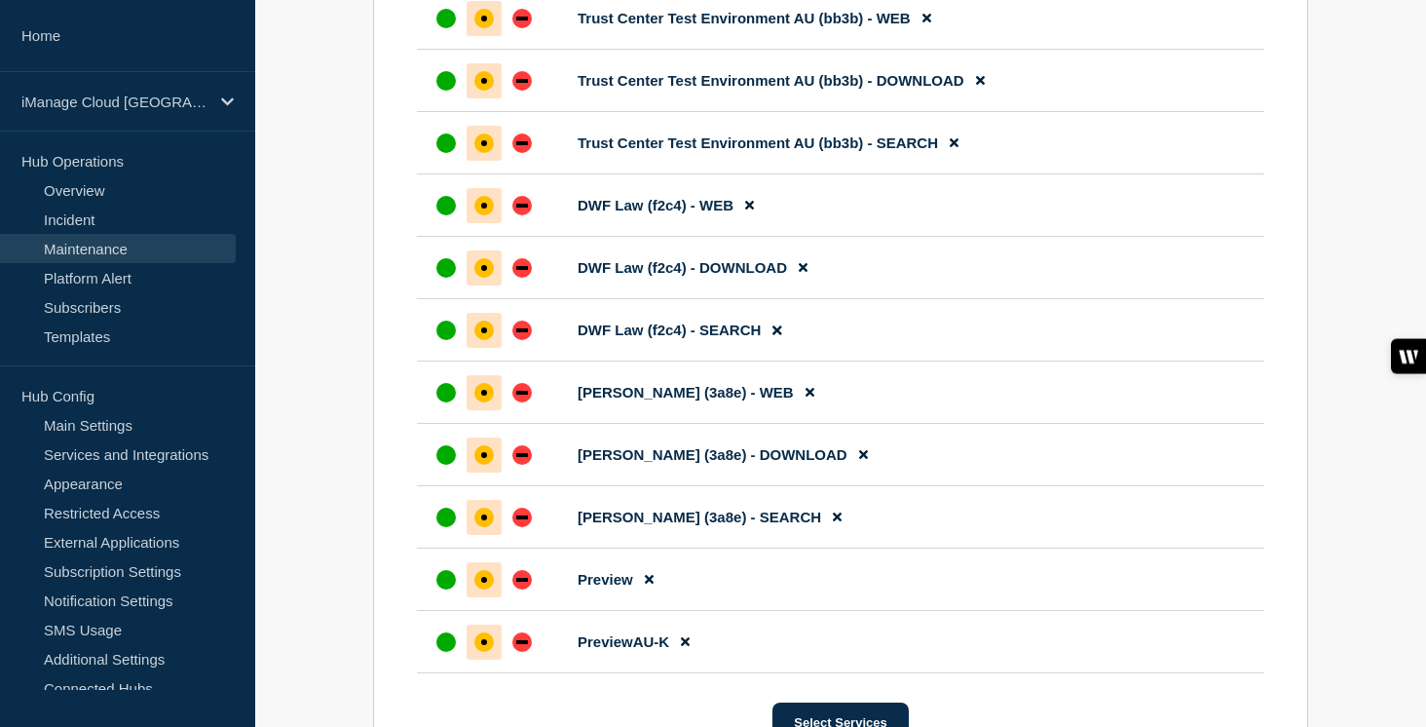
scroll to position [15044, 0]
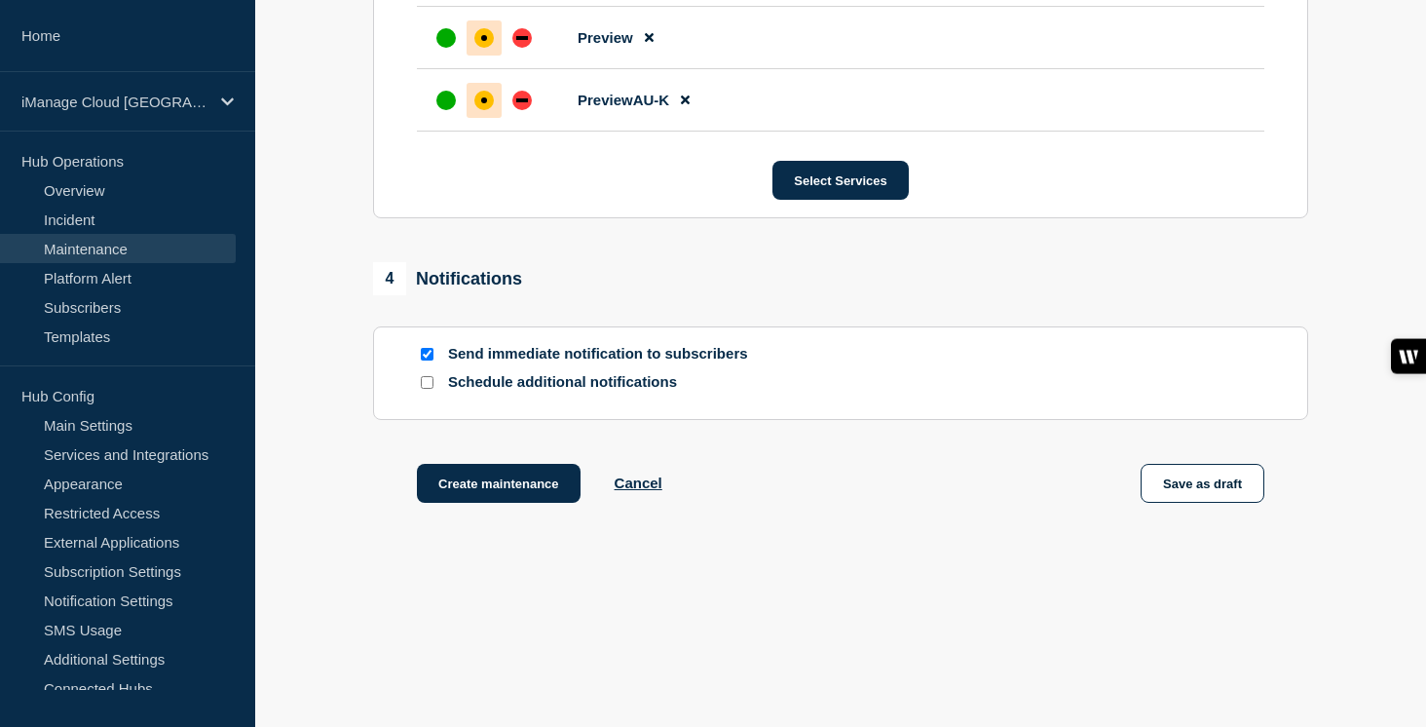
click at [427, 386] on input "Schedule additional notifications" at bounding box center [427, 382] width 13 height 13
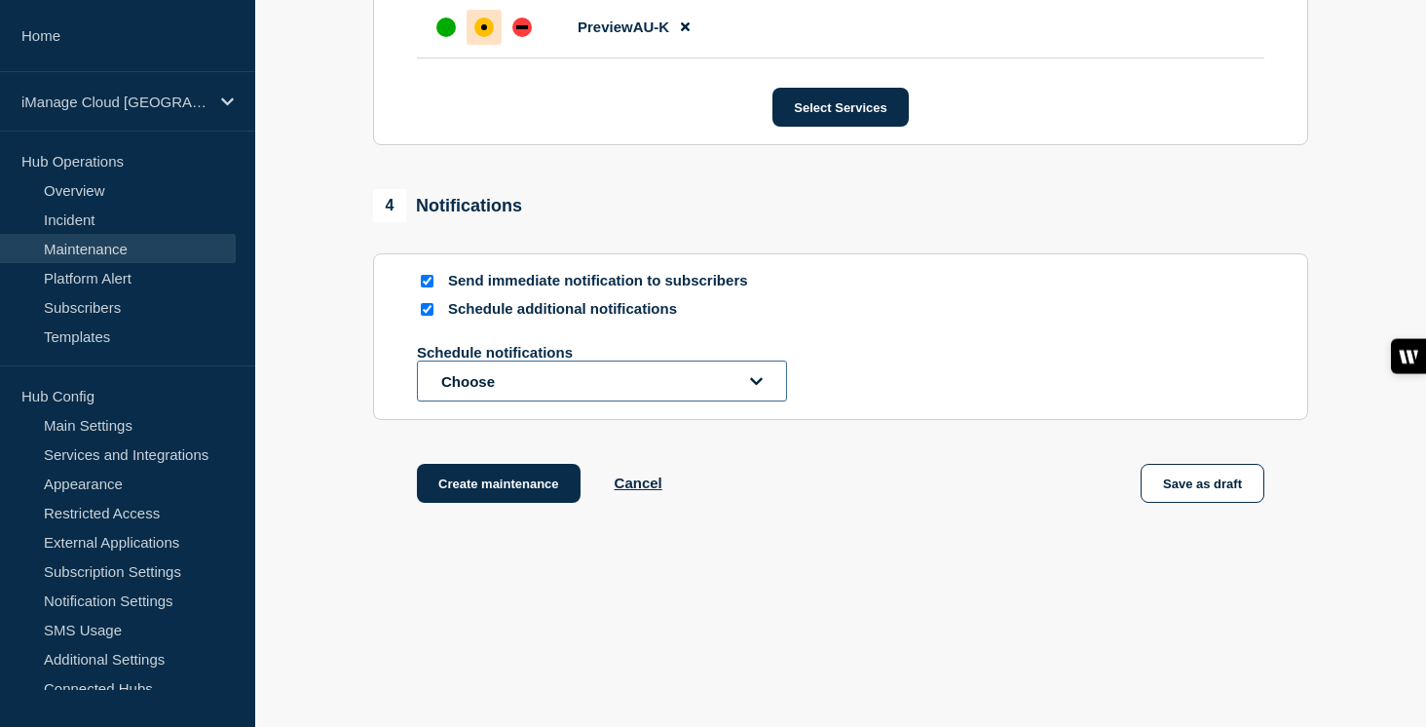
click at [461, 401] on button "Choose" at bounding box center [602, 380] width 370 height 41
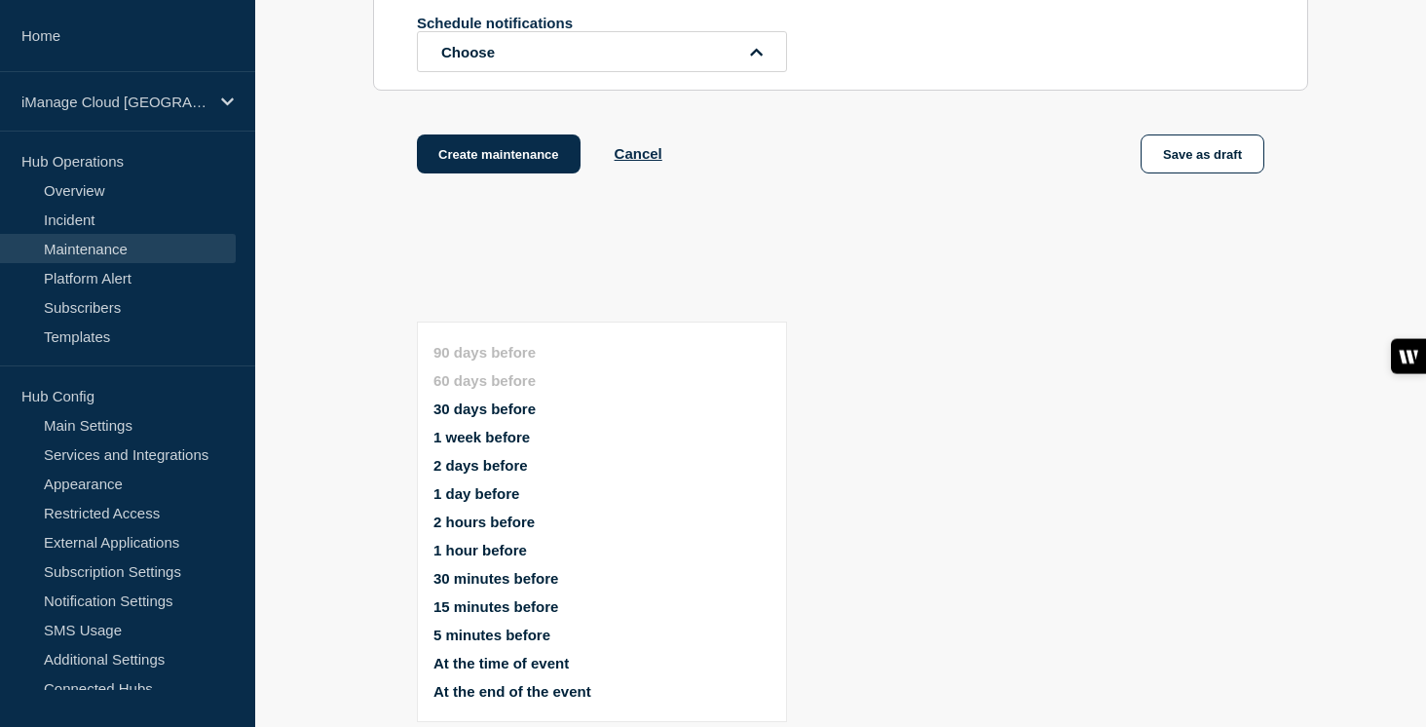
click at [478, 429] on button "1 week before" at bounding box center [481, 437] width 96 height 17
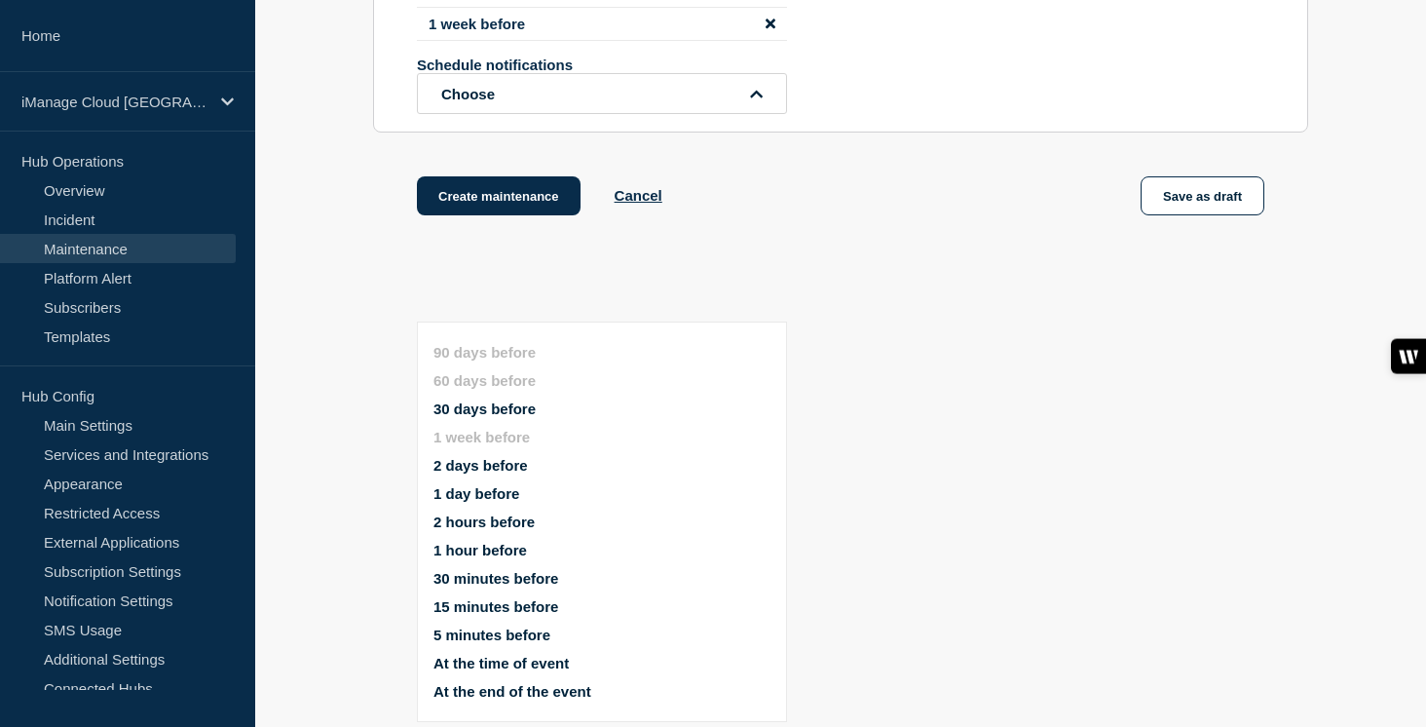
click at [472, 485] on button "1 day before" at bounding box center [476, 493] width 86 height 17
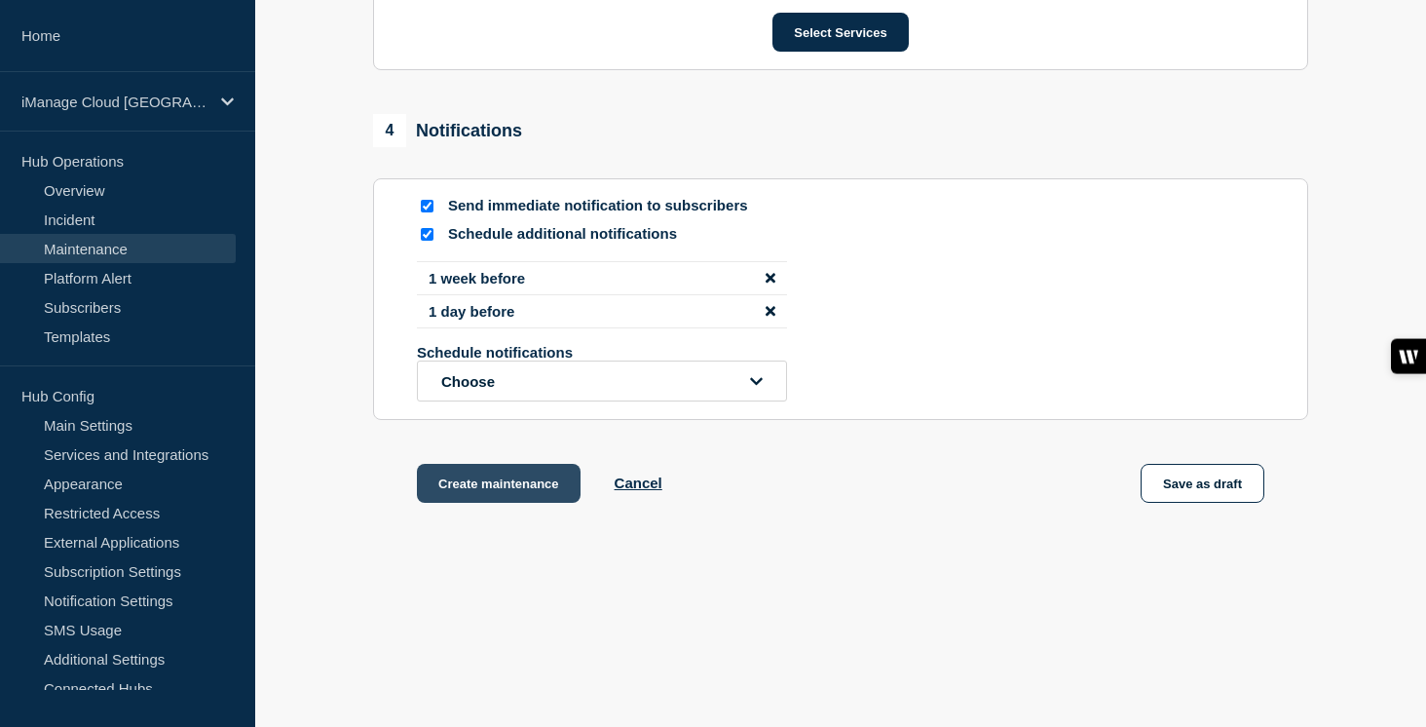
click at [510, 503] on button "Create maintenance" at bounding box center [499, 483] width 164 height 39
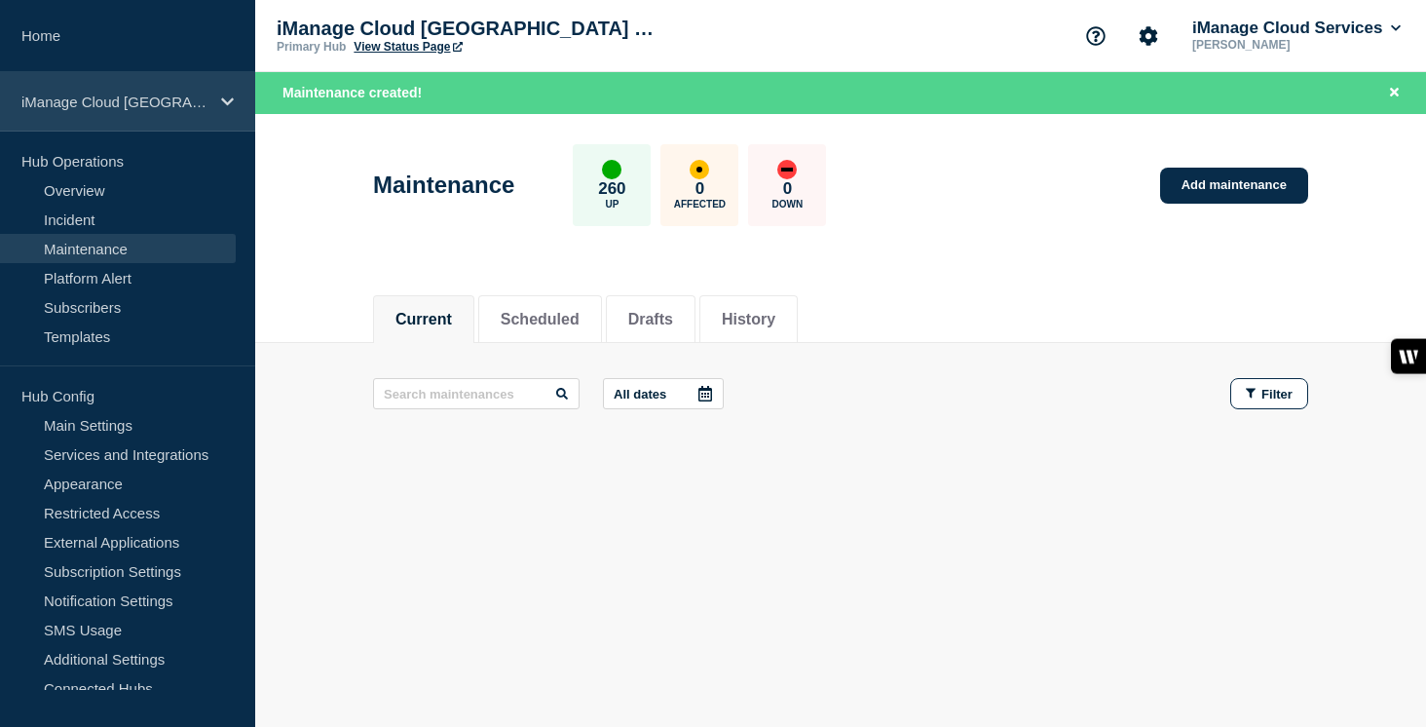
click at [184, 115] on div "iManage Cloud [GEOGRAPHIC_DATA] Data Center" at bounding box center [127, 101] width 255 height 59
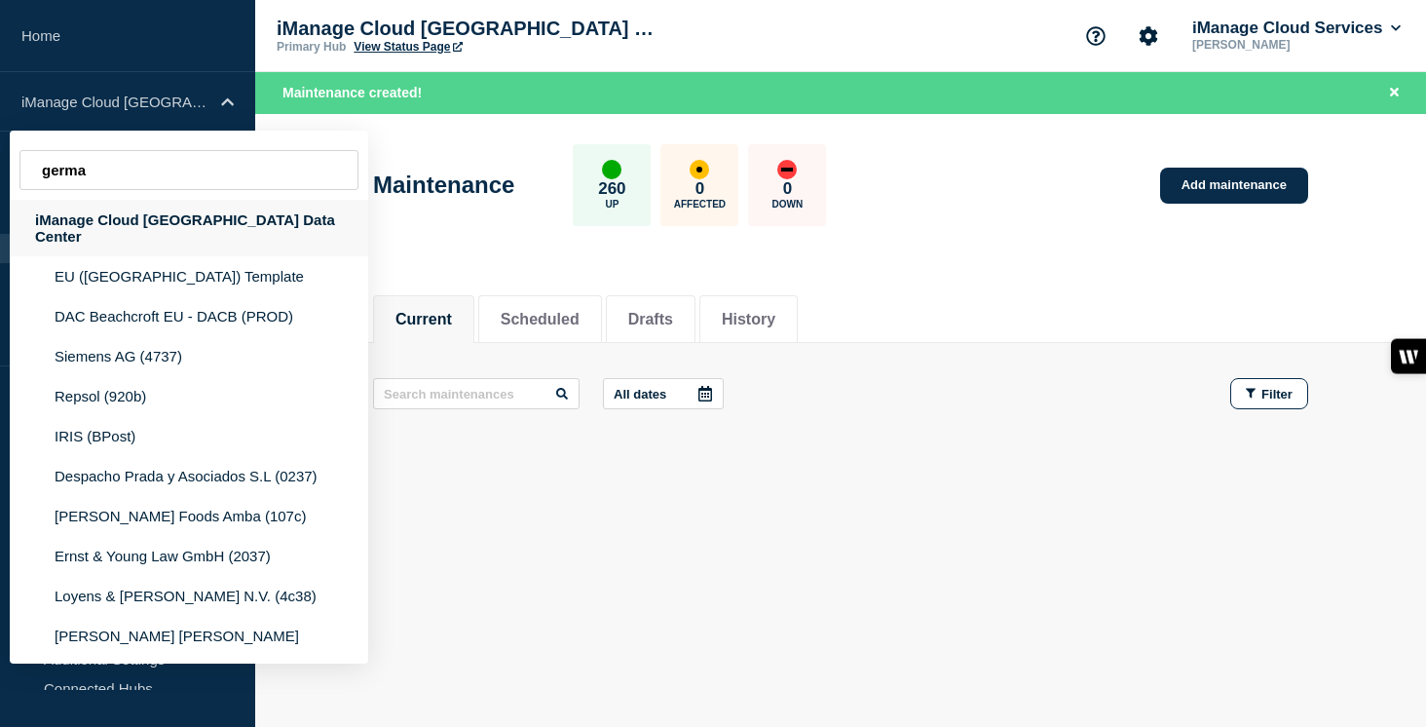
click at [205, 229] on div "iManage Cloud [GEOGRAPHIC_DATA] Data Center" at bounding box center [189, 228] width 358 height 56
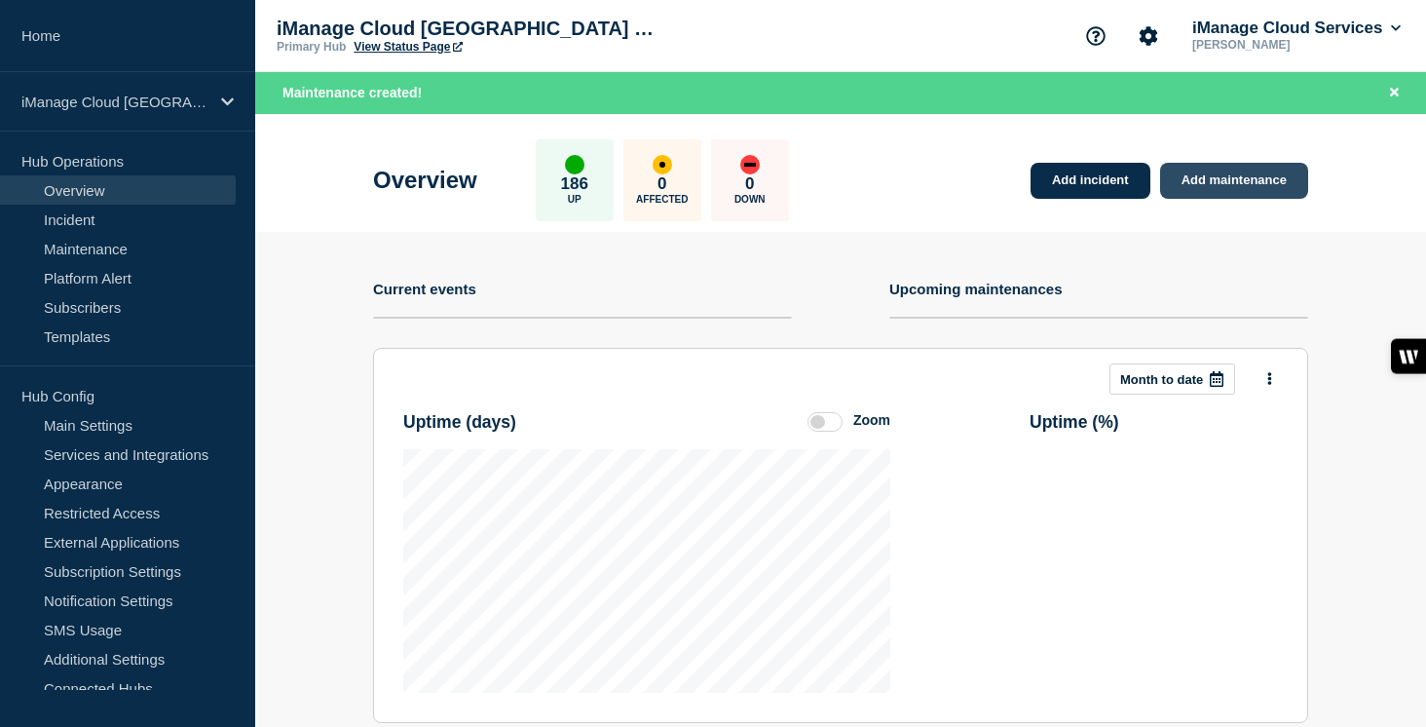
click at [1257, 179] on link "Add maintenance" at bounding box center [1234, 181] width 148 height 36
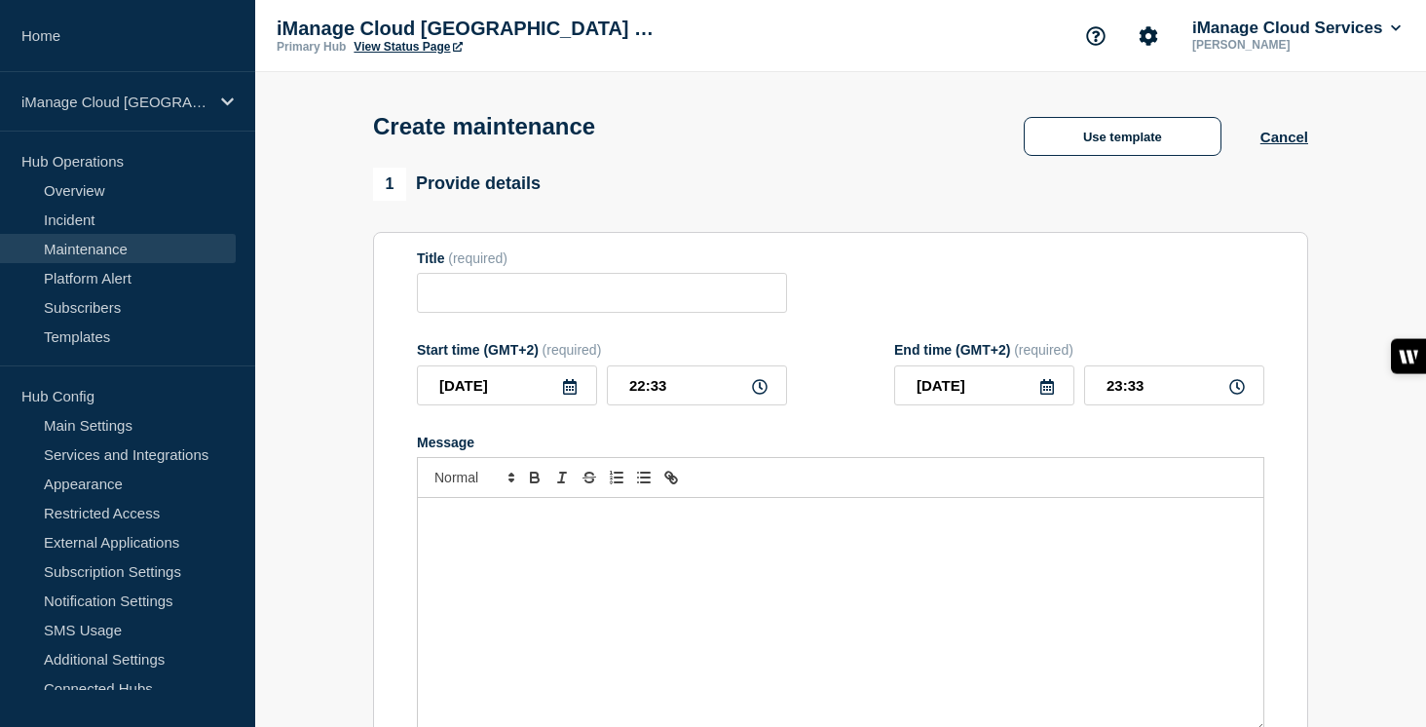
click at [599, 612] on div "Message" at bounding box center [840, 615] width 845 height 234
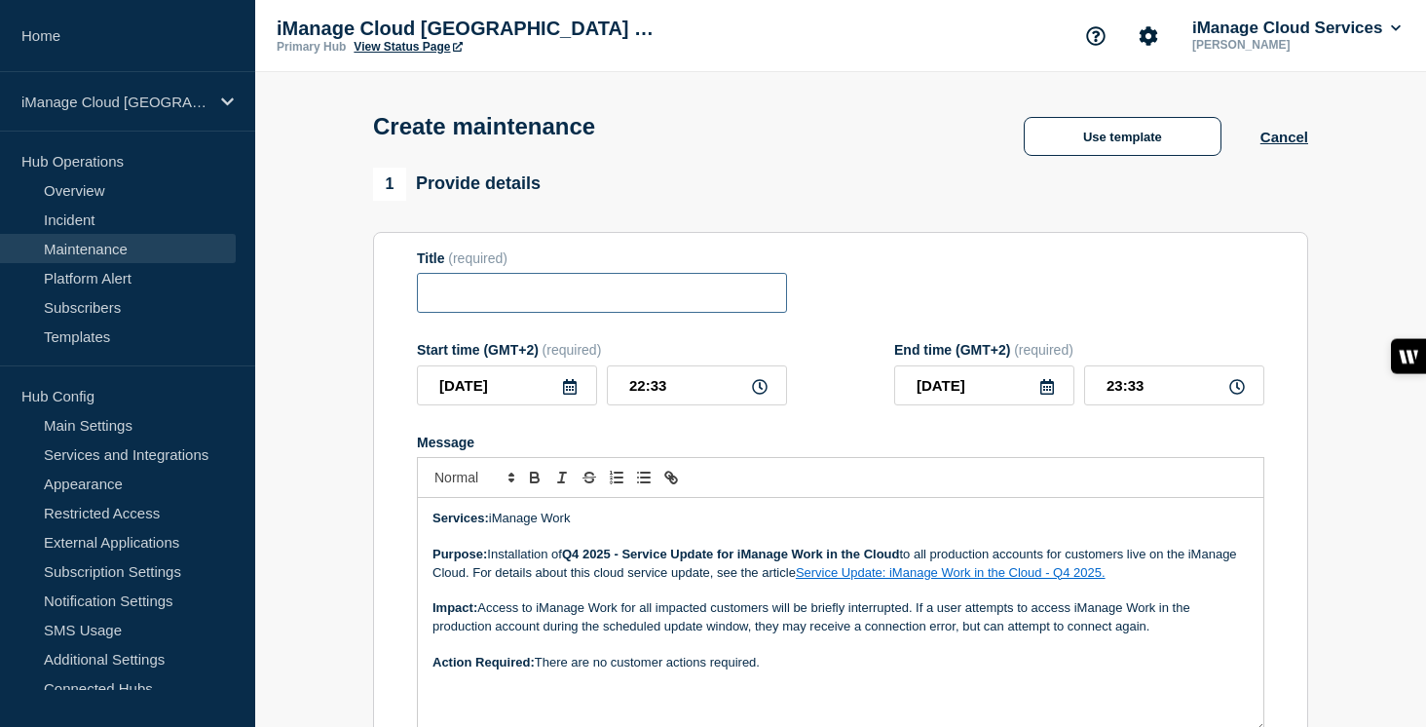
click at [470, 306] on input "Title" at bounding box center [602, 293] width 370 height 40
paste input "Service Update: iManage Work – [DATE]"
click at [725, 301] on input "Service Update: iManage Work – [DATE]" at bounding box center [602, 293] width 370 height 40
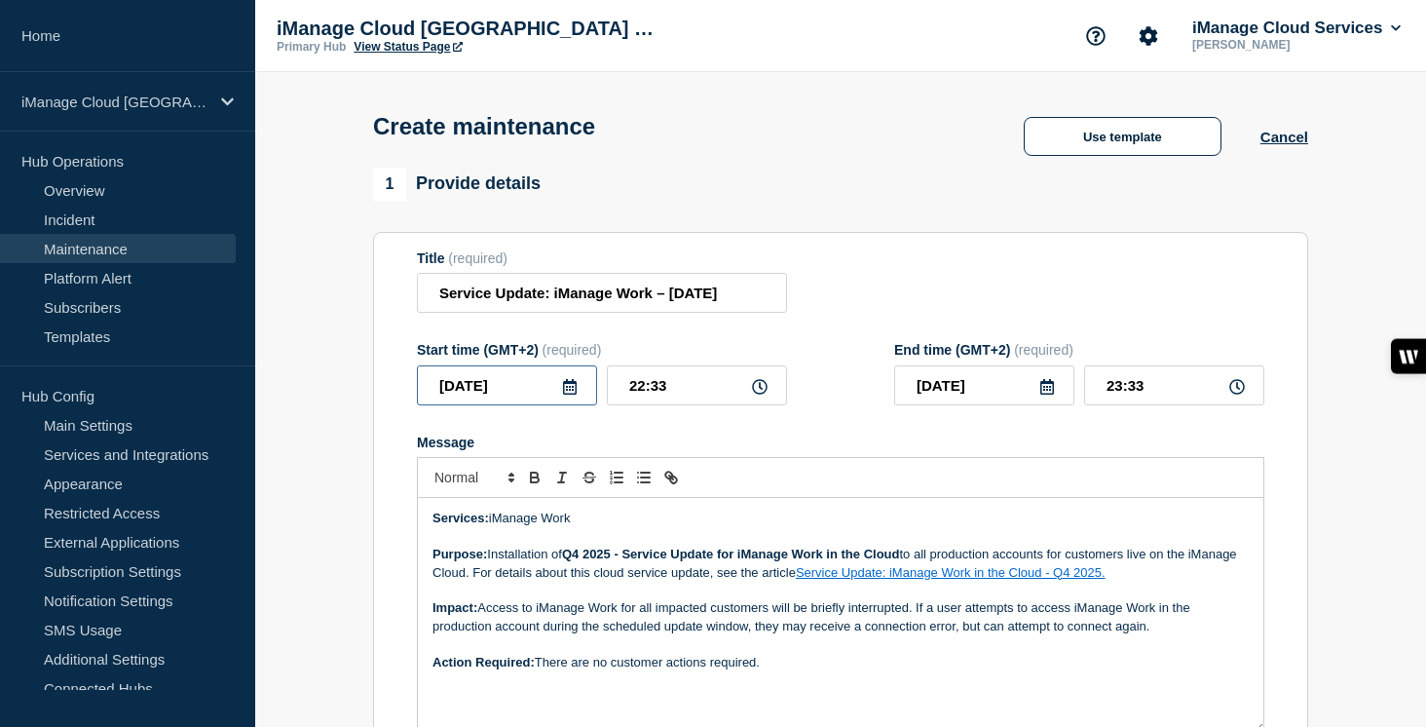
scroll to position [0, 0]
click at [559, 404] on input "2025-08-29" at bounding box center [507, 385] width 180 height 40
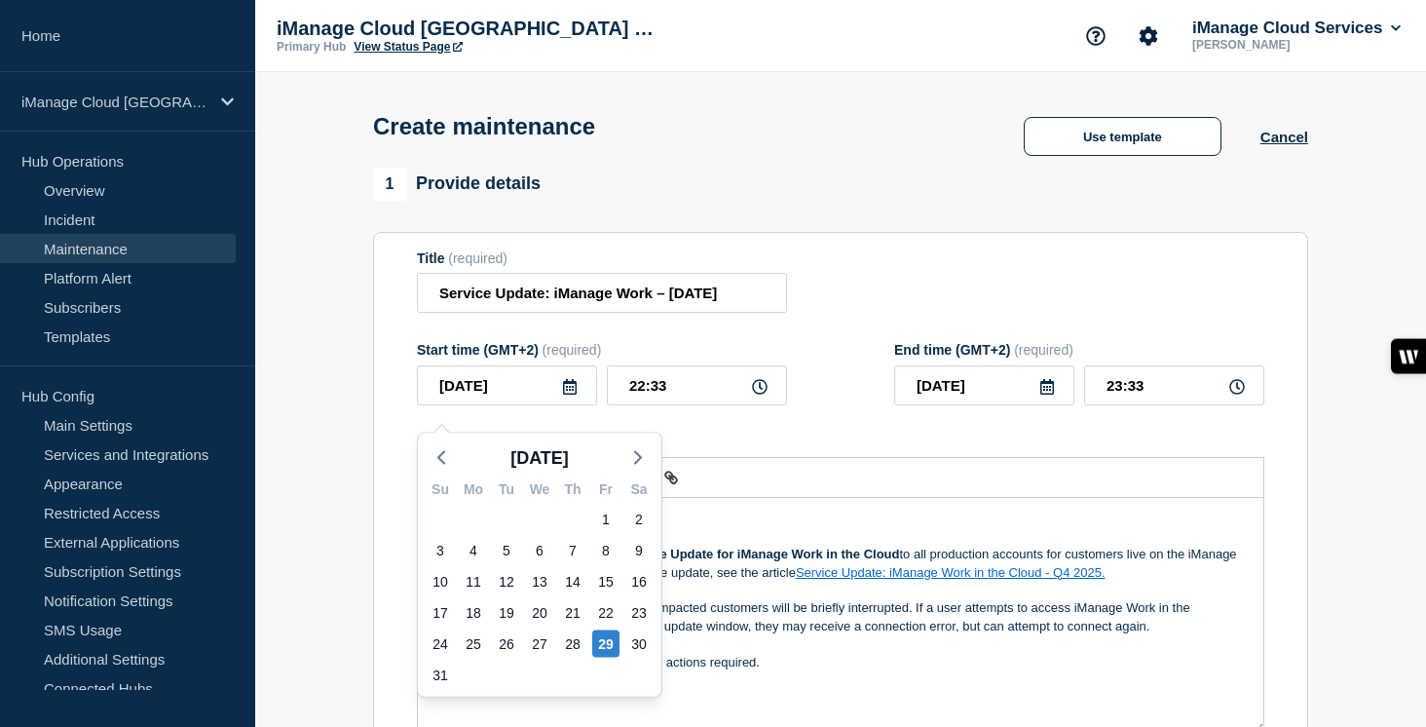
click at [653, 459] on div "Aug 2025" at bounding box center [539, 457] width 243 height 29
click at [645, 459] on icon "button" at bounding box center [637, 457] width 23 height 23
click at [641, 537] on div "11" at bounding box center [638, 550] width 27 height 27
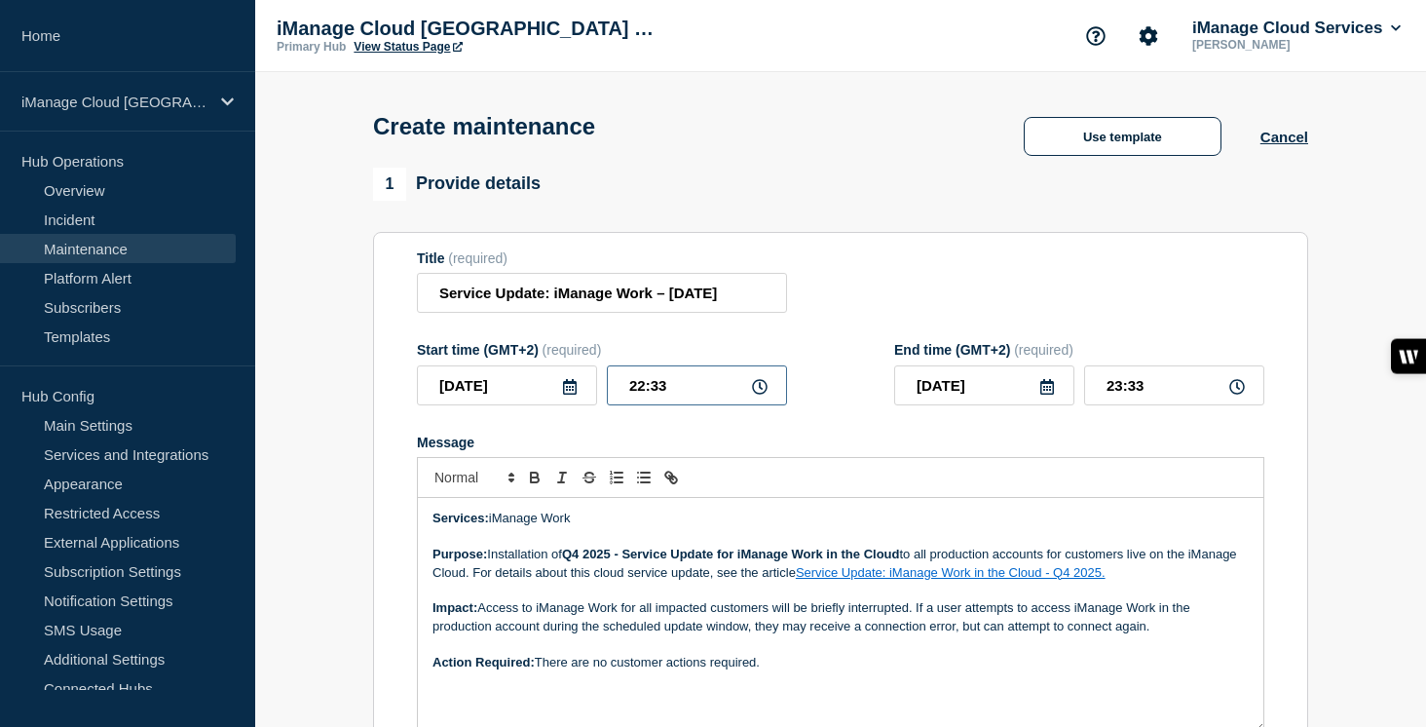
drag, startPoint x: 680, startPoint y: 404, endPoint x: 659, endPoint y: 404, distance: 20.5
click at [659, 404] on input "22:33" at bounding box center [697, 385] width 180 height 40
click at [683, 402] on input "22:33" at bounding box center [697, 385] width 180 height 40
drag, startPoint x: 675, startPoint y: 399, endPoint x: 602, endPoint y: 399, distance: 73.0
click at [602, 399] on div "2025-10-11 22:33" at bounding box center [602, 385] width 370 height 40
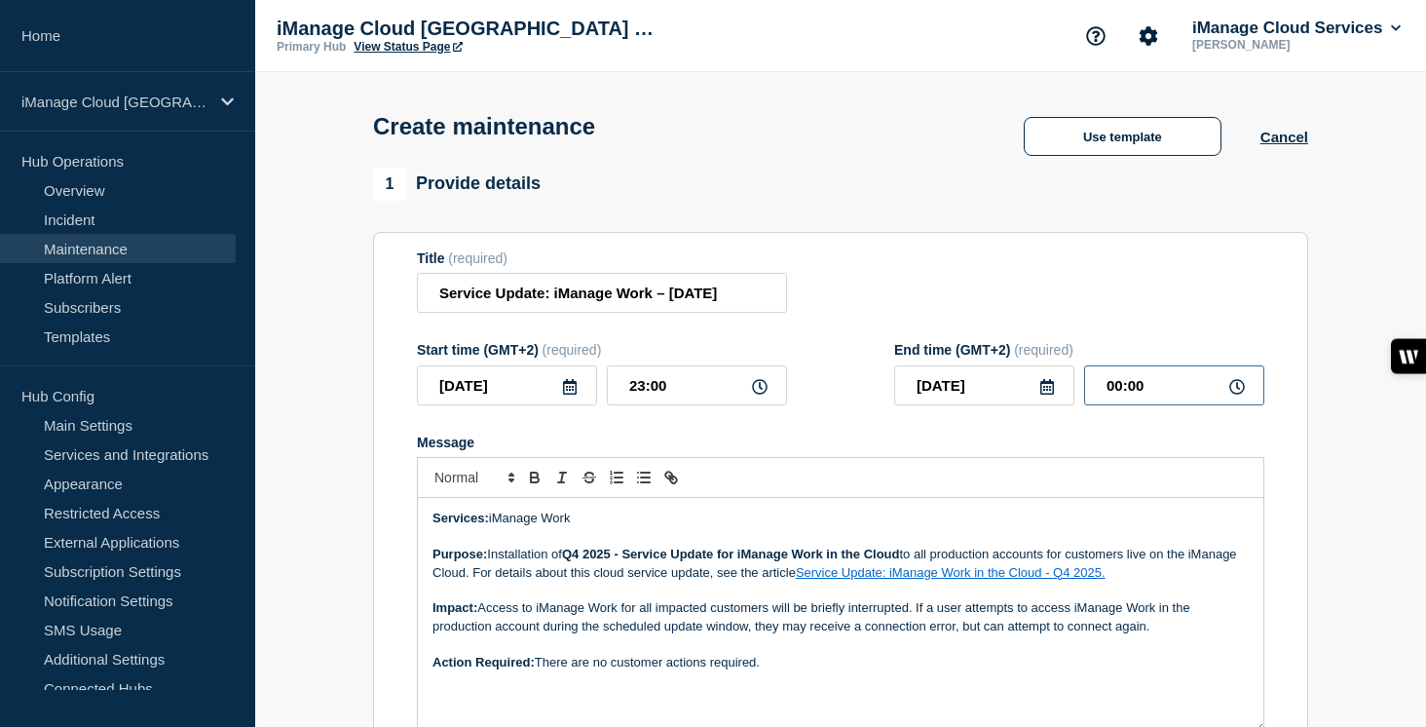
drag, startPoint x: 1103, startPoint y: 397, endPoint x: 1062, endPoint y: 397, distance: 40.9
click at [1062, 397] on div "2025-10-12 00:00" at bounding box center [1079, 385] width 370 height 40
click at [912, 440] on form "Title (required) Service Update: iManage Work – October 11, 2025 Start time (GM…" at bounding box center [840, 510] width 847 height 521
click at [718, 313] on input "Service Update: iManage Work – October 11, 2025" at bounding box center [602, 293] width 370 height 40
click at [700, 296] on input "Service Update: iManage Work – October 11, 2025" at bounding box center [602, 293] width 370 height 40
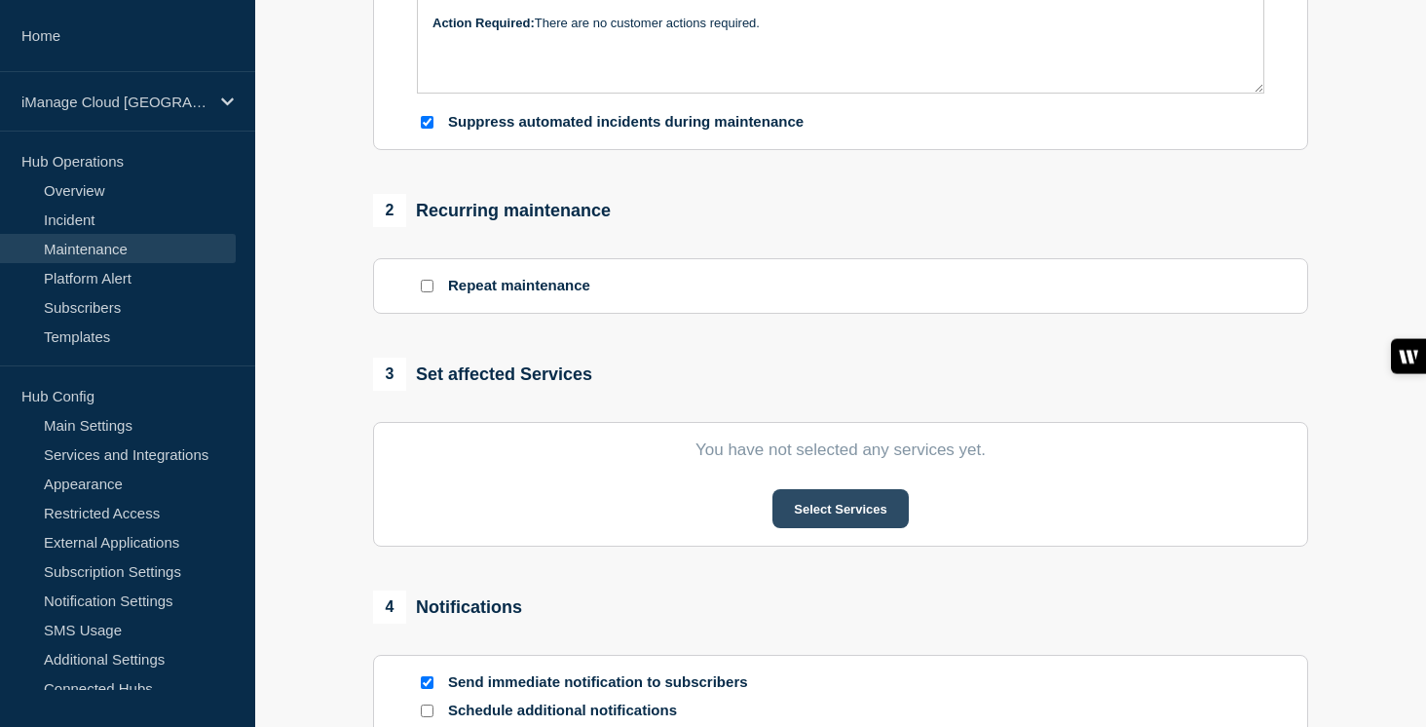
click at [843, 528] on button "Select Services" at bounding box center [839, 508] width 135 height 39
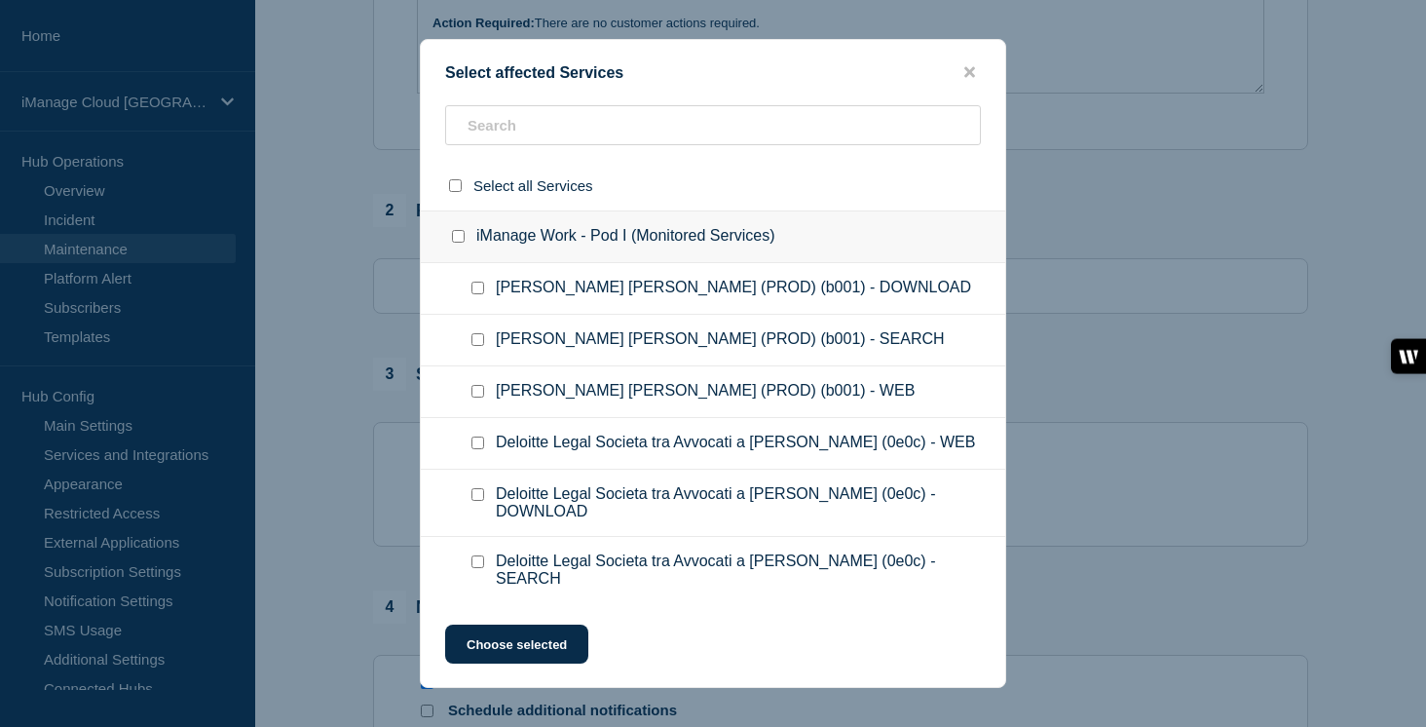
click at [454, 240] on input "iManage Work - Pod I (Monitored Services) checkbox" at bounding box center [458, 236] width 13 height 13
click at [523, 654] on button "Choose selected" at bounding box center [516, 643] width 143 height 39
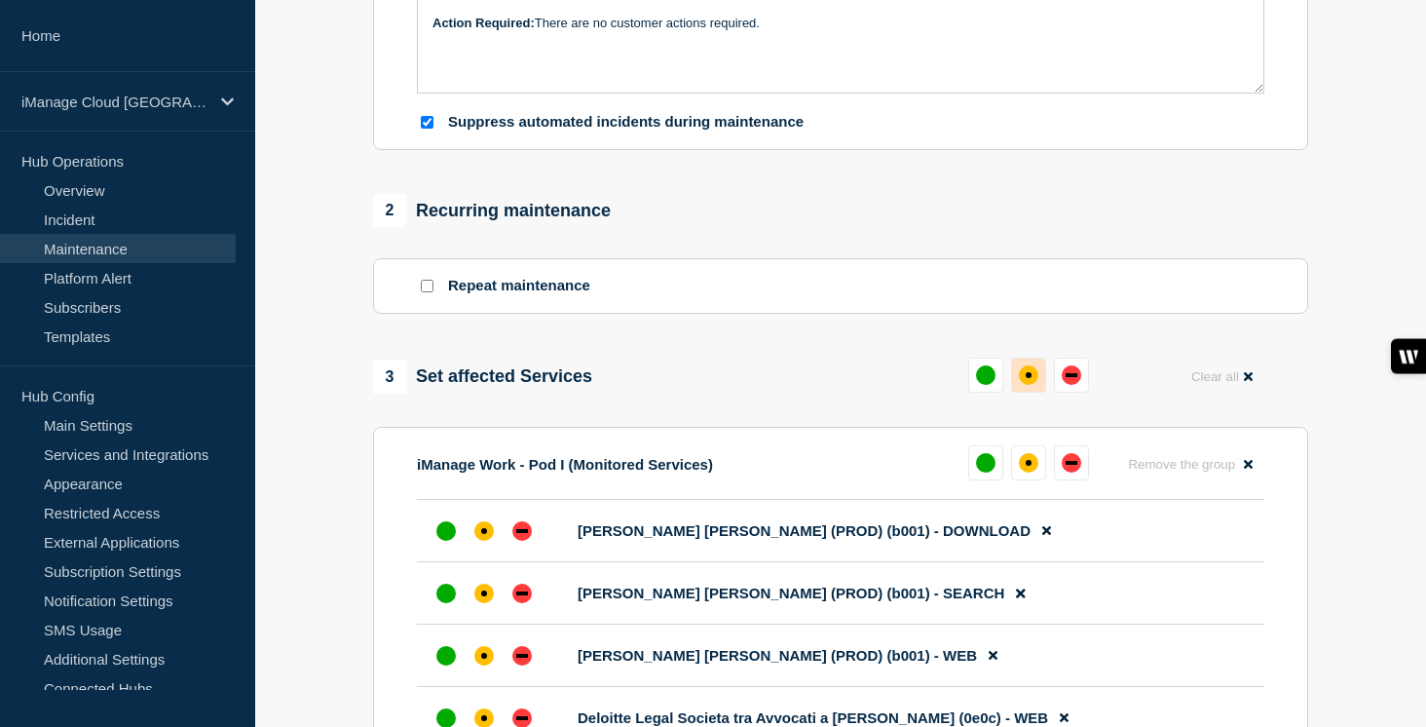
click at [1034, 385] on div "affected" at bounding box center [1028, 374] width 19 height 19
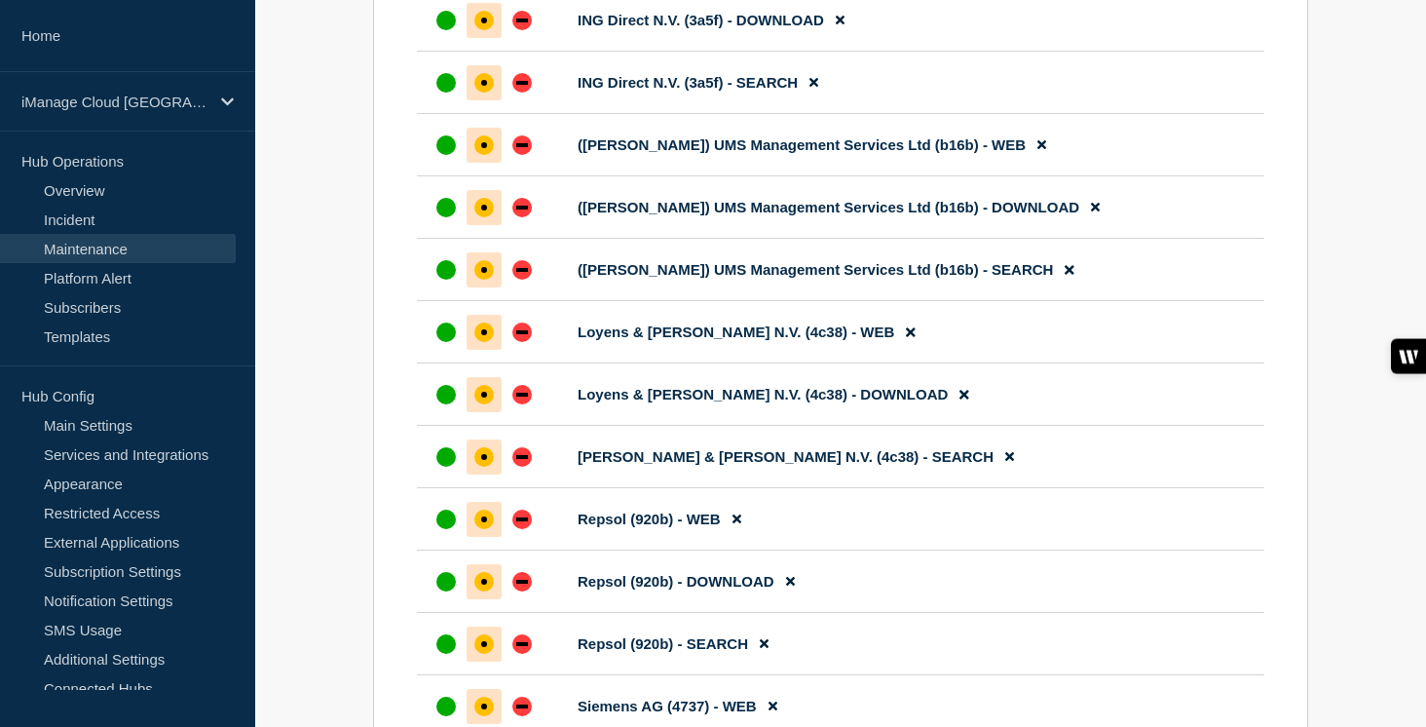
scroll to position [10180, 0]
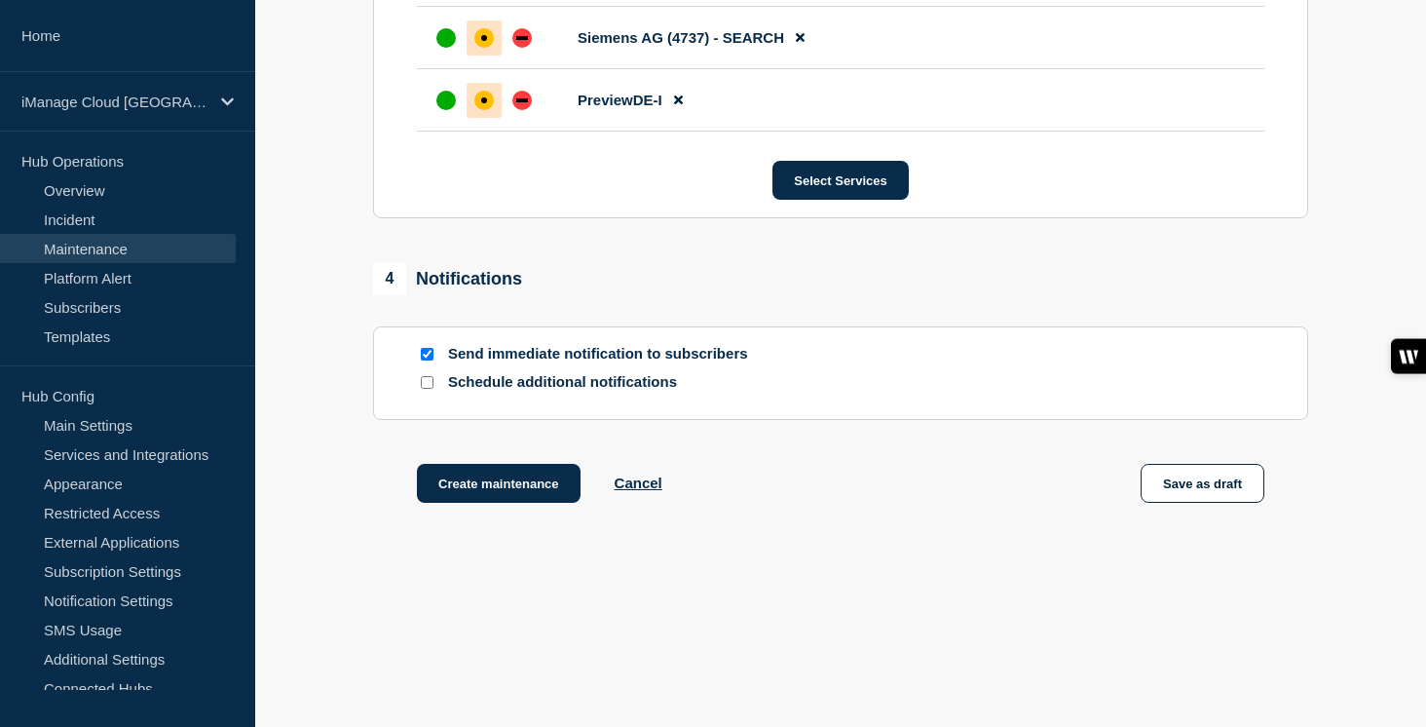
click at [422, 379] on input "Schedule additional notifications" at bounding box center [427, 382] width 13 height 13
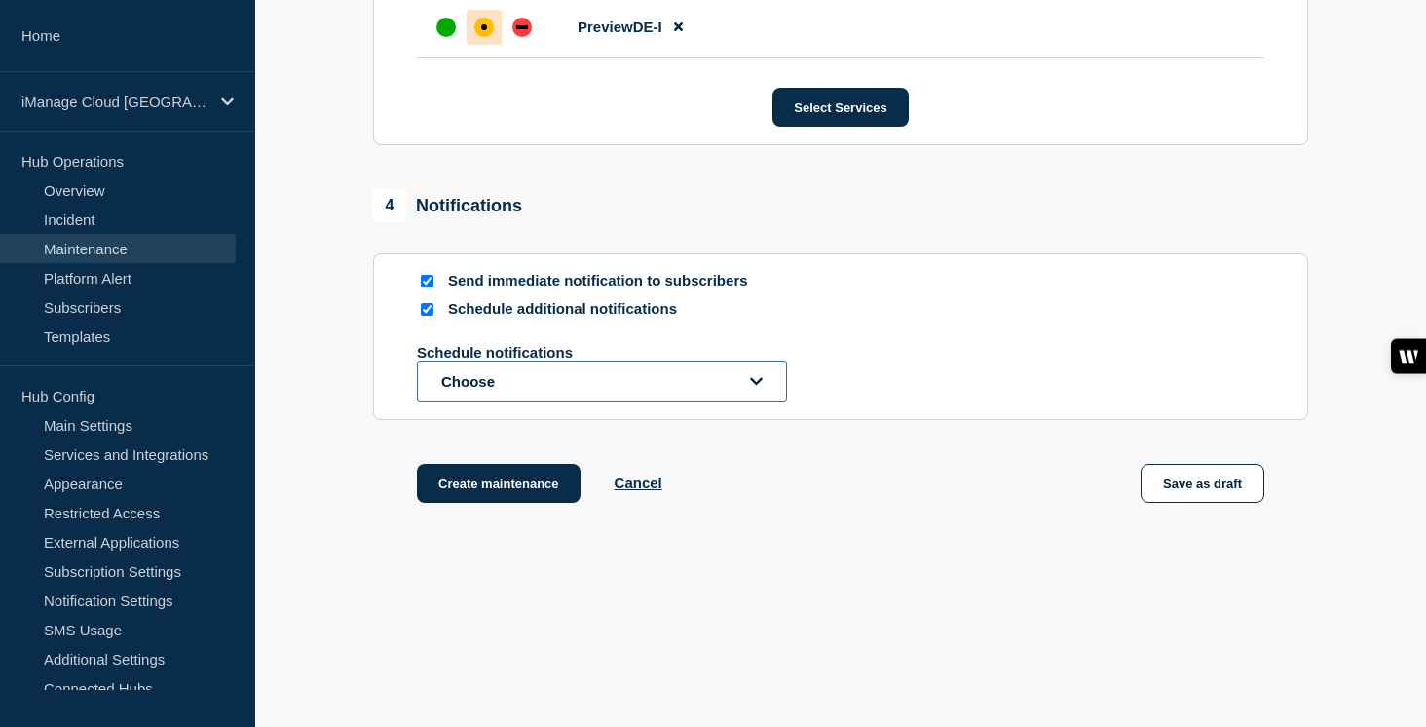
click at [473, 401] on button "Choose" at bounding box center [602, 380] width 370 height 41
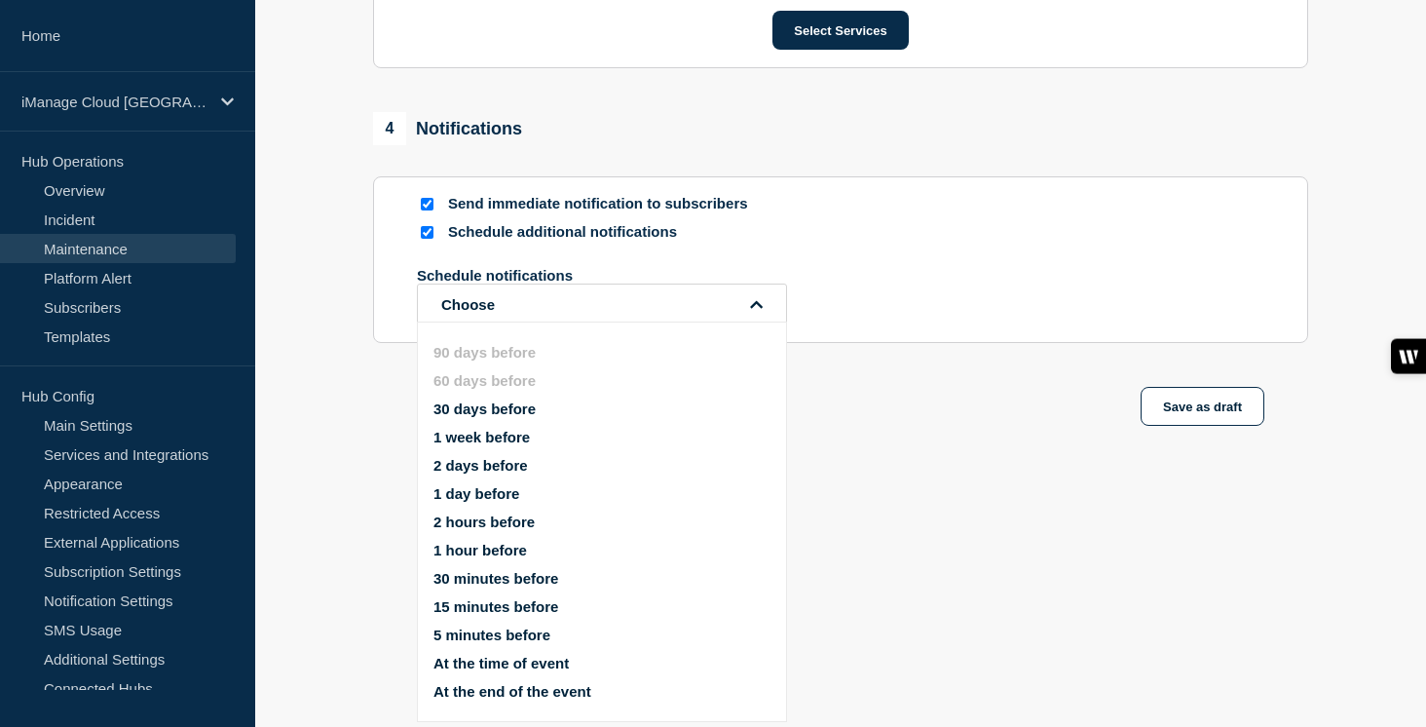
scroll to position [10147, 0]
click at [475, 429] on button "1 week before" at bounding box center [481, 437] width 96 height 17
click at [465, 485] on button "1 day before" at bounding box center [476, 493] width 86 height 17
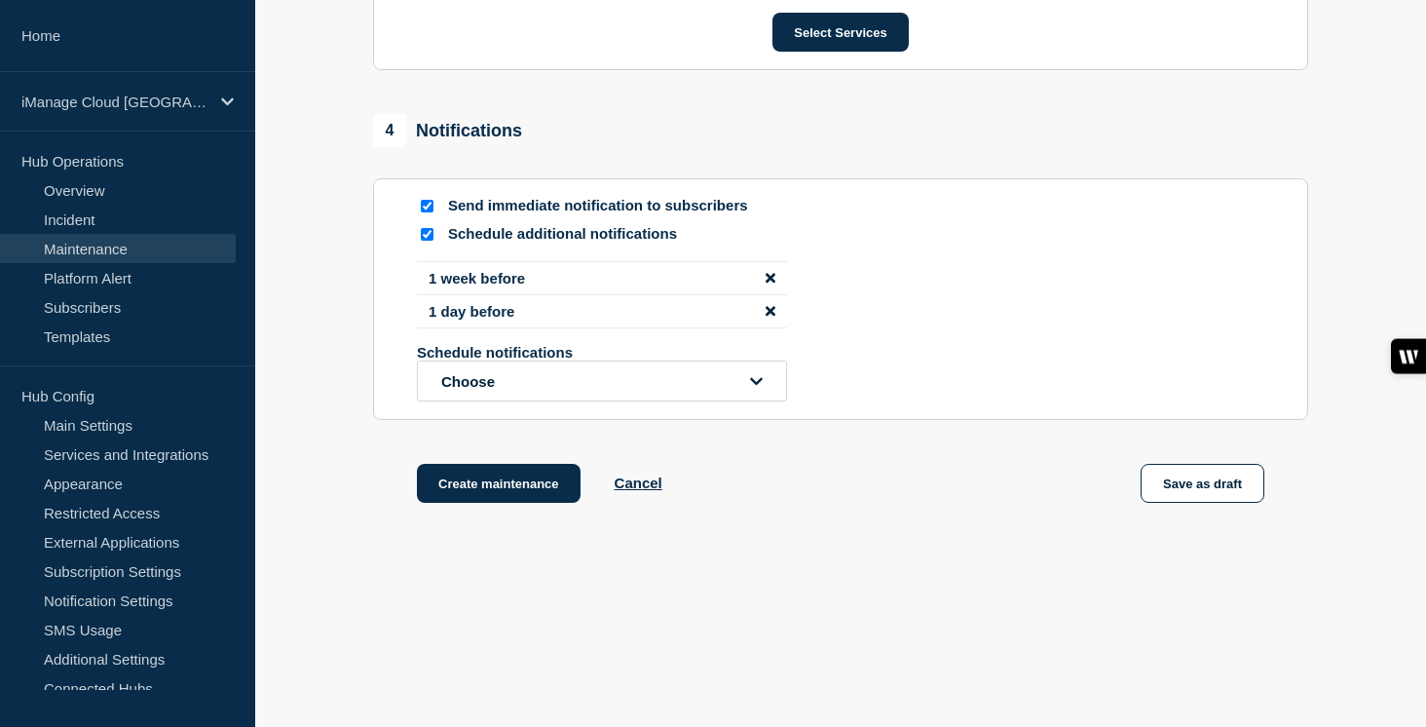
scroll to position [10338, 0]
click at [554, 468] on button "Create maintenance" at bounding box center [499, 483] width 164 height 39
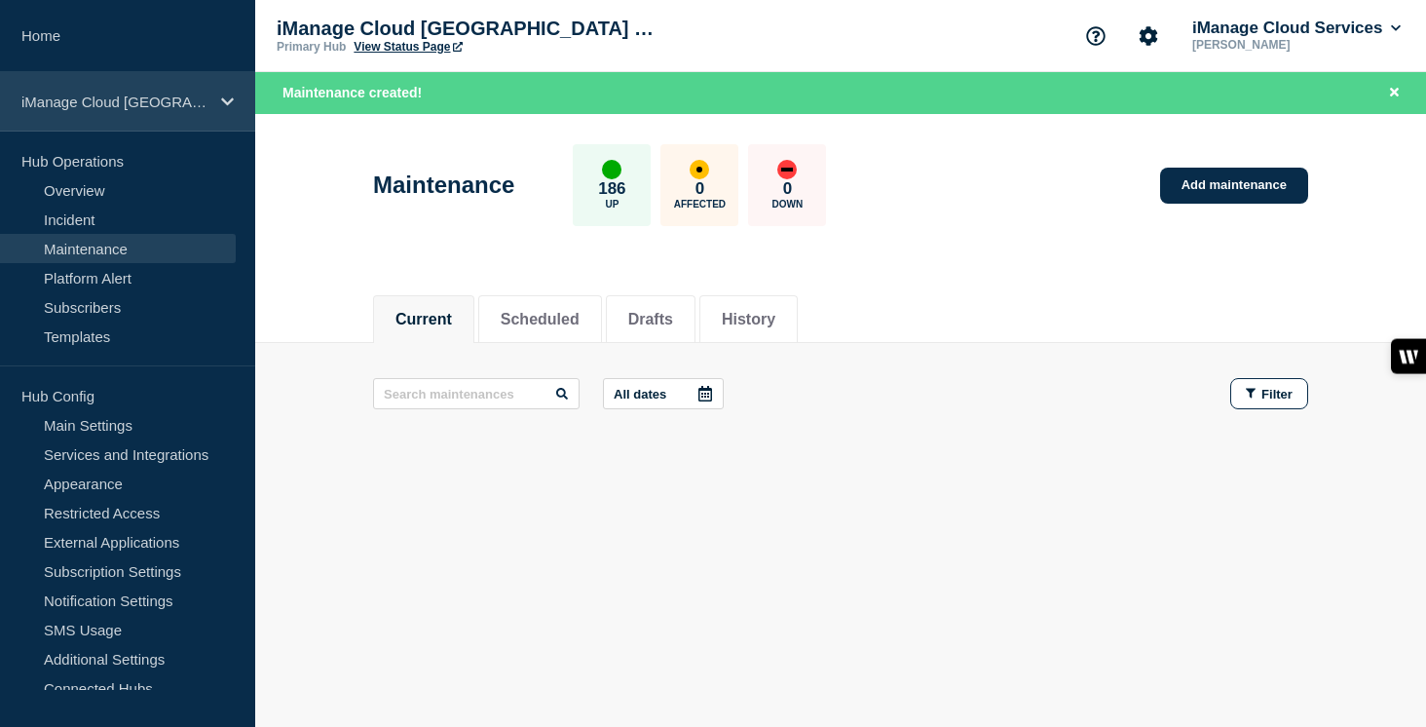
click at [217, 97] on div "iManage Cloud [GEOGRAPHIC_DATA] Data Center" at bounding box center [127, 101] width 255 height 59
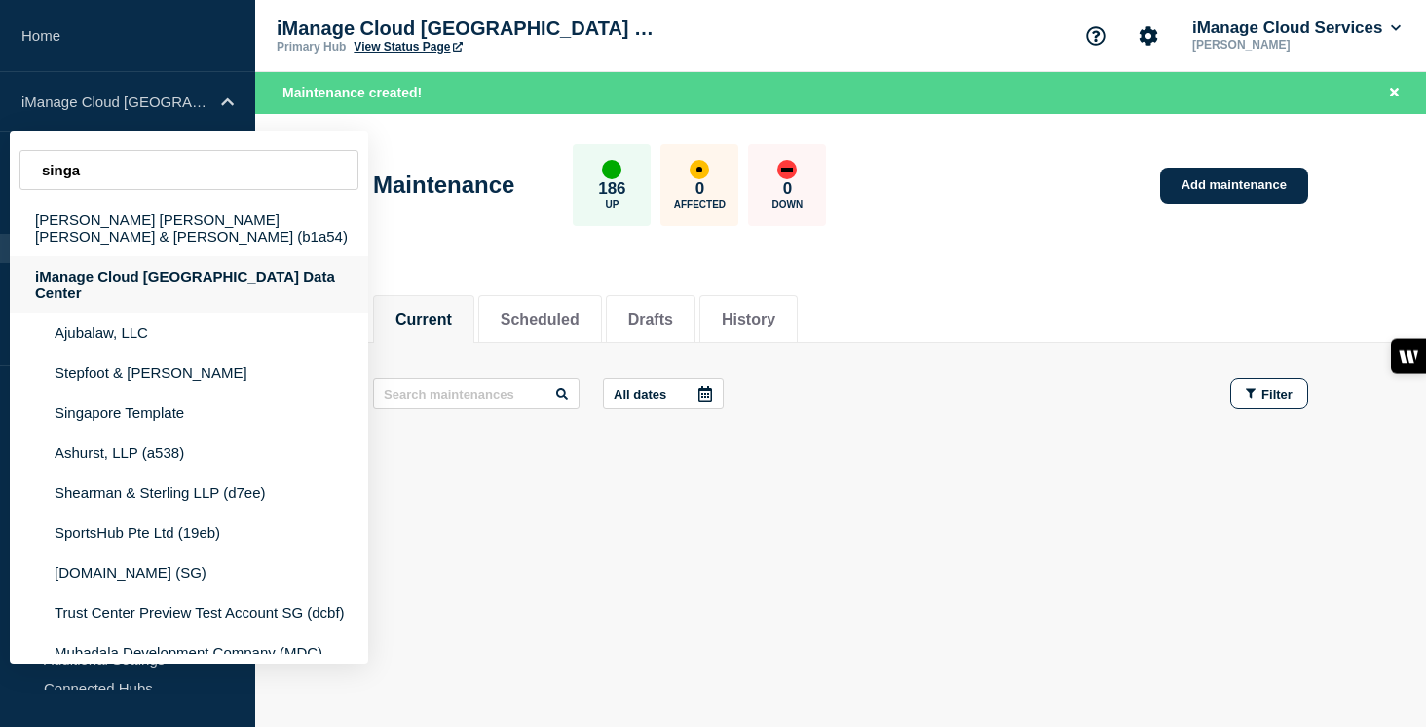
click at [224, 261] on div "iManage Cloud [GEOGRAPHIC_DATA] Data Center" at bounding box center [189, 284] width 358 height 56
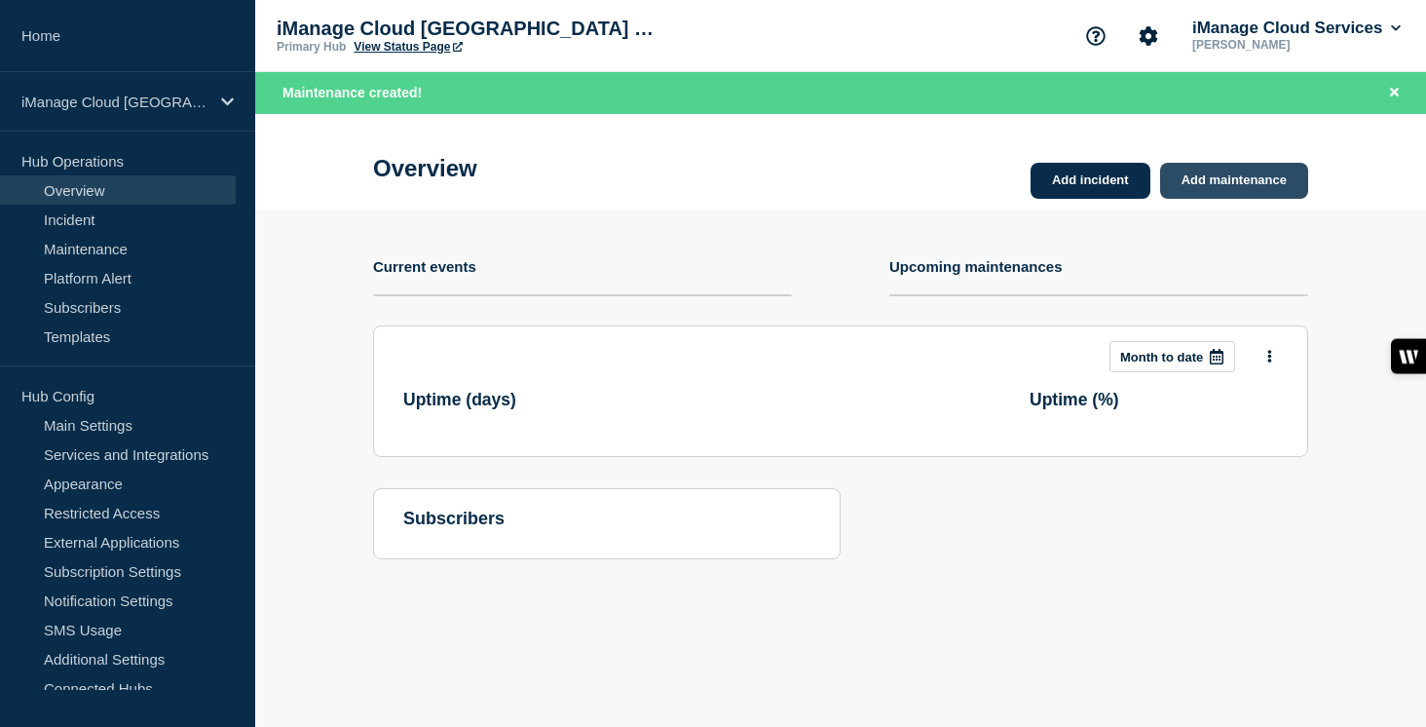
click at [1236, 188] on link "Add maintenance" at bounding box center [1234, 181] width 148 height 36
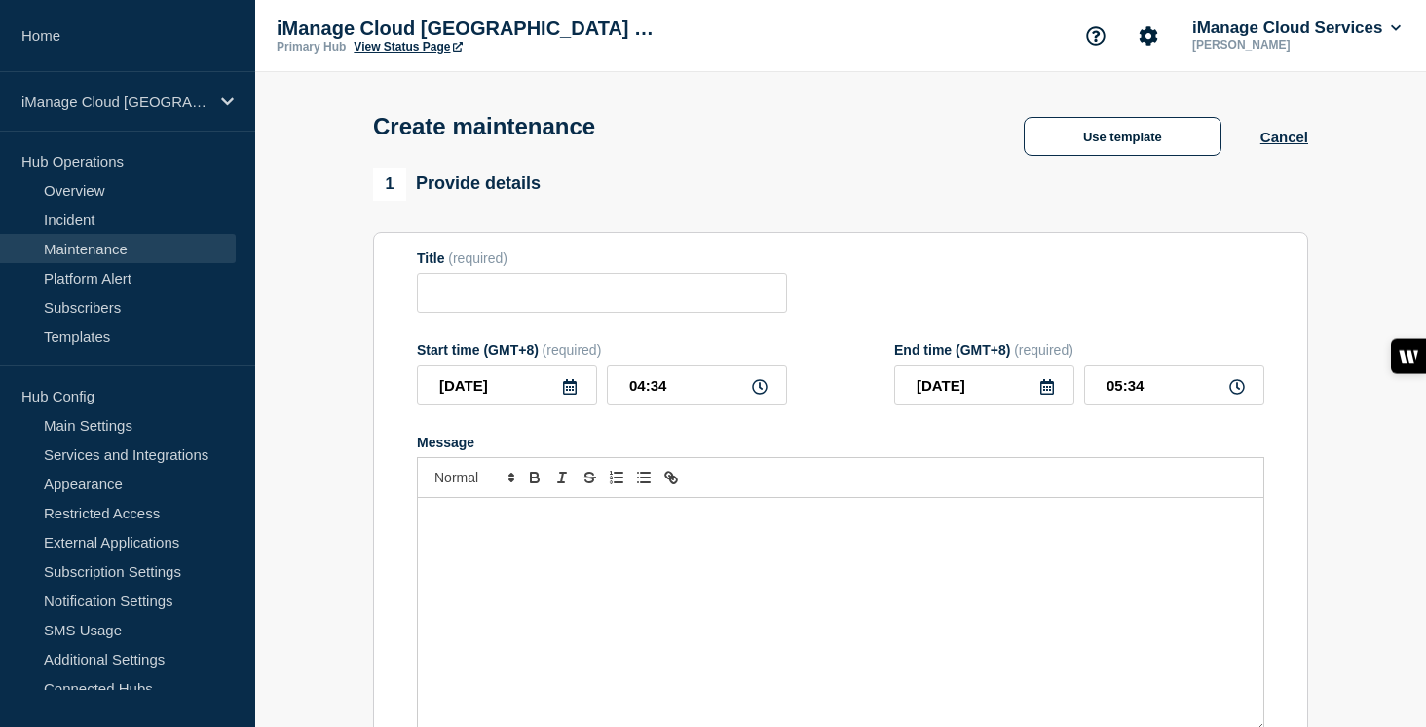
click at [526, 553] on div "Message" at bounding box center [840, 615] width 845 height 234
click at [470, 290] on input "Title" at bounding box center [602, 293] width 370 height 40
paste input "Service Update: iManage Work – [DATE]"
click at [718, 302] on input "Service Update: iManage Work – [DATE]" at bounding box center [602, 293] width 370 height 40
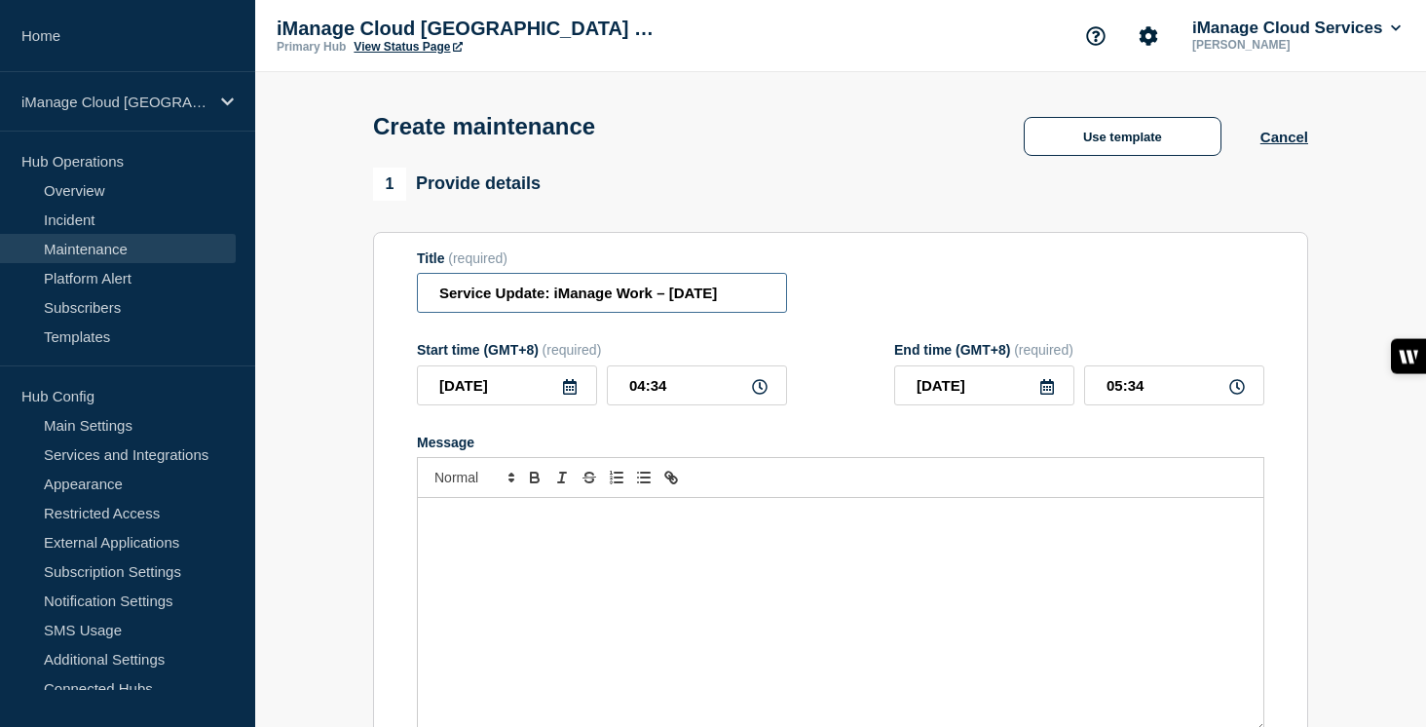
scroll to position [0, 8]
click at [568, 405] on input "2025-08-30" at bounding box center [507, 385] width 180 height 40
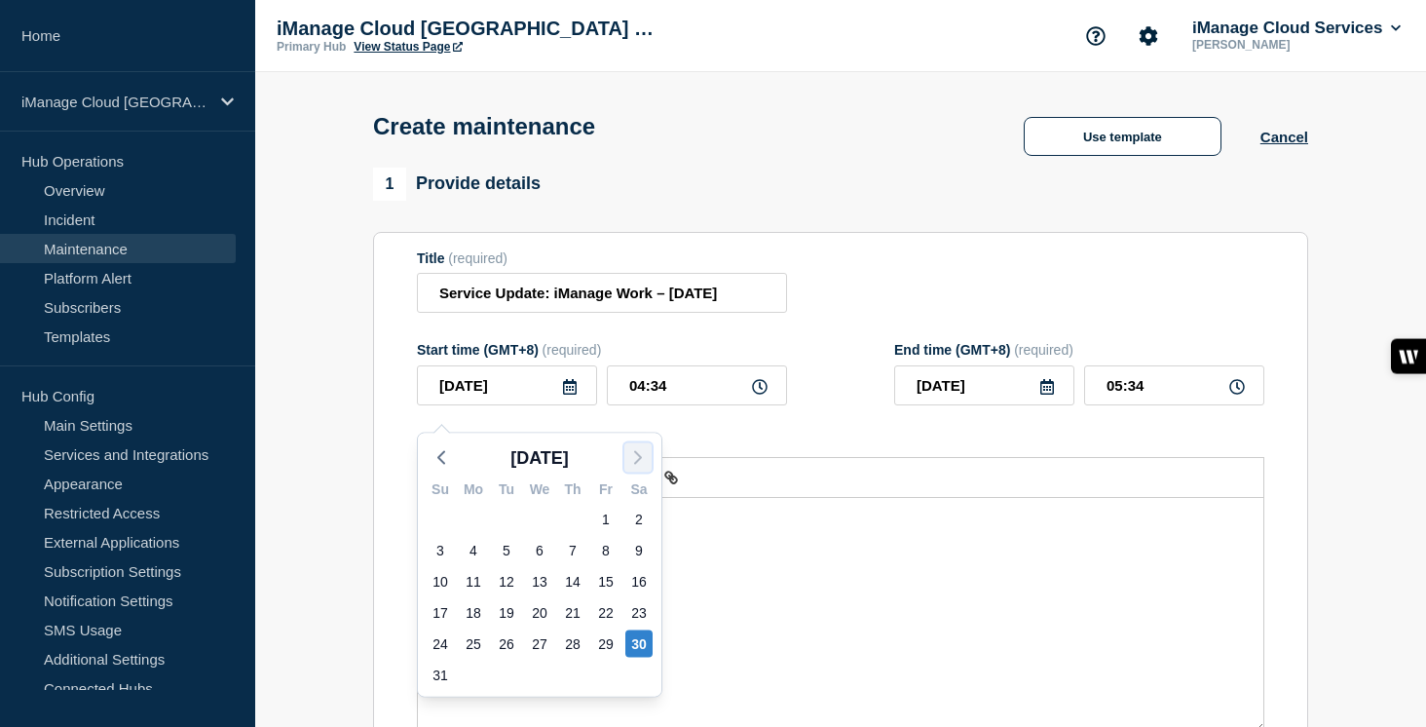
click at [631, 456] on icon "button" at bounding box center [637, 457] width 23 height 23
click at [639, 550] on div "11" at bounding box center [638, 550] width 27 height 27
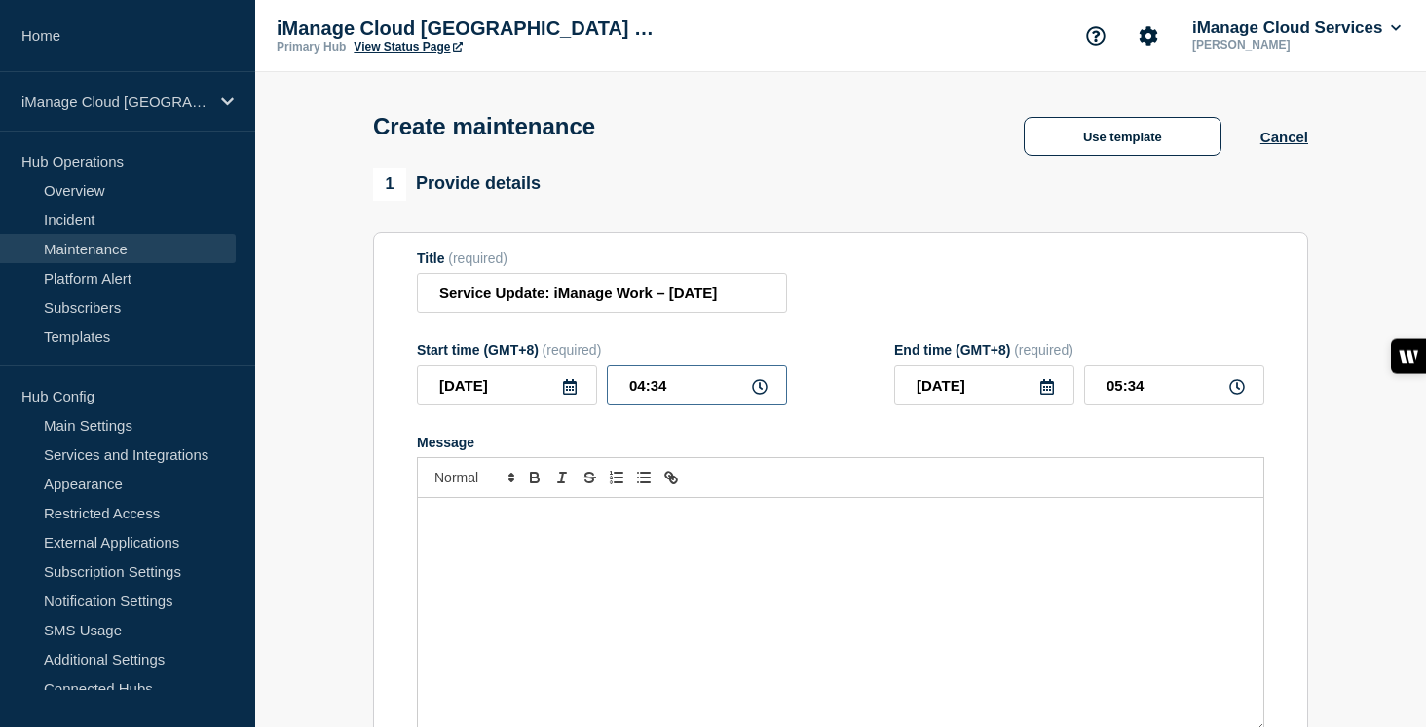
drag, startPoint x: 681, startPoint y: 401, endPoint x: 611, endPoint y: 398, distance: 70.2
click at [611, 398] on input "04:34" at bounding box center [697, 385] width 180 height 40
drag, startPoint x: 1153, startPoint y: 399, endPoint x: 1055, endPoint y: 399, distance: 98.4
click at [1055, 399] on div "2025-10-12 00:00" at bounding box center [1079, 385] width 370 height 40
click at [535, 562] on div "Message" at bounding box center [840, 615] width 845 height 234
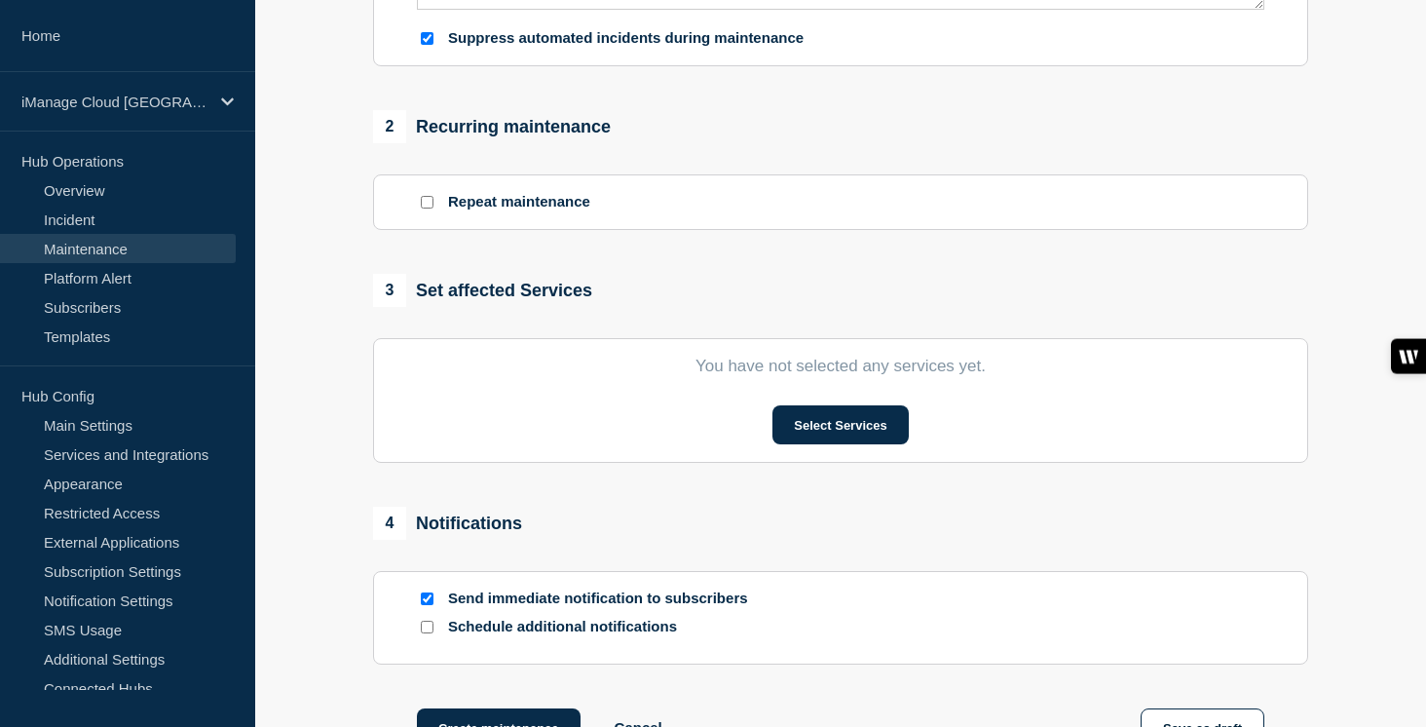
scroll to position [998, 0]
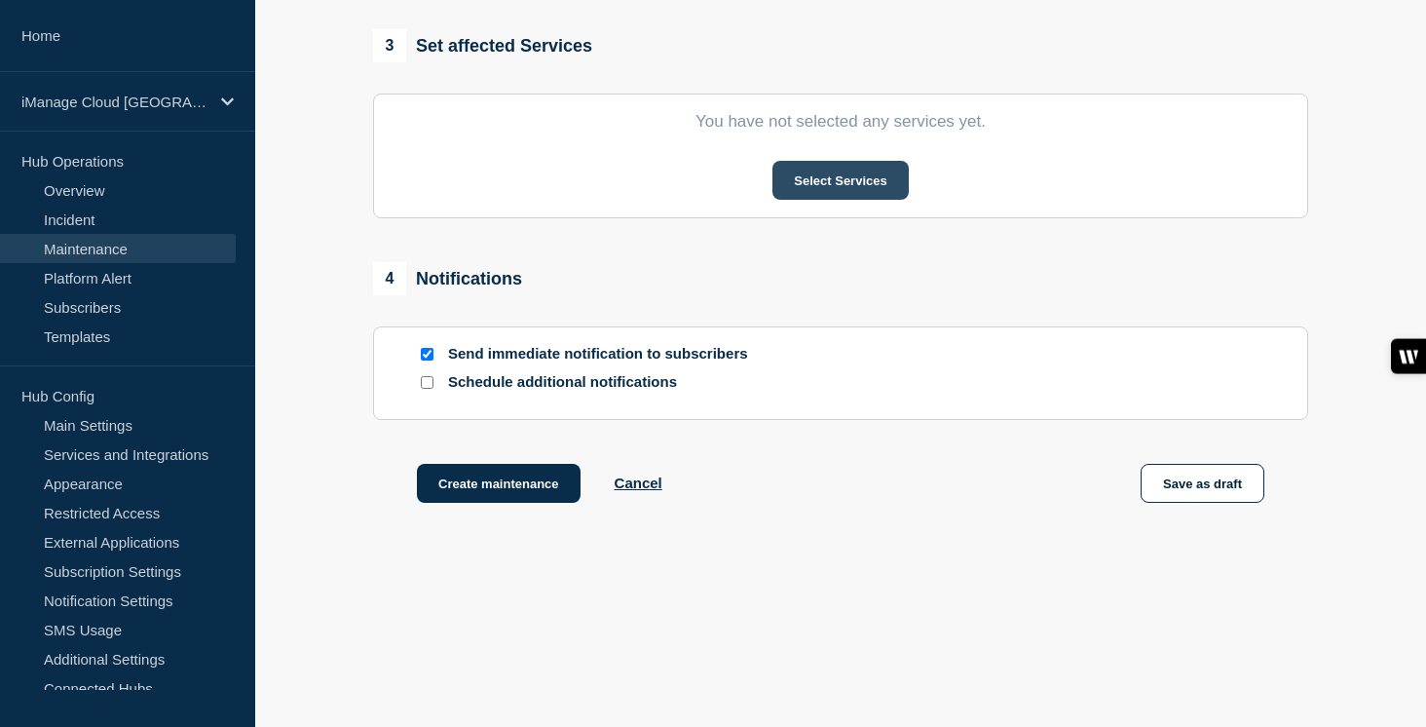
click at [869, 185] on button "Select Services" at bounding box center [839, 180] width 135 height 39
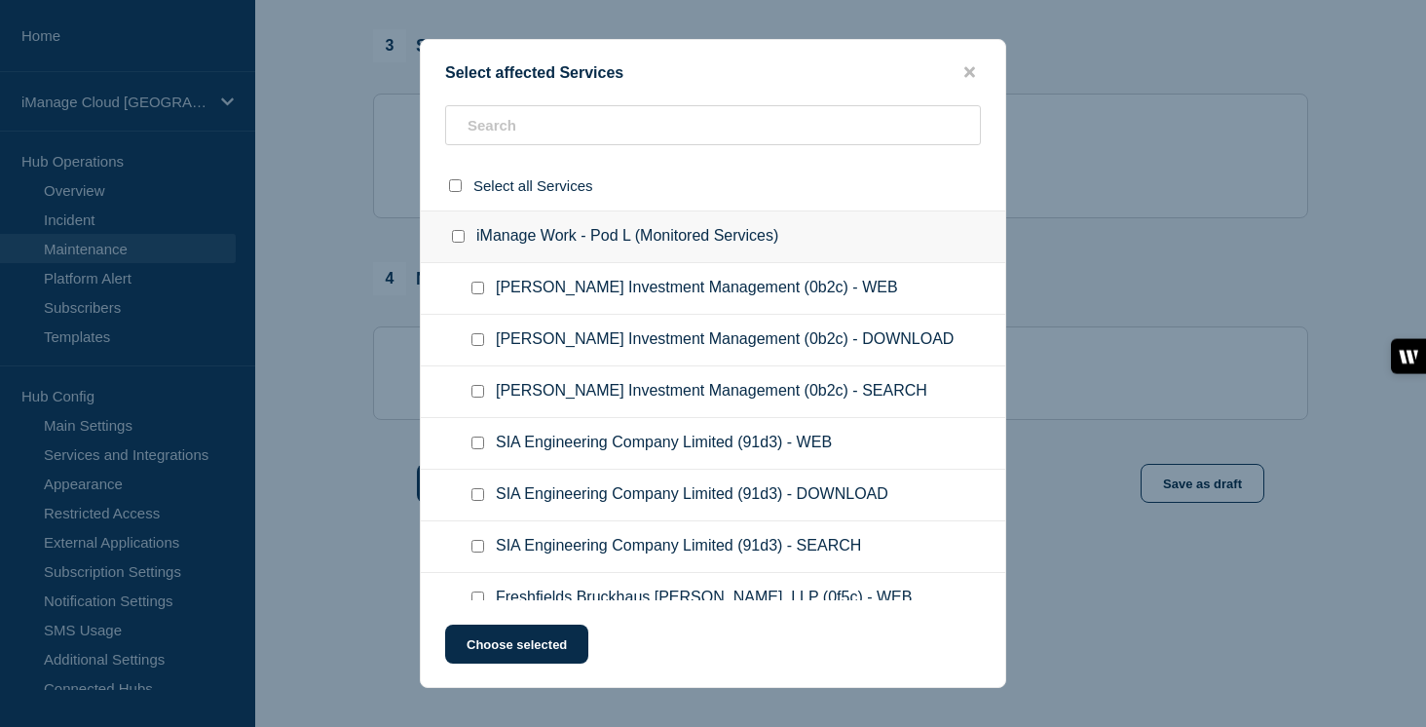
click at [460, 238] on input "iManage Work - Pod L (Monitored Services) checkbox" at bounding box center [458, 236] width 13 height 13
click at [496, 647] on button "Choose selected" at bounding box center [516, 643] width 143 height 39
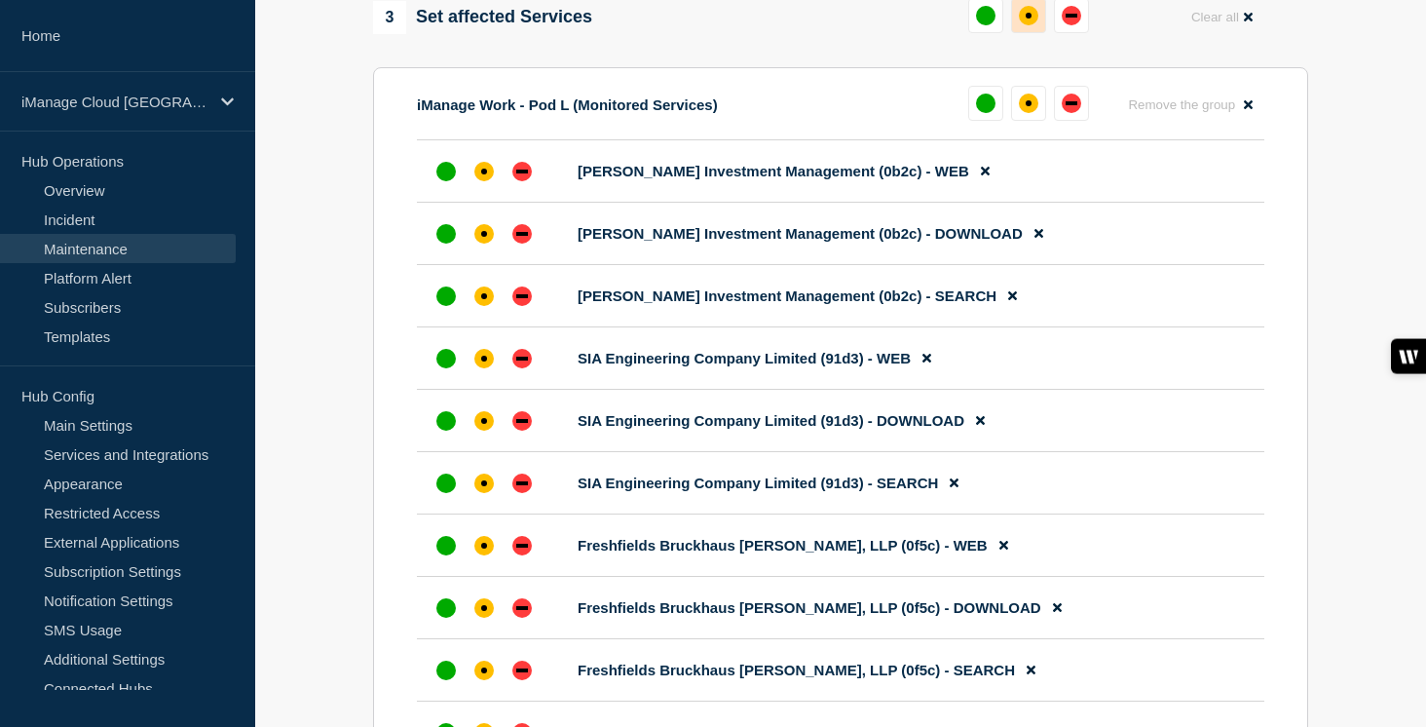
click at [1035, 29] on button at bounding box center [1028, 15] width 35 height 35
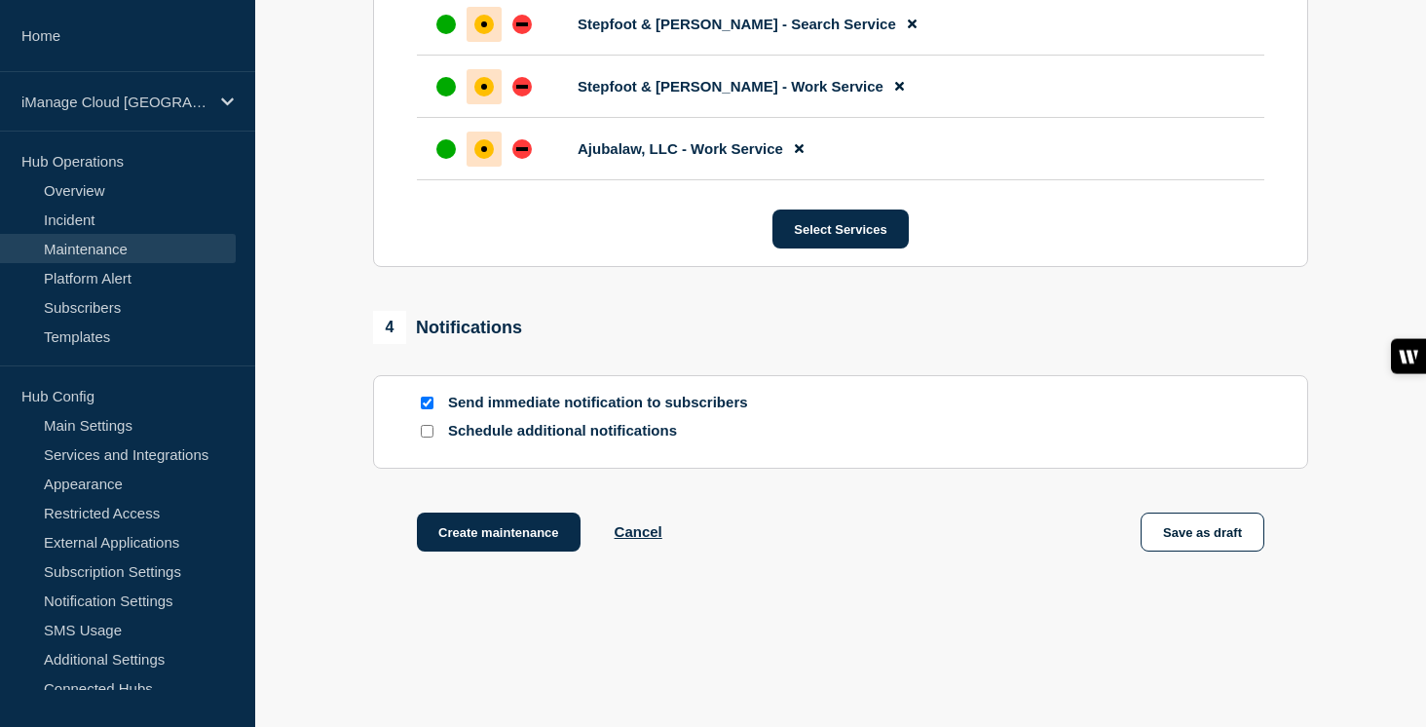
scroll to position [3474, 0]
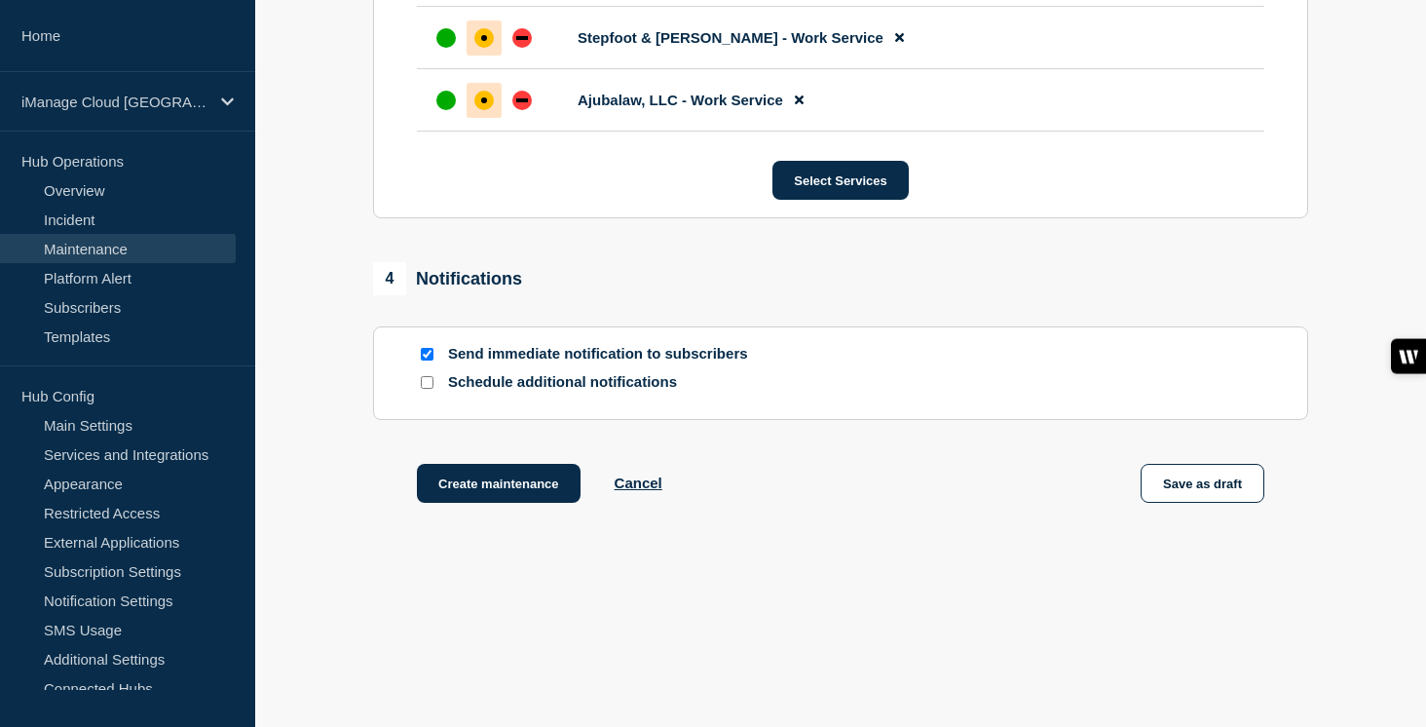
click at [429, 385] on input "Schedule additional notifications" at bounding box center [427, 382] width 13 height 13
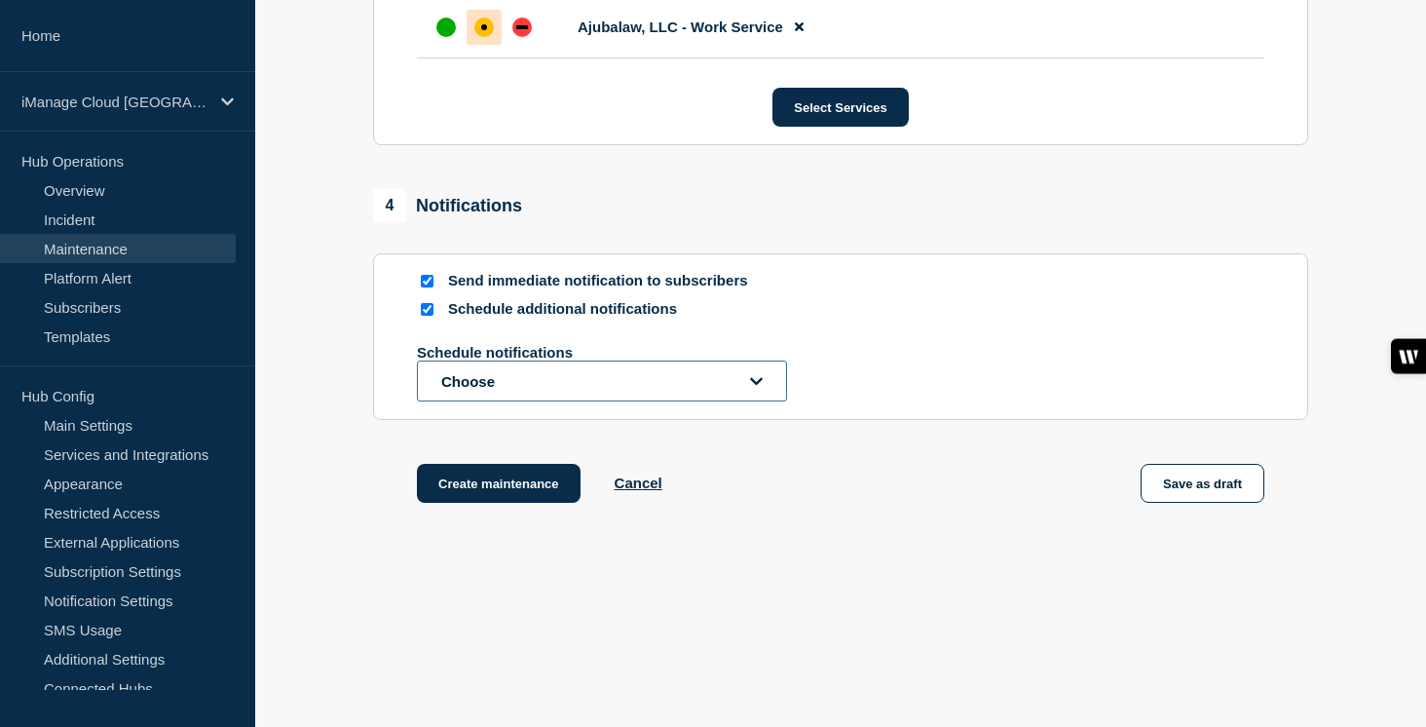
click at [455, 401] on button "Choose" at bounding box center [602, 380] width 370 height 41
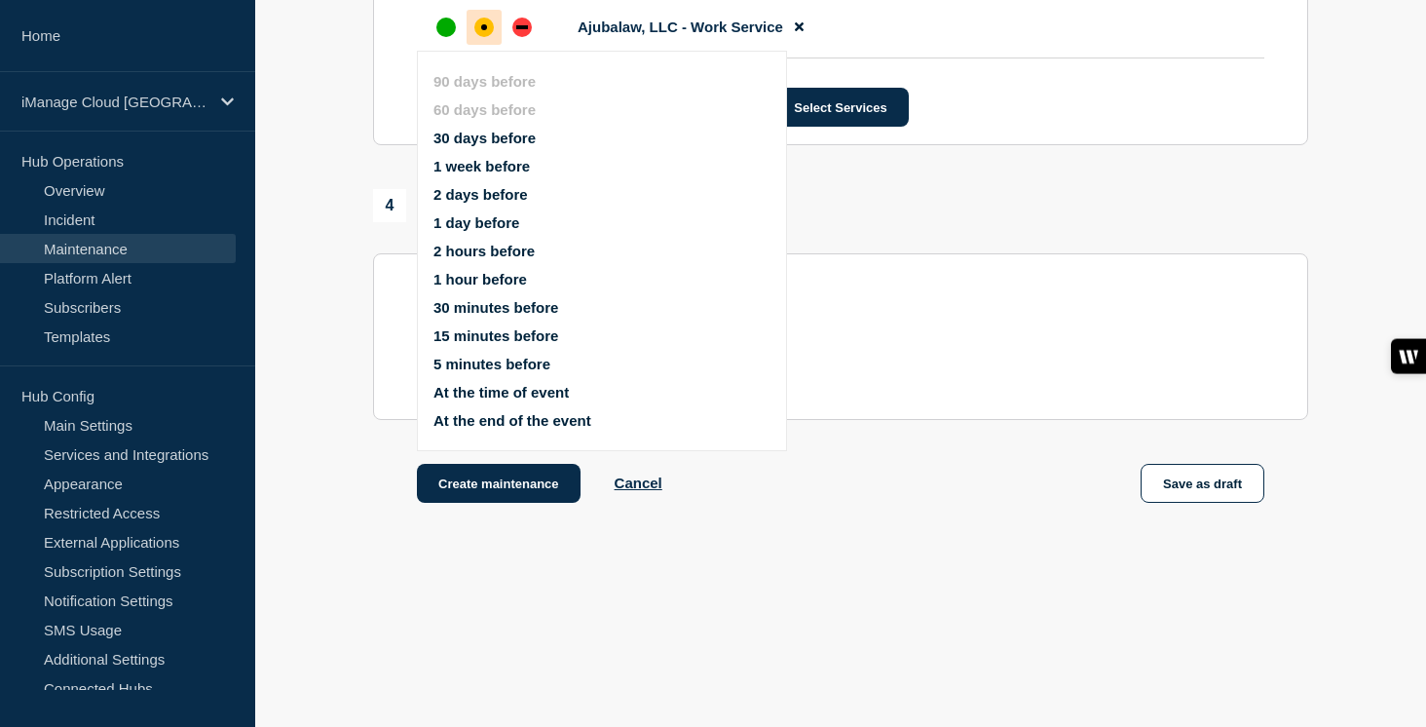
scroll to position [3442, 0]
click at [476, 158] on button "1 week before" at bounding box center [481, 166] width 96 height 17
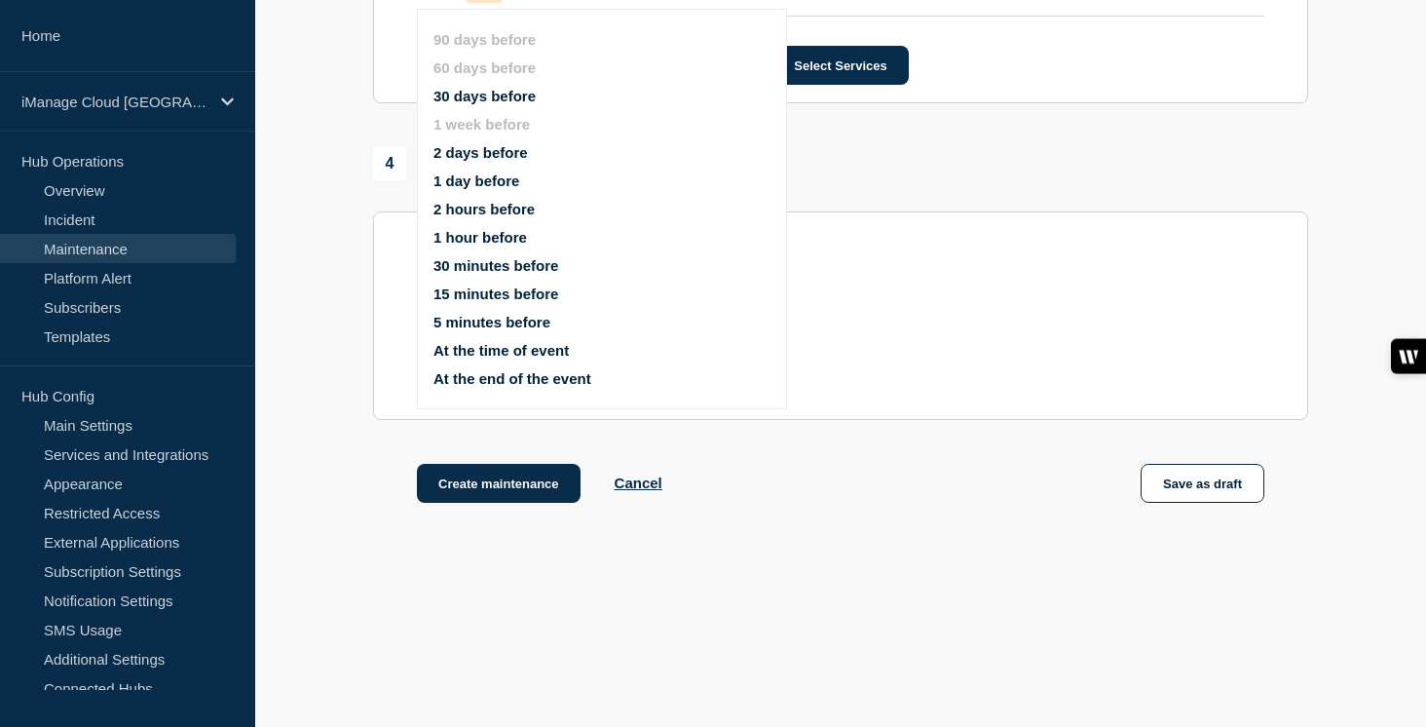
click at [472, 174] on ul "90 days before 60 days before 30 days before 1 week before 2 days before 1 day …" at bounding box center [618, 208] width 370 height 379
click at [469, 187] on button "1 day before" at bounding box center [476, 180] width 86 height 17
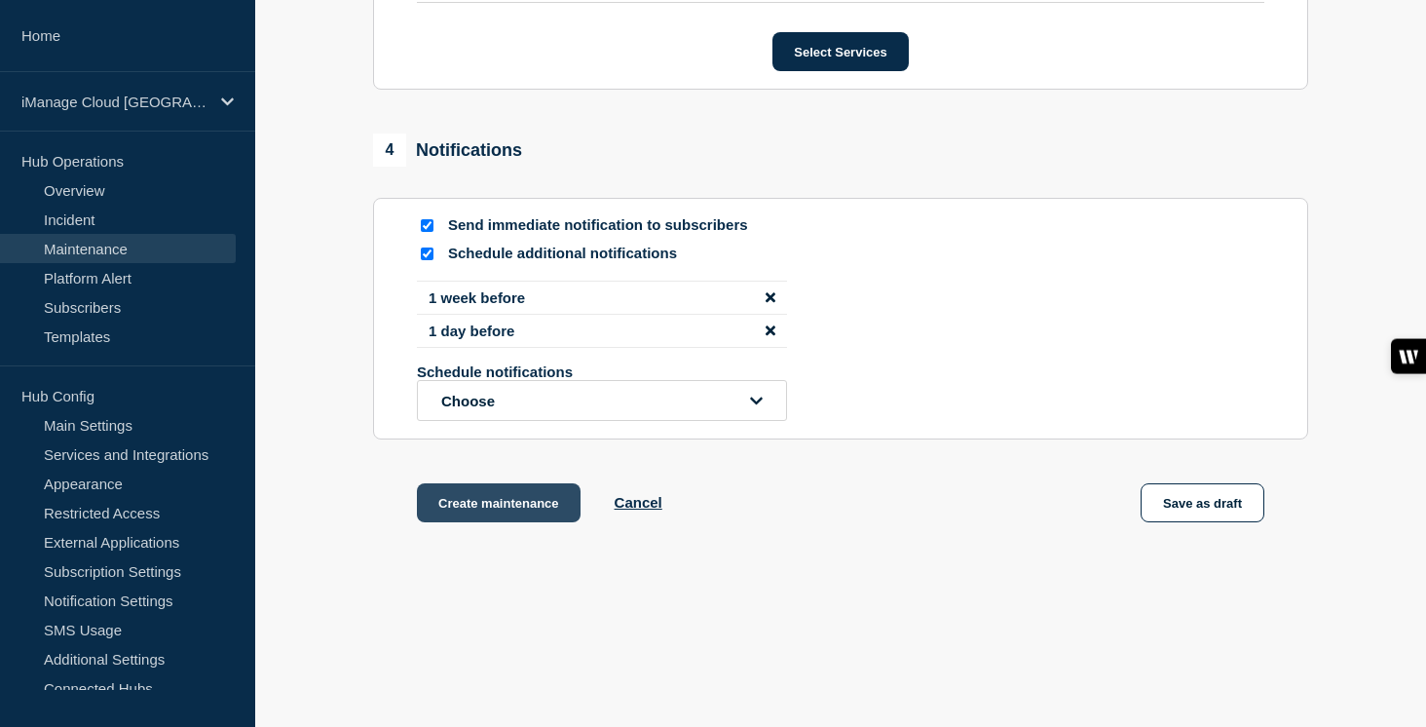
click at [511, 522] on button "Create maintenance" at bounding box center [499, 502] width 164 height 39
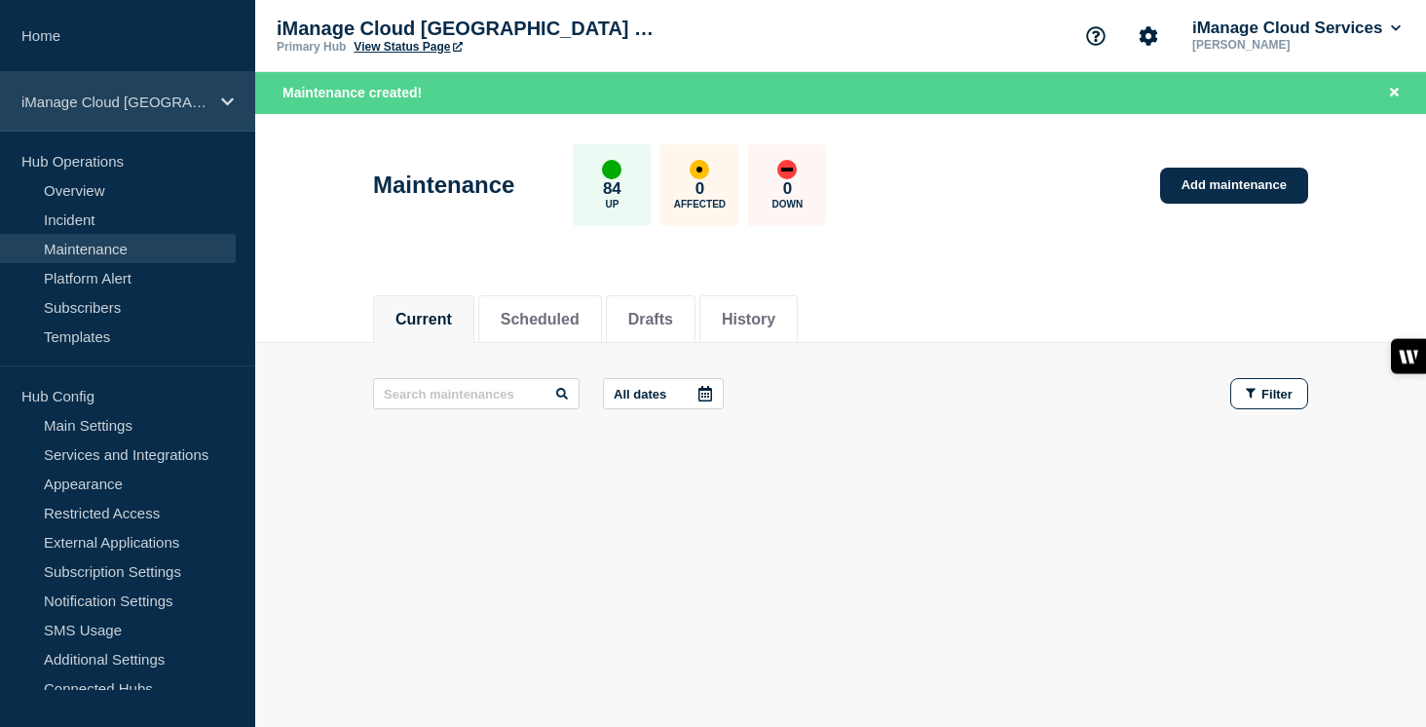
click at [164, 94] on p "iManage Cloud [GEOGRAPHIC_DATA] Data Center" at bounding box center [114, 101] width 187 height 17
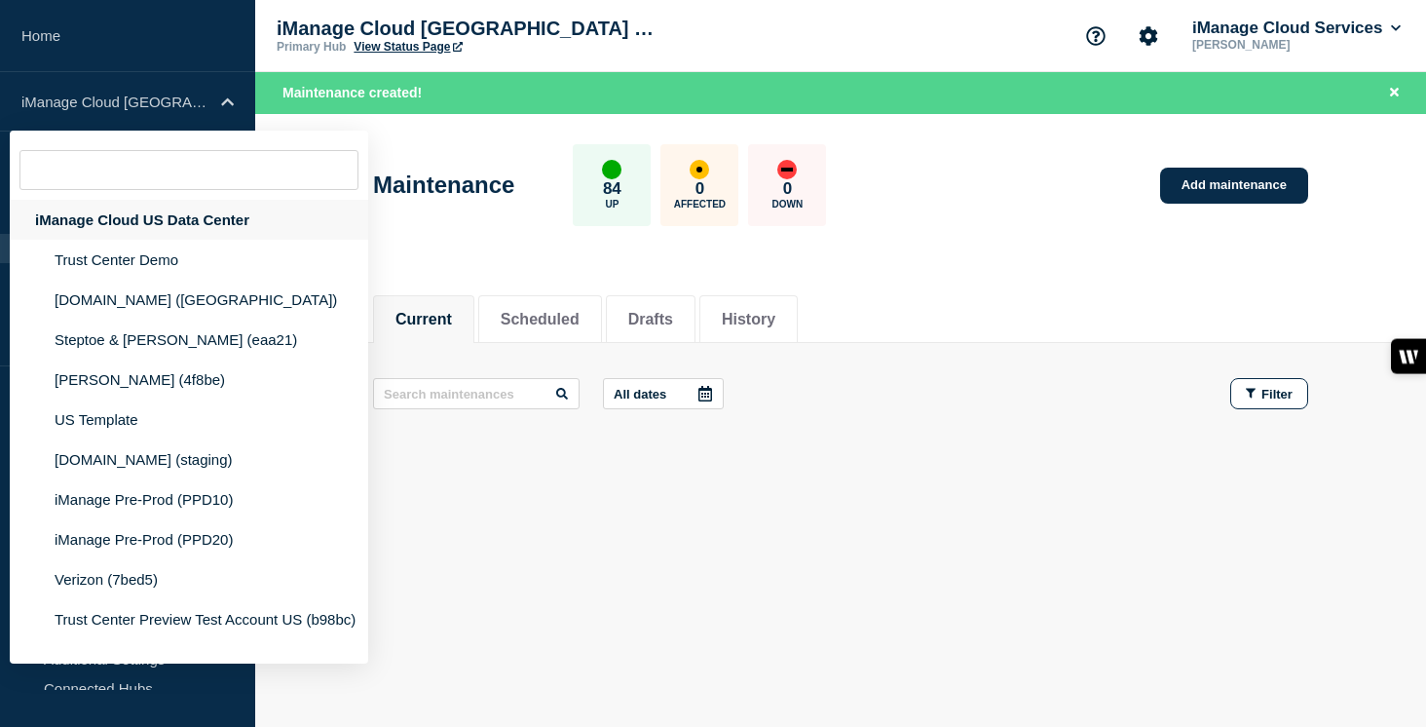
click at [165, 220] on div "iManage Cloud US Data Center" at bounding box center [189, 220] width 358 height 40
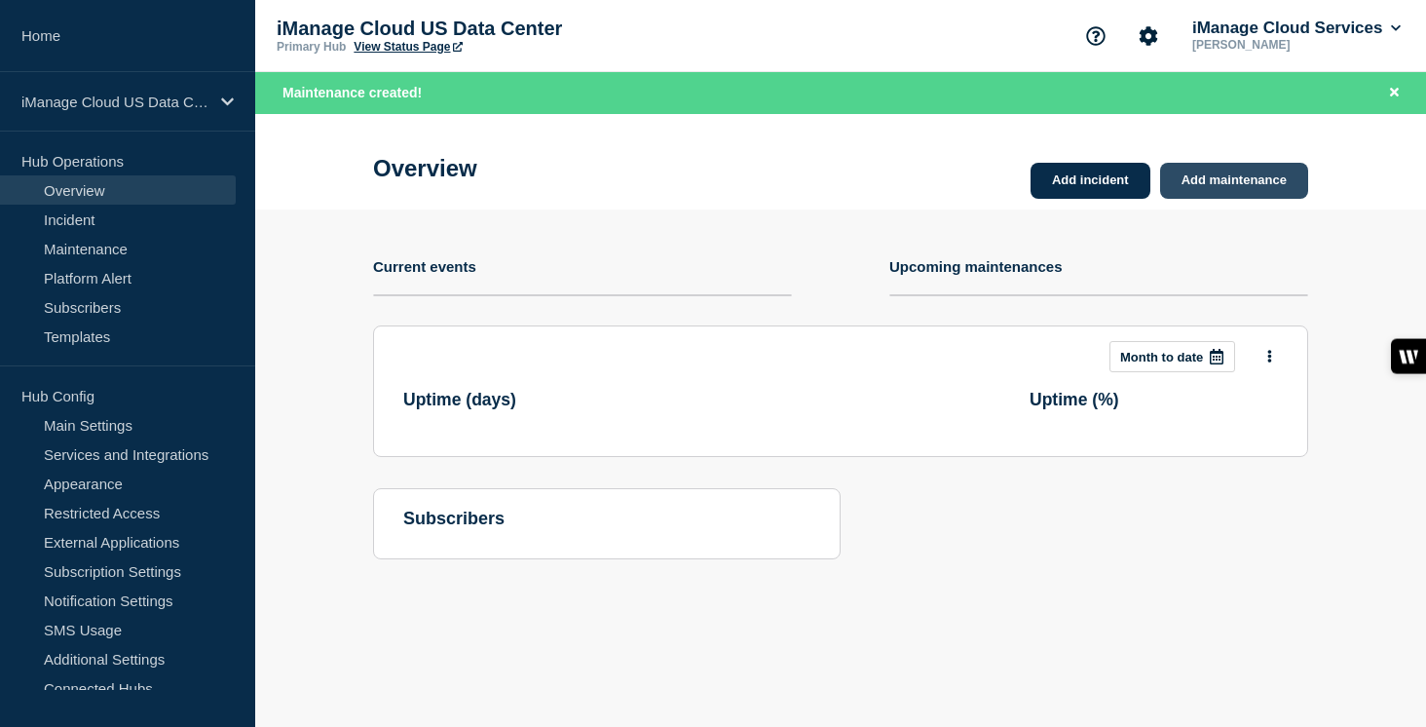
click at [1241, 175] on link "Add maintenance" at bounding box center [1234, 181] width 148 height 36
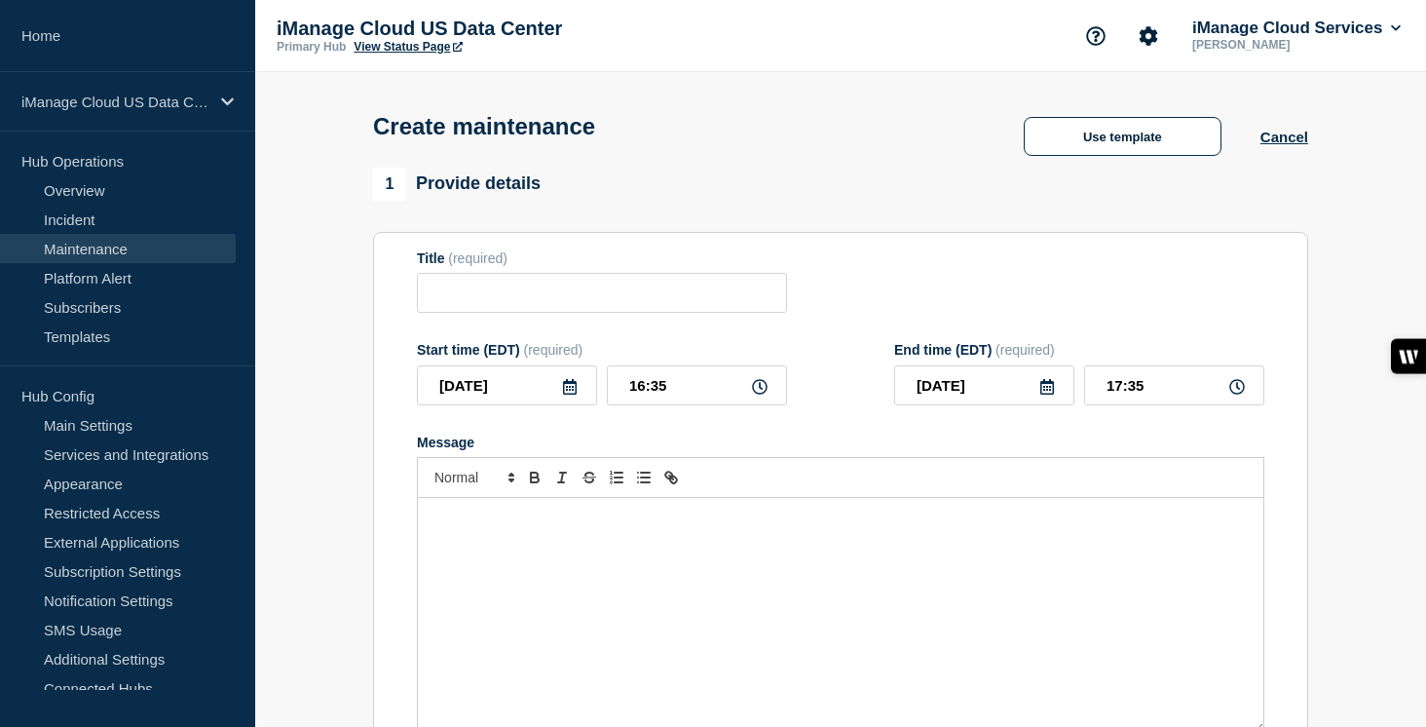
click at [571, 592] on div "Message" at bounding box center [840, 615] width 845 height 234
paste div "Message"
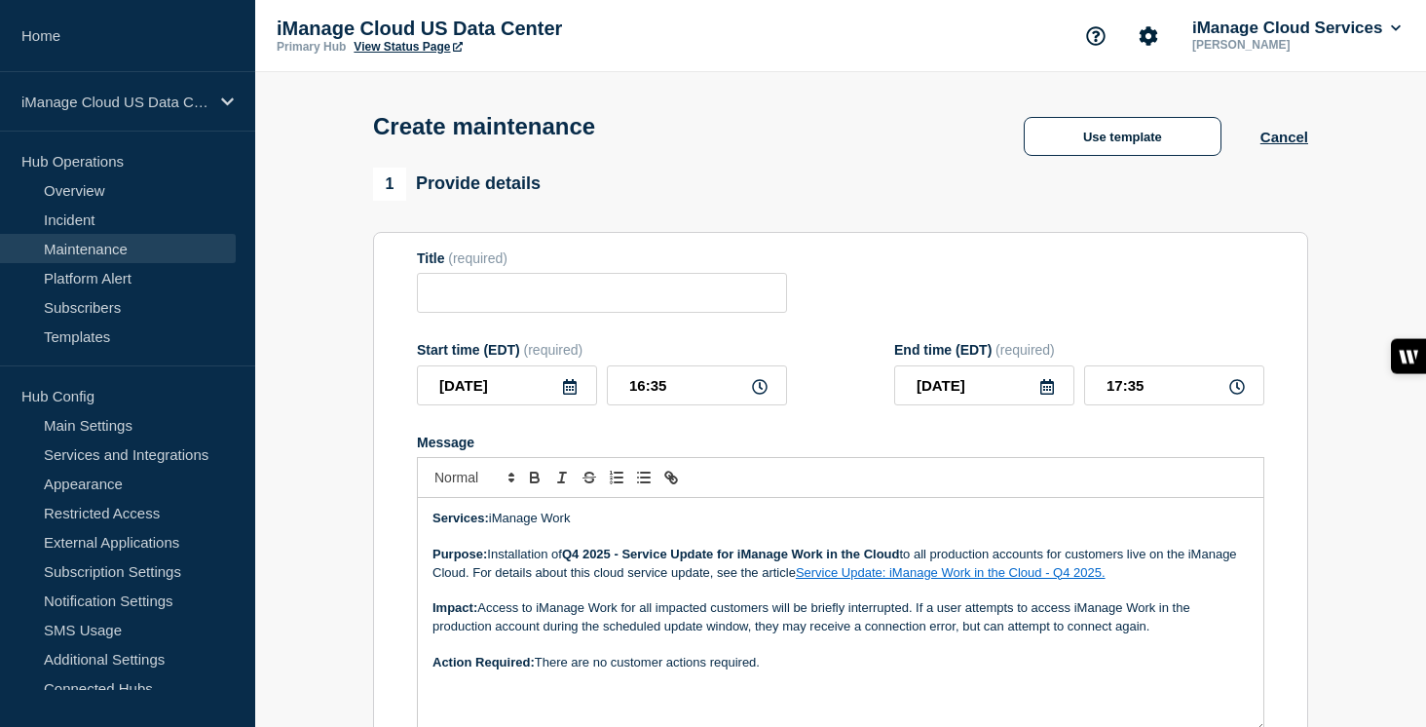
click at [598, 527] on p "Services: iManage Work" at bounding box center [840, 518] width 816 height 18
click at [492, 306] on input "Title" at bounding box center [602, 293] width 370 height 40
paste input "Service Update: iManage Work – [DATE]"
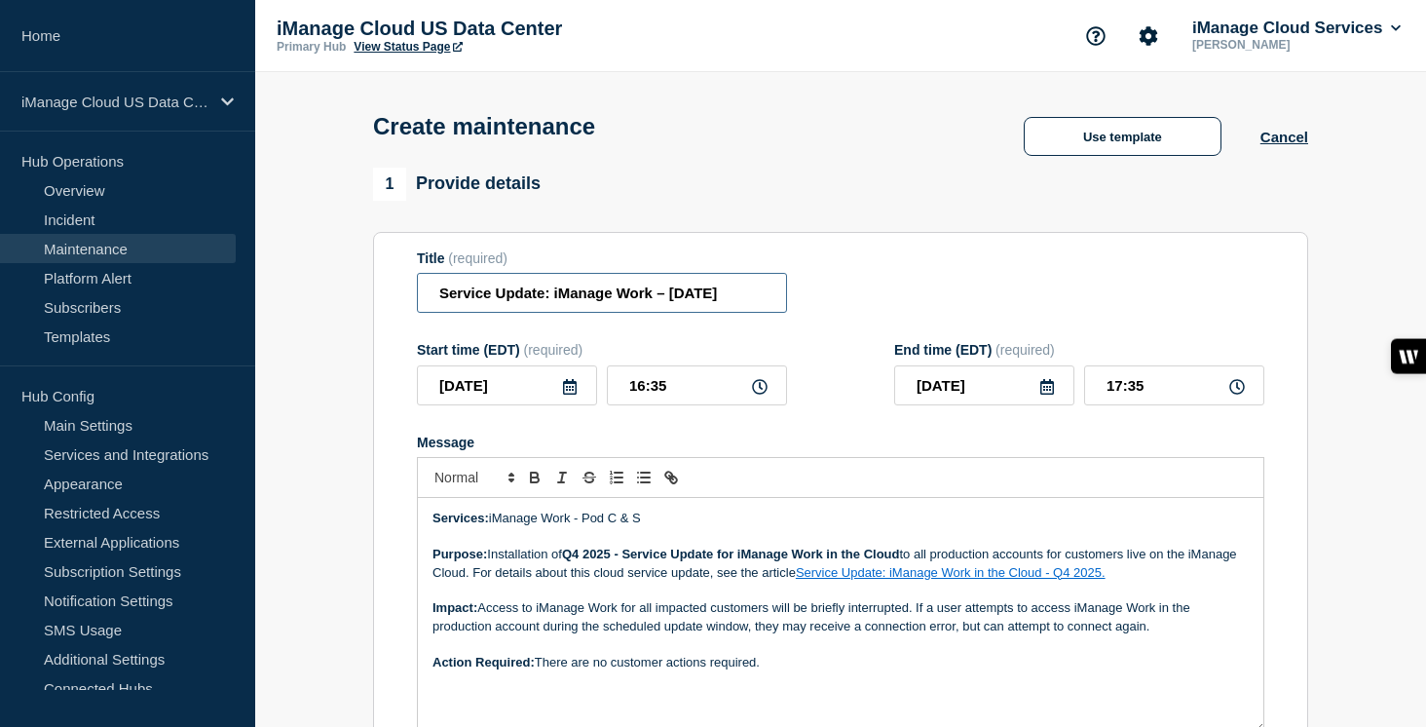
click at [651, 305] on input "Service Update: iManage Work – [DATE]" at bounding box center [602, 293] width 370 height 40
click at [721, 300] on input "Service Update: iManage Work (US Pod C & S) – October 3, 2025" at bounding box center [602, 293] width 370 height 40
click at [580, 404] on input "2025-08-29" at bounding box center [507, 385] width 180 height 40
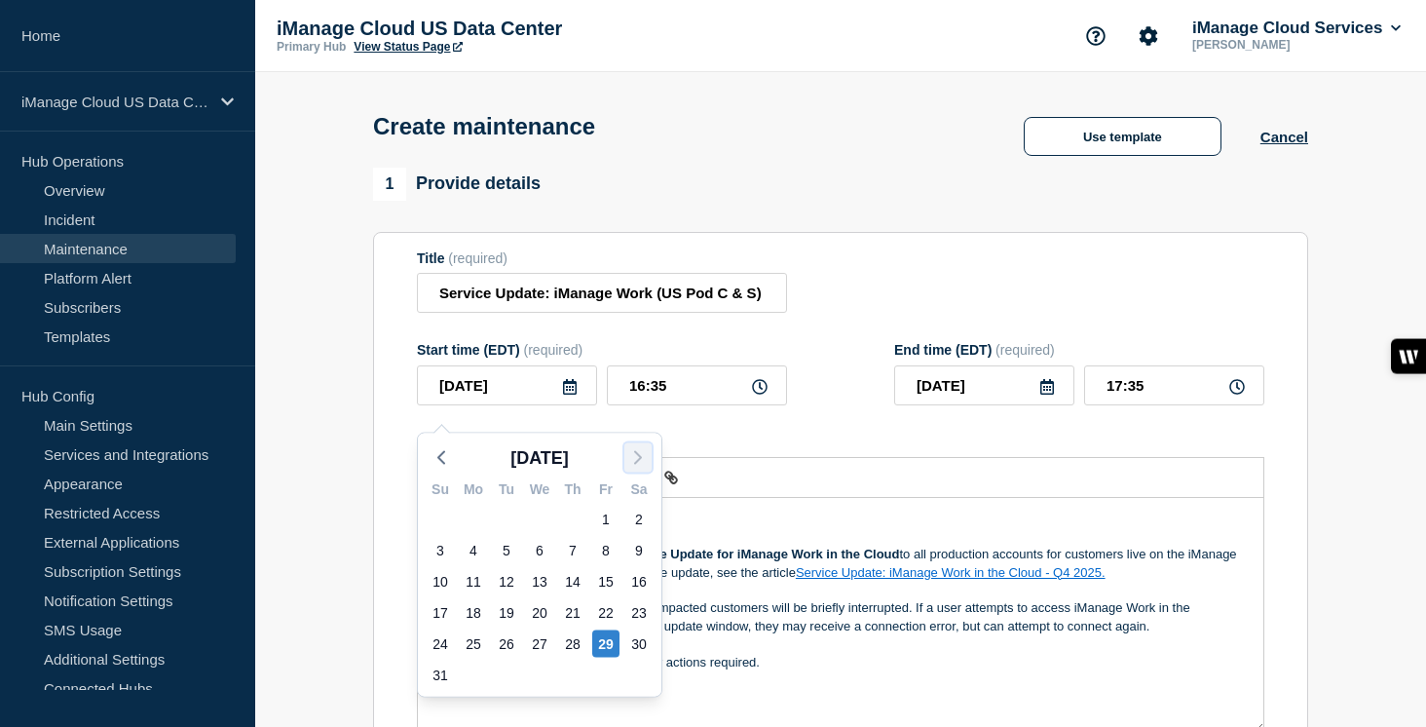
click at [641, 450] on icon "button" at bounding box center [637, 457] width 23 height 23
click at [641, 549] on div "11" at bounding box center [638, 550] width 27 height 27
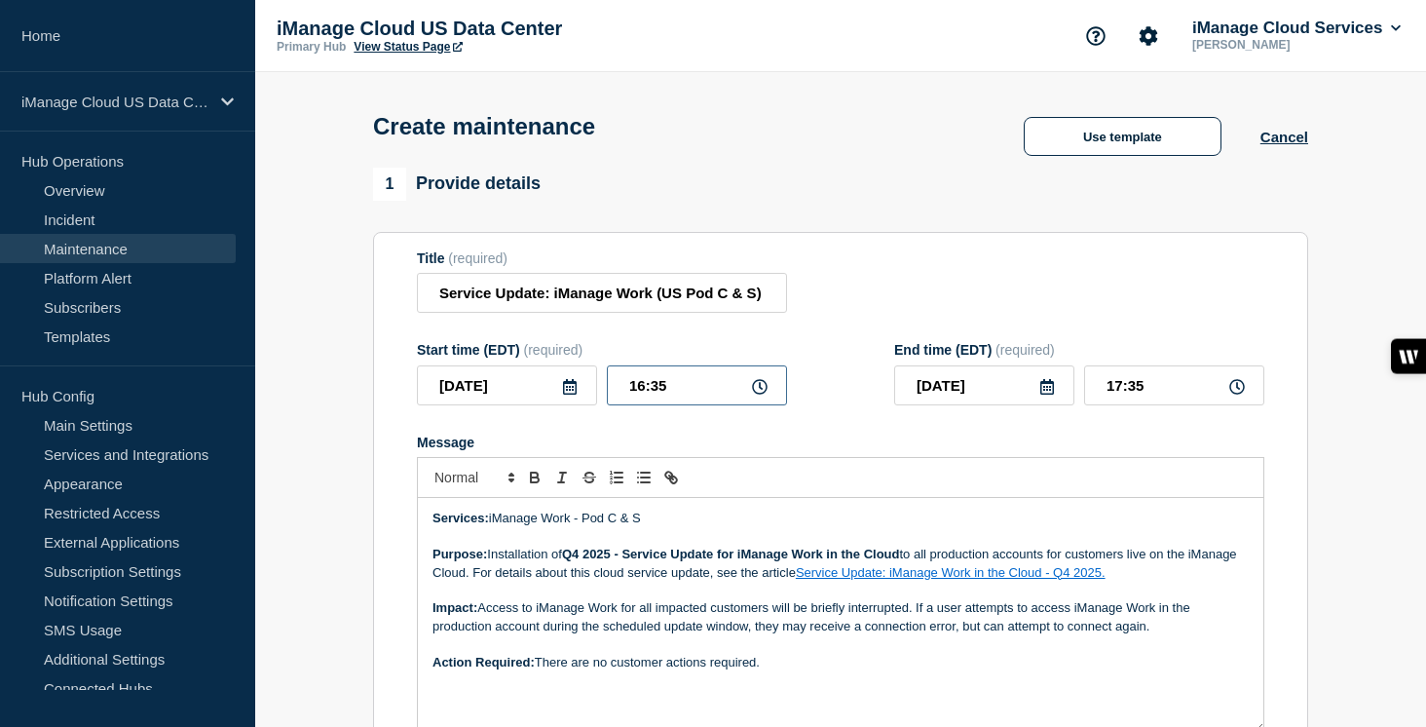
drag, startPoint x: 676, startPoint y: 399, endPoint x: 579, endPoint y: 399, distance: 97.4
click at [579, 399] on div "2025-10-11 16:35" at bounding box center [602, 385] width 370 height 40
drag, startPoint x: 1156, startPoint y: 398, endPoint x: 1060, endPoint y: 400, distance: 96.4
click at [1060, 400] on div "2025-10-12 00:00" at bounding box center [1079, 385] width 370 height 40
click at [954, 481] on div at bounding box center [840, 477] width 847 height 41
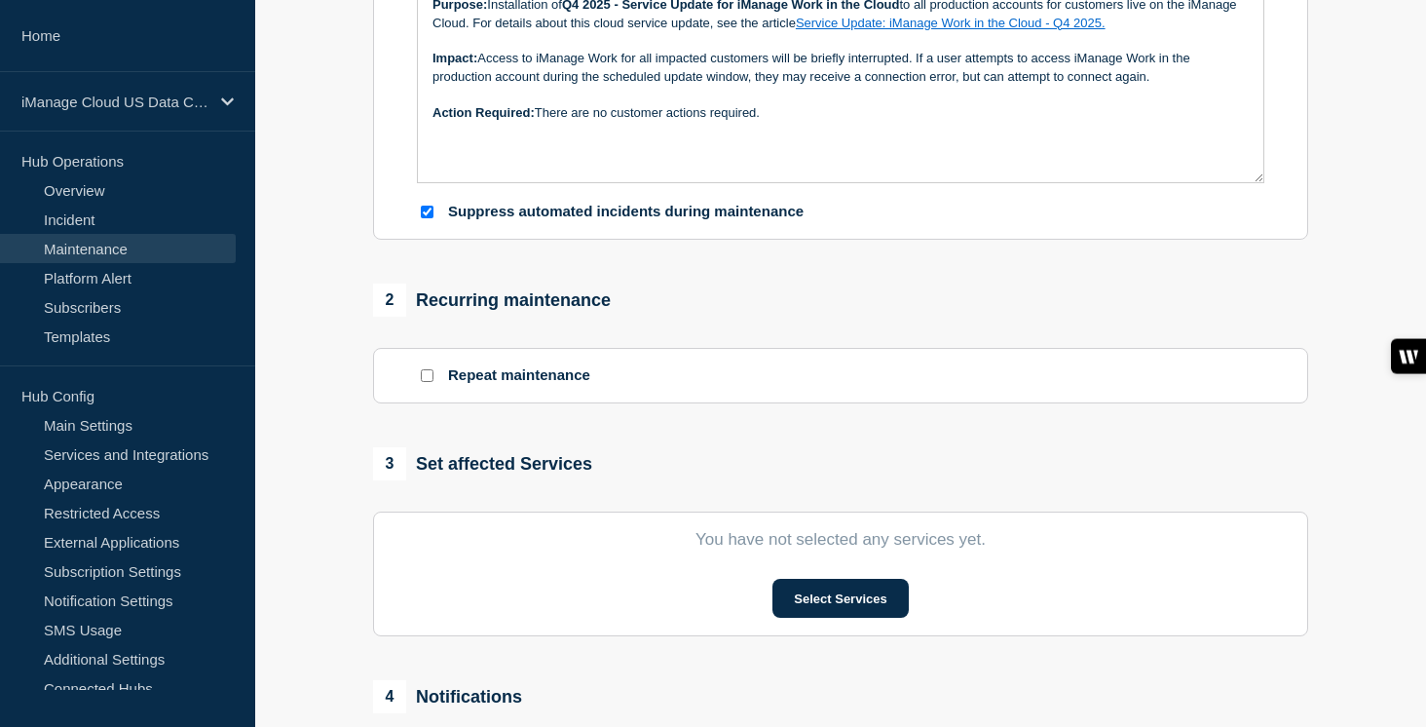
scroll to position [569, 0]
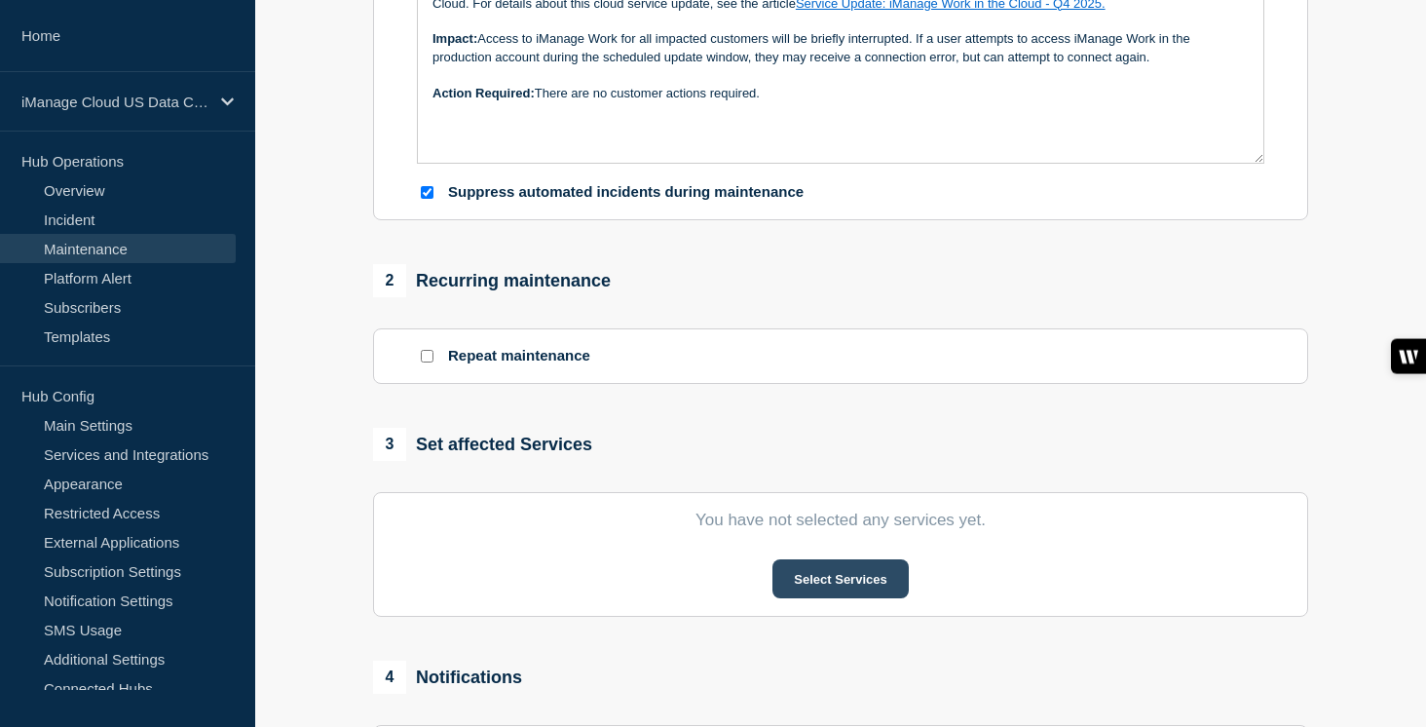
click at [877, 598] on button "Select Services" at bounding box center [839, 578] width 135 height 39
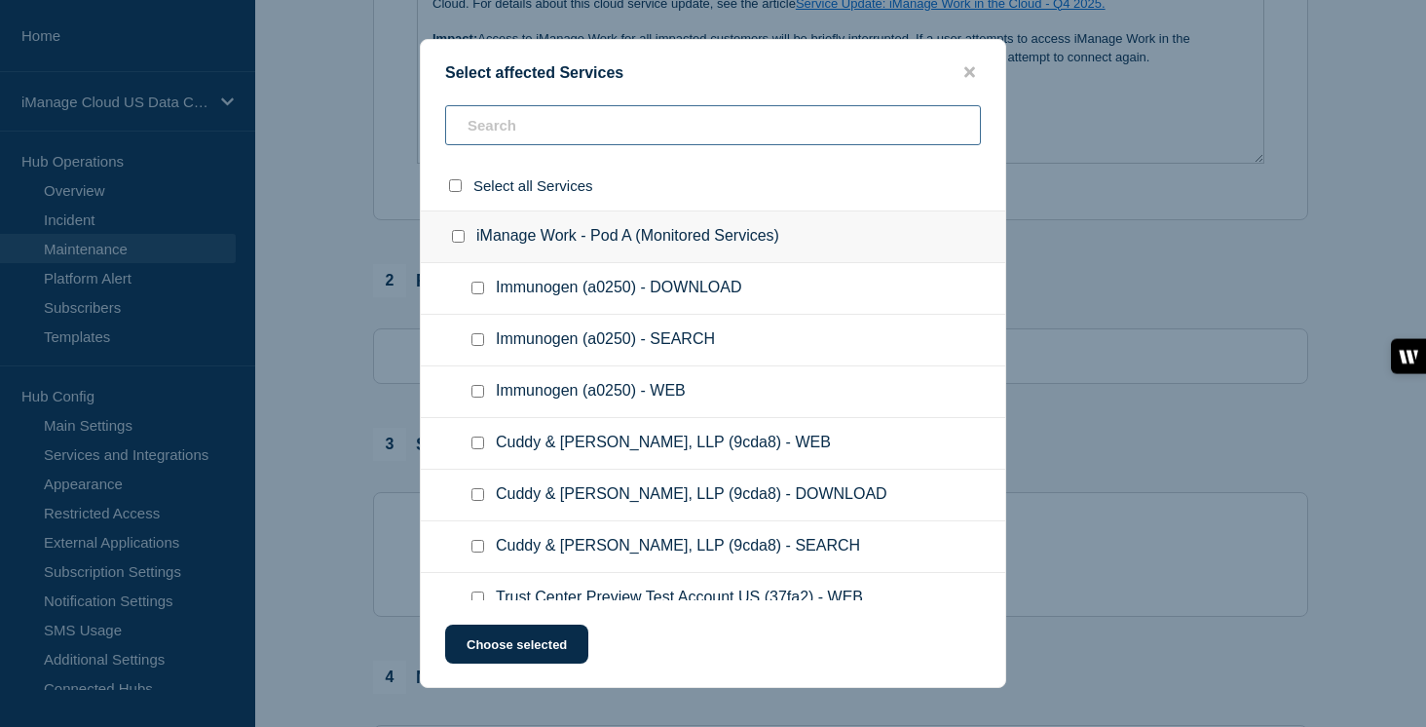
click at [550, 134] on input "text" at bounding box center [713, 125] width 536 height 40
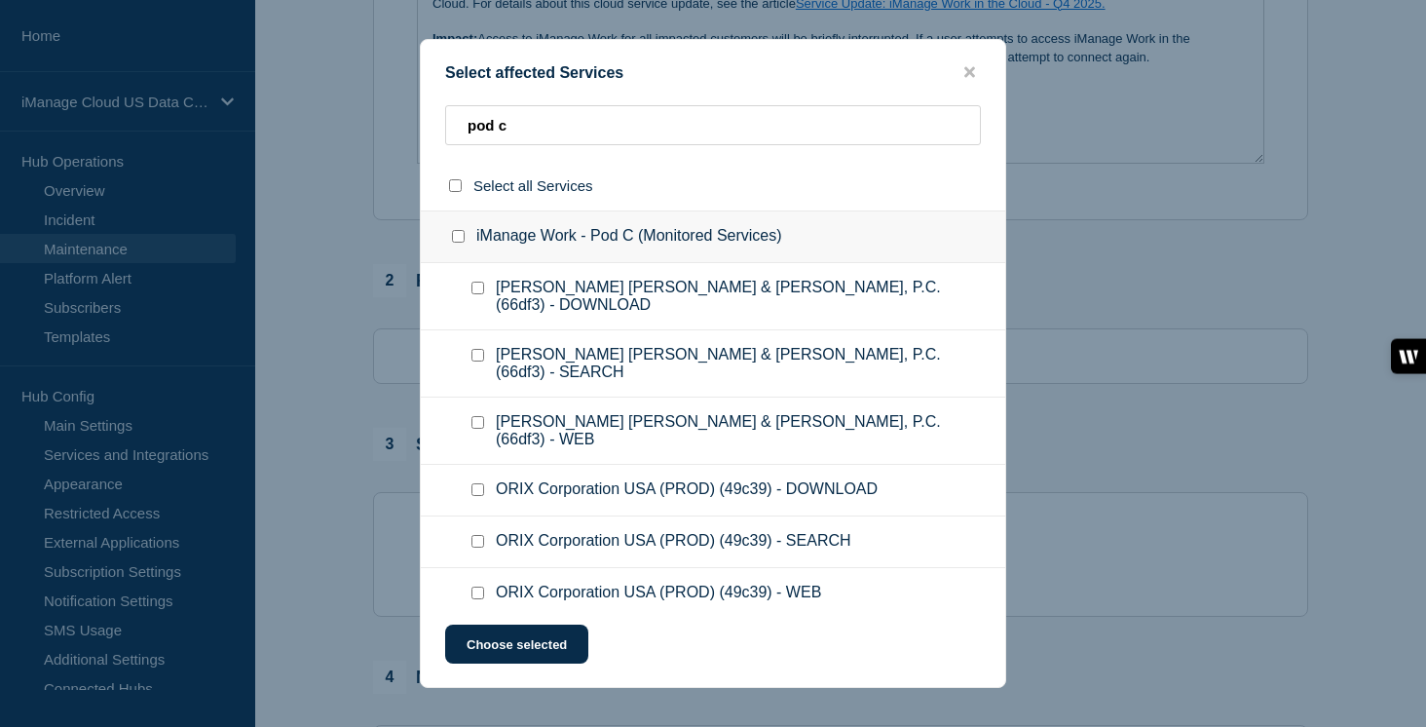
click at [452, 243] on input "iManage Work - Pod C (Monitored Services) checkbox" at bounding box center [458, 236] width 13 height 13
click at [516, 131] on input "pod c" at bounding box center [713, 125] width 536 height 40
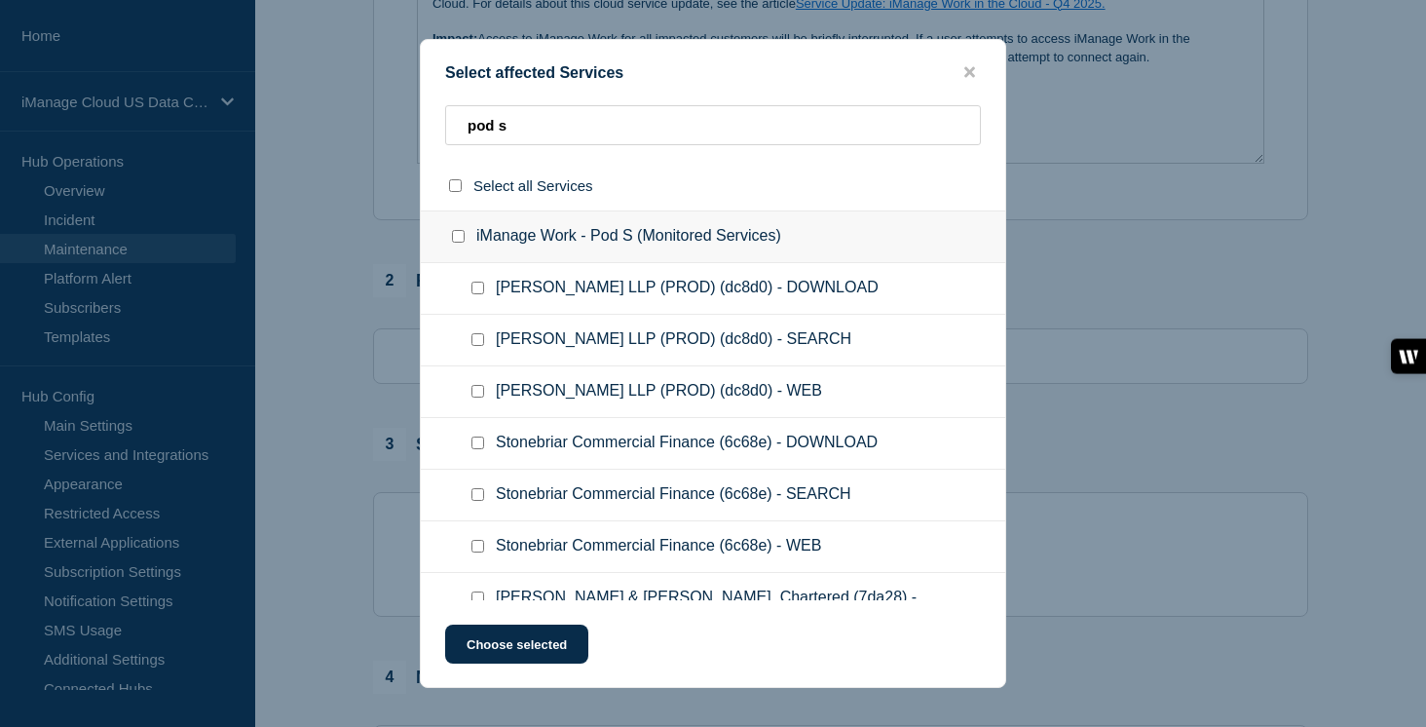
click at [464, 239] on input "iManage Work - Pod S (Monitored Services) checkbox" at bounding box center [458, 236] width 13 height 13
click at [496, 655] on button "Choose selected" at bounding box center [516, 643] width 143 height 39
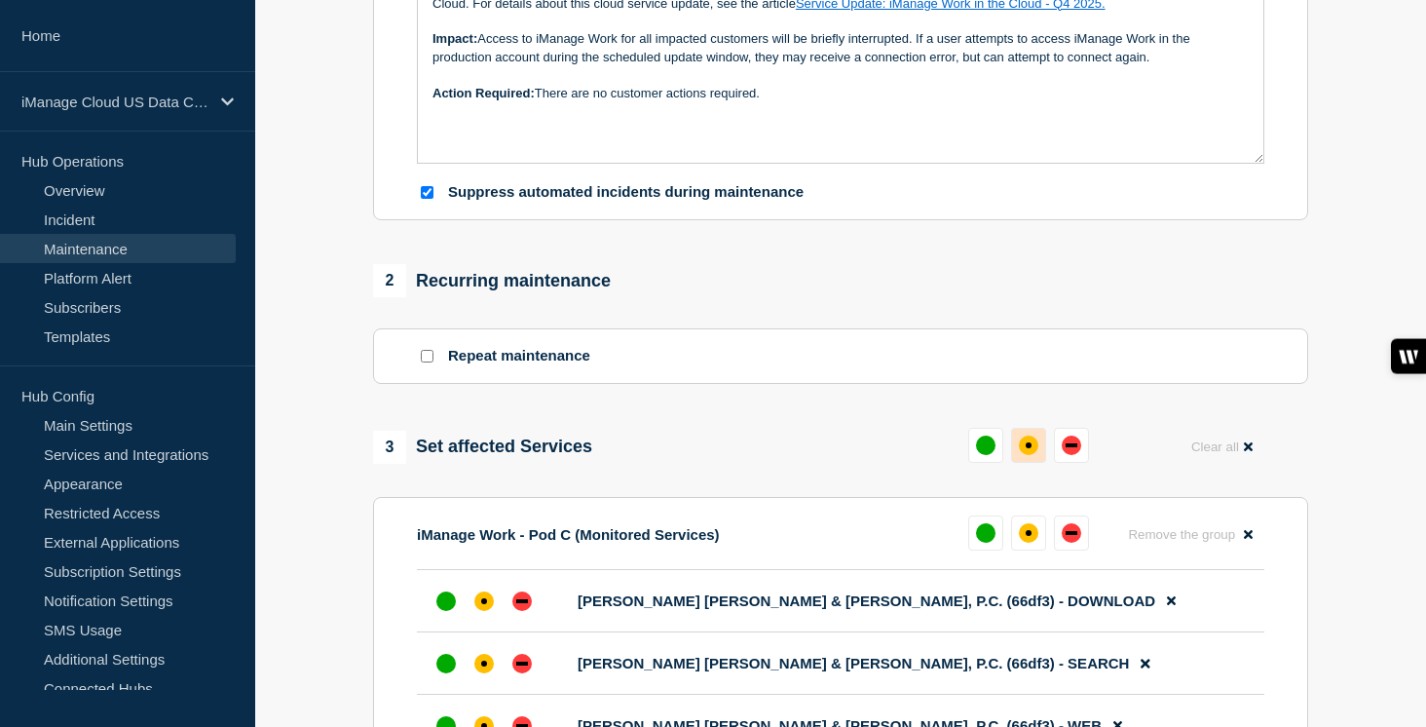
click at [1032, 455] on div "affected" at bounding box center [1028, 444] width 19 height 19
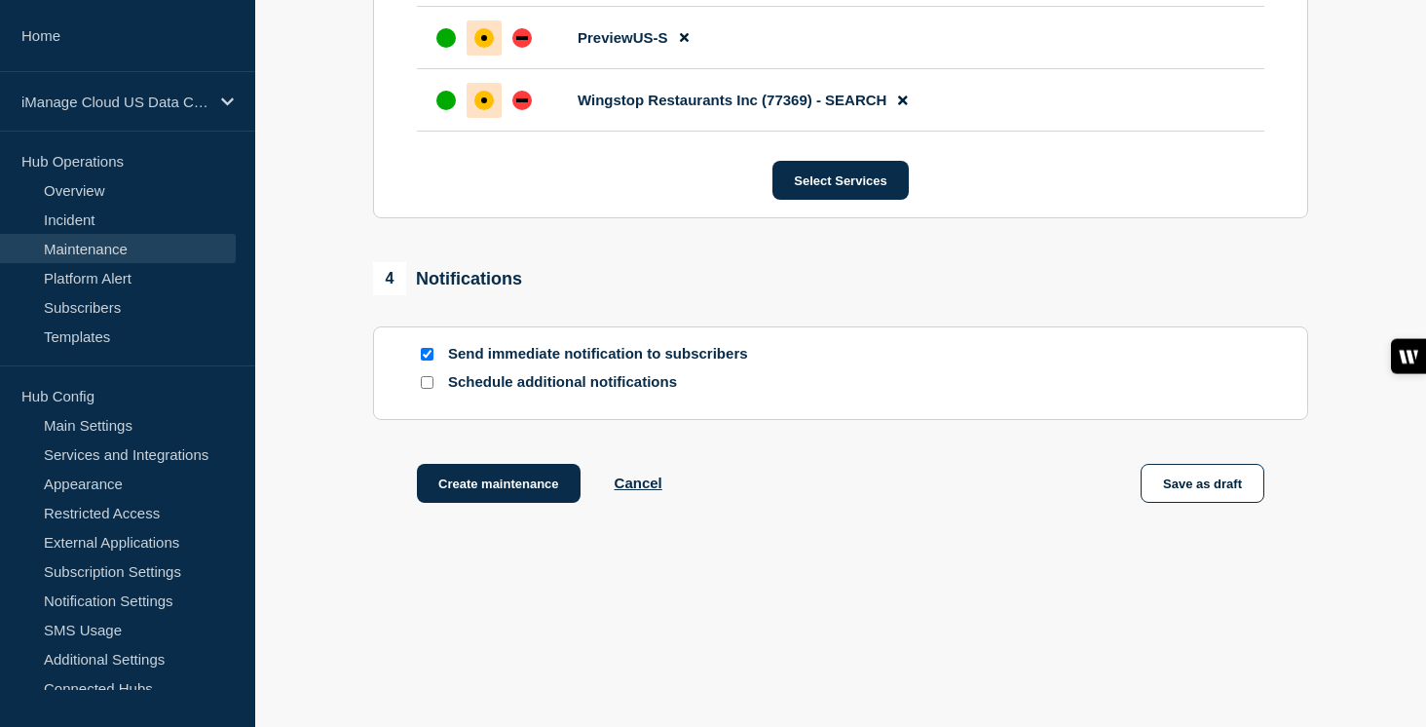
scroll to position [29266, 0]
click at [425, 385] on input "Schedule additional notifications" at bounding box center [427, 382] width 13 height 13
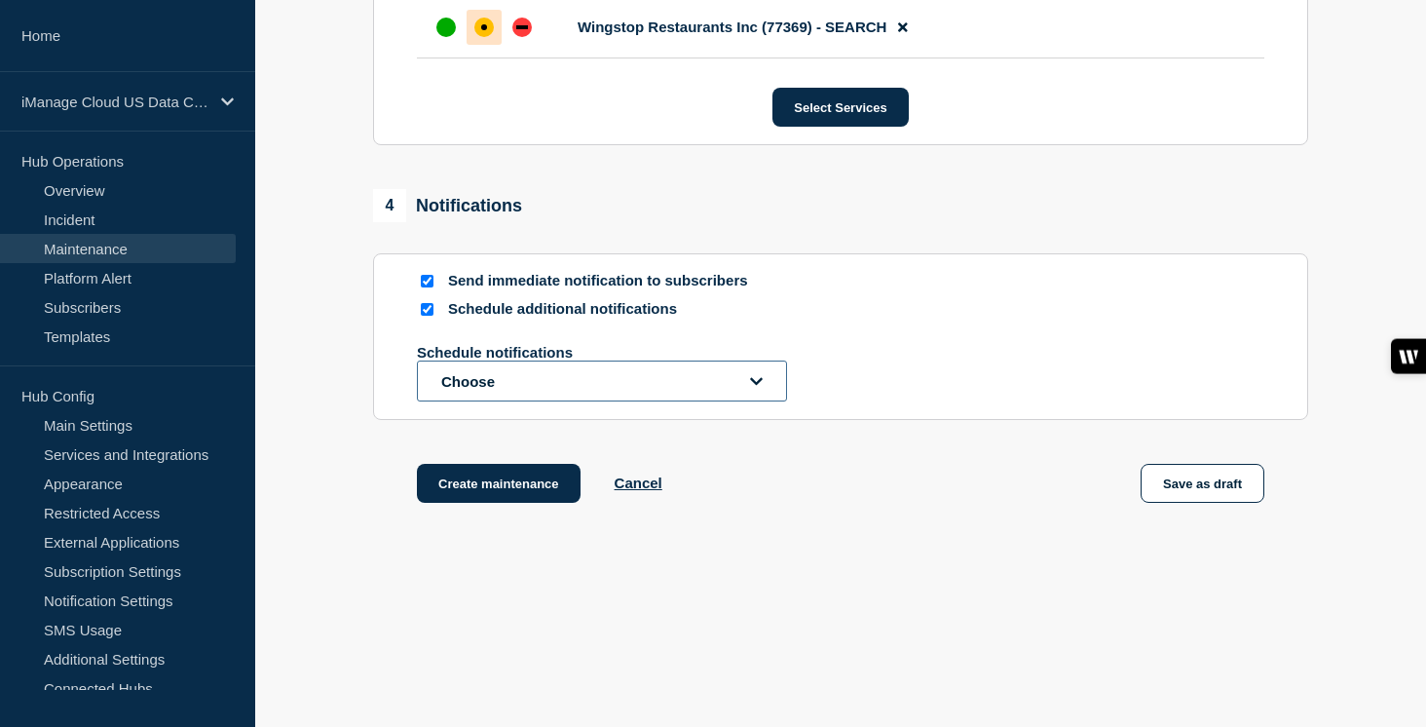
click at [445, 401] on button "Choose" at bounding box center [602, 380] width 370 height 41
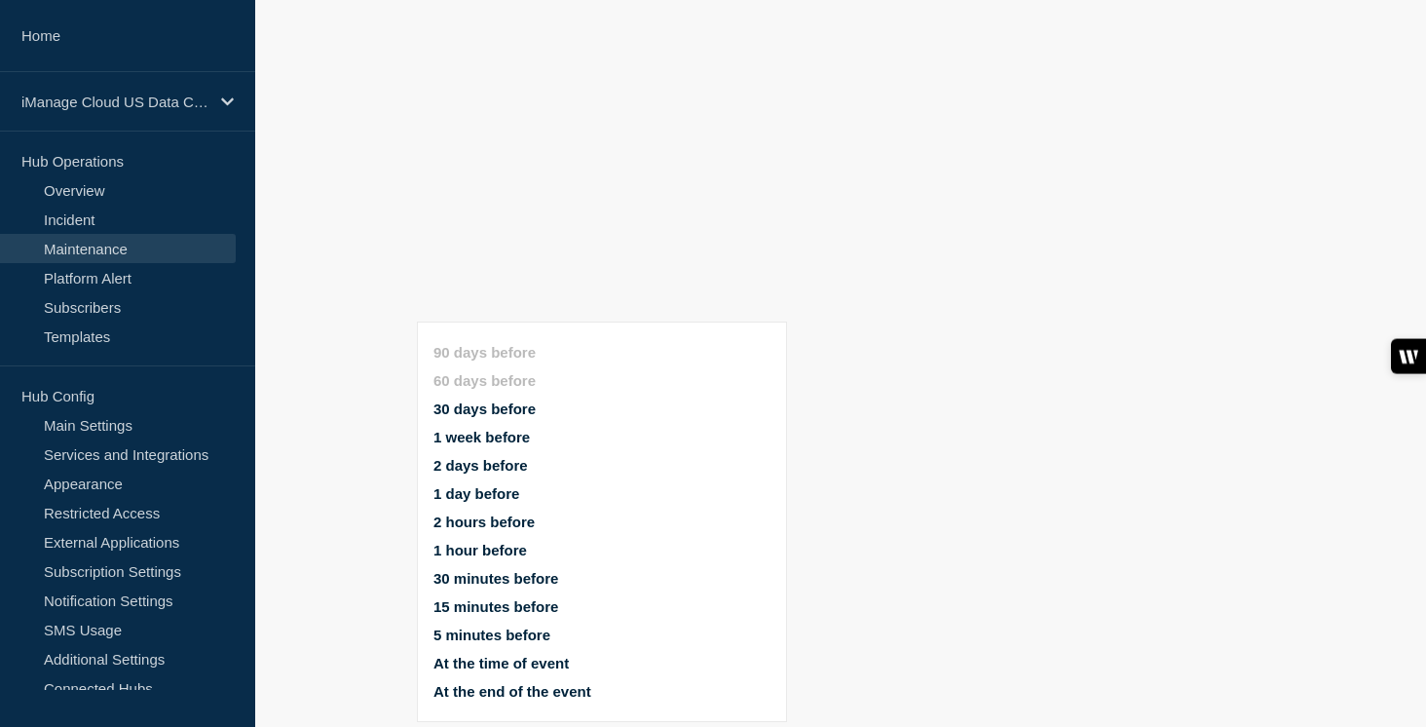
click at [495, 429] on button "1 week before" at bounding box center [481, 437] width 96 height 17
click at [483, 485] on button "1 day before" at bounding box center [476, 493] width 86 height 17
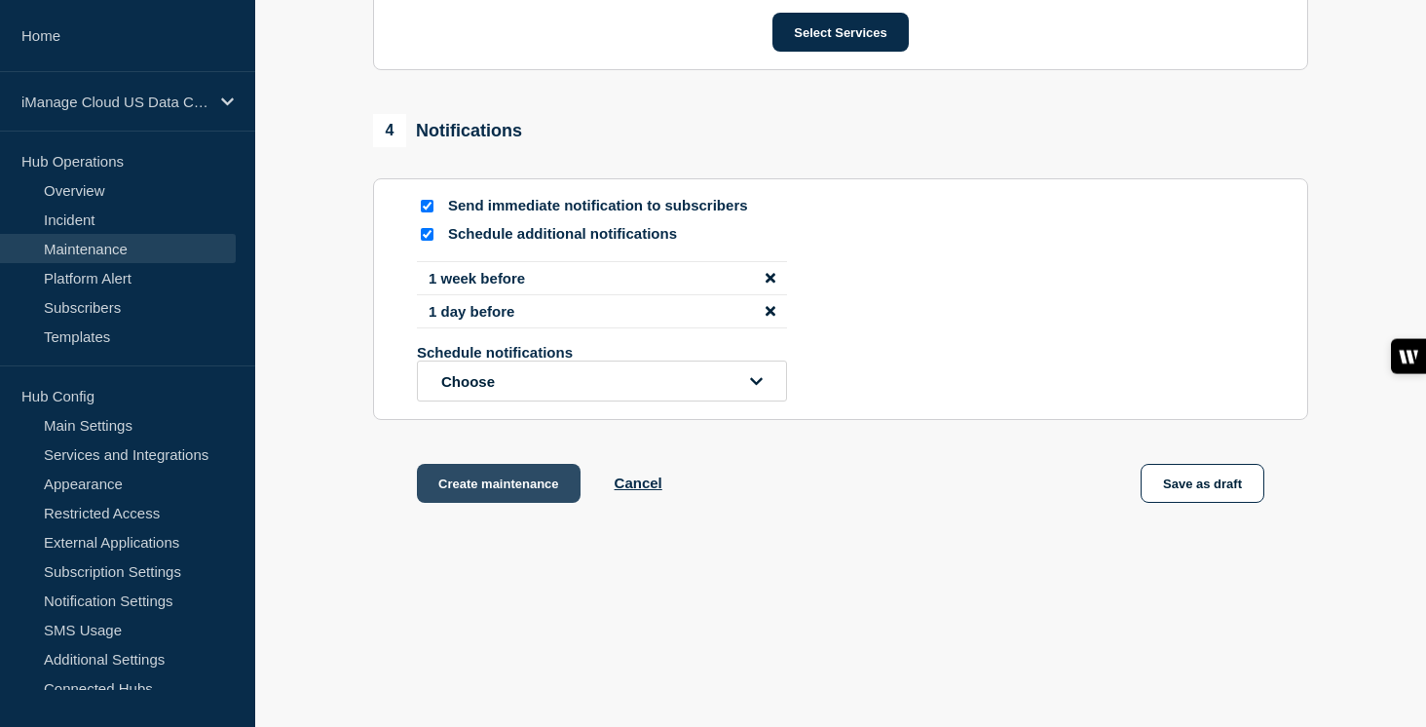
click at [513, 503] on button "Create maintenance" at bounding box center [499, 483] width 164 height 39
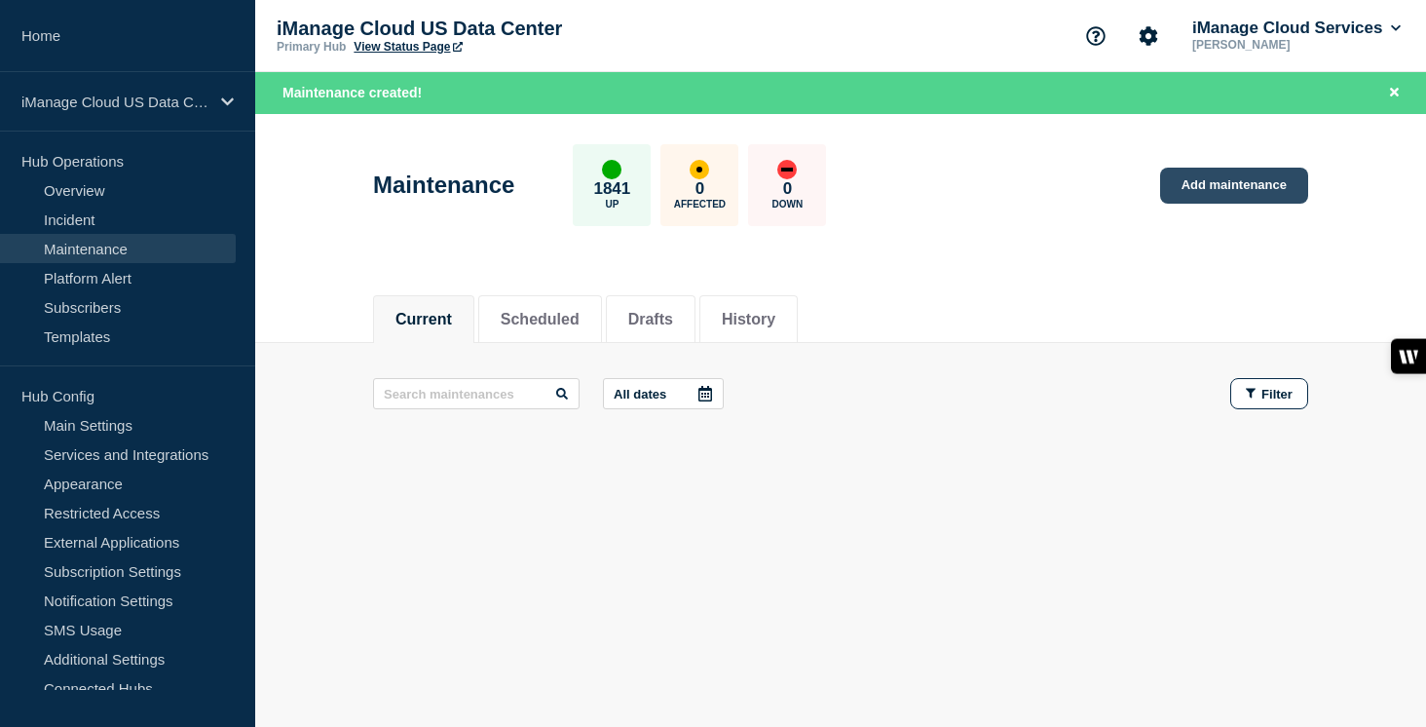
click at [1221, 182] on link "Add maintenance" at bounding box center [1234, 186] width 148 height 36
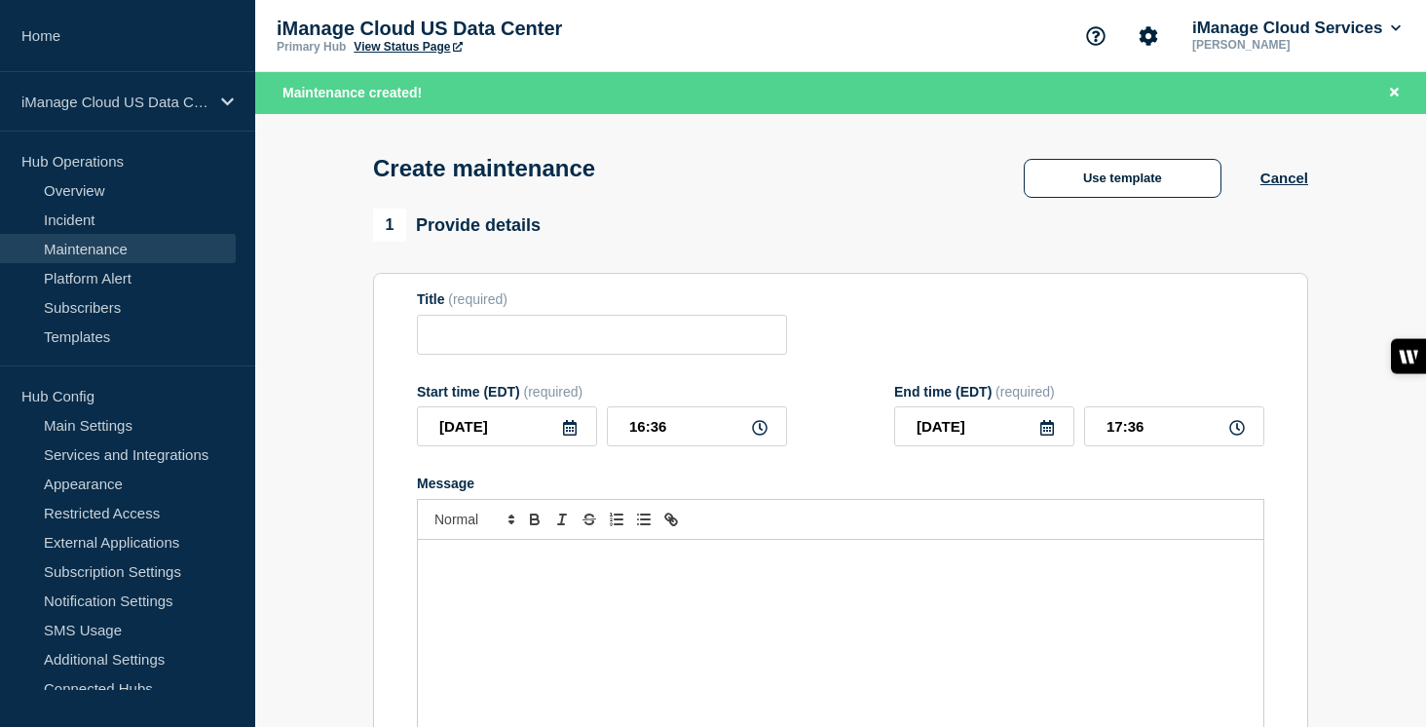
click at [504, 617] on div "Message" at bounding box center [840, 657] width 845 height 234
click at [462, 352] on input "Title" at bounding box center [602, 335] width 370 height 40
paste input "Service Update: iManage Work – [DATE]"
click at [637, 344] on input "Service Update: iManage Work – [DATE]" at bounding box center [602, 335] width 370 height 40
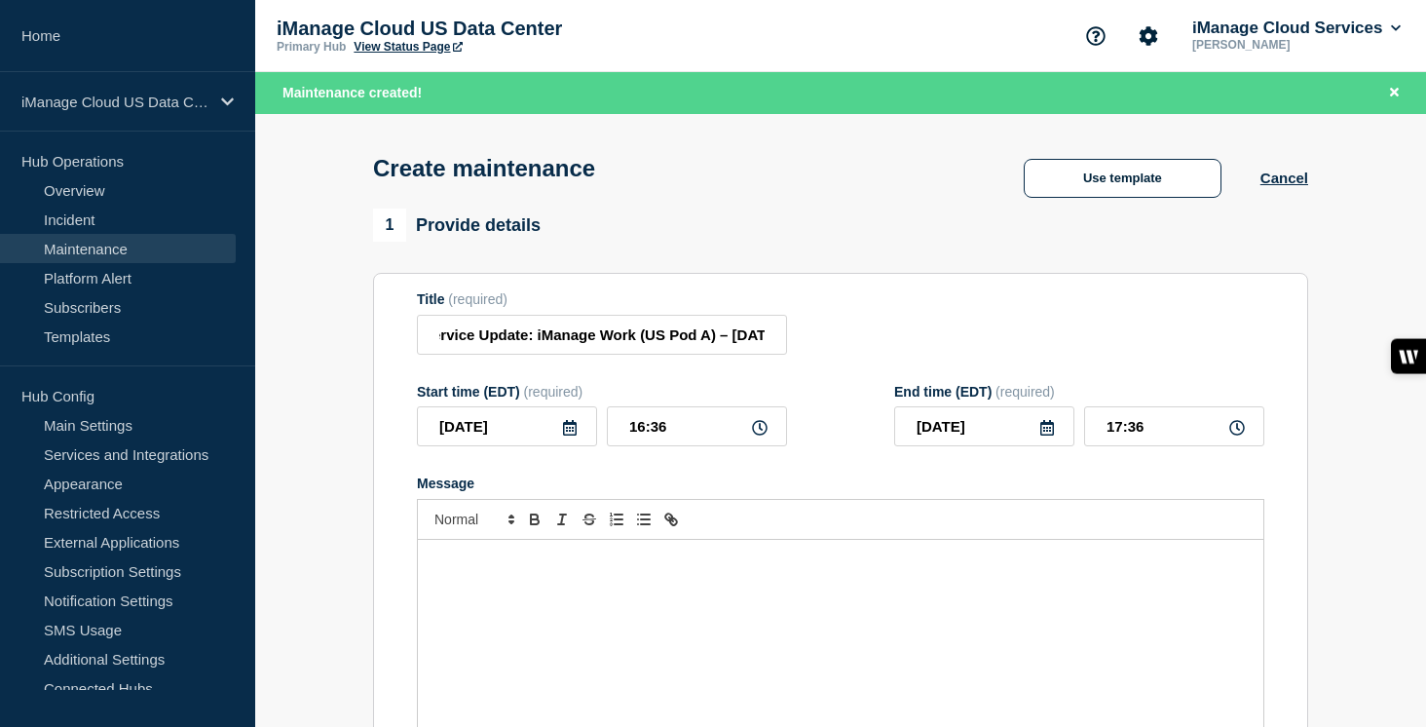
scroll to position [0, 0]
click at [706, 338] on input "Service Update: iManage Work (US Pod A) – October 3, 2025" at bounding box center [602, 335] width 370 height 40
click at [723, 344] on input "Service Update: iManage Work (US Pod A) – October 3, 2025" at bounding box center [602, 335] width 370 height 40
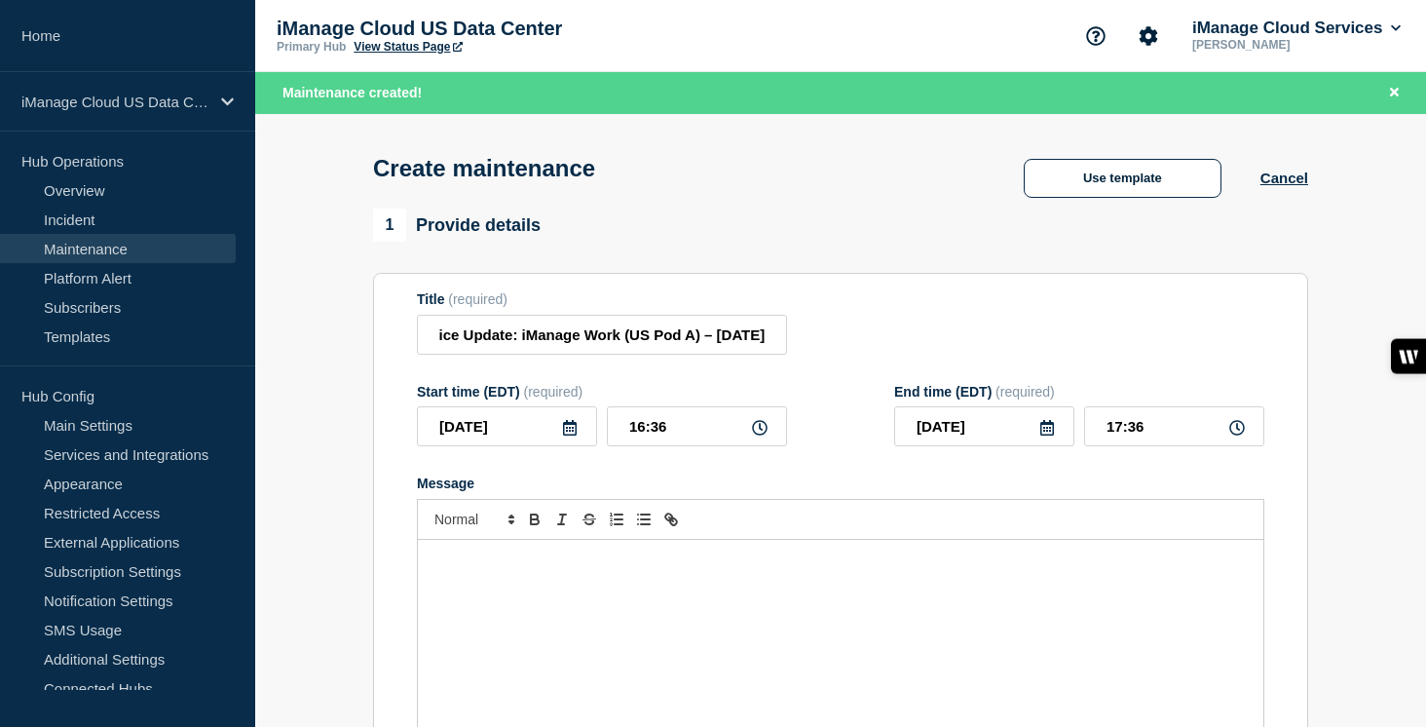
click at [572, 435] on icon at bounding box center [570, 428] width 16 height 16
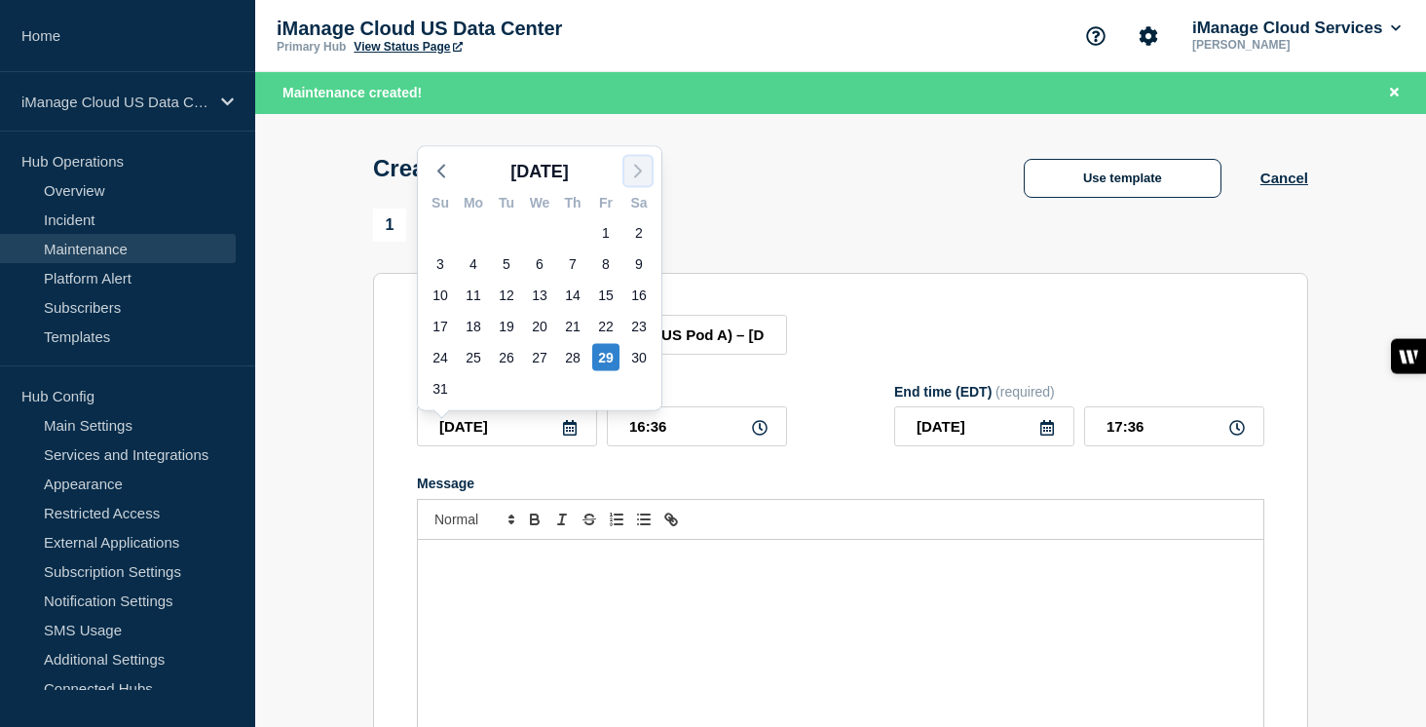
click at [633, 168] on icon "button" at bounding box center [637, 171] width 23 height 23
click at [610, 298] on div "17" at bounding box center [605, 294] width 27 height 27
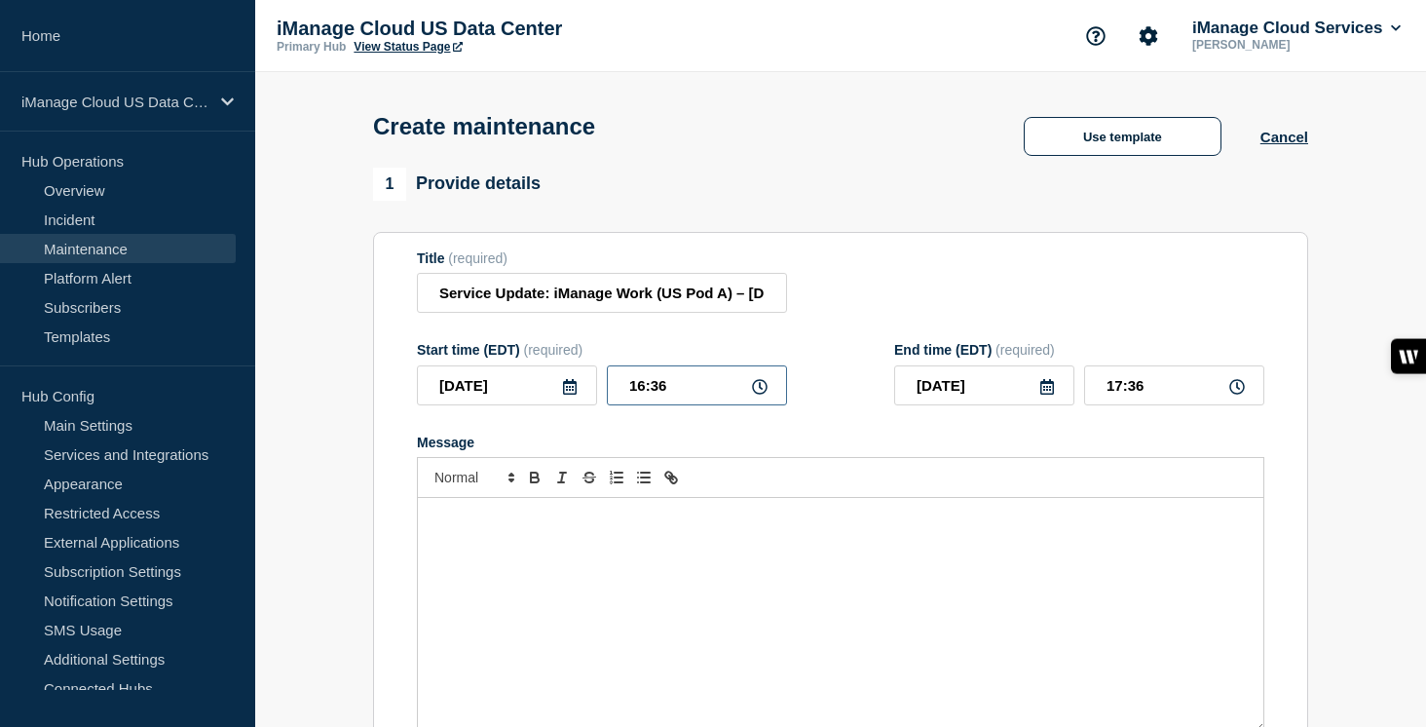
click at [669, 405] on input "16:36" at bounding box center [697, 385] width 180 height 40
drag, startPoint x: 1153, startPoint y: 398, endPoint x: 1066, endPoint y: 398, distance: 86.7
click at [1066, 398] on div "2025-10-18 00:00" at bounding box center [1079, 385] width 370 height 40
click at [472, 582] on div "Message" at bounding box center [840, 615] width 845 height 234
paste div "Message"
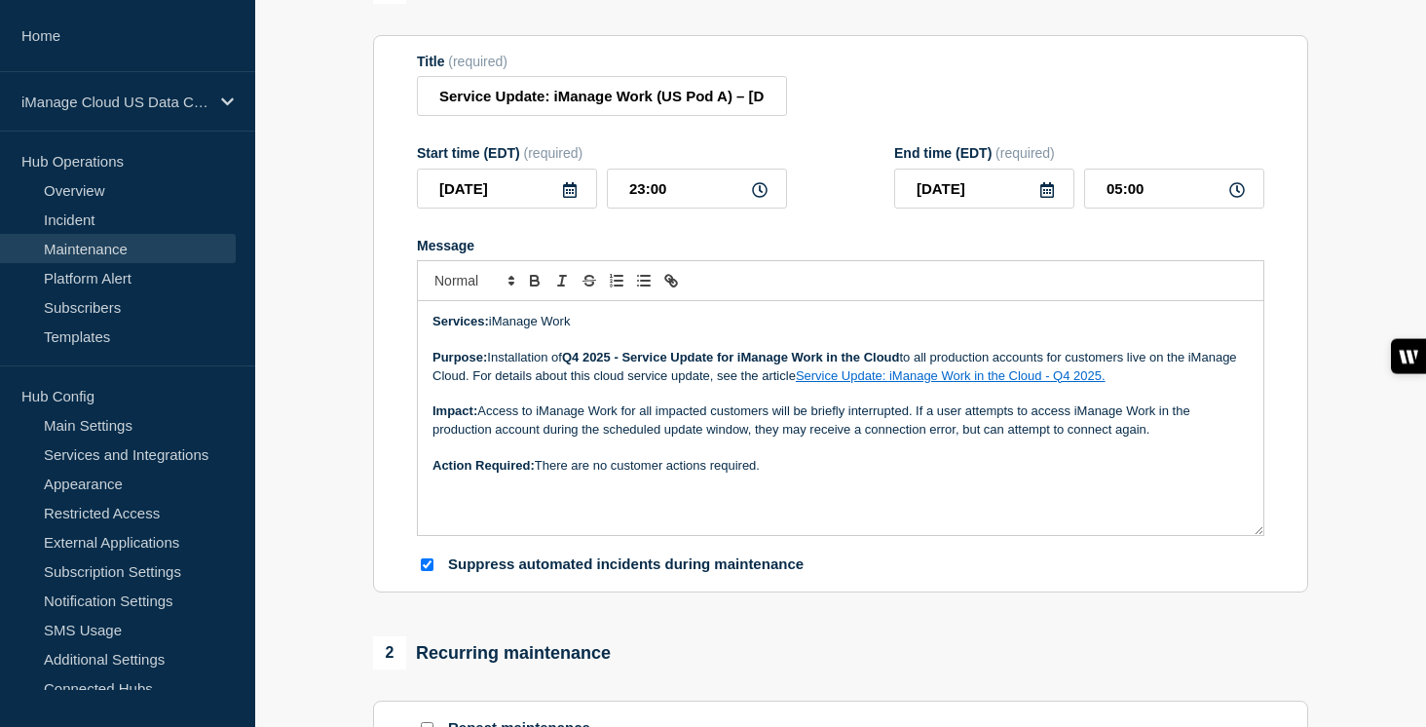
scroll to position [209, 0]
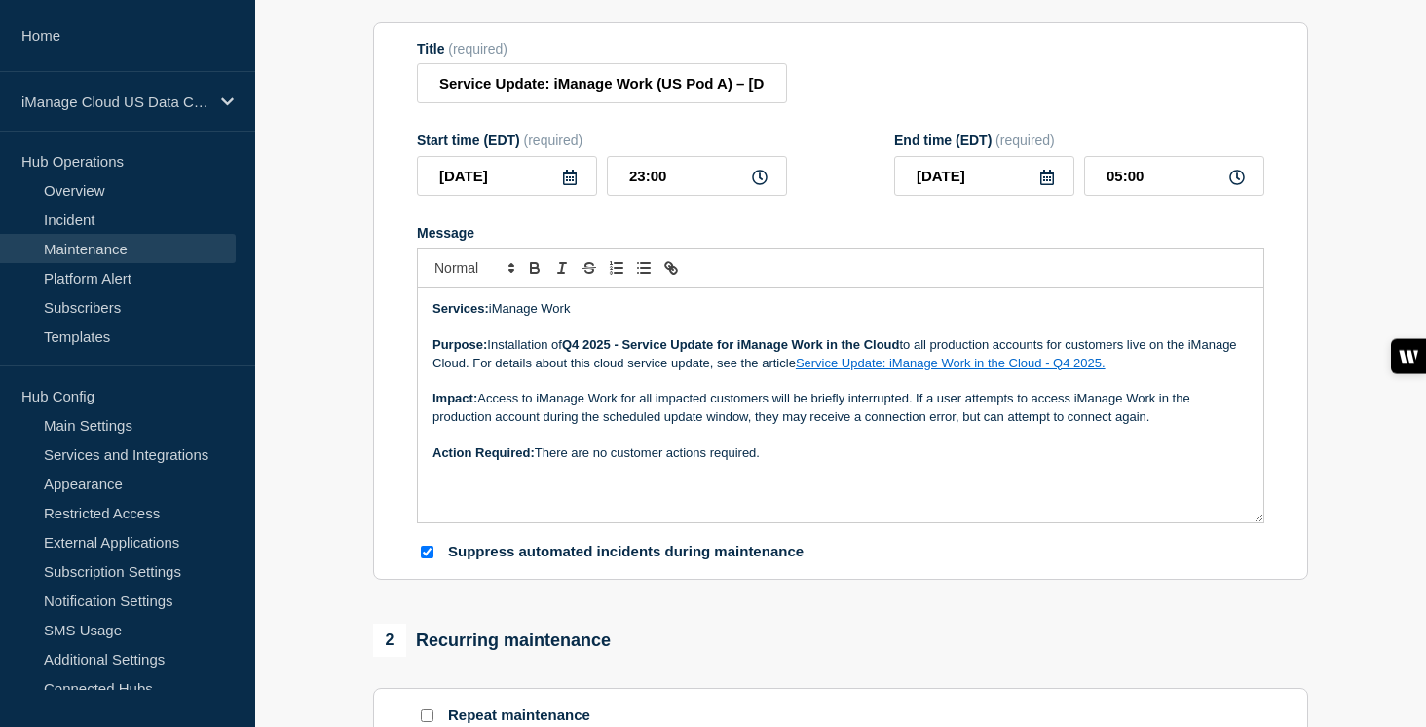
click at [595, 318] on p "Services: iManage Work" at bounding box center [840, 309] width 816 height 18
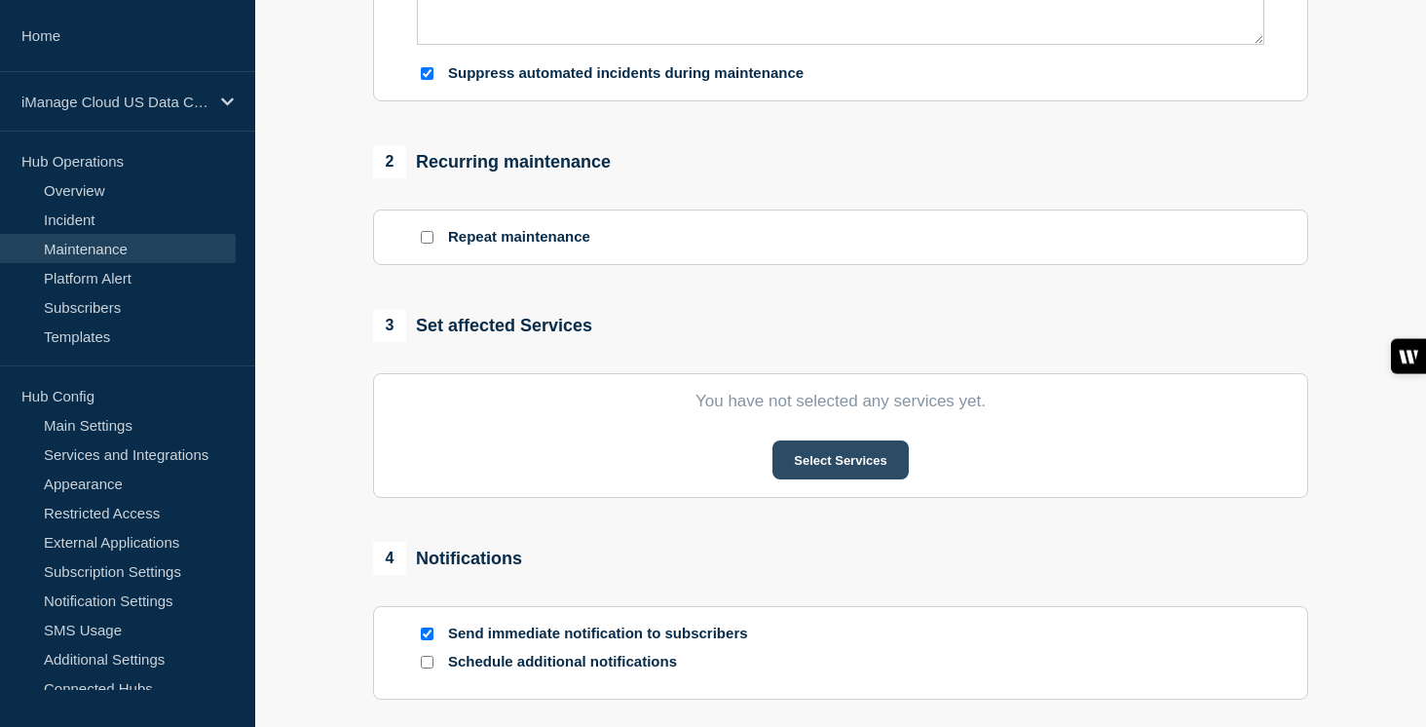
scroll to position [732, 0]
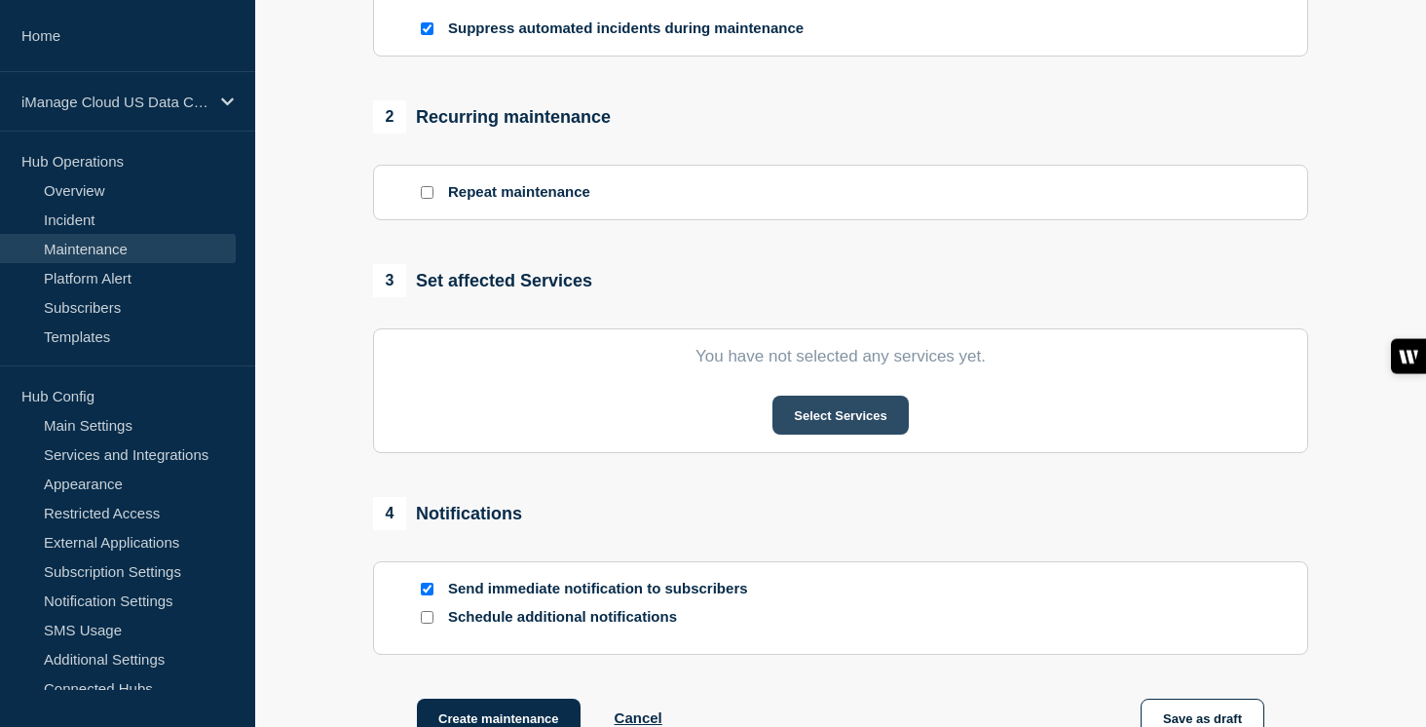
click at [839, 434] on button "Select Services" at bounding box center [839, 414] width 135 height 39
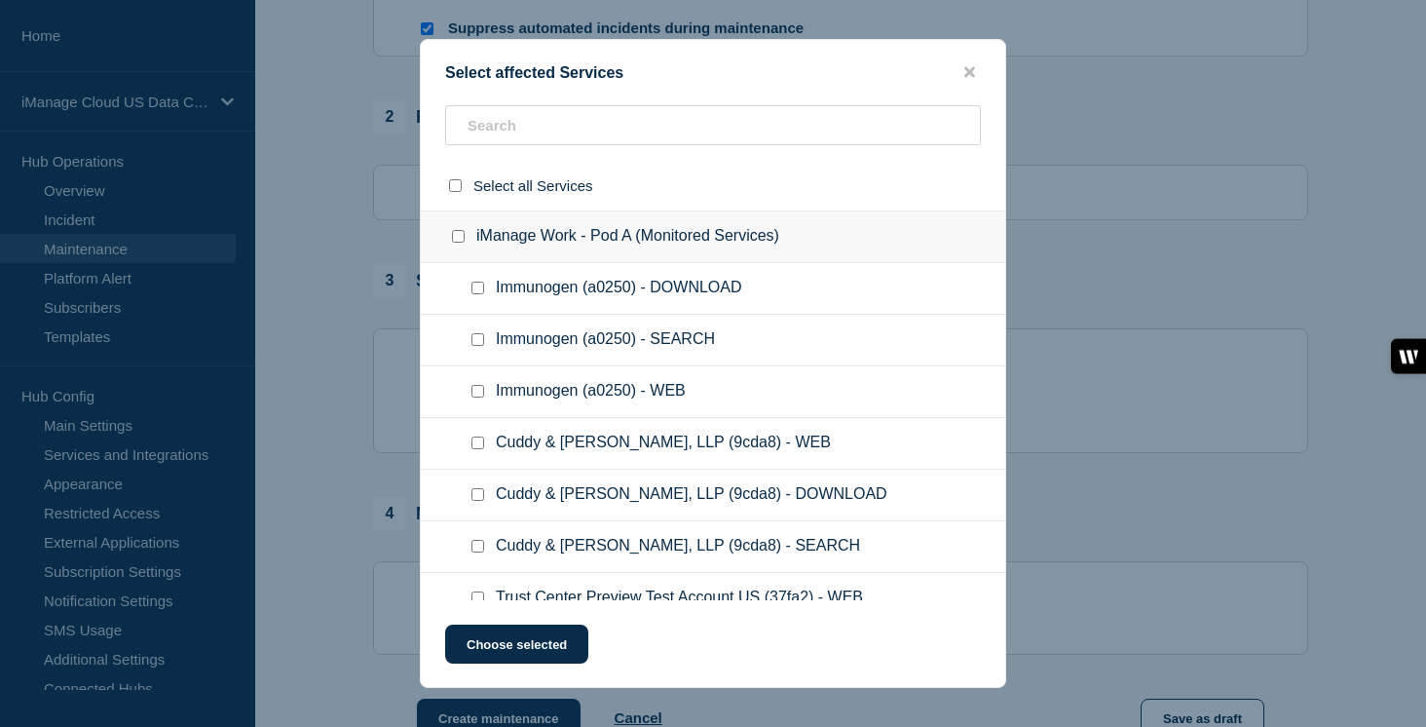
click at [461, 238] on input "iManage Work - Pod A (Monitored Services) checkbox" at bounding box center [458, 236] width 13 height 13
click at [544, 644] on button "Choose selected" at bounding box center [516, 643] width 143 height 39
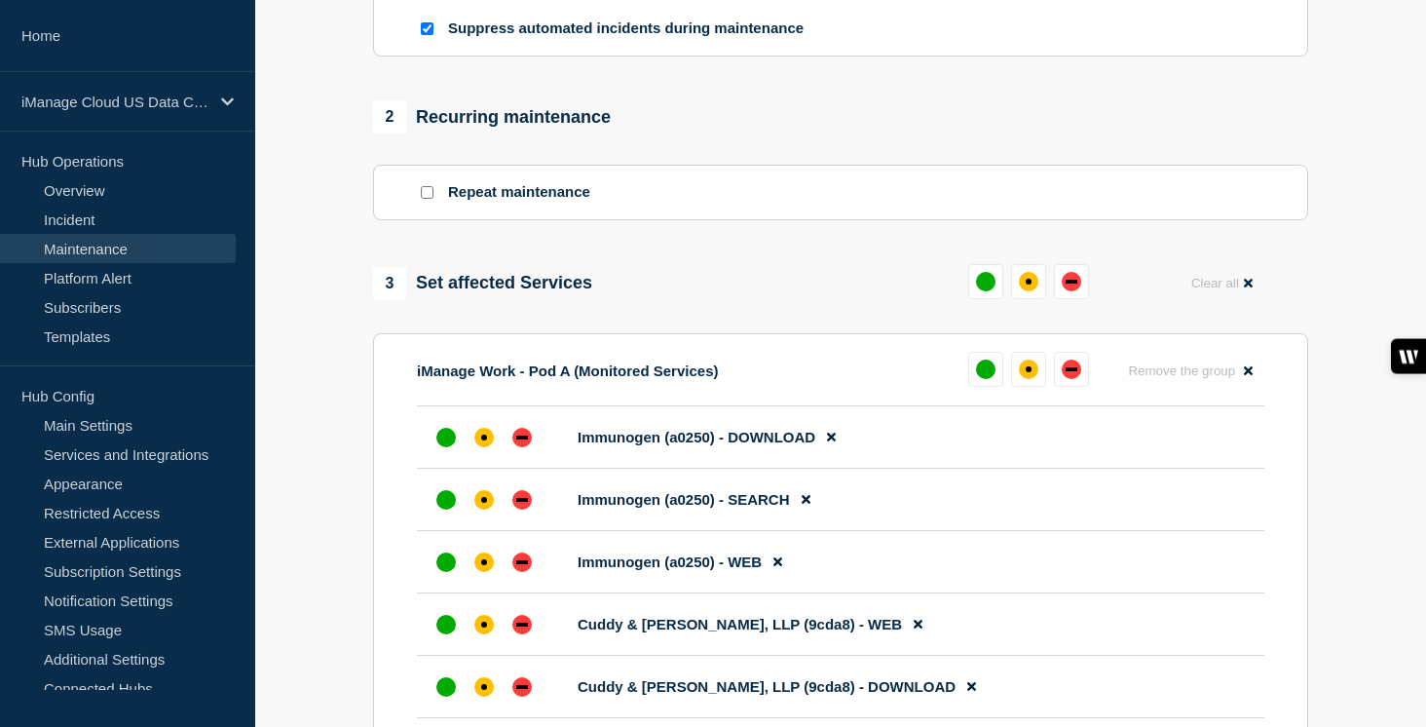
click at [1040, 299] on button at bounding box center [1028, 281] width 35 height 35
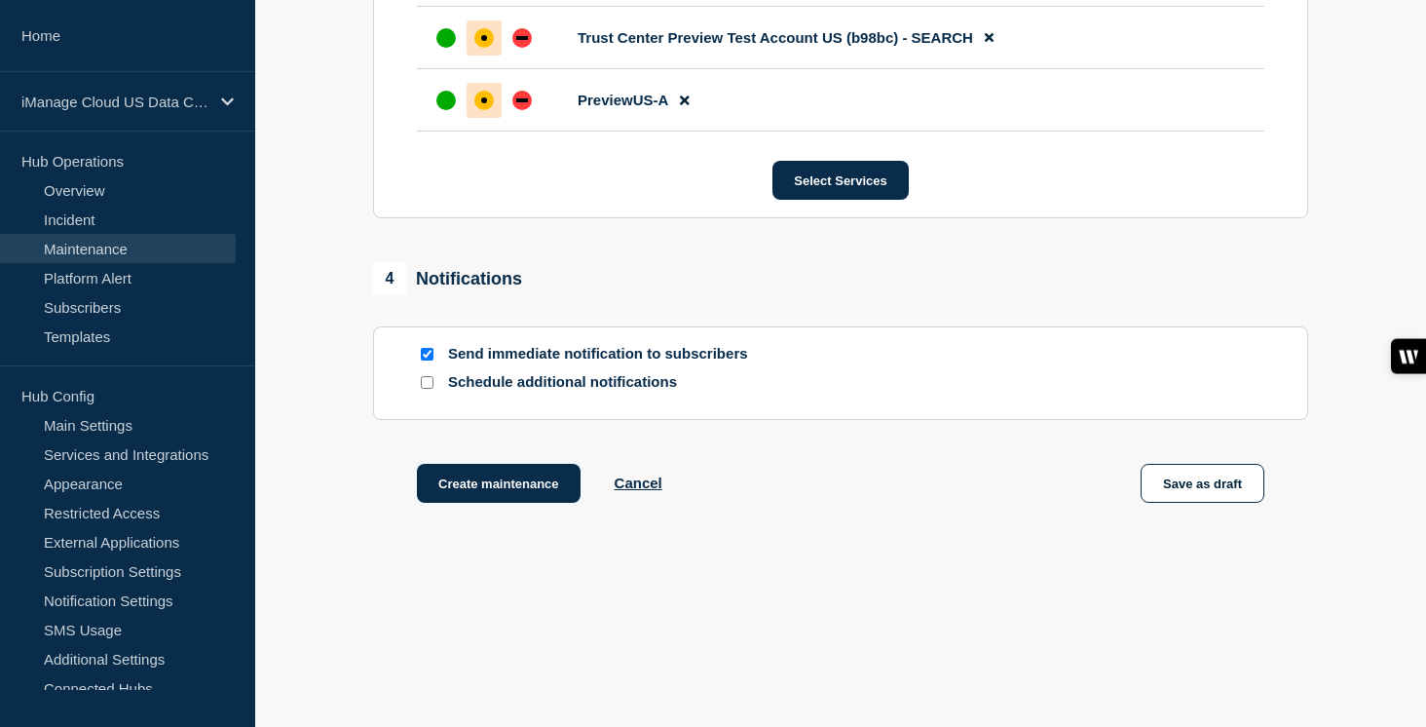
scroll to position [33846, 0]
click at [422, 380] on input "Schedule additional notifications" at bounding box center [427, 382] width 13 height 13
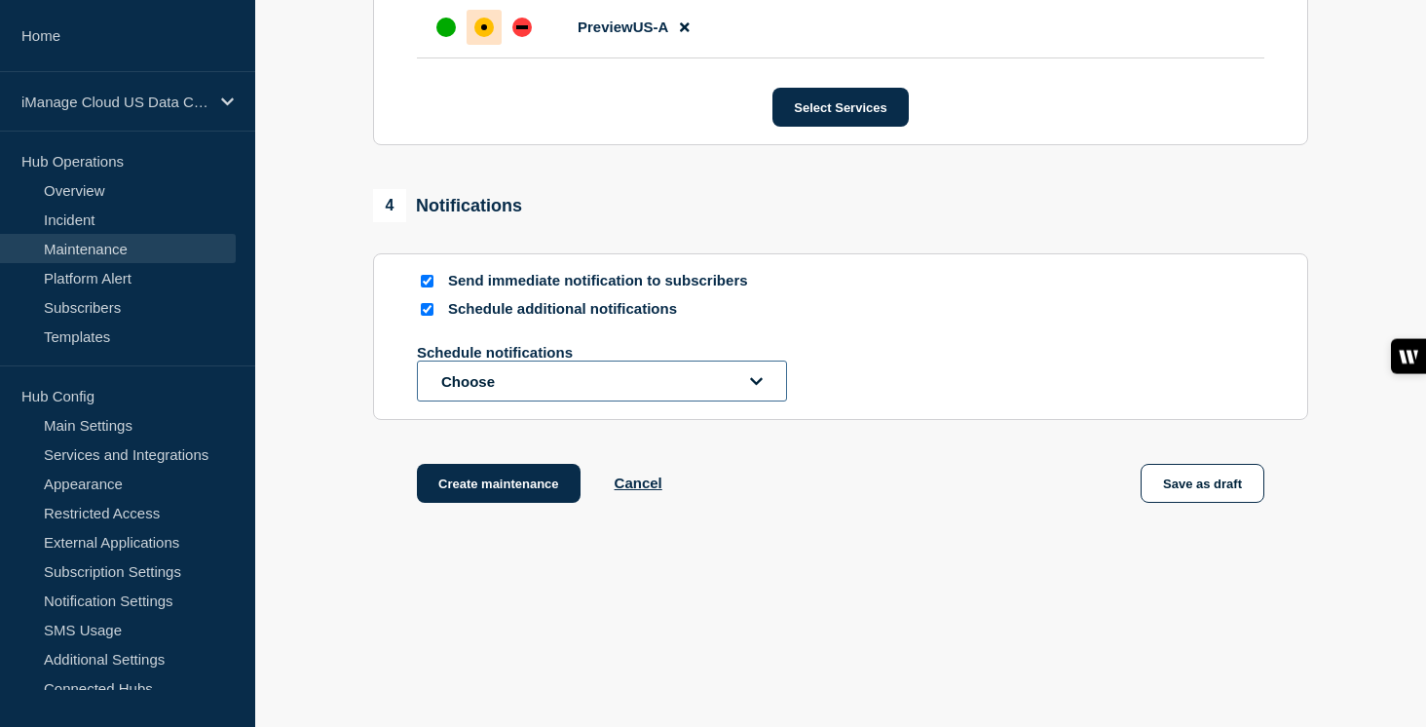
click at [492, 401] on button "Choose" at bounding box center [602, 380] width 370 height 41
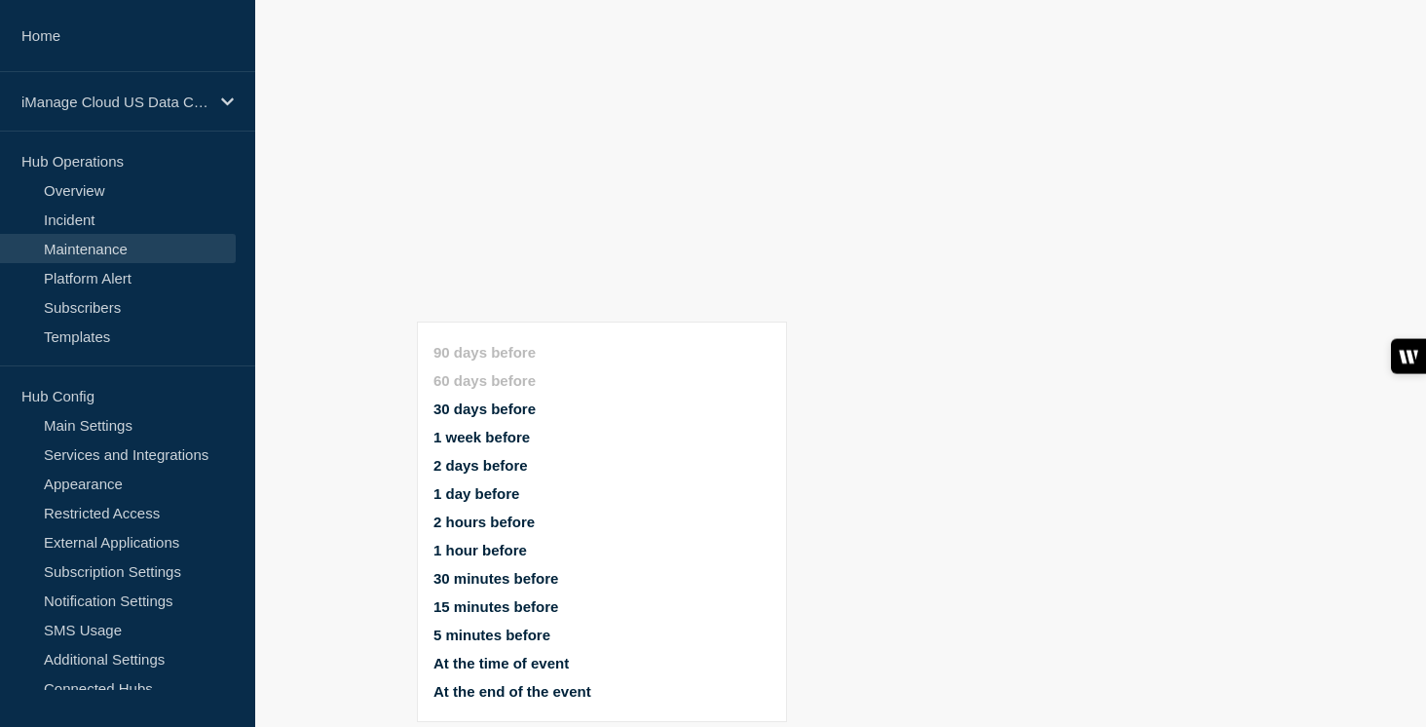
click at [483, 332] on ul "90 days before 60 days before 30 days before 1 week before 2 days before 1 day …" at bounding box center [618, 521] width 370 height 379
click at [478, 429] on button "1 week before" at bounding box center [481, 437] width 96 height 17
click at [473, 485] on button "1 day before" at bounding box center [476, 493] width 86 height 17
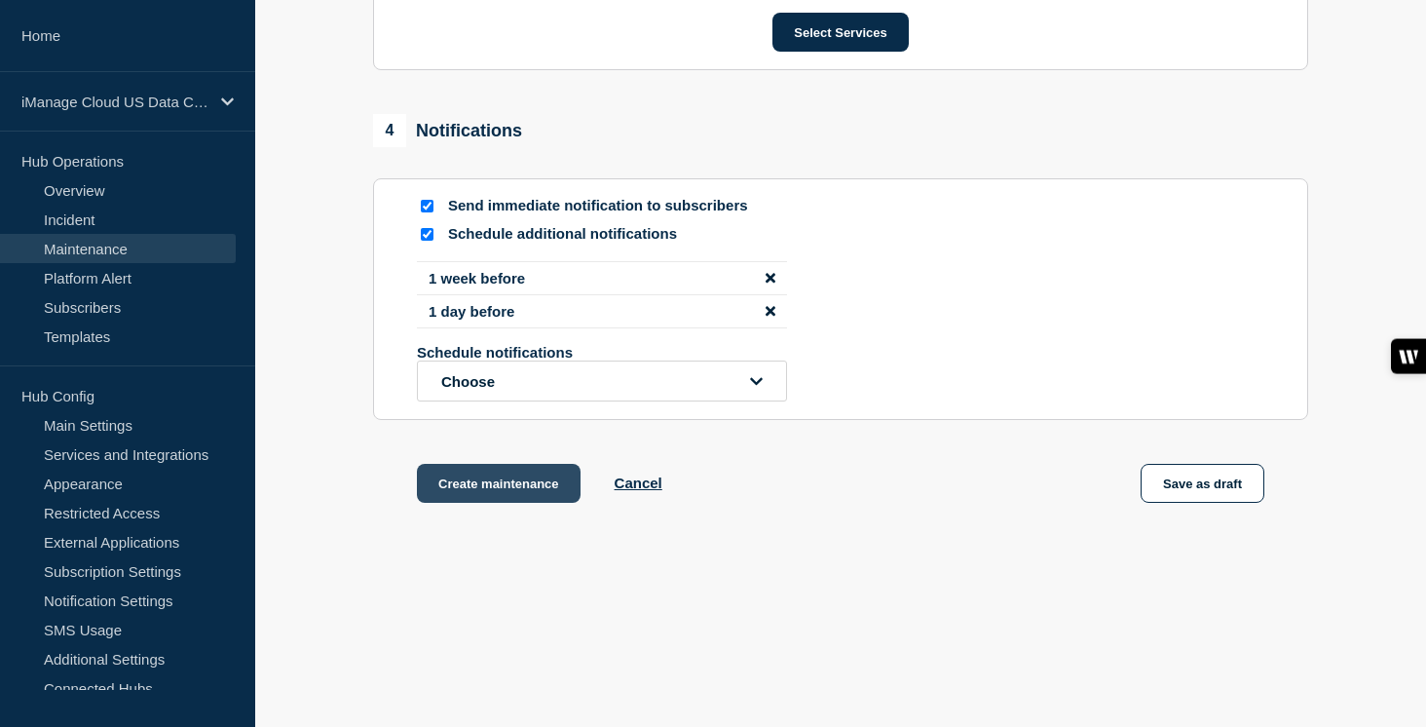
click at [515, 503] on button "Create maintenance" at bounding box center [499, 483] width 164 height 39
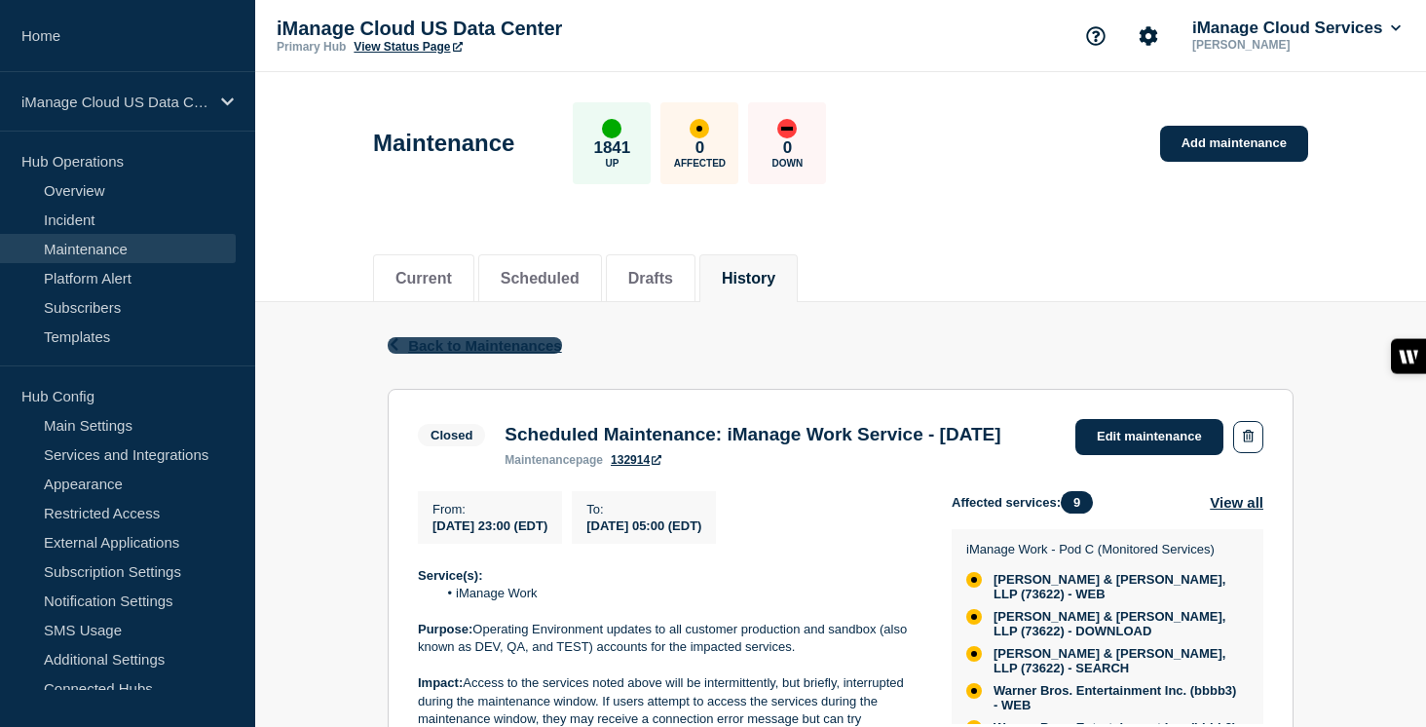
click at [510, 347] on span "Back to Maintenances" at bounding box center [485, 345] width 154 height 17
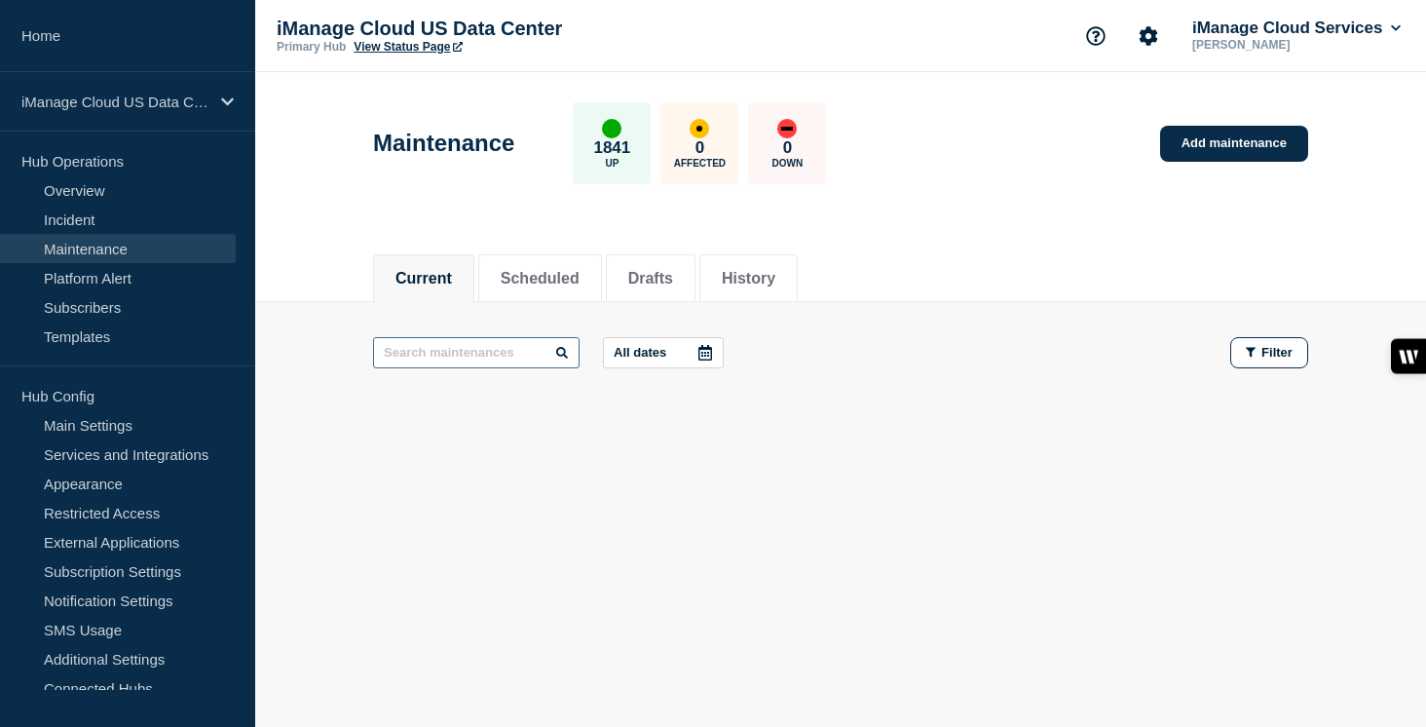
click at [448, 359] on input "text" at bounding box center [476, 352] width 206 height 31
type input "work"
click at [747, 278] on button "History" at bounding box center [749, 279] width 54 height 18
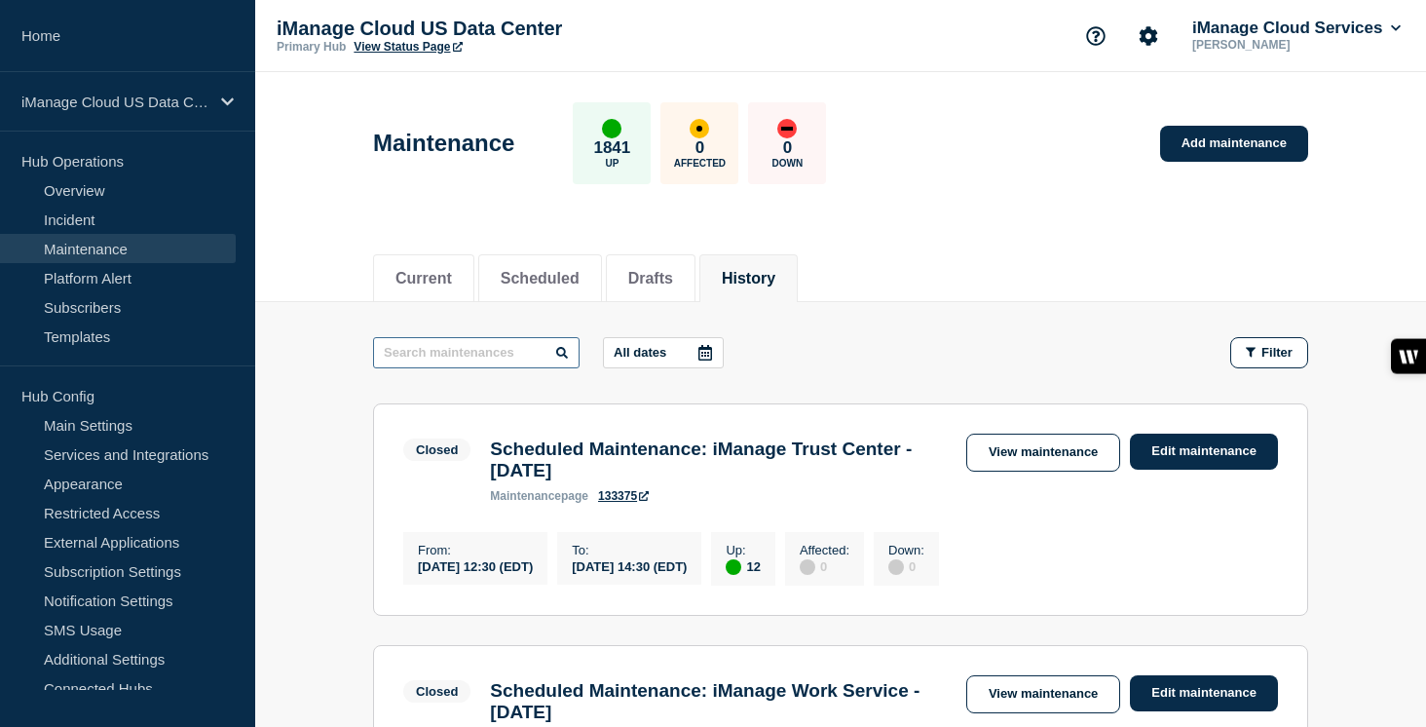
click at [425, 355] on input "text" at bounding box center [476, 352] width 206 height 31
type input "work"
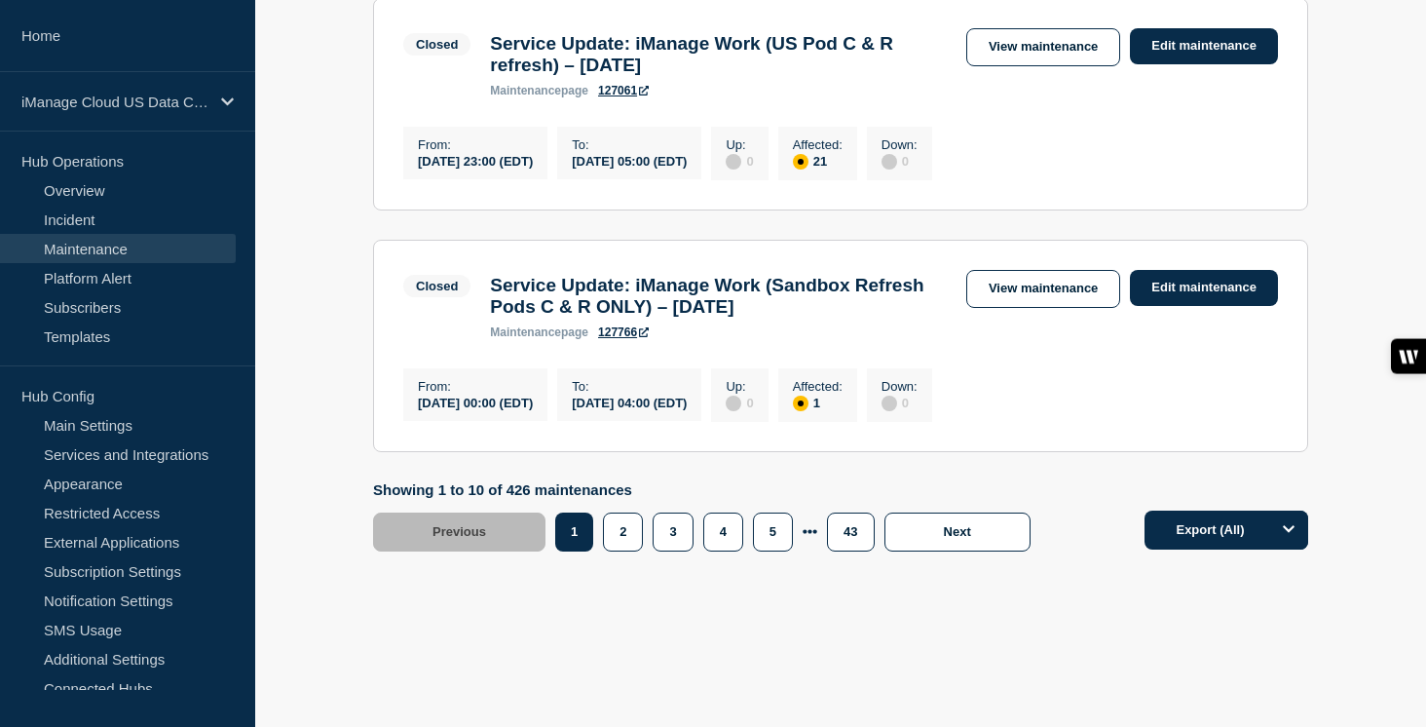
scroll to position [2491, 0]
click at [633, 532] on button "2" at bounding box center [623, 531] width 40 height 39
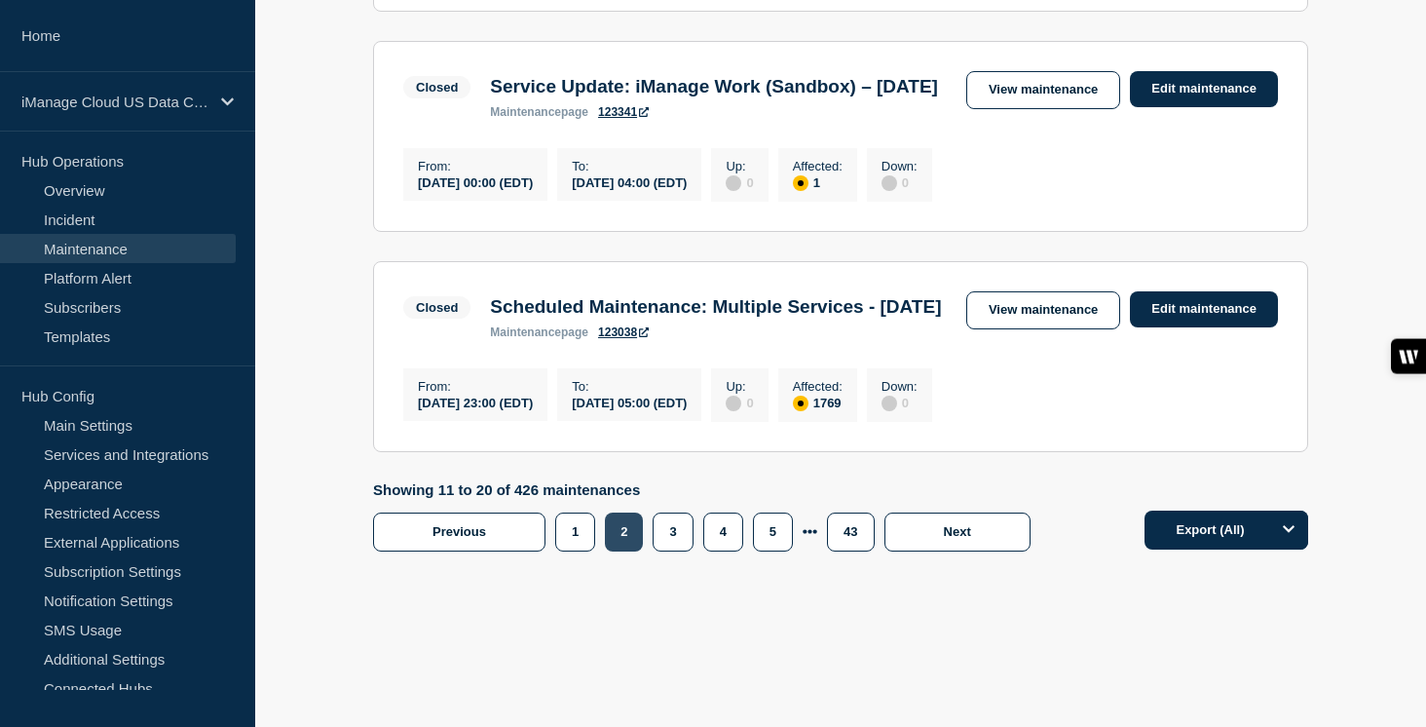
click at [617, 531] on button "2" at bounding box center [624, 531] width 38 height 39
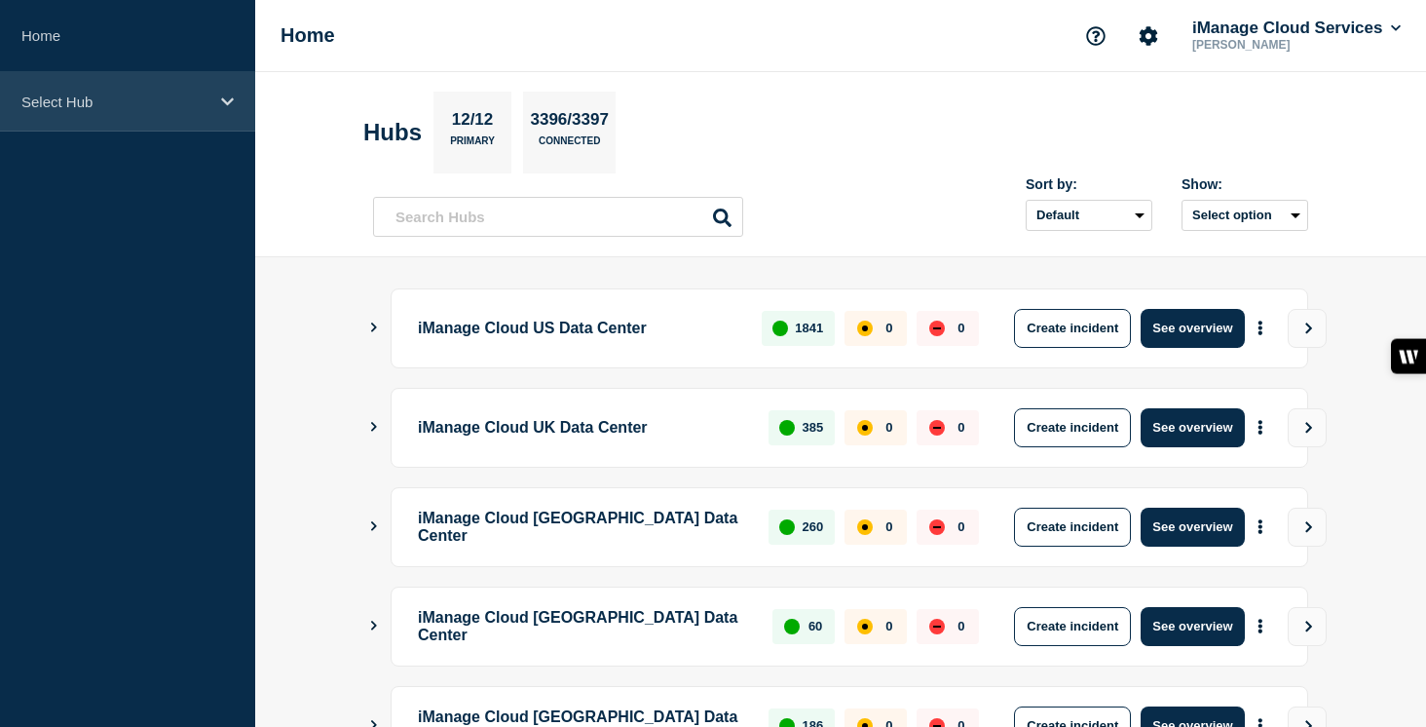
click at [185, 116] on div "Select Hub" at bounding box center [127, 101] width 255 height 59
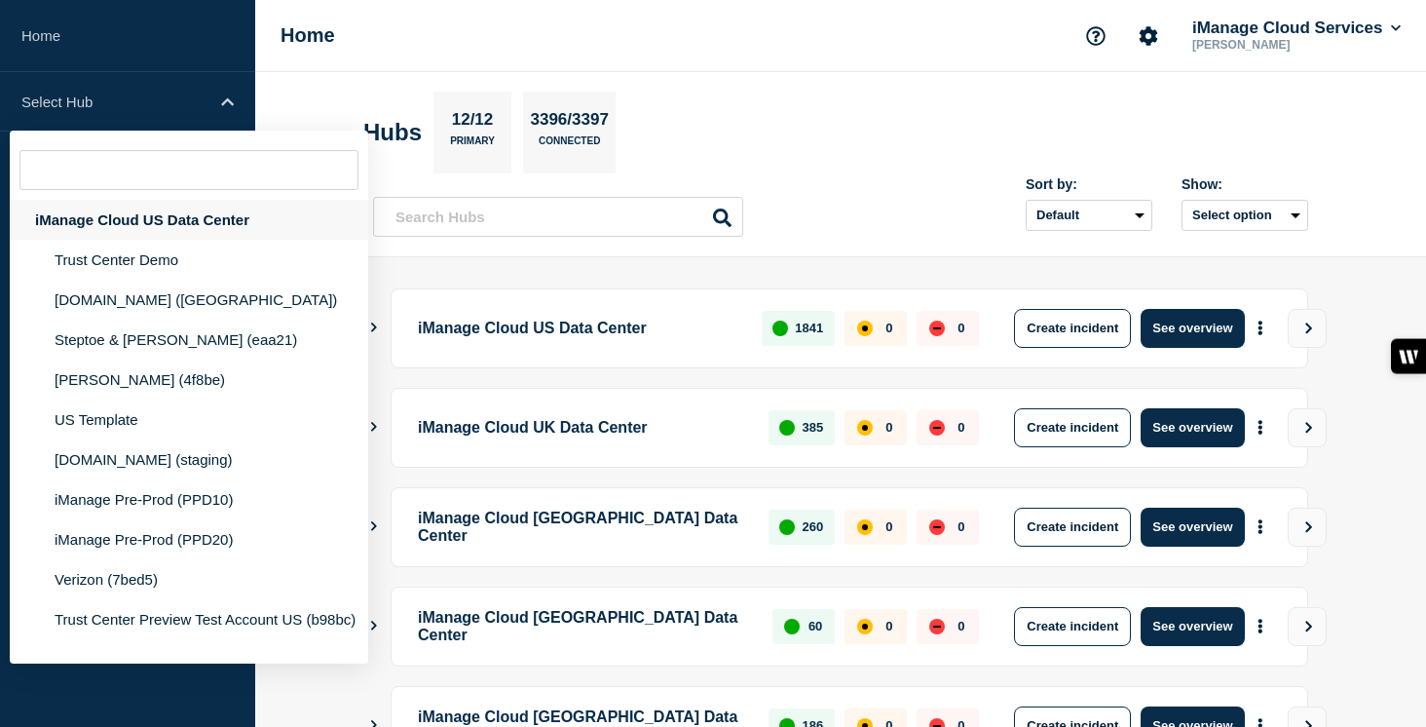
click at [170, 210] on div "iManage Cloud US Data Center" at bounding box center [189, 220] width 358 height 40
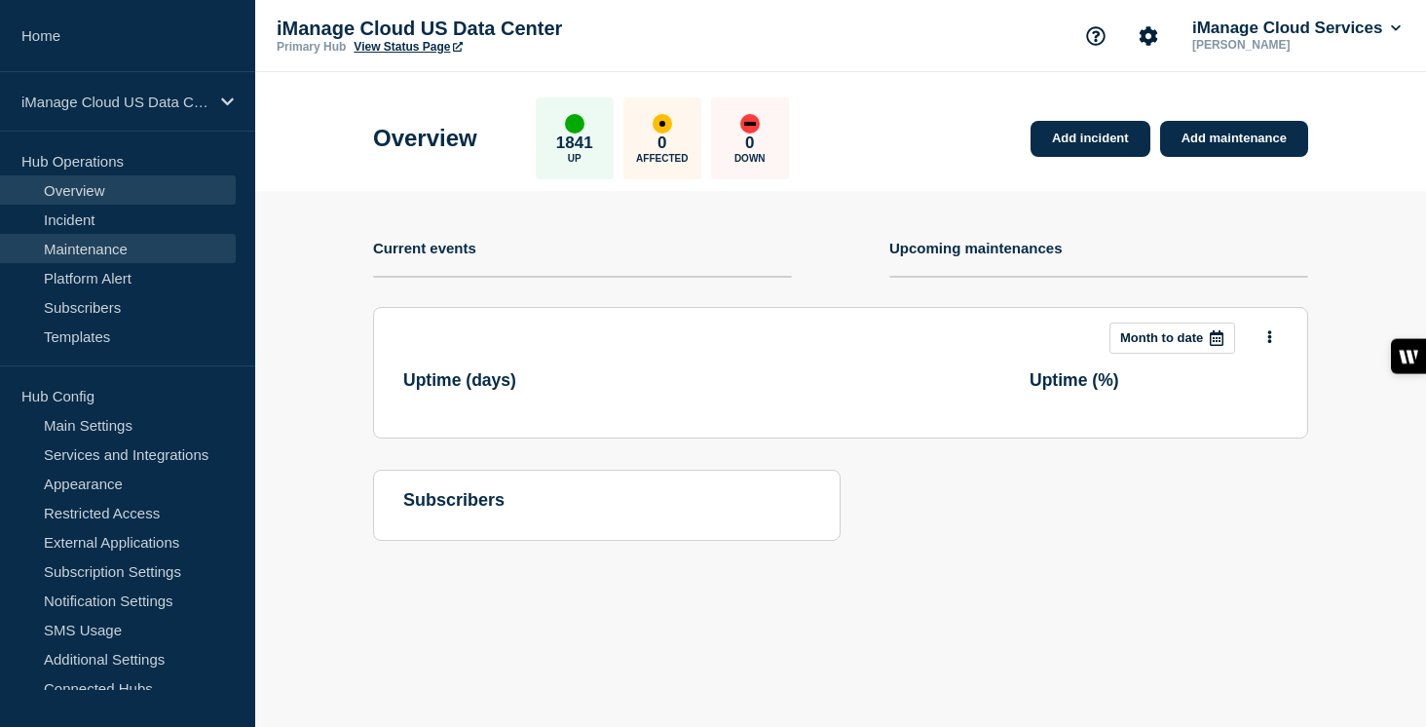
click at [102, 243] on link "Maintenance" at bounding box center [118, 248] width 236 height 29
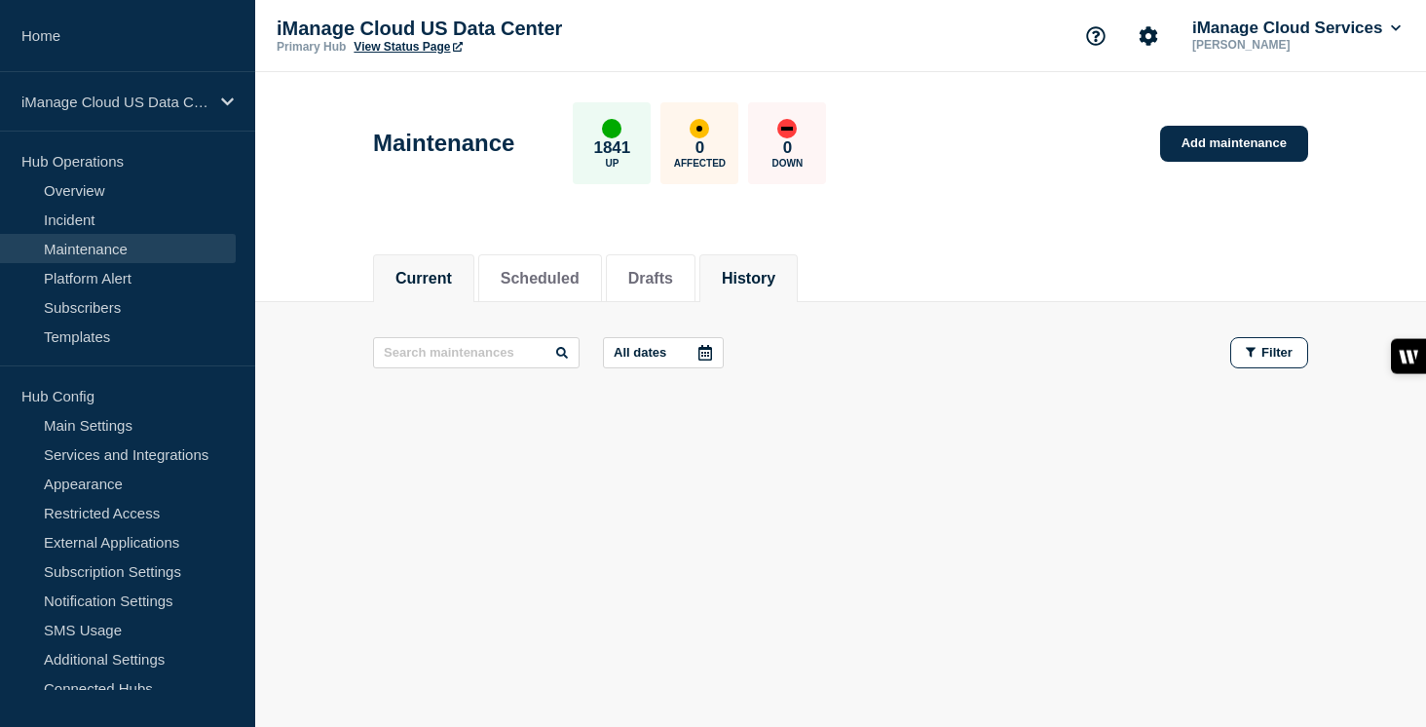
click at [747, 294] on li "History" at bounding box center [748, 278] width 98 height 48
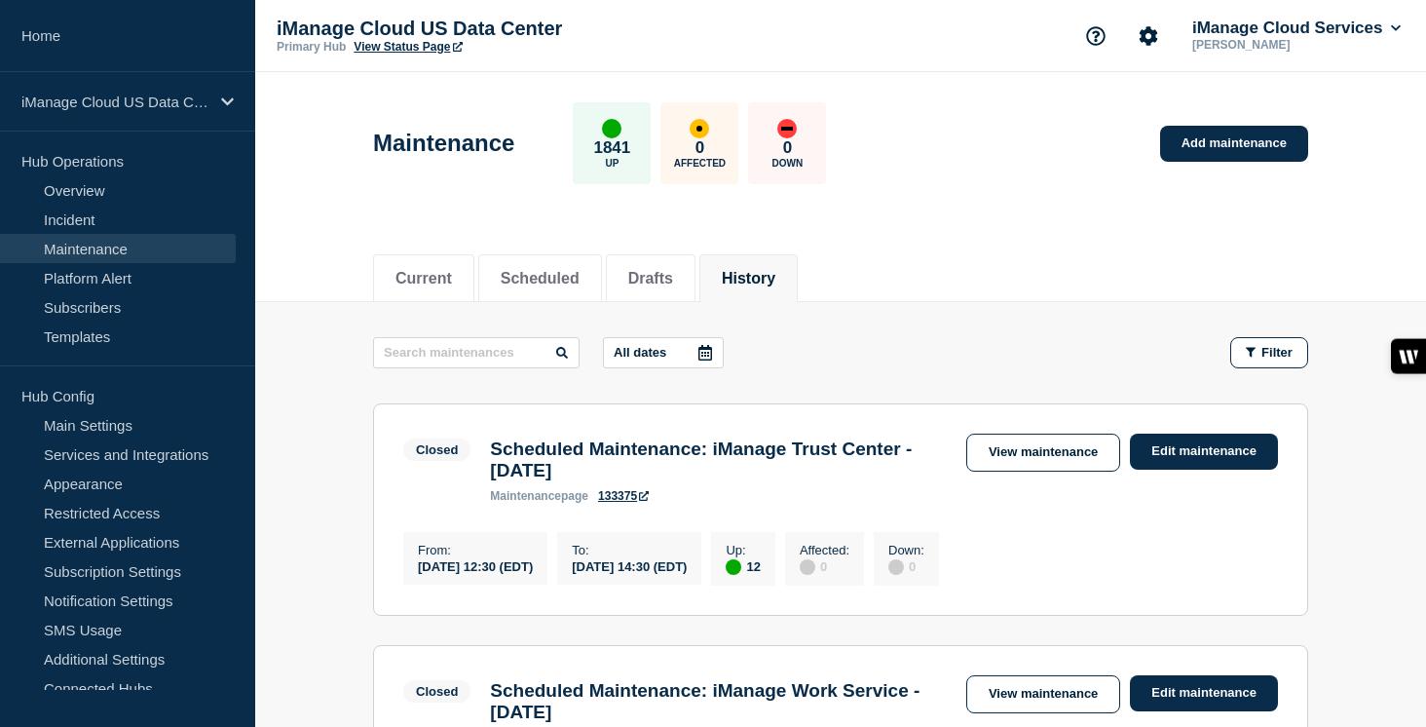
scroll to position [26, 0]
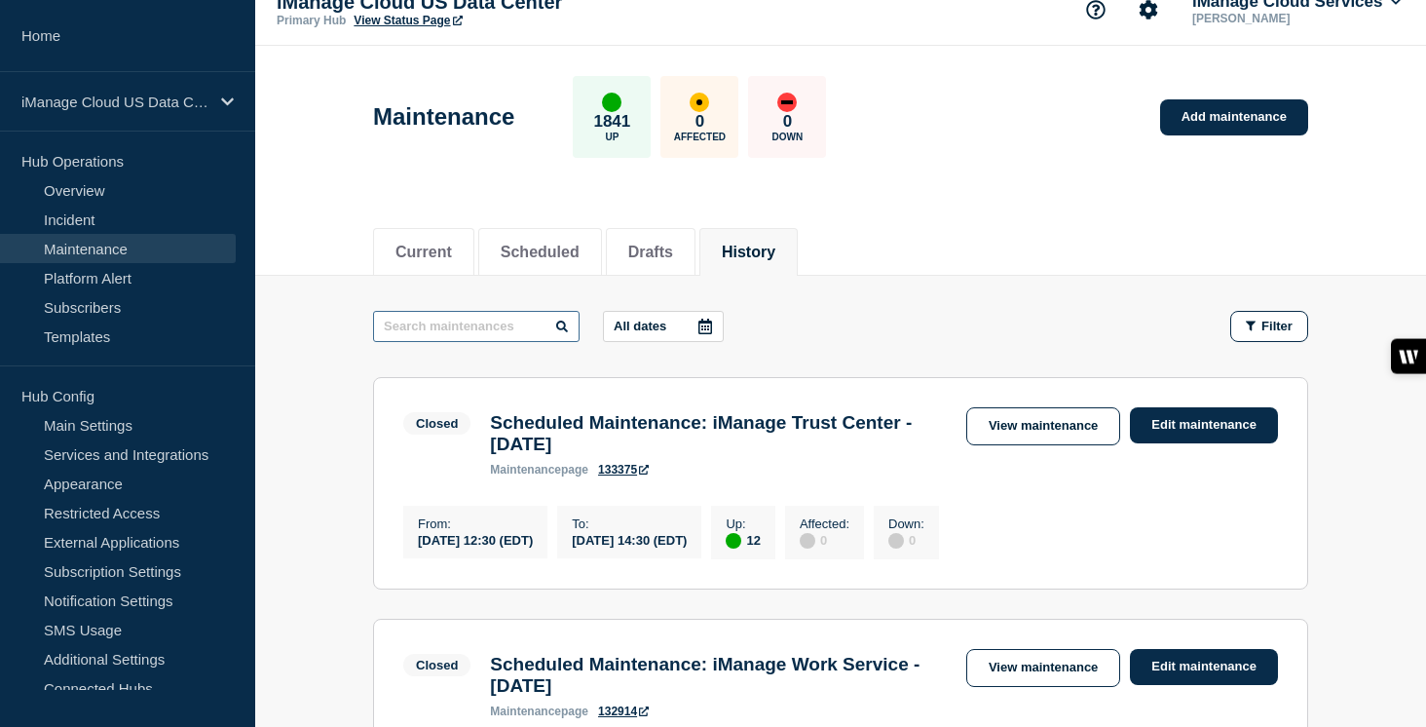
click at [411, 333] on input "text" at bounding box center [476, 326] width 206 height 31
type input "work"
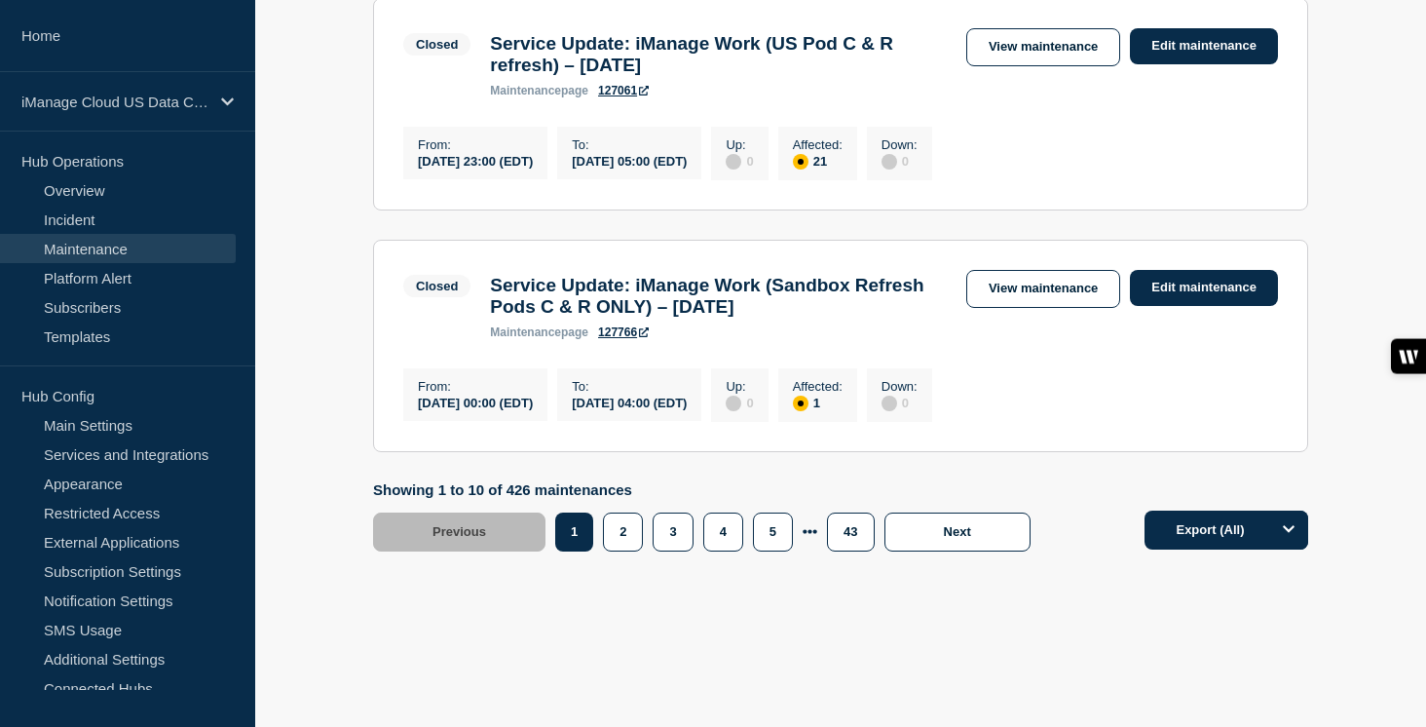
scroll to position [2491, 0]
click at [621, 535] on button "2" at bounding box center [623, 531] width 40 height 39
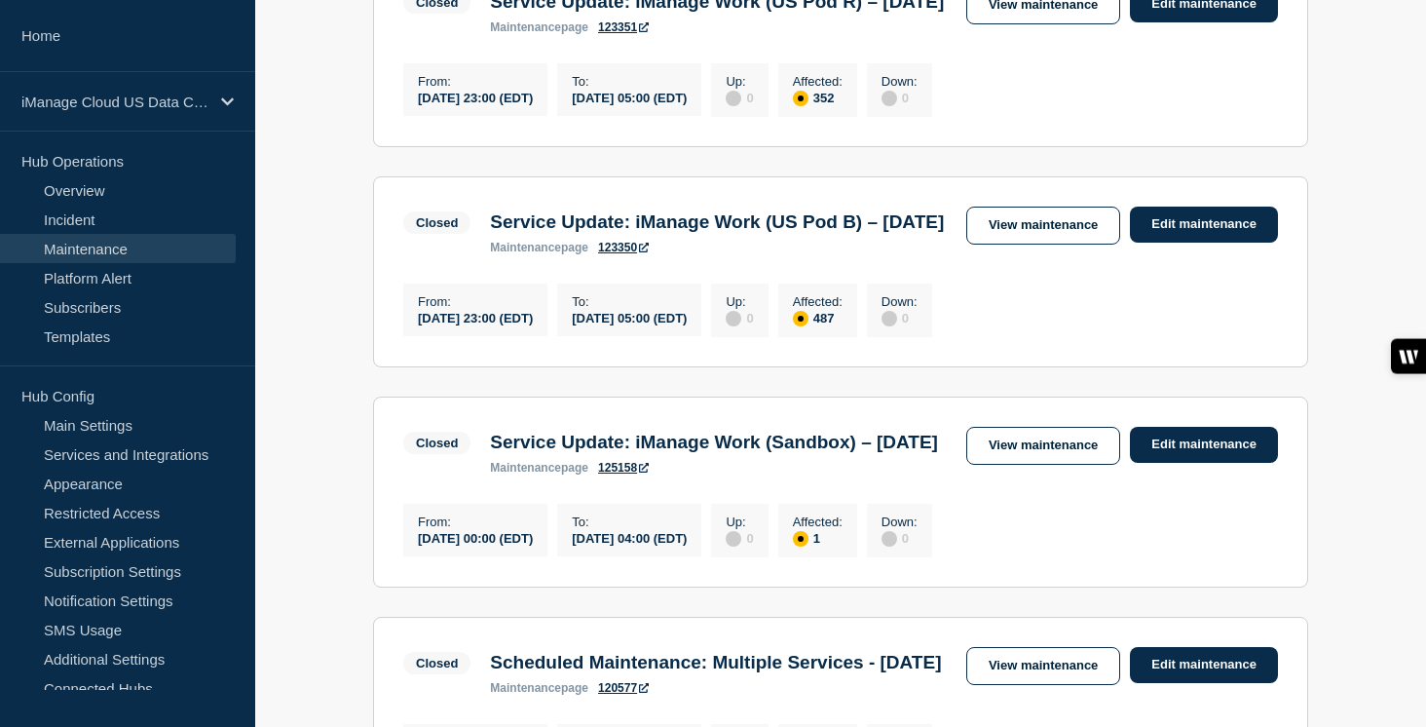
scroll to position [1323, 0]
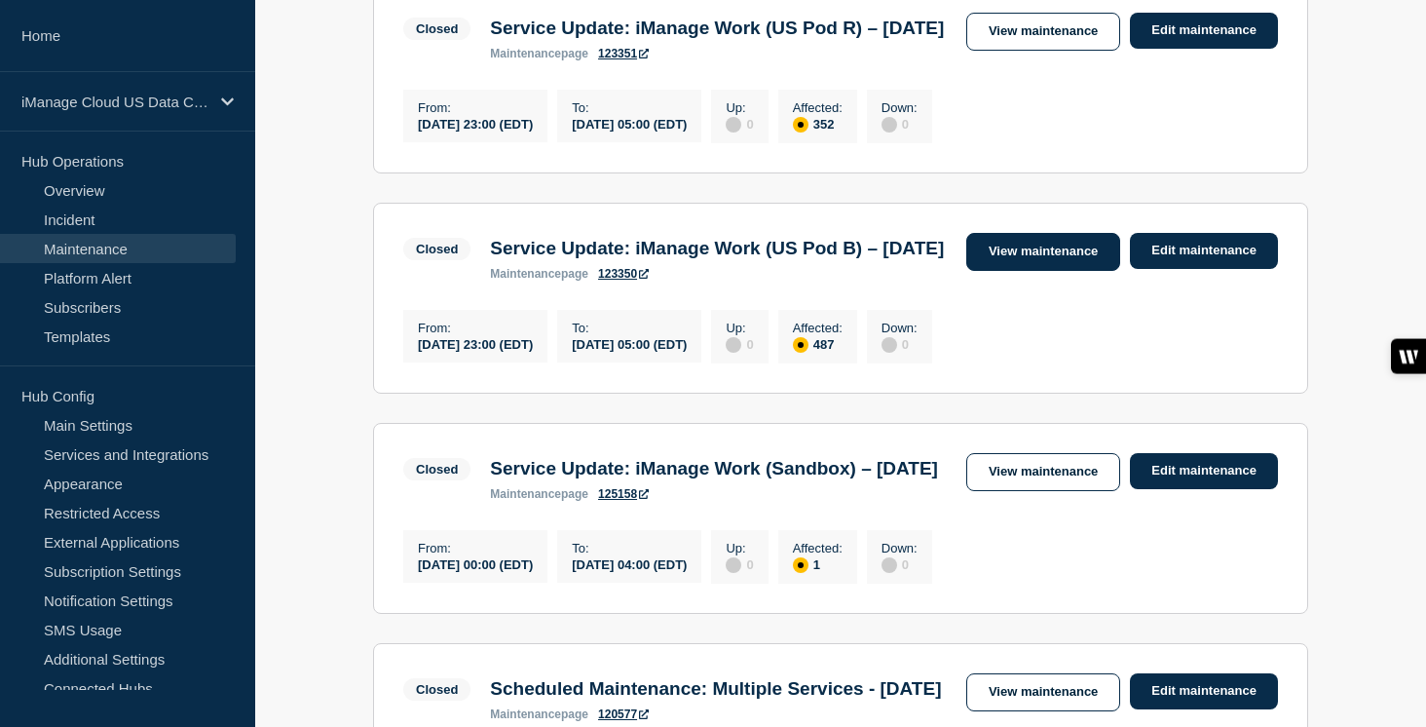
click at [1010, 271] on link "View maintenance" at bounding box center [1043, 252] width 154 height 38
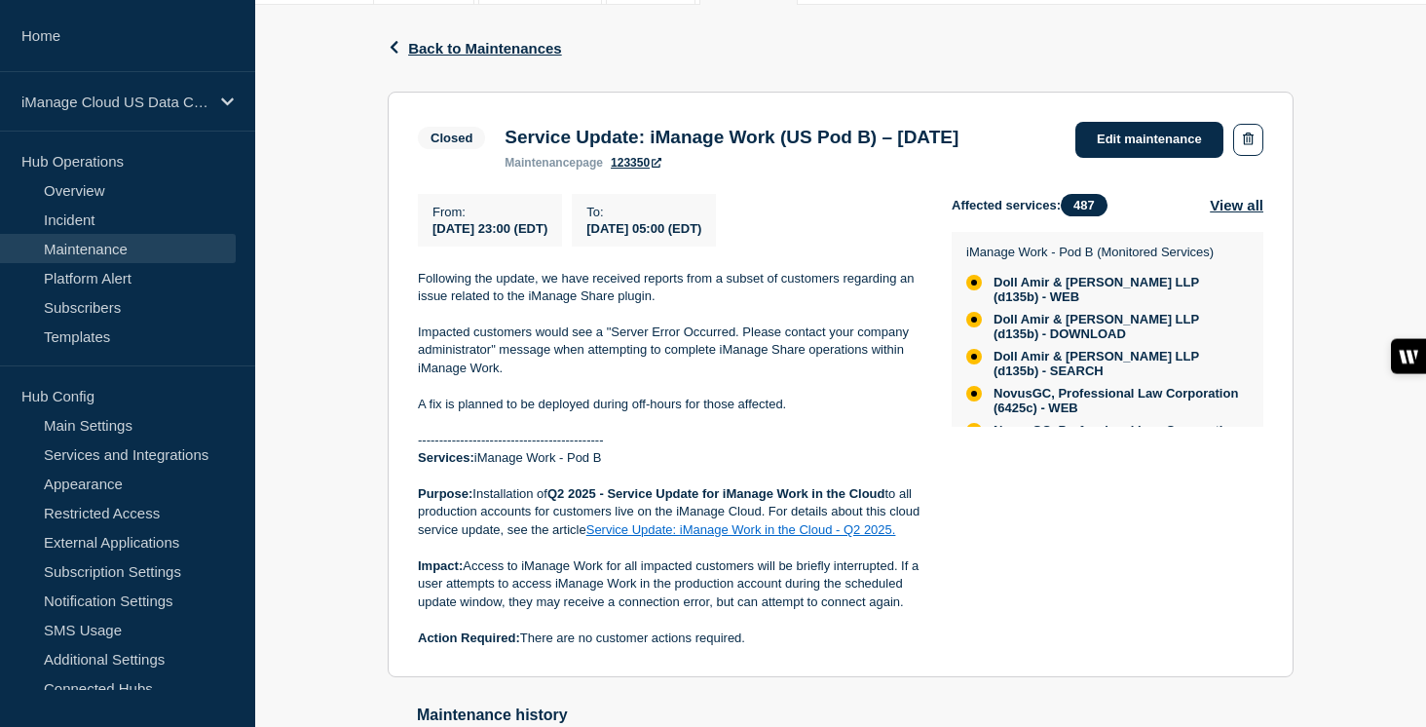
scroll to position [307, 0]
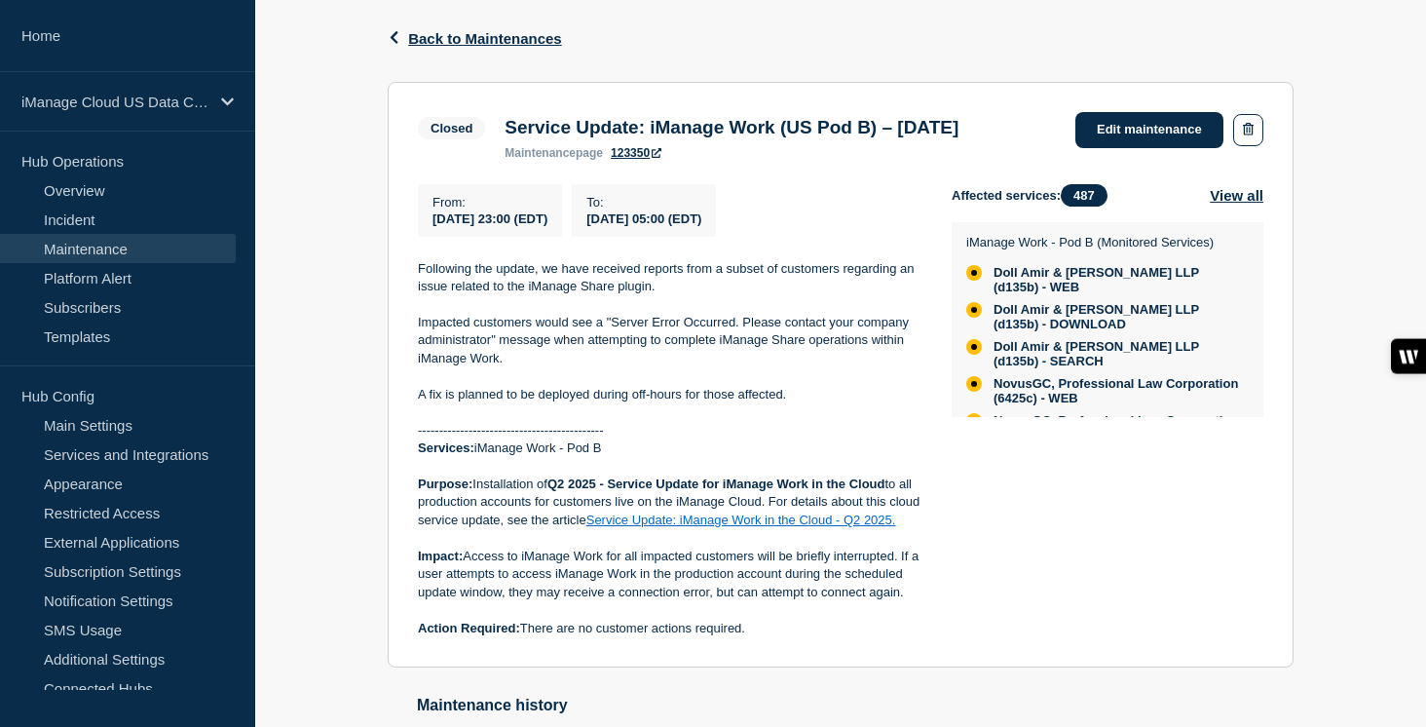
drag, startPoint x: 505, startPoint y: 130, endPoint x: 1016, endPoint y: 131, distance: 510.3
click at [958, 131] on h3 "Service Update: iManage Work (US Pod B) – [DATE]" at bounding box center [732, 127] width 454 height 21
copy h3 "Service Update: iManage Work (US Pod B) – [DATE]"
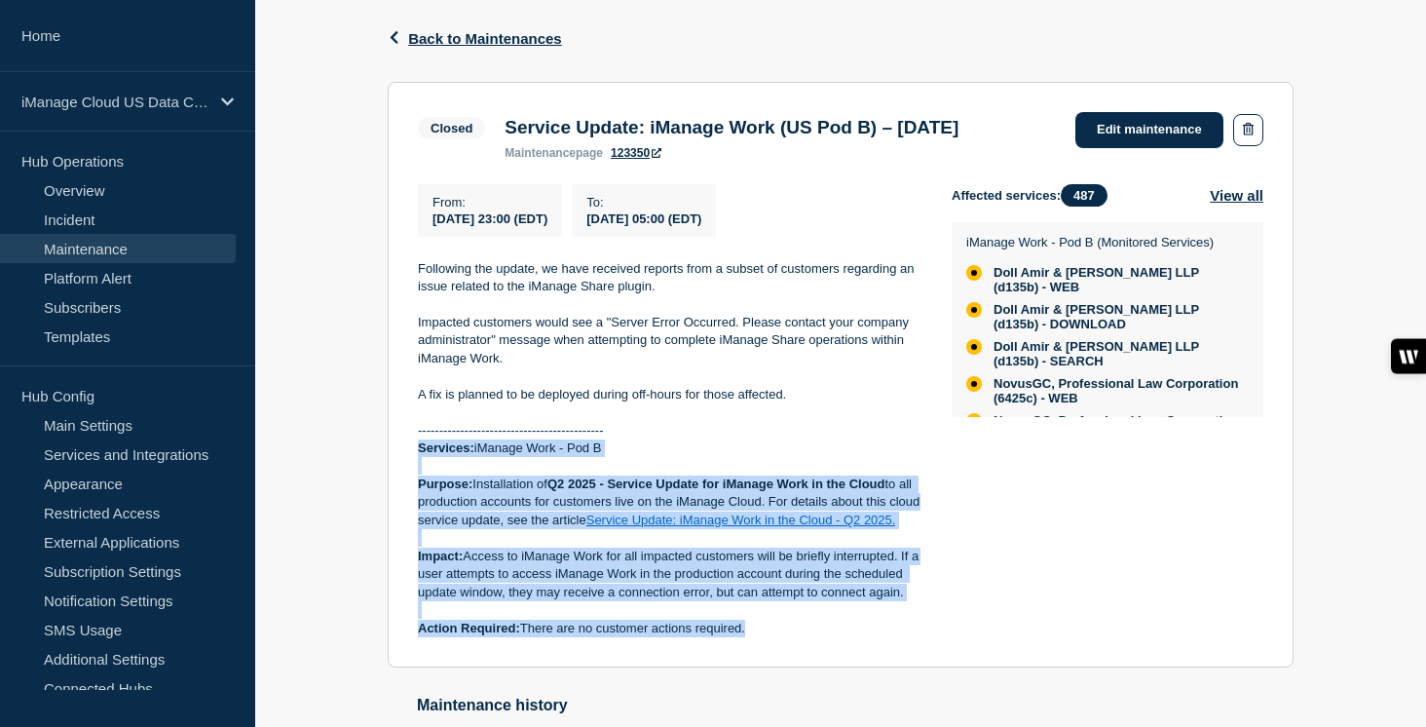
drag, startPoint x: 413, startPoint y: 463, endPoint x: 782, endPoint y: 658, distance: 417.8
click at [782, 658] on section "Closed Service Update: iManage Work (US Pod B) – [DATE] maintenance page 123350…" at bounding box center [841, 375] width 906 height 586
copy div "Services: iManage Work - Pod B Purpose: Installation of Q2 2025 - Service Updat…"
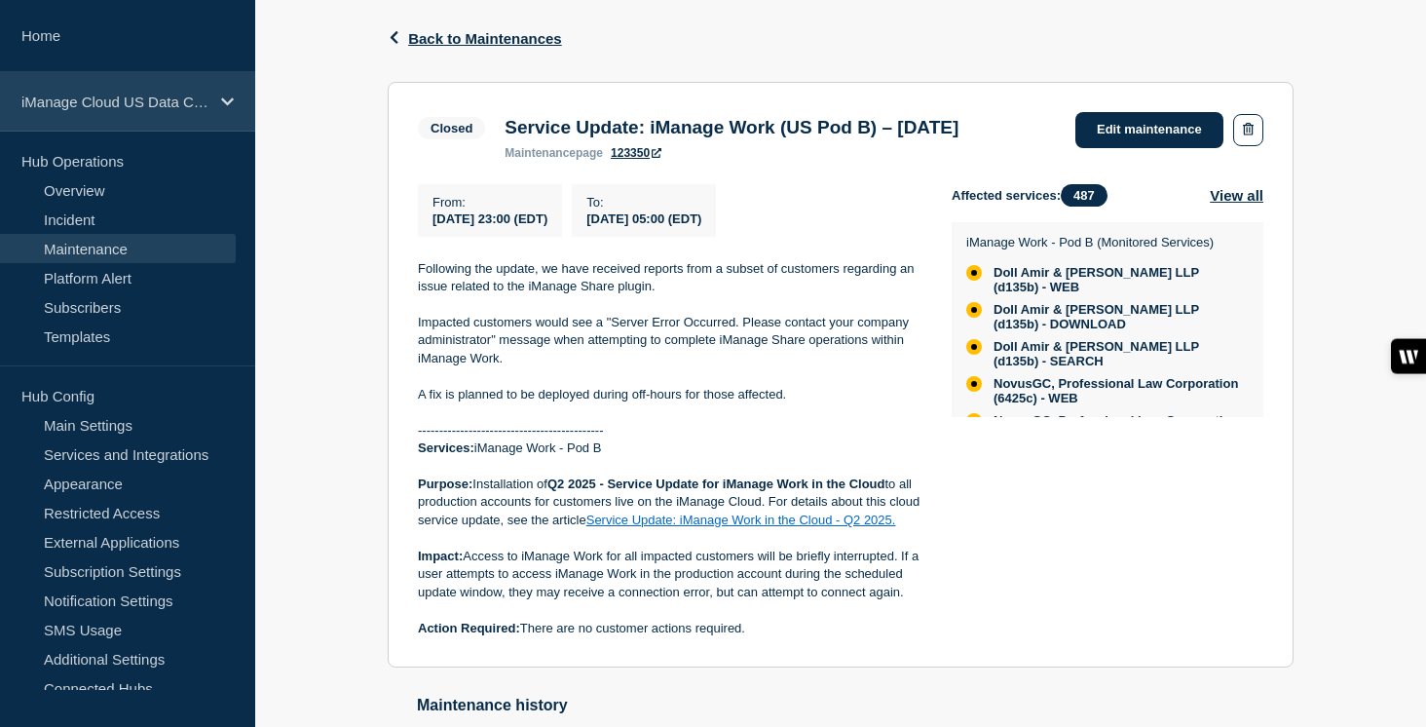
click at [221, 94] on icon at bounding box center [227, 101] width 13 height 15
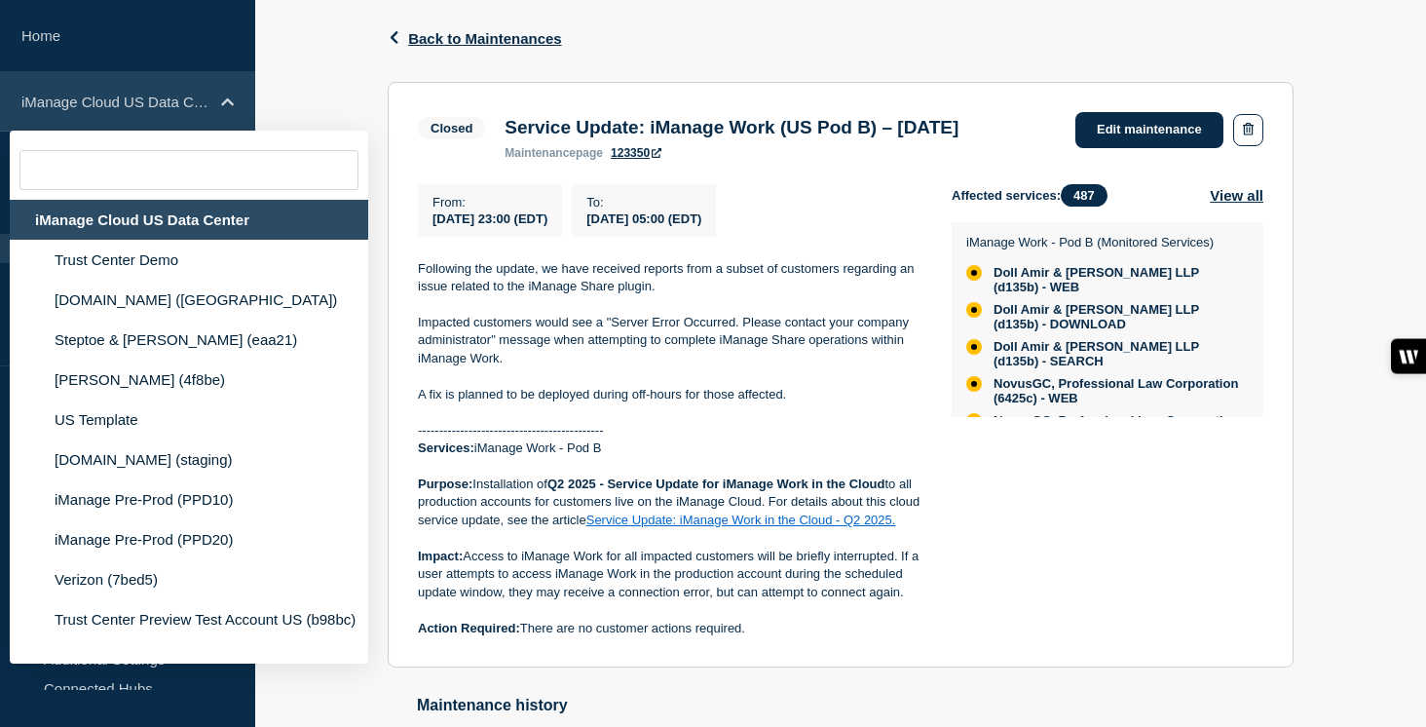
type input "v"
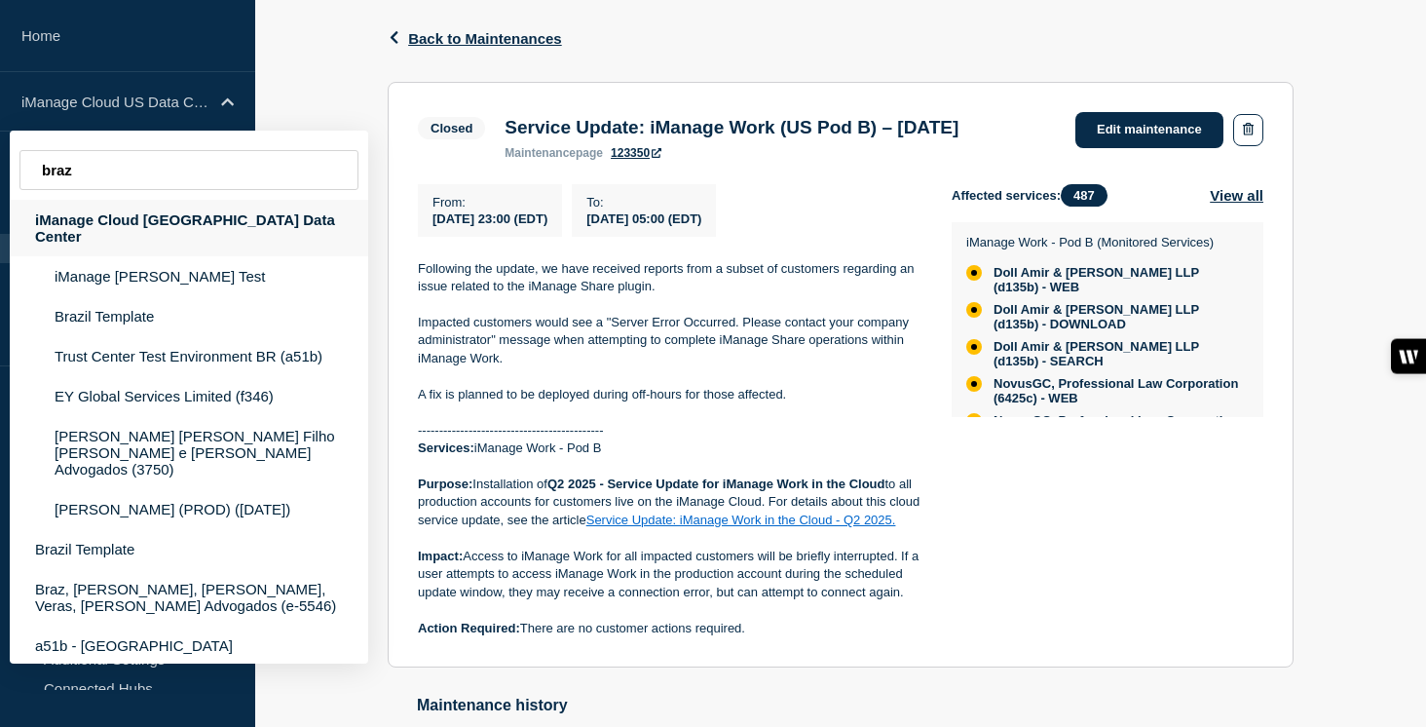
type input "braz"
click at [234, 212] on div "iManage Cloud [GEOGRAPHIC_DATA] Data Center" at bounding box center [189, 228] width 358 height 56
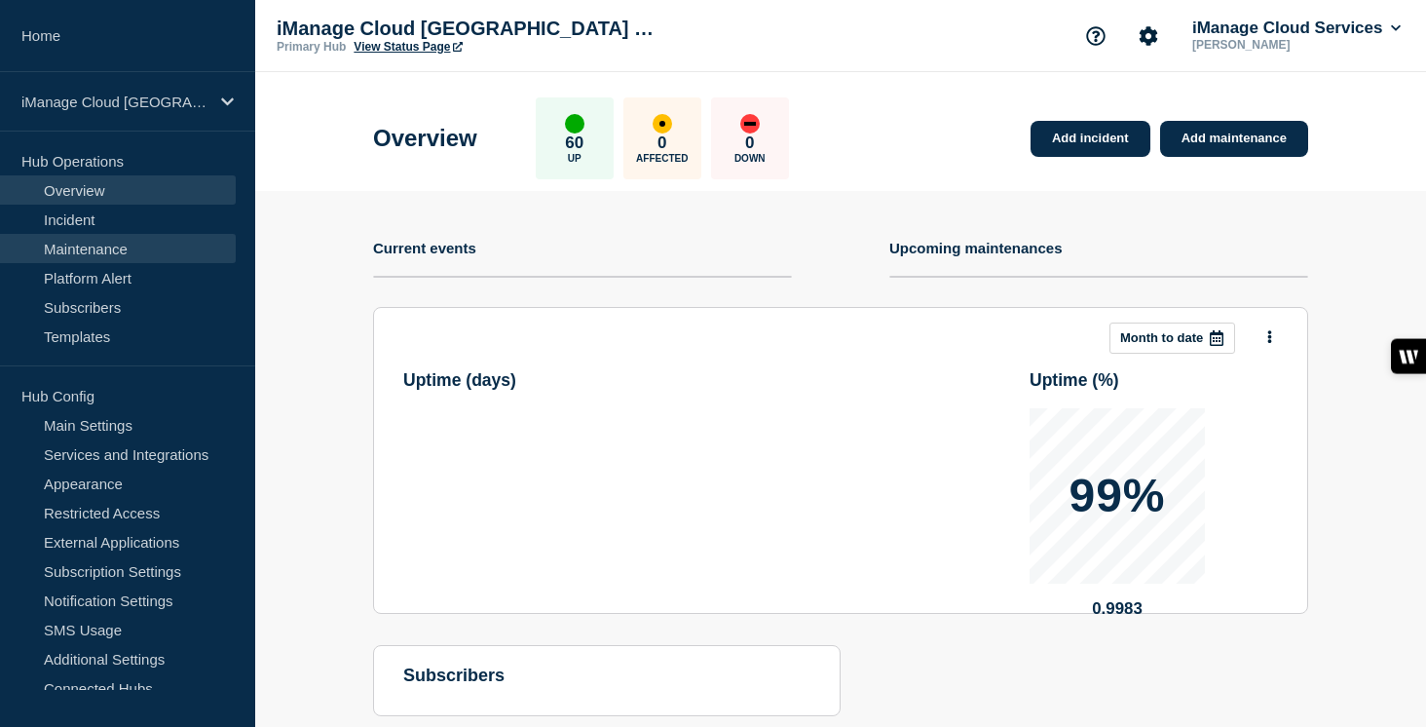
click at [101, 245] on link "Maintenance" at bounding box center [118, 248] width 236 height 29
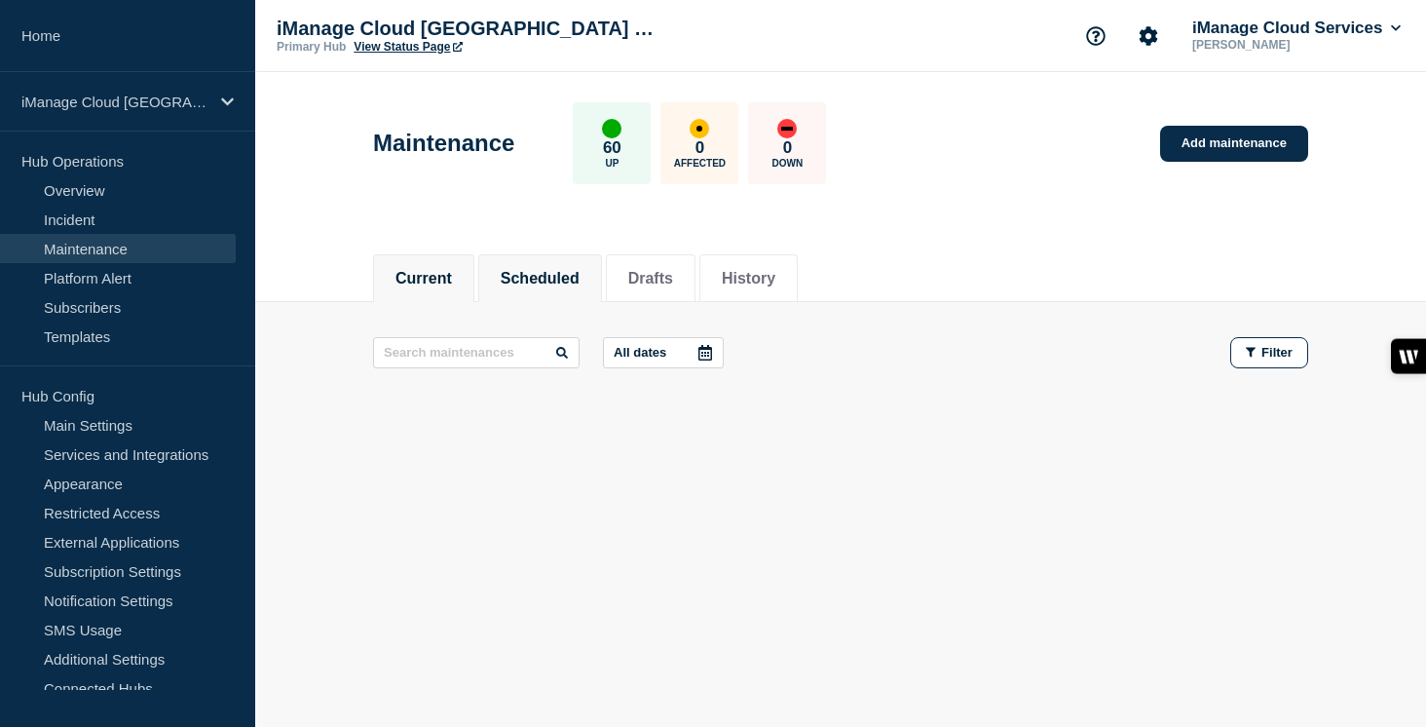
click at [559, 280] on button "Scheduled" at bounding box center [540, 279] width 79 height 18
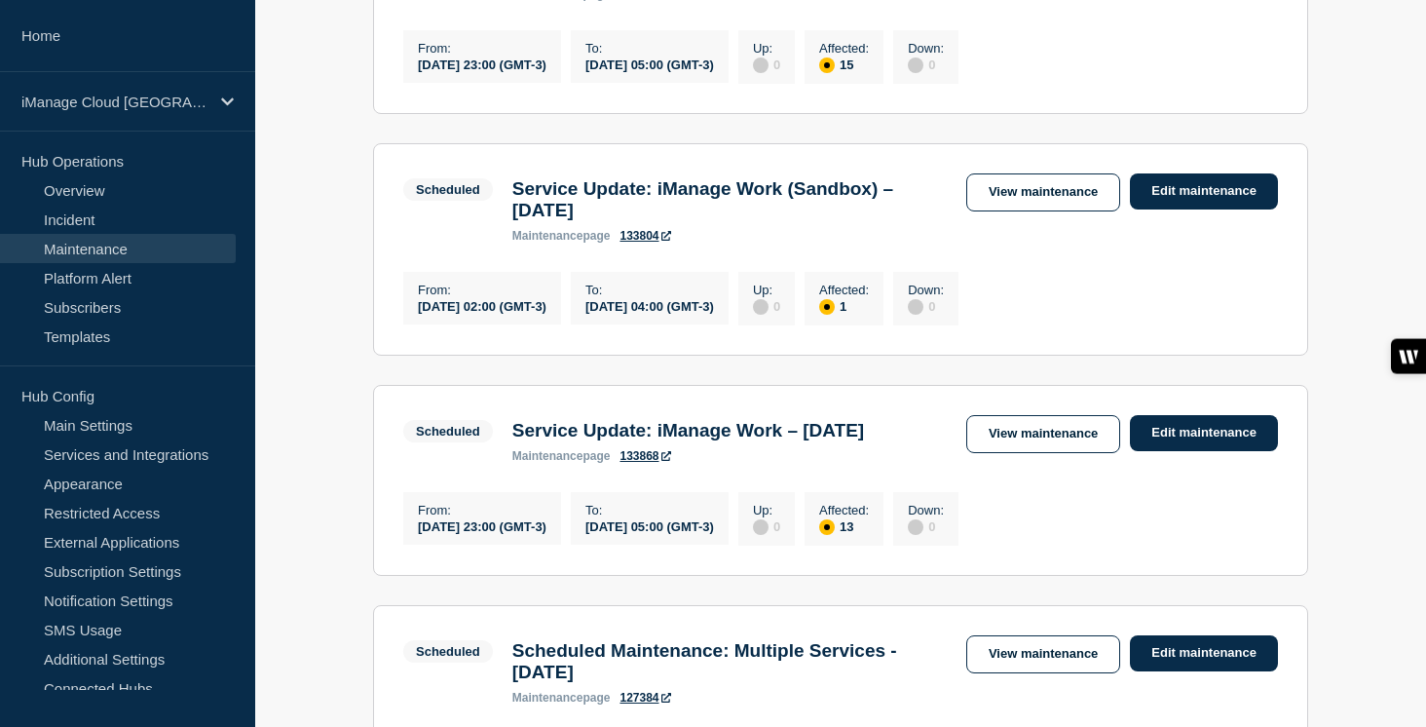
scroll to position [746, 0]
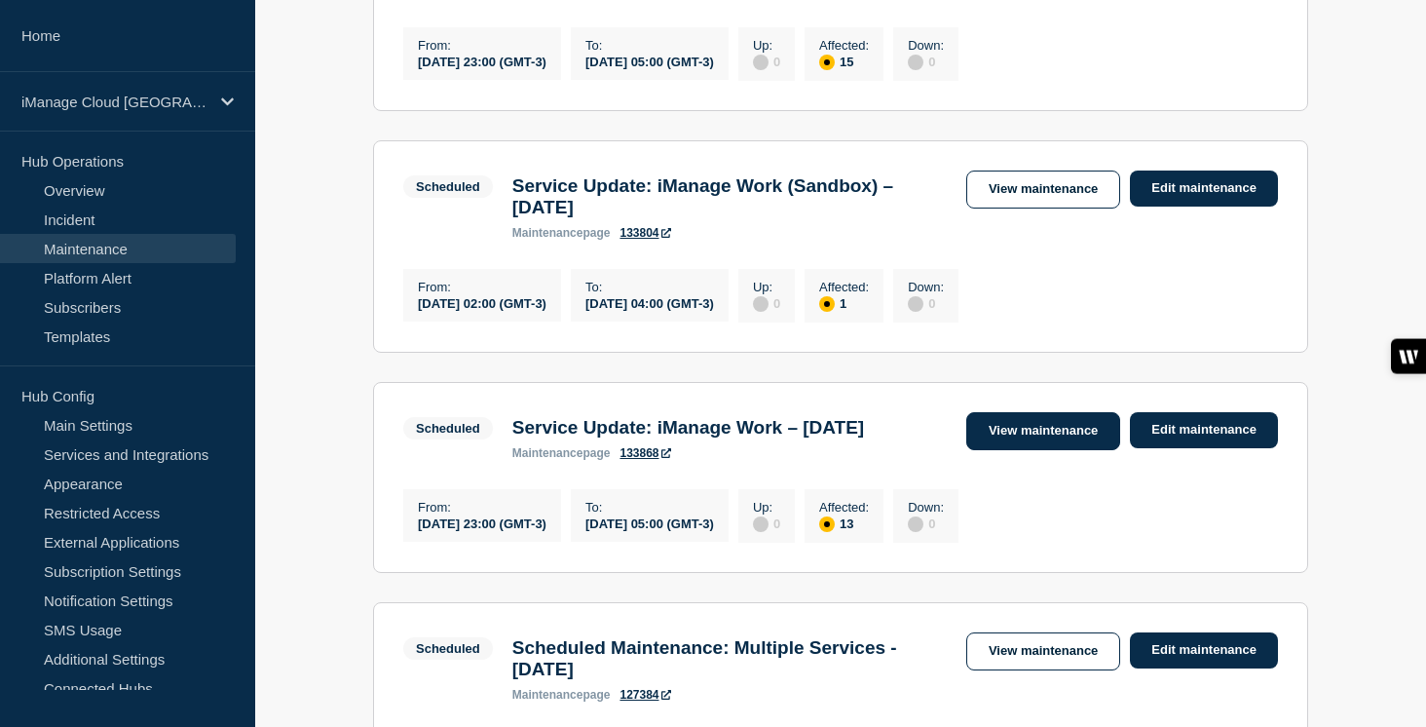
click at [1068, 450] on link "View maintenance" at bounding box center [1043, 431] width 154 height 38
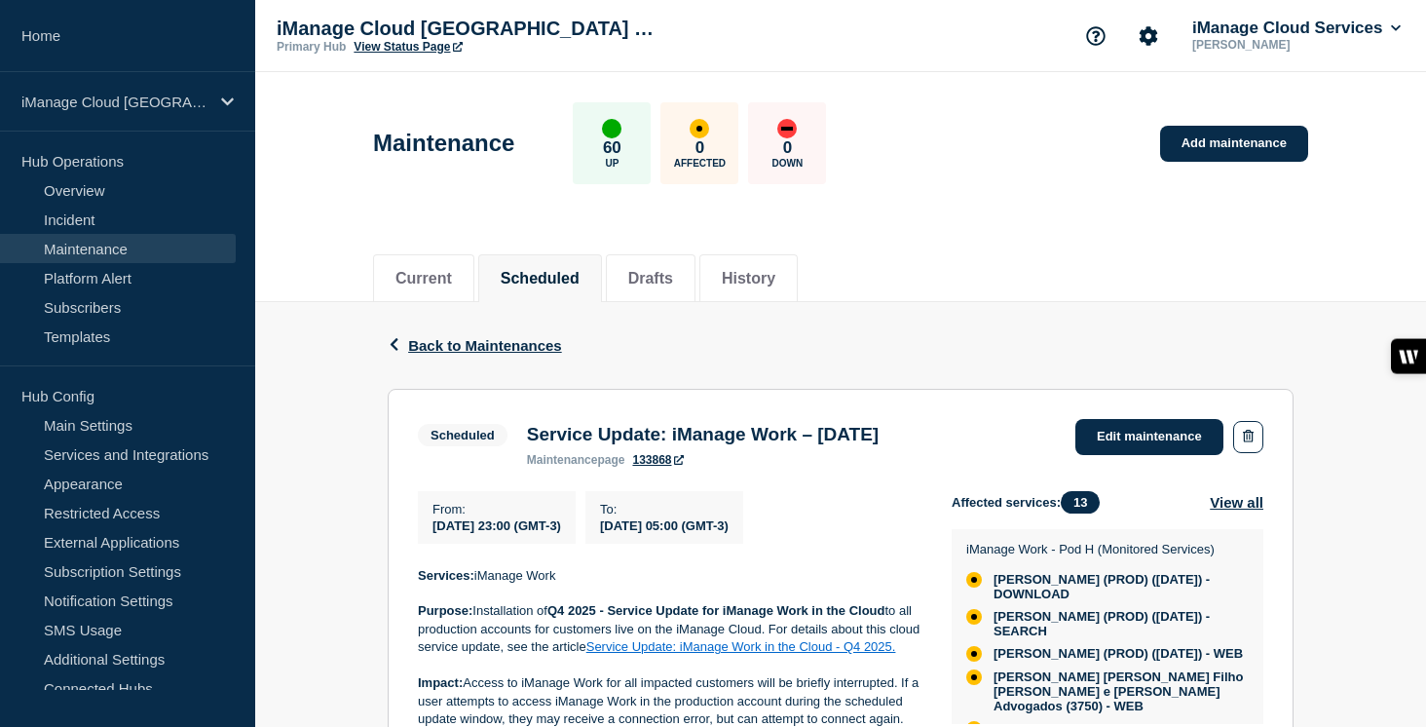
drag, startPoint x: 976, startPoint y: 433, endPoint x: 526, endPoint y: 437, distance: 450.0
click at [526, 437] on div "Scheduled Service Update: iManage Work – [DATE] maintenance page 133868 Edit ma…" at bounding box center [840, 443] width 845 height 48
copy h3 "Service Update: iManage Work – [DATE]"
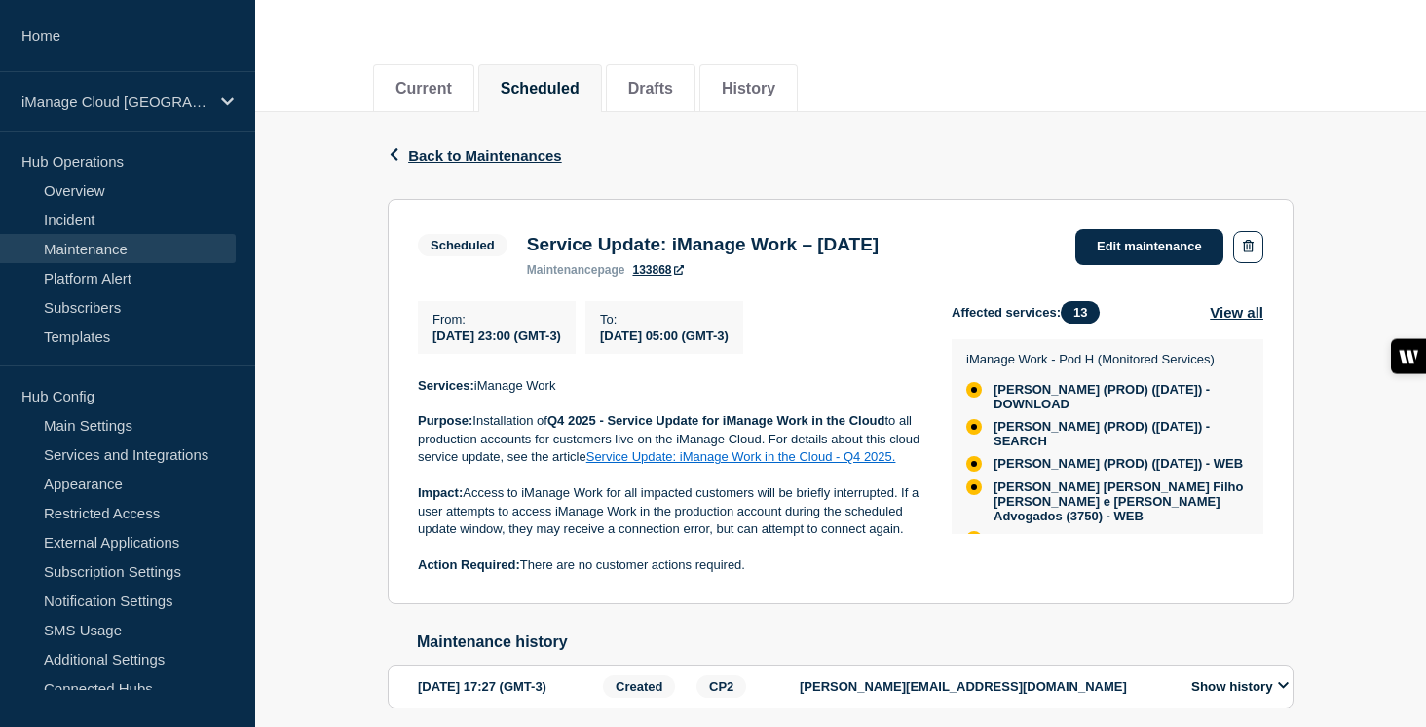
scroll to position [192, 0]
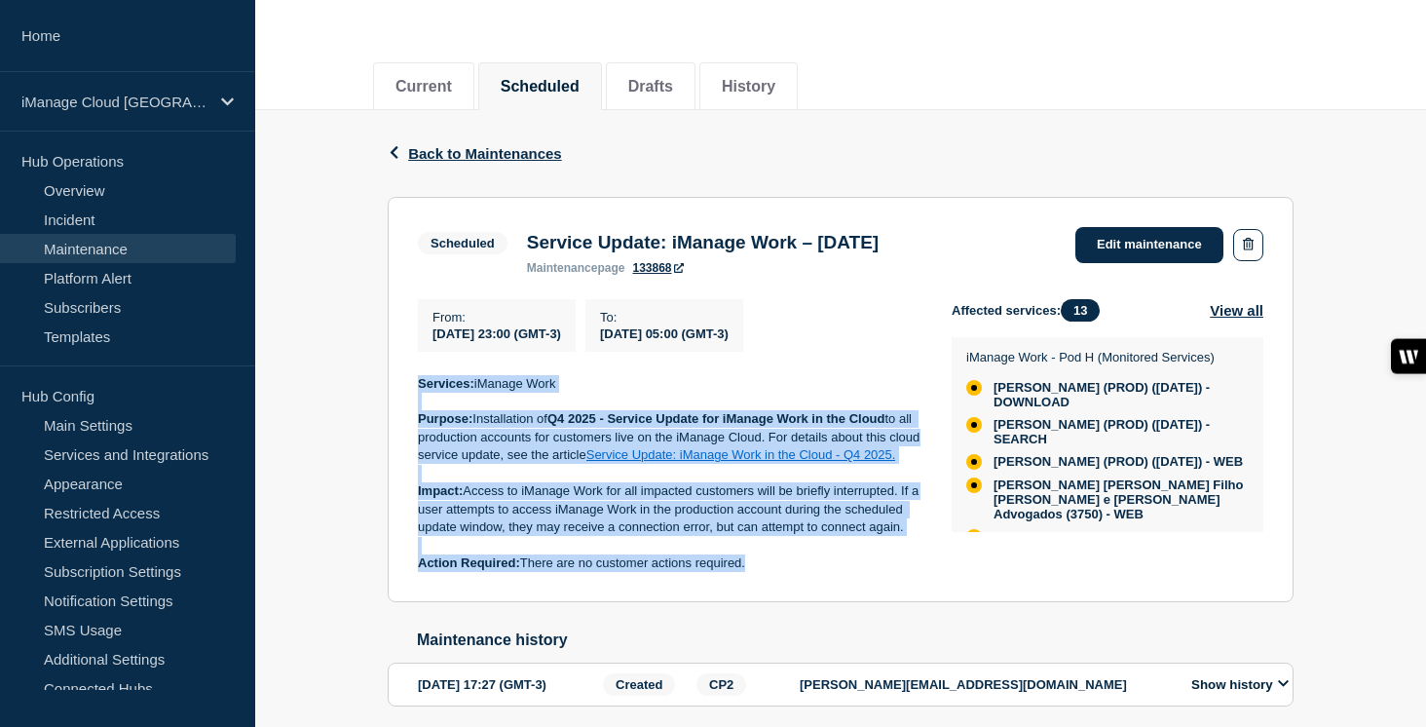
drag, startPoint x: 690, startPoint y: 604, endPoint x: 415, endPoint y: 404, distance: 339.6
click at [415, 404] on section "Scheduled Service Update: iManage Work – [DATE] maintenance page 133868 Edit ma…" at bounding box center [841, 400] width 906 height 406
copy div "Services: iManage Work Purpose: Installation of Q4 2025 - Service Update for iM…"
drag, startPoint x: 962, startPoint y: 244, endPoint x: 524, endPoint y: 244, distance: 438.3
click at [524, 244] on div "Service Update: iManage Work – [DATE] maintenance page 133868" at bounding box center [702, 253] width 371 height 43
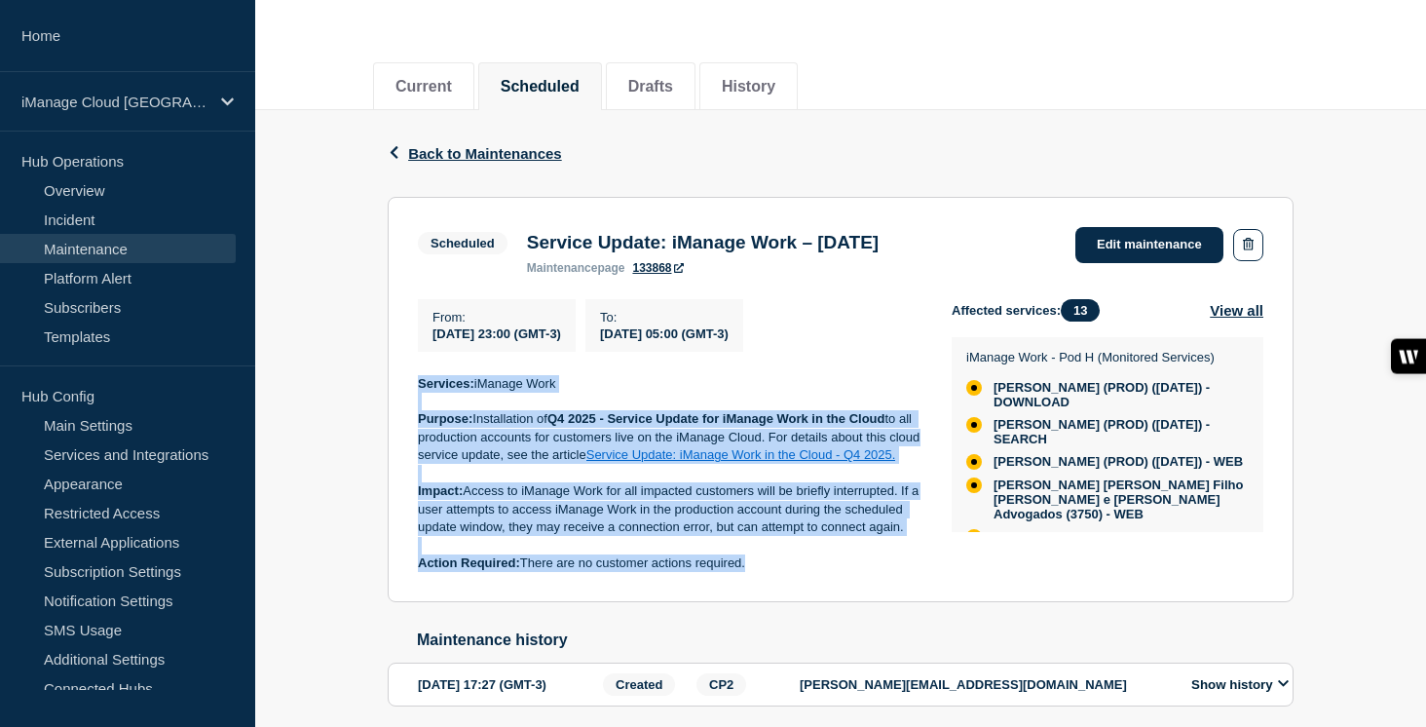
copy h3 "Service Update: iManage Work – [DATE]"
drag, startPoint x: 727, startPoint y: 601, endPoint x: 405, endPoint y: 396, distance: 381.0
click at [405, 396] on section "Scheduled Service Update: iManage Work – [DATE] maintenance page 133868 Edit ma…" at bounding box center [841, 400] width 906 height 406
copy div "Services: iManage Work Purpose: Installation of Q4 2025 - Service Update for iM…"
drag, startPoint x: 965, startPoint y: 246, endPoint x: 528, endPoint y: 246, distance: 437.3
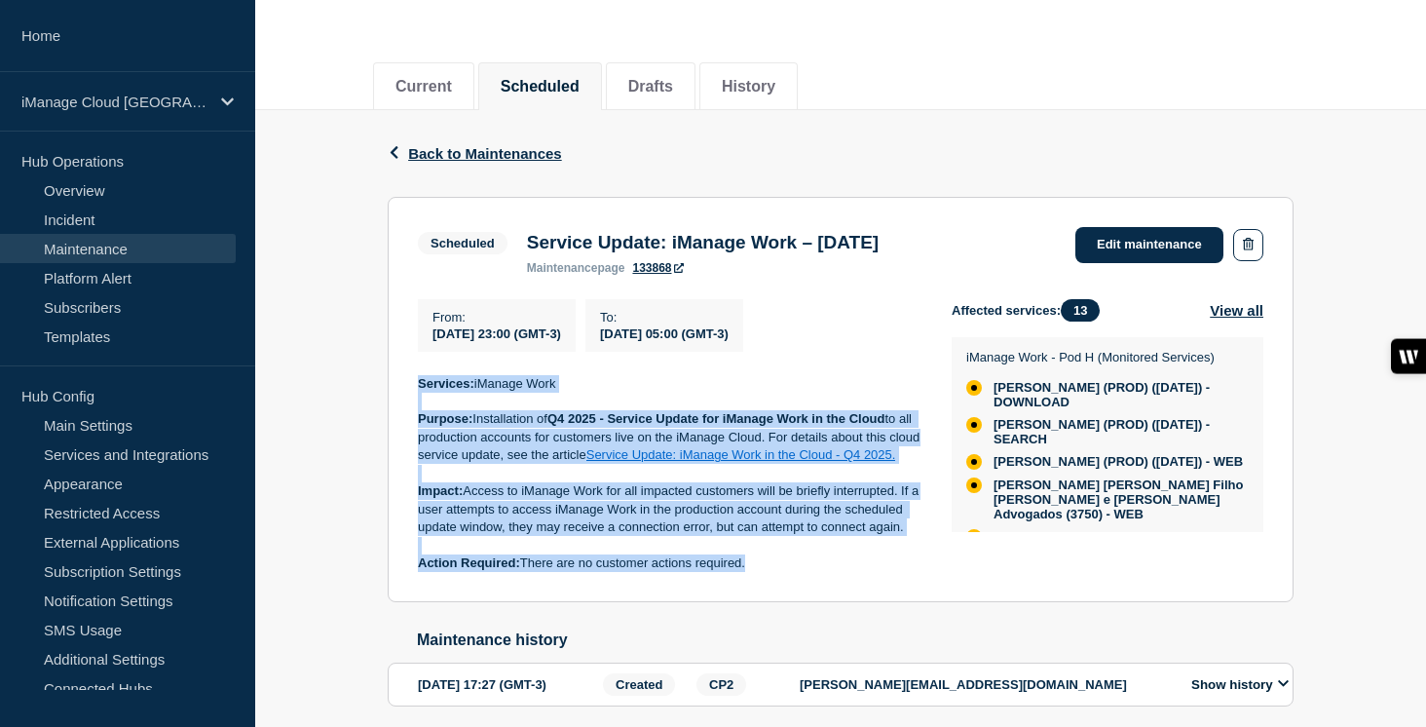
click at [528, 246] on div "Service Update: iManage Work – [DATE] maintenance page 133868" at bounding box center [702, 253] width 371 height 43
copy h3 "Service Update: iManage Work – [DATE]"
drag, startPoint x: 770, startPoint y: 603, endPoint x: 406, endPoint y: 398, distance: 417.7
click at [406, 398] on section "Scheduled Service Update: iManage Work – [DATE] maintenance page 133868 Edit ma…" at bounding box center [841, 400] width 906 height 406
copy div "Services: iManage Work Purpose: Installation of Q4 2025 - Service Update for iM…"
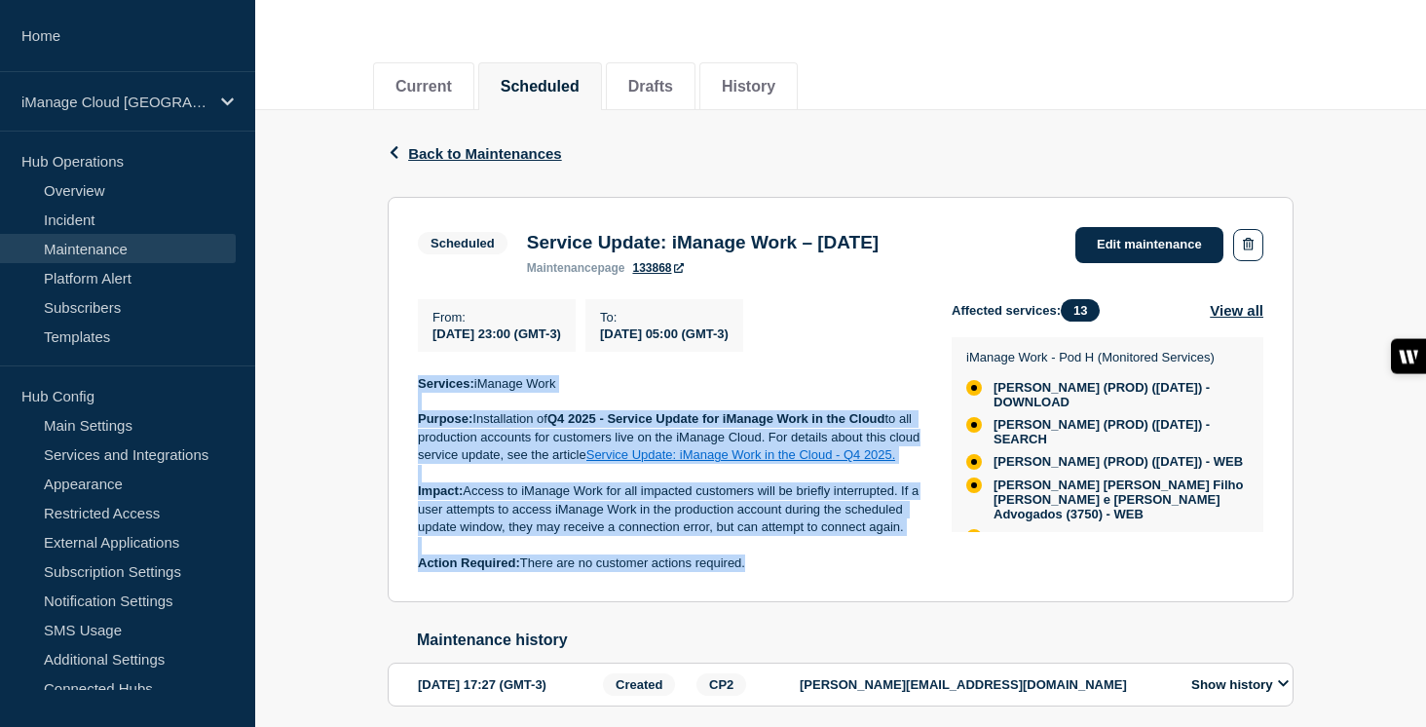
drag, startPoint x: 525, startPoint y: 241, endPoint x: 956, endPoint y: 247, distance: 431.5
click at [878, 247] on h3 "Service Update: iManage Work – [DATE]" at bounding box center [703, 242] width 352 height 21
copy h3 "Service Update: iManage Work – [DATE]"
drag, startPoint x: 534, startPoint y: 598, endPoint x: 419, endPoint y: 401, distance: 227.8
click at [419, 401] on div "Services: iManage Work Purpose: Installation of Q4 2025 - Service Update for iM…" at bounding box center [669, 474] width 503 height 198
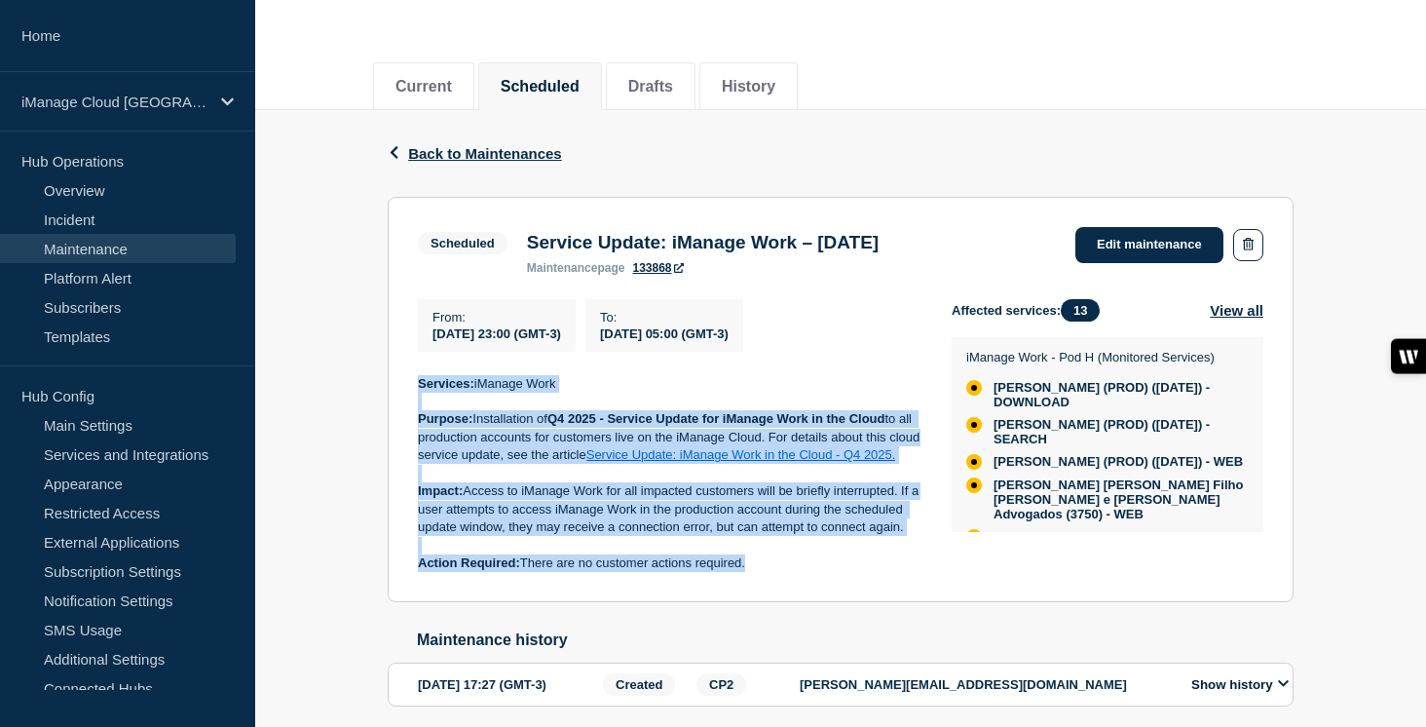
copy div "Services: iManage Work Purpose: Installation of Q4 2025 - Service Update for iM…"
drag, startPoint x: 525, startPoint y: 246, endPoint x: 971, endPoint y: 251, distance: 446.1
click at [971, 251] on div "Scheduled Service Update: iManage Work – [DATE] maintenance page 133868 Edit ma…" at bounding box center [840, 251] width 845 height 48
drag, startPoint x: 561, startPoint y: 598, endPoint x: 403, endPoint y: 400, distance: 252.9
click at [403, 400] on section "Scheduled Service Update: iManage Work – [DATE] maintenance page 133868 Edit ma…" at bounding box center [841, 400] width 906 height 406
